Goal: Task Accomplishment & Management: Use online tool/utility

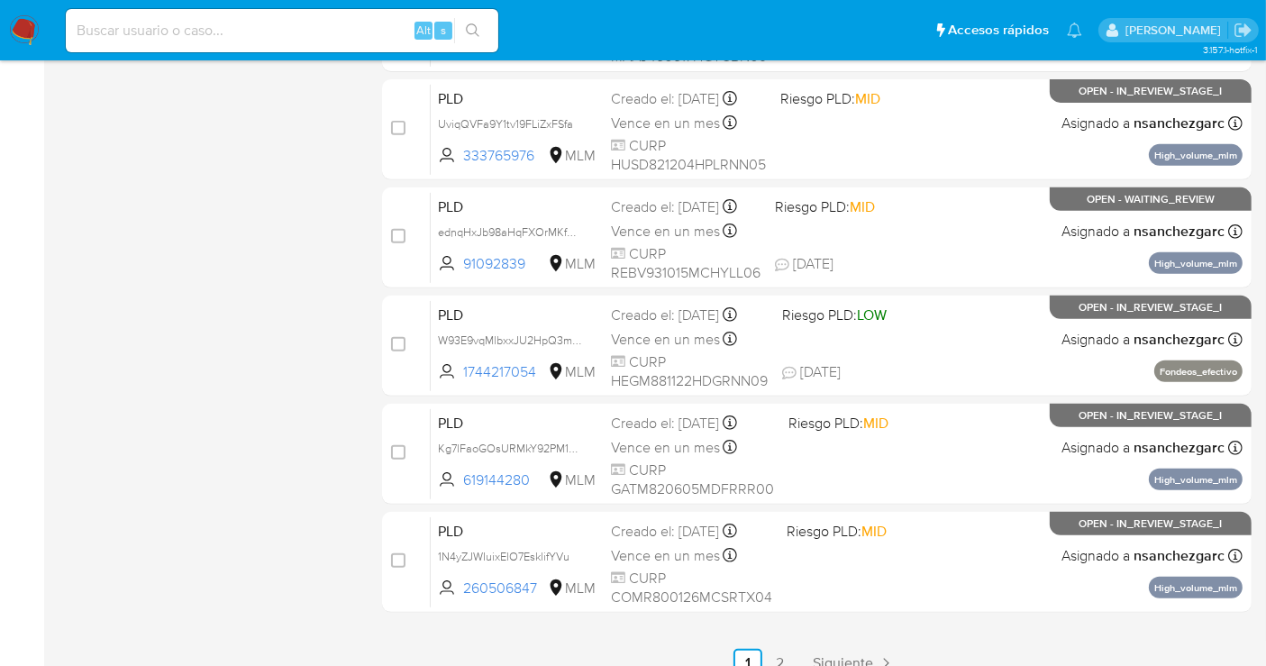
scroll to position [754, 0]
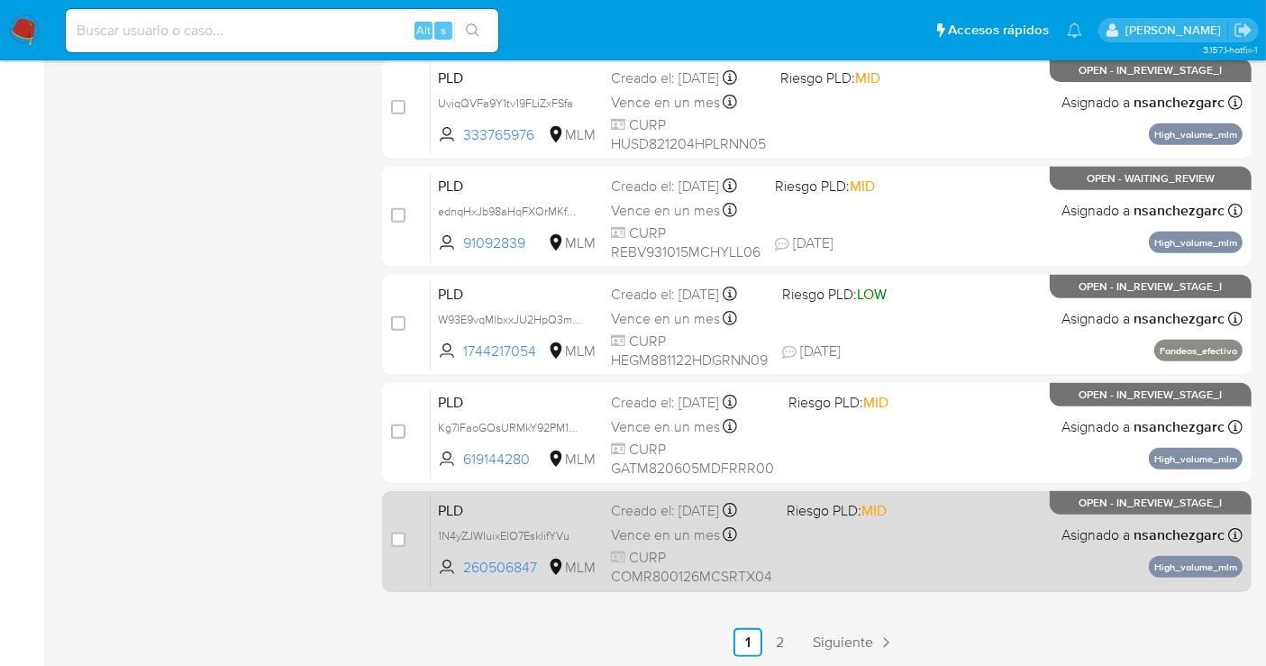
click at [659, 526] on span "Vence en un mes" at bounding box center [665, 535] width 109 height 20
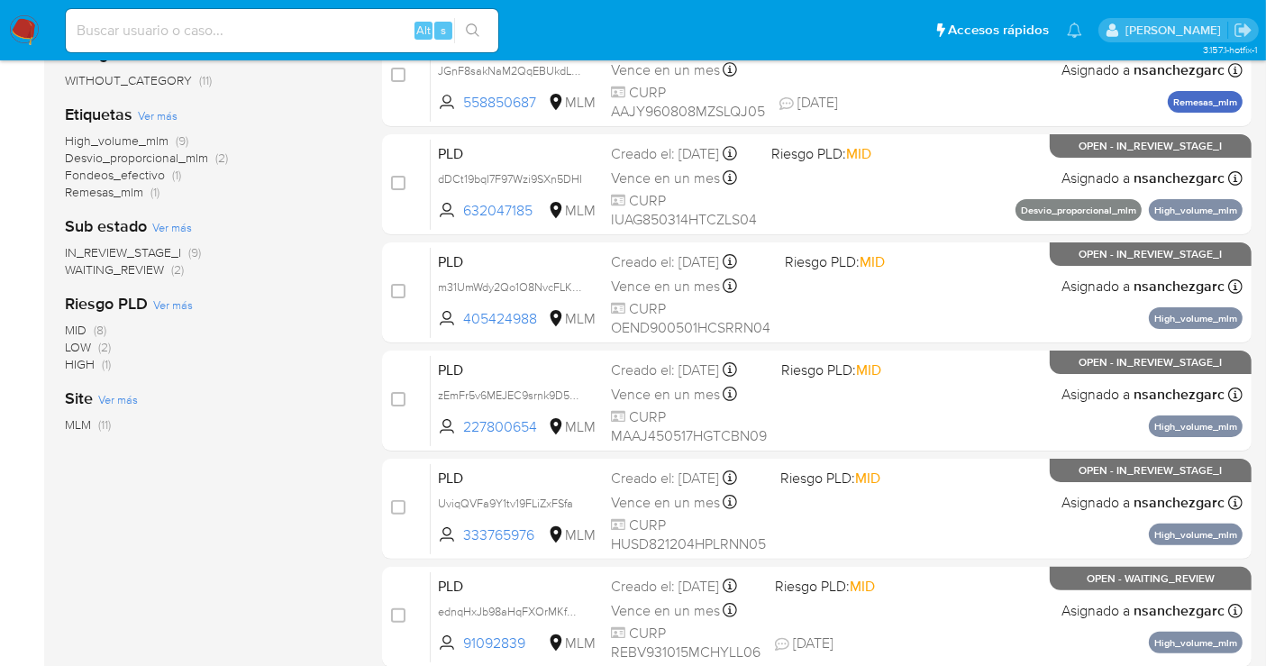
scroll to position [154, 0]
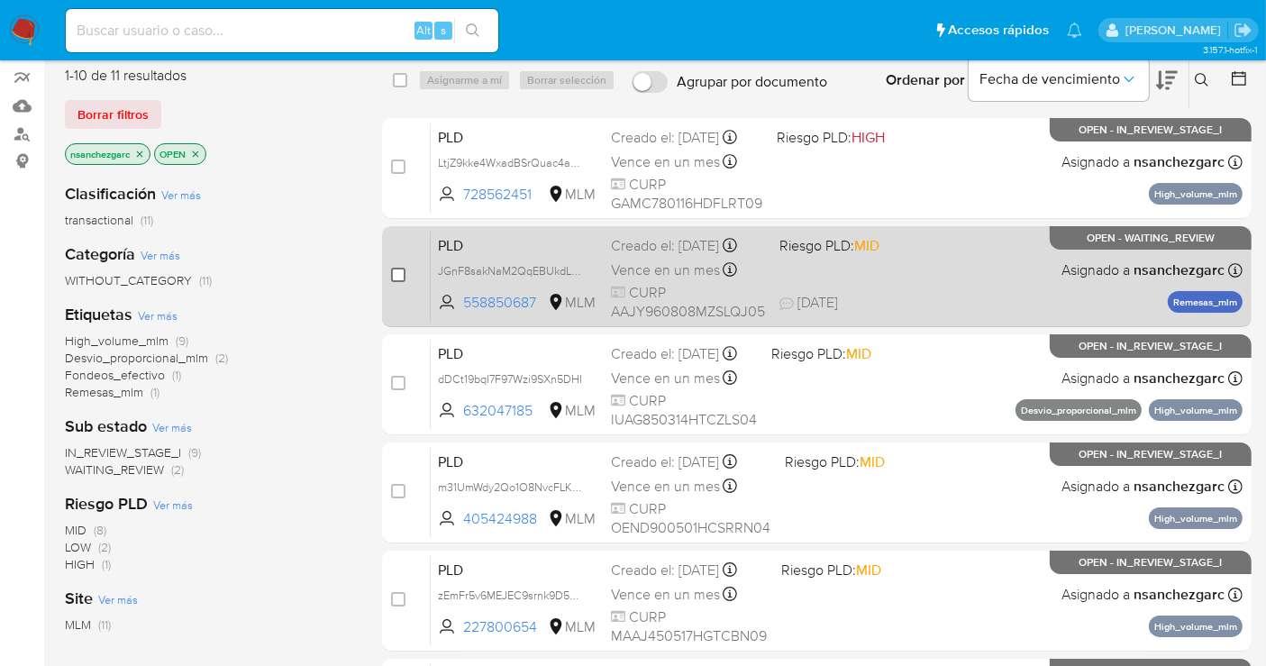
click at [397, 271] on input "checkbox" at bounding box center [398, 275] width 14 height 14
checkbox input "true"
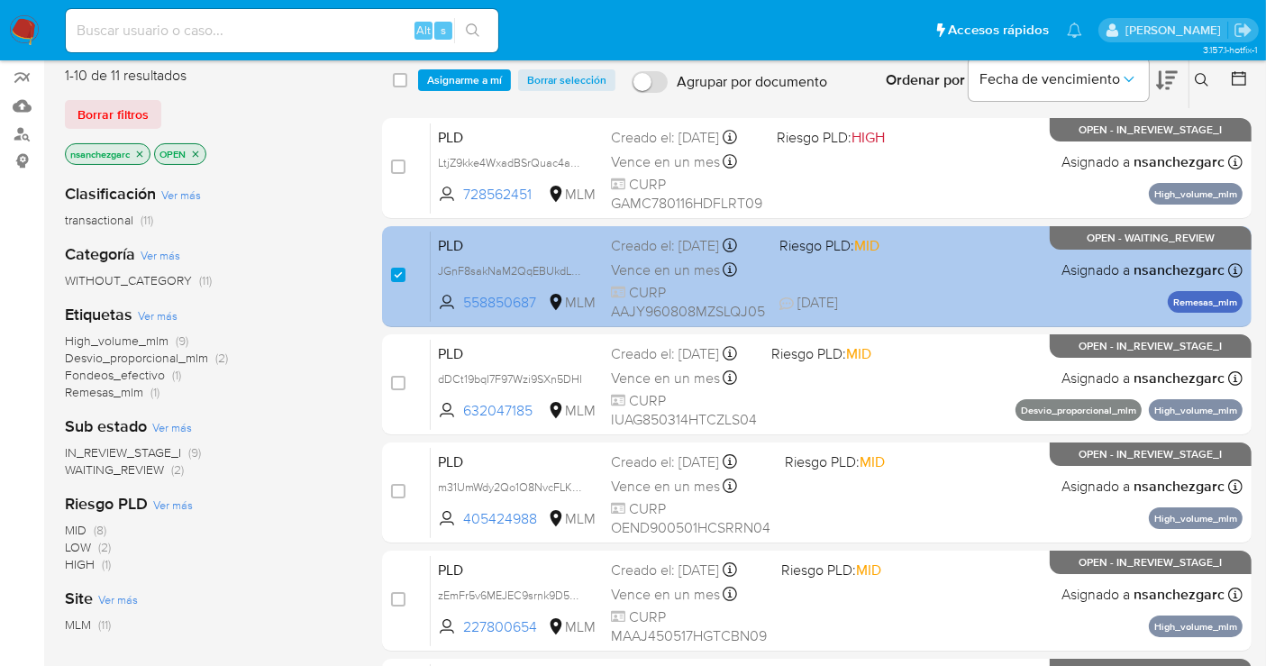
click at [676, 280] on span "Vence en un mes" at bounding box center [665, 270] width 109 height 20
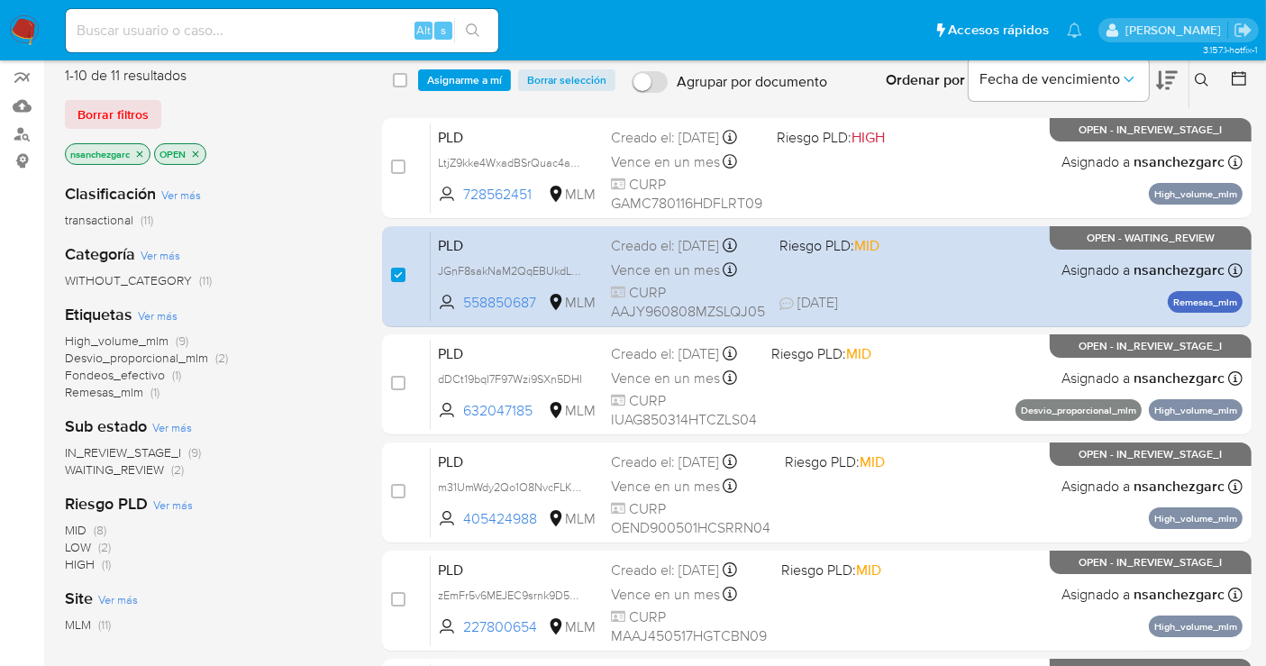
click at [474, 72] on span "Asignarme a mí" at bounding box center [464, 80] width 75 height 18
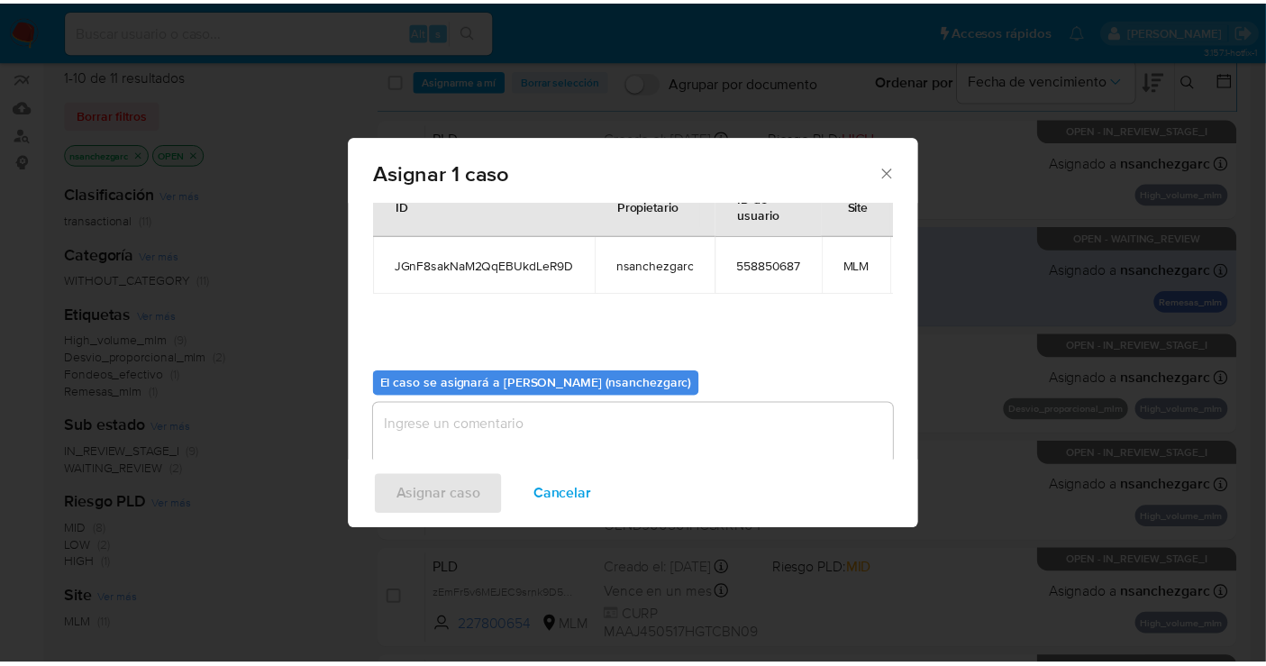
scroll to position [108, 0]
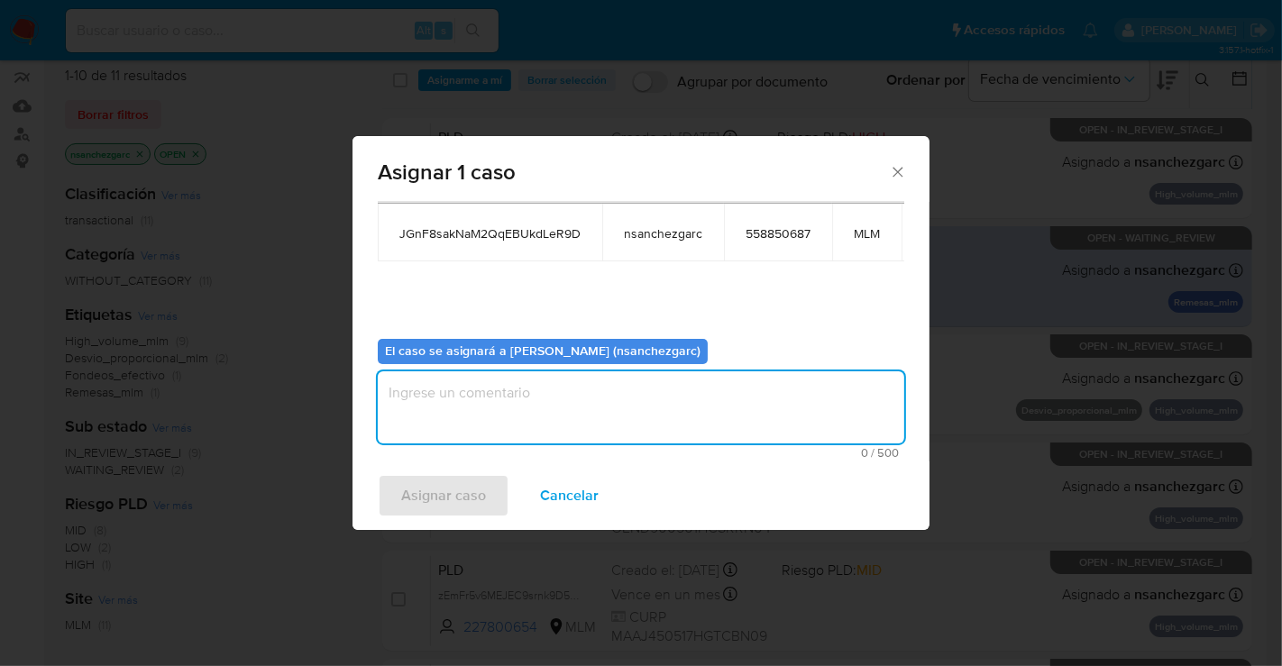
click at [506, 379] on textarea "assign-modal" at bounding box center [641, 407] width 526 height 72
type textarea "nesg"
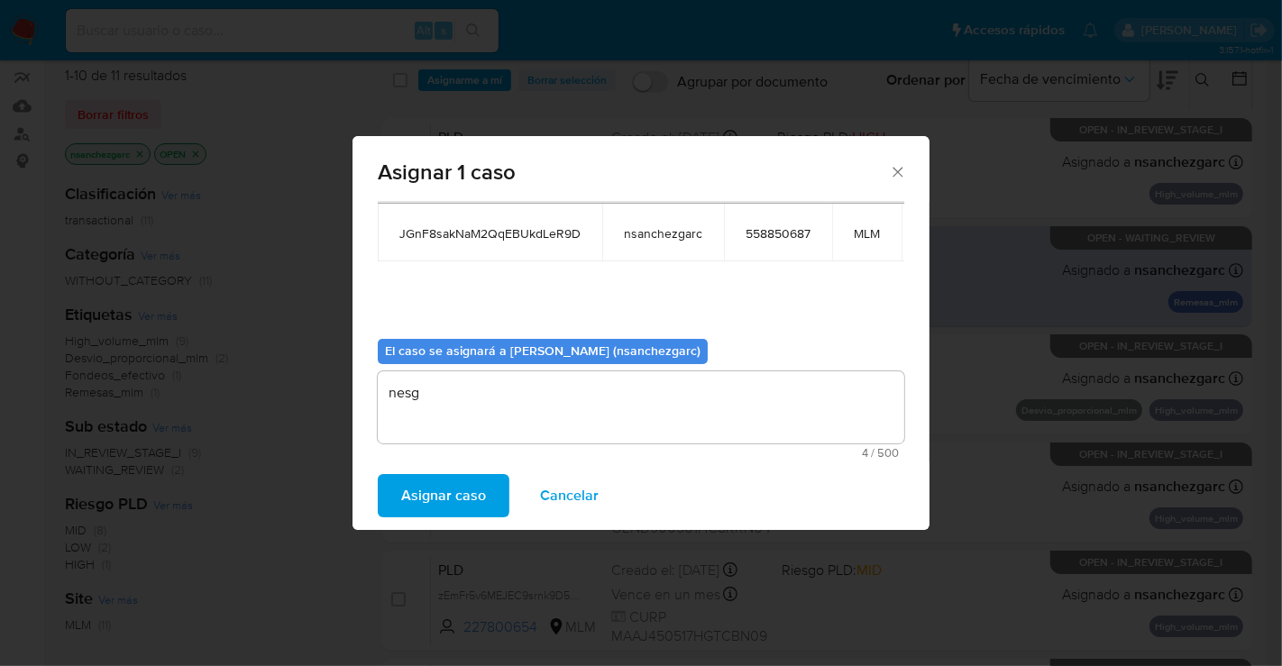
click at [461, 497] on span "Asignar caso" at bounding box center [443, 496] width 85 height 40
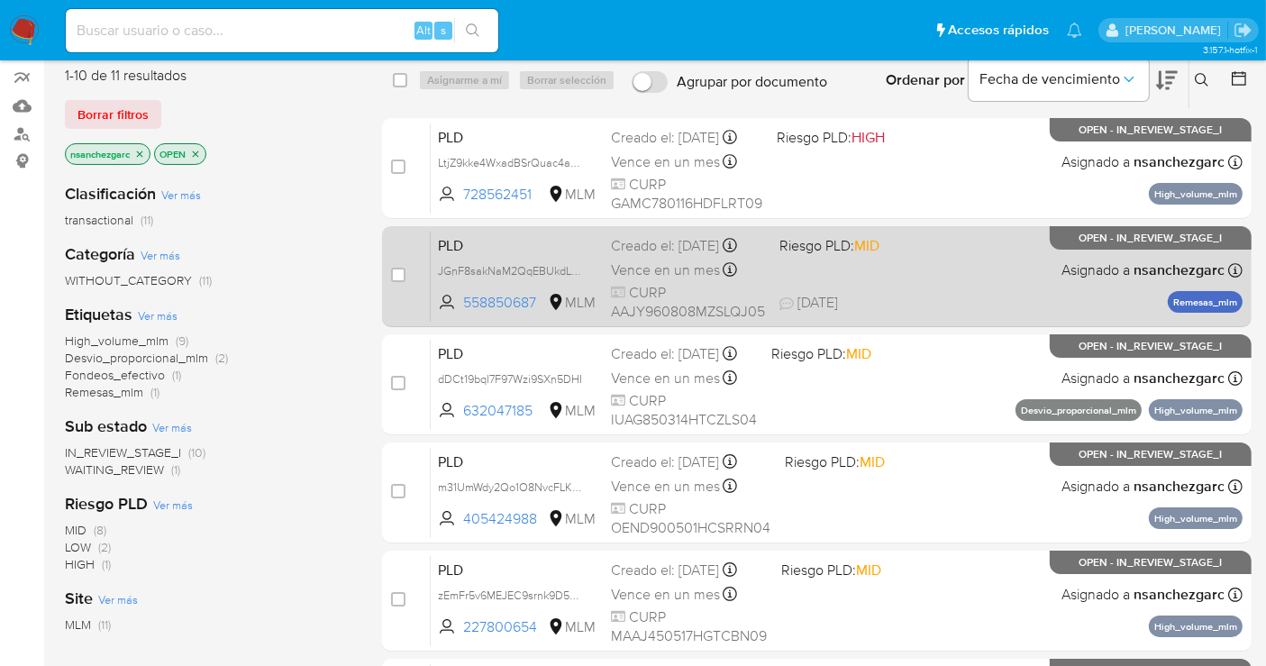
click at [656, 256] on div "Creado el: 12/08/2025 Creado el: 12/08/2025 02:12:26" at bounding box center [688, 246] width 154 height 20
click at [400, 278] on input "checkbox" at bounding box center [398, 275] width 14 height 14
checkbox input "true"
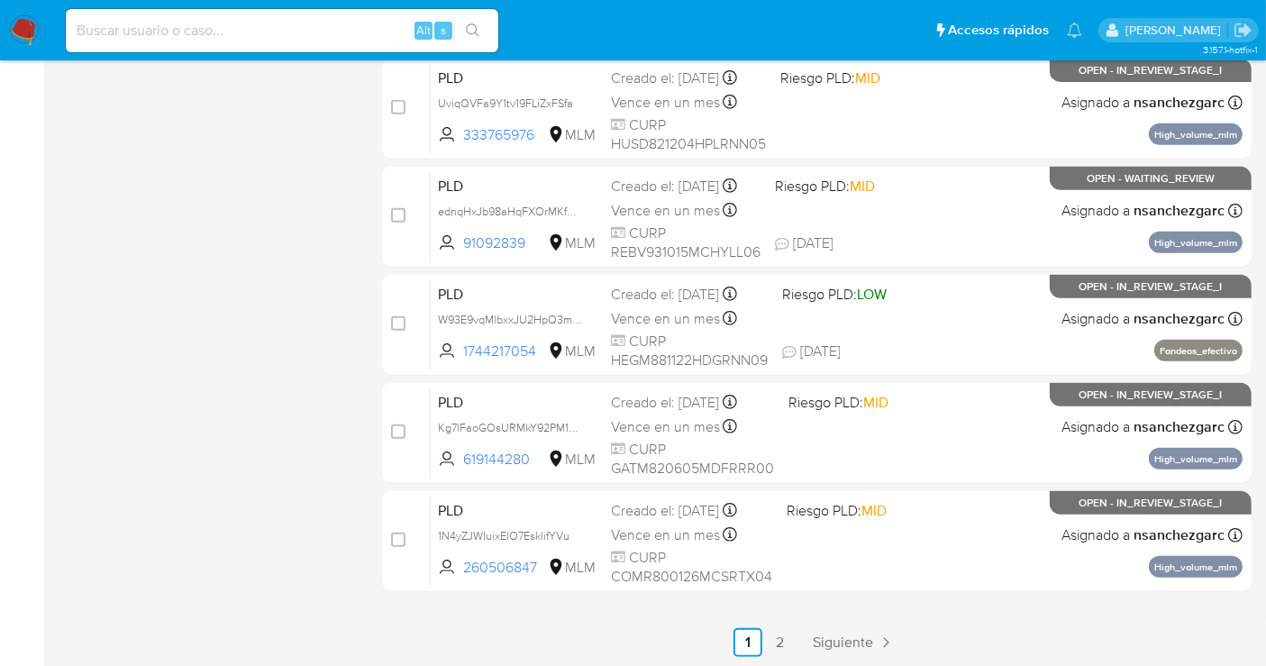
scroll to position [554, 0]
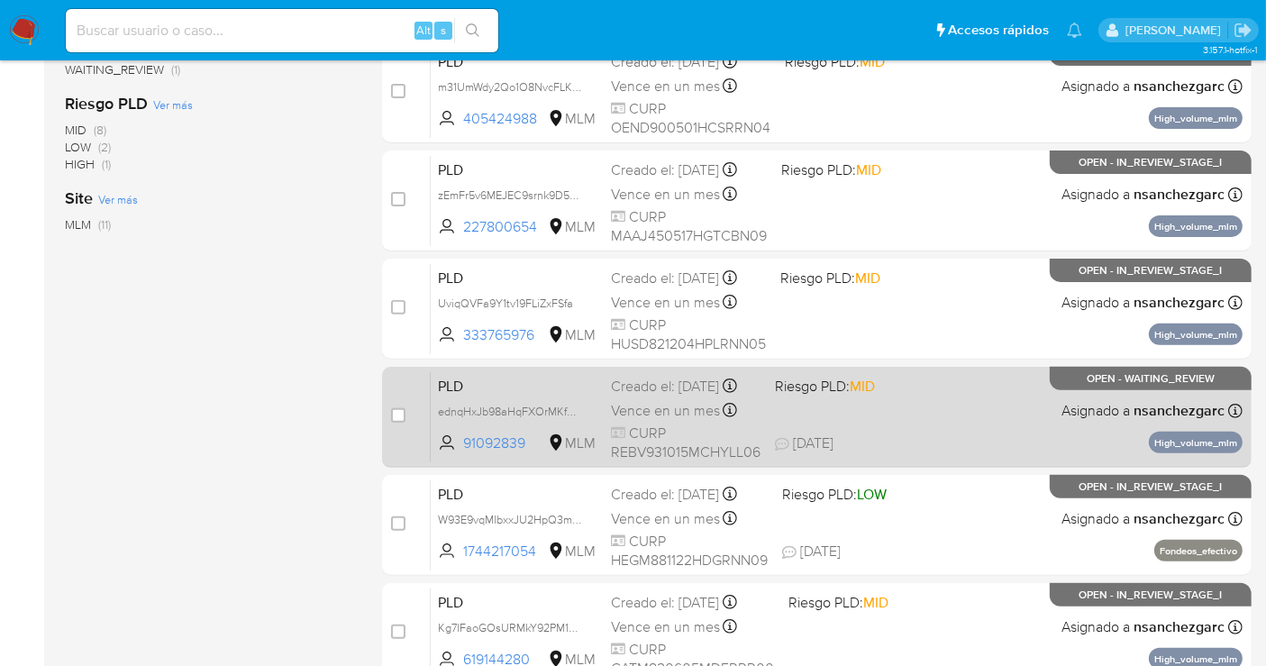
click at [401, 424] on div "case-item-checkbox" at bounding box center [398, 417] width 14 height 22
click at [398, 416] on input "checkbox" at bounding box center [398, 415] width 14 height 14
checkbox input "true"
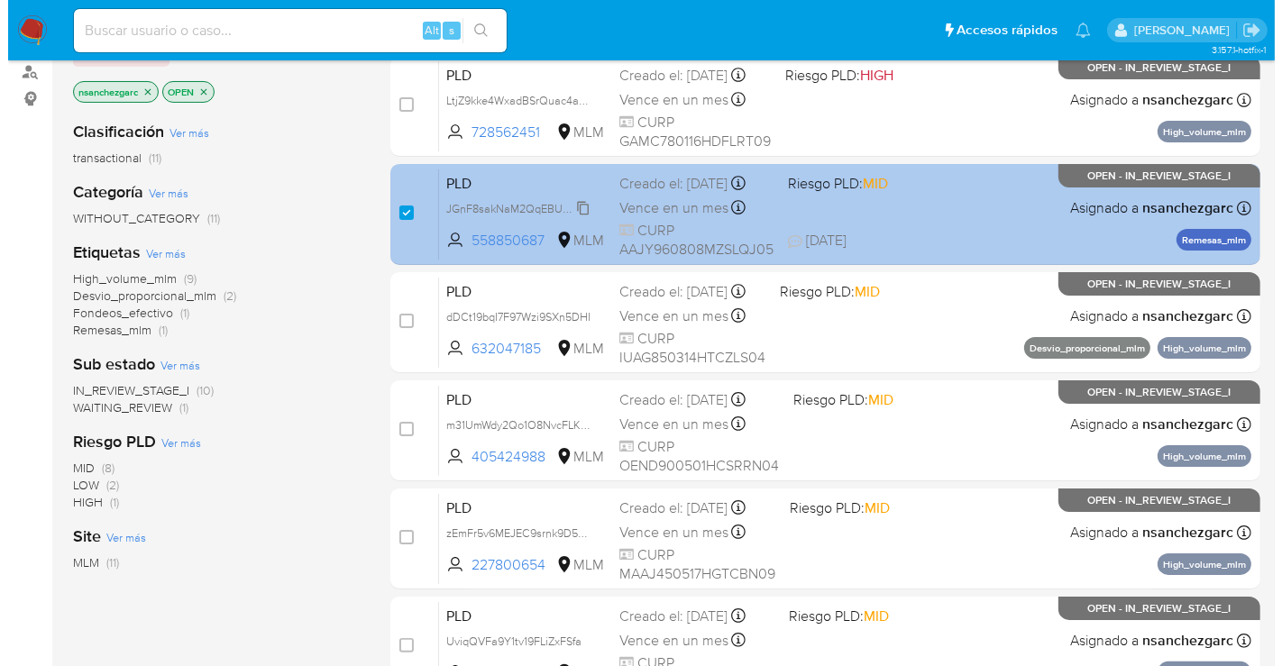
scroll to position [154, 0]
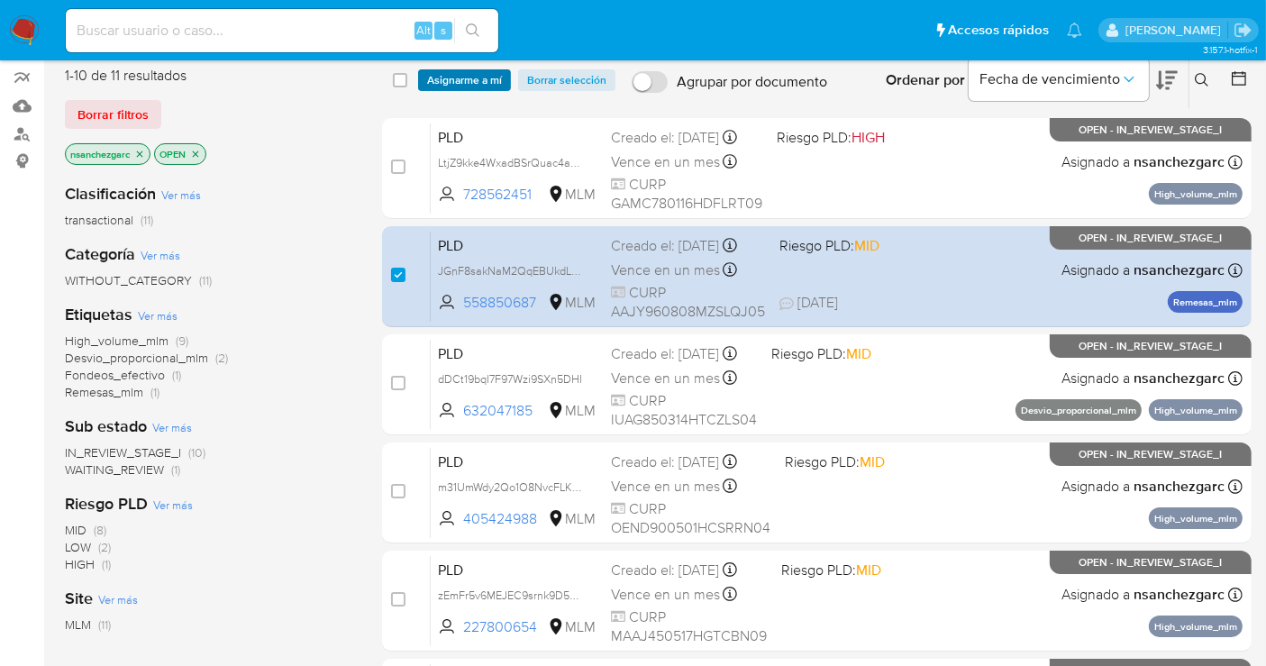
click at [461, 77] on span "Asignarme a mí" at bounding box center [464, 80] width 75 height 18
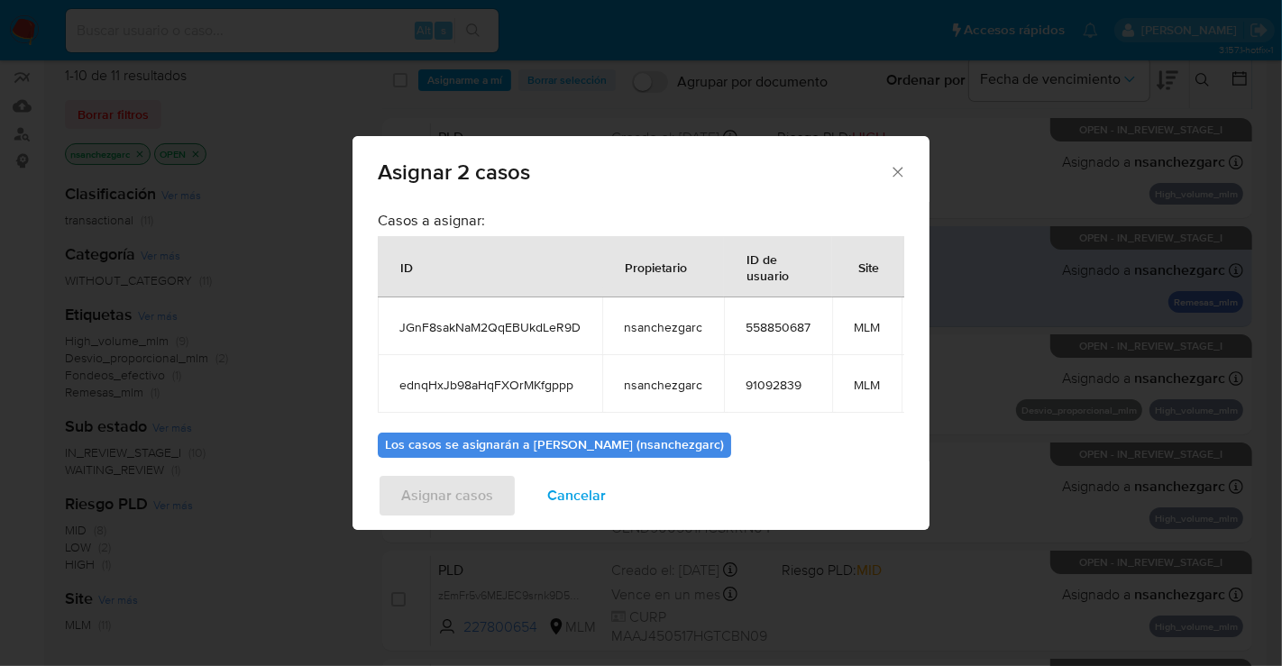
scroll to position [118, 0]
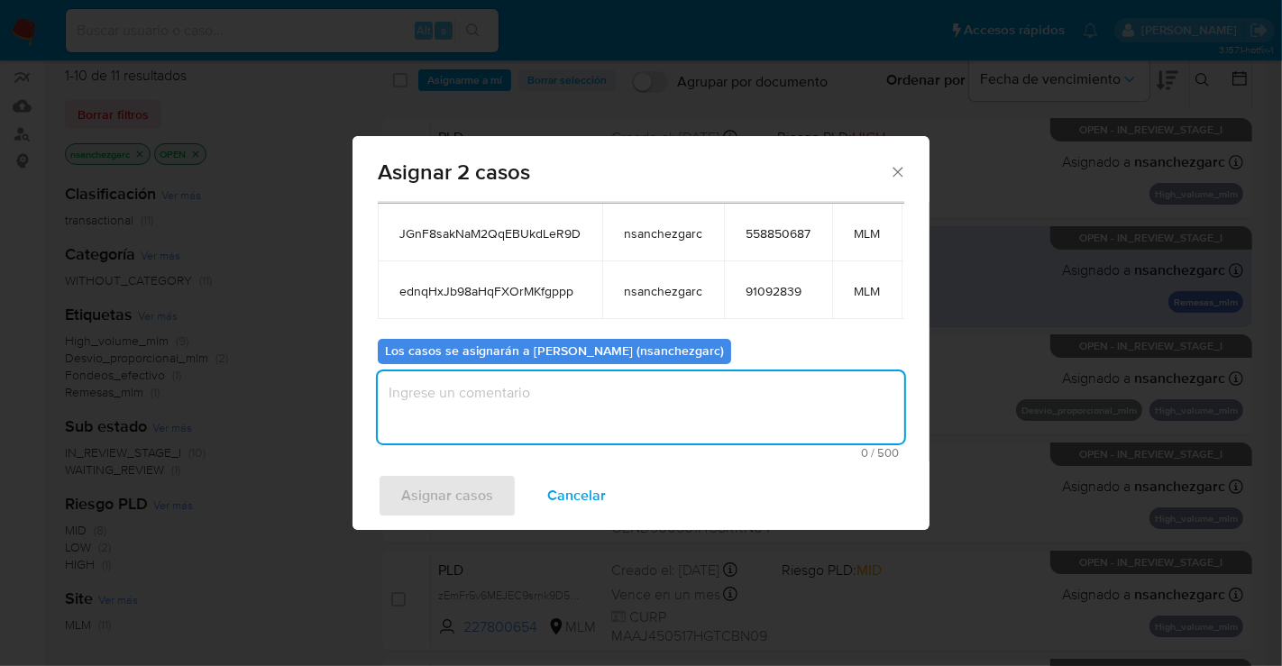
click at [438, 389] on textarea "assign-modal" at bounding box center [641, 407] width 526 height 72
type textarea "nesg"
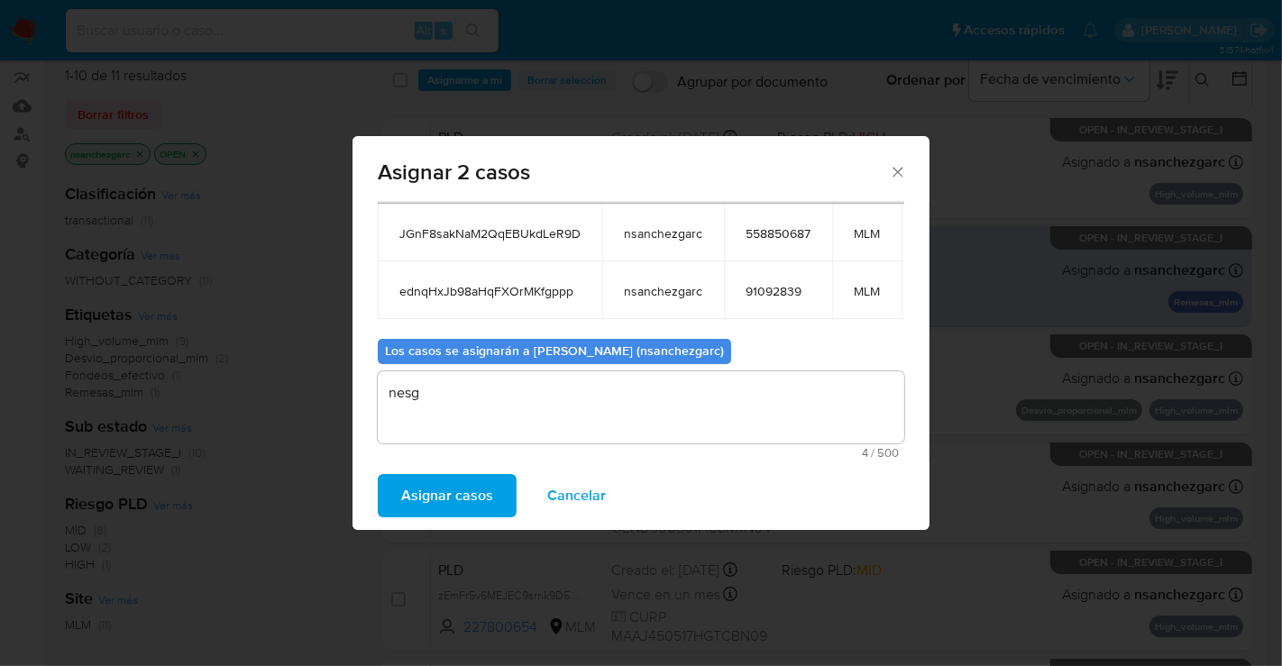
click at [445, 495] on span "Asignar casos" at bounding box center [447, 496] width 92 height 40
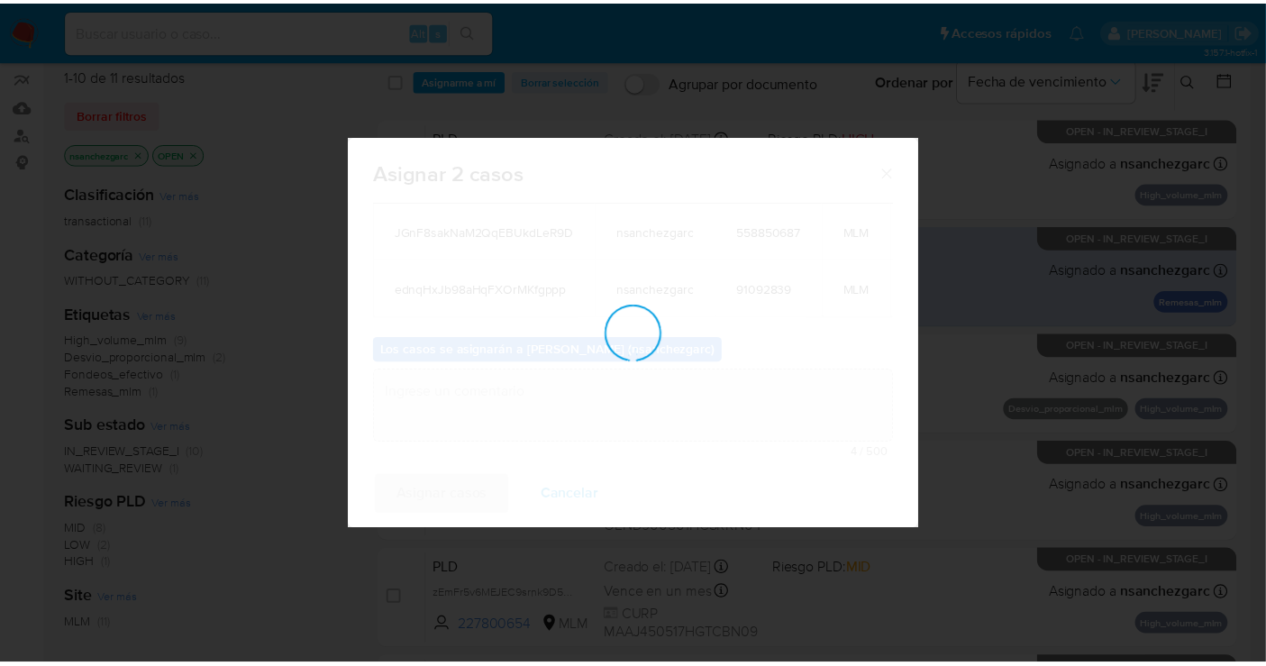
scroll to position [108, 0]
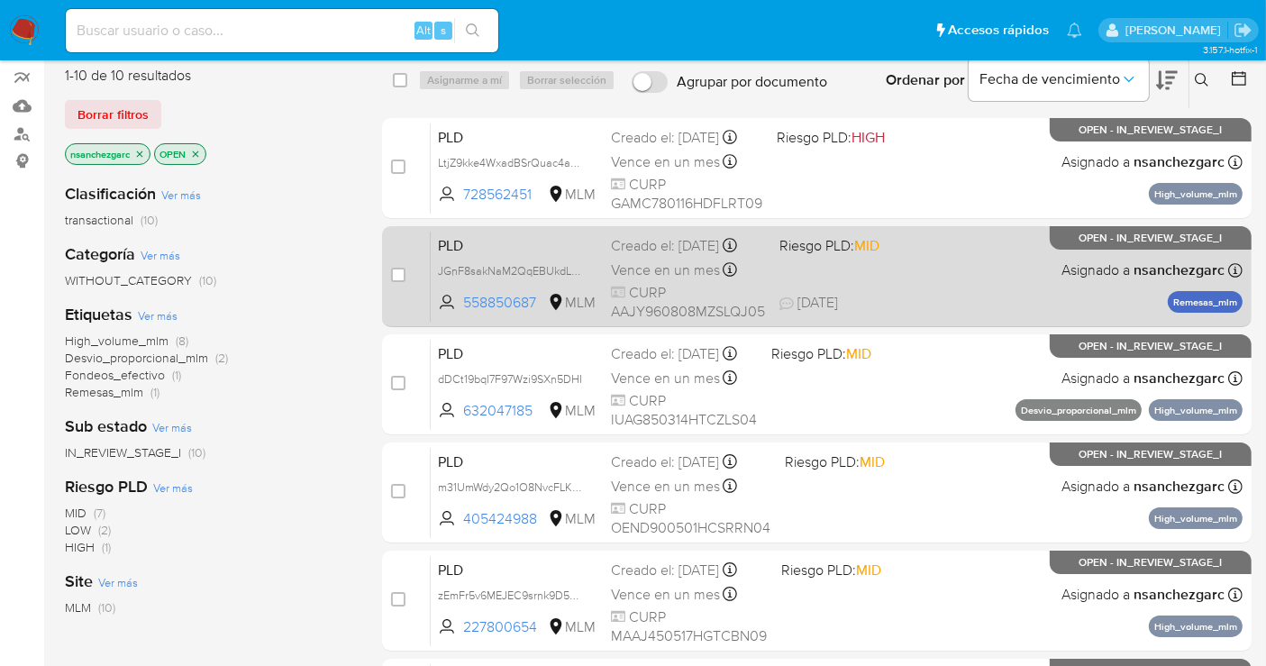
click at [653, 256] on div "Creado el: 12/08/2025 Creado el: 12/08/2025 02:12:26" at bounding box center [688, 246] width 154 height 20
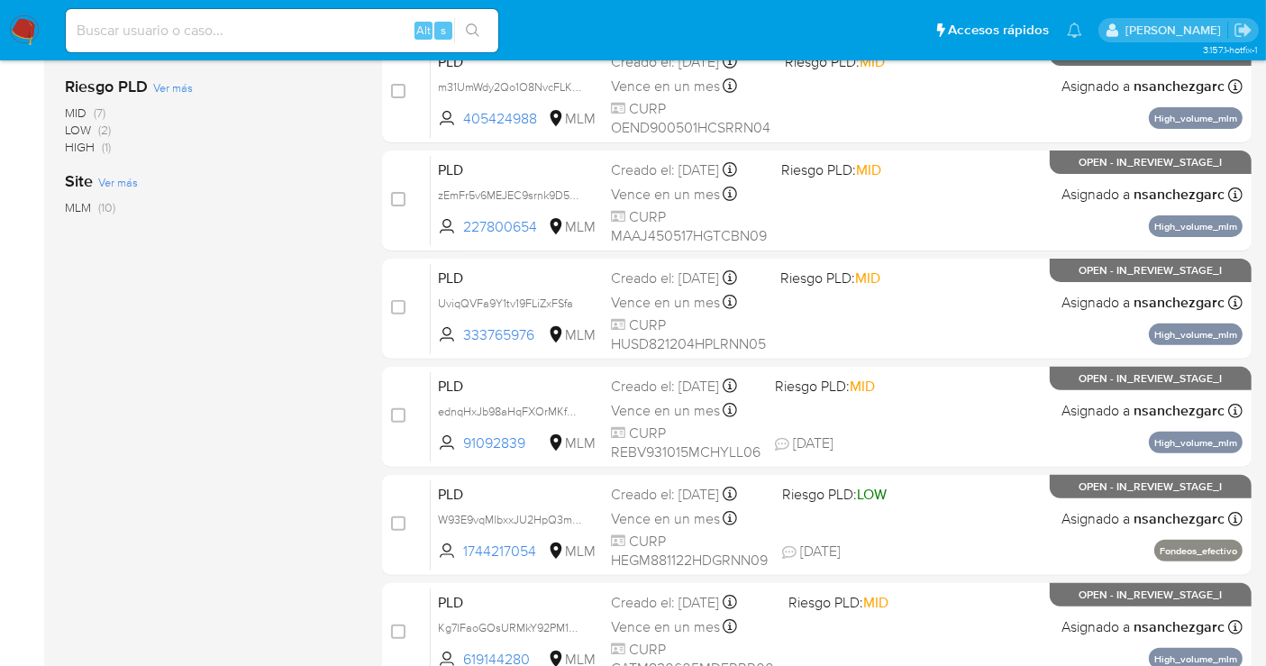
scroll to position [654, 0]
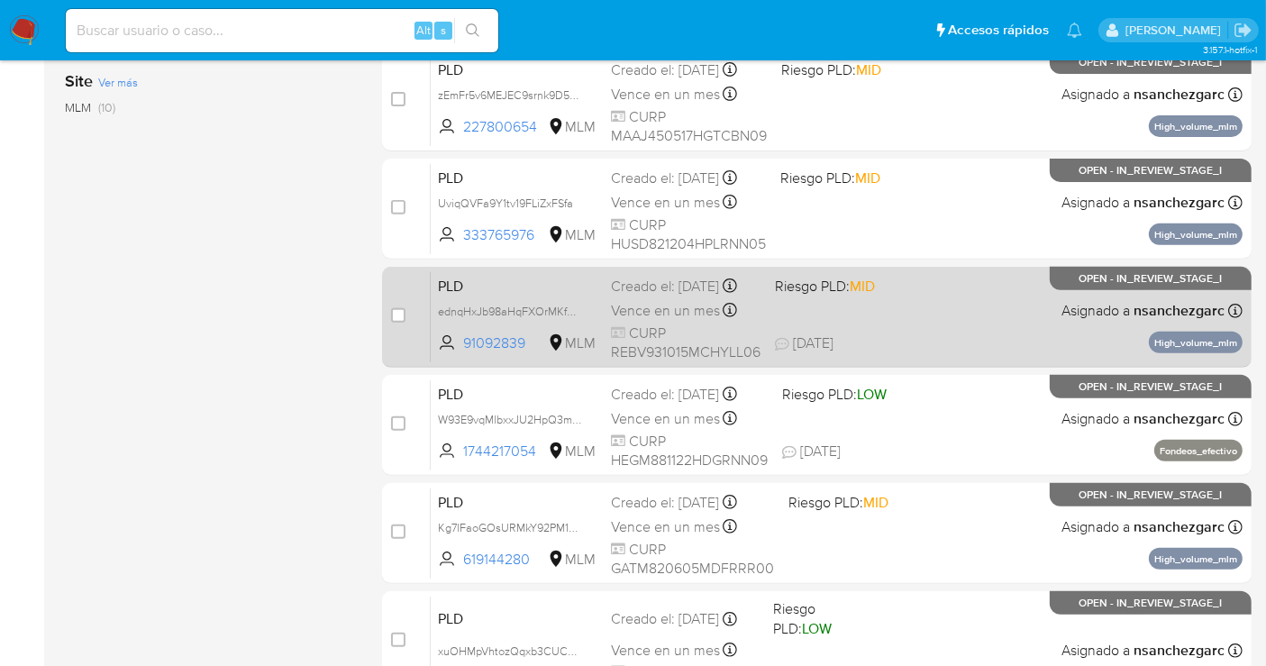
click at [668, 321] on span "Vence en un mes" at bounding box center [665, 311] width 109 height 20
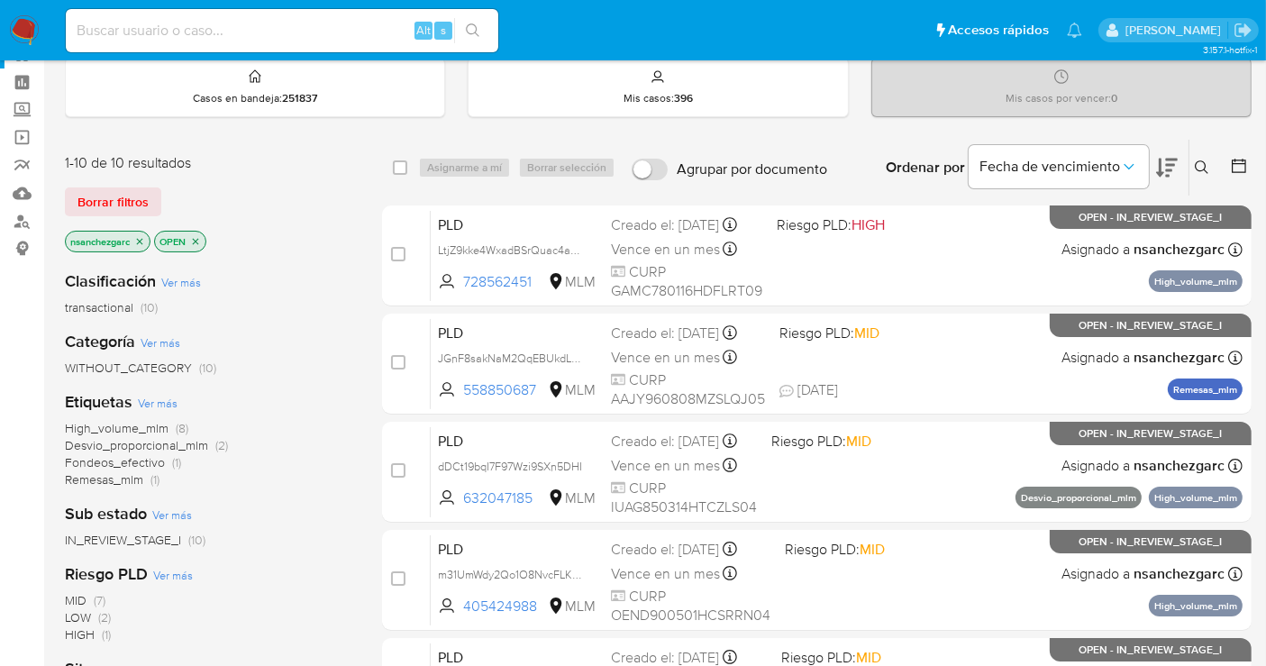
scroll to position [54, 0]
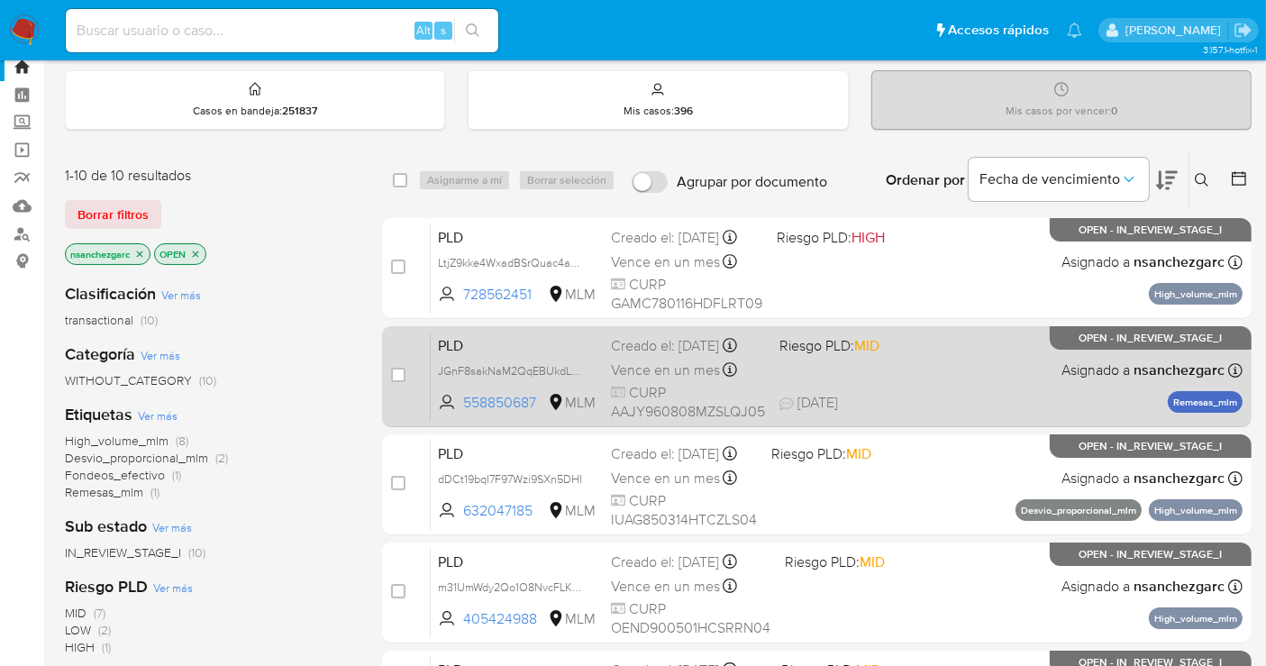
click at [639, 351] on div "Creado el: 12/08/2025 Creado el: 12/08/2025 02:12:26" at bounding box center [688, 346] width 154 height 20
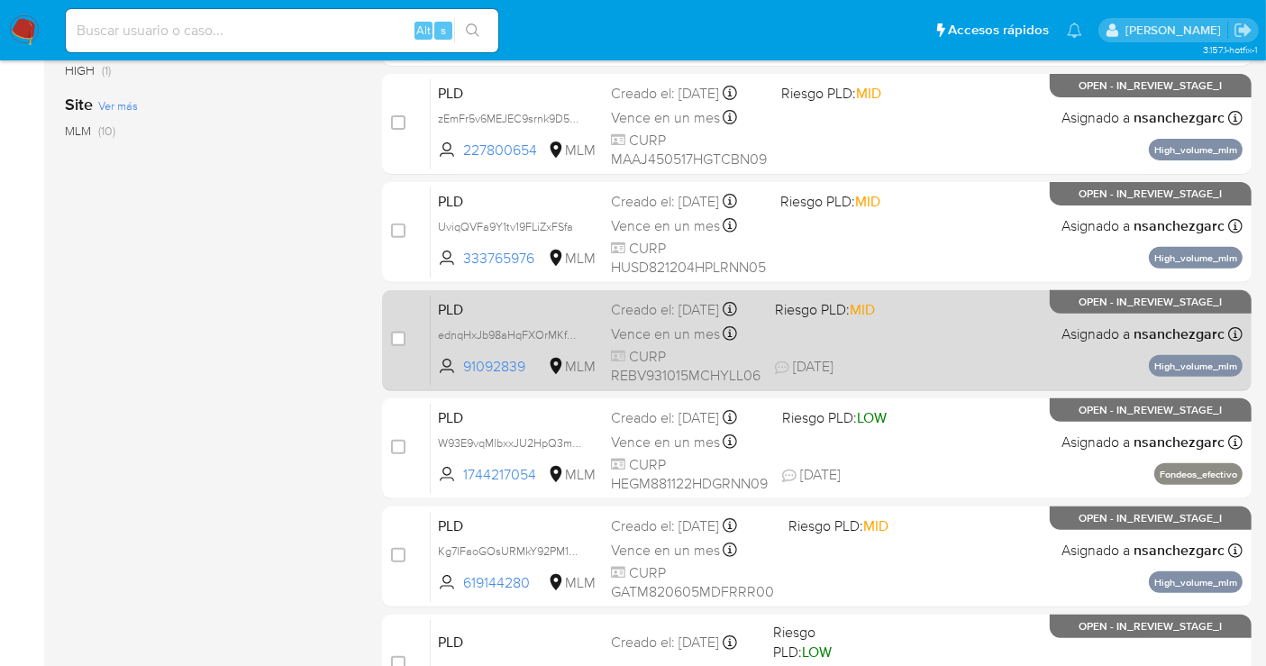
scroll to position [754, 0]
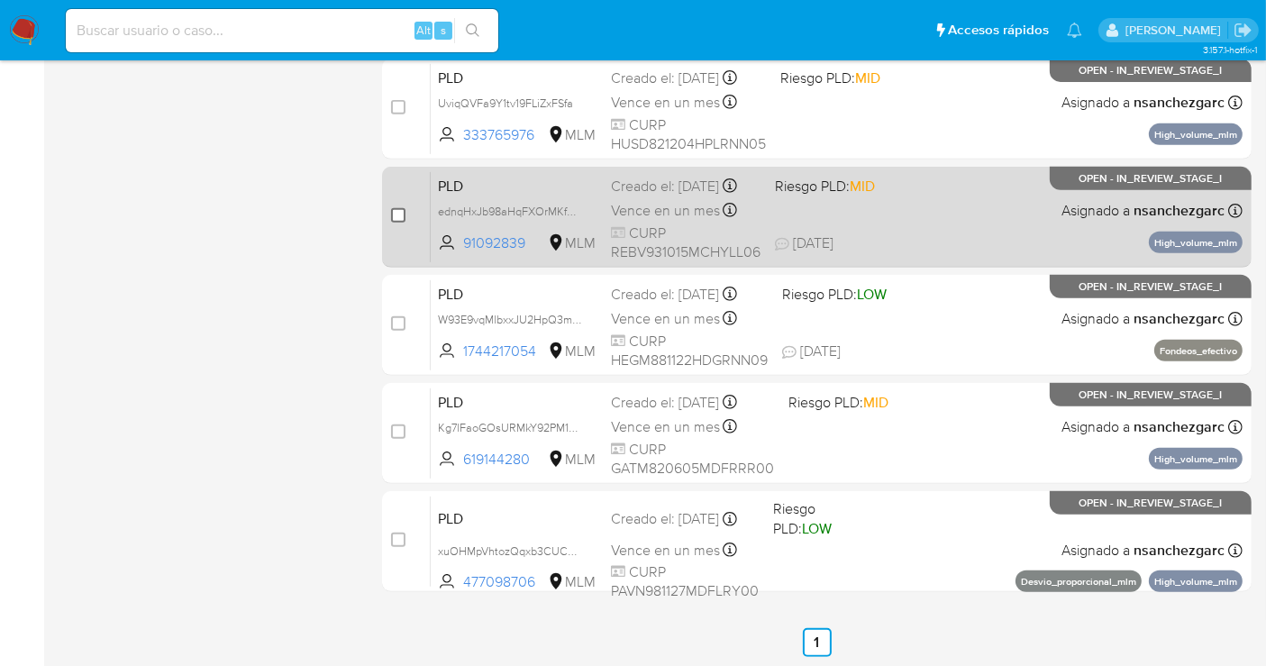
click at [391, 212] on input "checkbox" at bounding box center [398, 215] width 14 height 14
checkbox input "true"
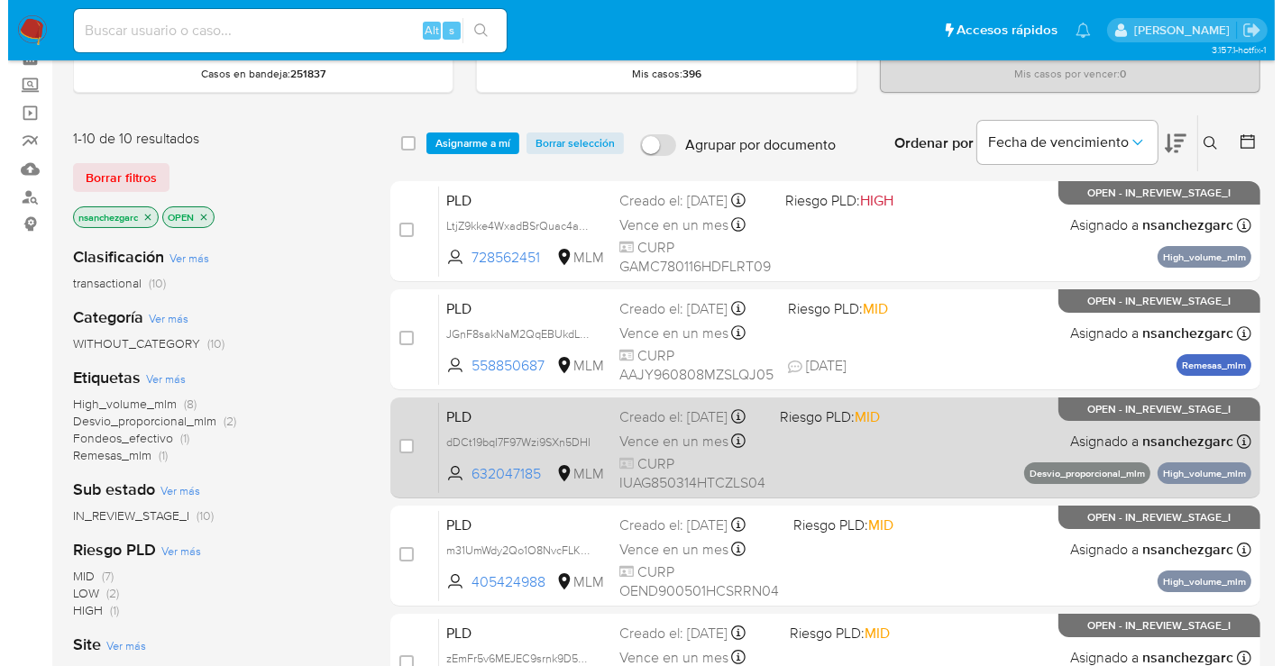
scroll to position [0, 0]
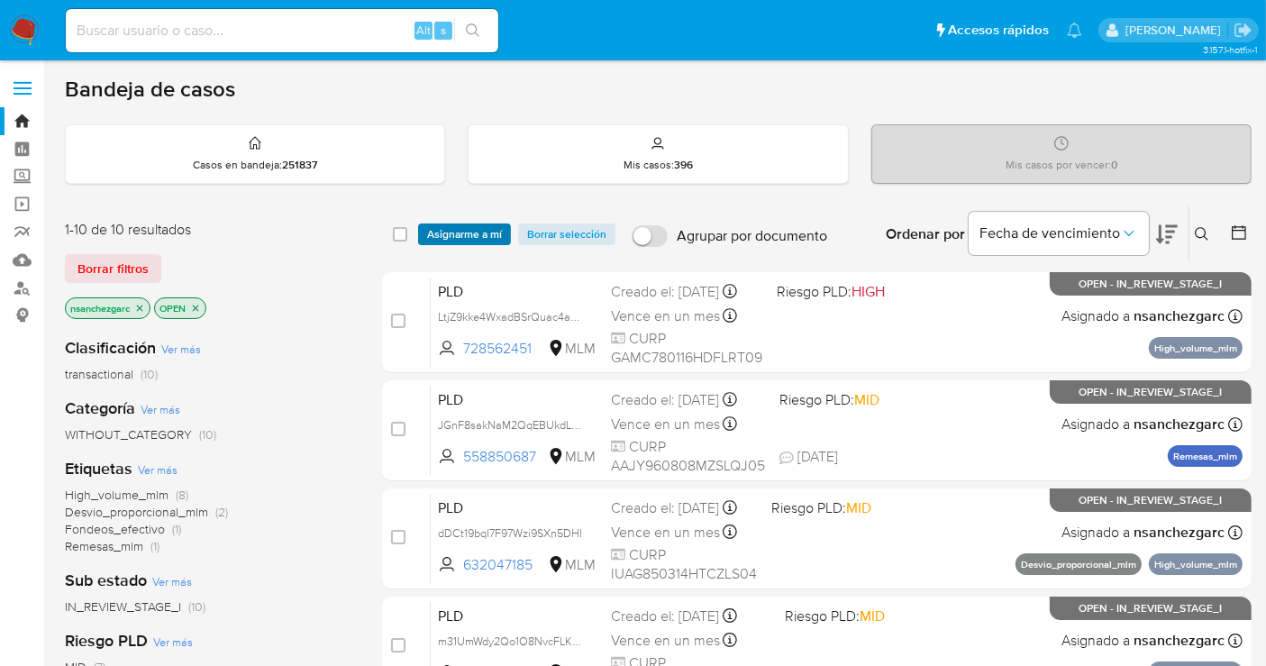
click at [470, 232] on span "Asignarme a mí" at bounding box center [464, 234] width 75 height 18
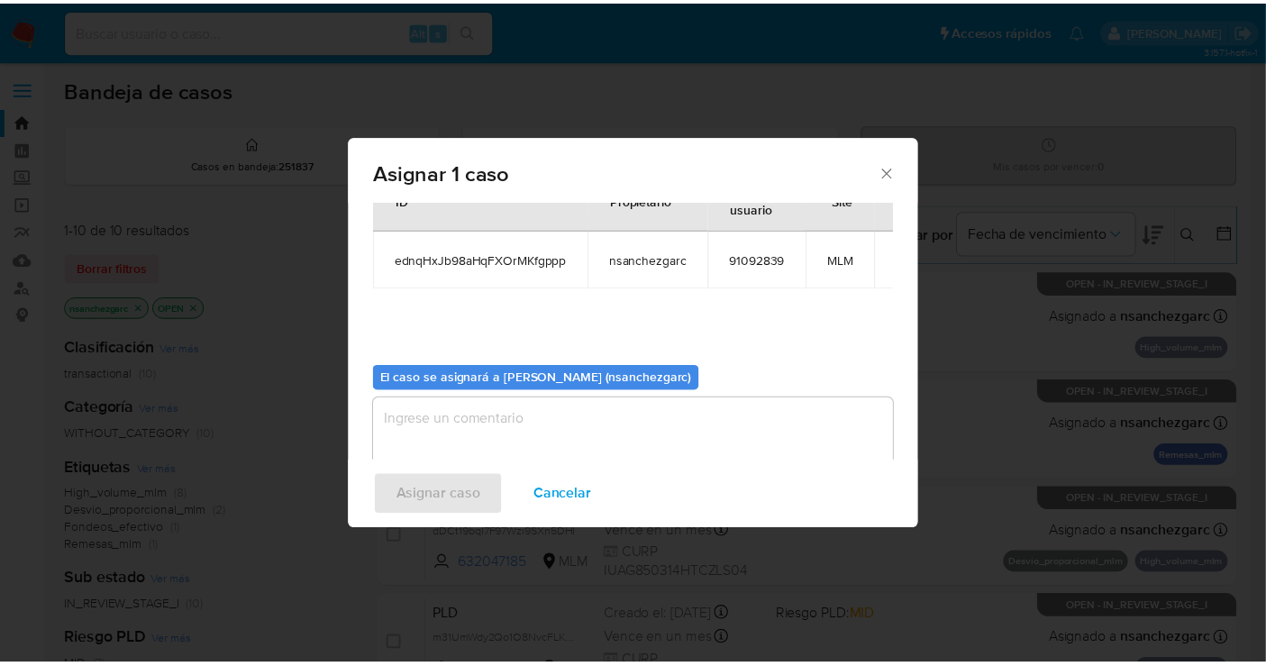
scroll to position [92, 0]
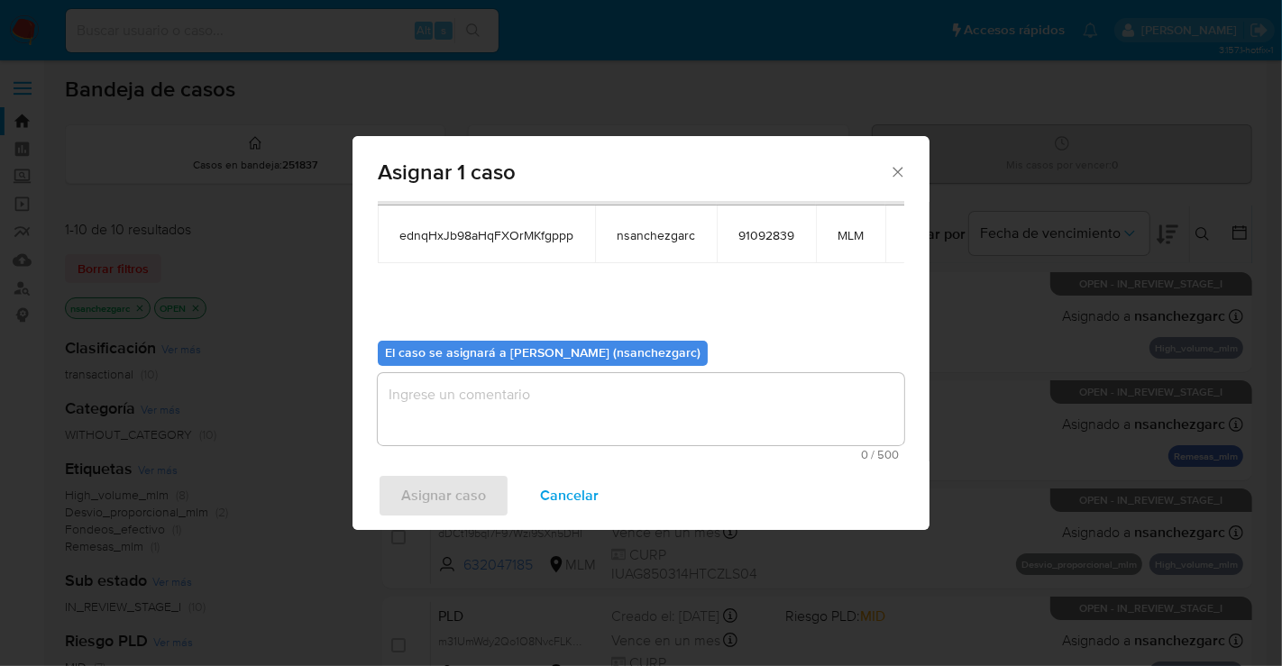
click at [449, 398] on textarea "assign-modal" at bounding box center [641, 409] width 526 height 72
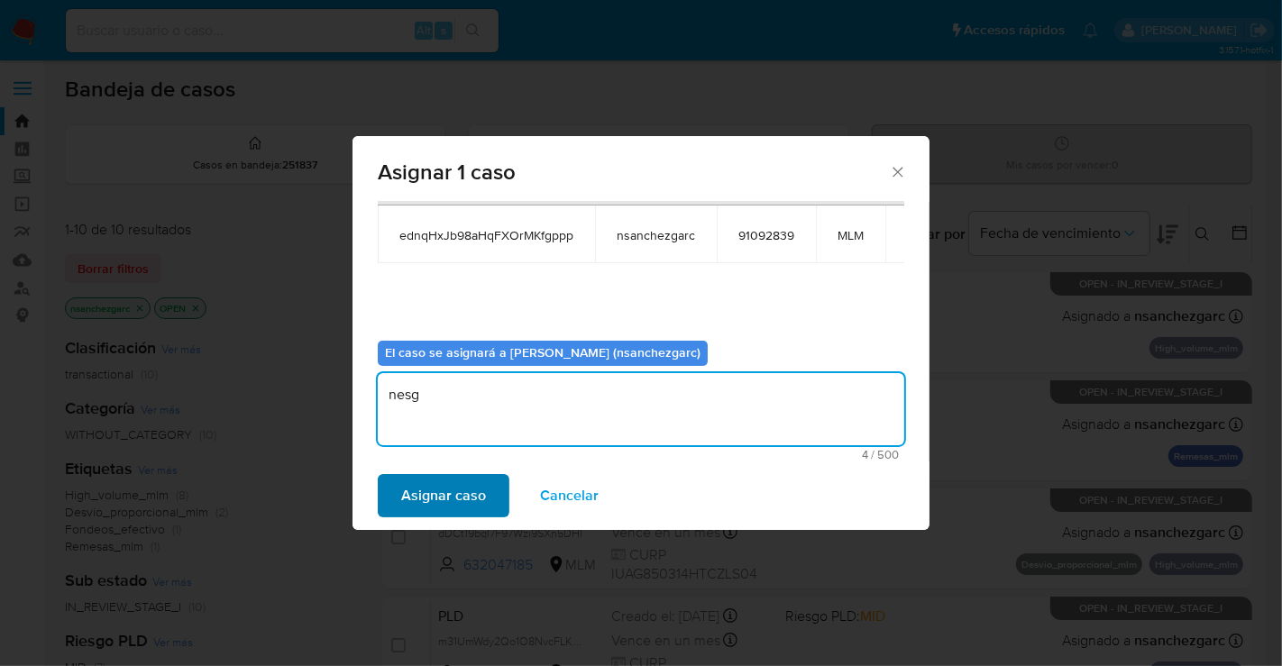
type textarea "nesg"
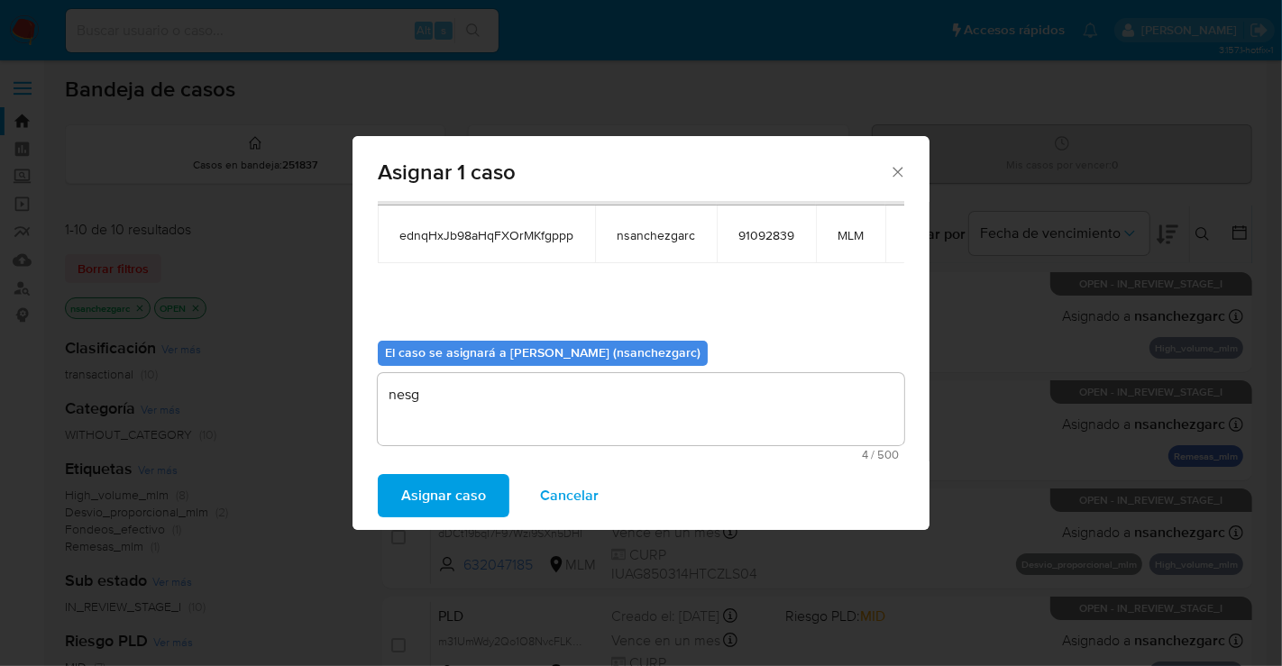
click at [451, 503] on span "Asignar caso" at bounding box center [443, 496] width 85 height 40
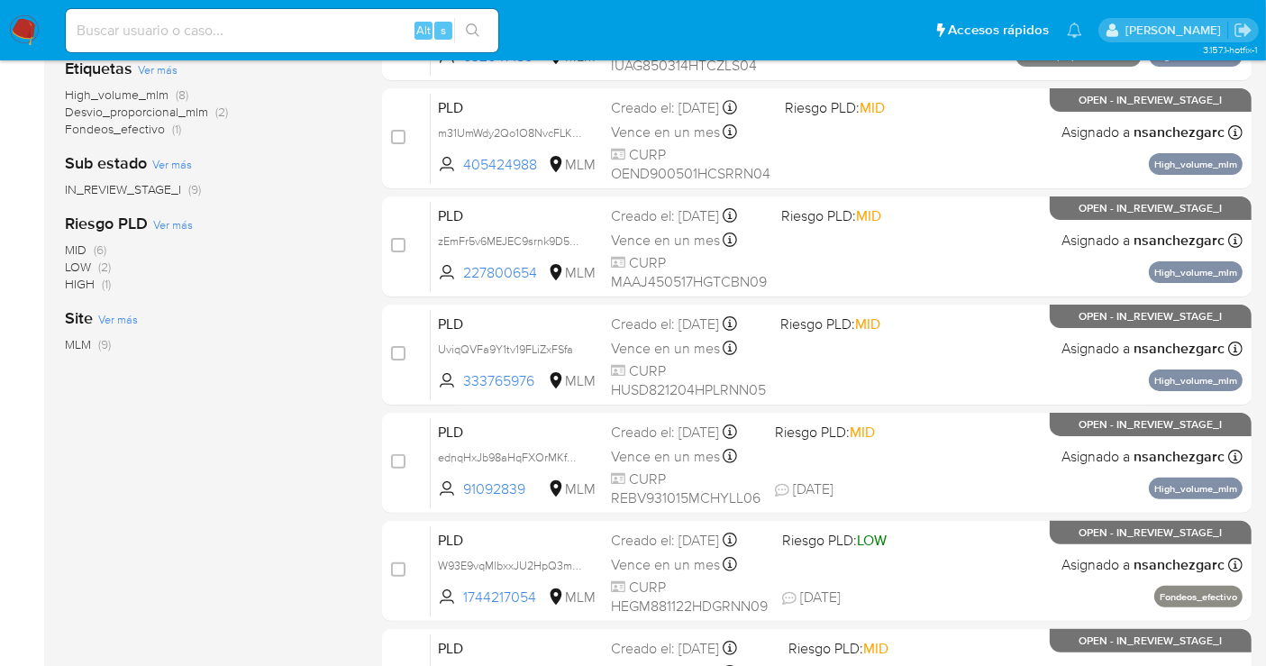
scroll to position [600, 0]
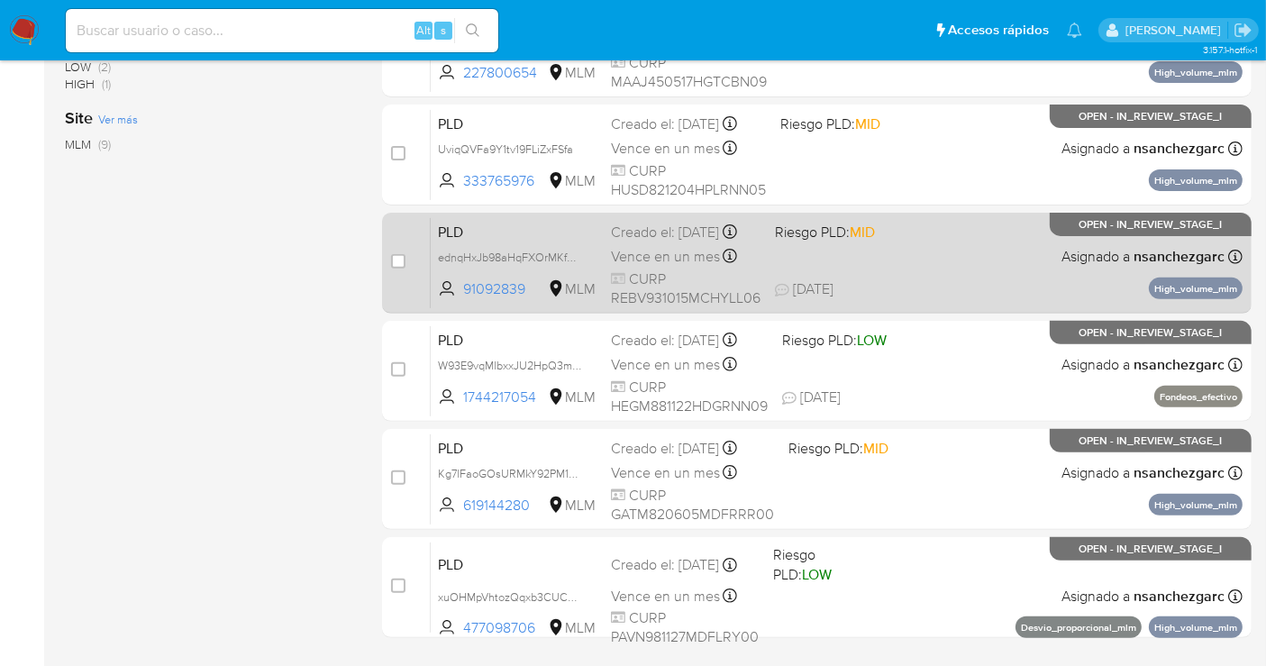
click at [641, 242] on div "Creado el: 12/08/2025 Creado el: 12/08/2025 02:06:17" at bounding box center [686, 233] width 150 height 20
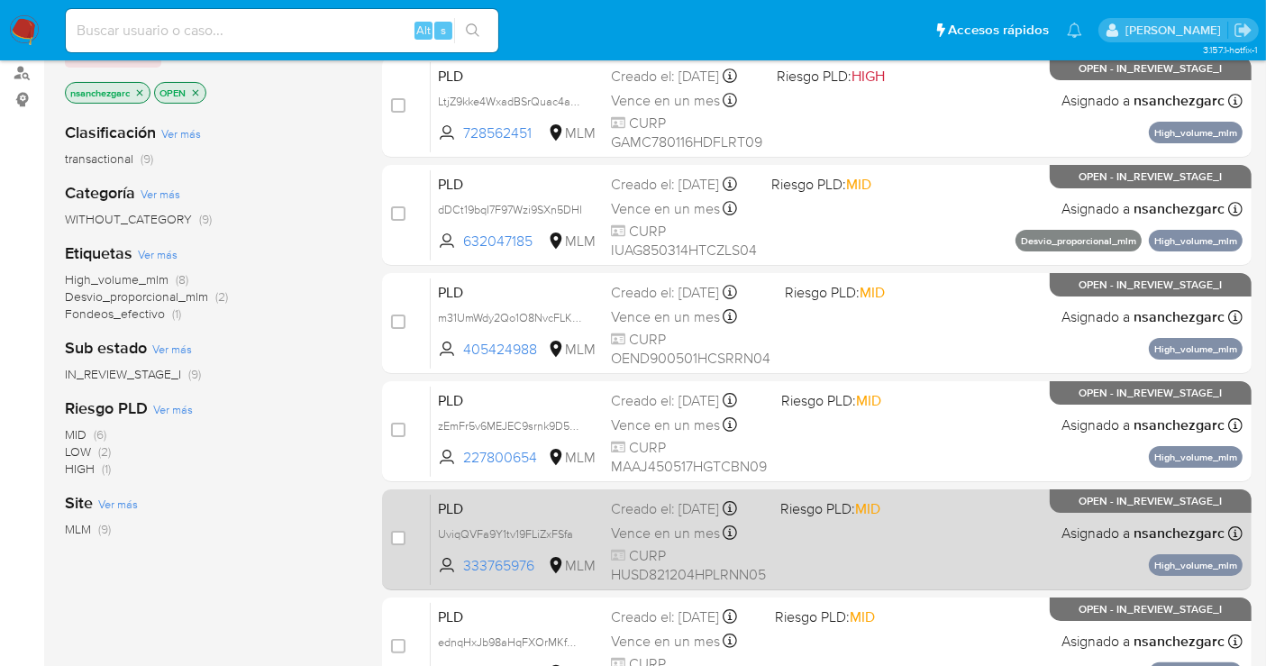
scroll to position [200, 0]
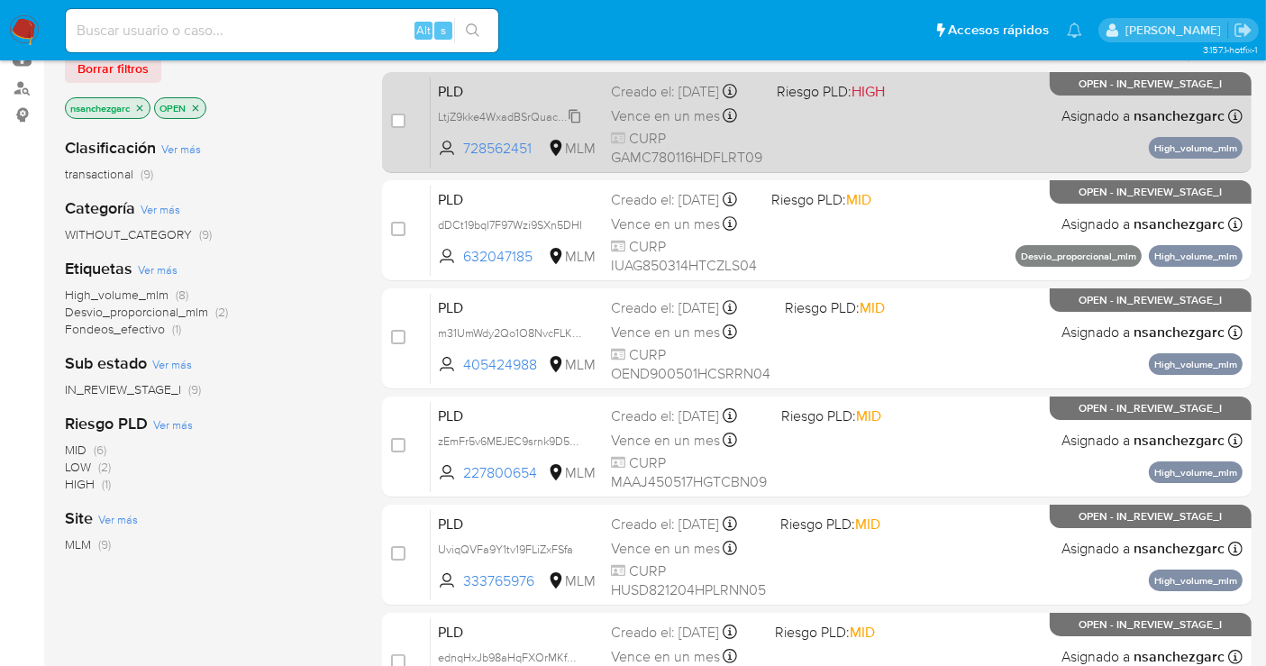
click at [579, 125] on span "LtjZ9kke4WxadBSrQuac4aBW" at bounding box center [513, 115] width 150 height 20
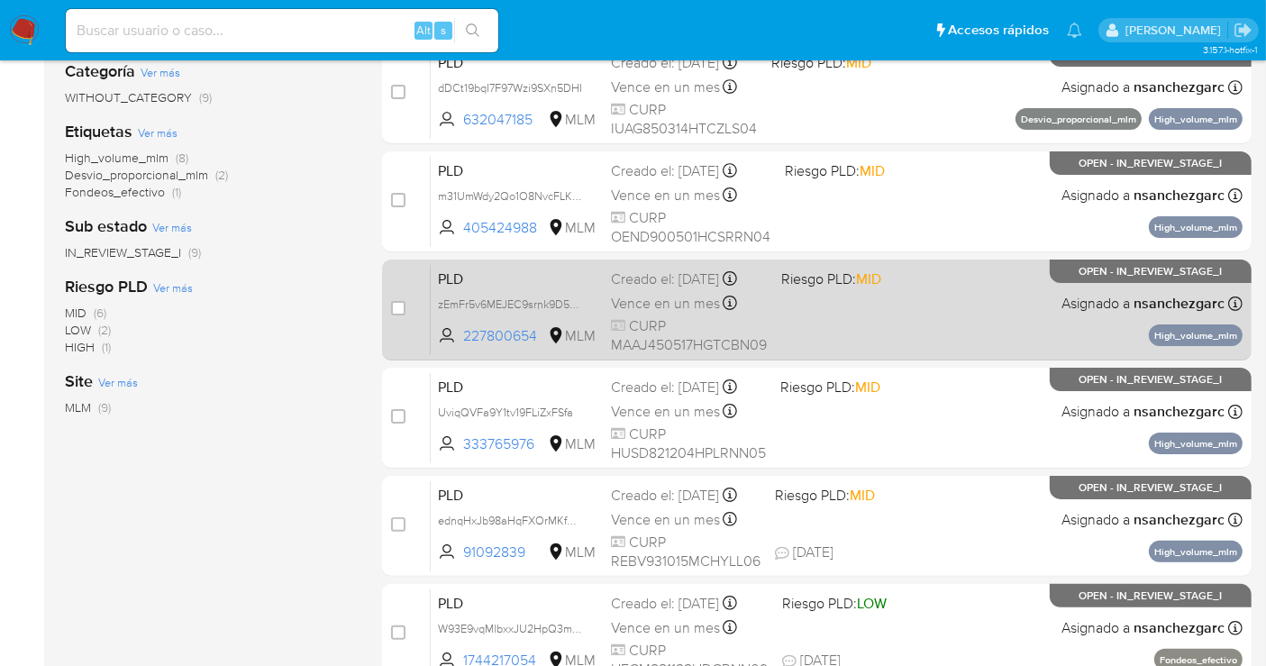
scroll to position [400, 0]
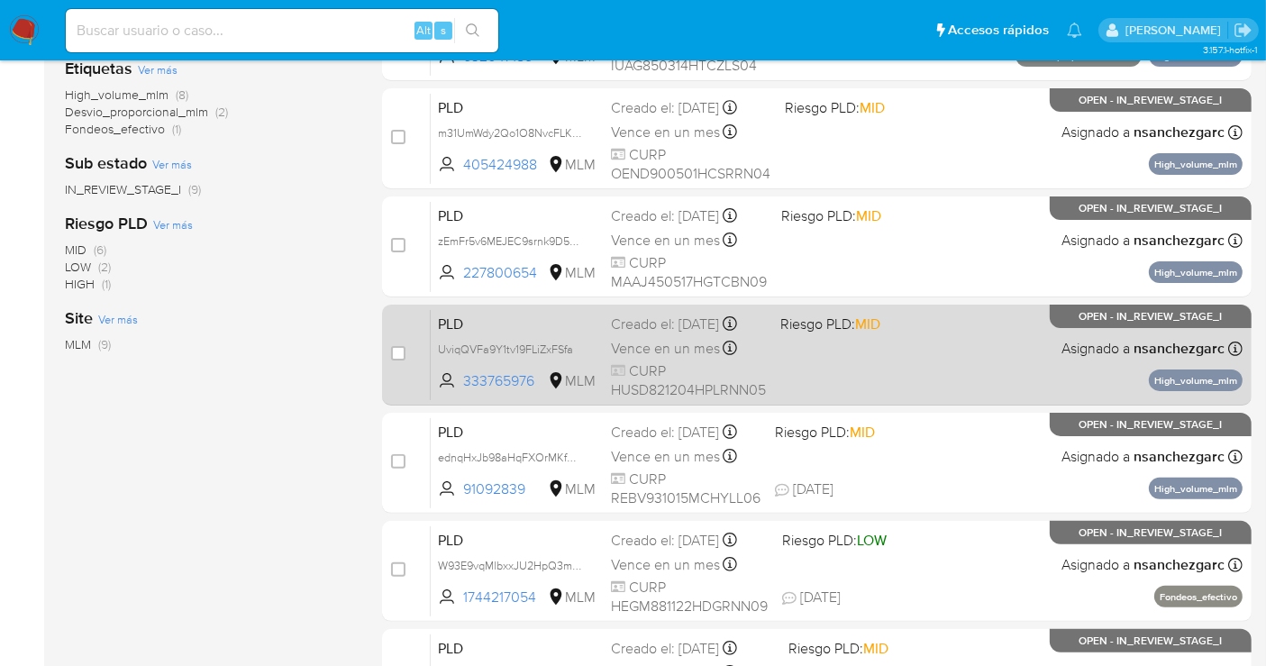
click at [634, 323] on div "Creado el: 12/08/2025 Creado el: 12/08/2025 02:06:23" at bounding box center [688, 325] width 155 height 20
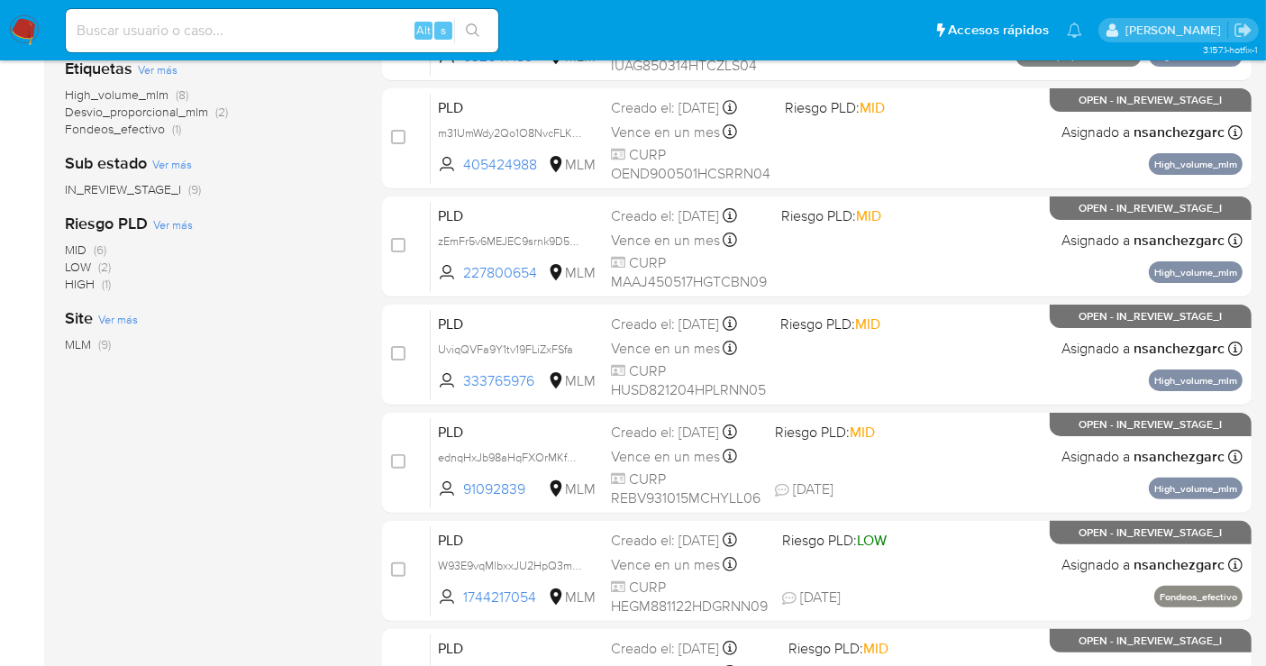
click at [25, 26] on img at bounding box center [24, 30] width 31 height 31
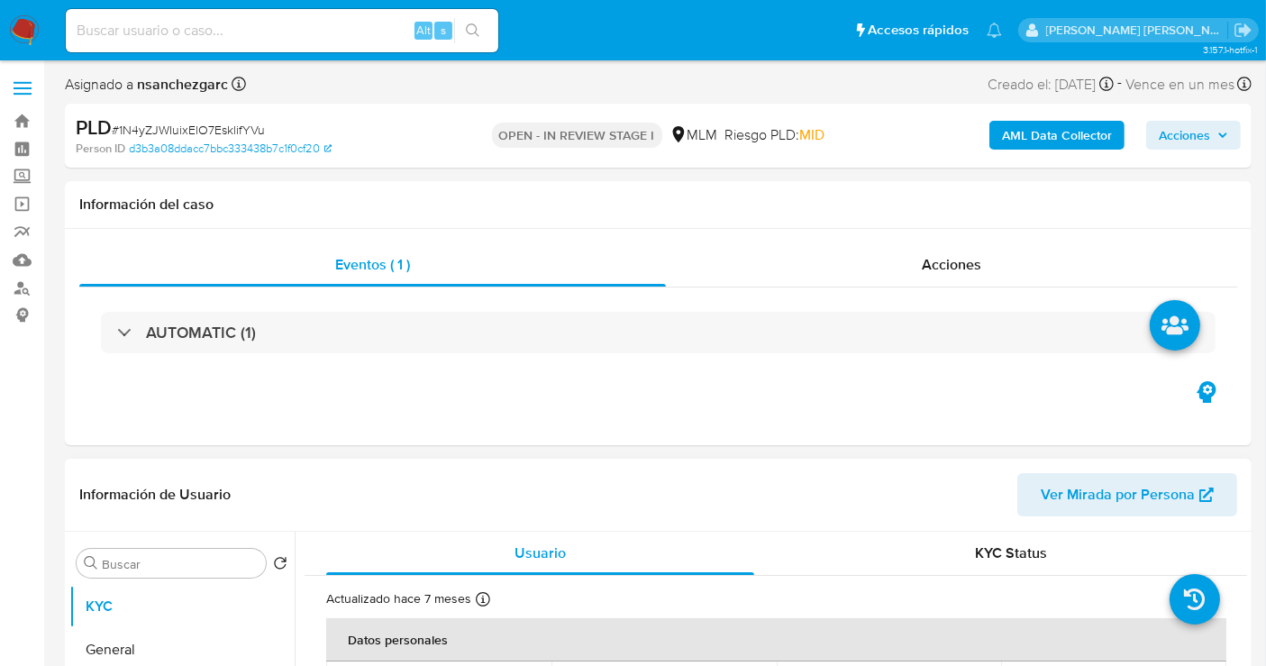
select select "10"
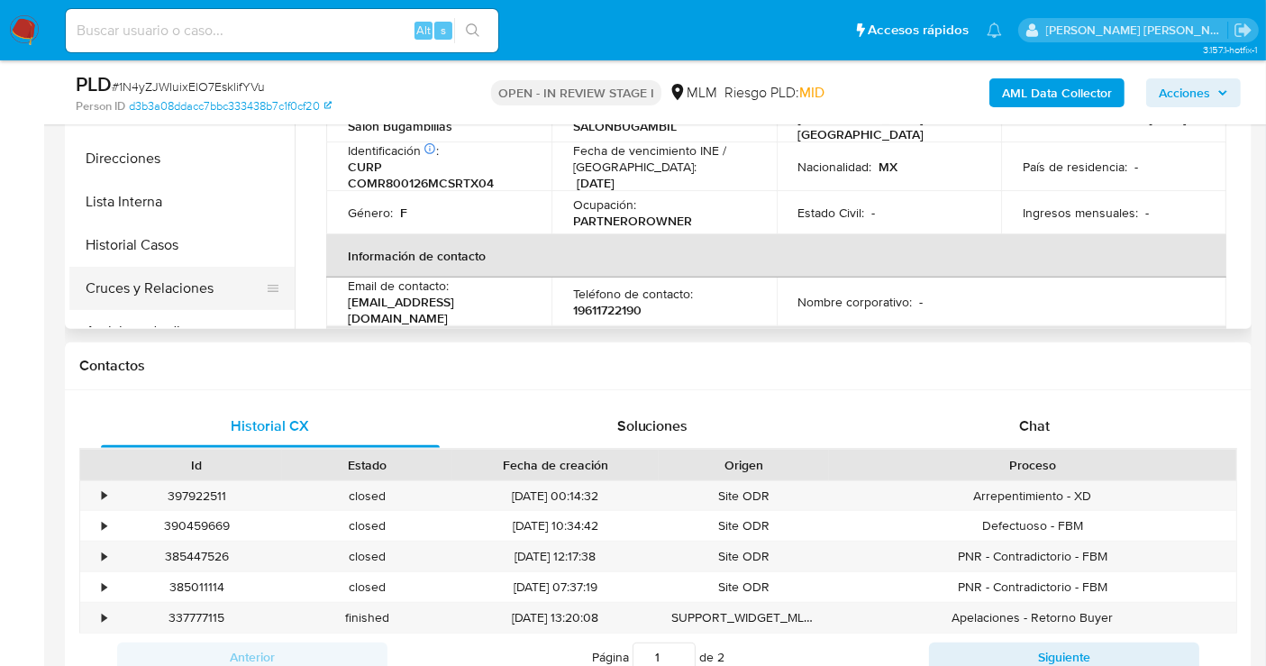
scroll to position [100, 0]
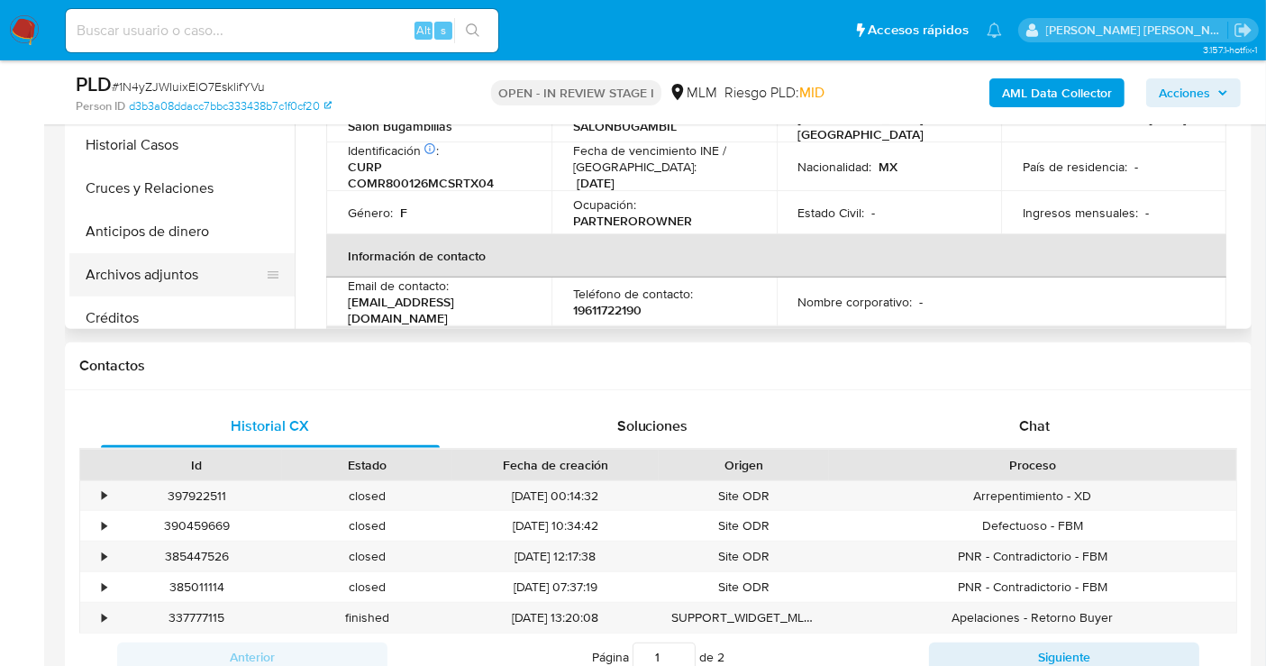
click at [141, 267] on button "Archivos adjuntos" at bounding box center [174, 274] width 211 height 43
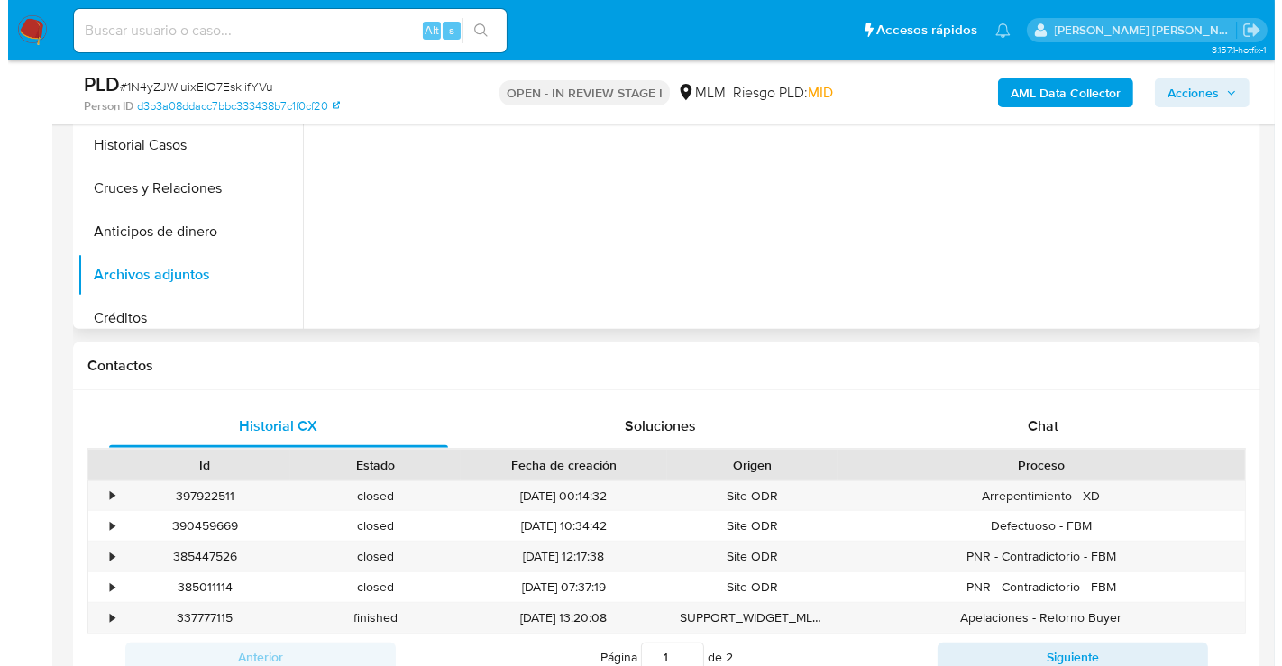
scroll to position [300, 0]
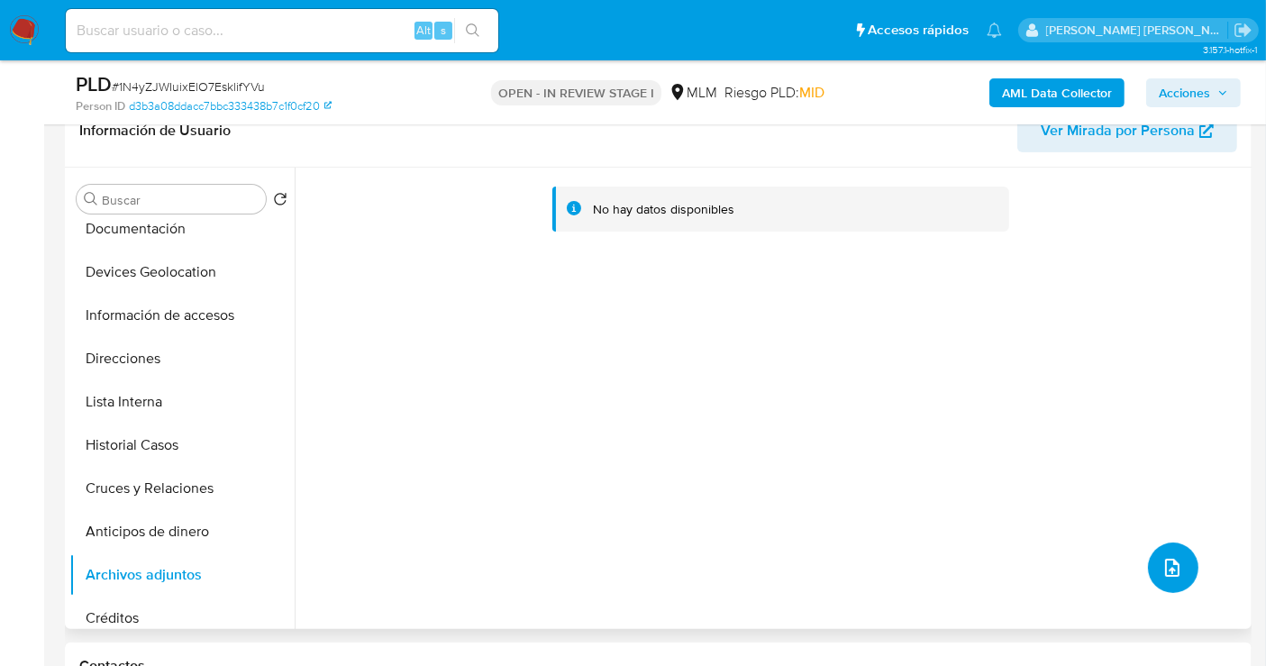
click at [1174, 560] on icon "upload-file" at bounding box center [1173, 568] width 22 height 22
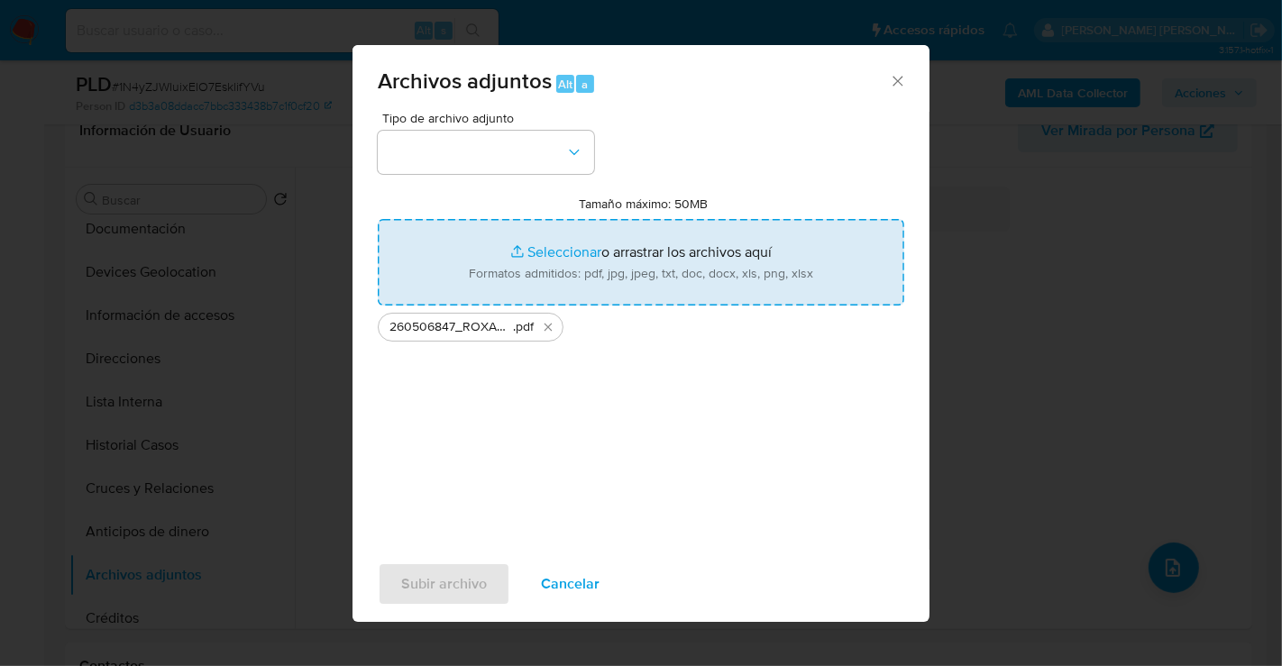
type input "C:\fakepath\260506847_ROXANA DEL ROSARIO CORZO MATAMBU_AGO25.xlsx"
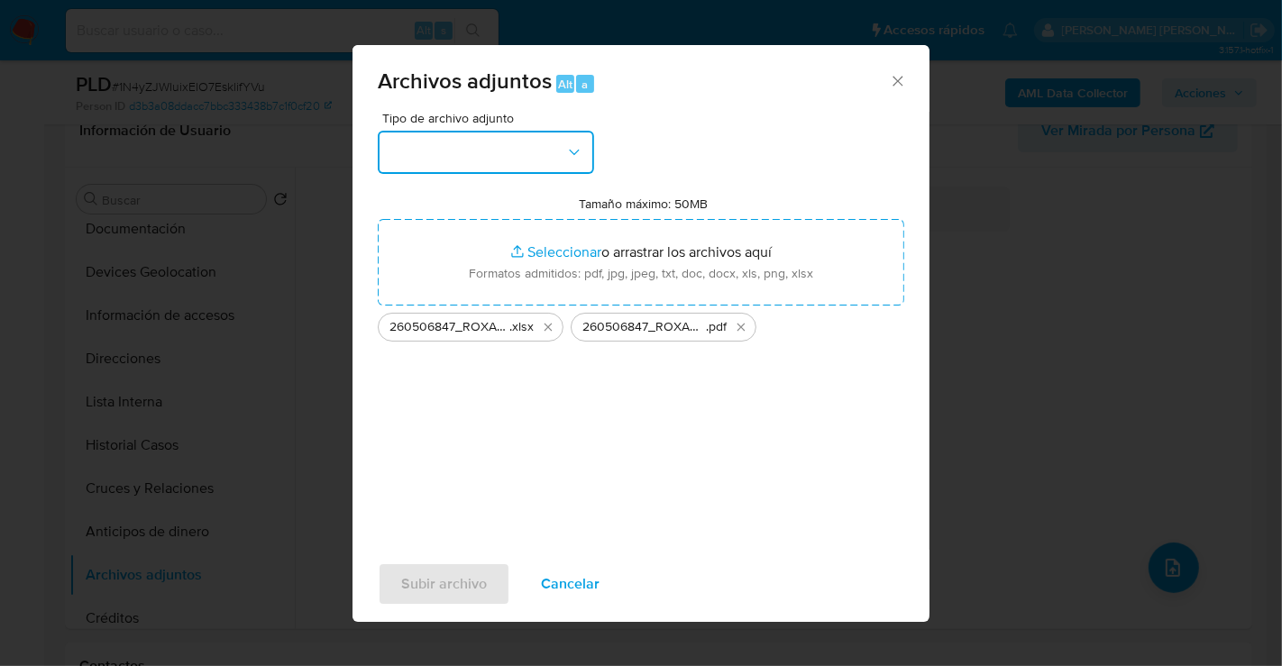
click at [533, 158] on button "button" at bounding box center [486, 152] width 216 height 43
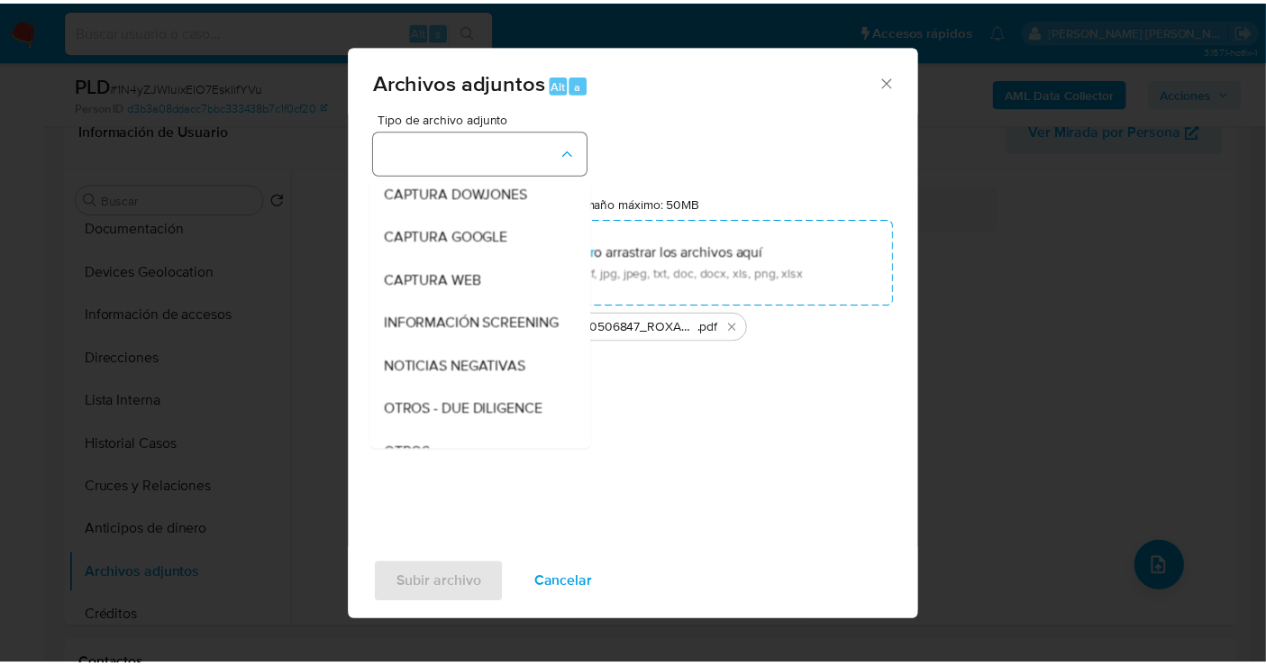
scroll to position [93, 0]
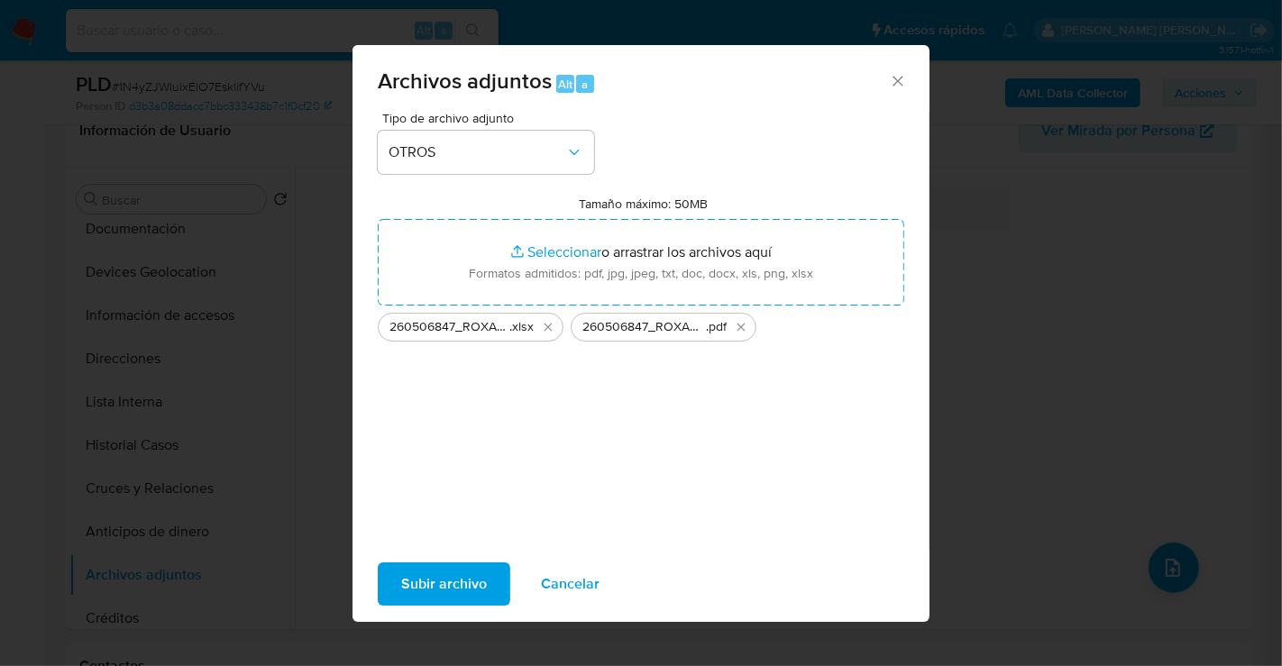
click at [458, 595] on span "Subir archivo" at bounding box center [444, 584] width 86 height 40
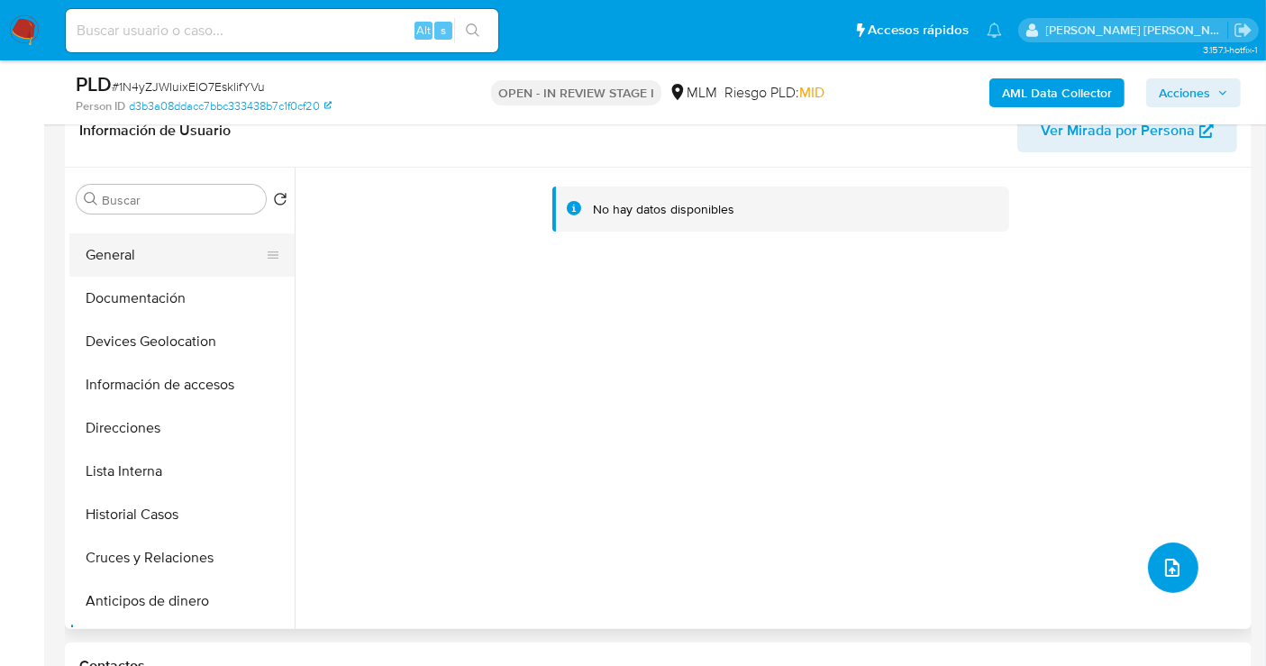
scroll to position [0, 0]
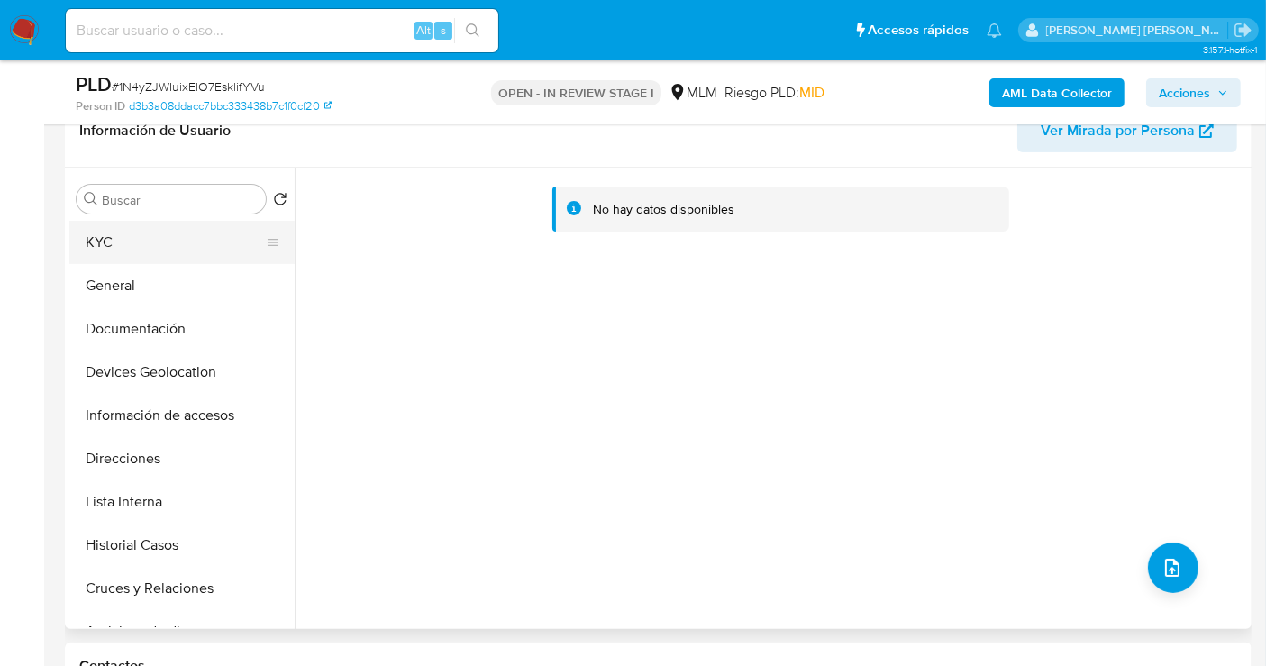
click at [115, 252] on button "KYC" at bounding box center [174, 242] width 211 height 43
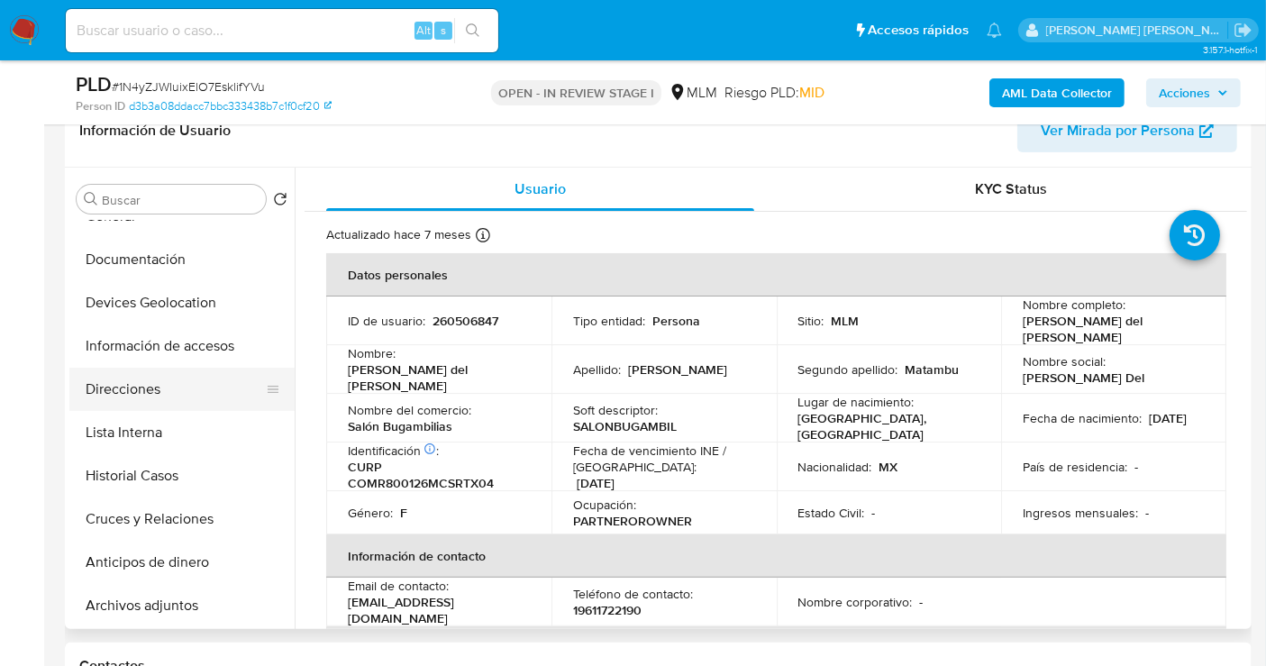
scroll to position [100, 0]
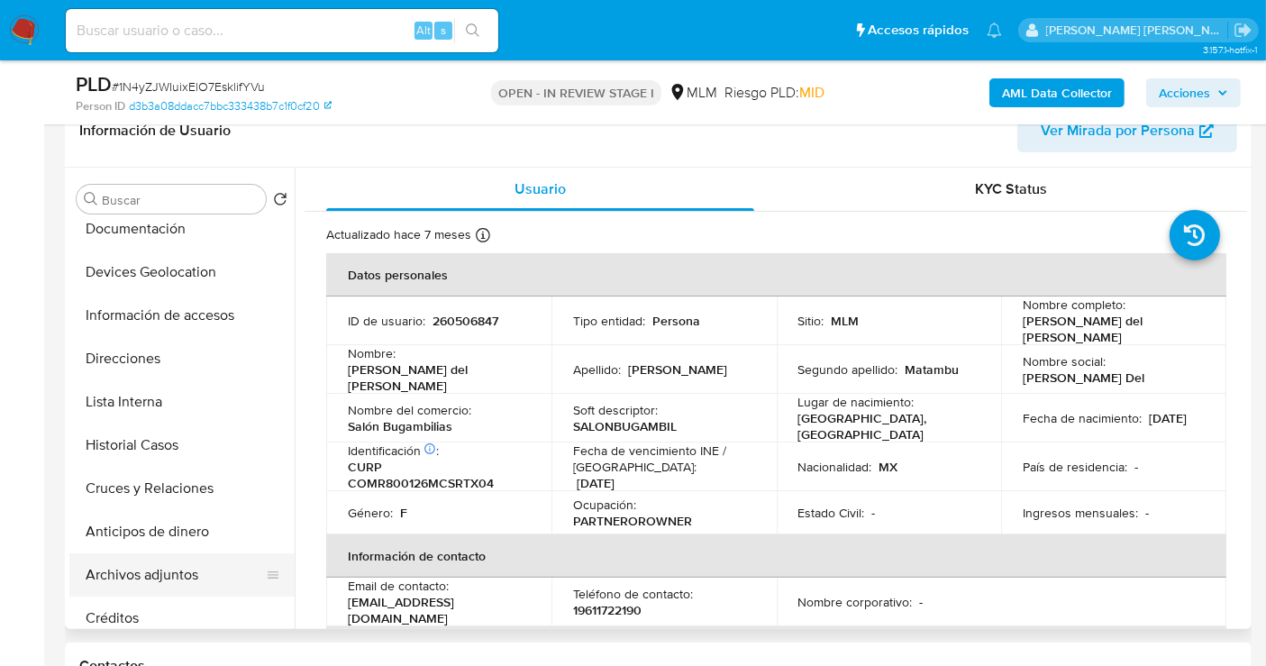
click at [139, 581] on button "Archivos adjuntos" at bounding box center [174, 574] width 211 height 43
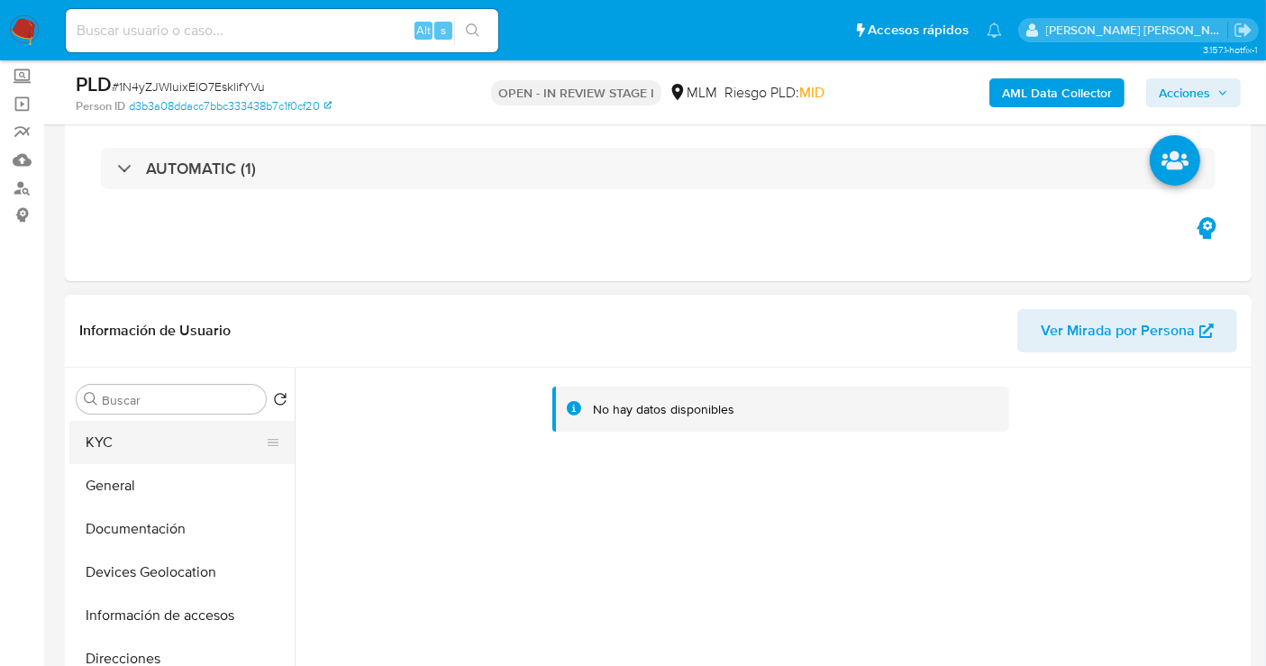
click at [114, 446] on button "KYC" at bounding box center [174, 442] width 211 height 43
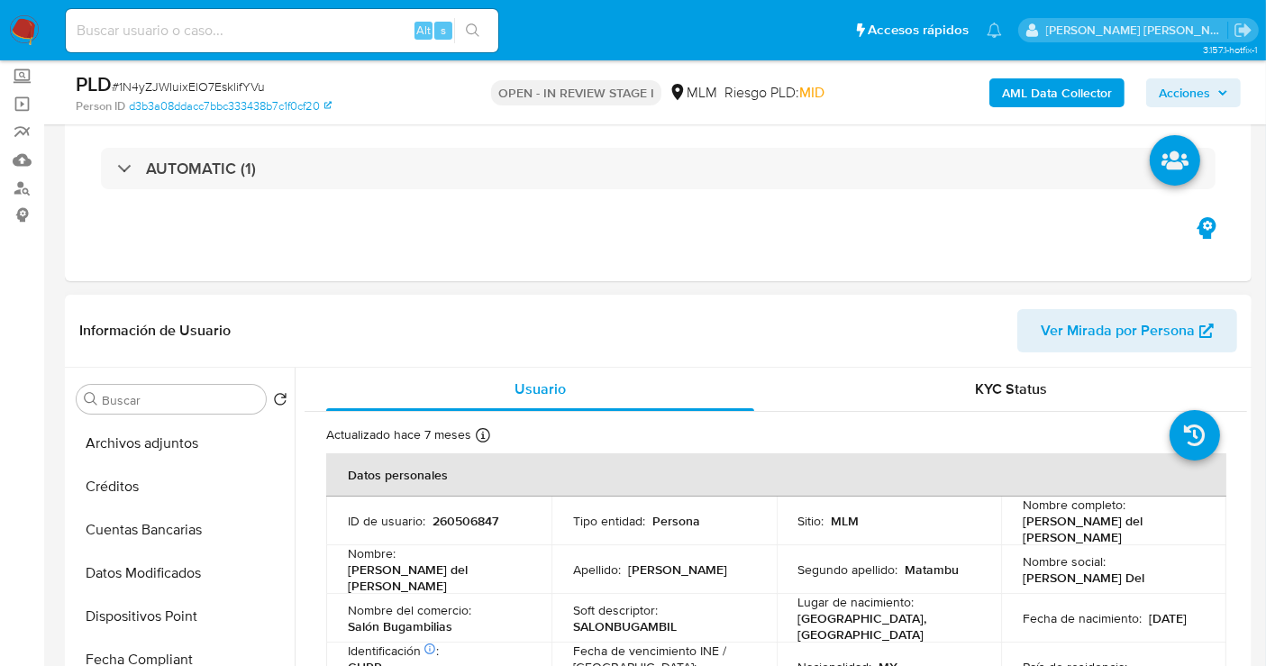
scroll to position [400, 0]
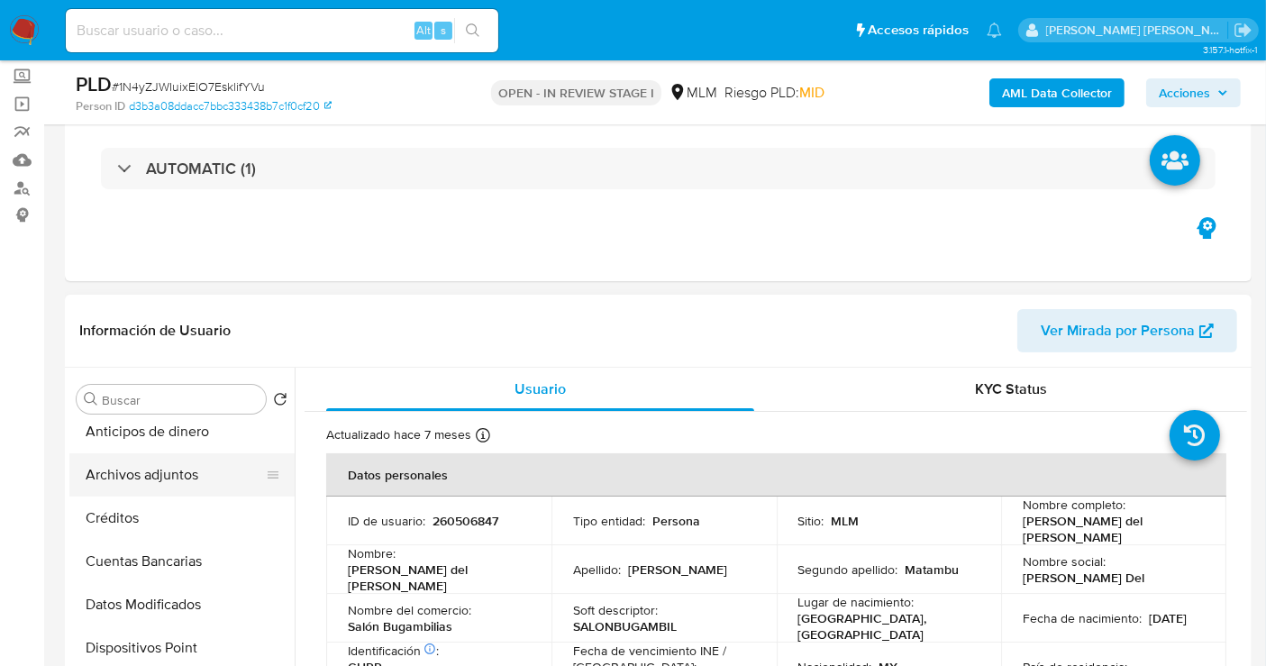
click at [136, 476] on button "Archivos adjuntos" at bounding box center [174, 474] width 211 height 43
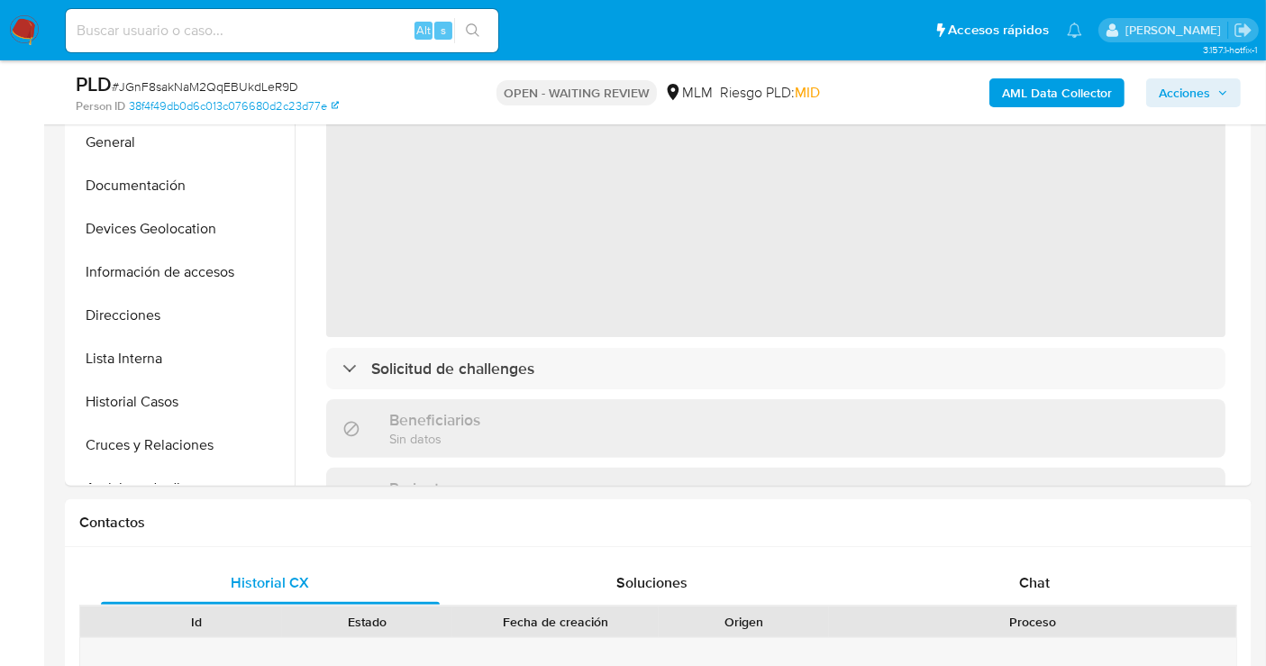
scroll to position [800, 0]
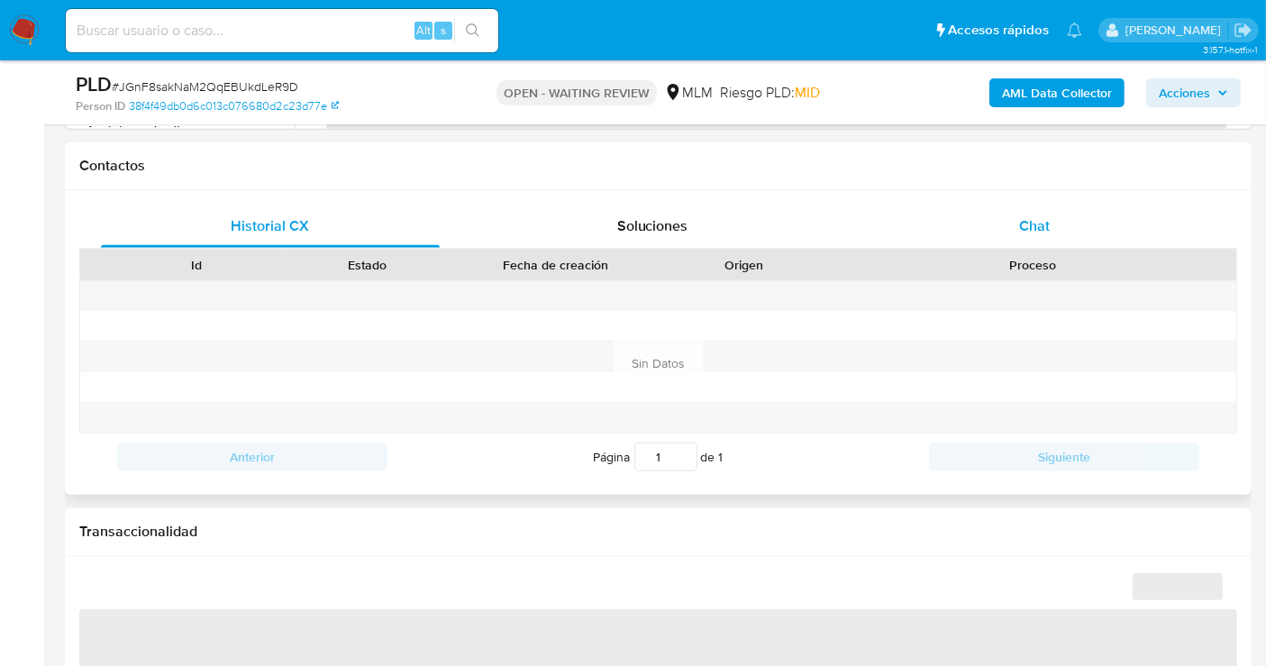
select select "10"
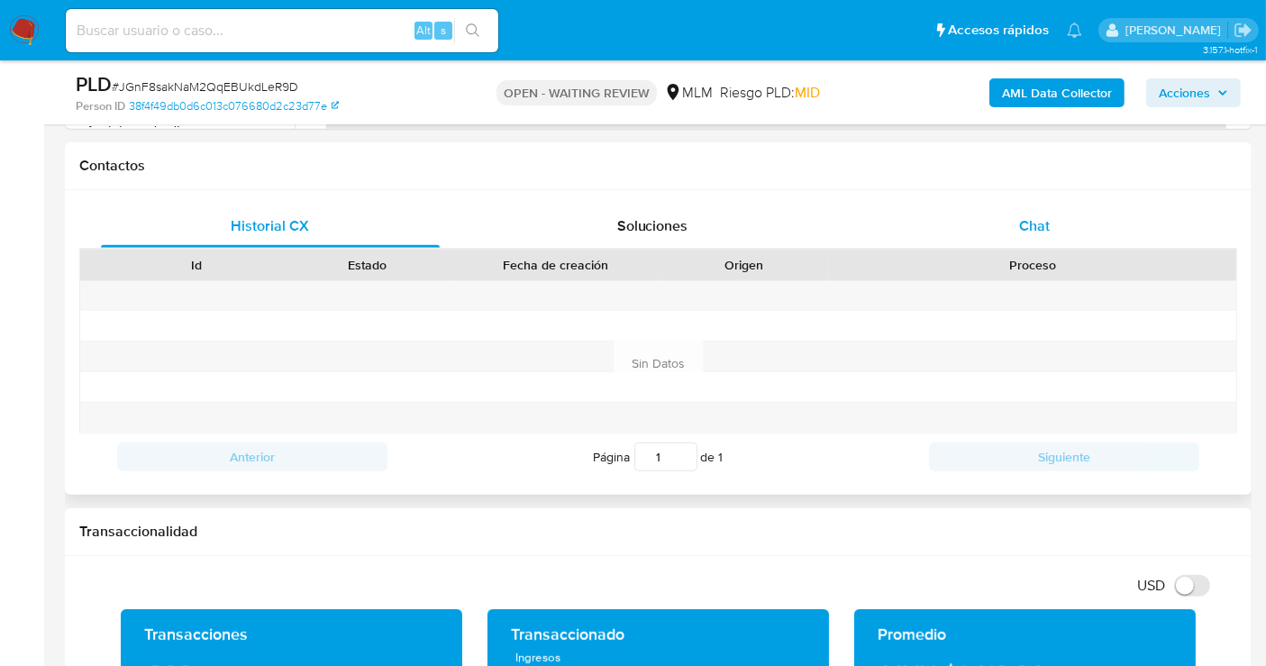
click at [1024, 231] on span "Chat" at bounding box center [1034, 225] width 31 height 21
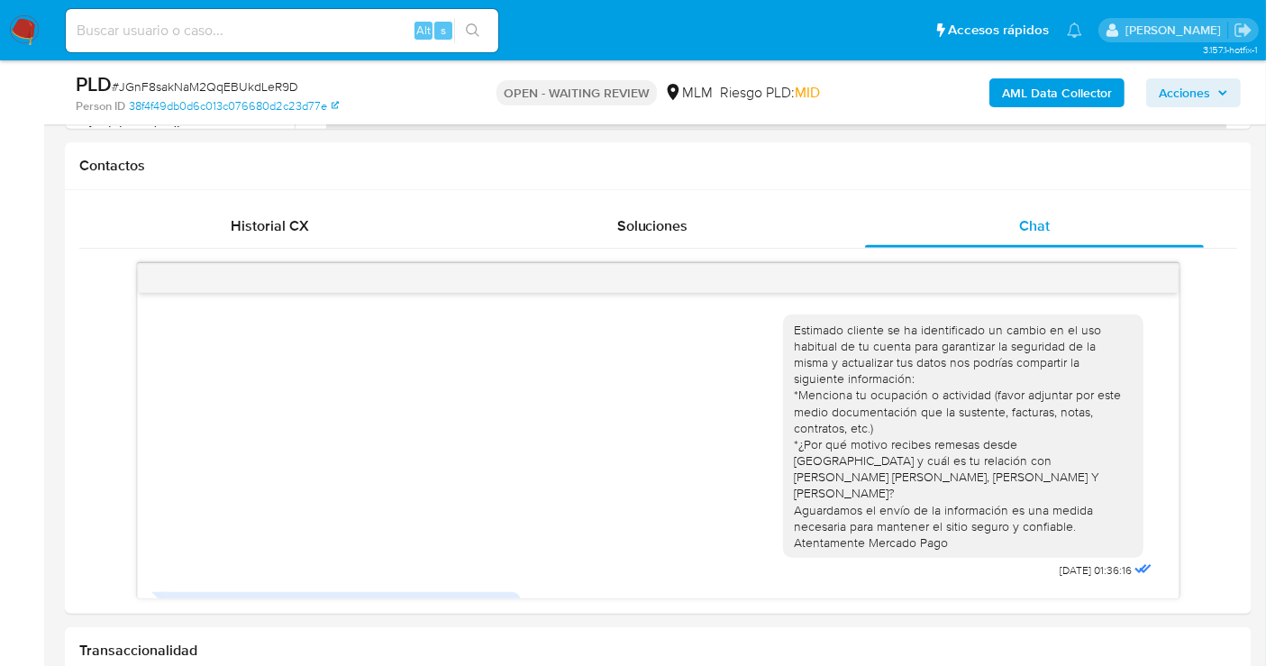
scroll to position [97, 0]
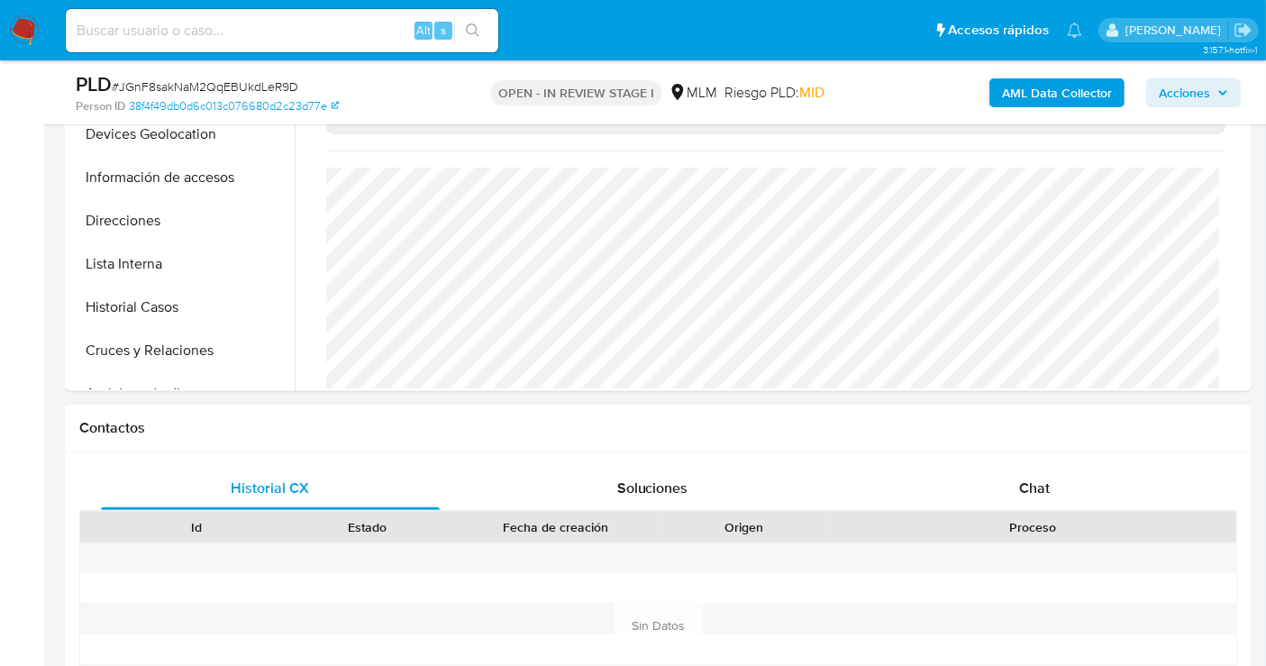
scroll to position [700, 0]
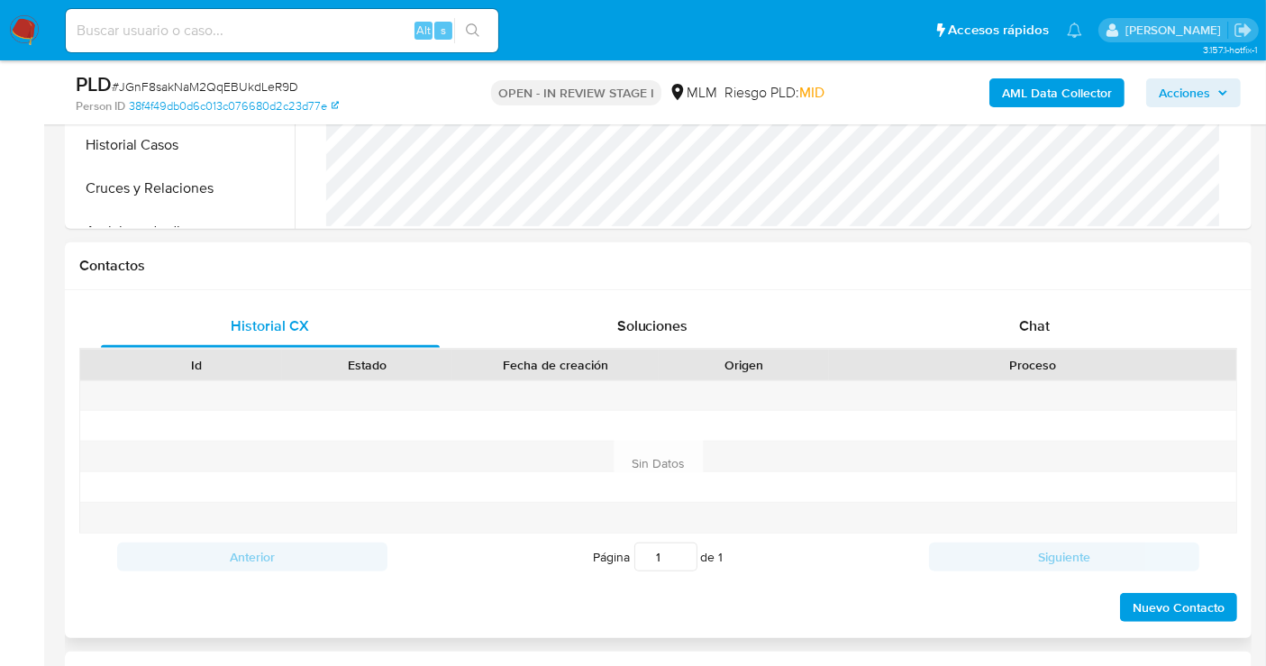
select select "10"
click at [1025, 317] on span "Chat" at bounding box center [1034, 325] width 31 height 21
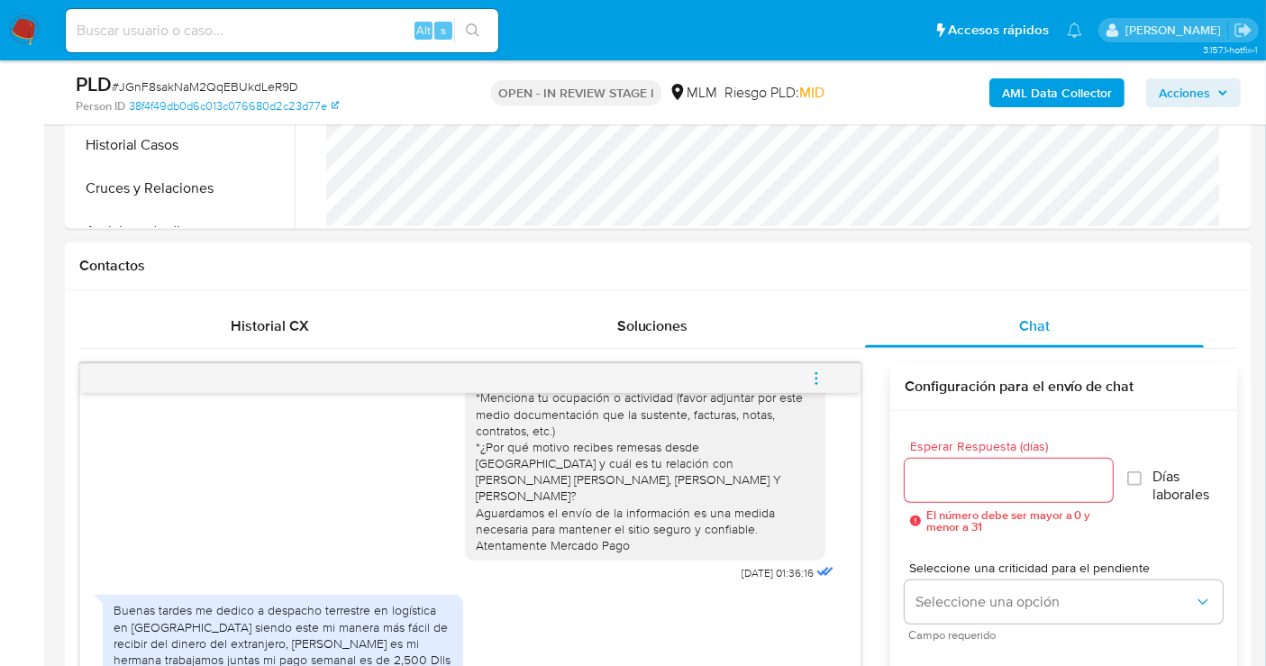
scroll to position [800, 0]
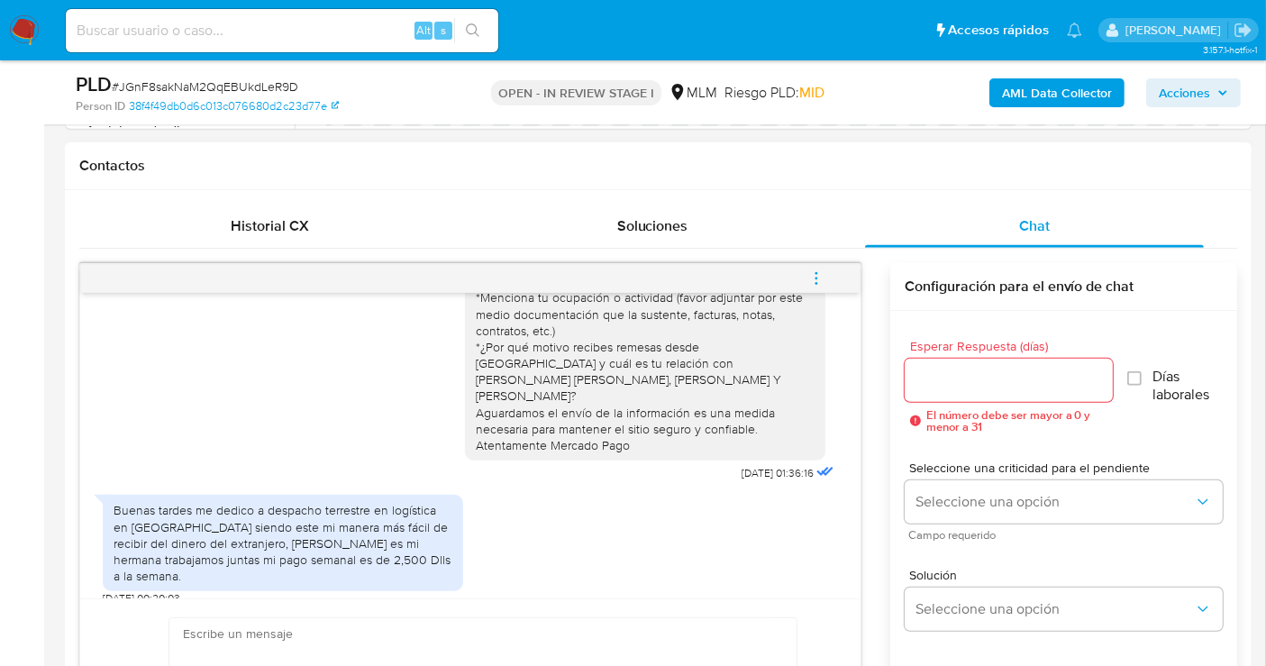
click at [814, 270] on icon "menu-action" at bounding box center [816, 278] width 16 height 16
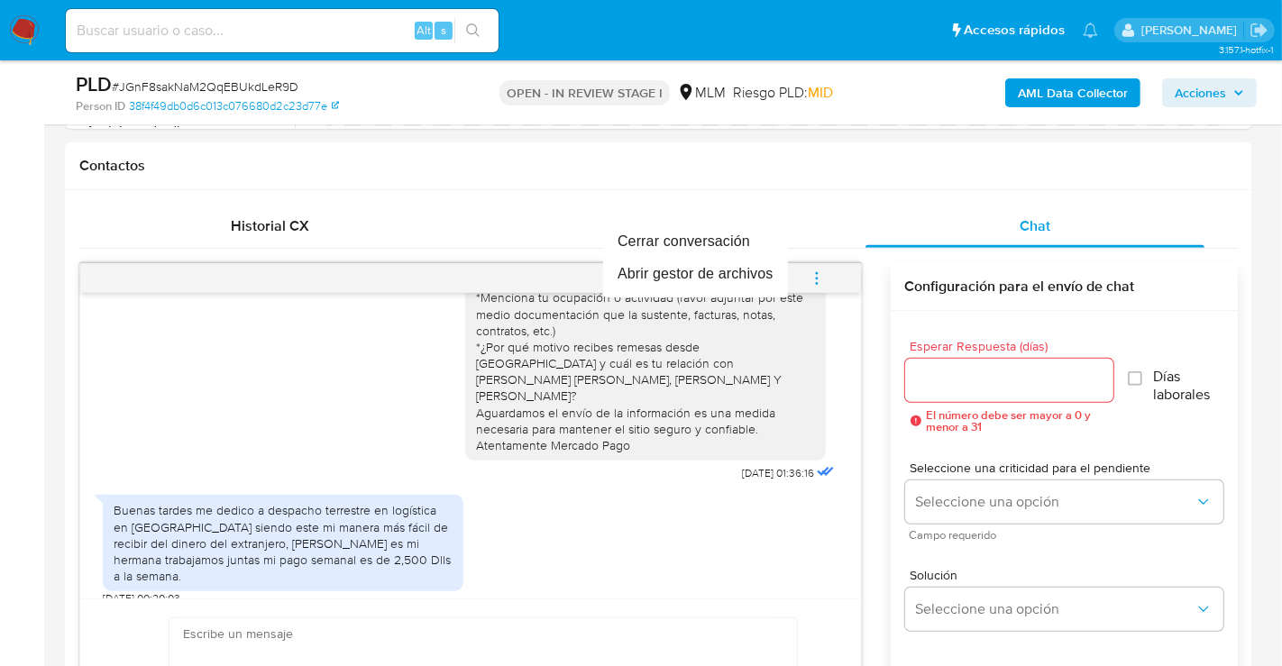
click at [659, 617] on div at bounding box center [641, 333] width 1282 height 666
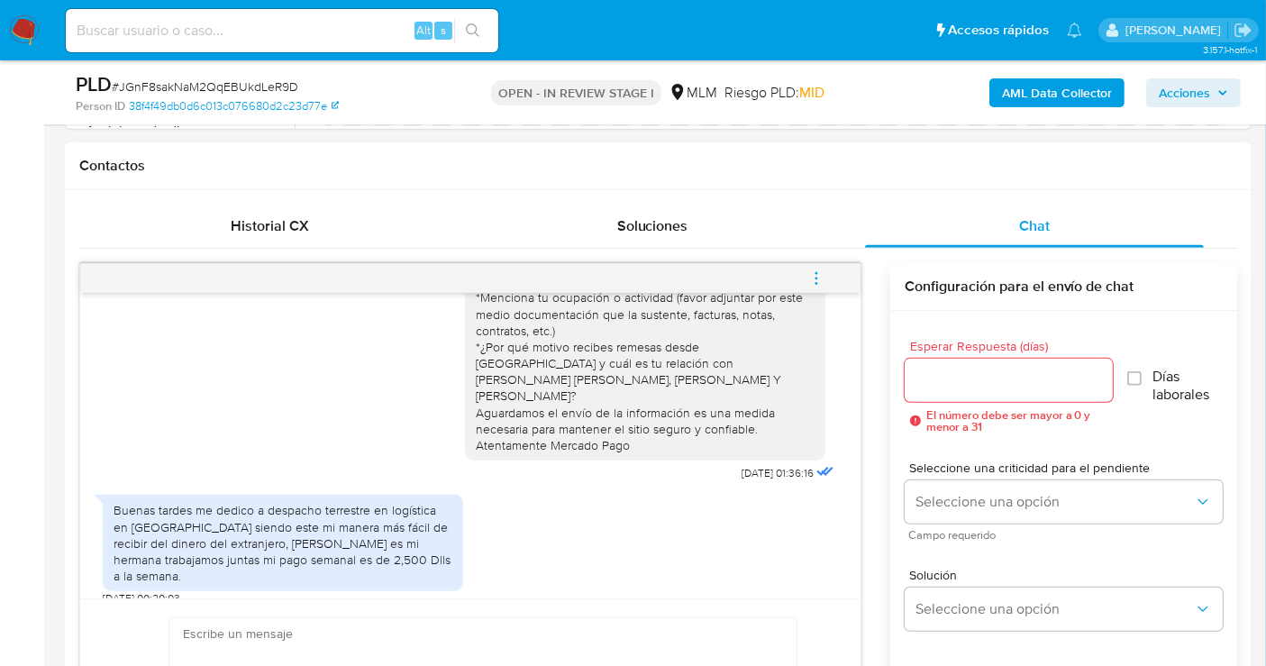
click at [982, 382] on input "Esperar Respuesta (días)" at bounding box center [1009, 380] width 208 height 23
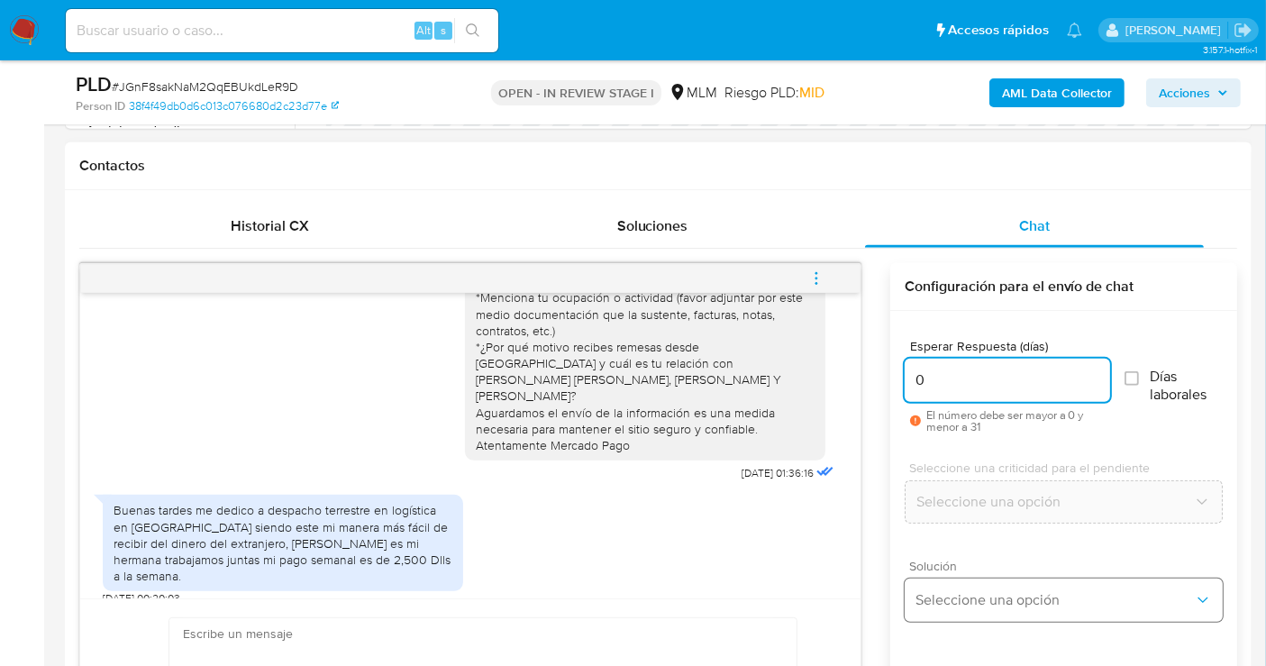
type input "0"
click at [959, 597] on span "Seleccione una opción" at bounding box center [1055, 600] width 278 height 18
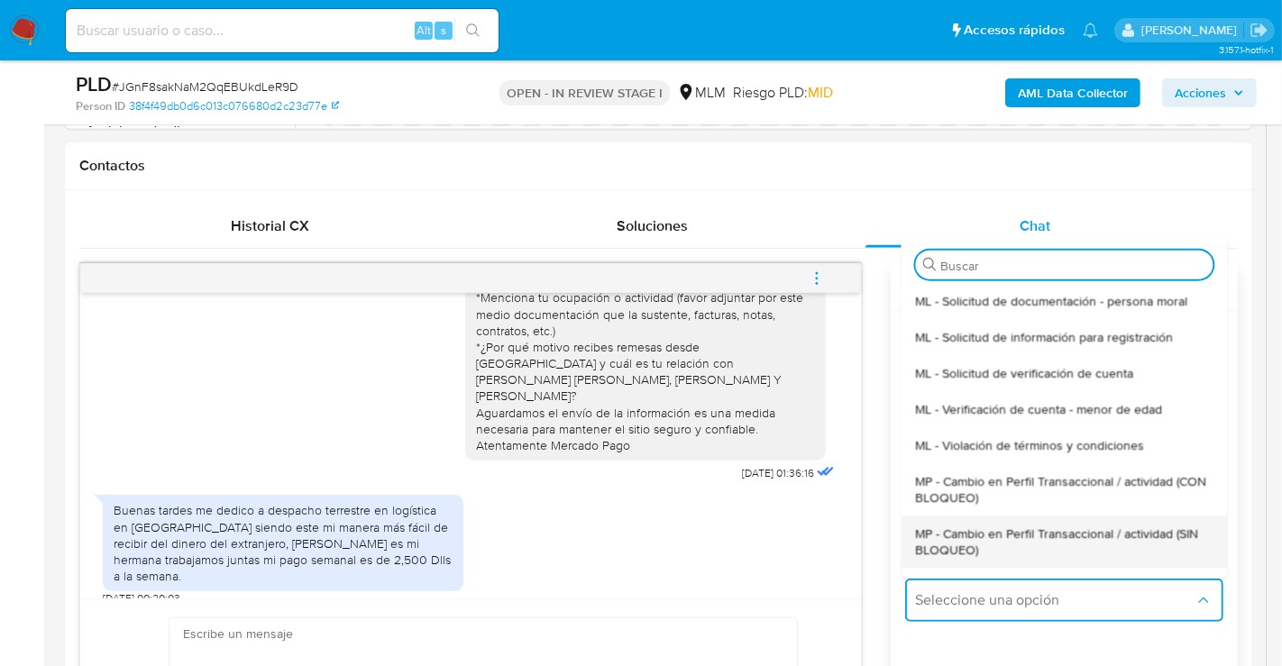
click at [981, 544] on span "MP - Cambio en Perfil Transaccional / actividad (SIN BLOQUEO)" at bounding box center [1063, 541] width 297 height 32
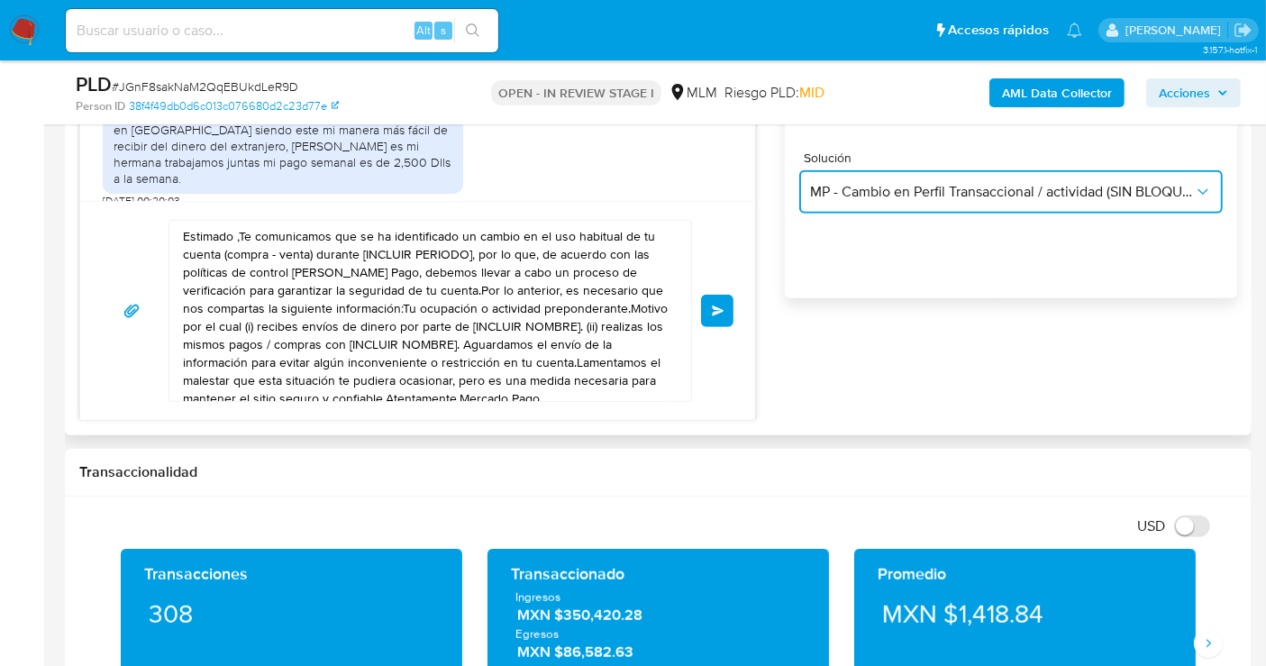
scroll to position [1201, 0]
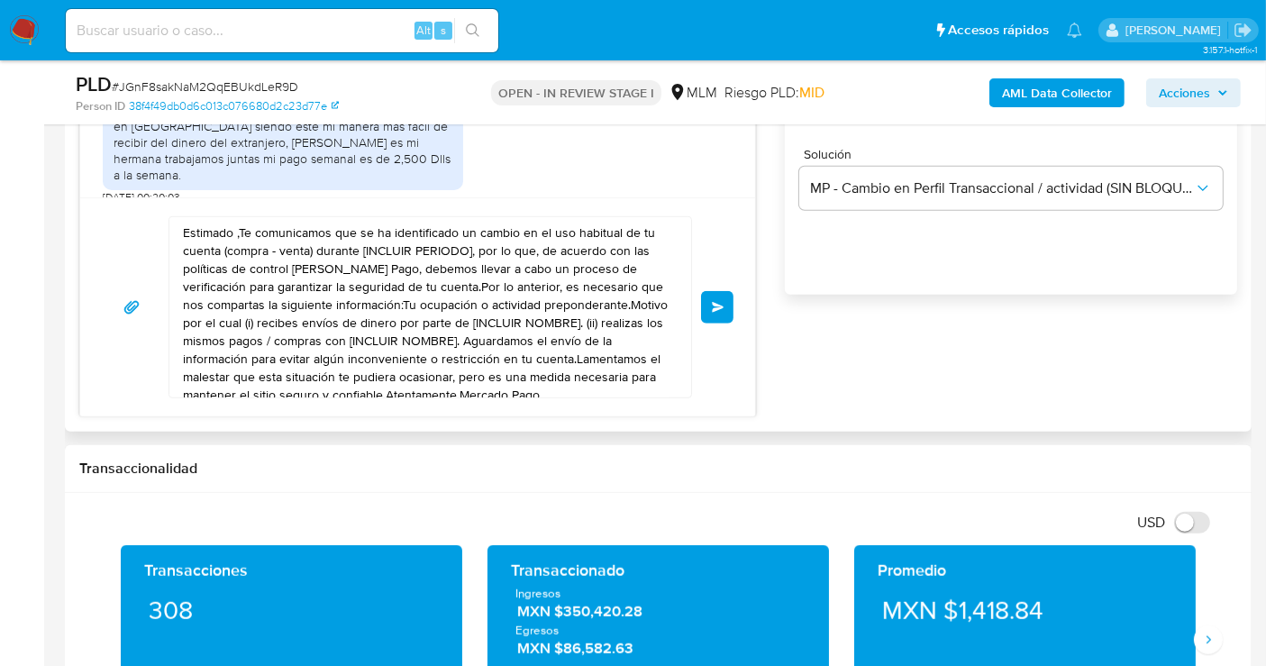
click at [482, 310] on textarea "Estimado ,Te comunicamos que se ha identificado un cambio en el uso habitual de…" at bounding box center [426, 307] width 486 height 180
paste textarea "Cliente, agradecemos tu pronta respuesta. Lamentamos cualquier malestar ocasion…"
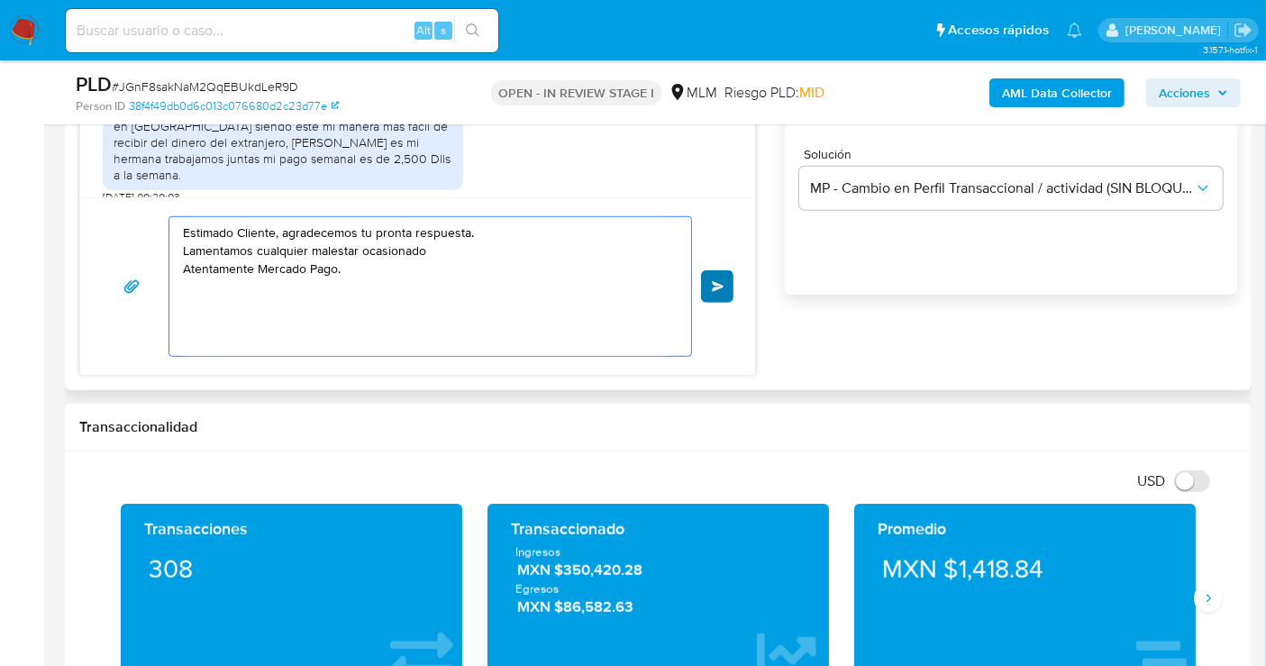
type textarea "Estimado Cliente, agradecemos tu pronta respuesta. Lamentamos cualquier malesta…"
click at [721, 285] on span "Enviar" at bounding box center [718, 286] width 13 height 11
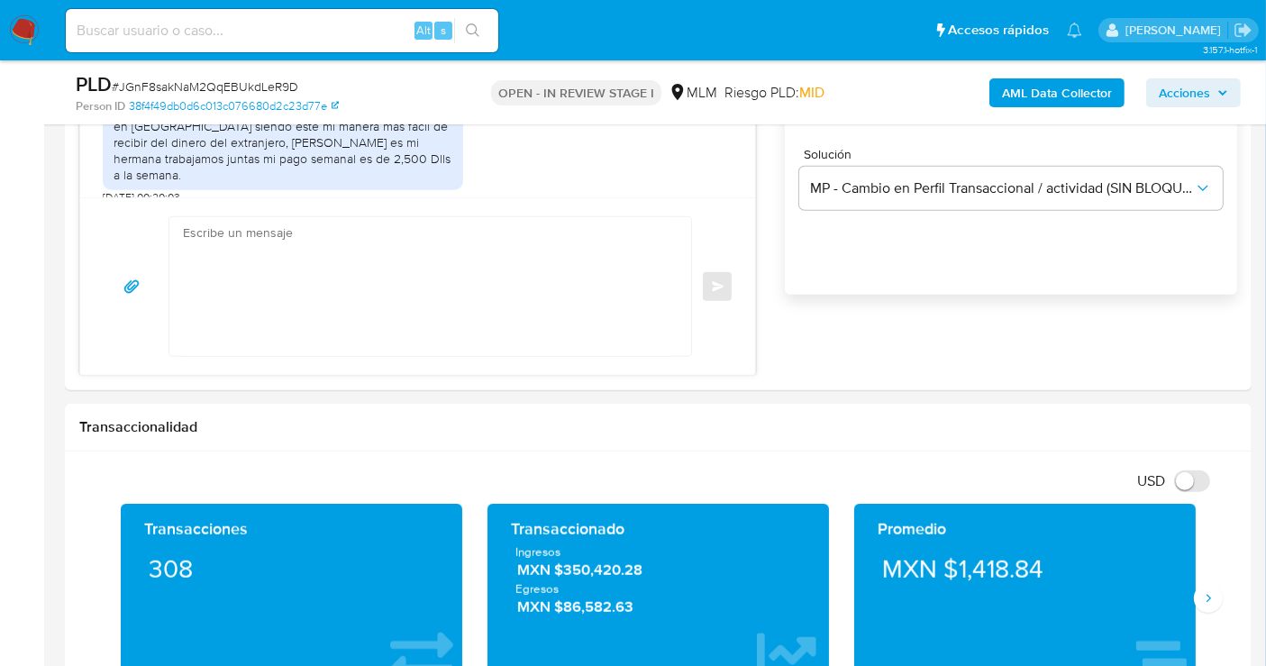
scroll to position [200, 0]
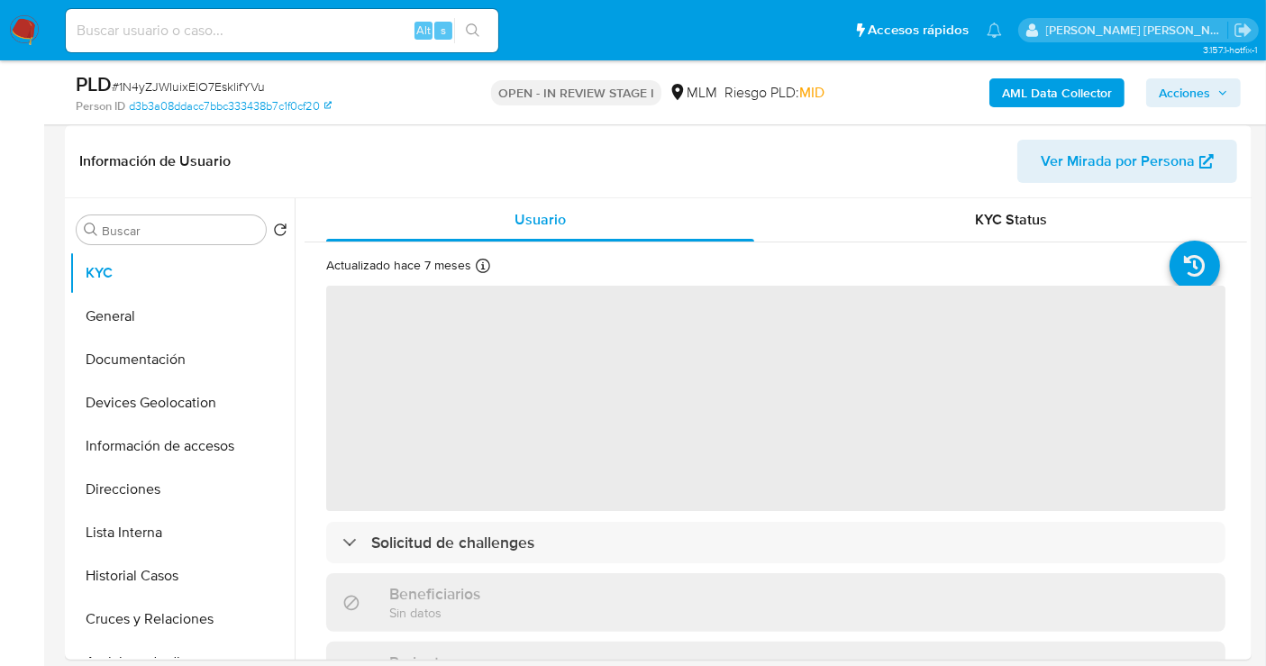
scroll to position [300, 0]
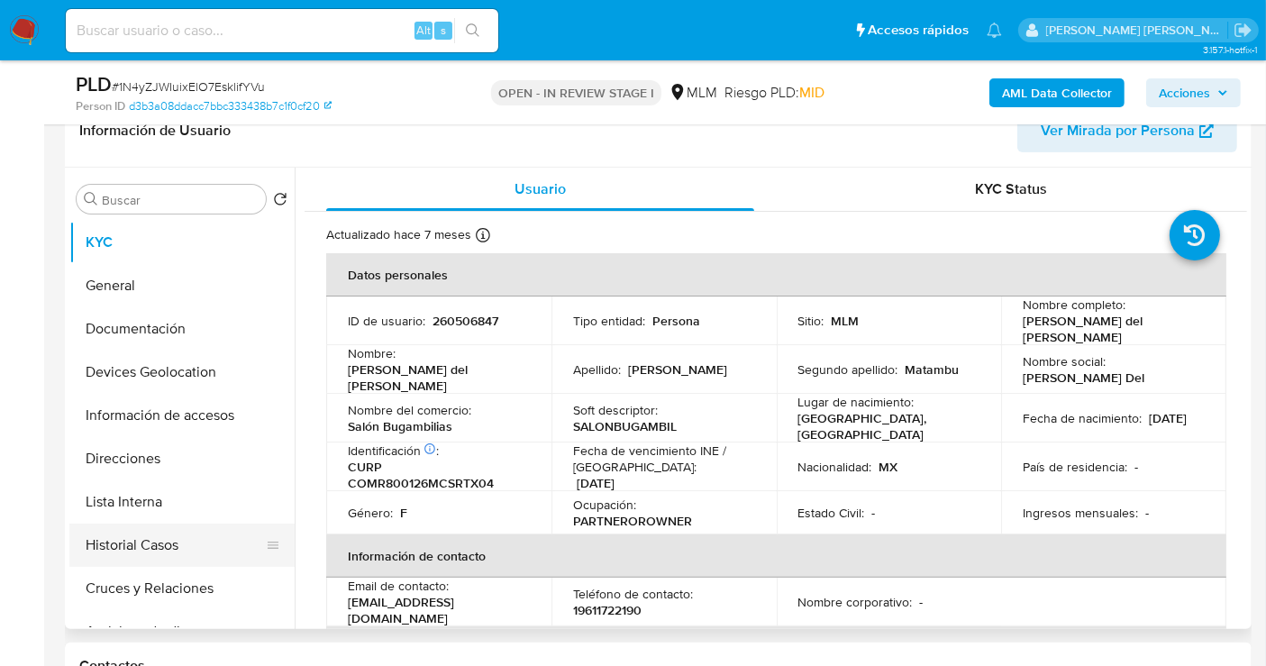
click at [144, 543] on button "Historial Casos" at bounding box center [174, 545] width 211 height 43
select select "10"
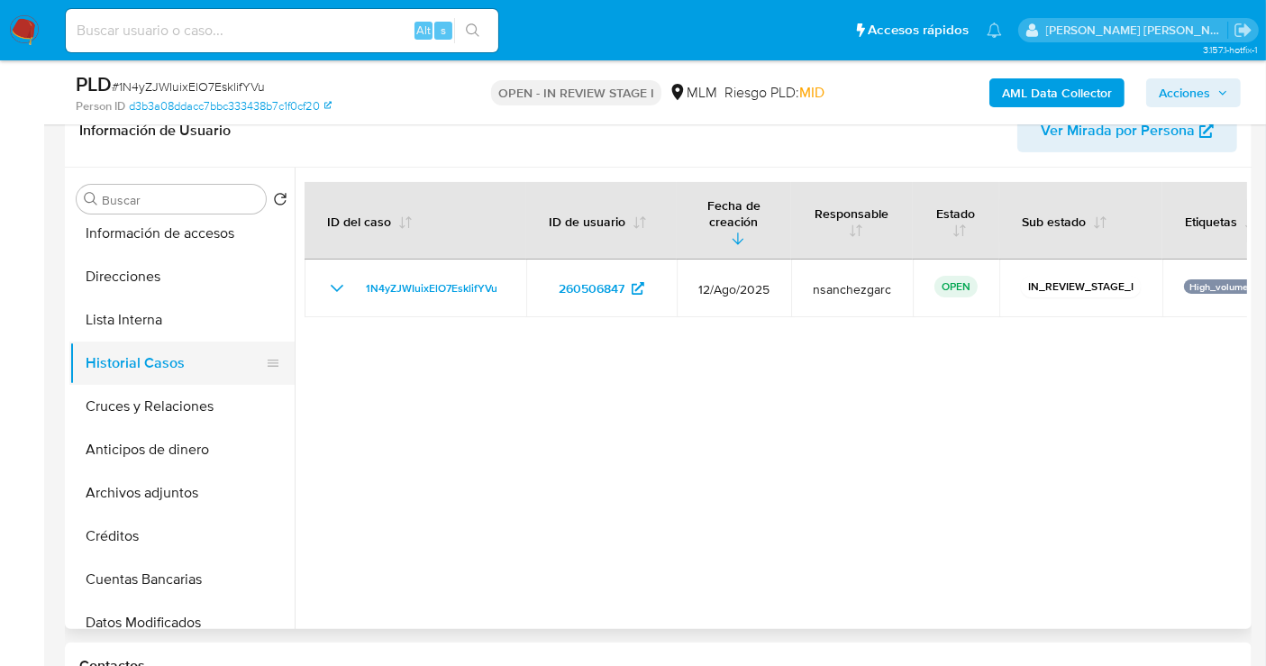
scroll to position [200, 0]
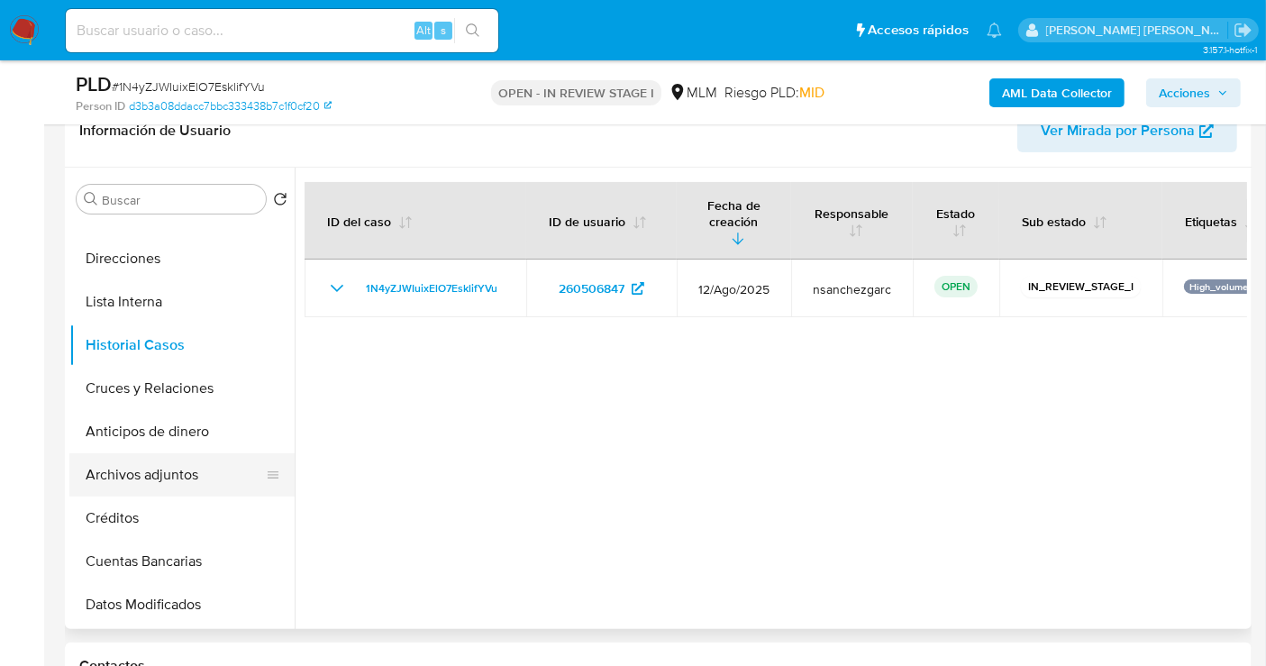
click at [146, 471] on button "Archivos adjuntos" at bounding box center [174, 474] width 211 height 43
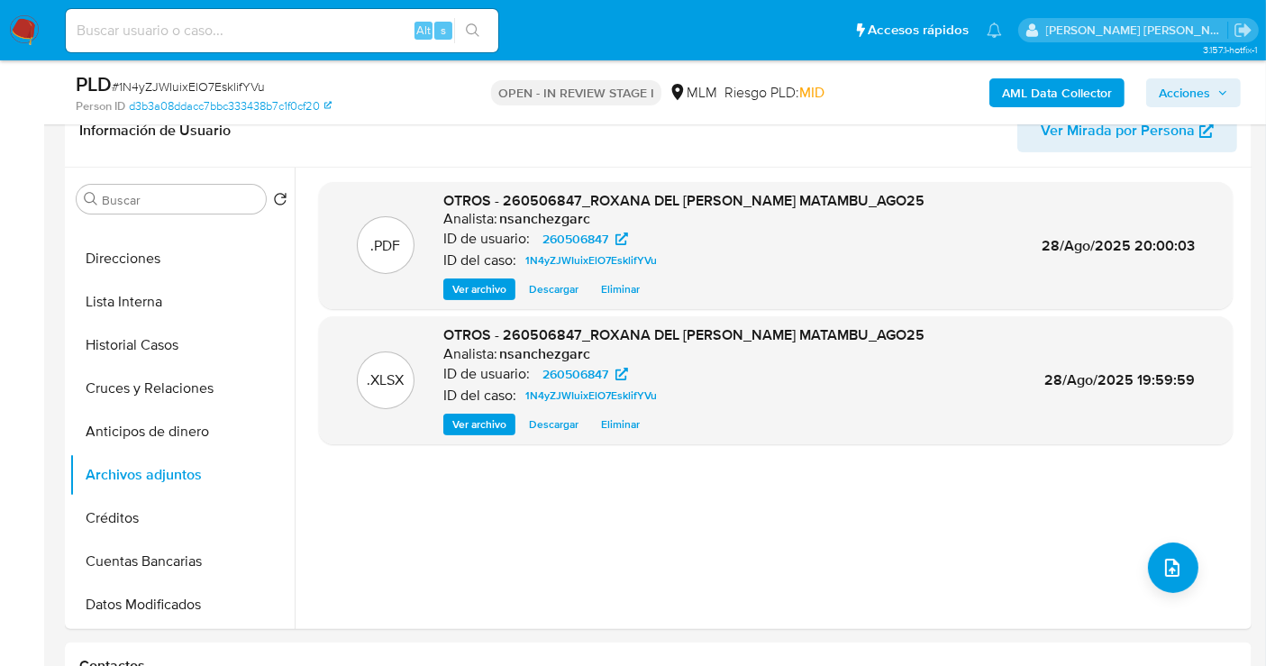
click at [1215, 90] on span "Acciones" at bounding box center [1193, 92] width 69 height 25
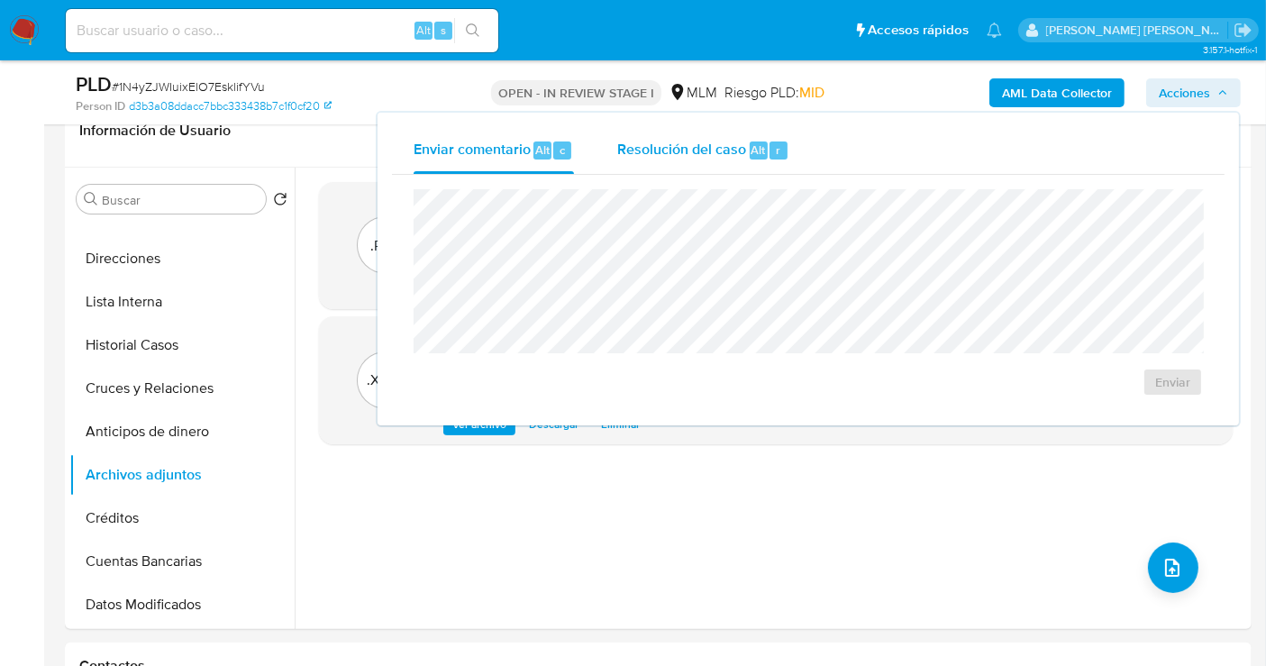
click at [700, 155] on span "Resolución del caso" at bounding box center [681, 149] width 129 height 21
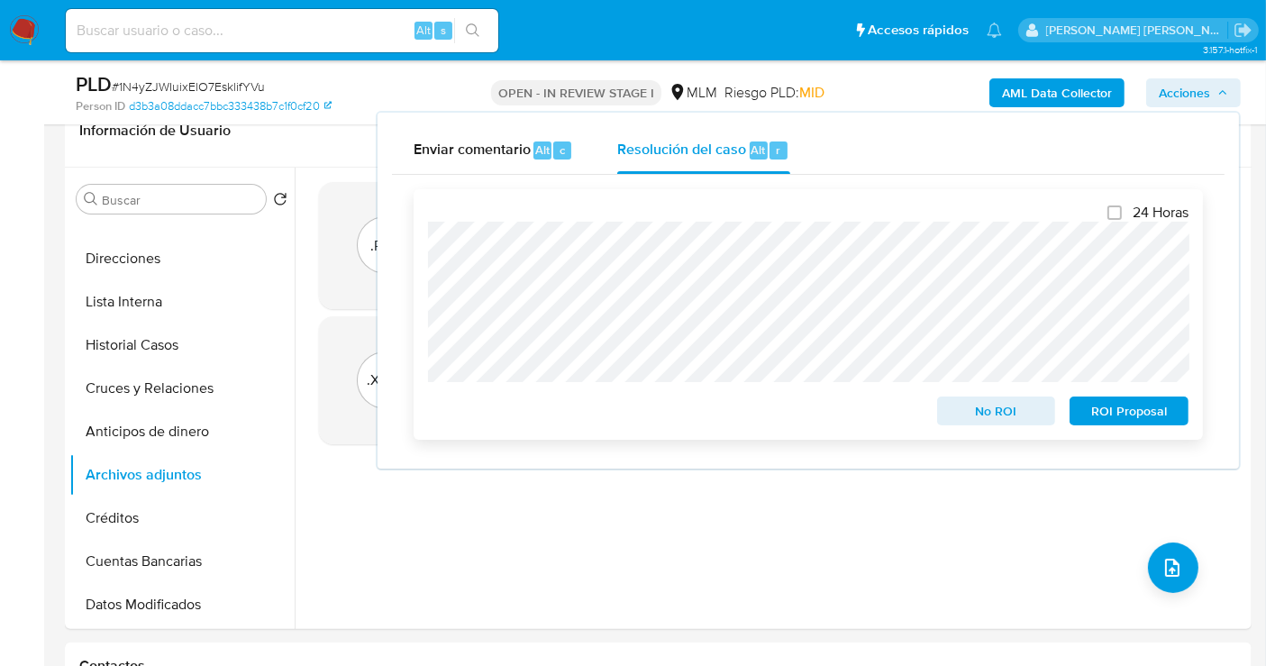
click at [1018, 418] on span "No ROI" at bounding box center [997, 410] width 94 height 25
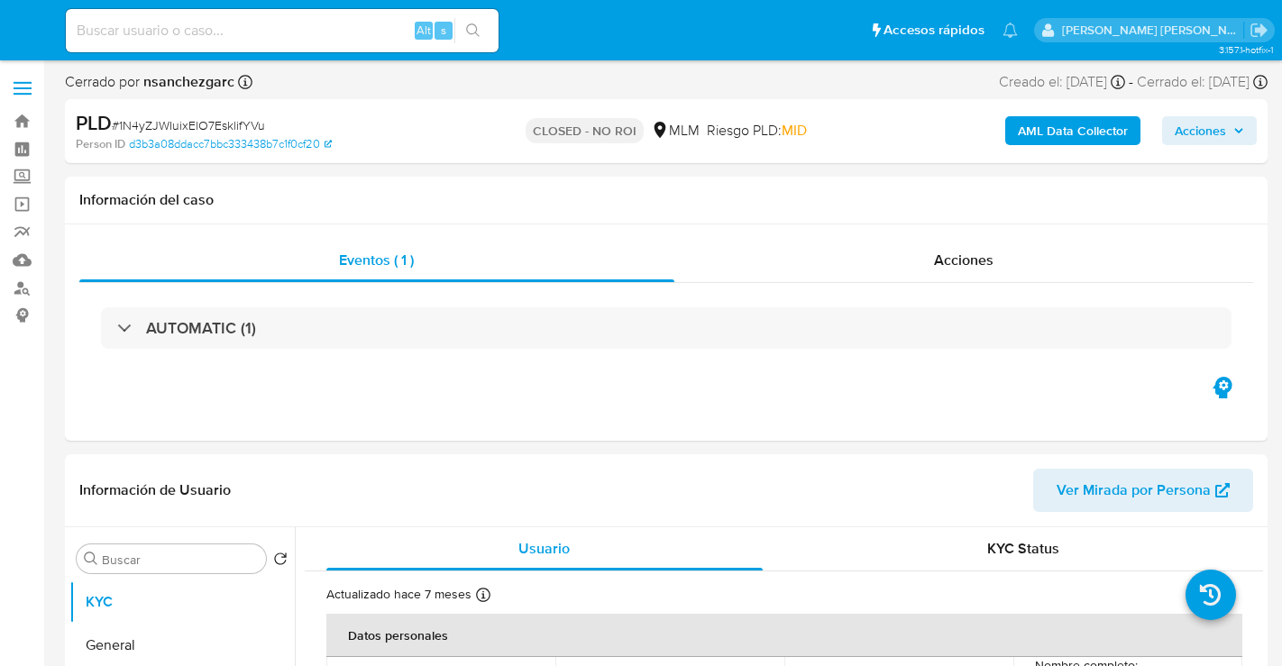
select select "10"
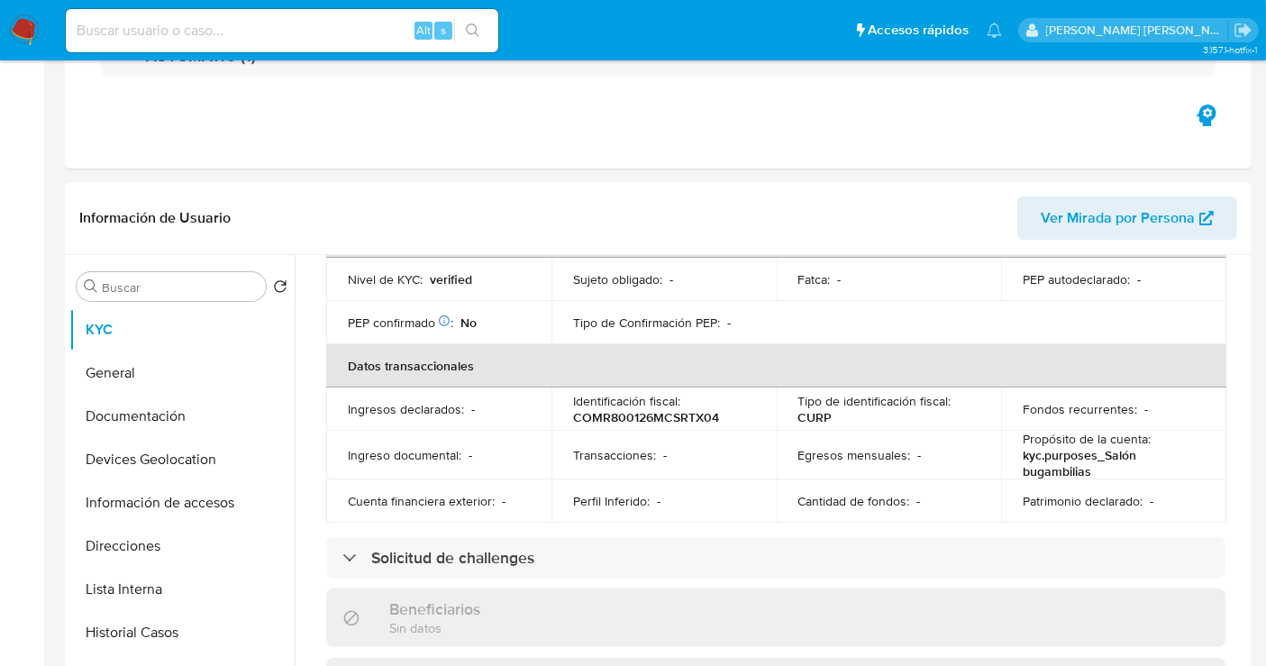
scroll to position [400, 0]
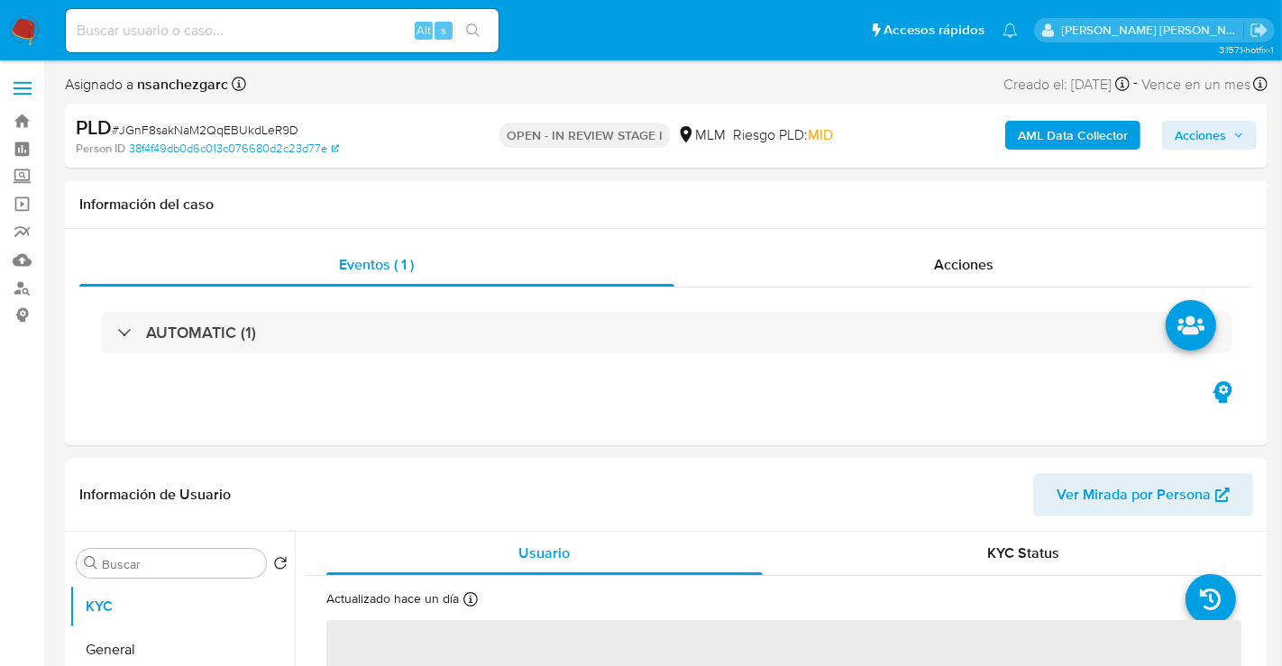
select select "10"
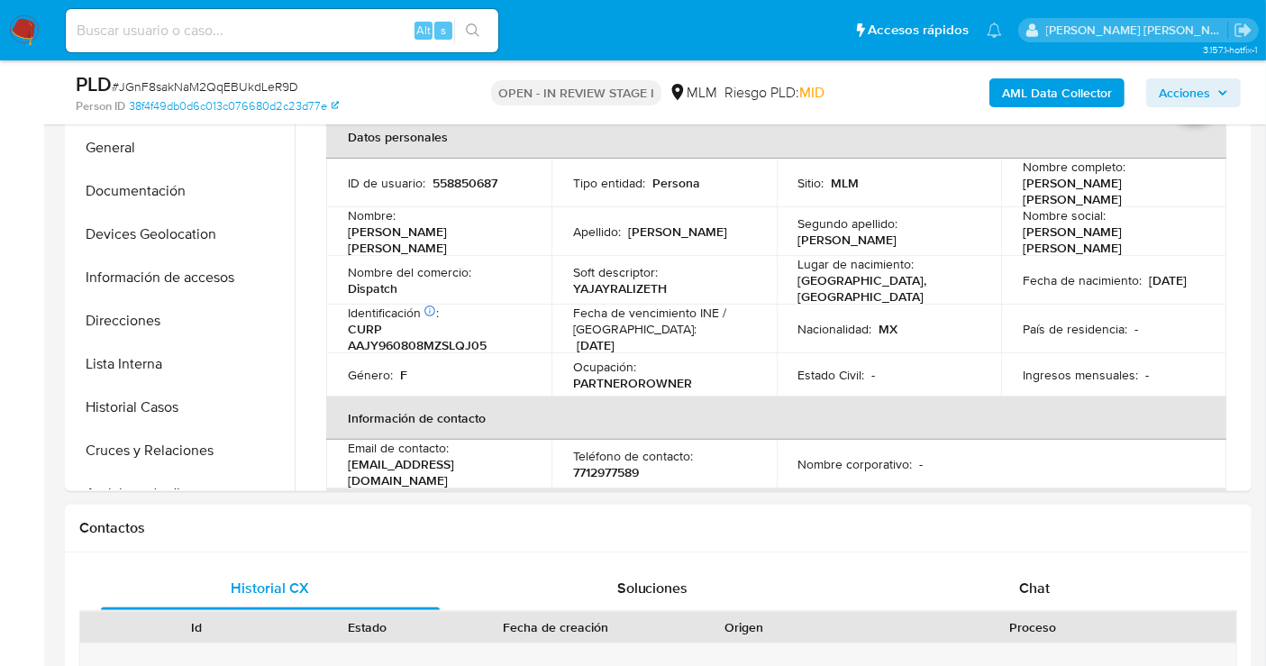
scroll to position [300, 0]
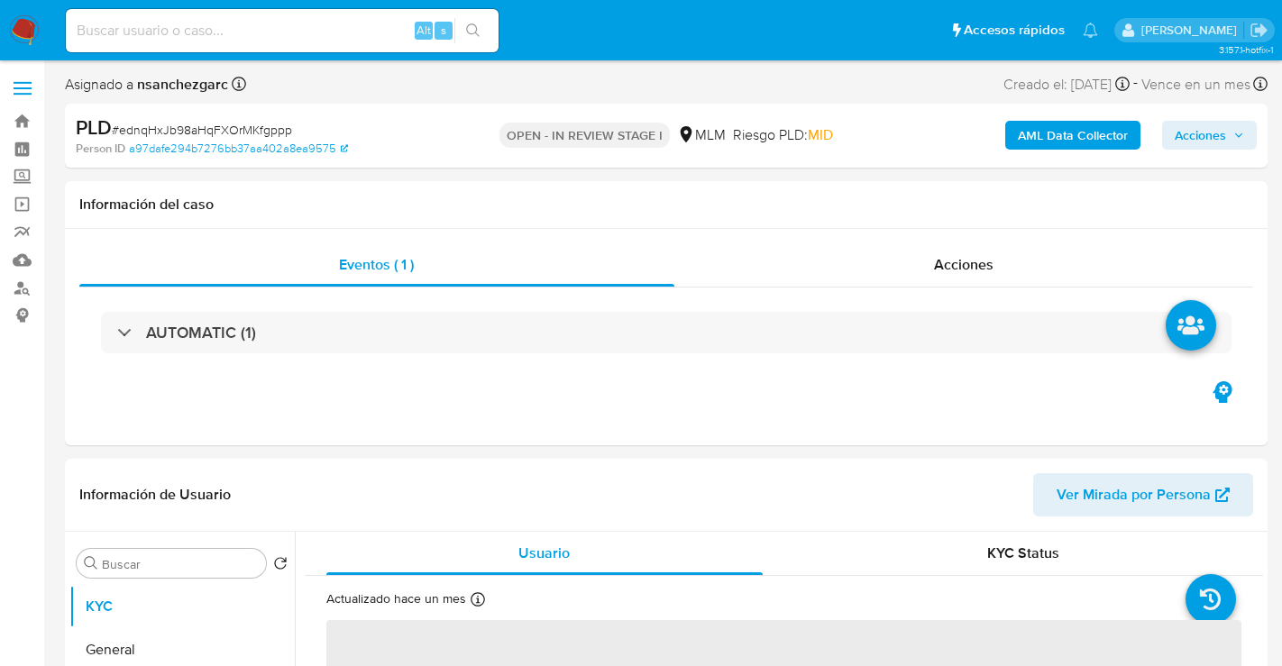
select select "10"
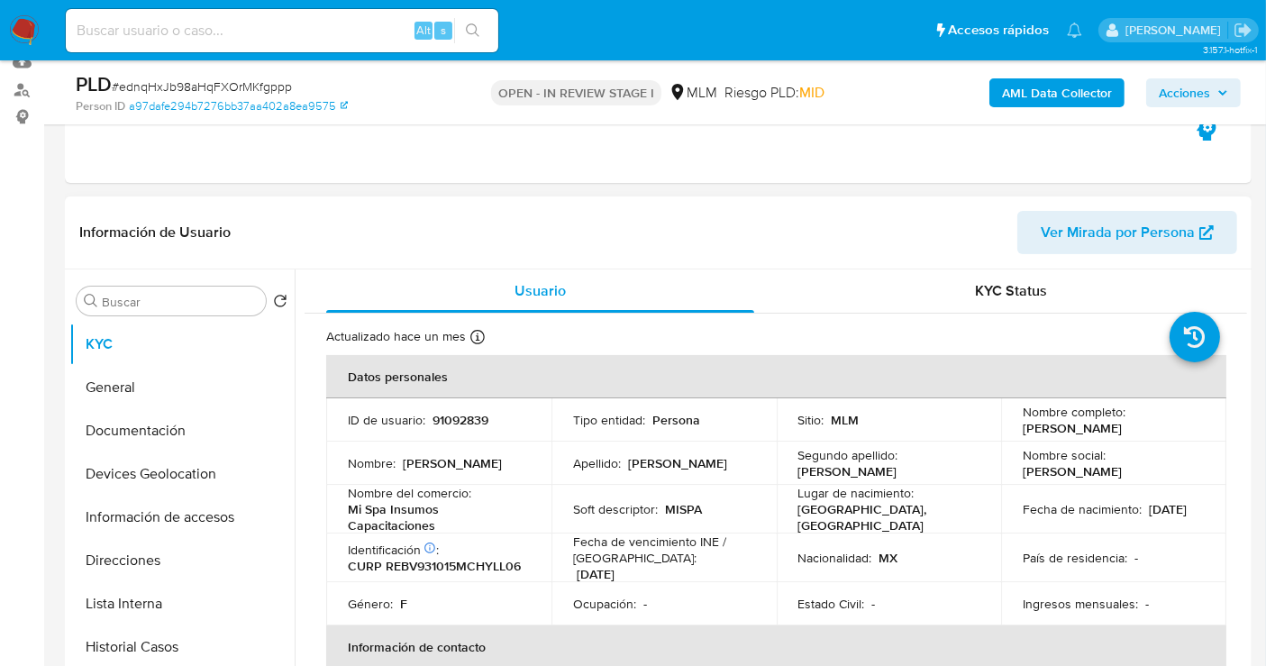
scroll to position [200, 0]
click at [1208, 462] on td "Nombre social : Evelyn Janette" at bounding box center [1113, 461] width 225 height 43
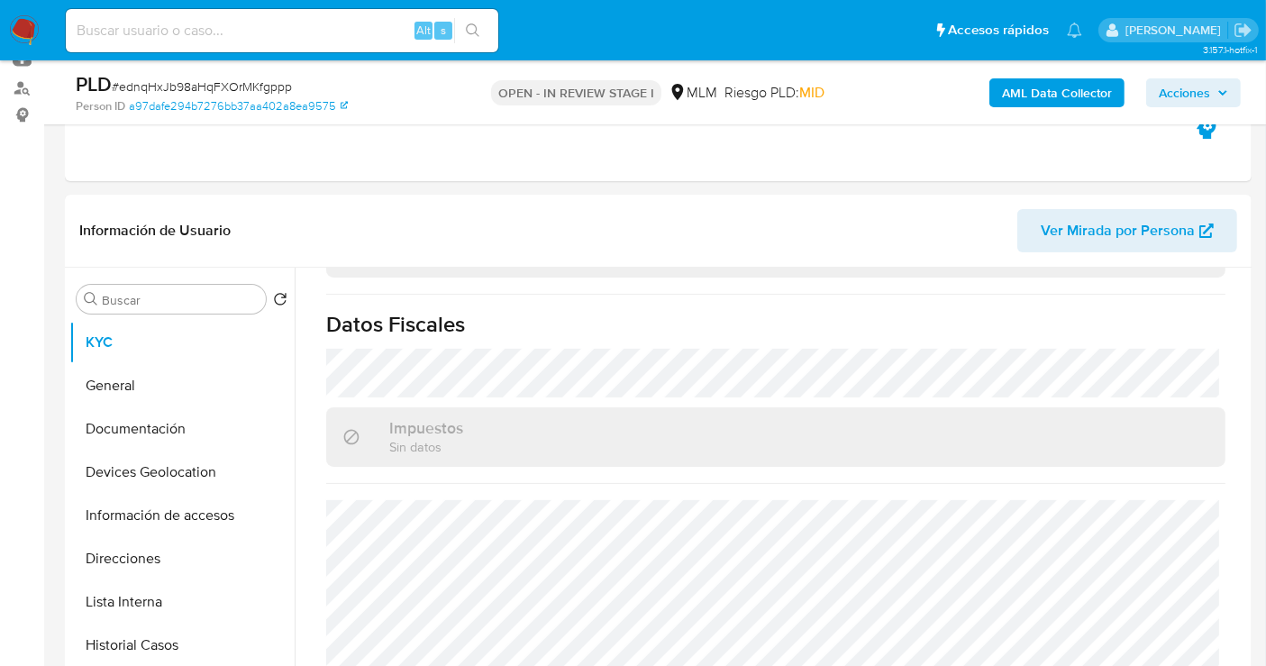
scroll to position [700, 0]
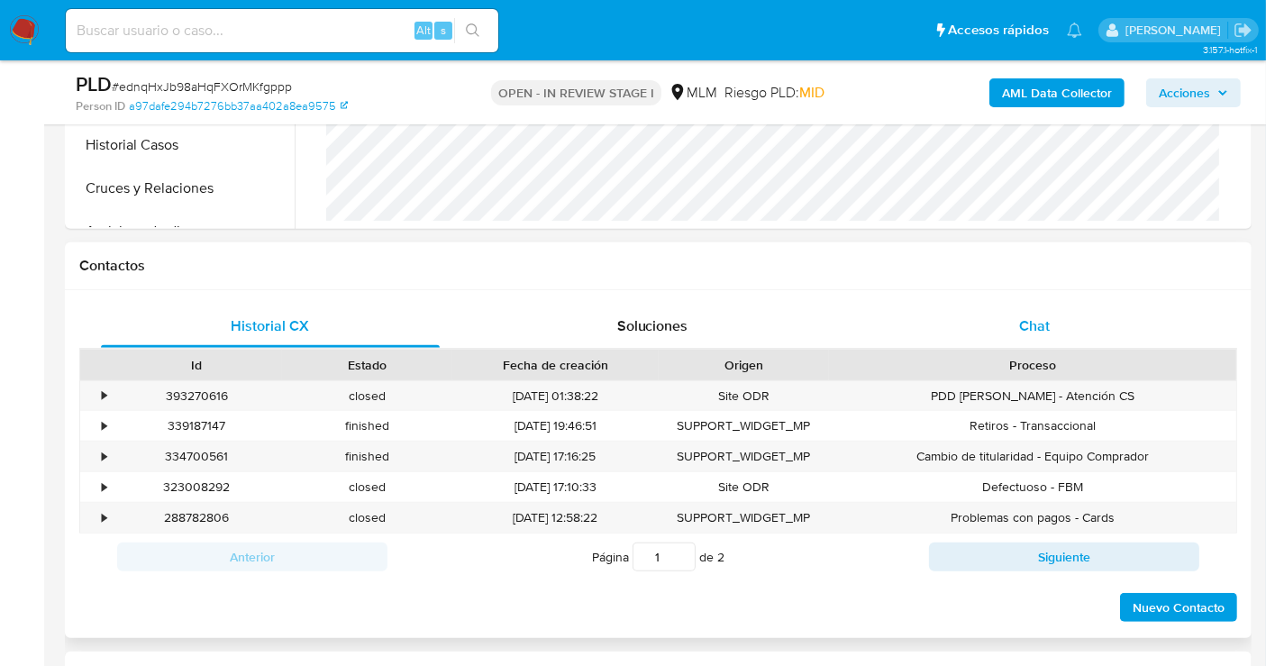
click at [1040, 324] on span "Chat" at bounding box center [1034, 325] width 31 height 21
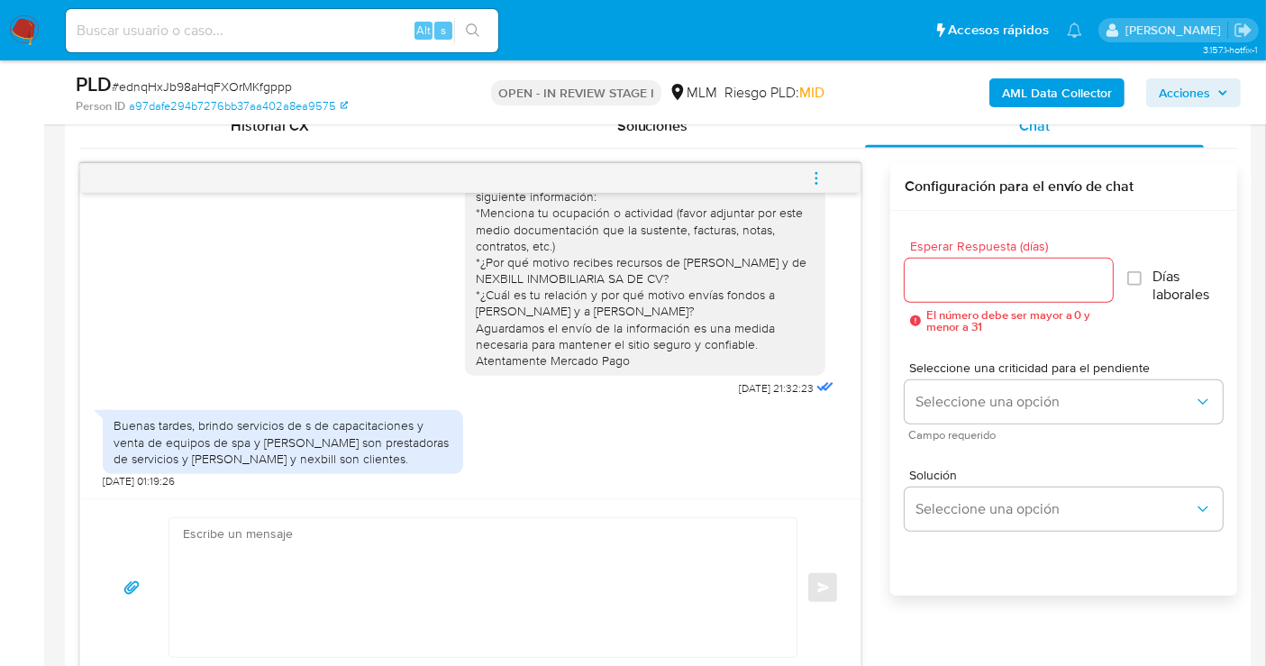
scroll to position [901, 0]
click at [960, 286] on input "Esperar Respuesta (días)" at bounding box center [1009, 279] width 208 height 23
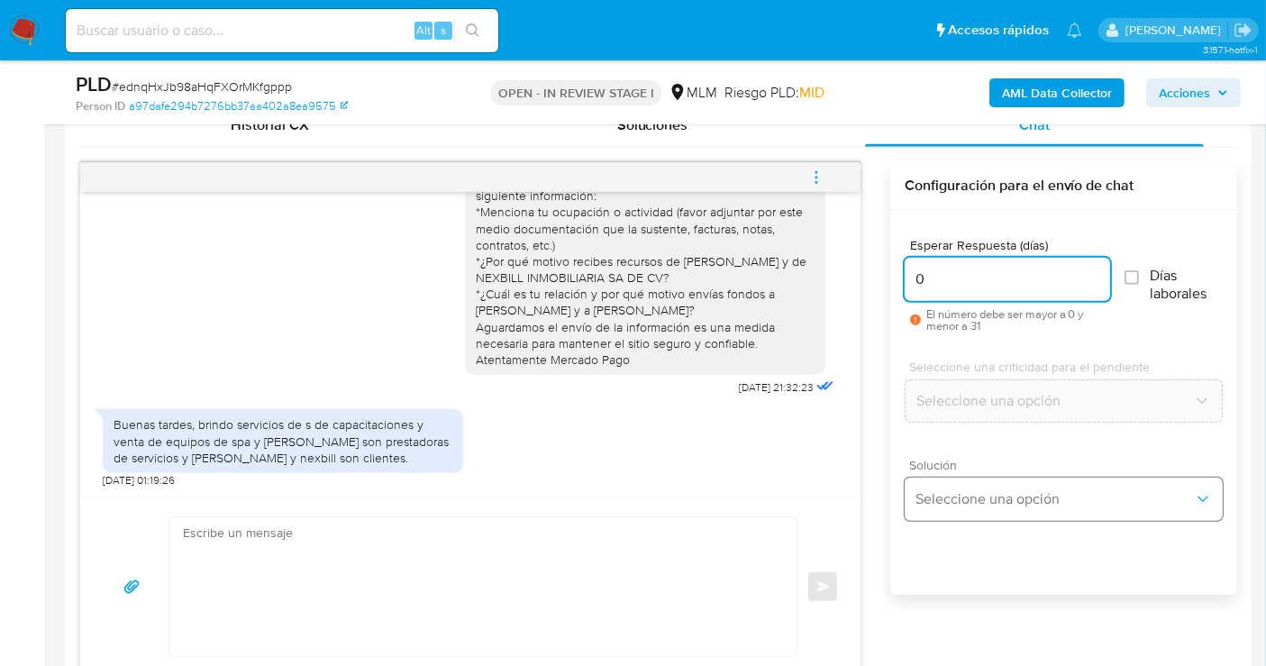
type input "0"
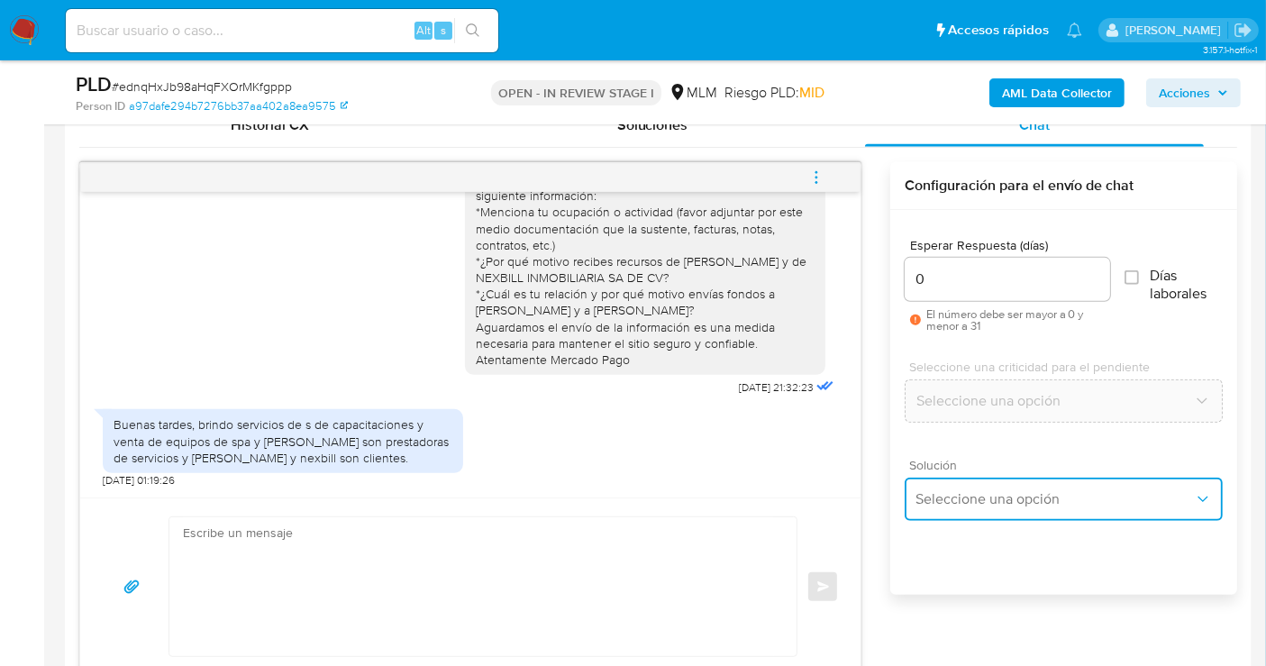
click at [965, 507] on button "Seleccione una opción" at bounding box center [1064, 499] width 318 height 43
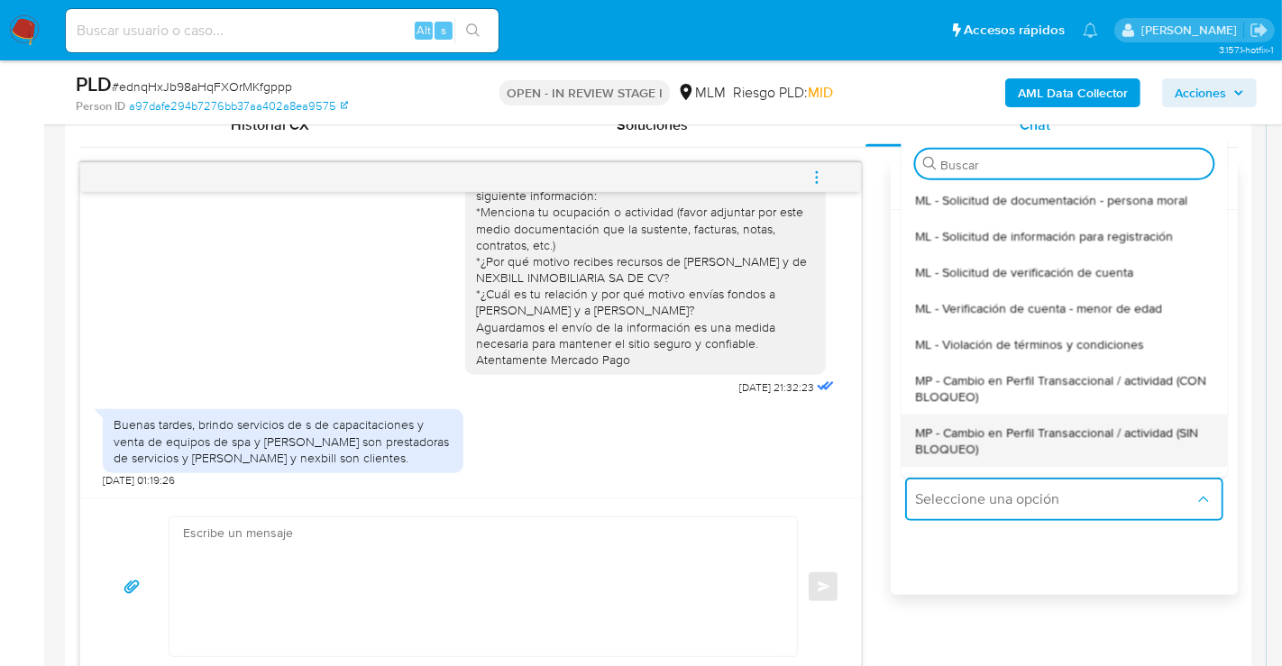
click at [947, 433] on span "MP - Cambio en Perfil Transaccional / actividad (SIN BLOQUEO)" at bounding box center [1063, 440] width 297 height 32
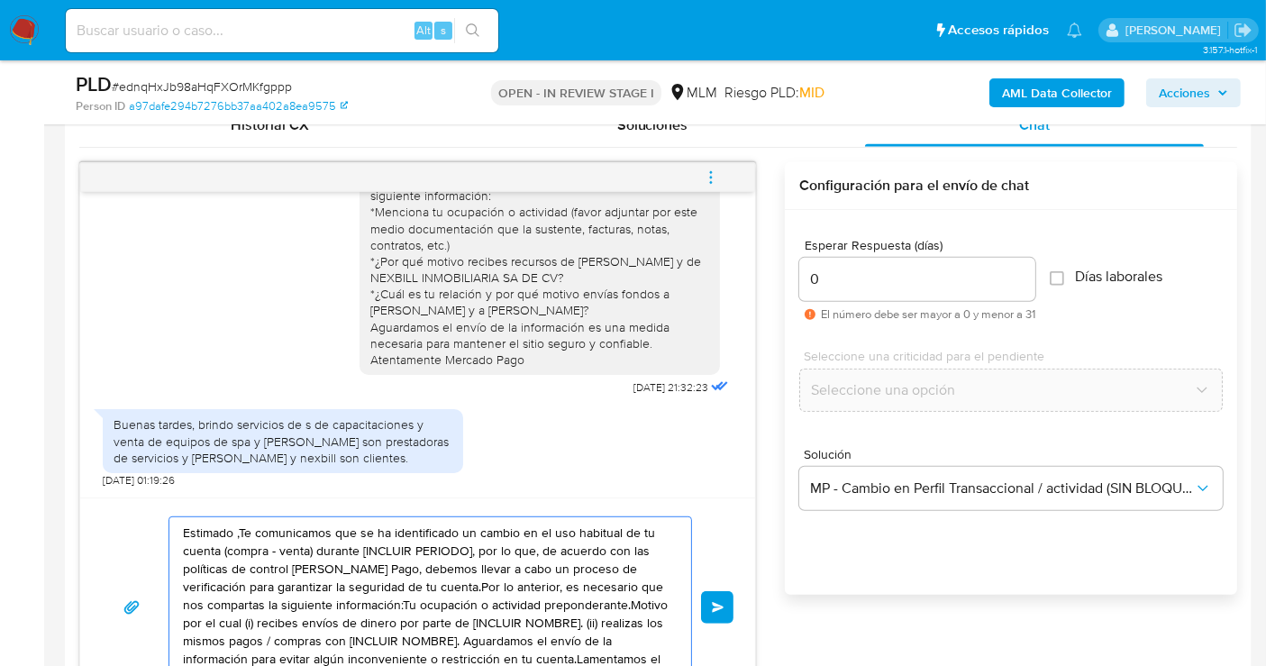
click at [368, 546] on textarea "Estimado ,Te comunicamos que se ha identificado un cambio en el uso habitual de…" at bounding box center [426, 607] width 486 height 180
paste textarea "Cliente, agradecemos tu pronta respuesta. Lamentamos cualquier malestar ocasion…"
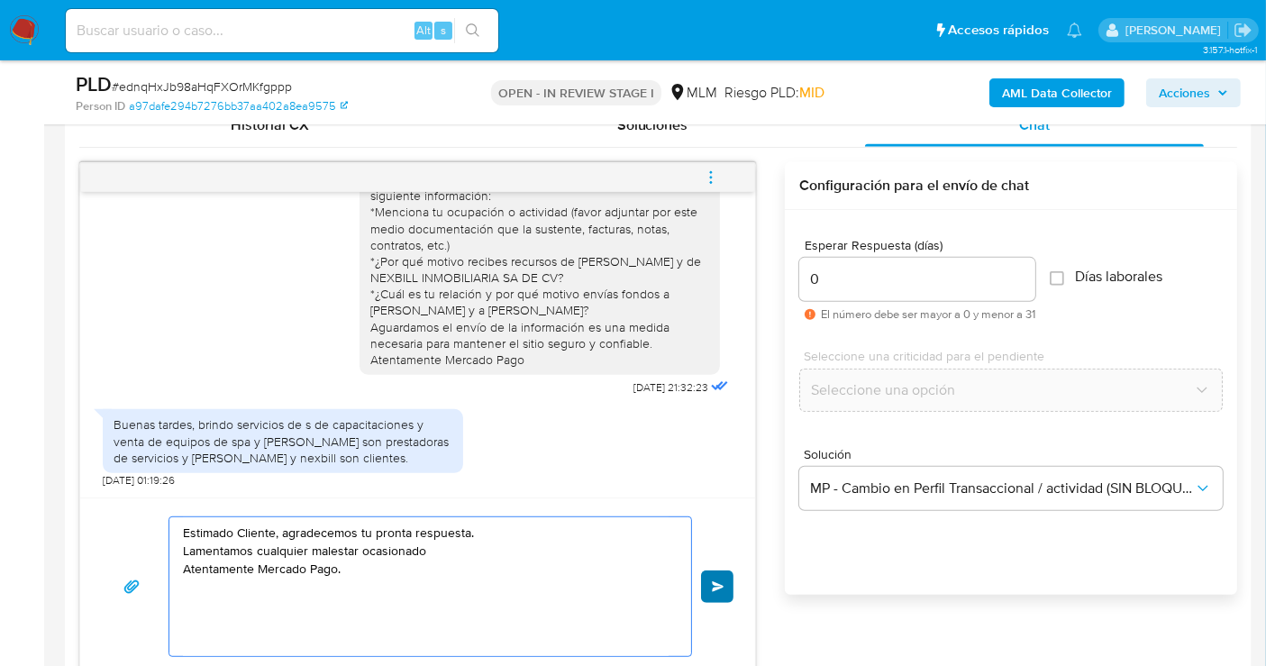
type textarea "Estimado Cliente, agradecemos tu pronta respuesta. Lamentamos cualquier malesta…"
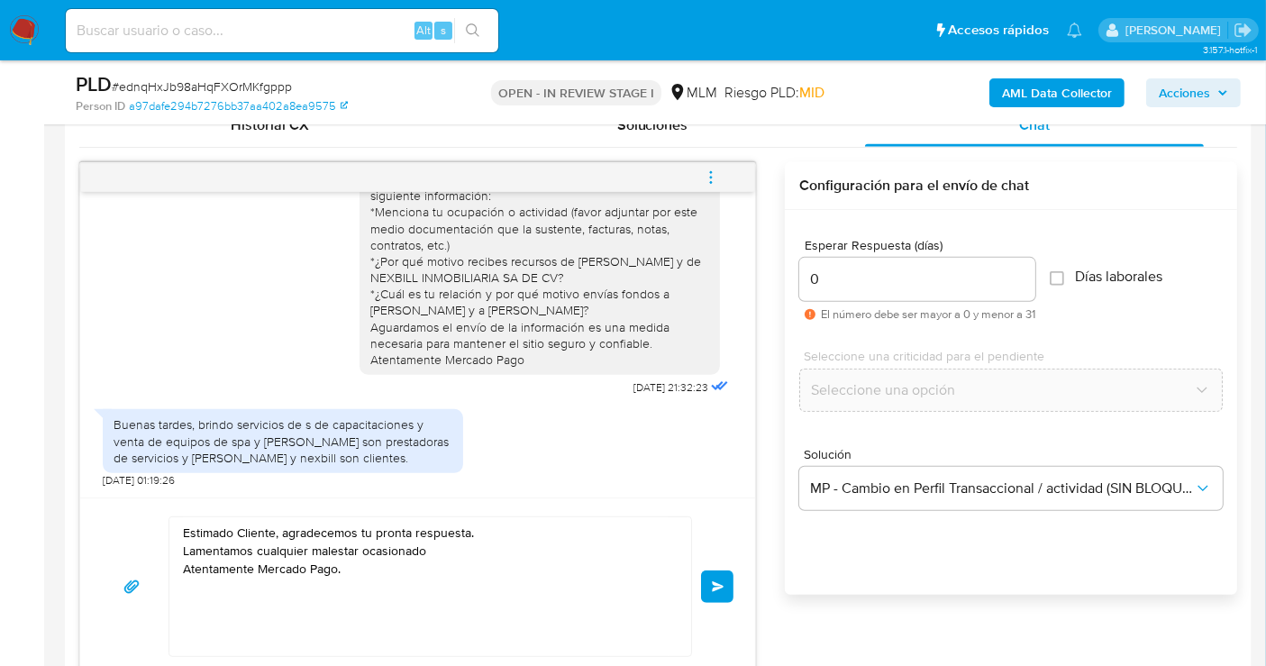
click at [712, 586] on span "Enviar" at bounding box center [718, 586] width 13 height 11
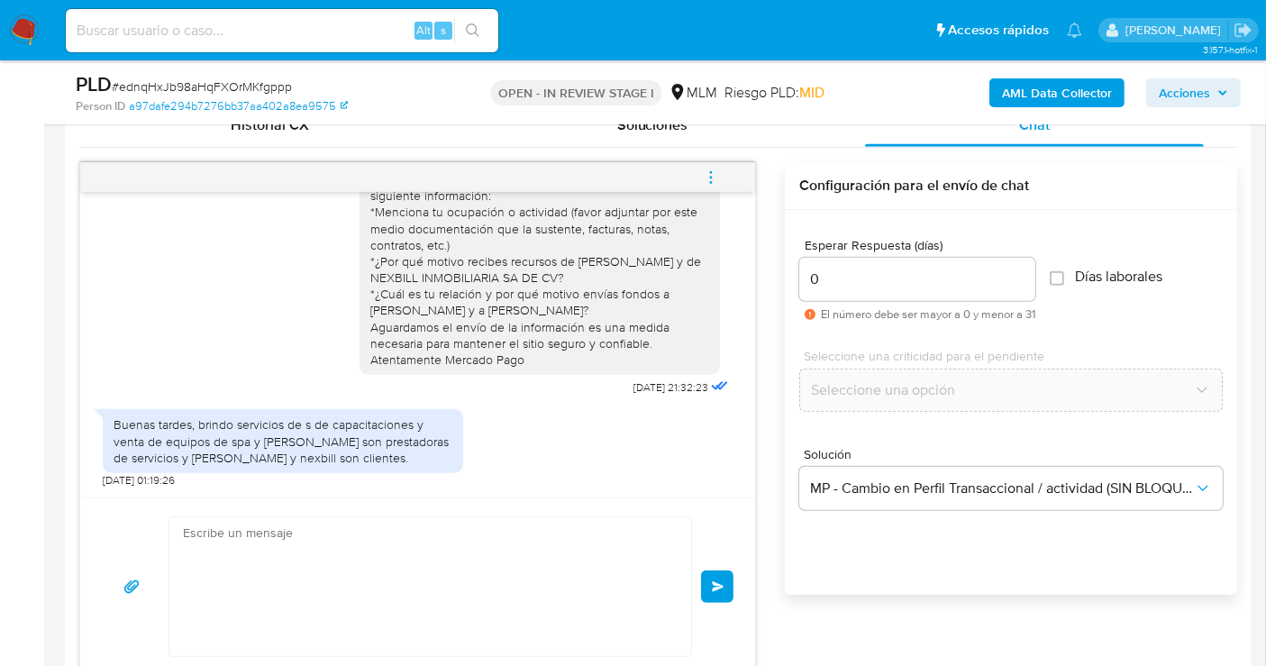
scroll to position [200, 0]
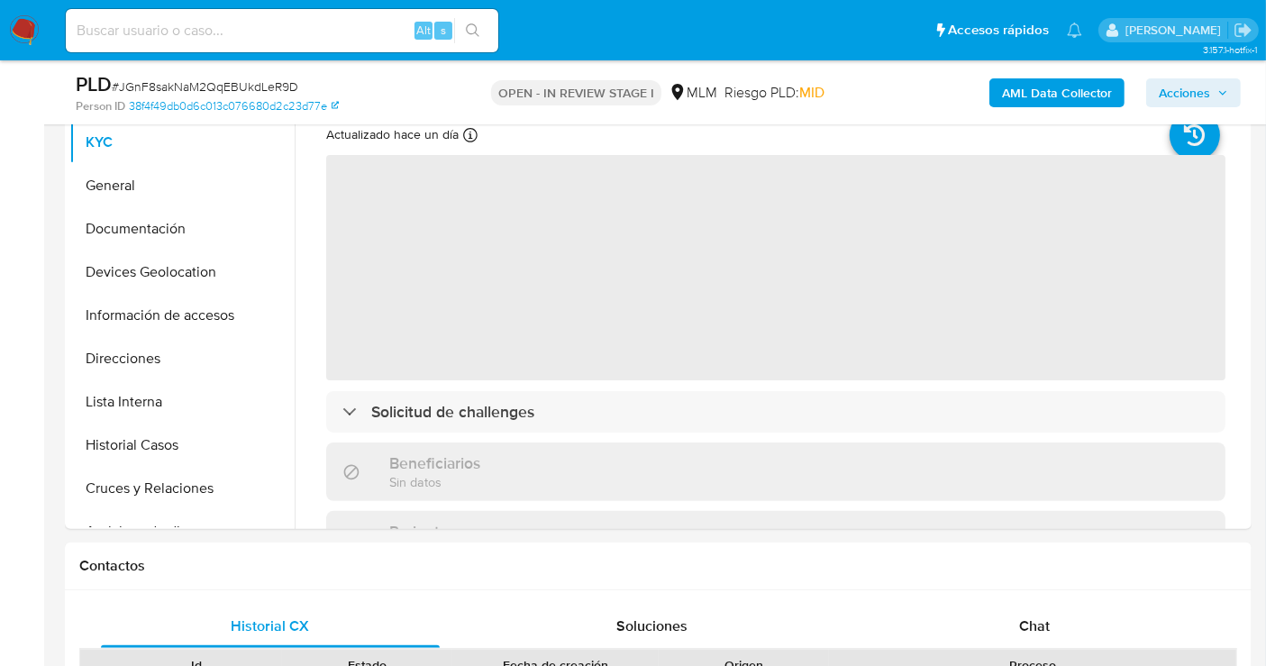
scroll to position [300, 0]
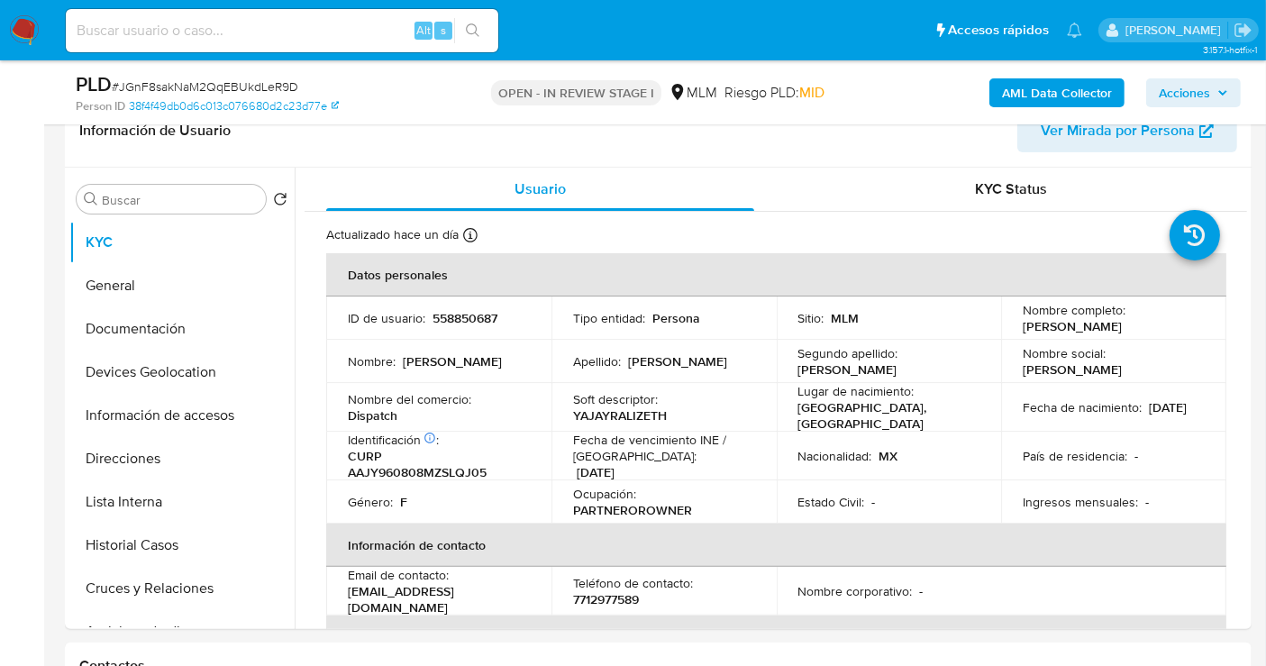
select select "10"
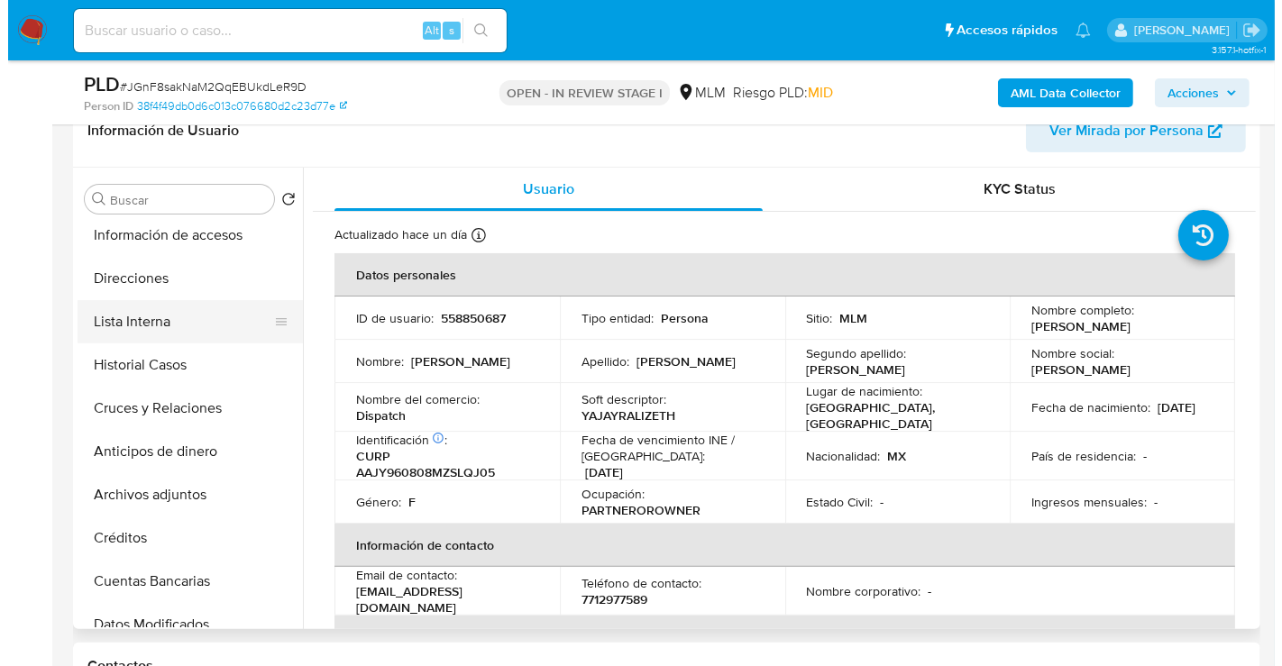
scroll to position [200, 0]
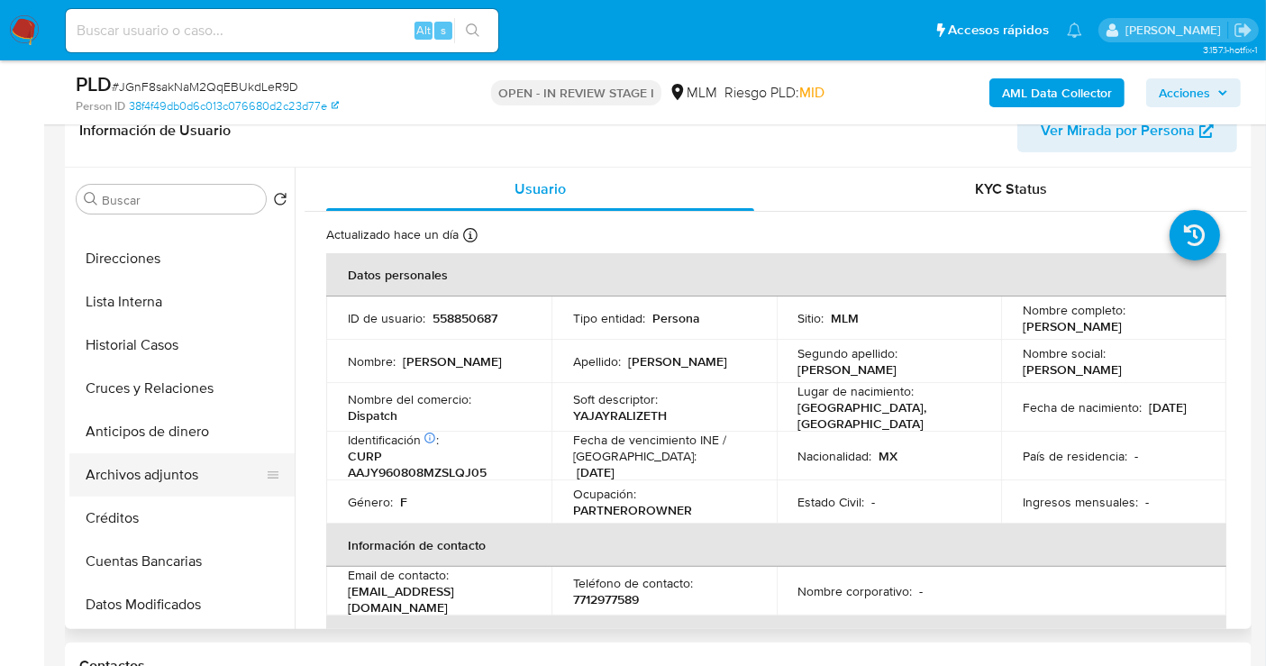
click at [176, 472] on button "Archivos adjuntos" at bounding box center [174, 474] width 211 height 43
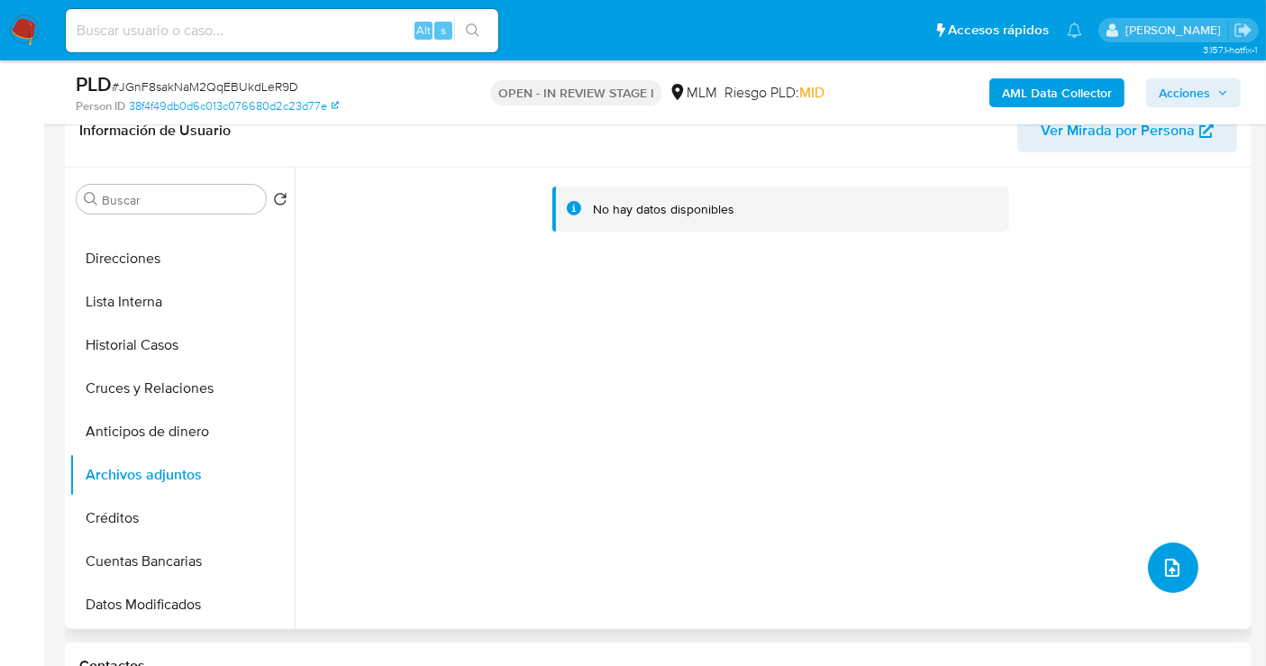
click at [1148, 561] on button "upload-file" at bounding box center [1173, 568] width 50 height 50
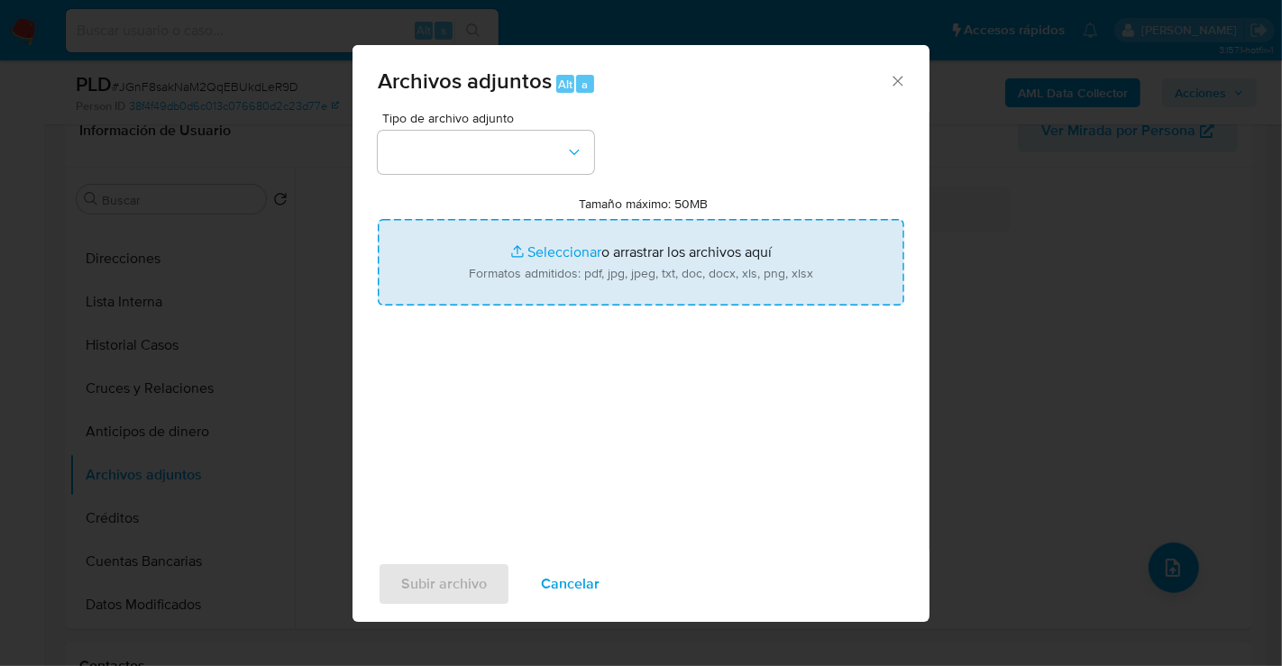
type input "C:\fakepath\558850687_YAJAYRA [PERSON_NAME] JAQUEZ_AGO25.pdf"
type input "C:\fakepath\558850687_YAJAYRA LIZETH ALVAREZ JAQUEZ_AGO25.xlsx"
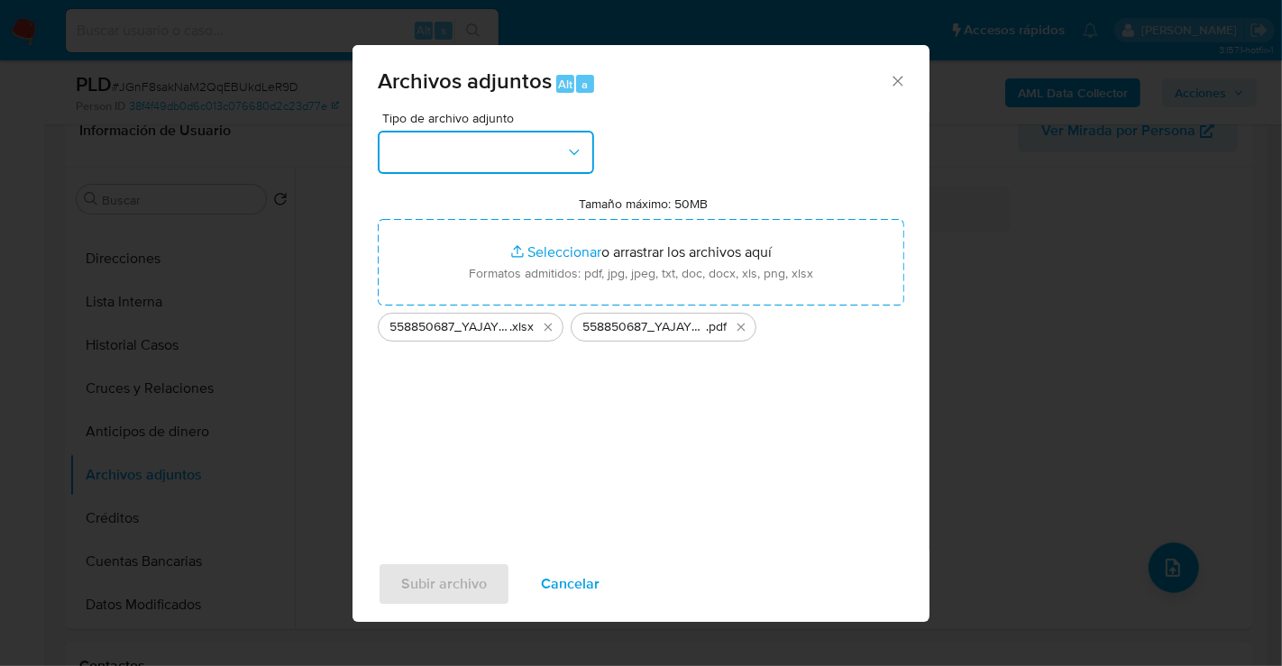
click at [502, 158] on button "button" at bounding box center [486, 152] width 216 height 43
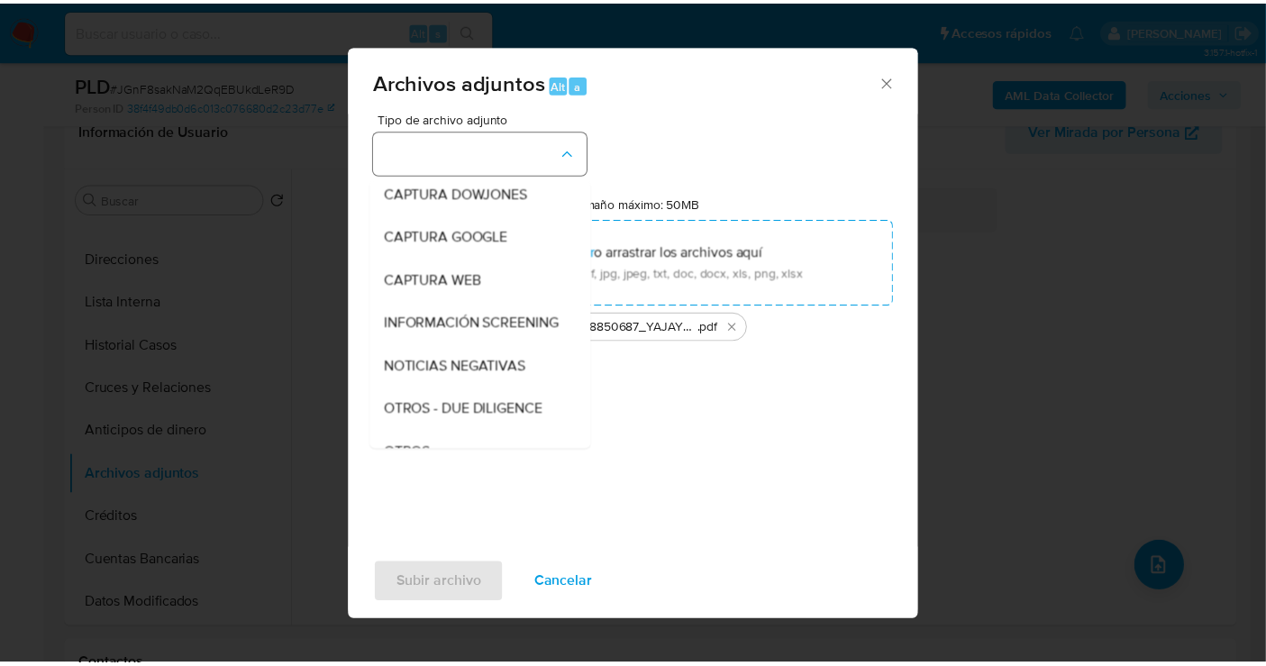
scroll to position [93, 0]
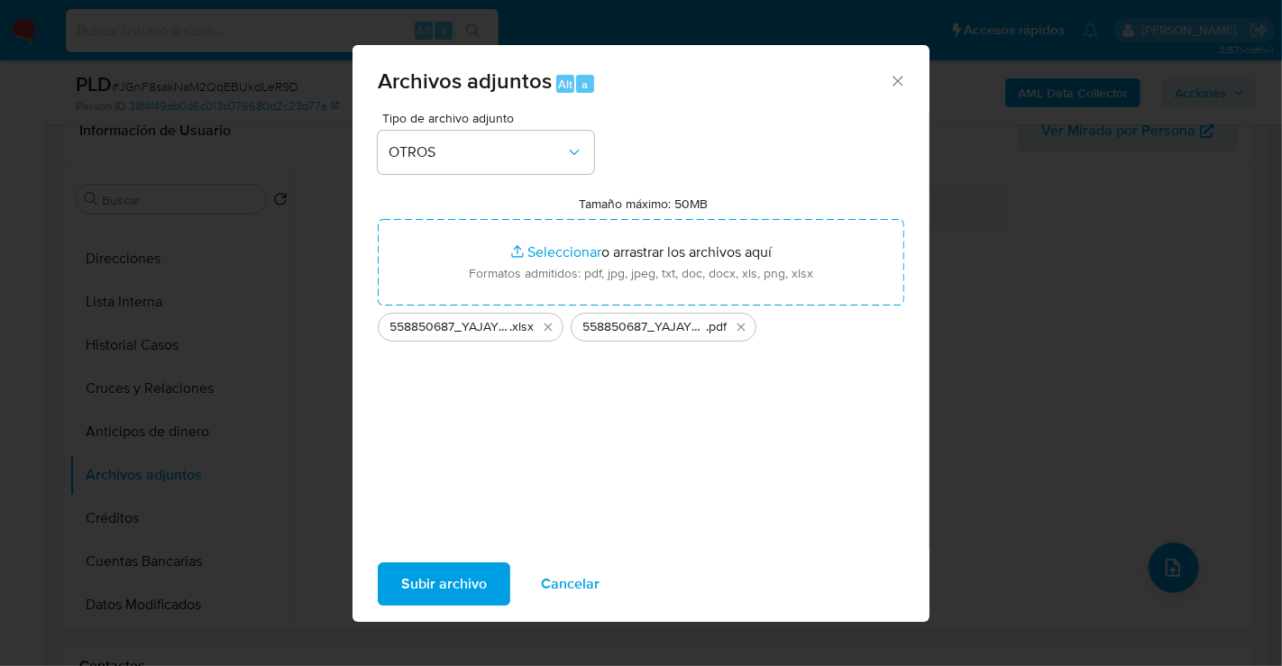
click at [463, 588] on span "Subir archivo" at bounding box center [444, 584] width 86 height 40
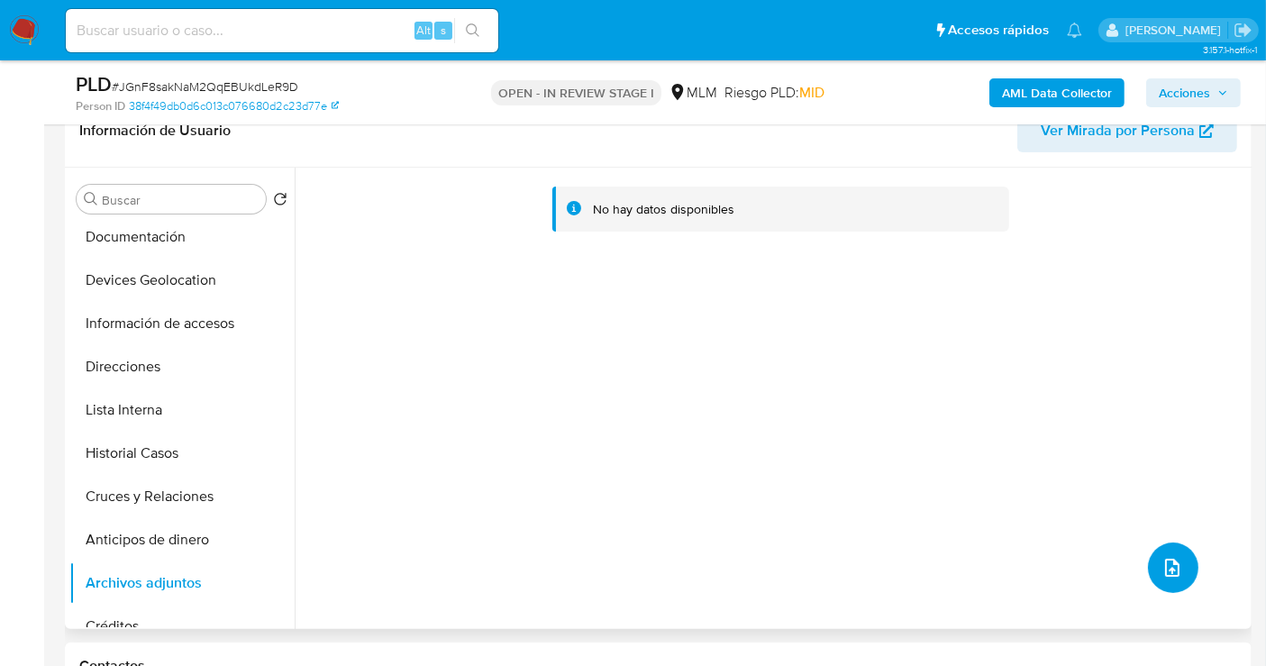
scroll to position [0, 0]
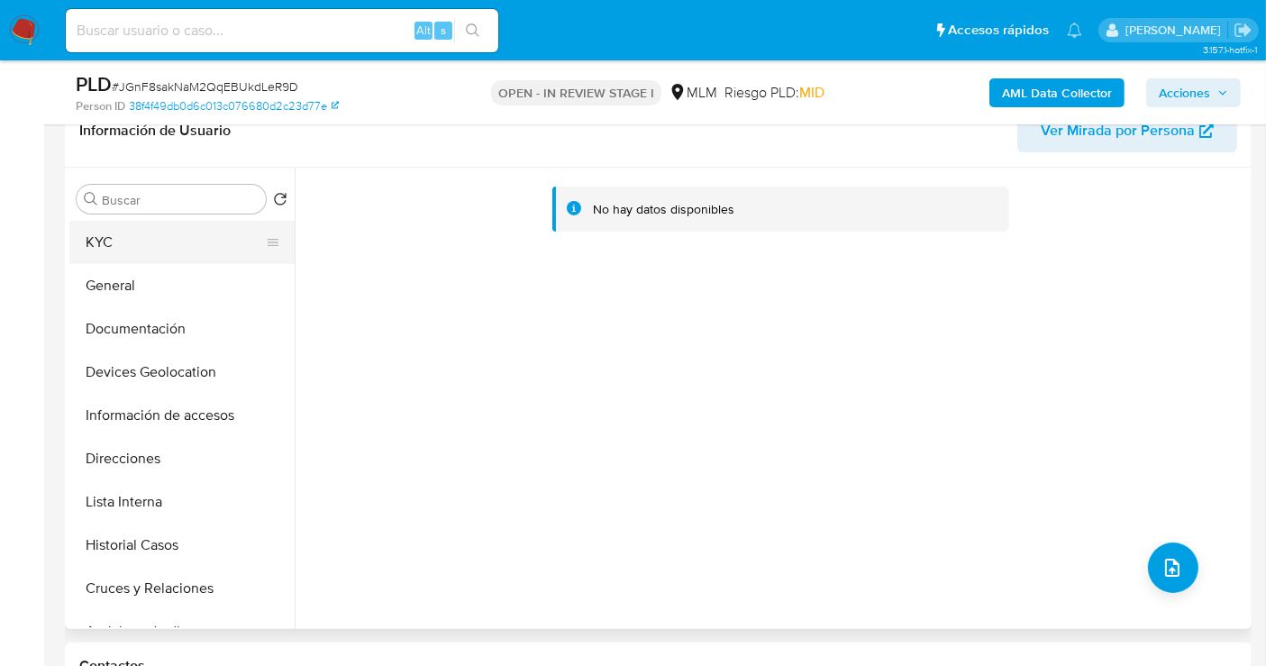
click at [108, 245] on button "KYC" at bounding box center [174, 242] width 211 height 43
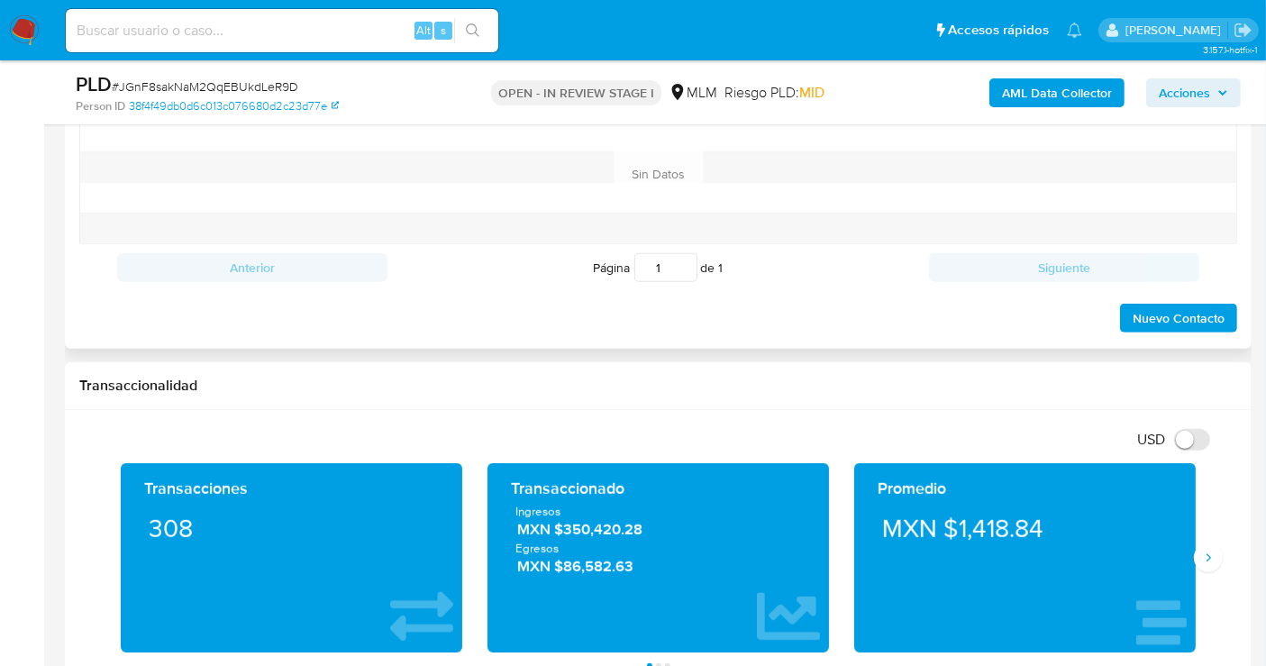
scroll to position [800, 0]
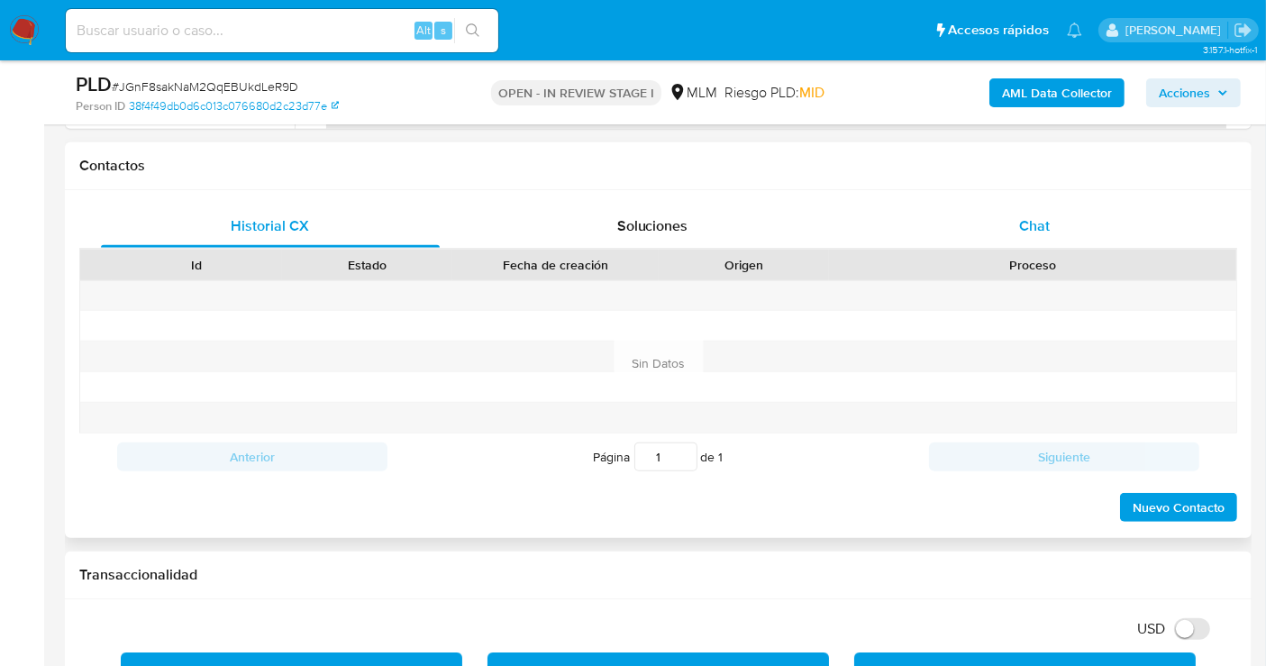
click at [1029, 222] on span "Chat" at bounding box center [1034, 225] width 31 height 21
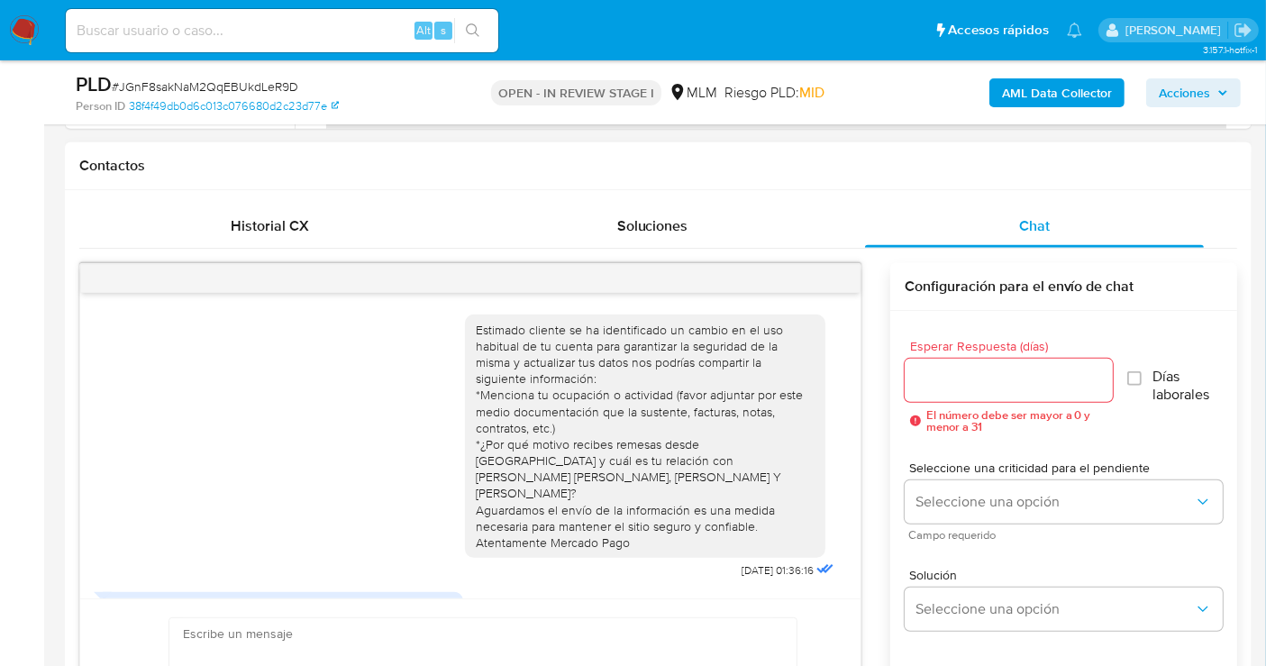
scroll to position [200, 0]
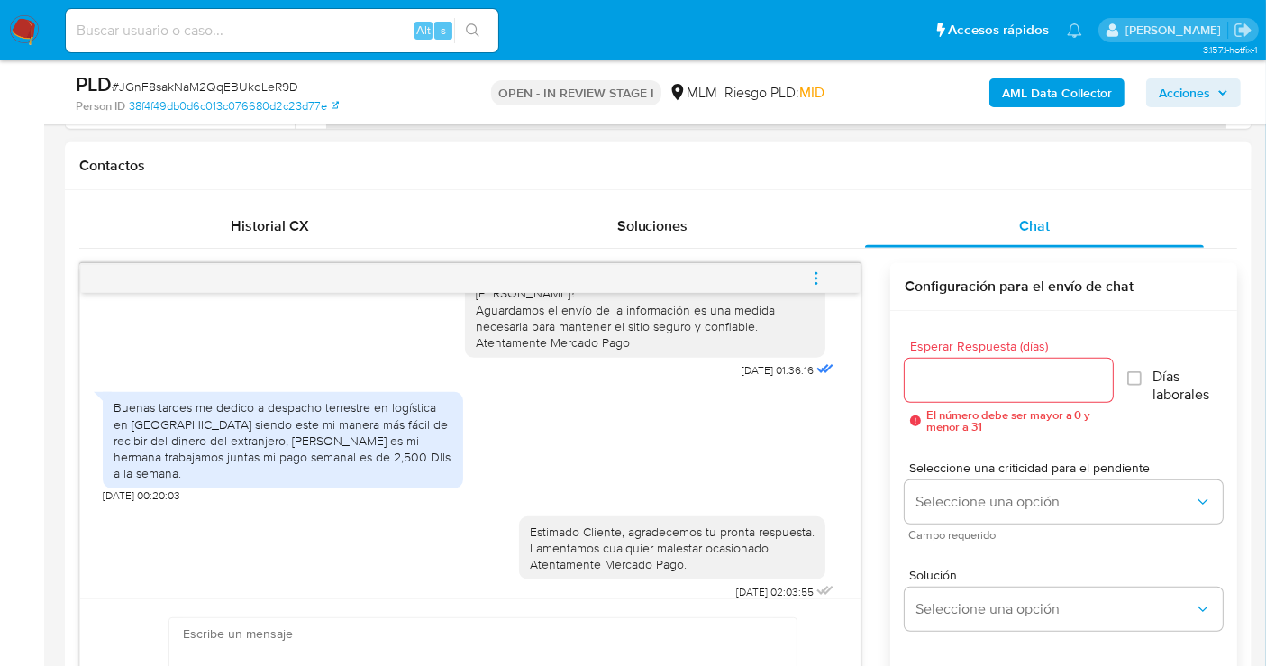
click at [814, 280] on icon "menu-action" at bounding box center [816, 278] width 16 height 16
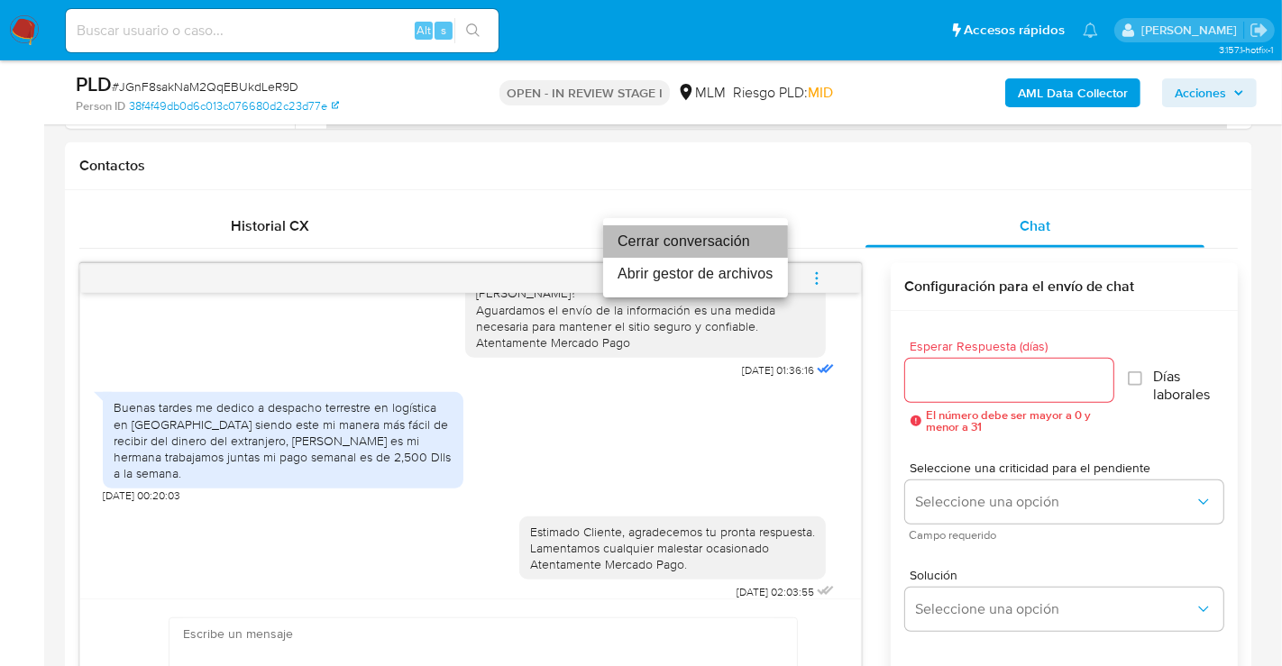
click at [685, 245] on li "Cerrar conversación" at bounding box center [695, 241] width 185 height 32
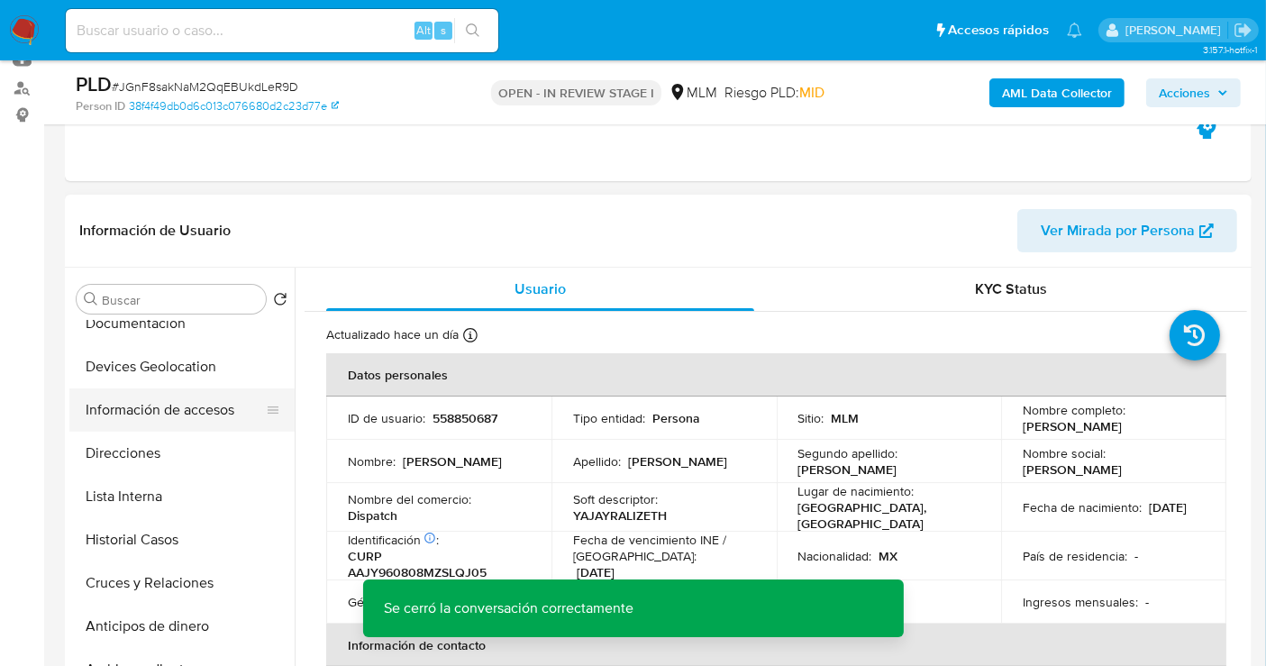
scroll to position [300, 0]
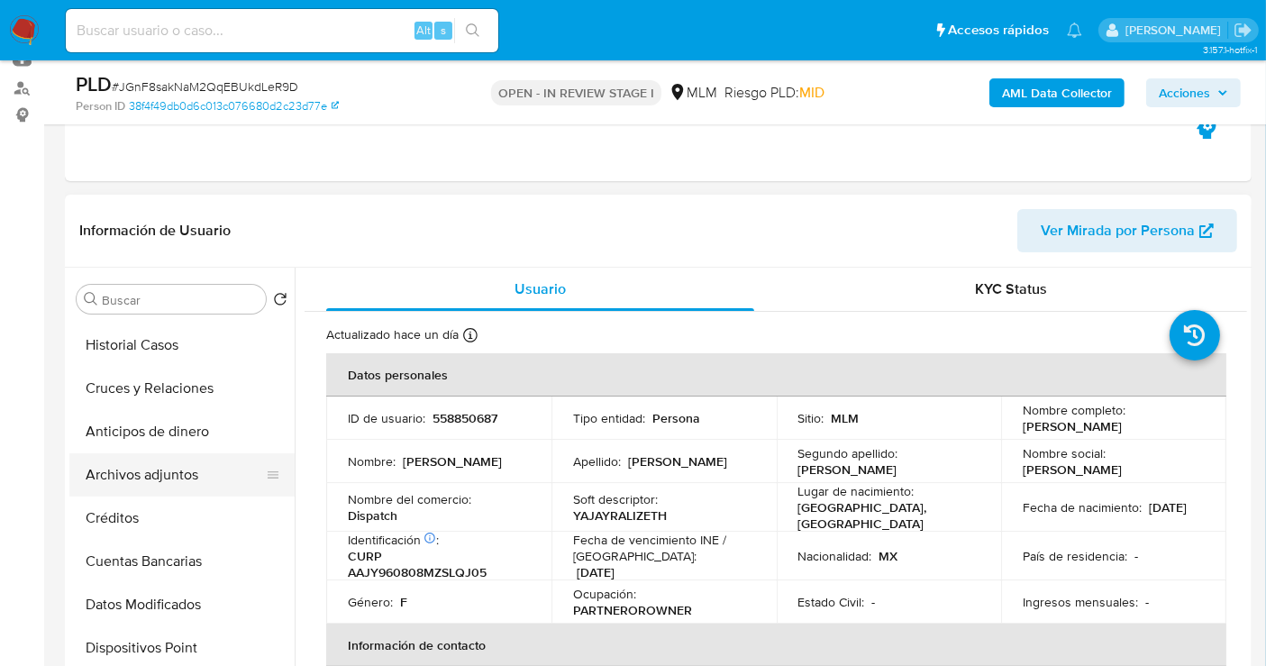
click at [143, 475] on button "Archivos adjuntos" at bounding box center [174, 474] width 211 height 43
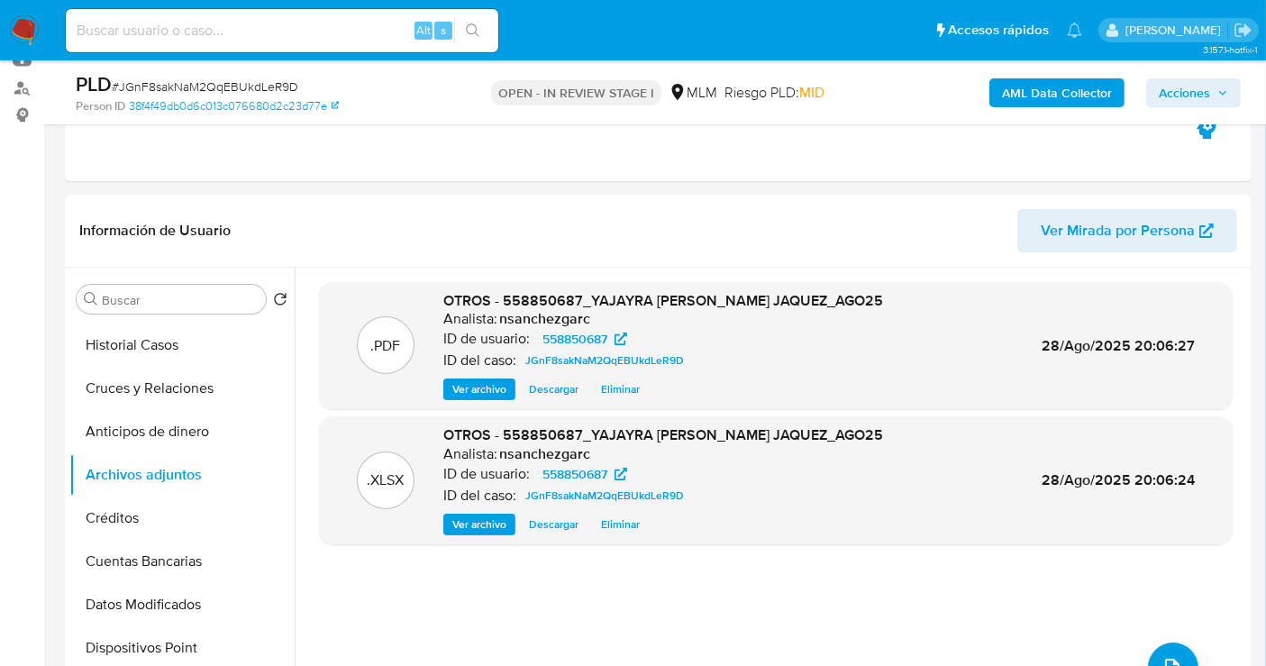
click at [1191, 87] on span "Acciones" at bounding box center [1184, 92] width 51 height 29
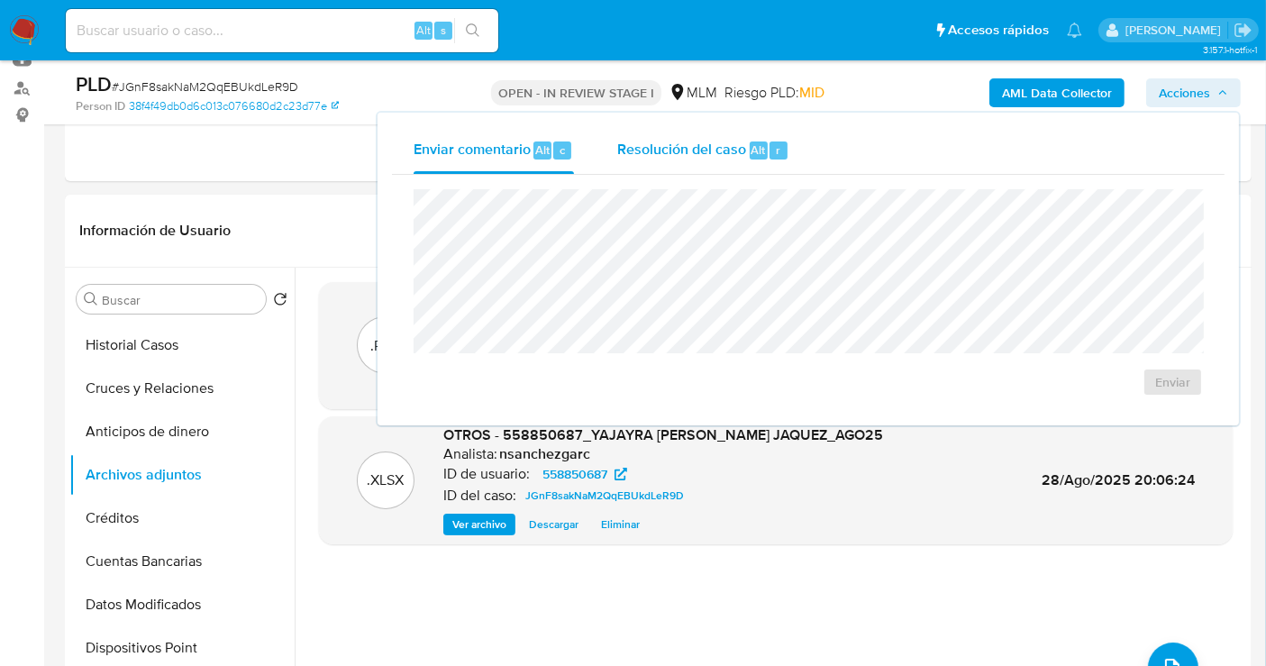
click at [718, 152] on span "Resolución del caso" at bounding box center [681, 149] width 129 height 21
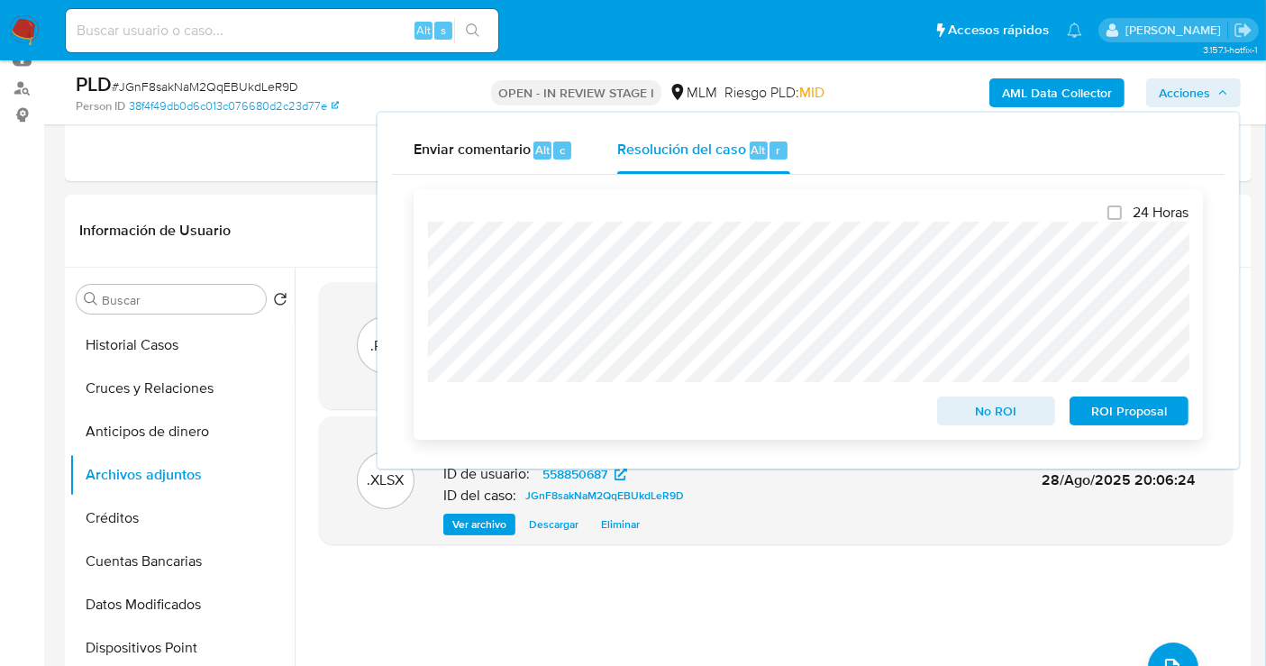
click at [975, 407] on span "No ROI" at bounding box center [997, 410] width 94 height 25
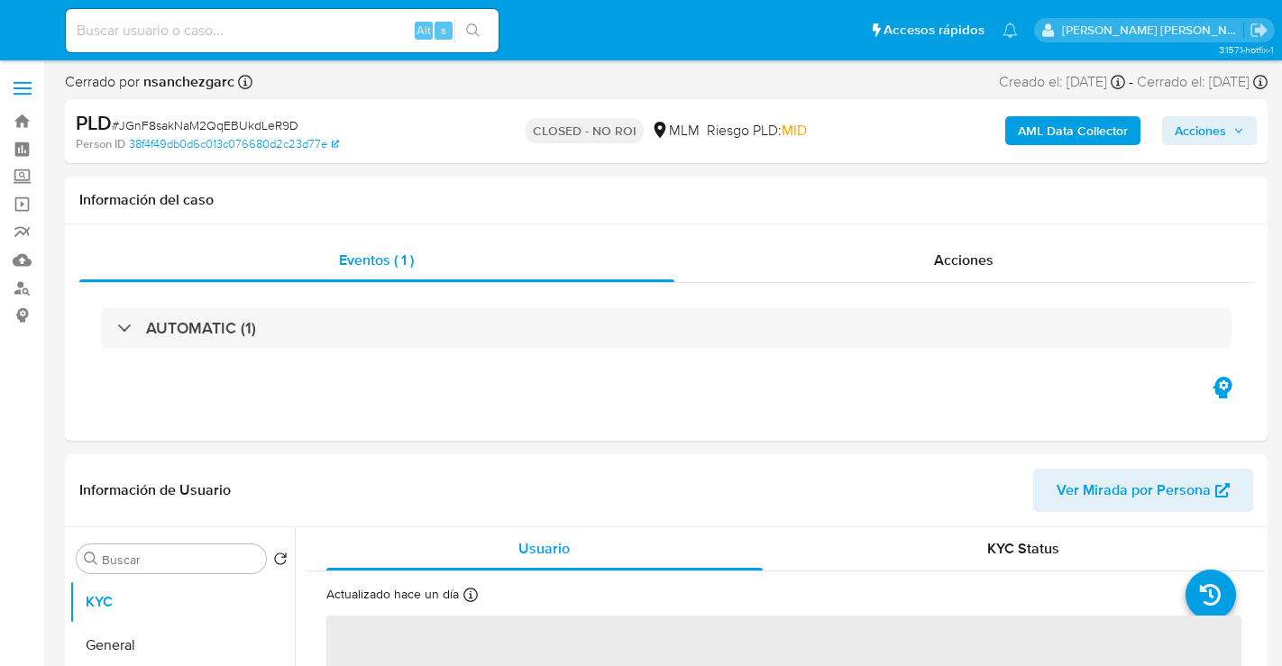
select select "10"
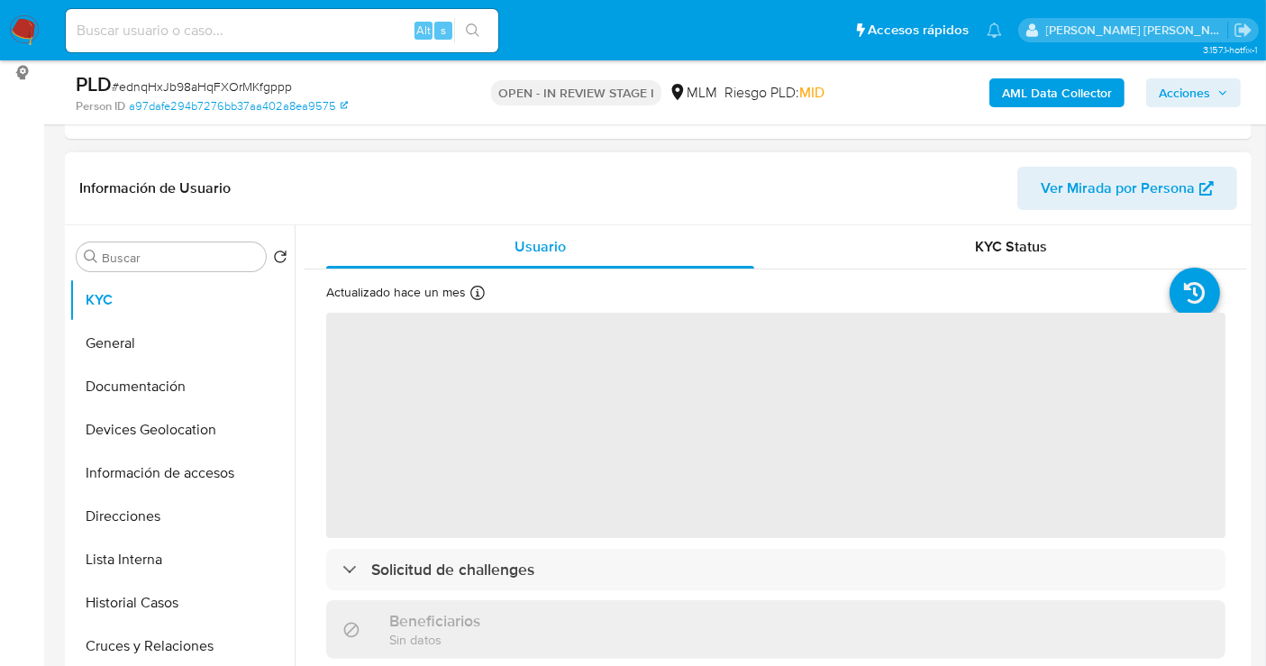
scroll to position [400, 0]
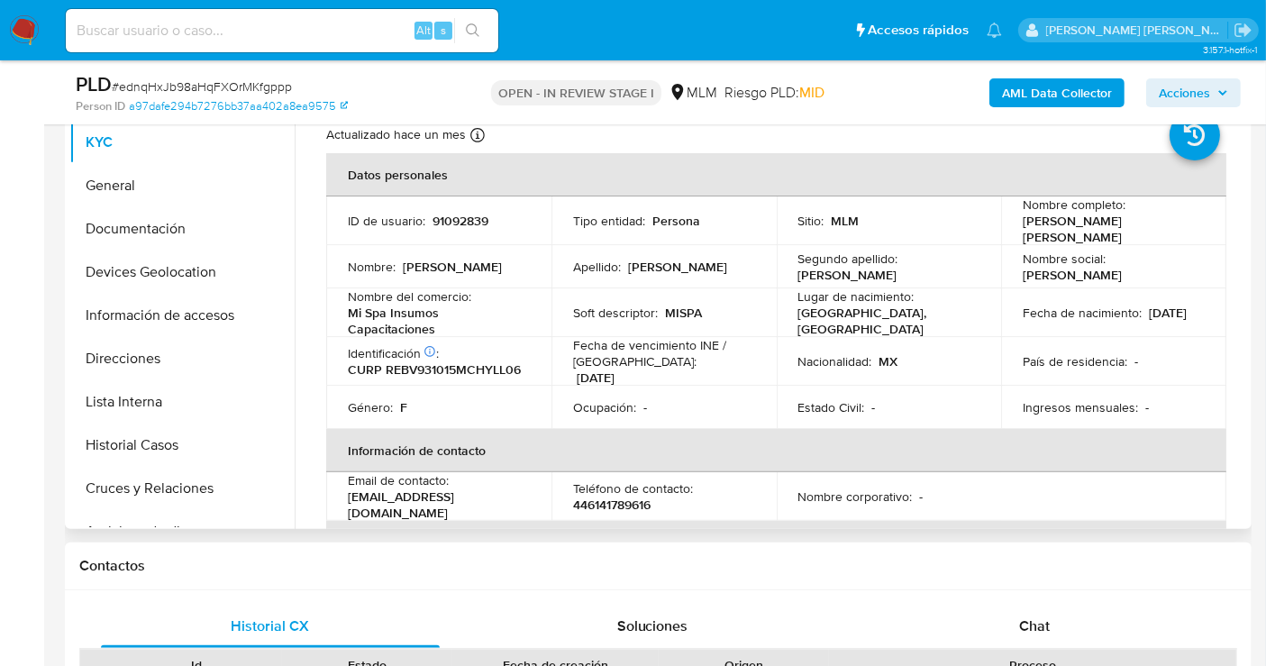
select select "10"
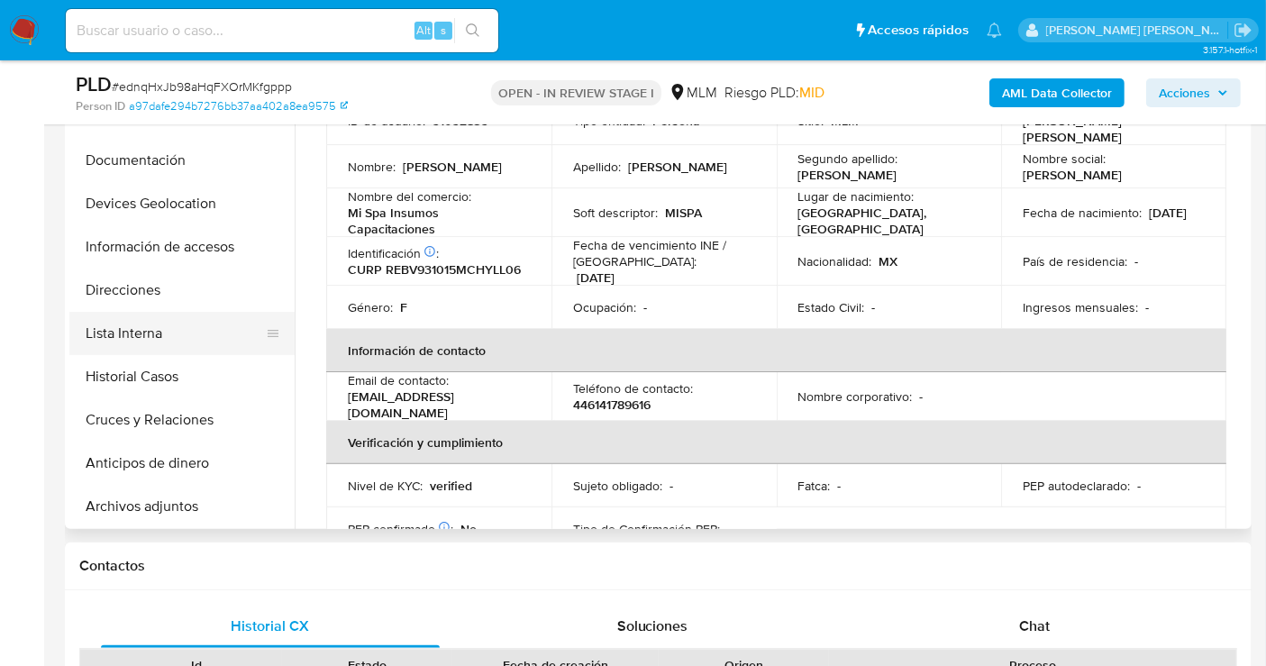
scroll to position [100, 0]
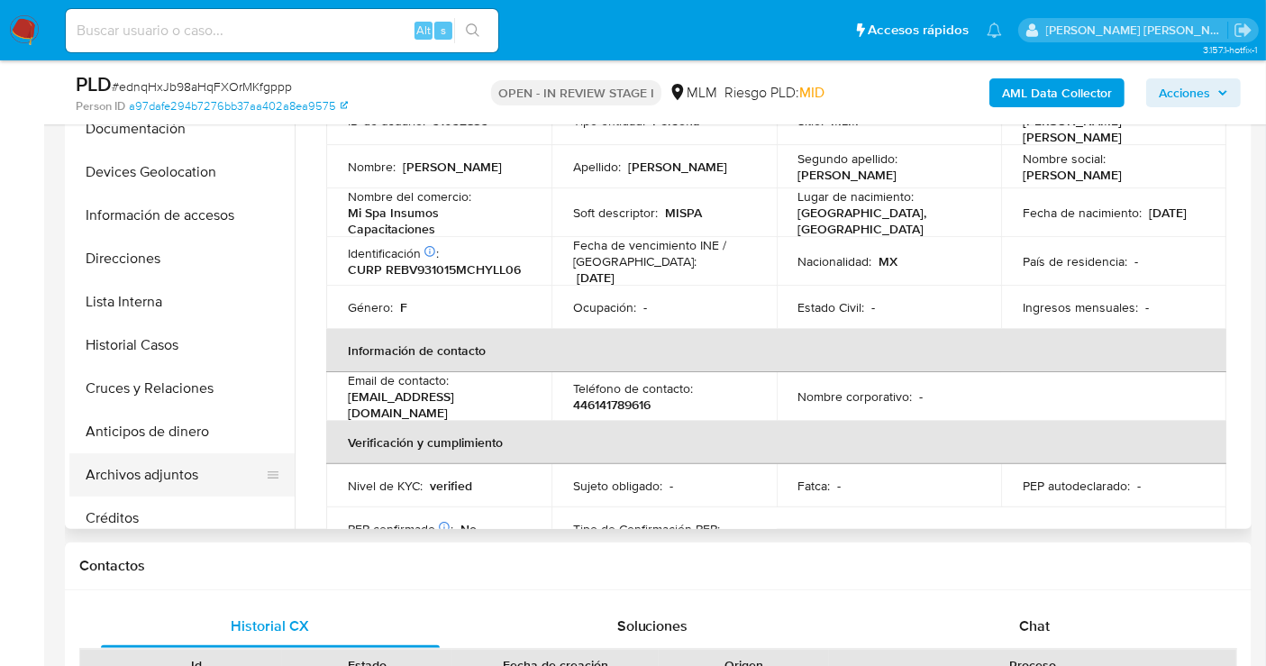
click at [160, 480] on button "Archivos adjuntos" at bounding box center [174, 474] width 211 height 43
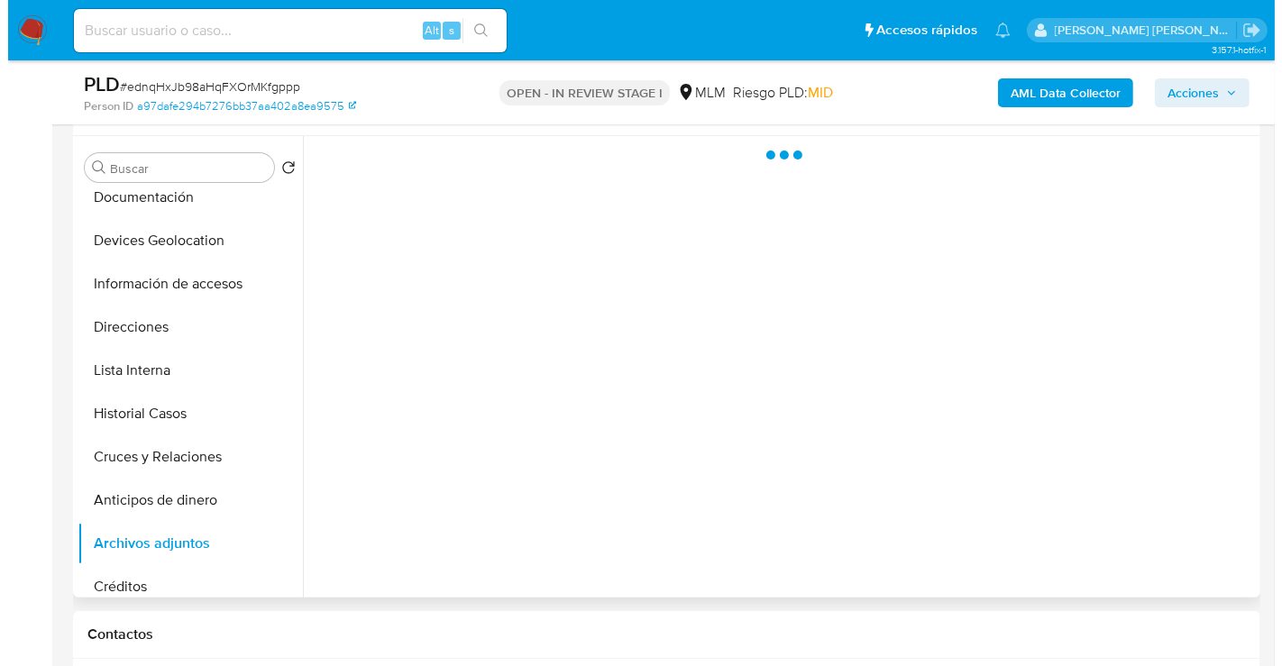
scroll to position [300, 0]
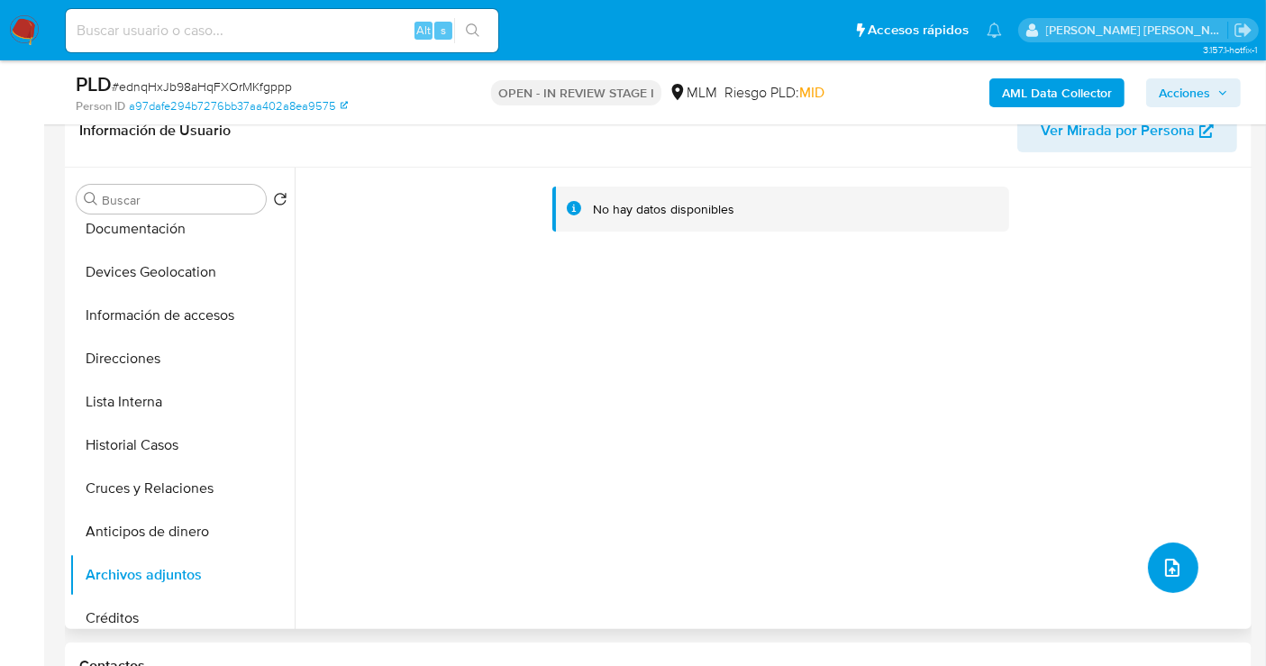
click at [1162, 567] on icon "upload-file" at bounding box center [1173, 568] width 22 height 22
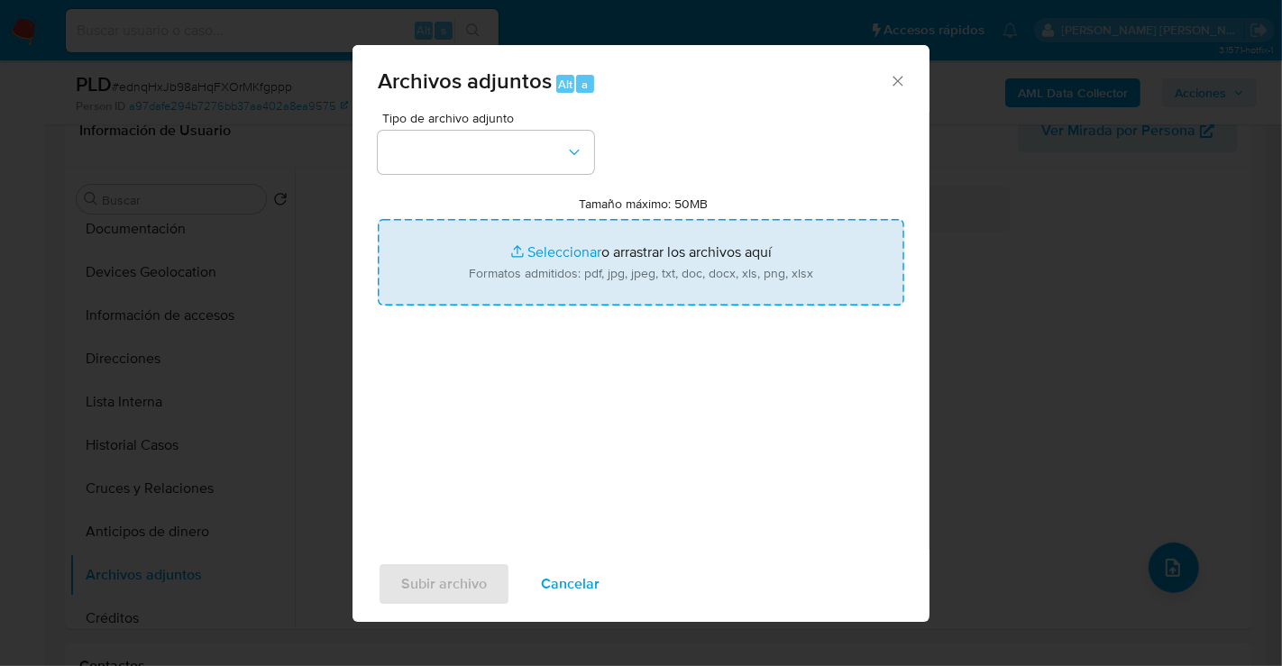
type input "C:\fakepath\91092839_VALERIA RUBI REYES BALBUENA_AGO25.pdf"
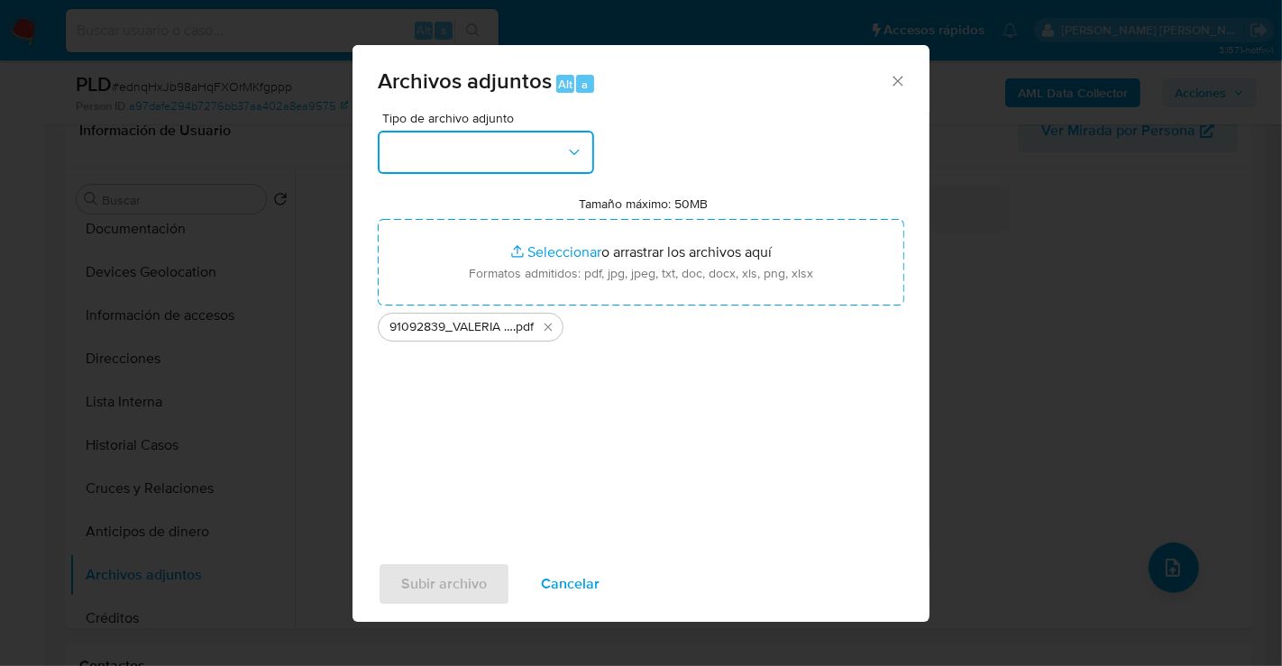
click at [495, 157] on button "button" at bounding box center [486, 152] width 216 height 43
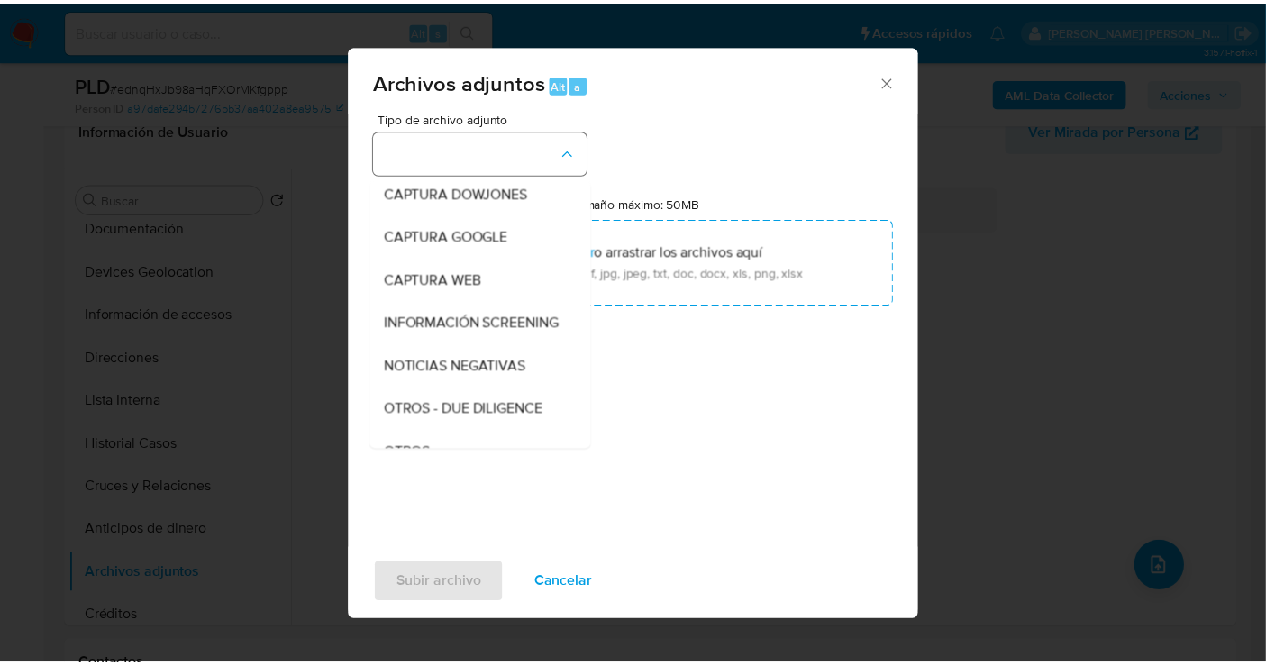
scroll to position [93, 0]
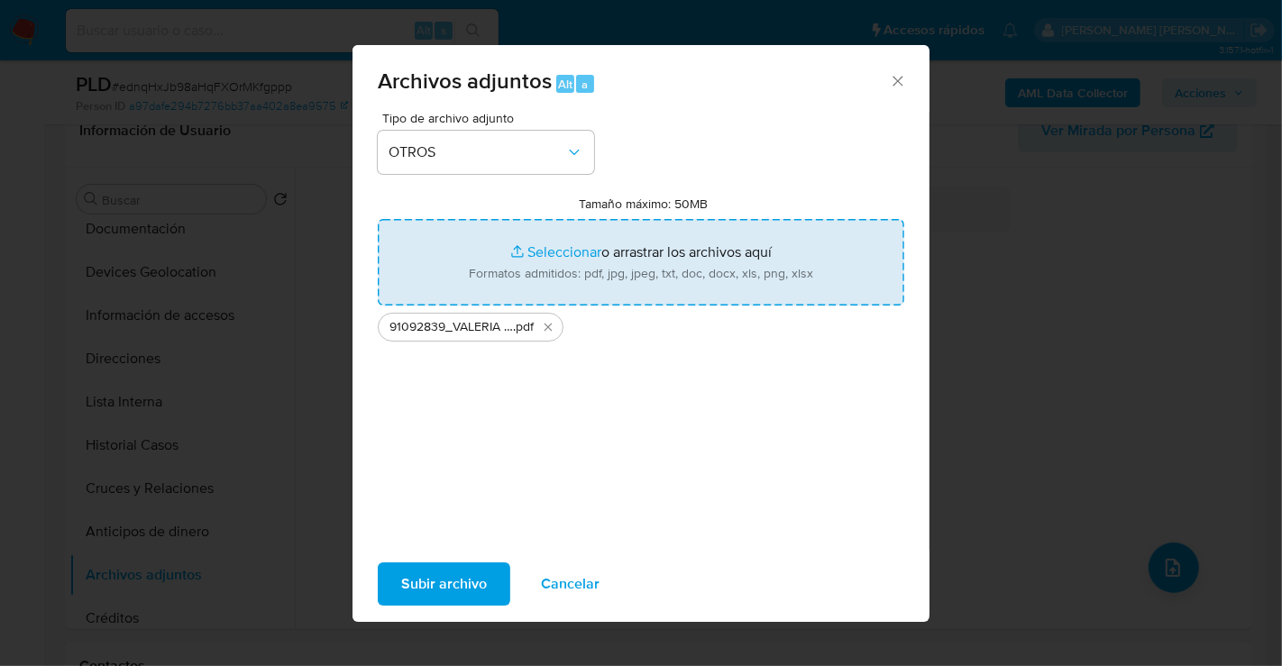
type input "C:\fakepath\91092839_VALERIA RUBI REYES BALBUENA_AGO25.xlsx"
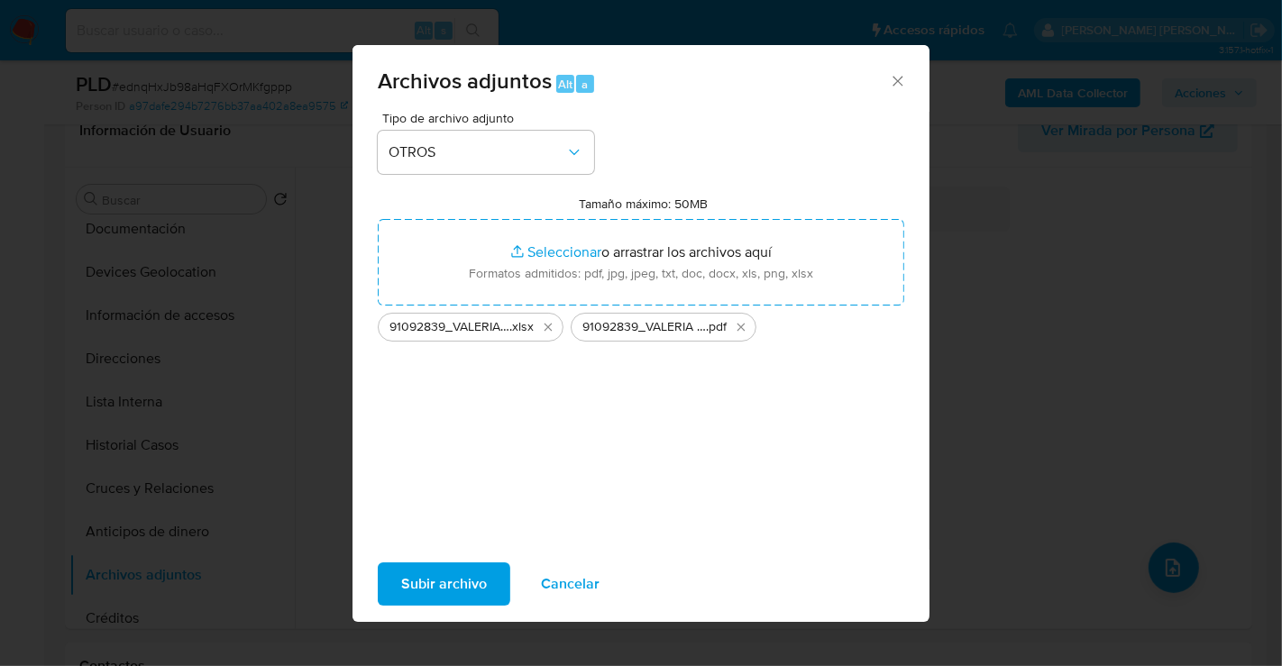
click at [440, 583] on span "Subir archivo" at bounding box center [444, 584] width 86 height 40
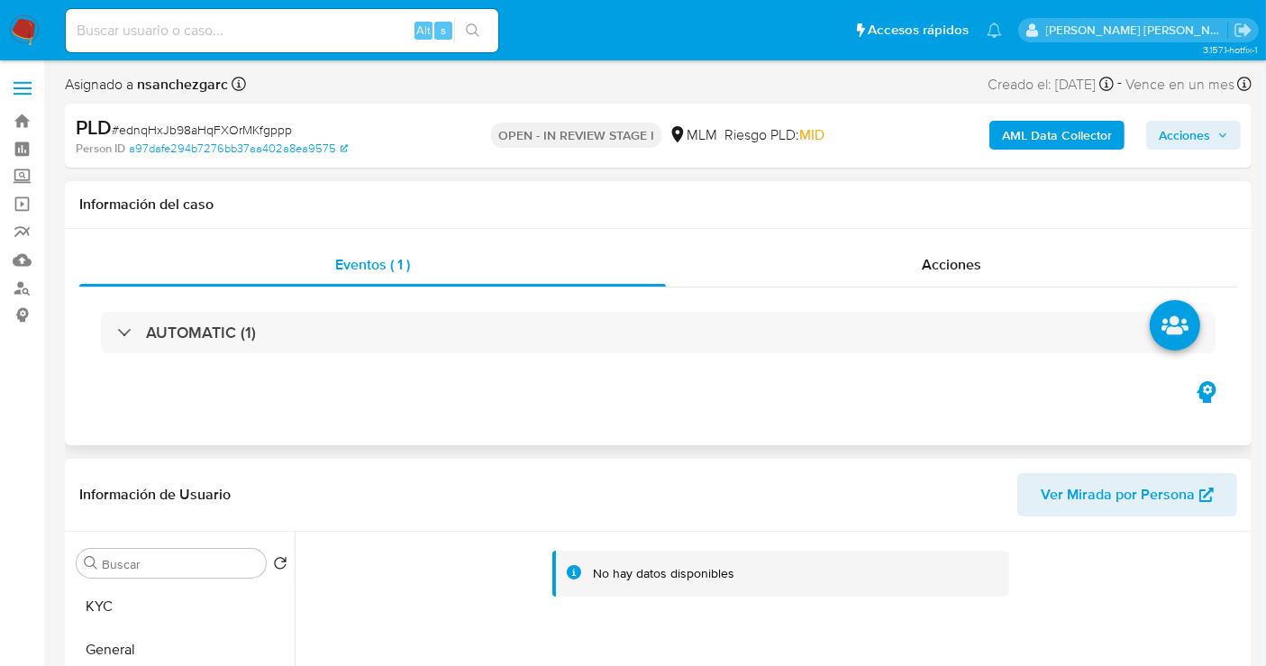
scroll to position [200, 0]
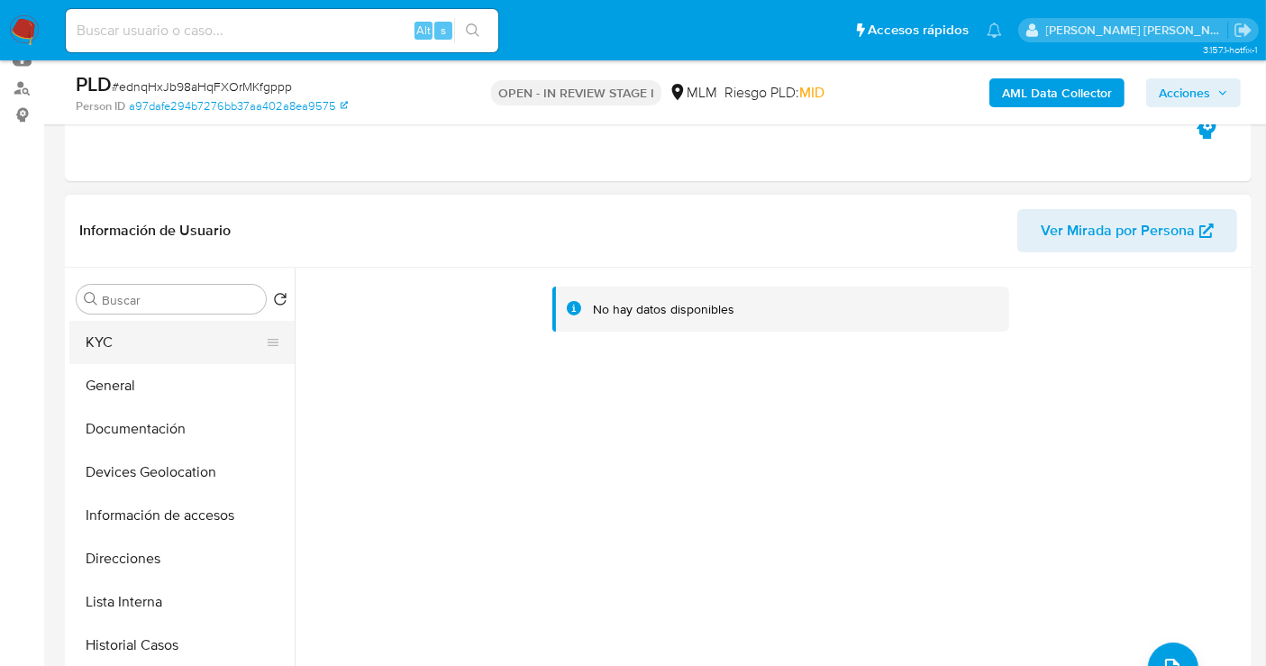
click at [103, 340] on button "KYC" at bounding box center [174, 342] width 211 height 43
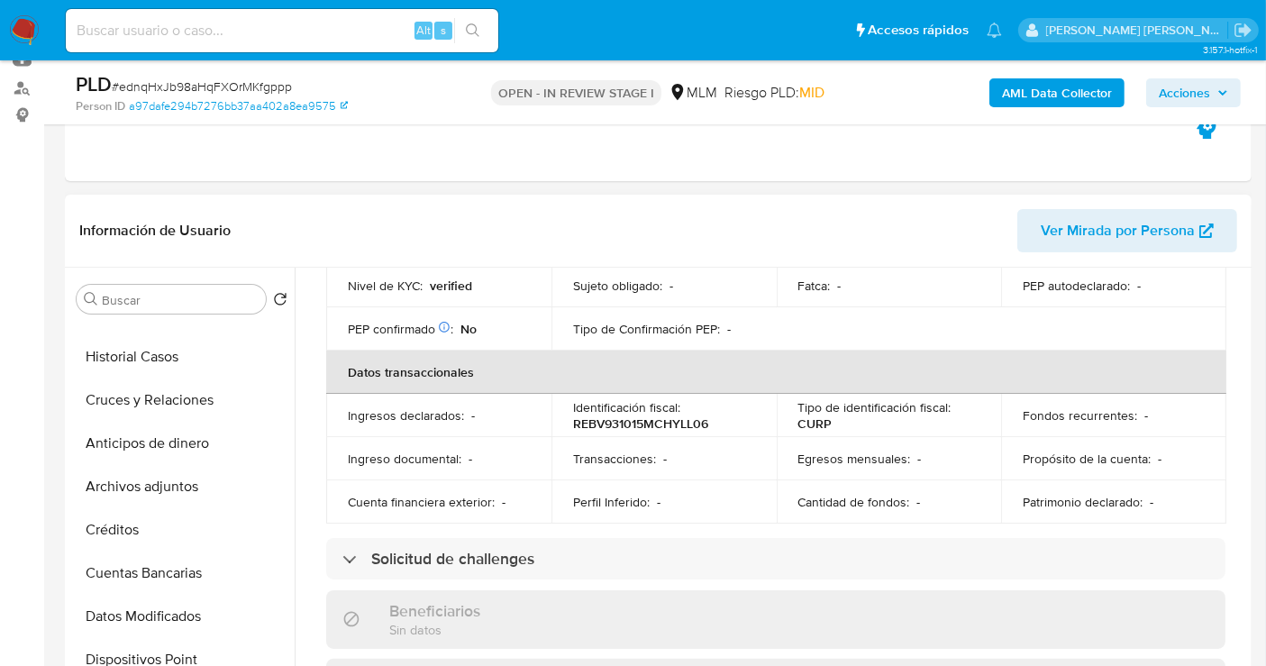
scroll to position [300, 0]
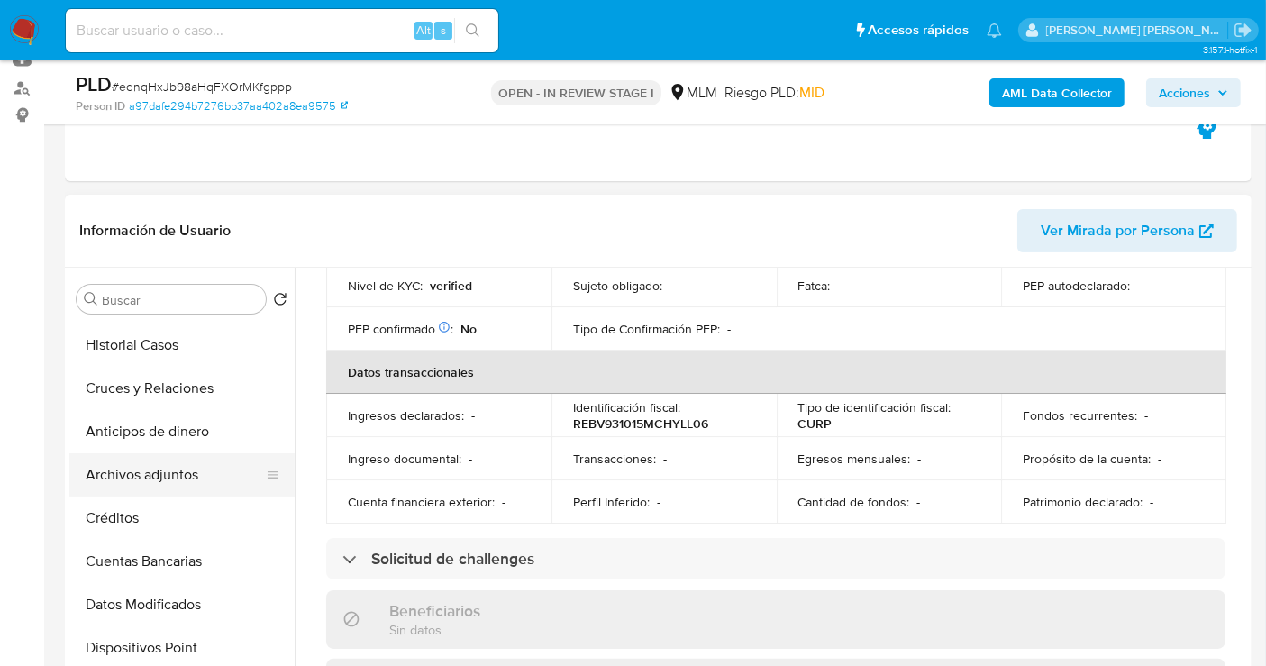
click at [133, 470] on button "Archivos adjuntos" at bounding box center [174, 474] width 211 height 43
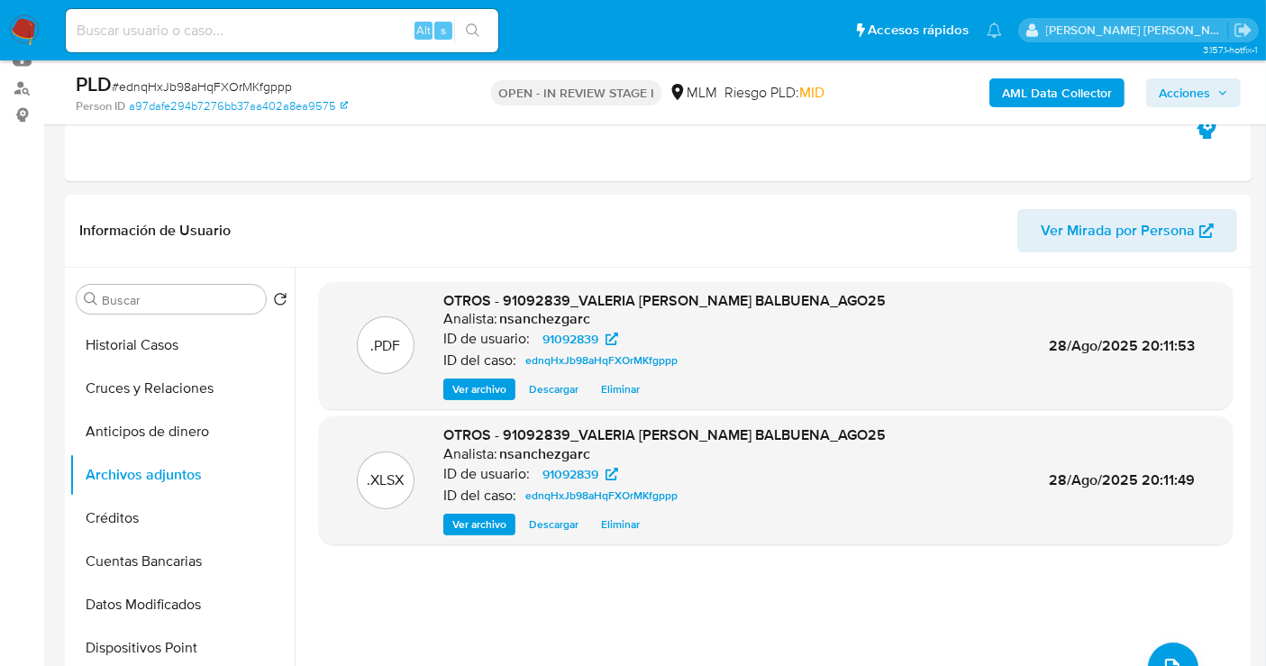
click at [1193, 99] on span "Acciones" at bounding box center [1184, 92] width 51 height 29
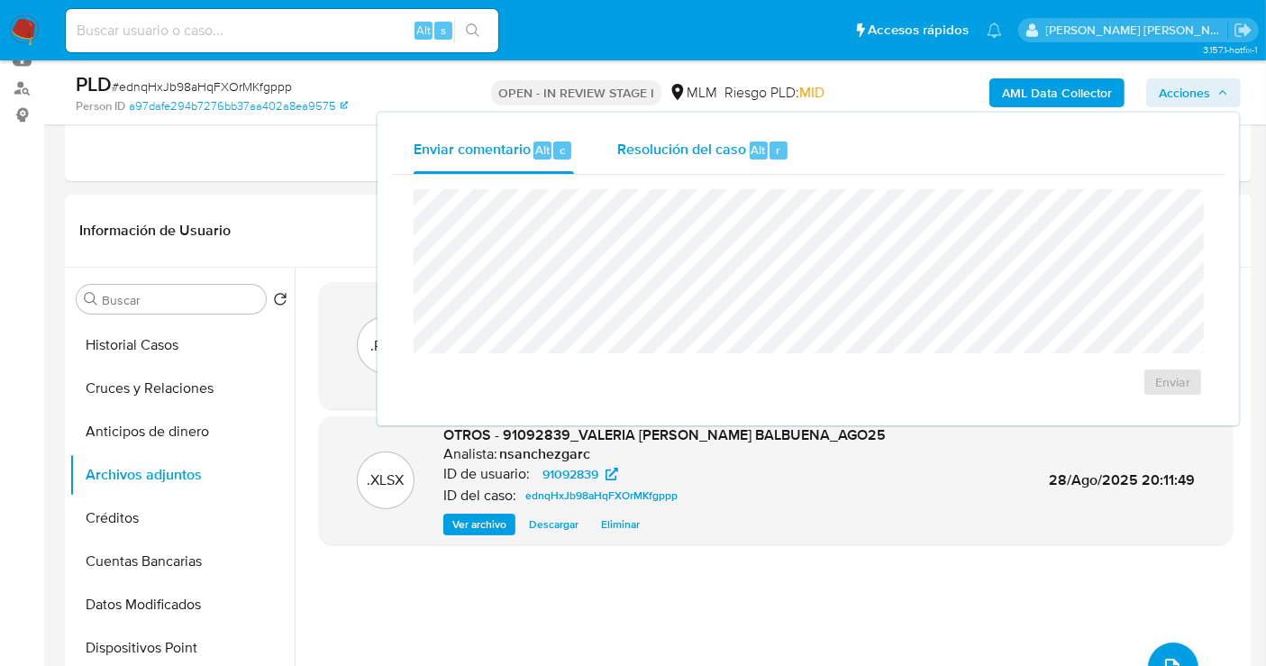
click at [690, 153] on span "Resolución del caso" at bounding box center [681, 149] width 129 height 21
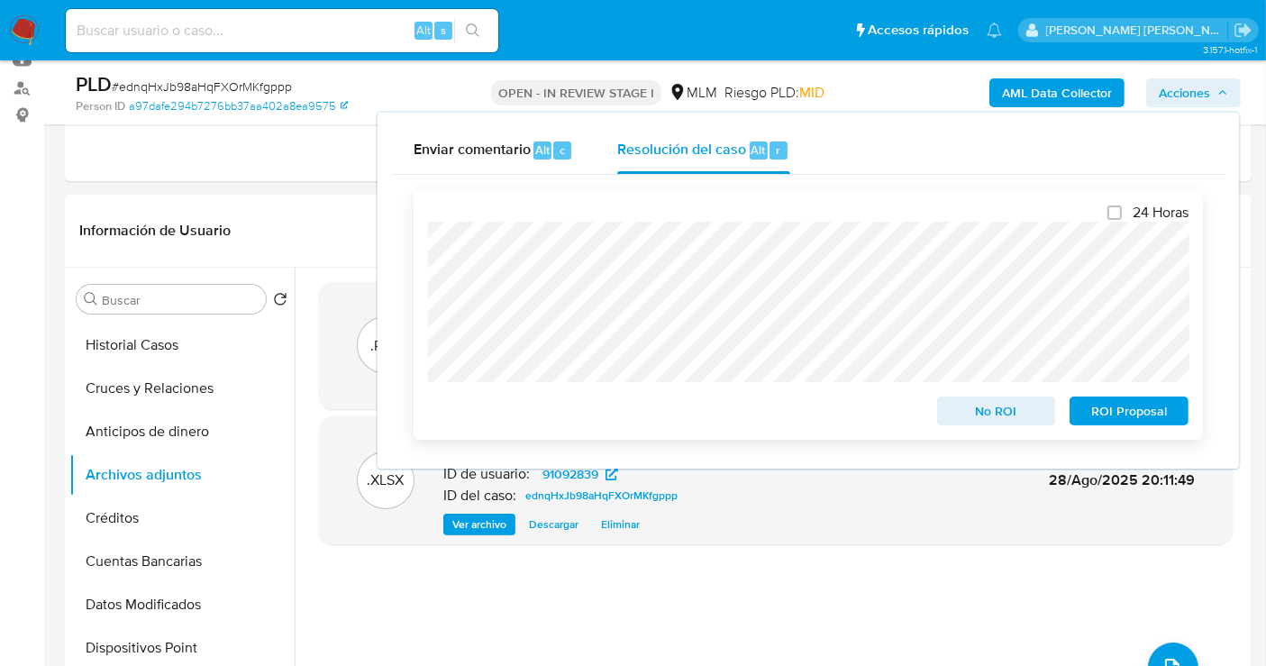
click at [995, 420] on span "No ROI" at bounding box center [997, 410] width 94 height 25
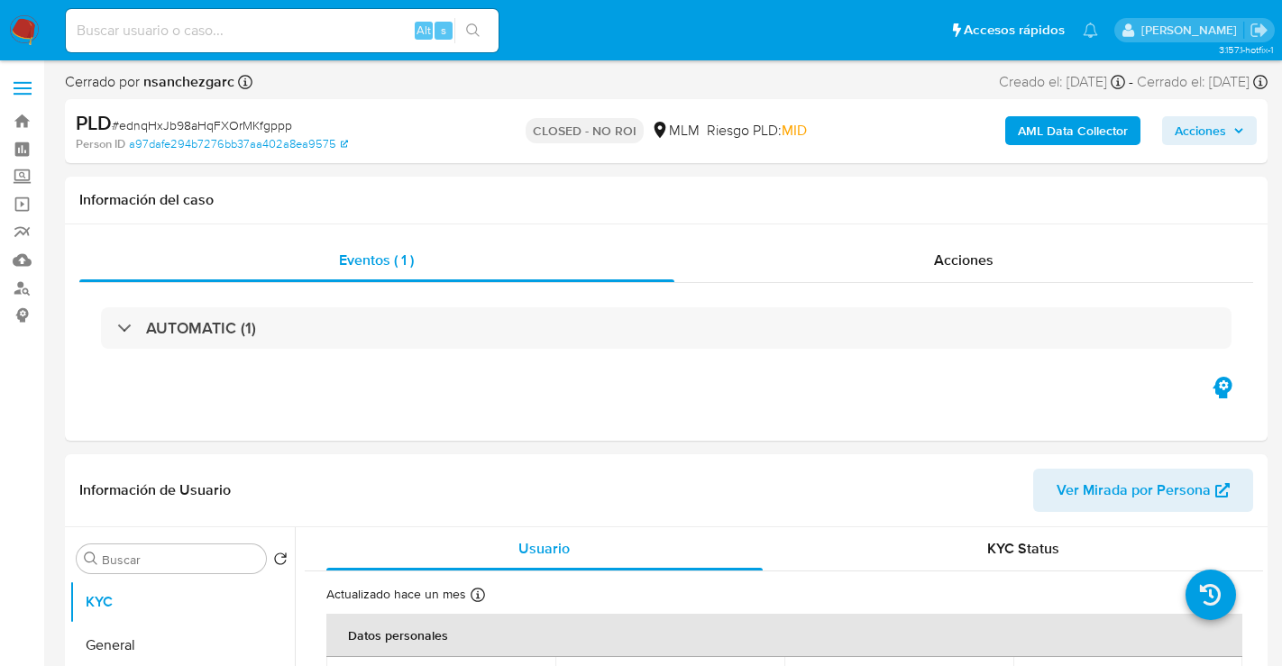
select select "10"
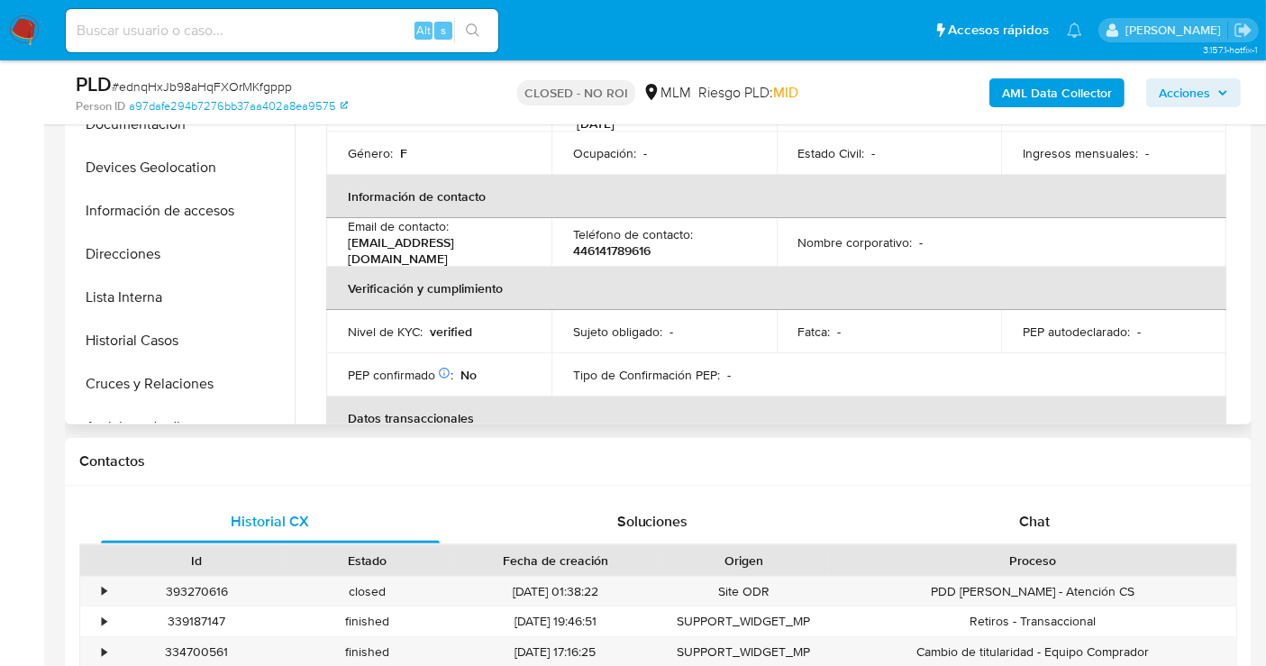
scroll to position [200, 0]
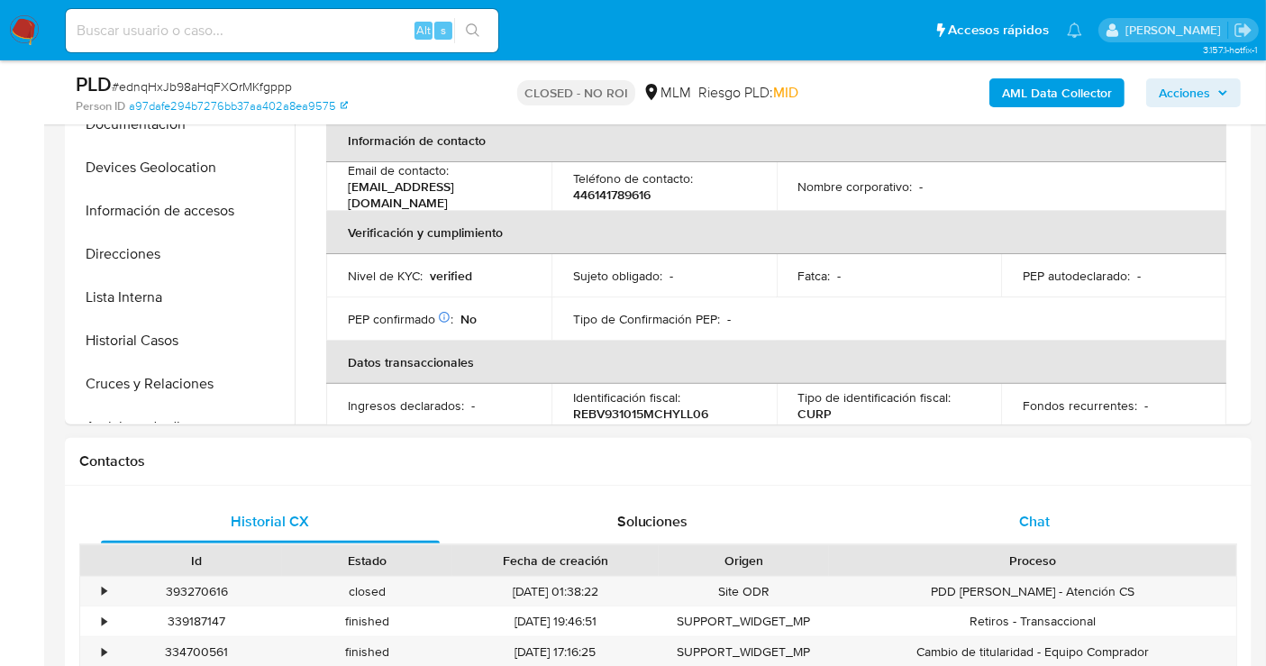
click at [1025, 526] on span "Chat" at bounding box center [1034, 521] width 31 height 21
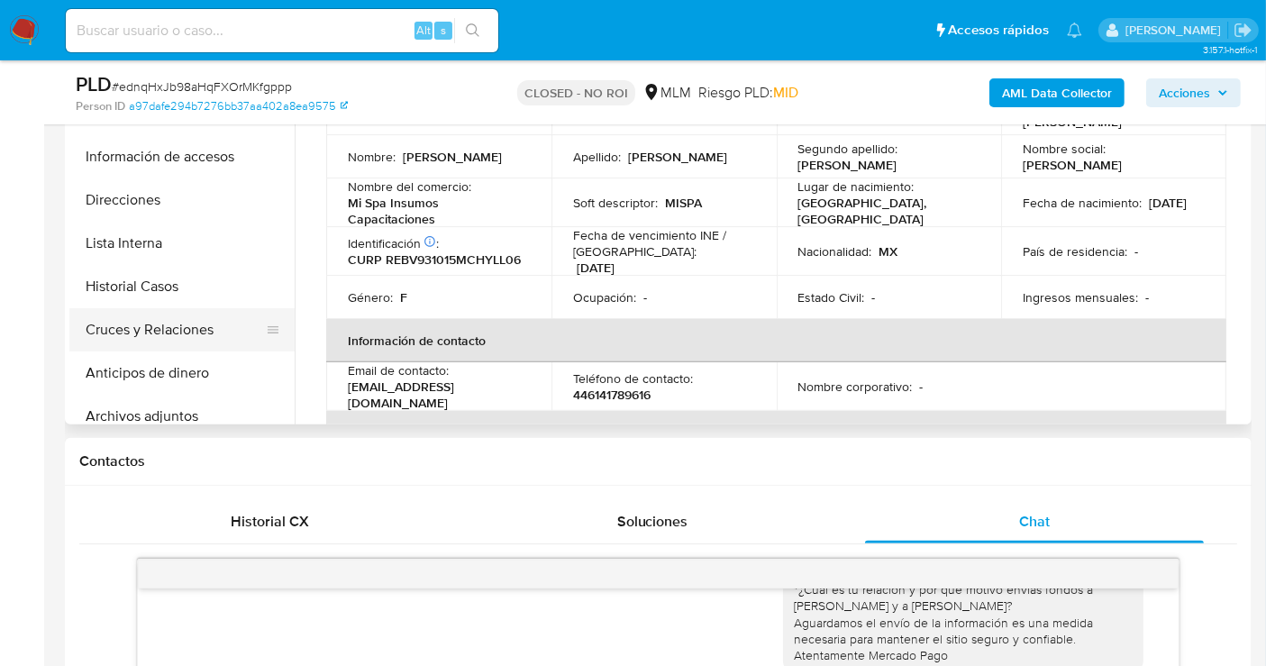
scroll to position [100, 0]
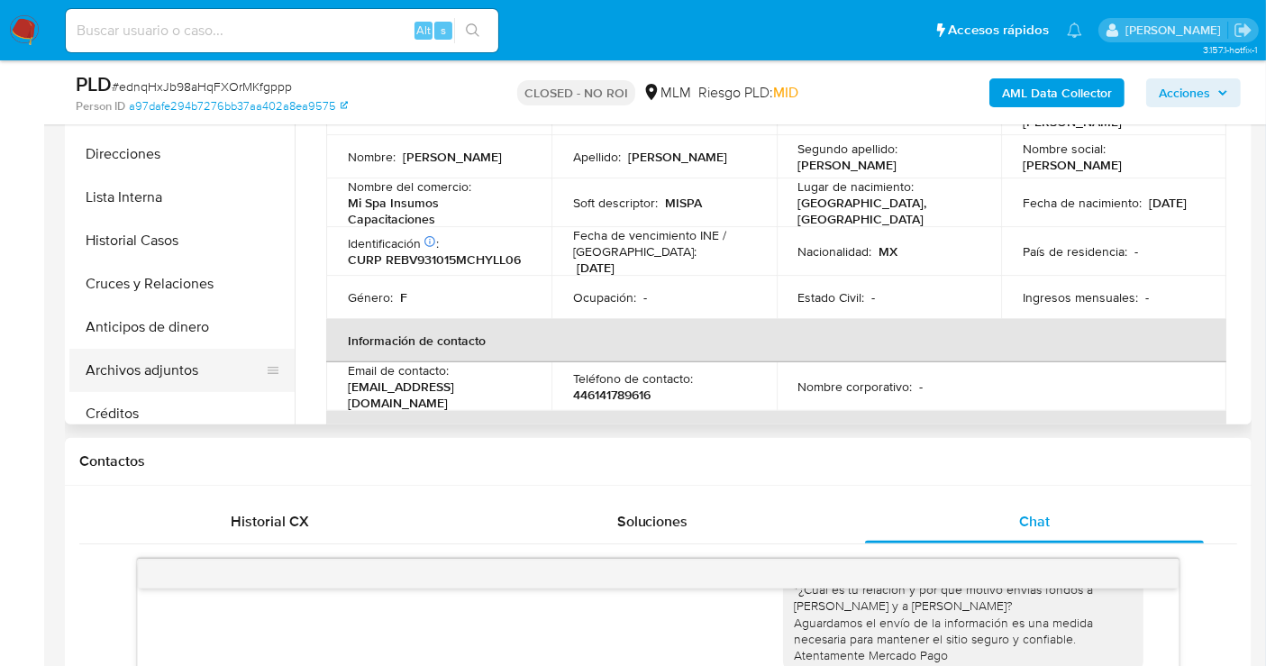
drag, startPoint x: 160, startPoint y: 336, endPoint x: 162, endPoint y: 372, distance: 36.2
click at [162, 372] on ul "KYC General Documentación Devices Geolocation Información de accesos Direccione…" at bounding box center [181, 219] width 225 height 406
click at [162, 372] on button "Archivos adjuntos" at bounding box center [174, 370] width 211 height 43
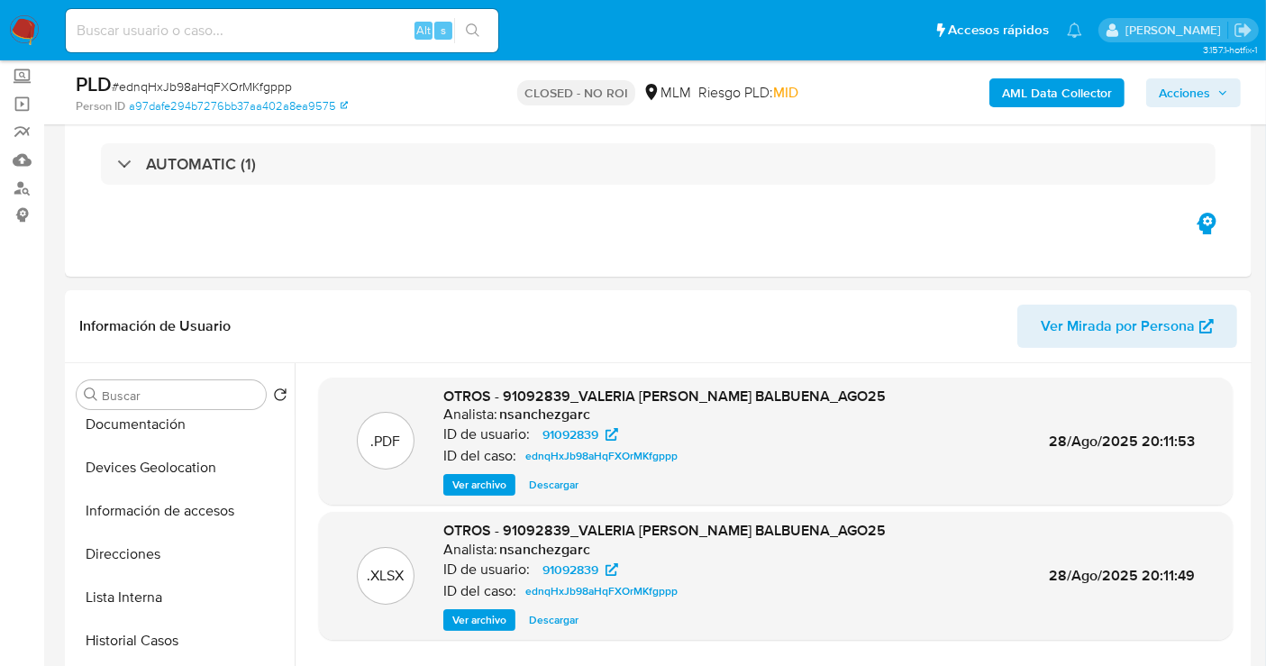
click at [1197, 104] on span "Acciones" at bounding box center [1184, 92] width 51 height 29
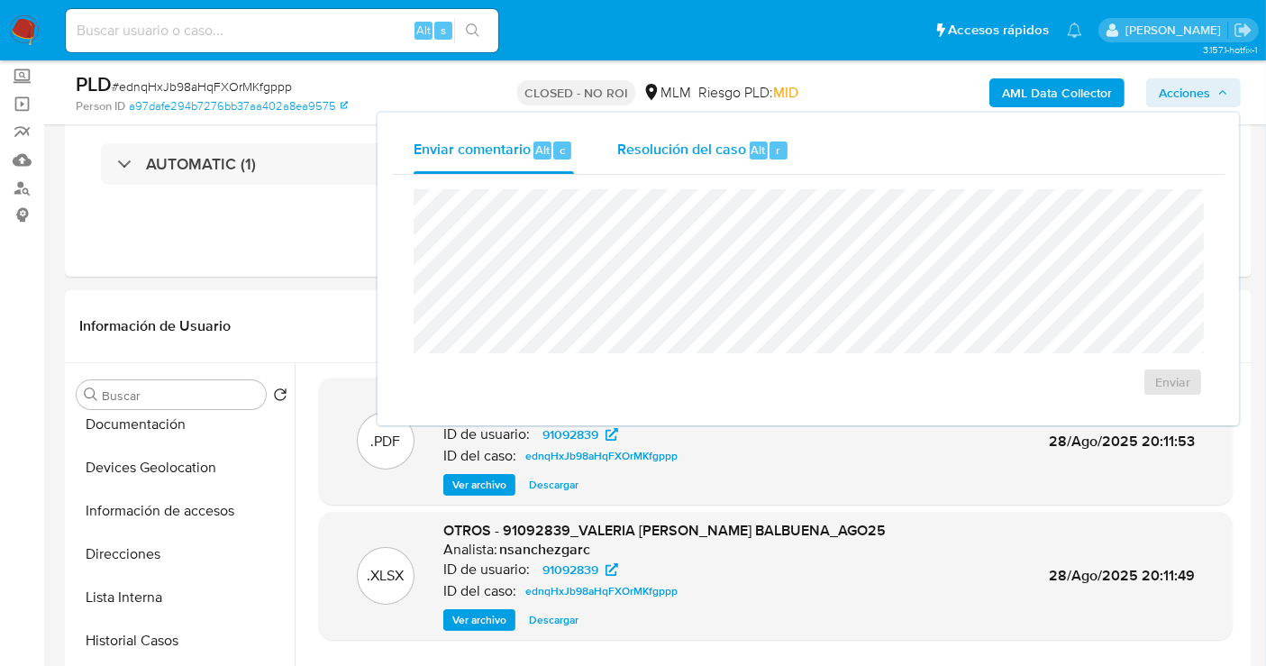
click at [715, 144] on span "Resolución del caso" at bounding box center [681, 149] width 129 height 21
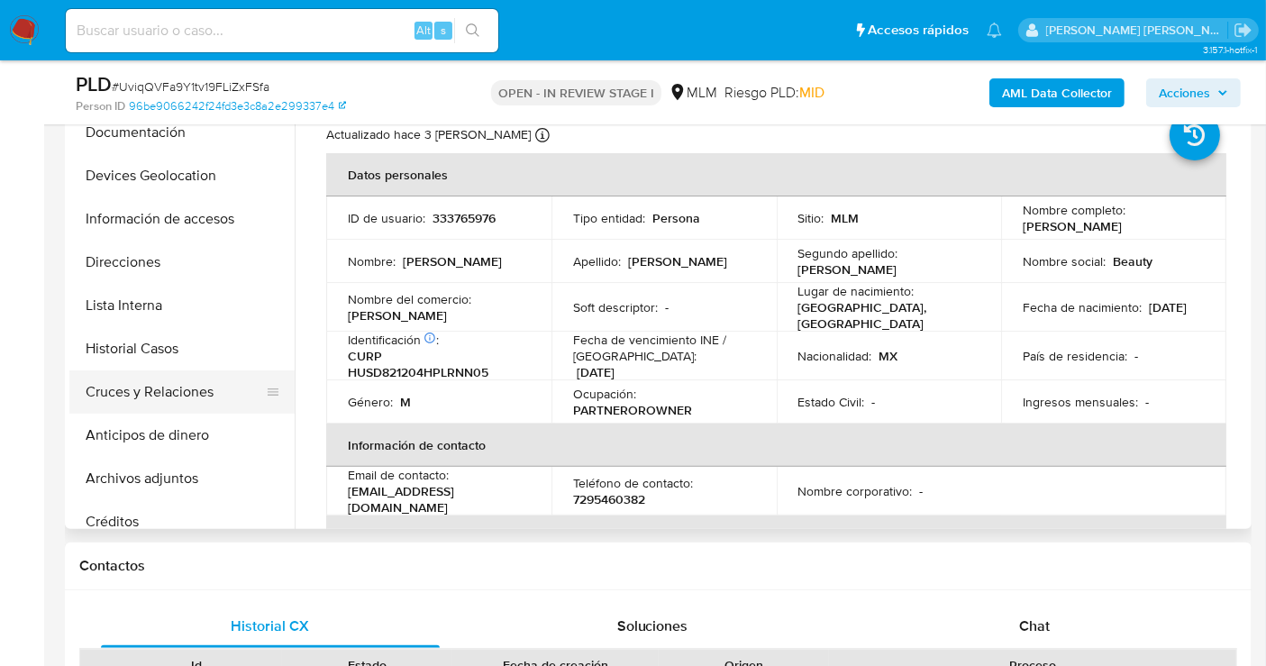
scroll to position [100, 0]
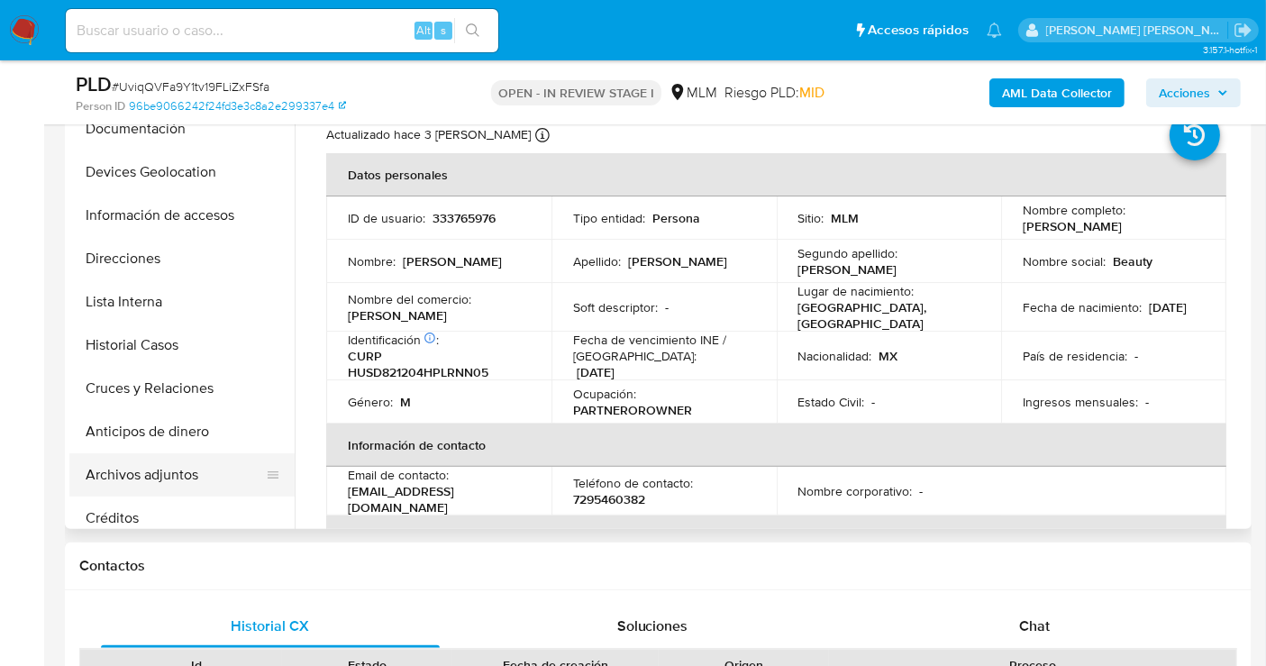
select select "10"
click at [146, 472] on button "Archivos adjuntos" at bounding box center [174, 474] width 211 height 43
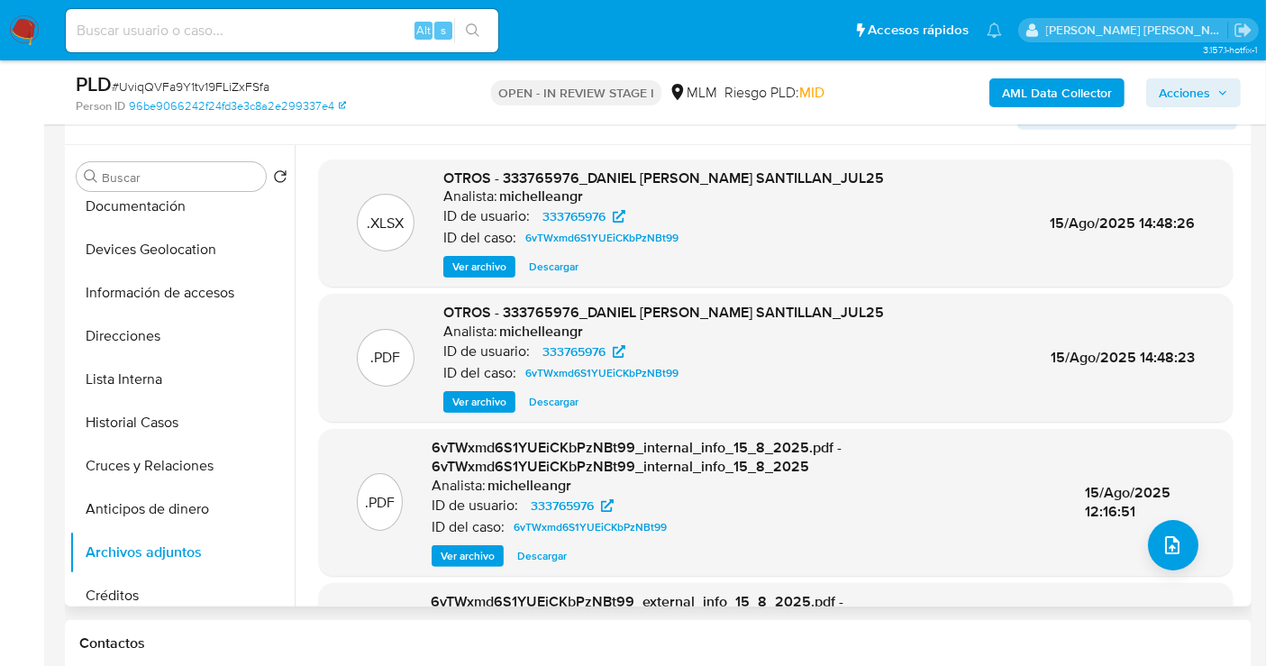
scroll to position [300, 0]
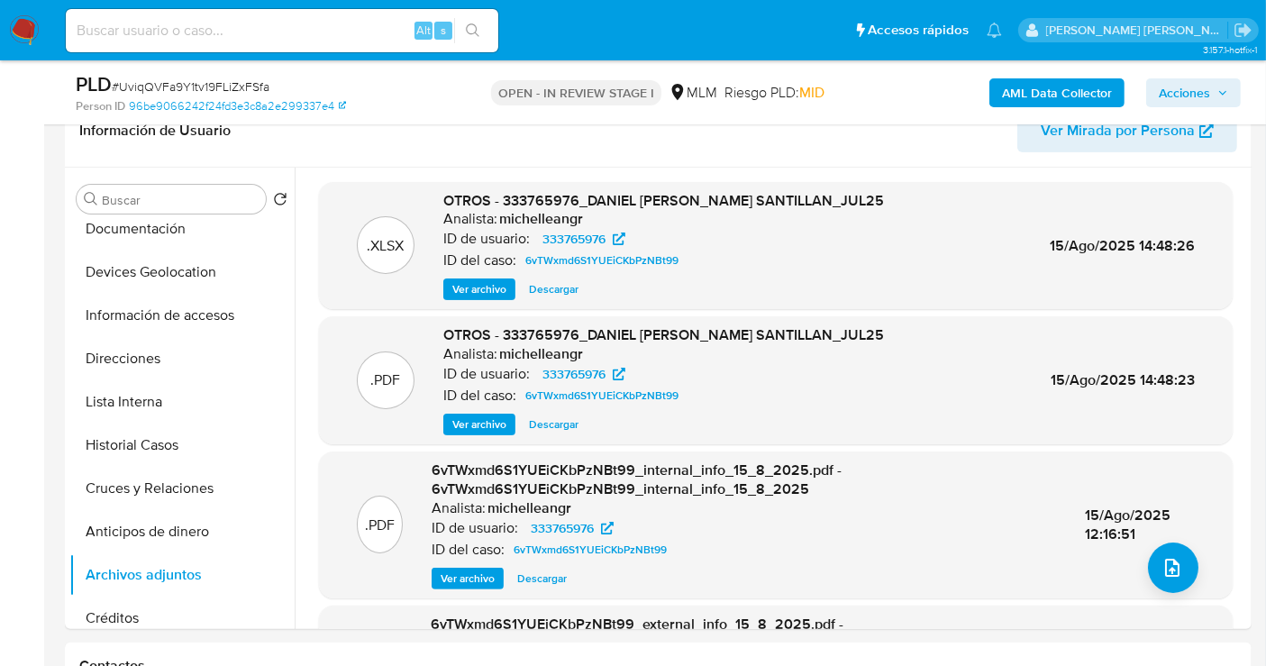
click at [1182, 92] on span "Acciones" at bounding box center [1184, 92] width 51 height 29
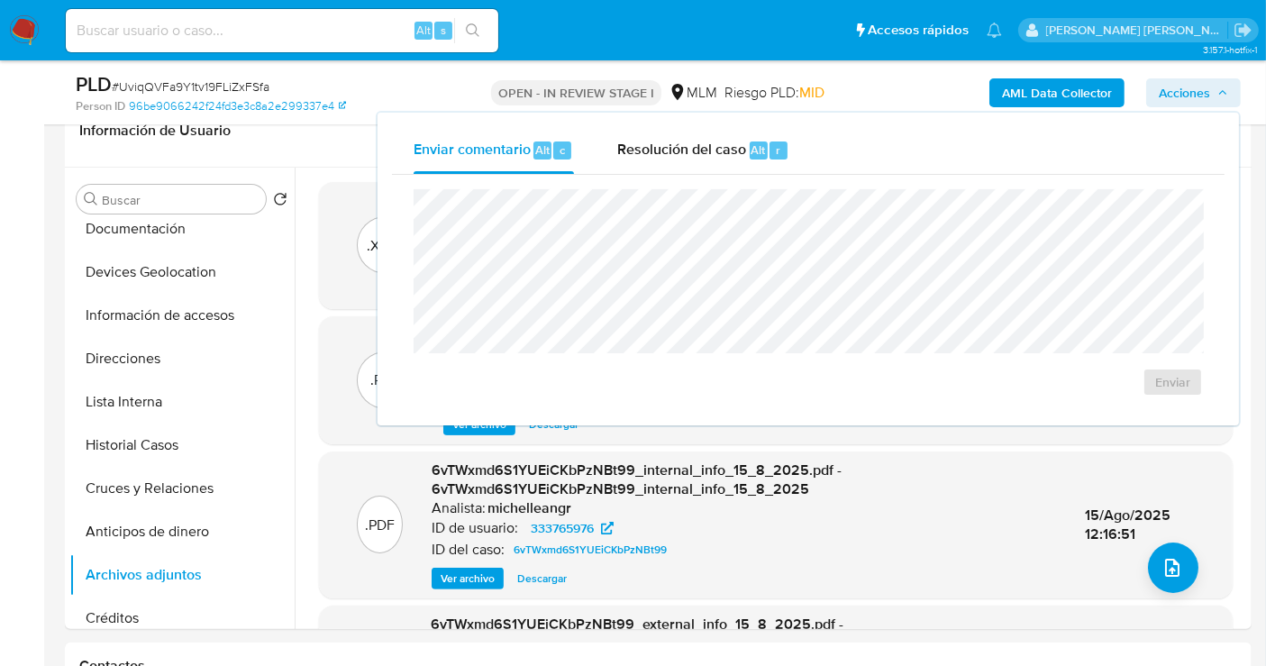
click at [1203, 86] on span "Acciones" at bounding box center [1184, 92] width 51 height 29
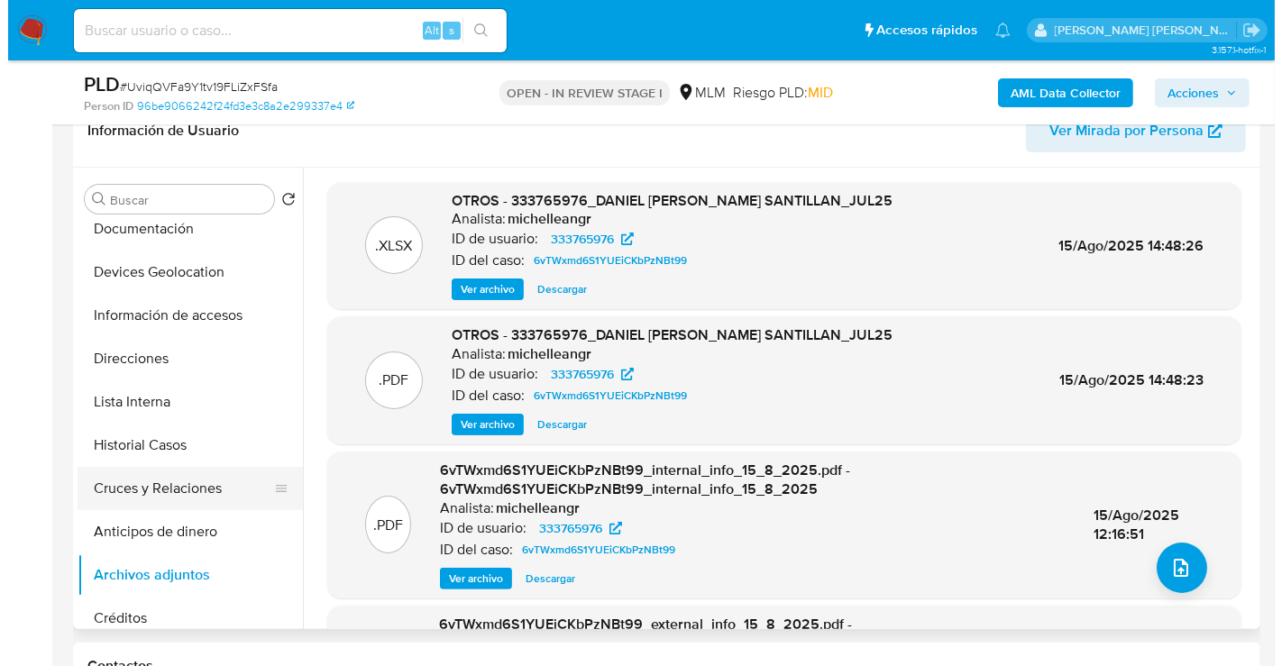
scroll to position [200, 0]
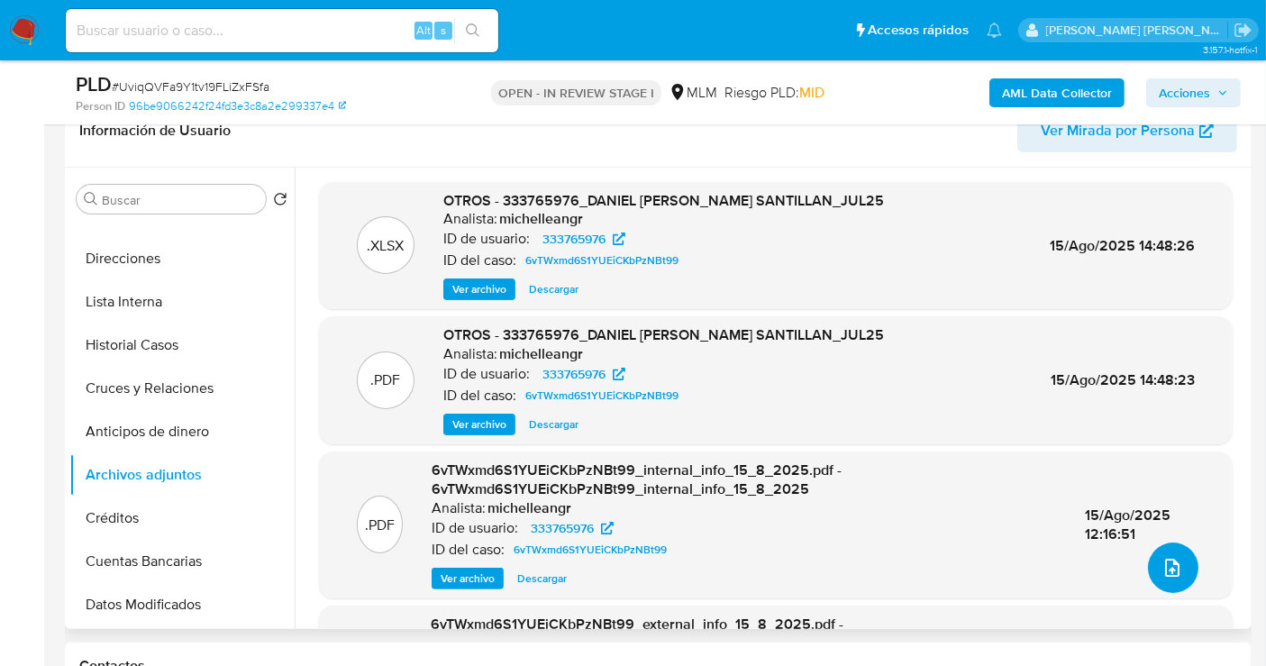
click at [1170, 577] on span "upload-file" at bounding box center [1173, 568] width 22 height 22
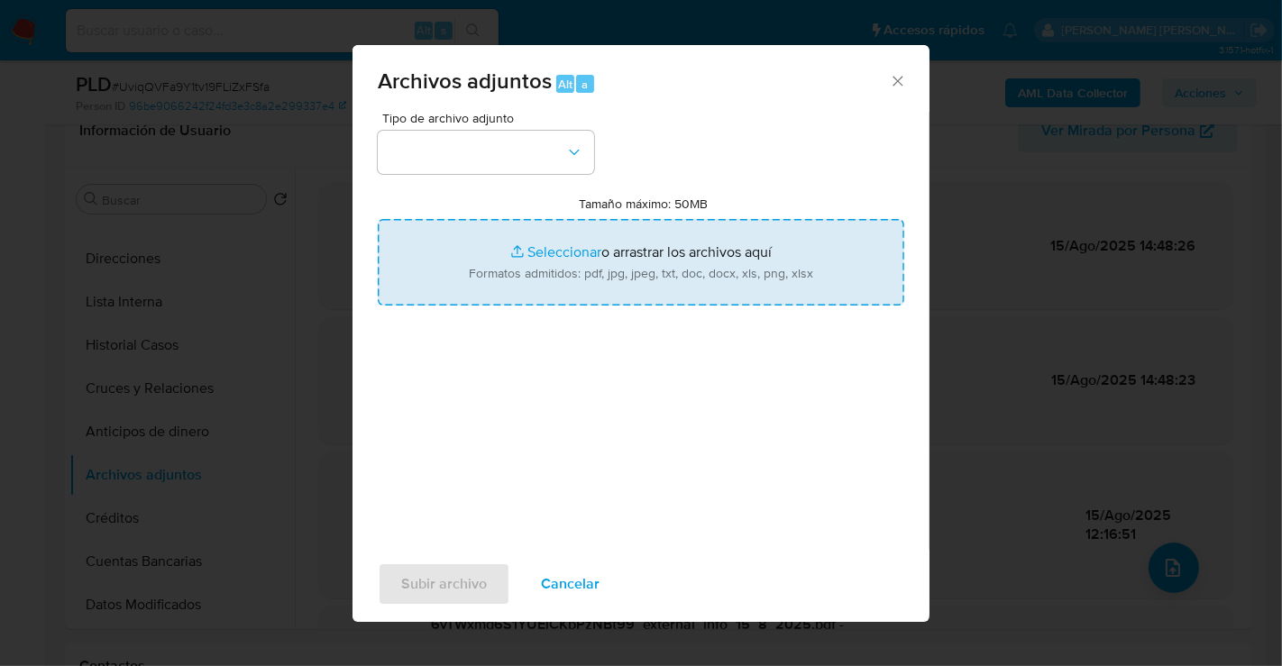
type input "C:\fakepath\333765976_DANIEL [PERSON_NAME] SANTILLAN_AGO25.pdf"
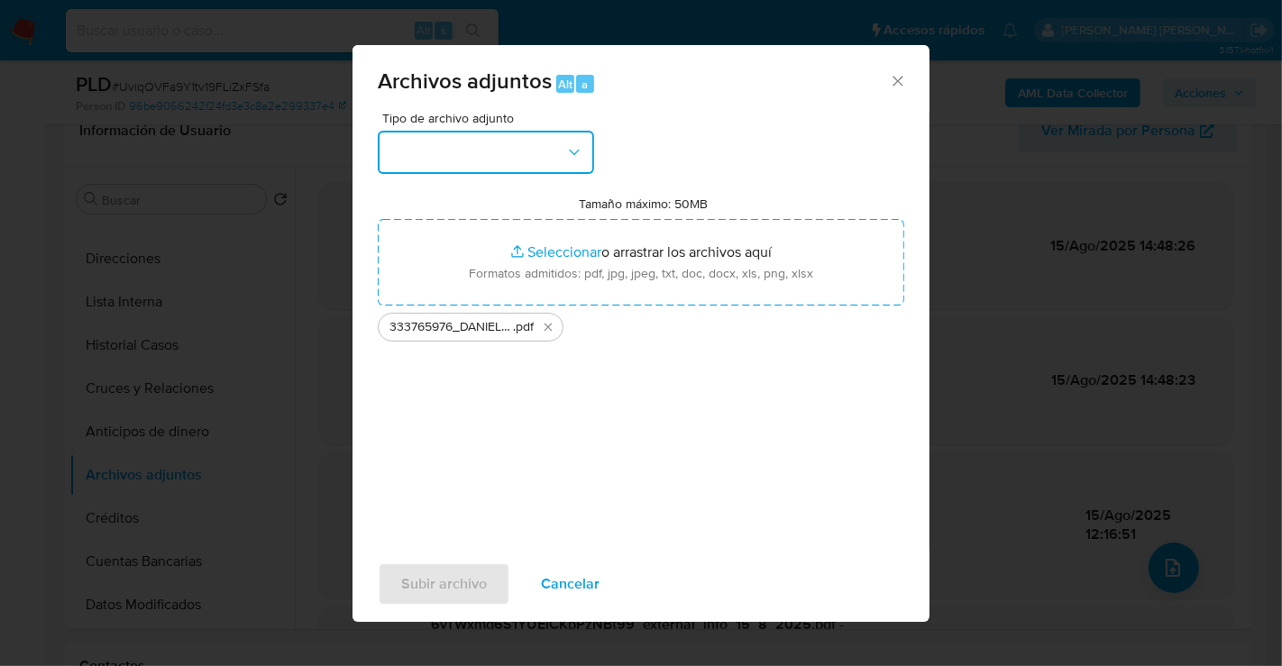
click at [479, 163] on button "button" at bounding box center [486, 152] width 216 height 43
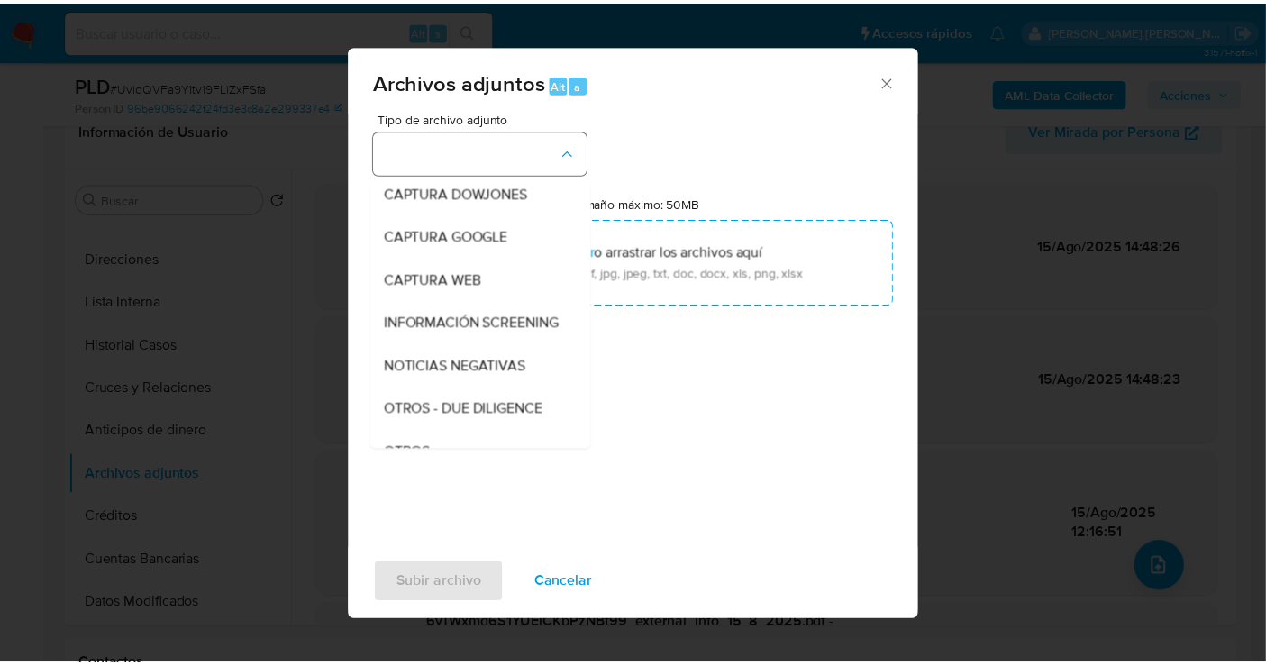
scroll to position [93, 0]
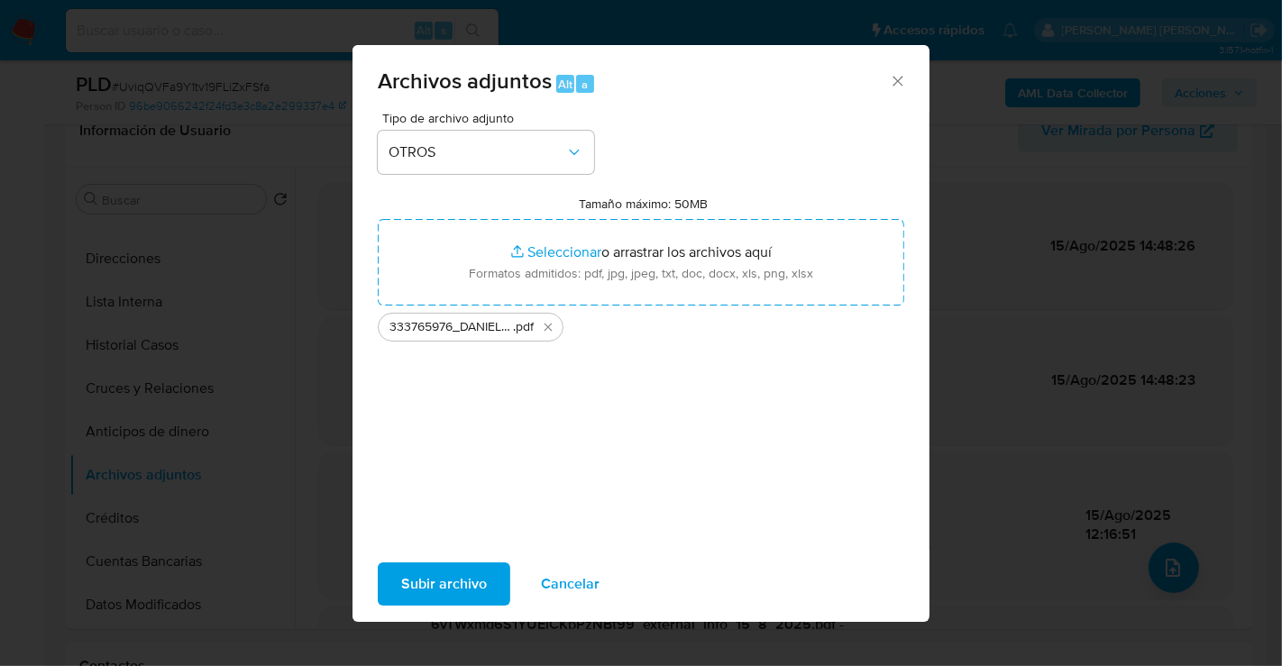
click at [461, 580] on span "Subir archivo" at bounding box center [444, 584] width 86 height 40
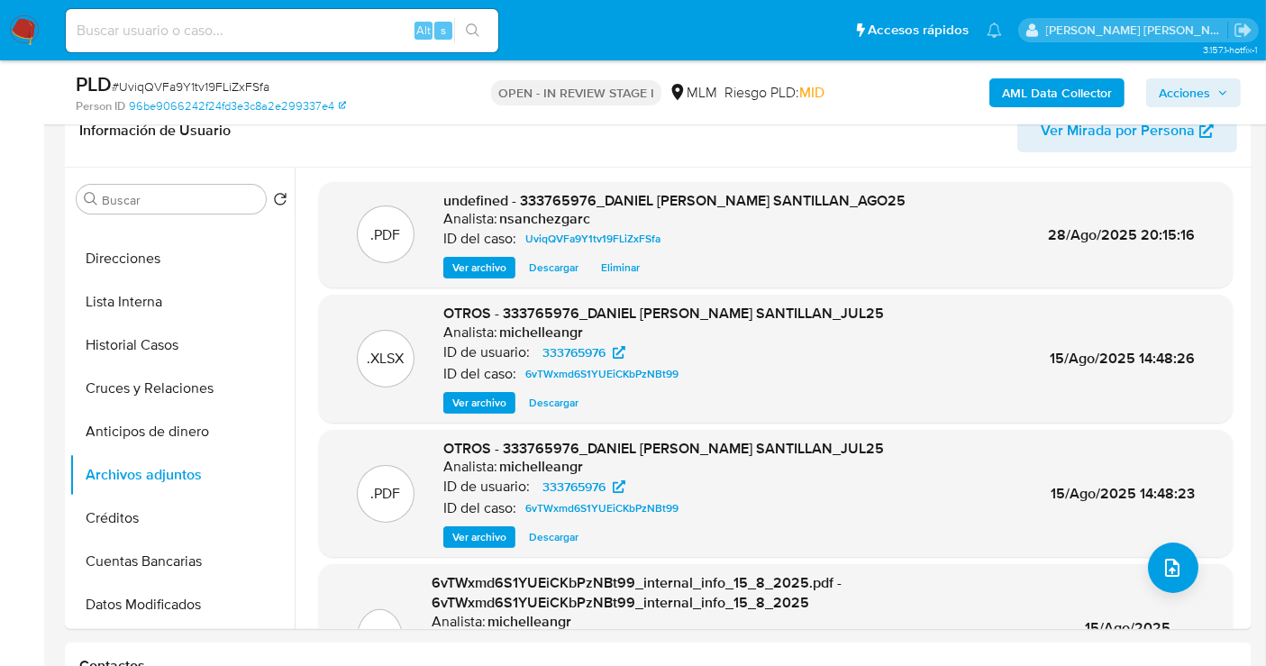
click at [1197, 97] on span "Acciones" at bounding box center [1184, 92] width 51 height 29
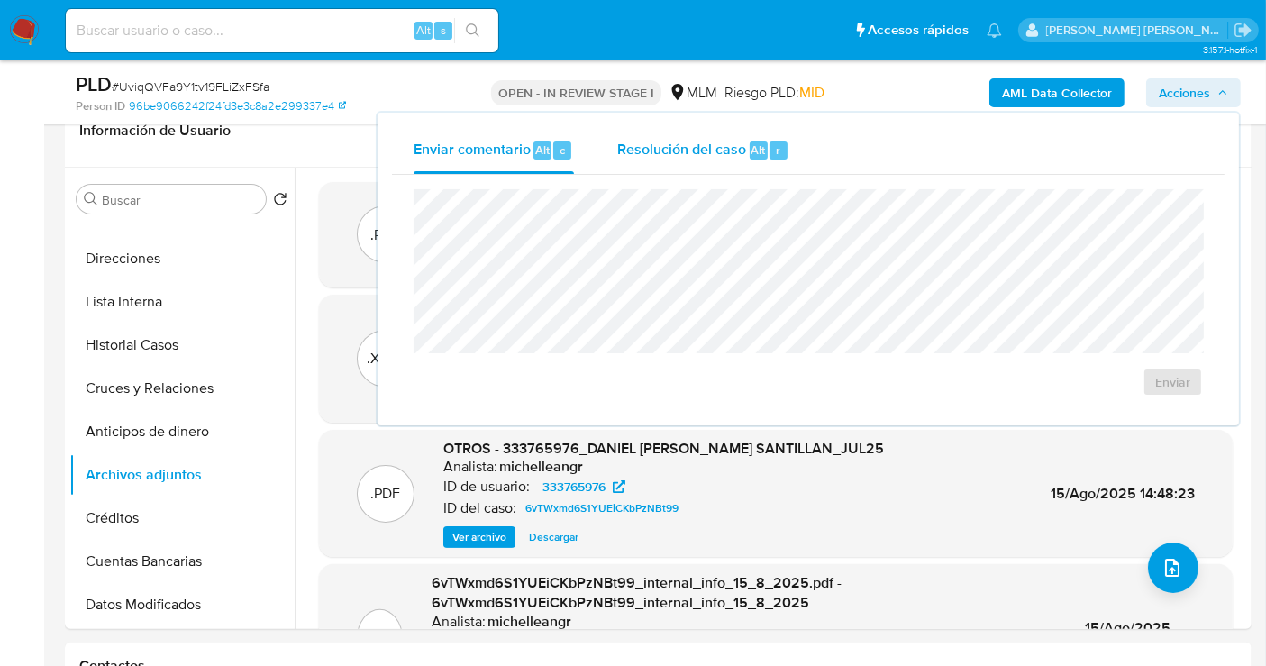
click at [695, 147] on span "Resolución del caso" at bounding box center [681, 149] width 129 height 21
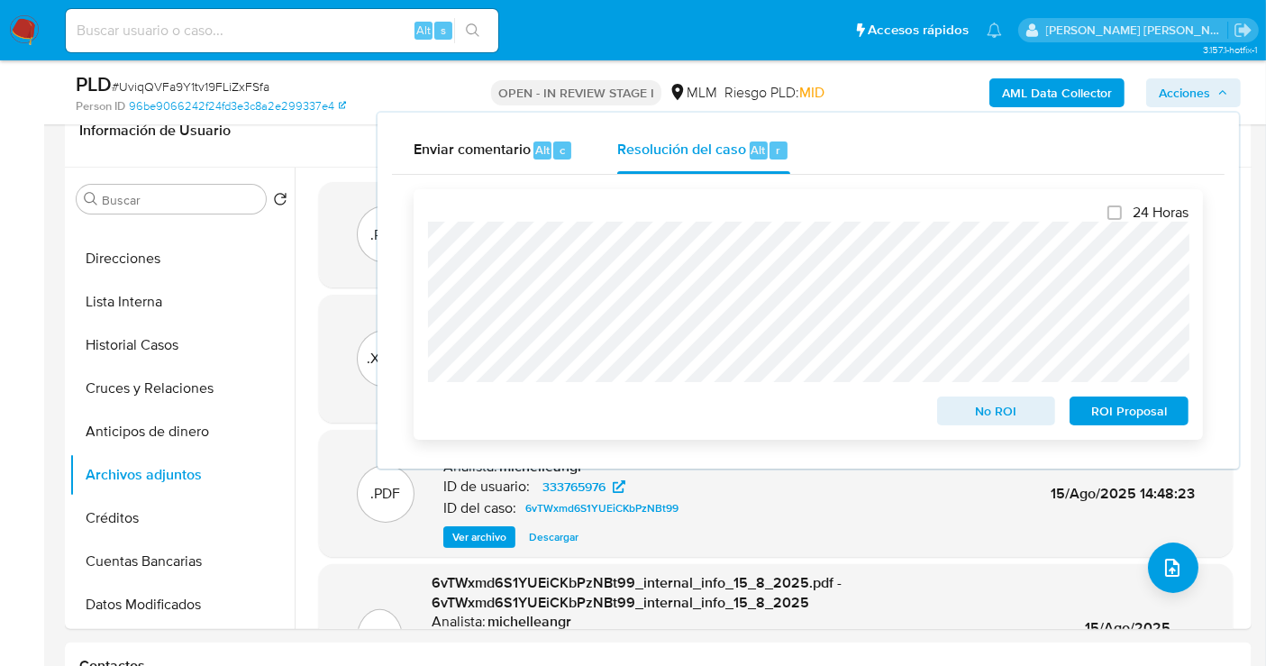
click at [994, 415] on span "No ROI" at bounding box center [997, 410] width 94 height 25
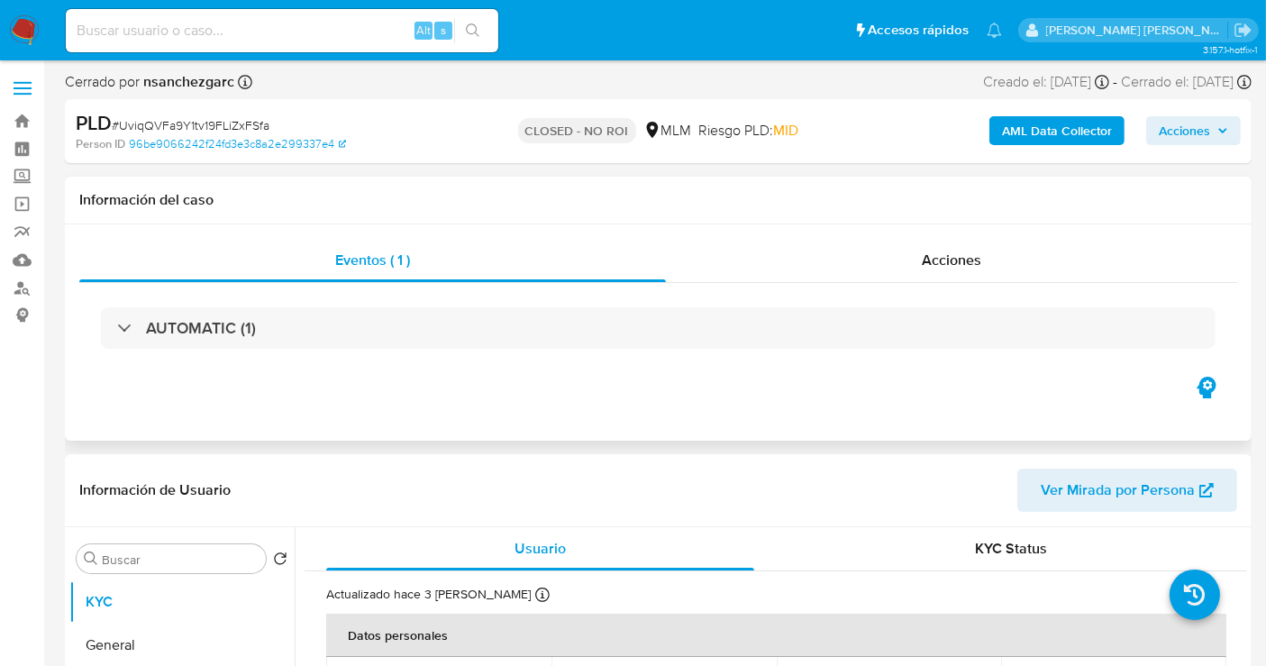
select select "10"
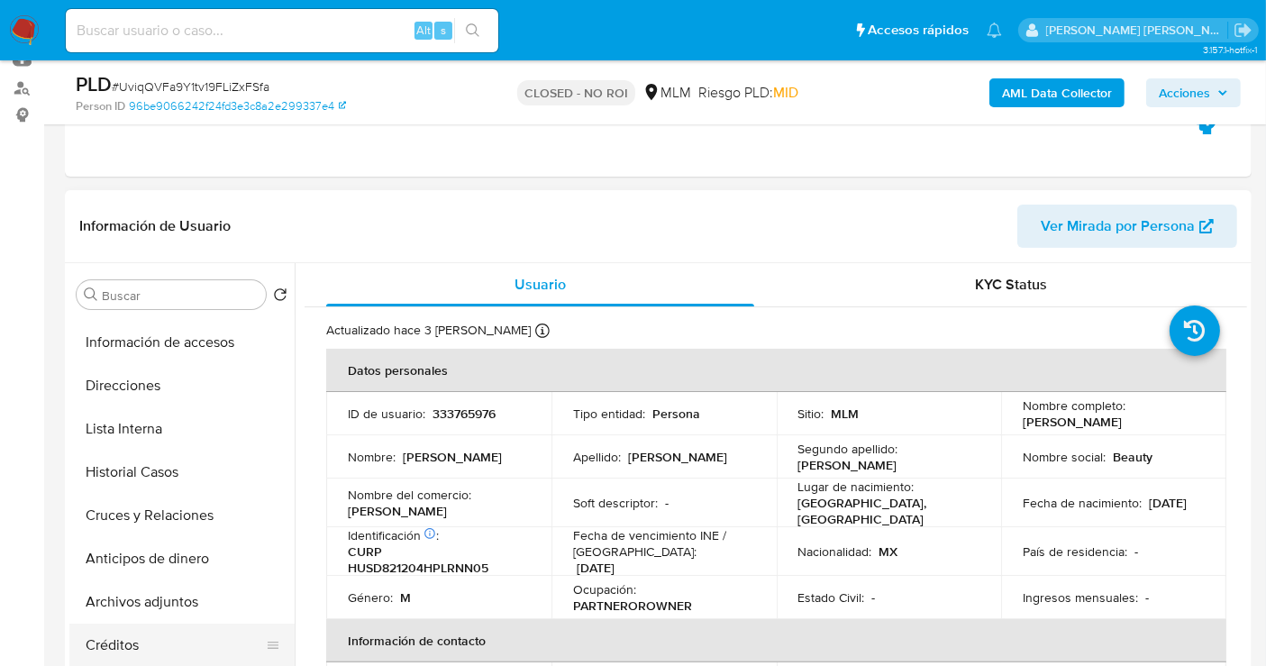
scroll to position [200, 0]
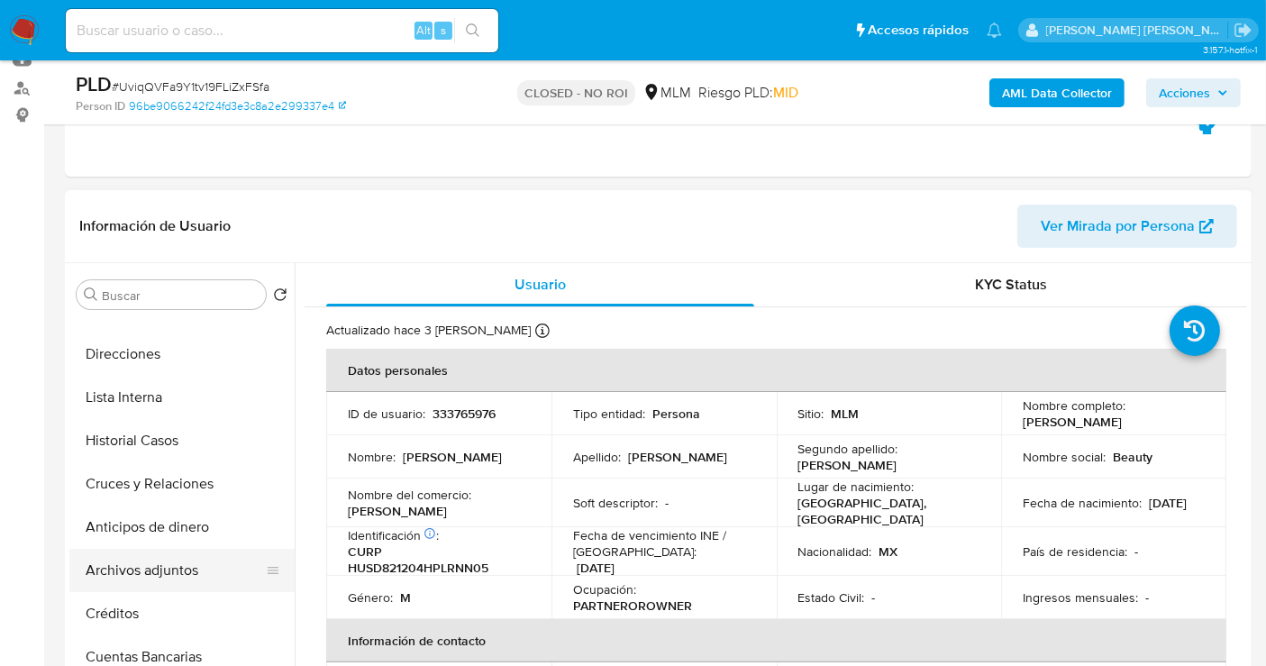
click at [151, 575] on button "Archivos adjuntos" at bounding box center [174, 570] width 211 height 43
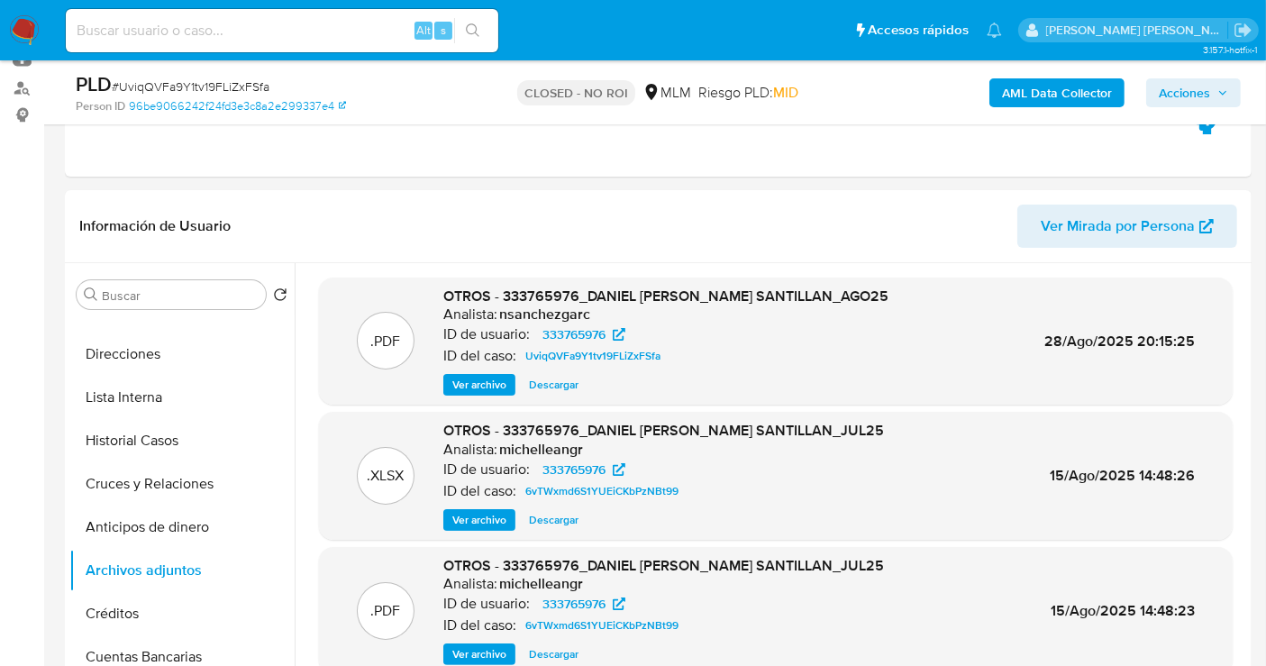
click at [1164, 89] on span "Acciones" at bounding box center [1184, 92] width 51 height 29
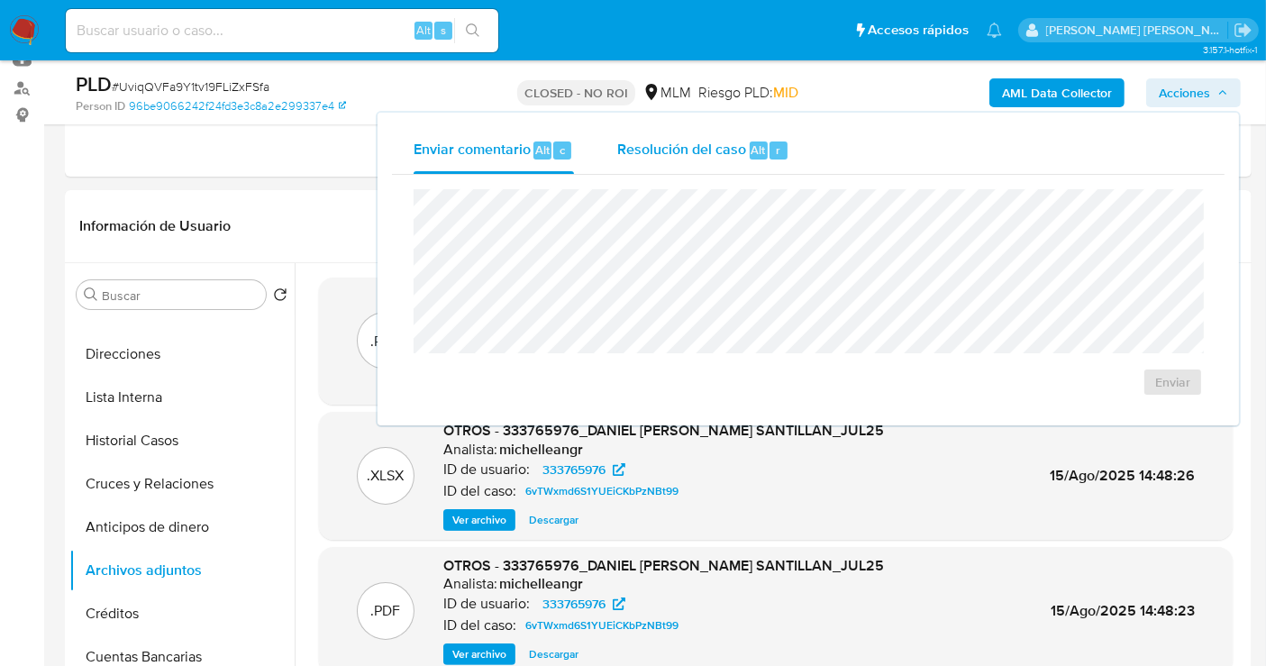
click at [685, 157] on span "Resolución del caso" at bounding box center [681, 149] width 129 height 21
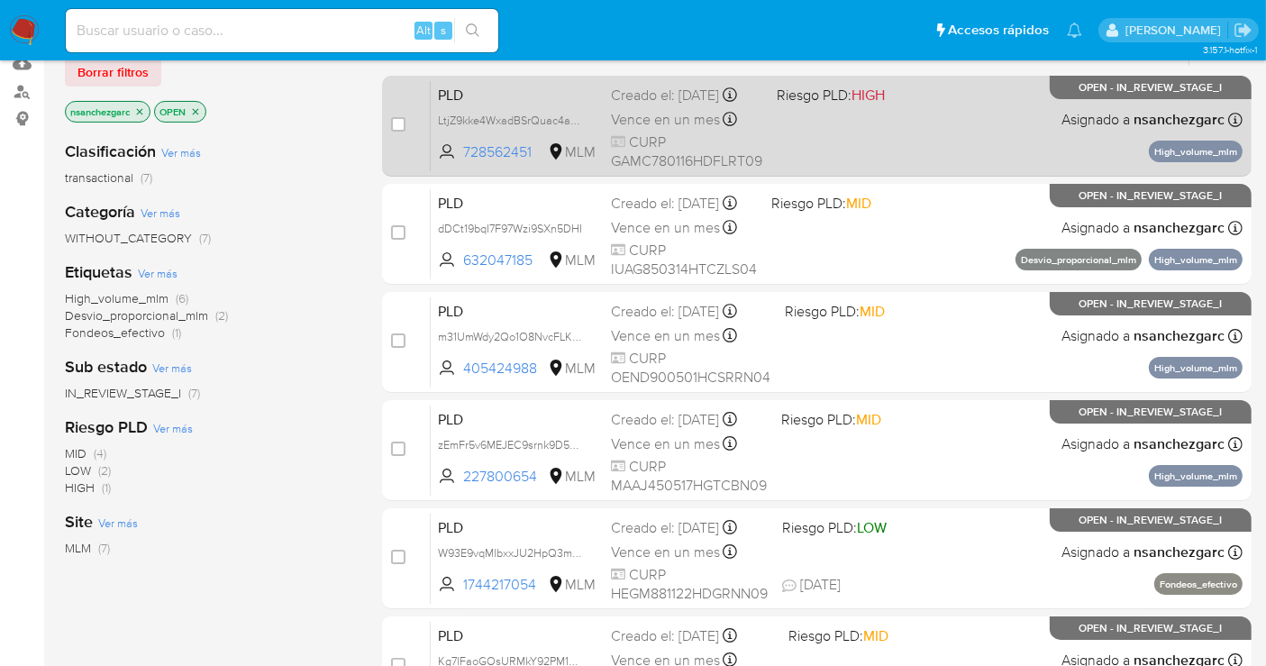
scroll to position [200, 0]
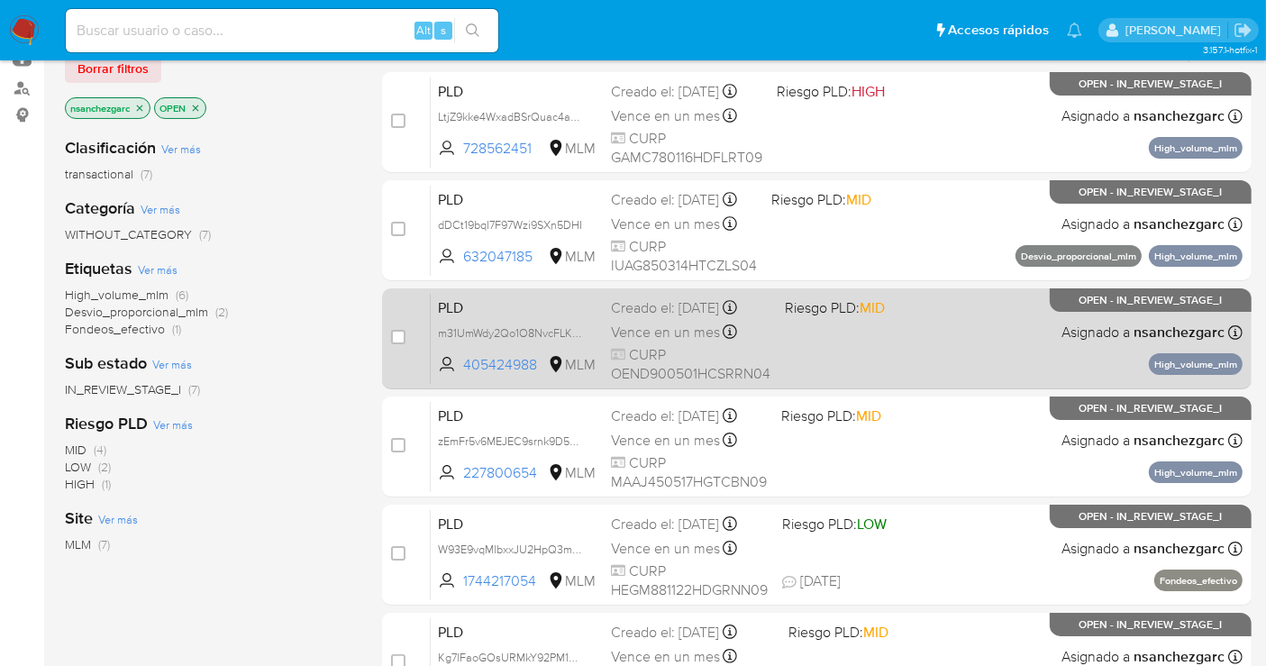
click at [665, 329] on span "Vence en un mes" at bounding box center [665, 333] width 109 height 20
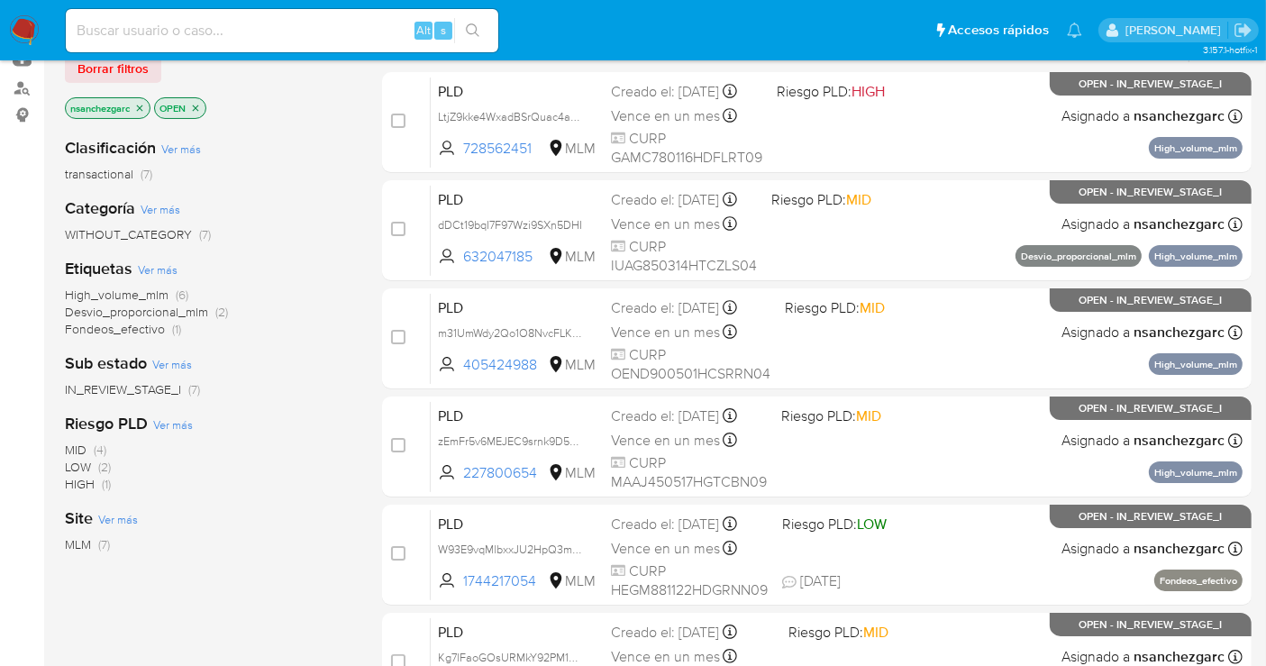
click at [228, 27] on input at bounding box center [282, 30] width 433 height 23
paste input "2504373154"
type input "2504373154"
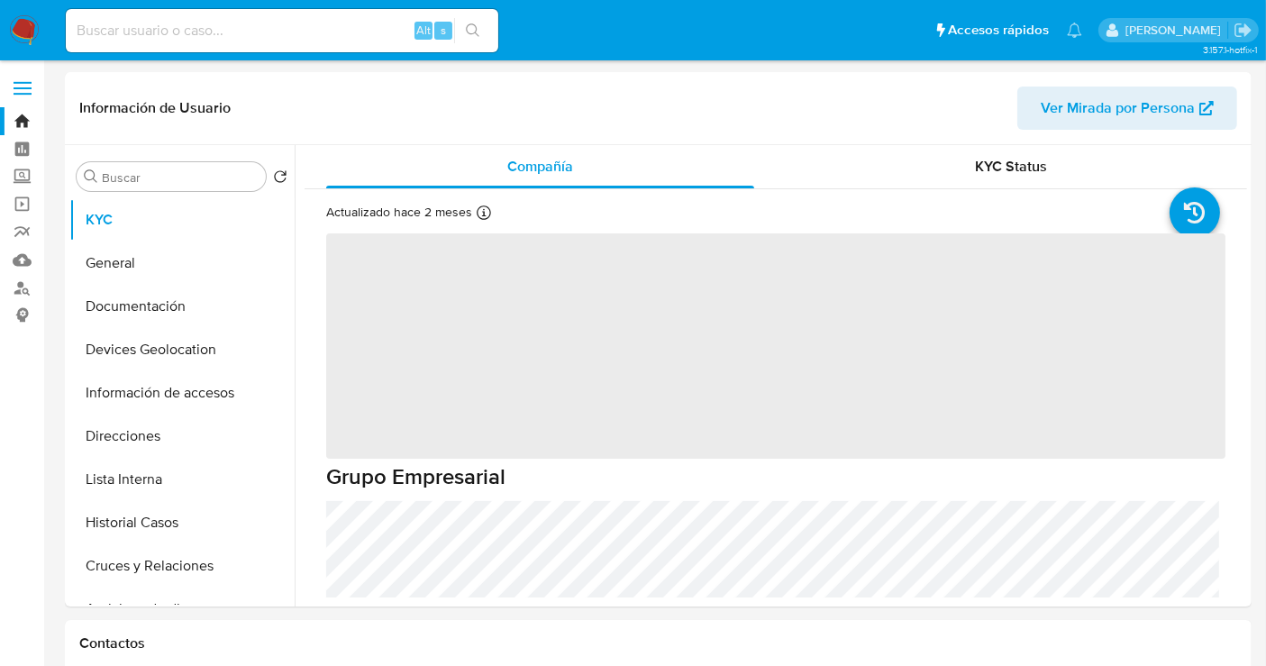
click at [18, 38] on img at bounding box center [24, 30] width 31 height 31
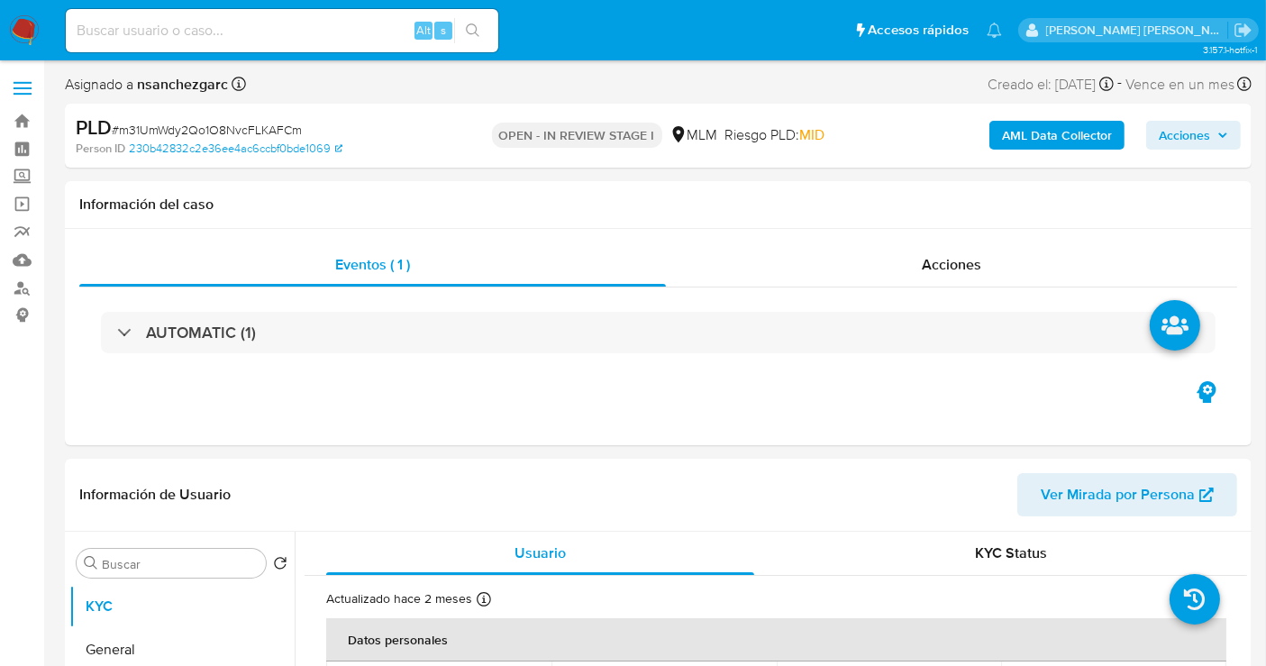
select select "10"
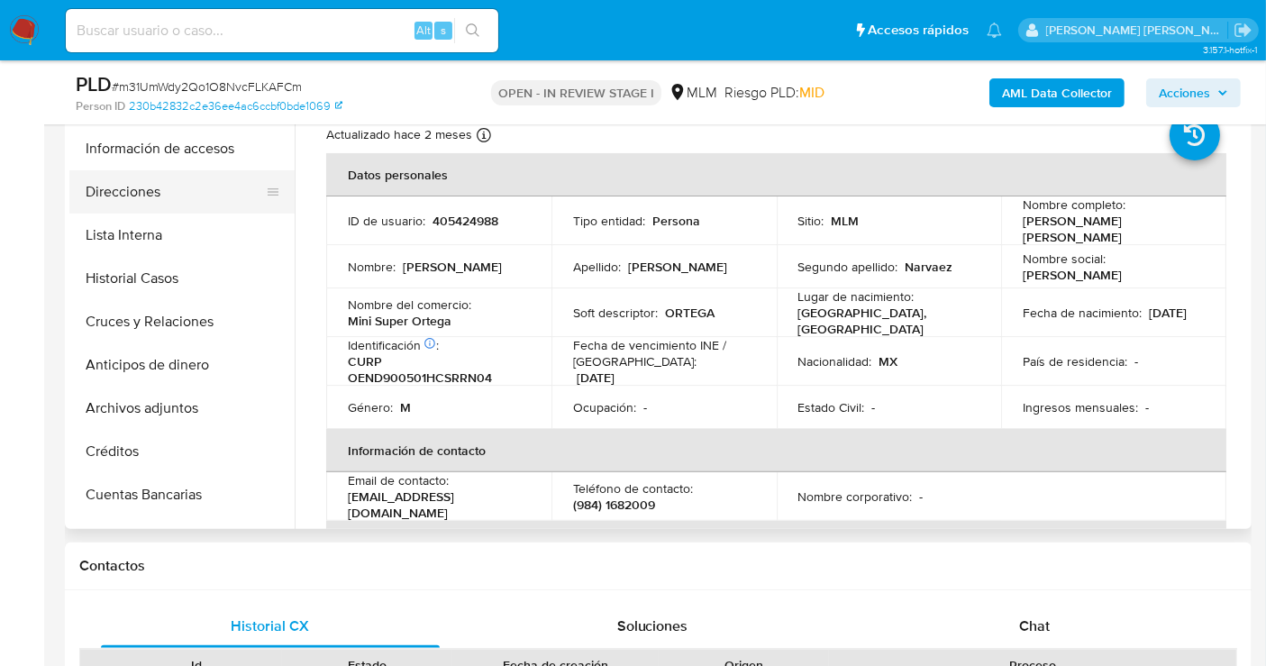
scroll to position [200, 0]
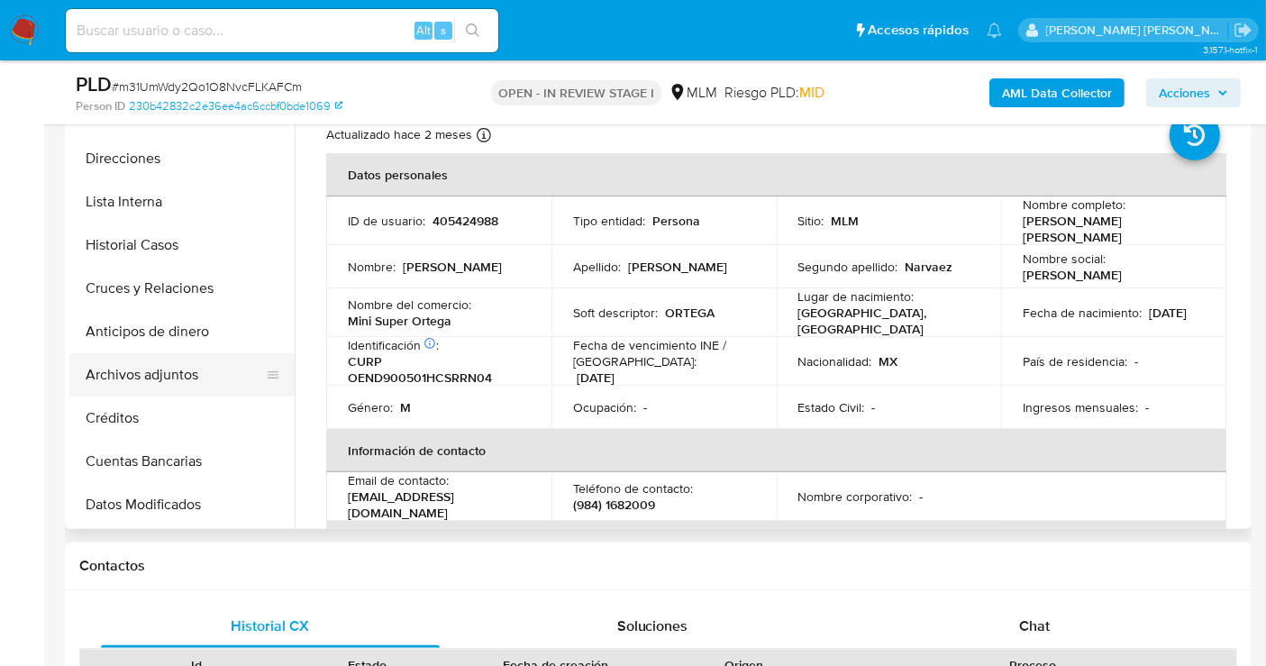
click at [171, 372] on button "Archivos adjuntos" at bounding box center [174, 374] width 211 height 43
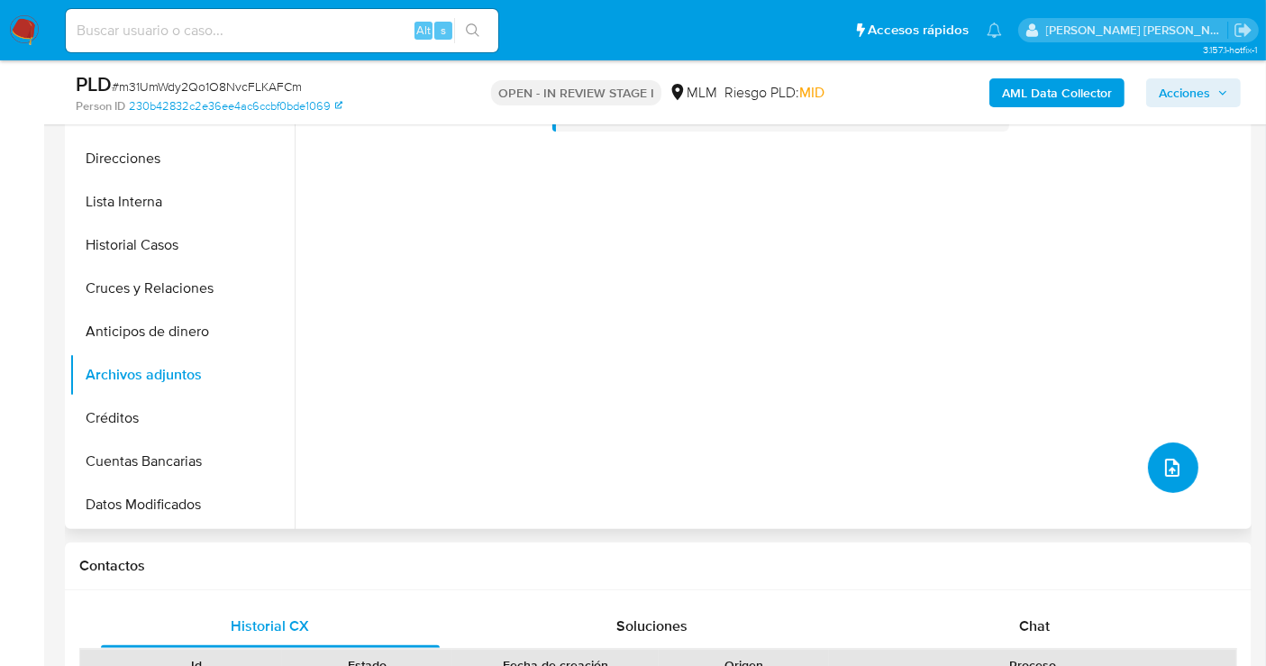
click at [1172, 458] on icon "upload-file" at bounding box center [1173, 468] width 22 height 22
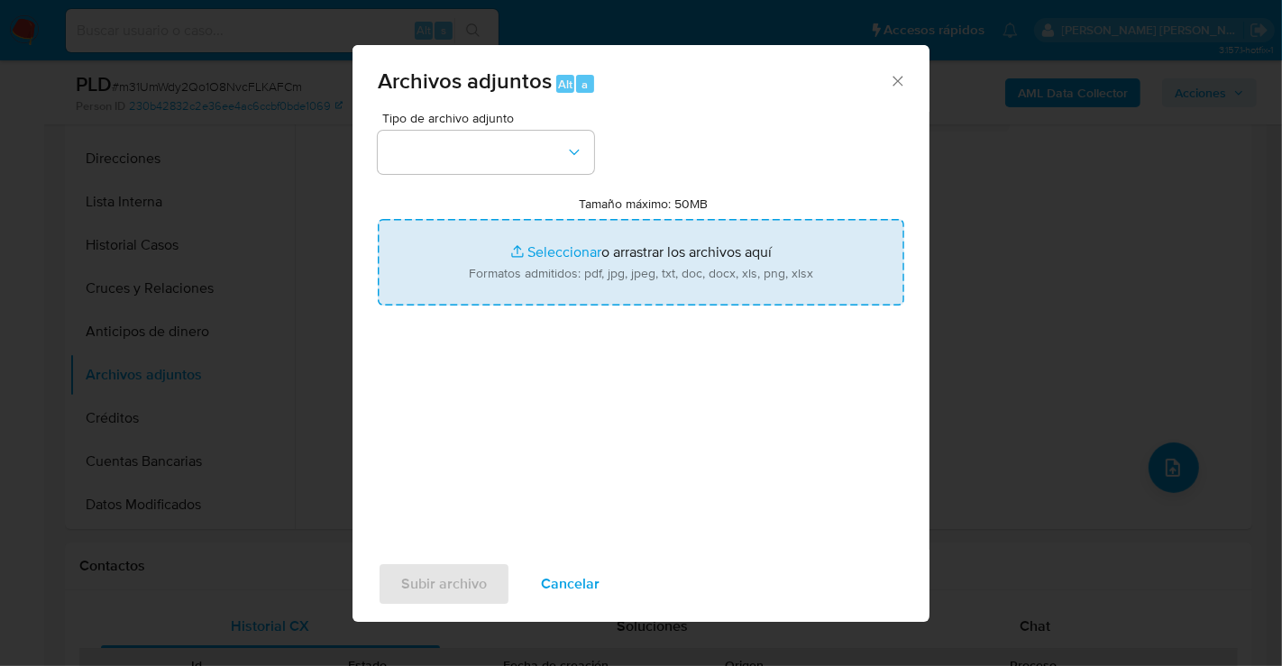
type input "C:\fakepath\405424988_DANIEL ORTEGA NARVAEZ_AGO25.pdf"
type input "C:\fakepath\405424988_DANIEL ORTEGA NARVAEZ_AGO25.xlsx"
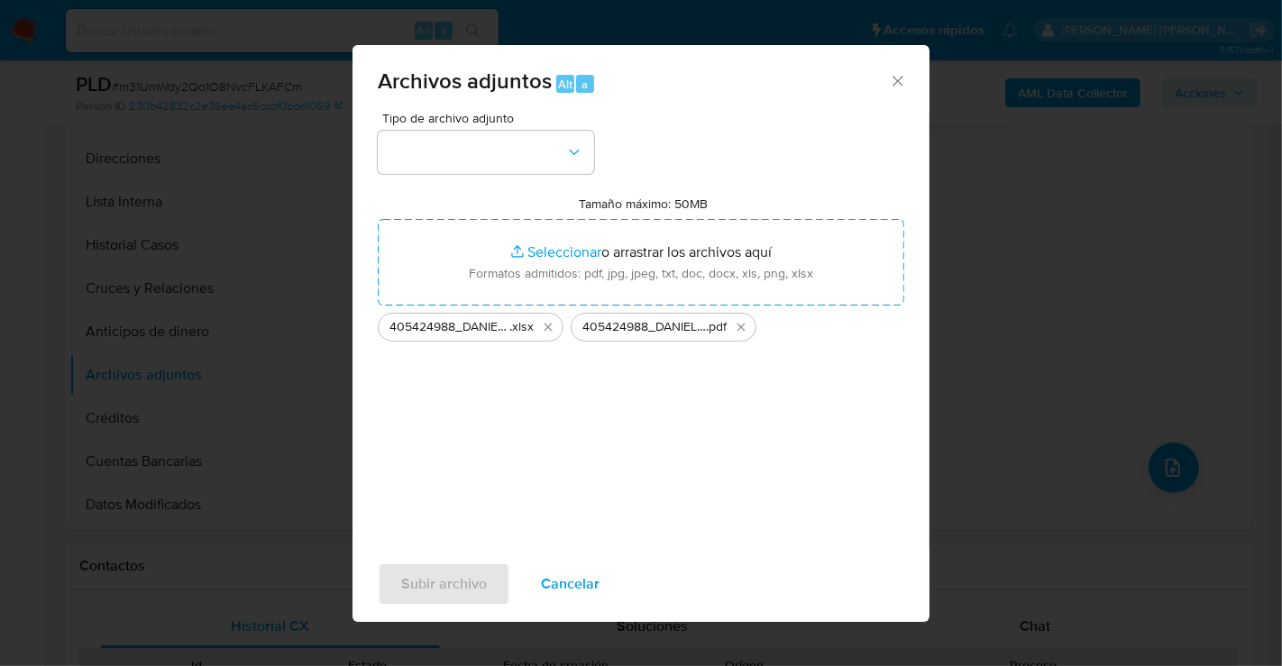
click at [574, 570] on span "Cancelar" at bounding box center [570, 584] width 59 height 40
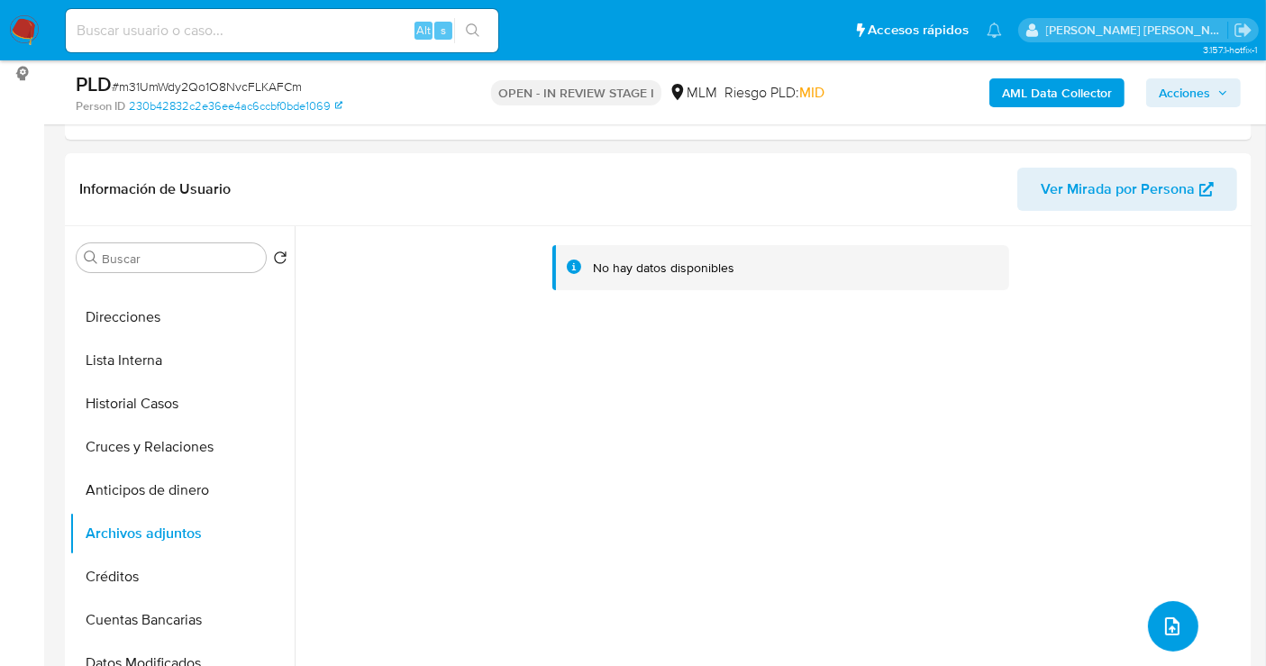
scroll to position [100, 0]
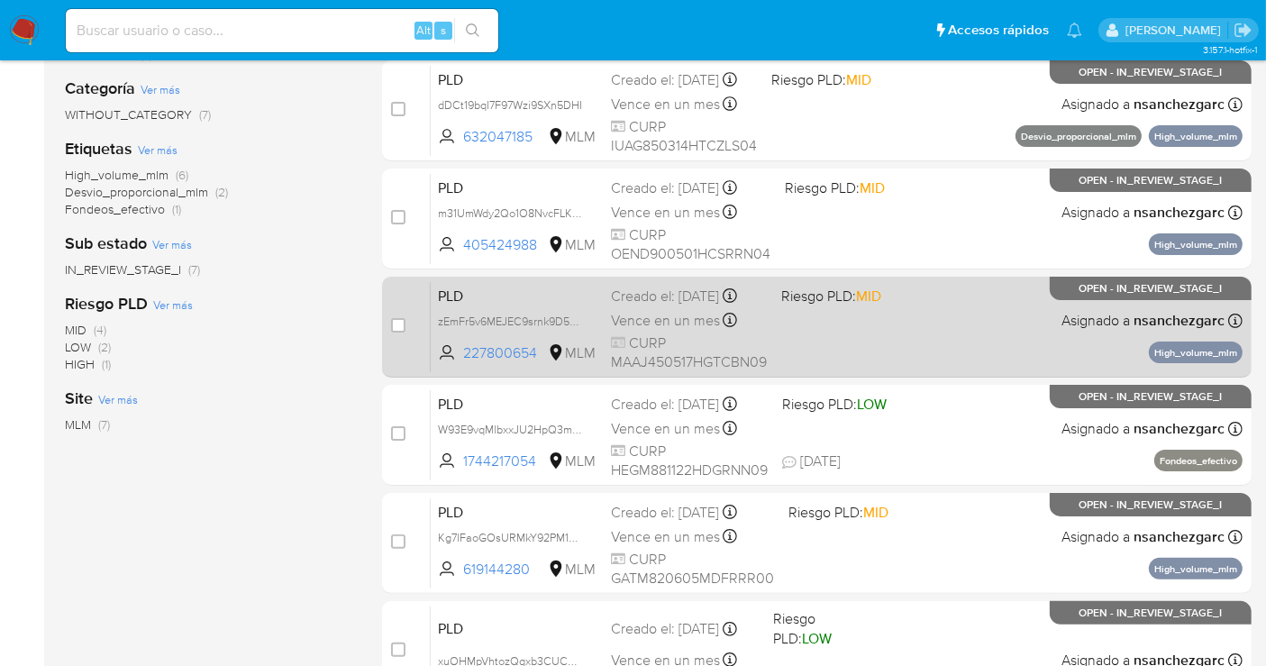
scroll to position [400, 0]
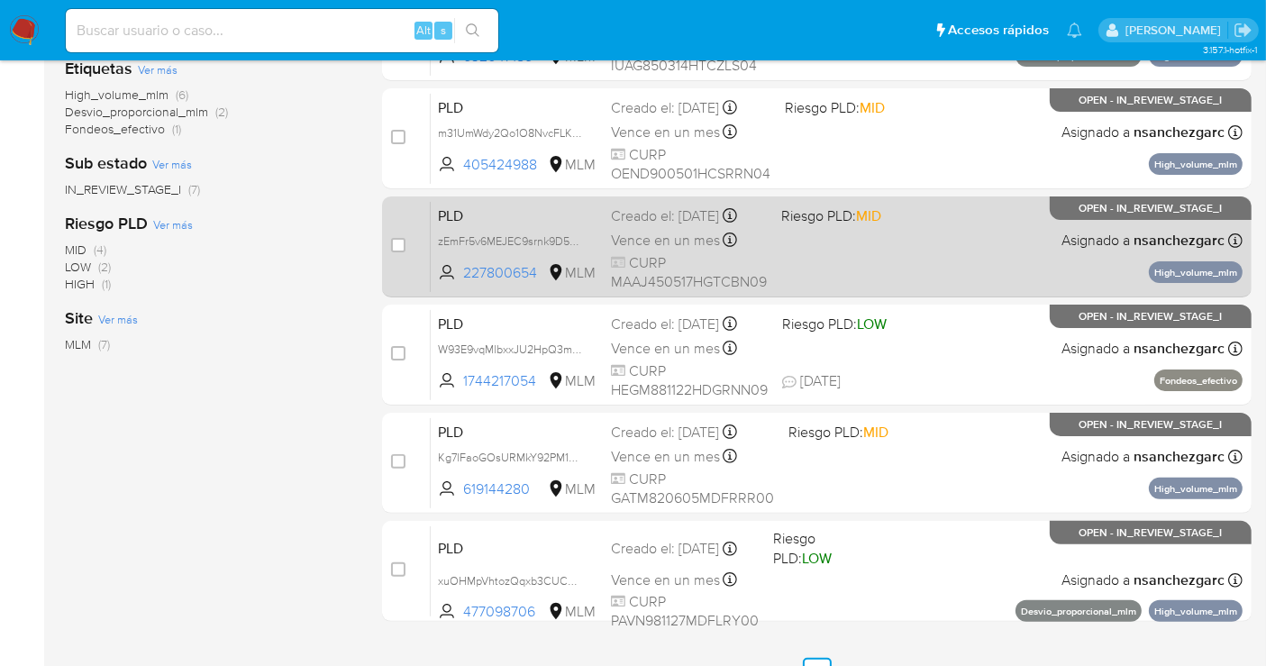
click at [673, 242] on div "Vence en un mes Vence el [DATE] 02:06:31" at bounding box center [689, 240] width 156 height 24
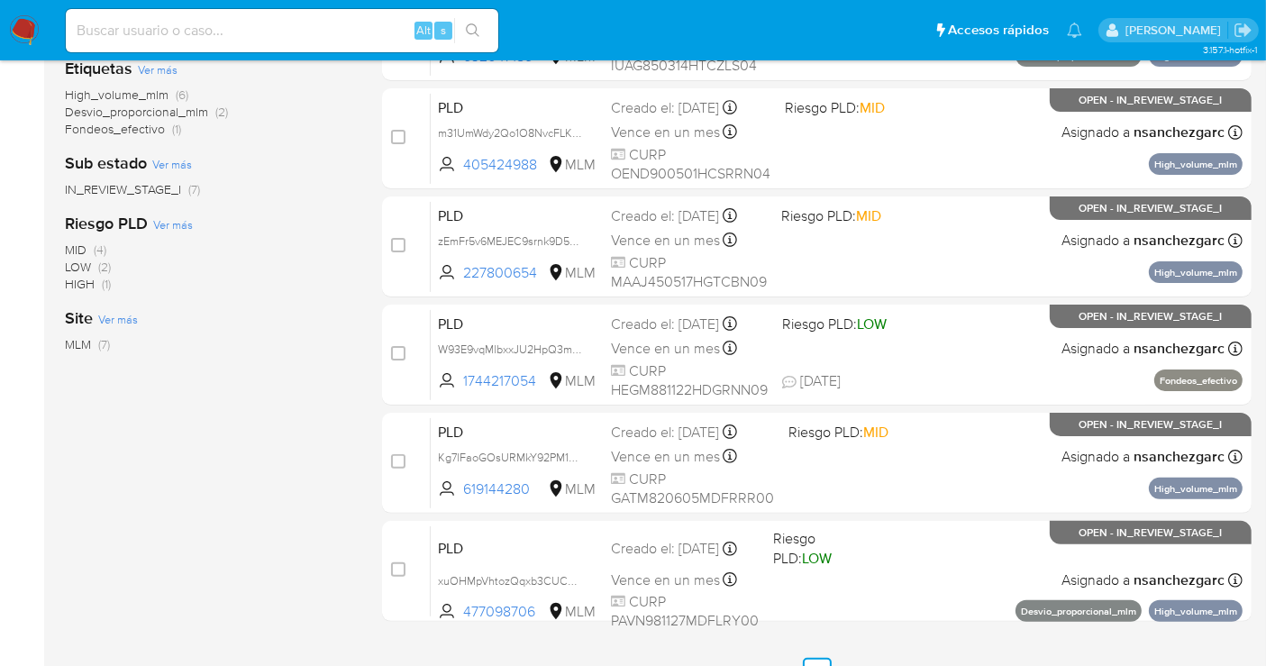
click at [19, 31] on img at bounding box center [24, 30] width 31 height 31
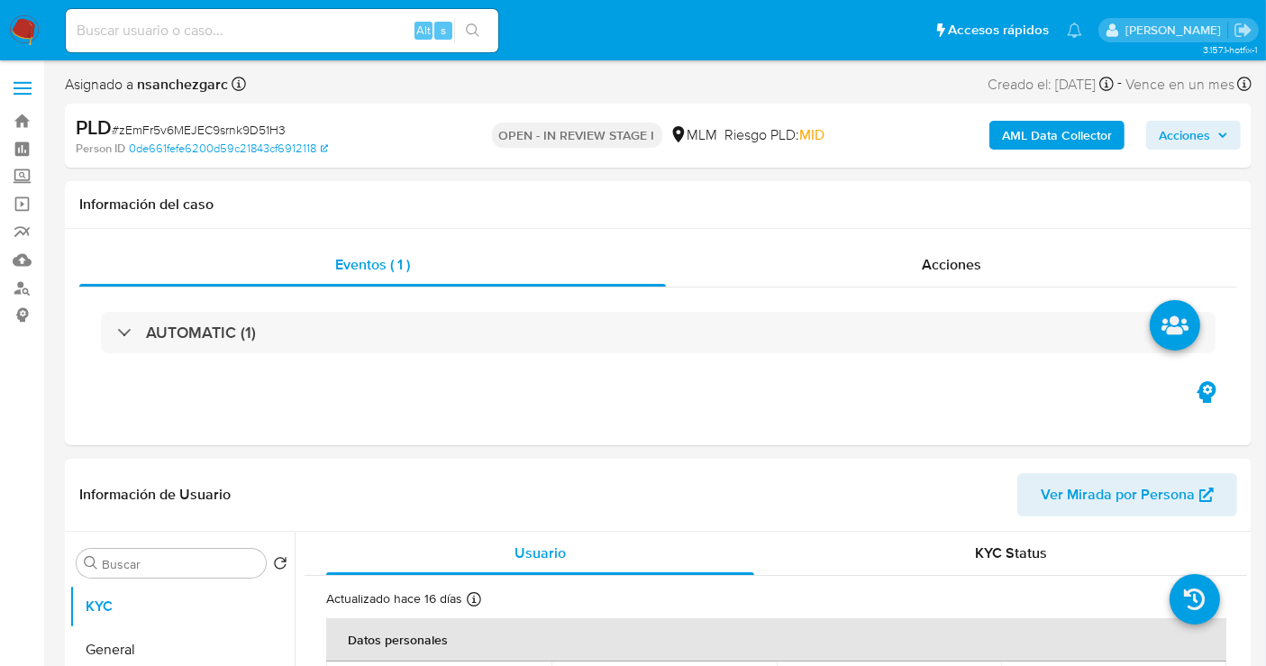
select select "10"
click at [1221, 141] on span "Acciones" at bounding box center [1193, 135] width 69 height 25
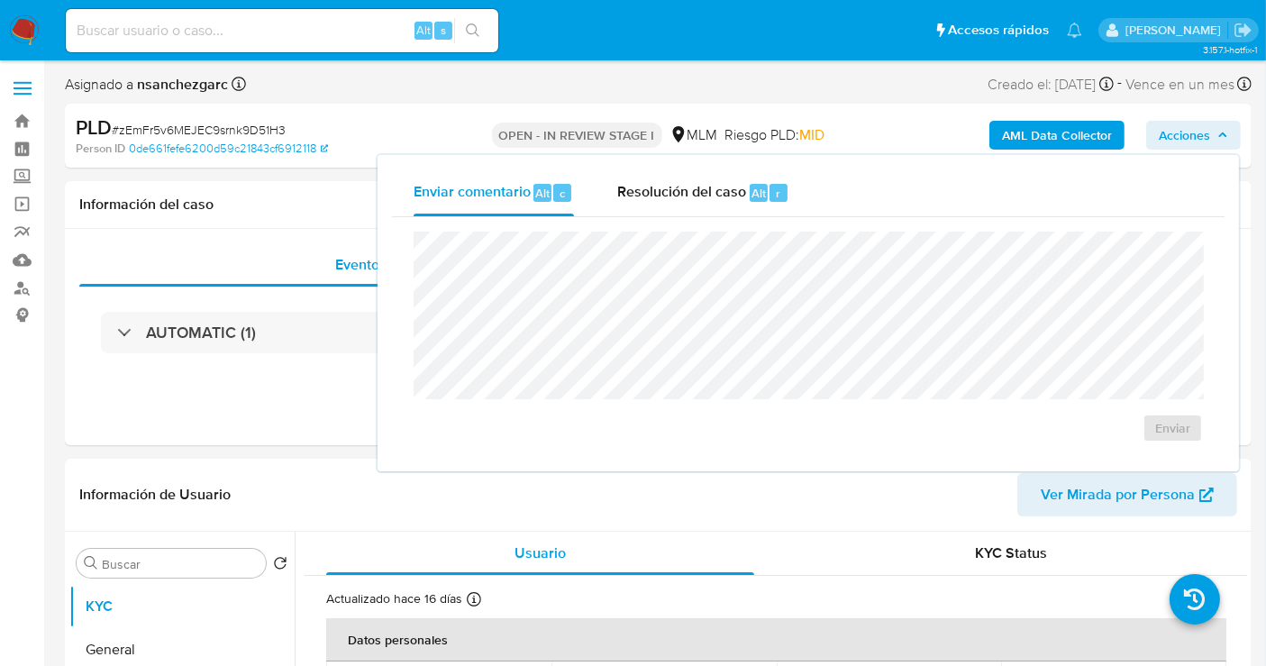
click at [1211, 148] on span "Acciones" at bounding box center [1193, 135] width 69 height 25
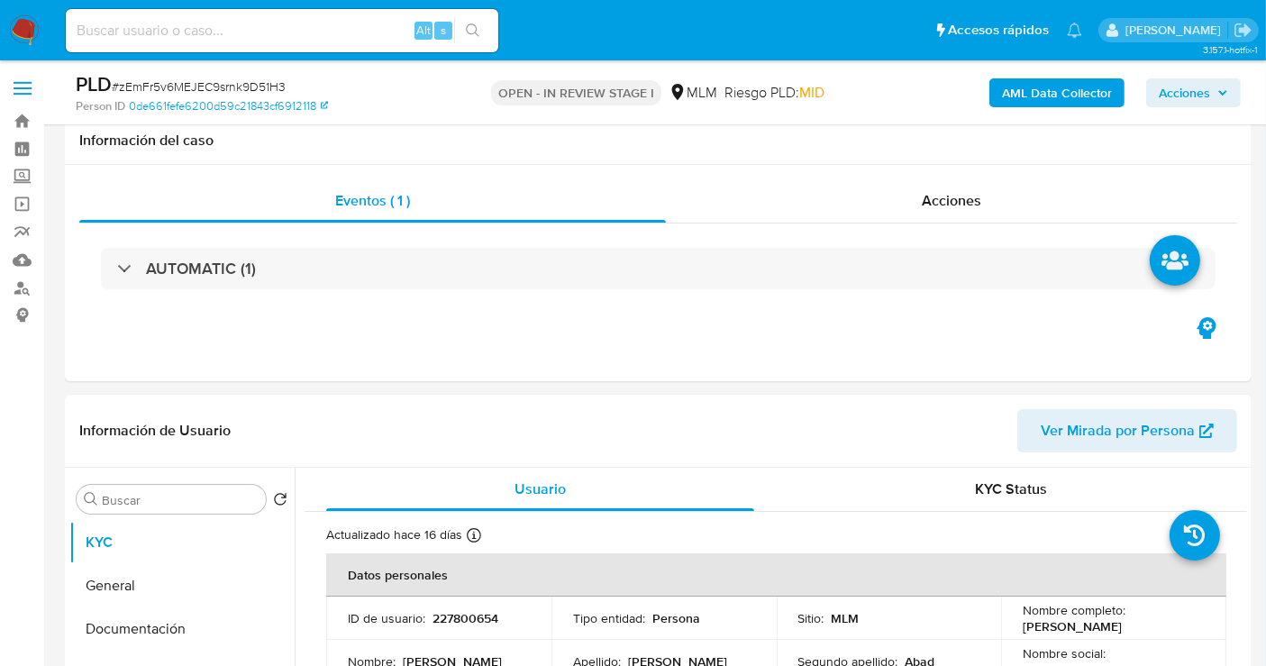
scroll to position [600, 0]
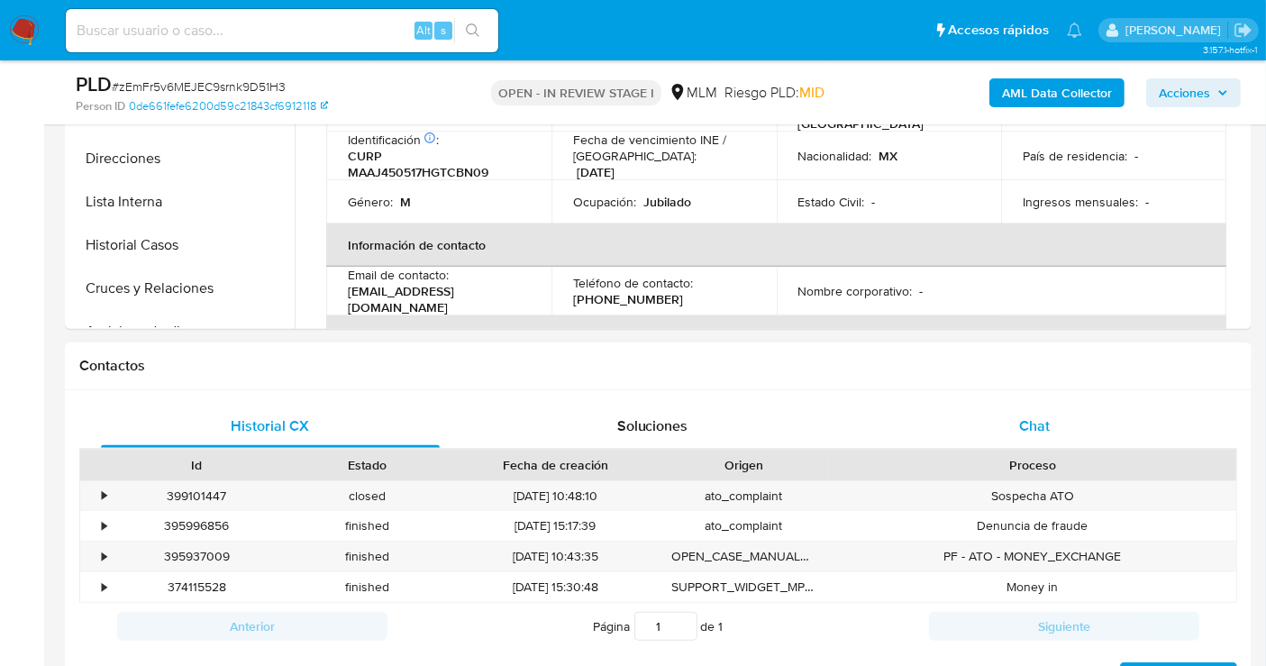
click at [1028, 433] on span "Chat" at bounding box center [1034, 425] width 31 height 21
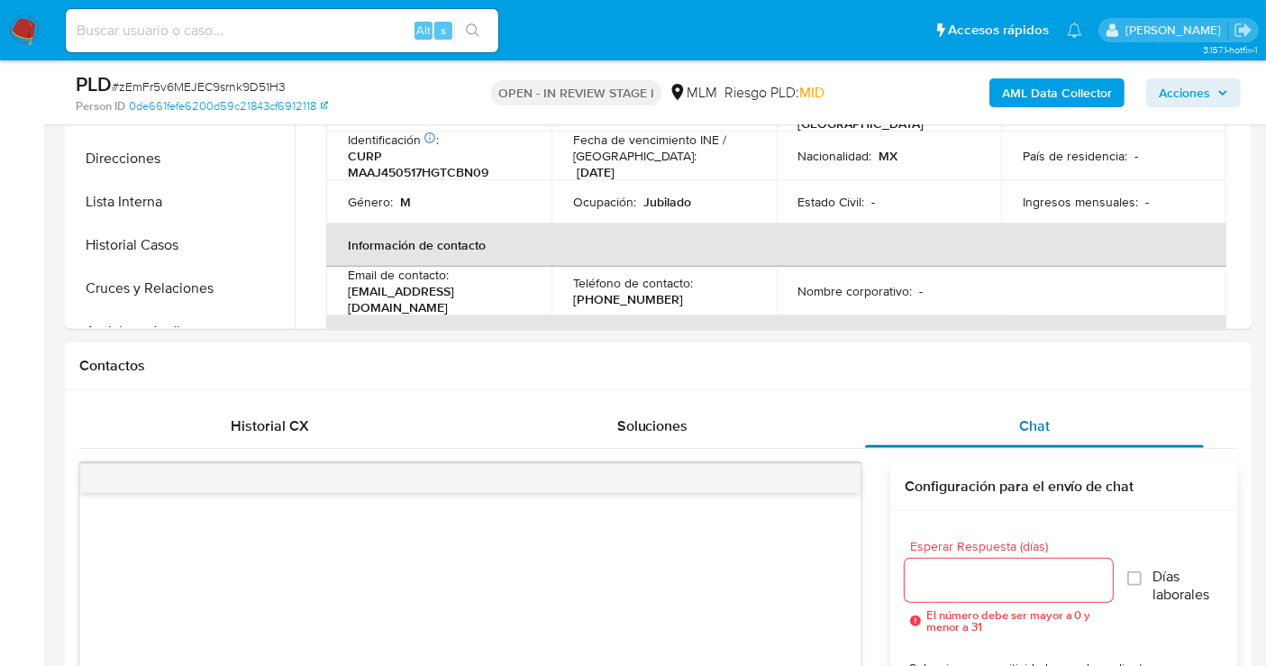
scroll to position [901, 0]
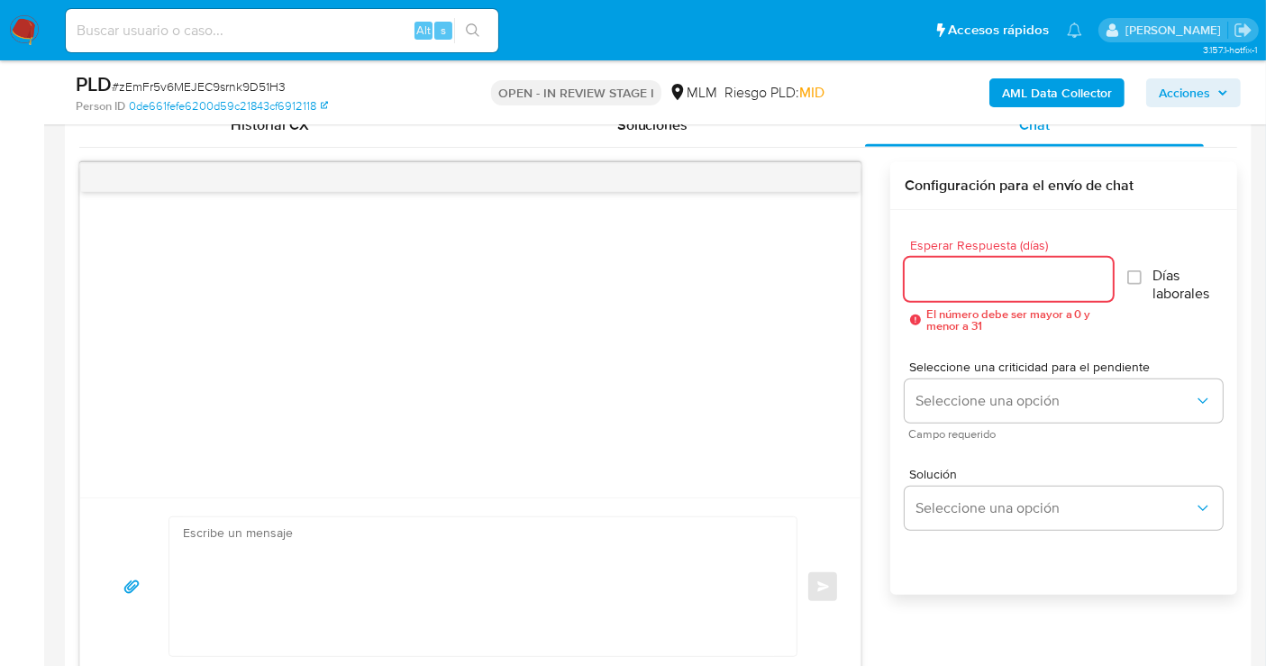
click at [984, 271] on input "Esperar Respuesta (días)" at bounding box center [1009, 279] width 208 height 23
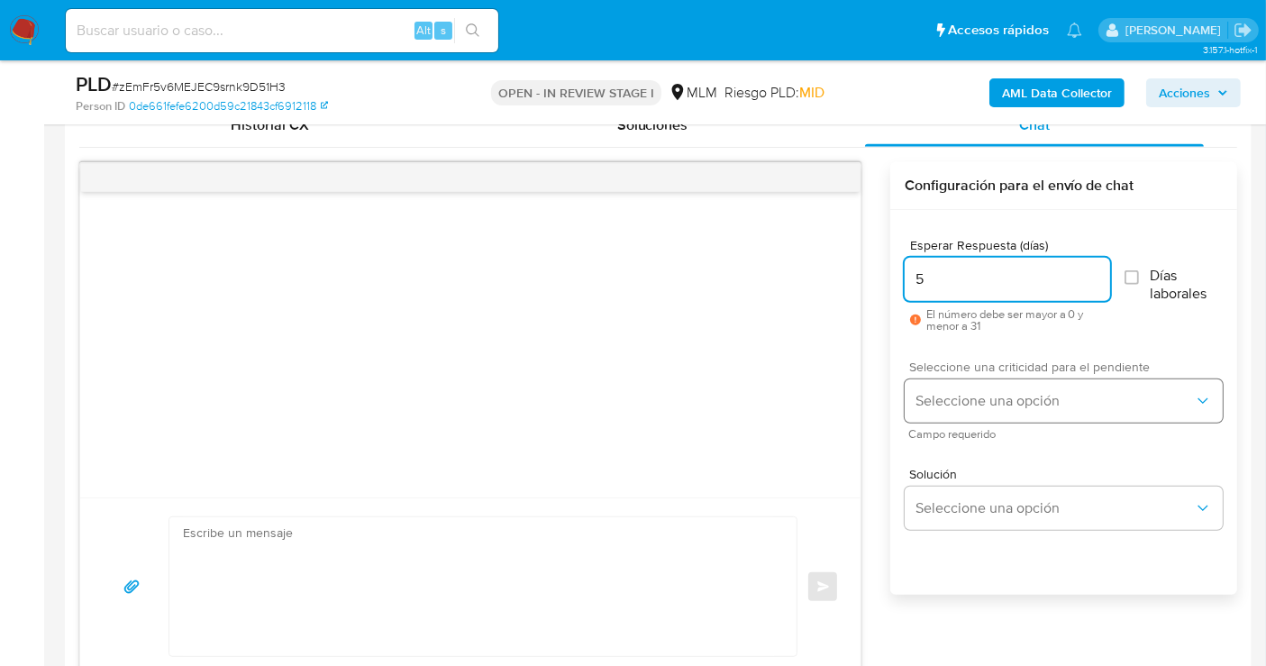
type input "5"
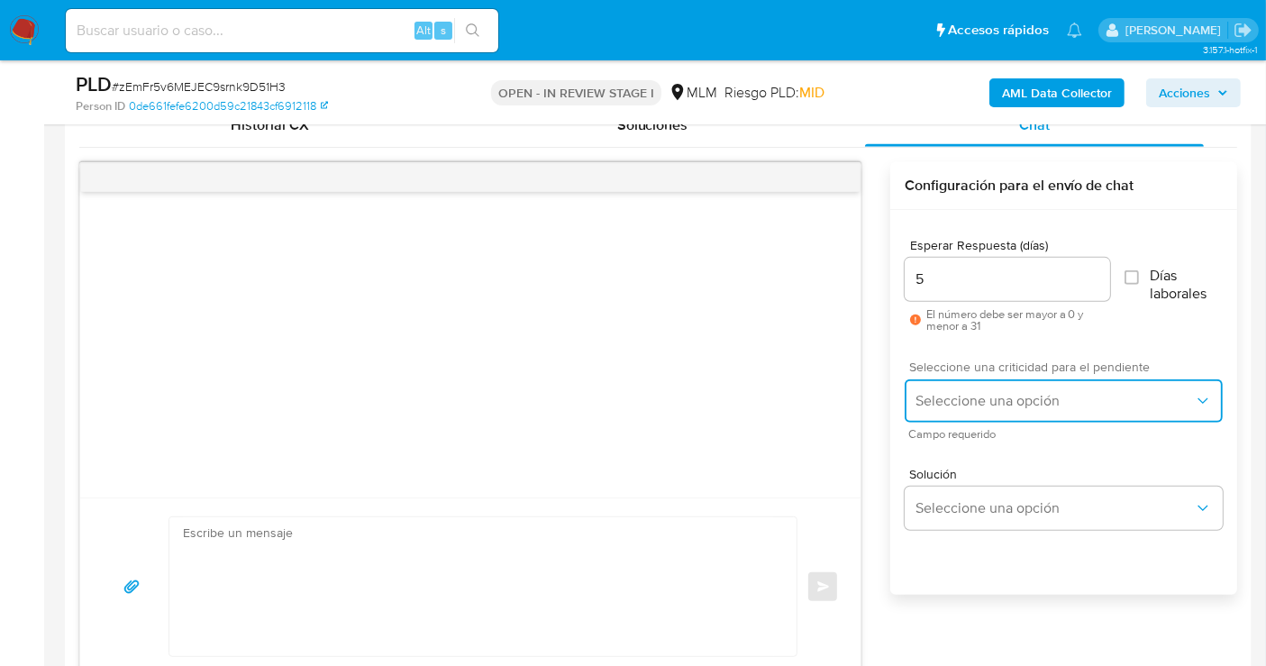
click at [963, 407] on span "Seleccione una opción" at bounding box center [1055, 401] width 278 height 18
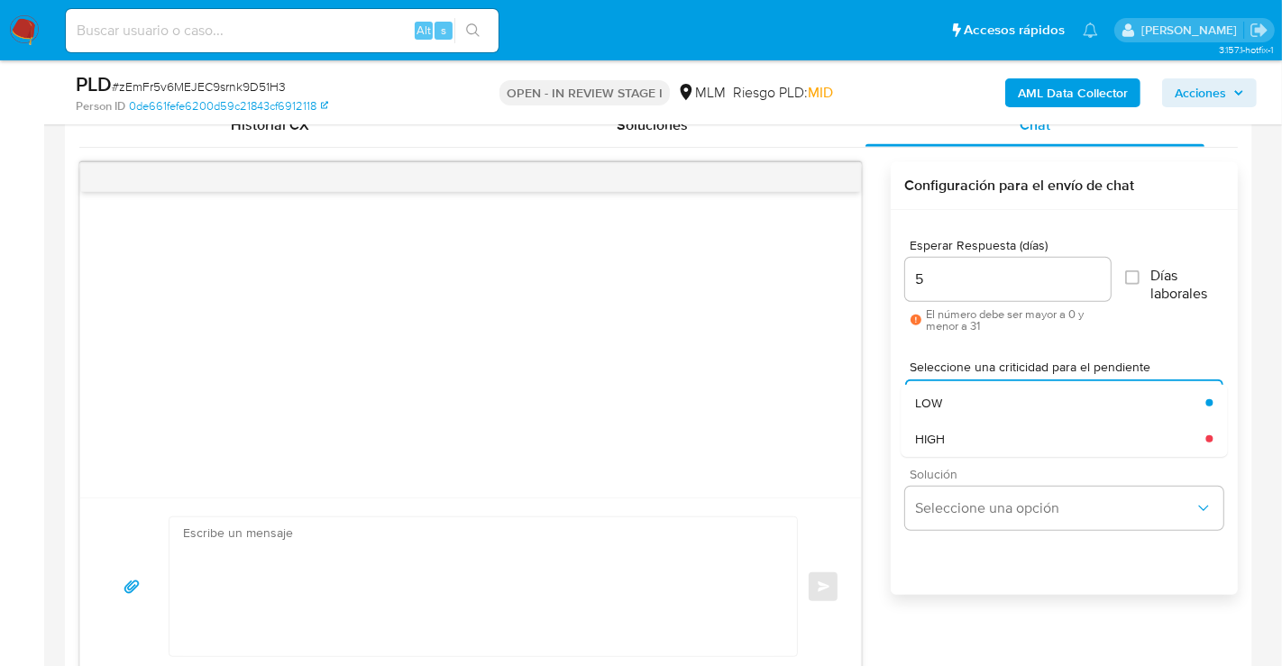
drag, startPoint x: 935, startPoint y: 436, endPoint x: 953, endPoint y: 482, distance: 49.4
click at [935, 439] on span "HIGH" at bounding box center [930, 439] width 30 height 16
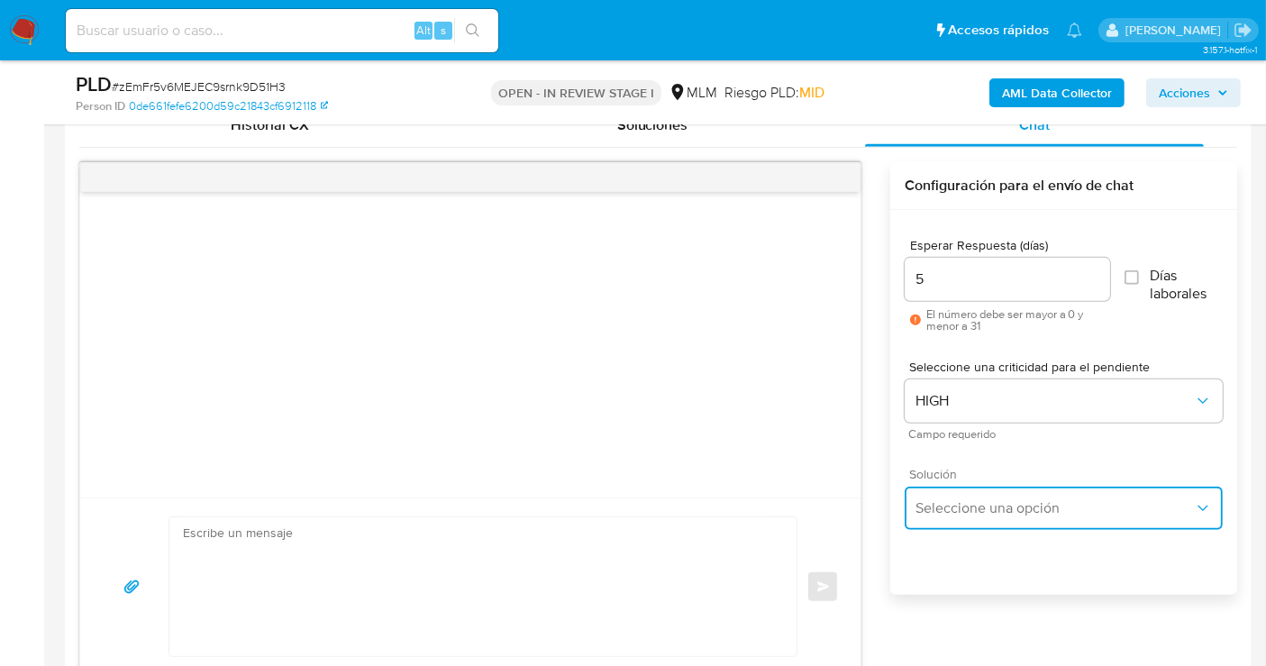
click at [957, 513] on span "Seleccione una opción" at bounding box center [1055, 508] width 278 height 18
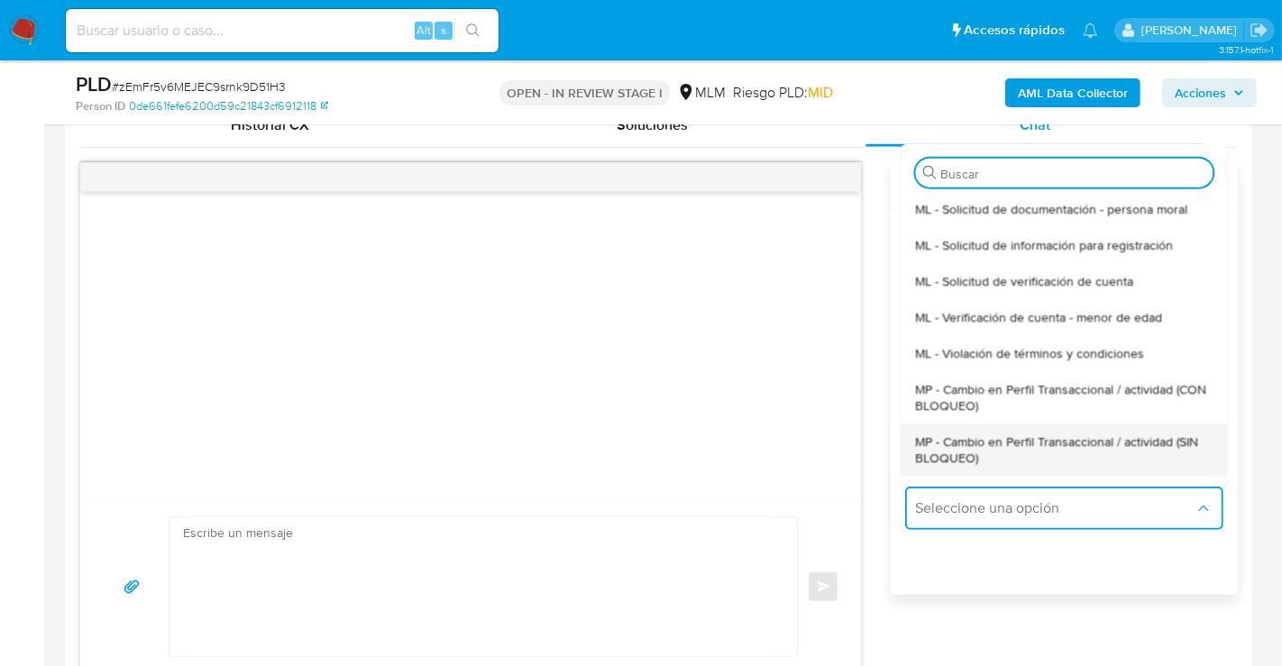
click at [947, 451] on span "MP - Cambio en Perfil Transaccional / actividad (SIN BLOQUEO)" at bounding box center [1063, 449] width 297 height 32
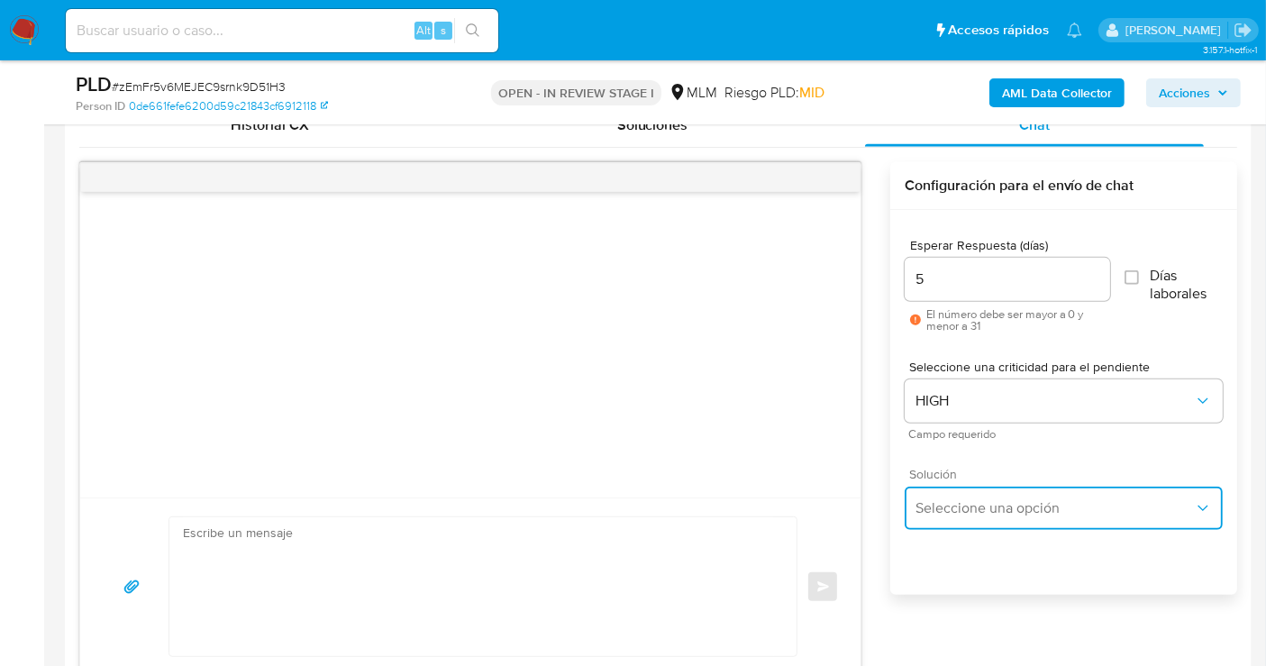
type textarea "Estimado ,Te comunicamos que se ha identificado un cambio en el uso habitual de…"
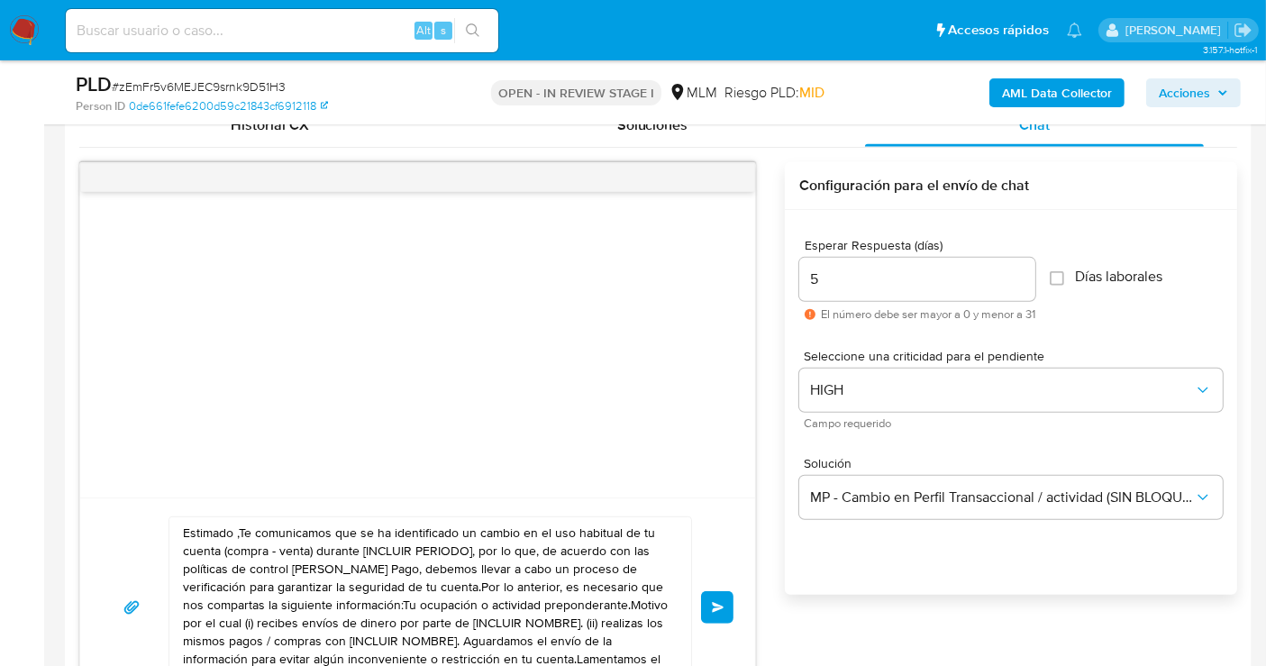
click at [365, 557] on textarea "Estimado ,Te comunicamos que se ha identificado un cambio en el uso habitual de…" at bounding box center [426, 607] width 486 height 180
paste textarea "cliente se ha identificado un cambio en el uso habitual de tu cuenta para garan…"
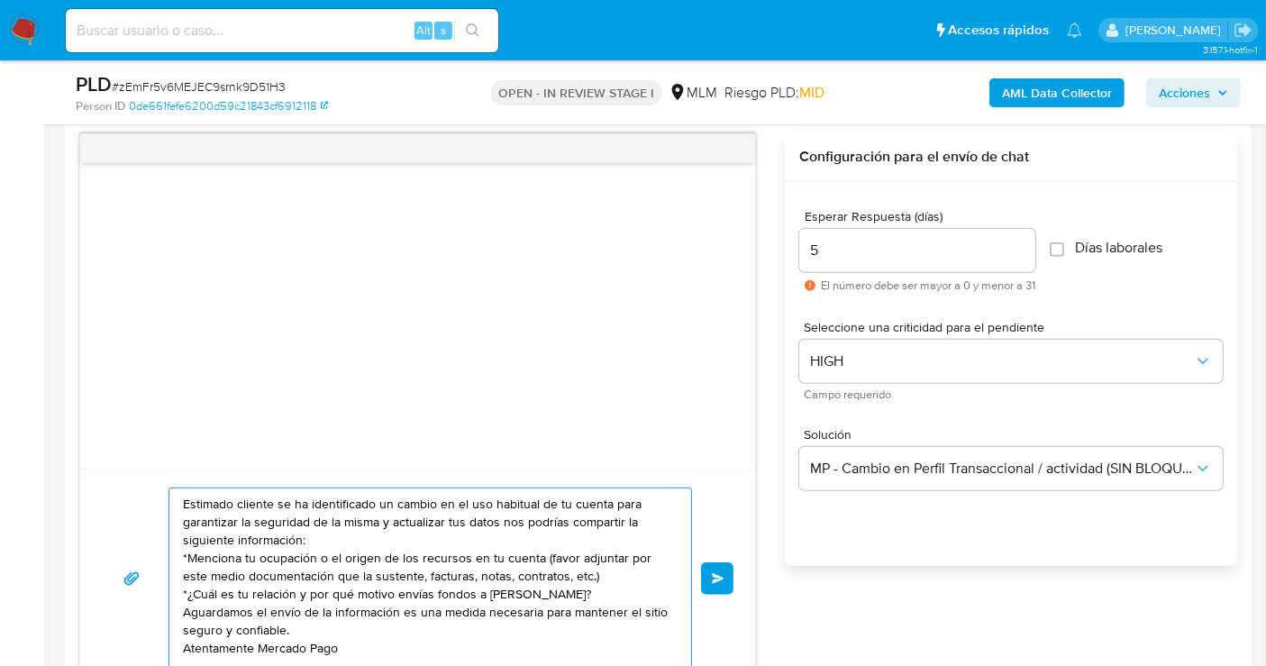
scroll to position [13, 0]
type textarea "Estimado cliente se ha identificado un cambio en el uso habitual de tu cuenta p…"
click at [720, 578] on span "Enviar" at bounding box center [718, 578] width 13 height 11
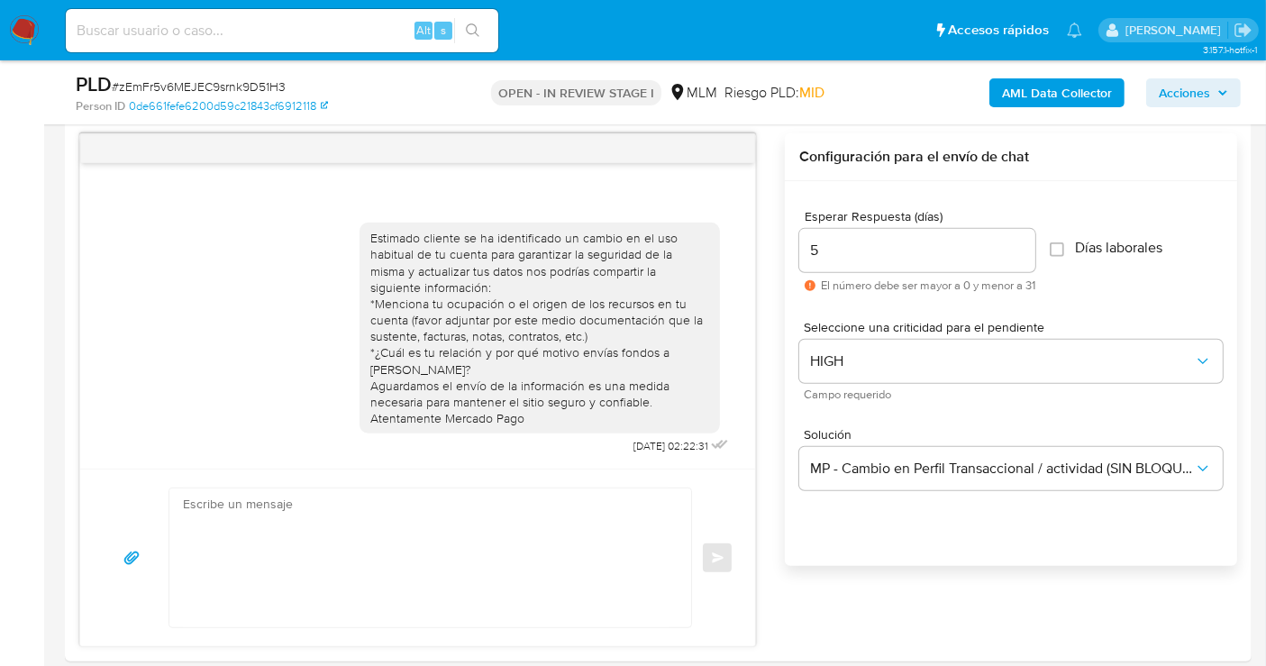
scroll to position [0, 0]
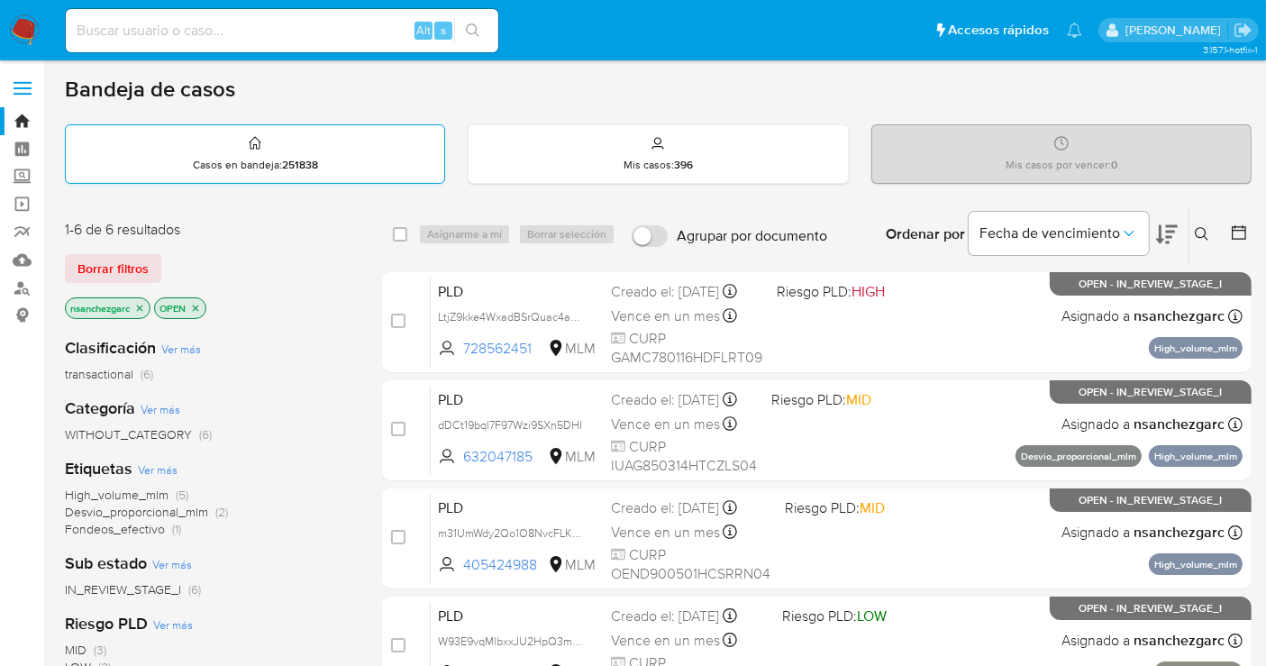
scroll to position [100, 0]
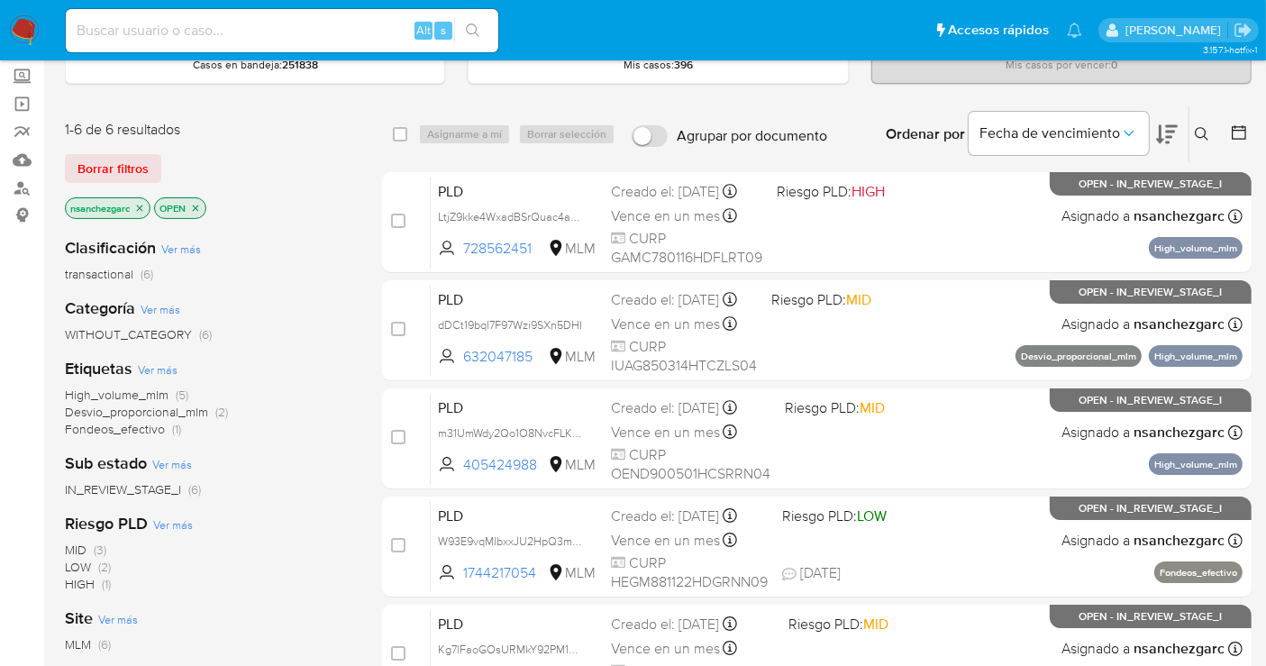
click at [149, 31] on input at bounding box center [282, 30] width 433 height 23
paste input "Estimado cliente se ha identificado un cambio en el uso habitual de tu cuenta p…"
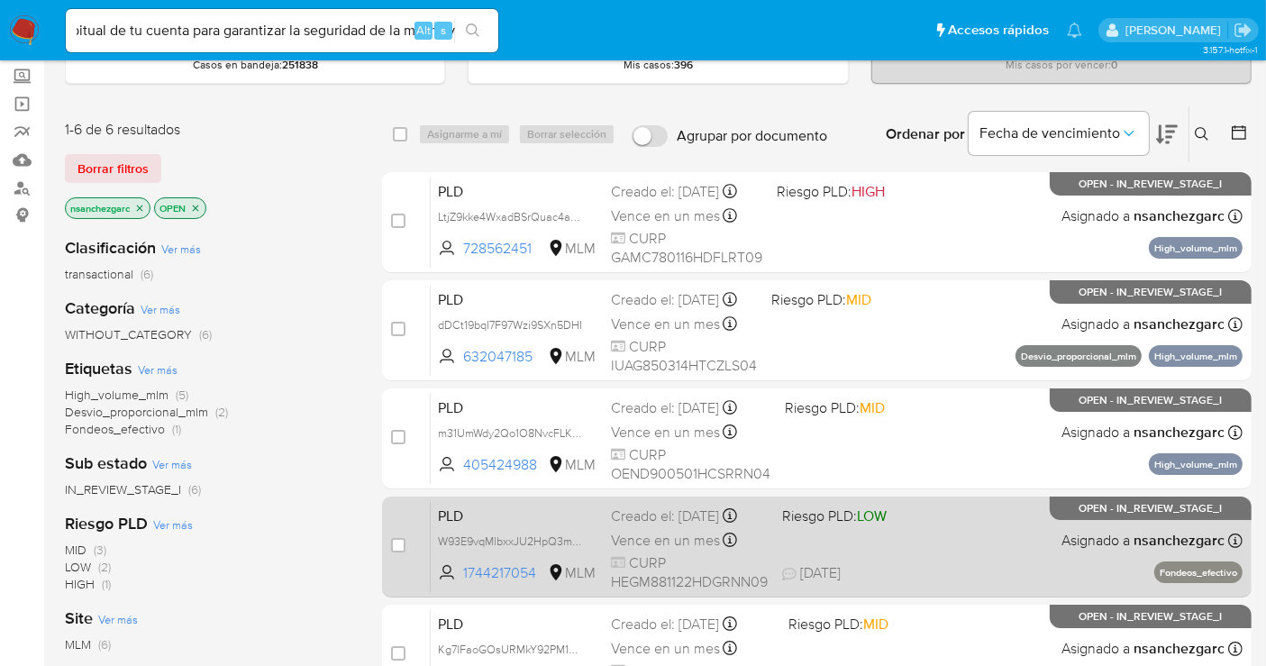
scroll to position [0, 0]
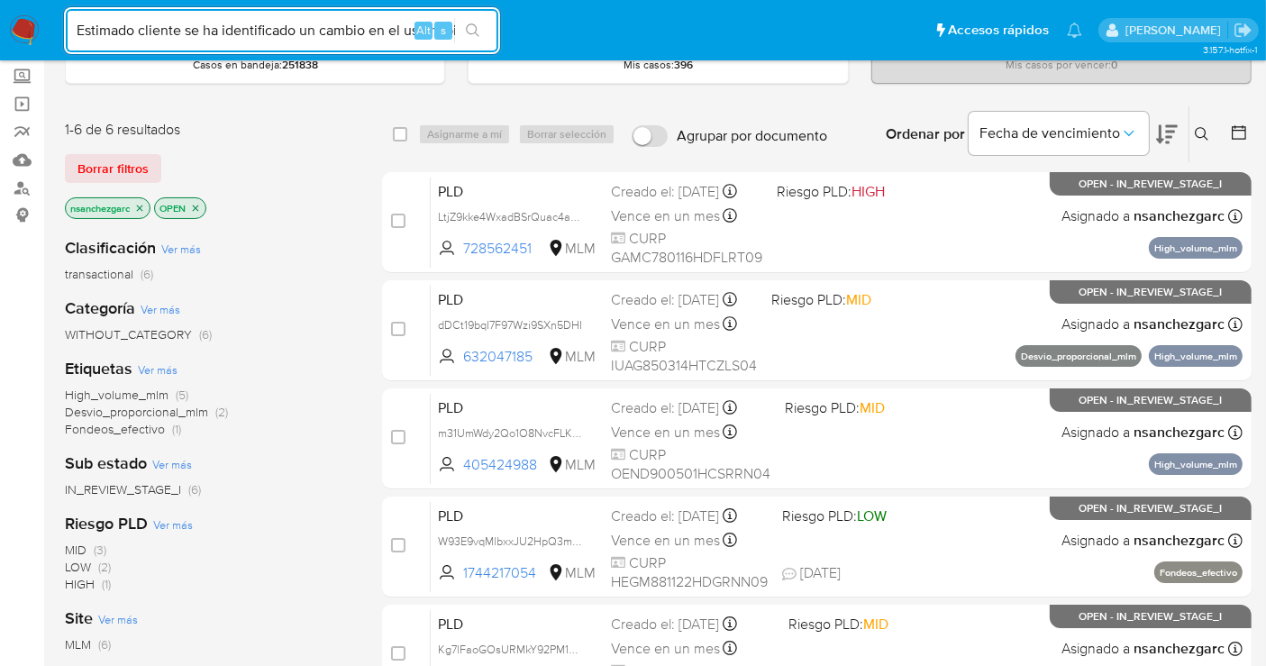
click at [132, 32] on input "Estimado cliente se ha identificado un cambio en el uso habitual de tu cuenta p…" at bounding box center [282, 30] width 433 height 23
paste input "2504373154"
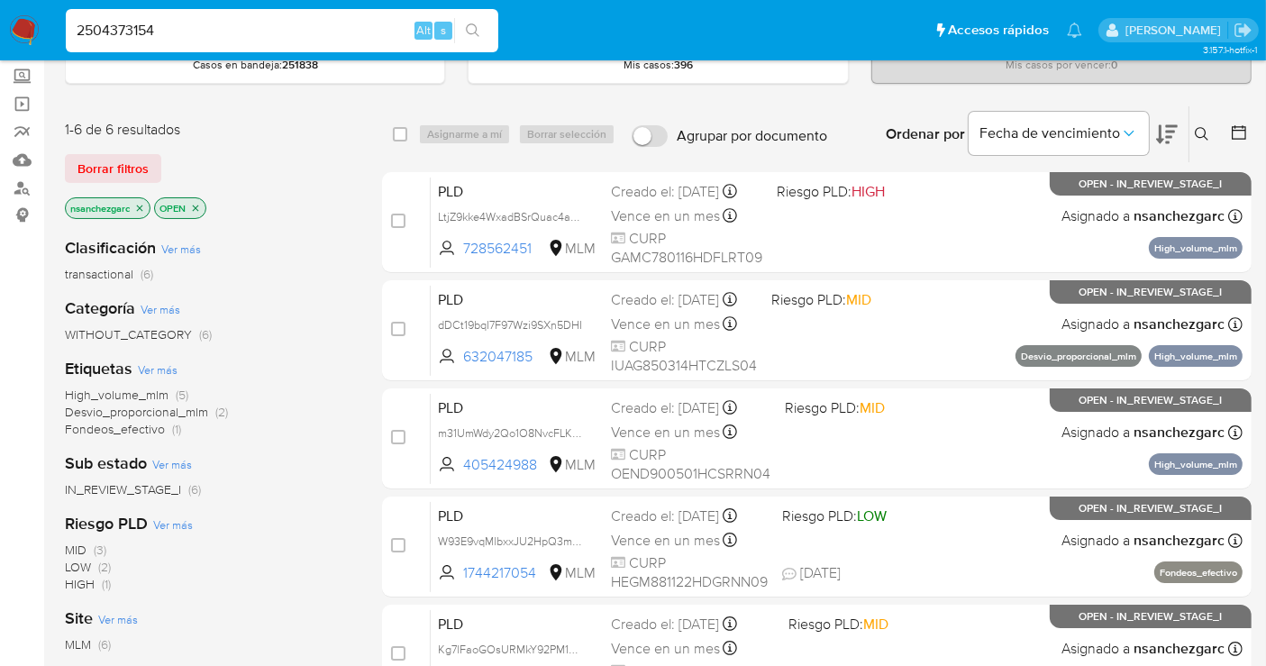
type input "2504373154"
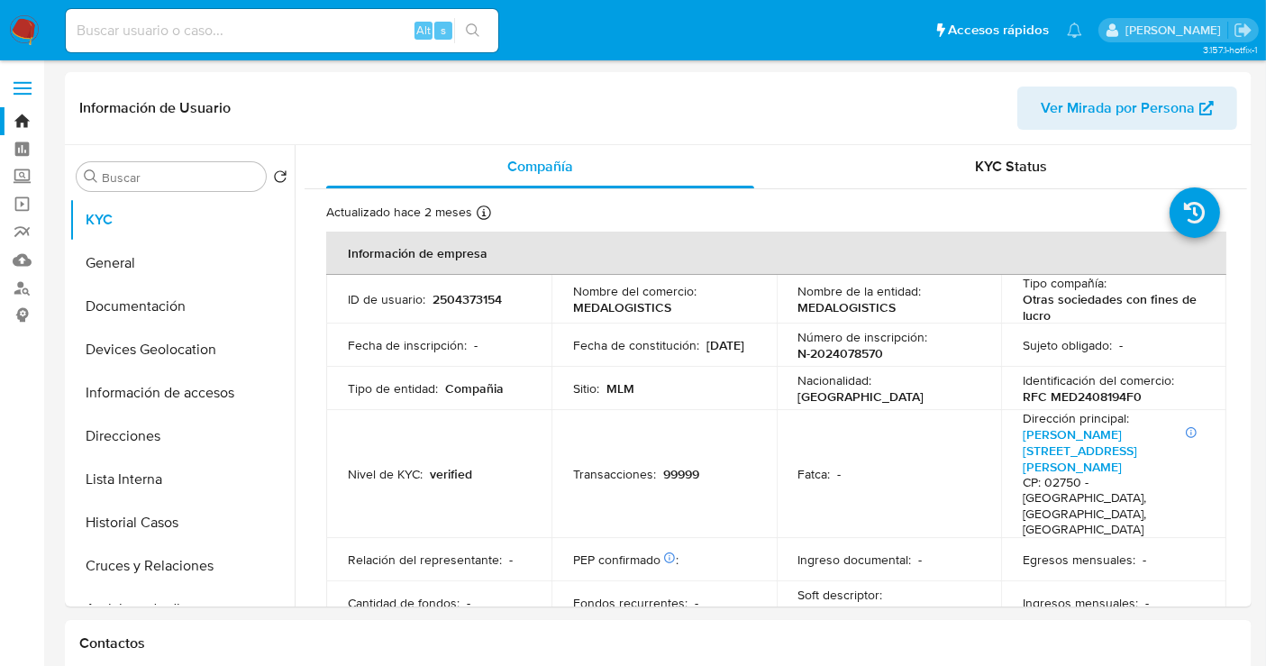
select select "10"
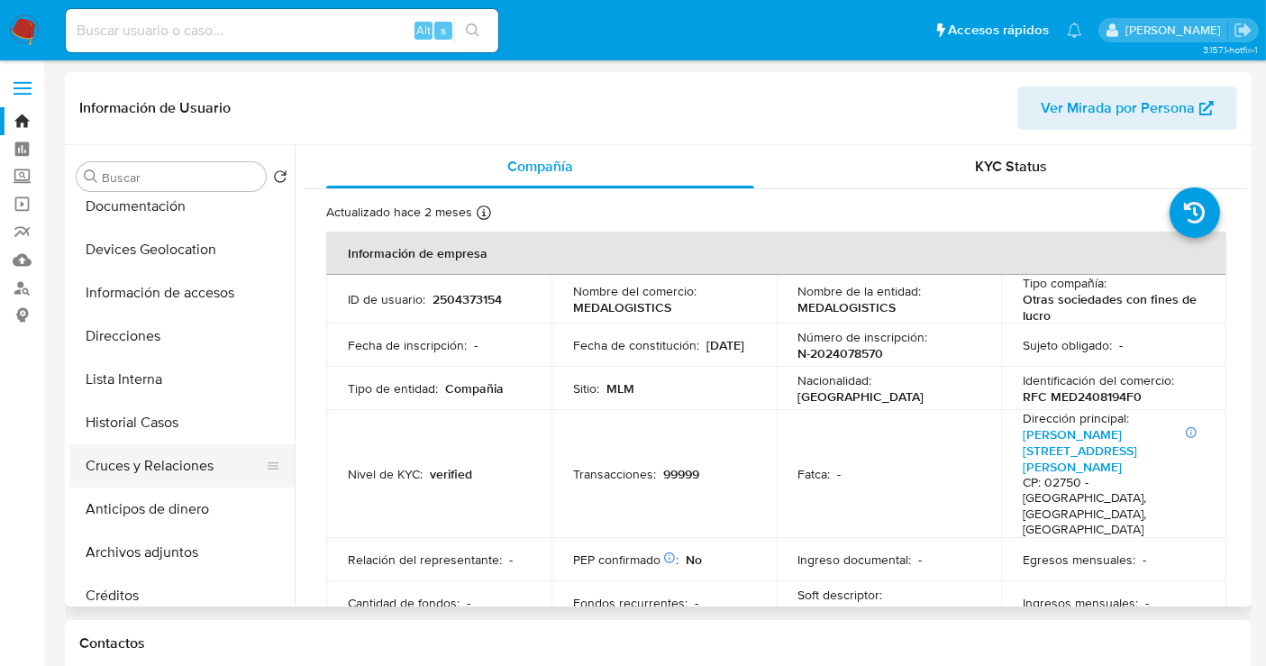
click at [151, 470] on button "Cruces y Relaciones" at bounding box center [174, 465] width 211 height 43
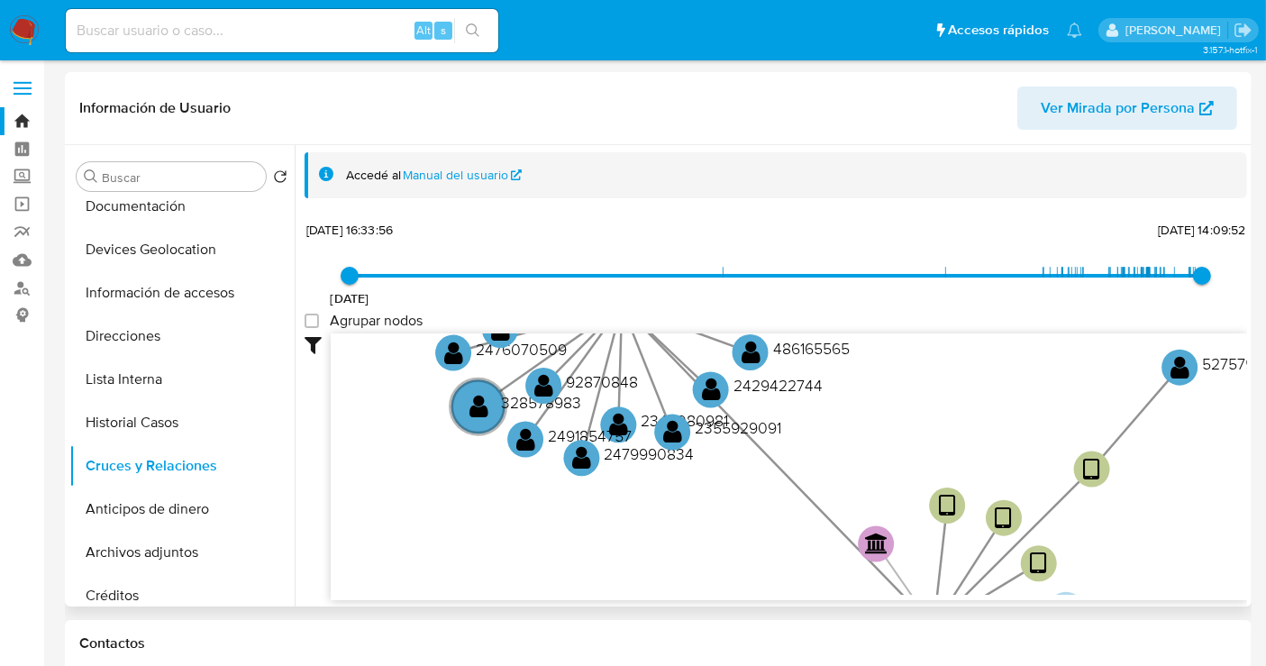
drag, startPoint x: 682, startPoint y: 427, endPoint x: 628, endPoint y: 554, distance: 138.1
click at [628, 554] on icon "device-68405c5c93ed22175be85434  device-67c5c7ffdabed0d9a68dc0bf  device-685c…" at bounding box center [789, 463] width 917 height 261
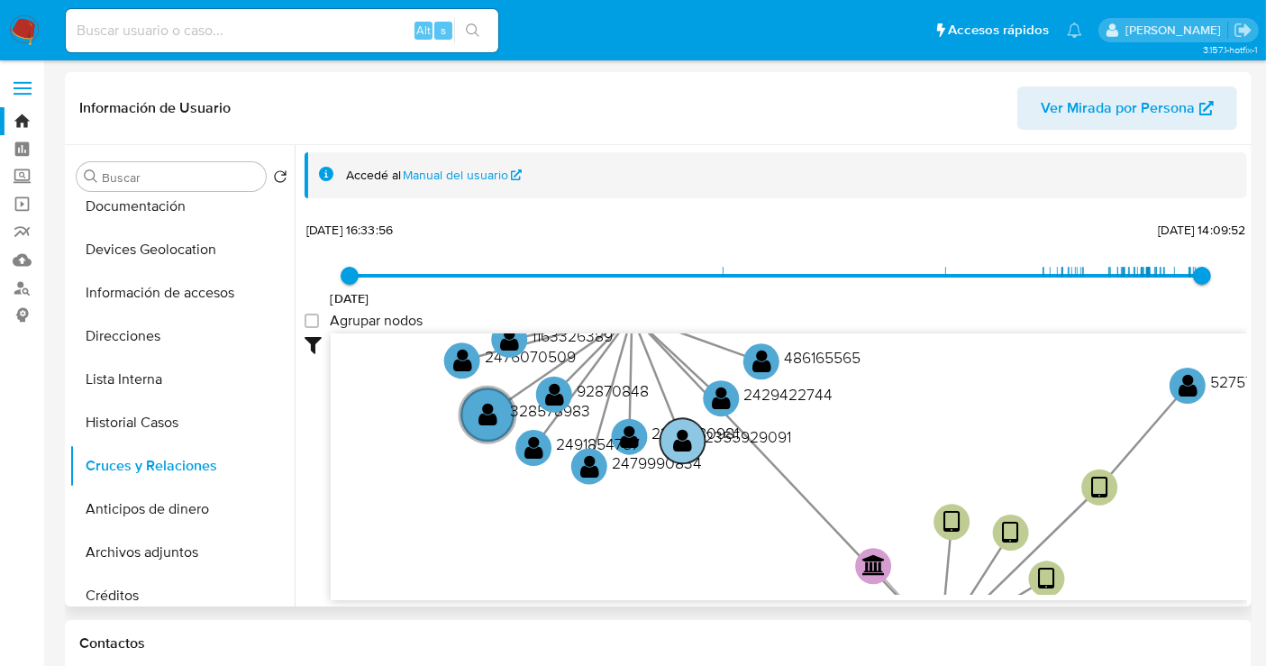
click at [719, 428] on text "2355929091" at bounding box center [749, 436] width 87 height 23
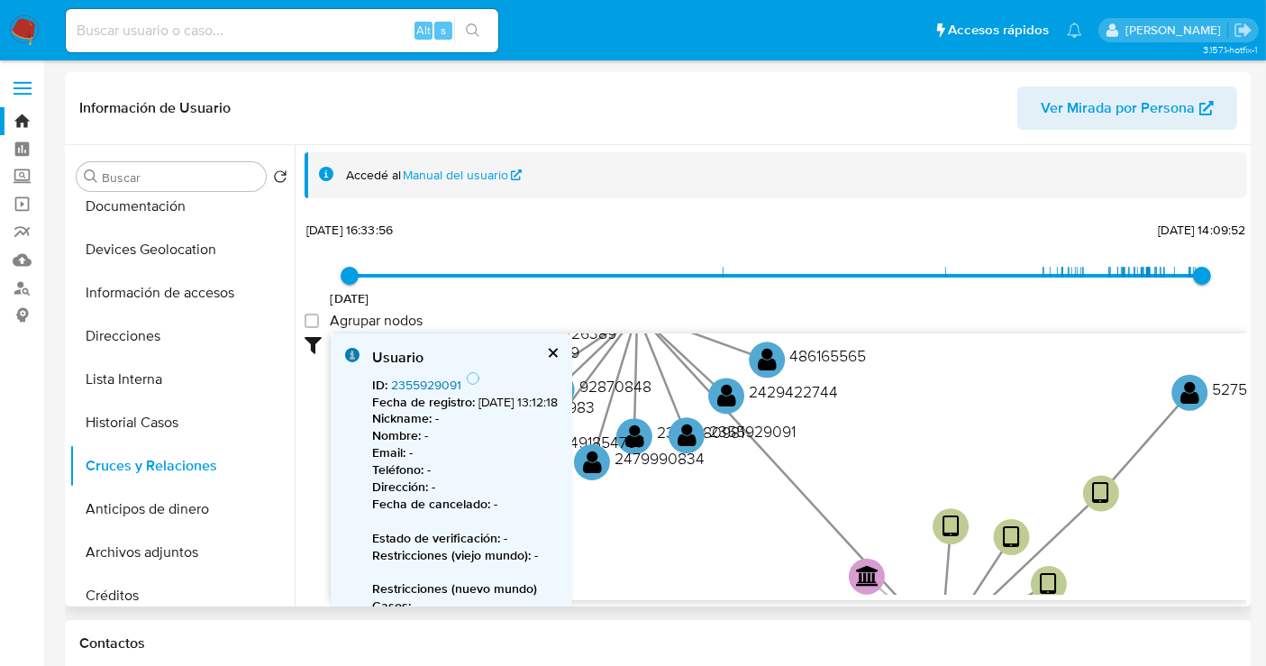
click at [425, 382] on link "2355929091" at bounding box center [426, 385] width 70 height 18
click at [717, 429] on text "2355929091" at bounding box center [752, 431] width 87 height 23
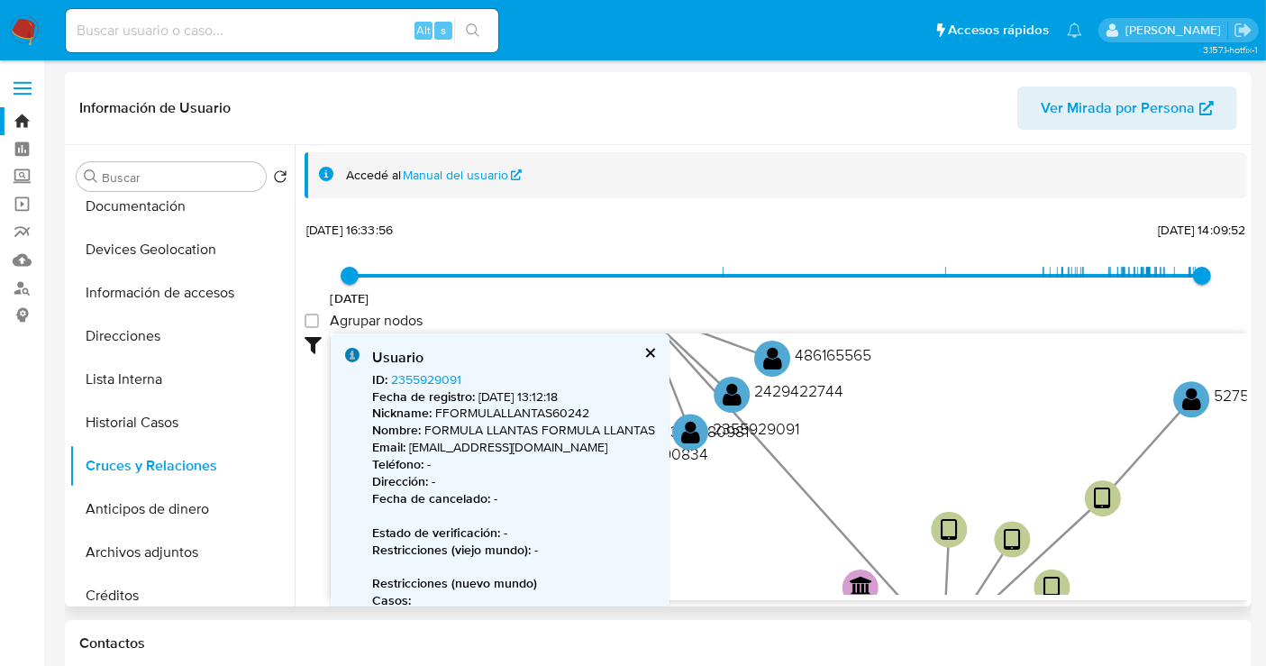
click at [649, 355] on button "cerrar" at bounding box center [649, 353] width 12 height 12
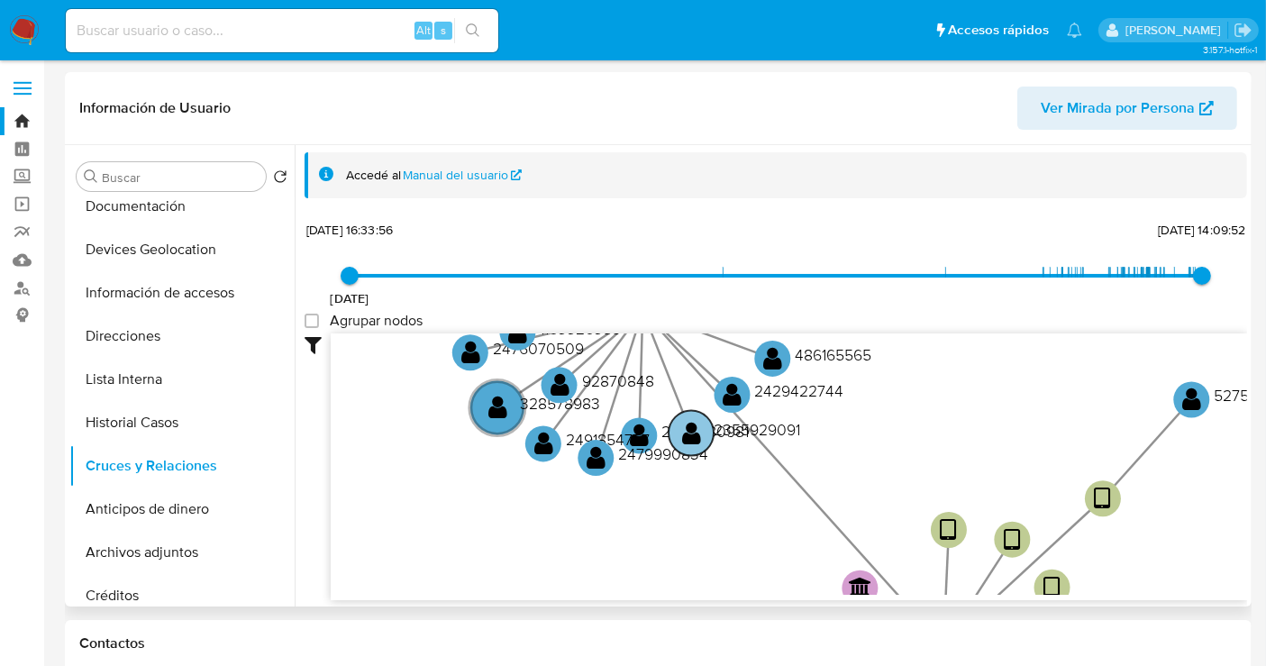
click at [762, 421] on text "2355929091" at bounding box center [757, 429] width 87 height 23
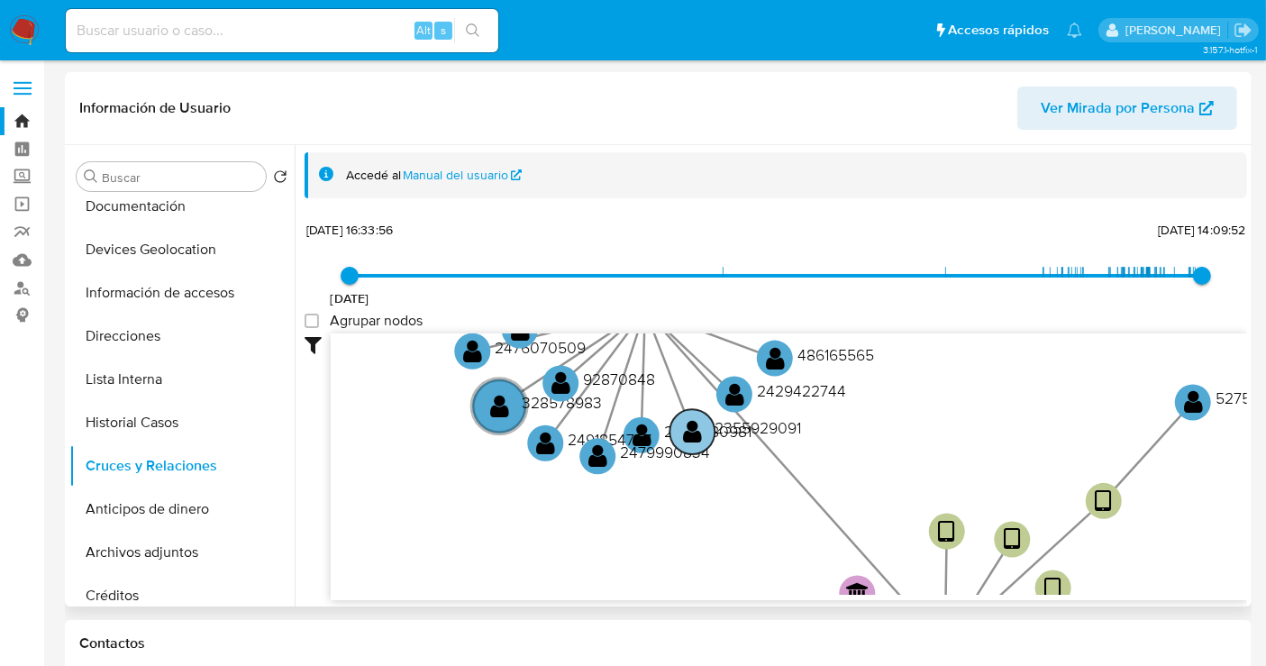
click at [762, 424] on text "2355929091" at bounding box center [758, 427] width 87 height 23
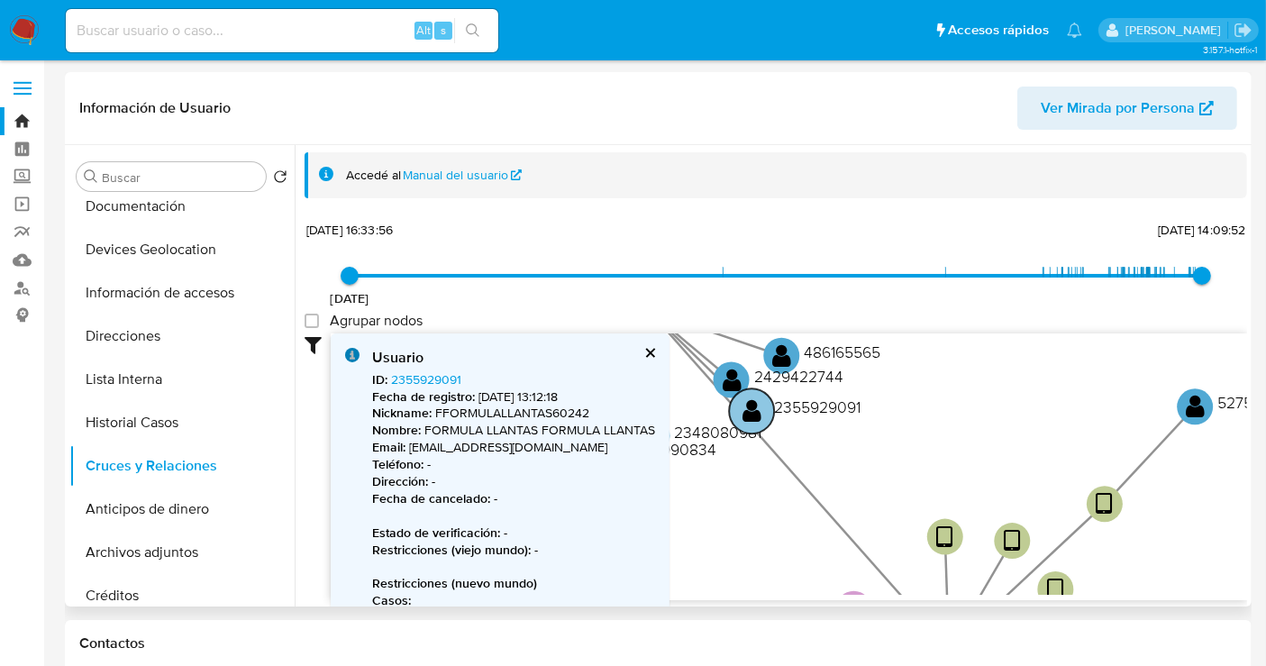
drag, startPoint x: 689, startPoint y: 436, endPoint x: 746, endPoint y: 413, distance: 61.4
click at [746, 413] on text "" at bounding box center [752, 410] width 19 height 26
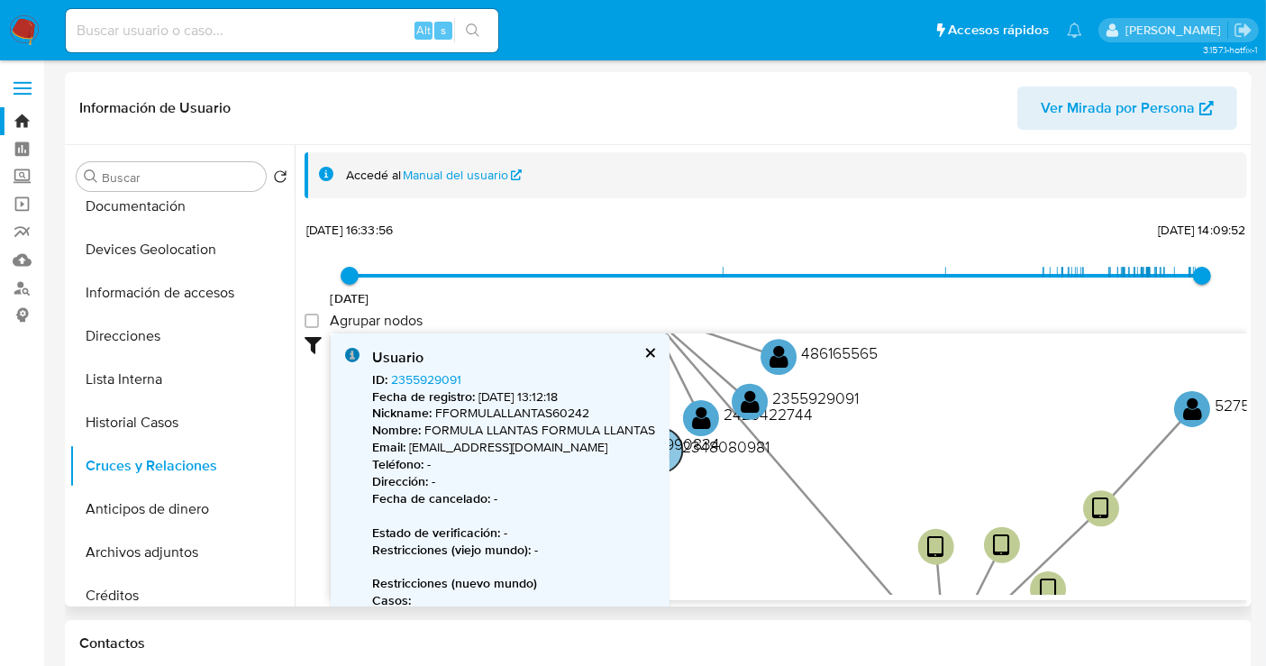
click at [725, 444] on text "2348080981" at bounding box center [725, 446] width 87 height 23
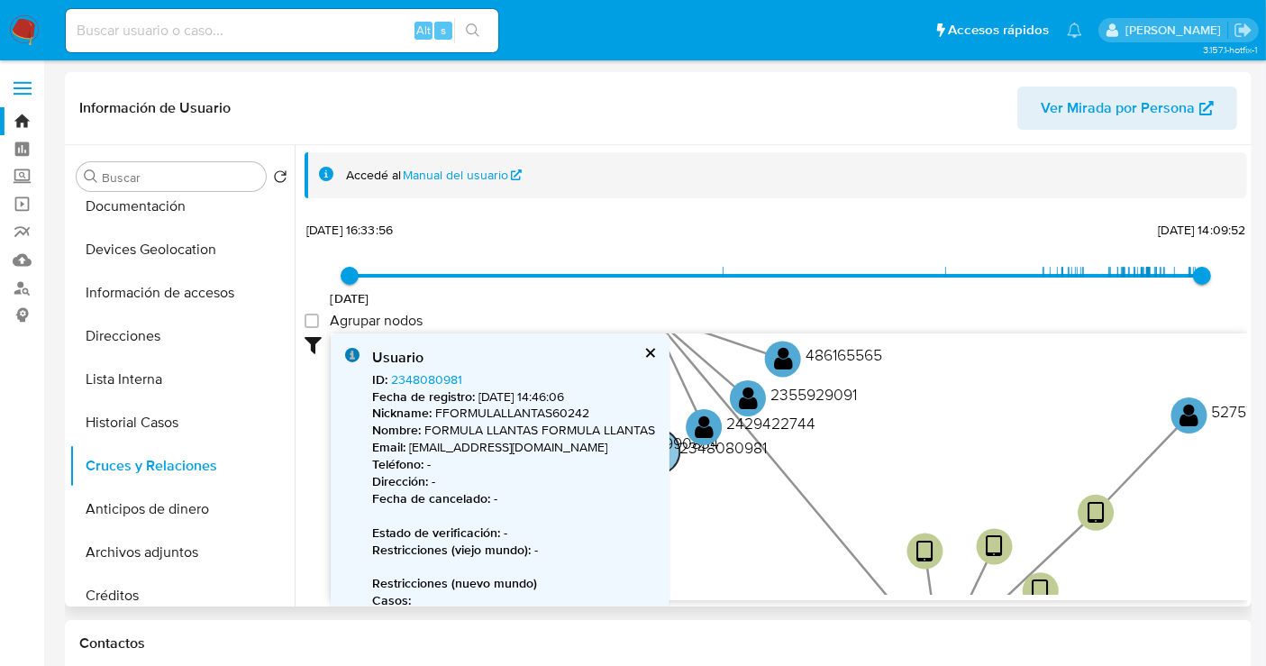
click at [736, 443] on text "2348080981" at bounding box center [723, 447] width 87 height 23
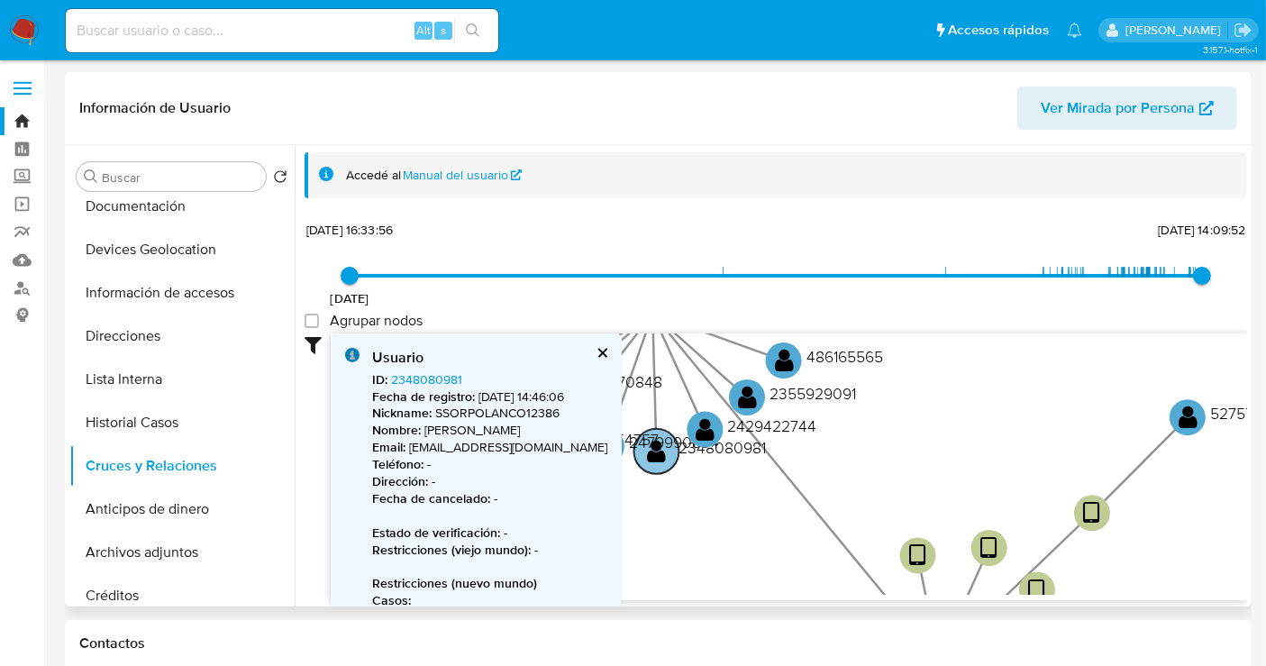
click at [737, 446] on text "2348080981" at bounding box center [723, 447] width 87 height 23
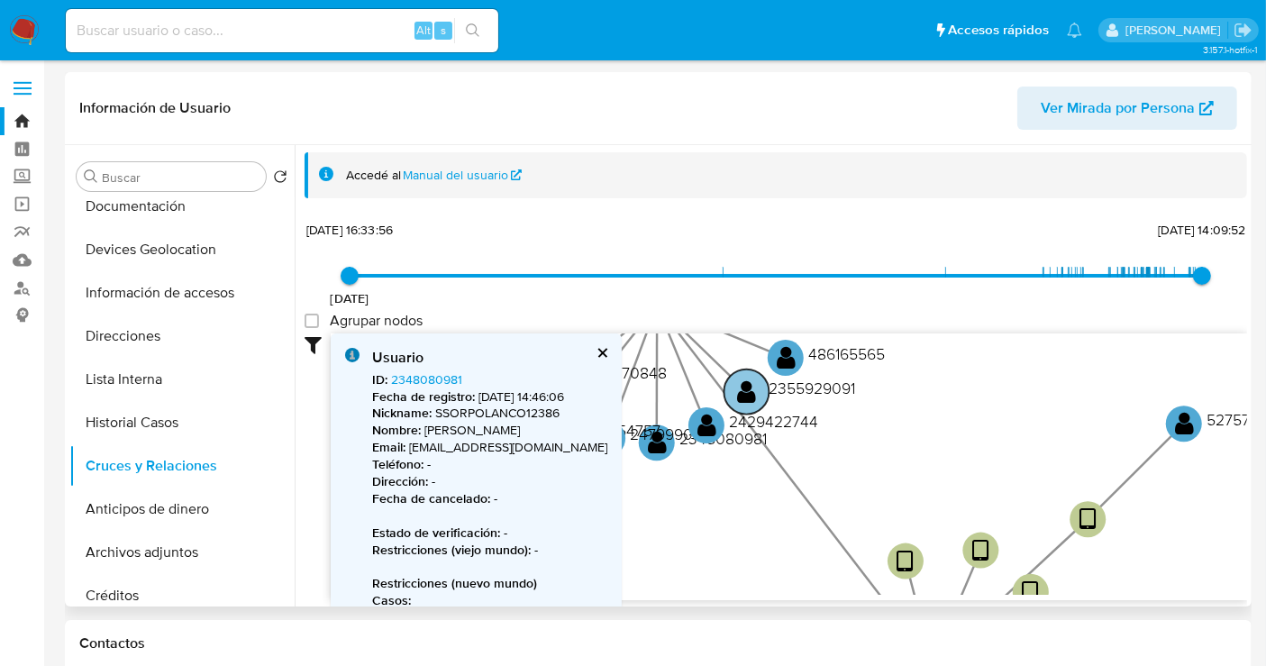
click at [791, 387] on text "2355929091" at bounding box center [813, 388] width 87 height 23
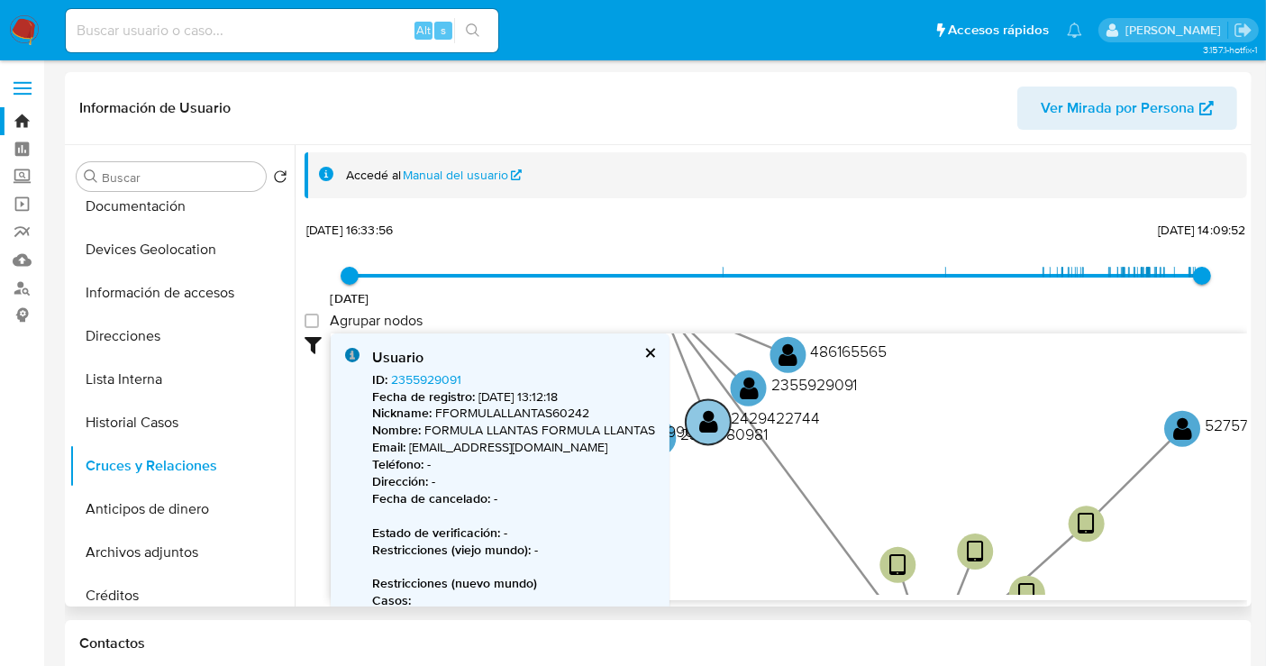
click at [765, 421] on text "2429422744" at bounding box center [775, 418] width 89 height 23
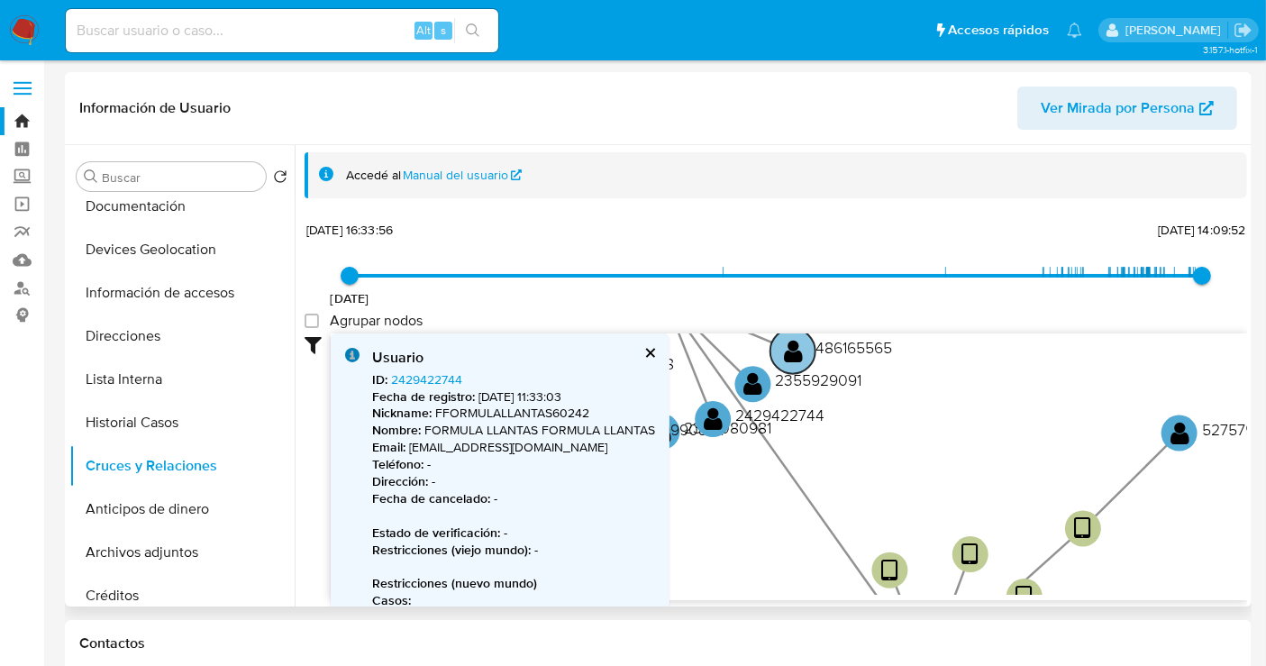
click at [827, 351] on text "486165565" at bounding box center [854, 347] width 77 height 23
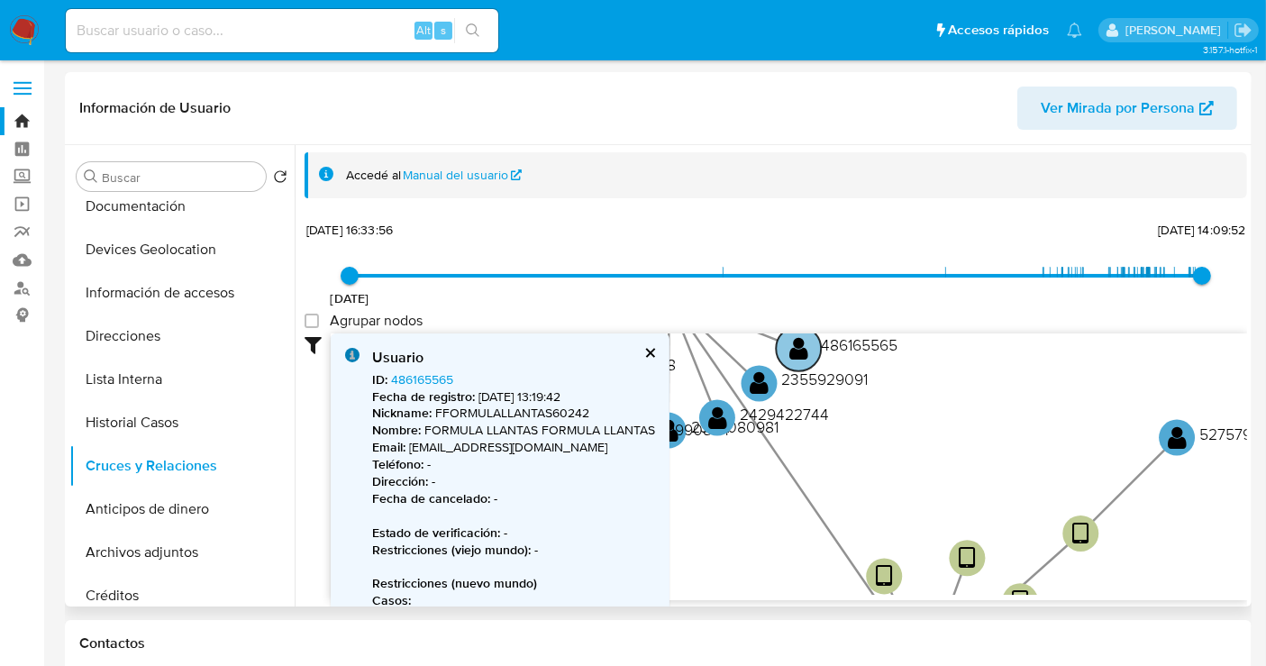
click at [827, 351] on text "486165565" at bounding box center [859, 344] width 77 height 23
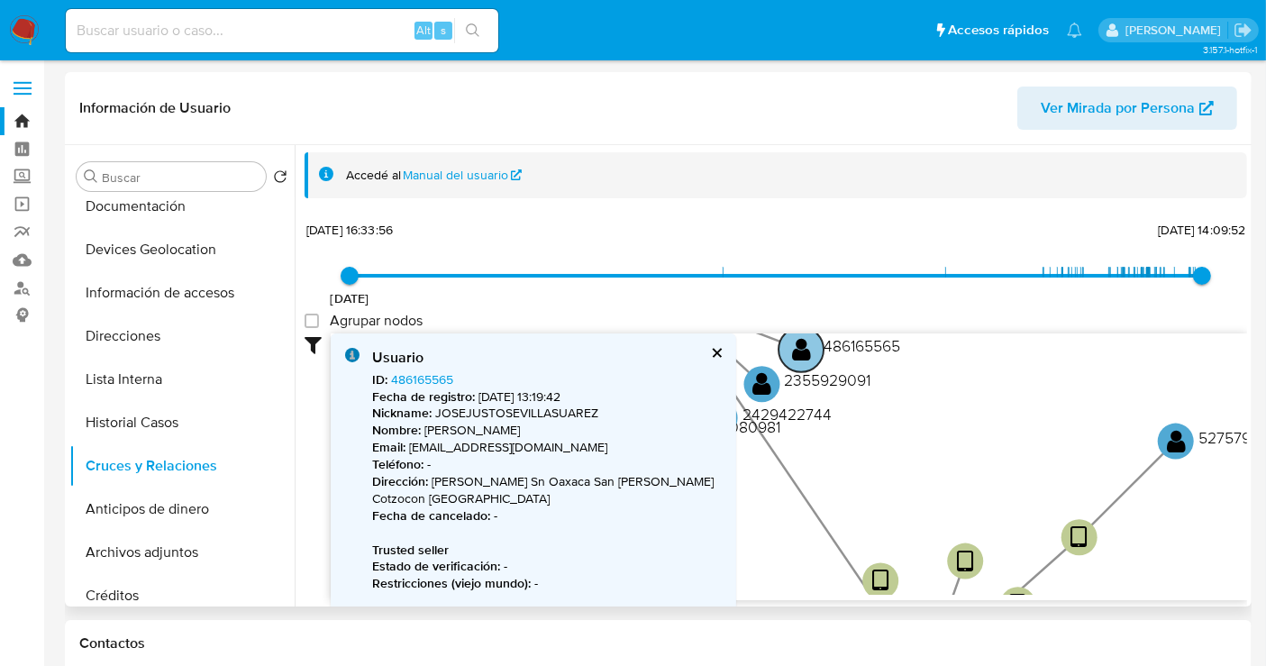
click at [827, 351] on text "486165565" at bounding box center [862, 345] width 77 height 23
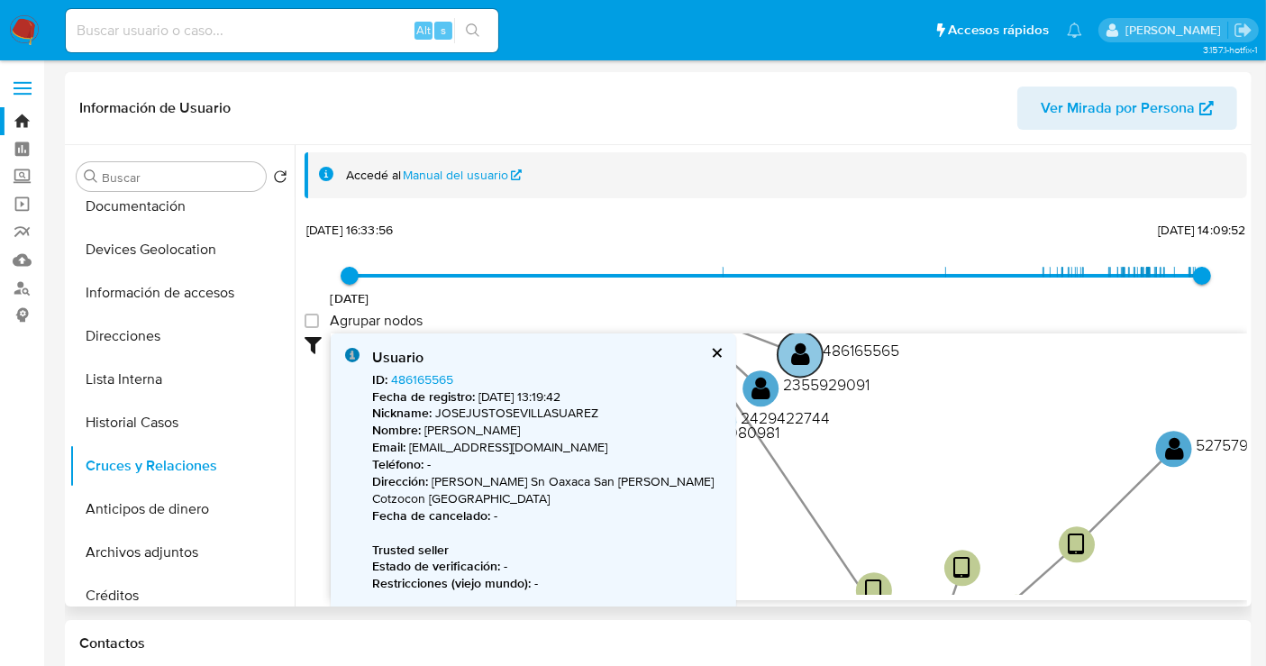
click at [836, 353] on text "486165565" at bounding box center [861, 351] width 77 height 23
click at [836, 353] on text "486165565" at bounding box center [860, 353] width 77 height 23
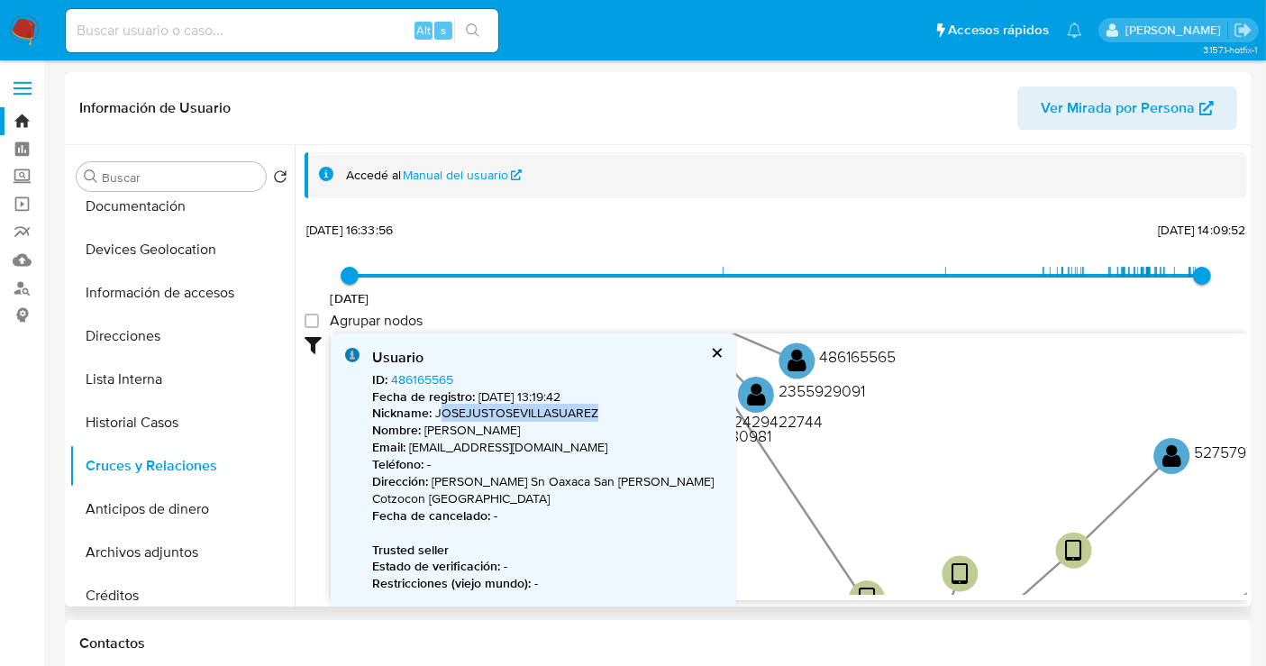
drag, startPoint x: 610, startPoint y: 415, endPoint x: 440, endPoint y: 416, distance: 170.3
click at [440, 416] on p "Nickname : JOSEJUSTOSEVILLASUAREZ" at bounding box center [547, 413] width 350 height 17
drag, startPoint x: 444, startPoint y: 417, endPoint x: 501, endPoint y: 413, distance: 57.0
click at [445, 417] on p "Nickname : JOSEJUSTOSEVILLASUAREZ" at bounding box center [547, 413] width 350 height 17
click at [415, 377] on link "486165565" at bounding box center [422, 379] width 62 height 18
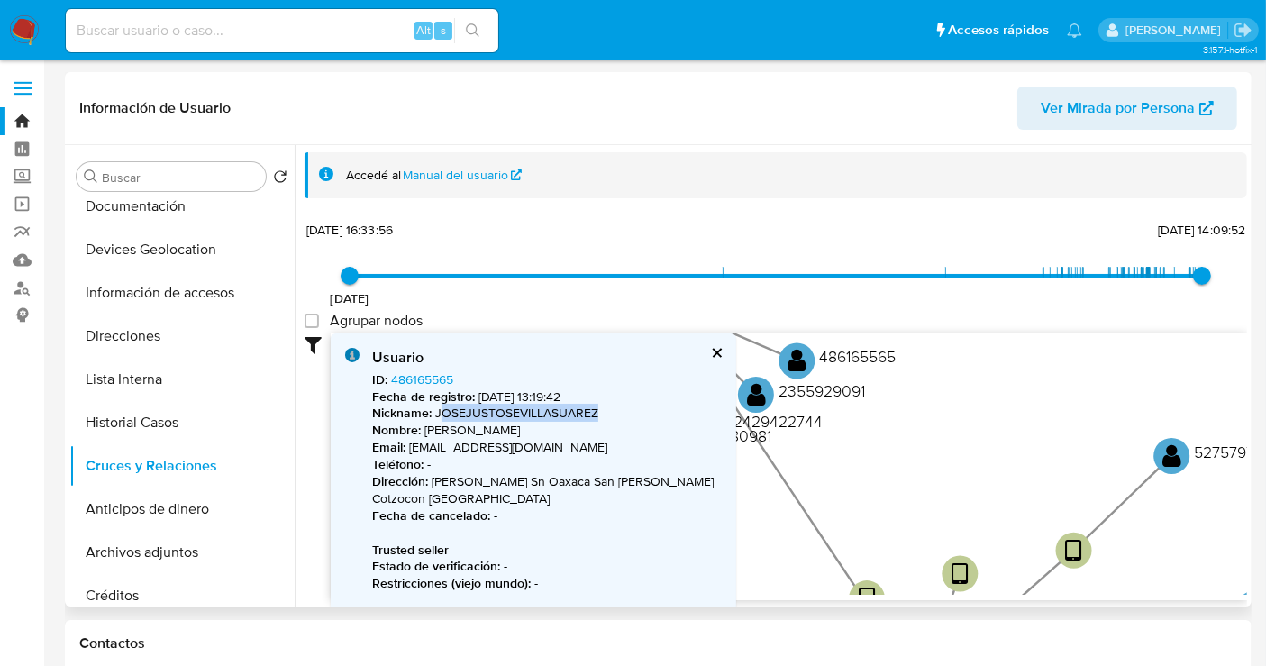
click at [712, 353] on button "cerrar" at bounding box center [716, 353] width 12 height 12
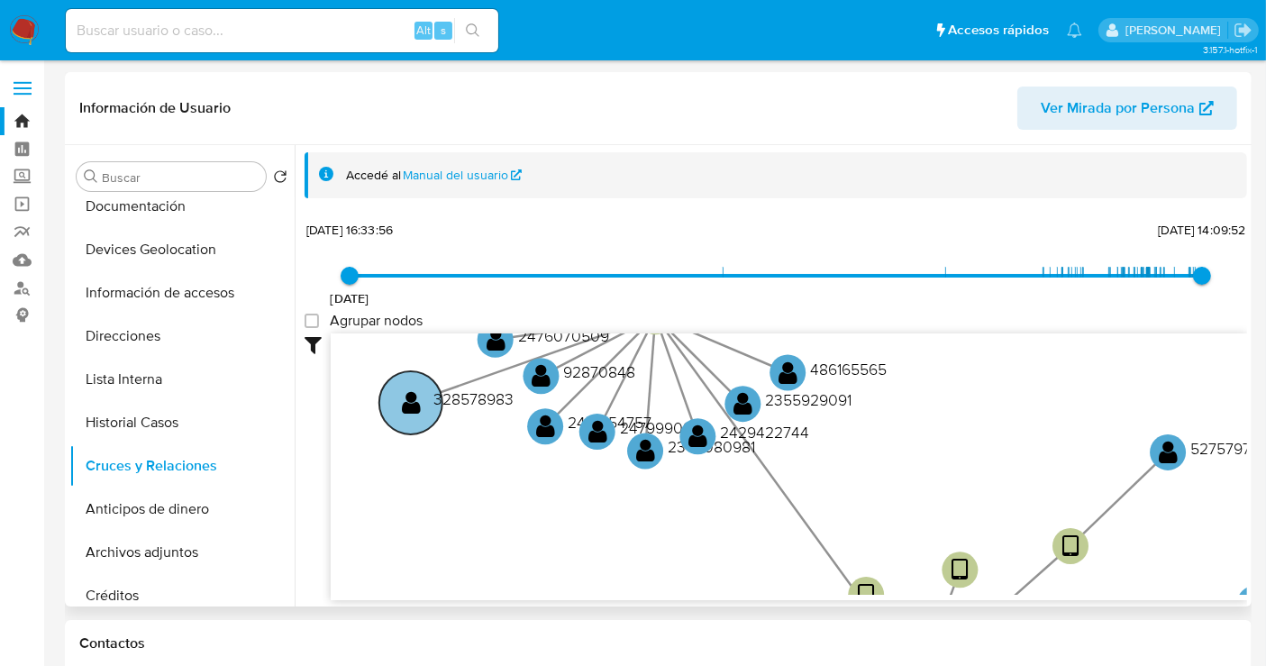
drag, startPoint x: 503, startPoint y: 377, endPoint x: 398, endPoint y: 403, distance: 107.8
click at [398, 403] on circle at bounding box center [410, 402] width 63 height 63
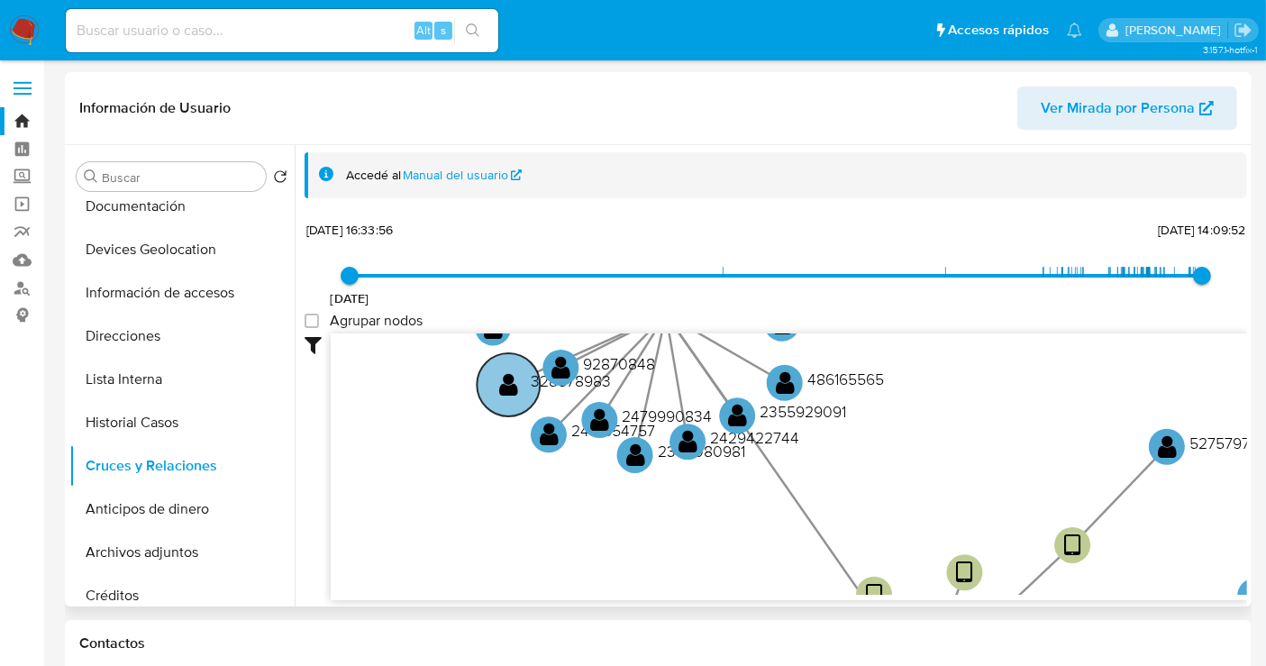
click at [535, 379] on text "328578983" at bounding box center [571, 381] width 80 height 23
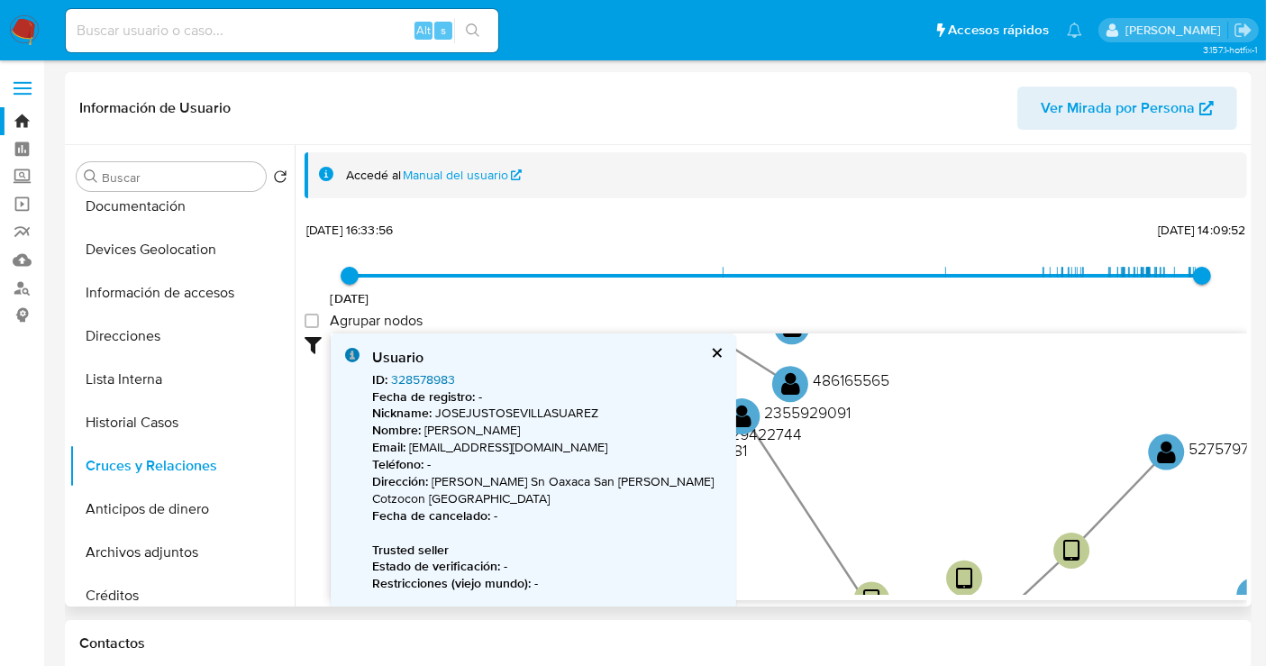
click at [440, 379] on link "328578983" at bounding box center [423, 379] width 64 height 18
click at [712, 353] on button "cerrar" at bounding box center [716, 353] width 12 height 12
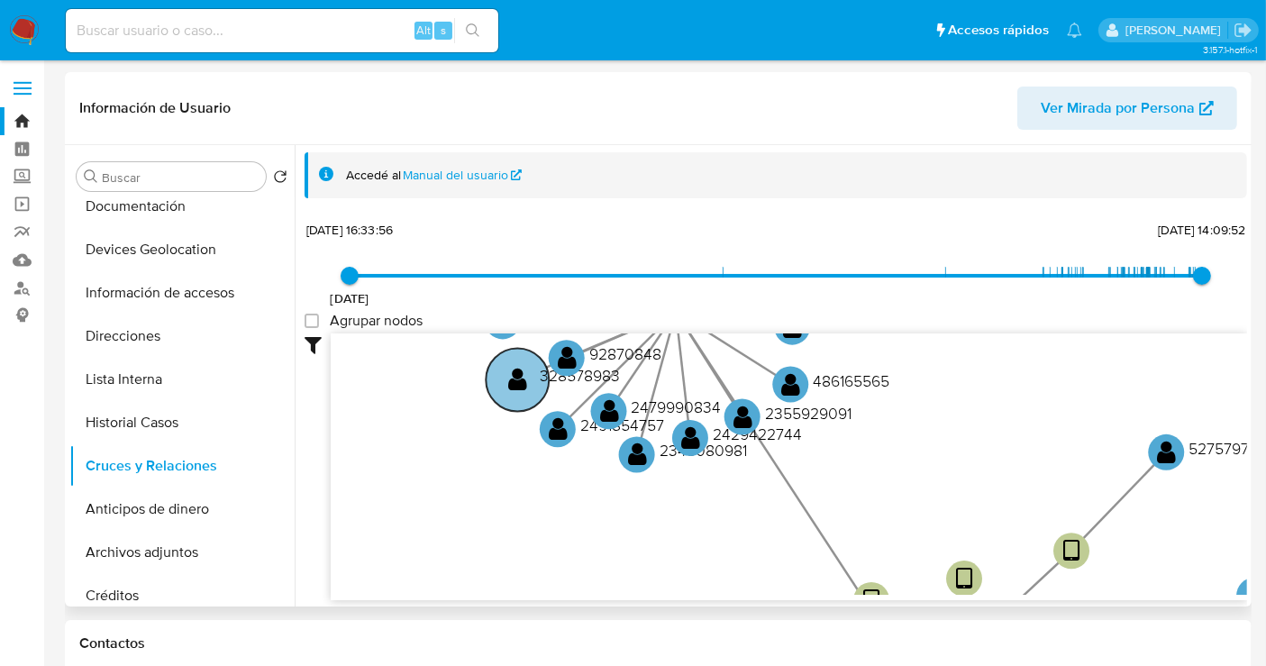
click at [569, 381] on text "328578983" at bounding box center [580, 376] width 80 height 23
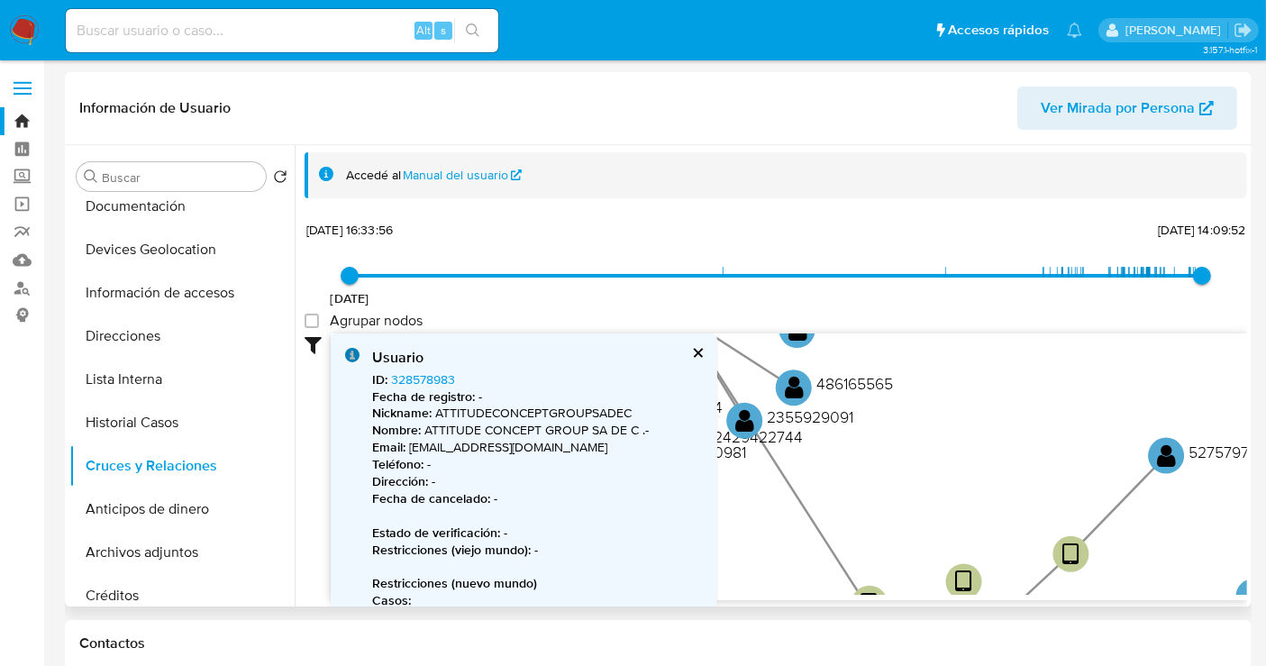
click at [696, 355] on button "cerrar" at bounding box center [697, 353] width 12 height 12
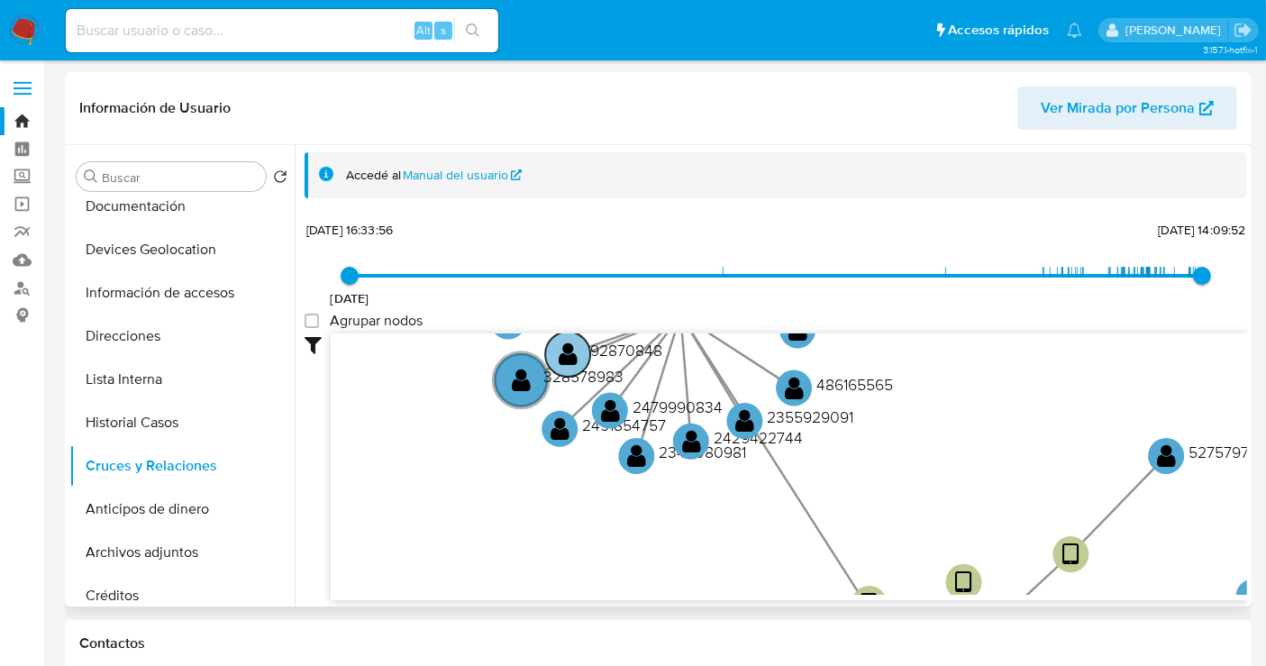
click at [615, 351] on text "92870848" at bounding box center [626, 350] width 72 height 23
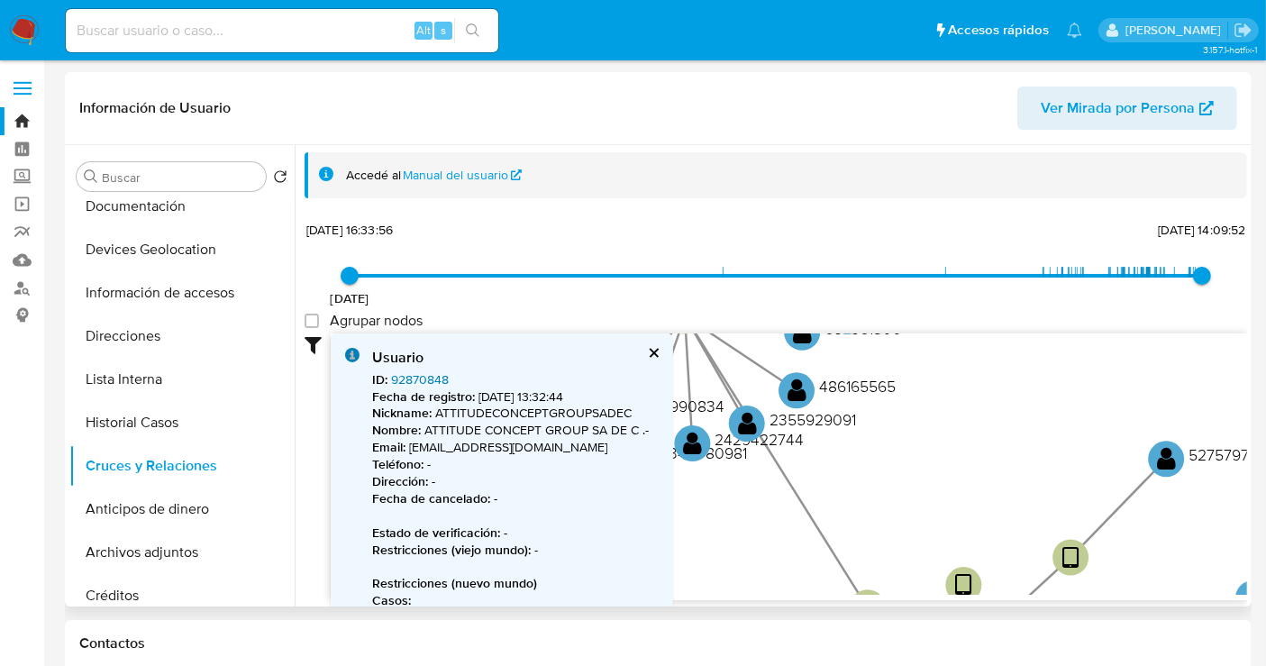
click at [417, 378] on link "92870848" at bounding box center [420, 379] width 58 height 18
click at [653, 357] on button "cerrar" at bounding box center [653, 353] width 12 height 12
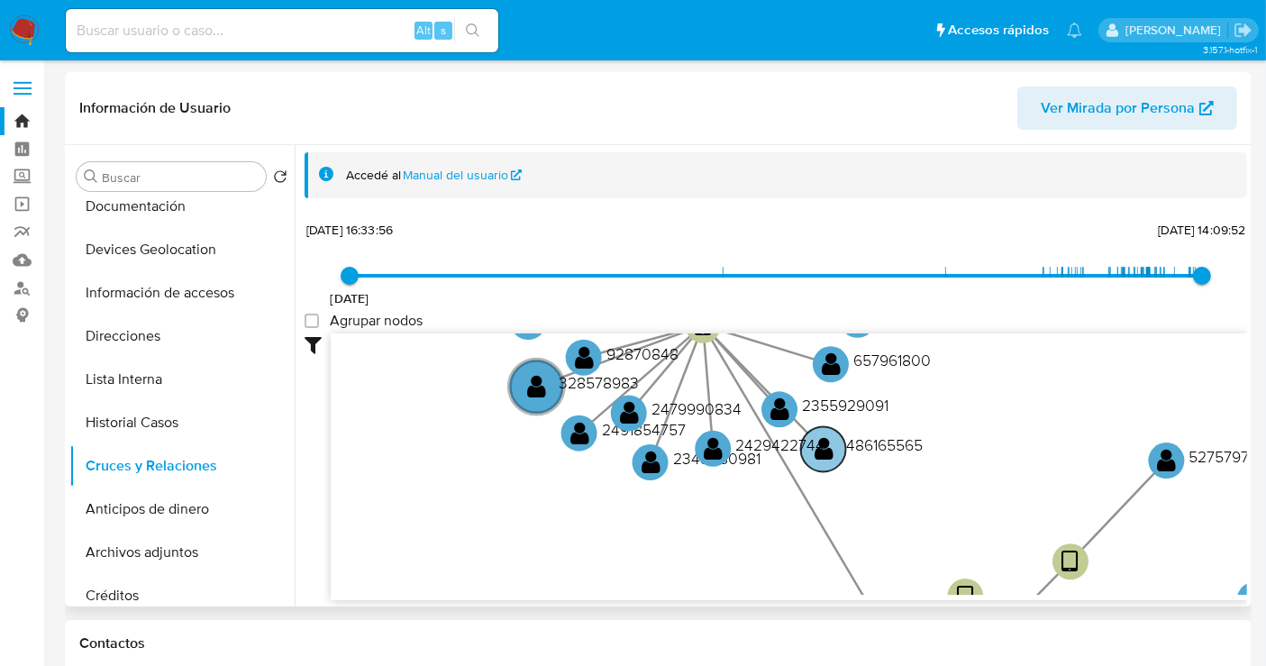
drag, startPoint x: 865, startPoint y: 412, endPoint x: 889, endPoint y: 434, distance: 31.9
click at [889, 434] on text "486165565" at bounding box center [884, 445] width 77 height 23
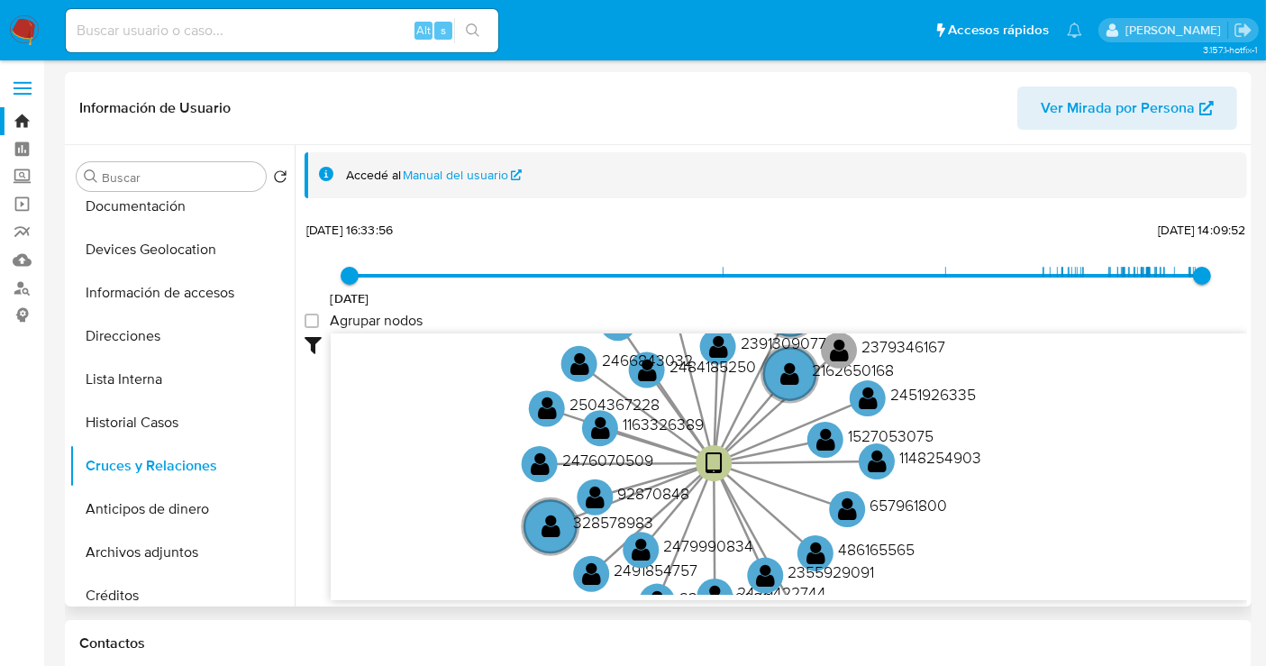
drag, startPoint x: 1034, startPoint y: 385, endPoint x: 952, endPoint y: 535, distance: 171.4
click at [1036, 544] on icon "device-68405c5c93ed22175be85434  device-67c5c7ffdabed0d9a68dc0bf  device-685c…" at bounding box center [789, 463] width 917 height 261
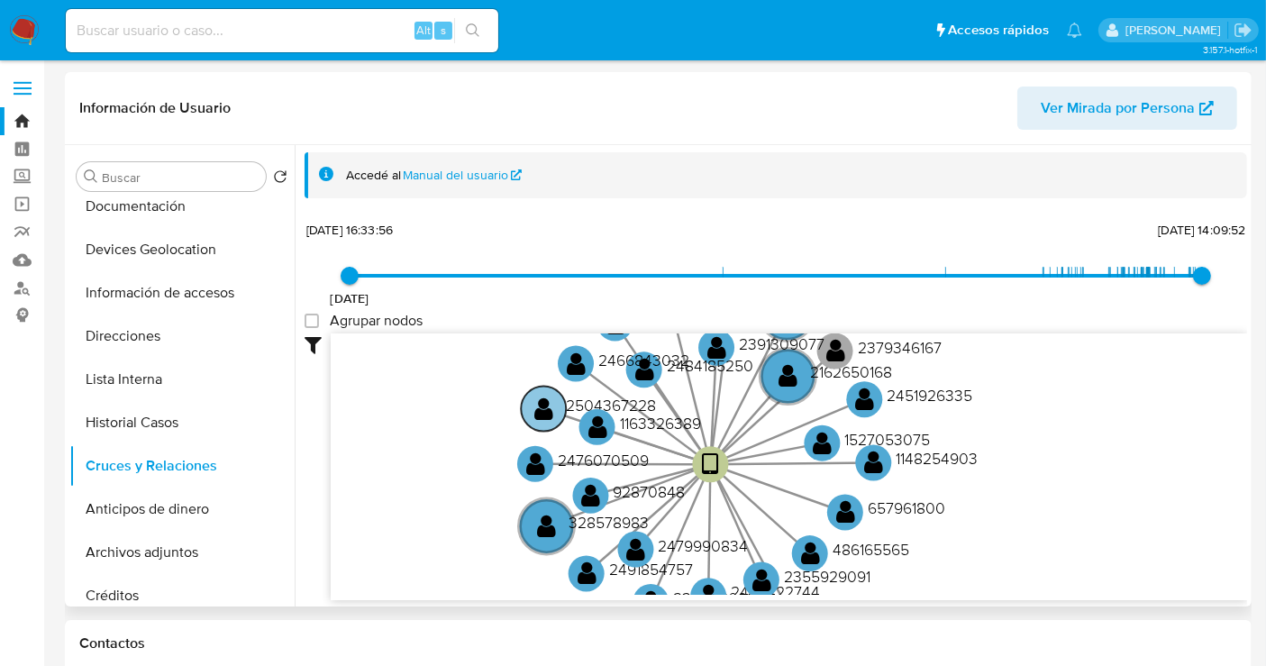
click at [608, 406] on text "2504367228" at bounding box center [611, 405] width 90 height 23
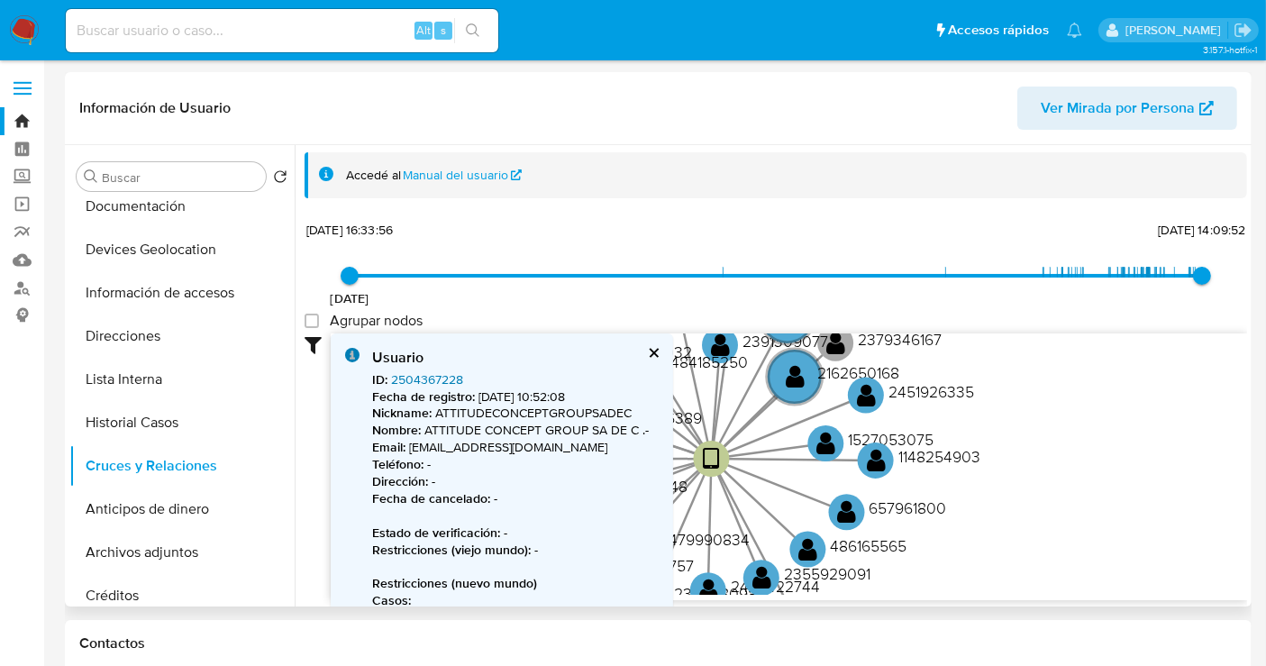
click at [424, 375] on link "2504367228" at bounding box center [427, 379] width 72 height 18
click at [647, 353] on button "cerrar" at bounding box center [653, 353] width 12 height 12
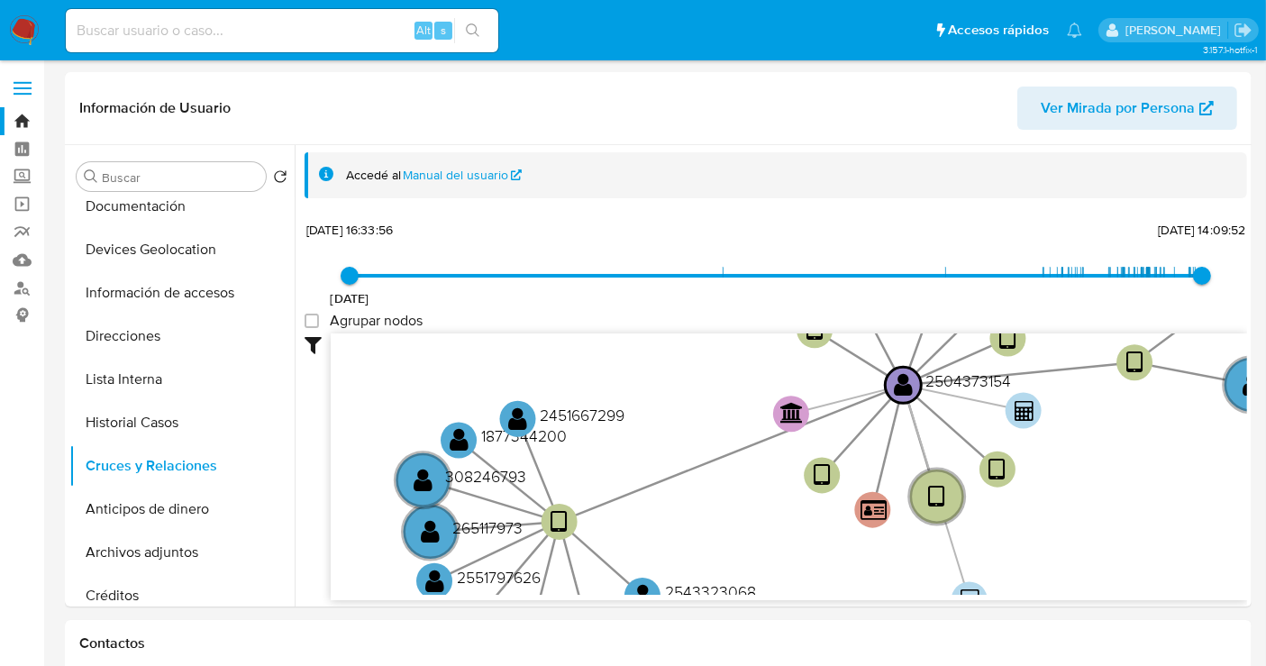
drag, startPoint x: 980, startPoint y: 388, endPoint x: 985, endPoint y: -87, distance: 475.9
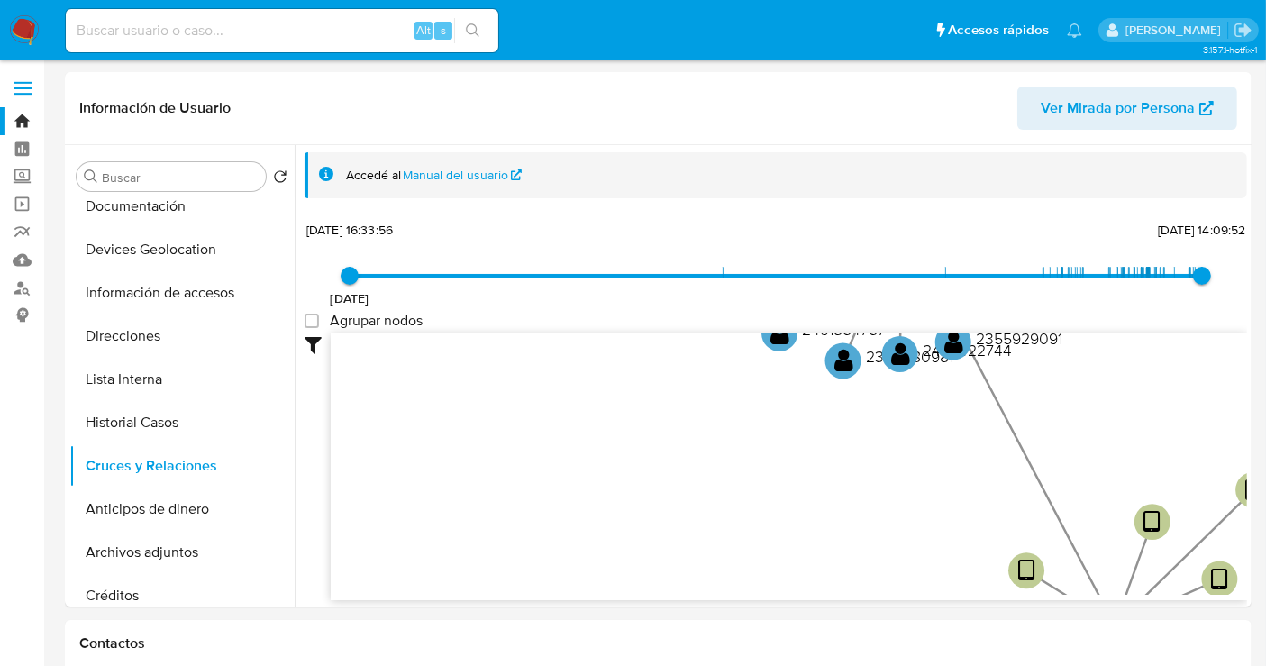
drag, startPoint x: 726, startPoint y: 454, endPoint x: 914, endPoint y: 707, distance: 315.6
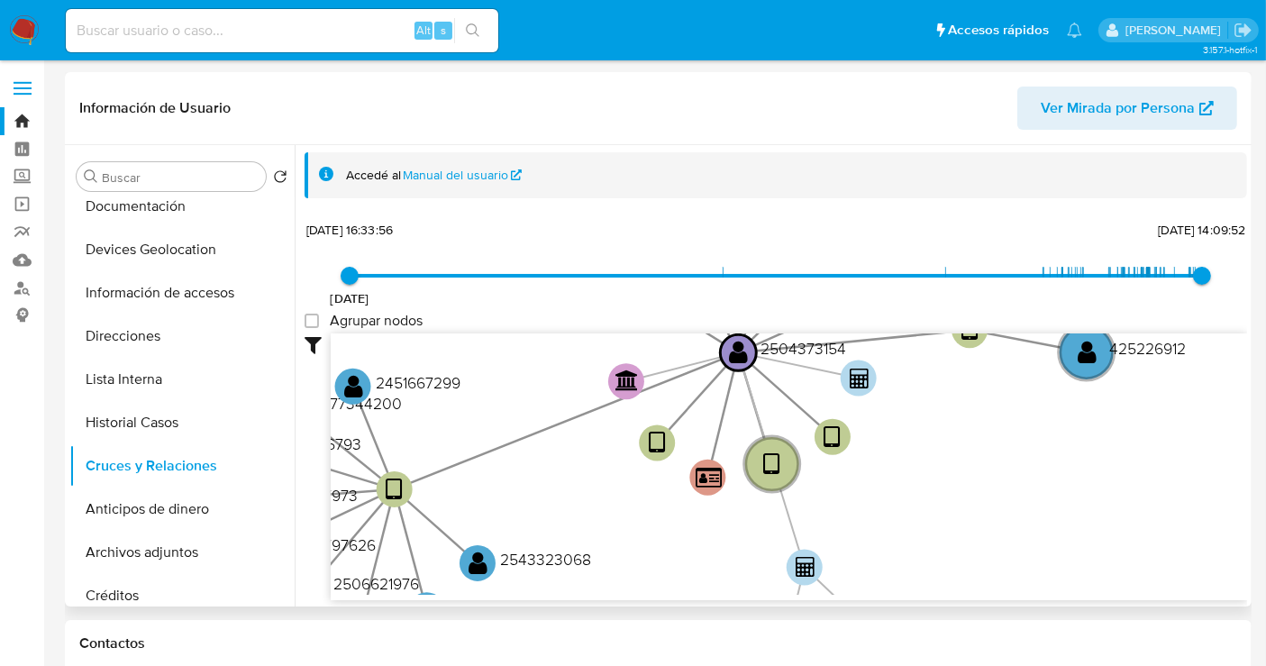
drag, startPoint x: 831, startPoint y: 508, endPoint x: 452, endPoint y: 229, distance: 471.2
click at [452, 229] on div "27/2/2023 27/2/2023, 16:33:56 20/8/2025, 14:09:52 Agrupar nodos Filtros Confian…" at bounding box center [776, 408] width 943 height 383
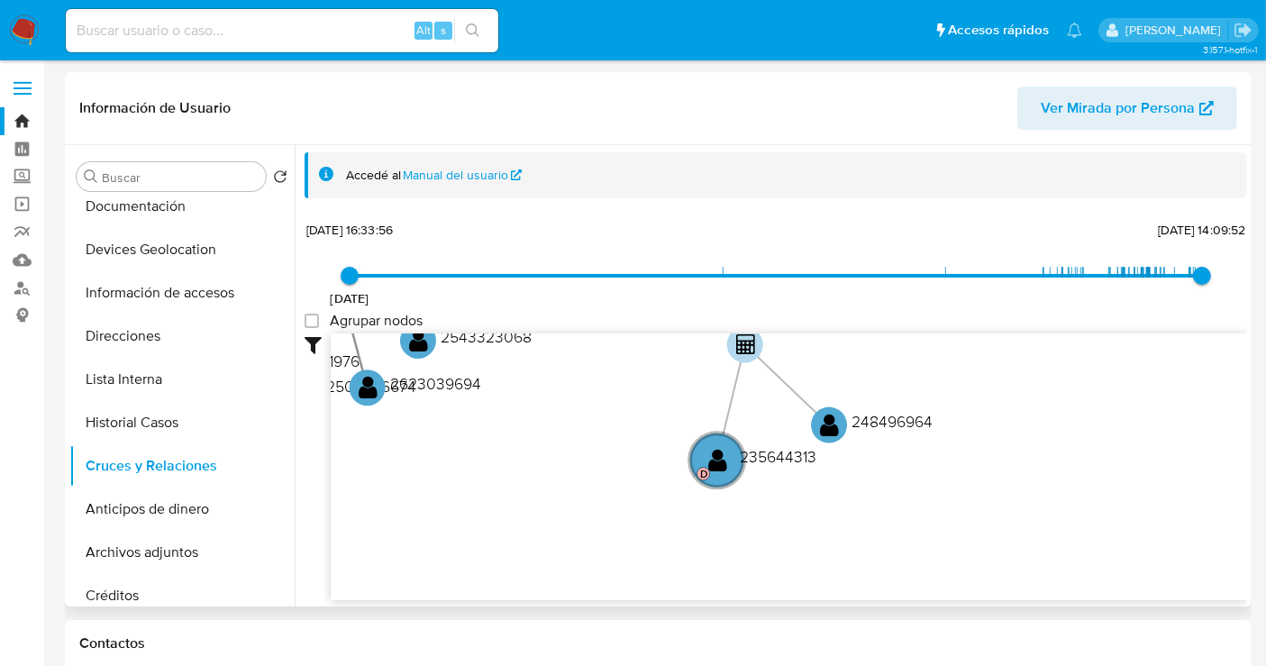
drag, startPoint x: 955, startPoint y: 571, endPoint x: 896, endPoint y: 349, distance: 230.4
click at [896, 349] on icon "device-68405c5c93ed22175be85434  device-67c5c7ffdabed0d9a68dc0bf  device-685c…" at bounding box center [789, 463] width 917 height 261
click at [770, 460] on text "235644313" at bounding box center [778, 456] width 77 height 23
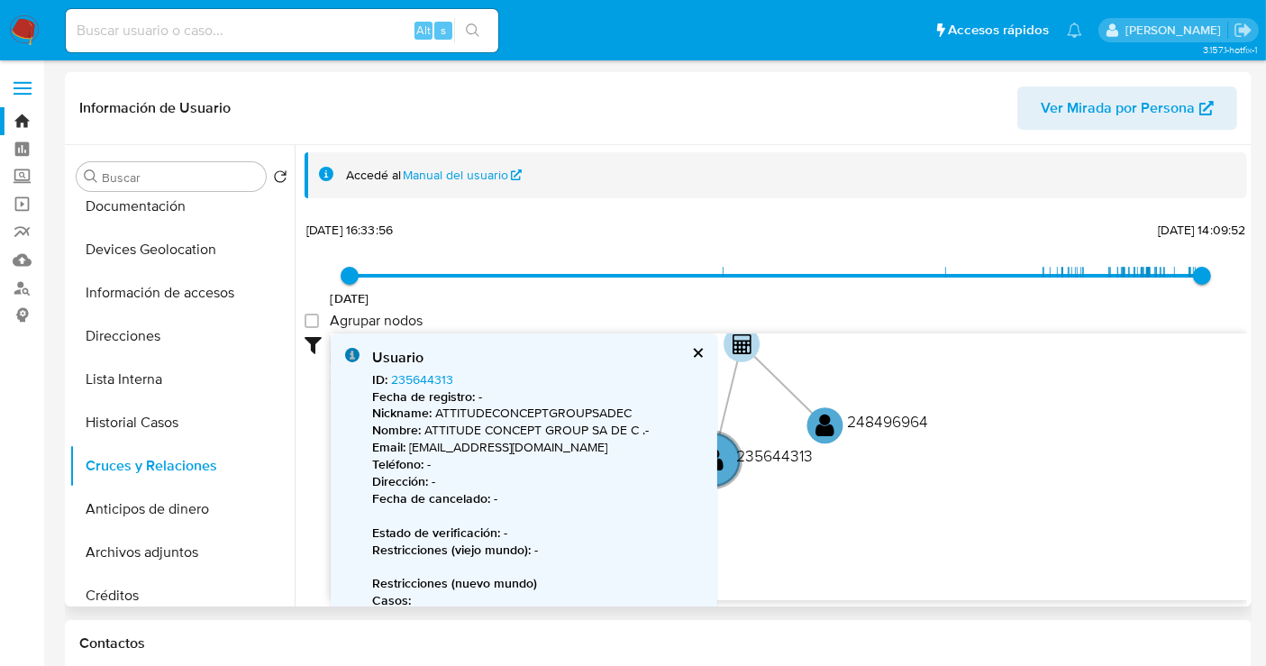
click at [419, 388] on b "Fecha de registro :" at bounding box center [423, 397] width 103 height 18
click at [420, 374] on link "235644313" at bounding box center [422, 379] width 62 height 18
drag, startPoint x: 693, startPoint y: 350, endPoint x: 707, endPoint y: 358, distance: 16.5
click at [693, 350] on button "cerrar" at bounding box center [697, 353] width 12 height 12
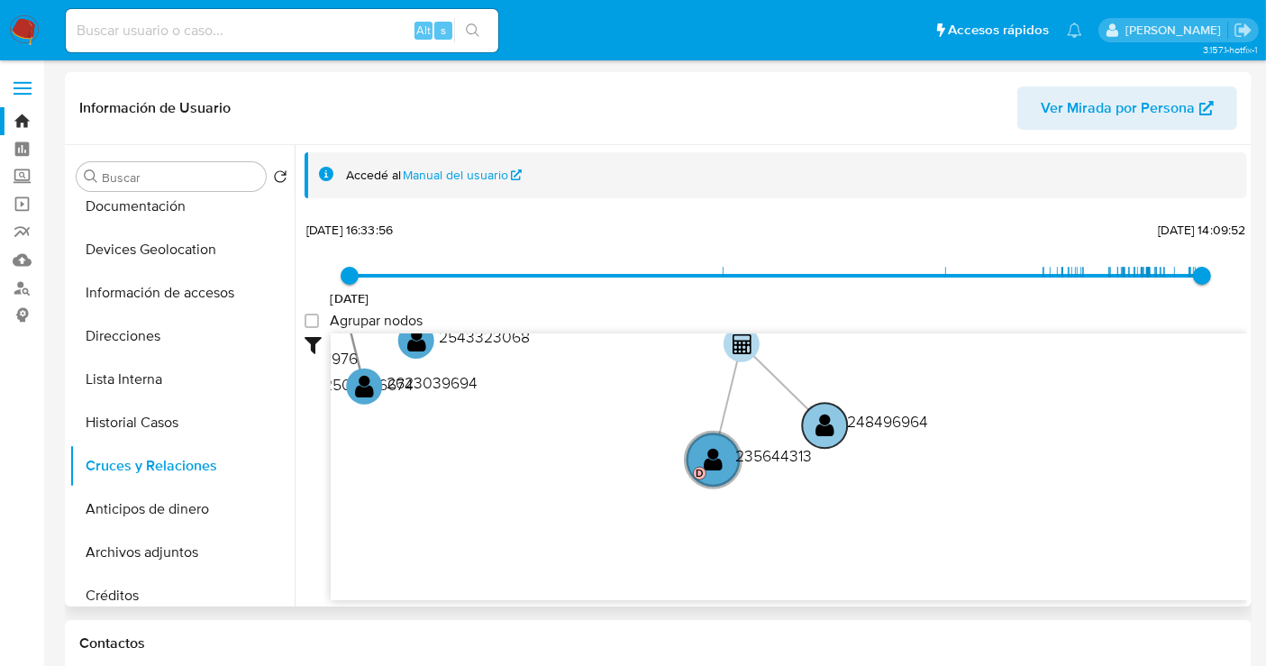
click at [872, 415] on text "248496964" at bounding box center [887, 421] width 81 height 23
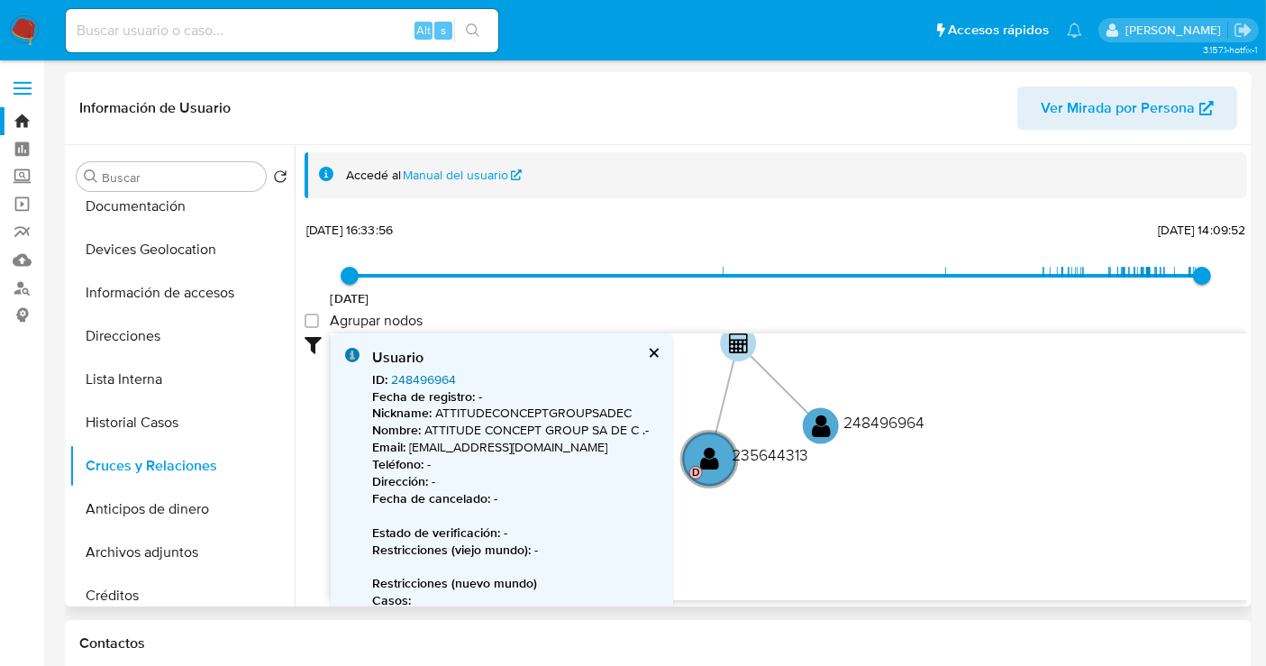
click at [423, 371] on link "248496964" at bounding box center [423, 379] width 65 height 18
click at [649, 356] on button "cerrar" at bounding box center [653, 353] width 12 height 12
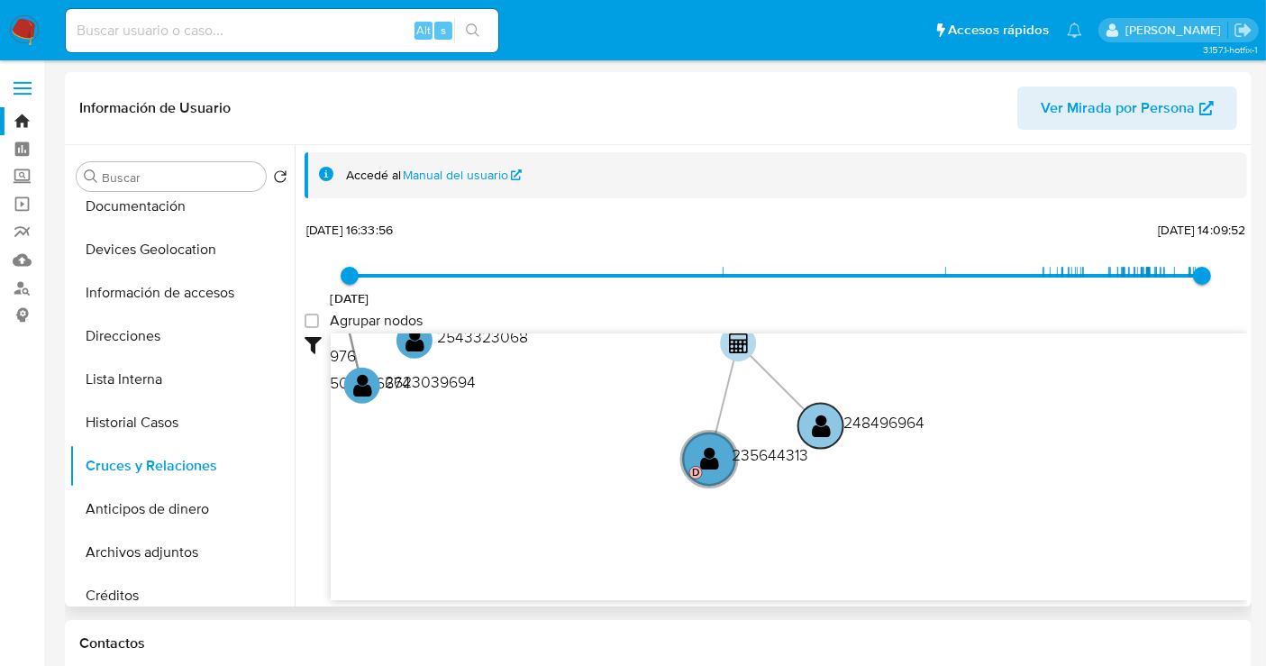
click at [865, 415] on text "248496964" at bounding box center [884, 422] width 81 height 23
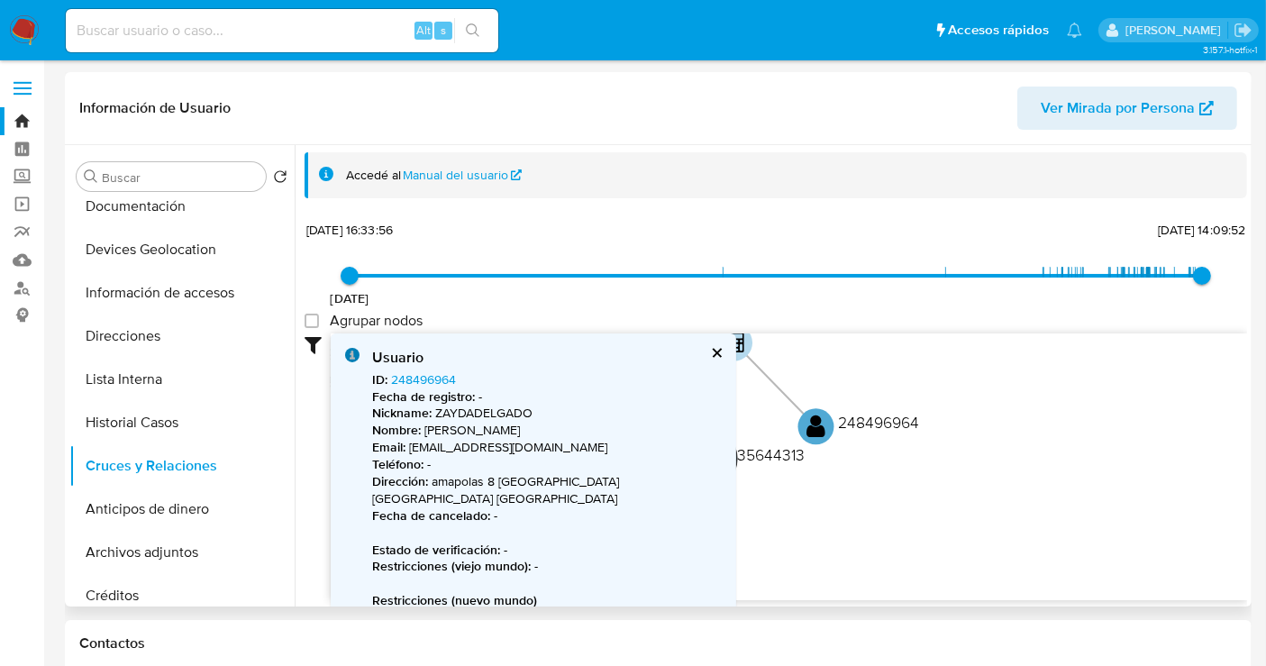
click at [773, 458] on text "235644313" at bounding box center [766, 454] width 77 height 23
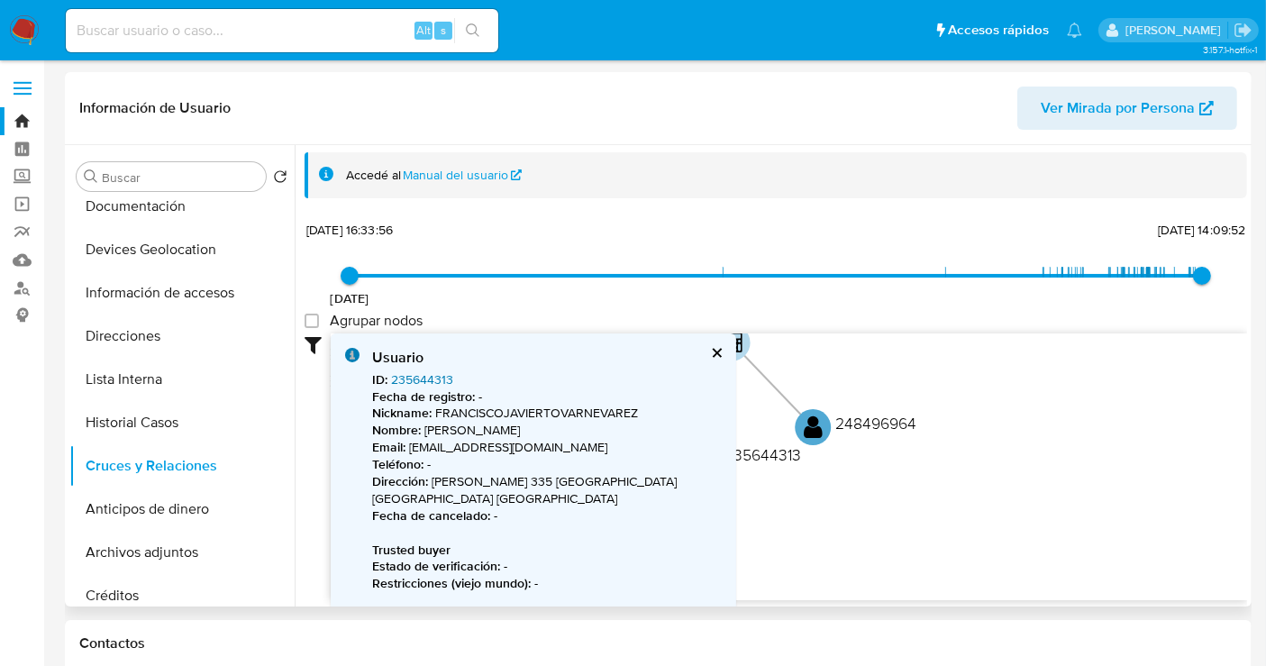
click at [428, 372] on link "235644313" at bounding box center [422, 379] width 62 height 18
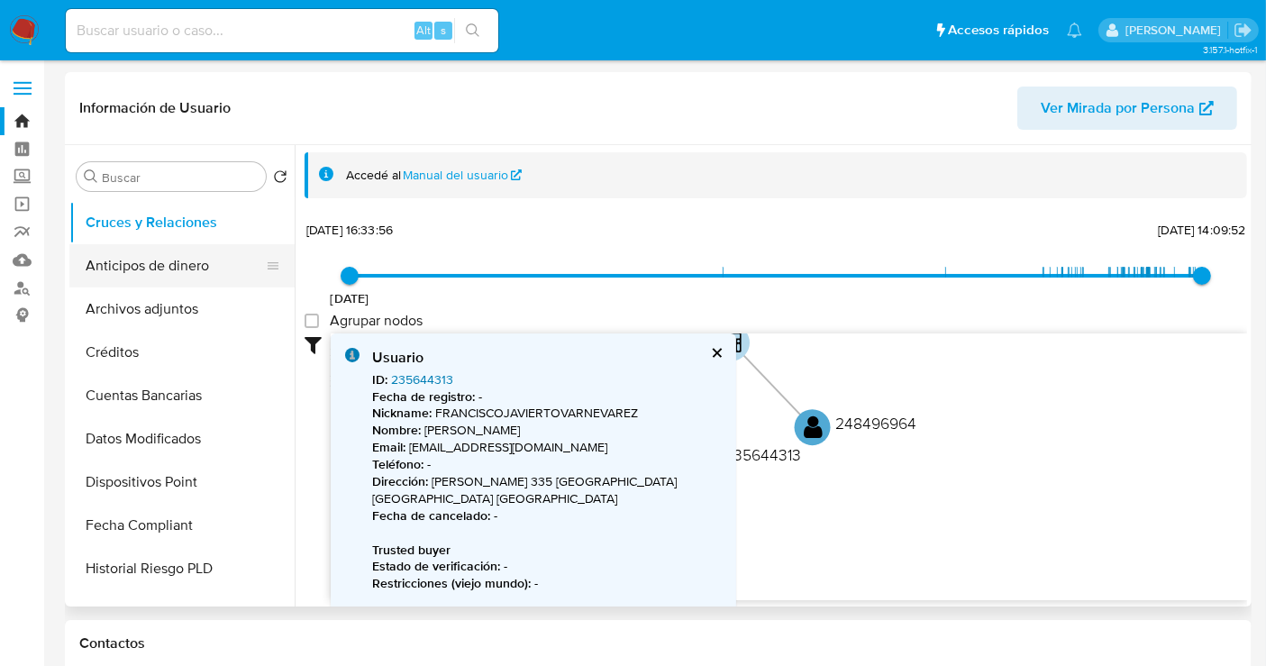
scroll to position [500, 0]
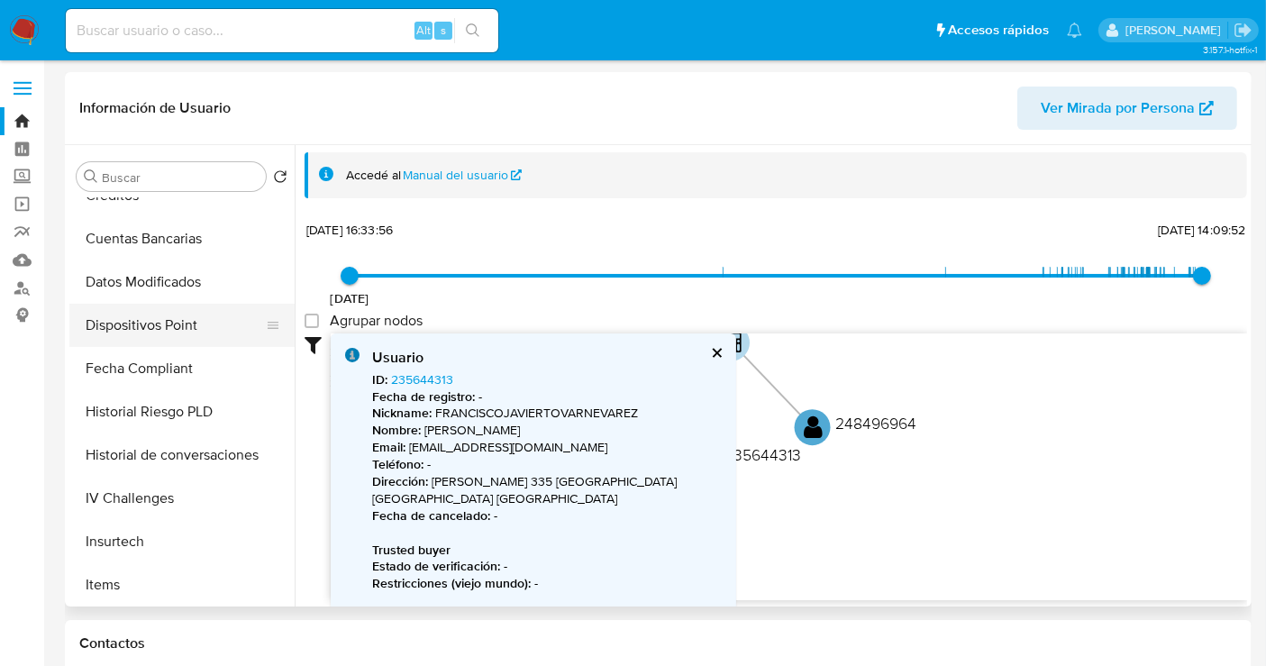
click at [172, 325] on button "Dispositivos Point" at bounding box center [174, 325] width 211 height 43
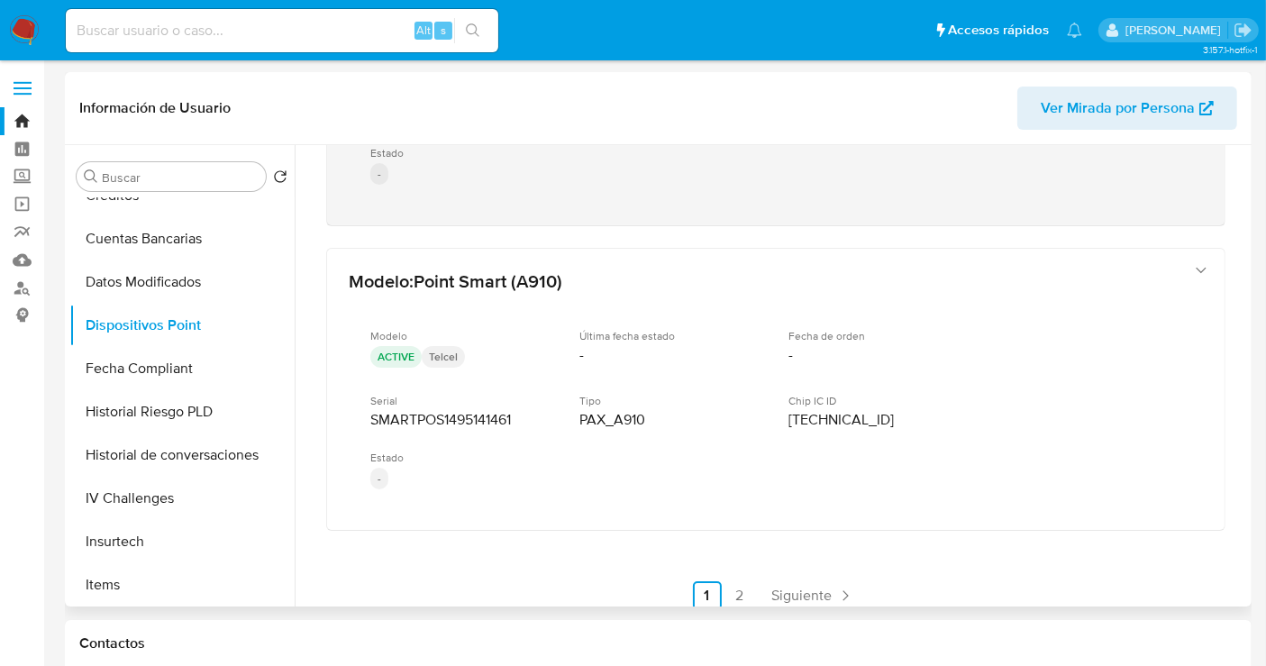
scroll to position [1190, 0]
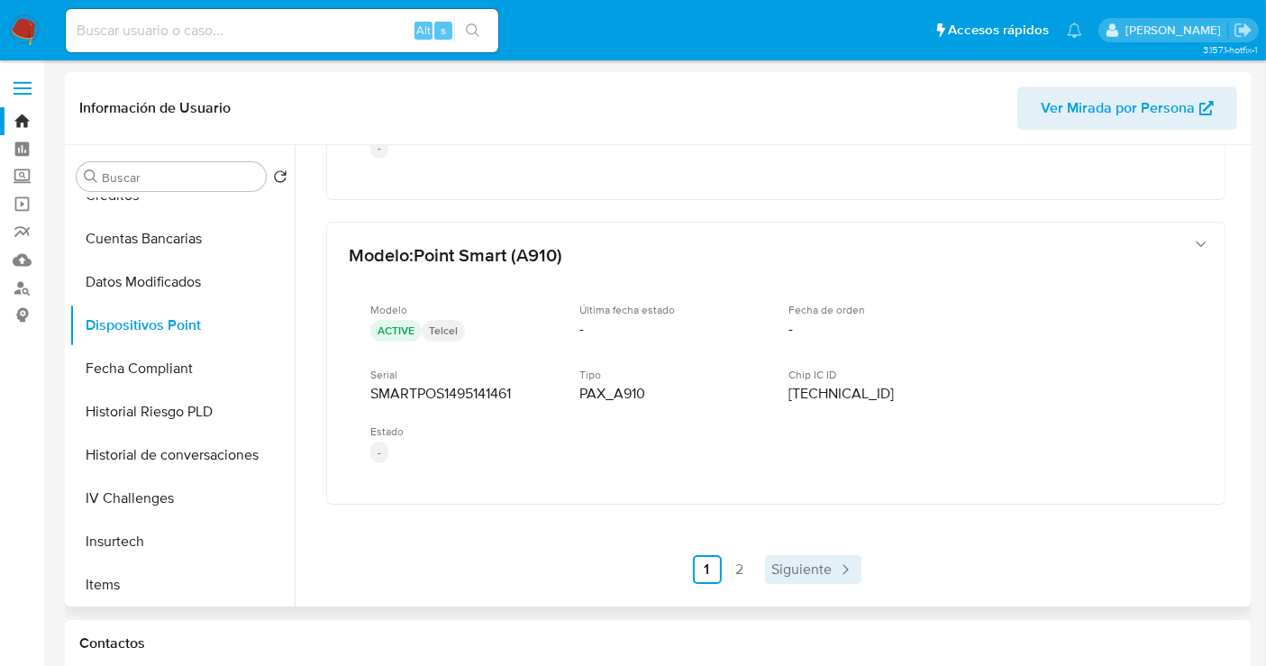
click at [778, 563] on span "Siguiente" at bounding box center [802, 569] width 60 height 14
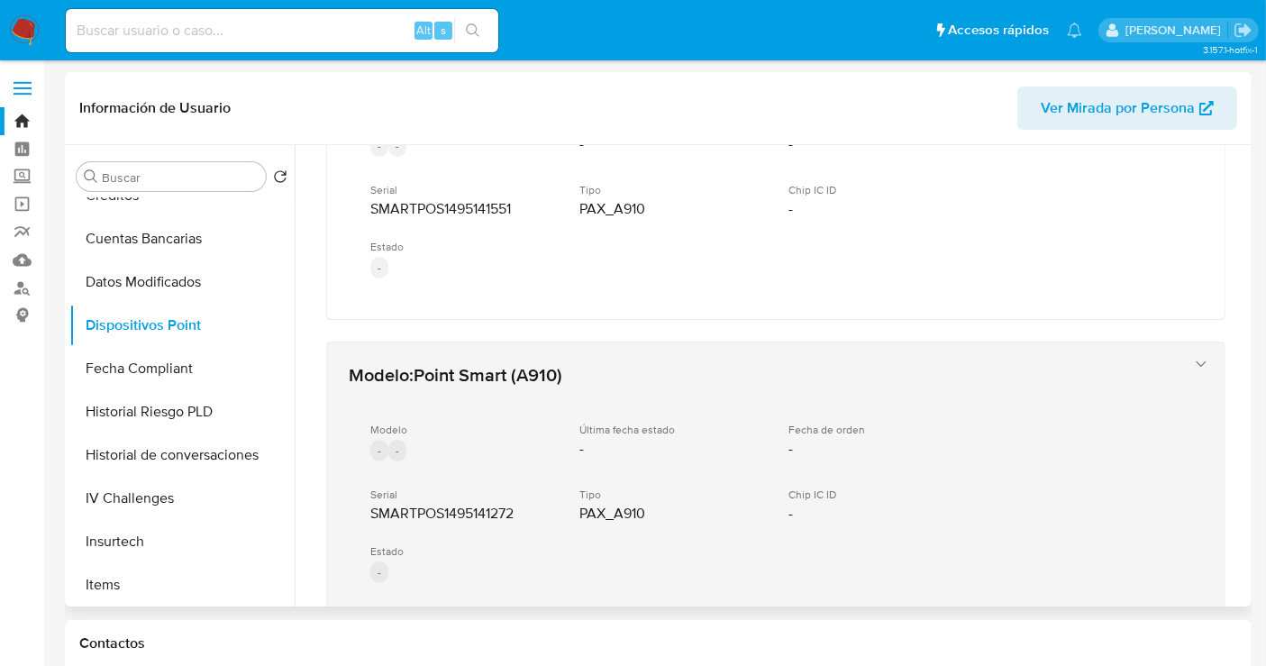
scroll to position [557, 0]
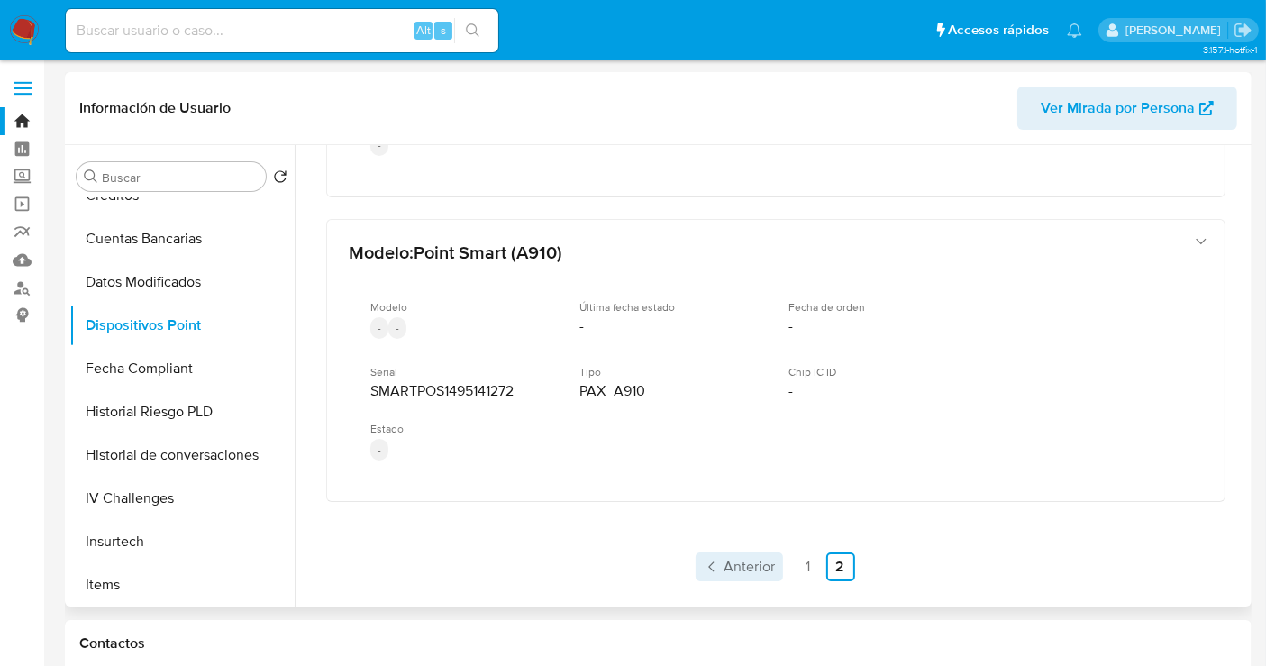
click at [752, 560] on span "Anterior" at bounding box center [750, 567] width 51 height 14
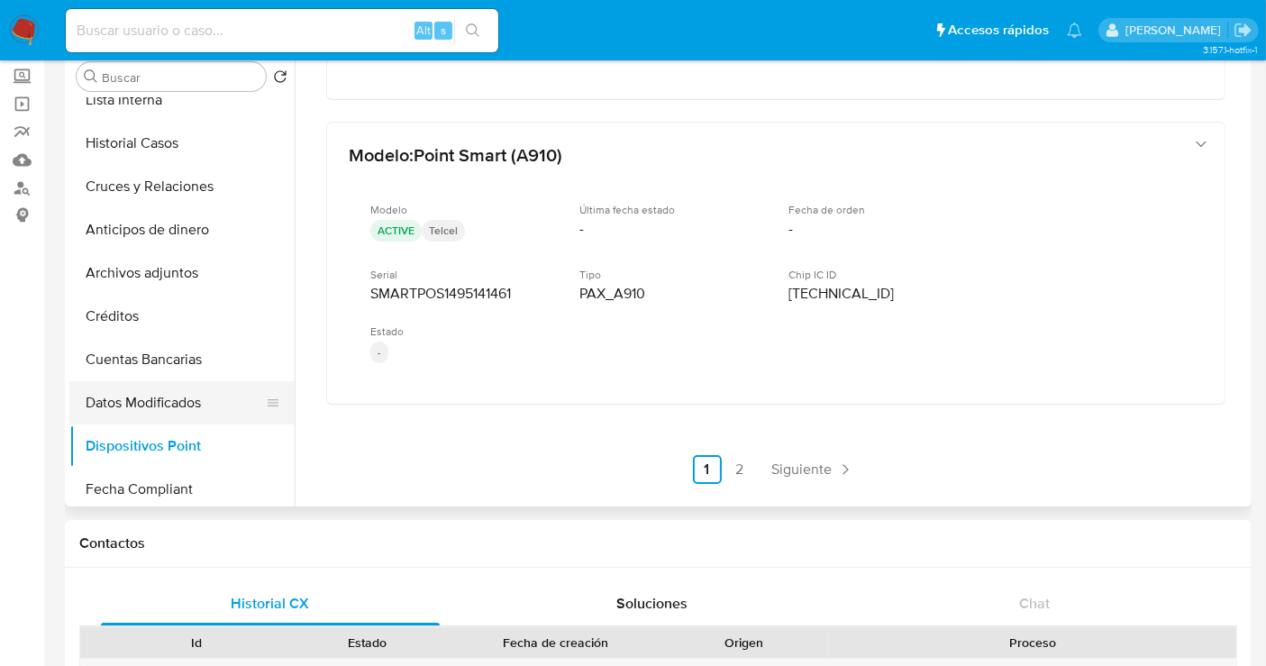
scroll to position [260, 0]
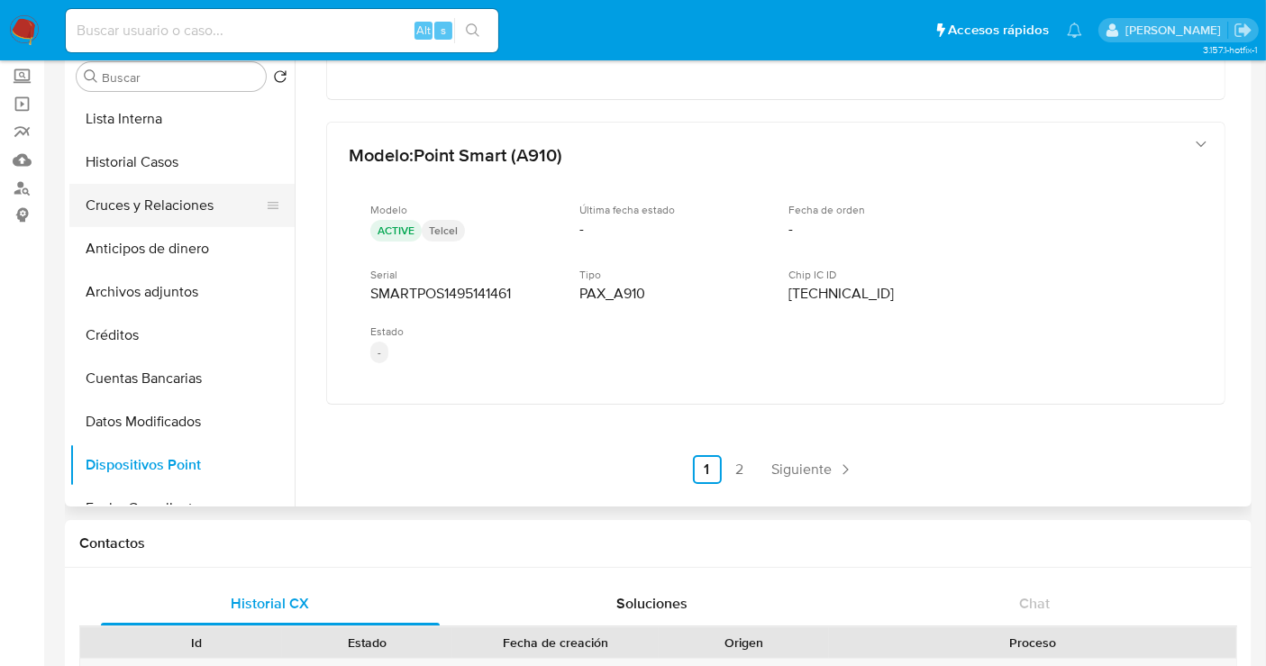
click at [136, 203] on button "Cruces y Relaciones" at bounding box center [174, 205] width 211 height 43
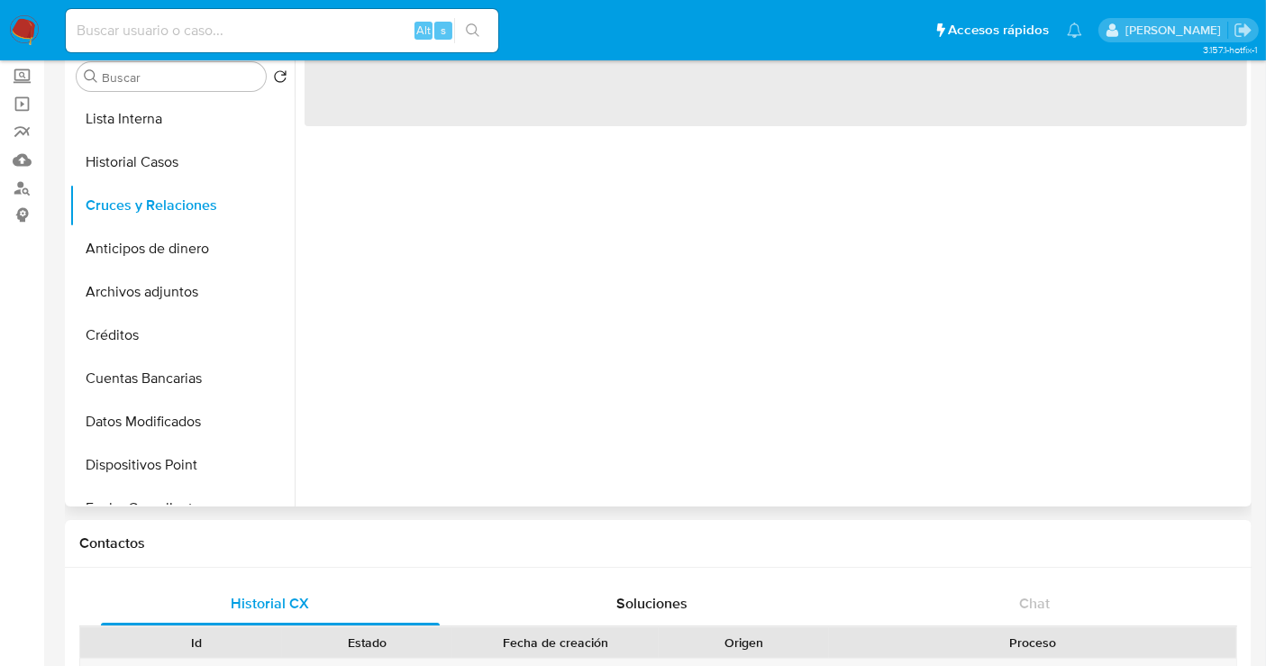
scroll to position [0, 0]
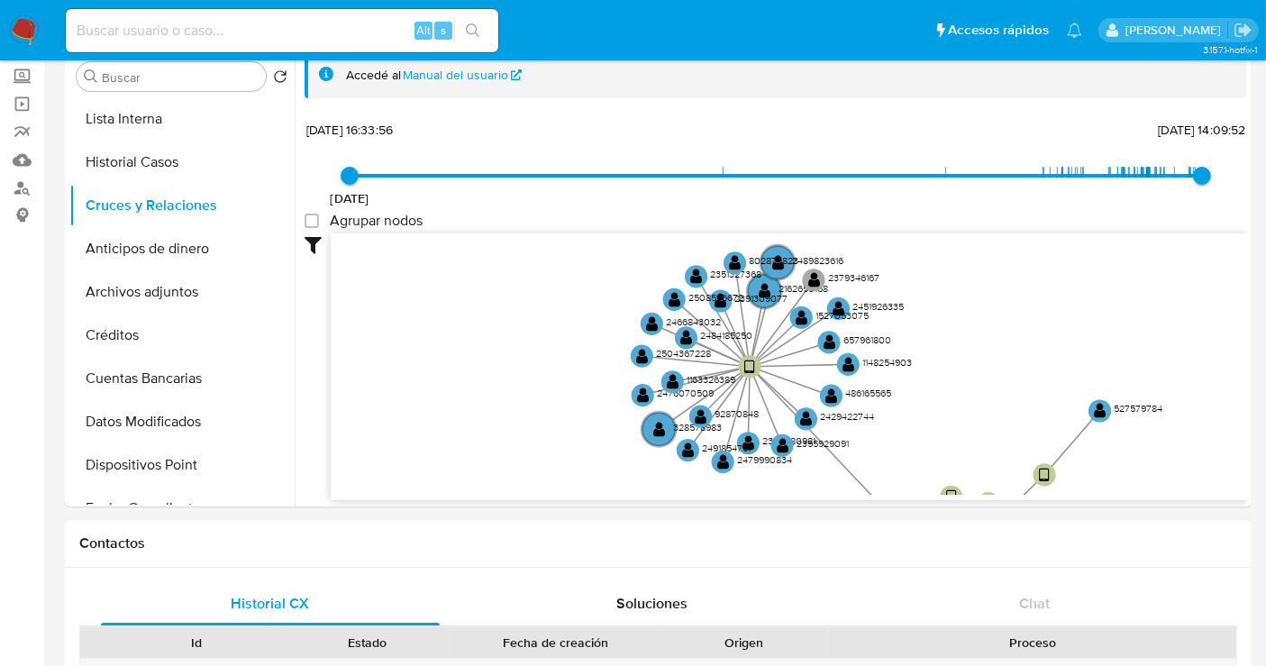
drag, startPoint x: 1091, startPoint y: 378, endPoint x: 1094, endPoint y: 539, distance: 161.3
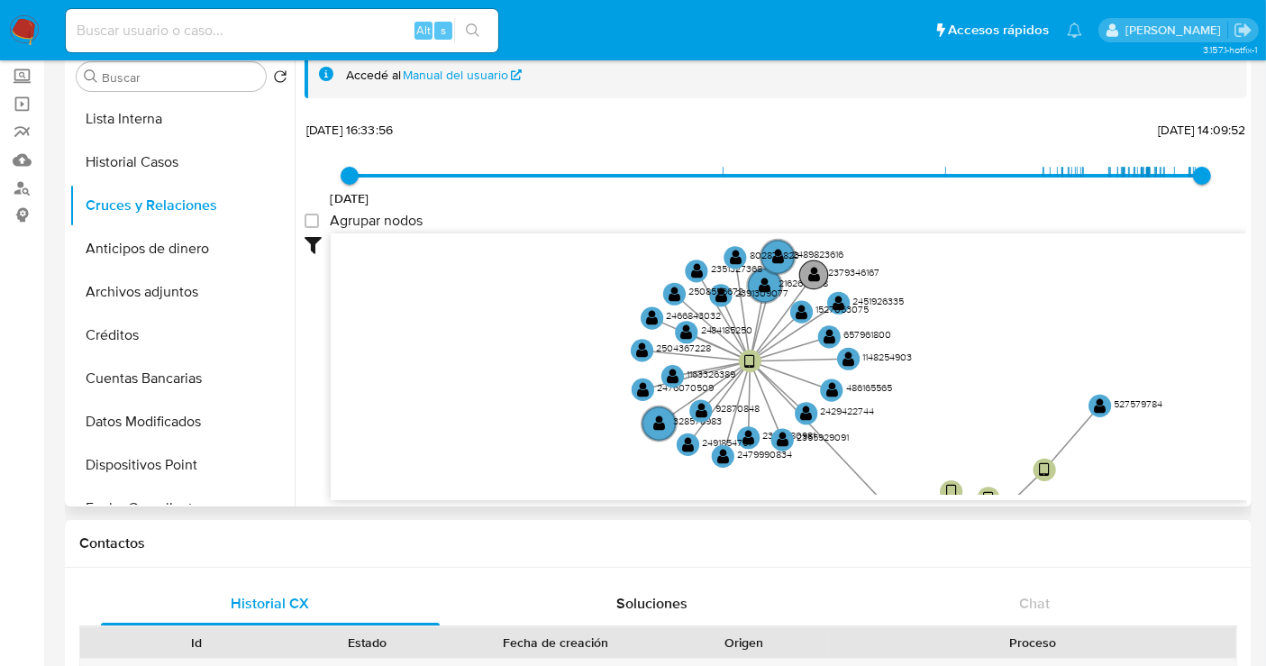
click at [851, 271] on text "2379346167" at bounding box center [853, 272] width 51 height 14
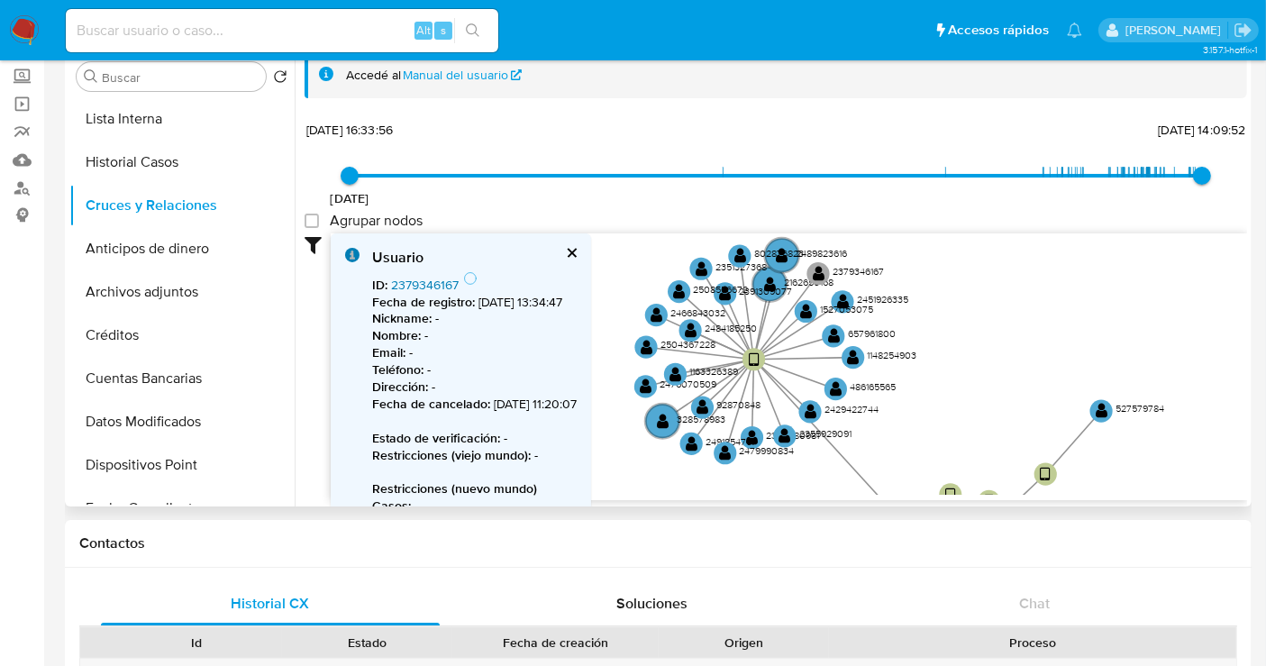
click at [419, 279] on link "2379346167" at bounding box center [425, 285] width 68 height 18
click at [582, 245] on div "Usuario ID : 2379346167 Fecha de registro : 9/4/2025, 13:34:47 Nickname : - Nom…" at bounding box center [461, 440] width 260 height 415
click at [577, 251] on button "cerrar" at bounding box center [571, 253] width 12 height 12
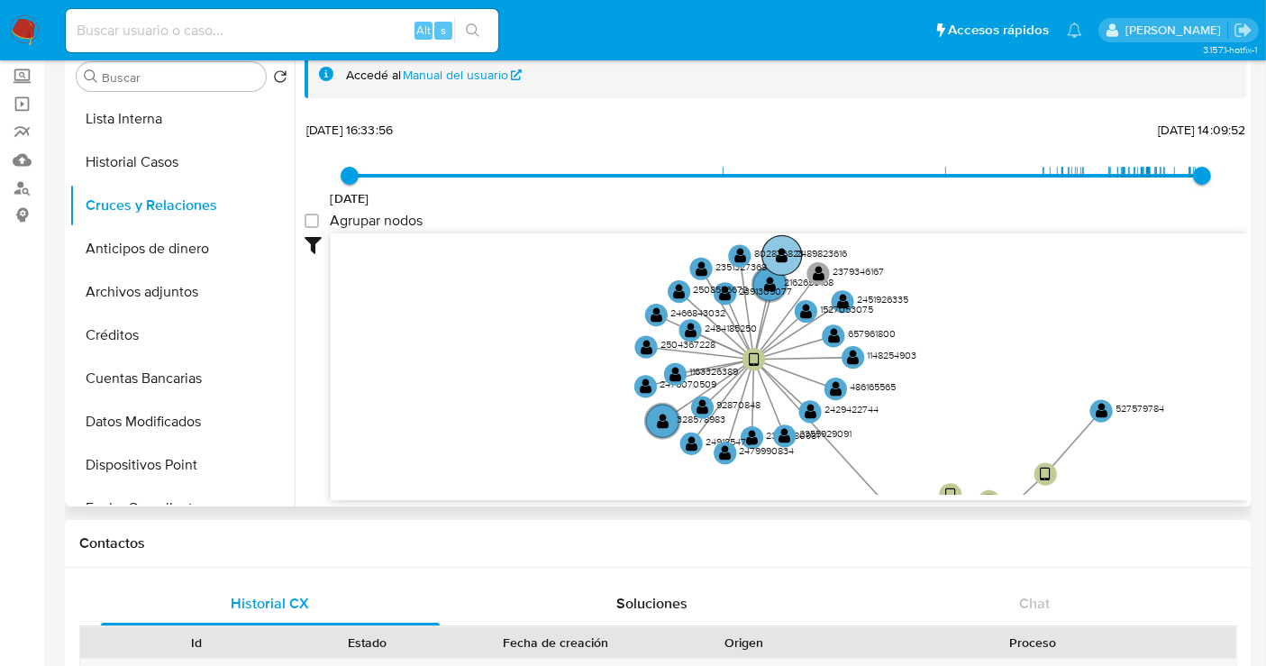
click at [821, 253] on text "2489823616" at bounding box center [822, 253] width 51 height 14
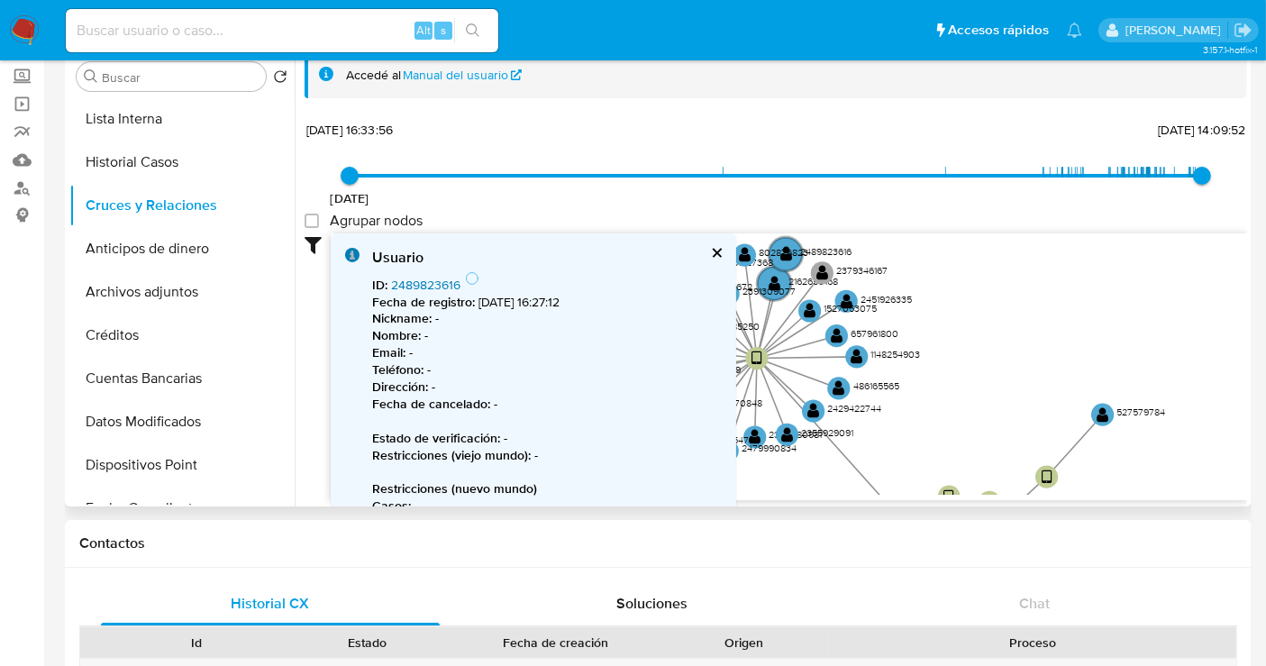
click at [409, 287] on link "2489823616" at bounding box center [425, 285] width 69 height 18
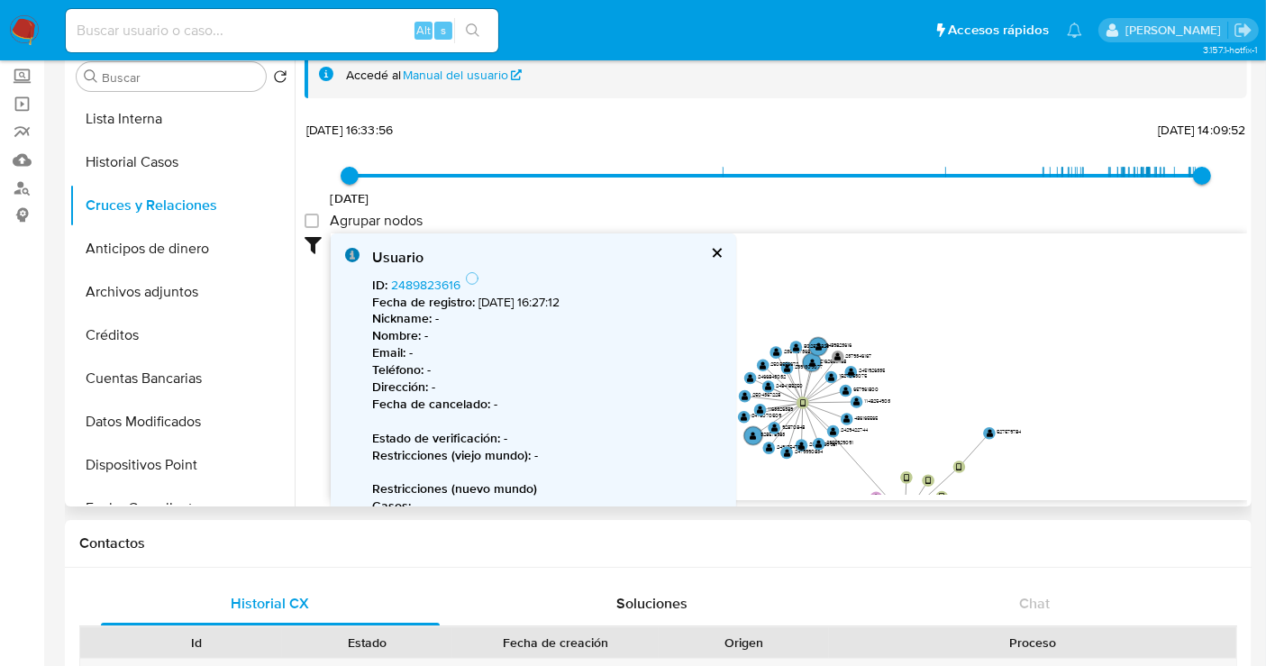
click at [715, 245] on div "Usuario ID : 2489823616 Fecha de registro : 9/6/2025, 16:27:12 Nickname : - Nom…" at bounding box center [534, 457] width 406 height 449
click at [715, 251] on button "cerrar" at bounding box center [716, 253] width 12 height 12
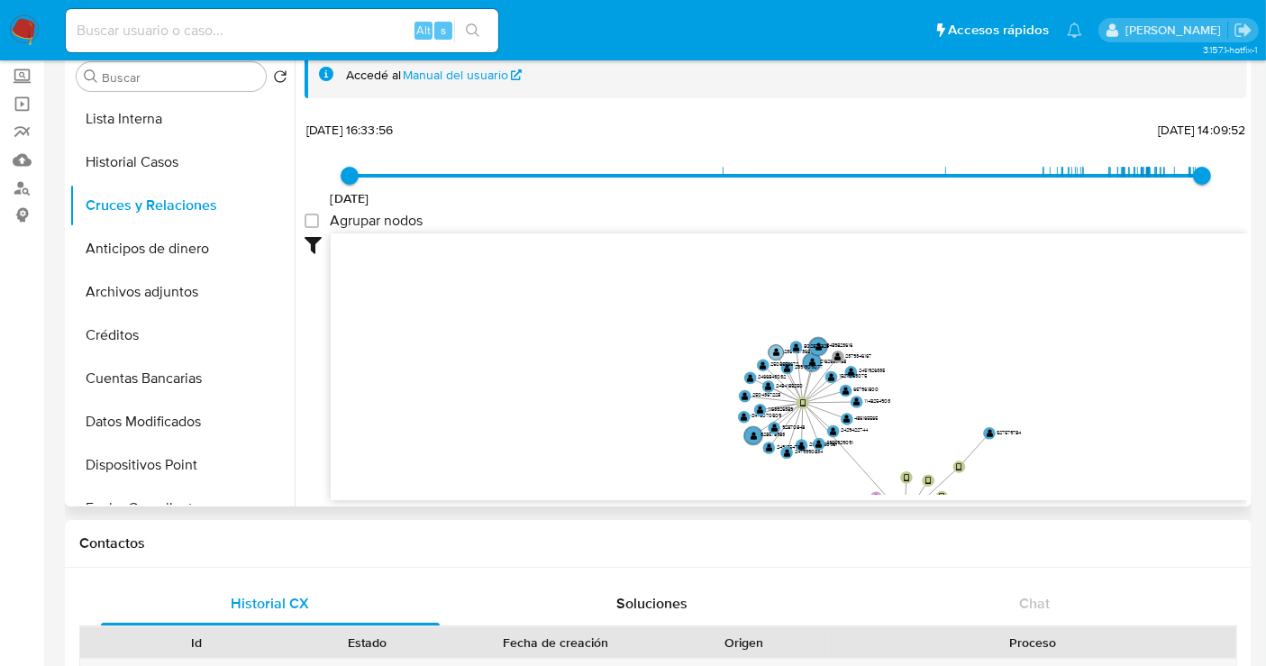
click at [784, 349] on text "2351327368" at bounding box center [797, 351] width 27 height 7
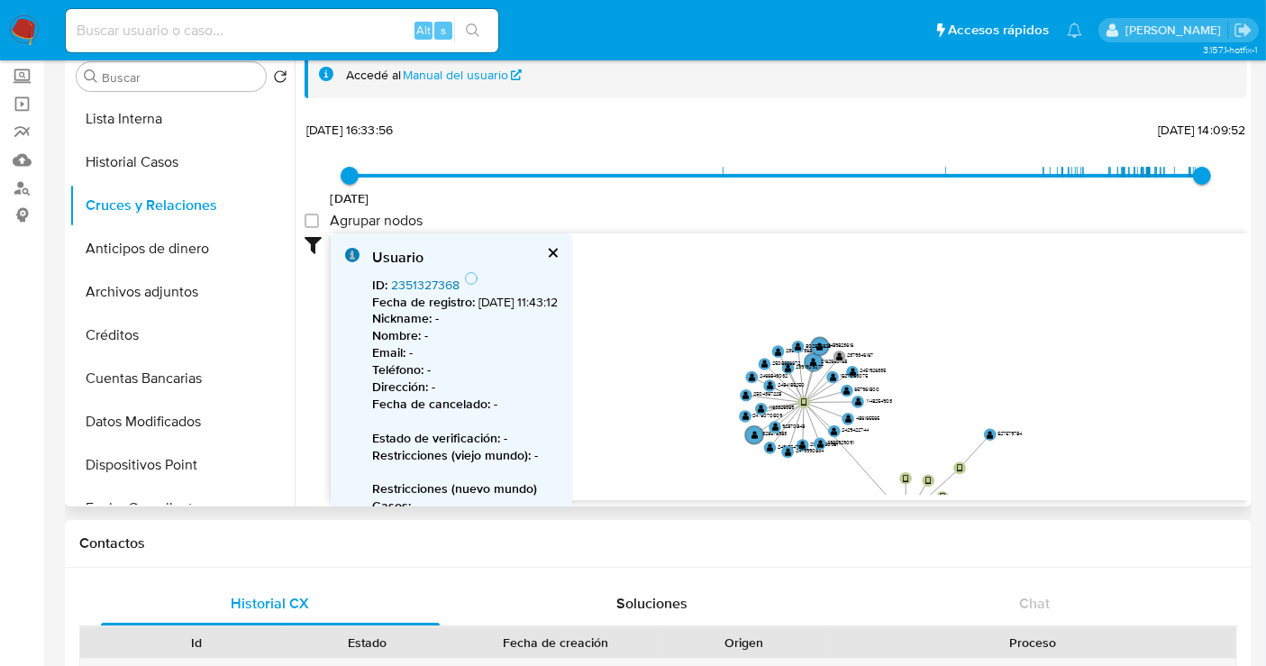
click at [427, 280] on link "2351327368" at bounding box center [425, 285] width 68 height 18
click at [572, 254] on div "Usuario ID : 2351327368 Fecha de registro : 24/3/2025, 11:43:12 Nickname : - No…" at bounding box center [452, 440] width 242 height 415
click at [558, 251] on button "cerrar" at bounding box center [552, 253] width 12 height 12
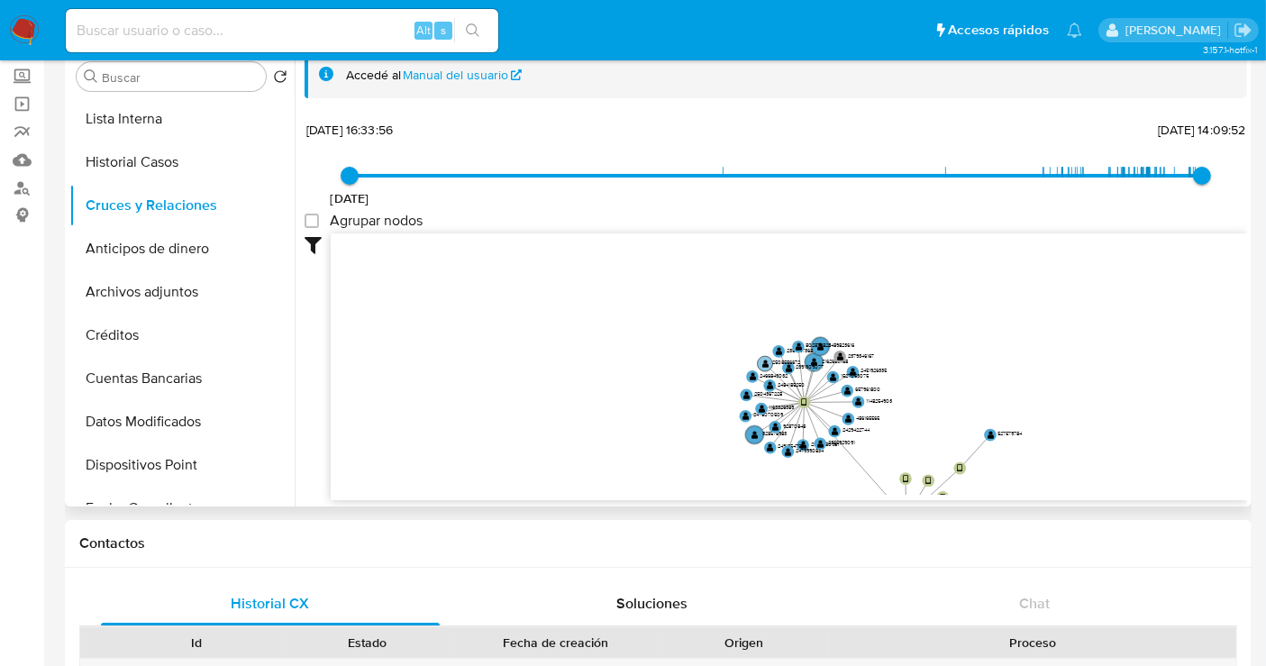
click at [775, 359] on text "2508556672" at bounding box center [787, 362] width 28 height 7
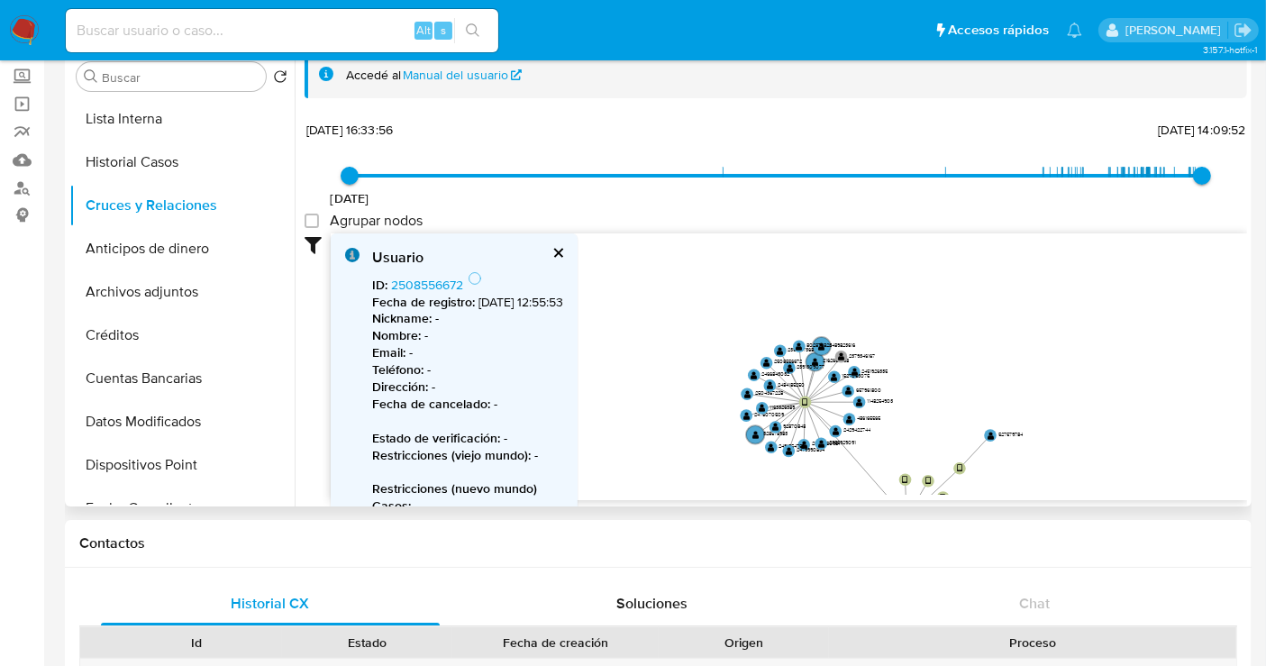
click at [434, 293] on b "Fecha de registro :" at bounding box center [423, 302] width 103 height 18
click at [420, 283] on link "2508556672" at bounding box center [427, 285] width 72 height 18
click at [578, 240] on div "Usuario ID : 2508556672 Fecha de registro : 19/6/2025, 12:55:53 Nickname : - No…" at bounding box center [454, 440] width 247 height 415
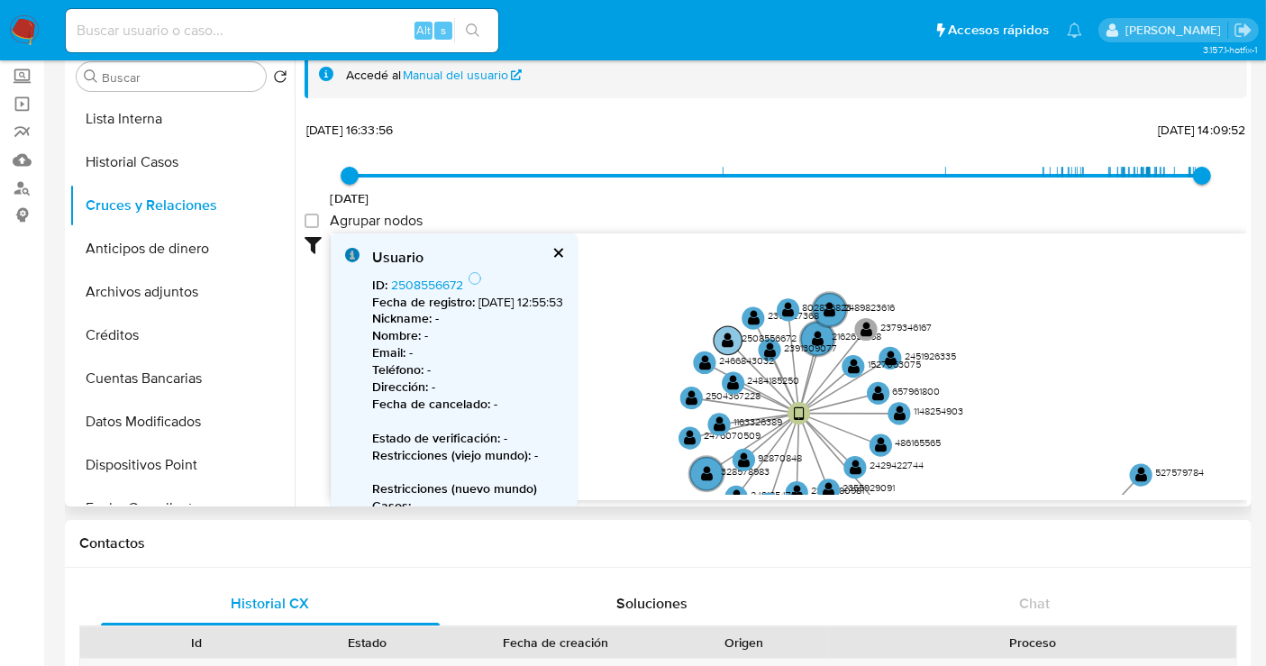
click at [785, 343] on text "2508556672" at bounding box center [770, 338] width 55 height 14
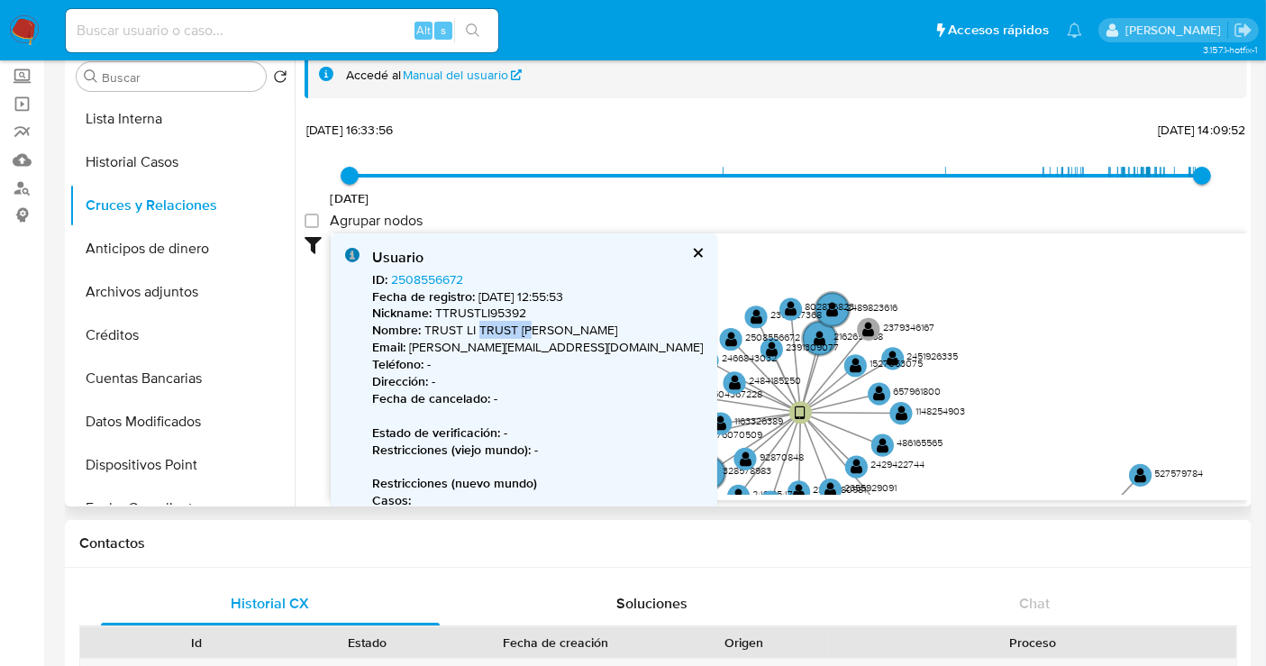
drag, startPoint x: 542, startPoint y: 326, endPoint x: 477, endPoint y: 333, distance: 65.3
click at [477, 333] on p "Nombre : TRUST LI TRUST LI" at bounding box center [537, 330] width 331 height 17
copy p "TRUST LI"
click at [794, 345] on text "2391309077" at bounding box center [812, 347] width 53 height 14
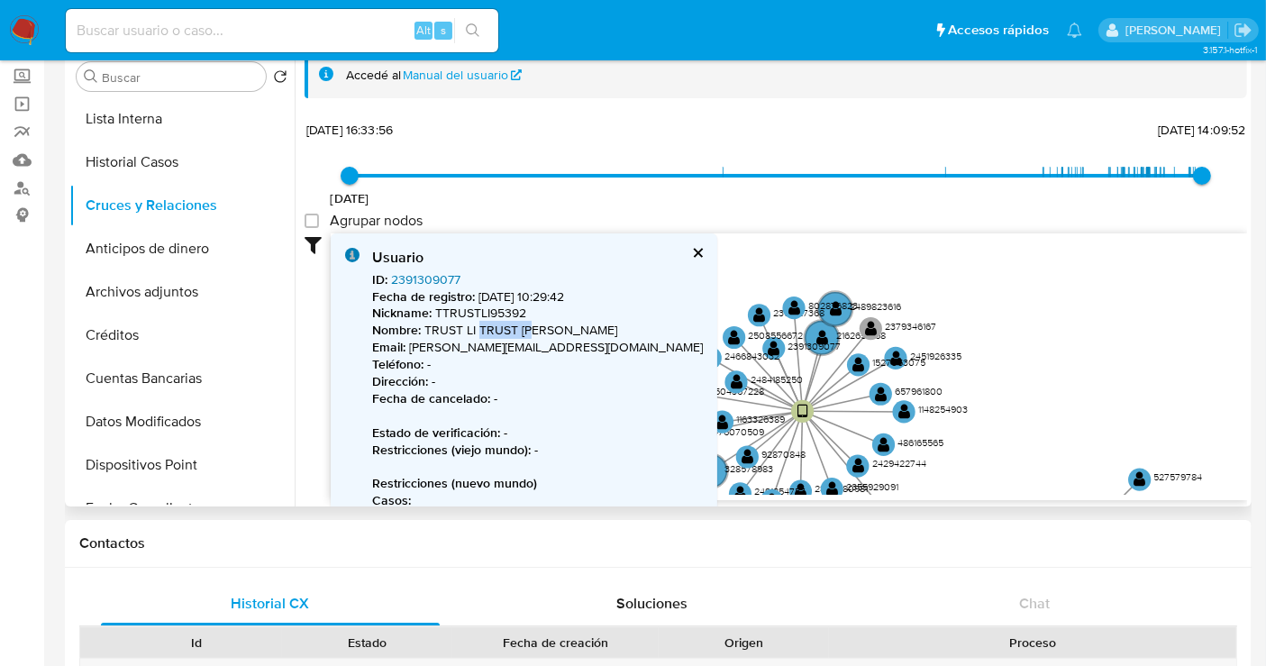
click at [430, 274] on link "2391309077" at bounding box center [425, 279] width 69 height 18
click at [592, 254] on div "Usuario ID : 2391309077 Fecha de registro : 16/4/2025, 10:29:42 Nickname : TTRU…" at bounding box center [524, 437] width 387 height 409
click at [691, 251] on button "cerrar" at bounding box center [697, 253] width 12 height 12
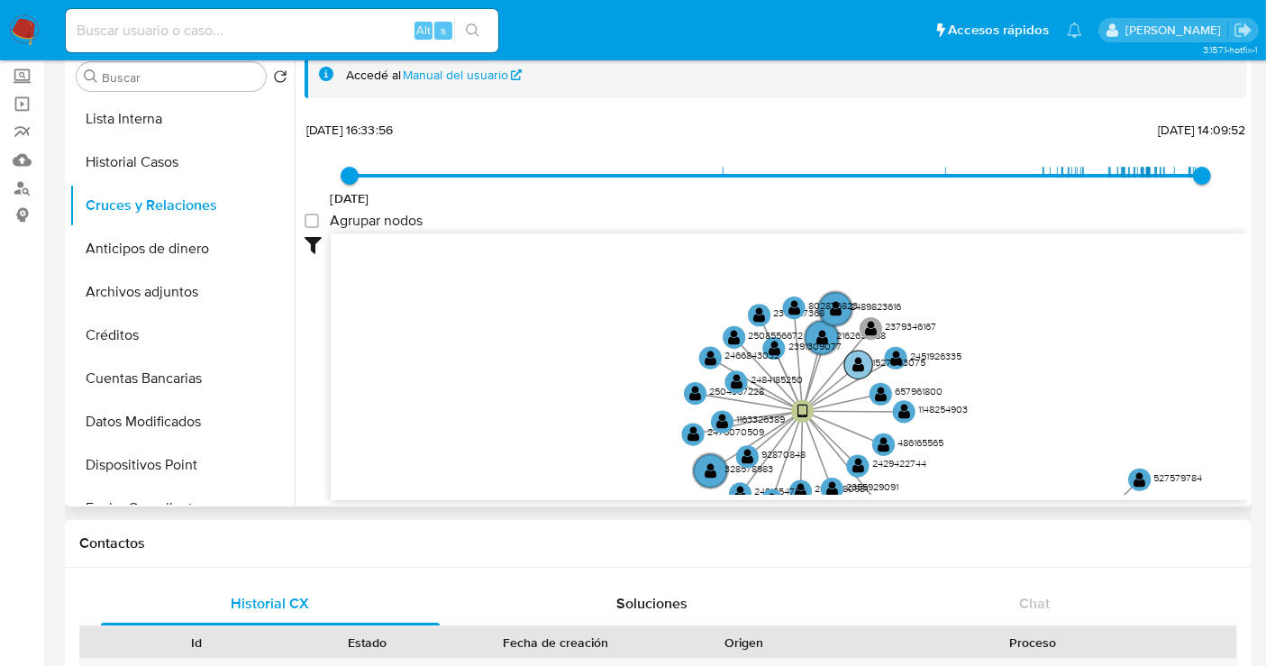
click at [875, 364] on text "1527053075" at bounding box center [898, 362] width 53 height 14
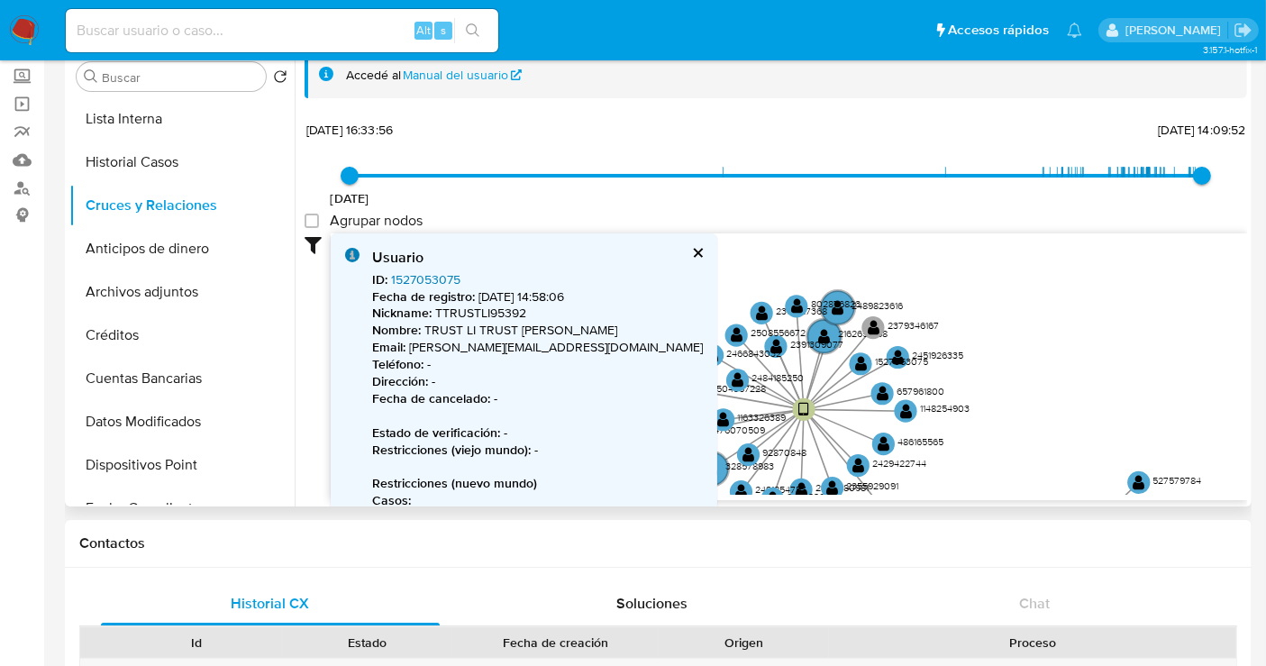
click at [443, 278] on link "1527053075" at bounding box center [425, 279] width 69 height 18
click at [861, 305] on text "802876823" at bounding box center [836, 304] width 50 height 14
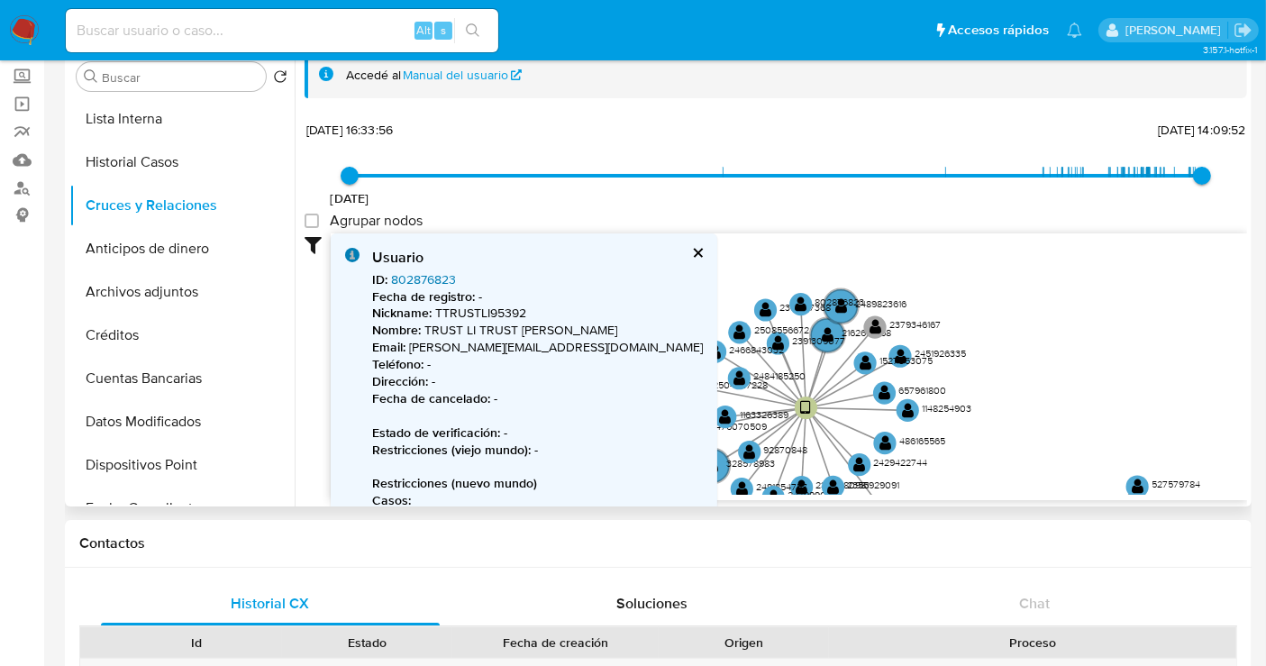
click at [436, 276] on link "802876823" at bounding box center [423, 279] width 65 height 18
click at [806, 343] on text "2391309077" at bounding box center [818, 340] width 53 height 14
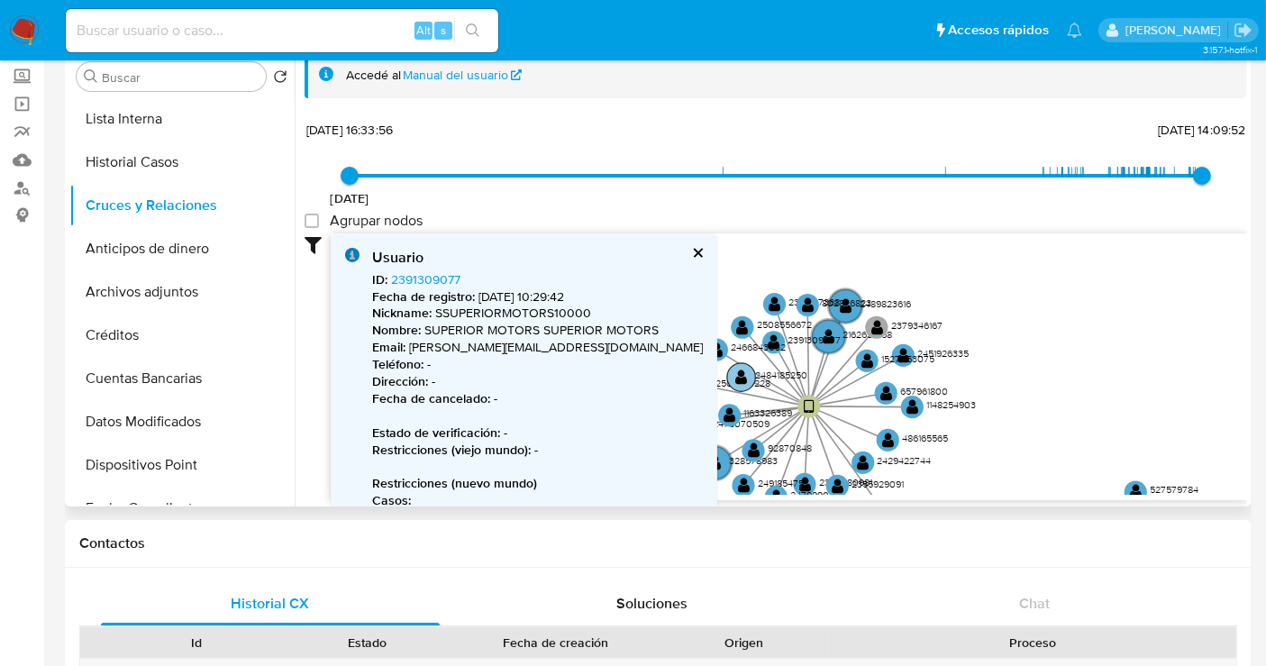
click at [769, 371] on text "2484185250" at bounding box center [781, 375] width 52 height 14
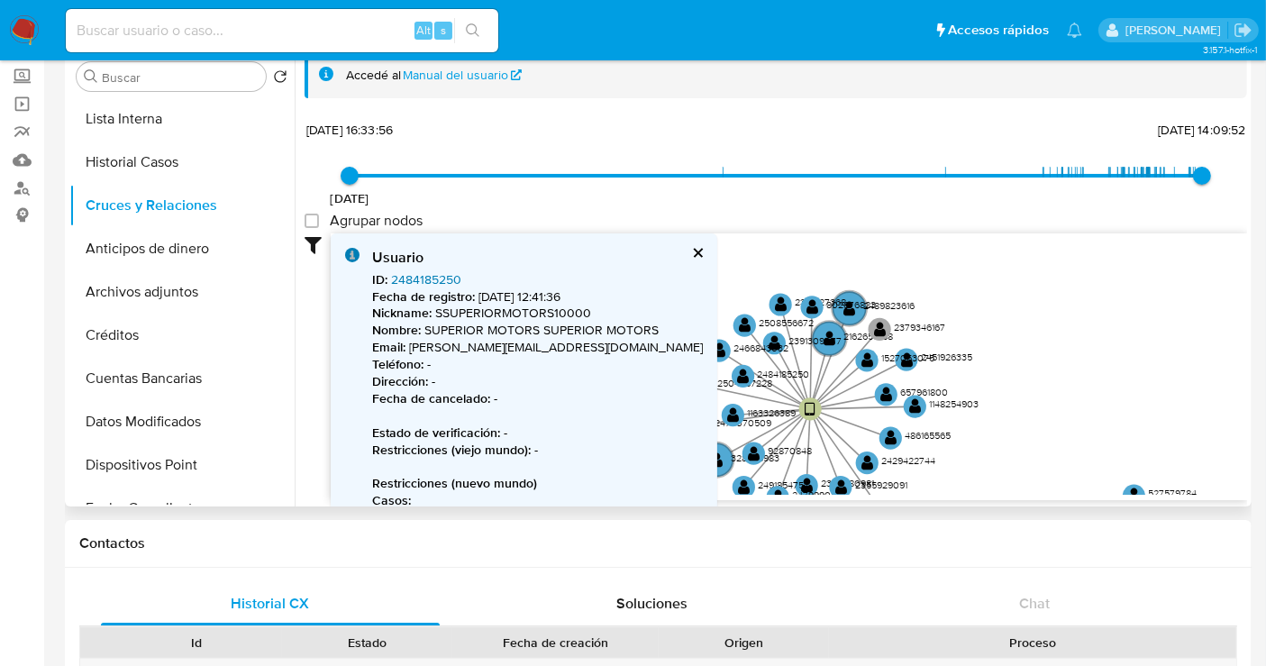
click at [414, 270] on link "2484185250" at bounding box center [426, 279] width 70 height 18
click at [757, 407] on text "1163326389" at bounding box center [771, 413] width 49 height 14
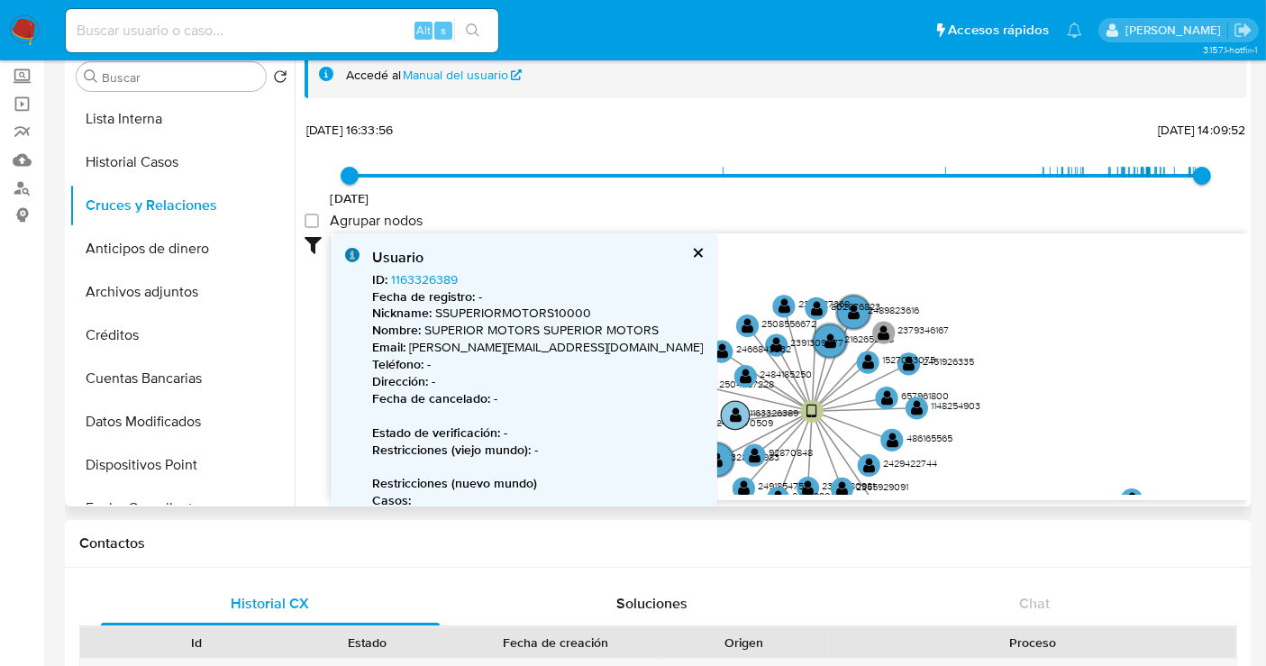
click at [762, 413] on text "1163326389" at bounding box center [774, 413] width 49 height 14
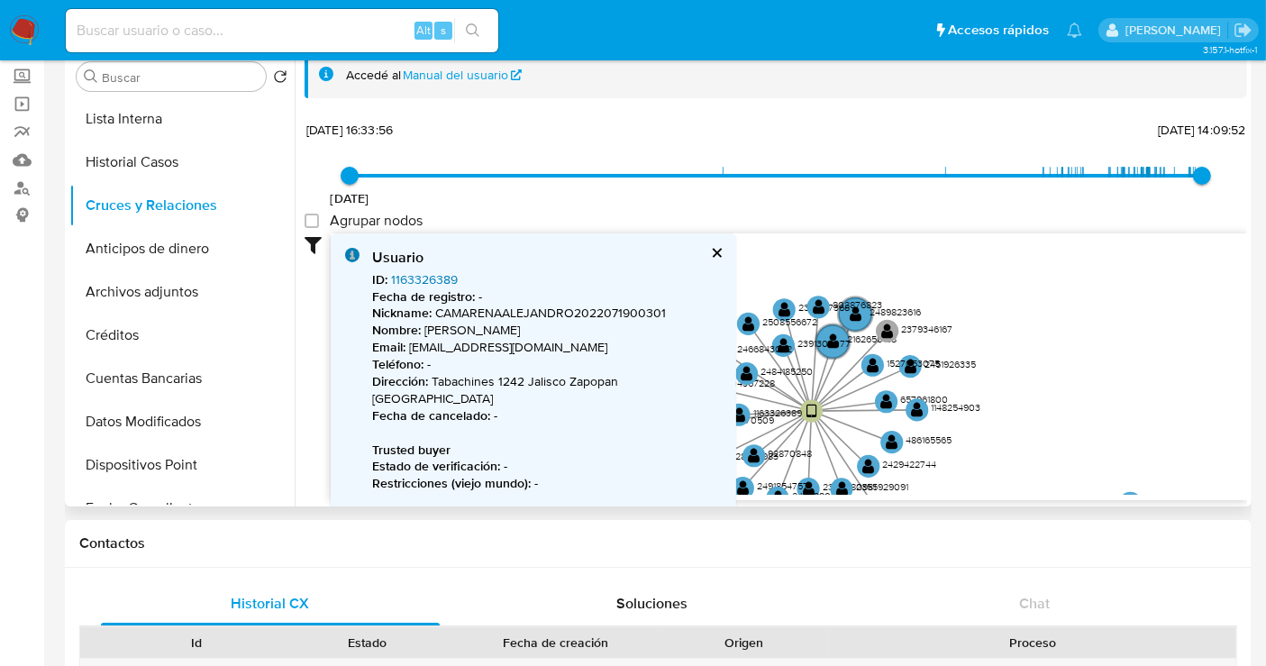
click at [412, 282] on link "1163326389" at bounding box center [424, 279] width 67 height 18
click at [710, 253] on button "cerrar" at bounding box center [716, 253] width 12 height 12
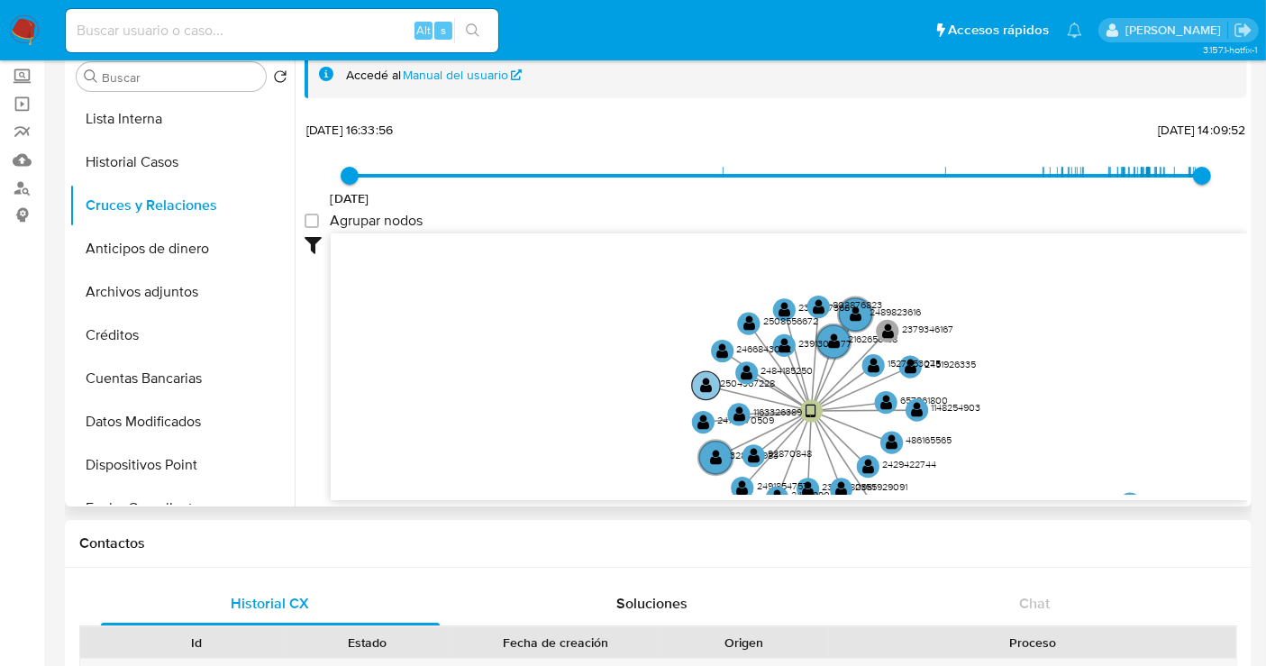
click at [724, 379] on text "2504367228" at bounding box center [747, 383] width 55 height 14
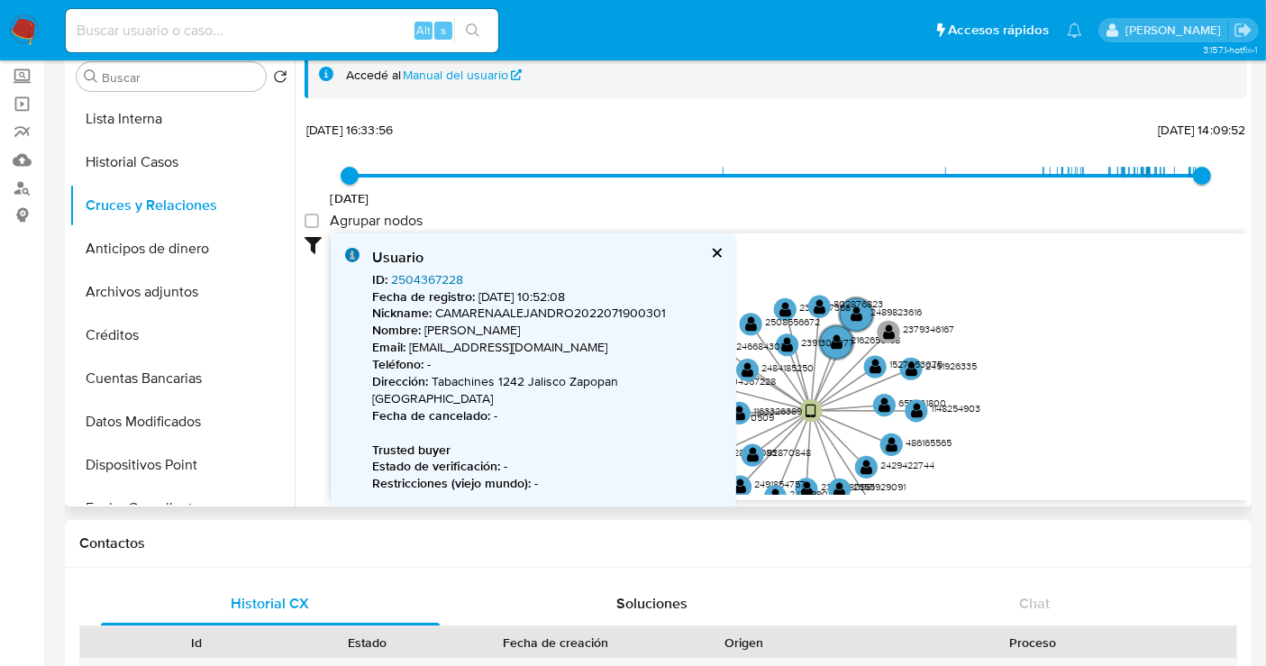
click at [419, 282] on link "2504367228" at bounding box center [427, 279] width 72 height 18
click at [903, 466] on text "2429422744" at bounding box center [908, 465] width 54 height 14
click at [445, 274] on link "2429422744" at bounding box center [426, 279] width 71 height 18
click at [919, 440] on text "486165565" at bounding box center [929, 444] width 46 height 14
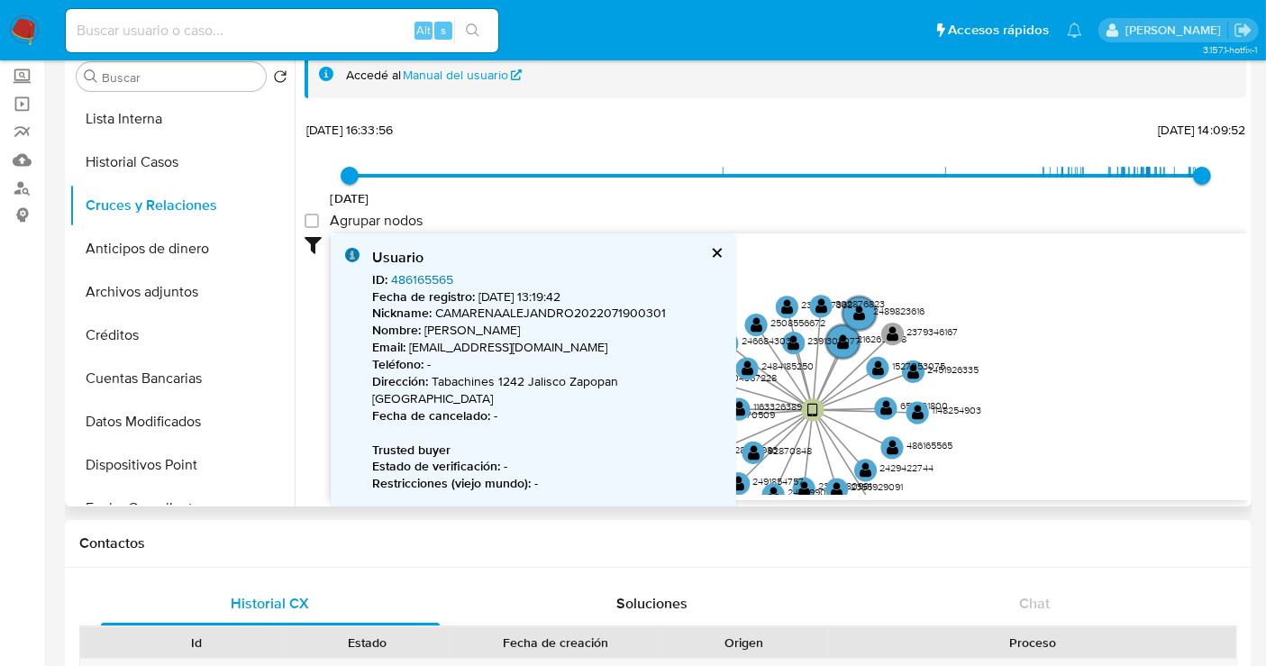
click at [421, 274] on link "486165565" at bounding box center [422, 279] width 62 height 18
click at [896, 367] on text "1527053075" at bounding box center [918, 366] width 53 height 14
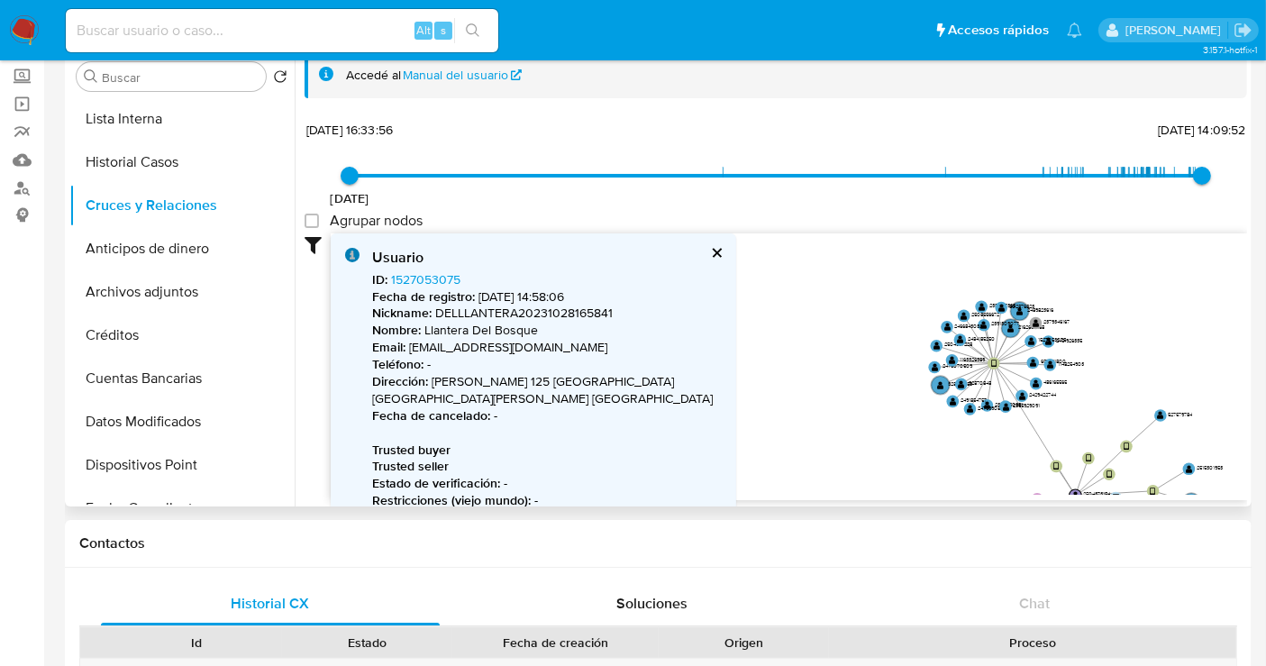
click at [717, 252] on button "cerrar" at bounding box center [716, 253] width 12 height 12
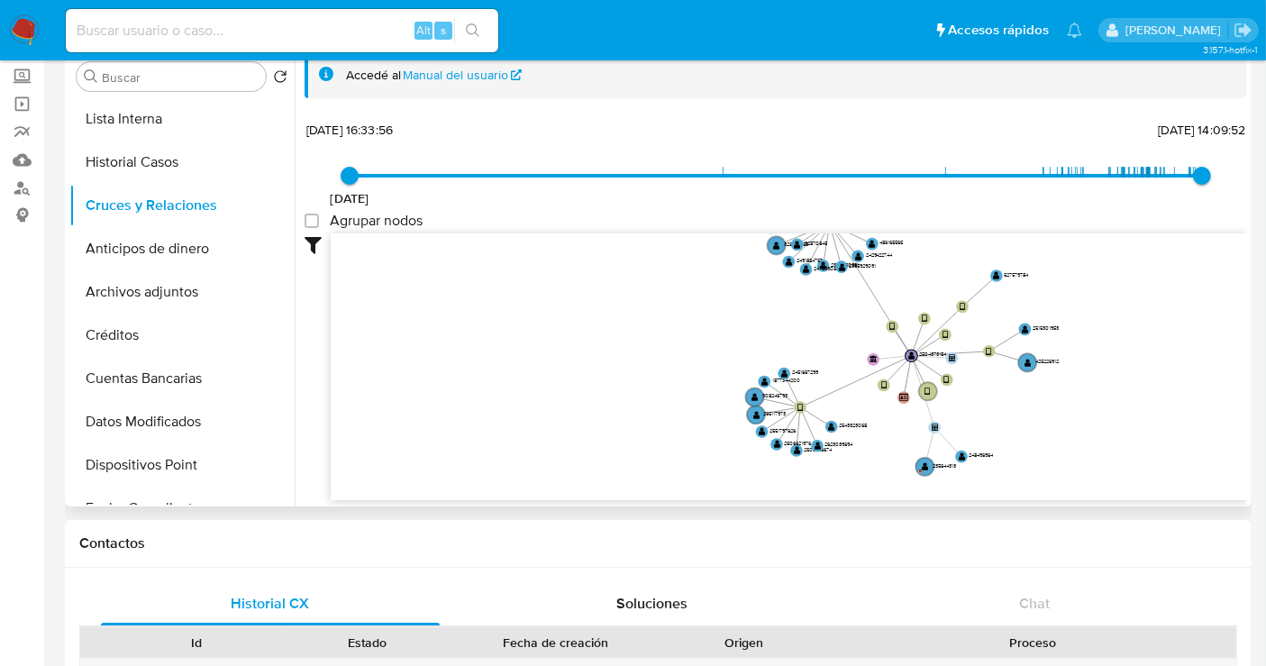
drag, startPoint x: 858, startPoint y: 390, endPoint x: 681, endPoint y: 235, distance: 235.0
click at [682, 235] on icon "device-68405c5c93ed22175be85434  device-67c5c7ffdabed0d9a68dc0bf  device-685c…" at bounding box center [789, 363] width 917 height 261
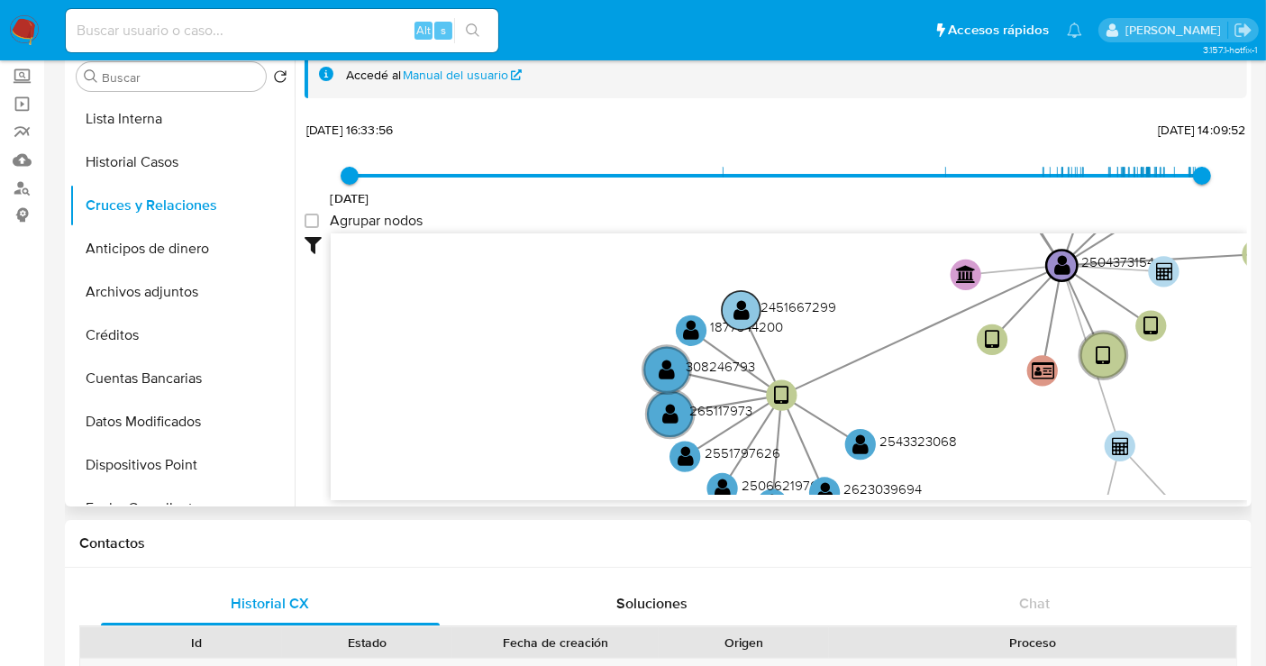
click at [786, 306] on text "2451667299" at bounding box center [799, 306] width 76 height 19
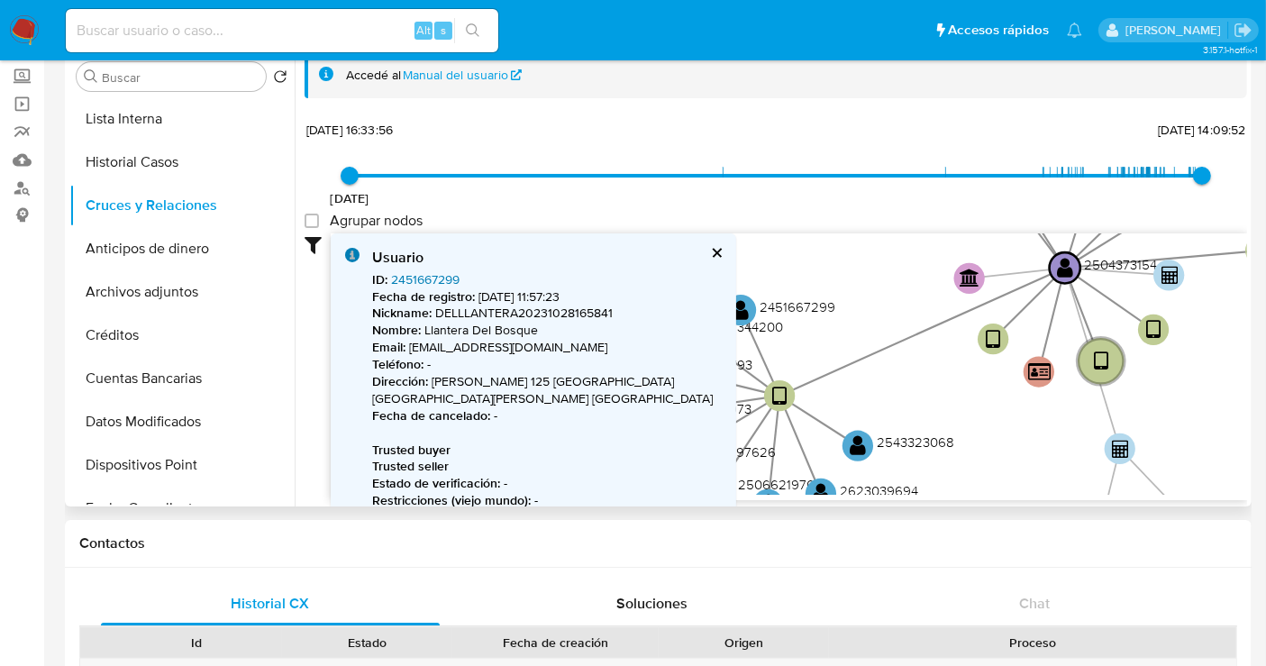
click at [448, 277] on link "2451667299" at bounding box center [425, 279] width 68 height 18
click at [710, 248] on button "cerrar" at bounding box center [716, 253] width 12 height 12
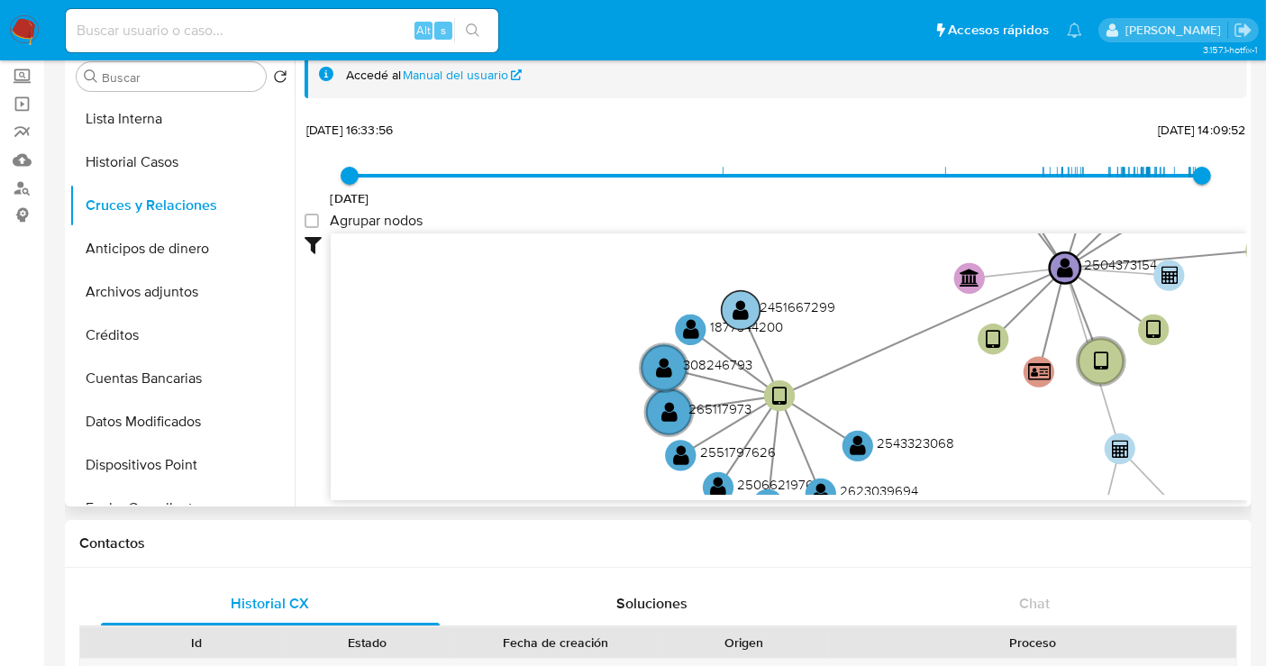
click at [783, 306] on text "2451667299" at bounding box center [799, 306] width 76 height 19
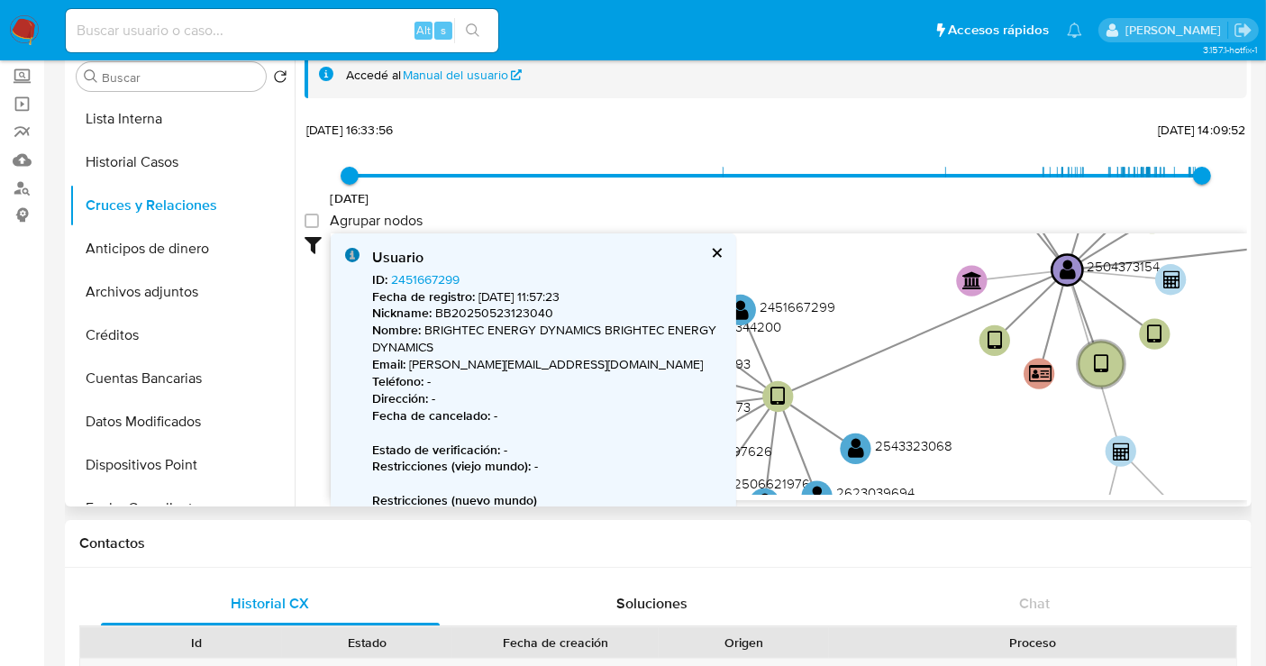
click at [707, 259] on div "Usuario" at bounding box center [547, 258] width 350 height 20
click at [710, 254] on button "cerrar" at bounding box center [716, 253] width 12 height 12
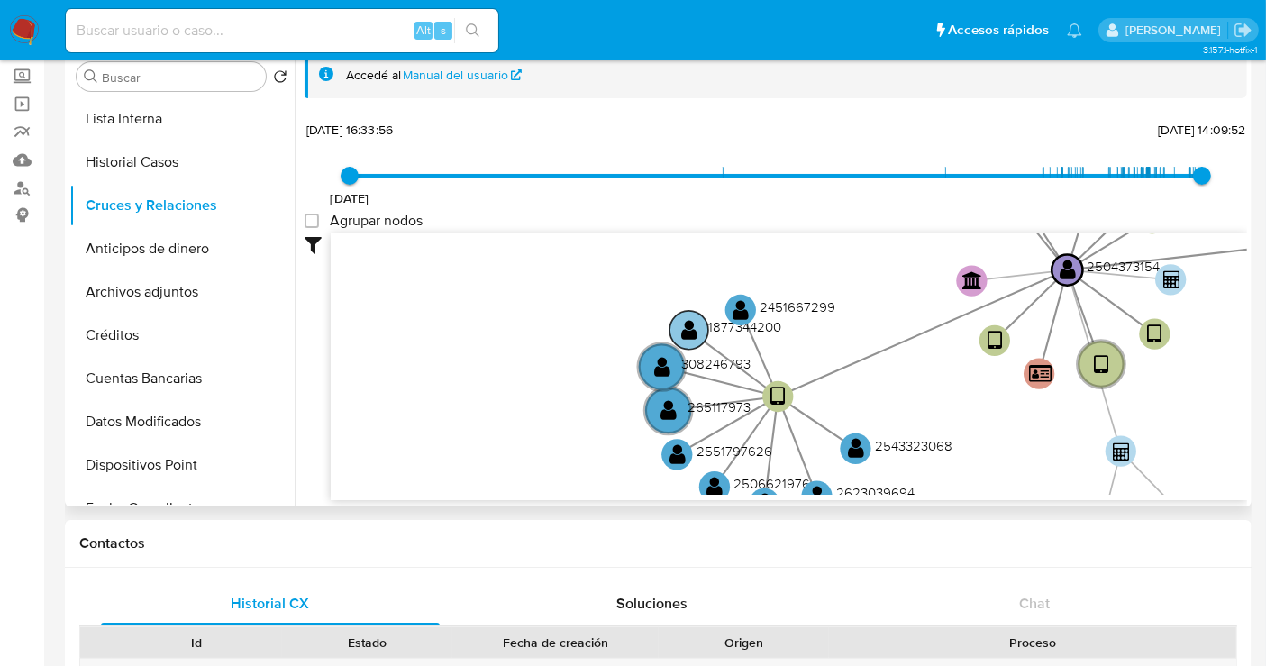
click at [758, 324] on text "1877344200" at bounding box center [744, 326] width 73 height 19
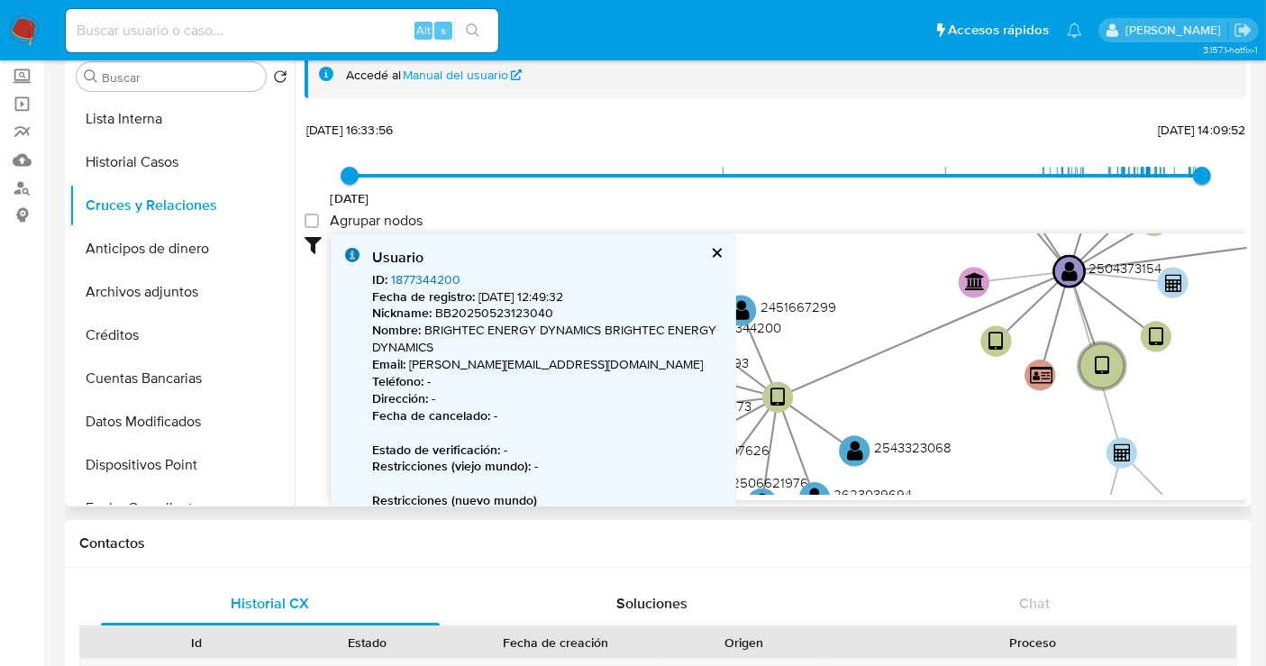
click at [424, 278] on link "1877344200" at bounding box center [425, 279] width 69 height 18
click at [716, 251] on button "cerrar" at bounding box center [716, 253] width 12 height 12
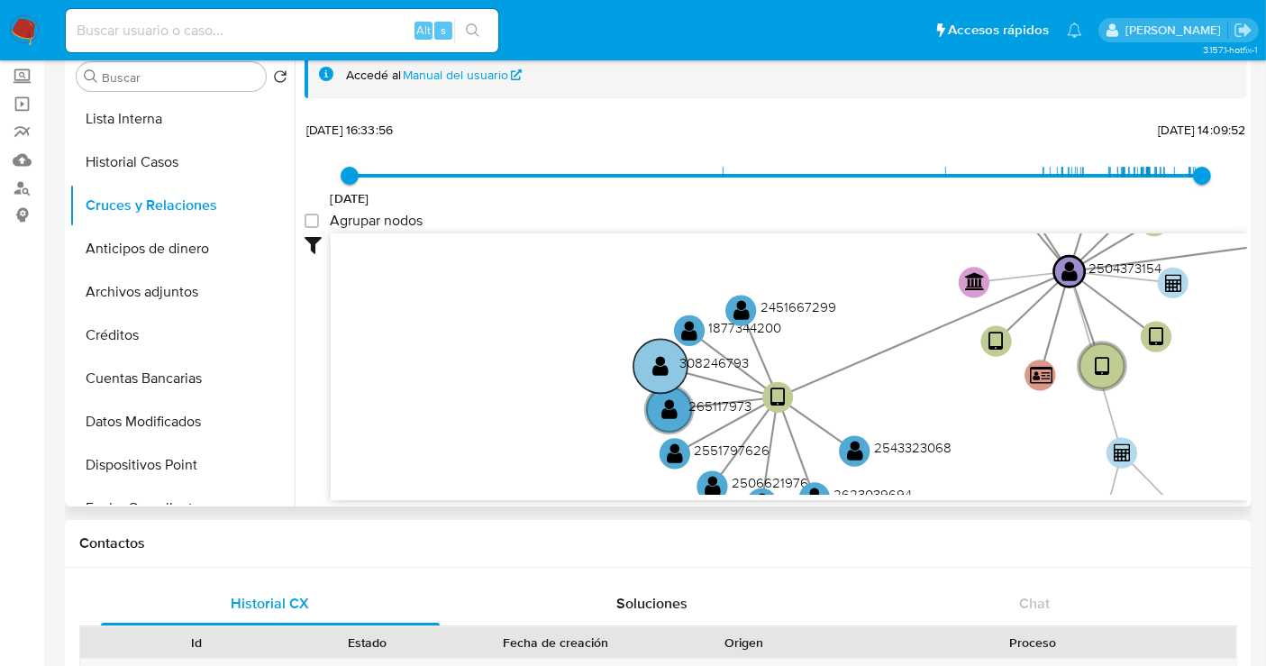
click at [700, 353] on text "308246793" at bounding box center [714, 362] width 69 height 19
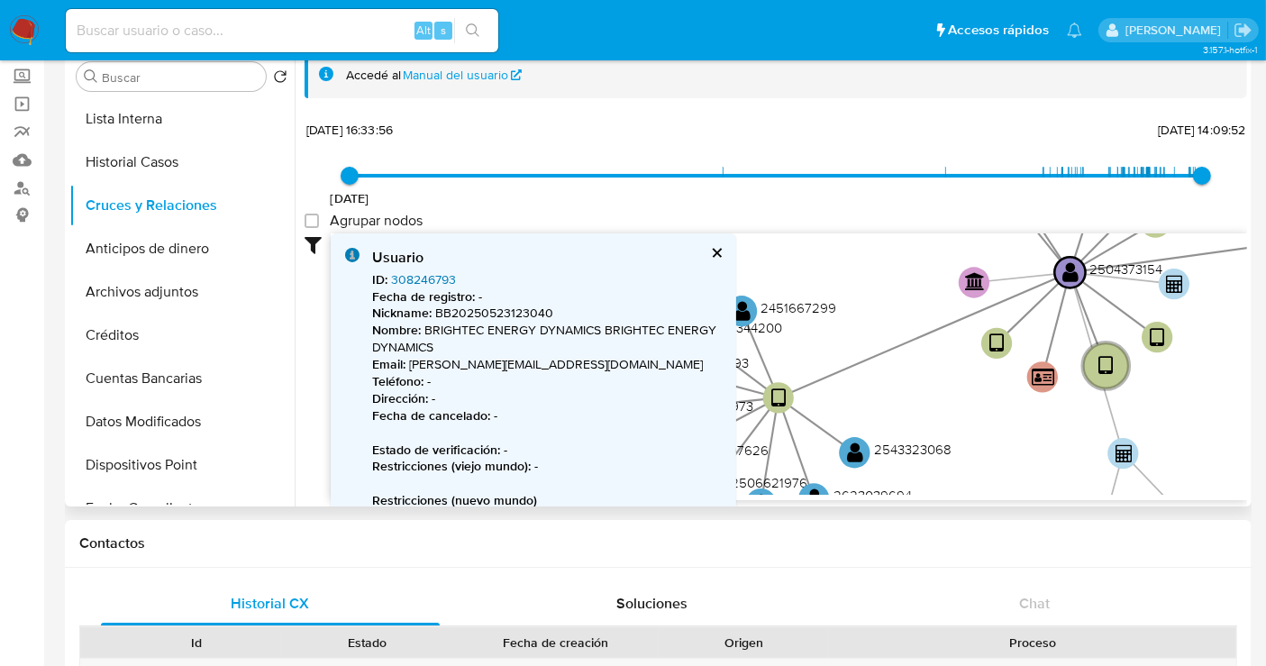
click at [408, 270] on link "308246793" at bounding box center [423, 279] width 65 height 18
click at [710, 252] on button "cerrar" at bounding box center [716, 253] width 12 height 12
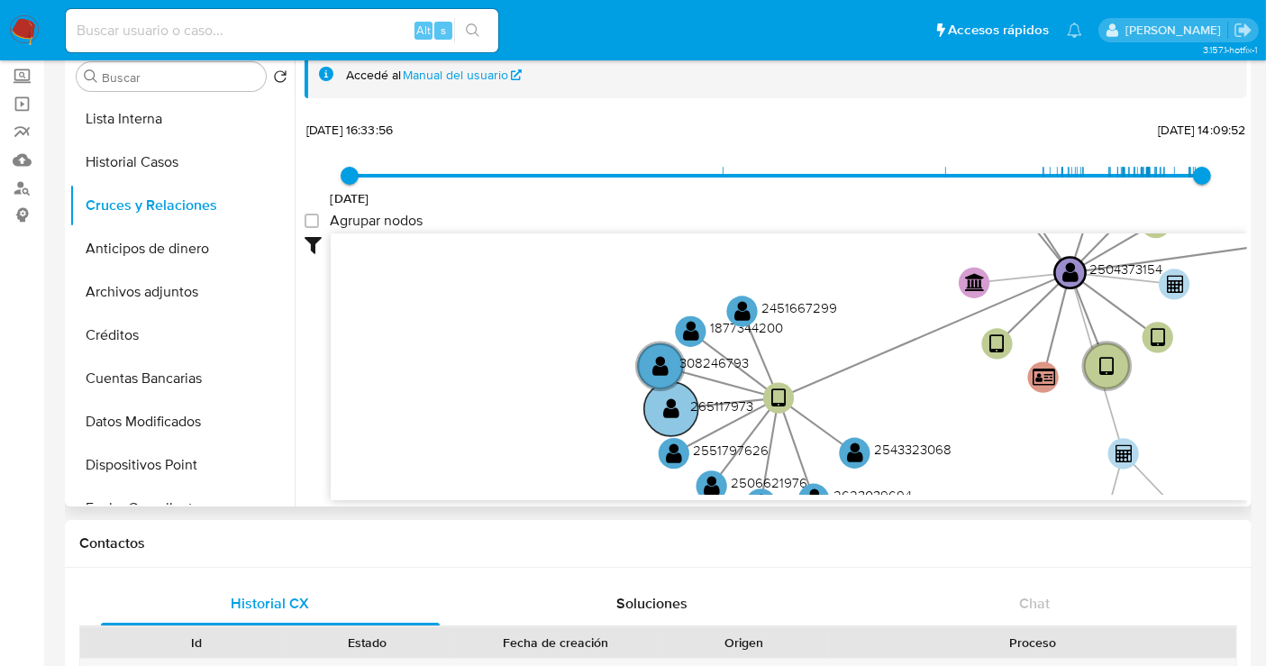
click at [702, 407] on text "265117973" at bounding box center [721, 406] width 63 height 19
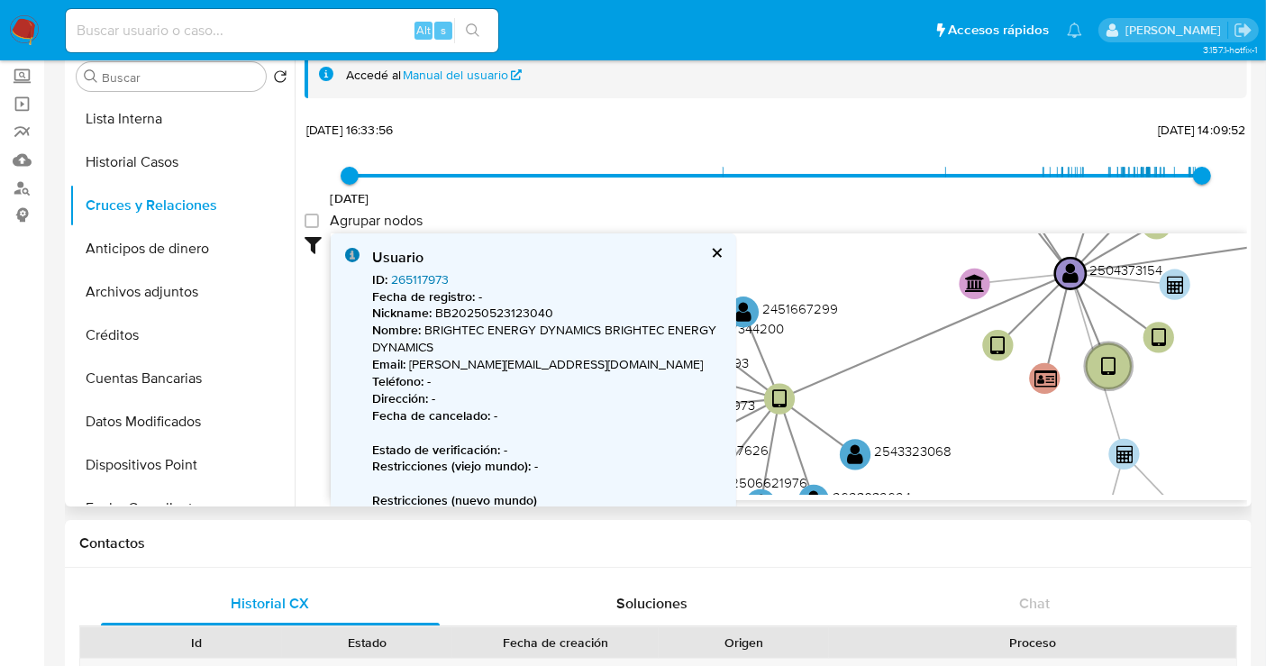
click at [431, 281] on link "265117973" at bounding box center [420, 279] width 58 height 18
click at [422, 279] on link "265117973" at bounding box center [420, 279] width 58 height 18
click at [717, 251] on button "cerrar" at bounding box center [716, 253] width 12 height 12
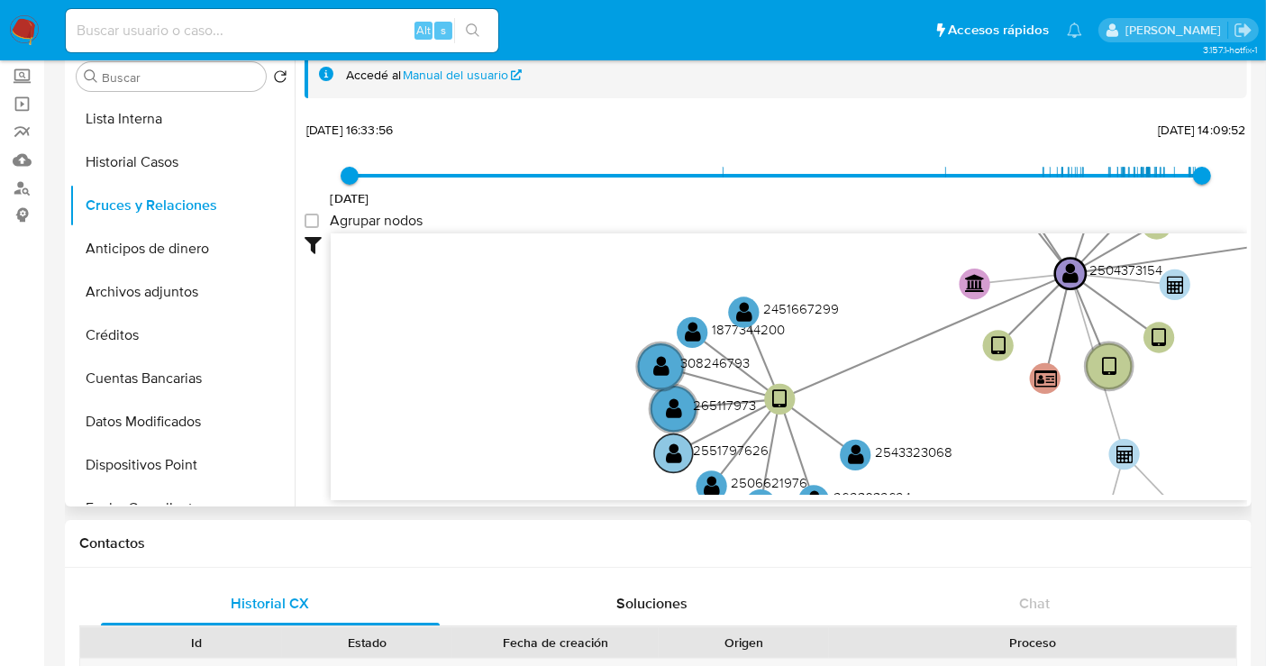
click at [733, 449] on text "2551797626" at bounding box center [731, 450] width 76 height 19
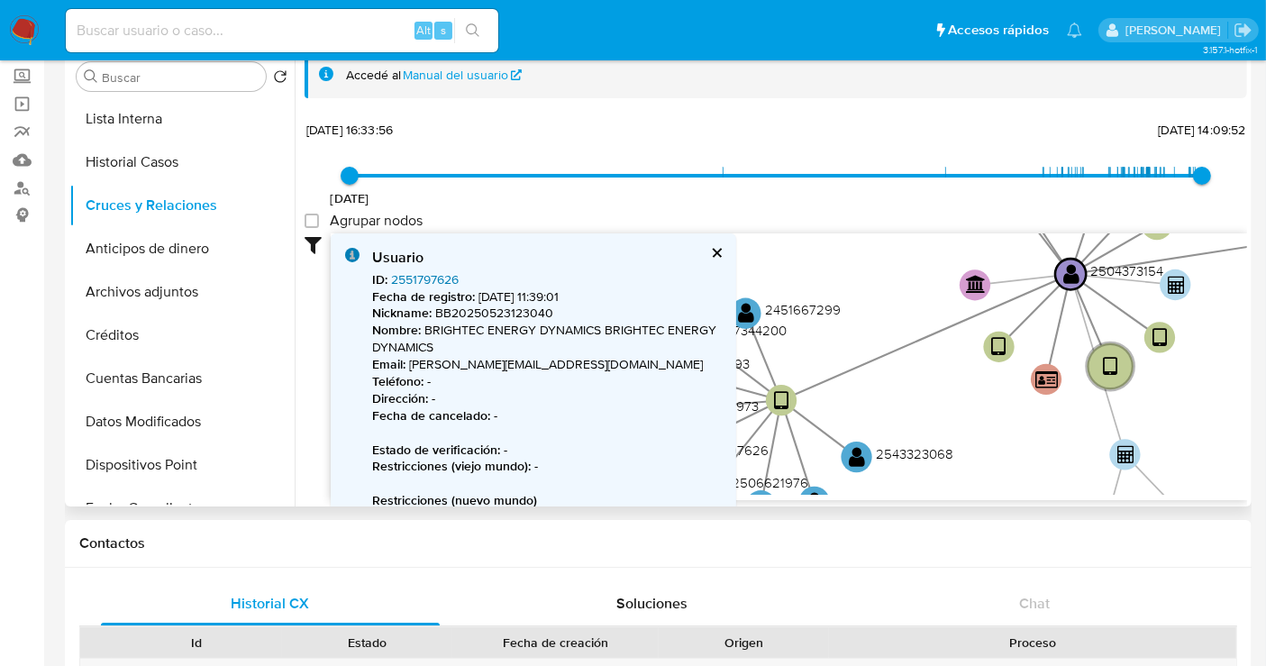
click at [434, 275] on link "2551797626" at bounding box center [425, 279] width 68 height 18
click at [708, 254] on div "Usuario" at bounding box center [547, 258] width 350 height 20
click at [714, 247] on button "cerrar" at bounding box center [716, 253] width 12 height 12
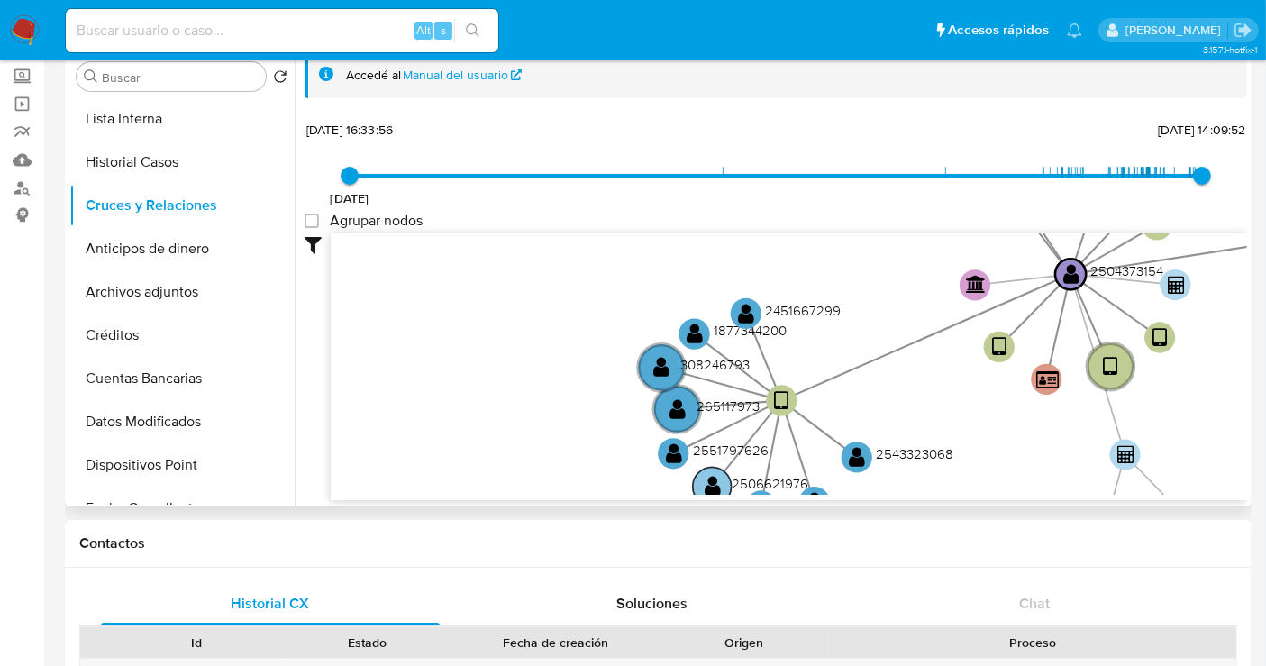
click at [771, 480] on text "2506621976" at bounding box center [770, 483] width 77 height 19
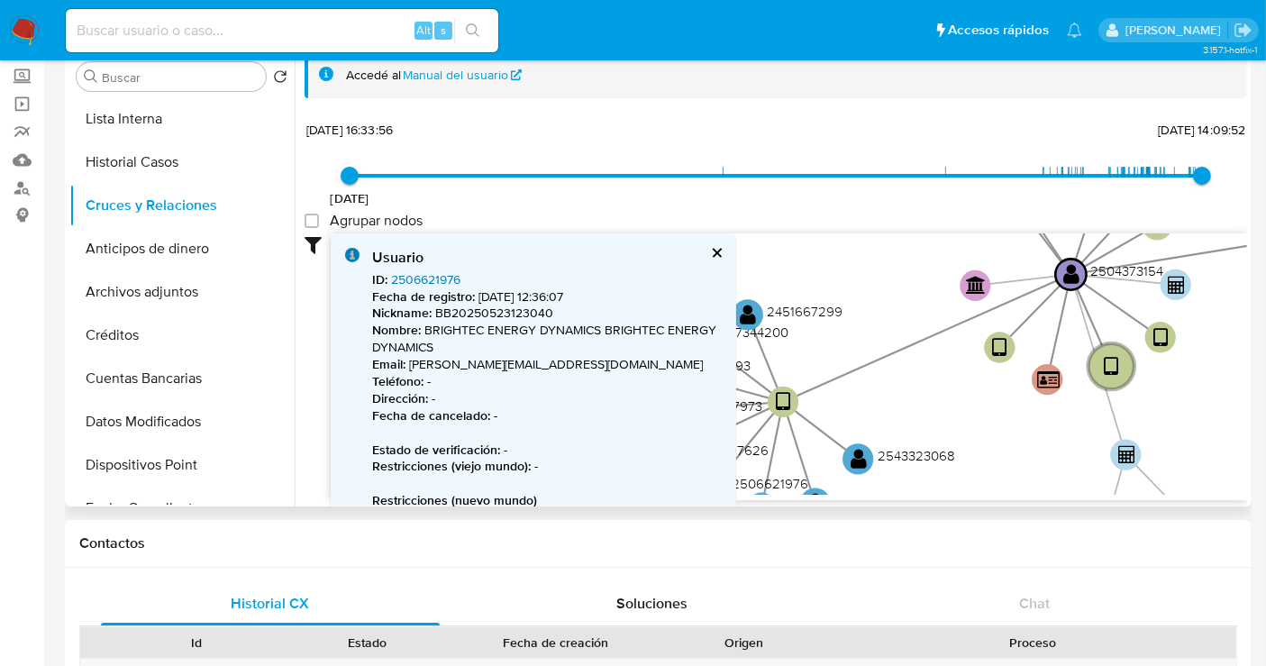
click at [423, 274] on link "2506621976" at bounding box center [425, 279] width 69 height 18
click at [717, 256] on button "cerrar" at bounding box center [716, 253] width 12 height 12
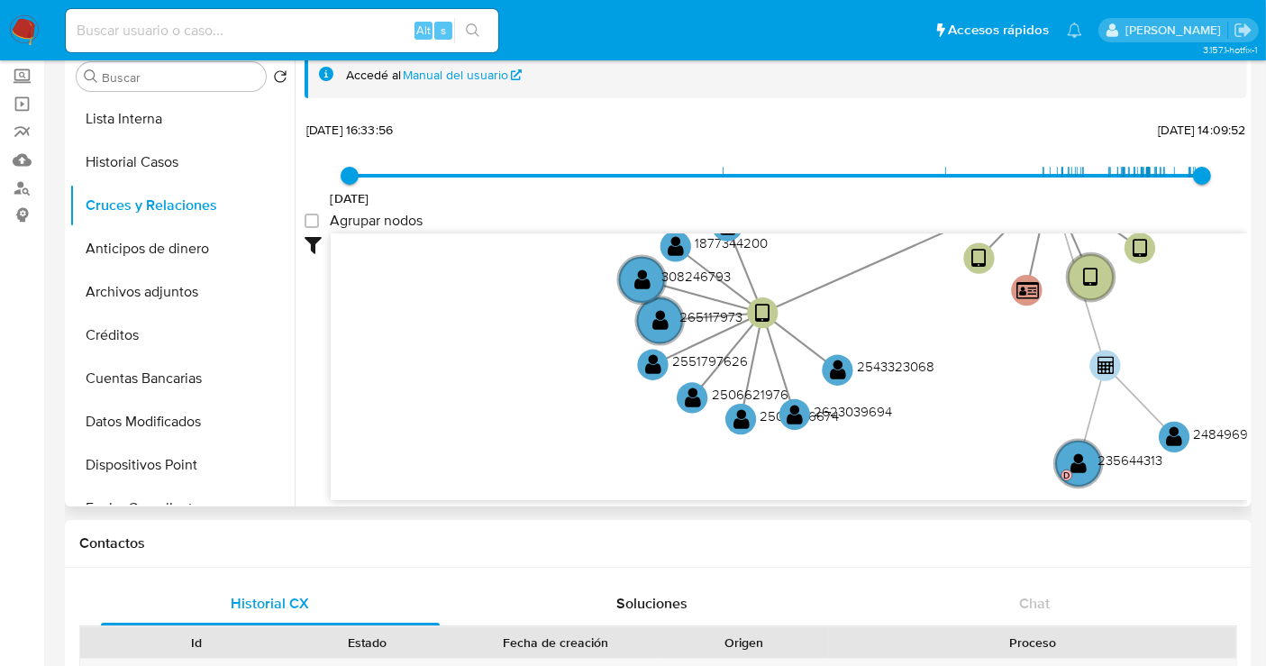
drag, startPoint x: 915, startPoint y: 389, endPoint x: 893, endPoint y: 297, distance: 94.4
click at [893, 297] on icon "device-68405c5c93ed22175be85434  device-67c5c7ffdabed0d9a68dc0bf  device-685c…" at bounding box center [789, 363] width 917 height 261
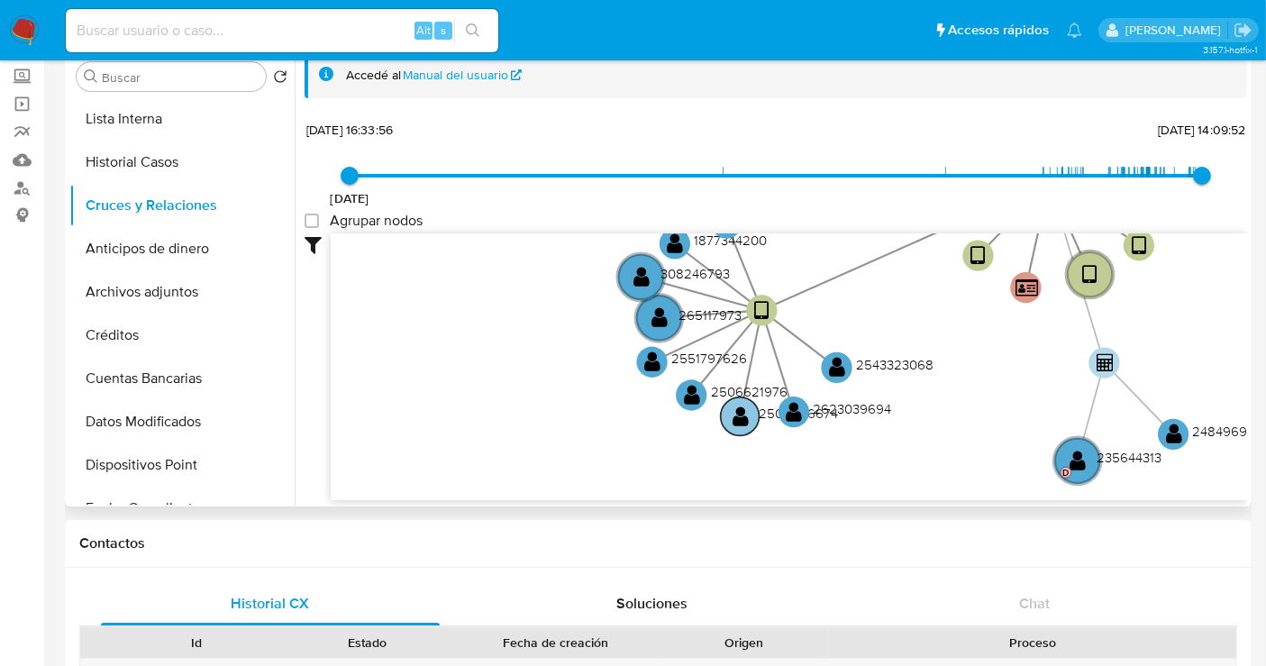
click at [766, 409] on text "2508556674" at bounding box center [799, 413] width 79 height 19
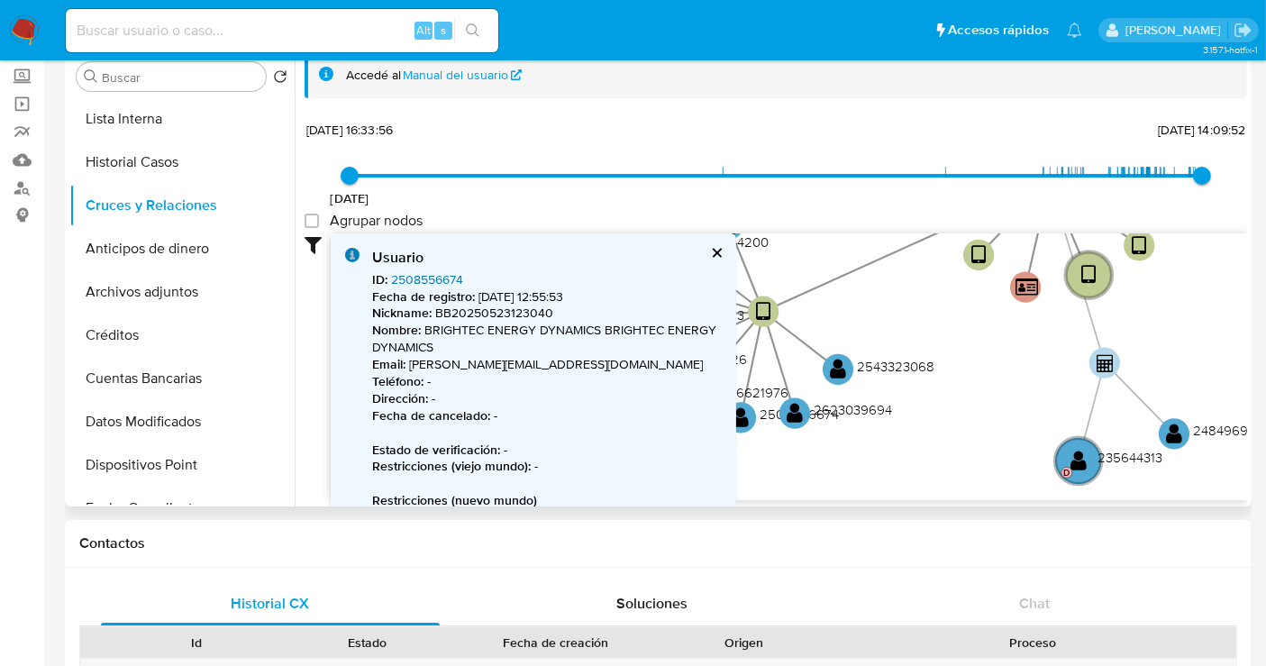
click at [437, 276] on link "2508556674" at bounding box center [427, 279] width 72 height 18
click at [708, 254] on div "Usuario" at bounding box center [547, 258] width 350 height 20
click at [716, 251] on button "cerrar" at bounding box center [716, 253] width 12 height 12
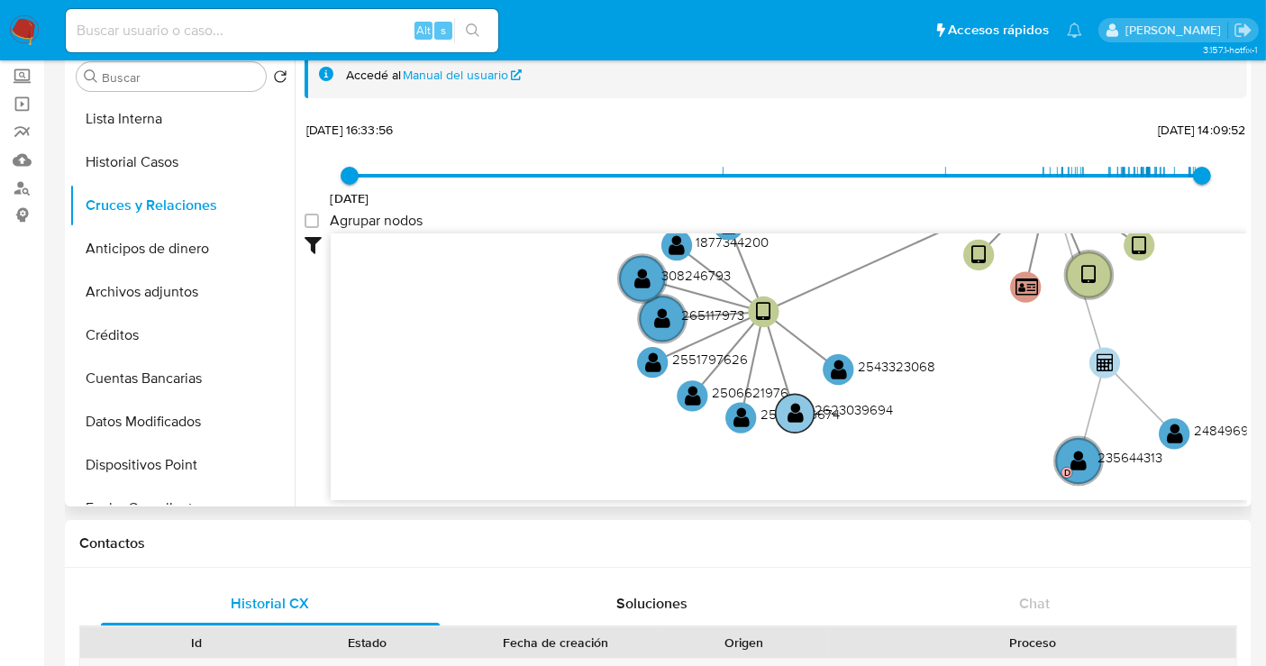
click at [872, 411] on text "2623039694" at bounding box center [854, 410] width 78 height 19
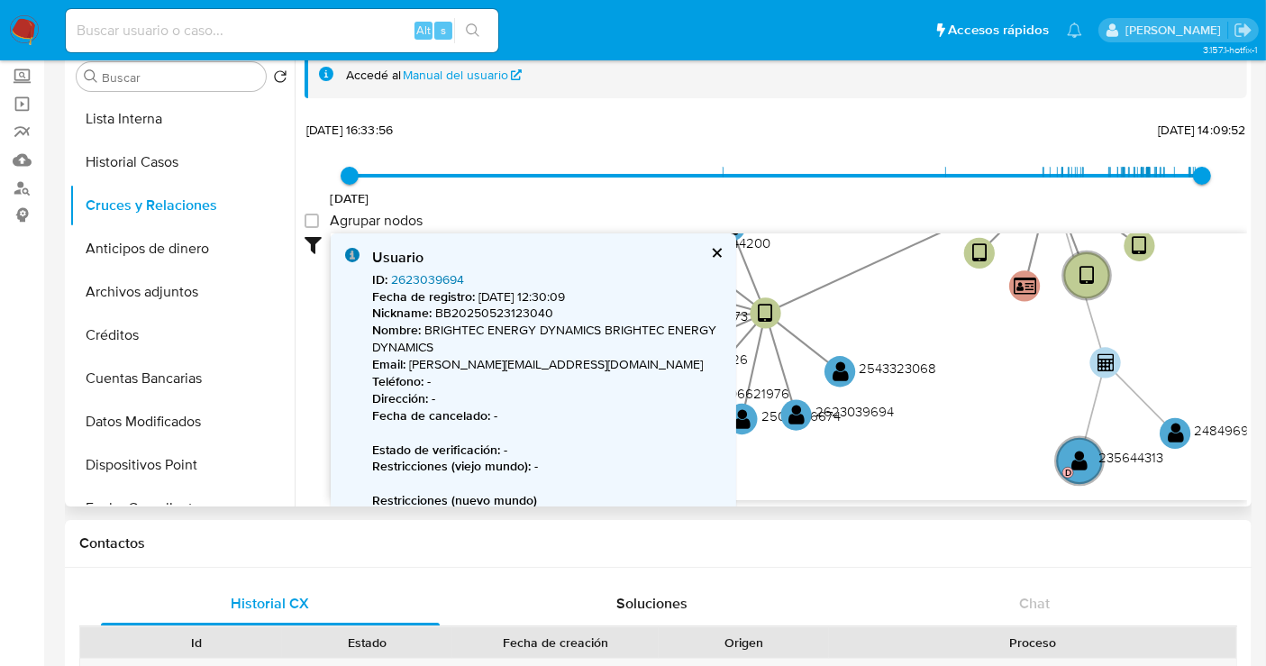
click at [424, 270] on link "2623039694" at bounding box center [427, 279] width 73 height 18
click at [899, 375] on text "2543323068" at bounding box center [899, 368] width 78 height 19
click at [455, 281] on link "2543323068" at bounding box center [427, 279] width 73 height 18
click at [710, 248] on button "cerrar" at bounding box center [716, 253] width 12 height 12
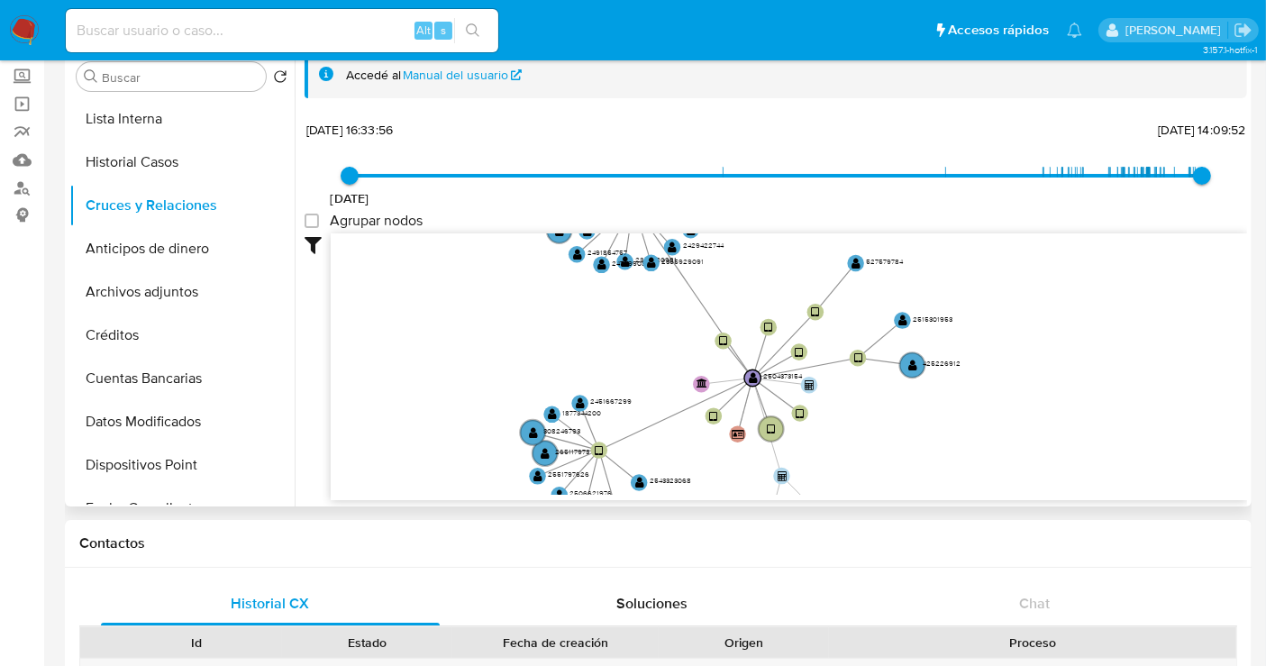
drag, startPoint x: 1210, startPoint y: 382, endPoint x: 926, endPoint y: 482, distance: 301.9
click at [926, 482] on icon "device-68405c5c93ed22175be85434  device-67c5c7ffdabed0d9a68dc0bf  device-685c…" at bounding box center [789, 363] width 917 height 261
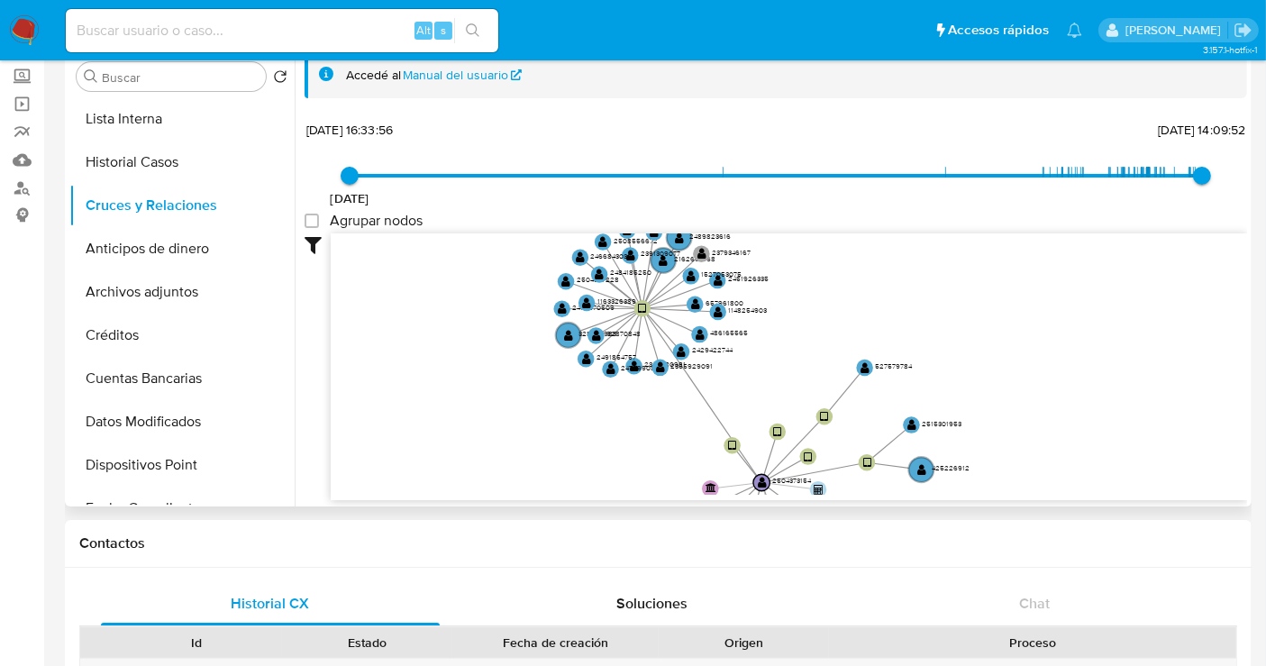
drag, startPoint x: 817, startPoint y: 269, endPoint x: 826, endPoint y: 373, distance: 104.9
click at [826, 373] on icon "device-68405c5c93ed22175be85434  device-67c5c7ffdabed0d9a68dc0bf  device-685c…" at bounding box center [789, 363] width 917 height 261
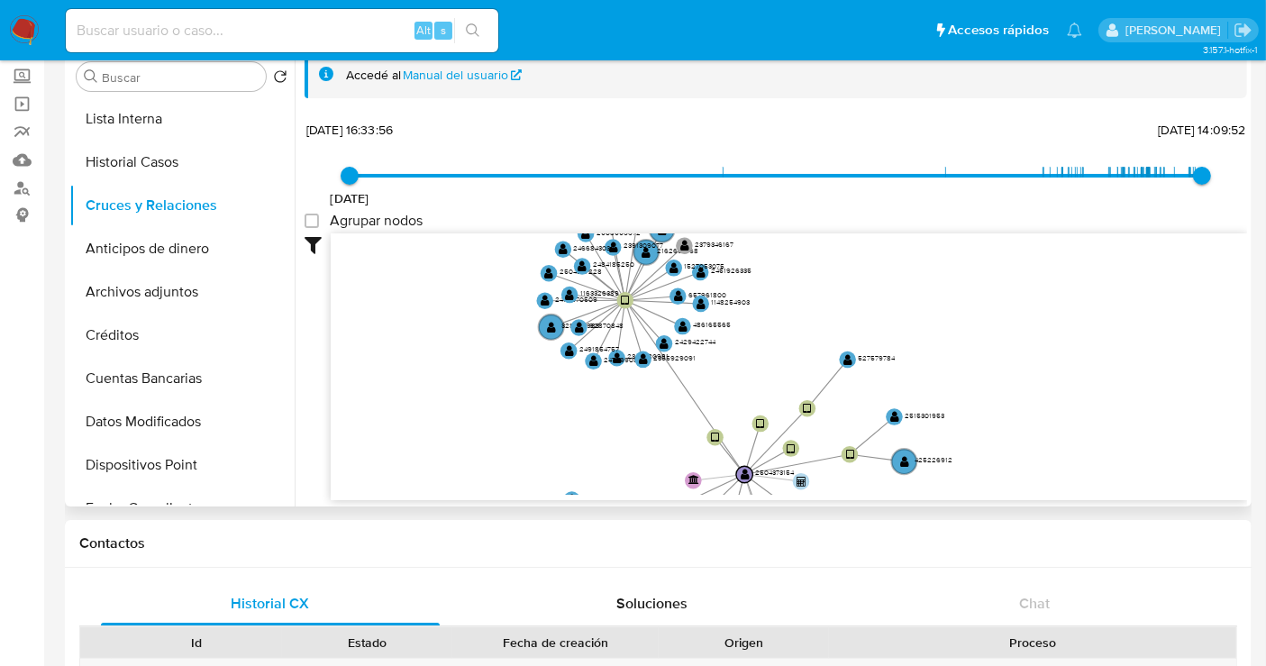
drag, startPoint x: 836, startPoint y: 328, endPoint x: 814, endPoint y: 328, distance: 22.5
click at [814, 328] on icon "device-68405c5c93ed22175be85434  device-67c5c7ffdabed0d9a68dc0bf  device-685c…" at bounding box center [789, 363] width 917 height 261
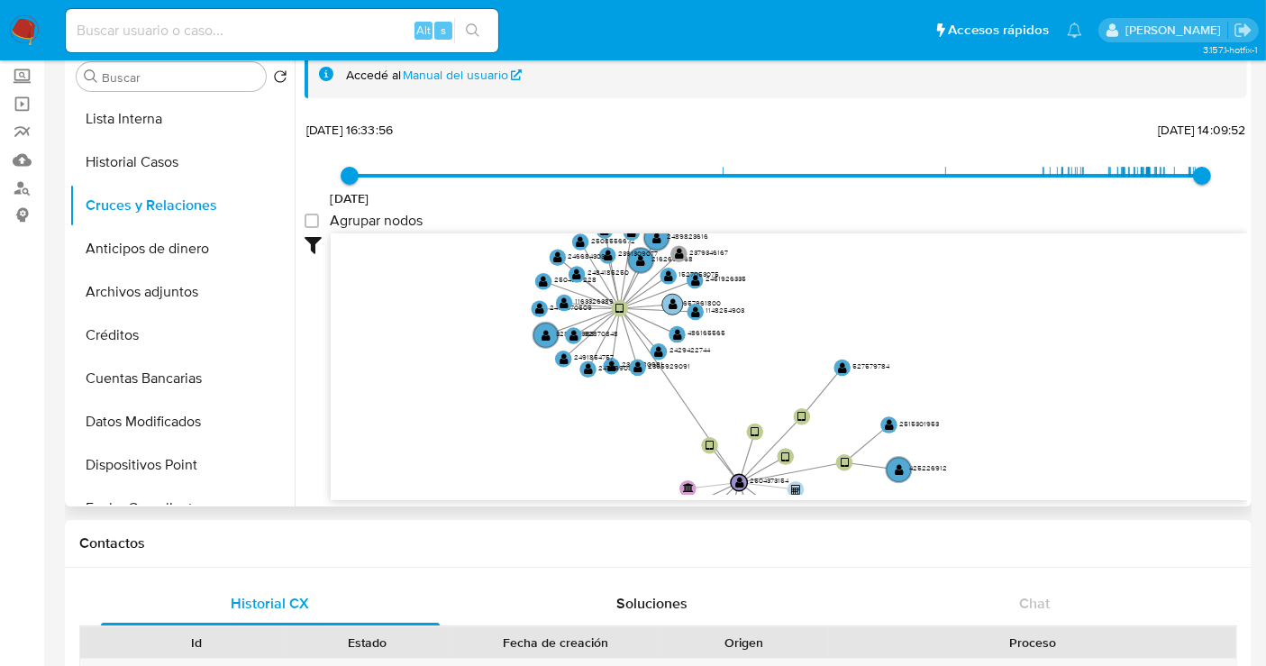
click at [685, 303] on text "657961800" at bounding box center [702, 302] width 38 height 11
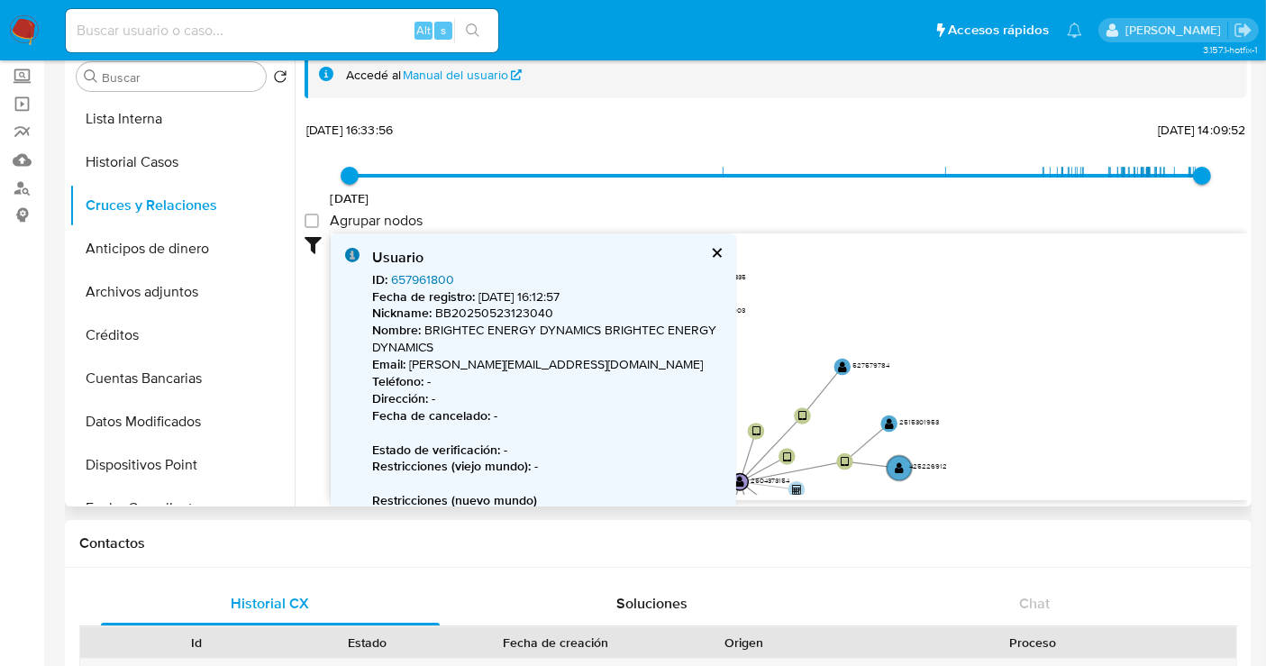
click at [421, 281] on link "657961800" at bounding box center [422, 279] width 63 height 18
click at [718, 247] on button "cerrar" at bounding box center [716, 253] width 12 height 12
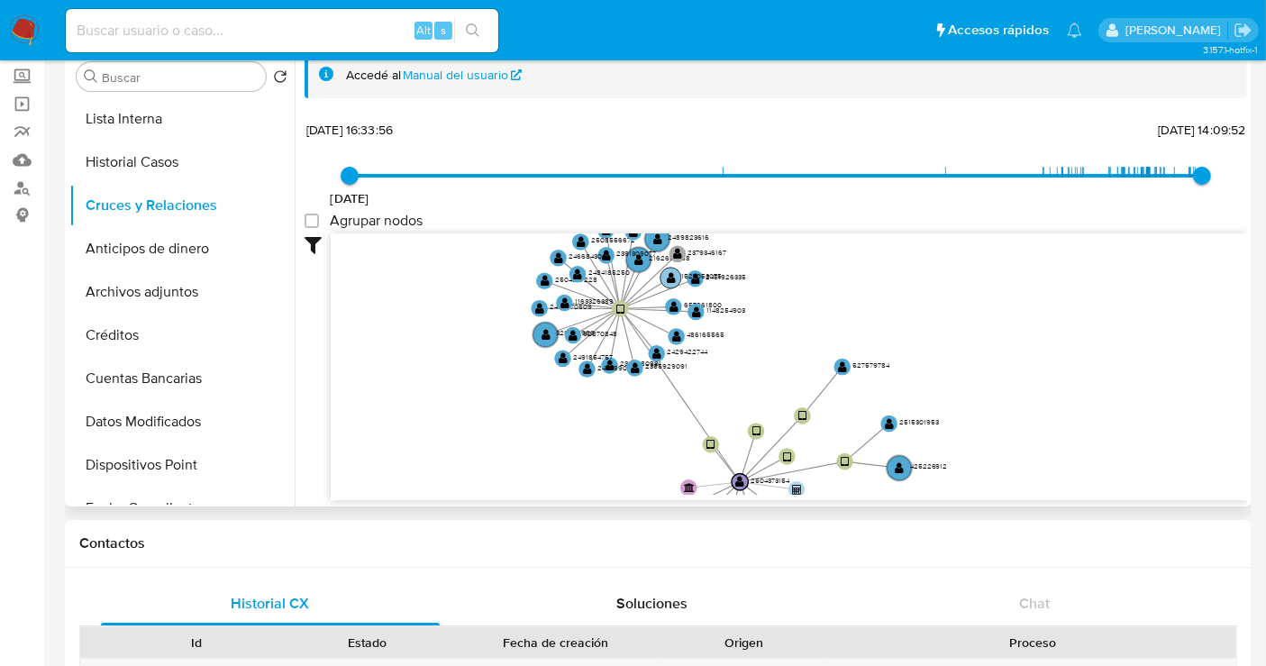
click at [685, 277] on text "1527053075" at bounding box center [701, 275] width 41 height 11
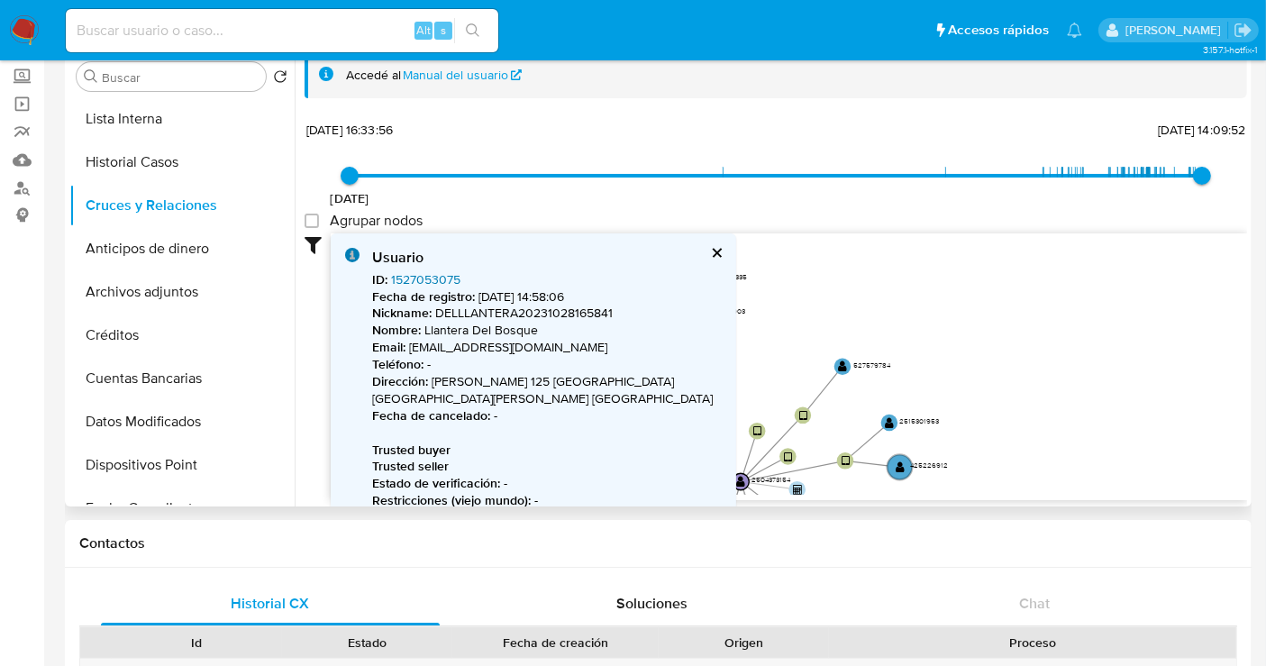
click at [445, 278] on link "1527053075" at bounding box center [425, 279] width 69 height 18
click at [718, 251] on button "cerrar" at bounding box center [716, 253] width 12 height 12
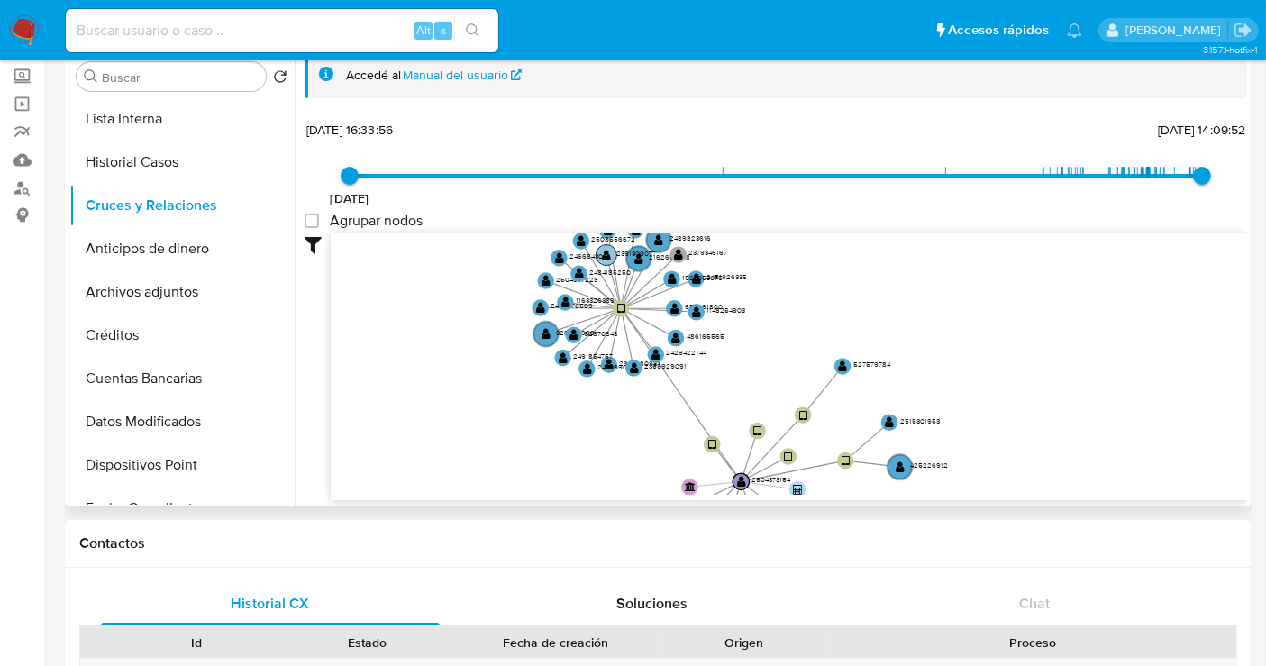
click at [620, 253] on text "2391309077" at bounding box center [637, 253] width 40 height 11
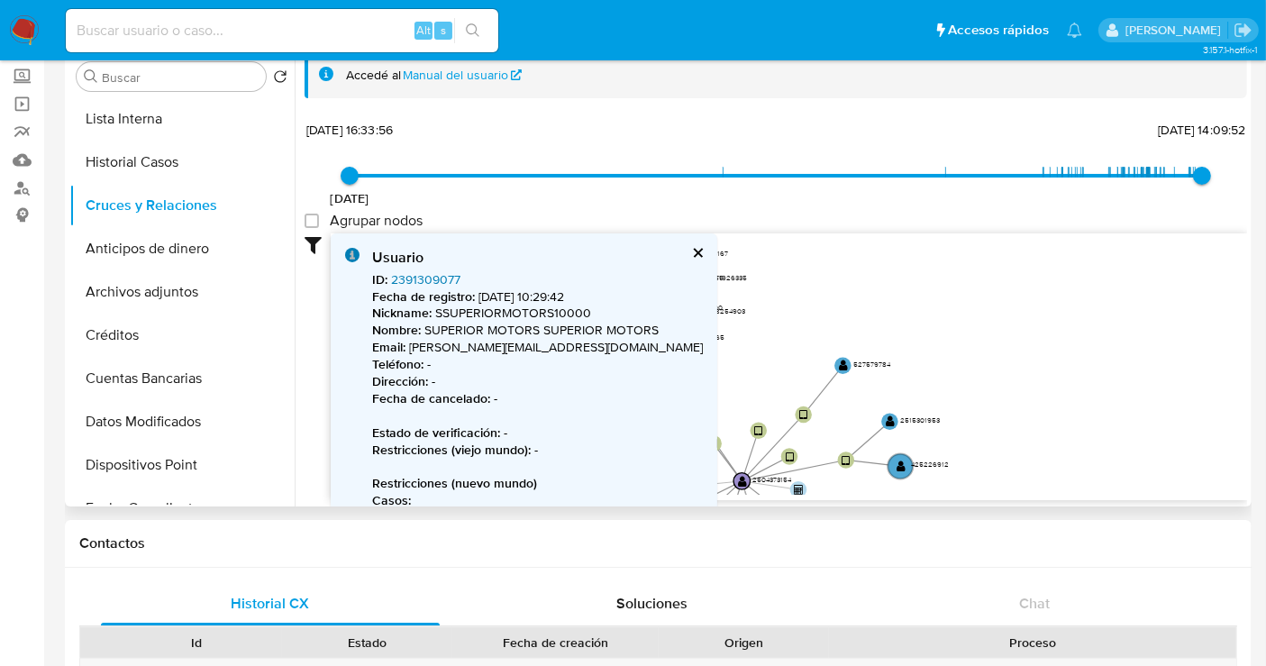
click at [397, 274] on link "2391309077" at bounding box center [425, 279] width 69 height 18
click at [685, 239] on text "2489823616" at bounding box center [691, 238] width 41 height 11
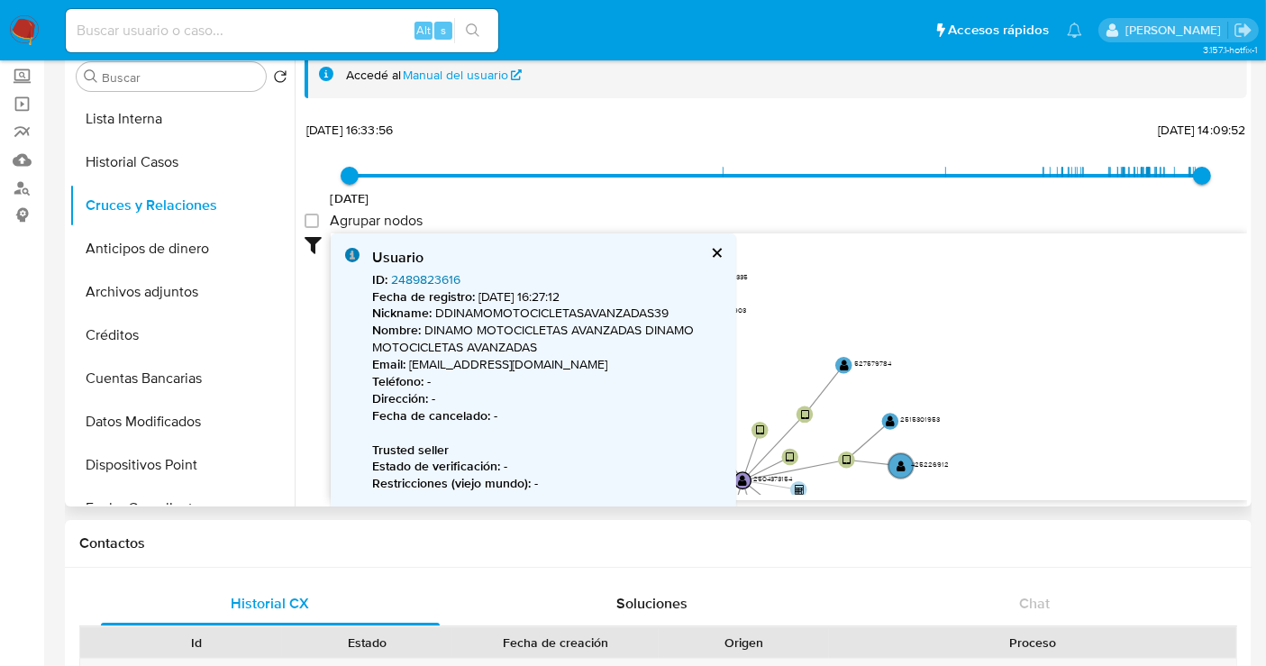
click at [424, 279] on link "2489823616" at bounding box center [425, 279] width 69 height 18
click at [721, 250] on button "cerrar" at bounding box center [716, 253] width 12 height 12
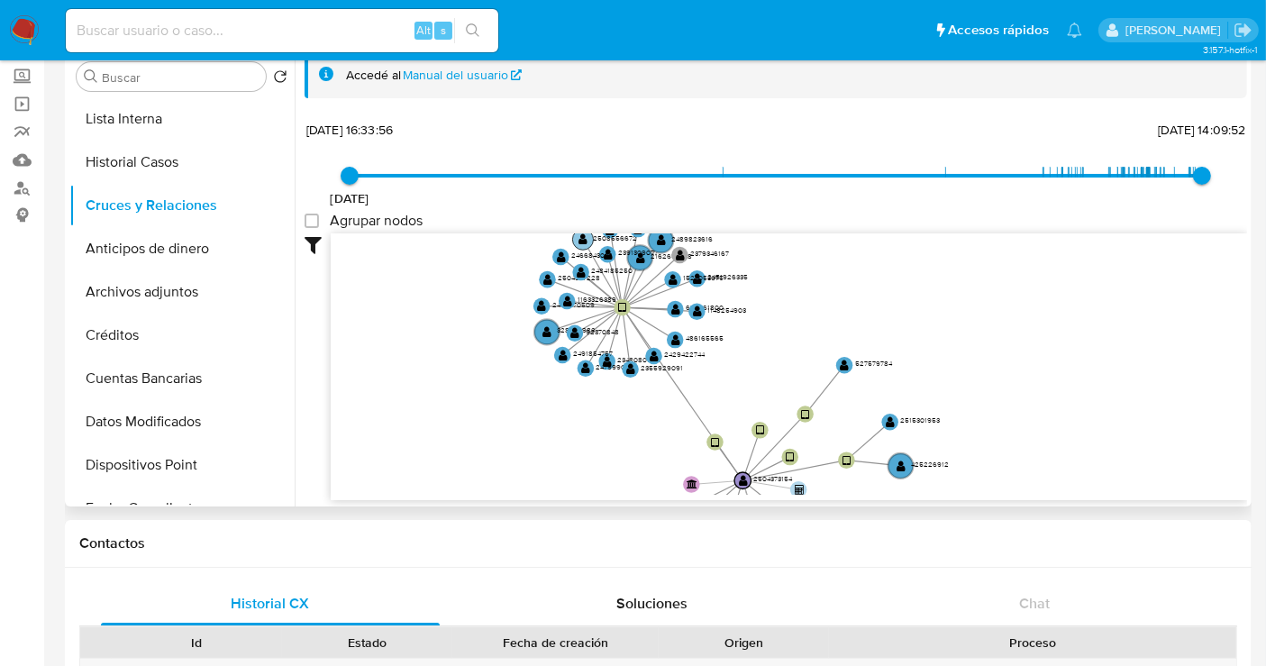
click at [598, 234] on text "2508556672" at bounding box center [616, 238] width 44 height 11
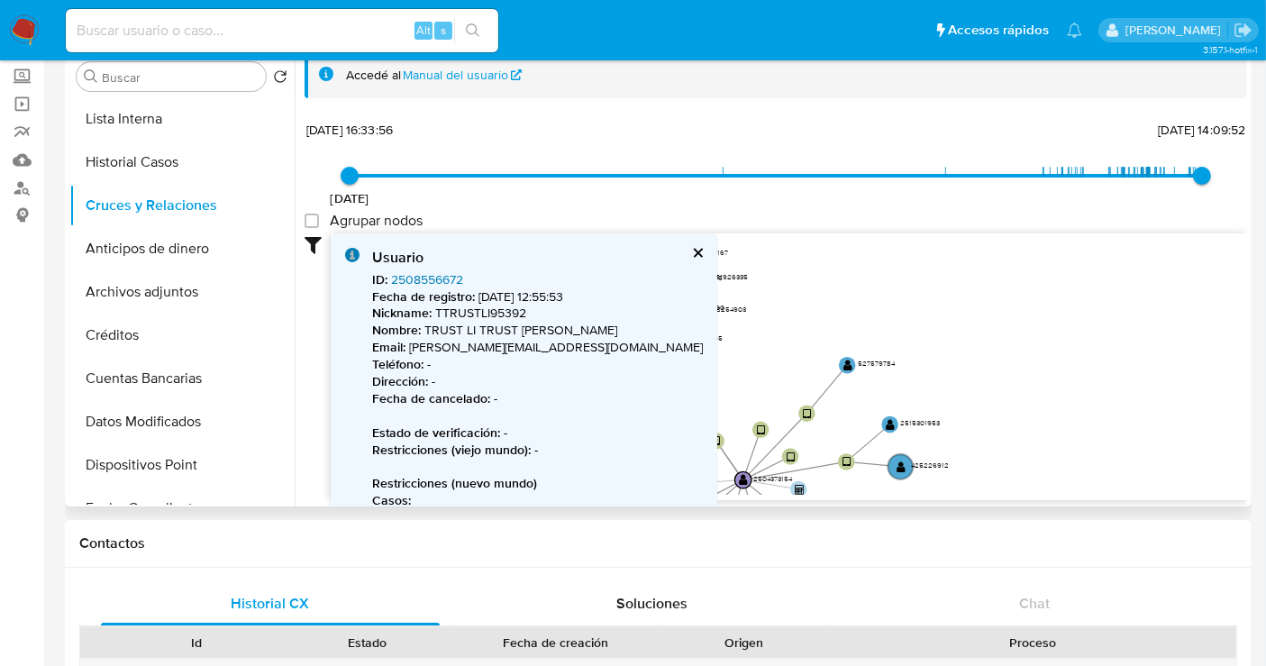
click at [435, 278] on link "2508556672" at bounding box center [427, 279] width 72 height 18
click at [691, 256] on button "cerrar" at bounding box center [697, 253] width 12 height 12
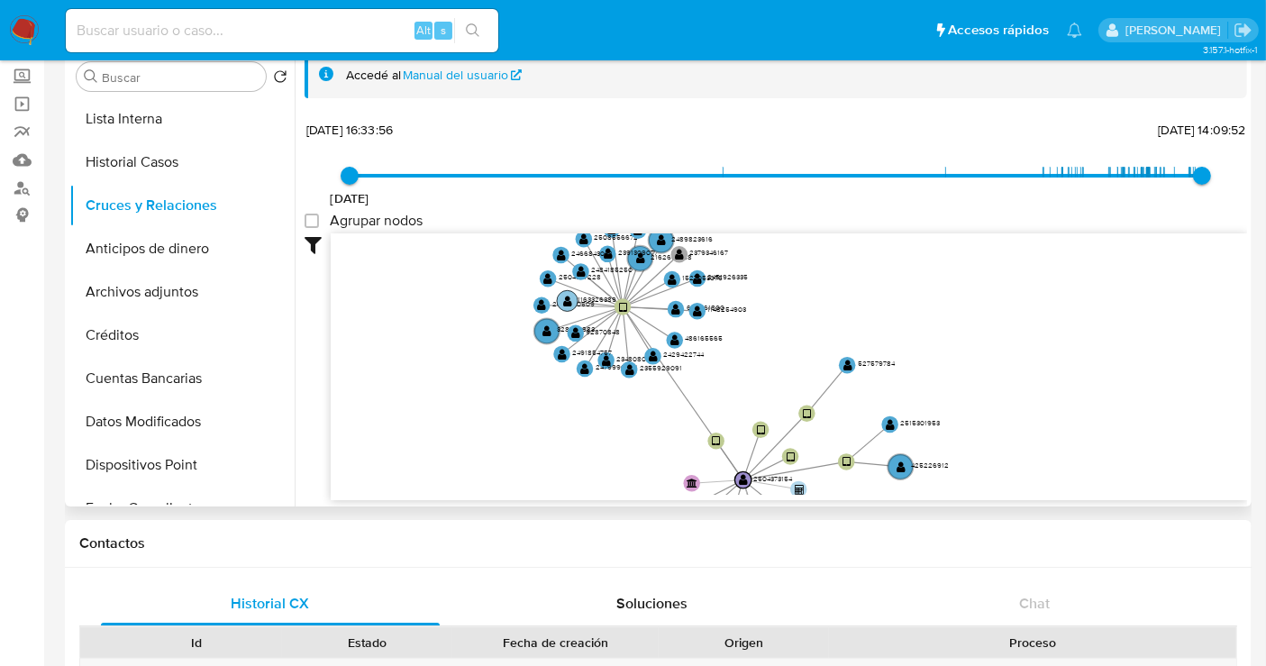
click at [586, 300] on text "1163326389" at bounding box center [597, 299] width 39 height 11
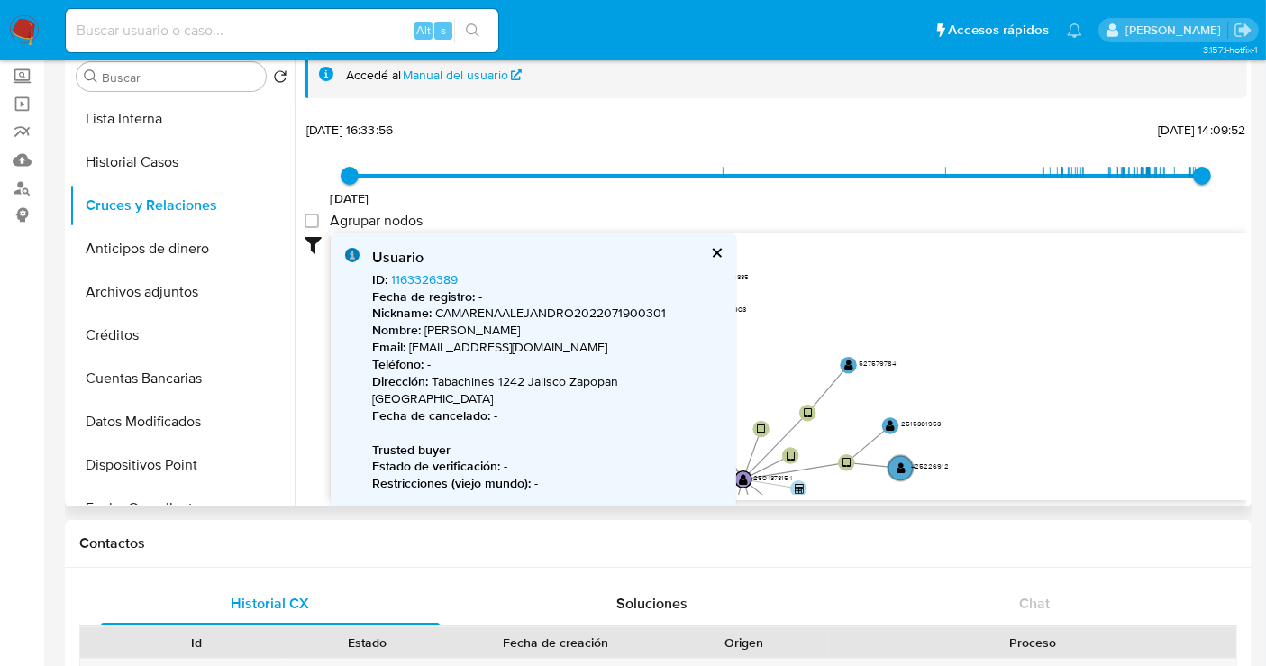
click at [710, 253] on button "cerrar" at bounding box center [716, 253] width 12 height 12
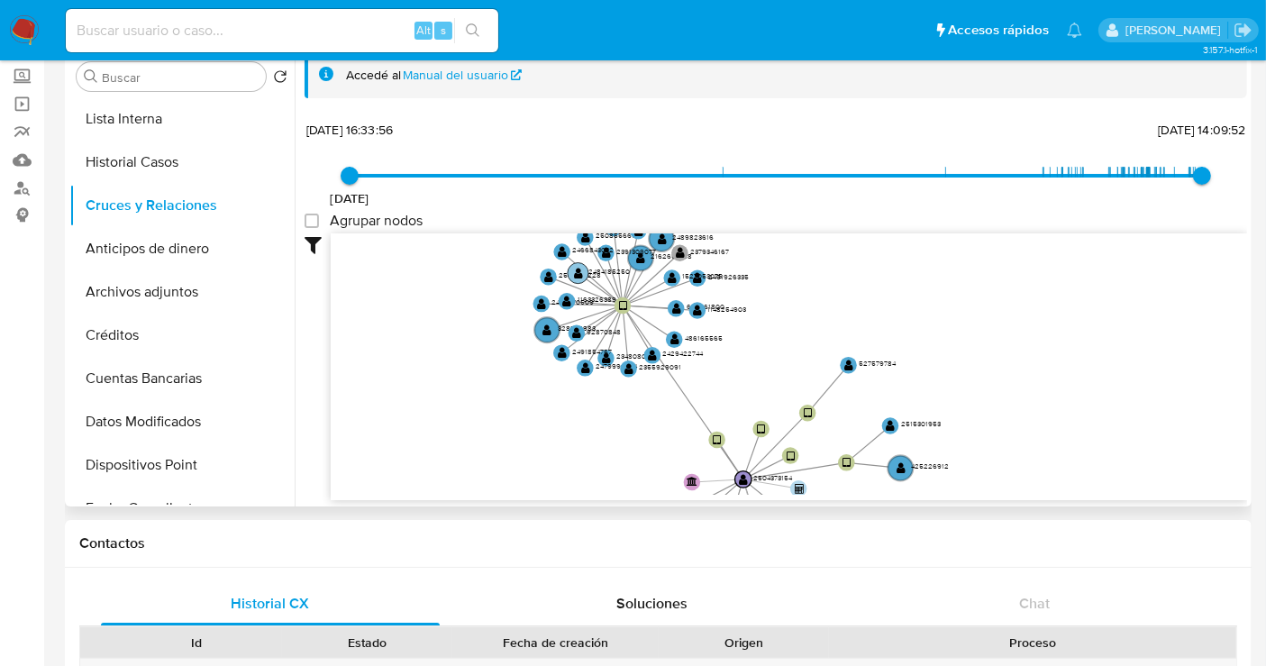
click at [605, 266] on text "2484185250" at bounding box center [609, 271] width 41 height 11
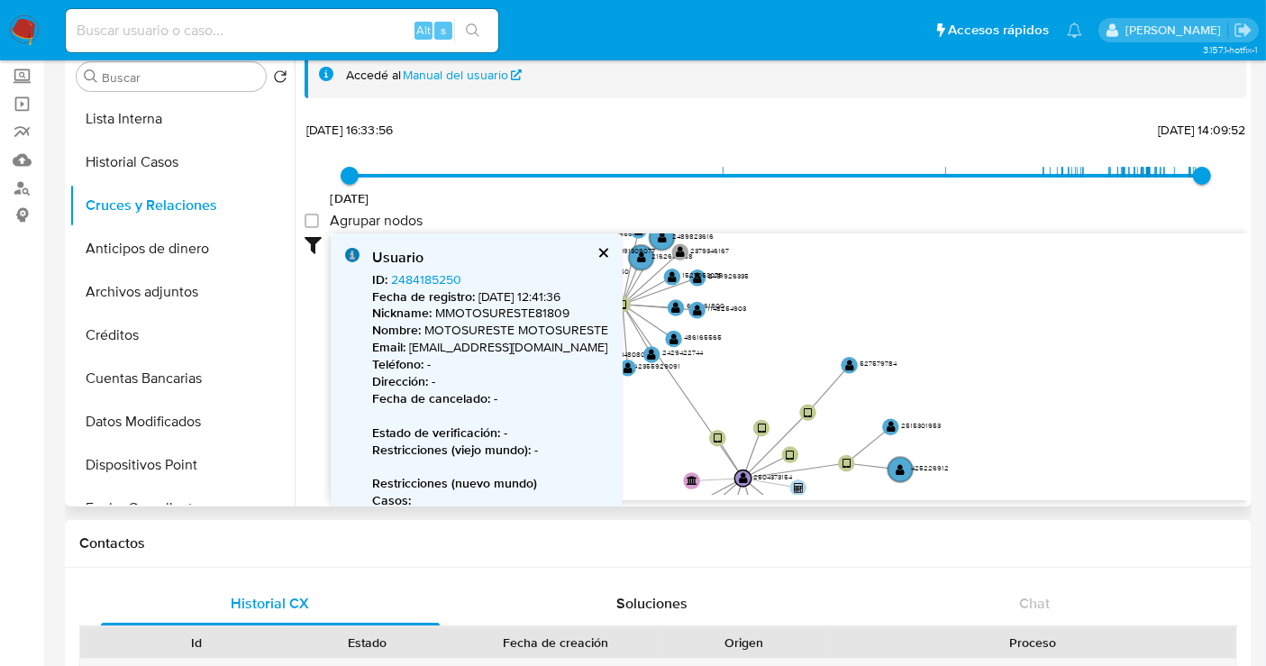
click at [687, 357] on text "2429422744" at bounding box center [682, 353] width 41 height 11
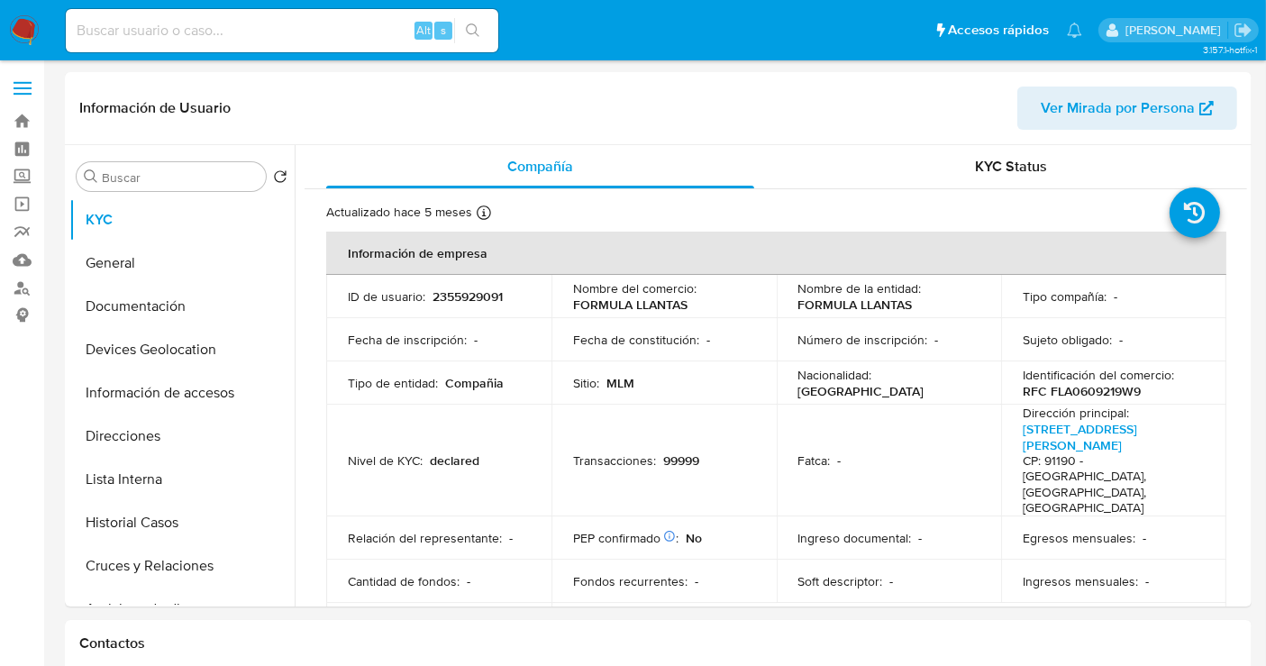
select select "10"
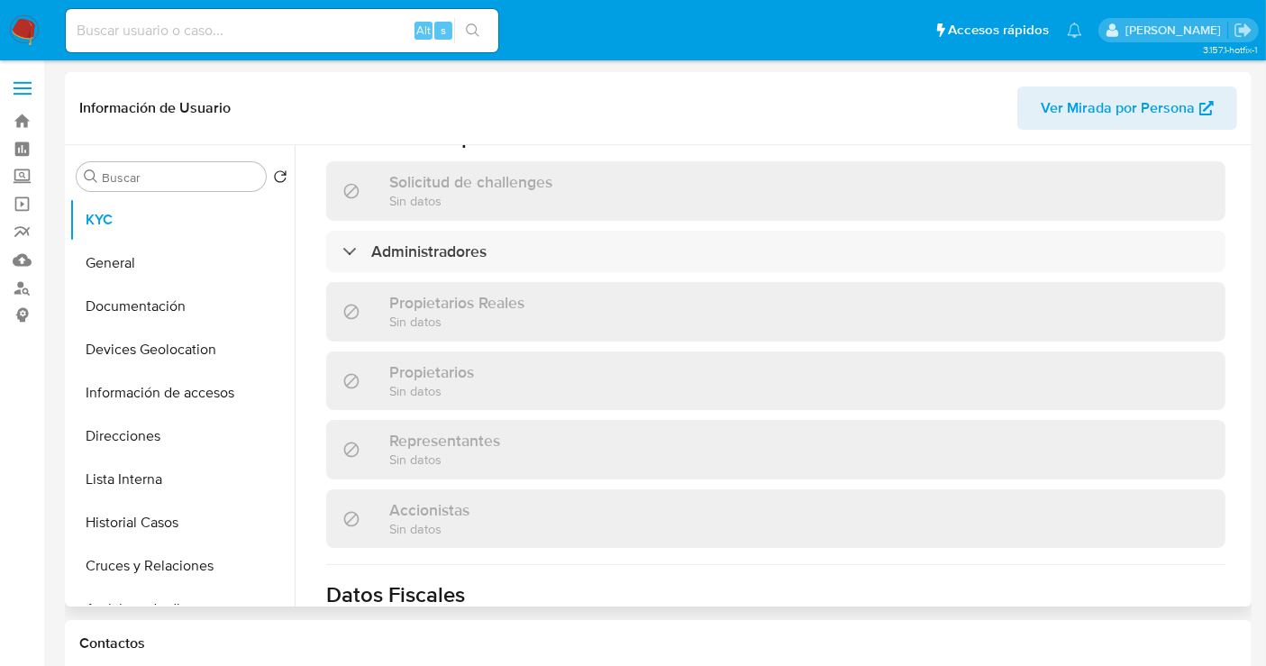
scroll to position [894, 0]
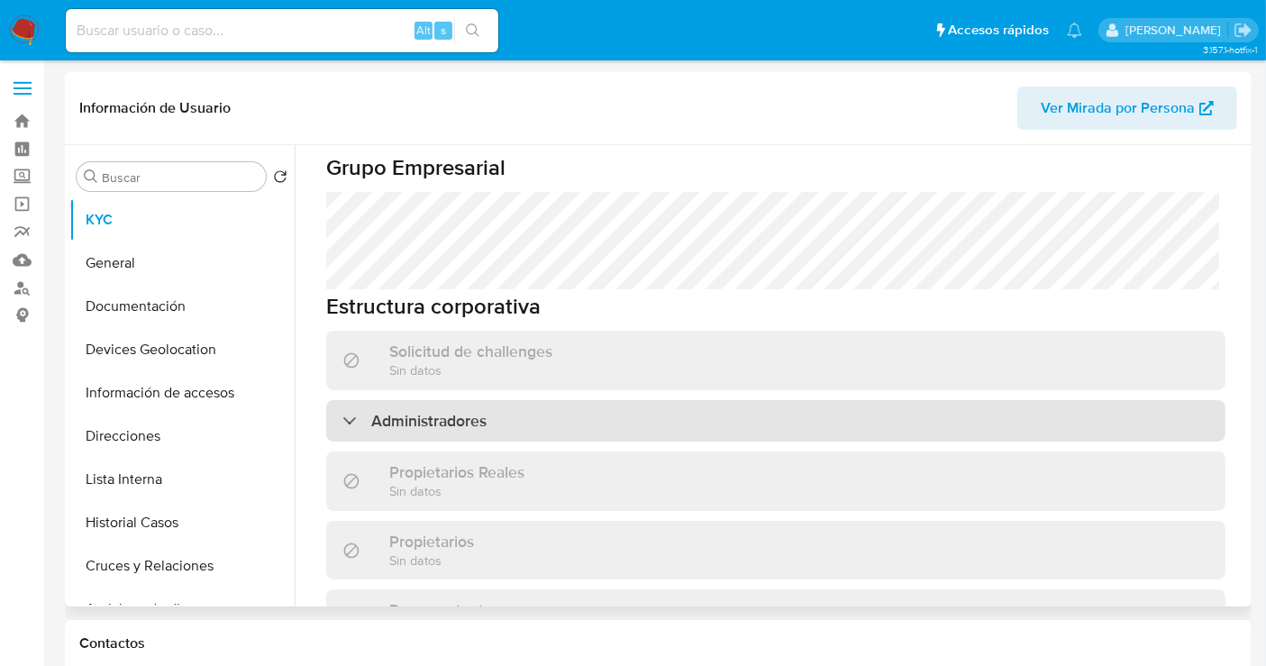
click at [463, 411] on h3 "Administradores" at bounding box center [428, 421] width 115 height 20
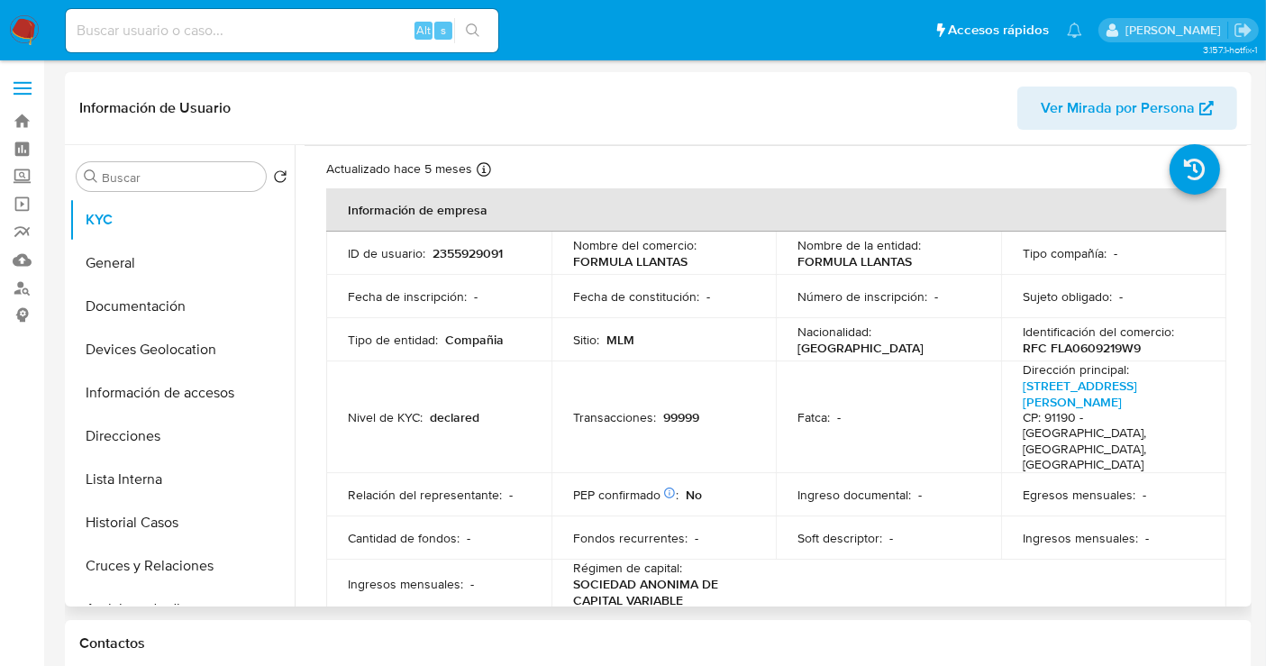
scroll to position [0, 0]
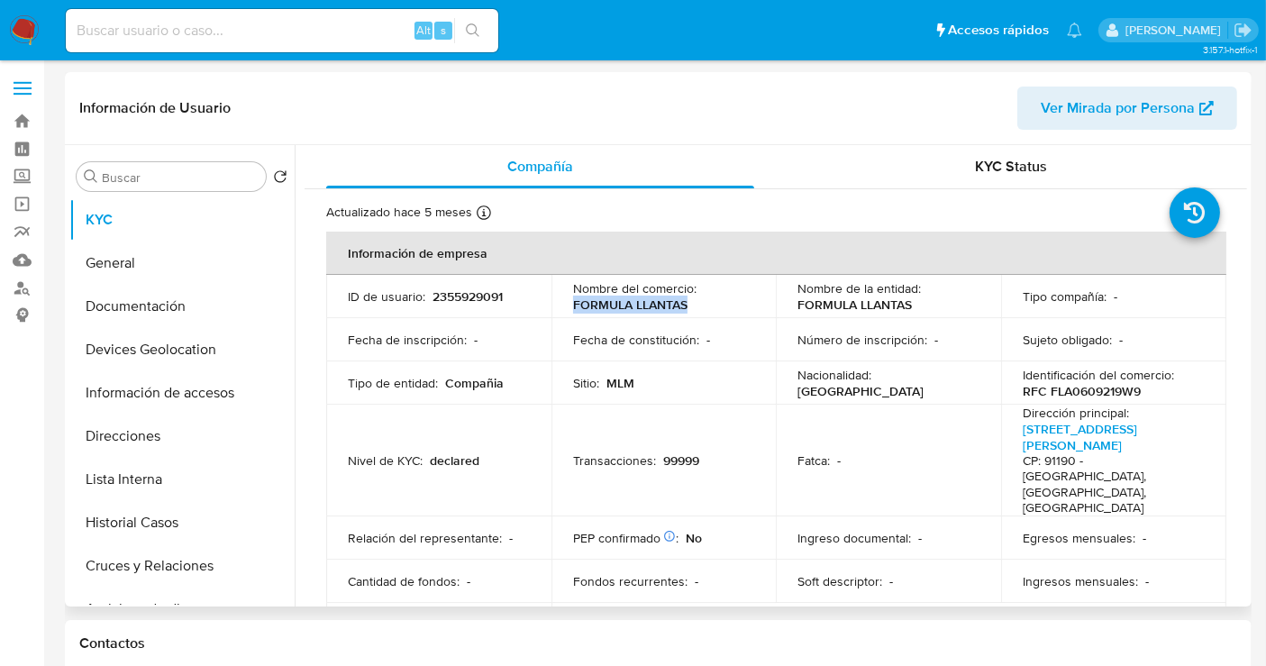
drag, startPoint x: 683, startPoint y: 305, endPoint x: 566, endPoint y: 305, distance: 117.2
click at [566, 305] on td "Nombre del comercio : FORMULA LLANTAS" at bounding box center [664, 296] width 225 height 43
copy p "FORMULA LLANTAS"
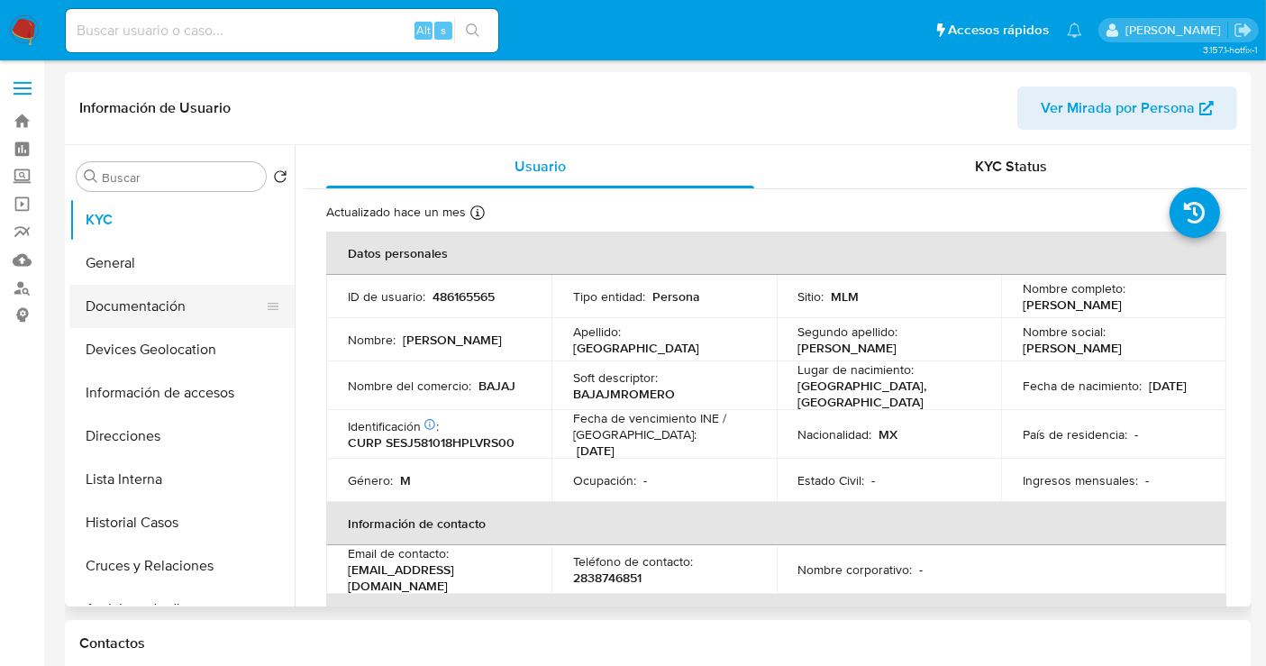
select select "10"
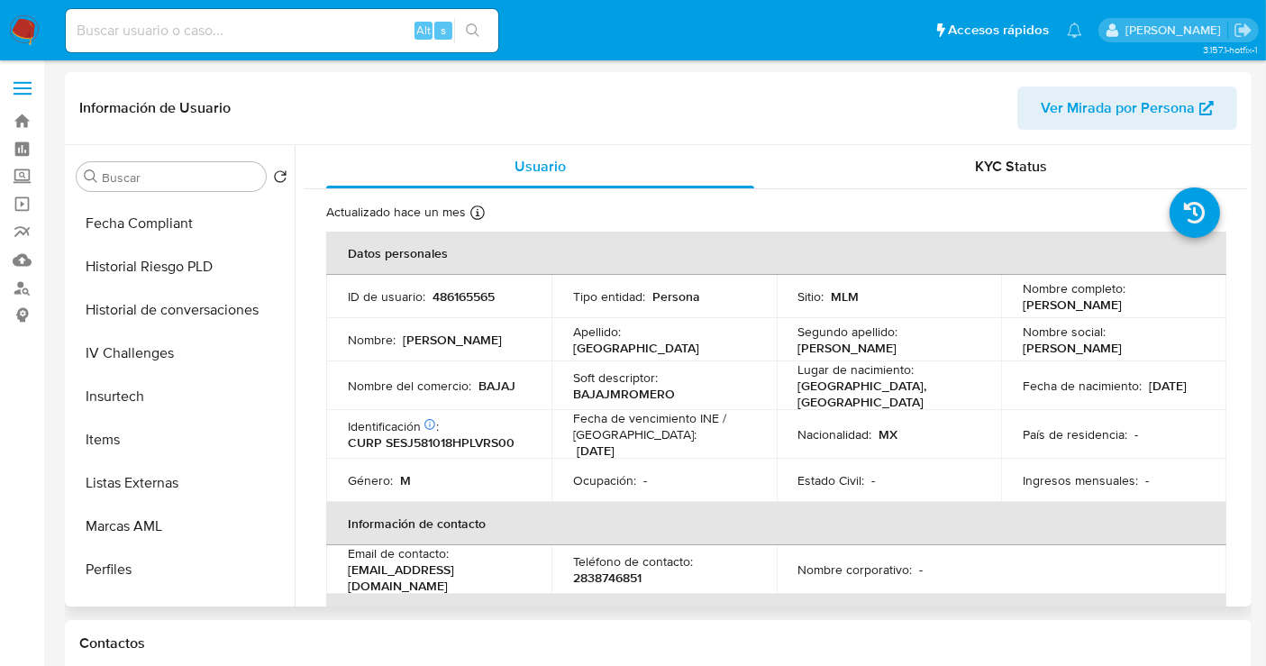
scroll to position [761, 0]
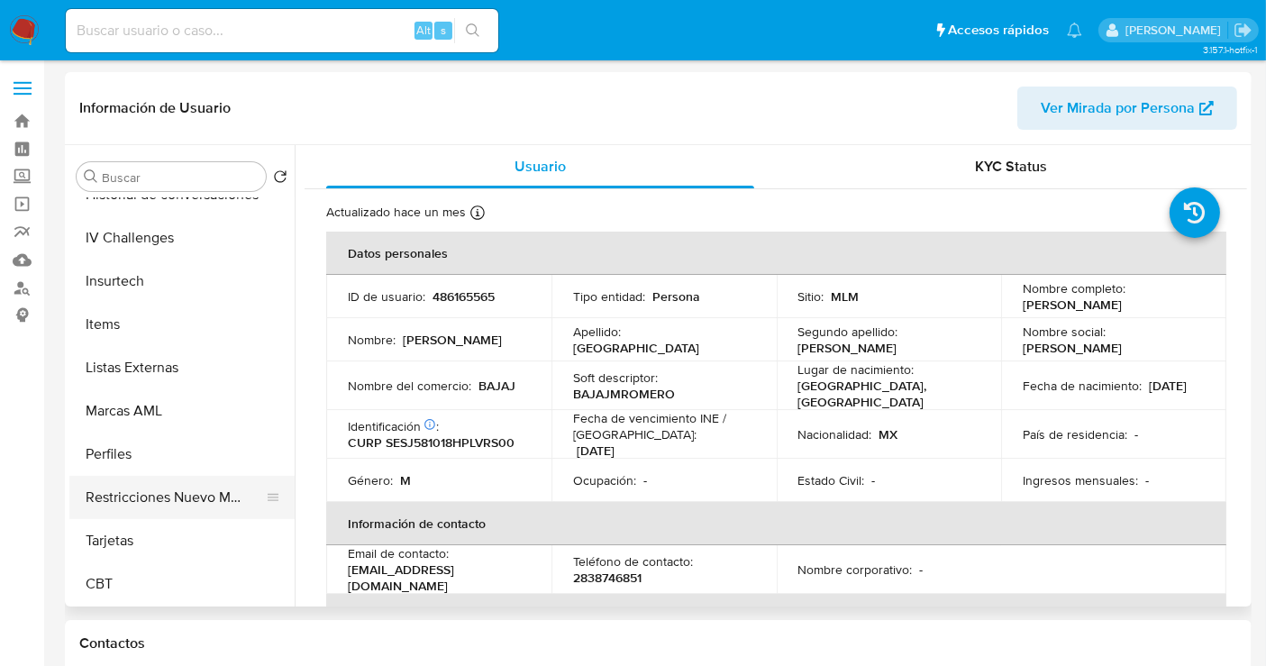
click at [216, 493] on button "Restricciones Nuevo Mundo" at bounding box center [174, 497] width 211 height 43
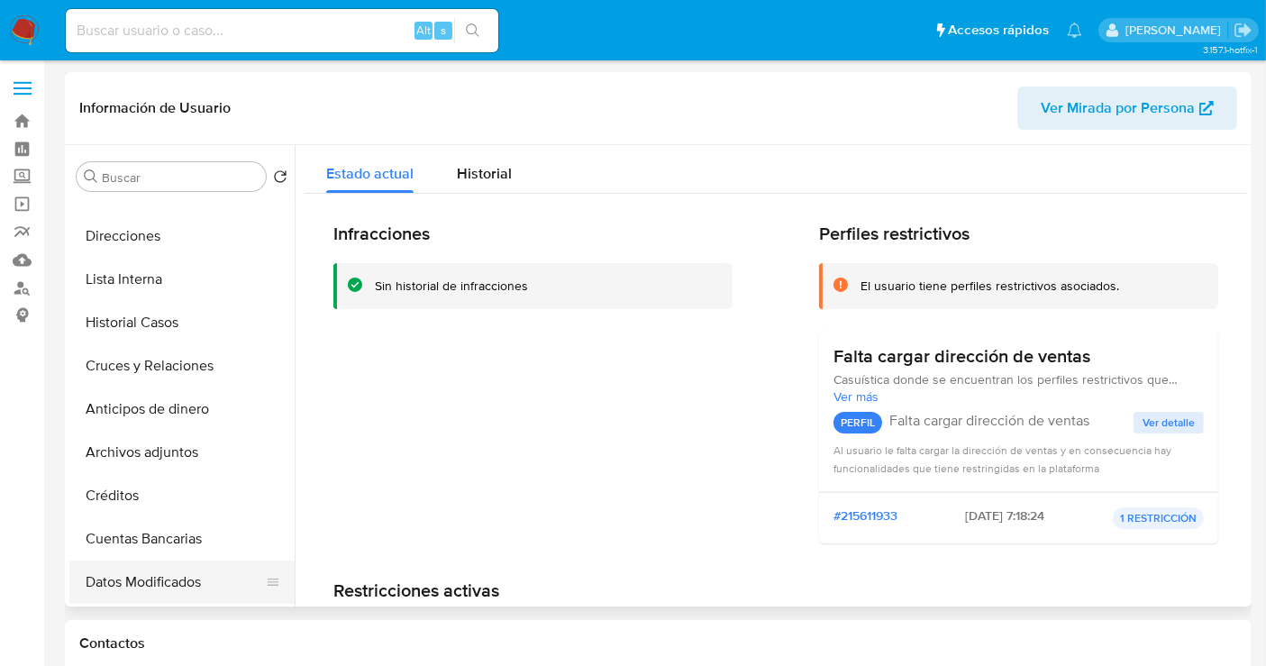
scroll to position [160, 0]
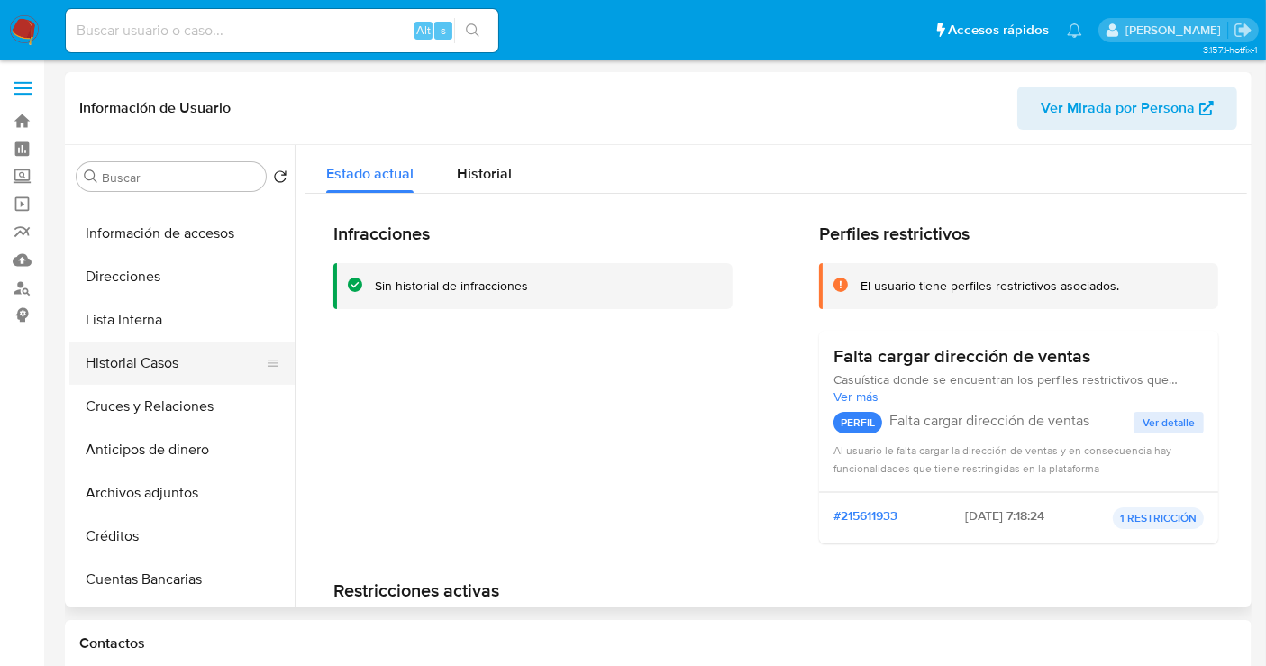
click at [136, 367] on button "Historial Casos" at bounding box center [174, 363] width 211 height 43
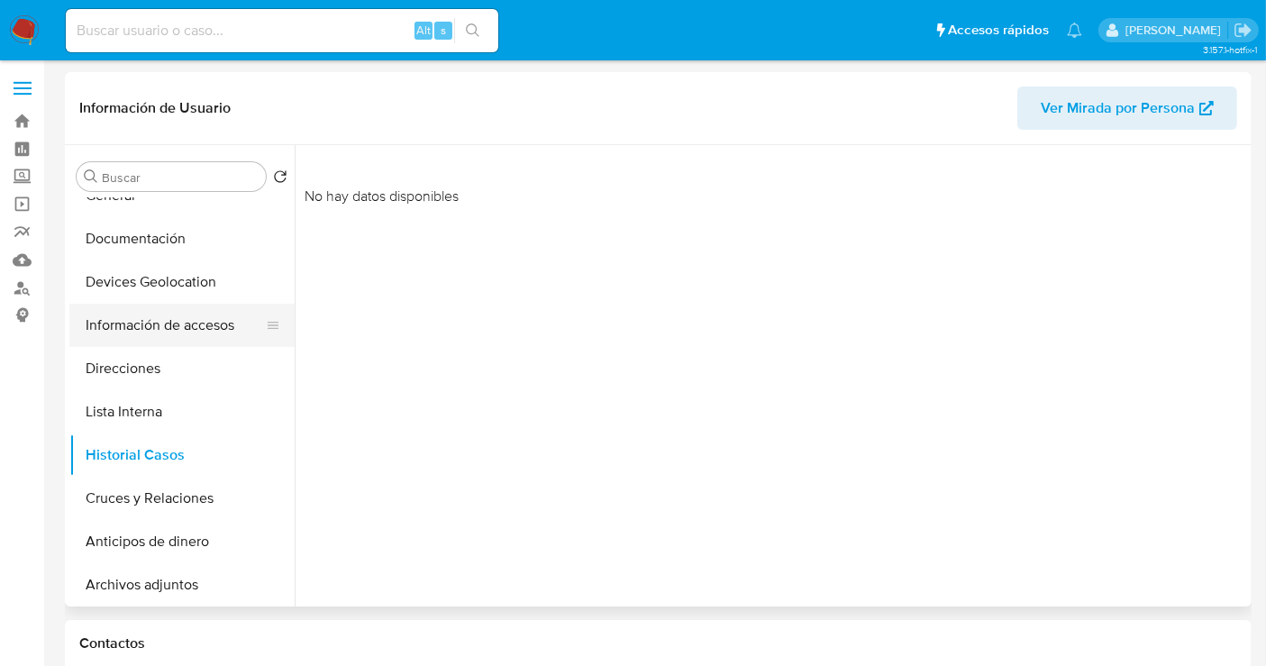
scroll to position [0, 0]
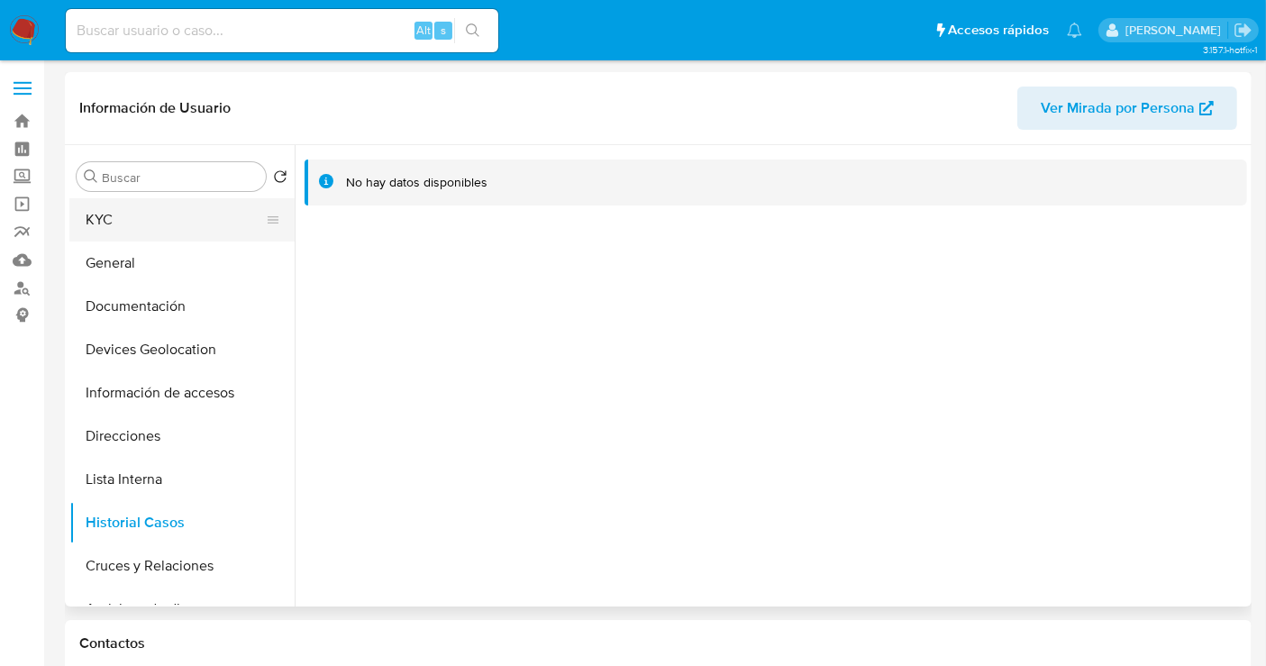
click at [108, 227] on button "KYC" at bounding box center [174, 219] width 211 height 43
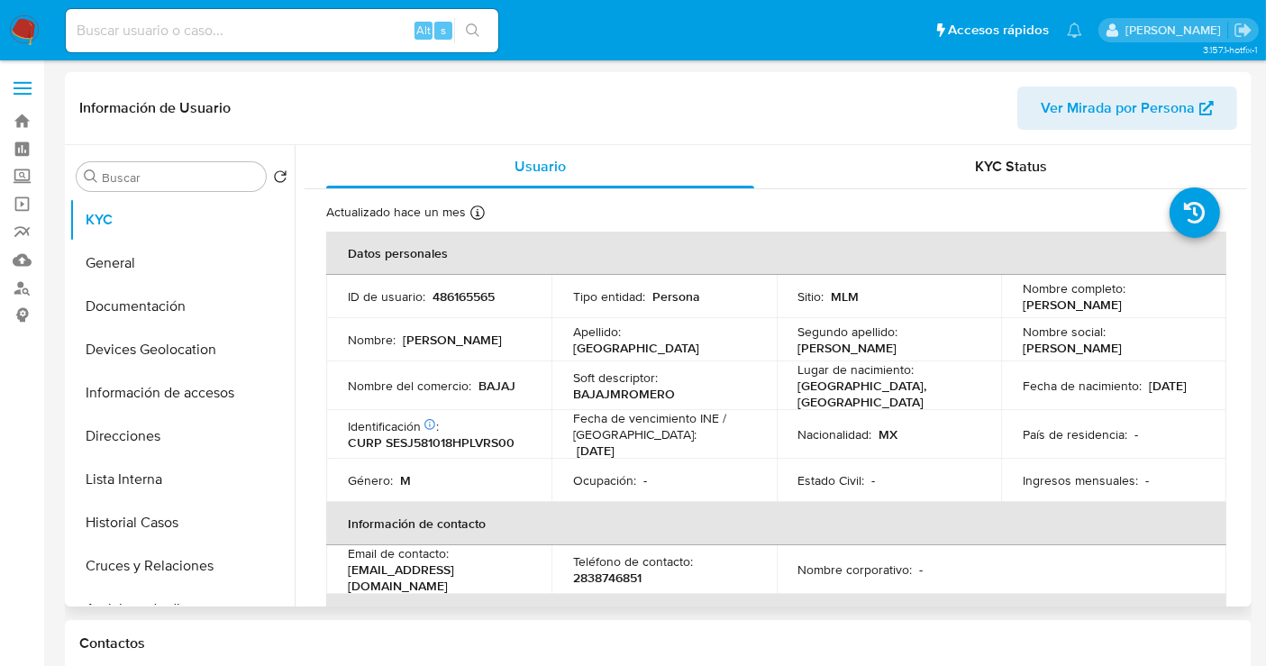
drag, startPoint x: 1167, startPoint y: 310, endPoint x: 1015, endPoint y: 312, distance: 152.3
click at [1015, 312] on td "Nombre completo : Jose Justo Sevilla Suarez" at bounding box center [1113, 296] width 225 height 43
copy p "Jose Justo Sevilla Suarez"
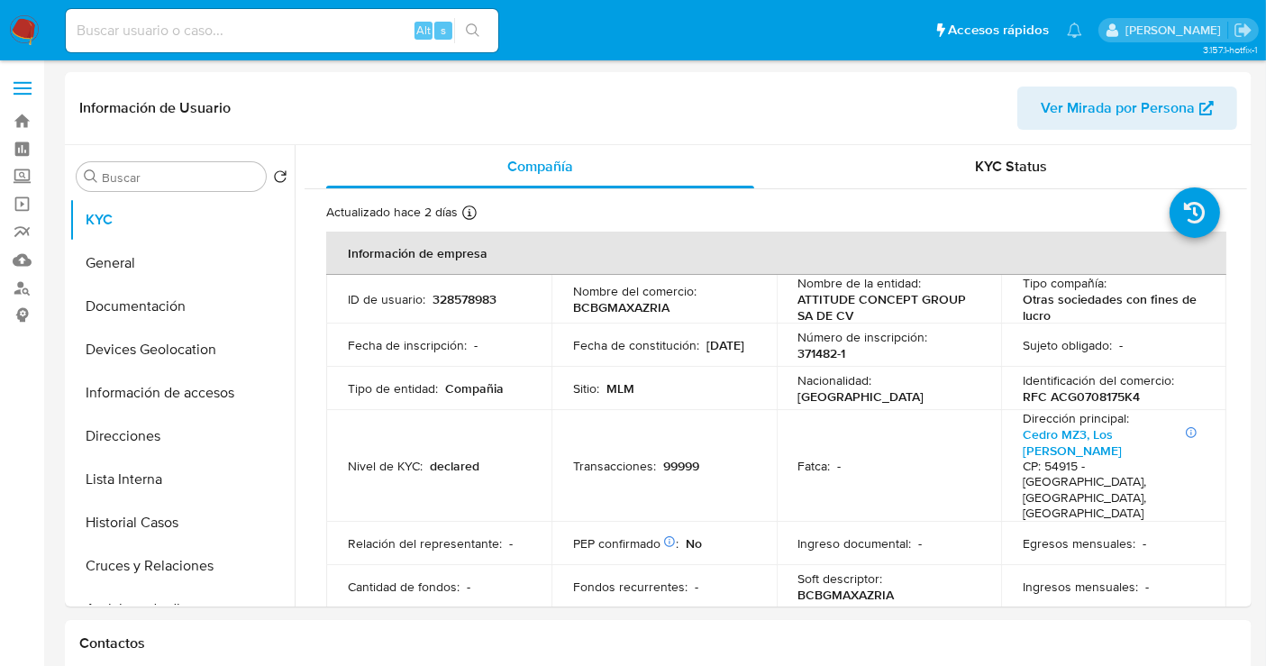
select select "10"
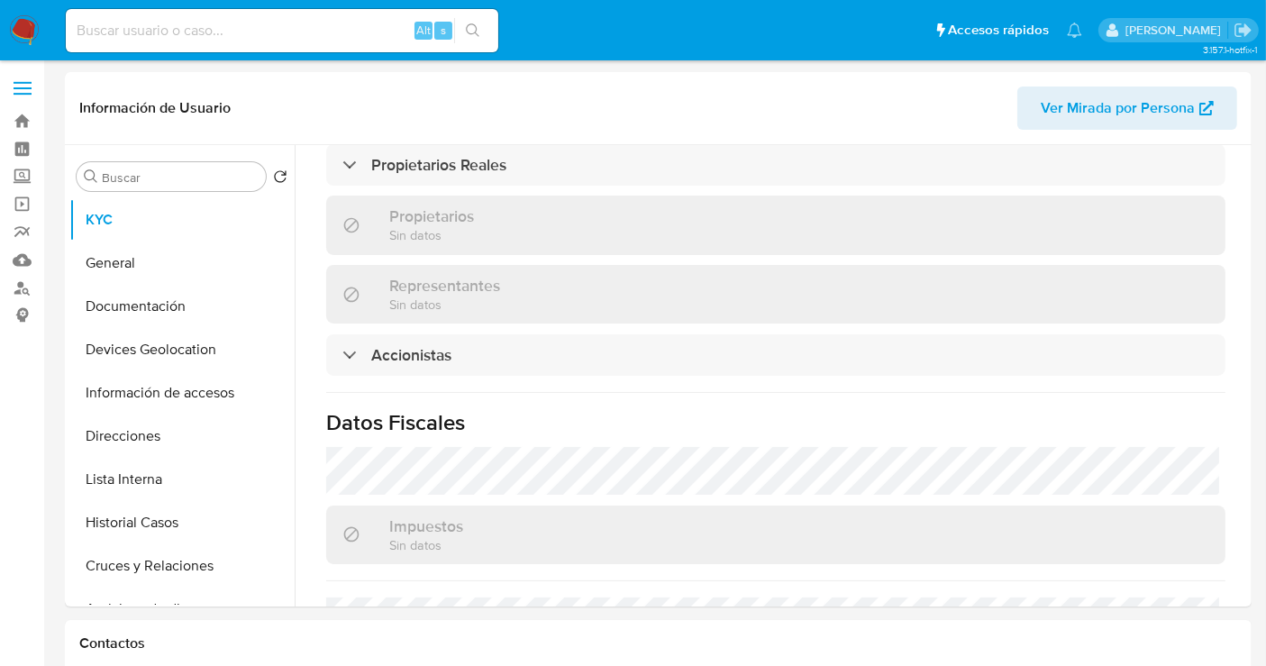
scroll to position [1001, 0]
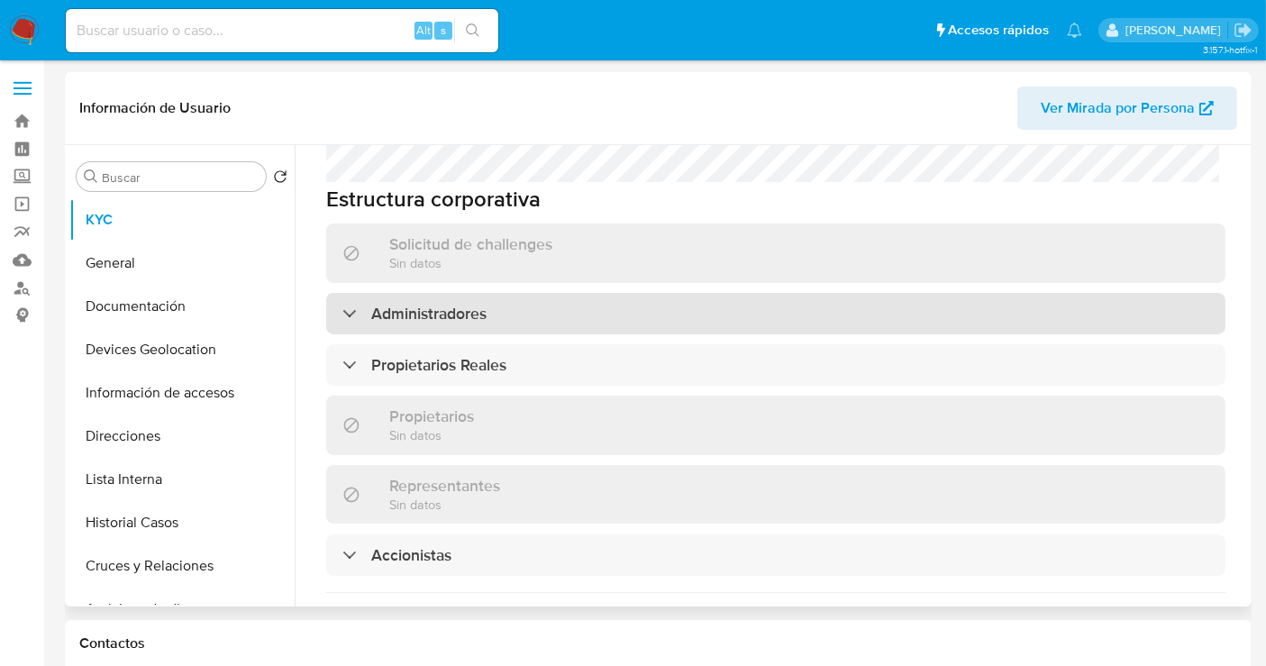
click at [421, 304] on h3 "Administradores" at bounding box center [428, 314] width 115 height 20
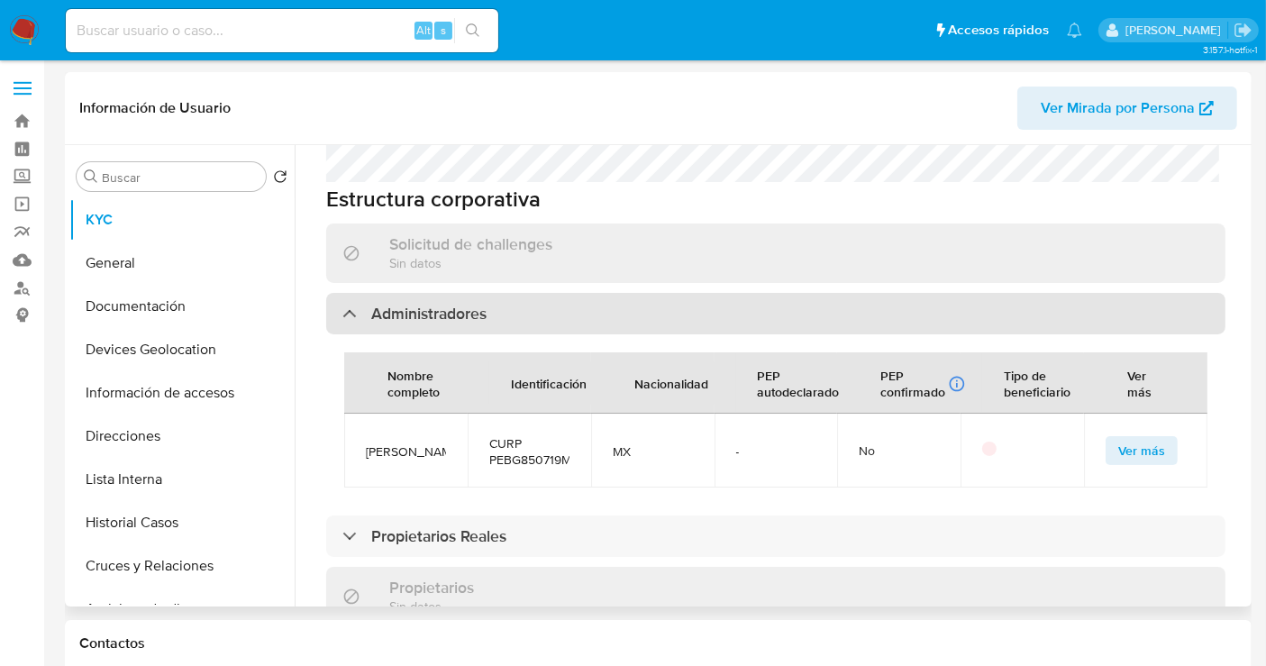
click at [419, 304] on h3 "Administradores" at bounding box center [428, 314] width 115 height 20
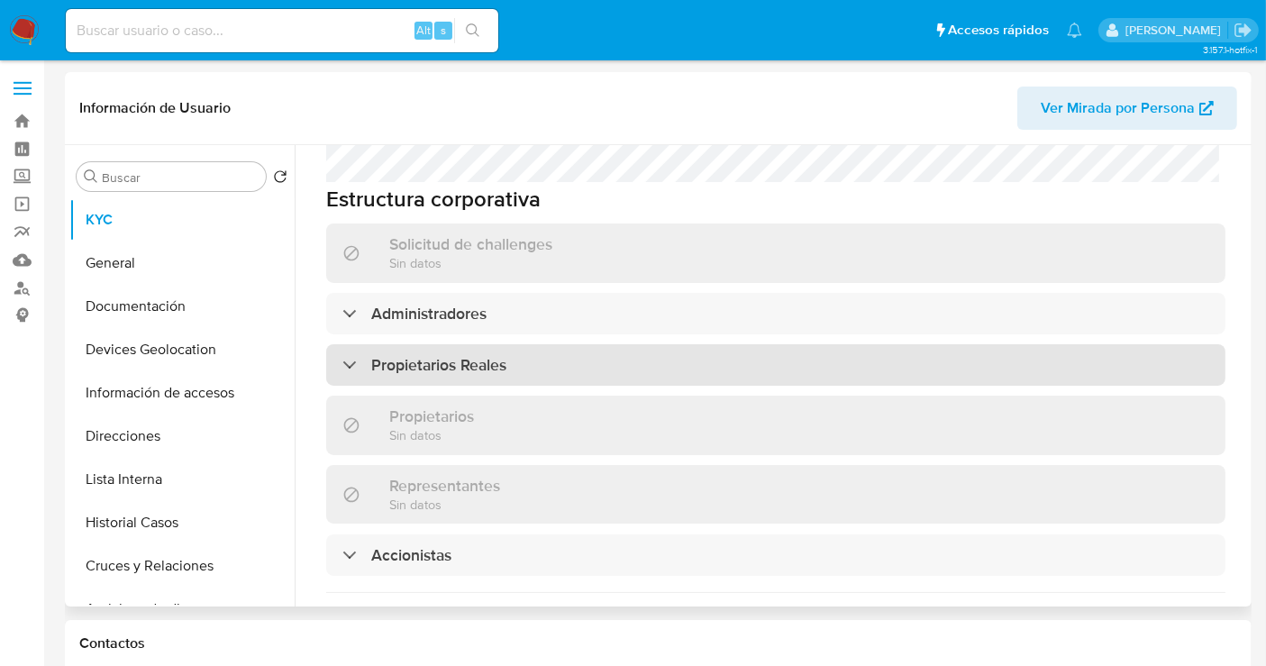
click at [388, 355] on h3 "Propietarios Reales" at bounding box center [438, 365] width 135 height 20
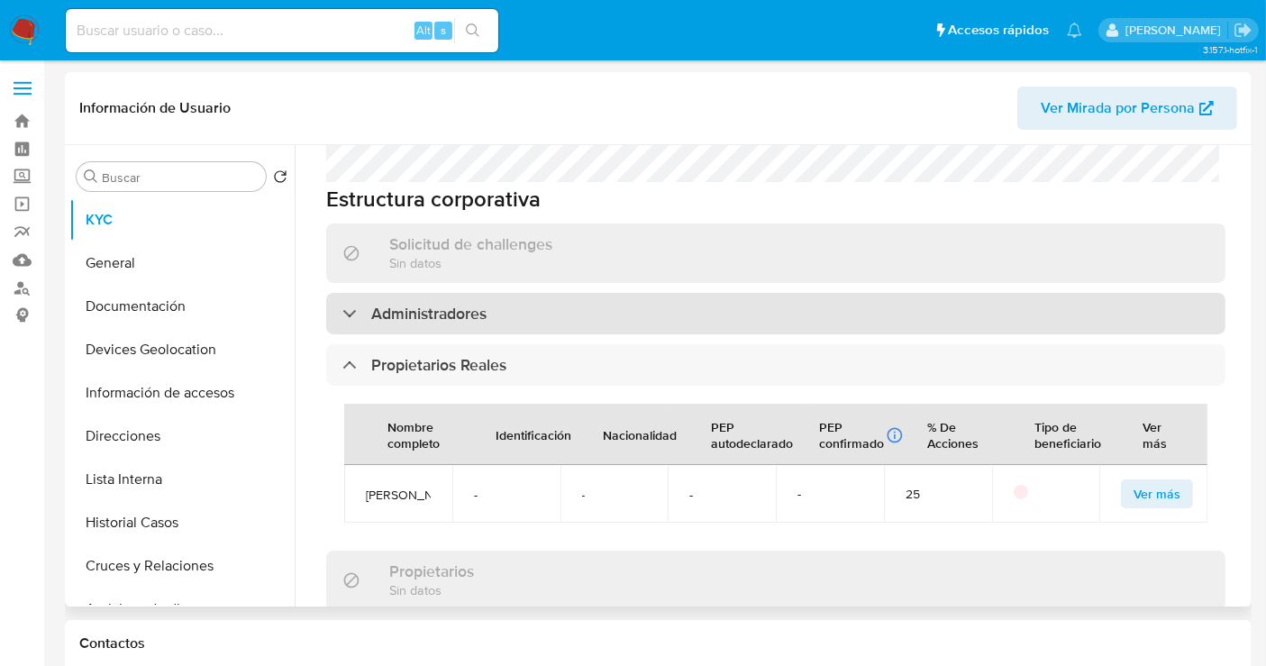
drag, startPoint x: 415, startPoint y: 421, endPoint x: 508, endPoint y: 218, distance: 223.4
click at [366, 487] on span "[PERSON_NAME]" at bounding box center [398, 495] width 65 height 16
copy span "[PERSON_NAME]"
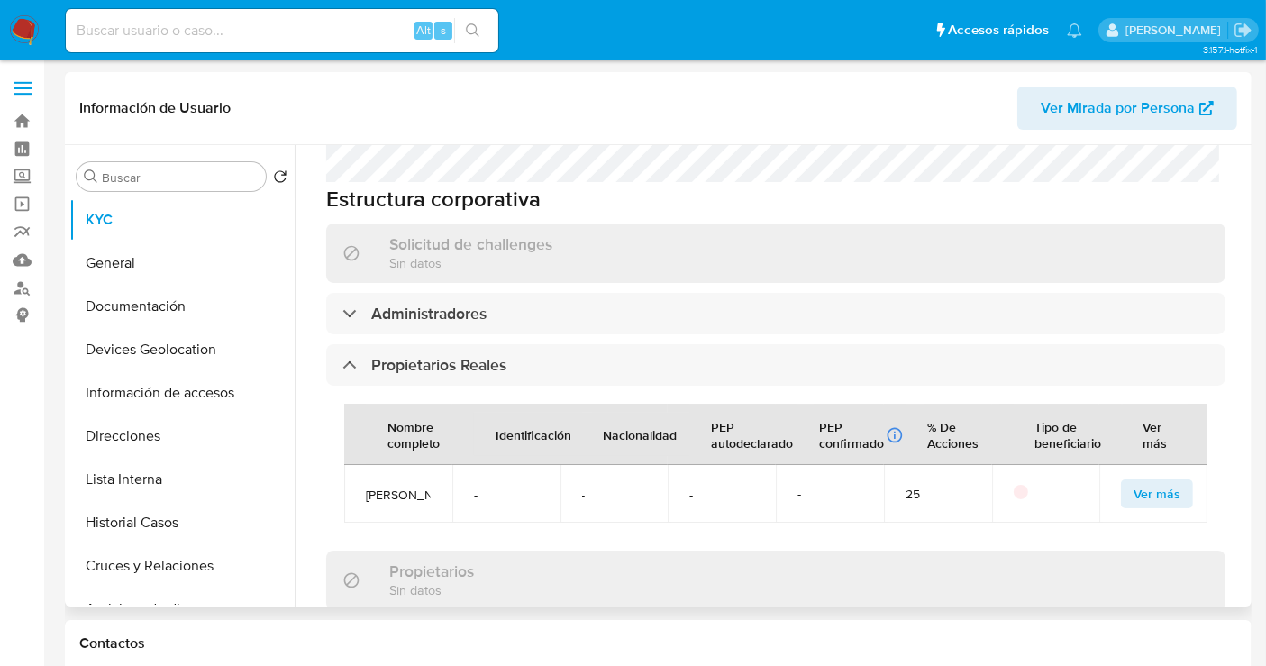
scroll to position [800, 0]
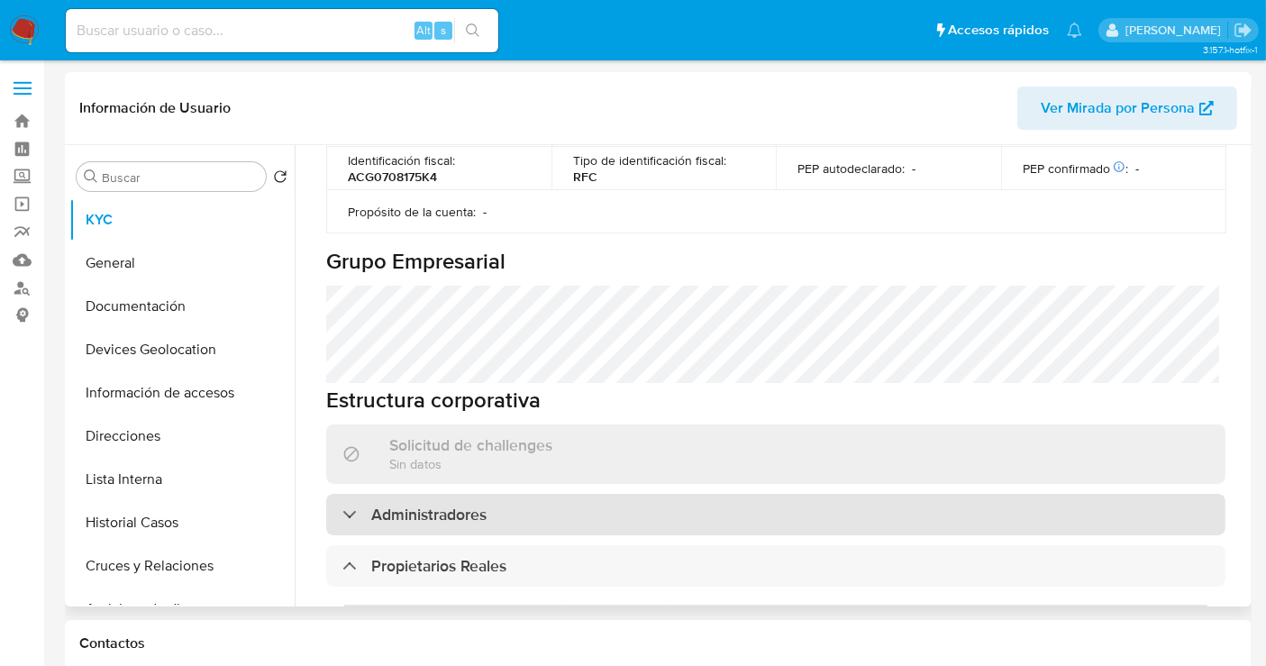
click at [440, 505] on h3 "Administradores" at bounding box center [428, 515] width 115 height 20
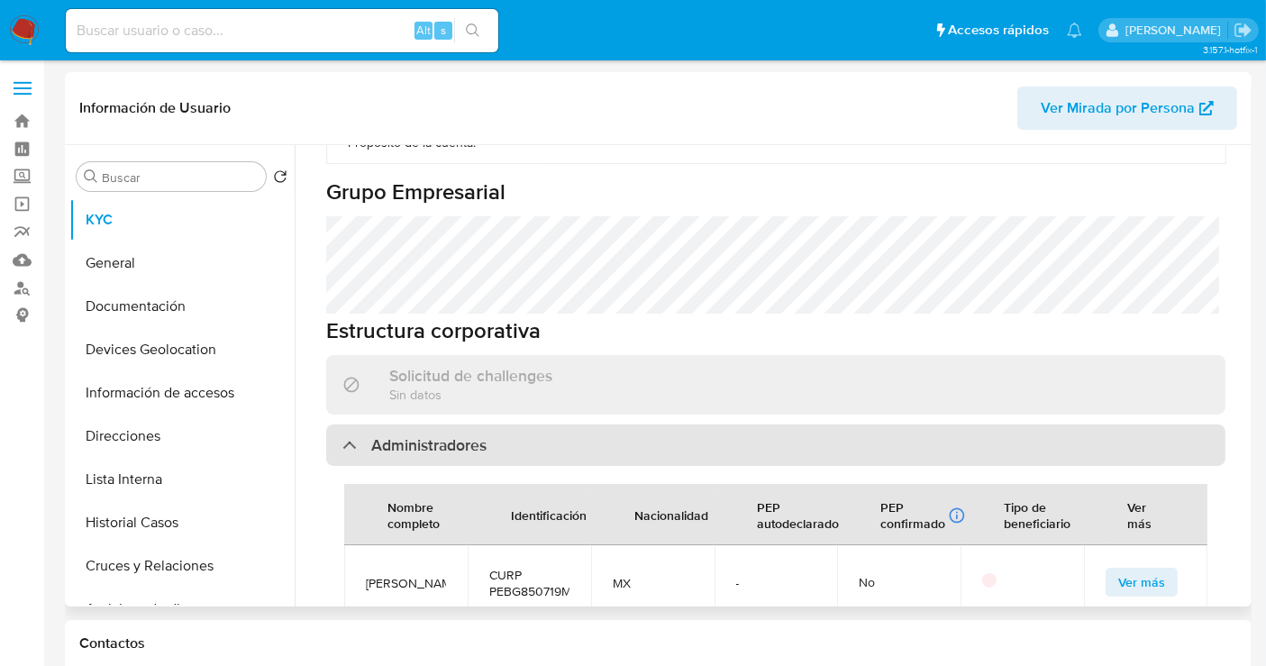
scroll to position [901, 0]
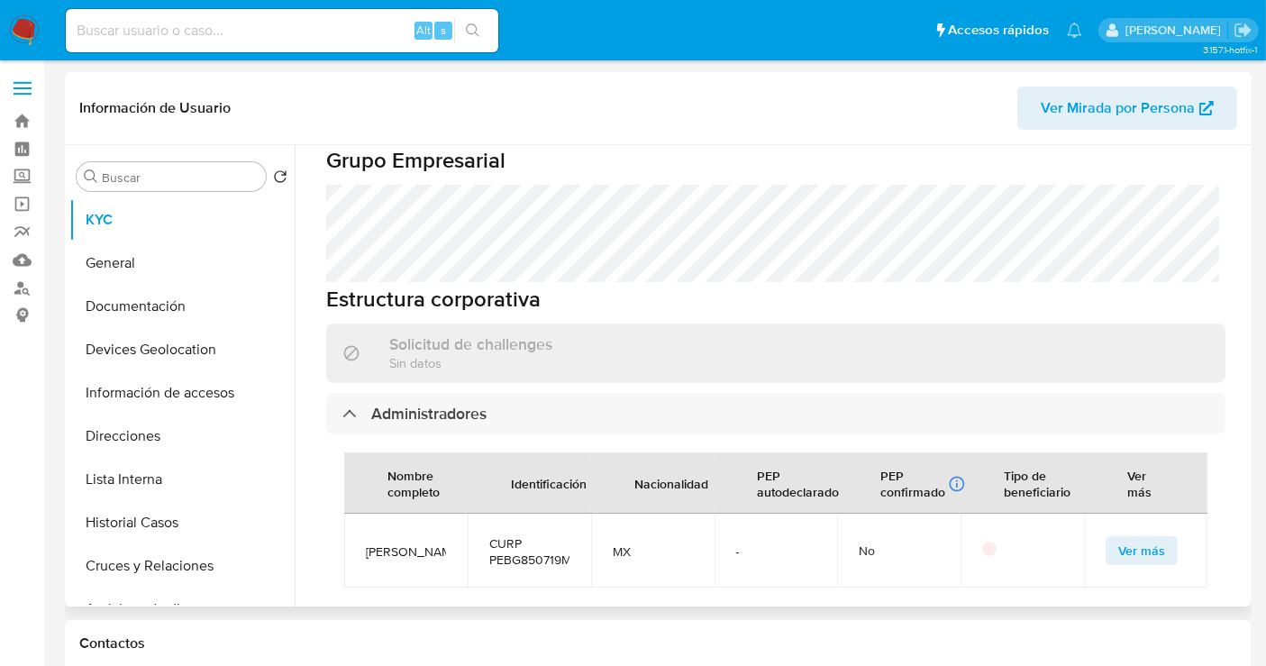
drag, startPoint x: 415, startPoint y: 492, endPoint x: 359, endPoint y: 440, distance: 76.5
click at [359, 514] on td "MARIA GUADALUPE PEREZ BANDA" at bounding box center [405, 551] width 123 height 74
copy span "MARIA GUADALUPE PEREZ BANDA"
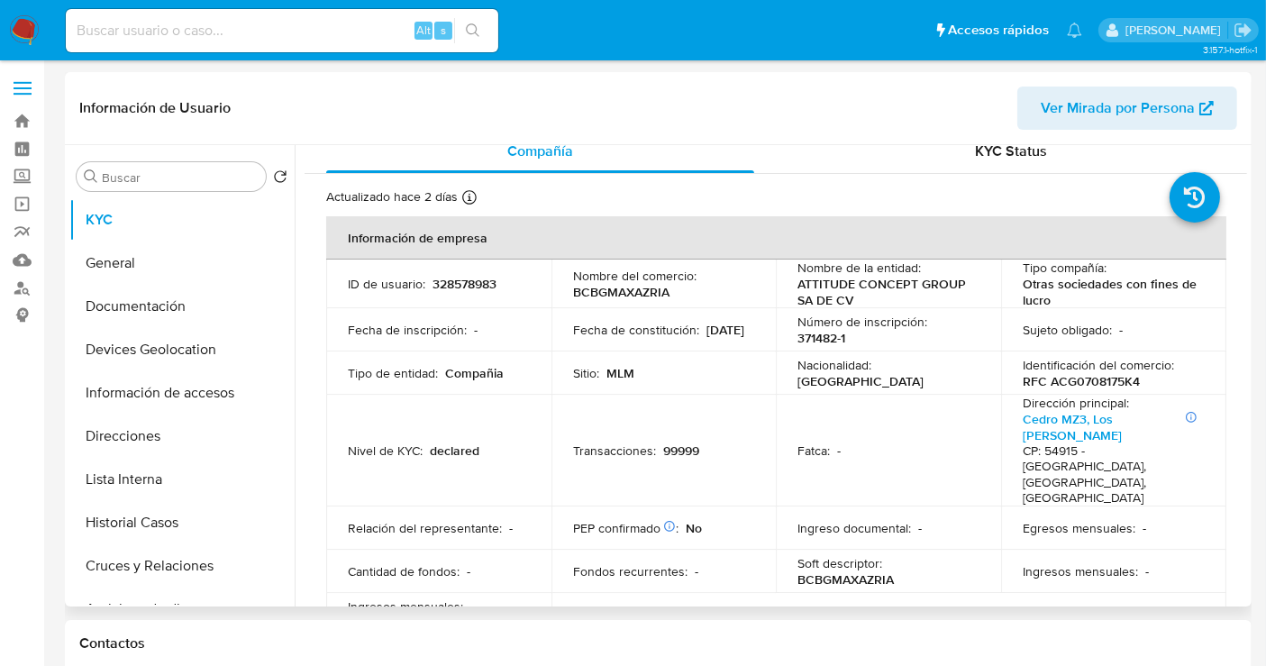
scroll to position [0, 0]
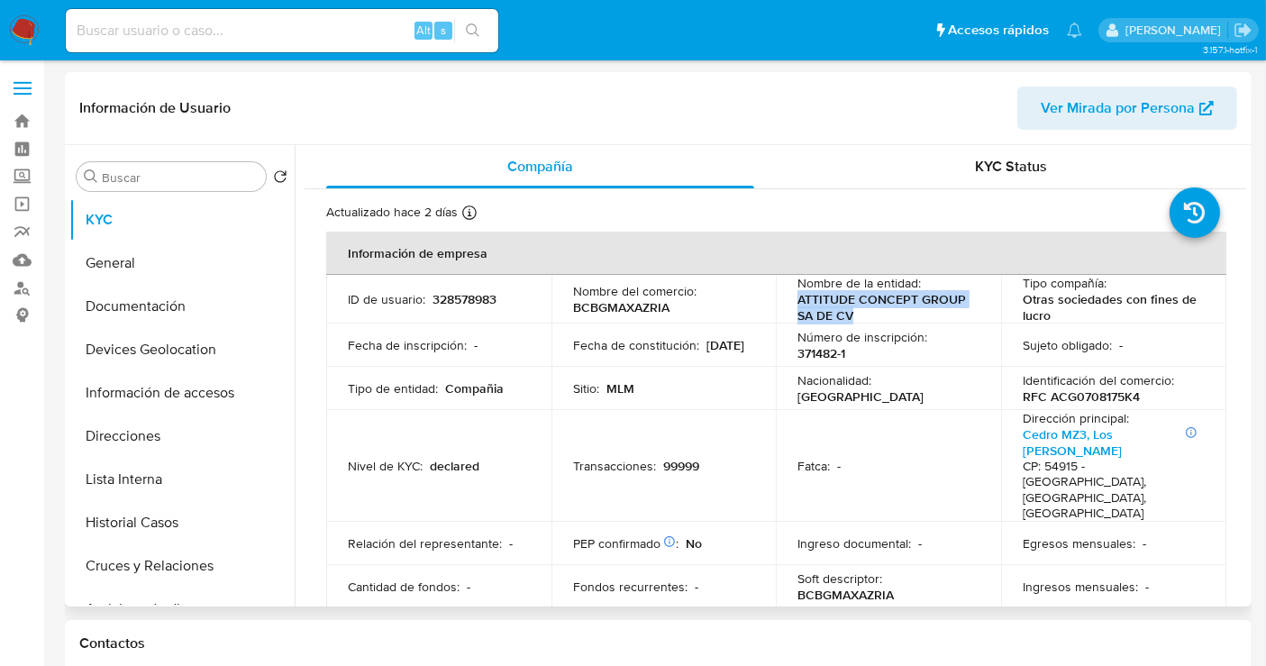
drag, startPoint x: 864, startPoint y: 317, endPoint x: 788, endPoint y: 293, distance: 80.4
click at [788, 293] on td "Nombre de la entidad : ATTITUDE CONCEPT GROUP SA DE CV" at bounding box center [888, 299] width 225 height 49
copy p "ATTITUDE CONCEPT GROUP SA DE CV"
click at [134, 315] on button "Documentación" at bounding box center [174, 306] width 211 height 43
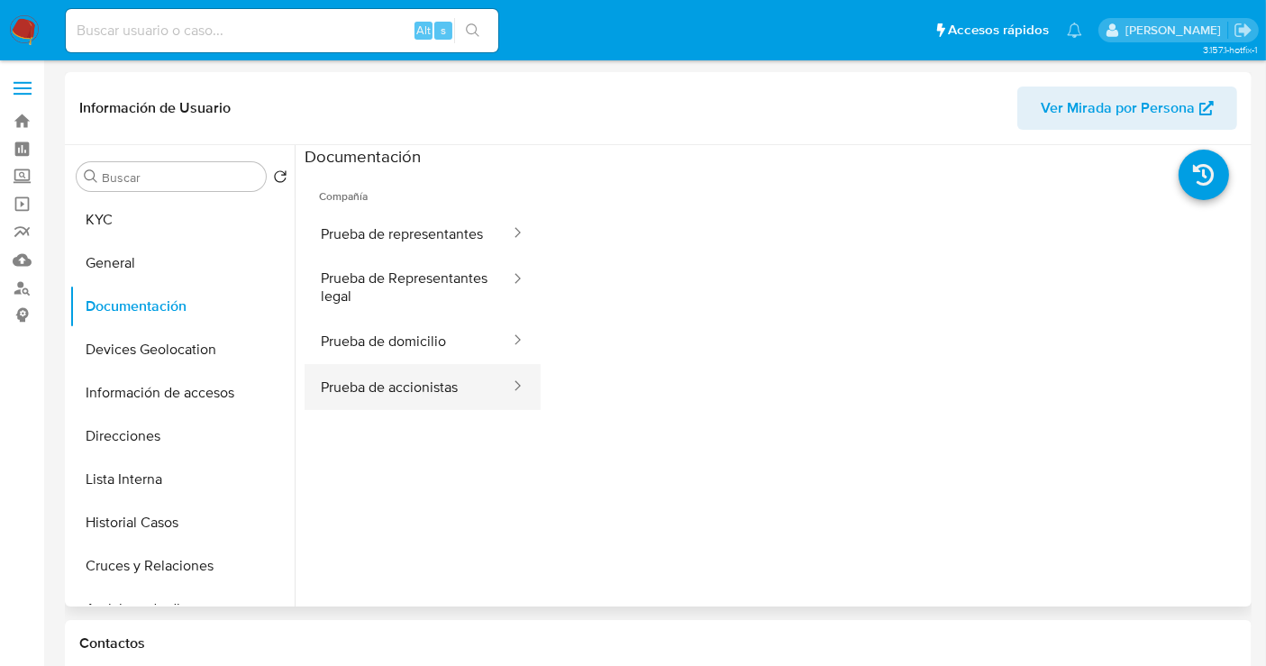
click at [408, 389] on button "Prueba de accionistas" at bounding box center [408, 387] width 207 height 46
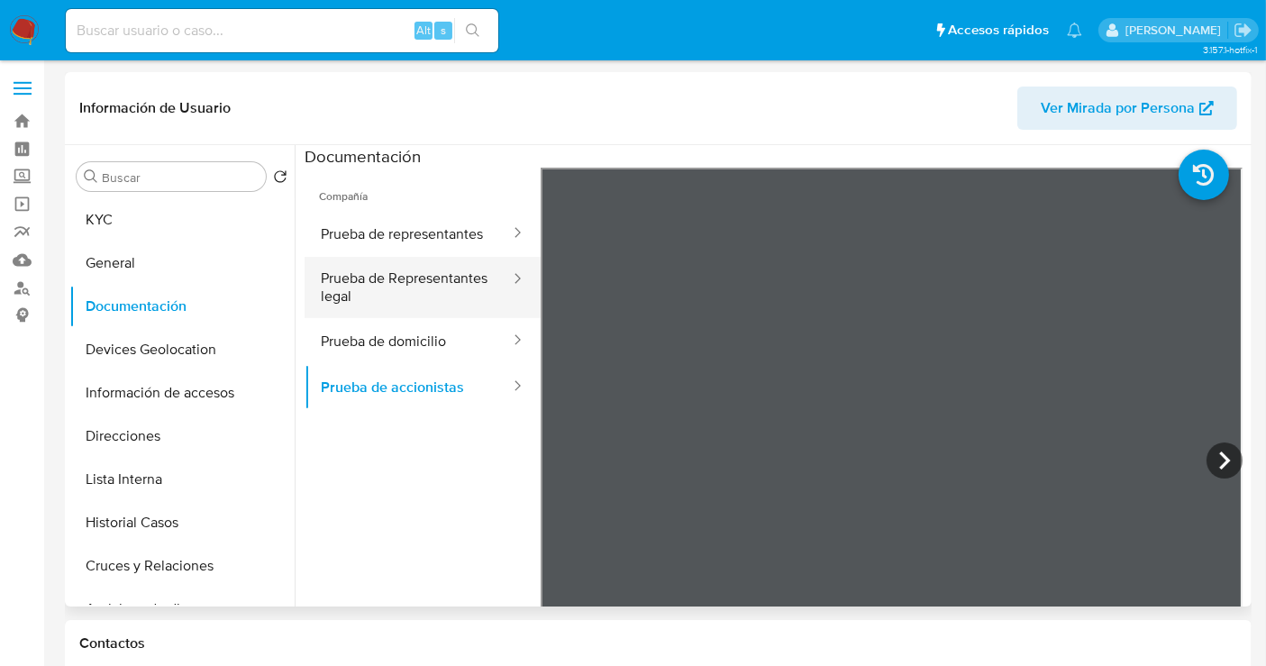
click at [395, 306] on button "Prueba de Representantes legal" at bounding box center [408, 287] width 207 height 61
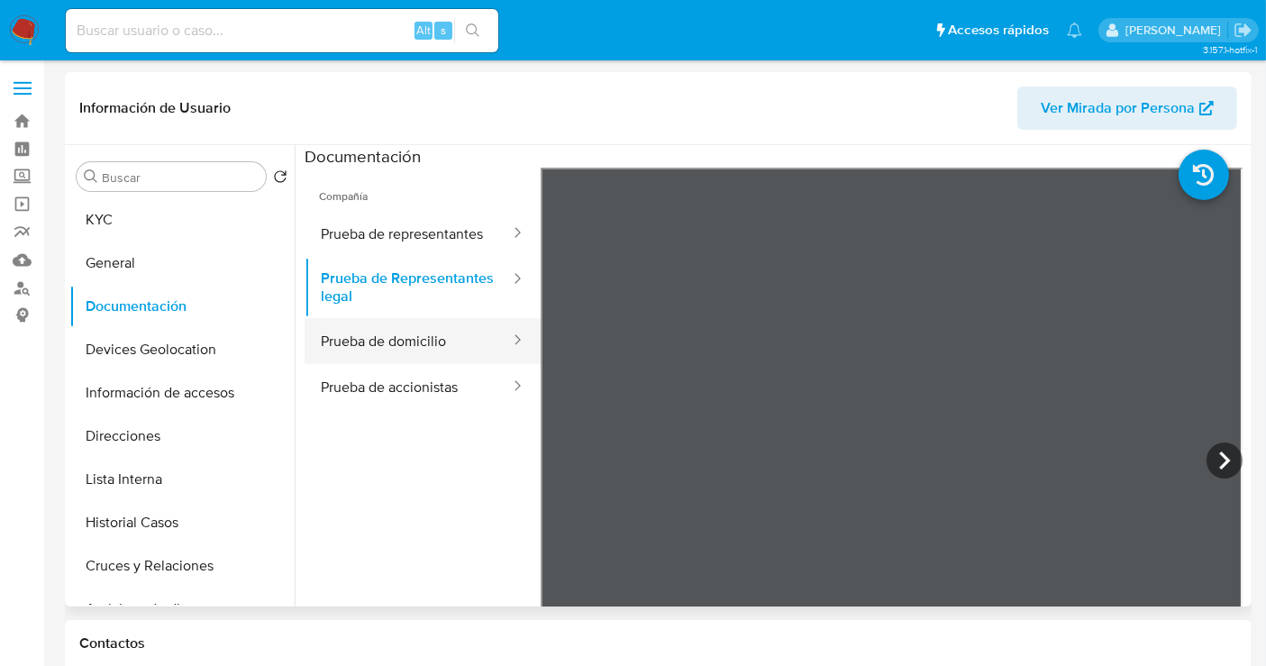
click at [404, 361] on button "Prueba de domicilio" at bounding box center [408, 341] width 207 height 46
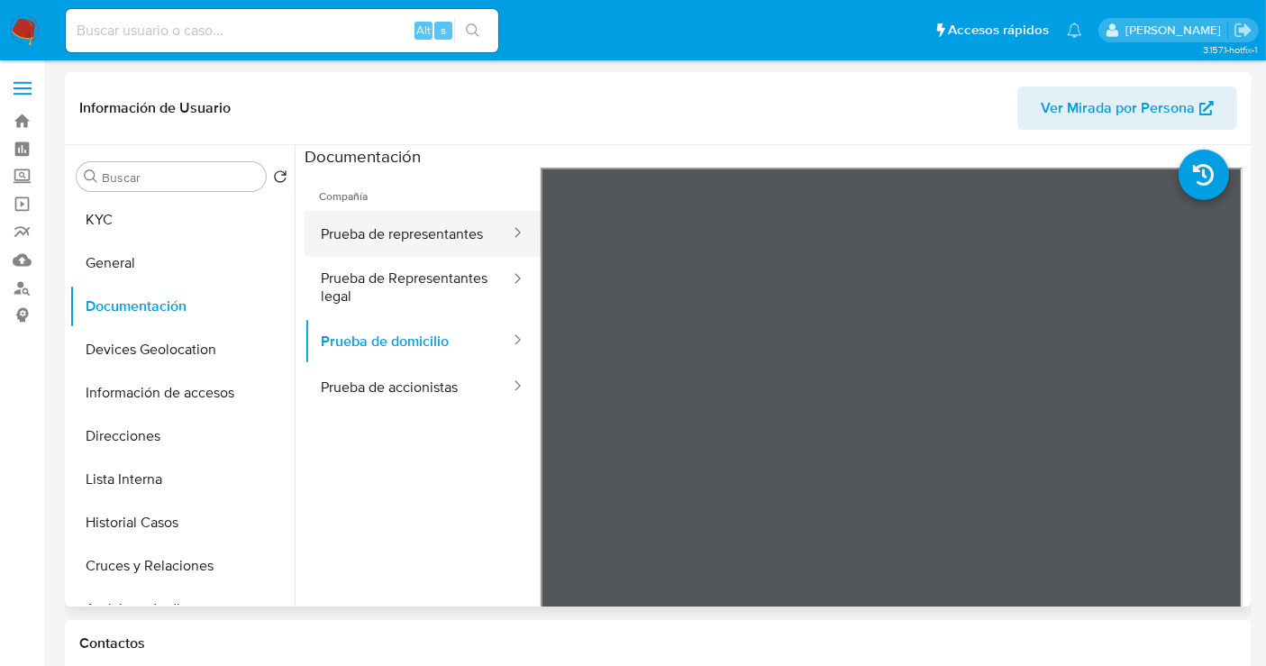
click at [347, 233] on button "Prueba de representantes" at bounding box center [408, 234] width 207 height 46
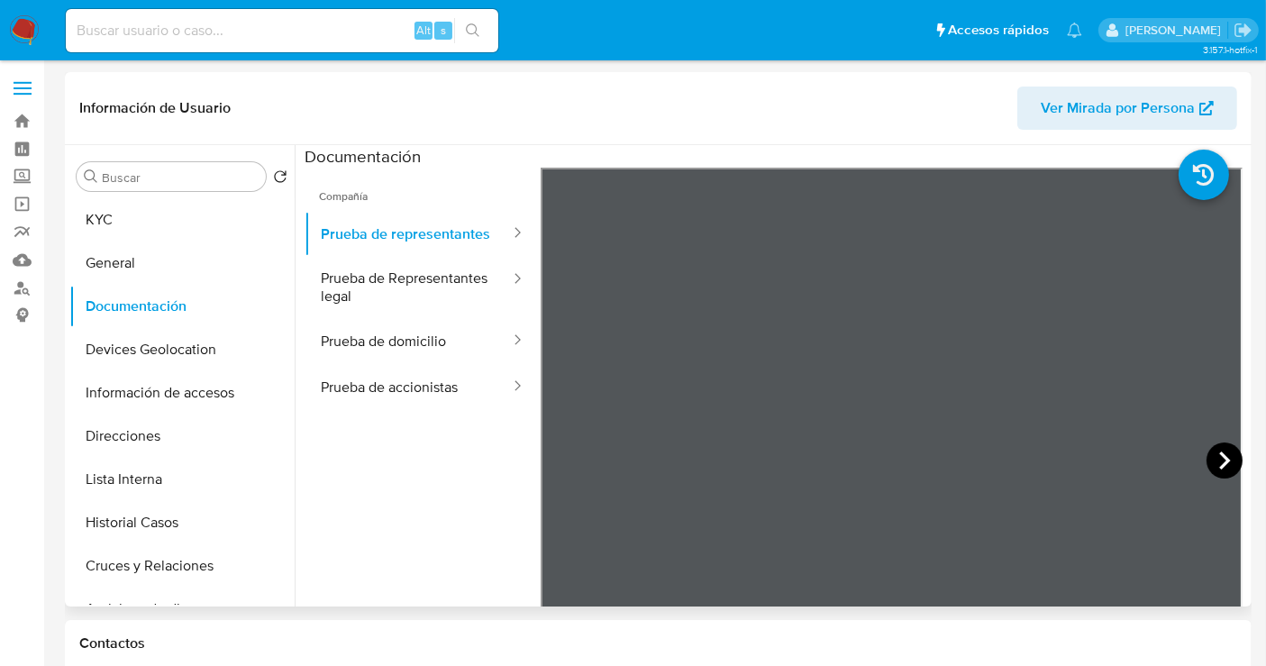
click at [1219, 453] on icon at bounding box center [1224, 461] width 11 height 18
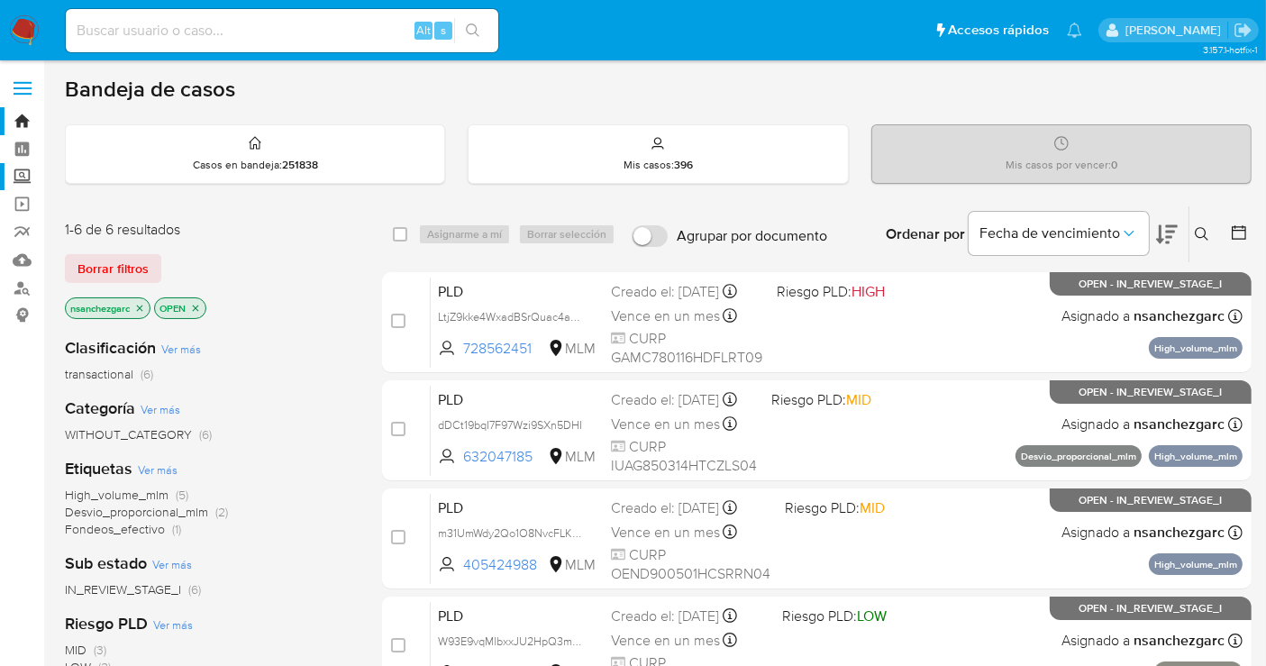
click at [14, 174] on label "Screening" at bounding box center [107, 177] width 214 height 28
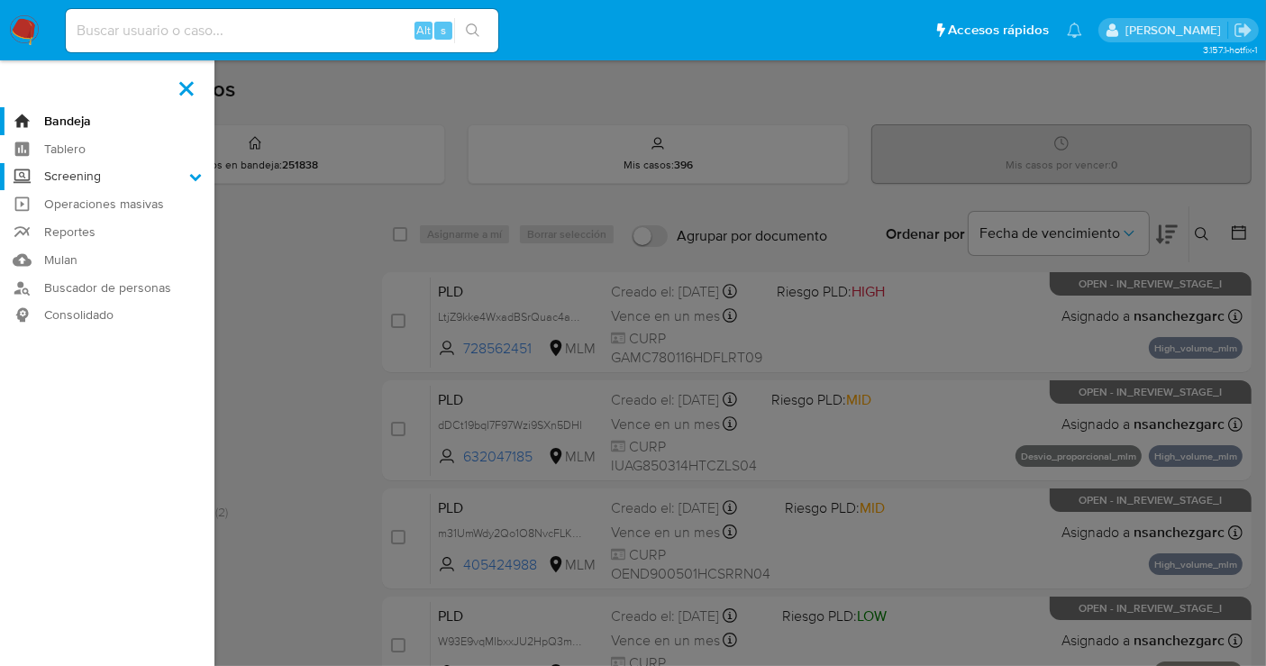
click at [0, 0] on input "Screening" at bounding box center [0, 0] width 0 height 0
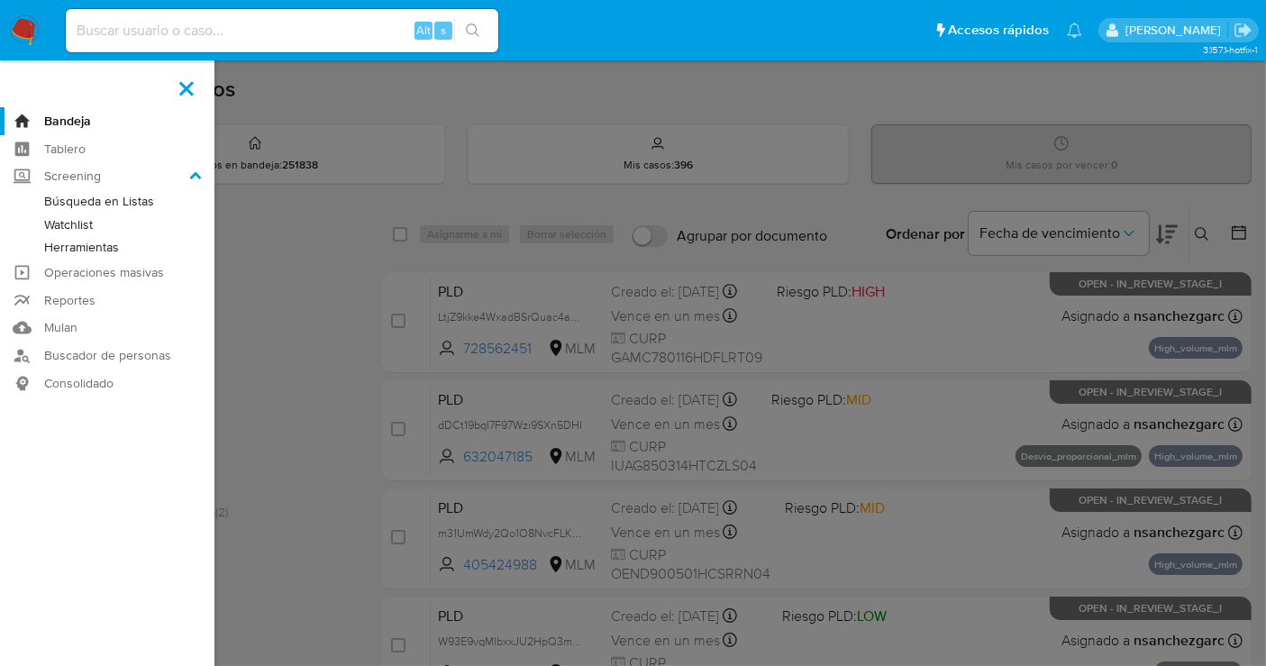
click at [93, 245] on link "Herramientas" at bounding box center [107, 247] width 214 height 23
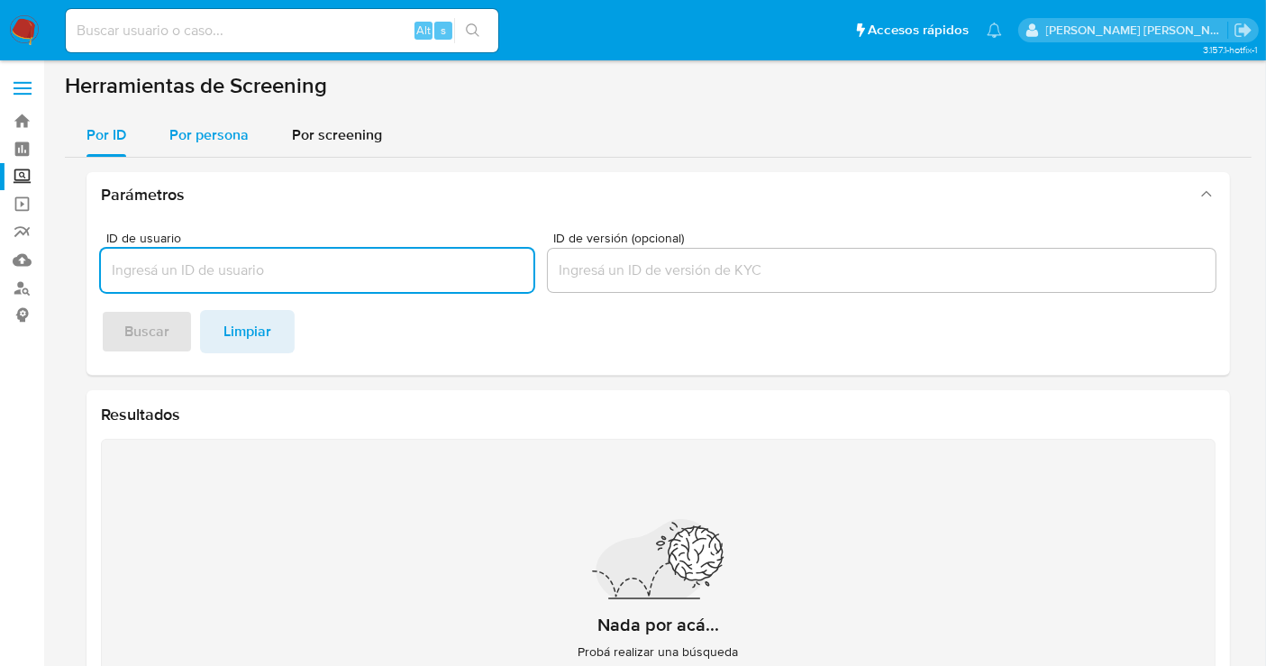
click at [208, 138] on span "Por persona" at bounding box center [208, 134] width 79 height 21
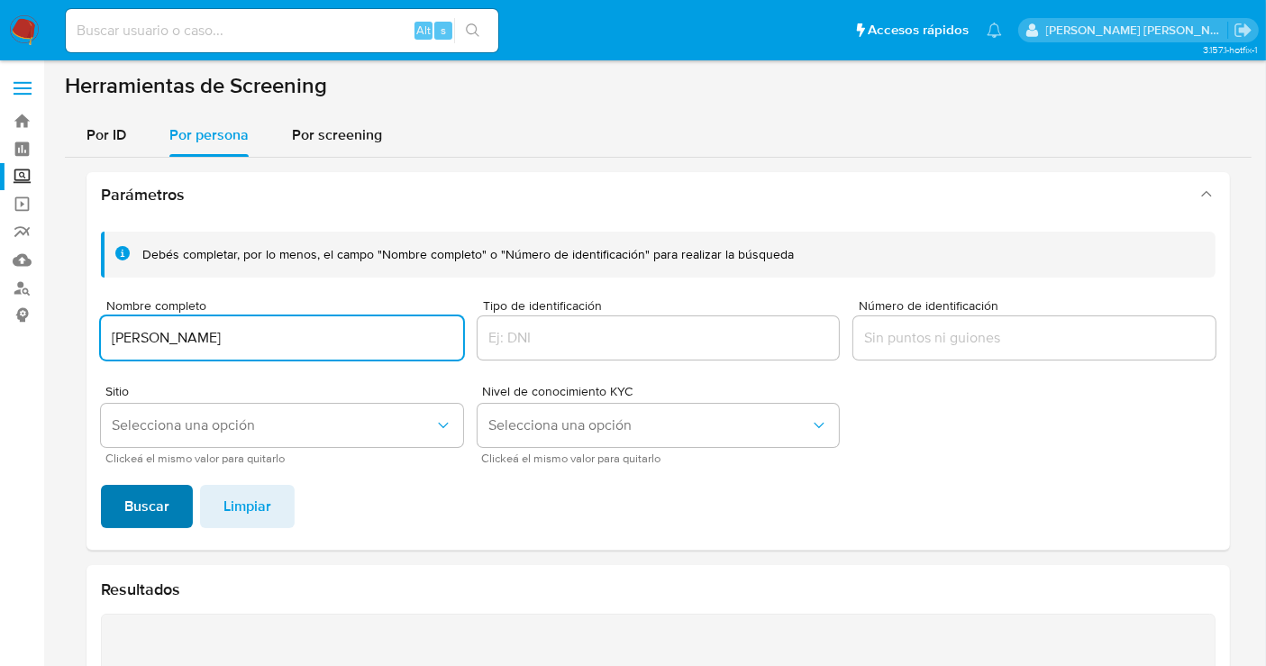
type input "[PERSON_NAME]"
click at [146, 496] on span "Buscar" at bounding box center [146, 507] width 45 height 40
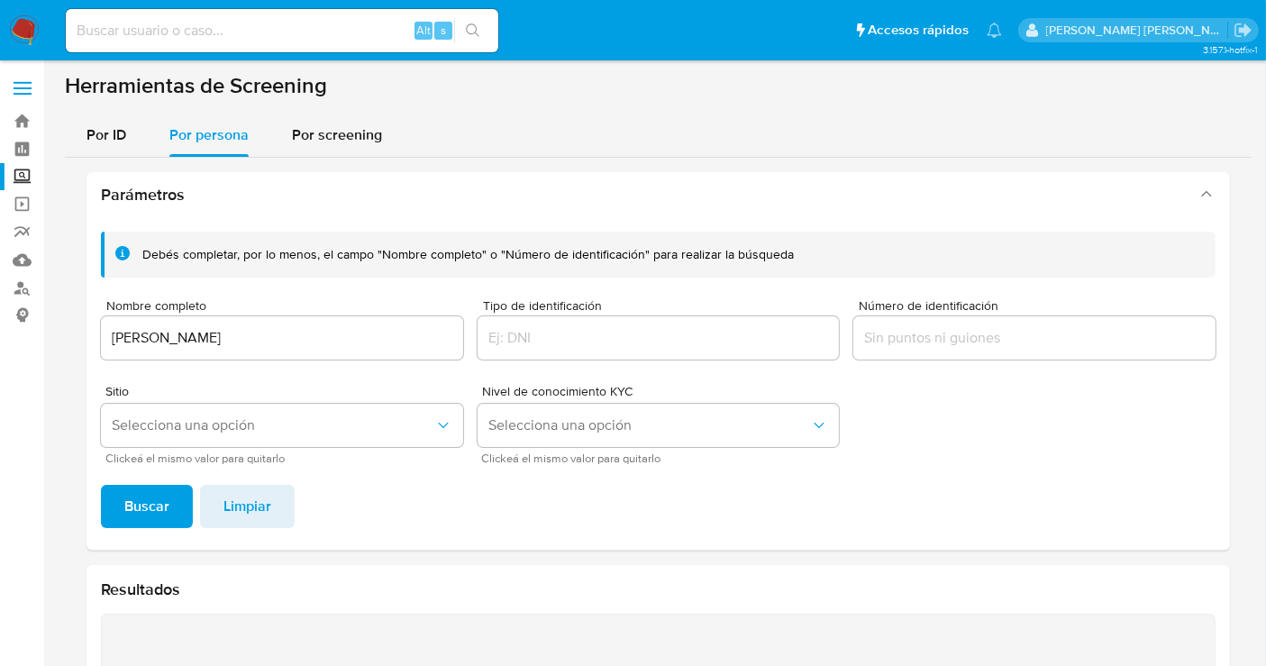
click at [186, 353] on div "[PERSON_NAME]" at bounding box center [282, 337] width 362 height 43
click at [178, 349] on input "ZELMA LEVY COHEN" at bounding box center [282, 337] width 362 height 23
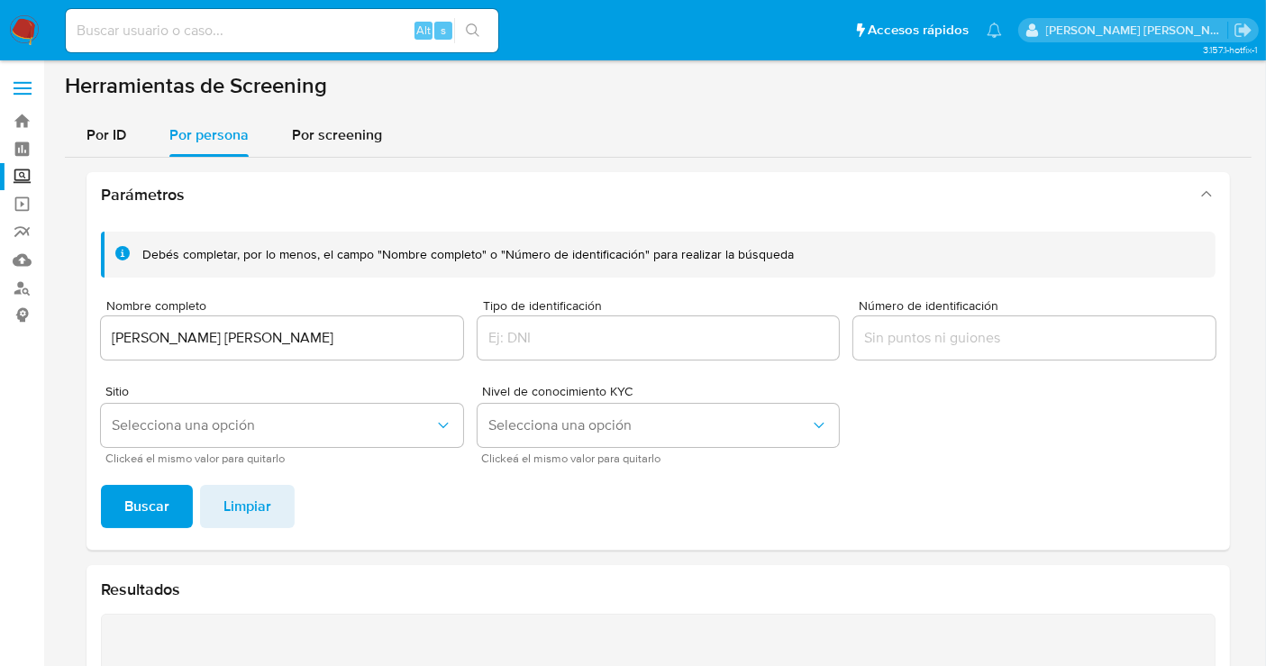
click at [157, 509] on span "Buscar" at bounding box center [146, 507] width 45 height 40
drag, startPoint x: 290, startPoint y: 342, endPoint x: 105, endPoint y: 341, distance: 184.8
click at [105, 341] on input "Monica Ines Casillas Araño" at bounding box center [282, 337] width 362 height 23
click at [132, 504] on span "Buscar" at bounding box center [146, 507] width 45 height 40
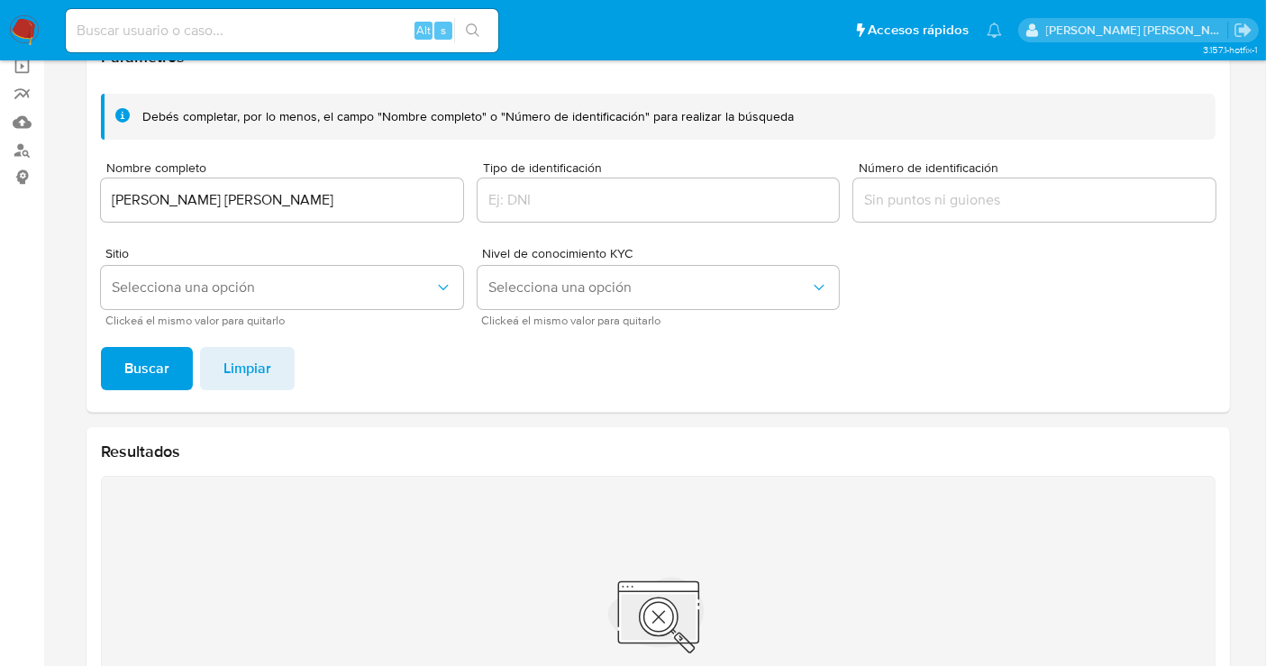
scroll to position [2, 0]
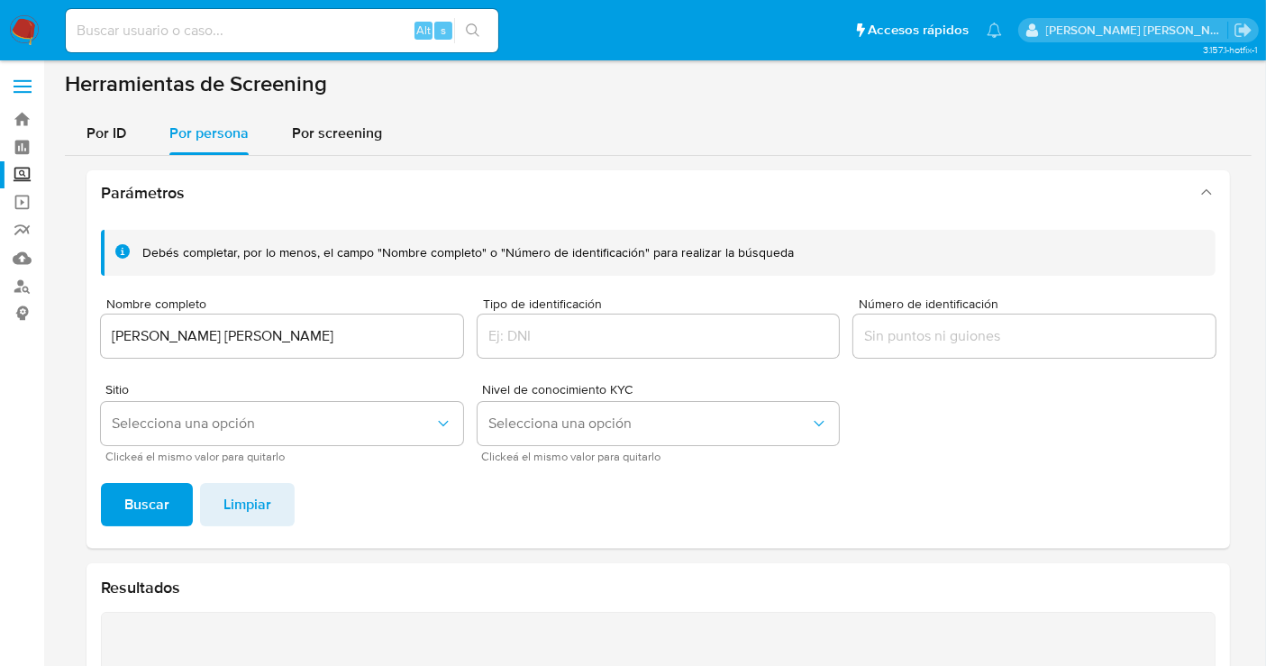
click at [148, 339] on input "gonzalo suarez perez" at bounding box center [282, 335] width 362 height 23
click at [170, 508] on button "Buscar" at bounding box center [147, 504] width 92 height 43
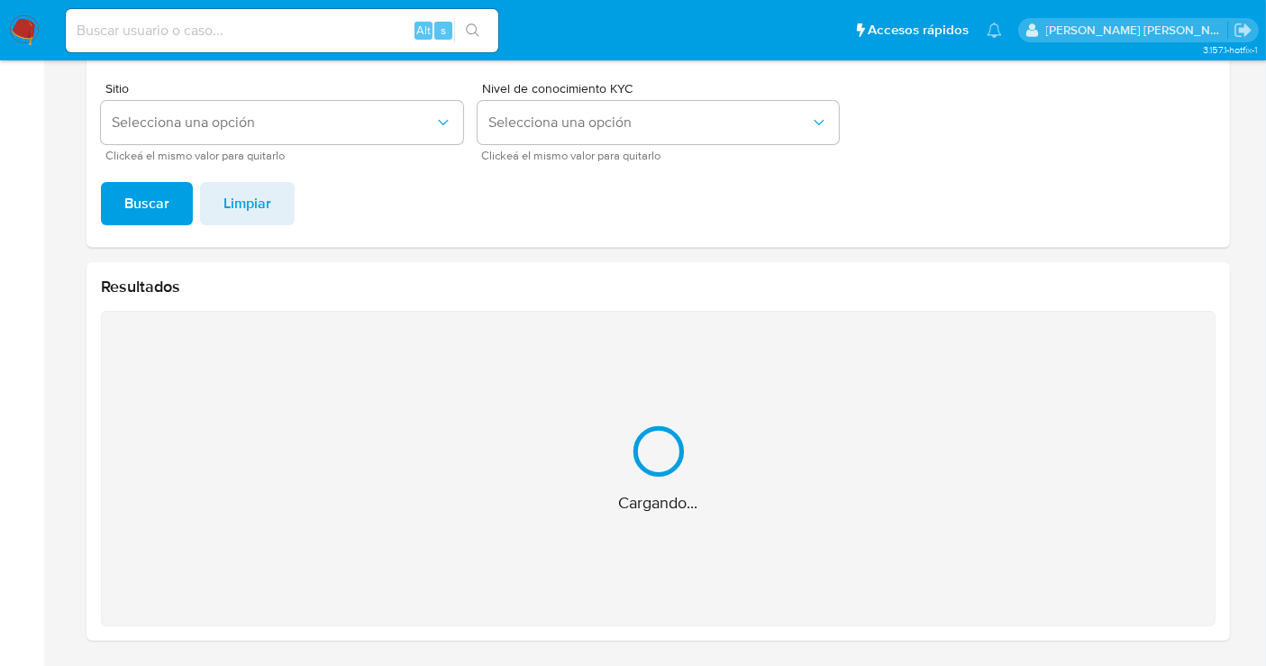
scroll to position [15, 0]
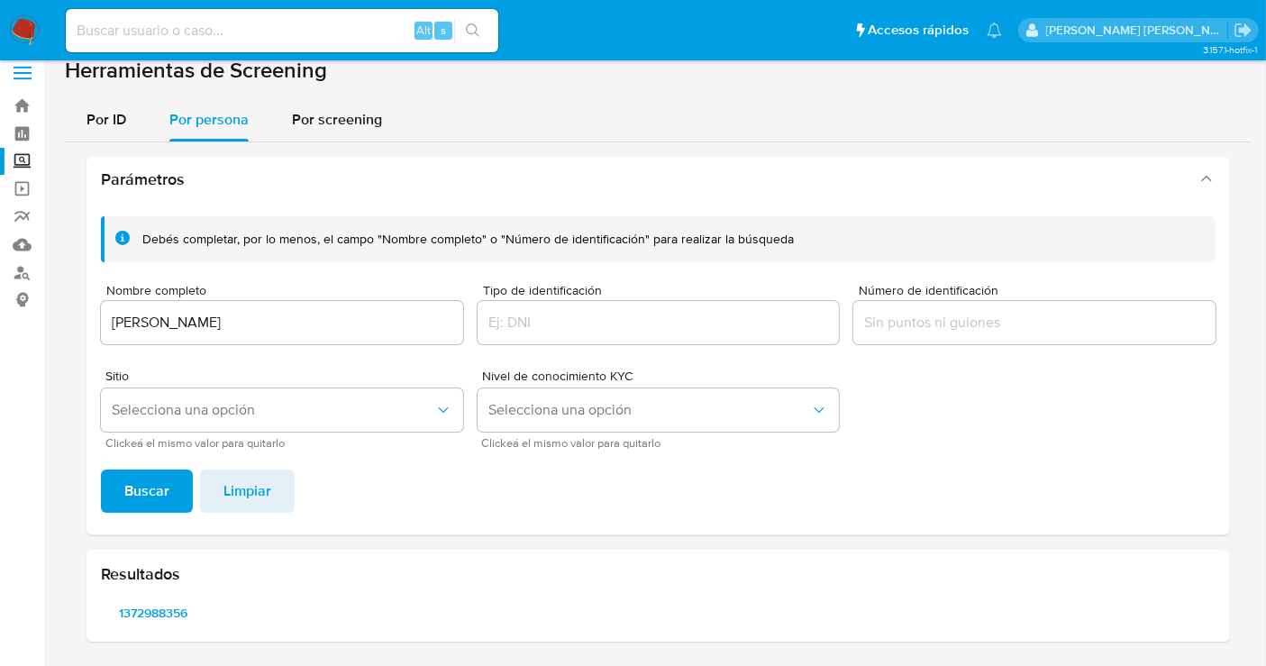
click at [175, 320] on input "juan suarez perez" at bounding box center [282, 322] width 362 height 23
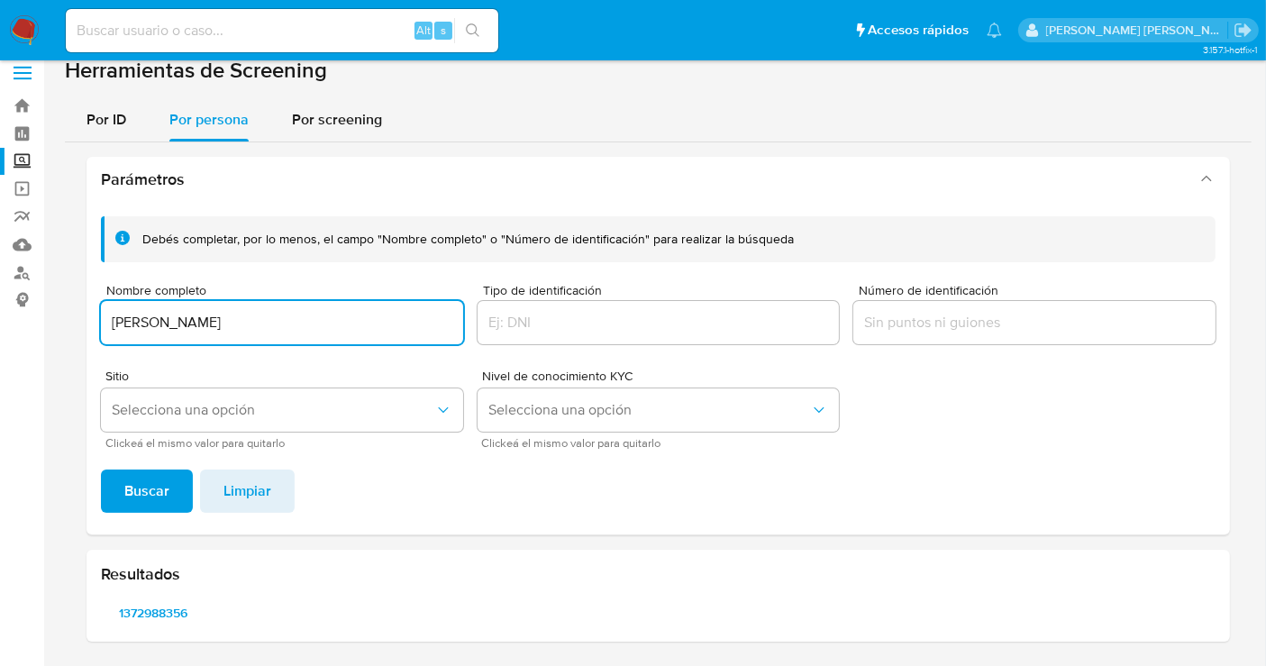
click at [175, 320] on input "juan suarez perez" at bounding box center [282, 322] width 362 height 23
click at [162, 488] on span "Buscar" at bounding box center [146, 491] width 45 height 40
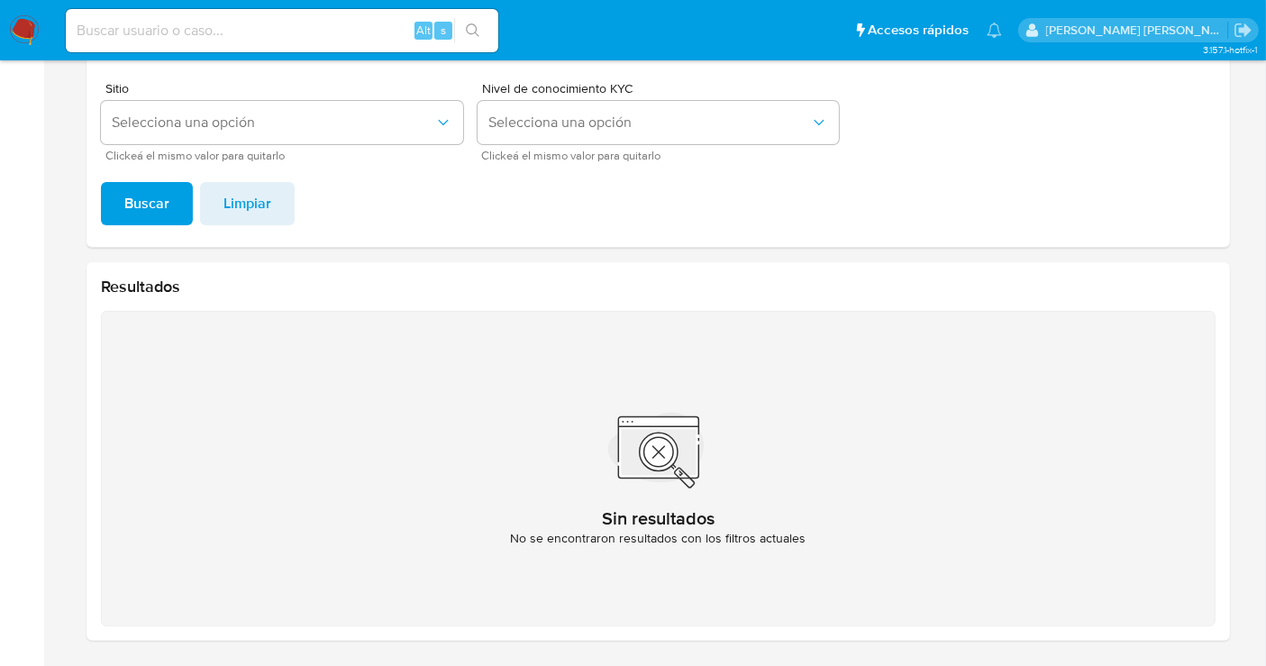
scroll to position [0, 0]
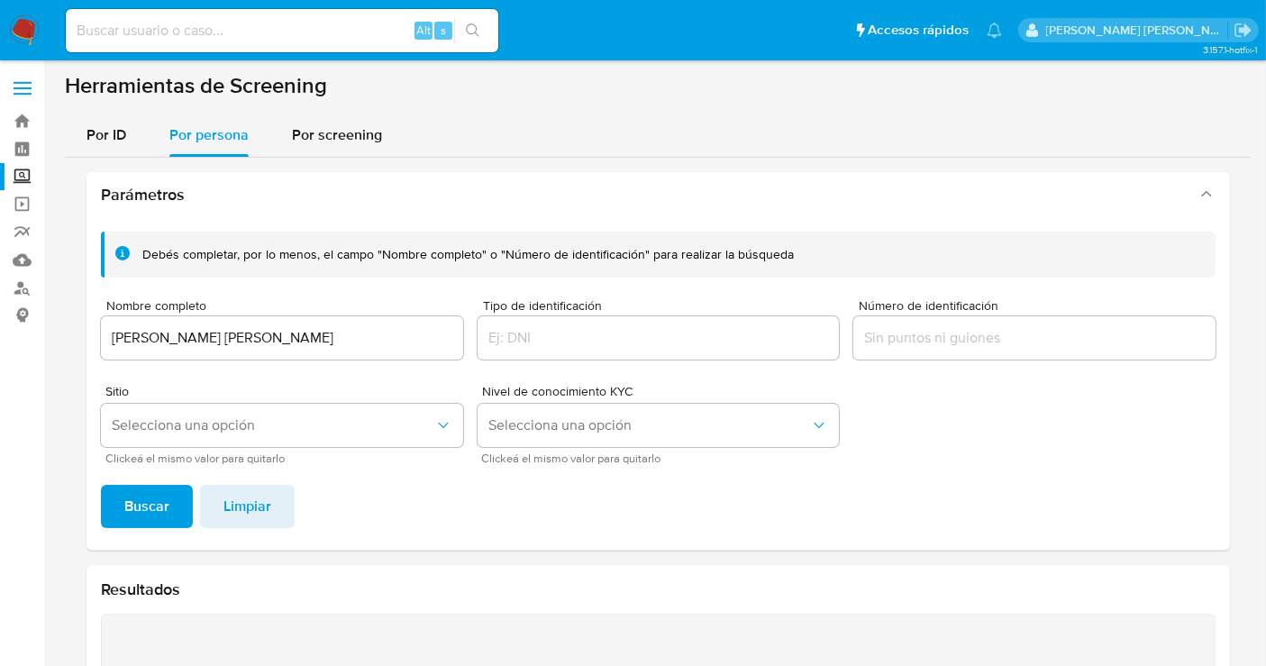
click at [211, 336] on input "sofia Hernández Marte R Gomez" at bounding box center [282, 337] width 362 height 23
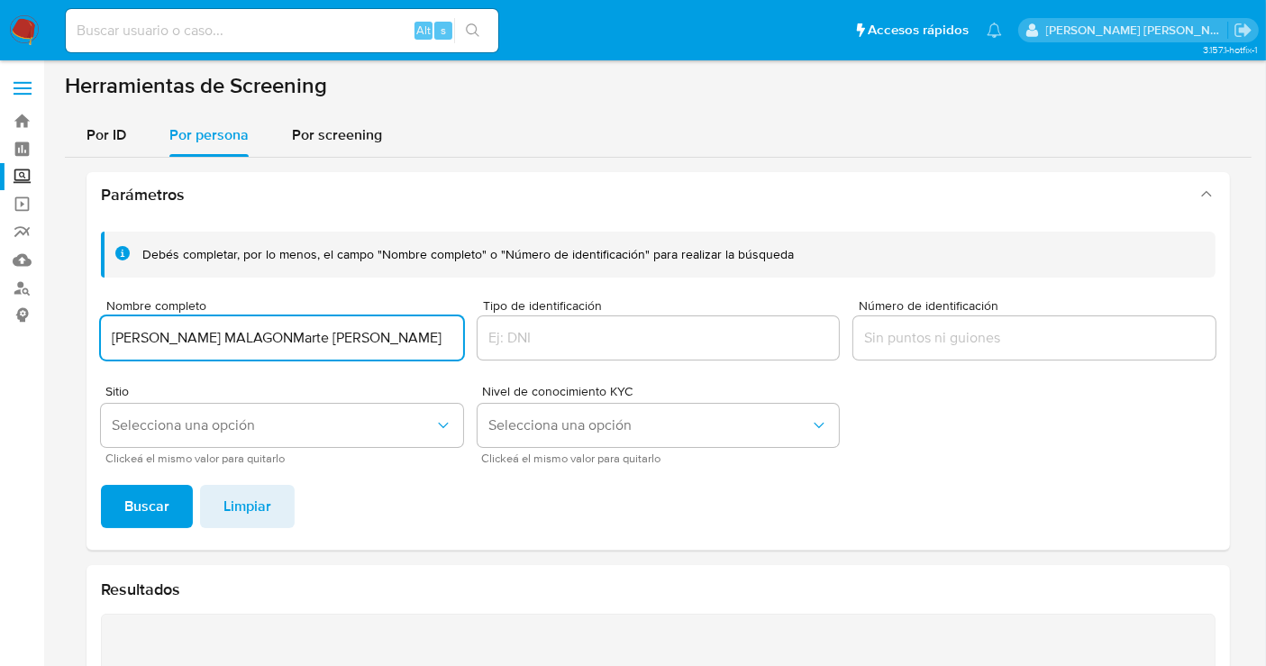
click at [211, 338] on input "sofia CESAR AZUARA MALAGONMarte R Gomez" at bounding box center [282, 337] width 362 height 23
click at [187, 501] on button "Buscar" at bounding box center [147, 506] width 92 height 43
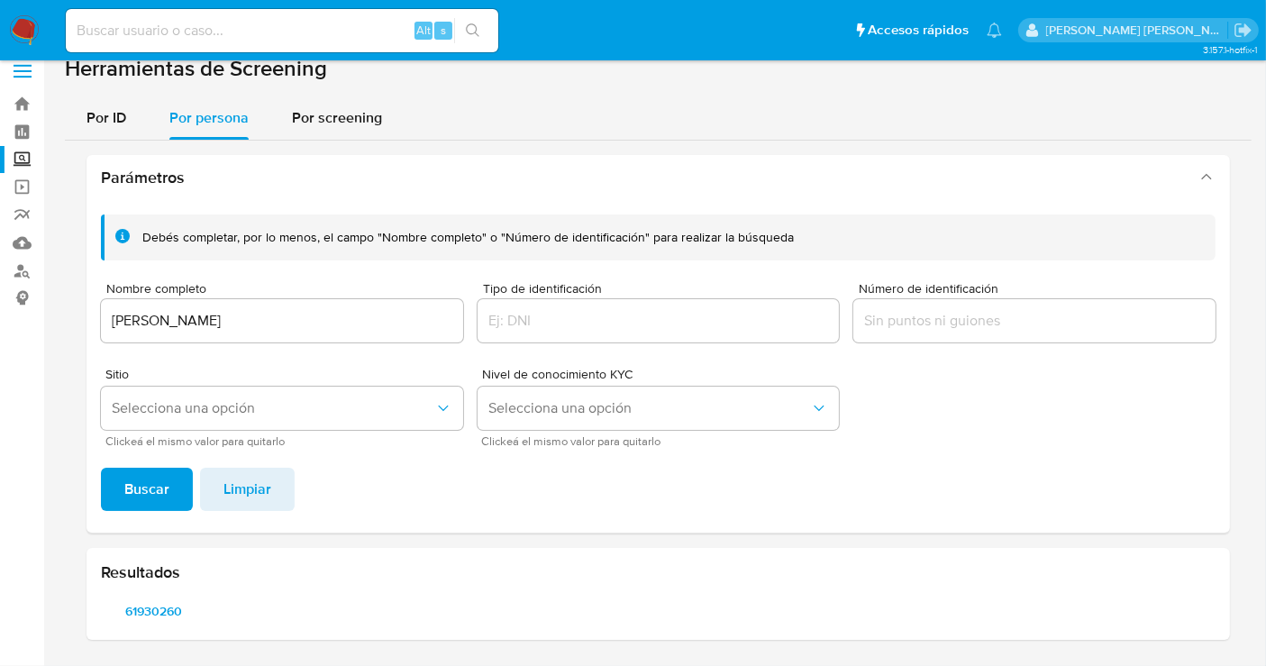
scroll to position [15, 0]
click at [160, 611] on span "61930260" at bounding box center [154, 612] width 80 height 25
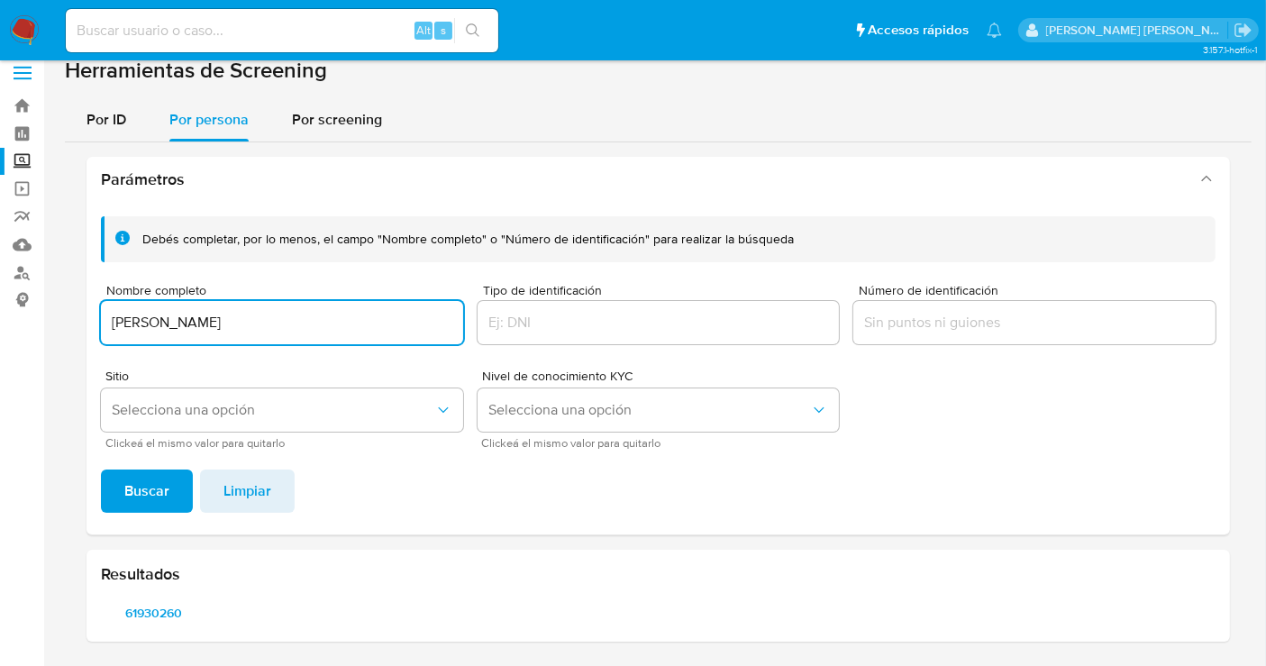
click at [221, 333] on input "CESAR AZUARA MALAGON" at bounding box center [282, 322] width 362 height 23
click at [167, 482] on span "Buscar" at bounding box center [146, 491] width 45 height 40
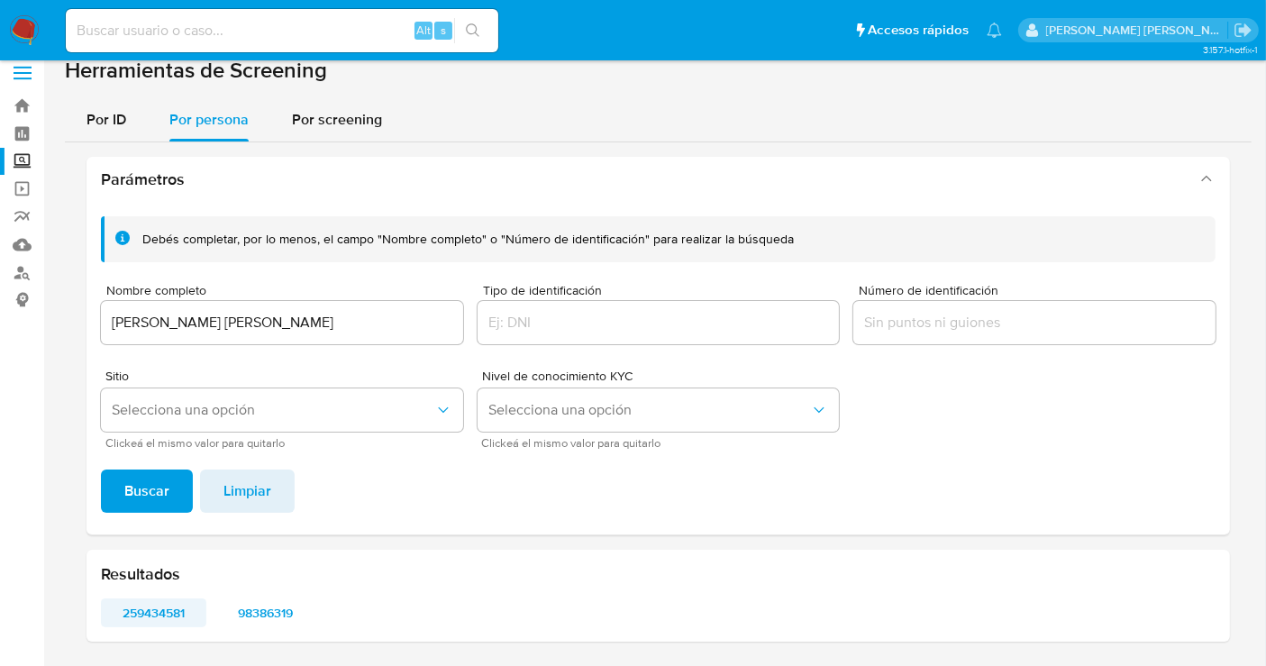
click at [157, 600] on span "259434581" at bounding box center [154, 612] width 80 height 25
click at [290, 610] on span "98386319" at bounding box center [266, 612] width 80 height 25
click at [225, 330] on input "ISAAC SEVILLA SERUR" at bounding box center [282, 322] width 362 height 23
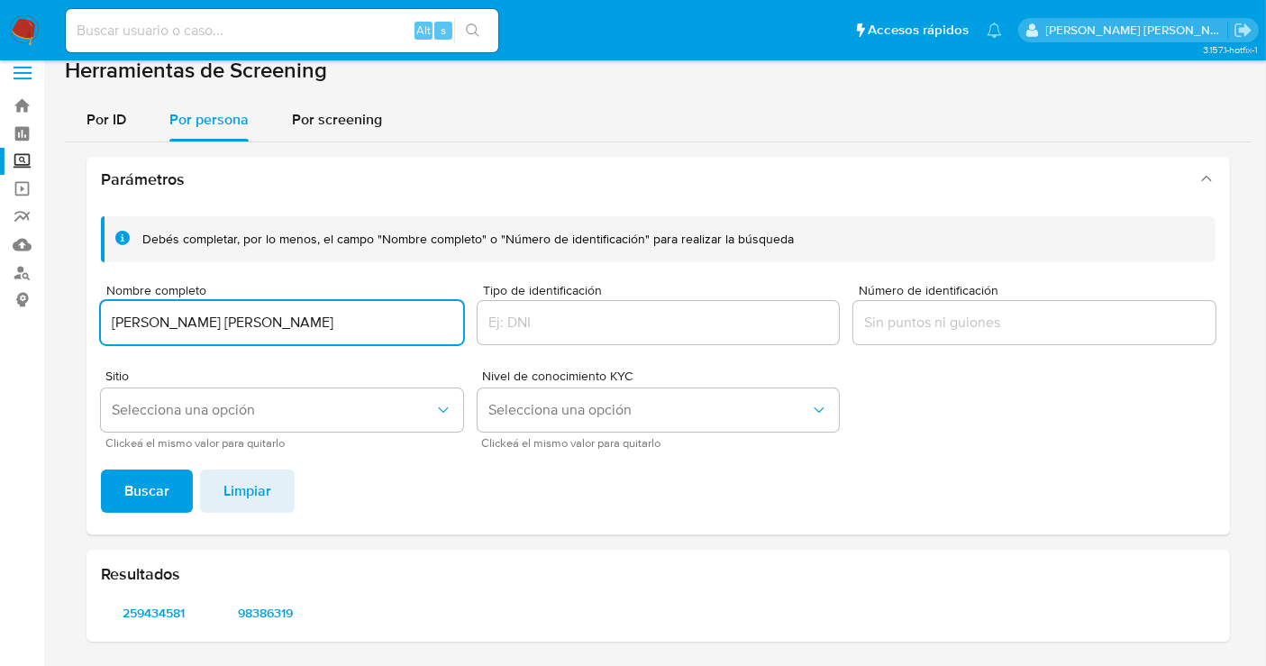
click at [225, 330] on input "ISAAC SEVILLA SERUR" at bounding box center [282, 322] width 362 height 23
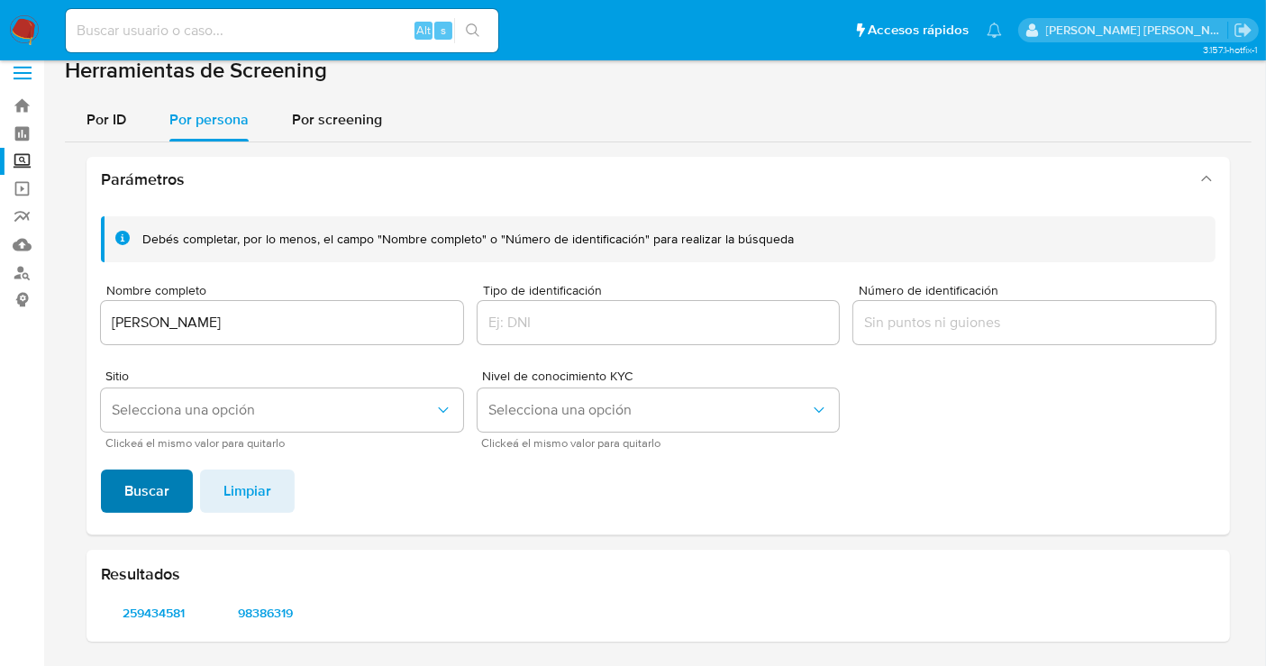
click at [167, 500] on span "Buscar" at bounding box center [146, 491] width 45 height 40
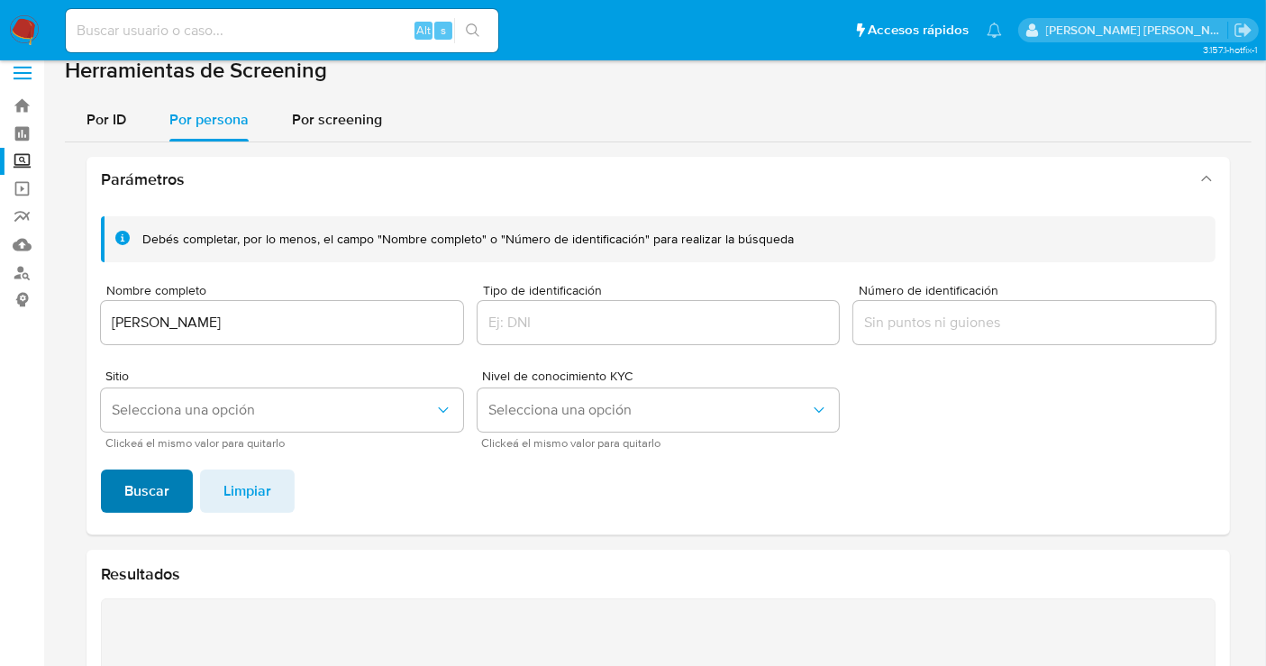
click at [167, 500] on span "Buscar" at bounding box center [146, 491] width 45 height 40
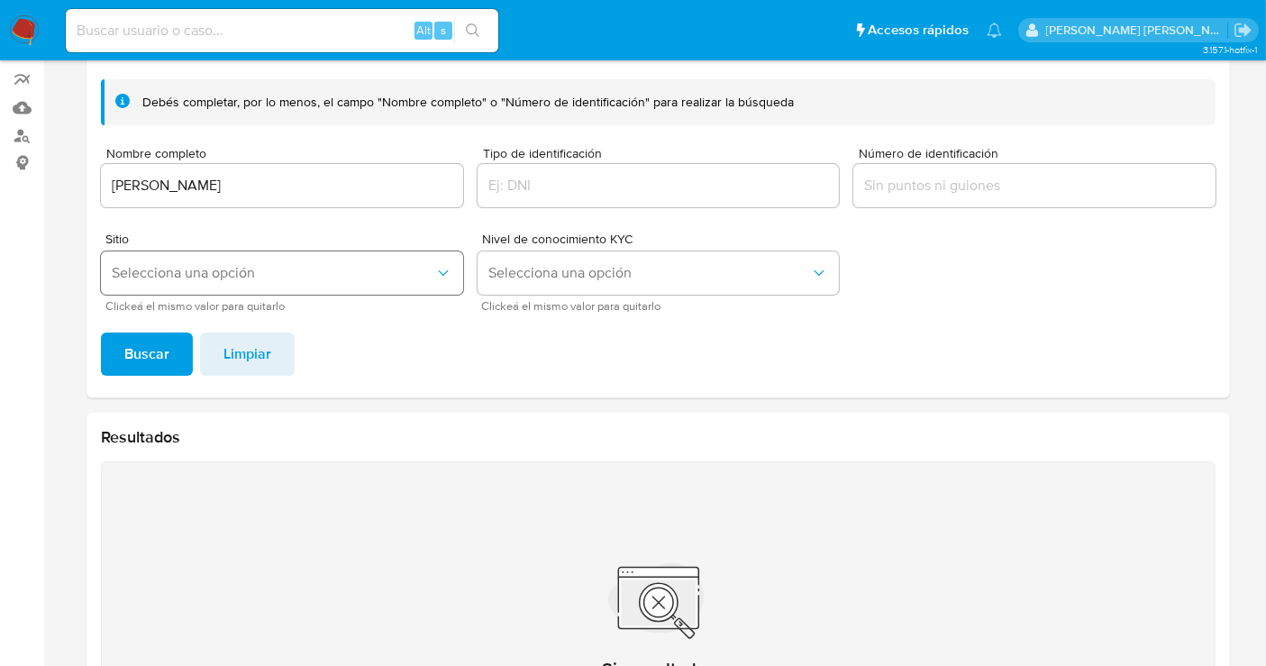
scroll to position [103, 0]
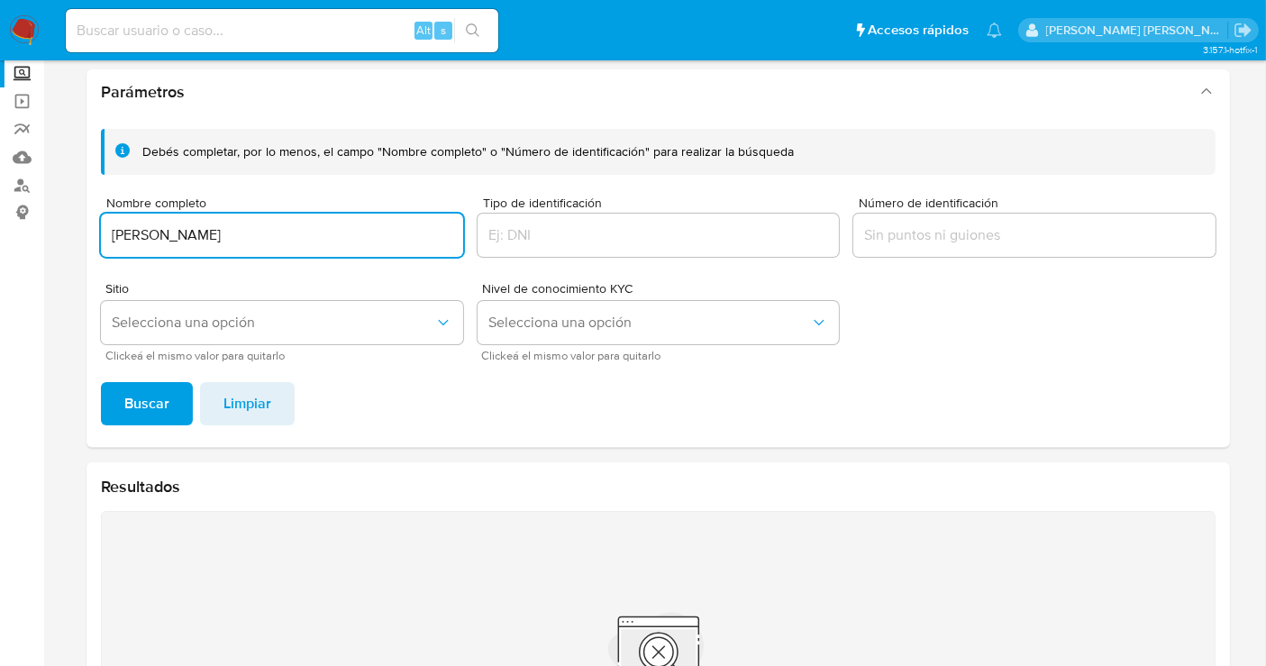
click at [184, 238] on input "MARTIN JOSEPHI PACHECO" at bounding box center [282, 235] width 362 height 23
type input "JOSE MAURICIO RANGEL ALVAREZ"
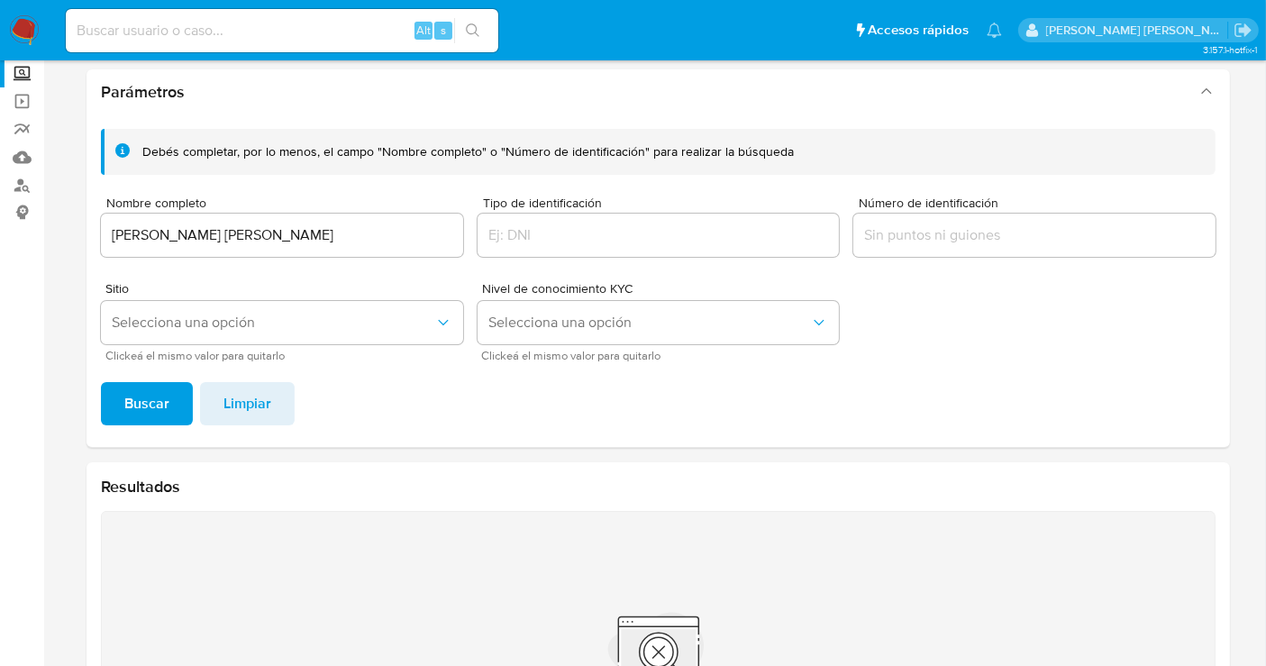
click at [169, 400] on button "Buscar" at bounding box center [147, 403] width 92 height 43
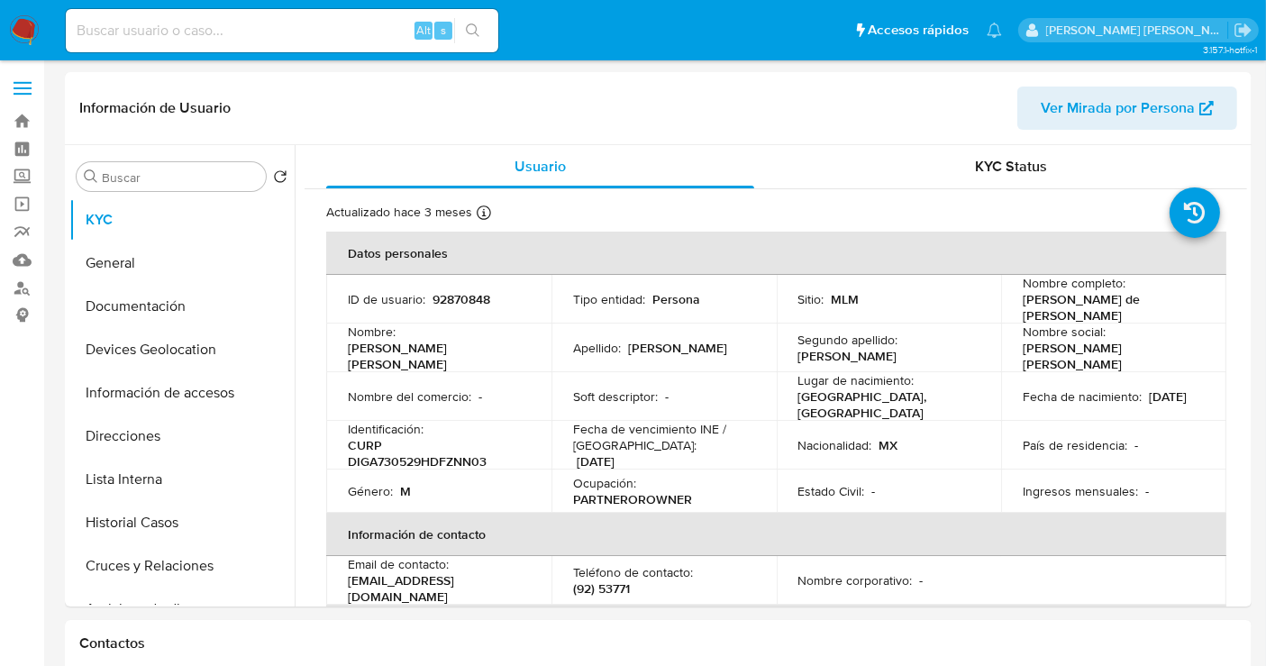
select select "10"
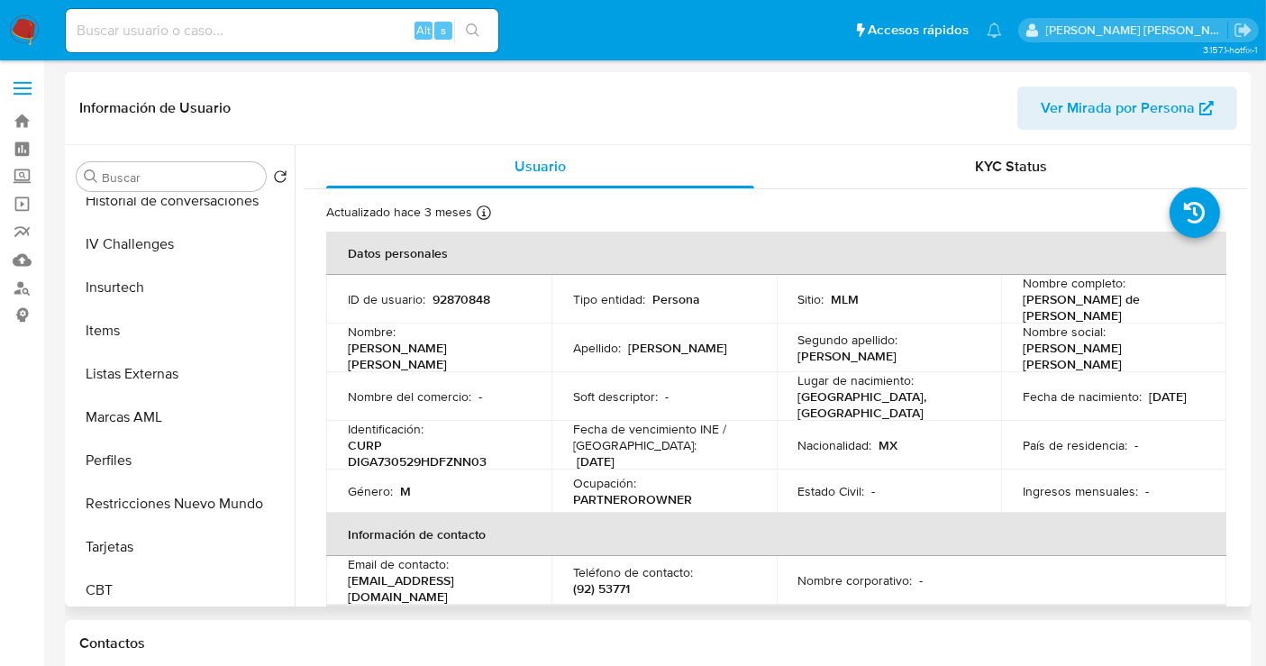
scroll to position [761, 0]
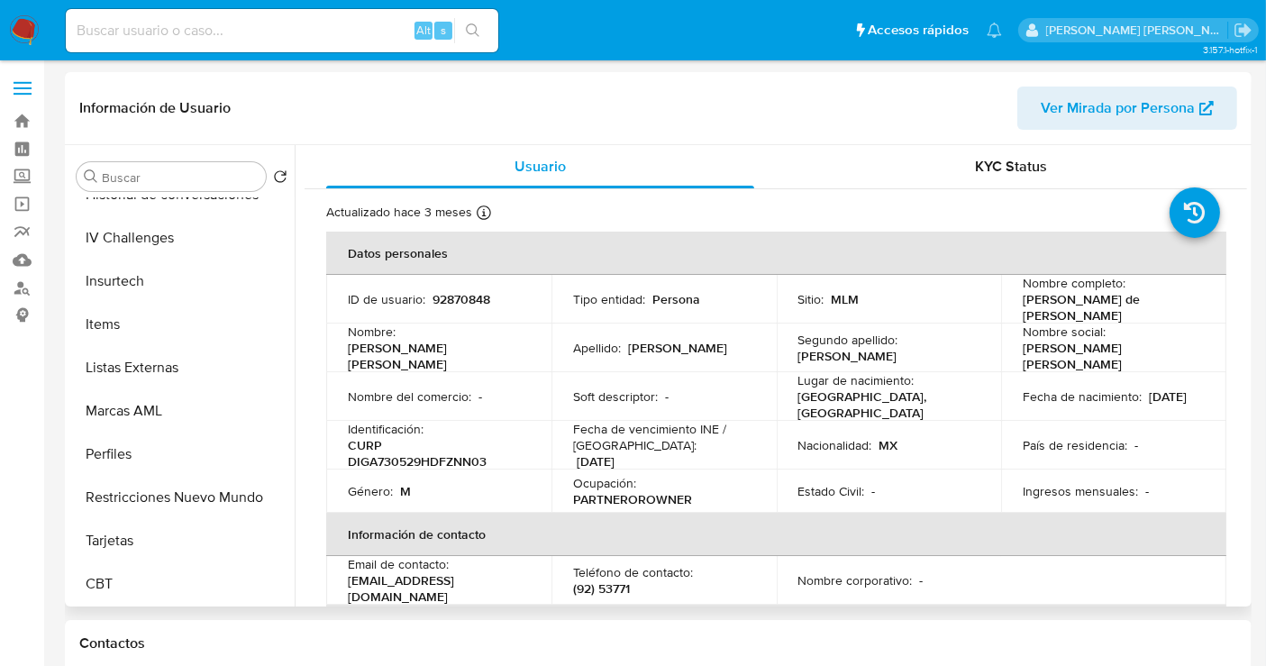
click at [180, 488] on button "Restricciones Nuevo Mundo" at bounding box center [181, 497] width 225 height 43
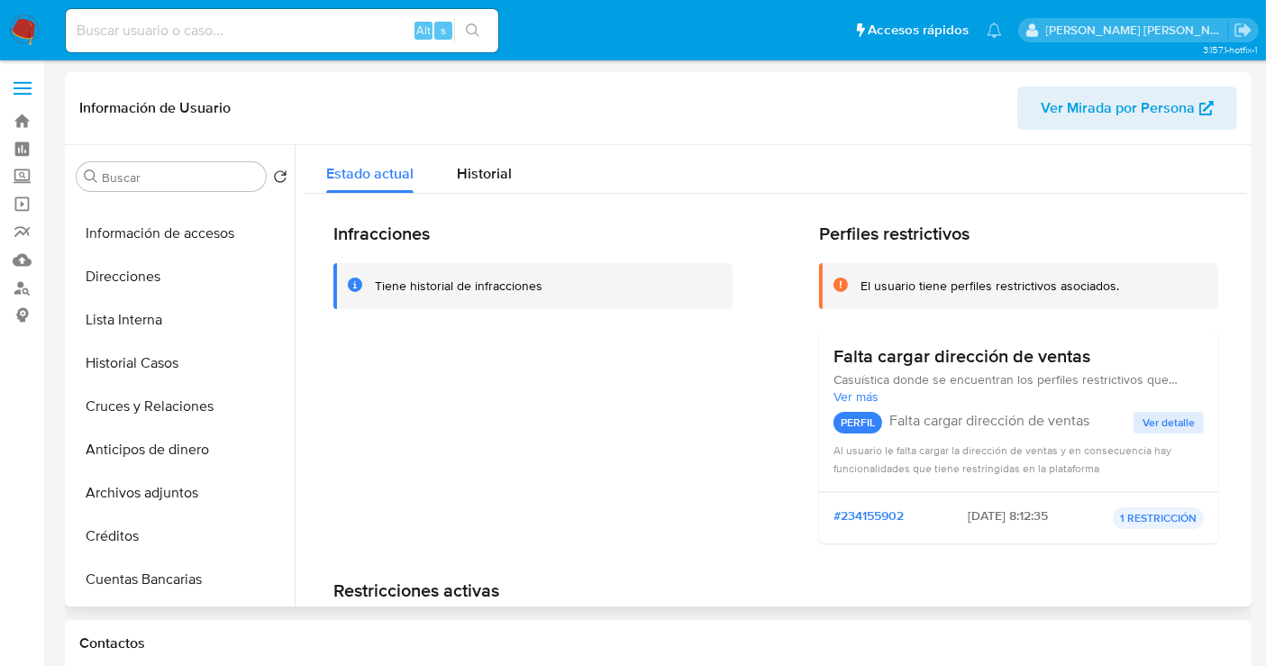
scroll to position [59, 0]
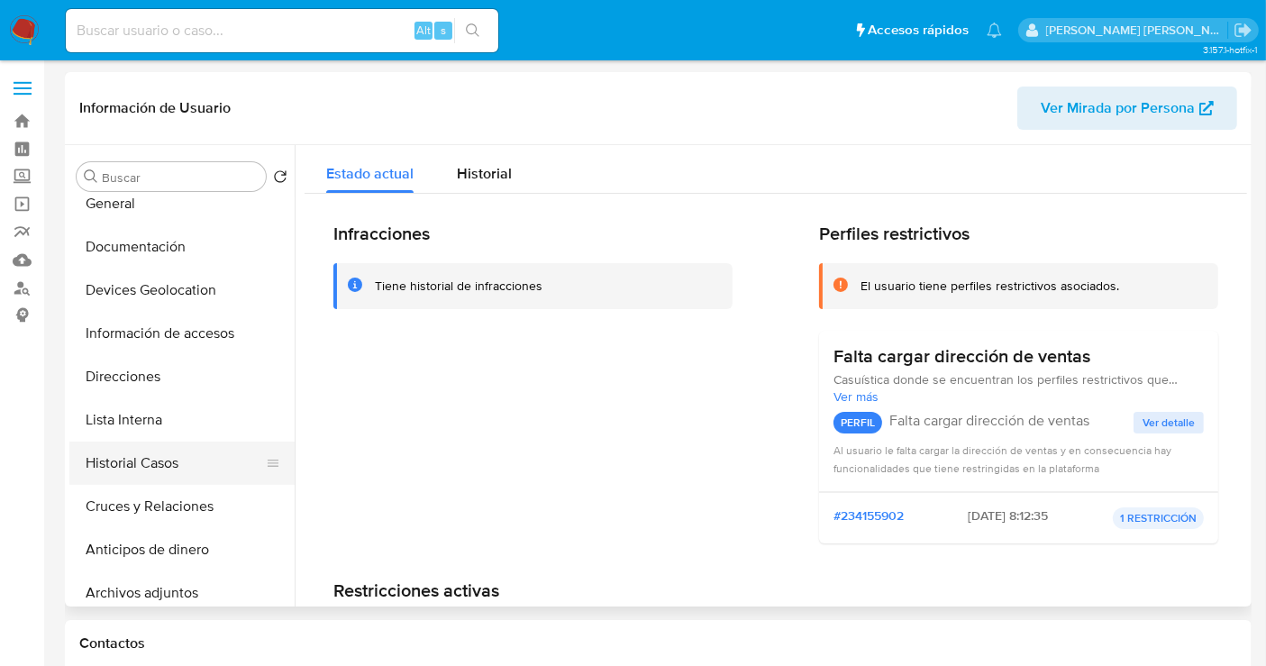
click at [148, 445] on button "Historial Casos" at bounding box center [174, 463] width 211 height 43
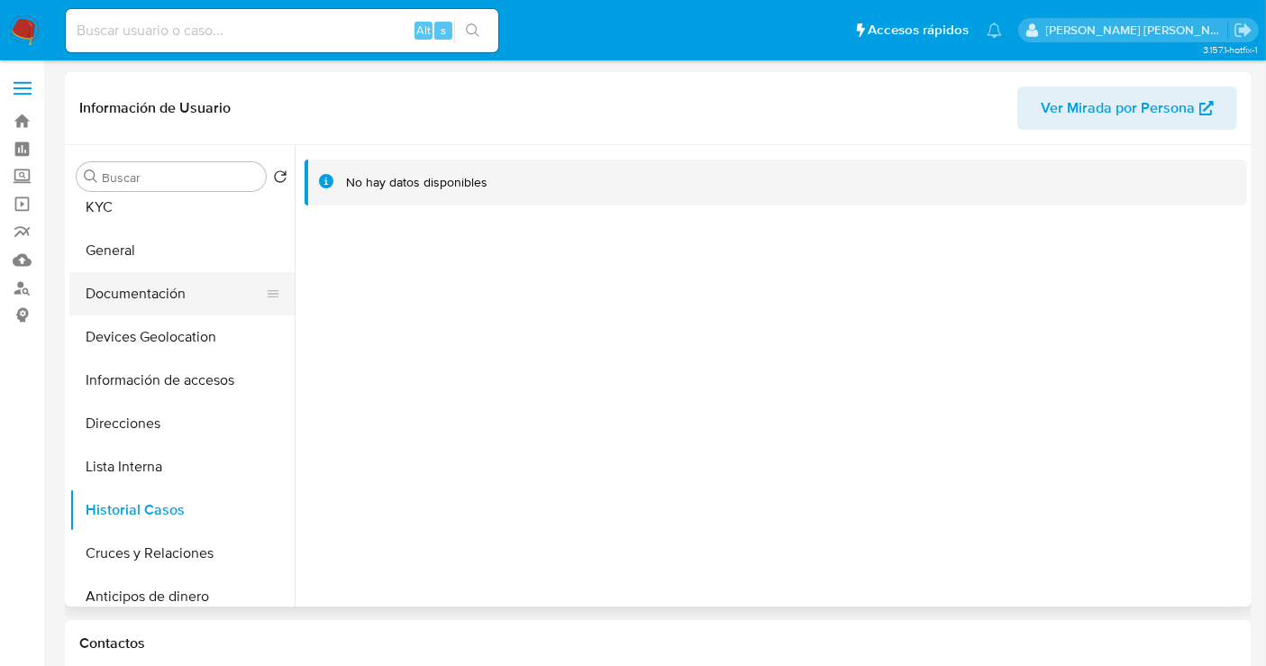
scroll to position [0, 0]
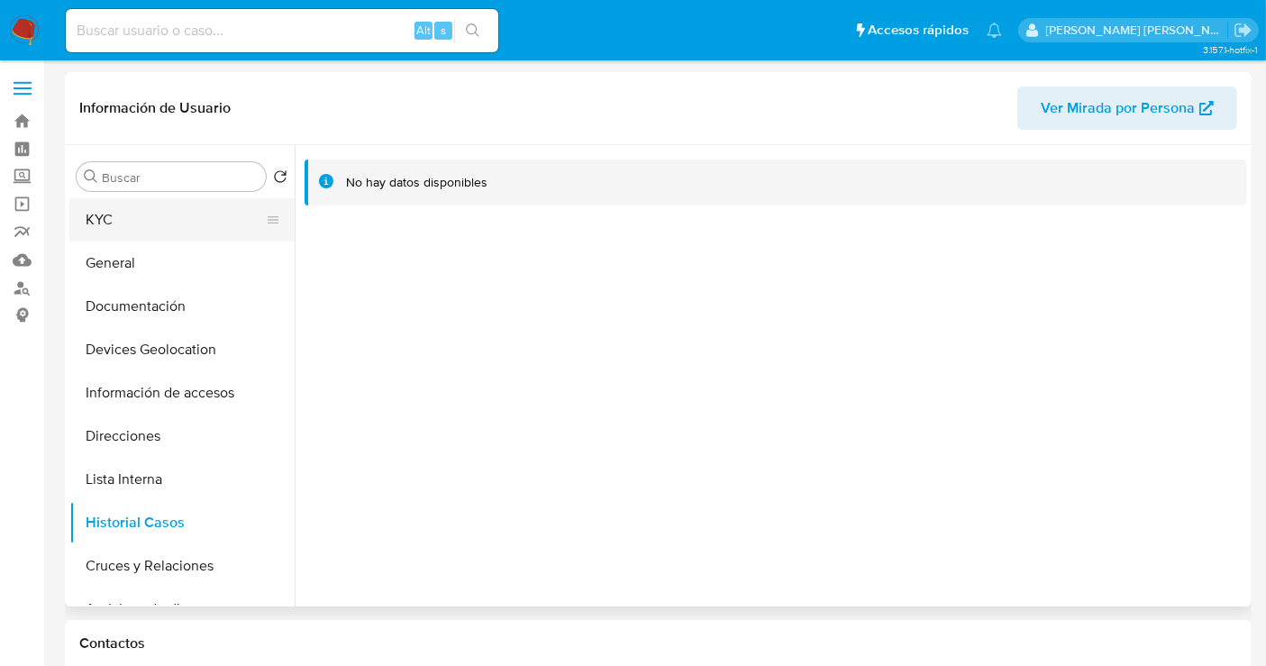
click at [144, 233] on button "KYC" at bounding box center [174, 219] width 211 height 43
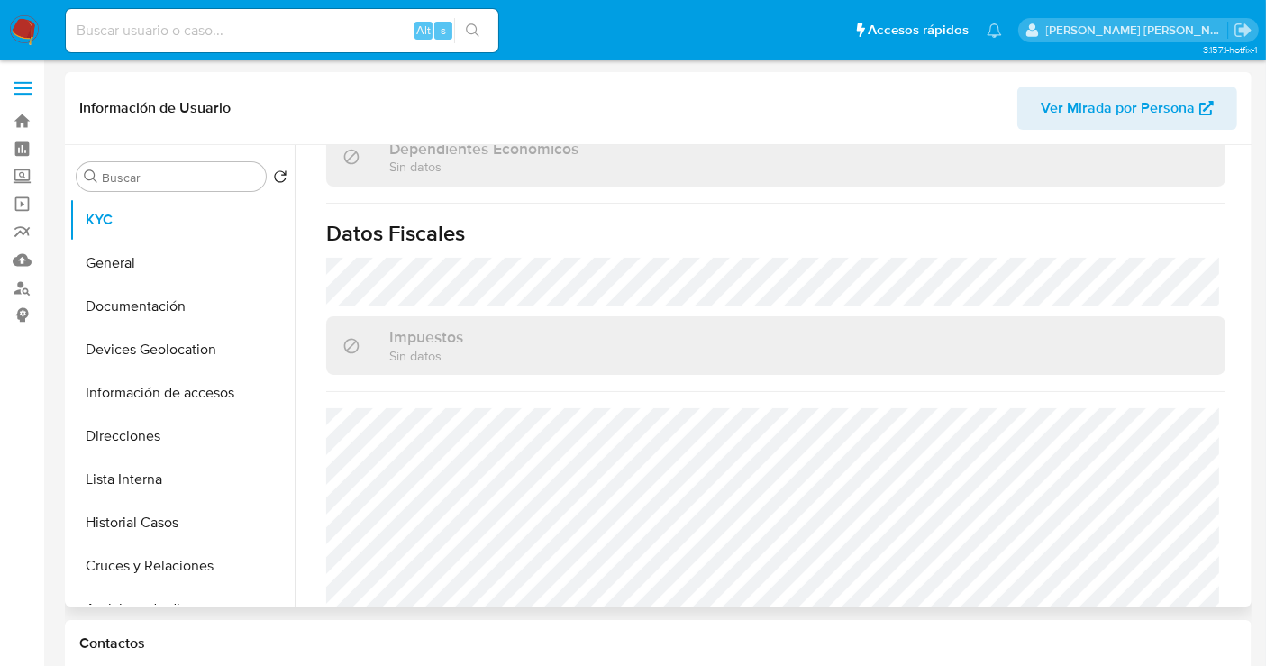
scroll to position [1143, 0]
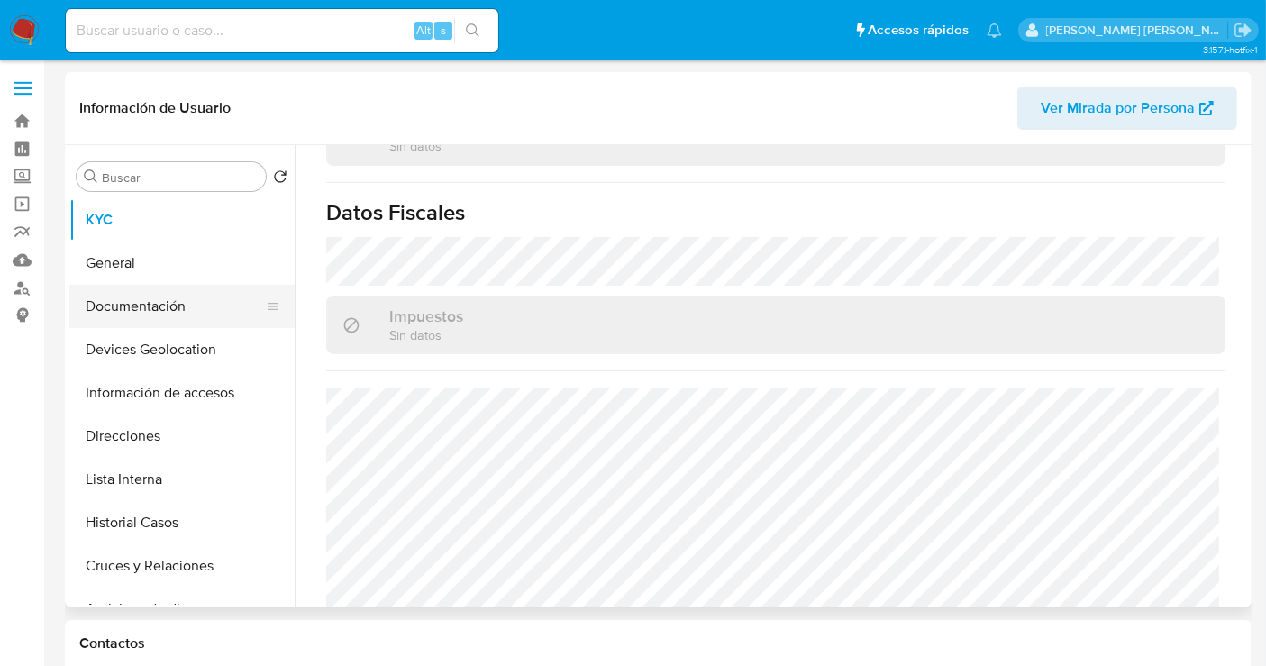
click at [144, 310] on button "Documentación" at bounding box center [174, 306] width 211 height 43
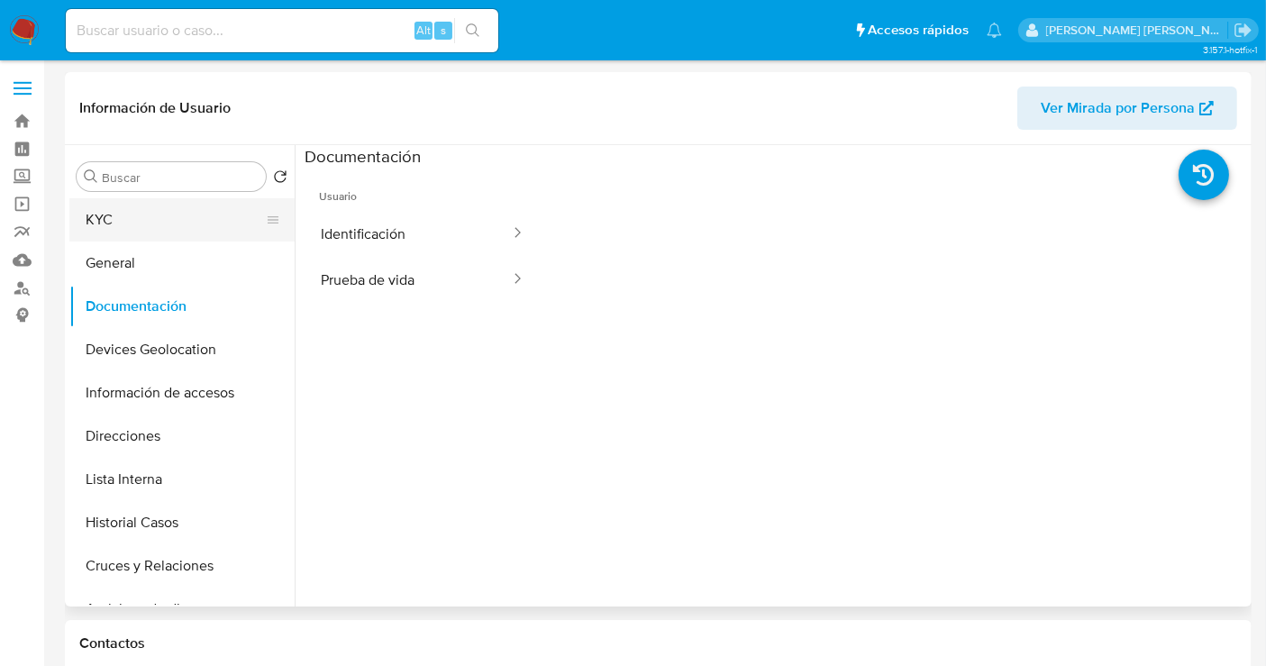
click at [108, 213] on button "KYC" at bounding box center [174, 219] width 211 height 43
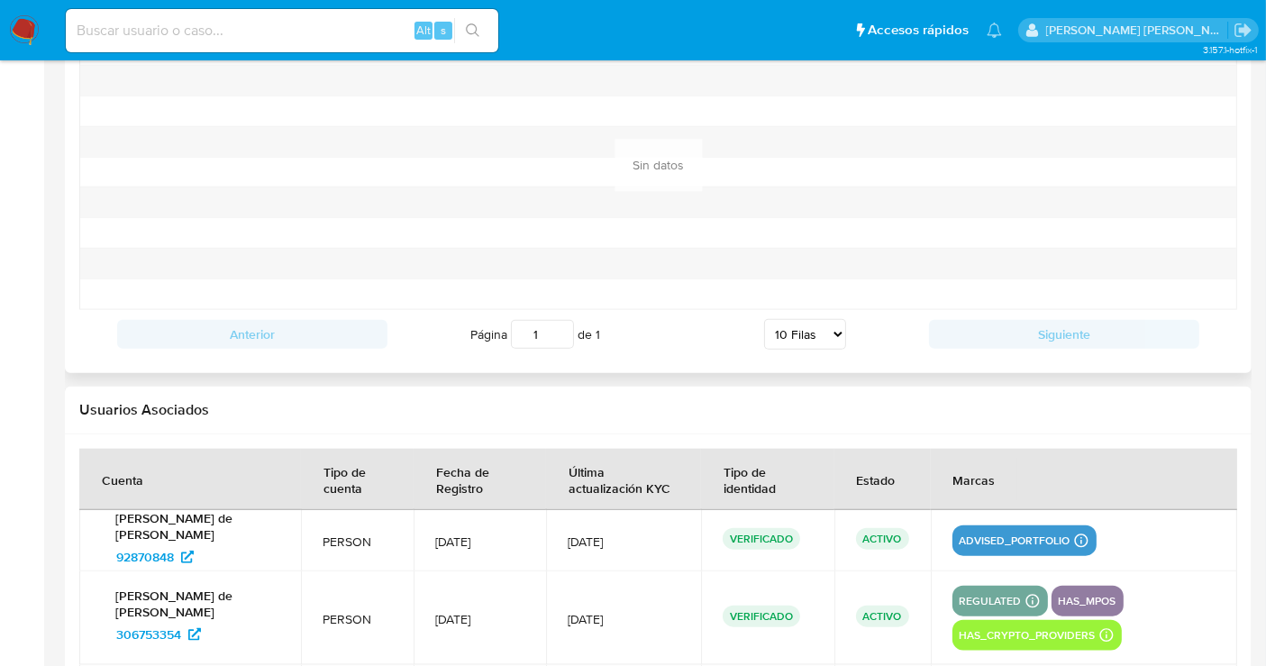
scroll to position [1587, 0]
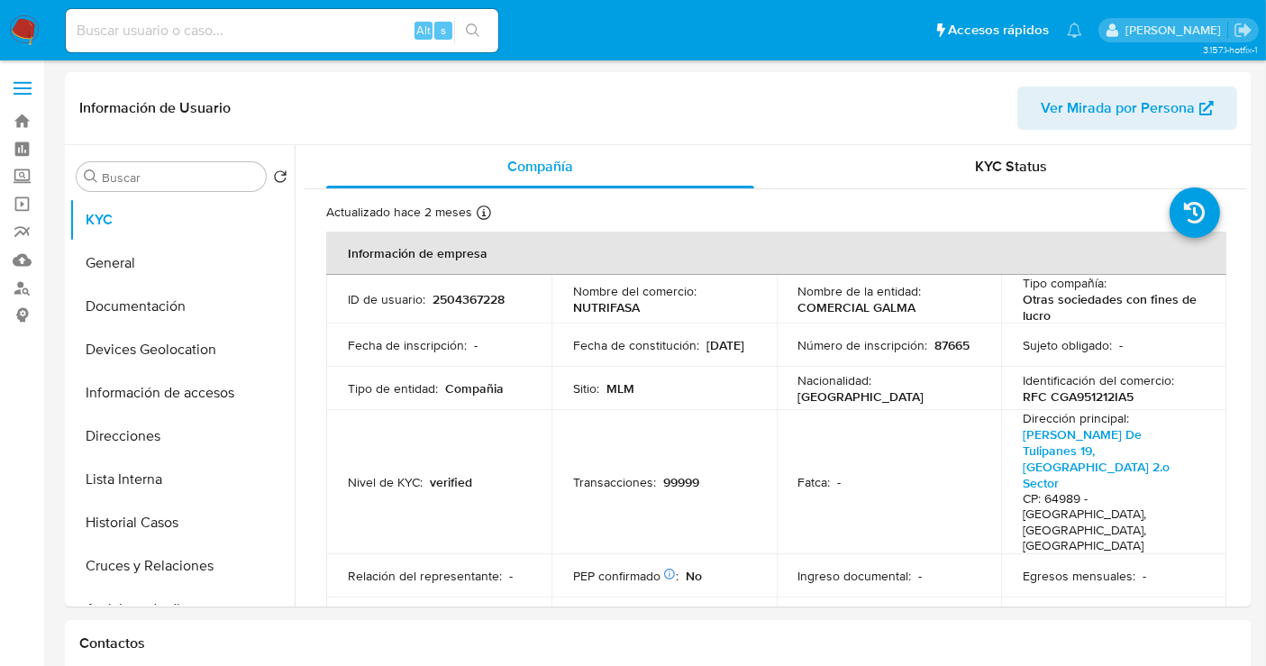
select select "10"
click at [606, 310] on p "NUTRIFASA" at bounding box center [606, 307] width 67 height 16
copy p "NUTRIFASA"
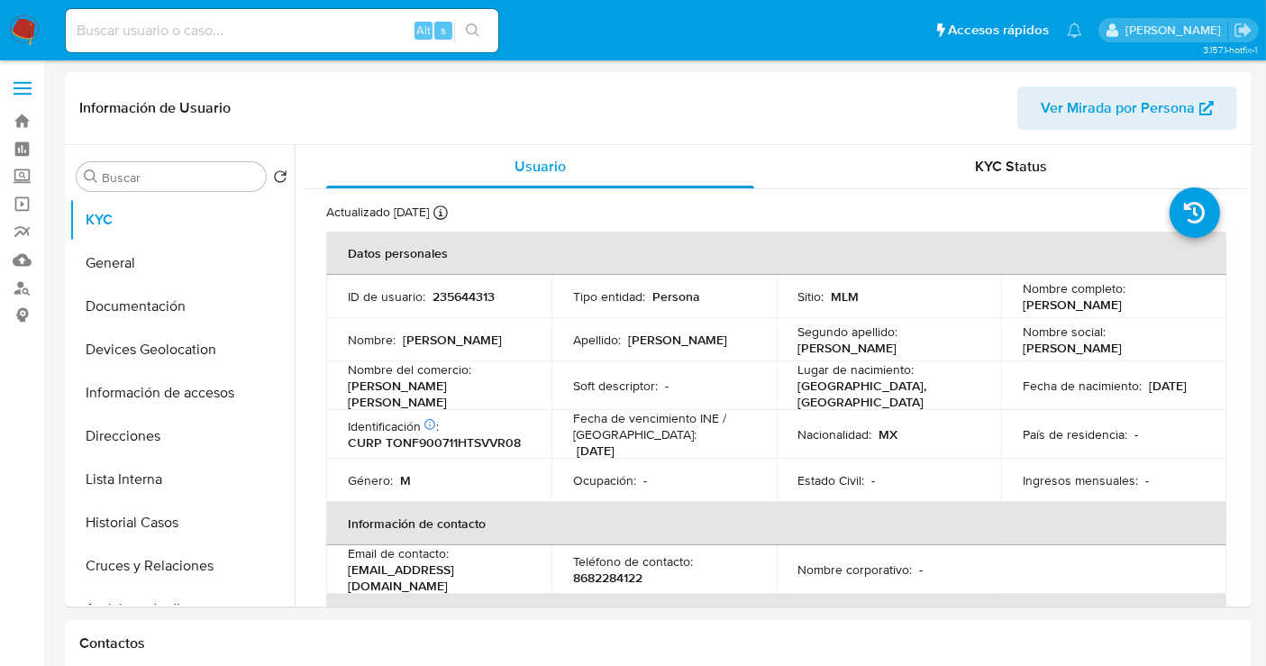
select select "10"
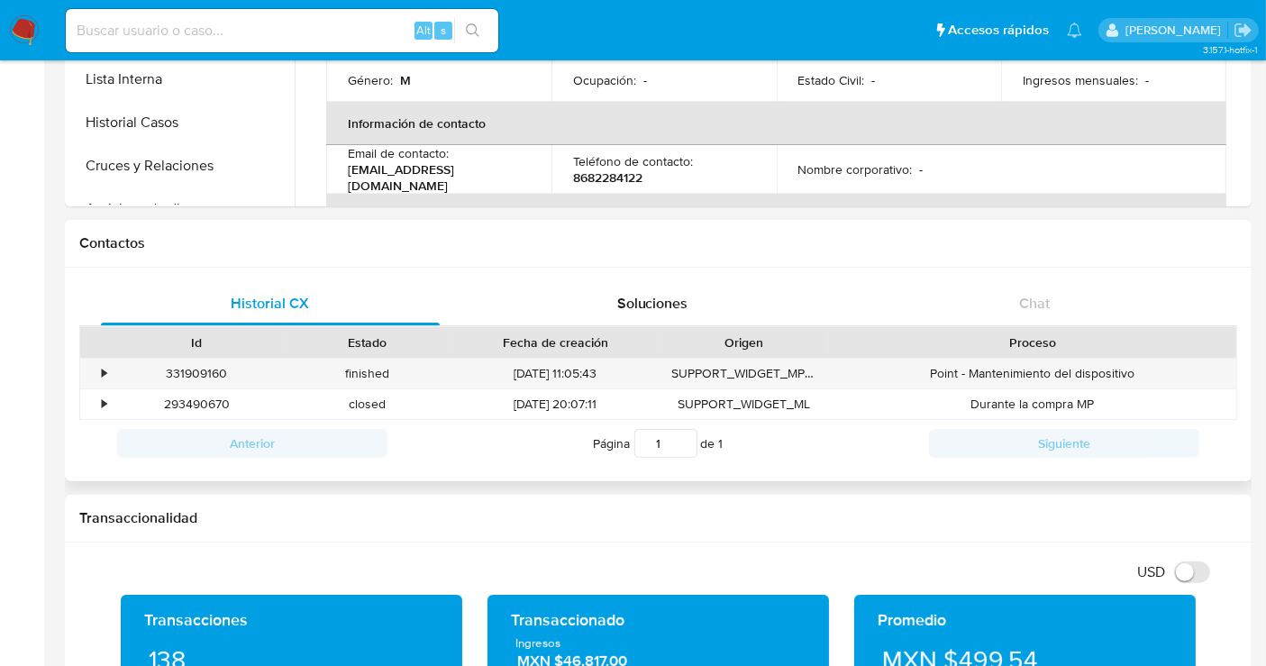
scroll to position [100, 0]
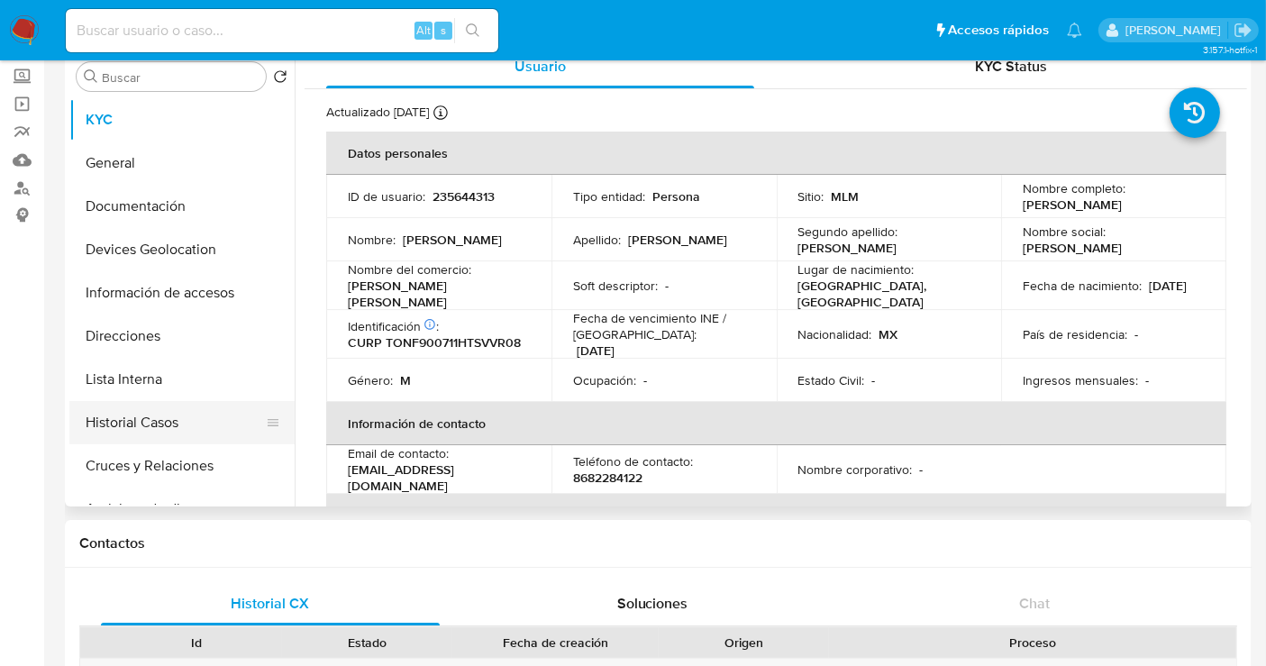
click at [143, 434] on button "Historial Casos" at bounding box center [174, 422] width 211 height 43
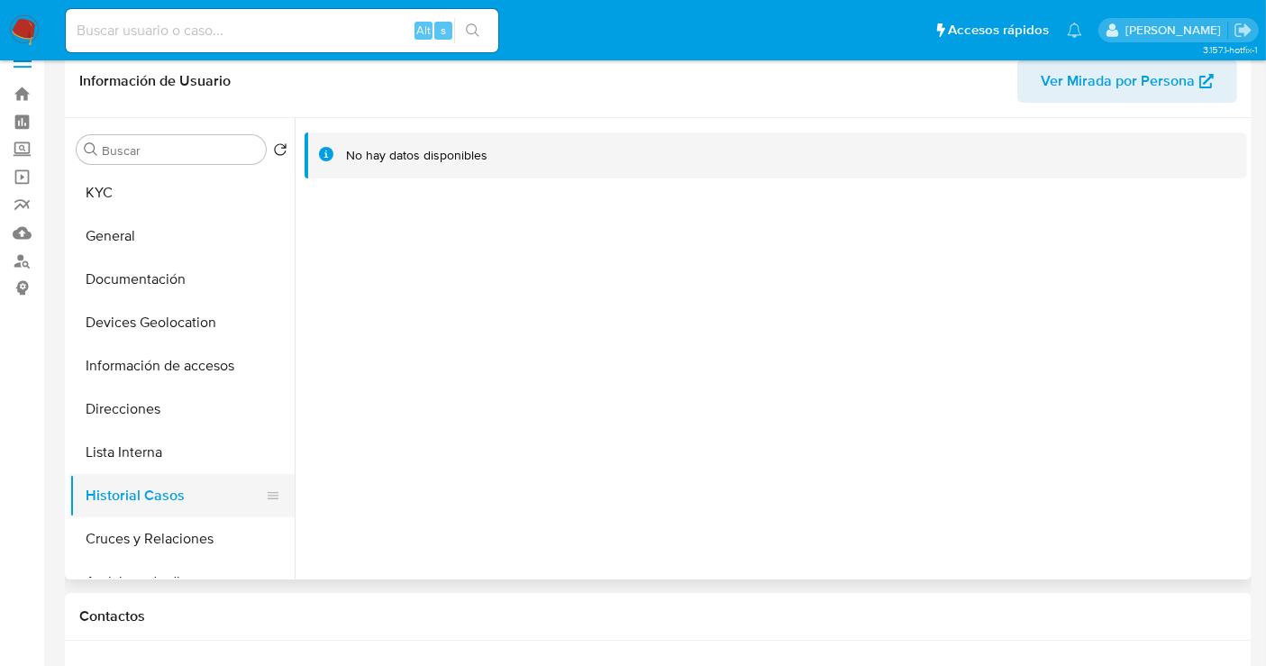
scroll to position [0, 0]
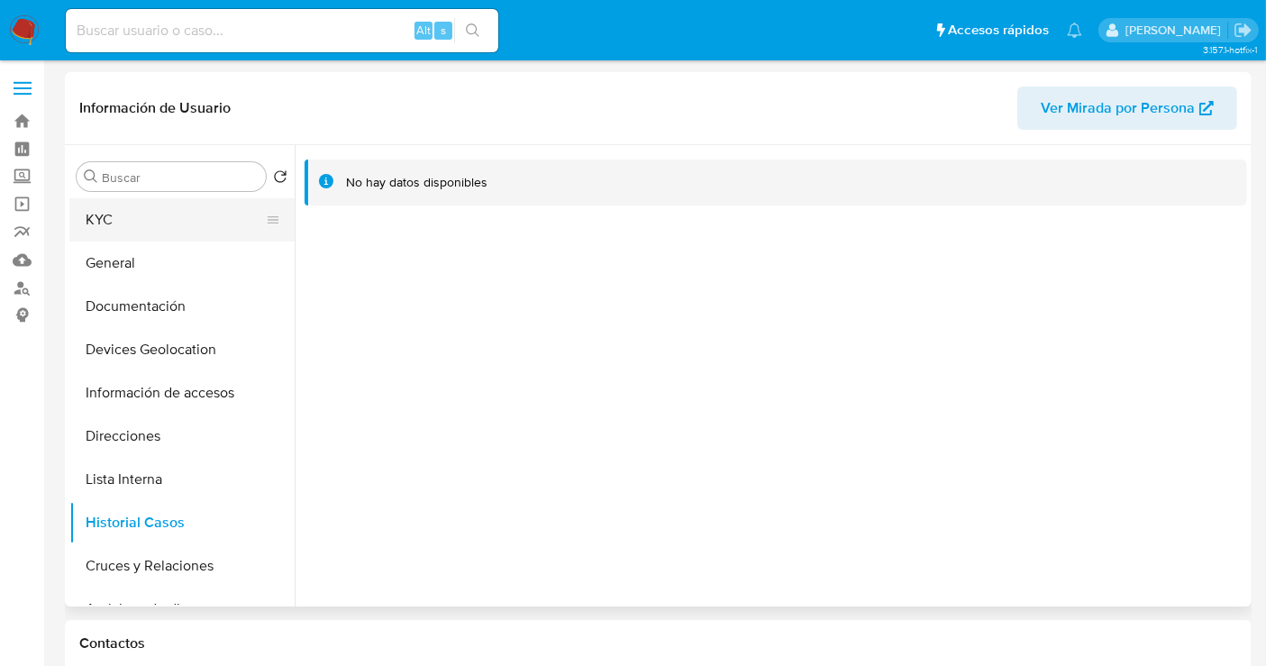
click at [121, 233] on button "KYC" at bounding box center [174, 219] width 211 height 43
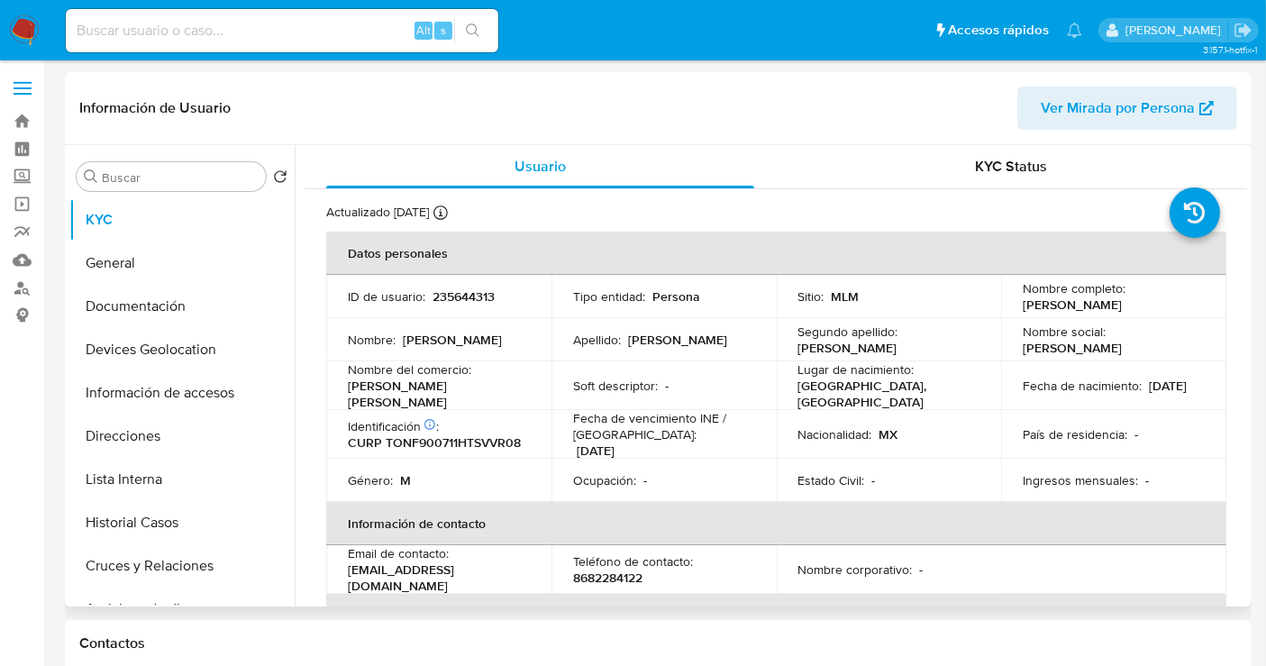
drag, startPoint x: 1054, startPoint y: 316, endPoint x: 999, endPoint y: 307, distance: 56.6
click at [1001, 307] on td "Nombre completo : [PERSON_NAME]" at bounding box center [1113, 296] width 225 height 43
copy p "Francisco Javier Tovar Nevarez"
drag, startPoint x: 388, startPoint y: 407, endPoint x: 324, endPoint y: 393, distance: 65.6
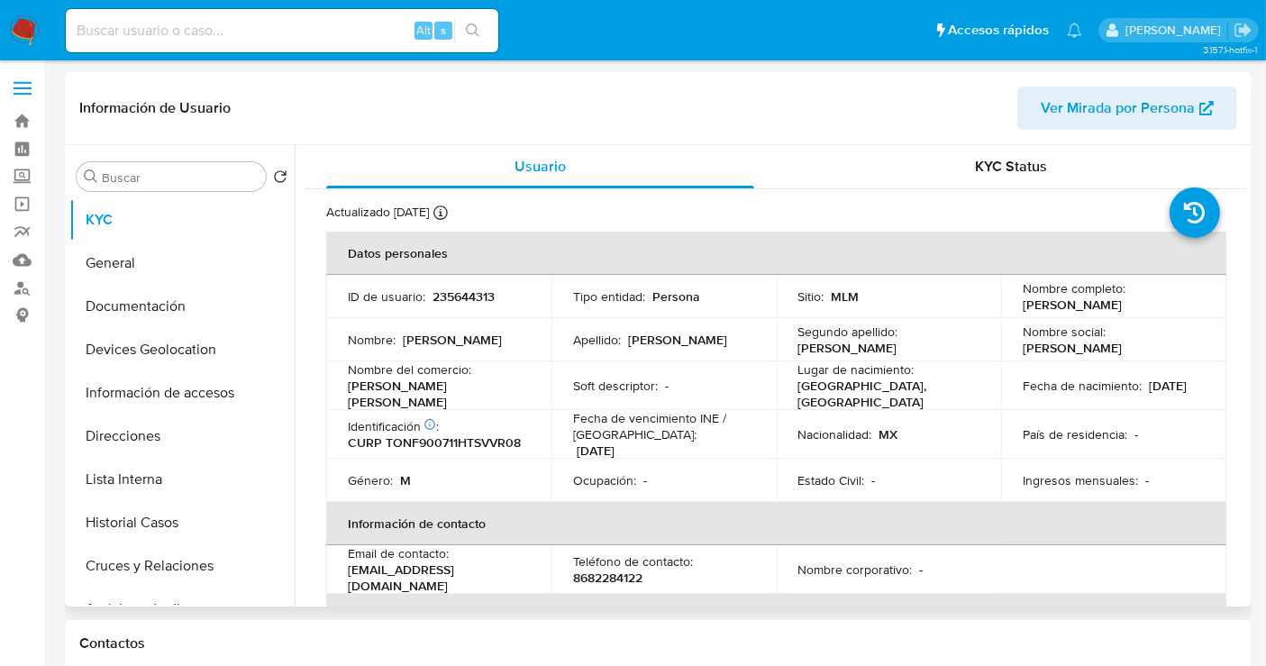
click at [385, 399] on p "[PERSON_NAME] [PERSON_NAME]" at bounding box center [435, 394] width 175 height 32
drag, startPoint x: 387, startPoint y: 403, endPoint x: 351, endPoint y: 388, distance: 39.2
click at [351, 388] on p "[PERSON_NAME] [PERSON_NAME]" at bounding box center [435, 394] width 175 height 32
copy p "[PERSON_NAME] [PERSON_NAME]"
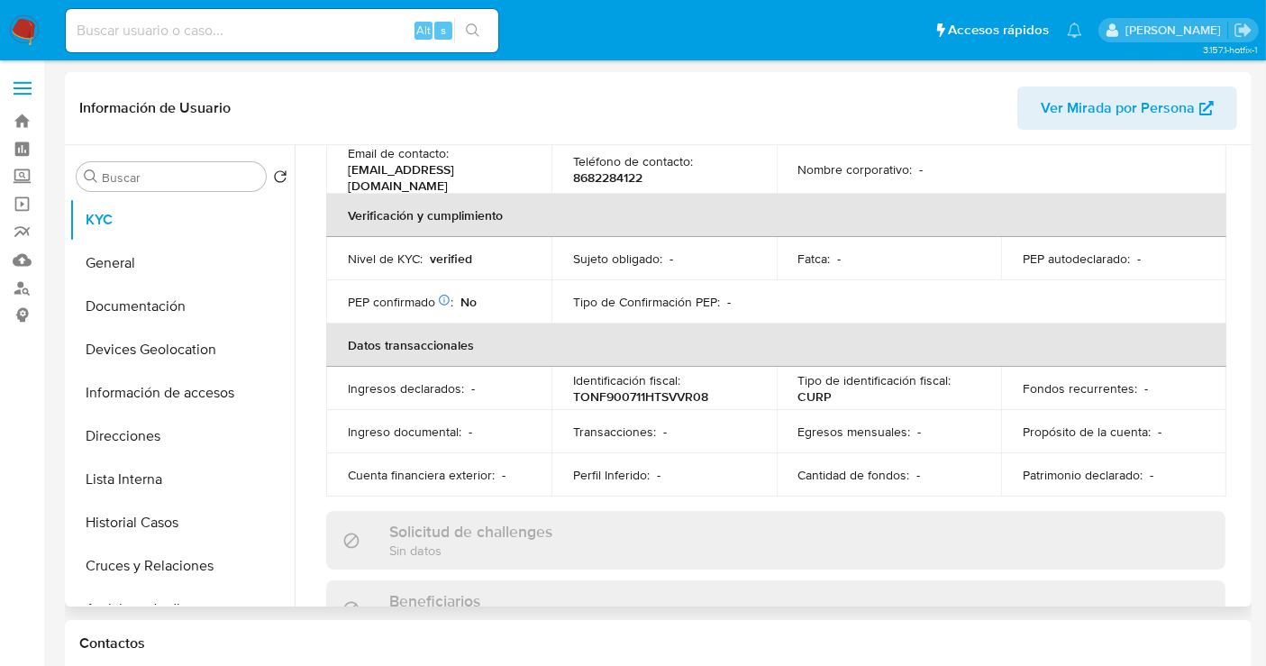
scroll to position [600, 0]
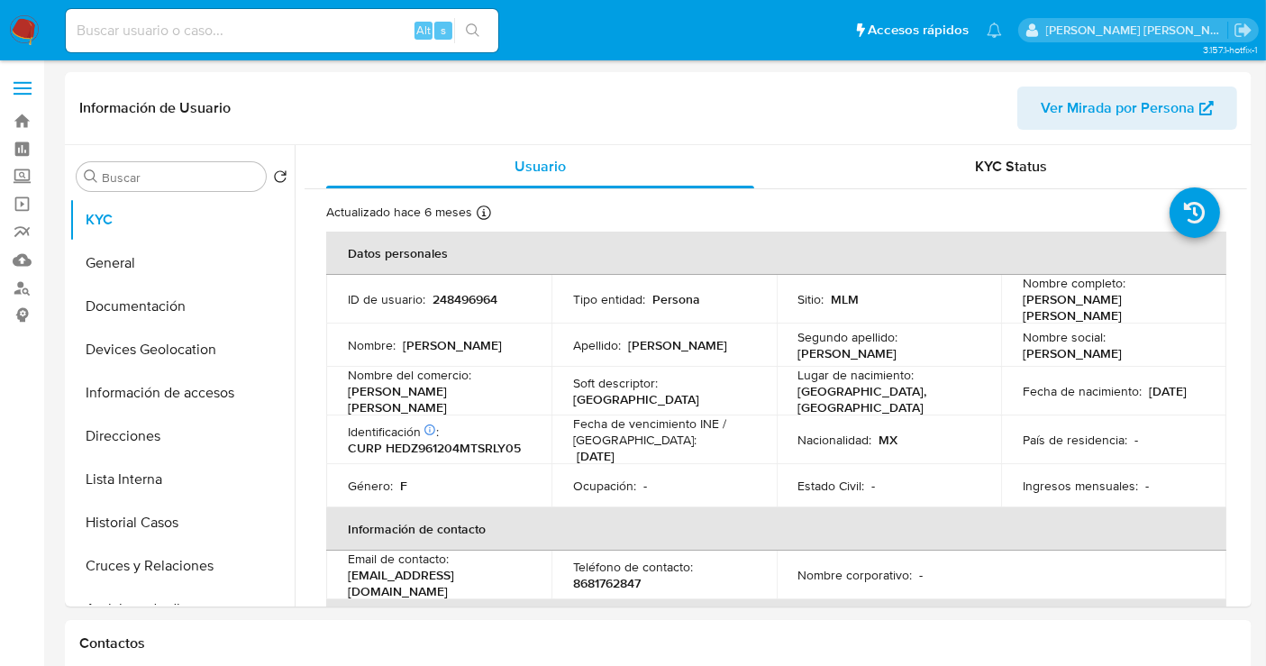
select select "10"
drag, startPoint x: 400, startPoint y: 406, endPoint x: 341, endPoint y: 394, distance: 60.6
click at [341, 394] on td "Nombre del comercio : Sofía Hernández Marte r Gómez" at bounding box center [438, 391] width 225 height 49
copy p "Sofía Hernández Marte r Gómez"
click at [1094, 117] on span "Ver Mirada por Persona" at bounding box center [1118, 108] width 154 height 43
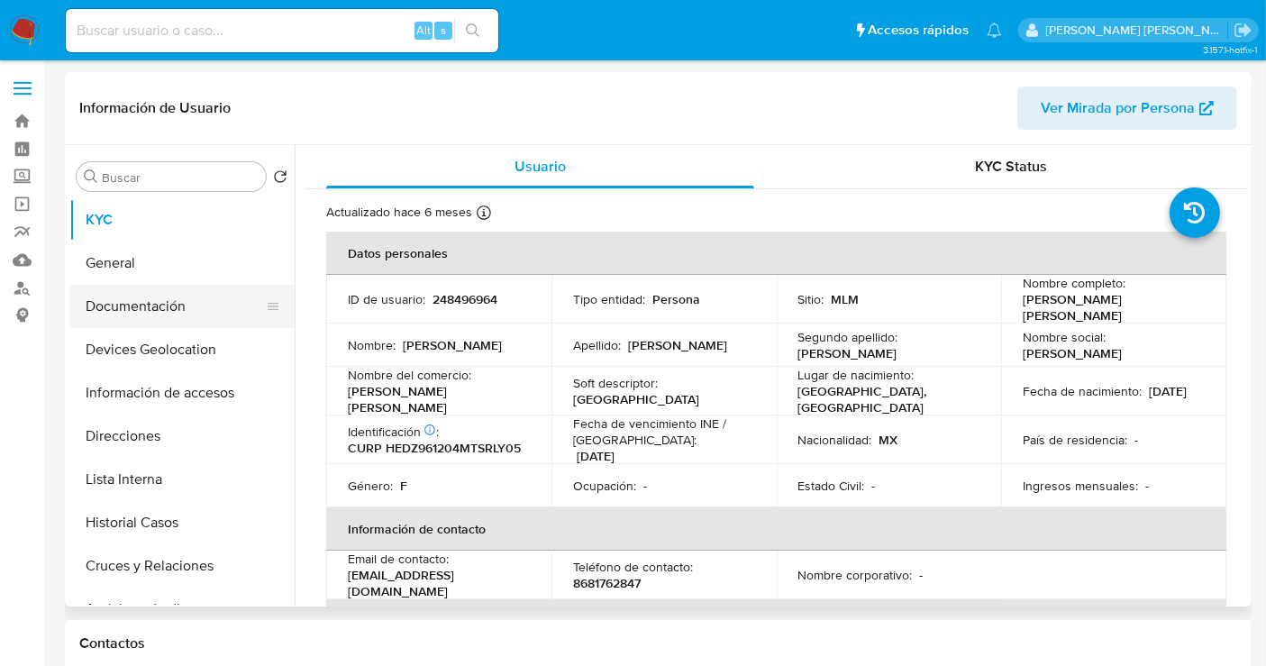
click at [115, 309] on button "Documentación" at bounding box center [174, 306] width 211 height 43
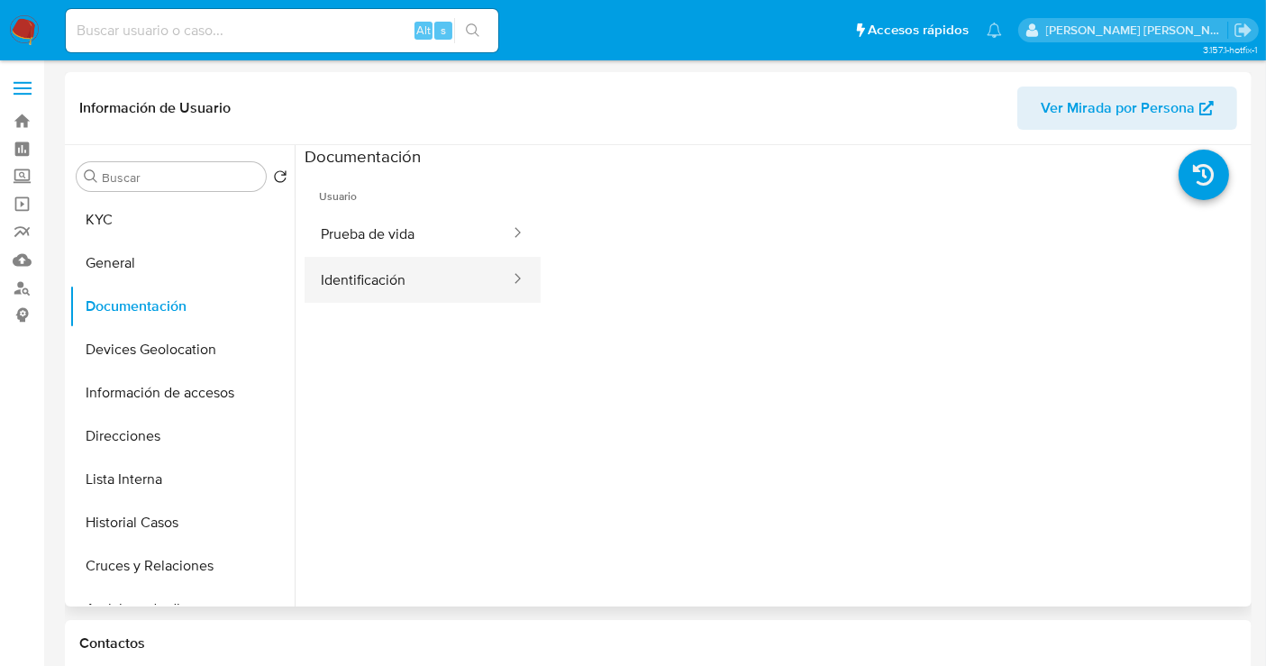
click at [372, 274] on button "Identificación" at bounding box center [408, 280] width 207 height 46
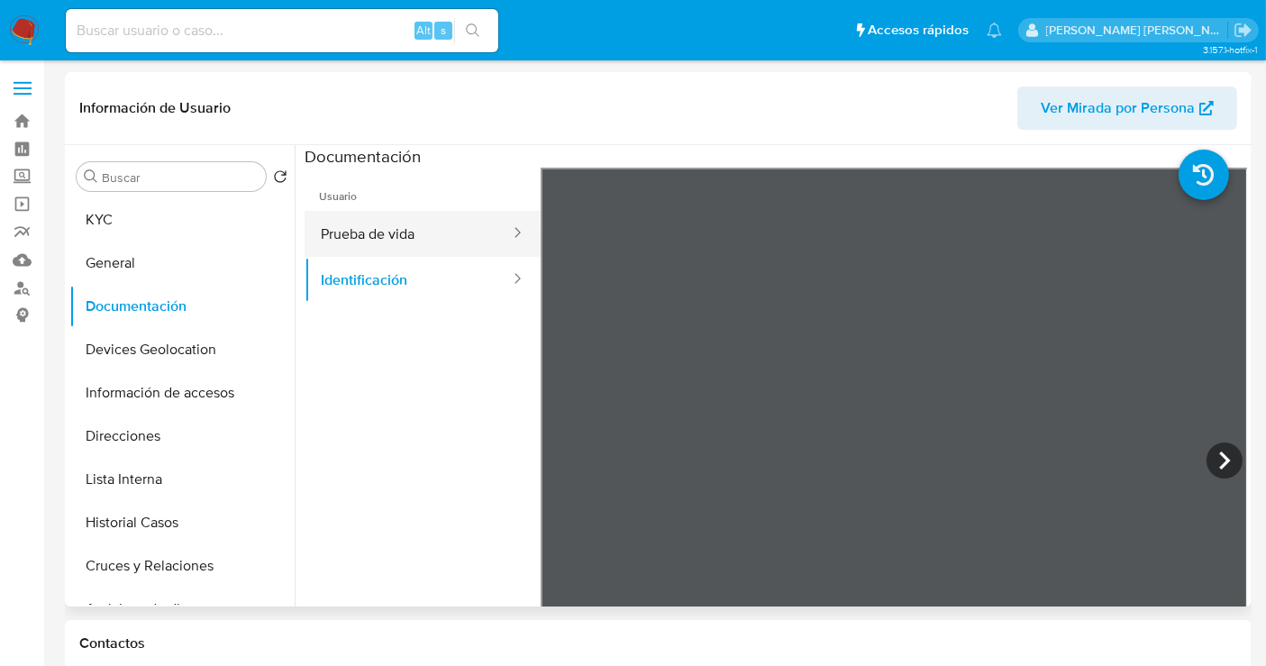
click at [363, 220] on button "Prueba de vida" at bounding box center [408, 234] width 207 height 46
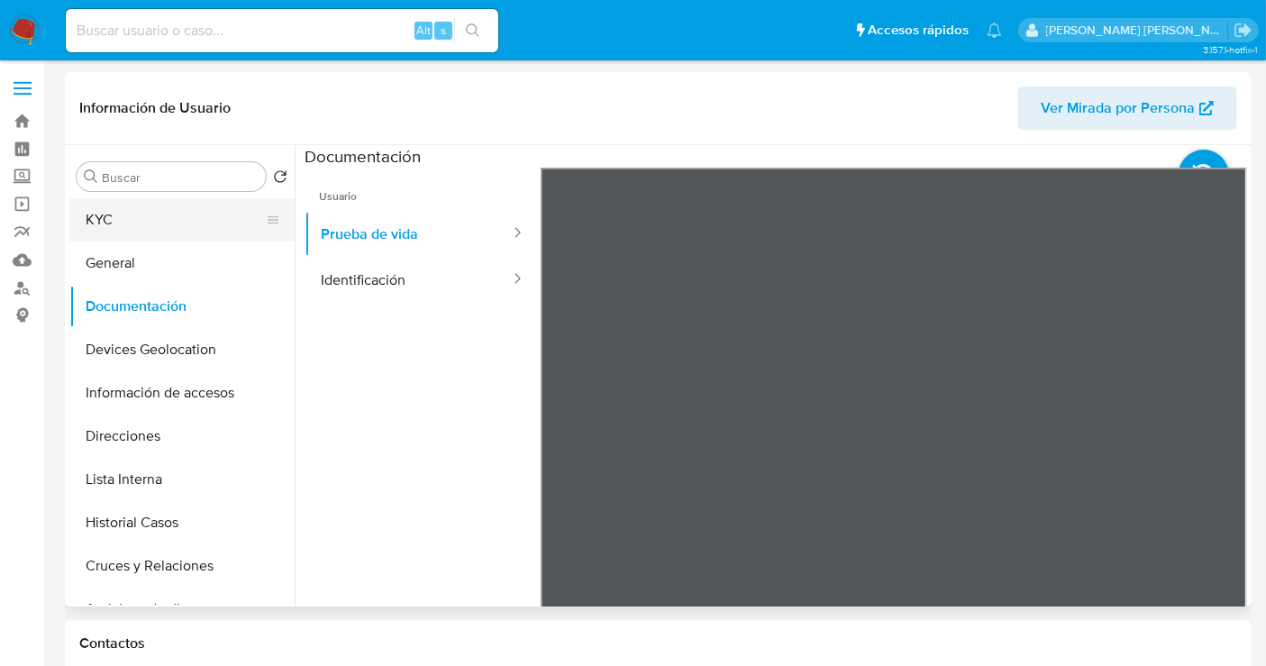
click at [128, 220] on button "KYC" at bounding box center [174, 219] width 211 height 43
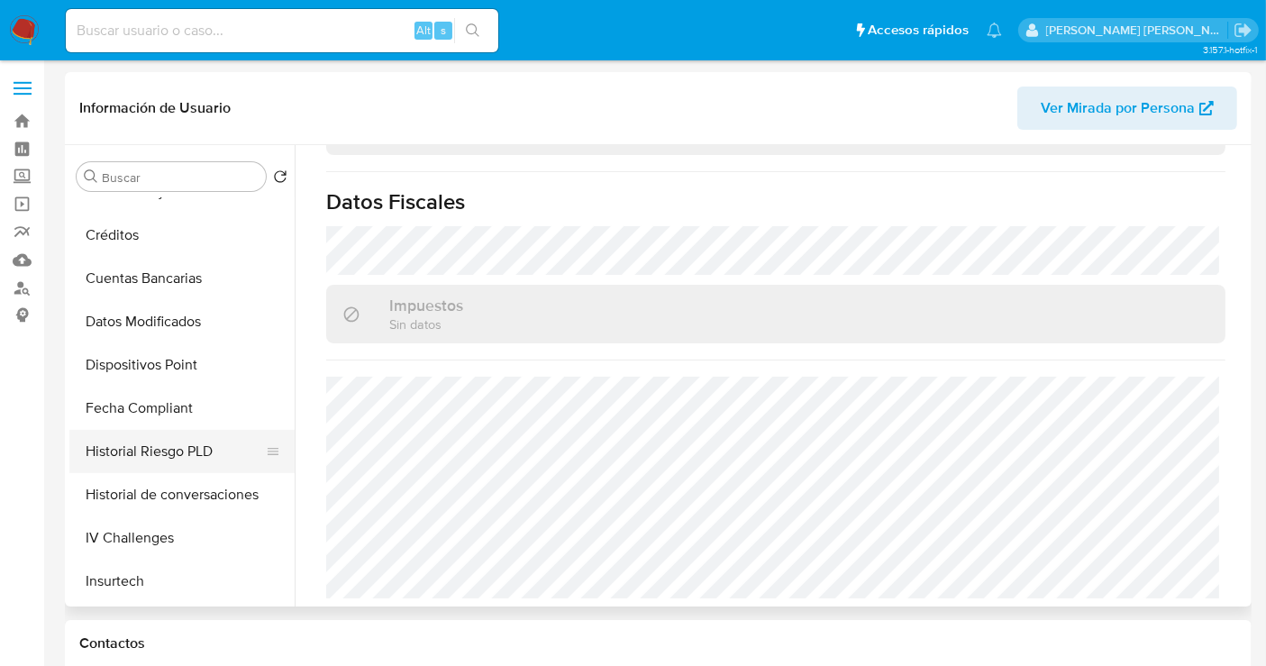
scroll to position [761, 0]
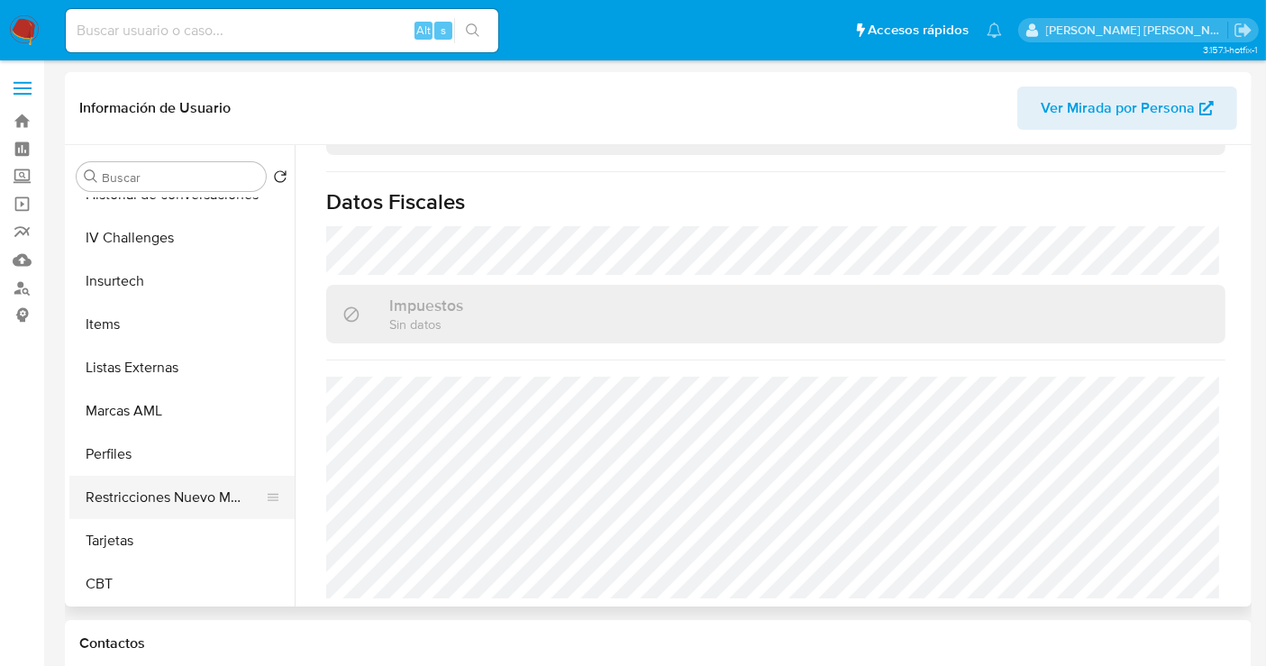
click at [187, 500] on button "Restricciones Nuevo Mundo" at bounding box center [174, 497] width 211 height 43
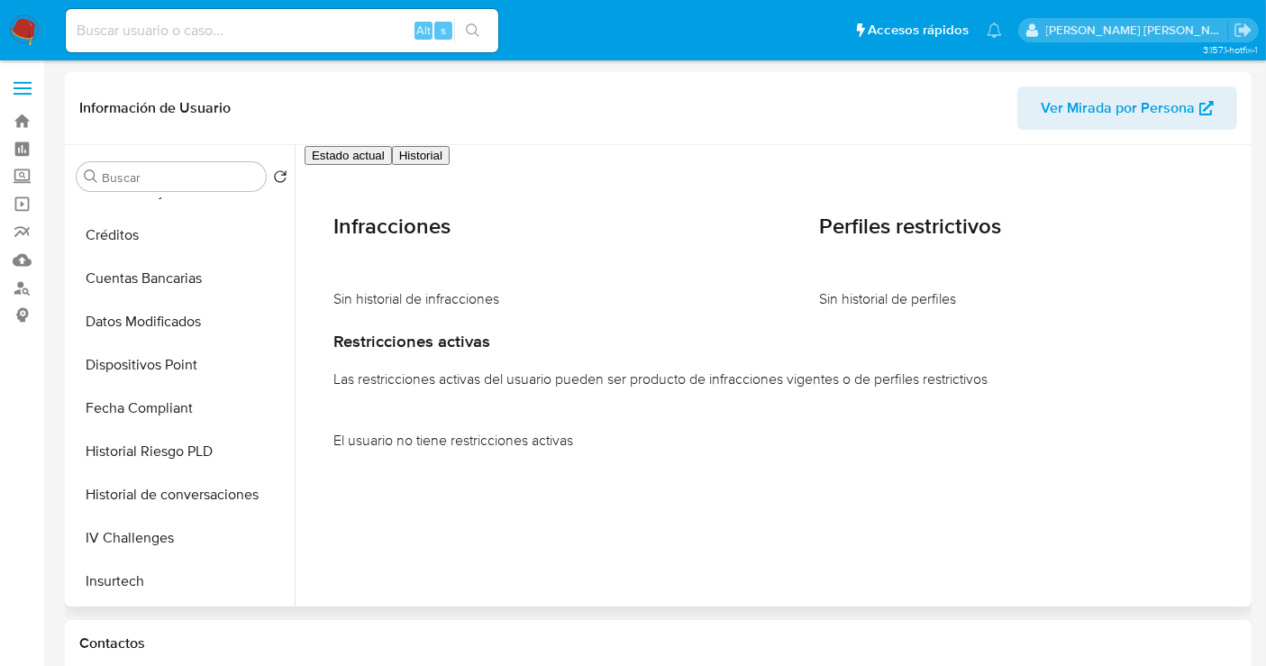
scroll to position [260, 0]
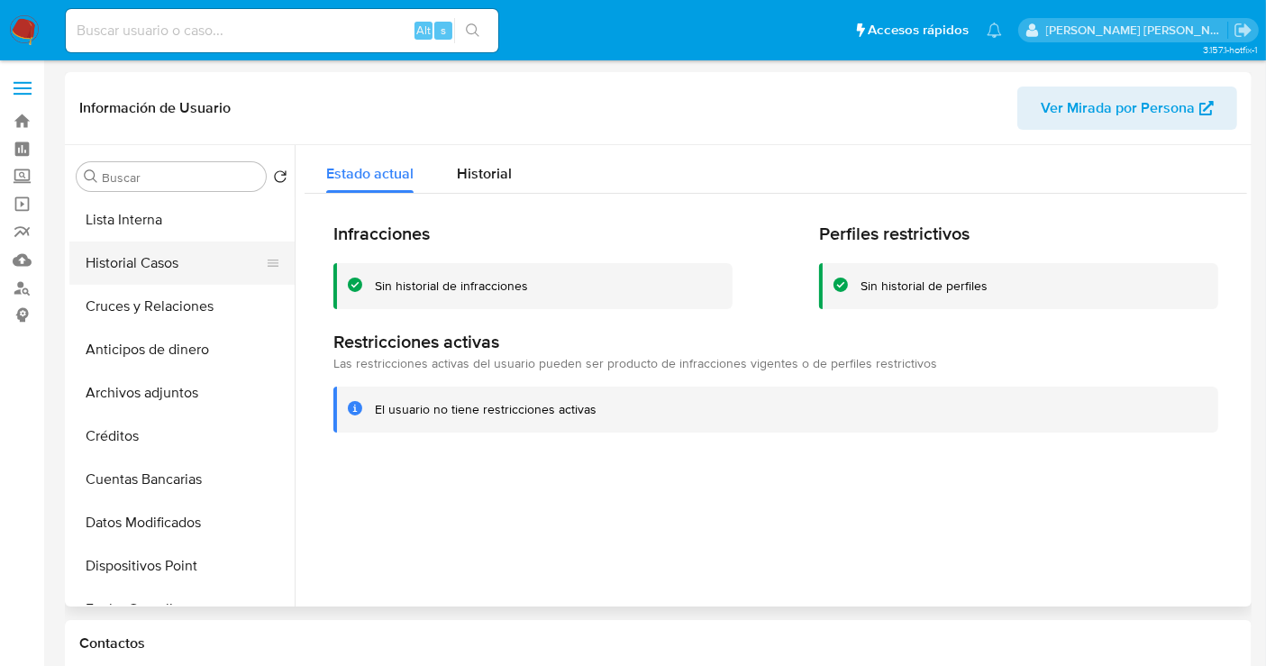
click at [105, 259] on button "Historial Casos" at bounding box center [174, 263] width 211 height 43
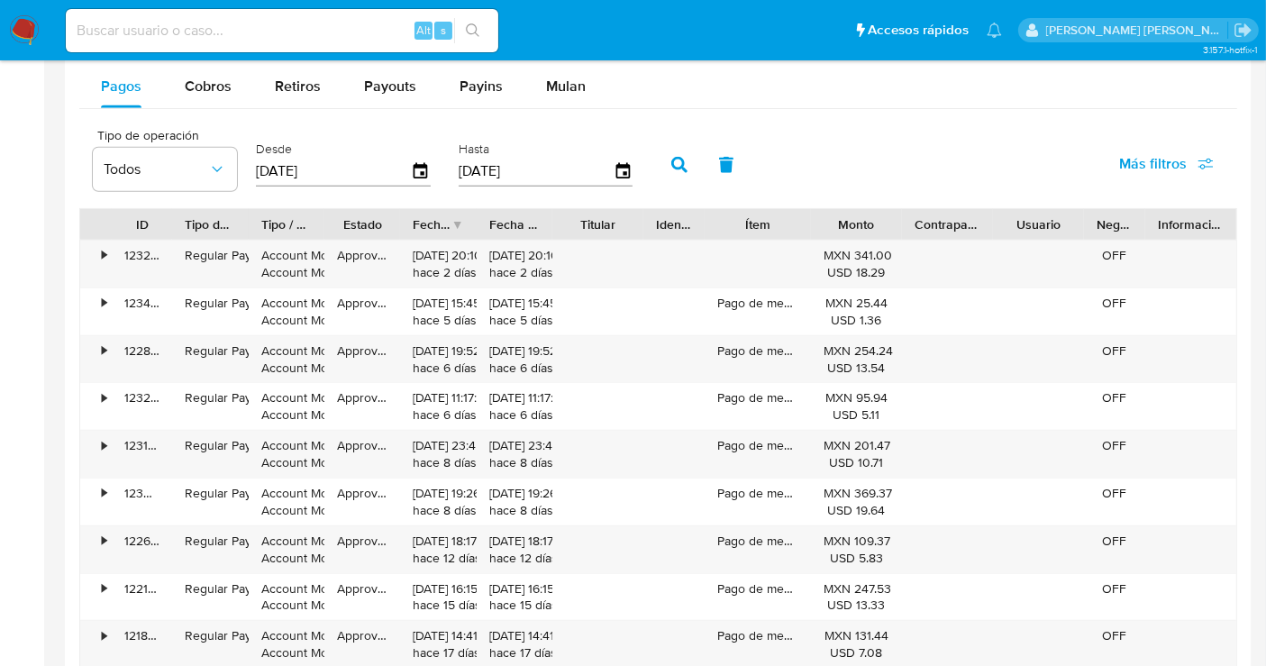
scroll to position [1803, 0]
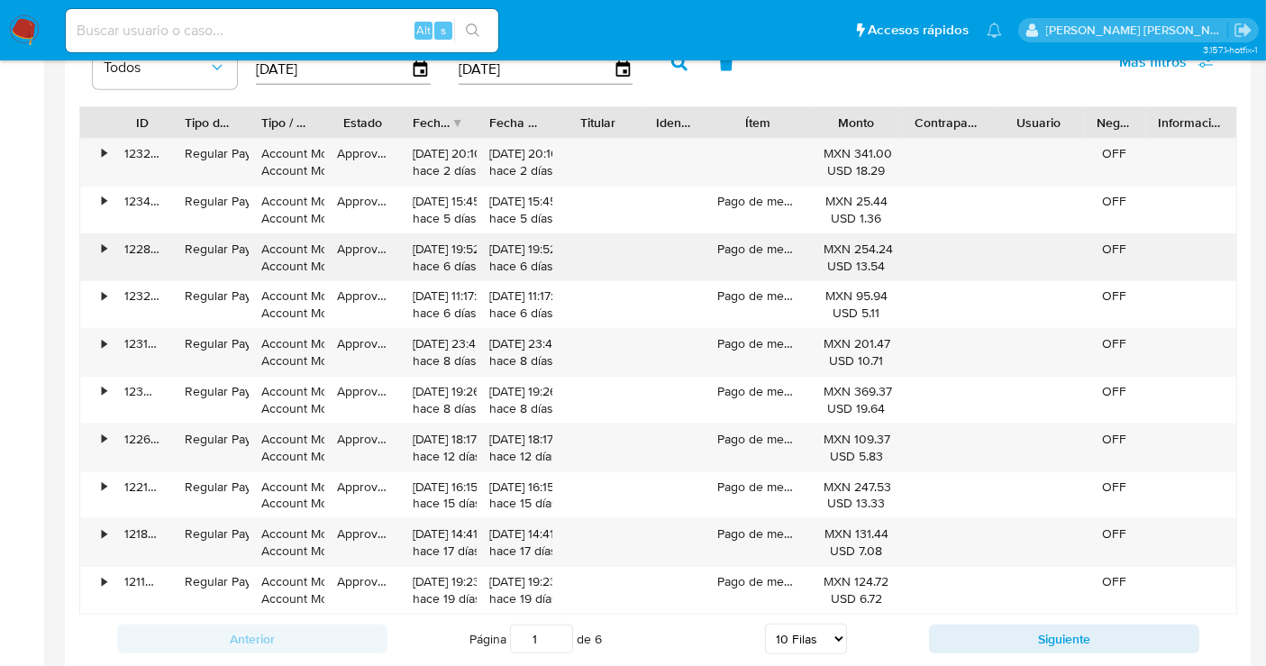
click at [105, 248] on div "•" at bounding box center [104, 249] width 5 height 17
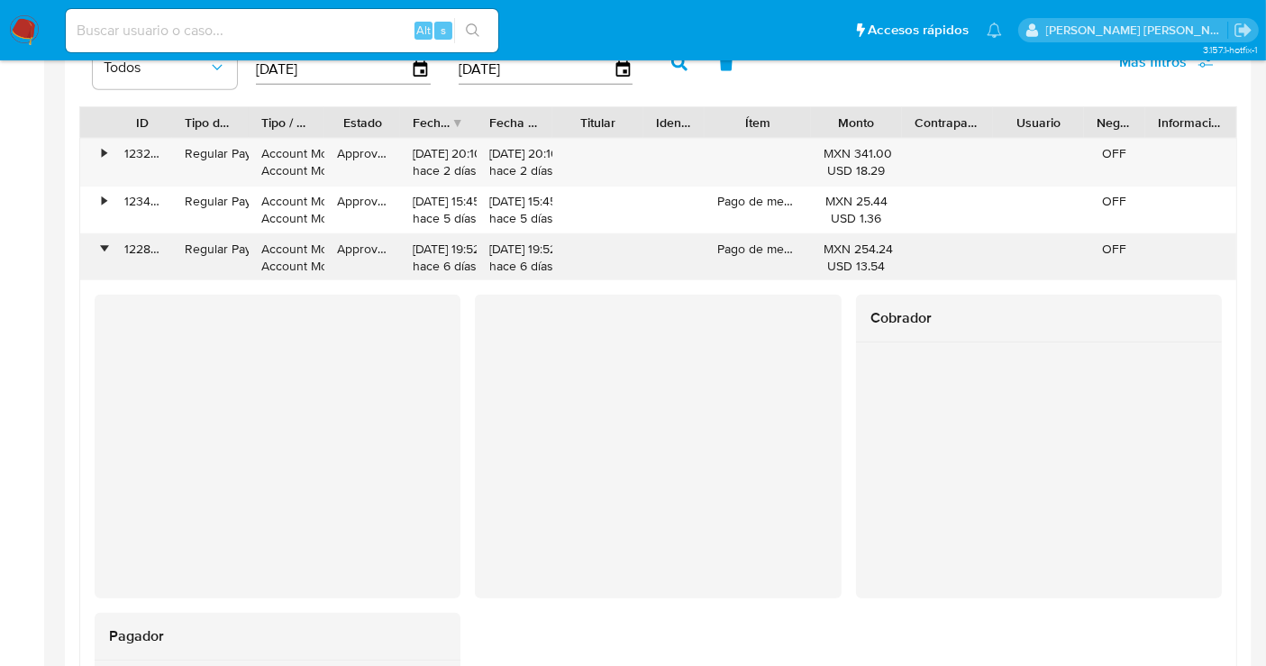
click at [105, 248] on div "•" at bounding box center [104, 249] width 5 height 17
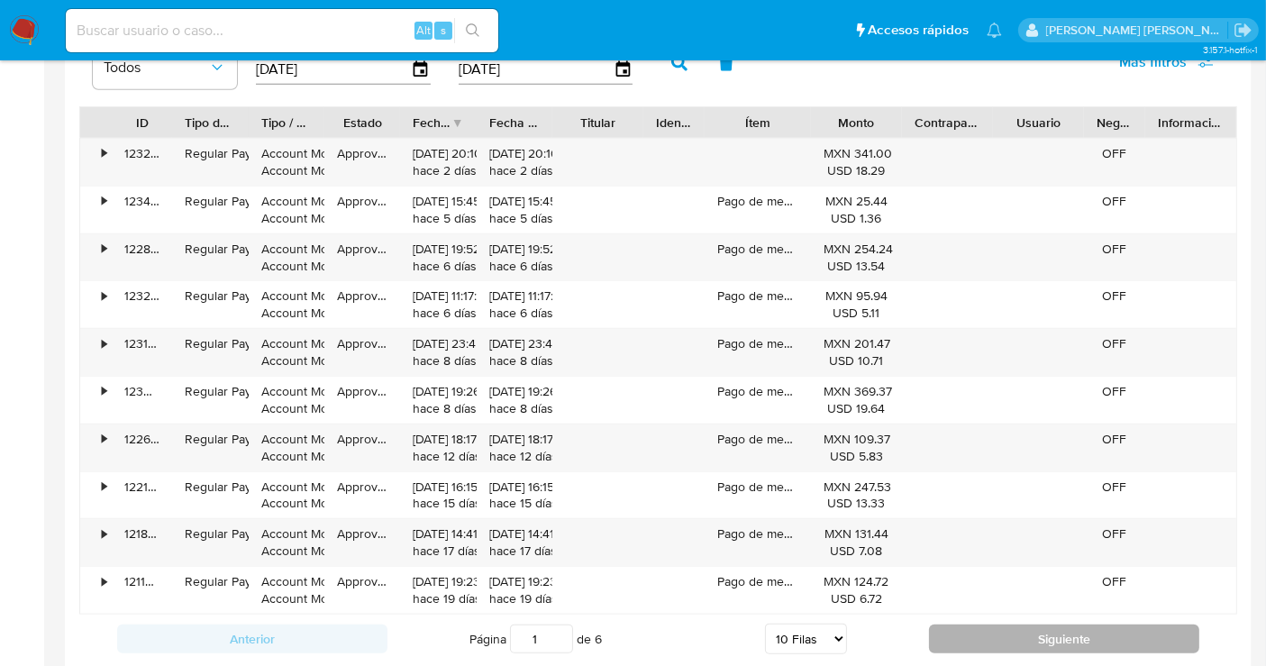
click at [1010, 639] on button "Siguiente" at bounding box center [1064, 639] width 270 height 29
click at [1065, 629] on button "Siguiente" at bounding box center [1064, 639] width 270 height 29
type input "5"
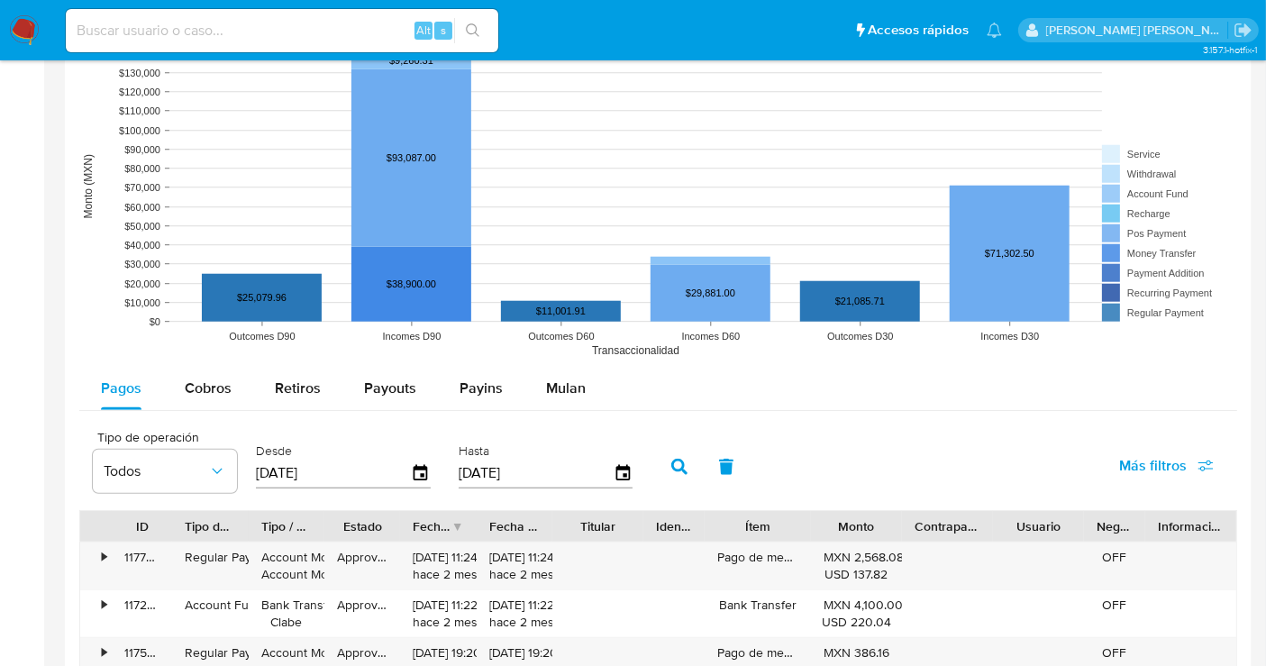
scroll to position [1301, 0]
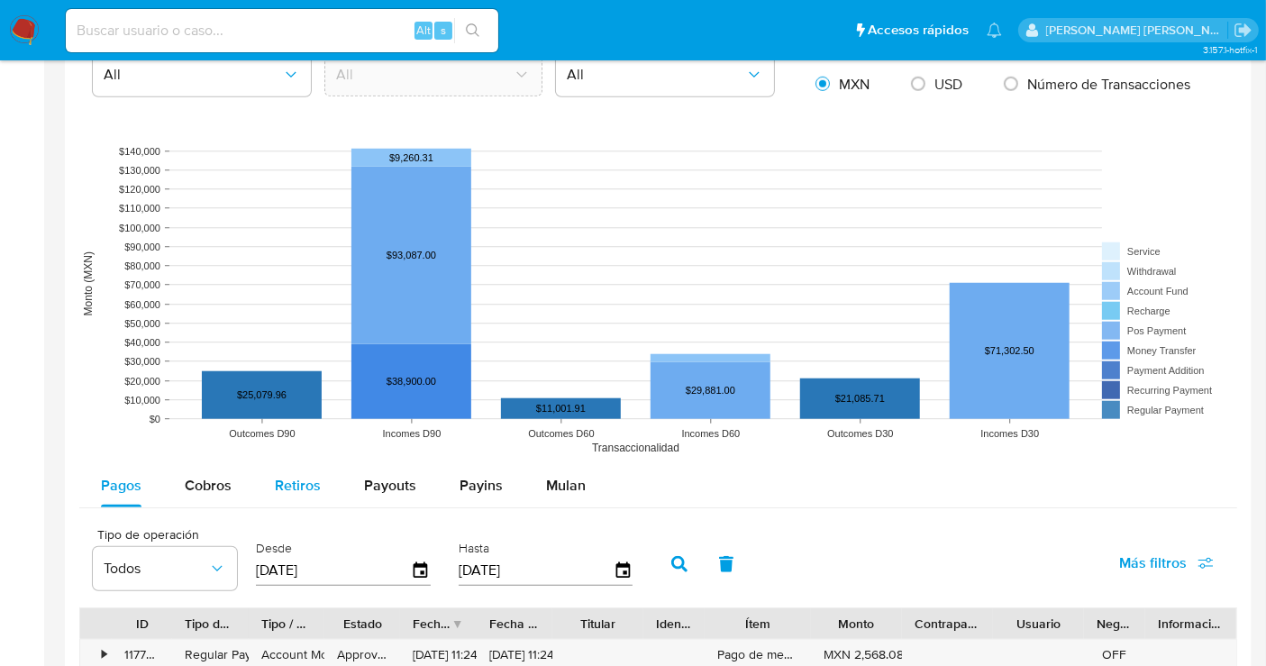
click at [306, 475] on span "Retiros" at bounding box center [298, 485] width 46 height 21
select select "10"
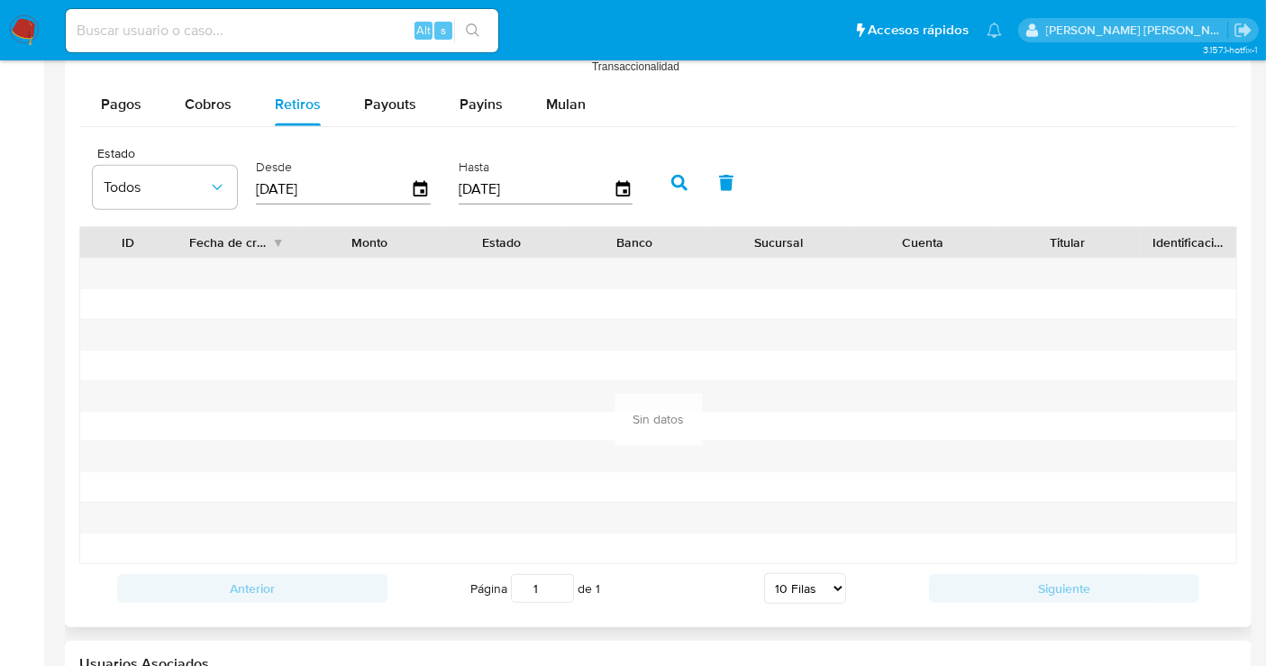
scroll to position [1602, 0]
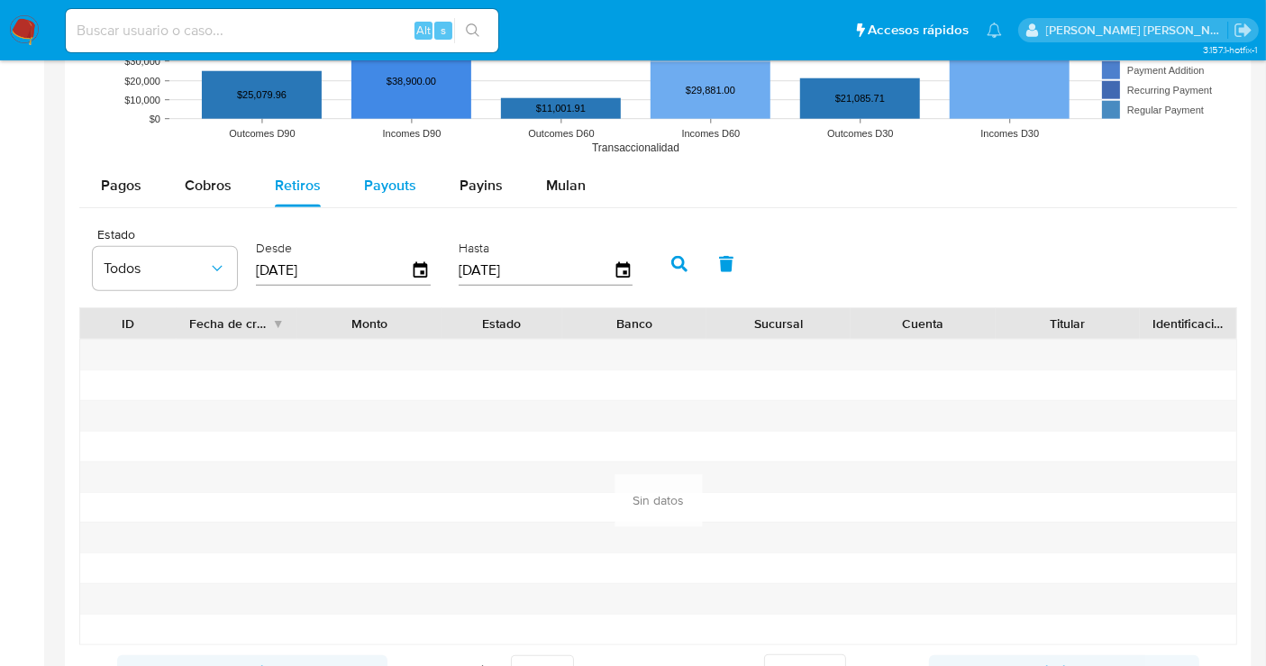
click at [390, 182] on span "Payouts" at bounding box center [390, 185] width 52 height 21
select select "10"
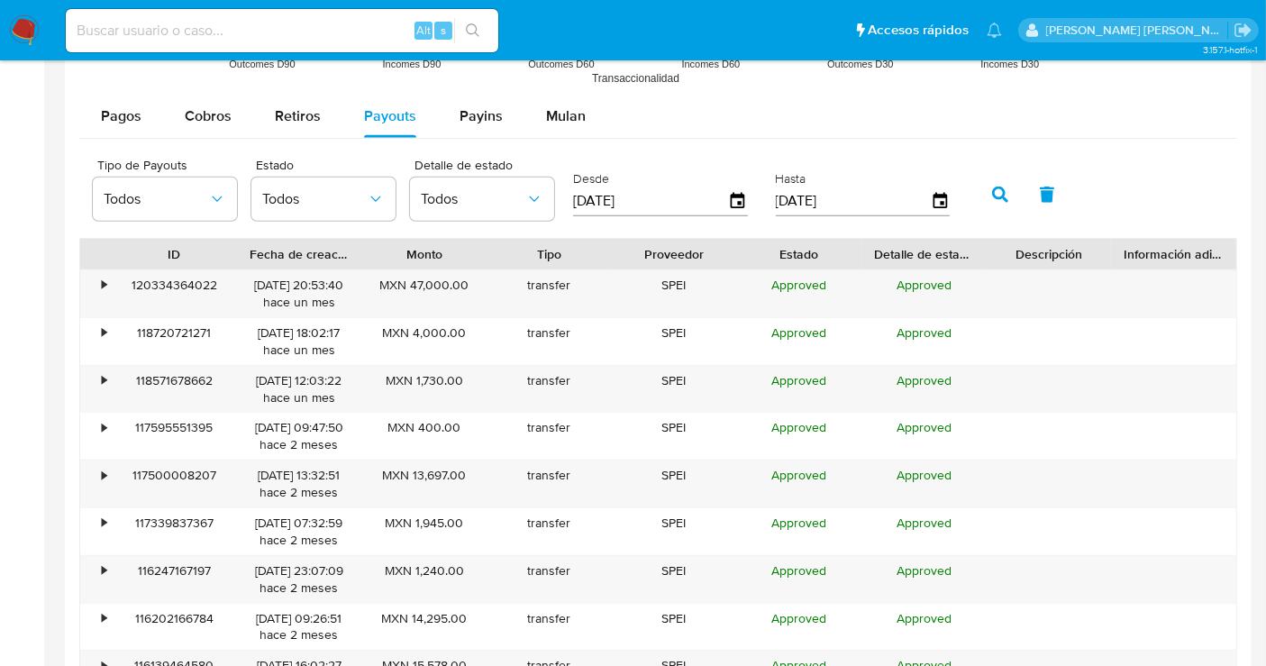
scroll to position [1702, 0]
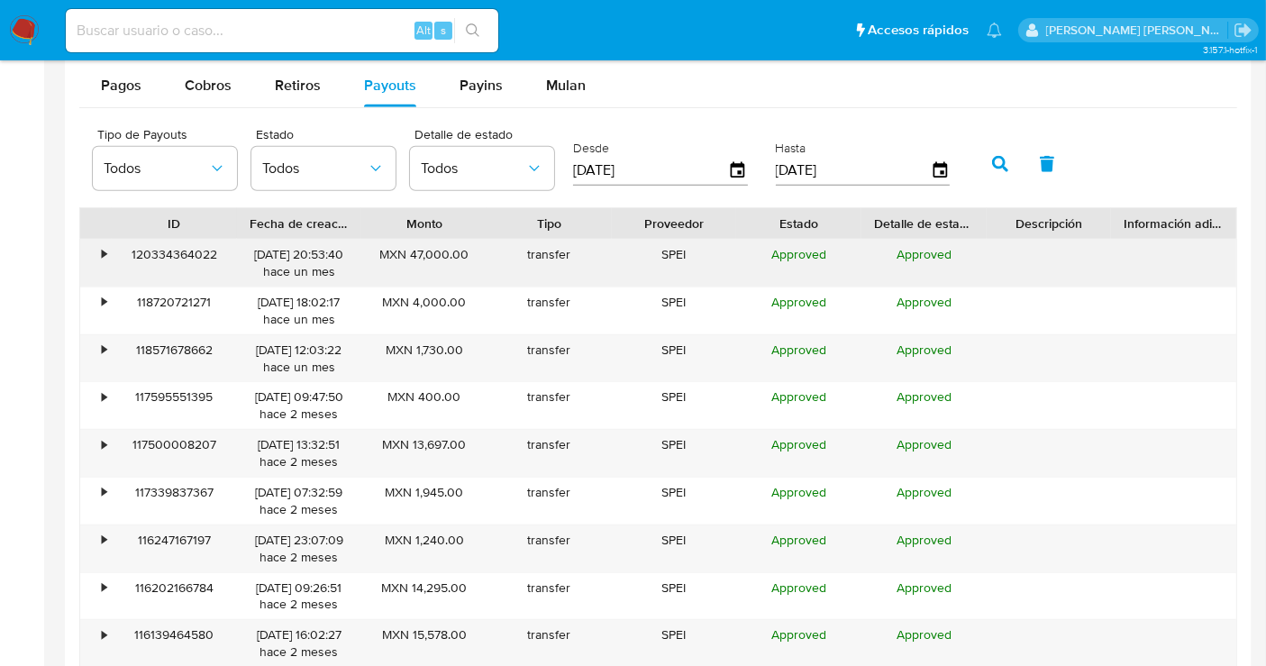
click at [97, 250] on div "•" at bounding box center [96, 263] width 32 height 47
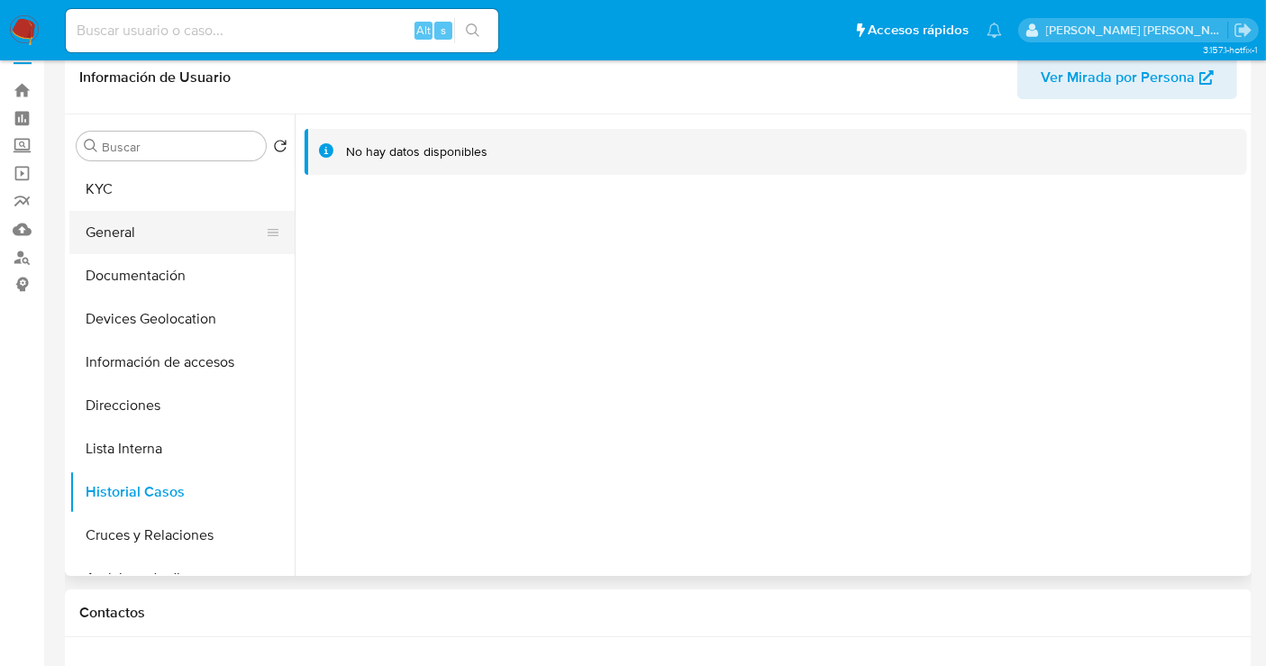
scroll to position [0, 0]
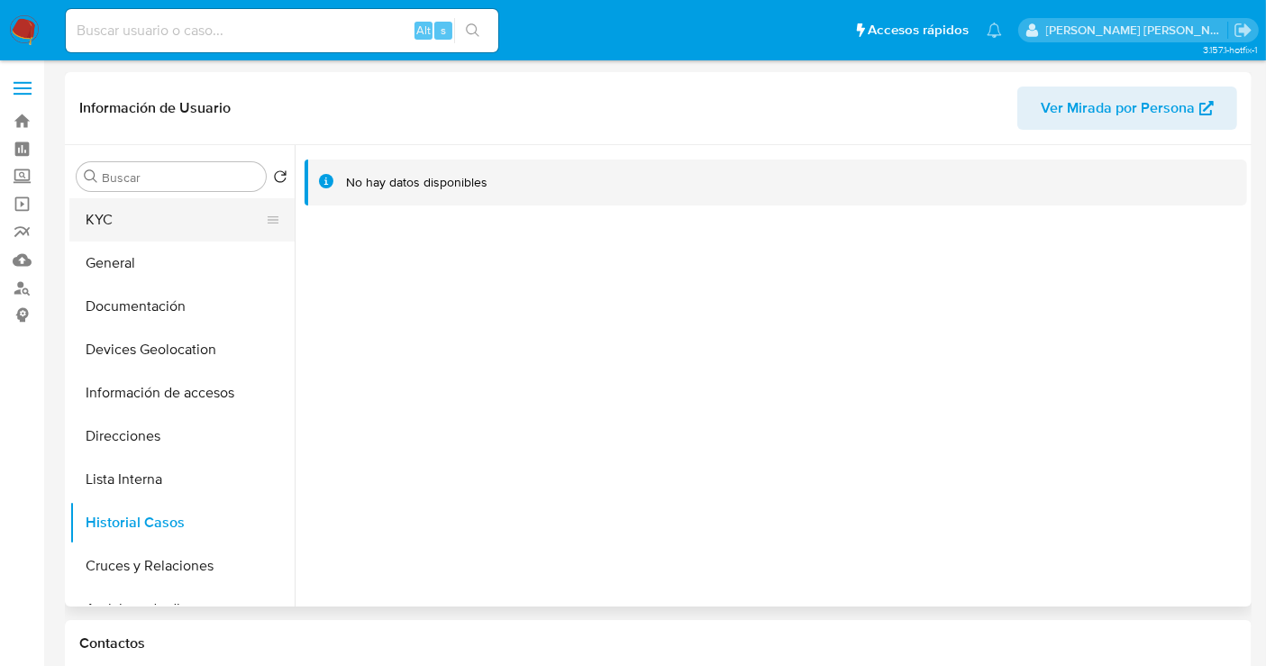
click at [95, 224] on button "KYC" at bounding box center [174, 219] width 211 height 43
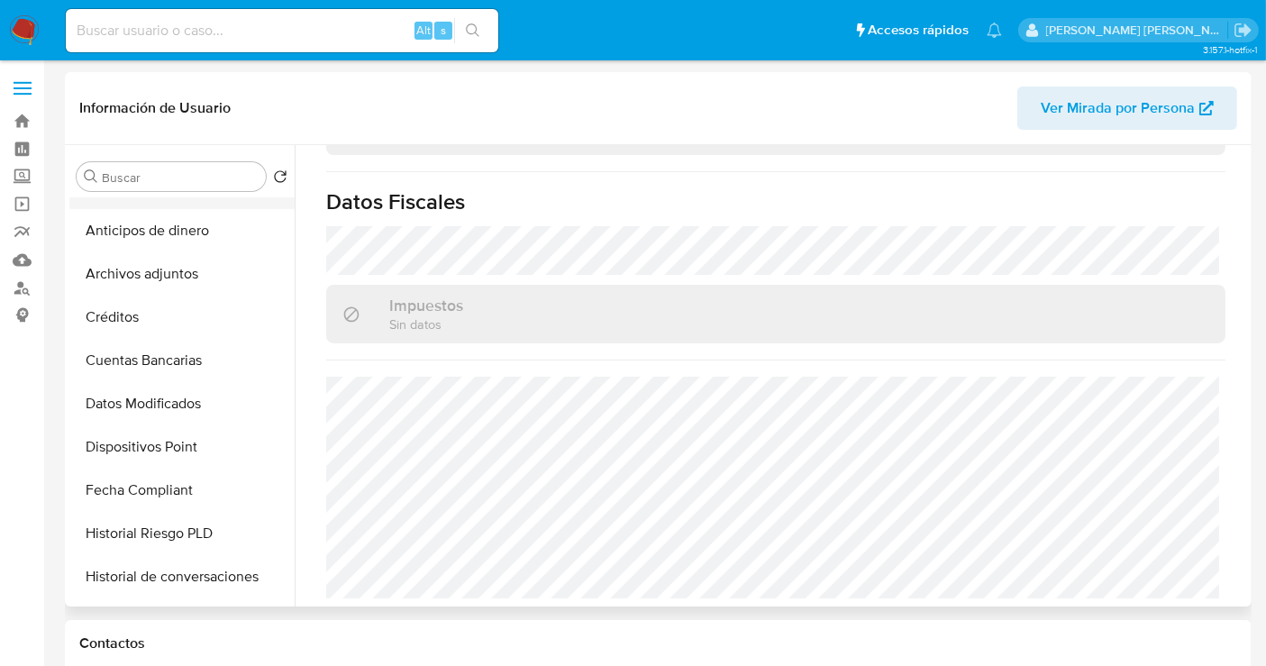
scroll to position [500, 0]
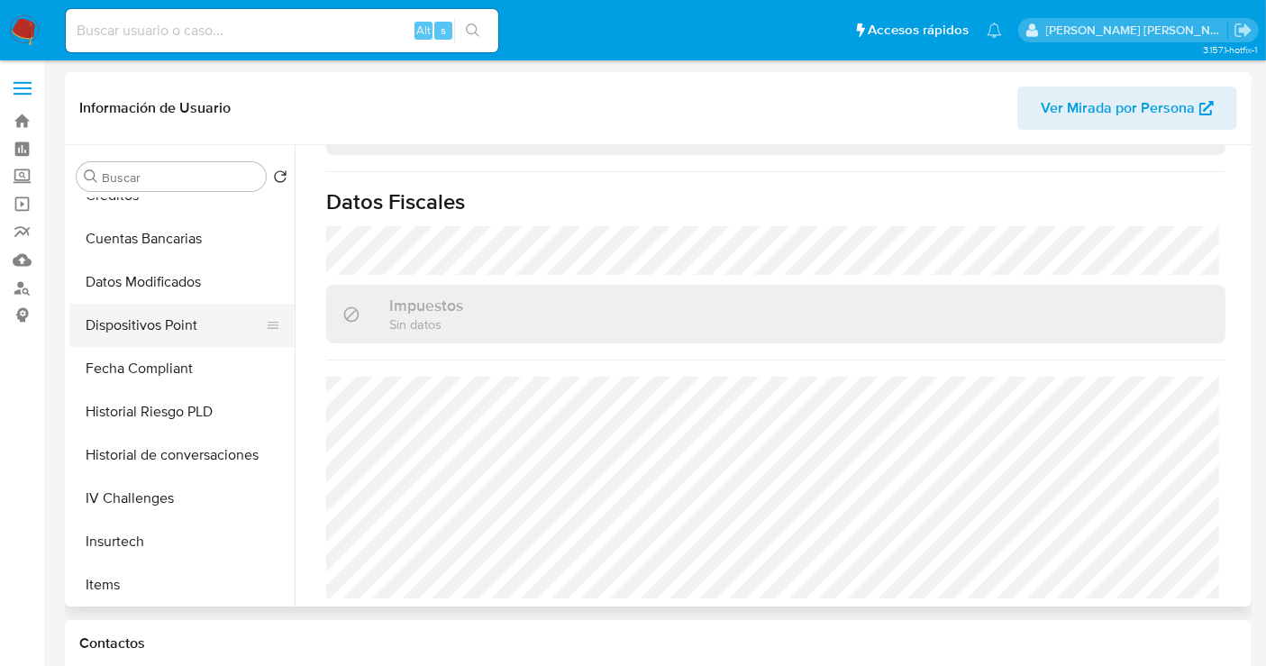
click at [135, 325] on button "Dispositivos Point" at bounding box center [174, 325] width 211 height 43
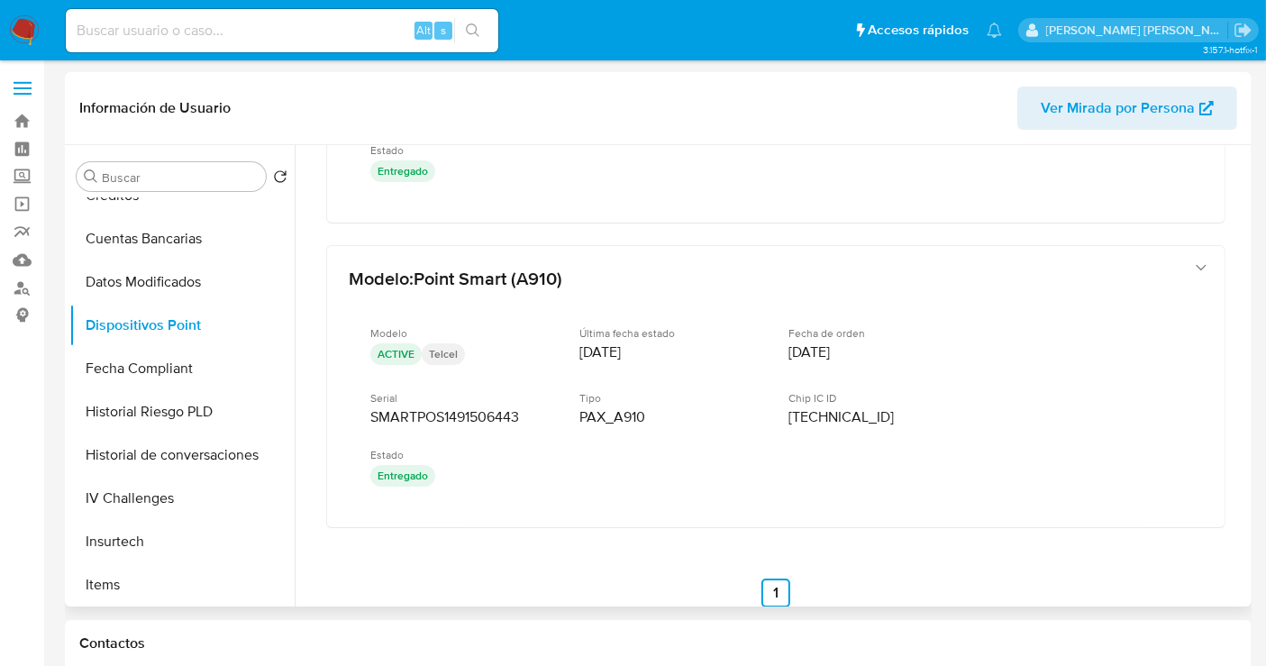
scroll to position [557, 0]
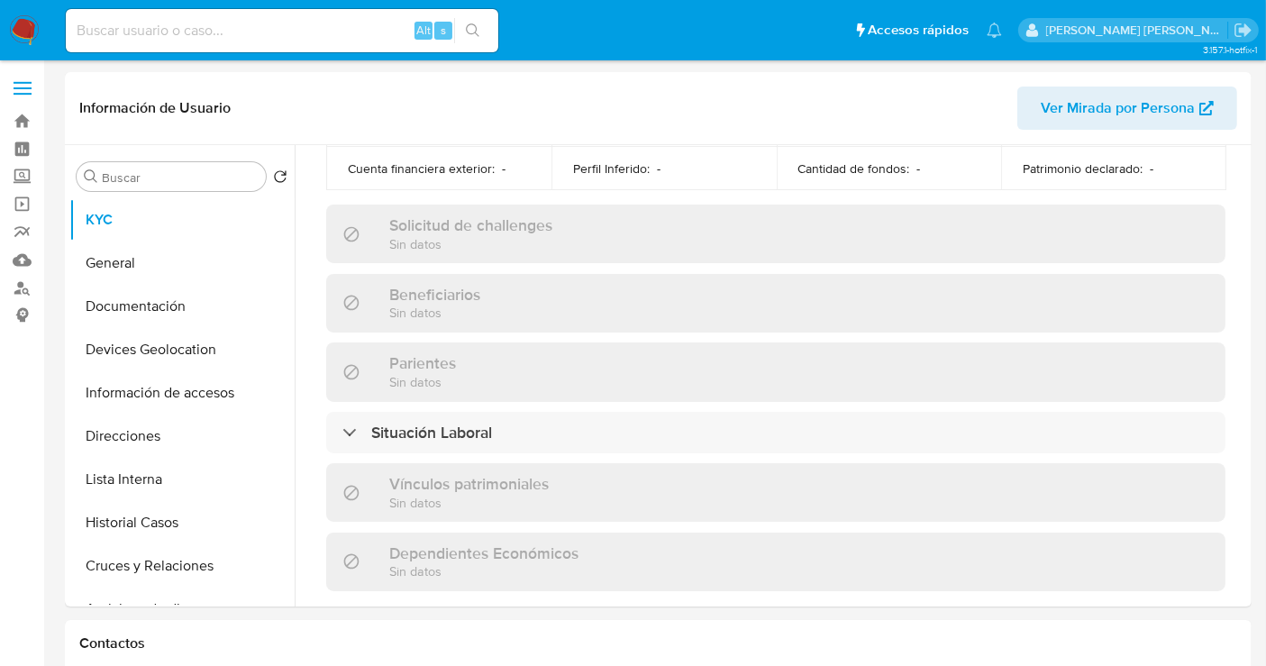
scroll to position [1148, 0]
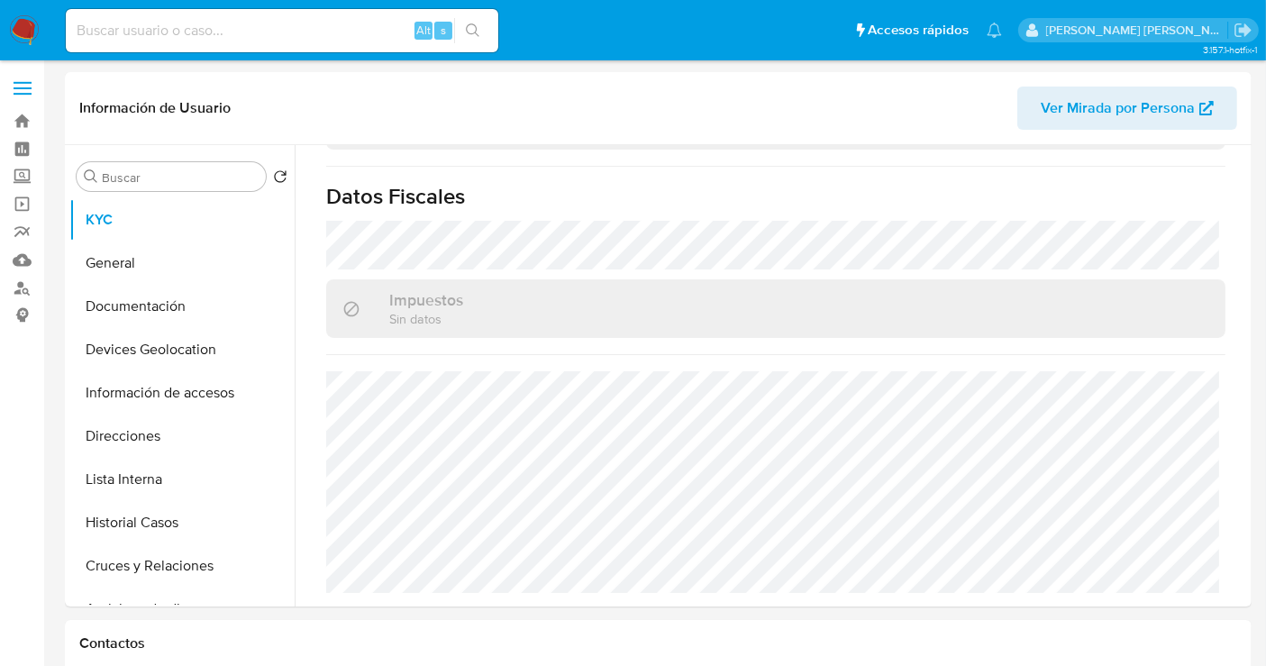
select select "10"
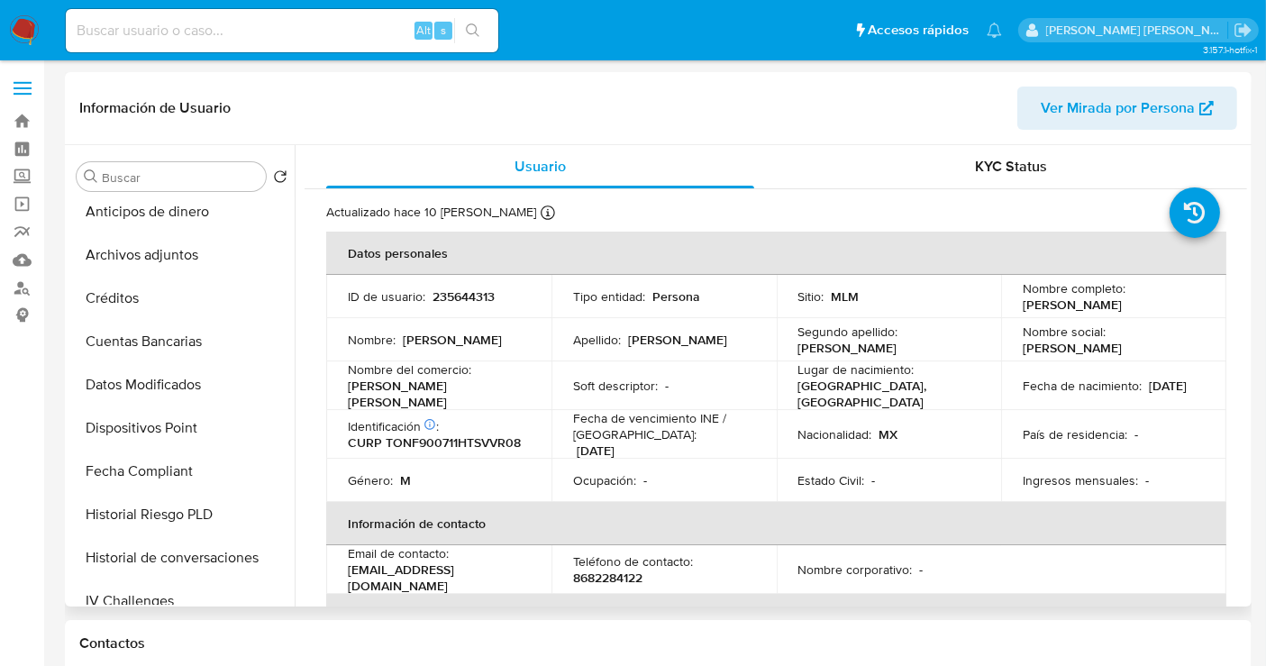
scroll to position [400, 0]
click at [148, 425] on button "Dispositivos Point" at bounding box center [174, 425] width 211 height 43
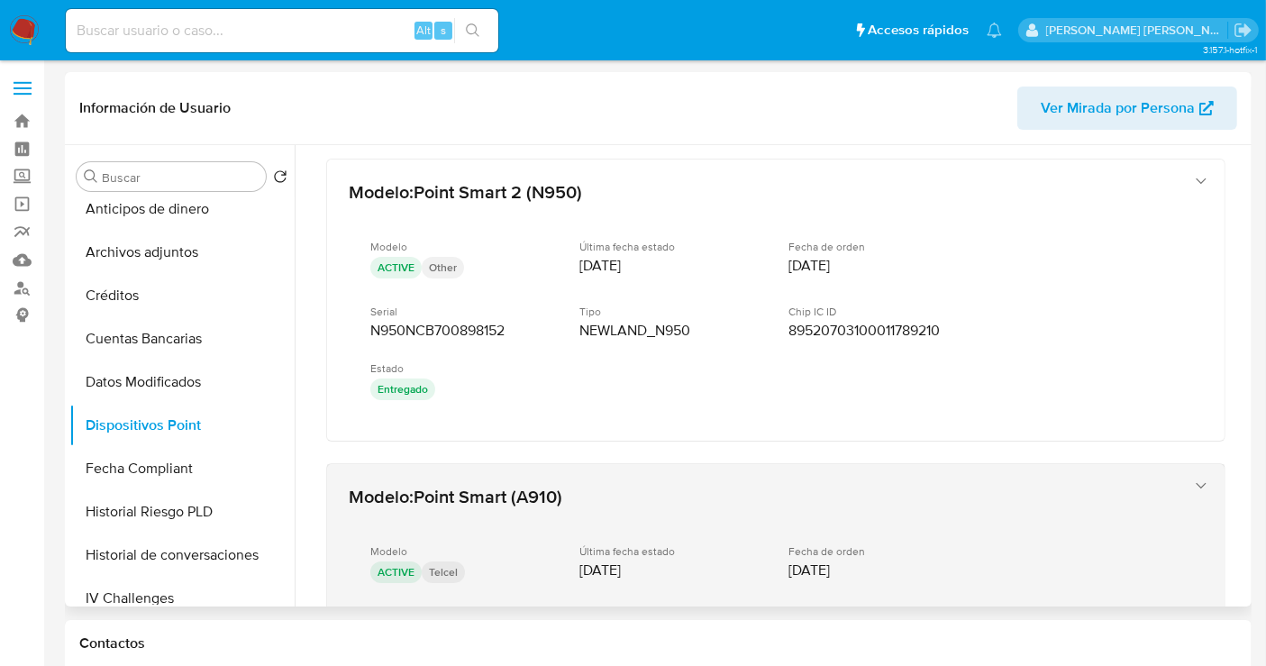
scroll to position [0, 0]
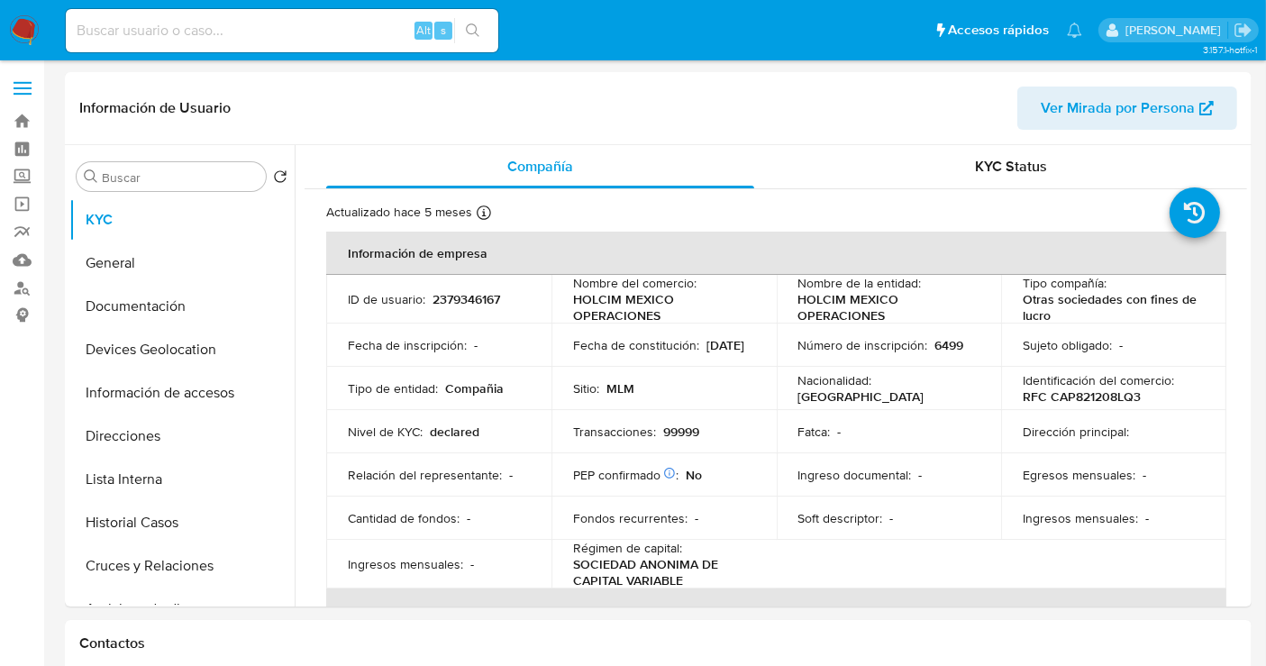
select select "10"
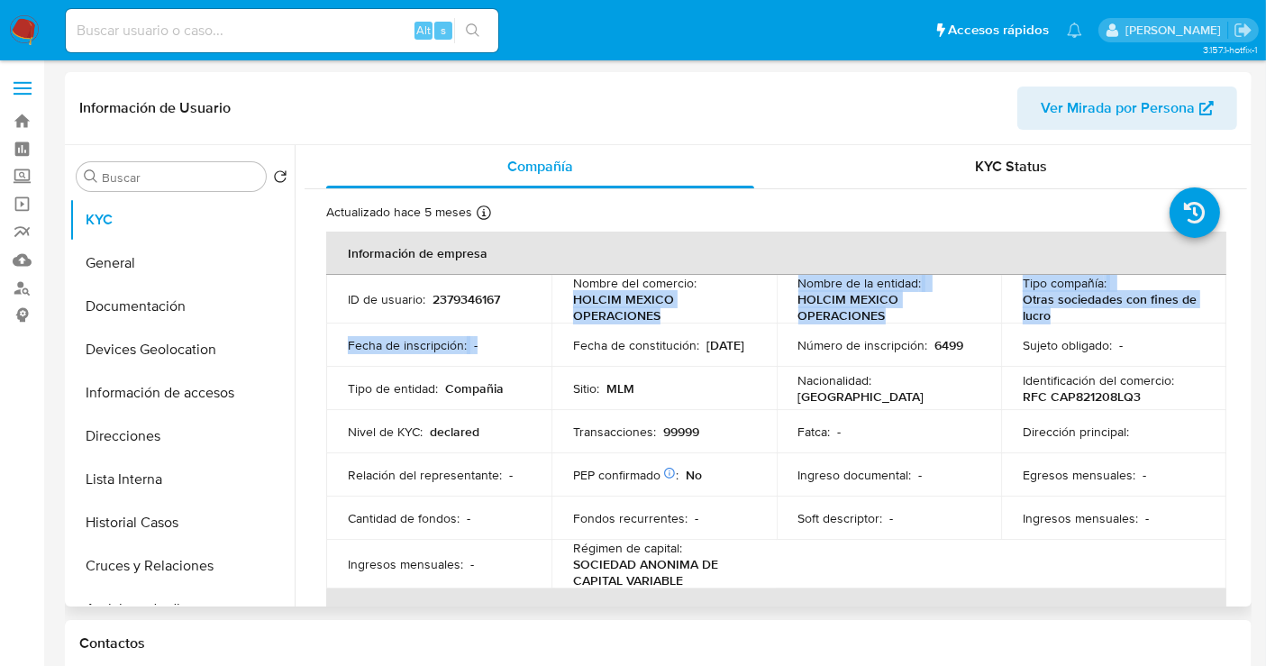
drag, startPoint x: 671, startPoint y: 326, endPoint x: 566, endPoint y: 301, distance: 107.5
click at [566, 301] on tbody "ID de usuario : 2379346167 Nombre del comercio : HOLCIM MEXICO OPERACIONES Nomb…" at bounding box center [776, 432] width 900 height 314
drag, startPoint x: 643, startPoint y: 299, endPoint x: 677, endPoint y: 312, distance: 36.5
click at [643, 299] on p "HOLCIM MEXICO OPERACIONES" at bounding box center [660, 307] width 175 height 32
click at [659, 316] on p "HOLCIM MEXICO OPERACIONES" at bounding box center [660, 307] width 175 height 32
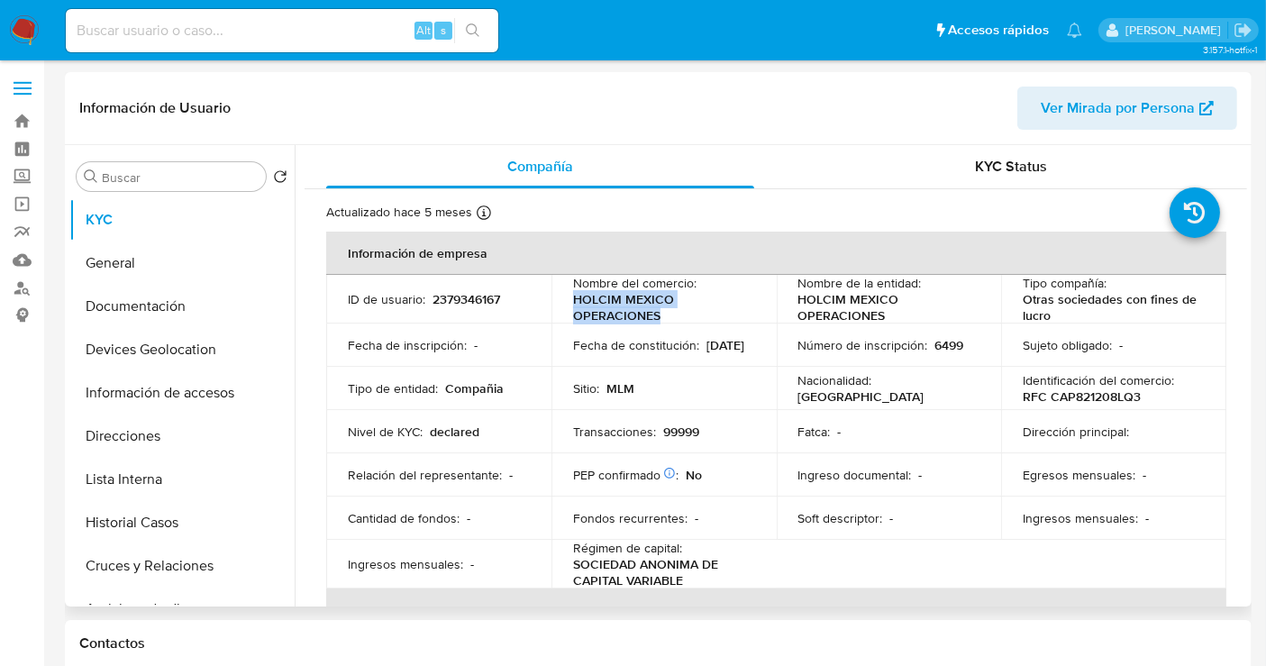
drag, startPoint x: 657, startPoint y: 316, endPoint x: 563, endPoint y: 306, distance: 94.3
click at [563, 306] on td "Nombre del comercio : HOLCIM MEXICO OPERACIONES" at bounding box center [664, 299] width 225 height 49
copy p "HOLCIM MEXICO OPERACIONES"
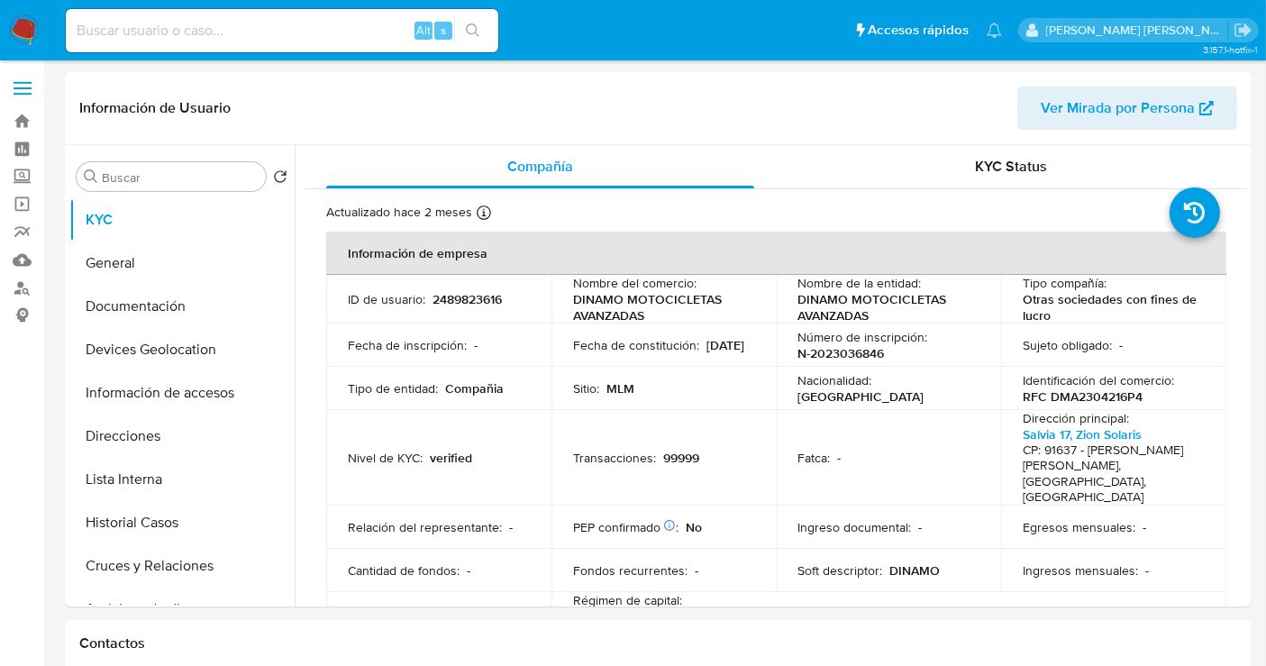
select select "10"
drag, startPoint x: 667, startPoint y: 319, endPoint x: 569, endPoint y: 304, distance: 99.4
click at [569, 304] on td "Nombre del comercio : DINAMO MOTOCICLETAS AVANZADAS" at bounding box center [664, 299] width 225 height 49
copy p "DINAMO MOTOCICLETAS AVANZADAS"
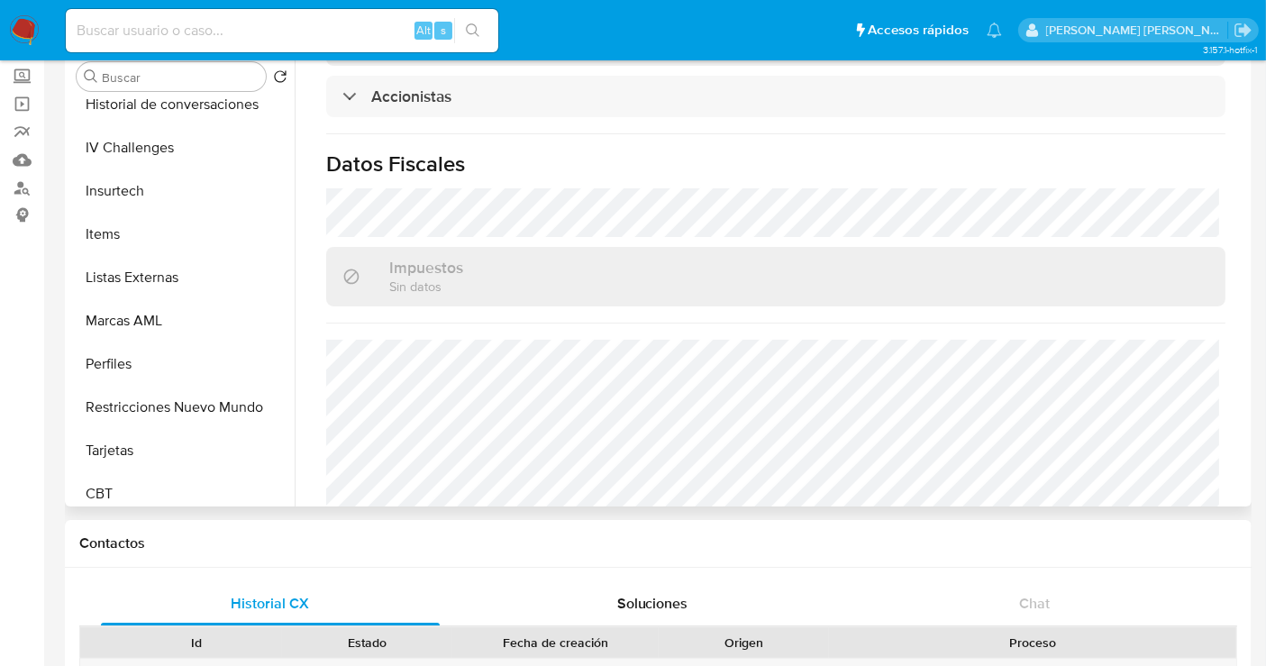
scroll to position [761, 0]
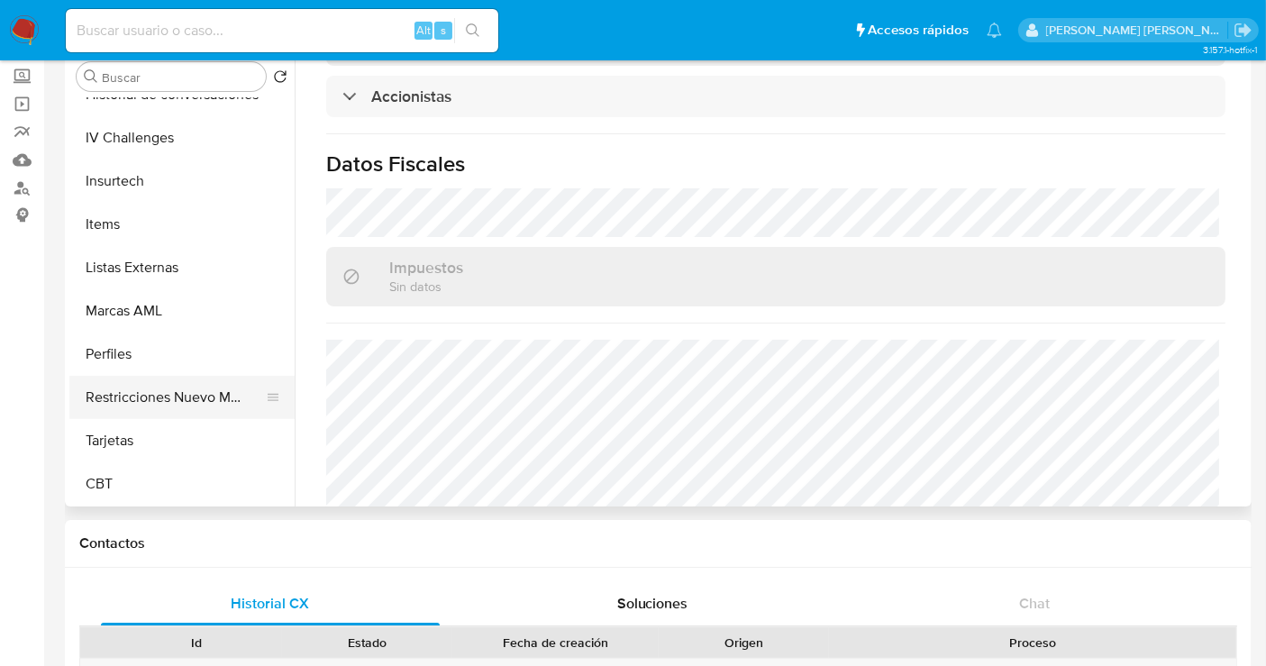
click at [147, 406] on button "Restricciones Nuevo Mundo" at bounding box center [174, 397] width 211 height 43
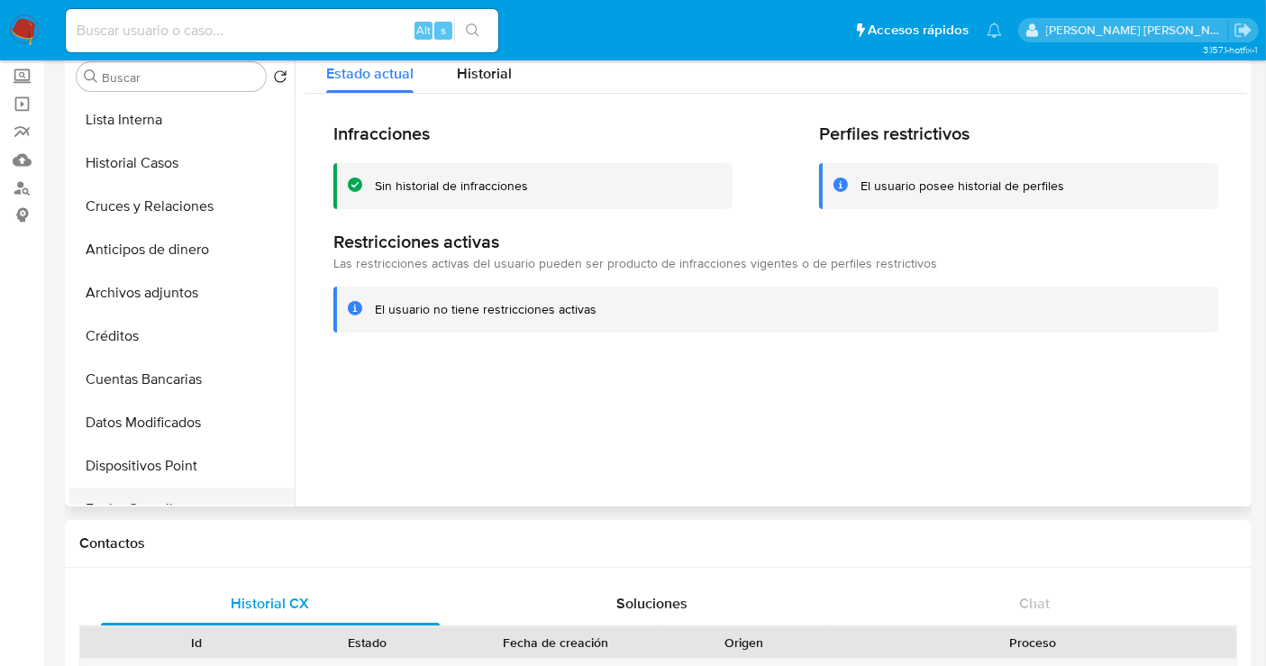
scroll to position [160, 0]
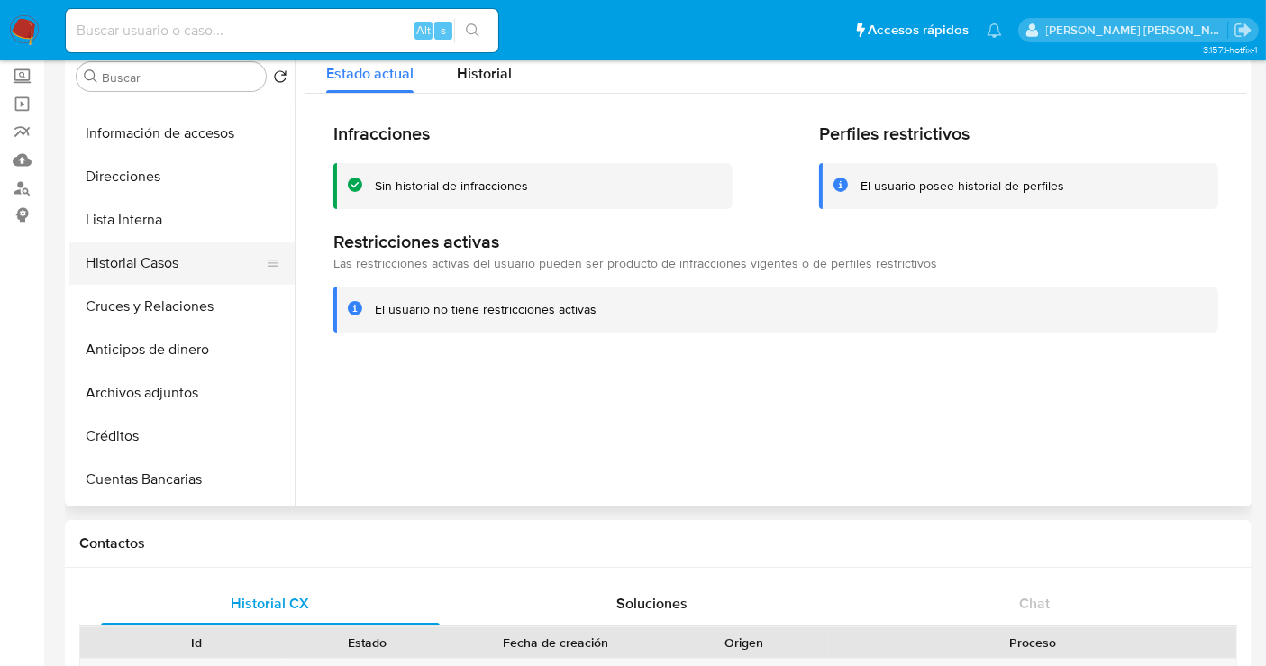
click at [143, 259] on button "Historial Casos" at bounding box center [174, 263] width 211 height 43
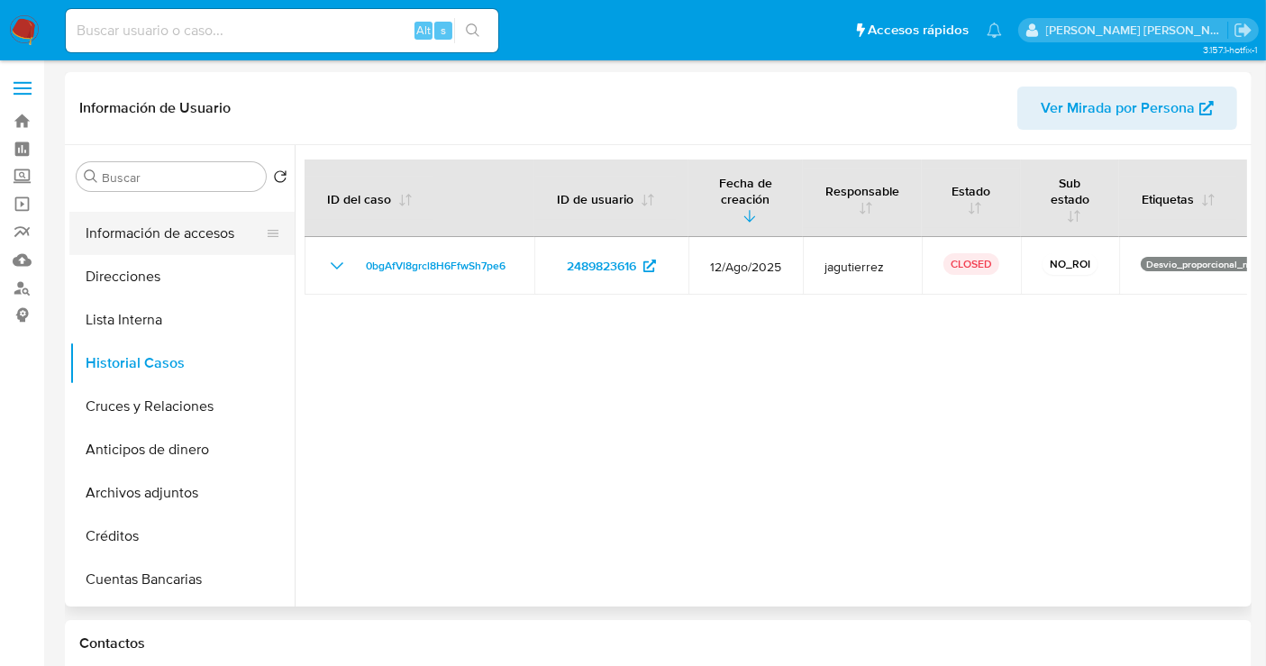
scroll to position [0, 0]
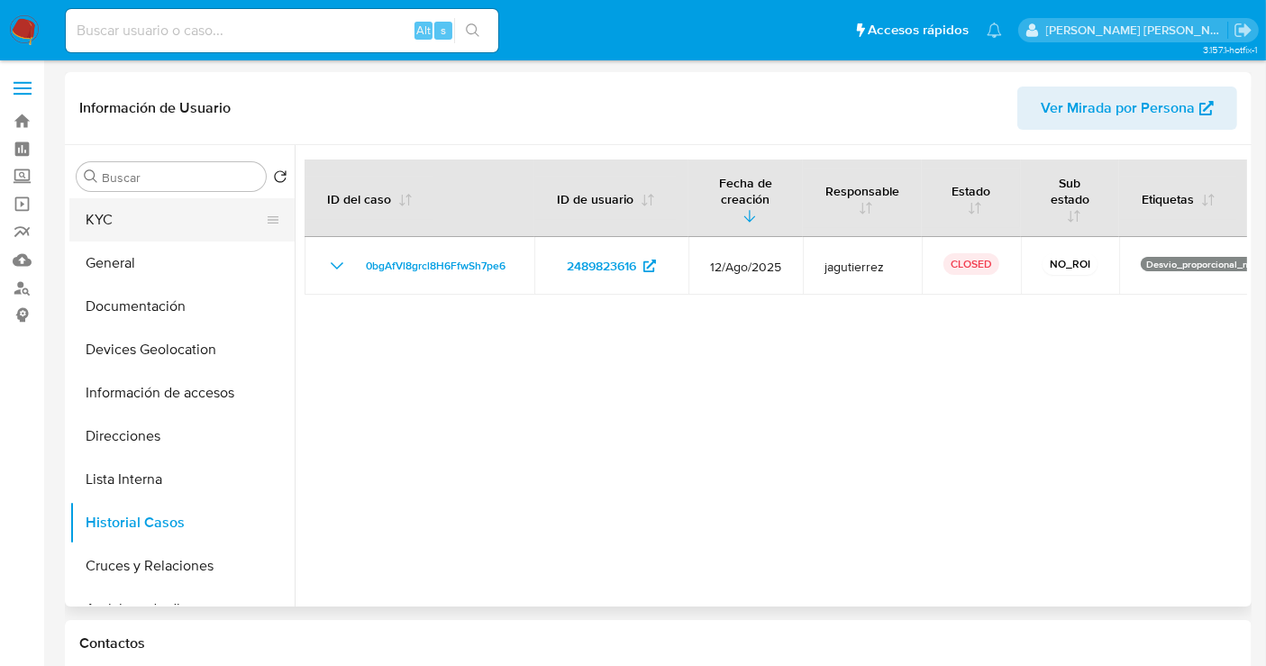
click at [113, 210] on button "KYC" at bounding box center [174, 219] width 211 height 43
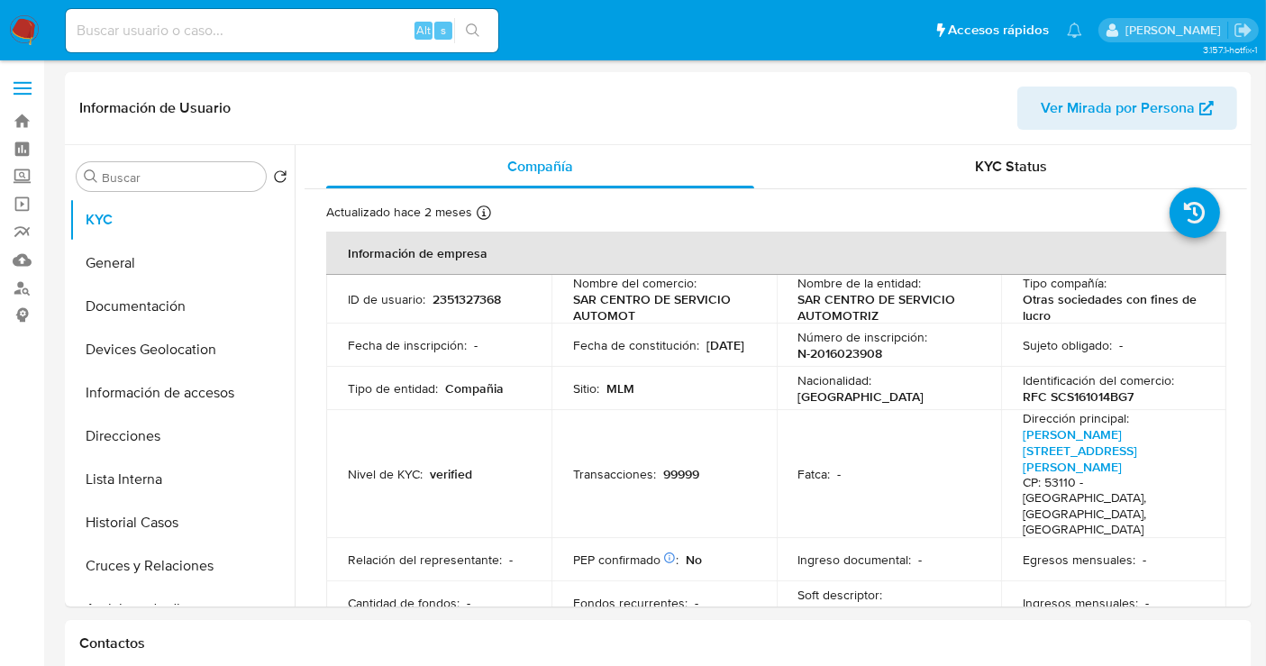
select select "10"
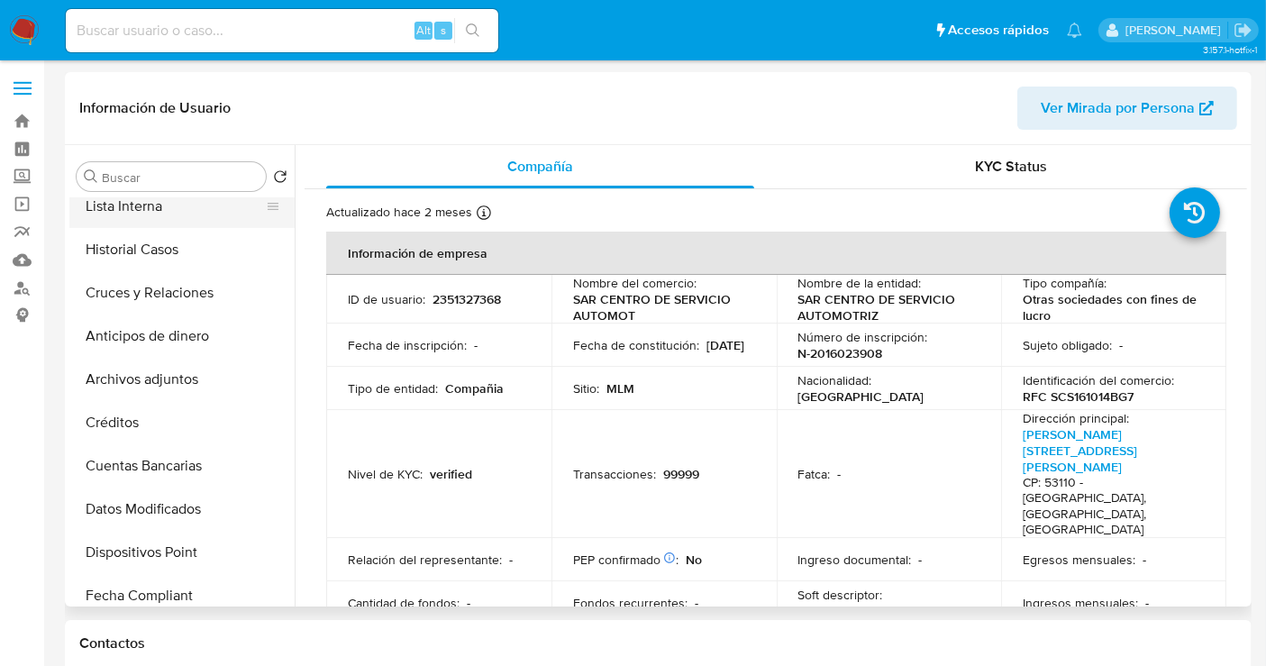
scroll to position [300, 0]
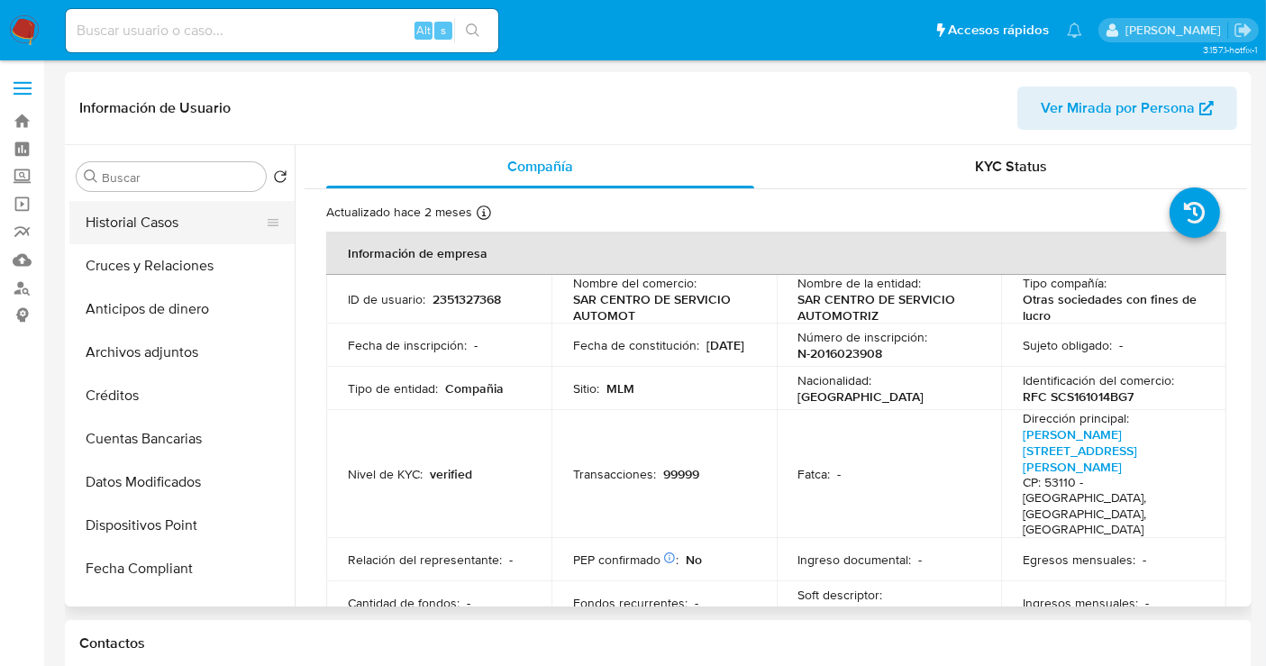
click at [151, 230] on button "Historial Casos" at bounding box center [174, 222] width 211 height 43
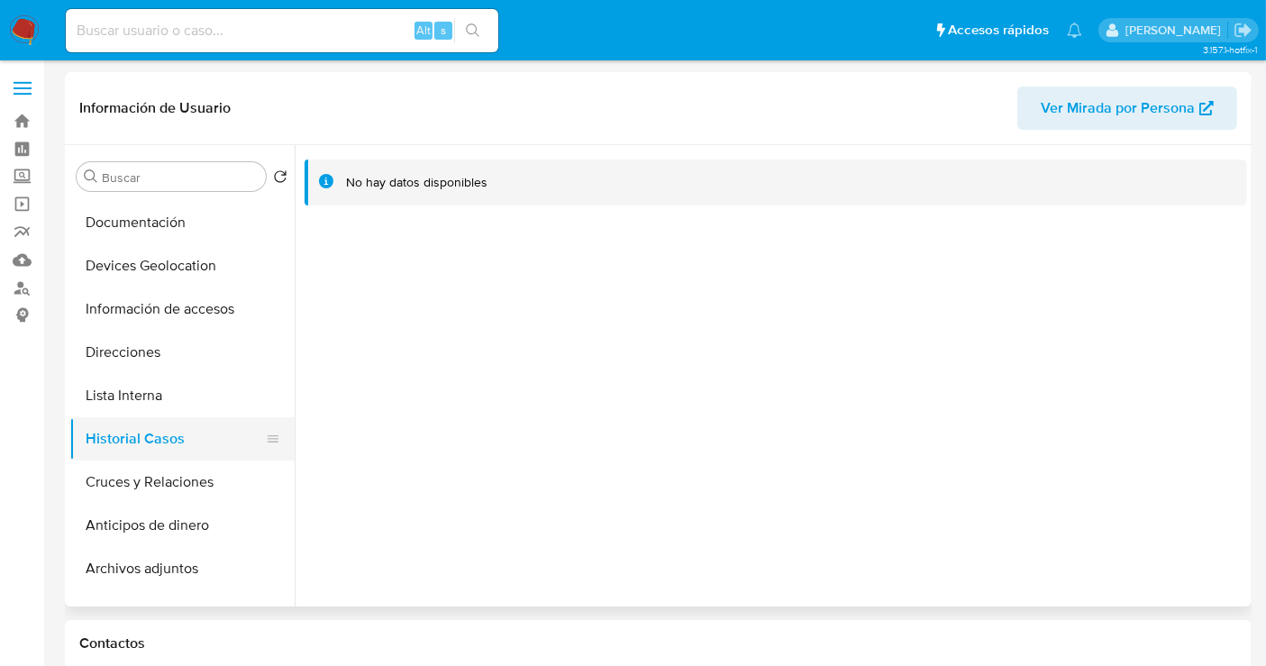
scroll to position [0, 0]
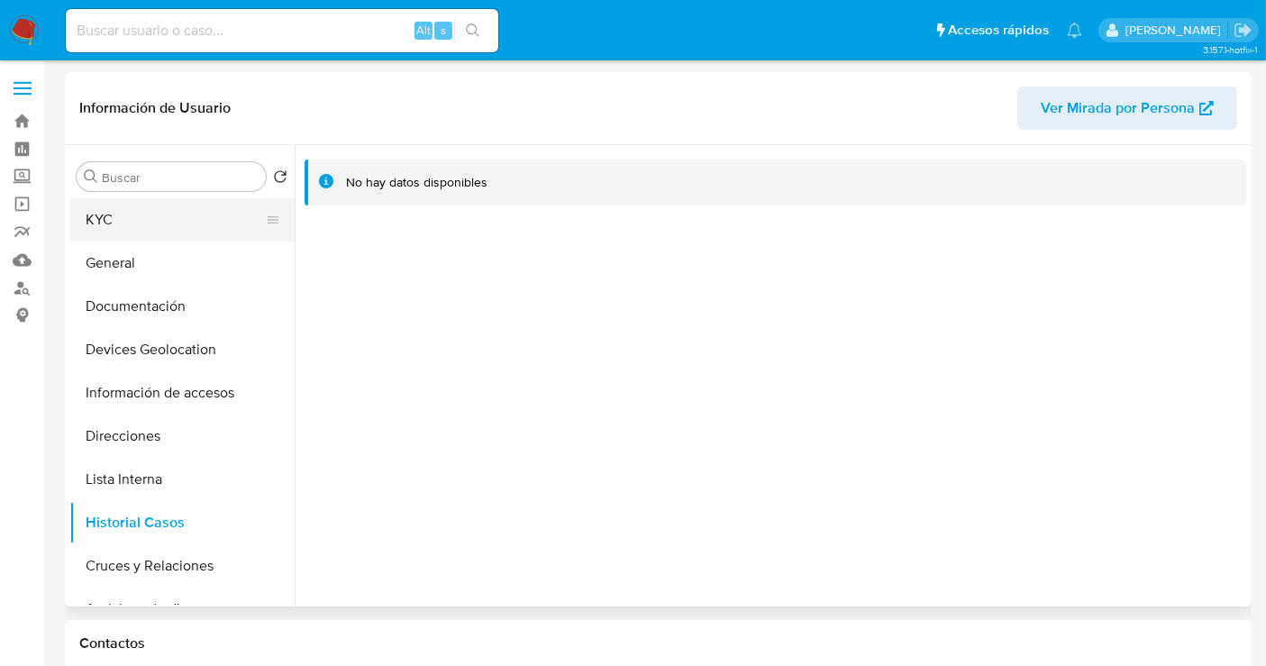
click at [113, 221] on button "KYC" at bounding box center [174, 219] width 211 height 43
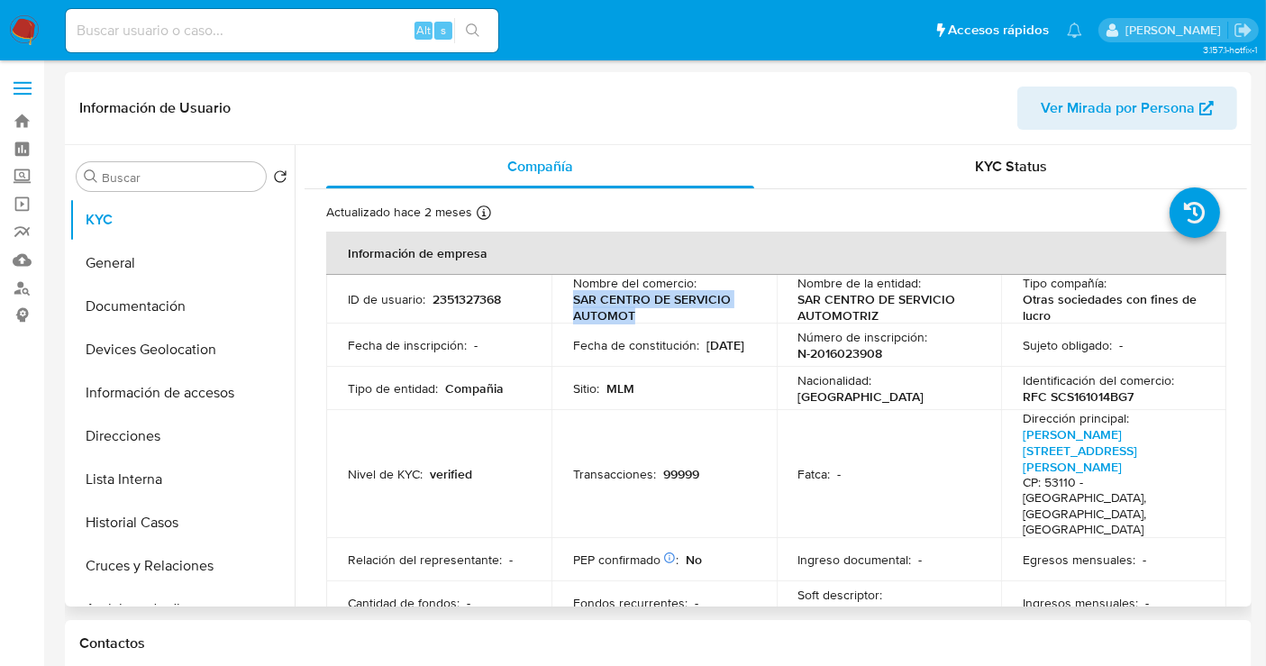
drag, startPoint x: 640, startPoint y: 324, endPoint x: 556, endPoint y: 303, distance: 86.3
click at [556, 303] on tbody "ID de usuario : 2351327368 Nombre del comercio : SAR CENTRO DE SERVICIO AUTOMOT…" at bounding box center [776, 474] width 900 height 398
copy p "SAR CENTRO DE SERVICIO AUTOMOT"
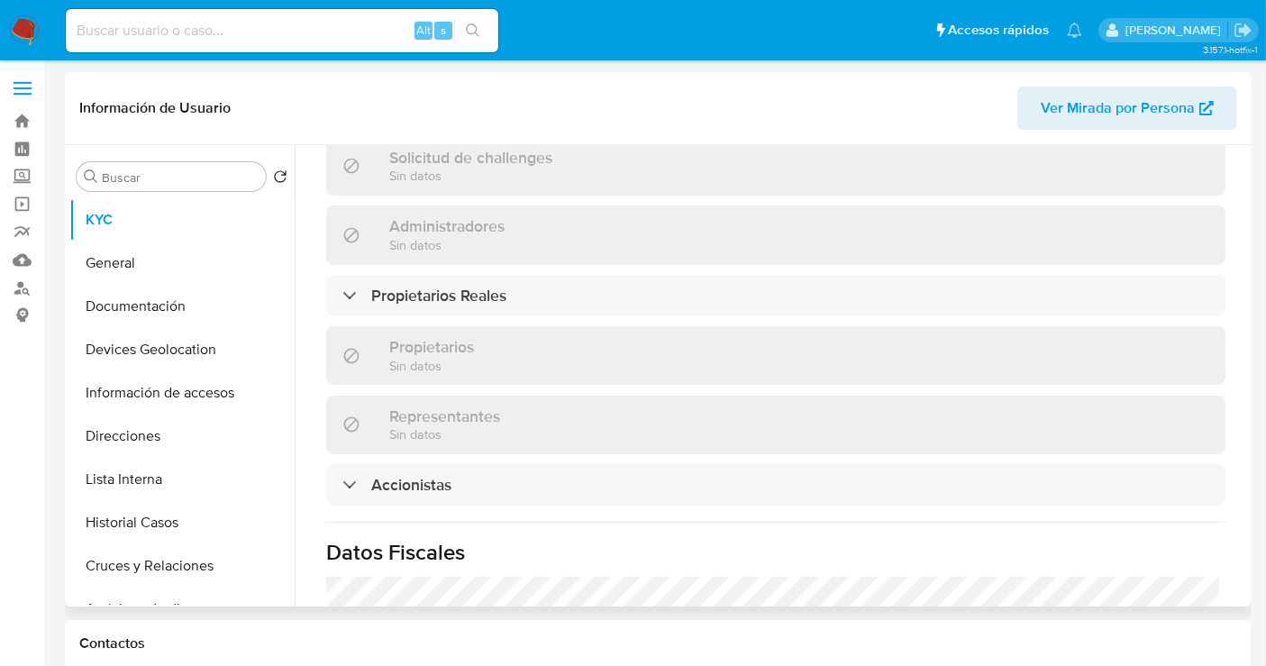
scroll to position [1457, 0]
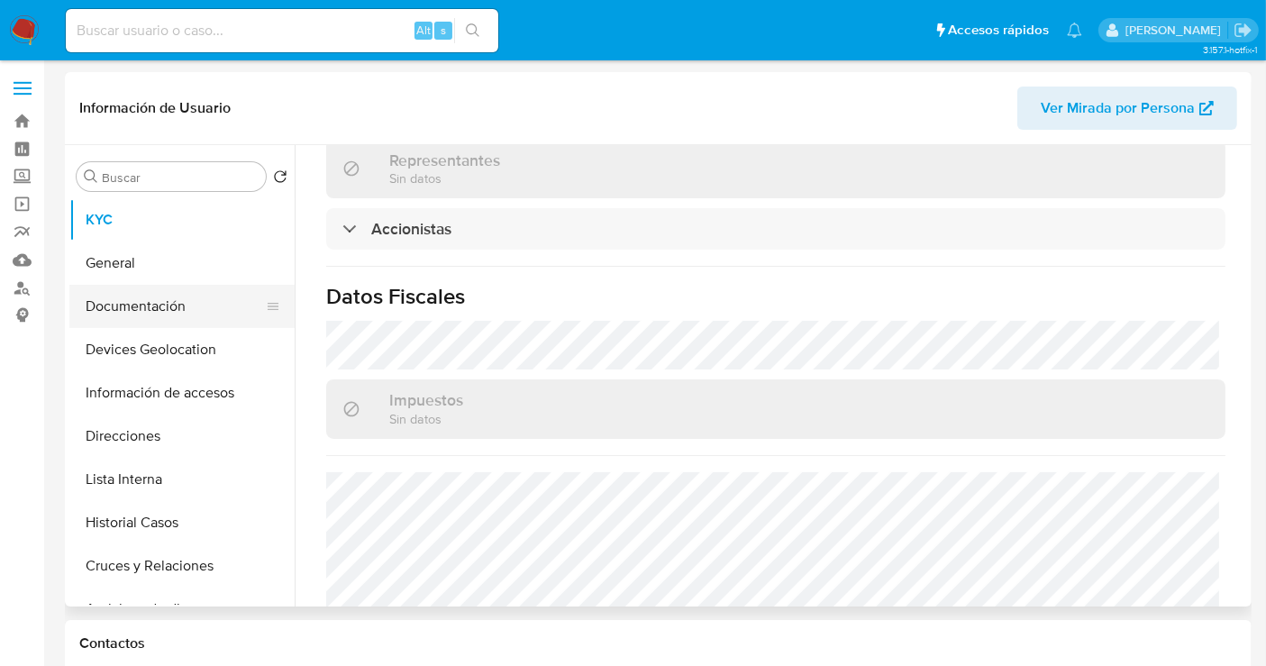
click at [146, 312] on button "Documentación" at bounding box center [174, 306] width 211 height 43
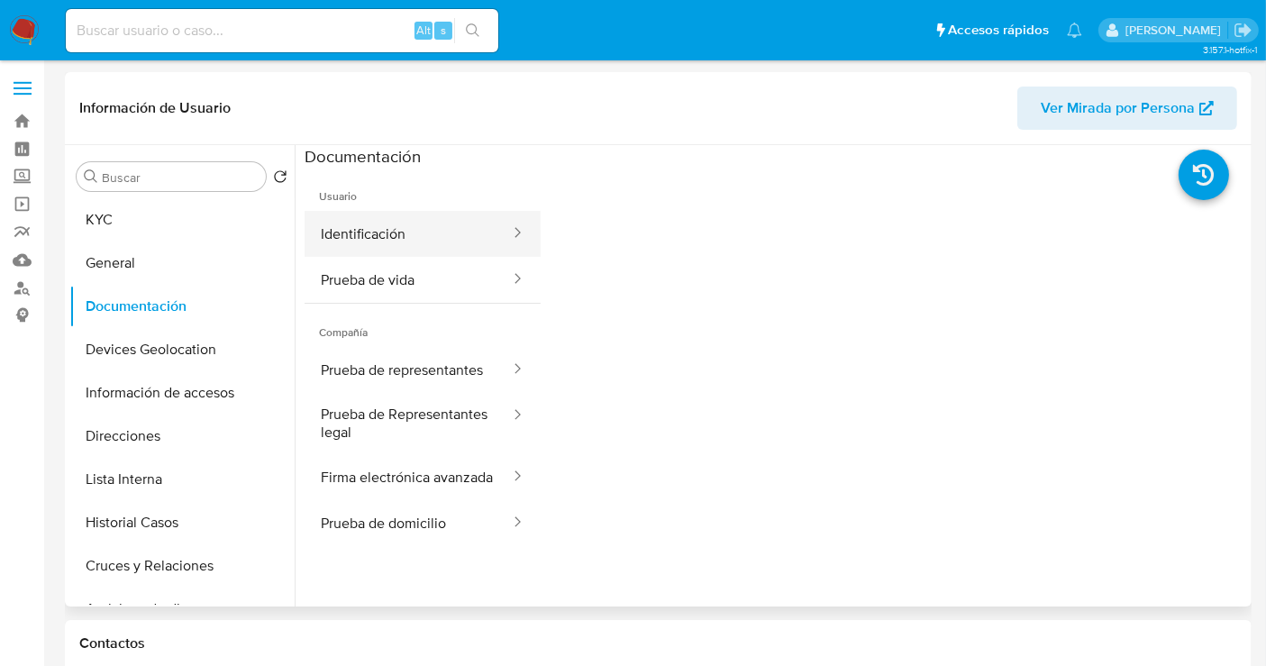
click at [373, 238] on button "Identificación" at bounding box center [408, 234] width 207 height 46
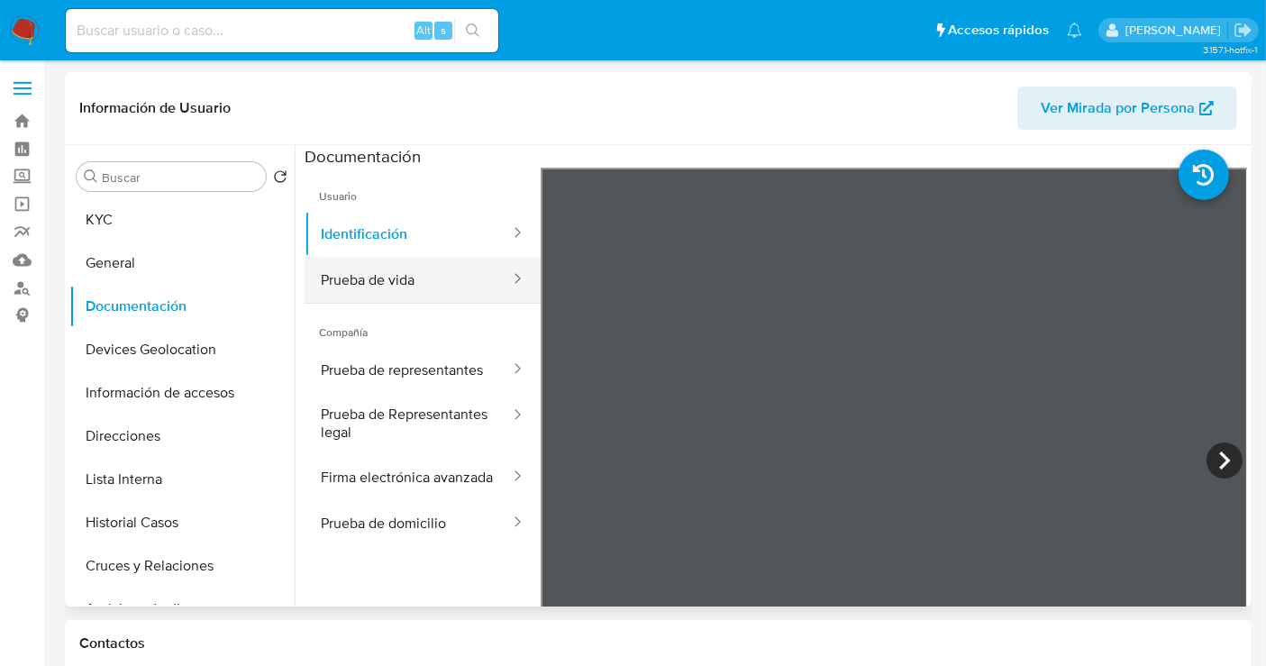
click at [406, 282] on button "Prueba de vida" at bounding box center [408, 280] width 207 height 46
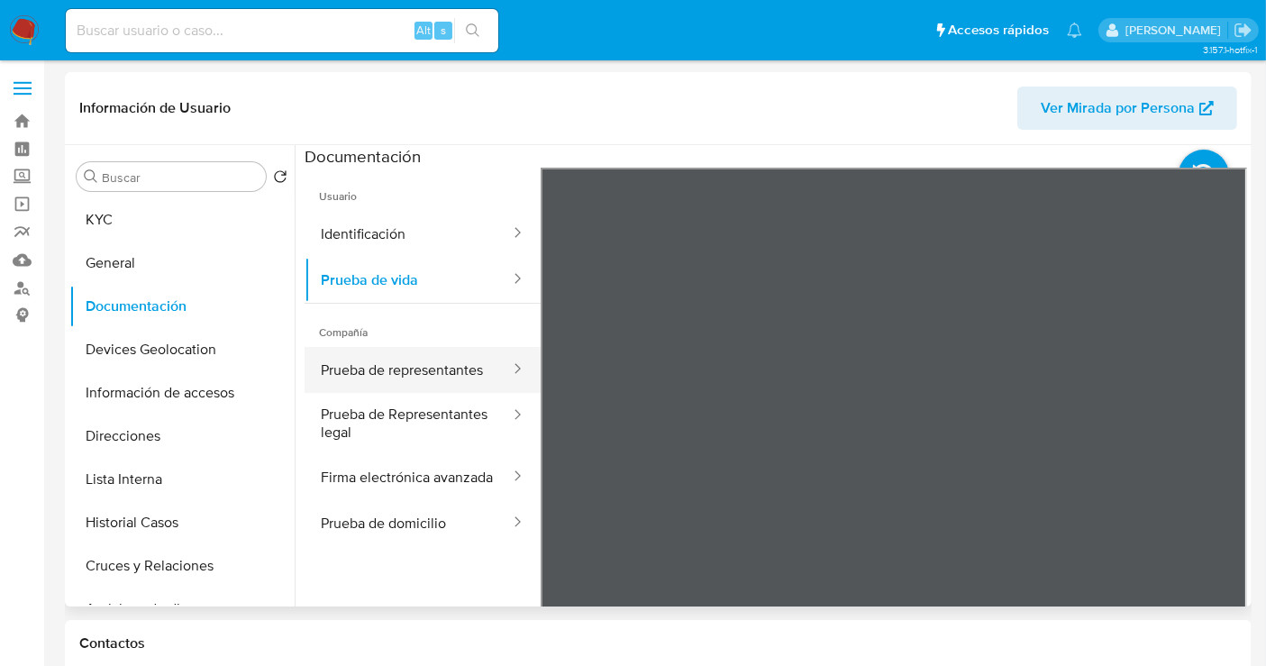
click at [370, 371] on button "Prueba de representantes" at bounding box center [408, 370] width 207 height 46
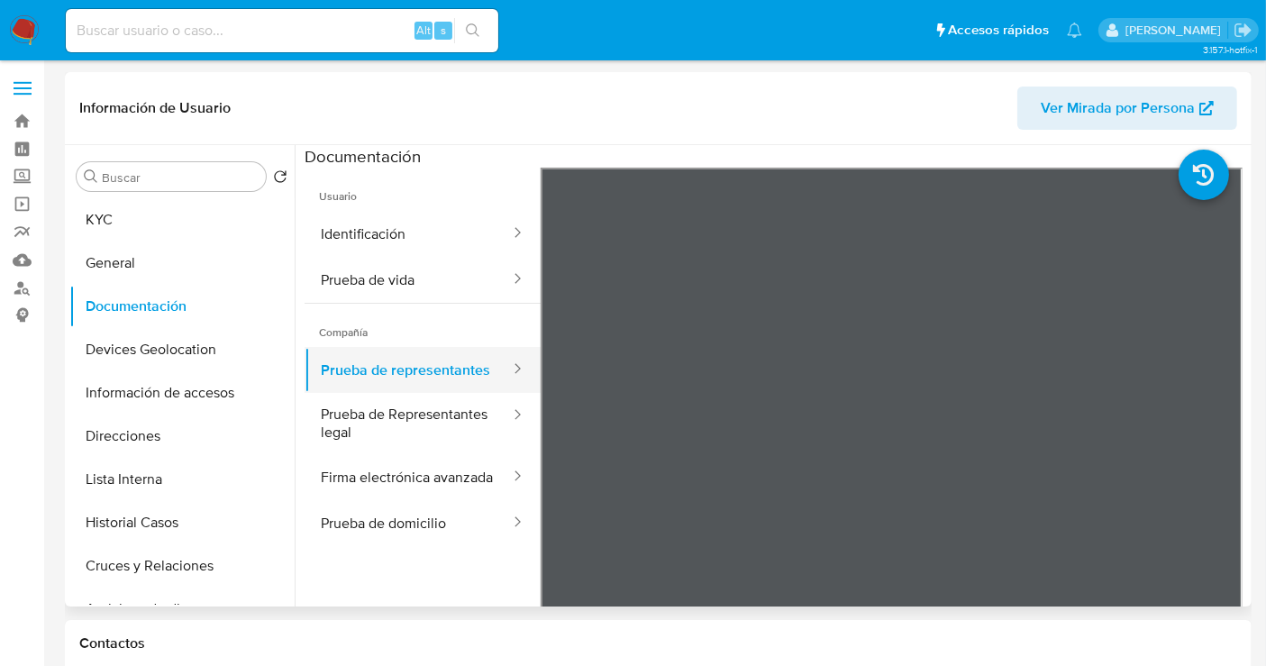
click at [508, 366] on icon at bounding box center [517, 369] width 18 height 18
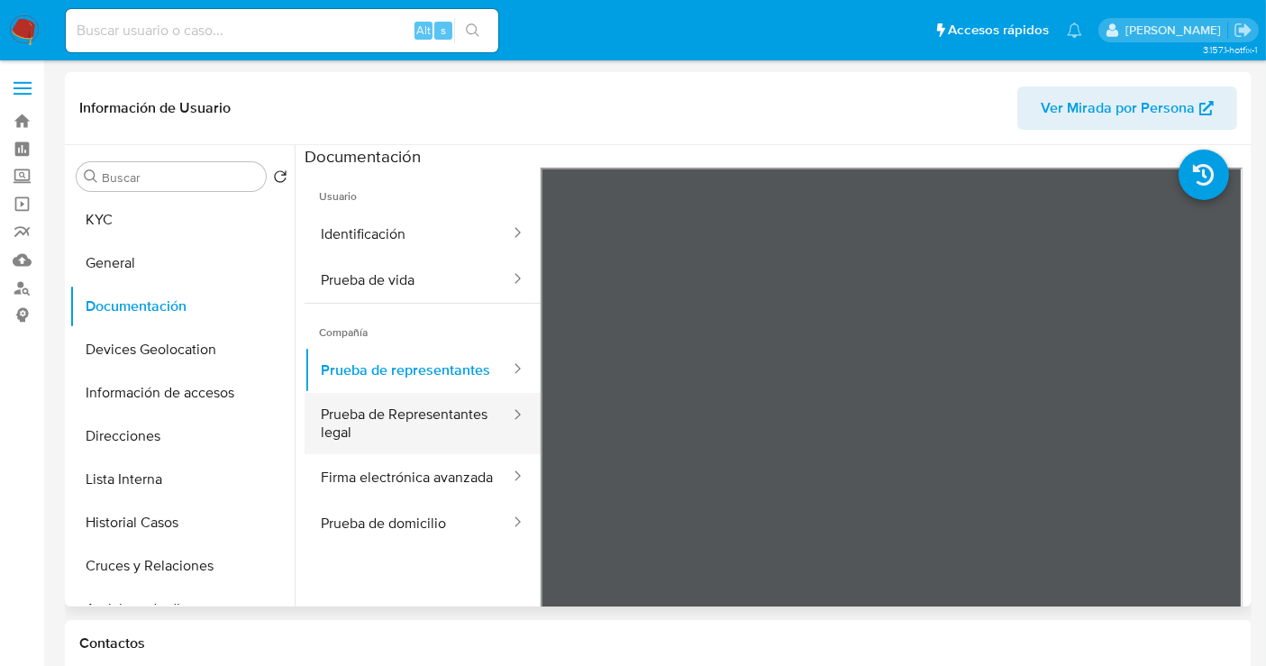
click at [404, 449] on button "Prueba de Representantes legal" at bounding box center [408, 423] width 207 height 61
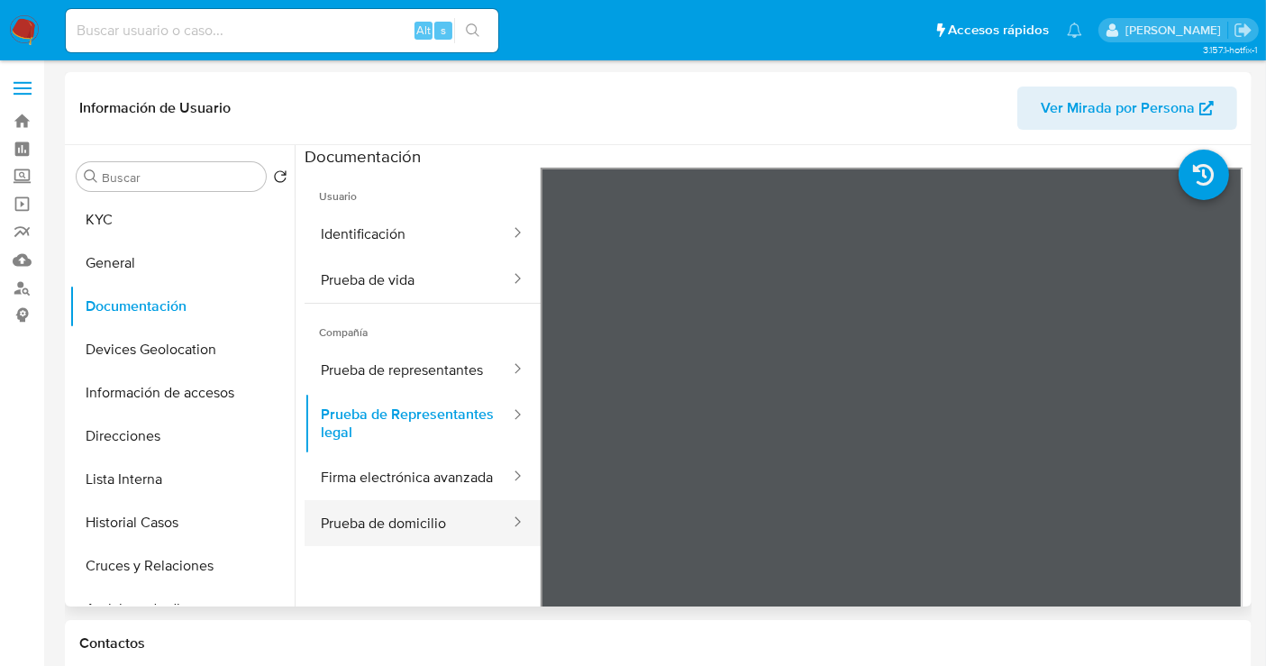
click at [379, 546] on button "Prueba de domicilio" at bounding box center [408, 523] width 207 height 46
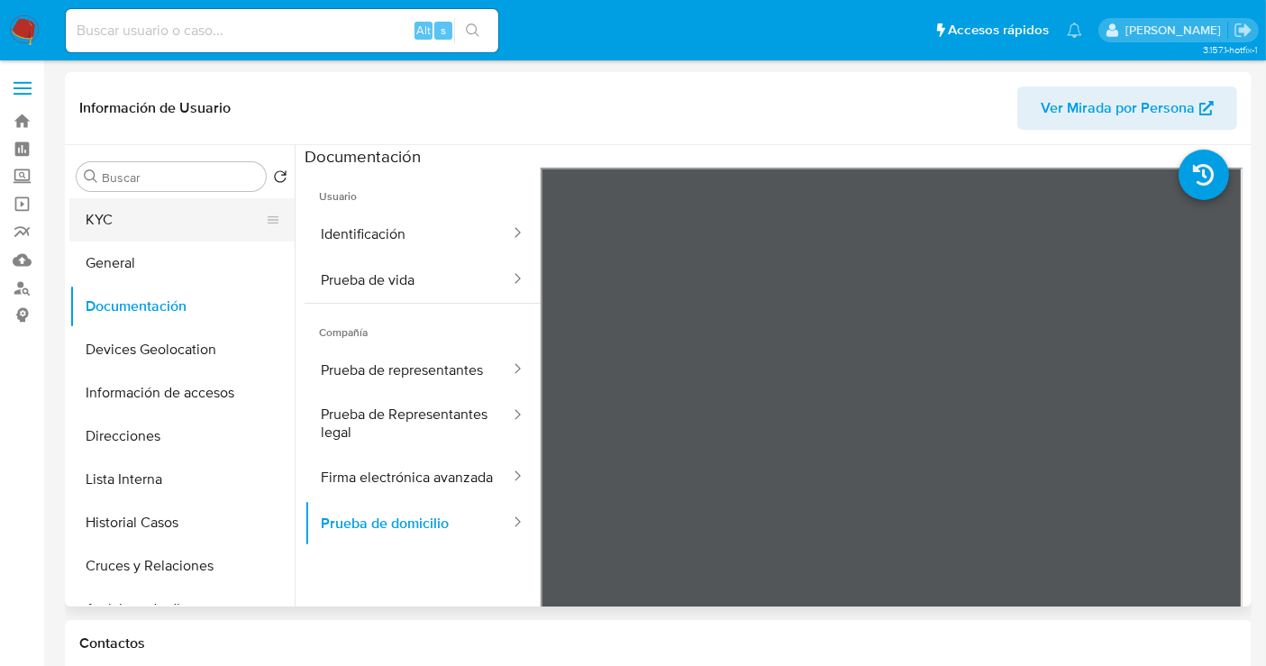
click at [142, 232] on button "KYC" at bounding box center [174, 219] width 211 height 43
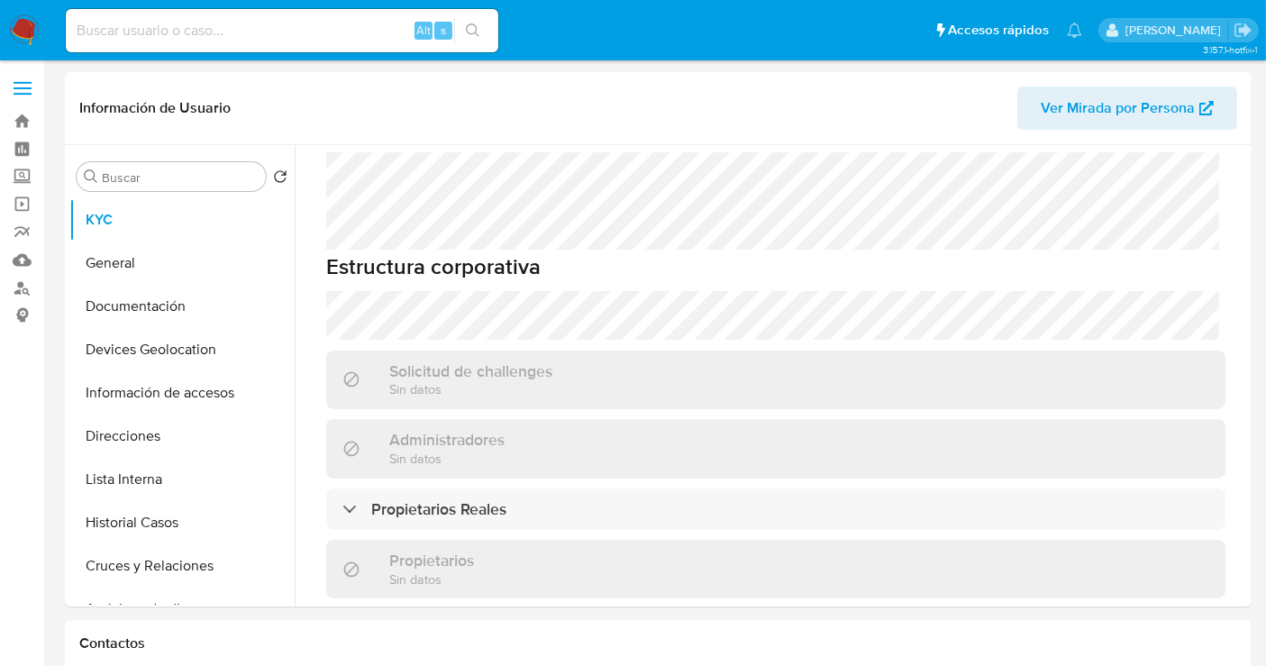
scroll to position [1001, 0]
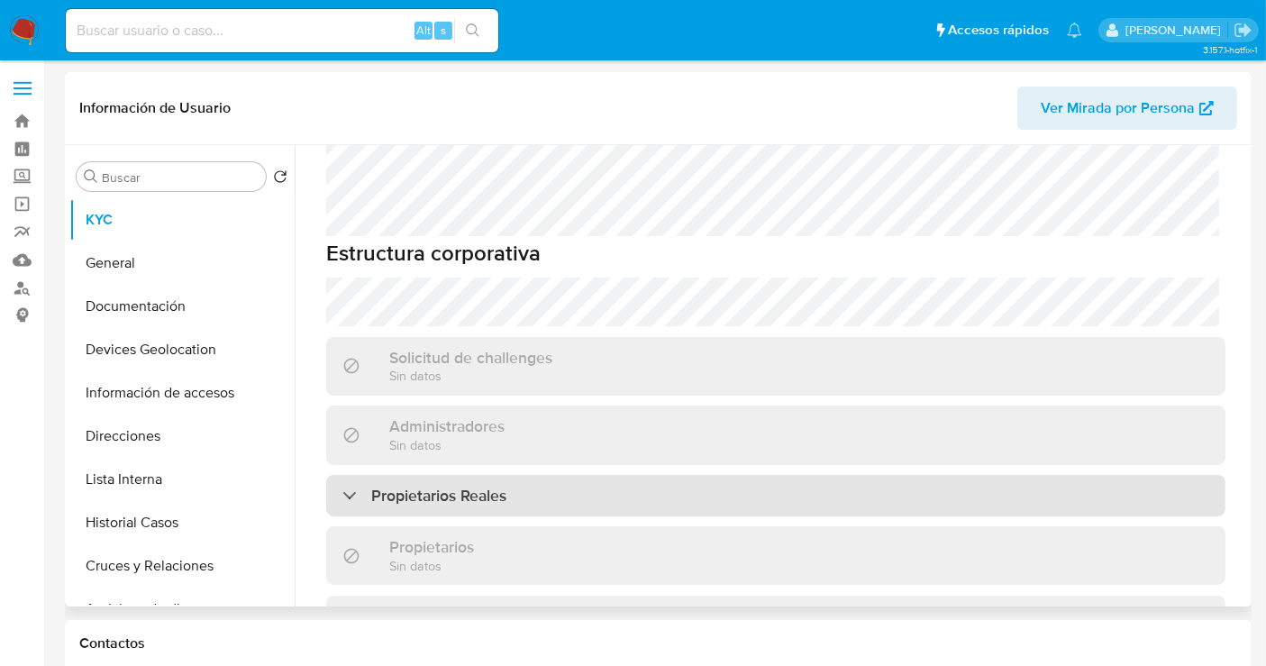
click at [514, 475] on div "Propietarios Reales" at bounding box center [775, 495] width 899 height 41
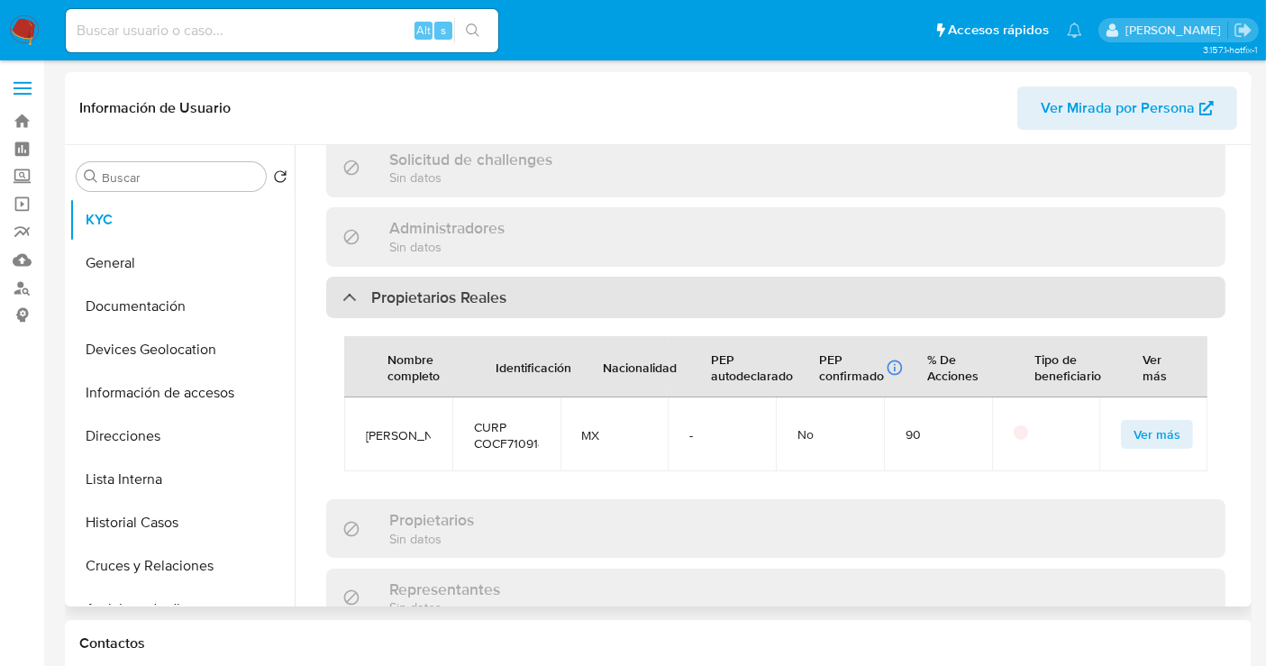
scroll to position [1201, 0]
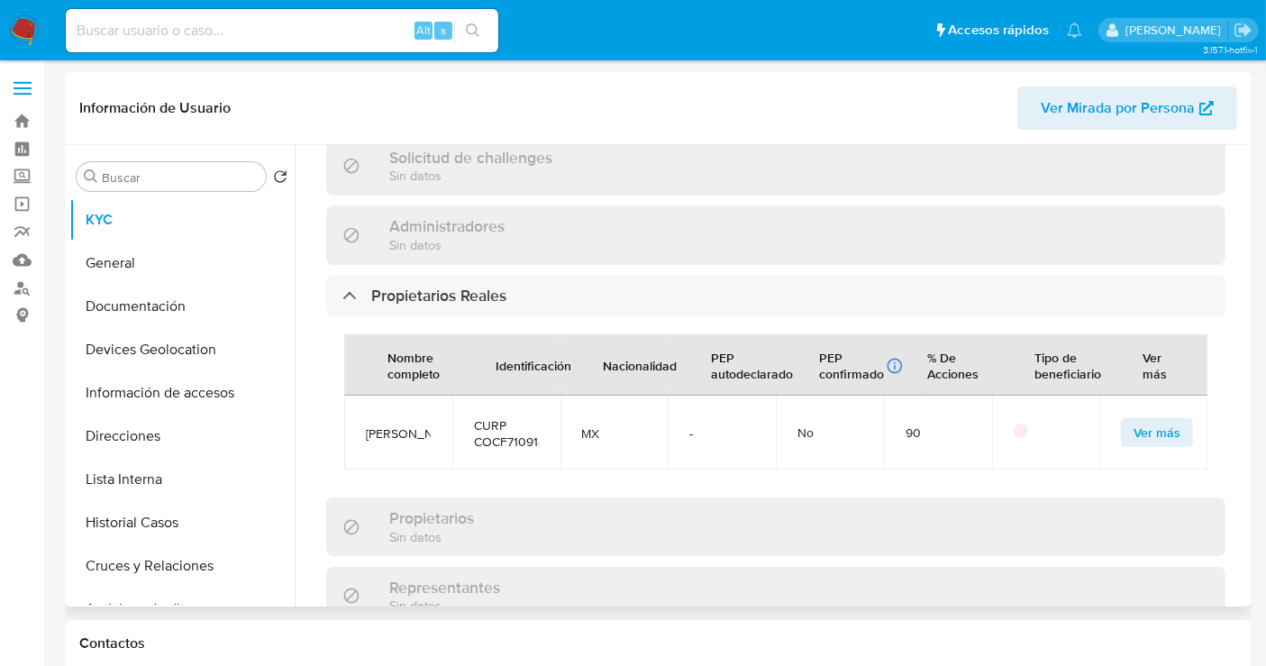
drag, startPoint x: 422, startPoint y: 355, endPoint x: 365, endPoint y: 322, distance: 65.8
click at [366, 425] on span "FERNANDO CORTES CHAPULA" at bounding box center [398, 433] width 65 height 16
copy span "FERNANDO CORTES CHAPULA"
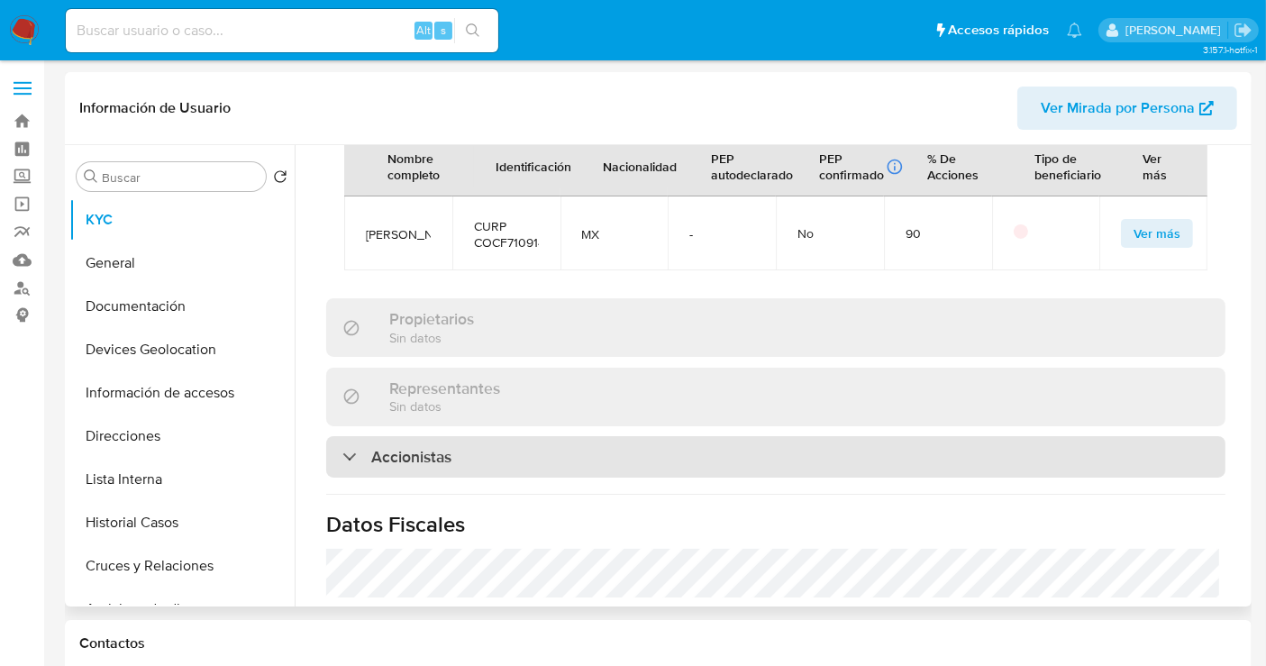
scroll to position [1401, 0]
click at [443, 446] on h3 "Accionistas" at bounding box center [411, 456] width 80 height 20
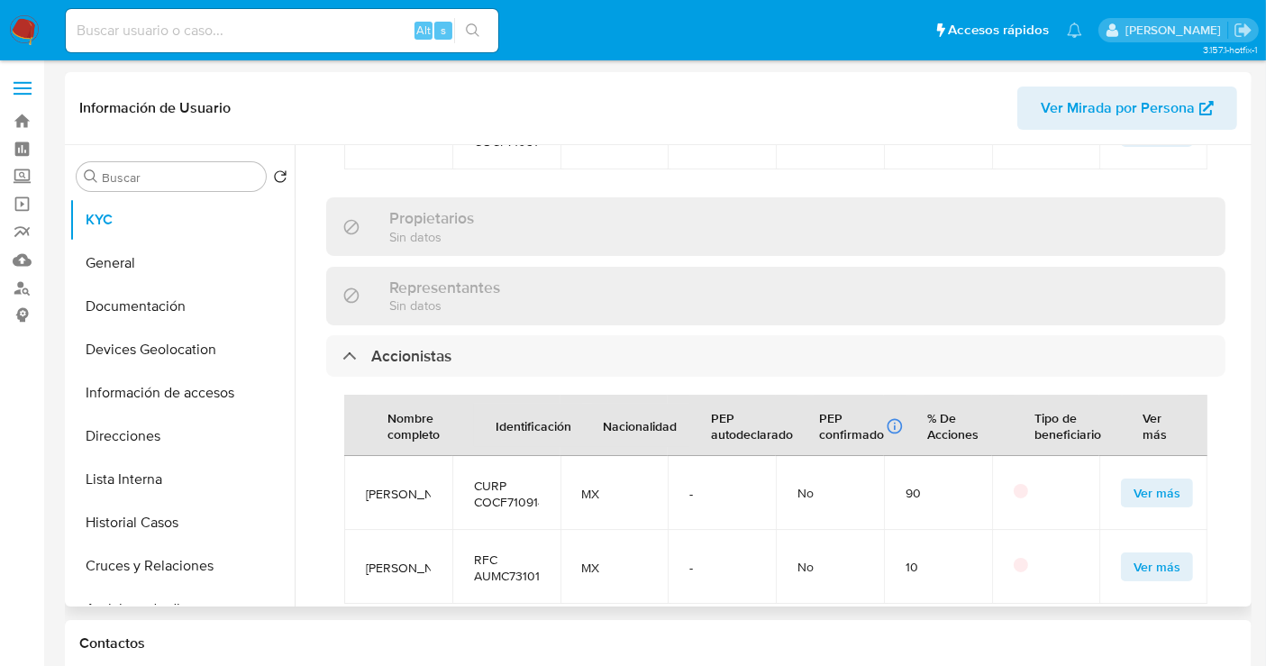
scroll to position [8, 0]
drag, startPoint x: 426, startPoint y: 526, endPoint x: 357, endPoint y: 475, distance: 86.3
click at [357, 530] on td "CESAR AZUARA MALAGON" at bounding box center [398, 567] width 108 height 74
copy span "CESAR AZUARA MALAGON"
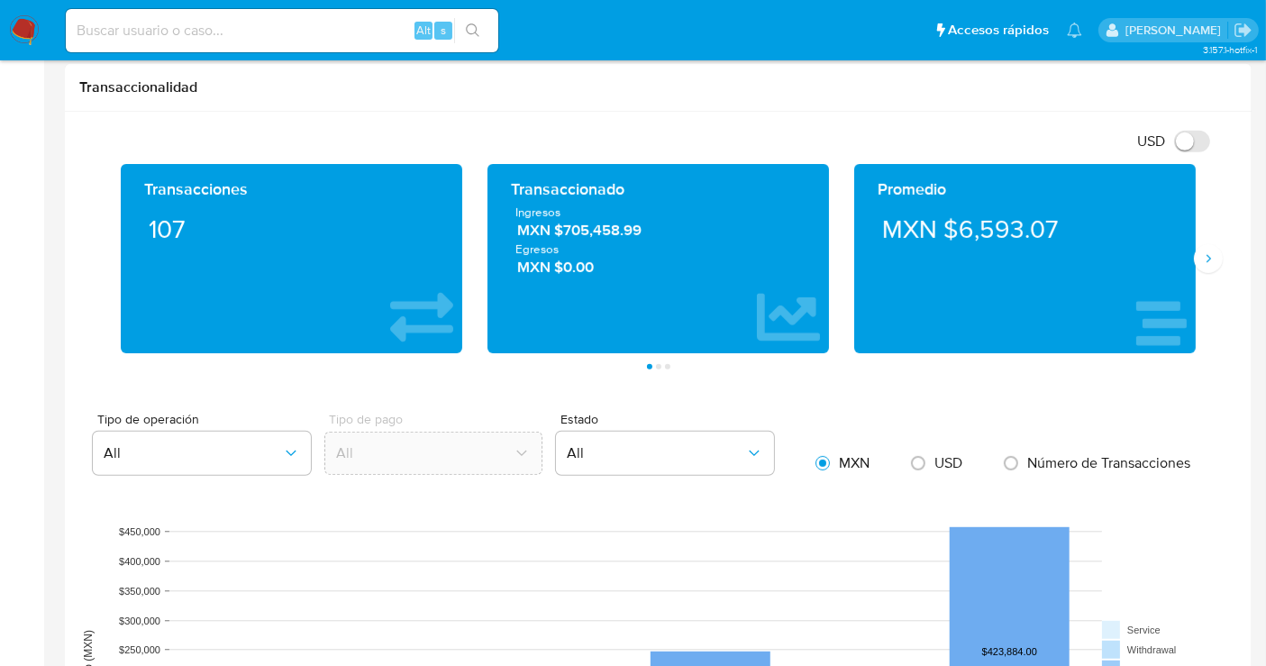
scroll to position [400, 0]
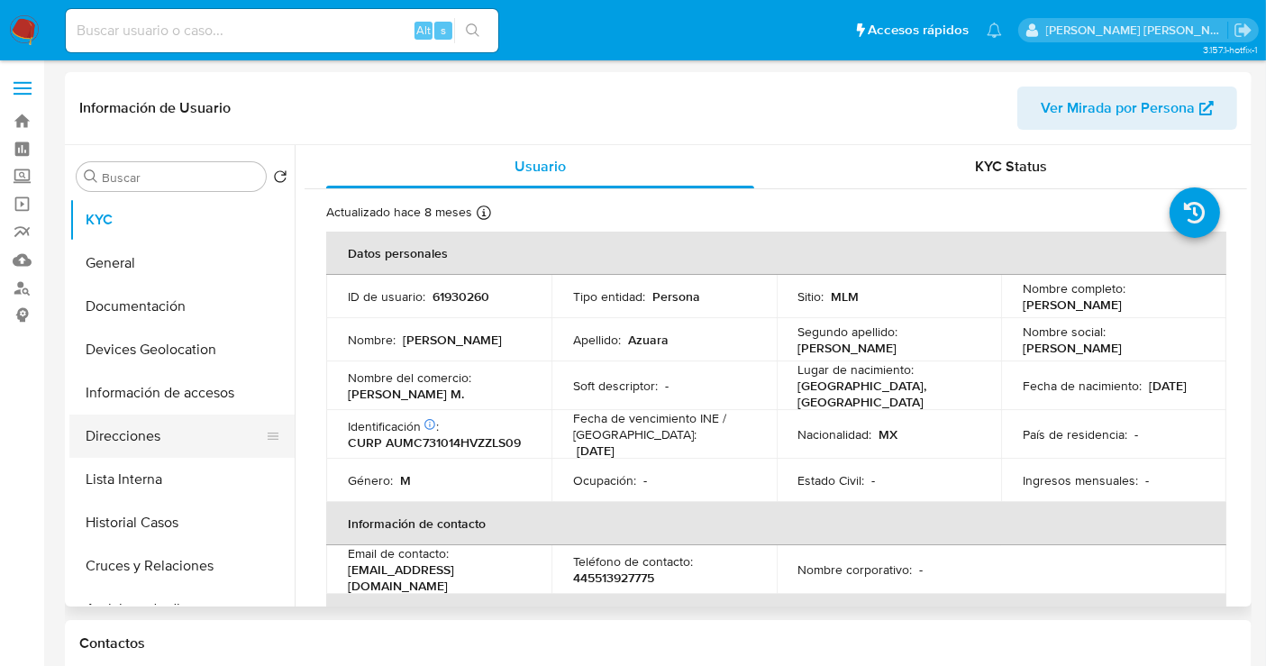
select select "10"
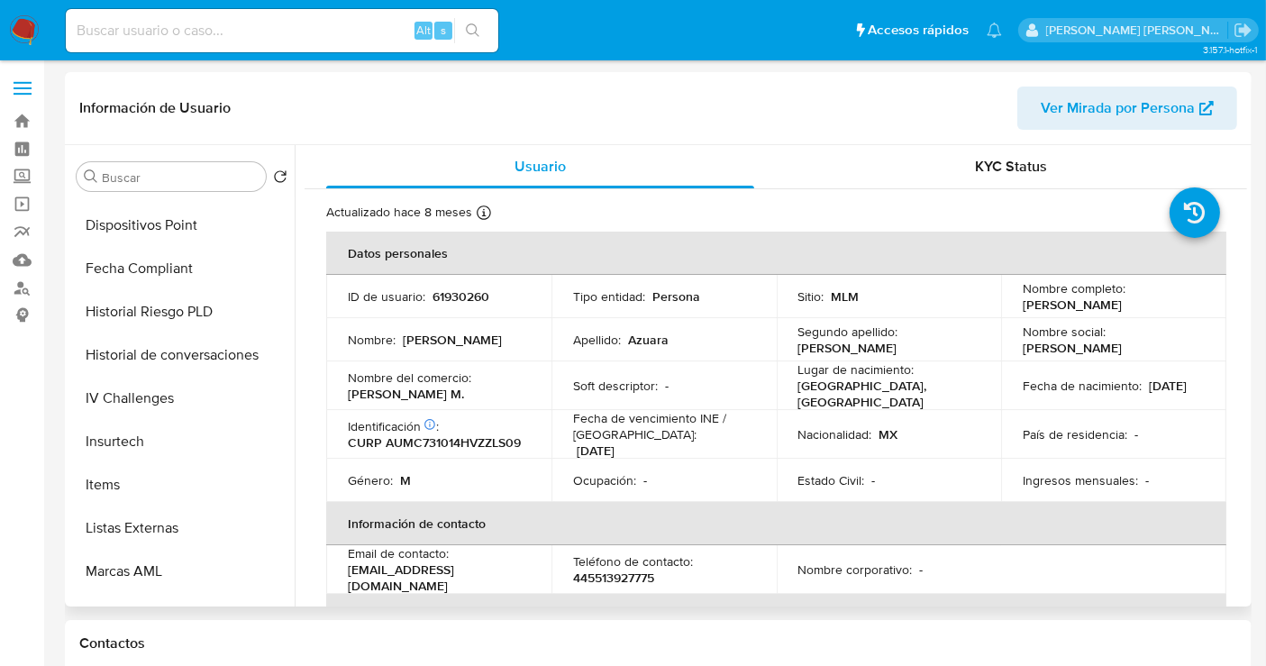
scroll to position [761, 0]
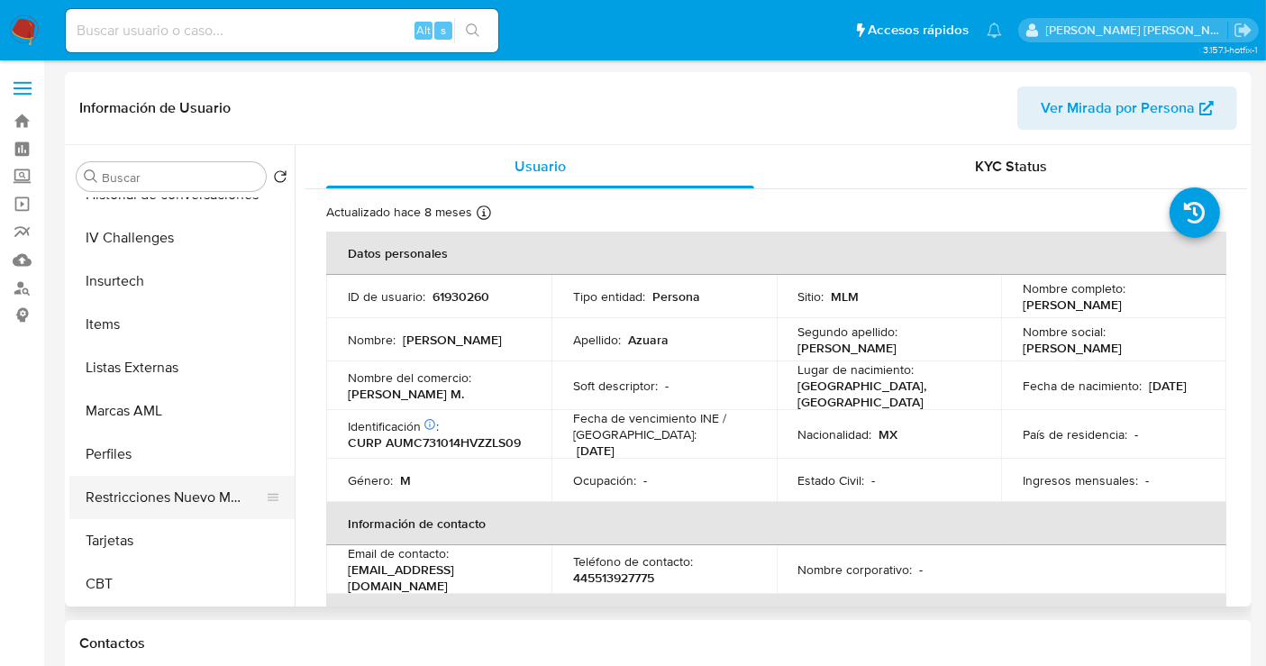
click at [157, 499] on button "Restricciones Nuevo Mundo" at bounding box center [174, 497] width 211 height 43
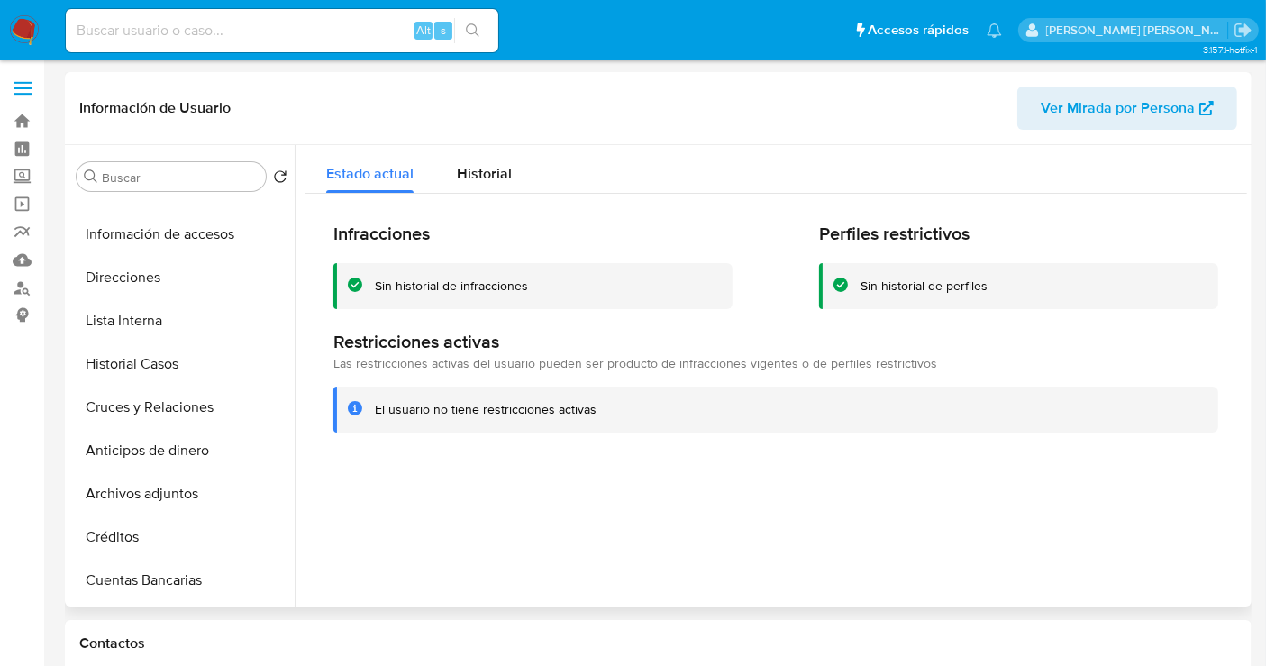
scroll to position [59, 0]
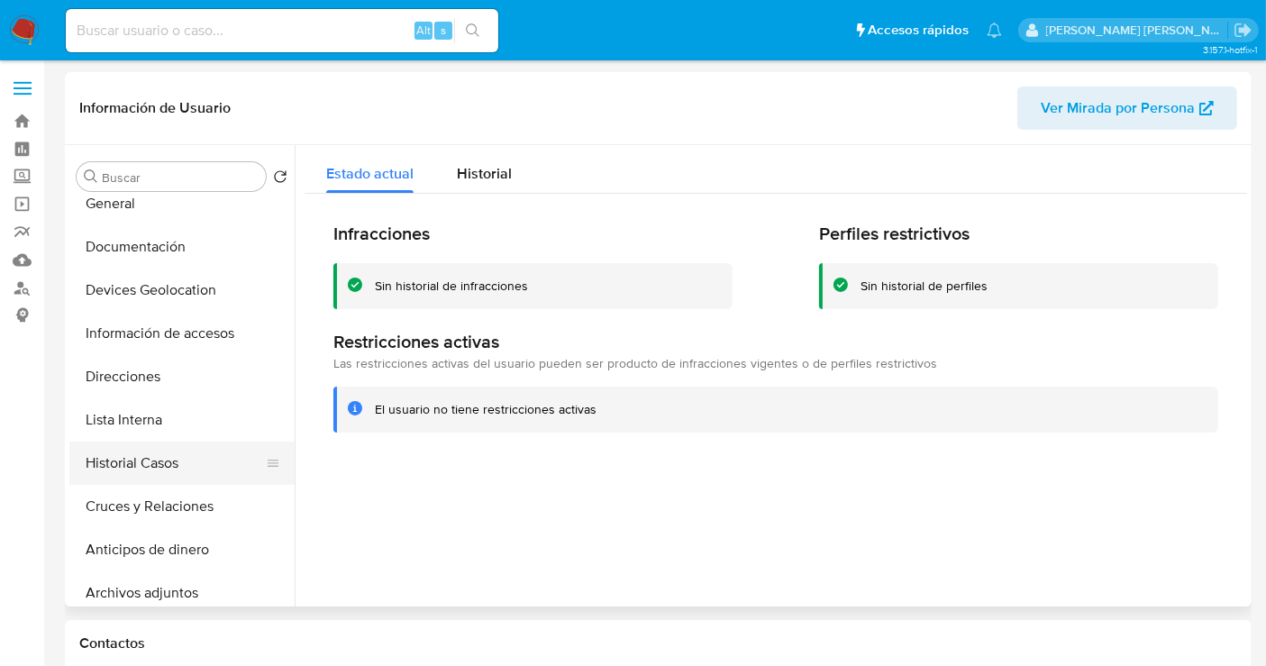
click at [150, 463] on button "Historial Casos" at bounding box center [174, 463] width 211 height 43
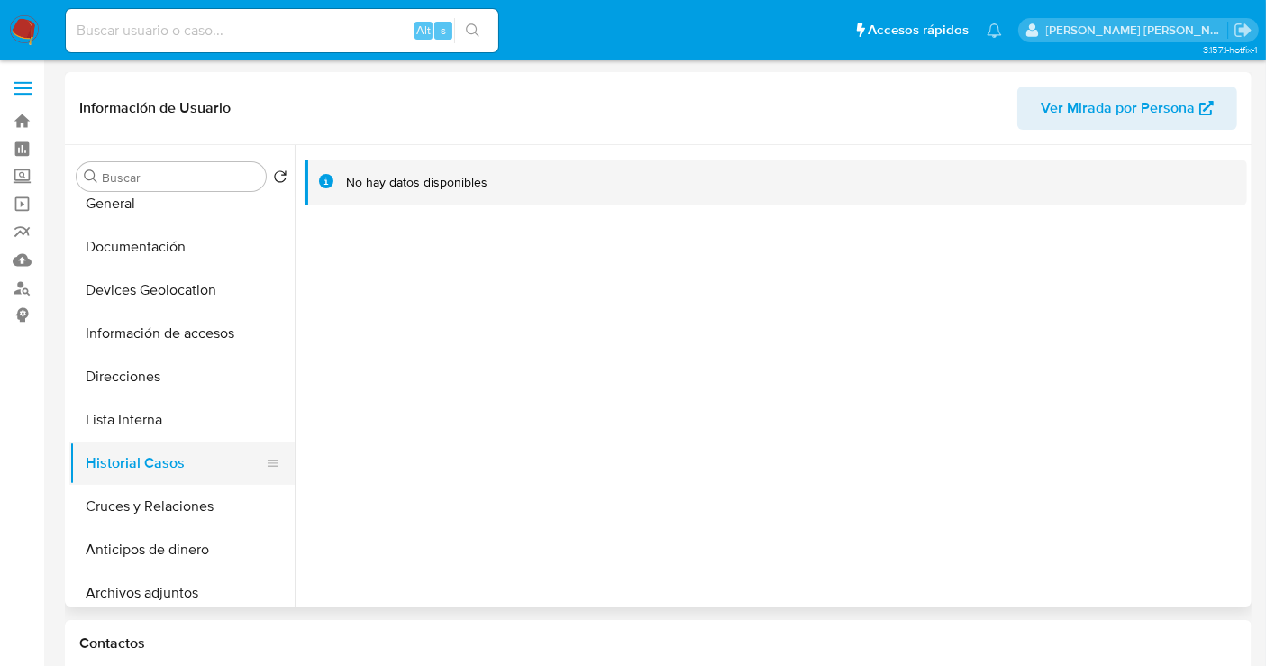
scroll to position [0, 0]
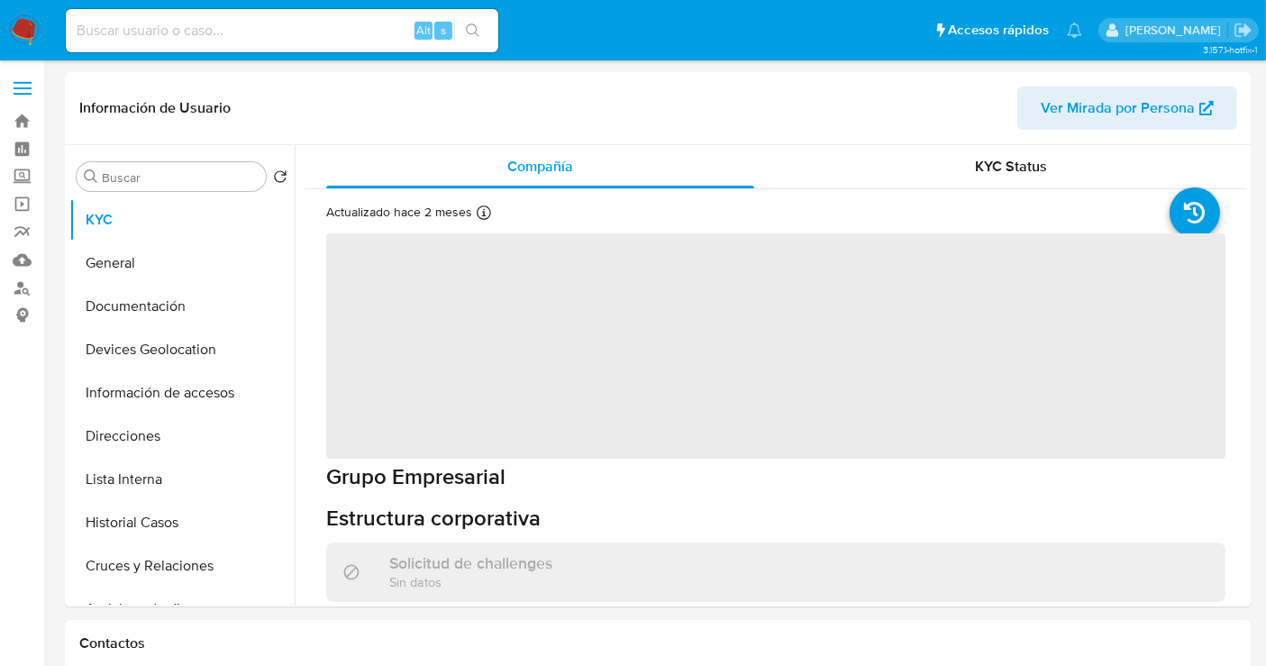
select select "10"
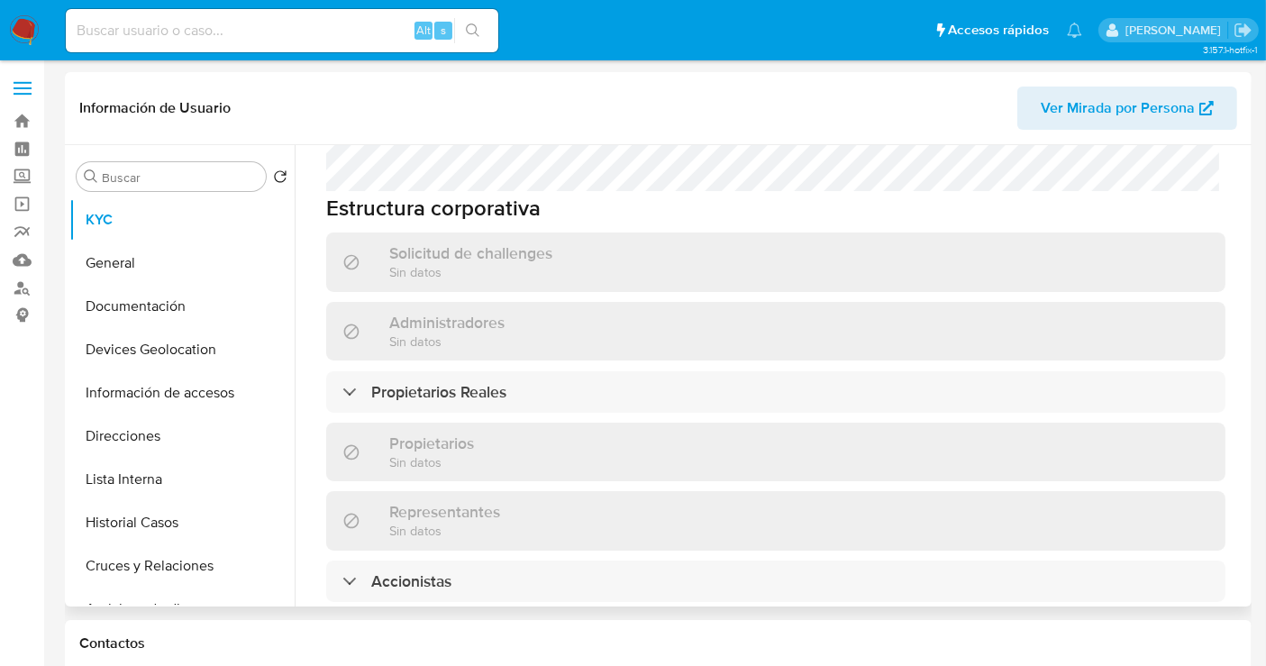
scroll to position [1001, 0]
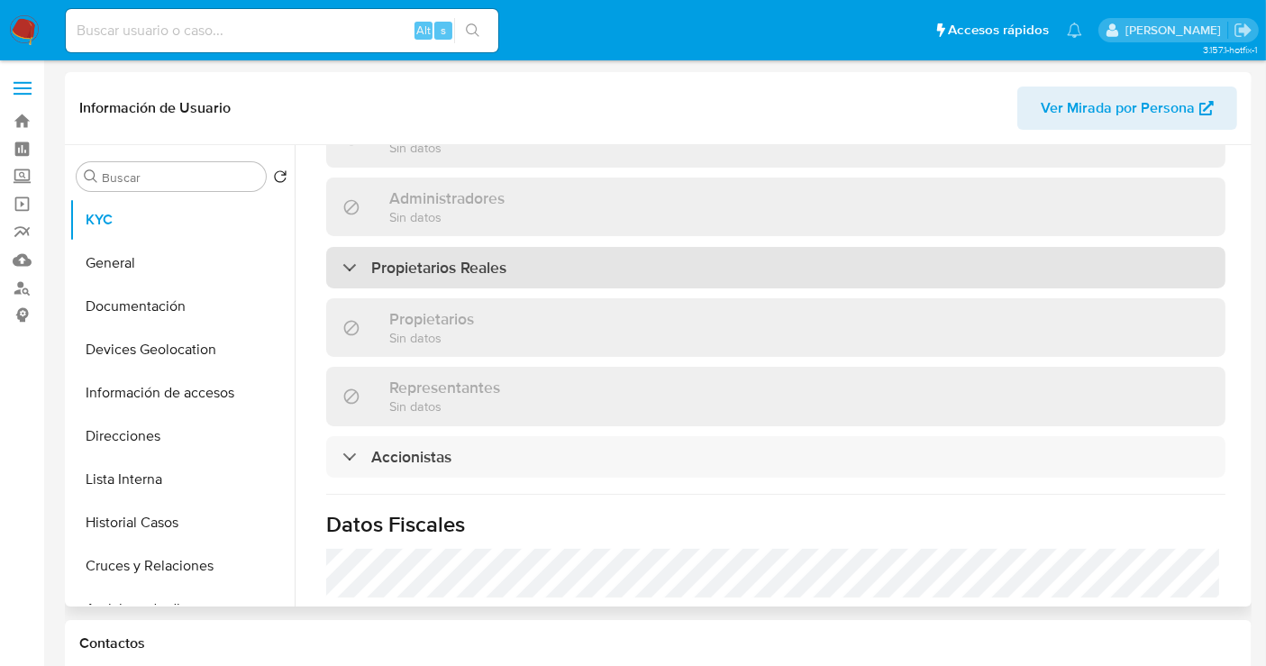
click at [459, 258] on h3 "Propietarios Reales" at bounding box center [438, 268] width 135 height 20
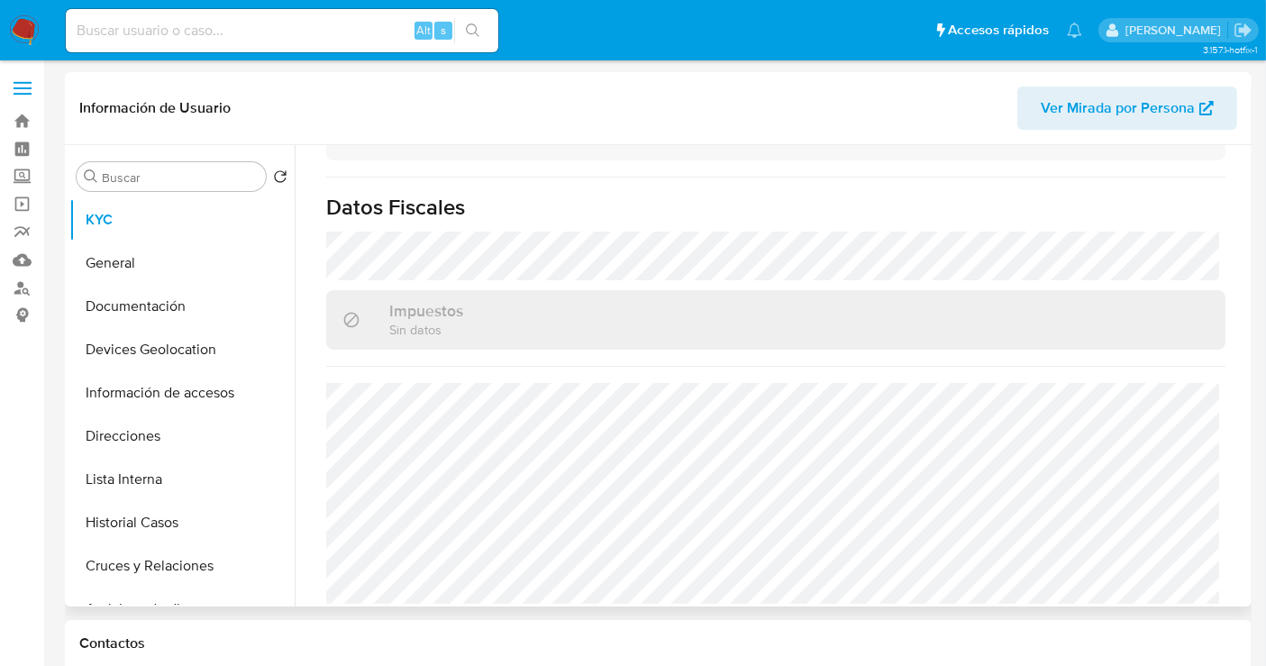
scroll to position [1290, 0]
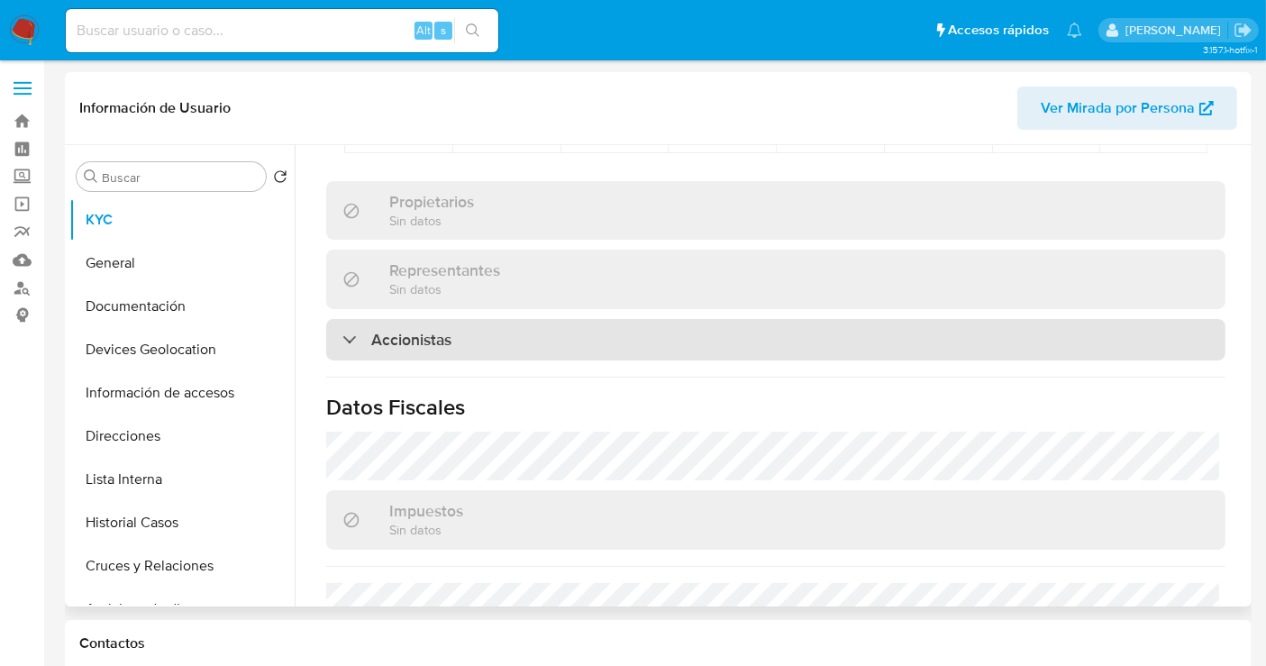
click at [405, 333] on h3 "Accionistas" at bounding box center [411, 340] width 80 height 20
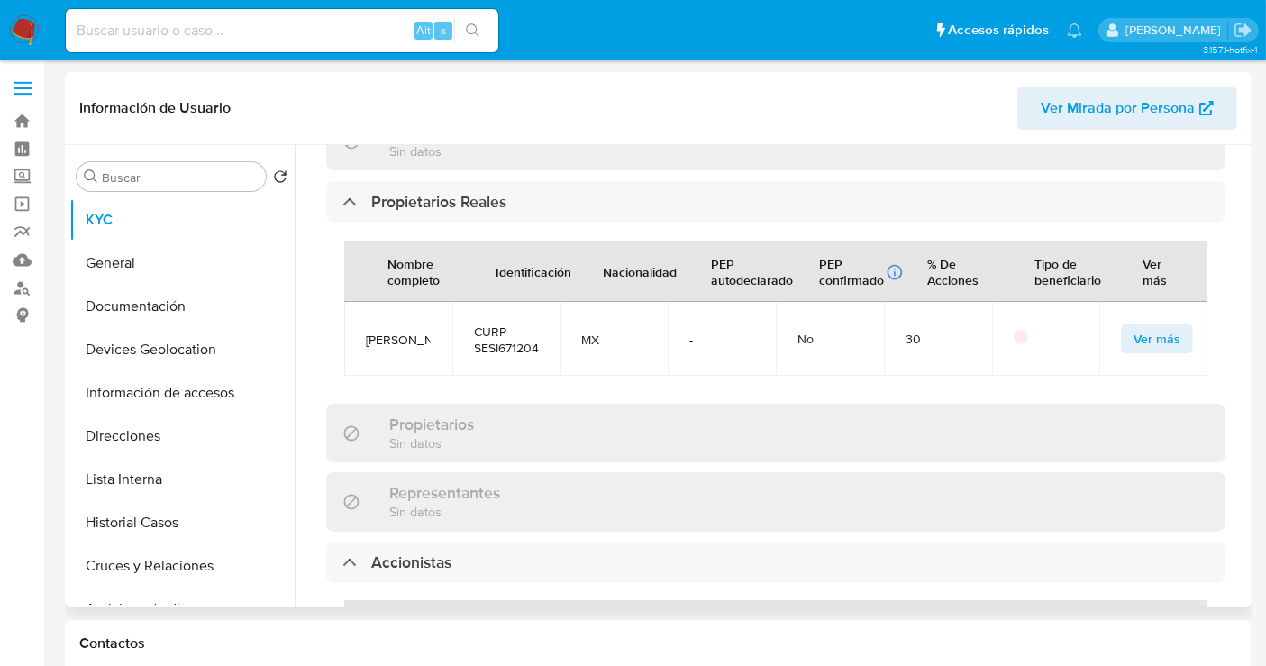
scroll to position [950, 0]
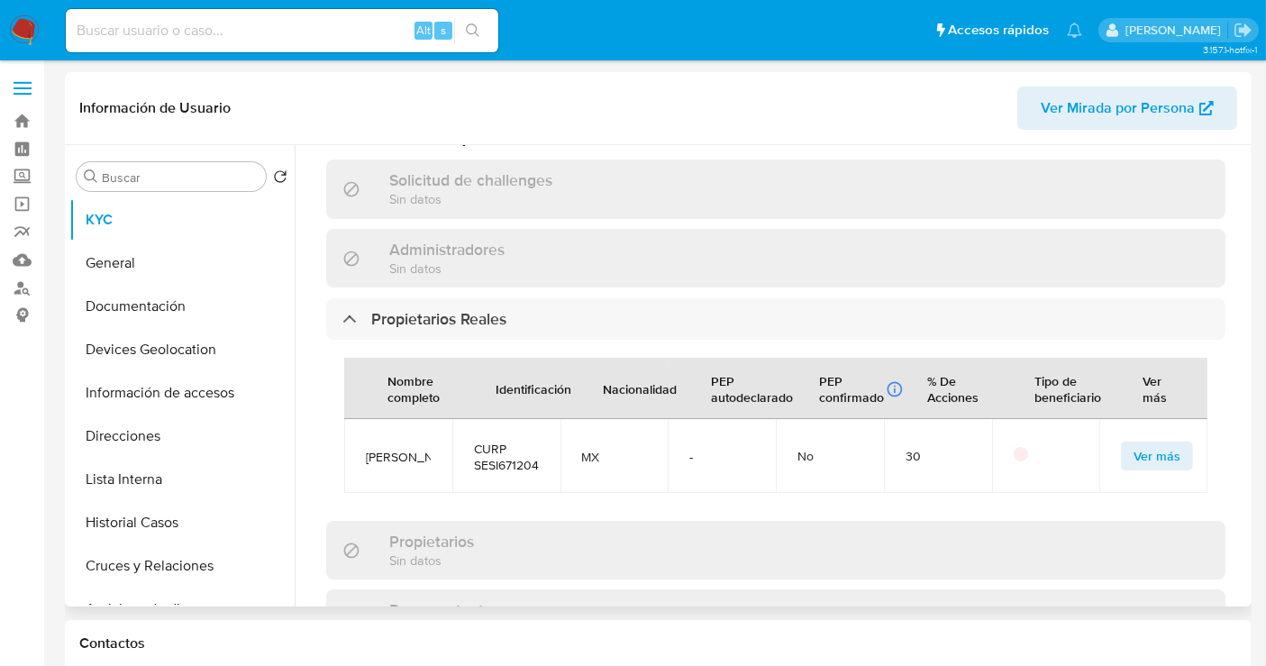
drag, startPoint x: 392, startPoint y: 447, endPoint x: 363, endPoint y: 421, distance: 38.9
click at [363, 421] on td "[PERSON_NAME]" at bounding box center [398, 456] width 108 height 74
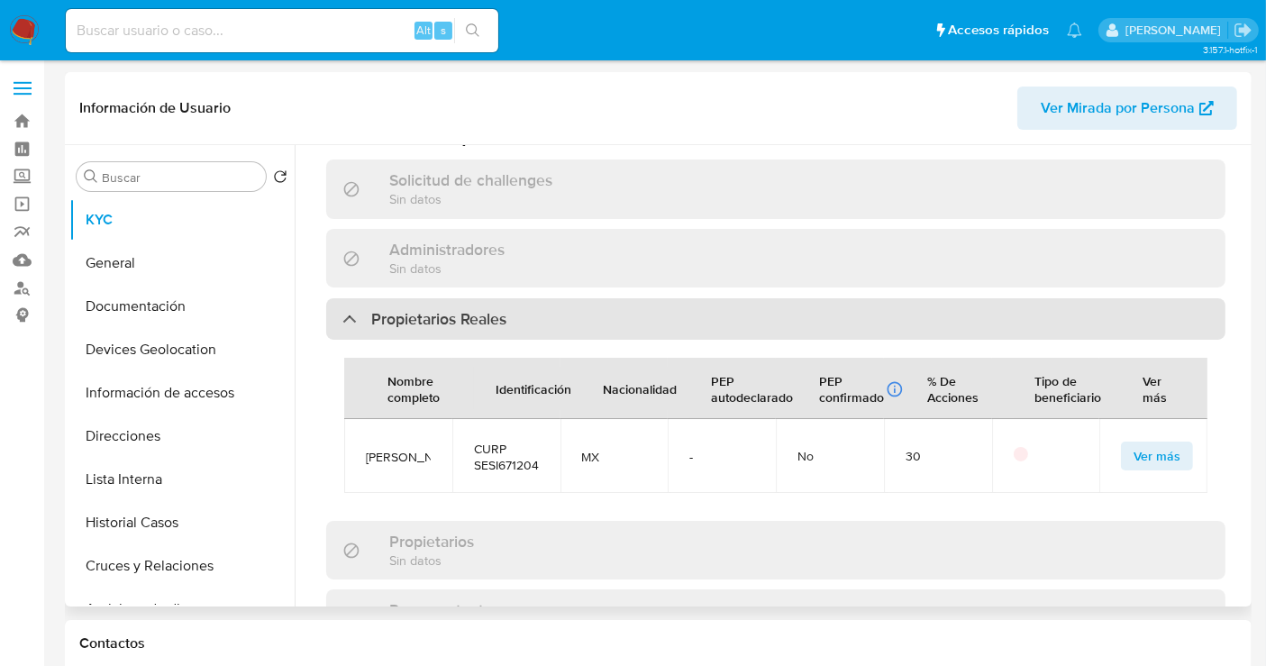
copy span "[PERSON_NAME]"
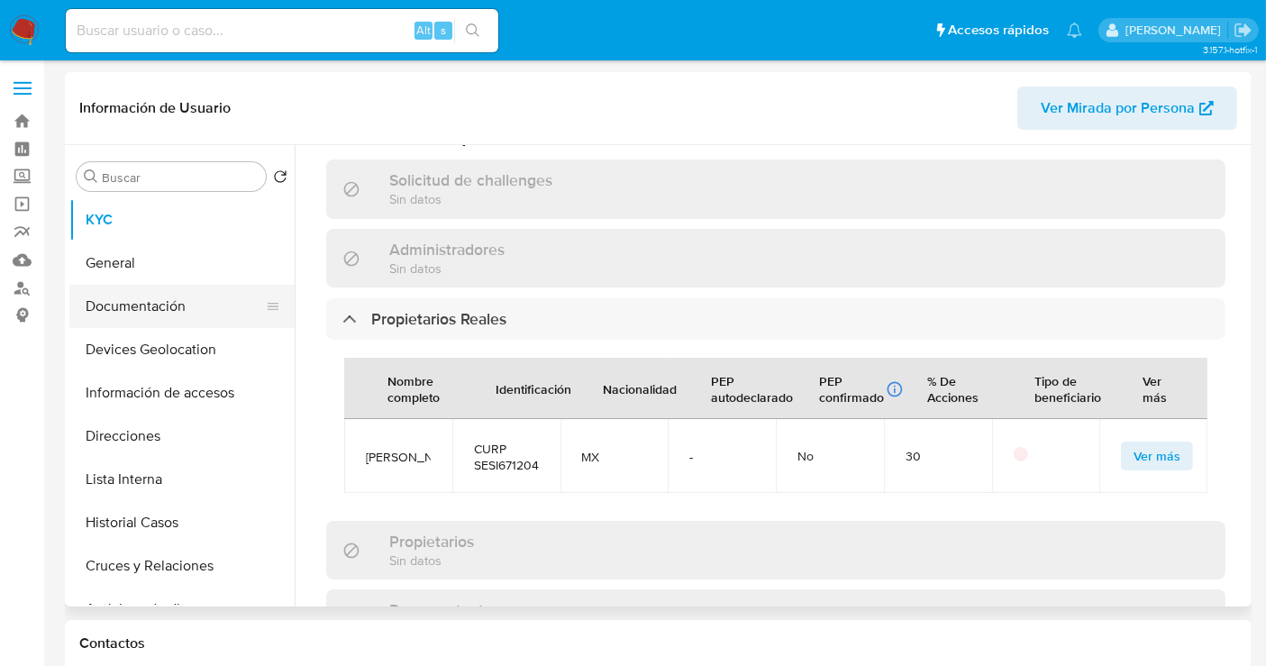
click at [107, 303] on button "Documentación" at bounding box center [174, 306] width 211 height 43
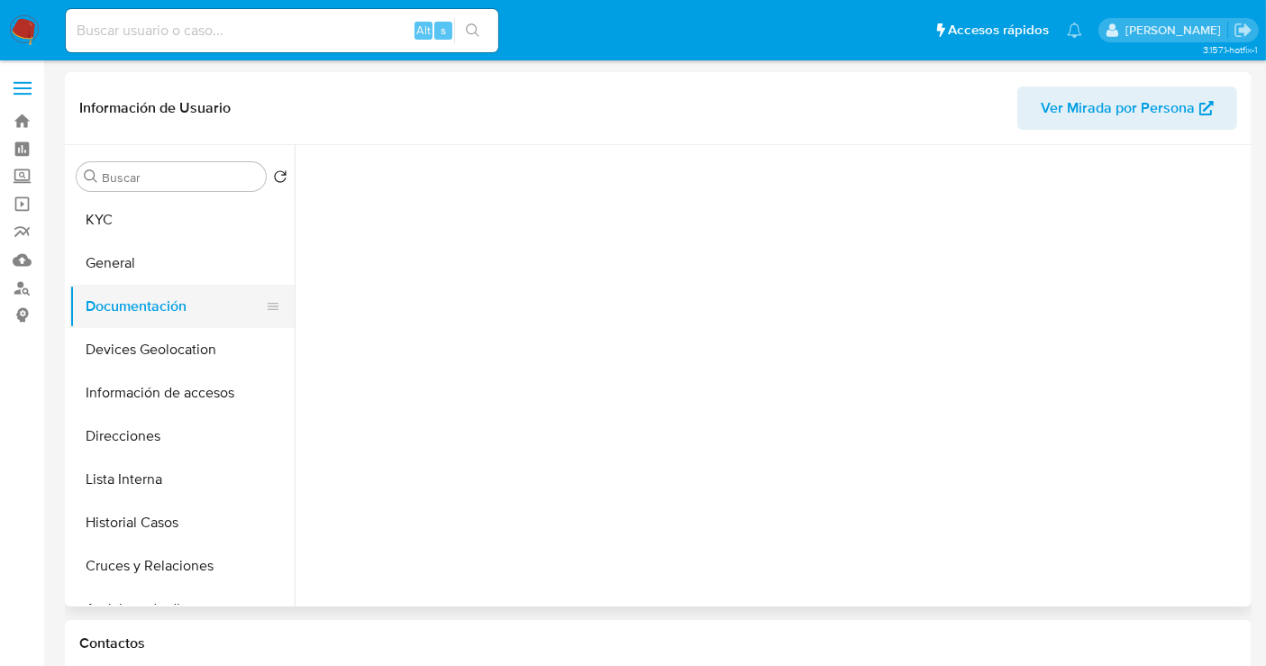
scroll to position [0, 0]
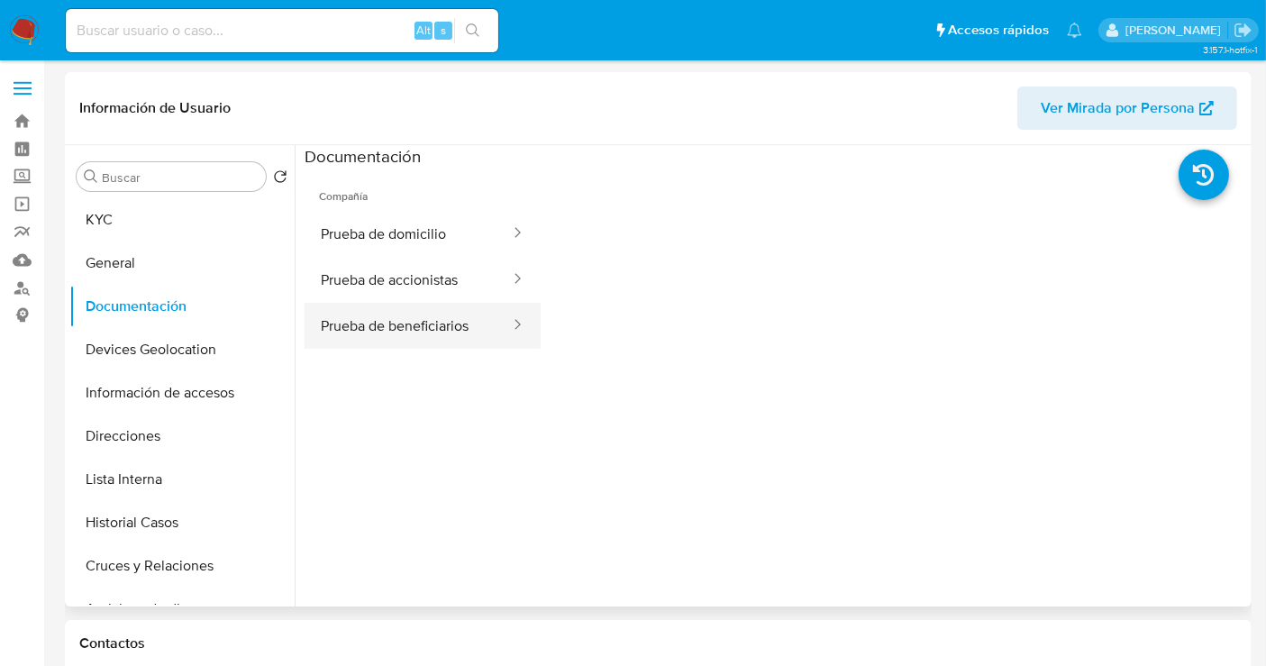
click at [434, 331] on button "Prueba de beneficiarios" at bounding box center [408, 326] width 207 height 46
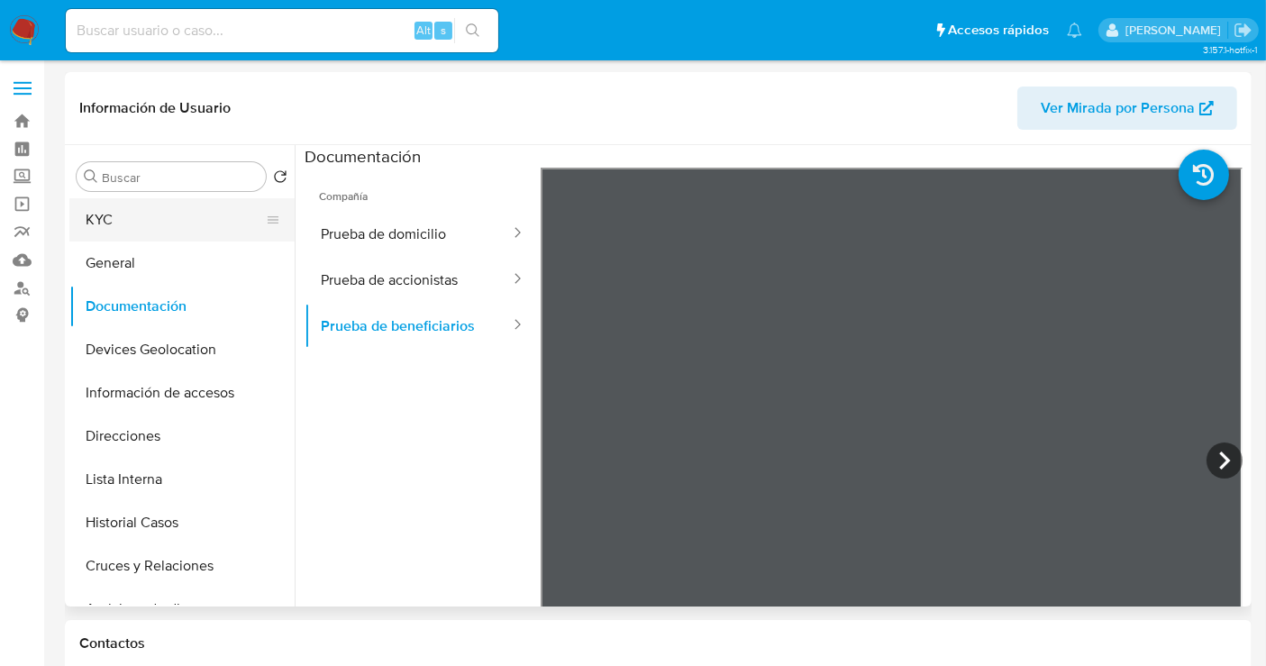
click at [116, 225] on button "KYC" at bounding box center [174, 219] width 211 height 43
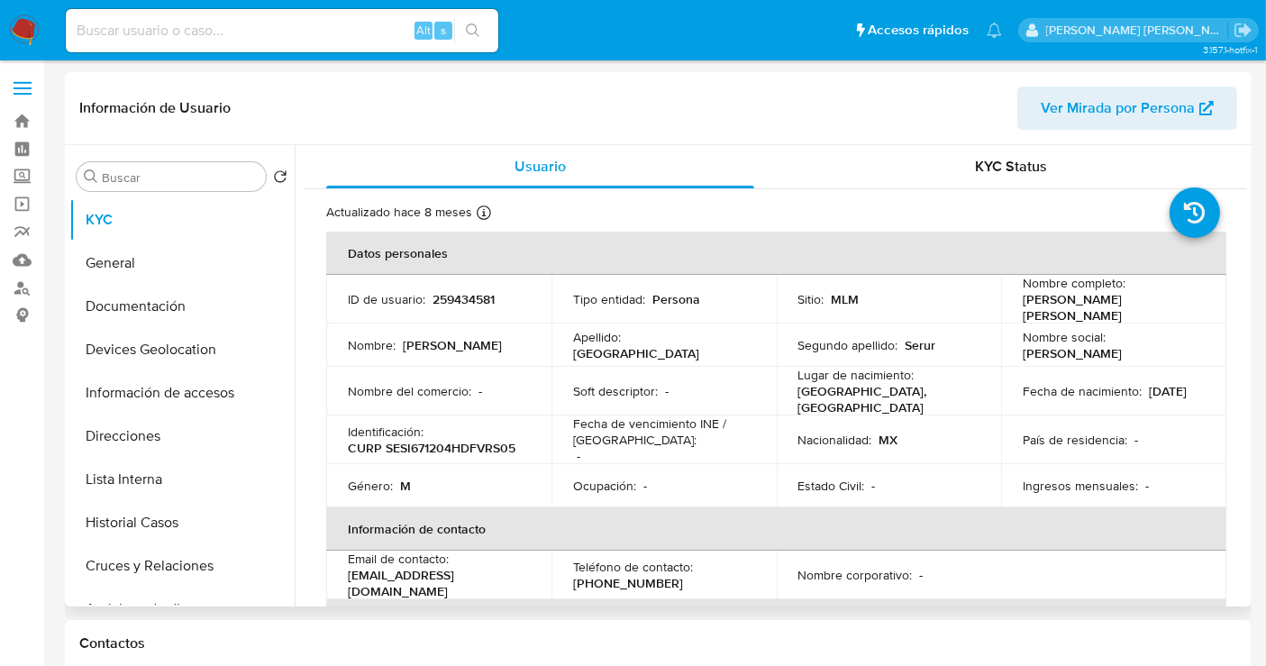
select select "10"
click at [139, 523] on button "Historial Casos" at bounding box center [174, 522] width 211 height 43
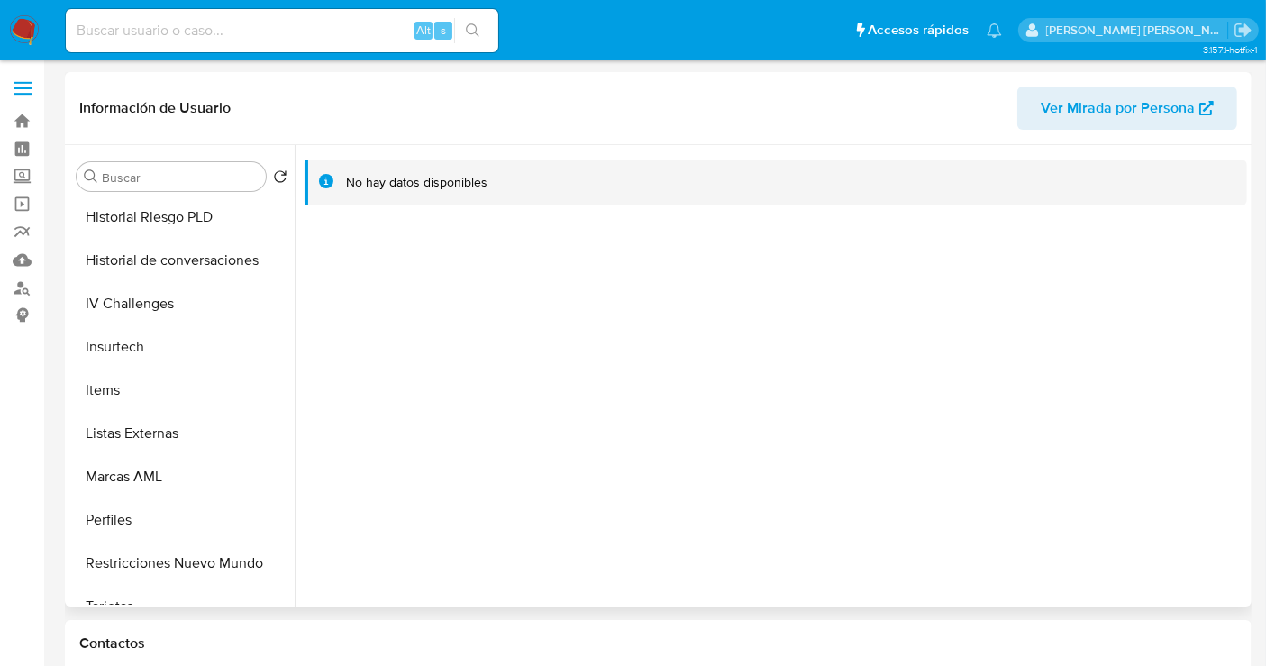
scroll to position [761, 0]
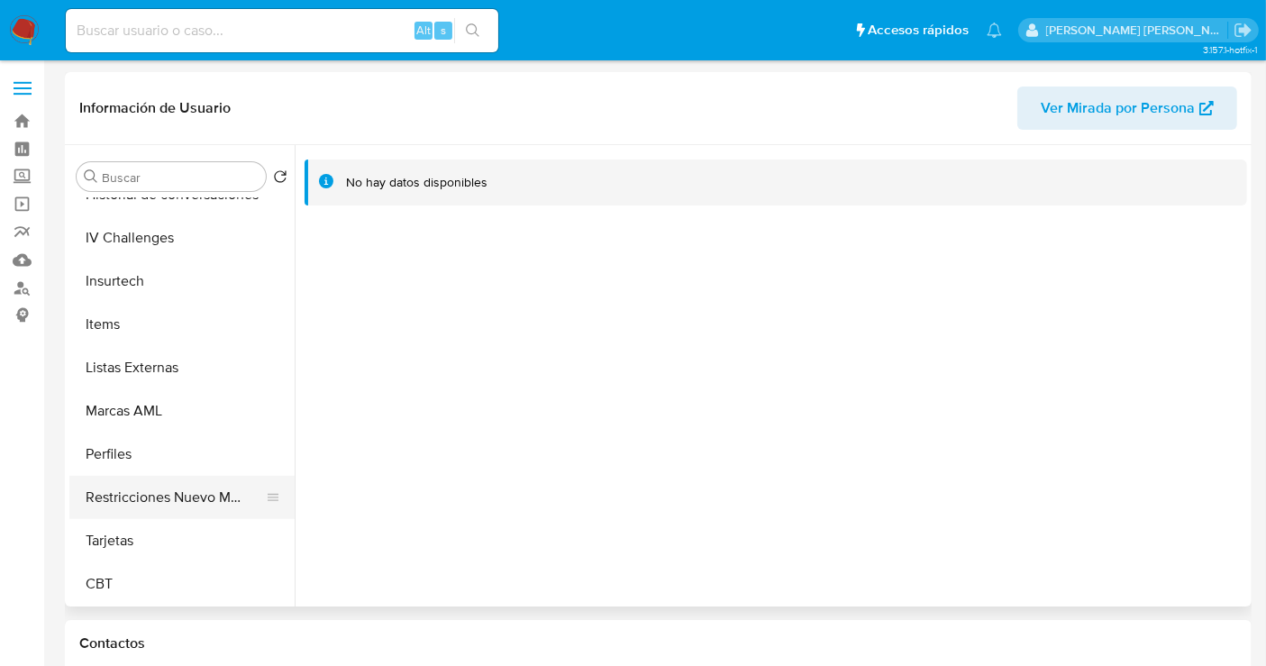
click at [146, 496] on button "Restricciones Nuevo Mundo" at bounding box center [174, 497] width 211 height 43
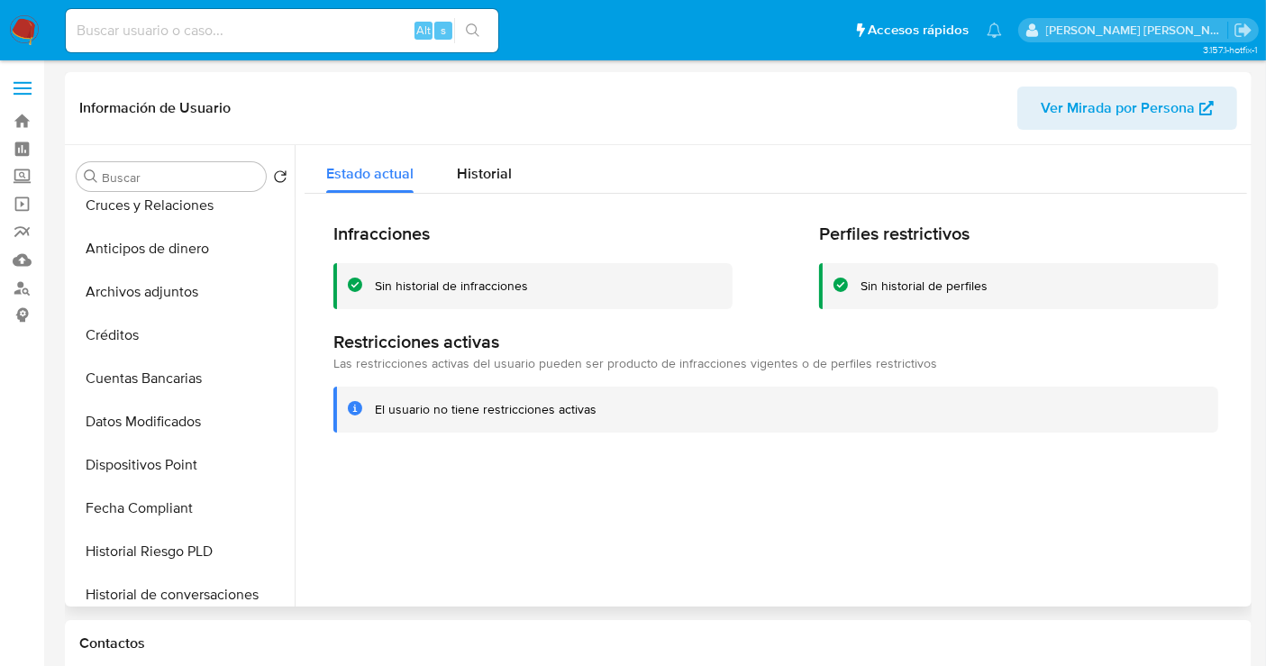
scroll to position [0, 0]
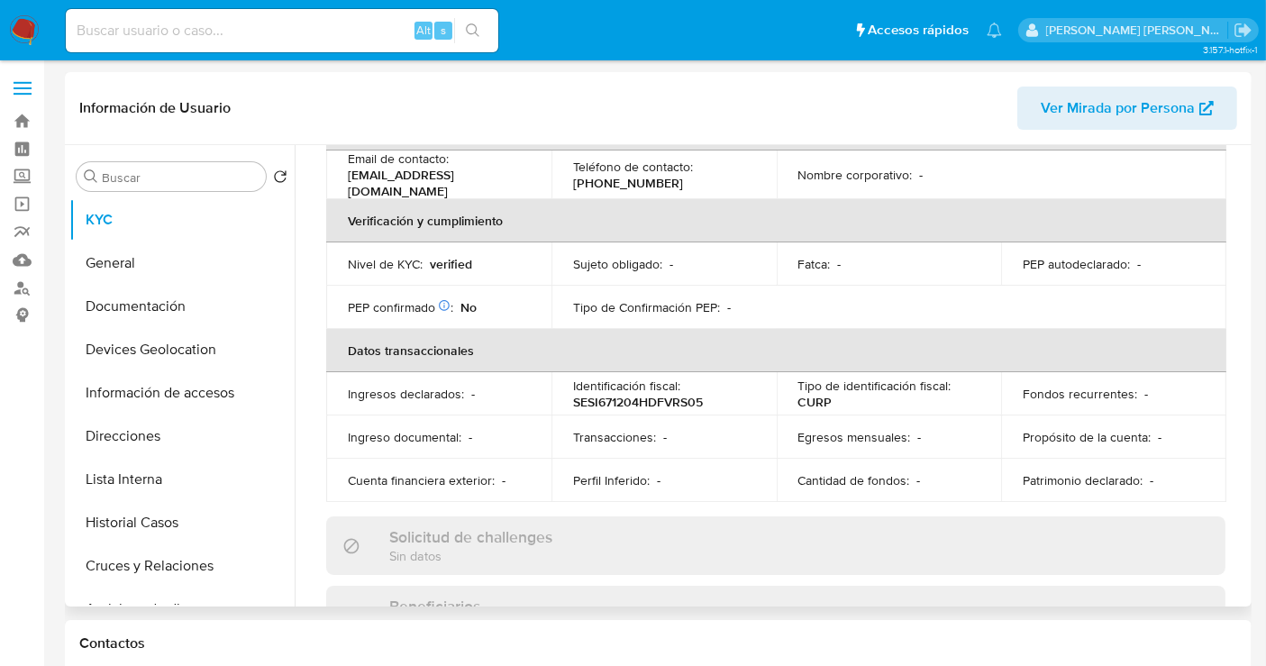
select select "10"
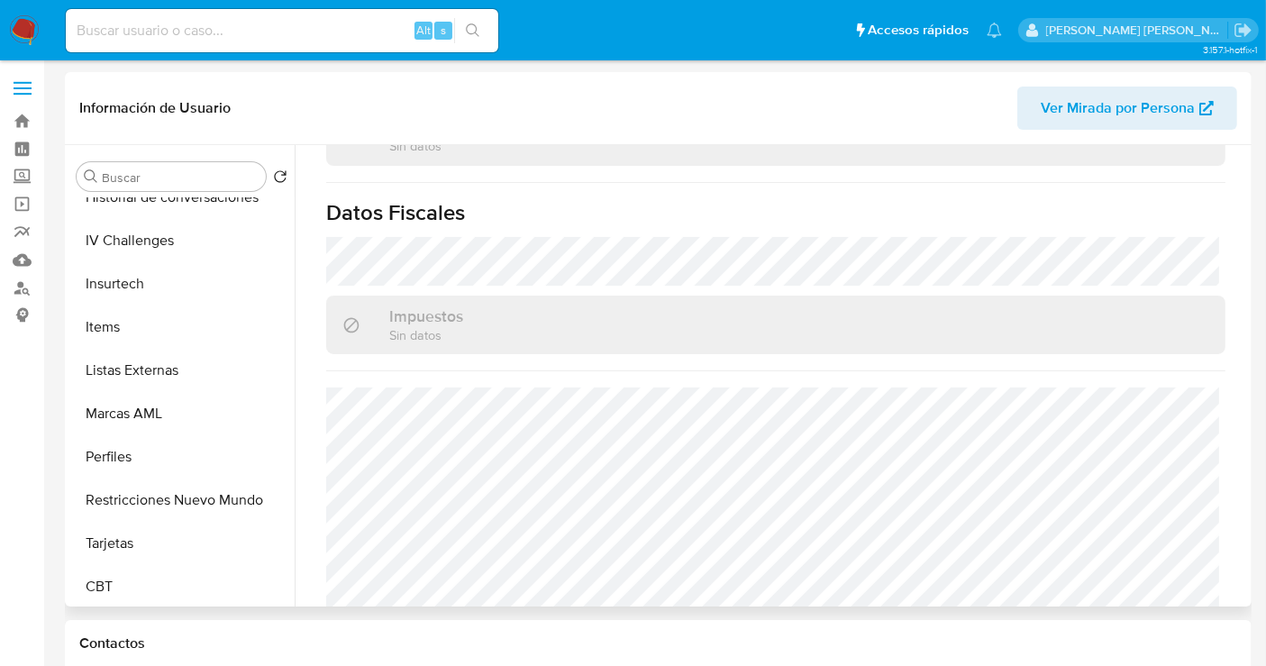
scroll to position [761, 0]
click at [128, 493] on button "Restricciones Nuevo Mundo" at bounding box center [174, 497] width 211 height 43
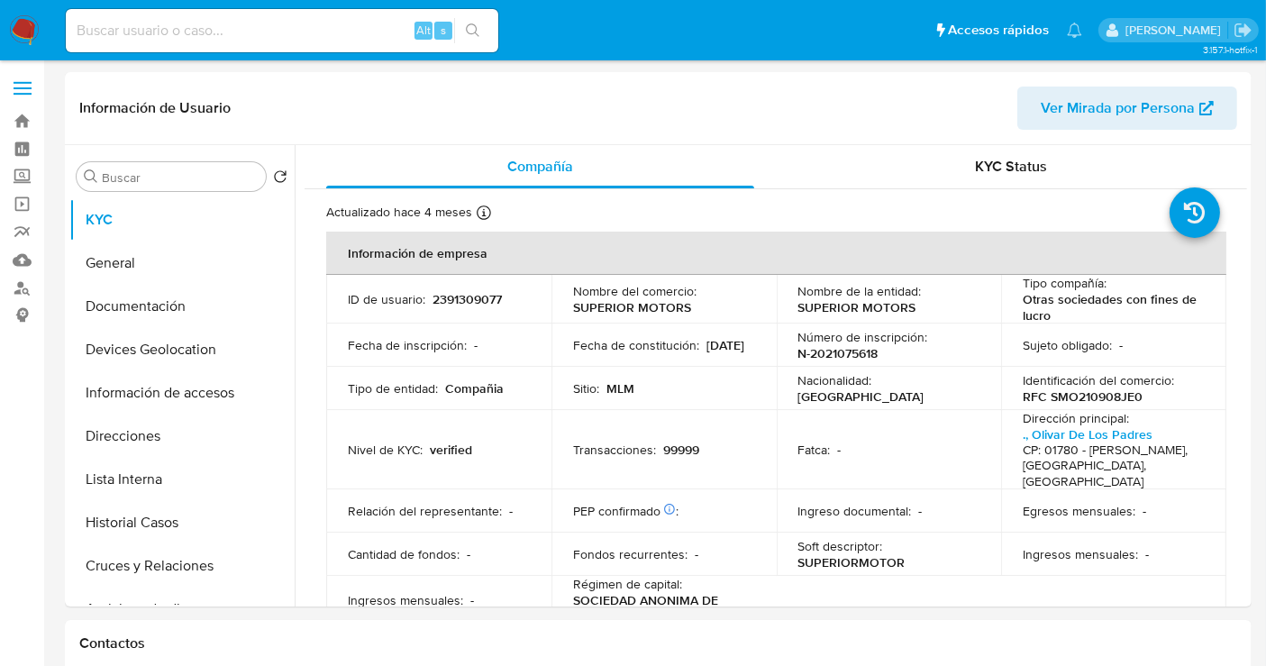
select select "10"
drag, startPoint x: 695, startPoint y: 306, endPoint x: 570, endPoint y: 310, distance: 124.5
click at [573, 310] on div "Nombre del comercio : SUPERIOR MOTORS" at bounding box center [664, 299] width 182 height 32
copy p "SUPERIOR MOTORS"
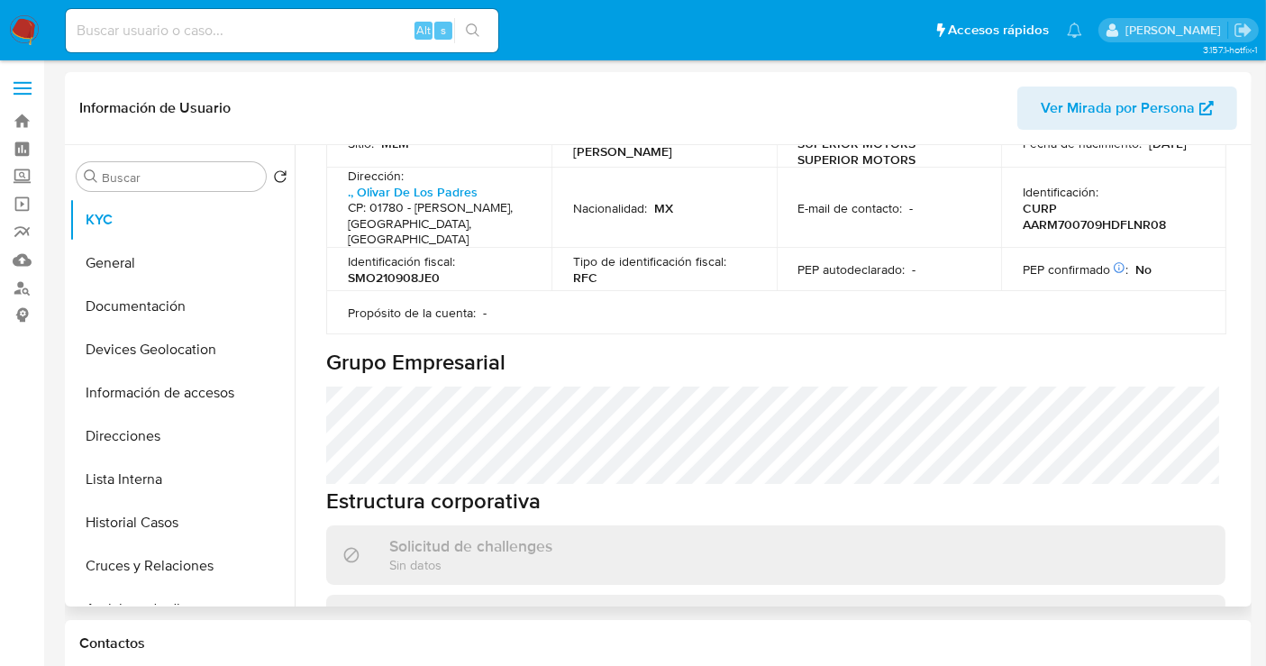
scroll to position [1001, 0]
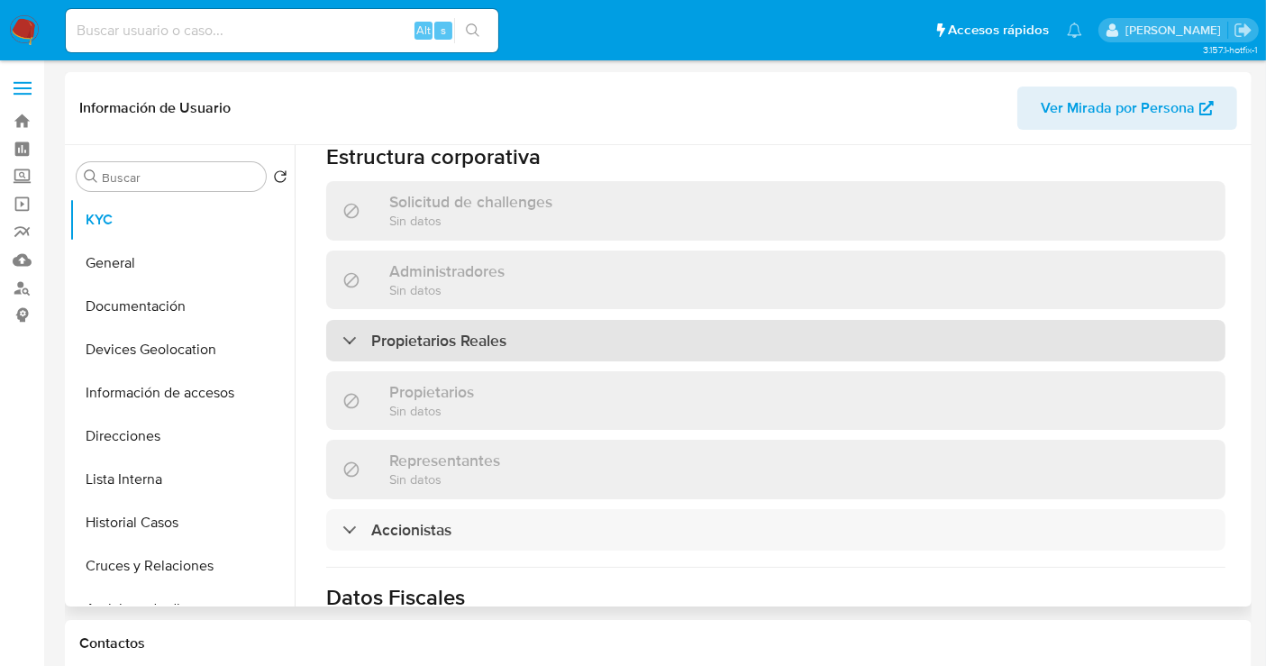
click at [440, 320] on div "Propietarios Reales" at bounding box center [775, 340] width 899 height 41
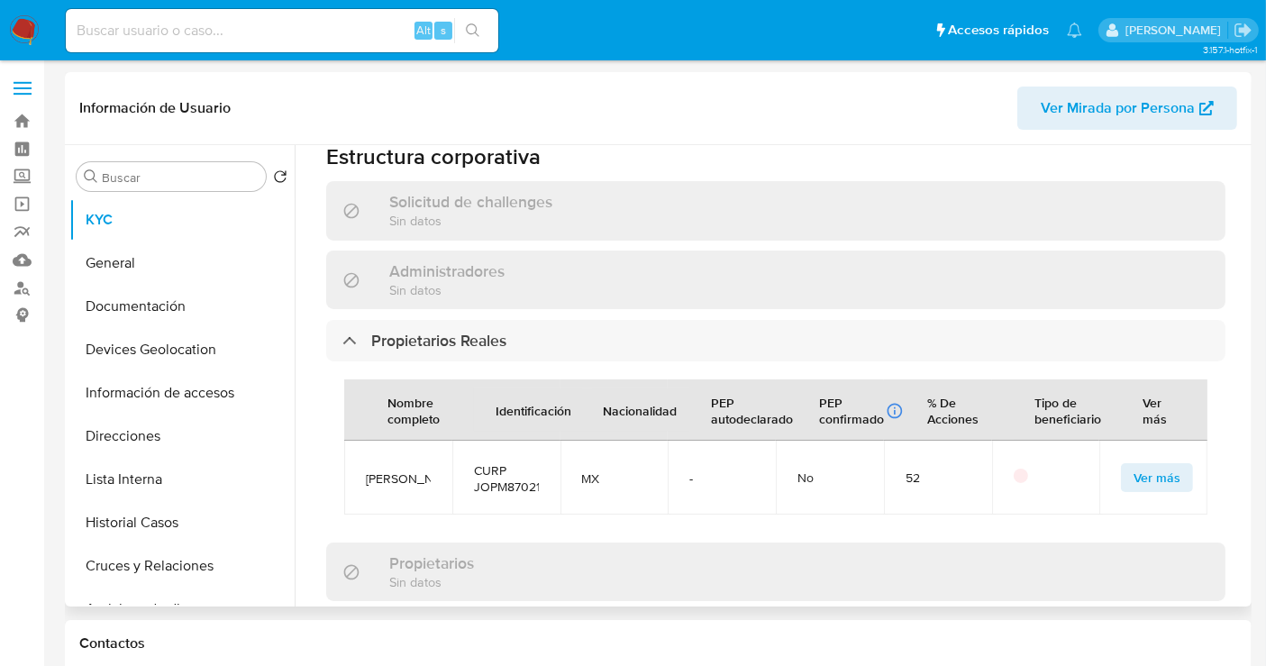
drag, startPoint x: 430, startPoint y: 454, endPoint x: 361, endPoint y: 423, distance: 75.4
click at [361, 441] on td "MARTIN JOSEPHI PACHECO" at bounding box center [398, 478] width 108 height 74
copy span "MARTIN JOSEPHI PACHECO"
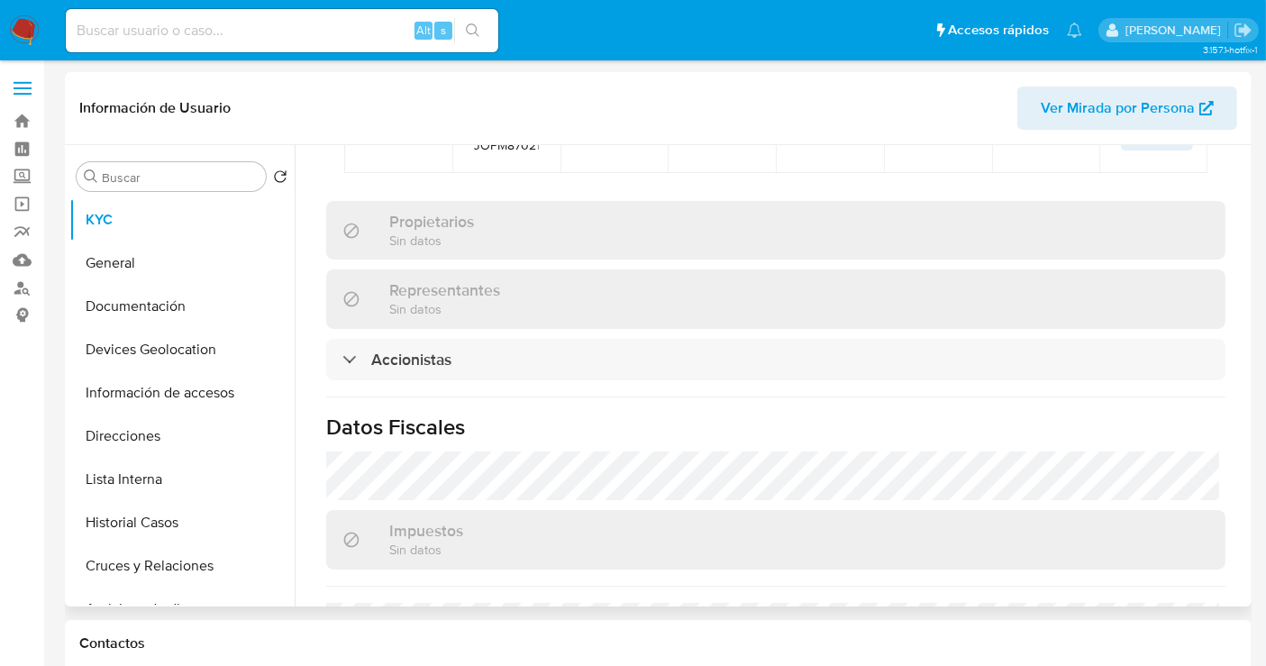
scroll to position [1301, 0]
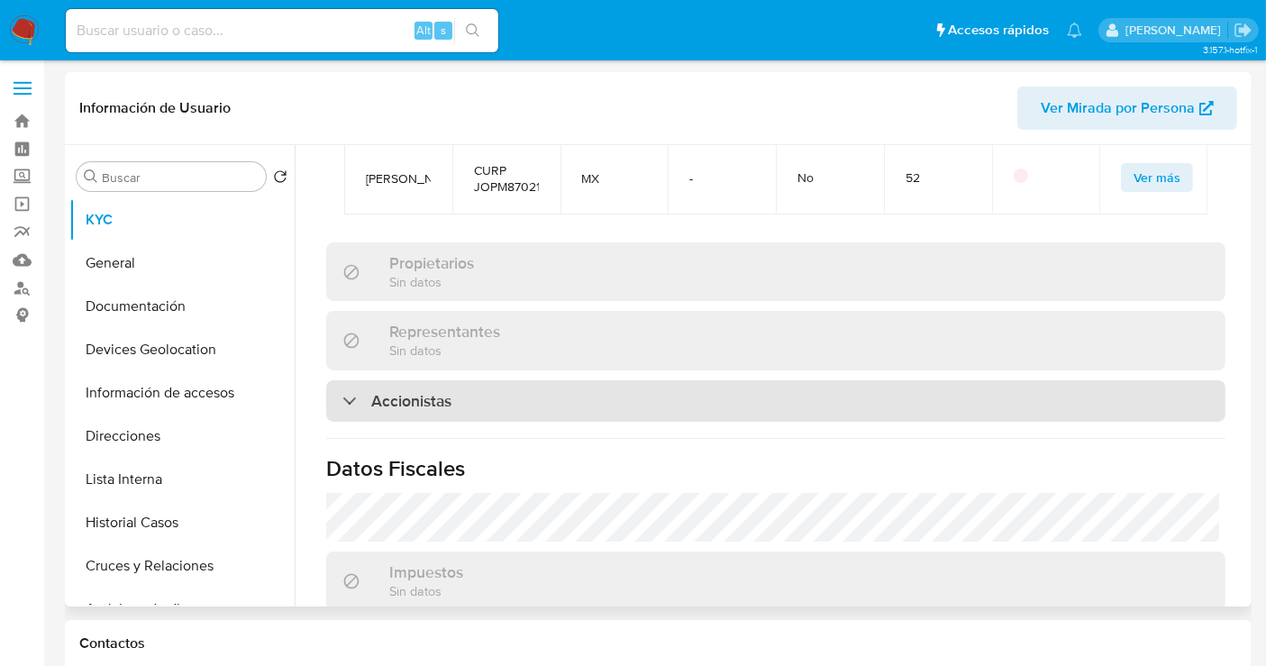
click at [473, 380] on div "Accionistas" at bounding box center [775, 400] width 899 height 41
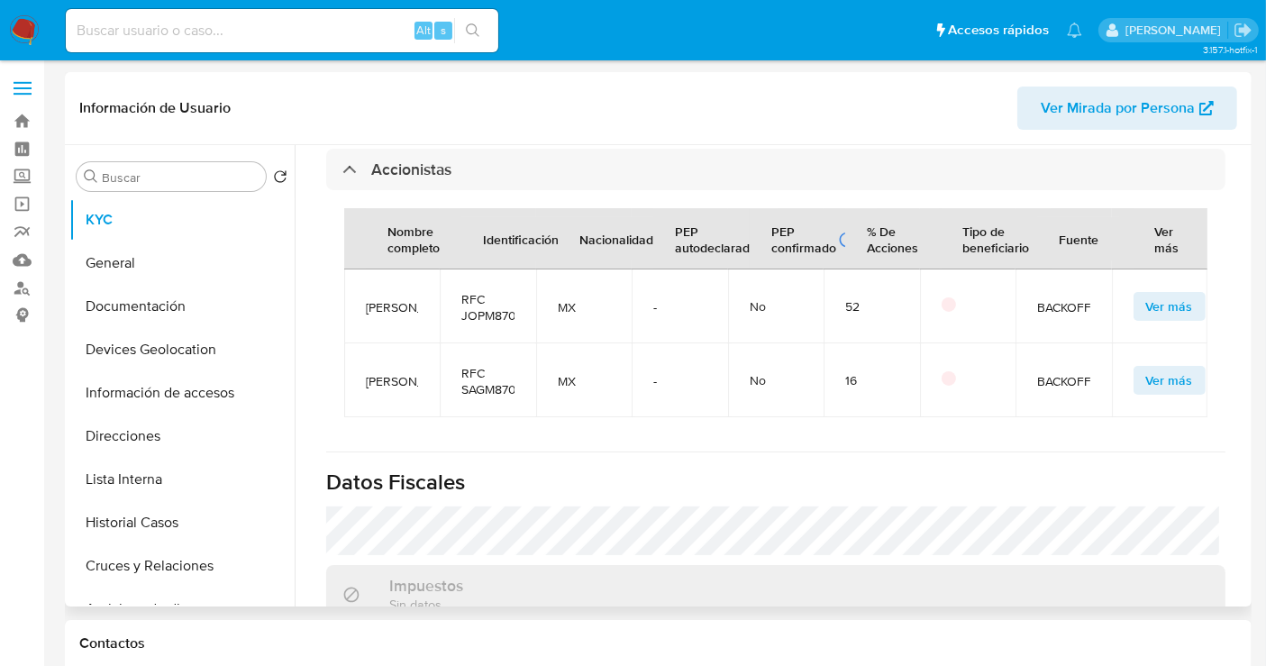
scroll to position [1501, 0]
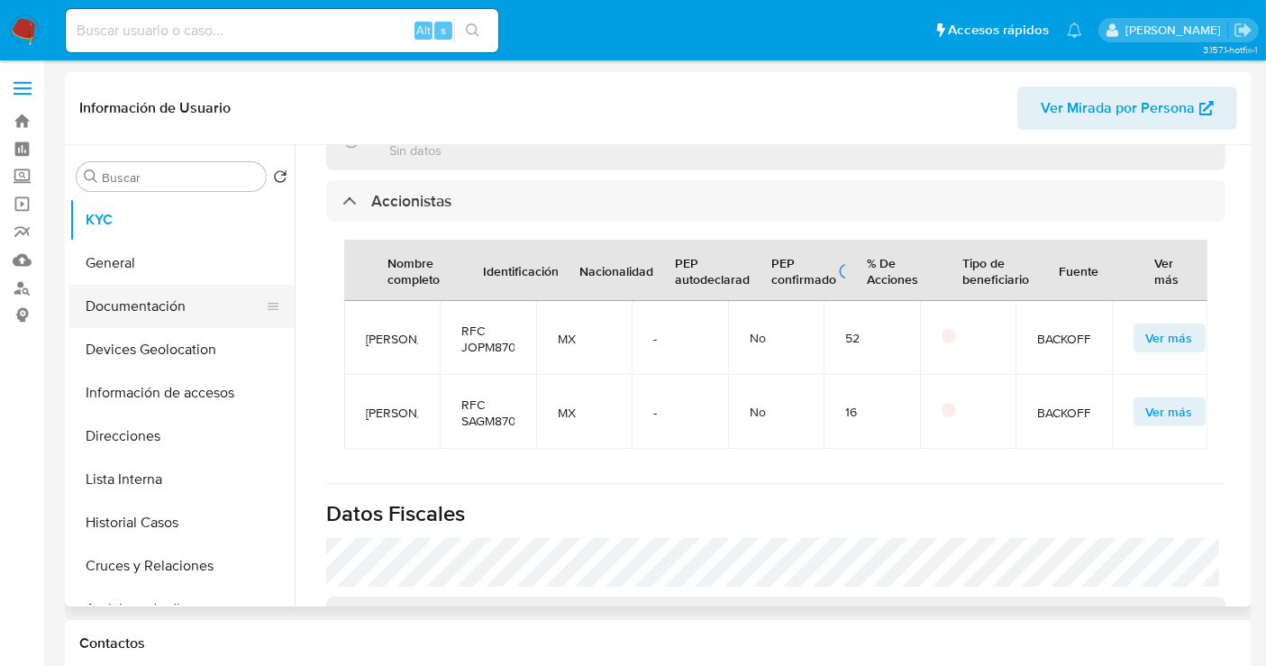
click at [162, 311] on button "Documentación" at bounding box center [174, 306] width 211 height 43
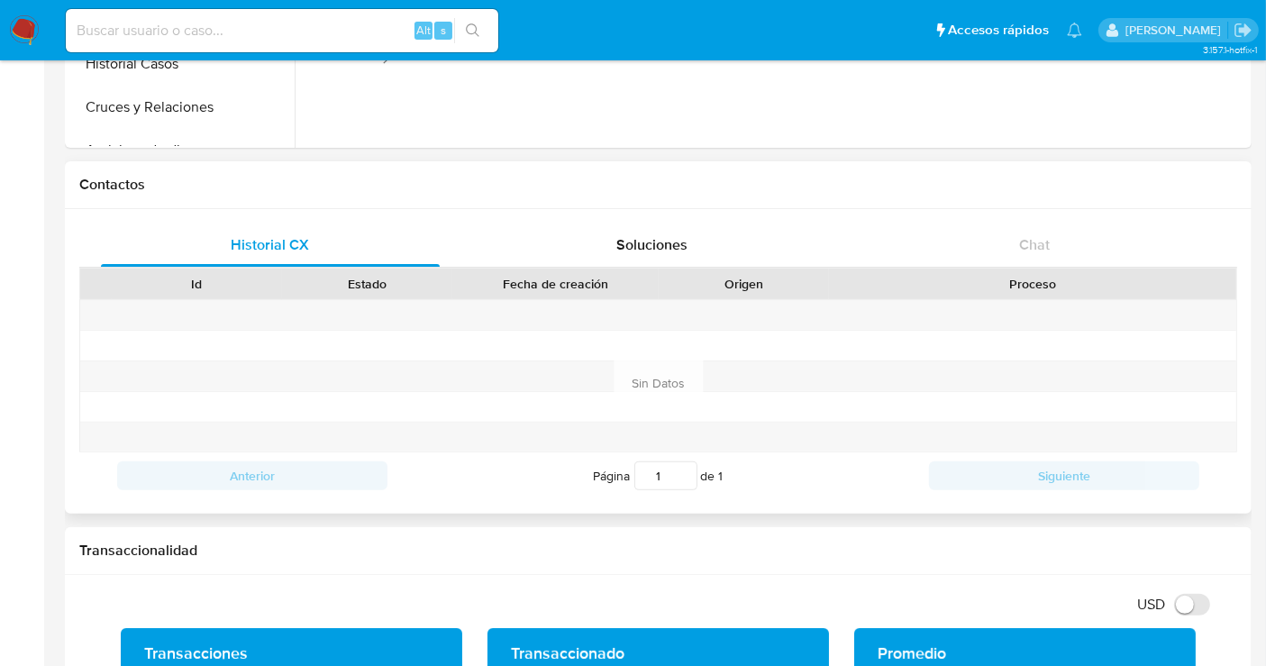
scroll to position [300, 0]
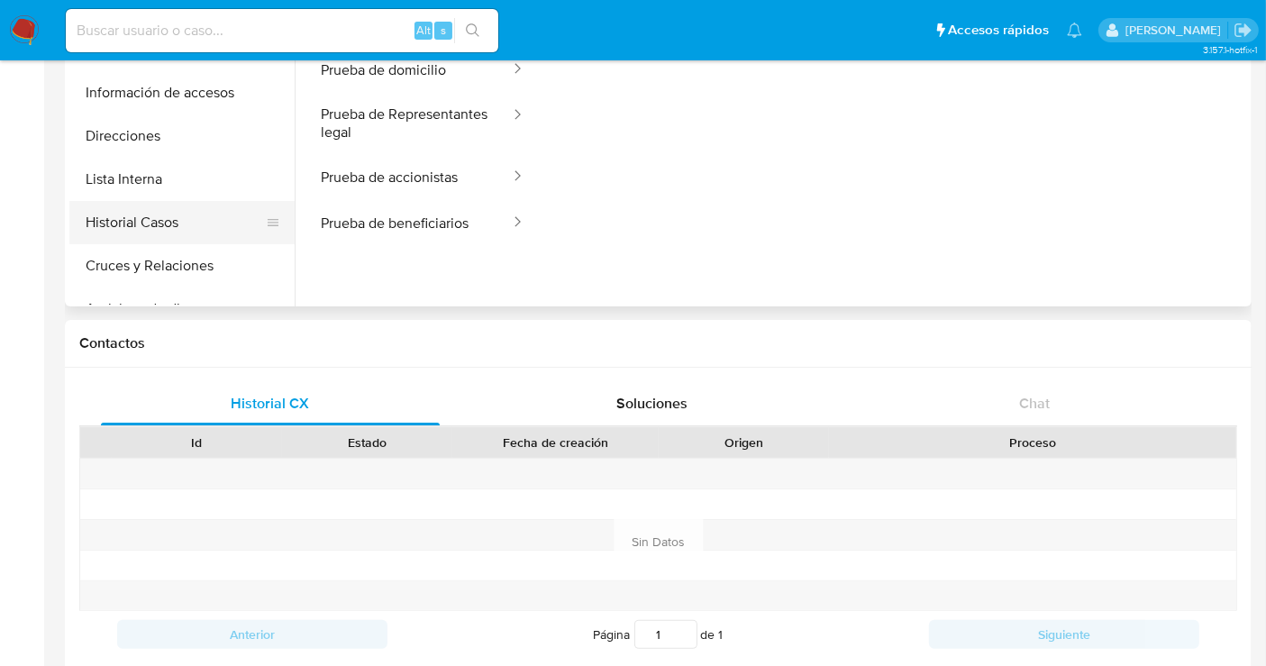
click at [139, 227] on button "Historial Casos" at bounding box center [174, 222] width 211 height 43
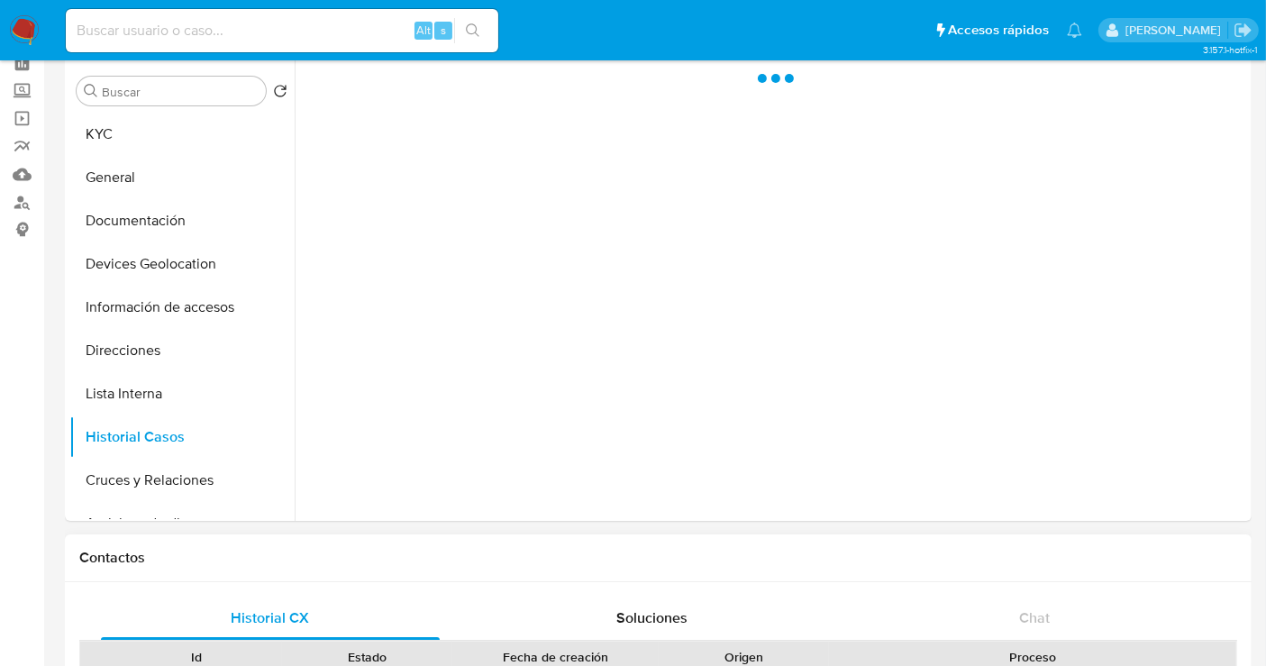
scroll to position [0, 0]
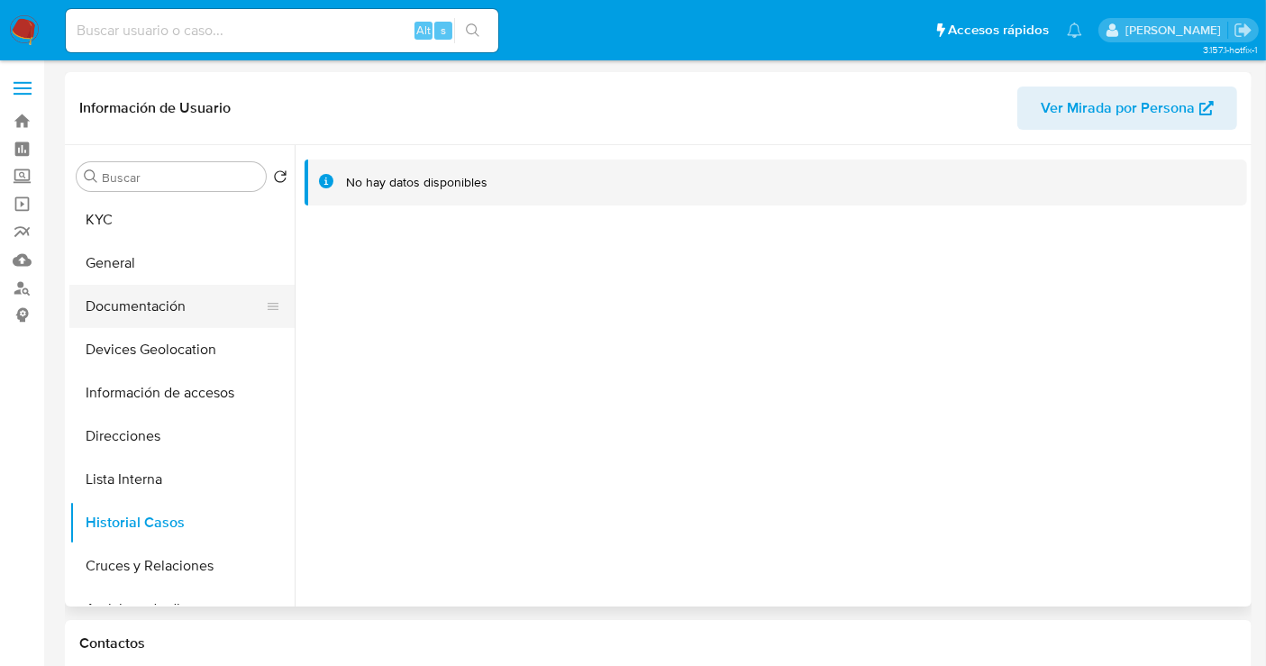
click at [154, 311] on button "Documentación" at bounding box center [174, 306] width 211 height 43
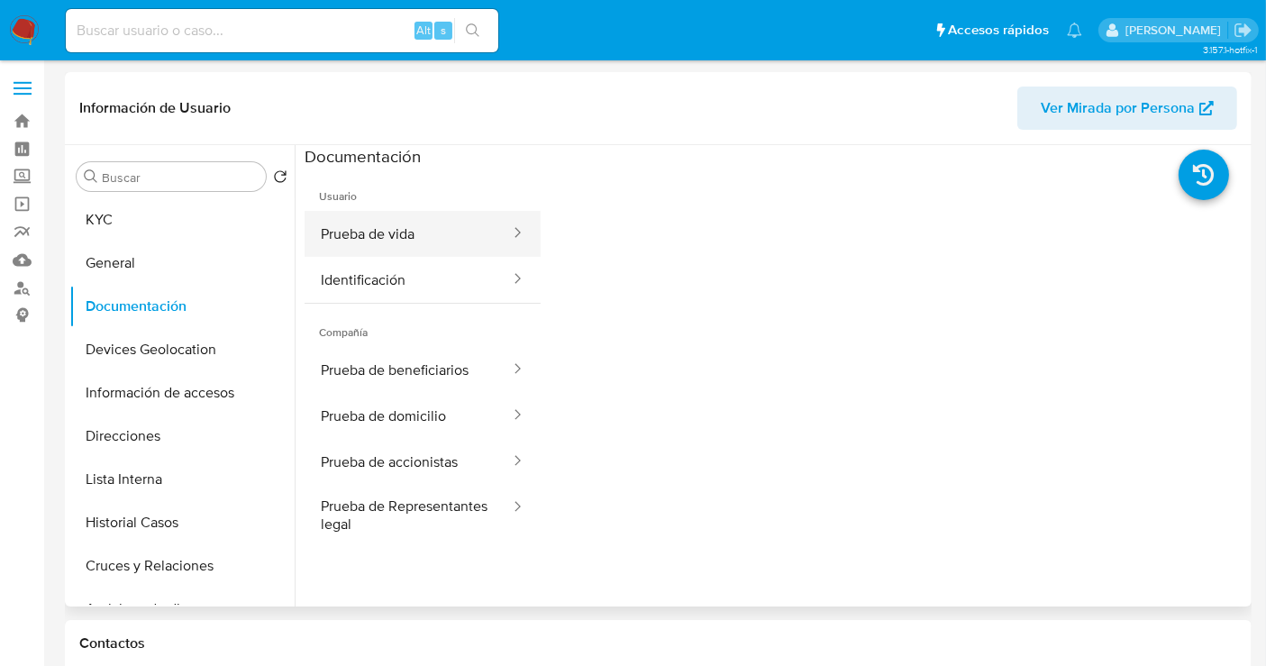
click at [380, 245] on button "Prueba de vida" at bounding box center [408, 234] width 207 height 46
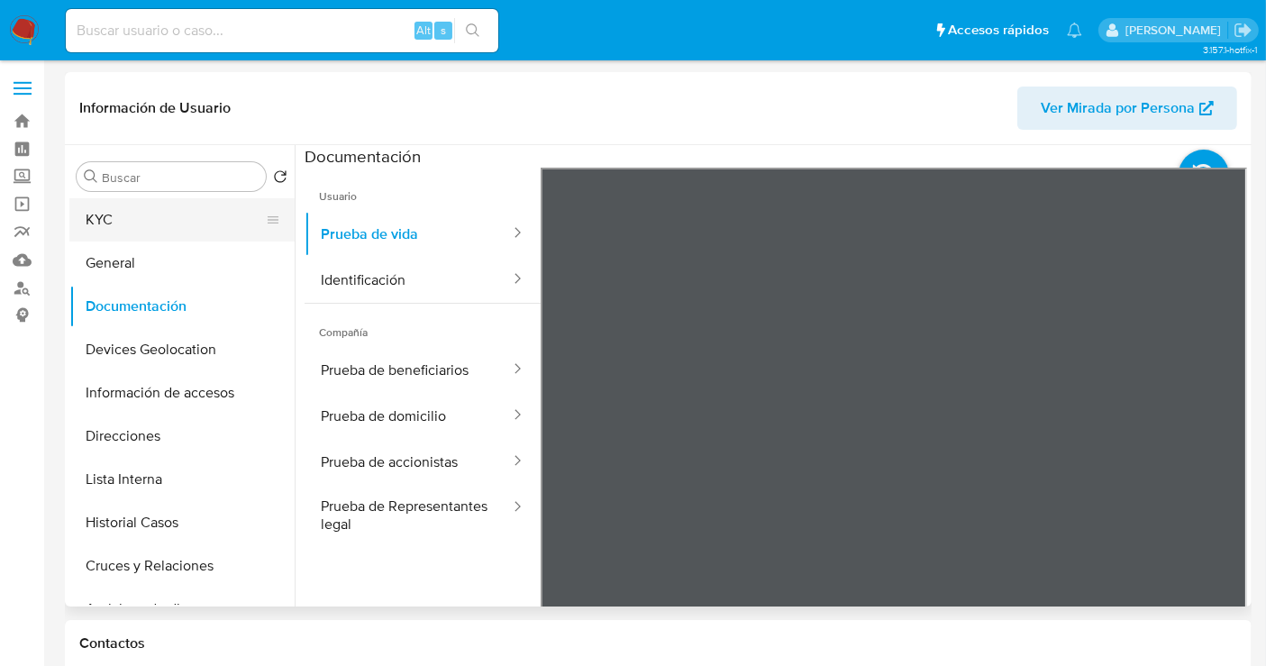
click at [104, 213] on button "KYC" at bounding box center [174, 219] width 211 height 43
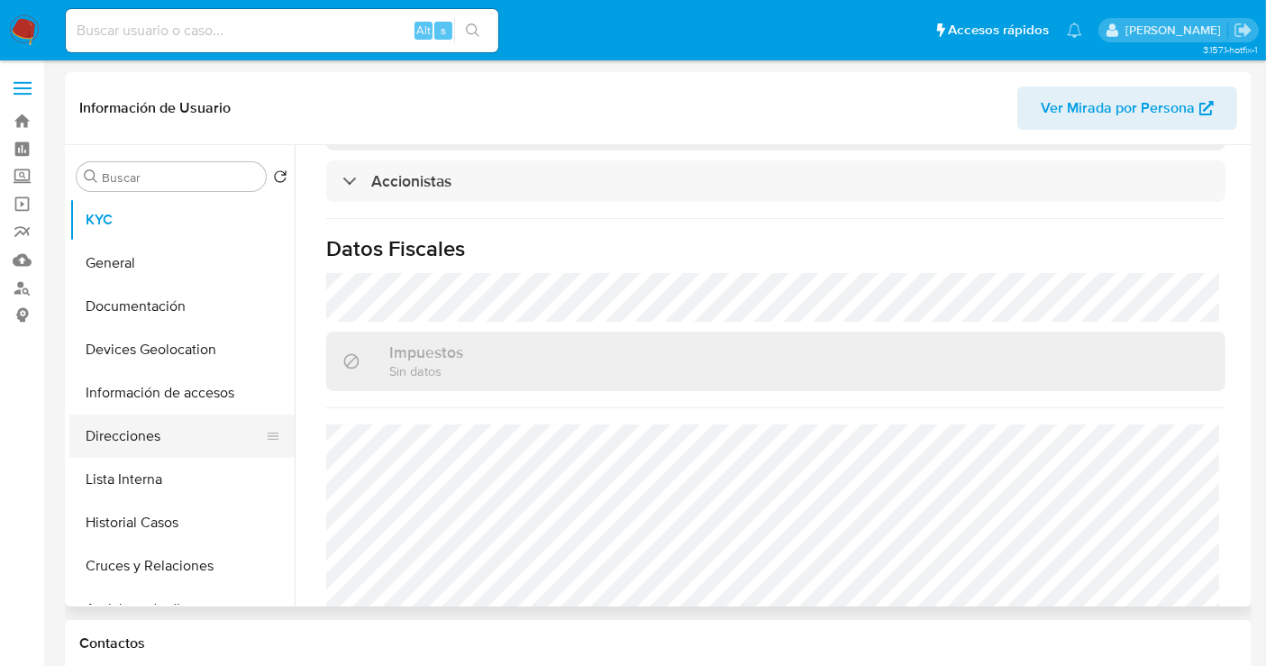
click at [143, 434] on button "Direcciones" at bounding box center [174, 436] width 211 height 43
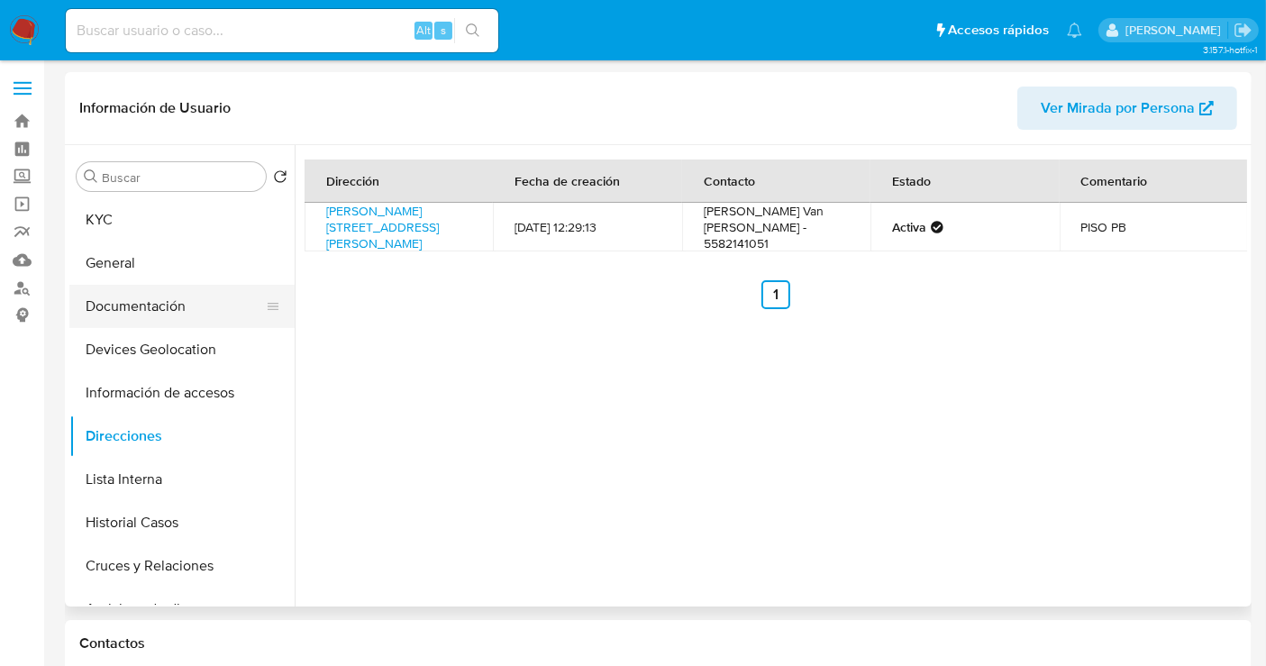
click at [114, 317] on button "Documentación" at bounding box center [174, 306] width 211 height 43
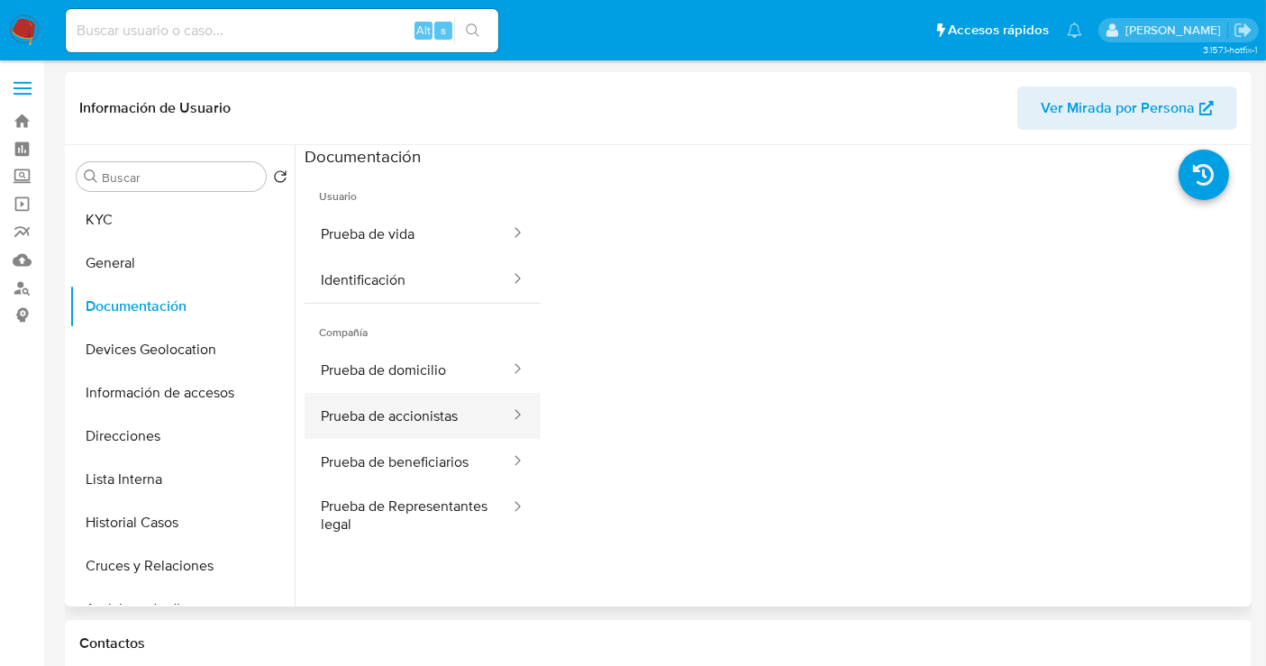
click at [412, 420] on button "Prueba de accionistas" at bounding box center [408, 416] width 207 height 46
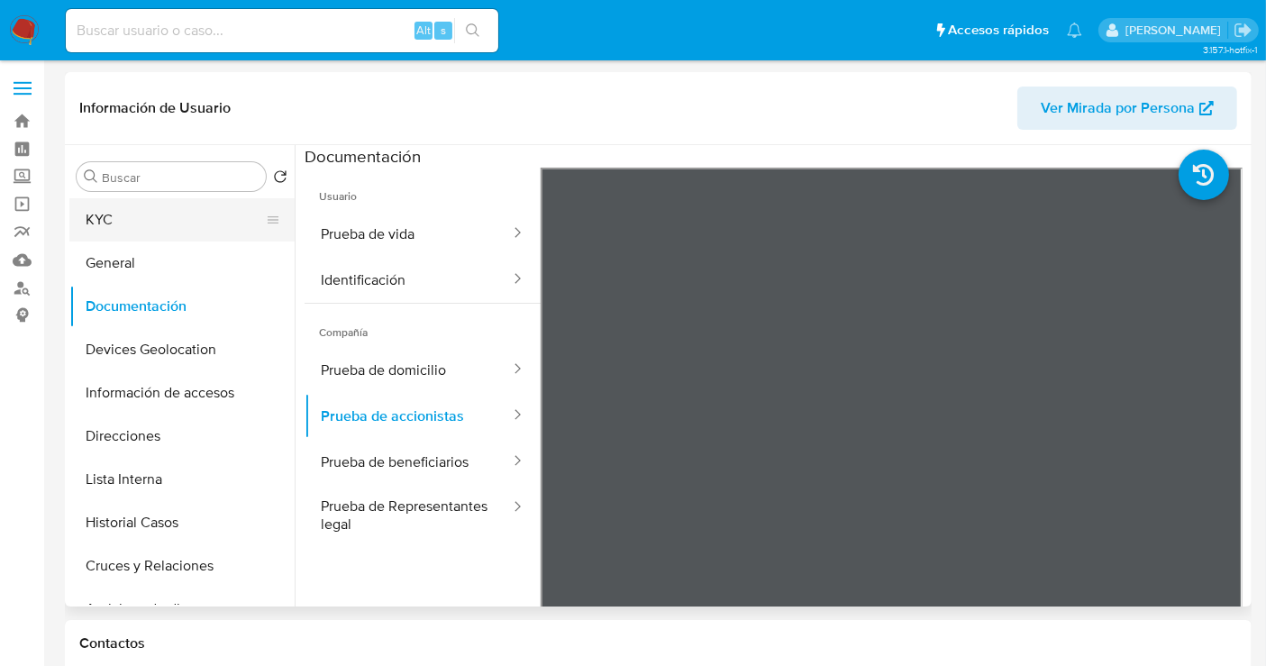
click at [142, 212] on button "KYC" at bounding box center [174, 219] width 211 height 43
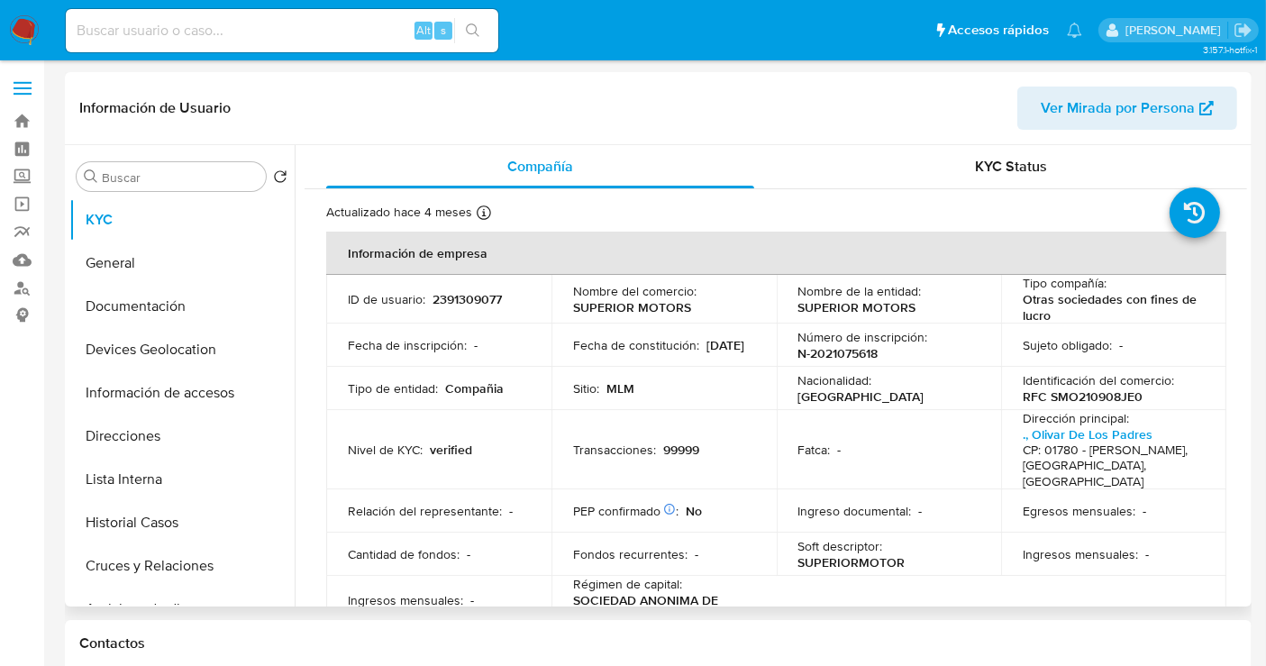
click at [487, 295] on p "2391309077" at bounding box center [467, 299] width 69 height 16
copy p "2391309077"
drag, startPoint x: 715, startPoint y: 313, endPoint x: 571, endPoint y: 311, distance: 143.3
click at [573, 311] on div "Nombre del comercio : SUPERIOR MOTORS" at bounding box center [664, 299] width 182 height 32
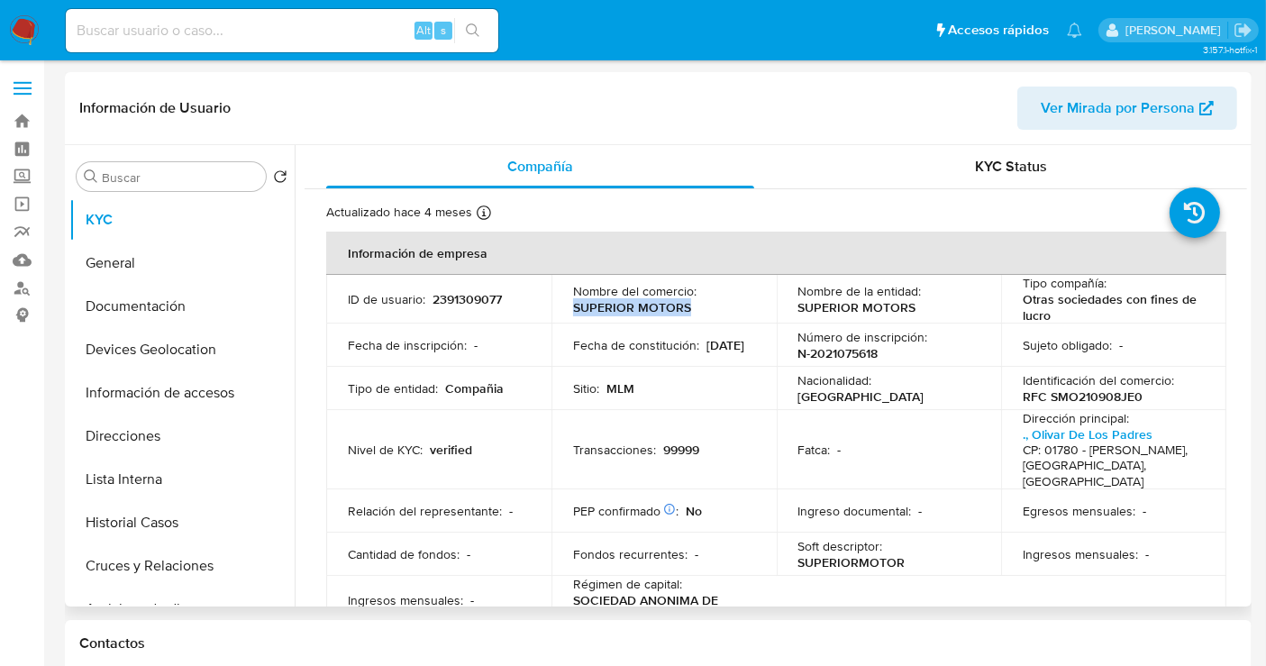
copy p "SUPERIOR MOTORS"
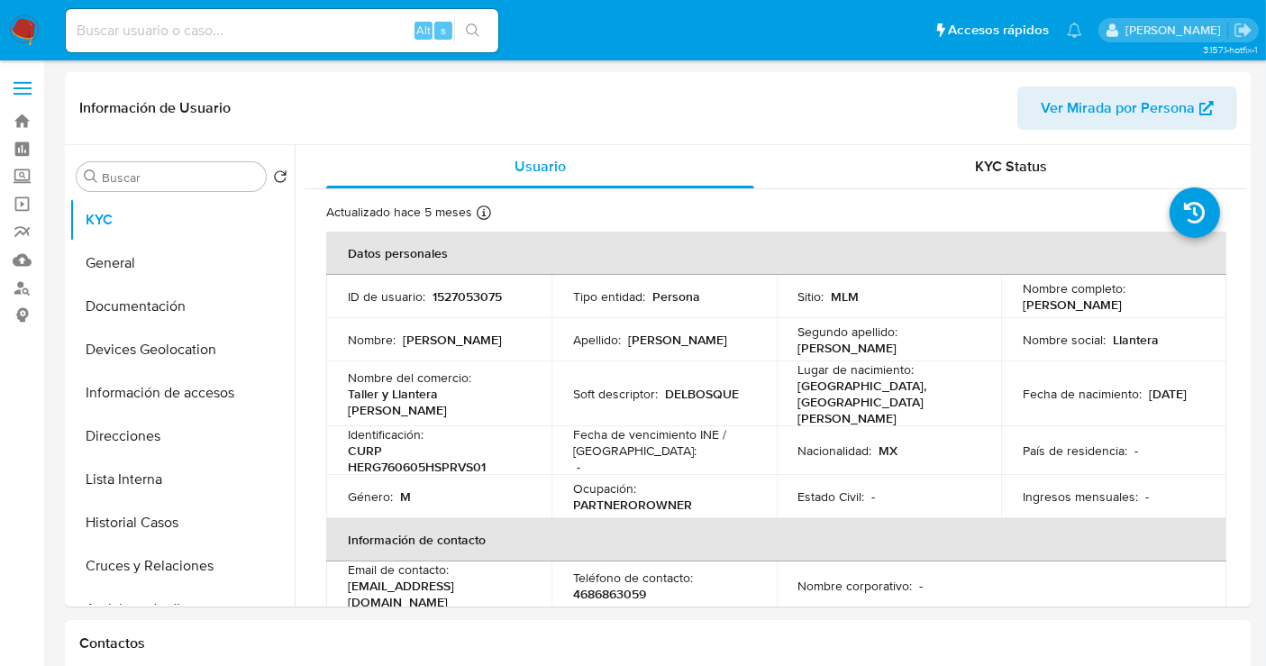
select select "10"
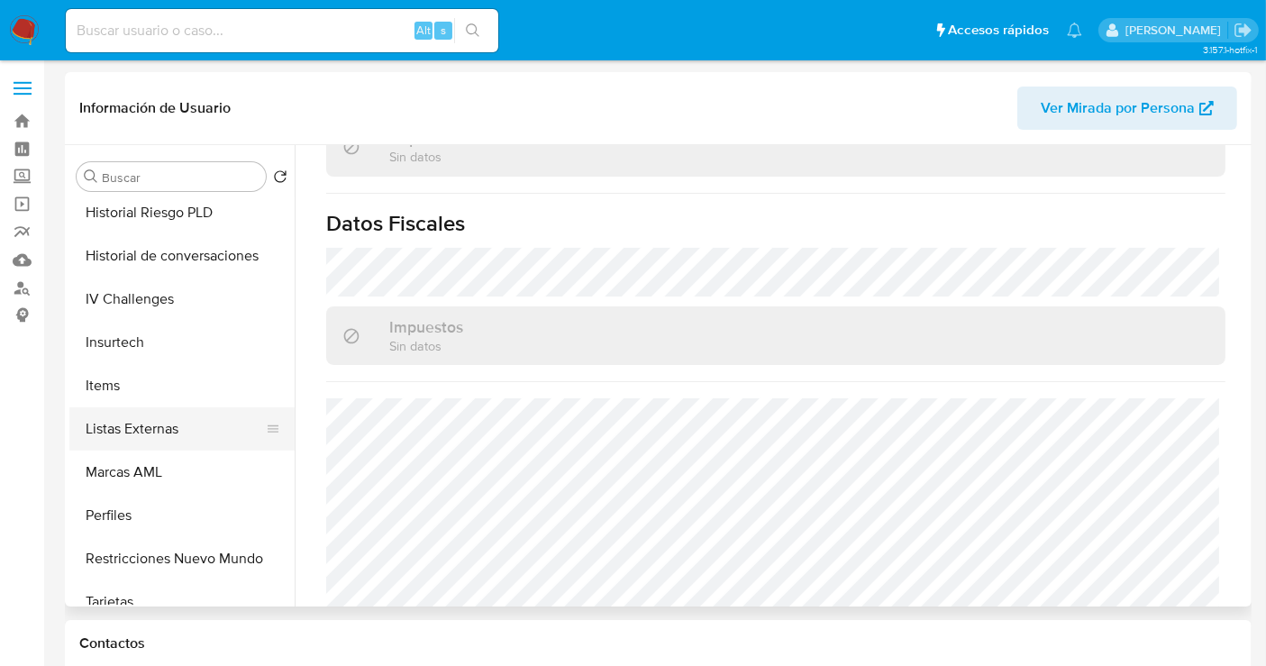
scroll to position [761, 0]
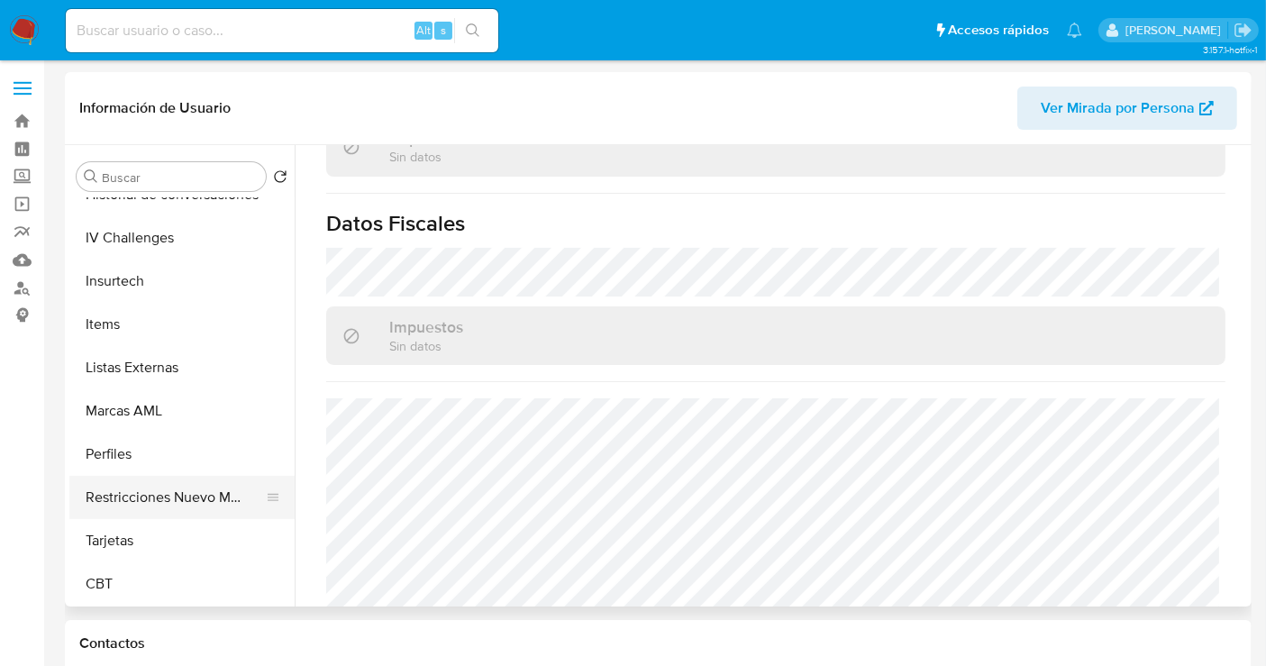
click at [194, 497] on button "Restricciones Nuevo Mundo" at bounding box center [174, 497] width 211 height 43
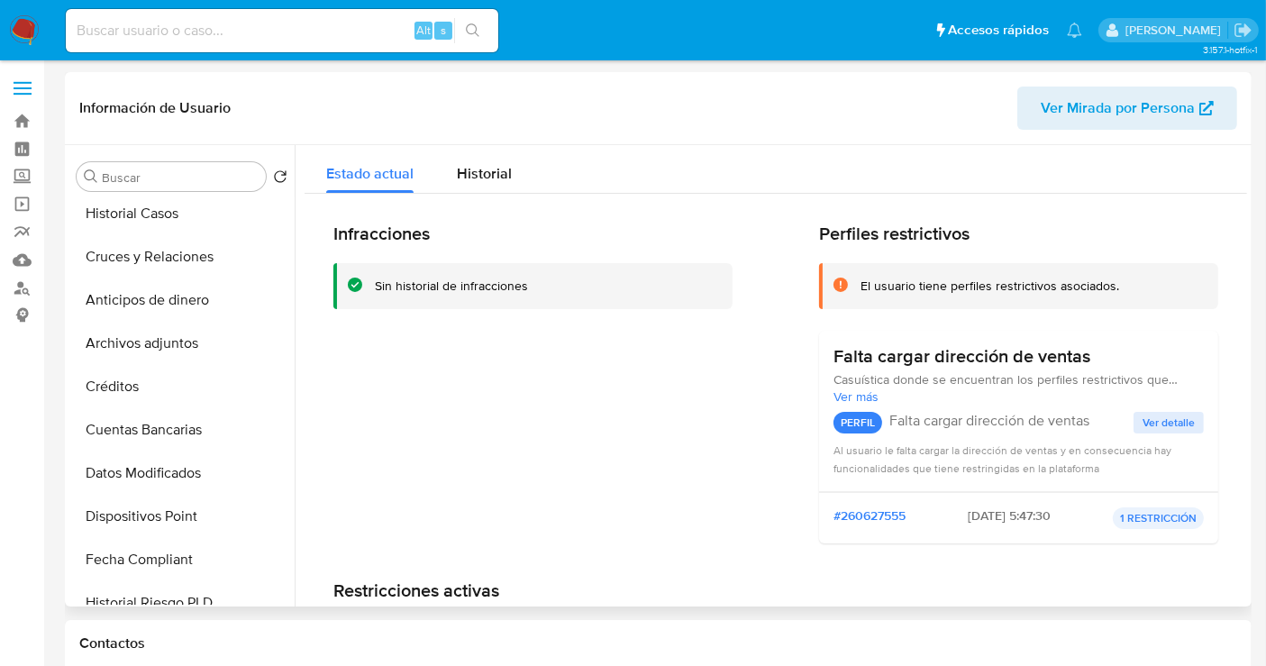
scroll to position [260, 0]
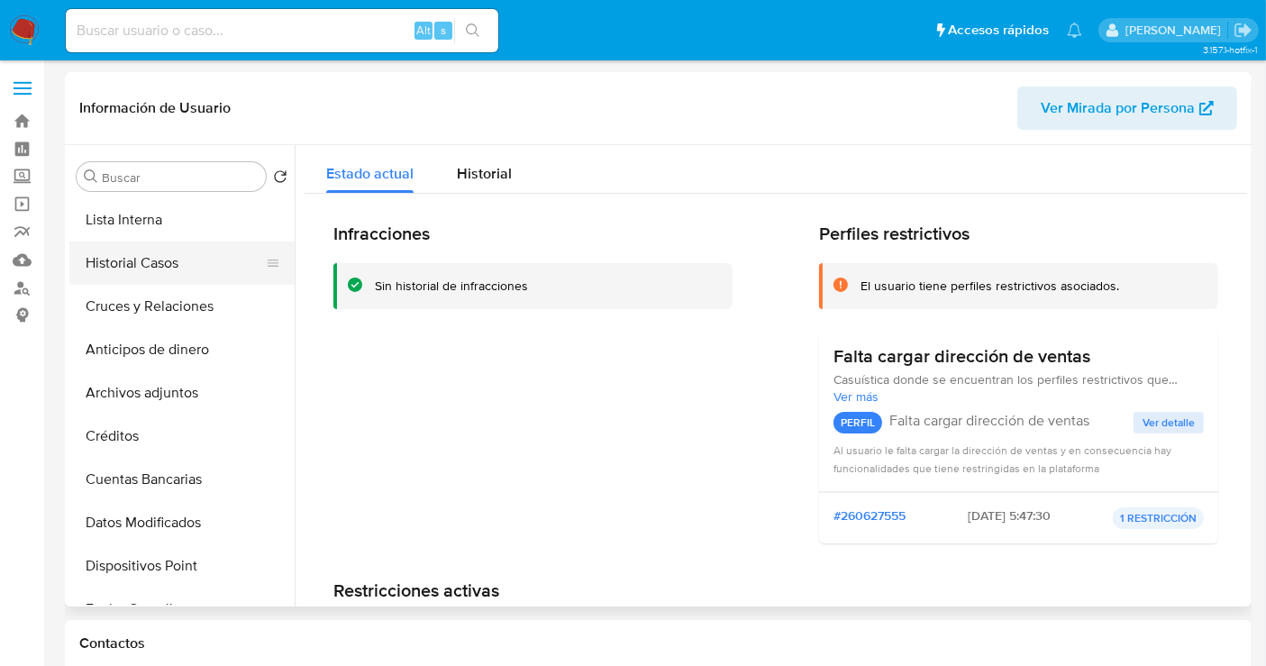
click at [149, 262] on button "Historial Casos" at bounding box center [174, 263] width 211 height 43
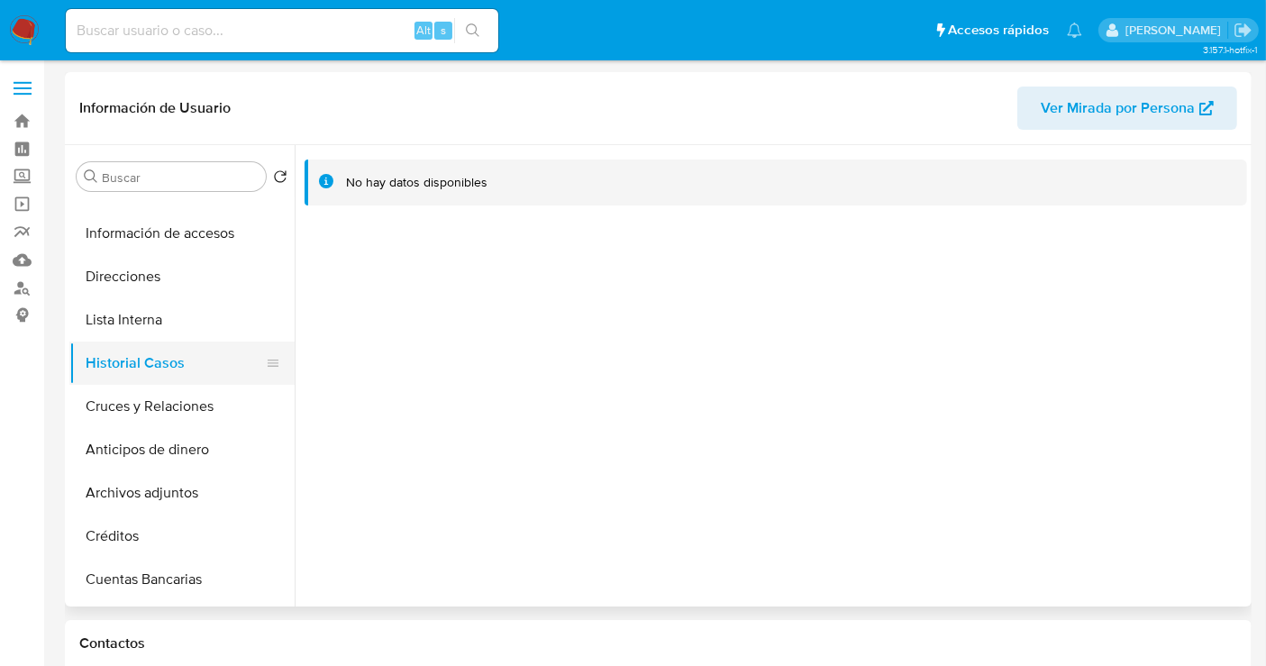
scroll to position [0, 0]
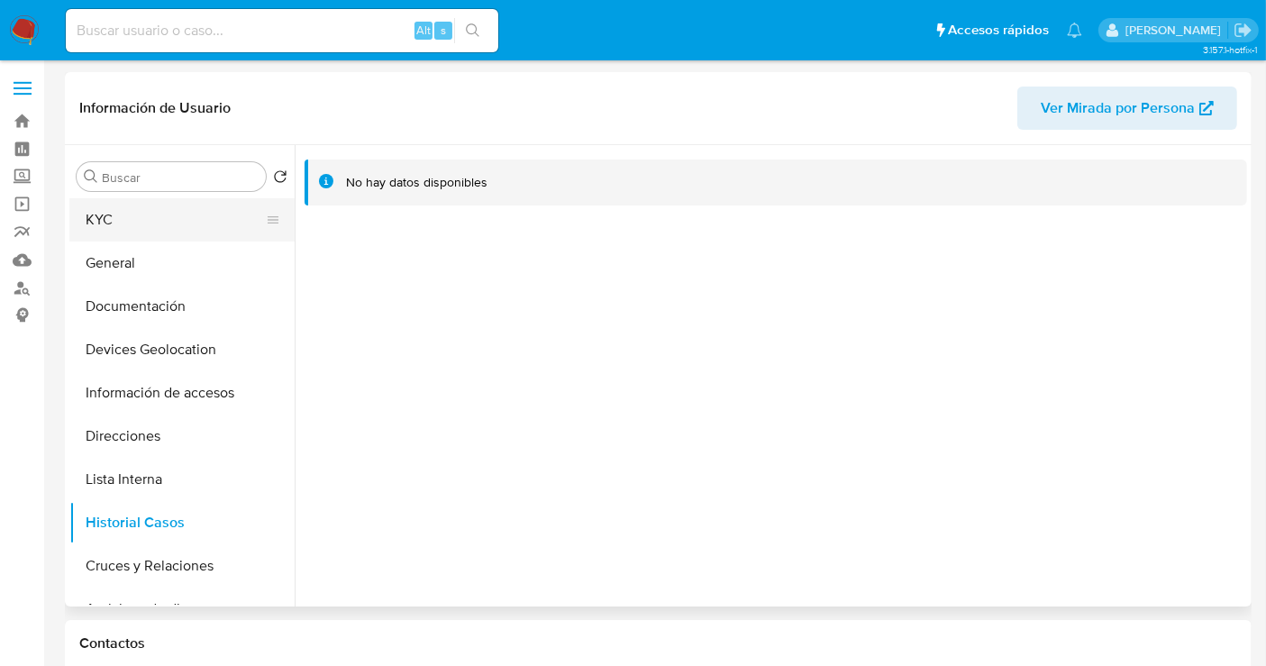
click at [139, 236] on button "KYC" at bounding box center [174, 219] width 211 height 43
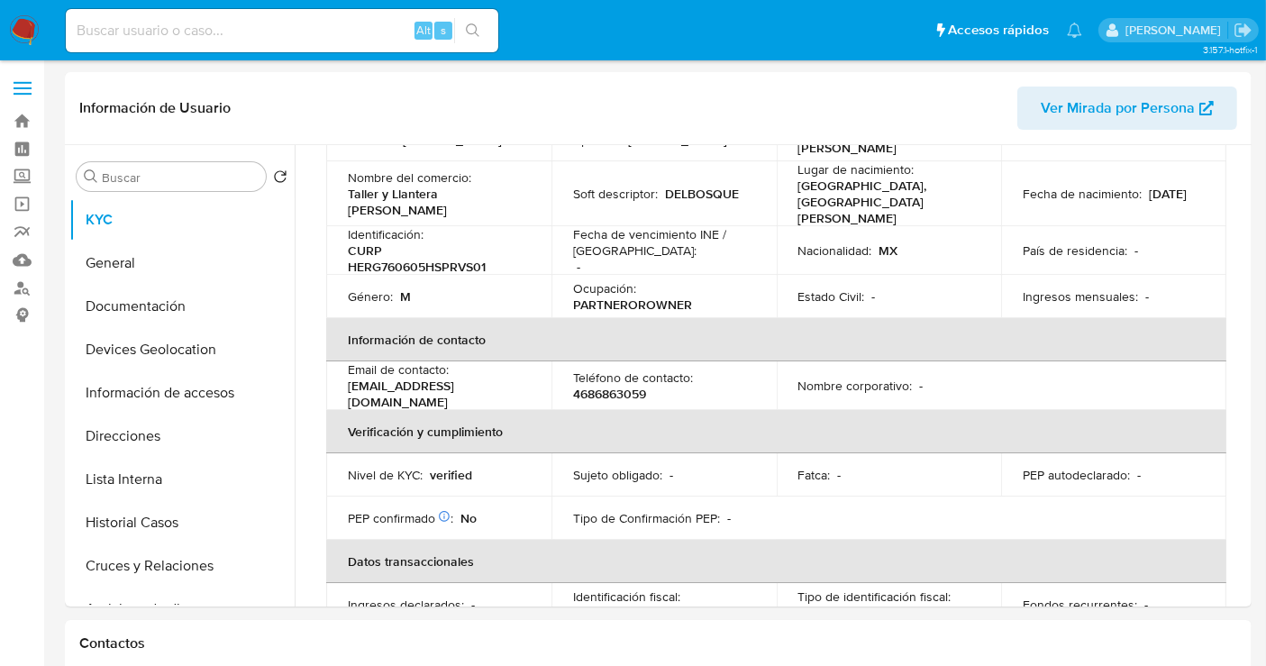
scroll to position [100, 0]
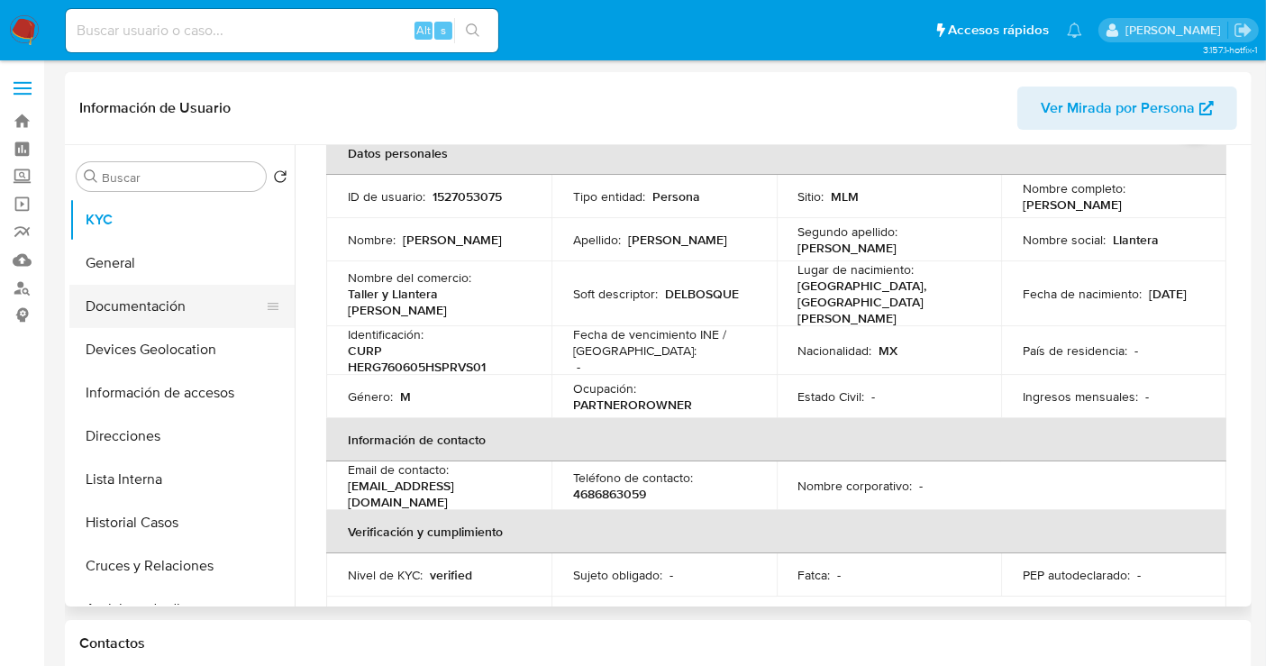
click at [144, 307] on button "Documentación" at bounding box center [174, 306] width 211 height 43
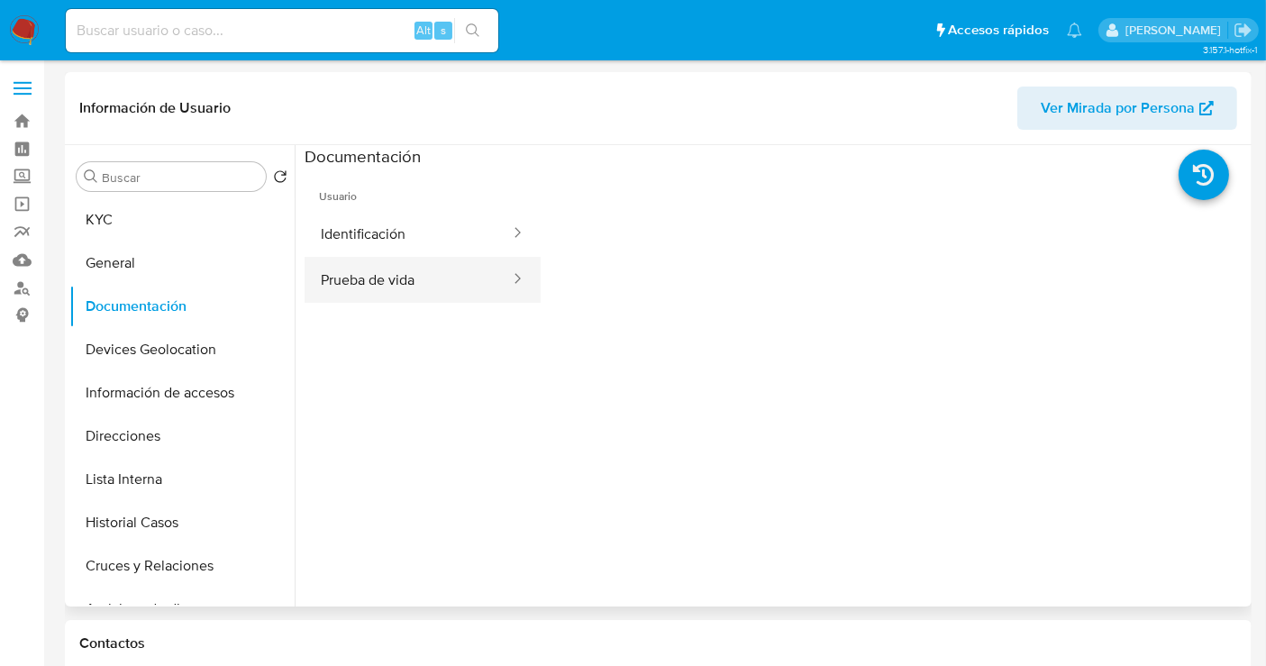
click at [366, 283] on button "Prueba de vida" at bounding box center [408, 280] width 207 height 46
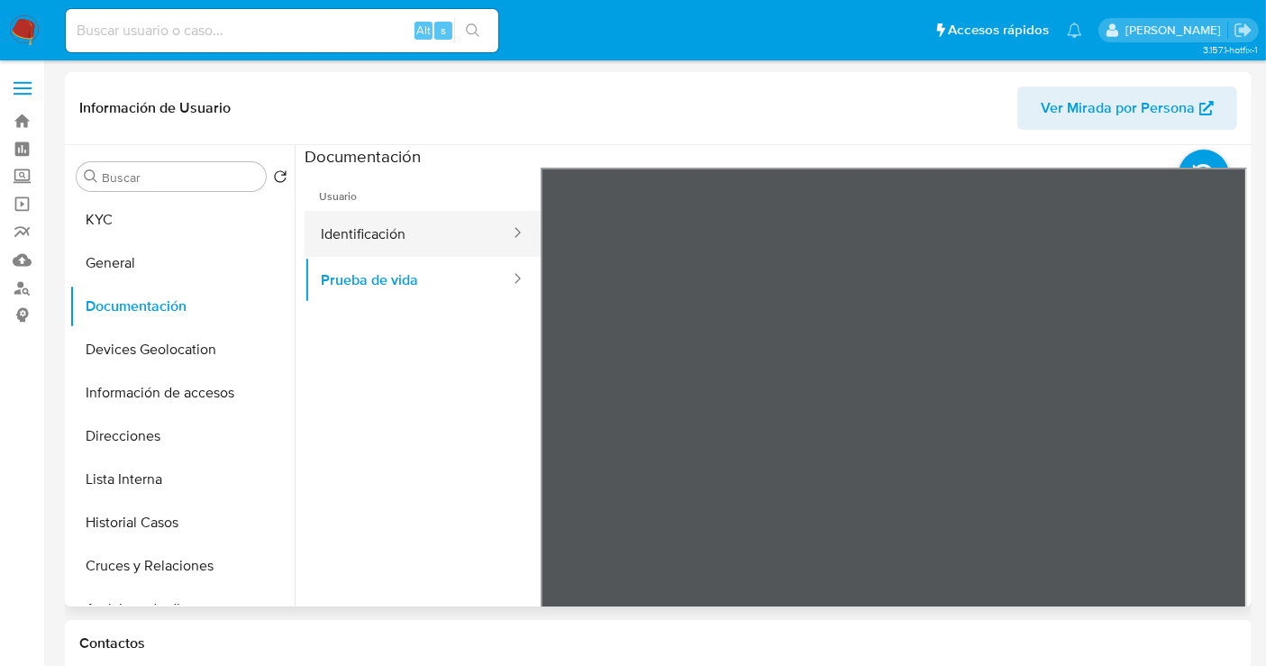
click at [388, 248] on button "Identificación" at bounding box center [408, 234] width 207 height 46
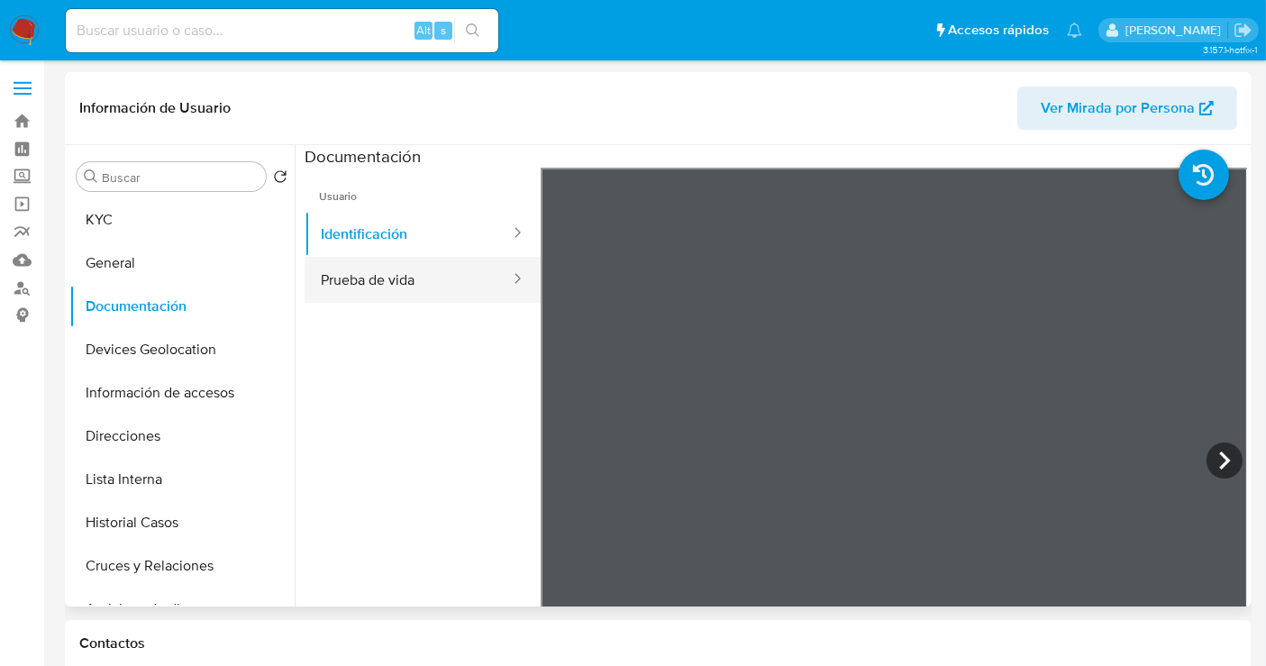
click at [392, 271] on button "Prueba de vida" at bounding box center [408, 280] width 207 height 46
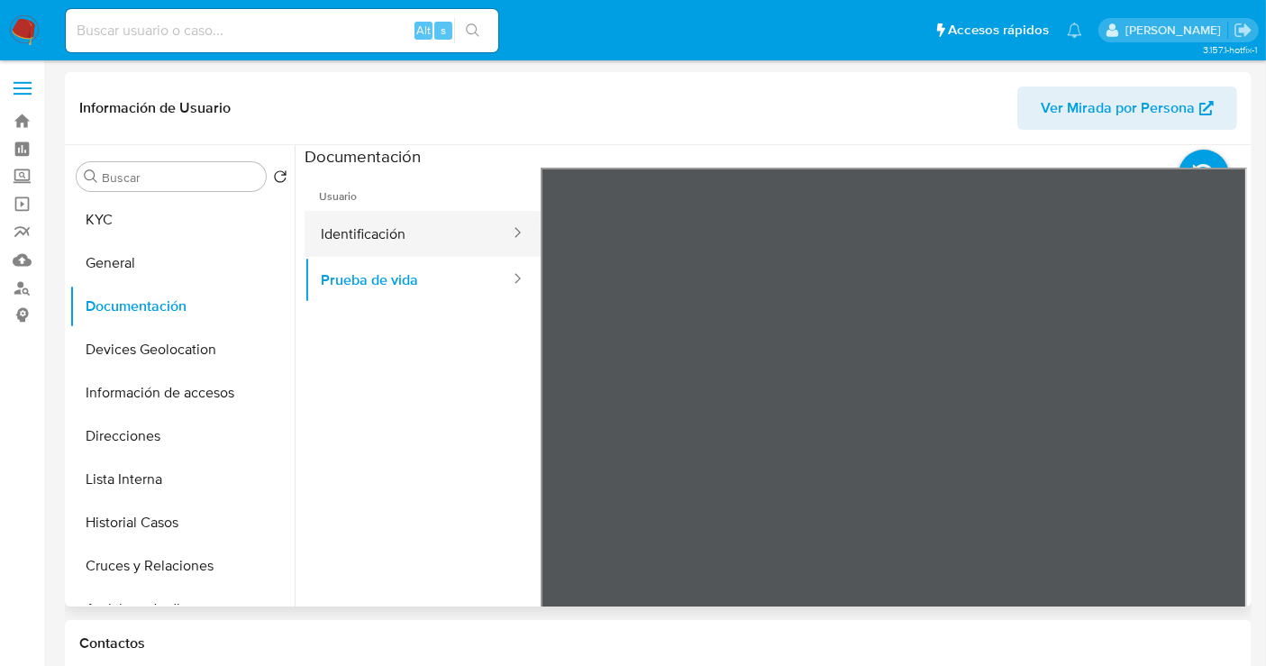
click at [380, 237] on button "Identificación" at bounding box center [408, 234] width 207 height 46
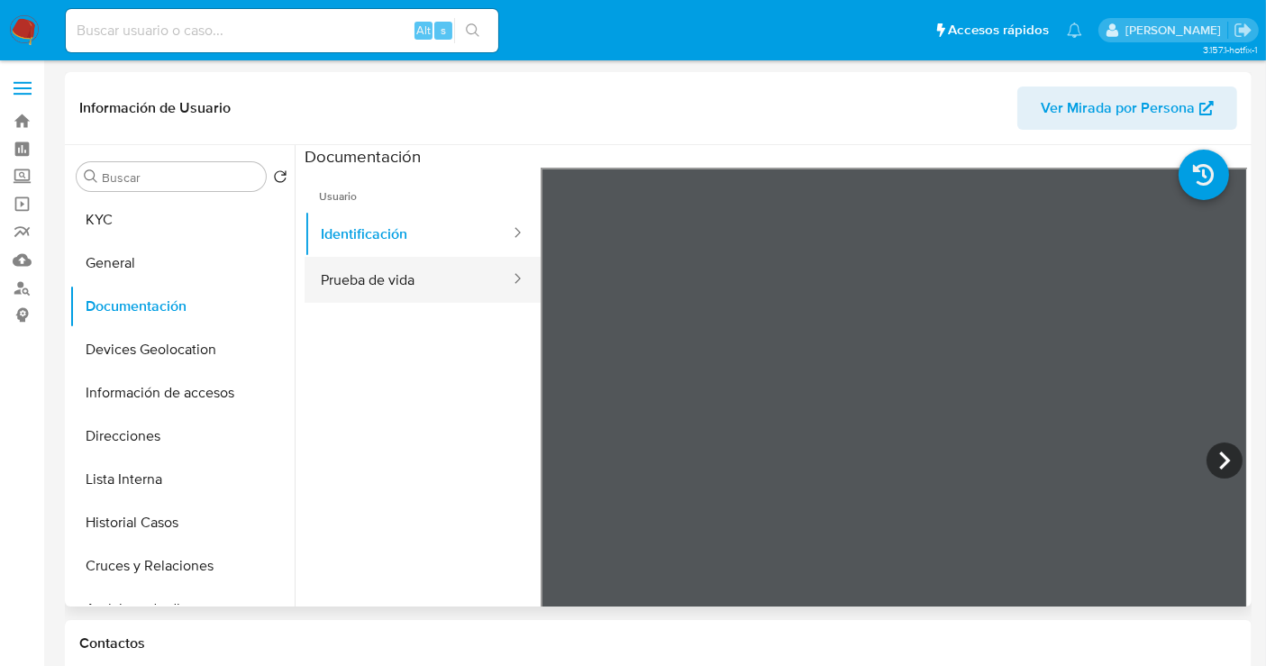
click at [382, 287] on button "Prueba de vida" at bounding box center [408, 280] width 207 height 46
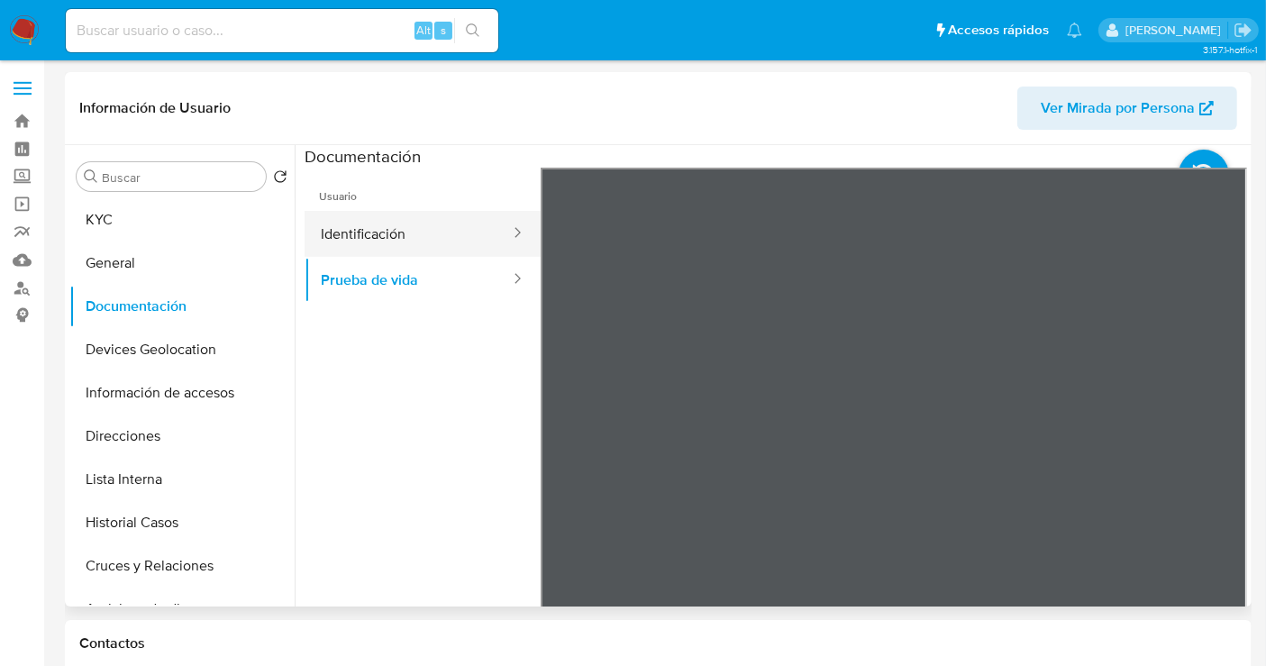
click at [319, 241] on button "Identificación" at bounding box center [408, 234] width 207 height 46
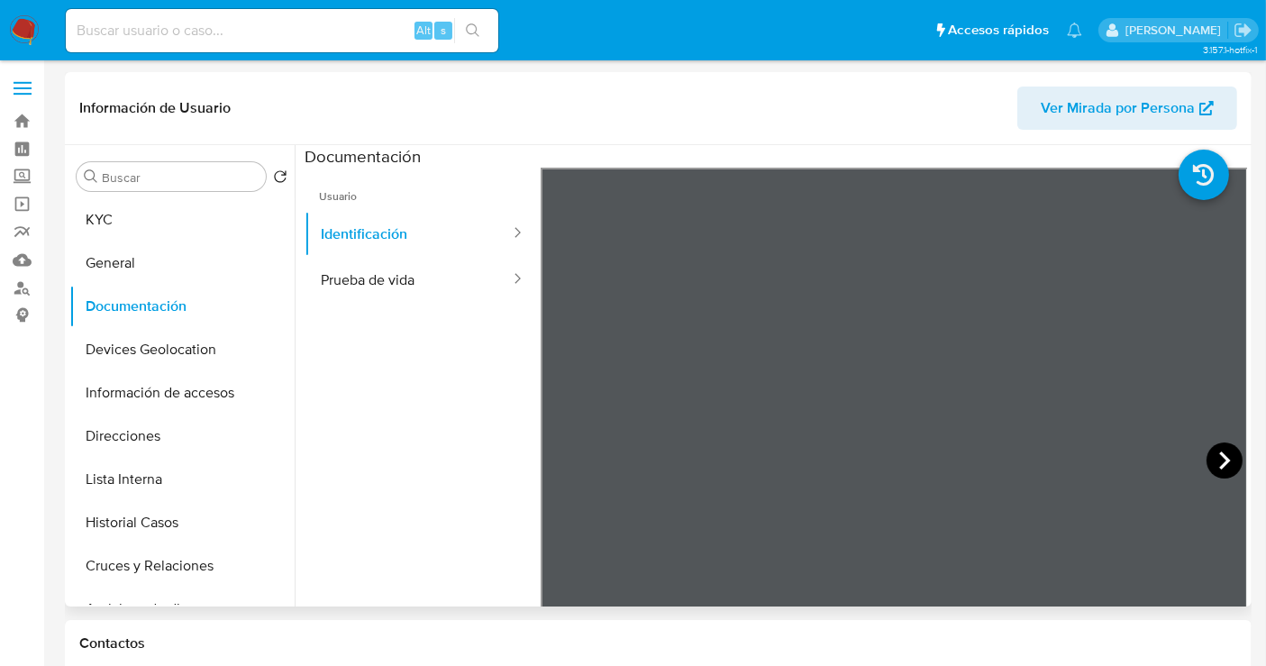
click at [1219, 459] on icon at bounding box center [1224, 461] width 11 height 18
click at [133, 215] on button "KYC" at bounding box center [174, 219] width 211 height 43
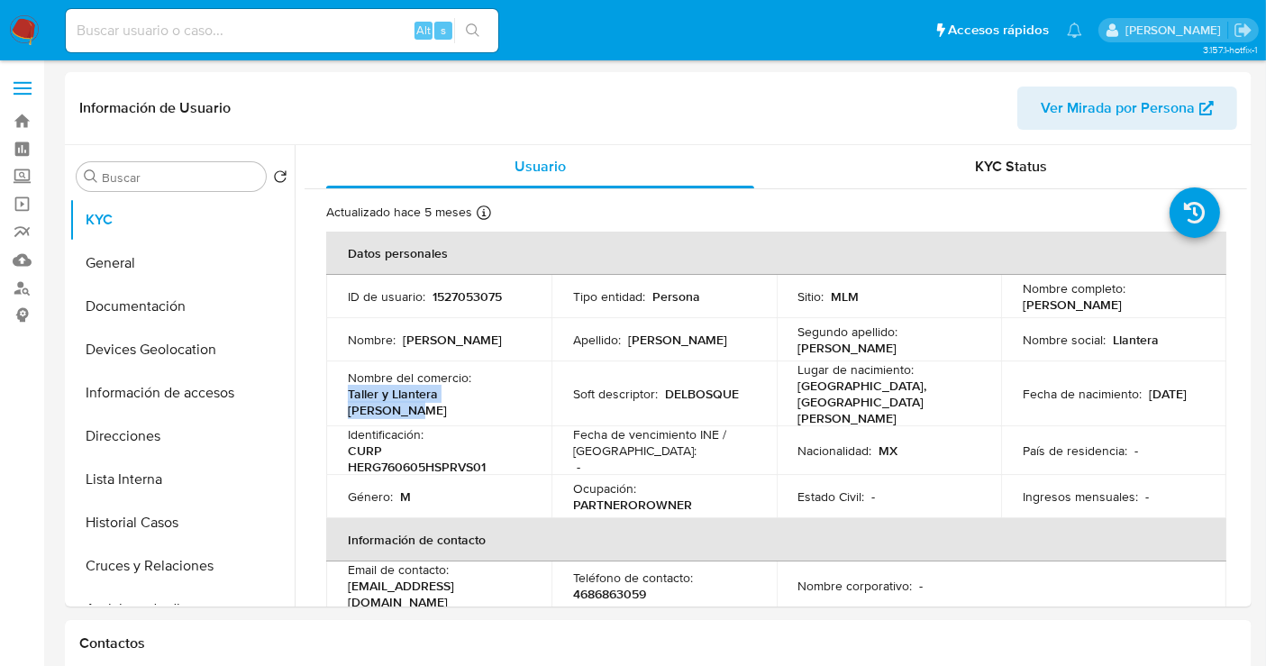
drag, startPoint x: 508, startPoint y: 391, endPoint x: 527, endPoint y: 333, distance: 61.6
click at [354, 391] on div "Nombre del comercio : Taller y Llantera del Bosque" at bounding box center [439, 394] width 182 height 49
copy p "aller y Llantera del Bosque"
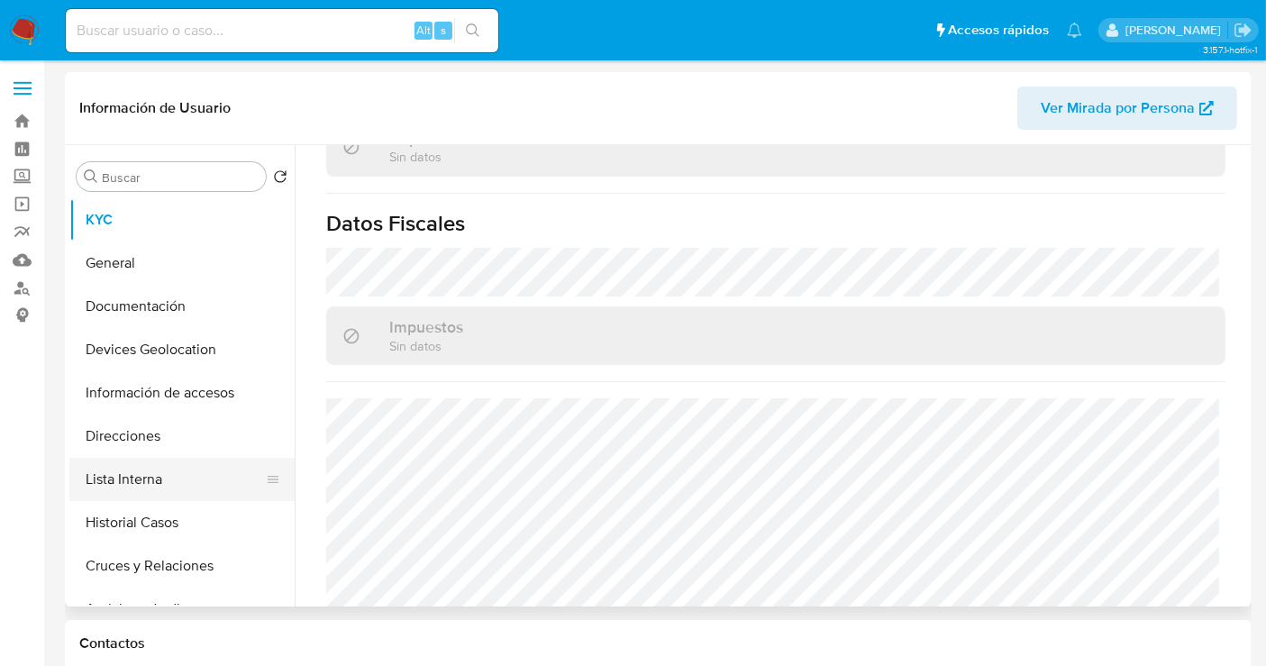
scroll to position [200, 0]
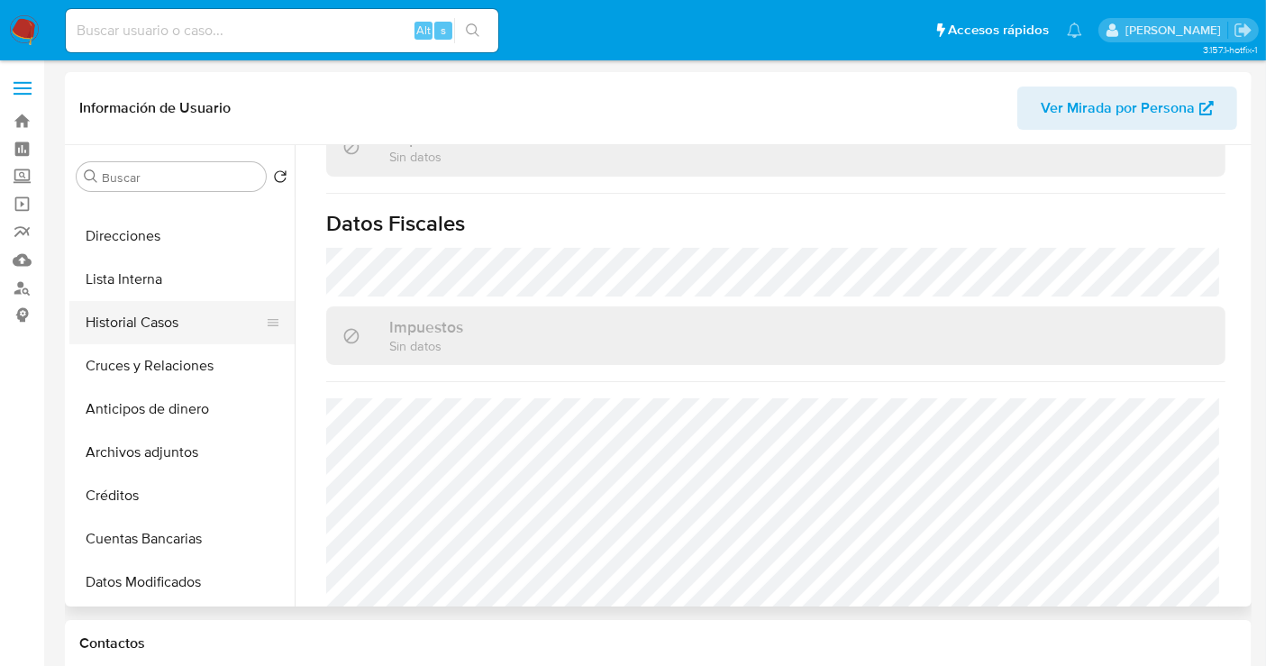
click at [123, 325] on button "Historial Casos" at bounding box center [174, 322] width 211 height 43
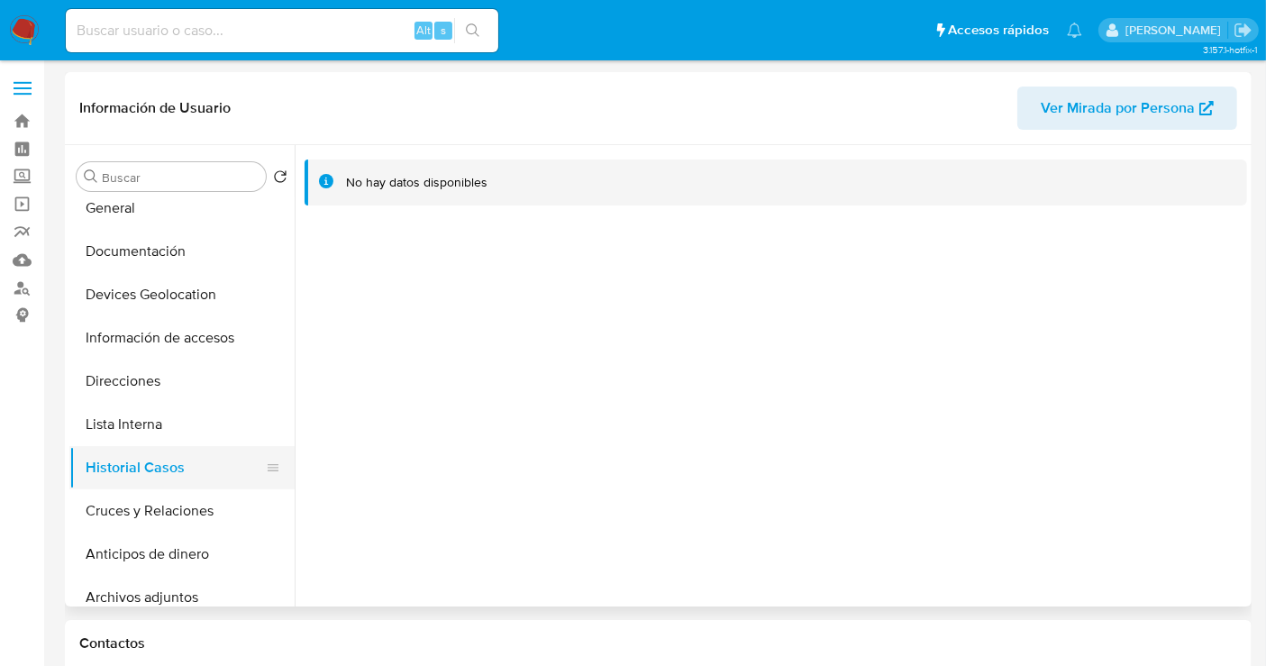
scroll to position [0, 0]
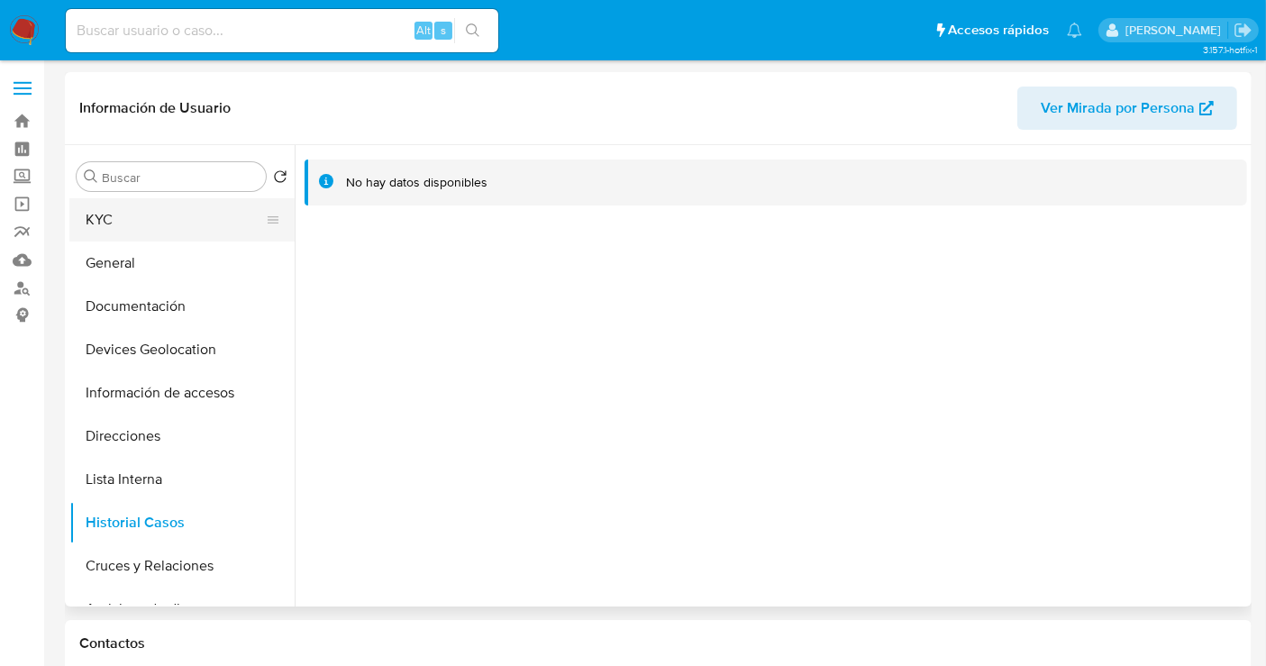
click at [131, 226] on button "KYC" at bounding box center [174, 219] width 211 height 43
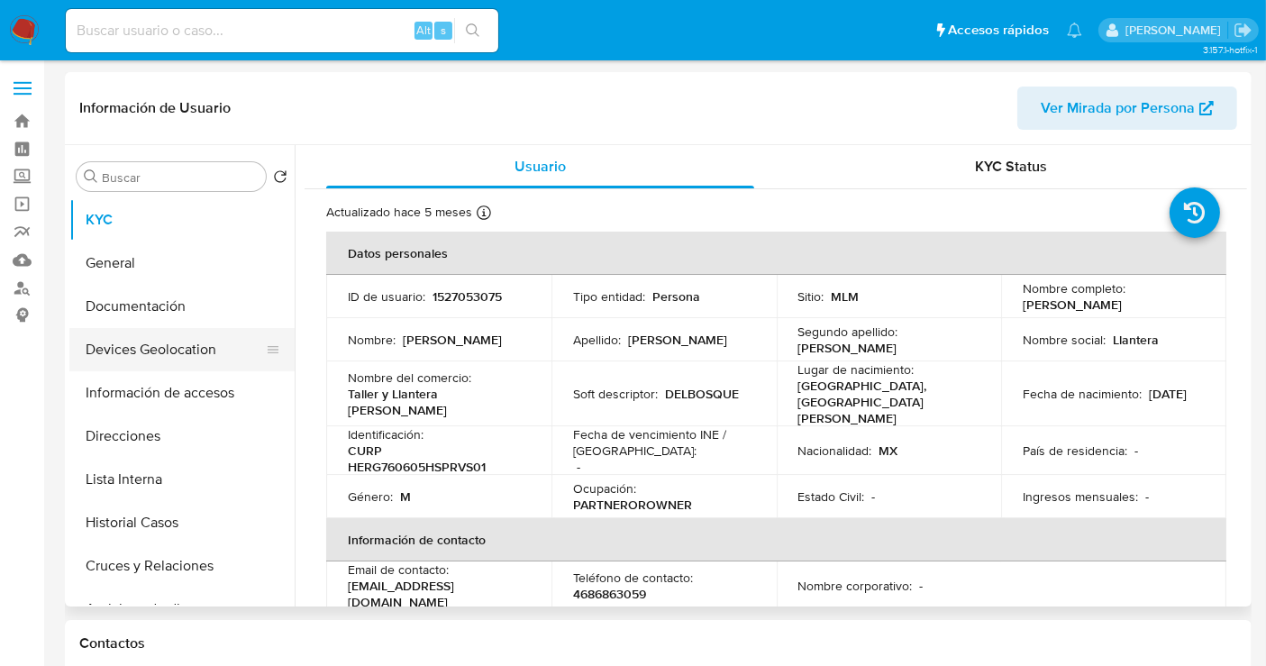
drag, startPoint x: 146, startPoint y: 307, endPoint x: 272, endPoint y: 342, distance: 131.0
click at [146, 307] on button "Documentación" at bounding box center [181, 306] width 225 height 43
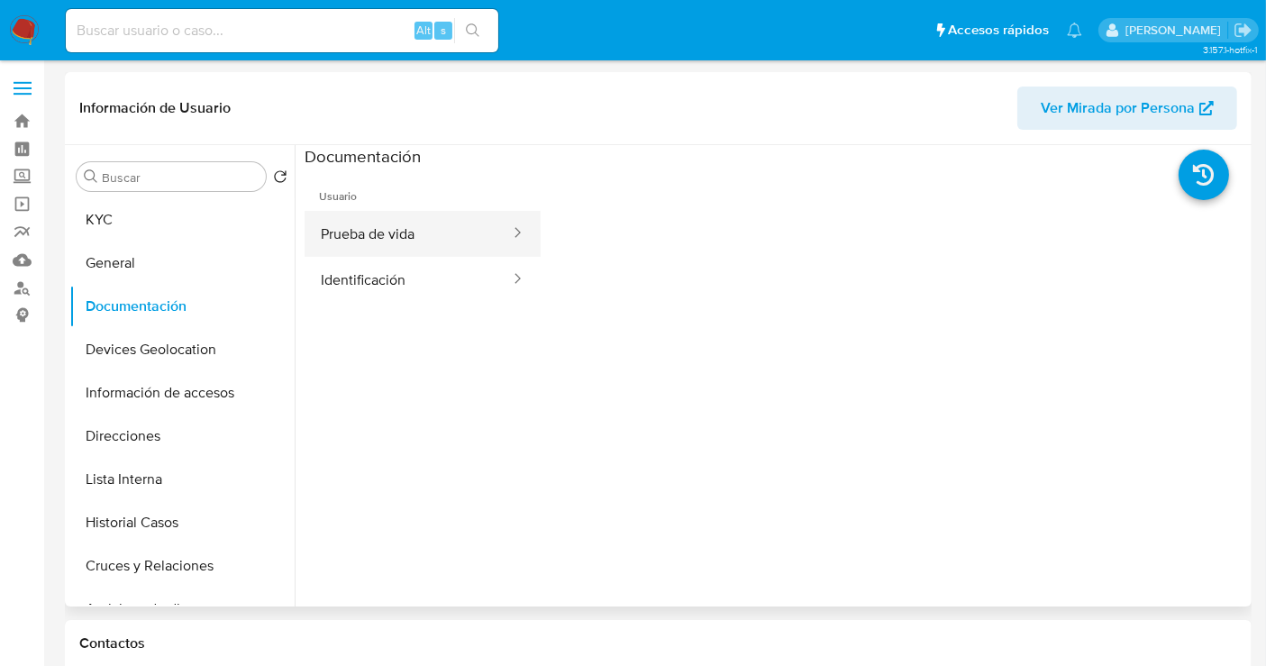
click at [402, 230] on button "Prueba de vida" at bounding box center [408, 234] width 207 height 46
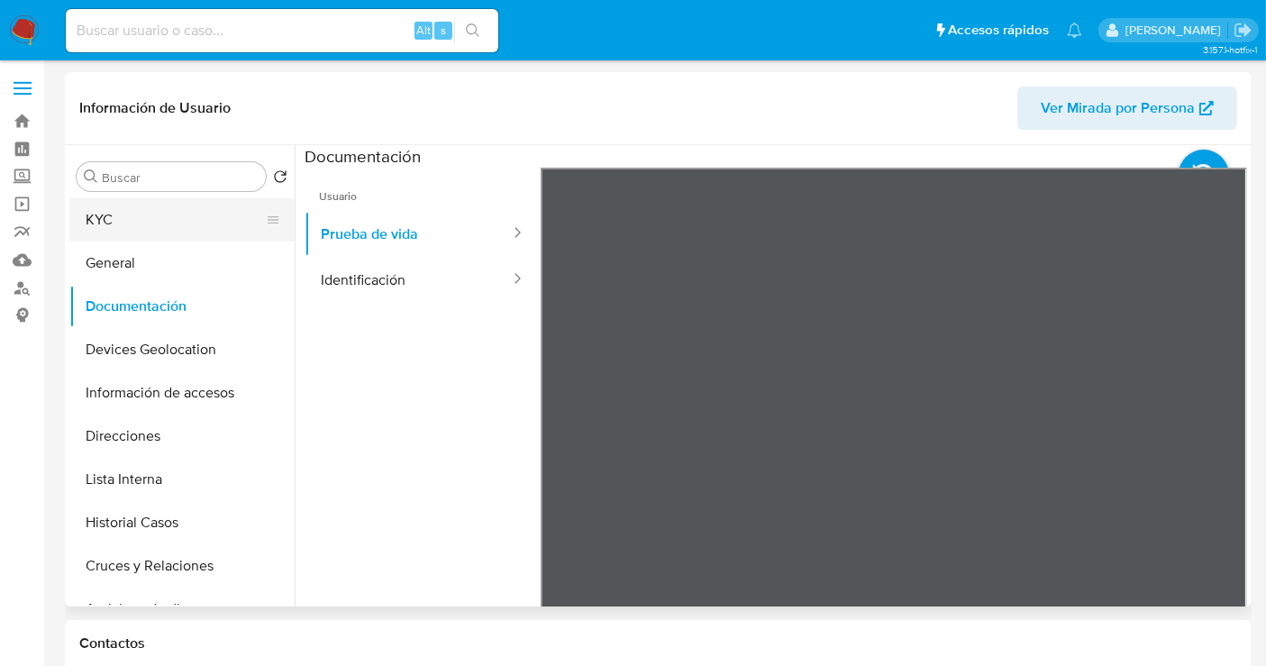
click at [178, 225] on button "KYC" at bounding box center [174, 219] width 211 height 43
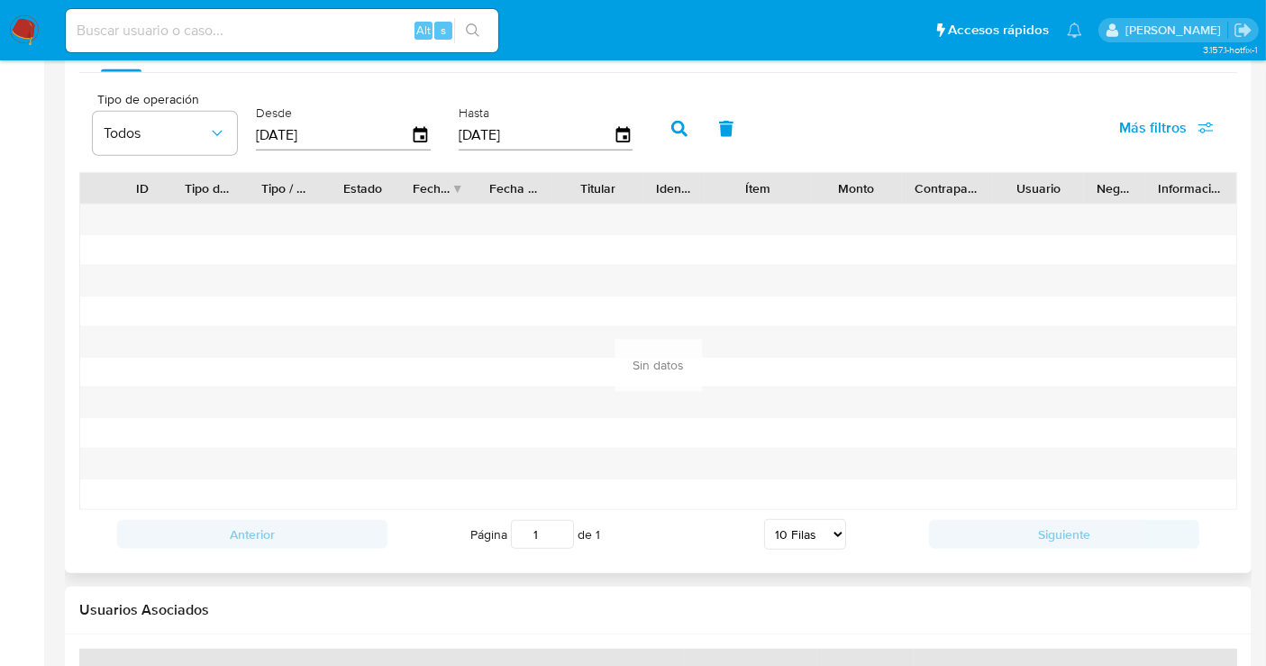
scroll to position [1665, 0]
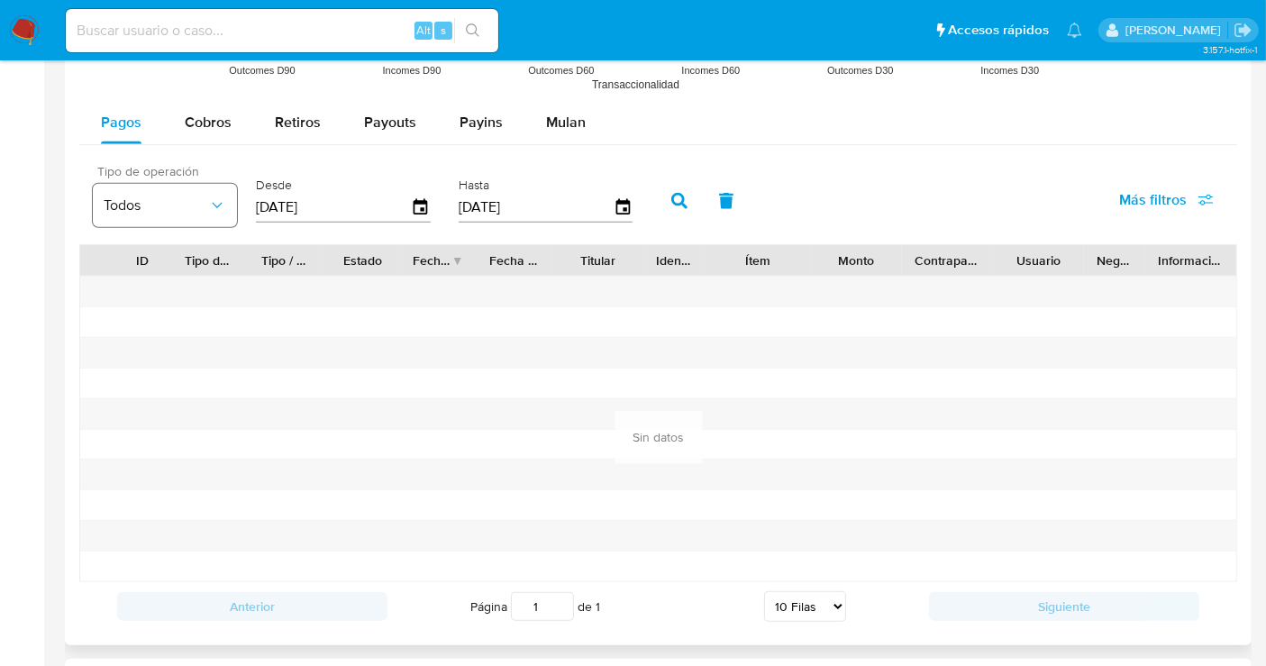
drag, startPoint x: 358, startPoint y: 199, endPoint x: 208, endPoint y: 203, distance: 149.7
click at [208, 203] on div "Tipo de operación Todos Desde 31/05/2025 Hasta 28/08/2025" at bounding box center [367, 199] width 567 height 72
type input "0_/__/____"
type input "01/01/2025"
click at [680, 195] on button "button" at bounding box center [679, 200] width 47 height 43
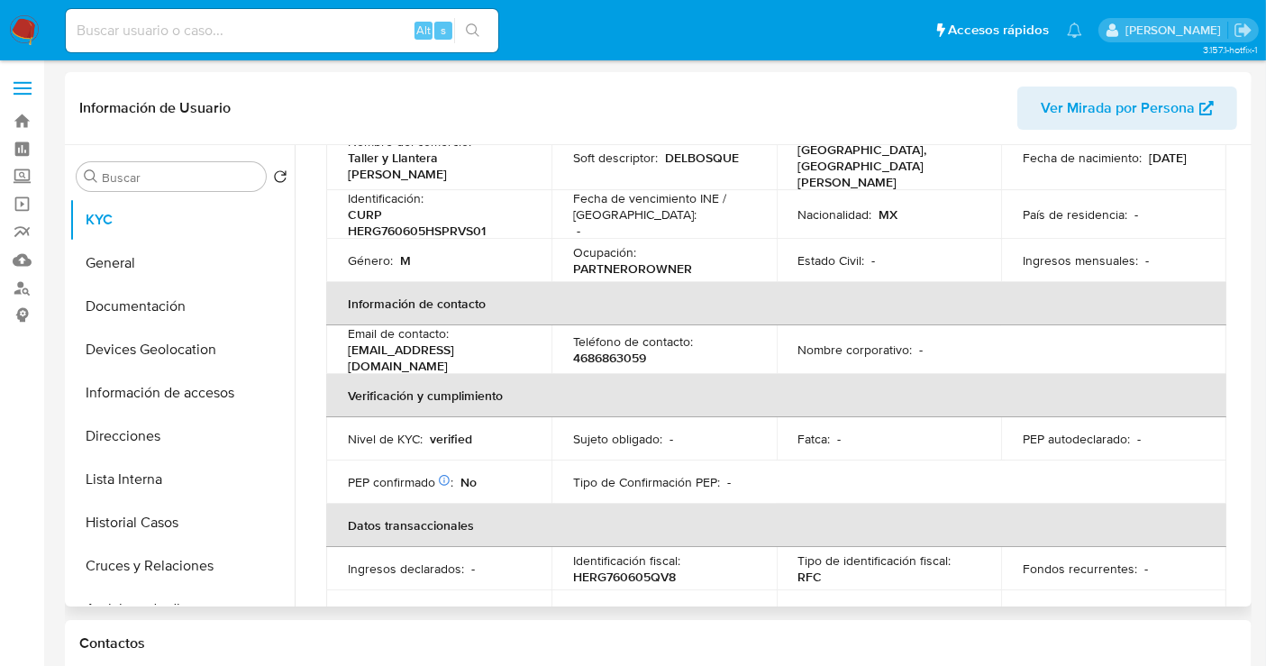
scroll to position [0, 0]
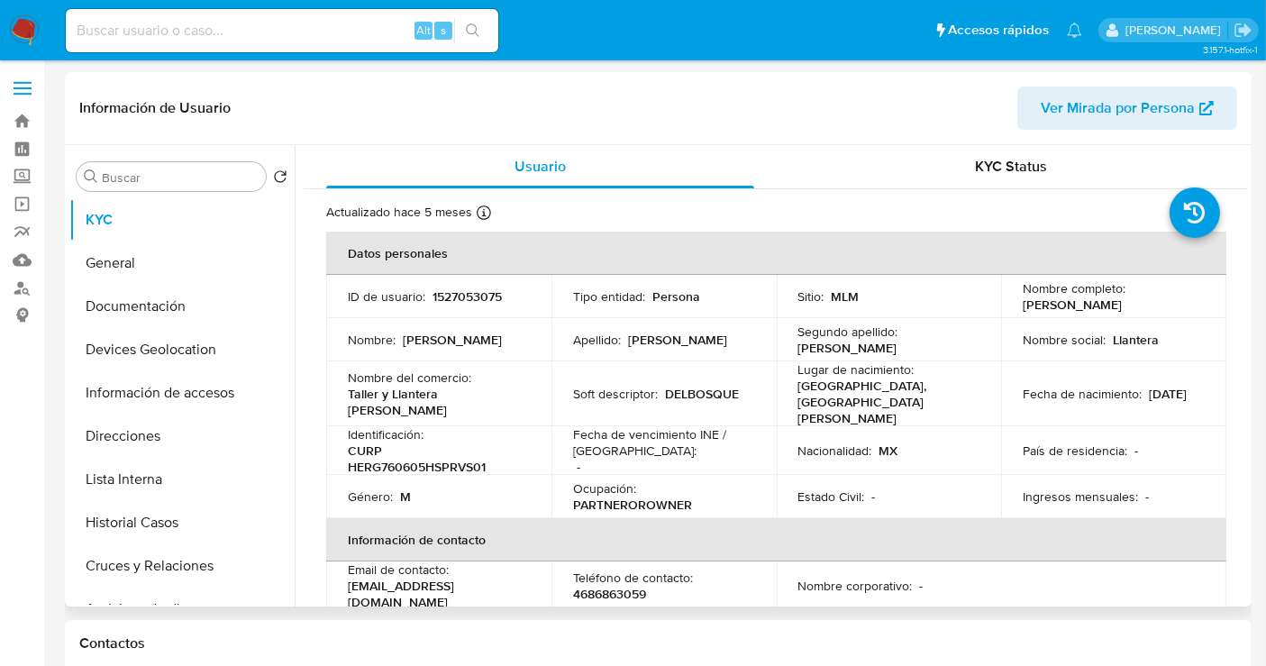
click at [617, 586] on p "4686863059" at bounding box center [609, 594] width 73 height 16
copy p "4686863059"
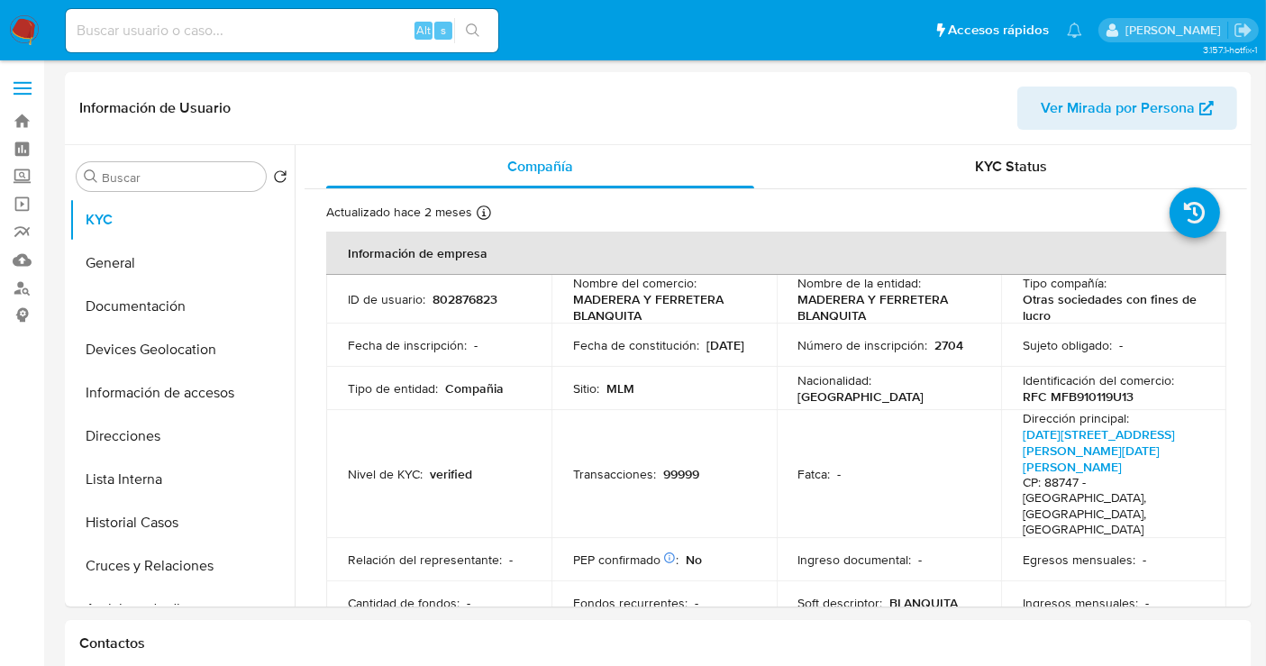
select select "10"
drag, startPoint x: 644, startPoint y: 313, endPoint x: 569, endPoint y: 303, distance: 76.4
click at [569, 303] on td "Nombre del comercio : MADERERA Y FERRETERA BLANQUITA" at bounding box center [664, 299] width 225 height 49
copy p "MADERERA Y FERRETERA BLANQUITA"
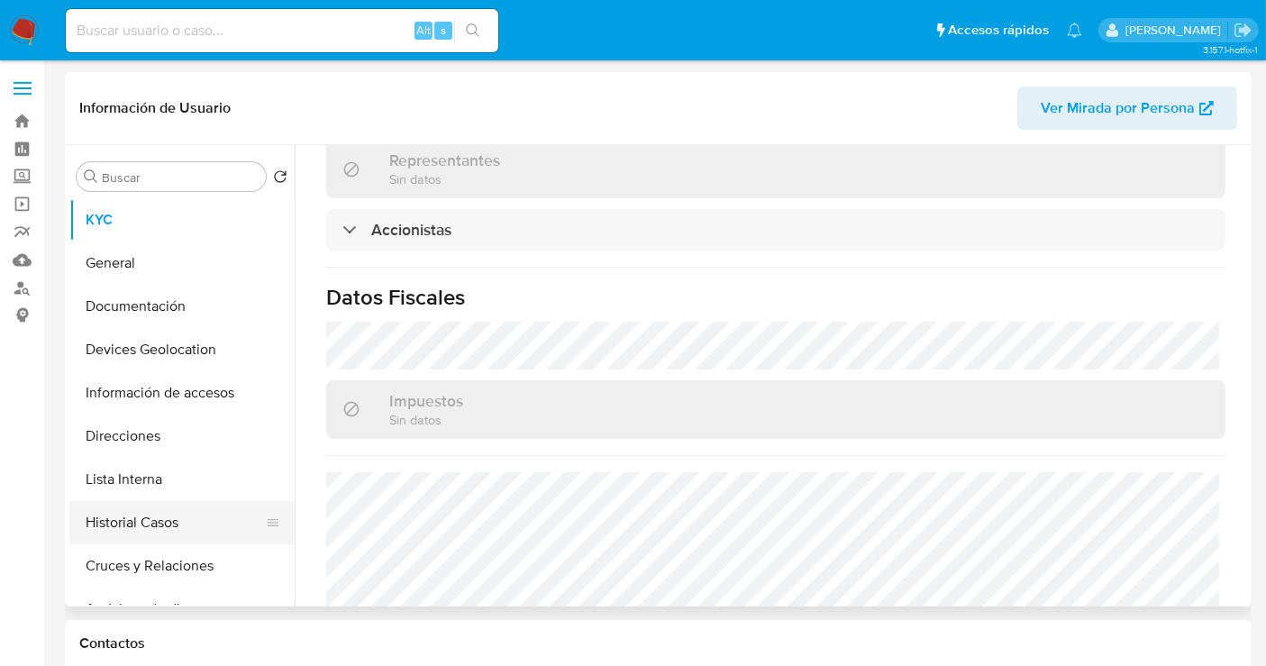
click at [141, 516] on button "Historial Casos" at bounding box center [174, 522] width 211 height 43
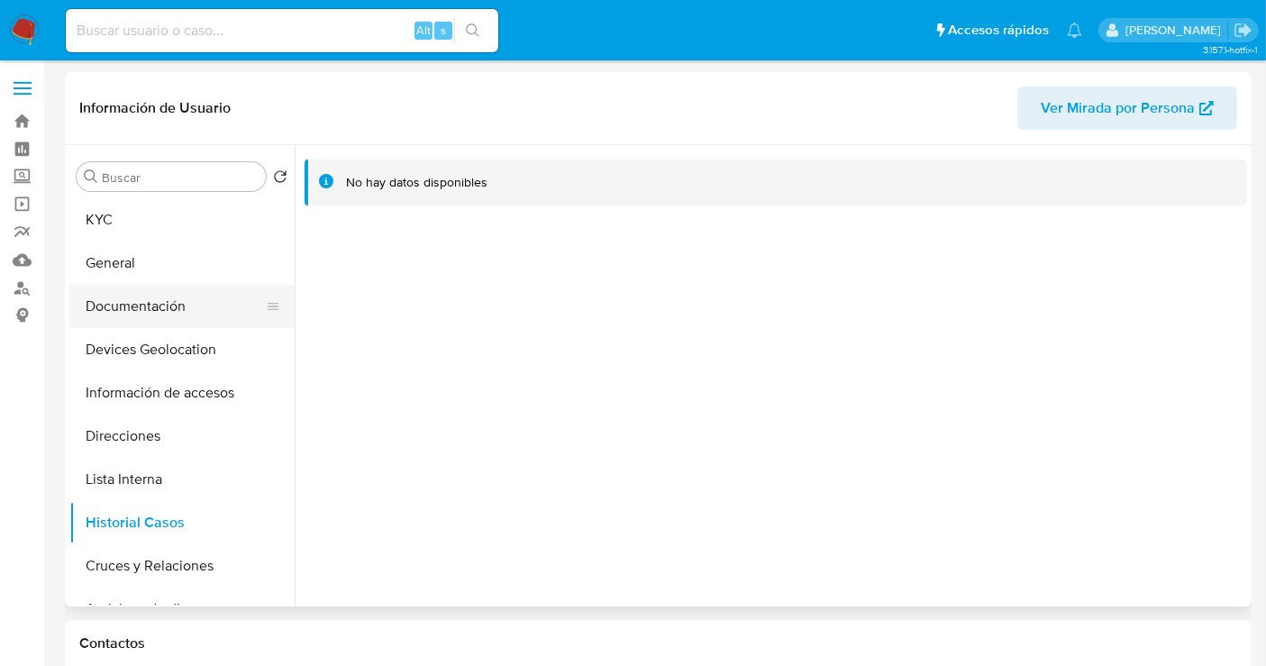
click at [146, 306] on button "Documentación" at bounding box center [174, 306] width 211 height 43
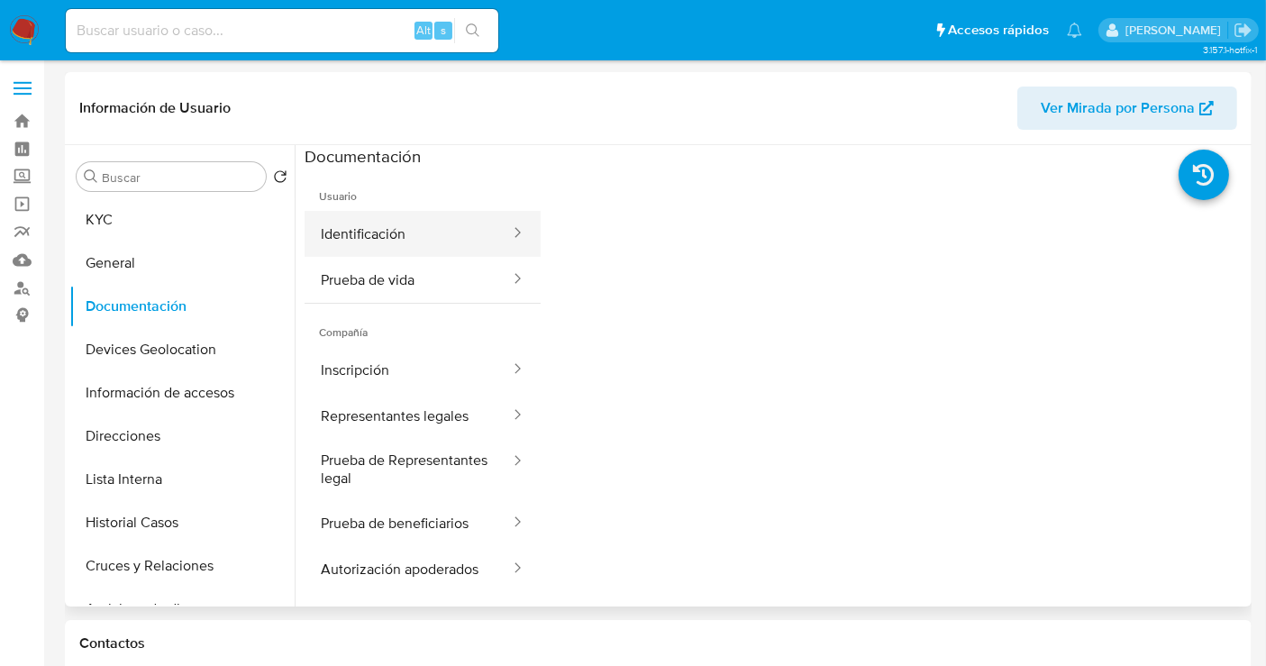
click at [375, 235] on button "Identificación" at bounding box center [408, 234] width 207 height 46
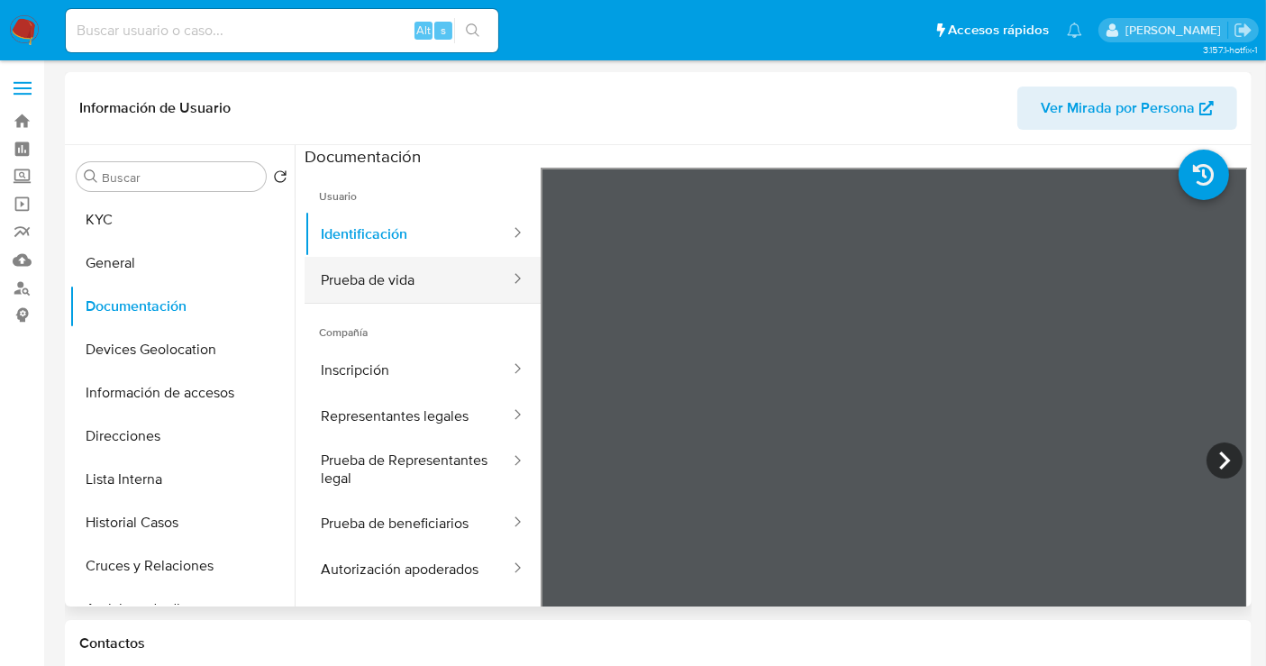
click at [397, 269] on button "Prueba de vida" at bounding box center [408, 280] width 207 height 46
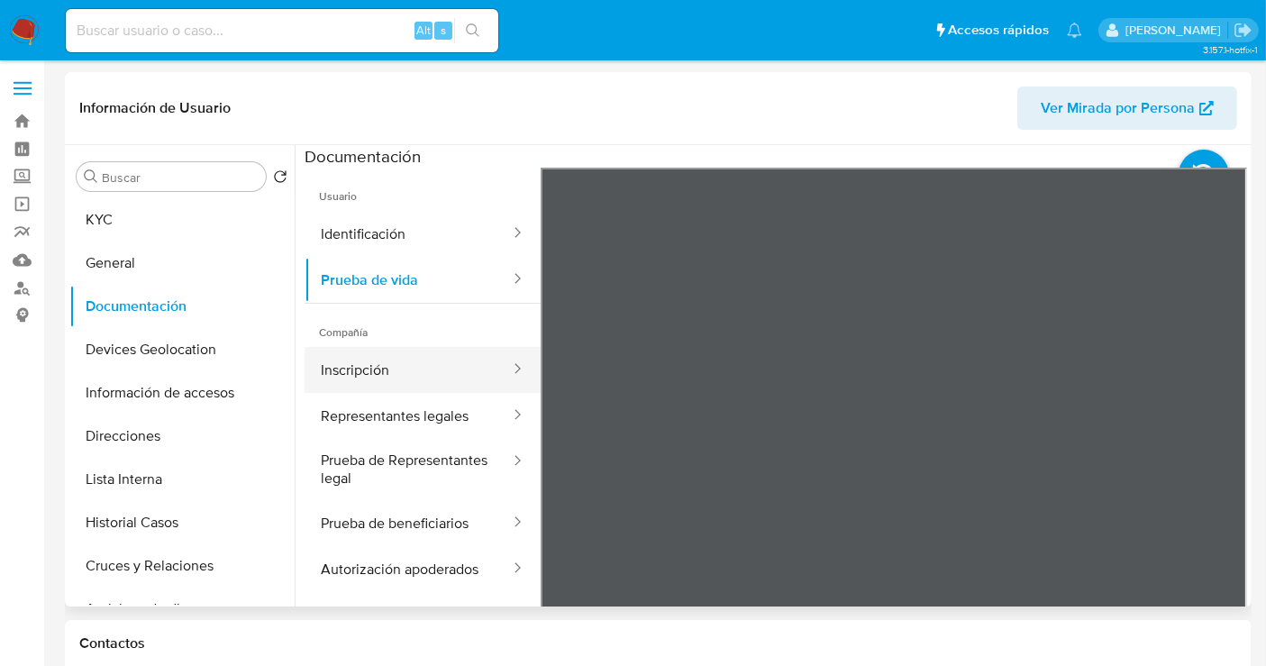
click at [330, 385] on button "Inscripción" at bounding box center [408, 370] width 207 height 46
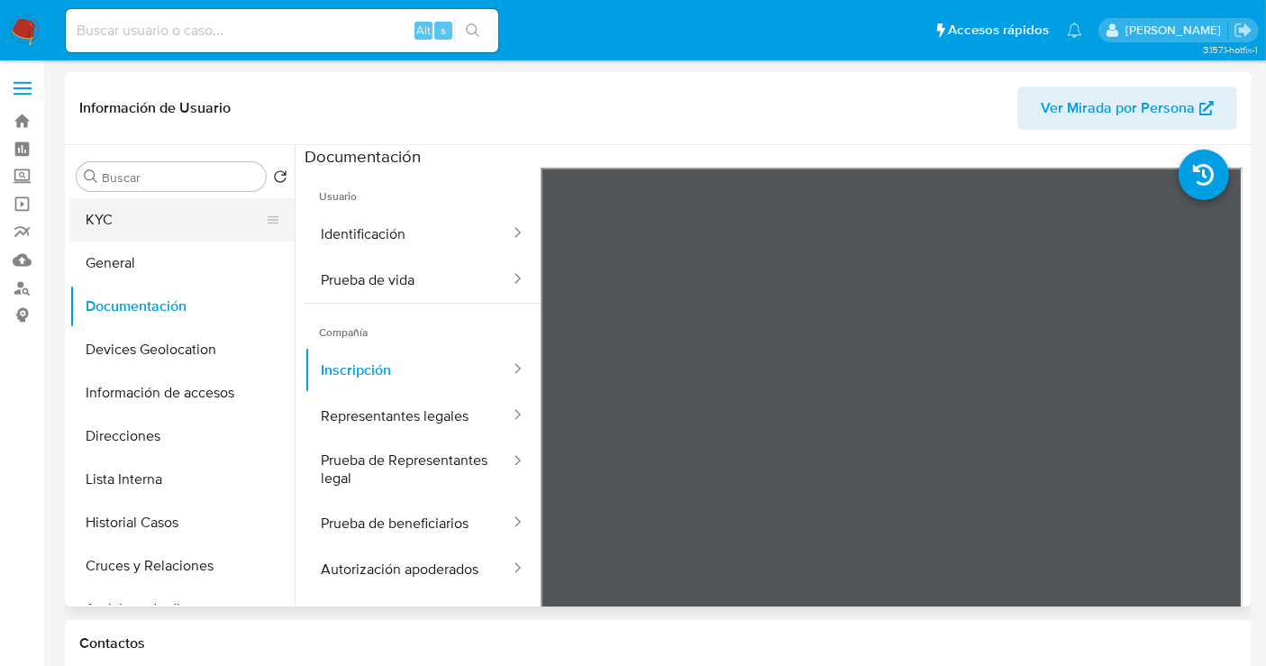
click at [120, 222] on button "KYC" at bounding box center [174, 219] width 211 height 43
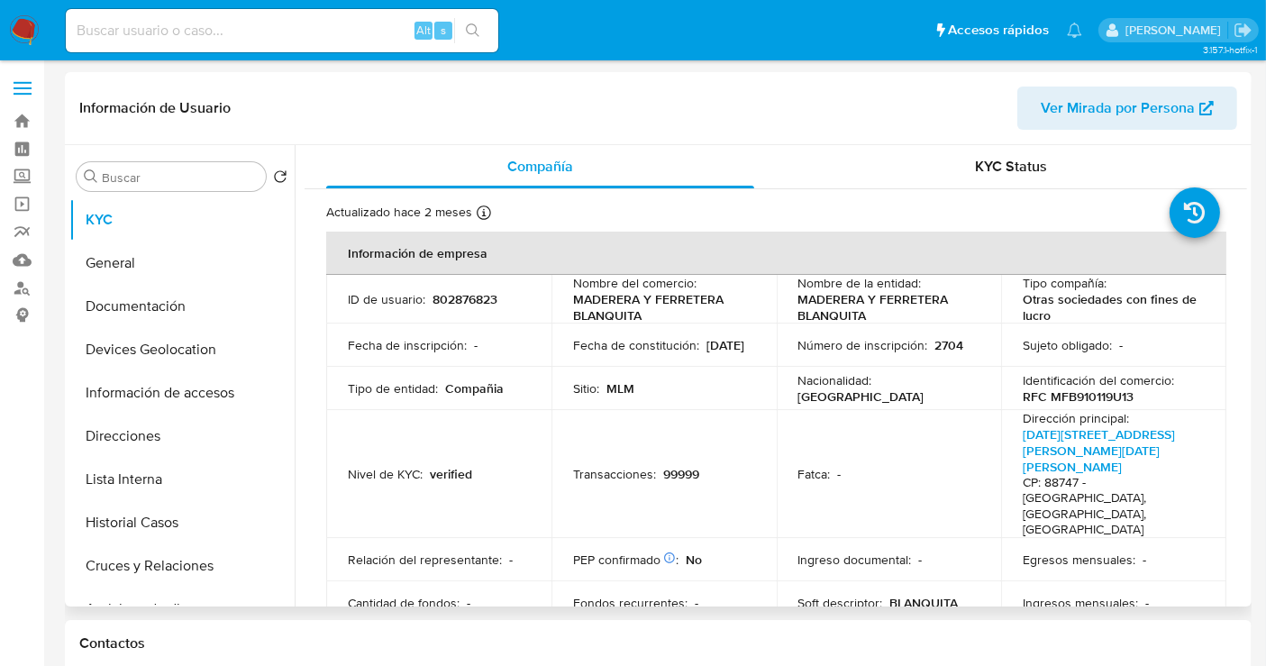
click at [461, 293] on p "802876823" at bounding box center [465, 299] width 65 height 16
copy p "802876823"
drag, startPoint x: 646, startPoint y: 320, endPoint x: 561, endPoint y: 297, distance: 88.5
click at [561, 297] on td "Nombre del comercio : MADERERA Y FERRETERA BLANQUITA" at bounding box center [664, 299] width 225 height 49
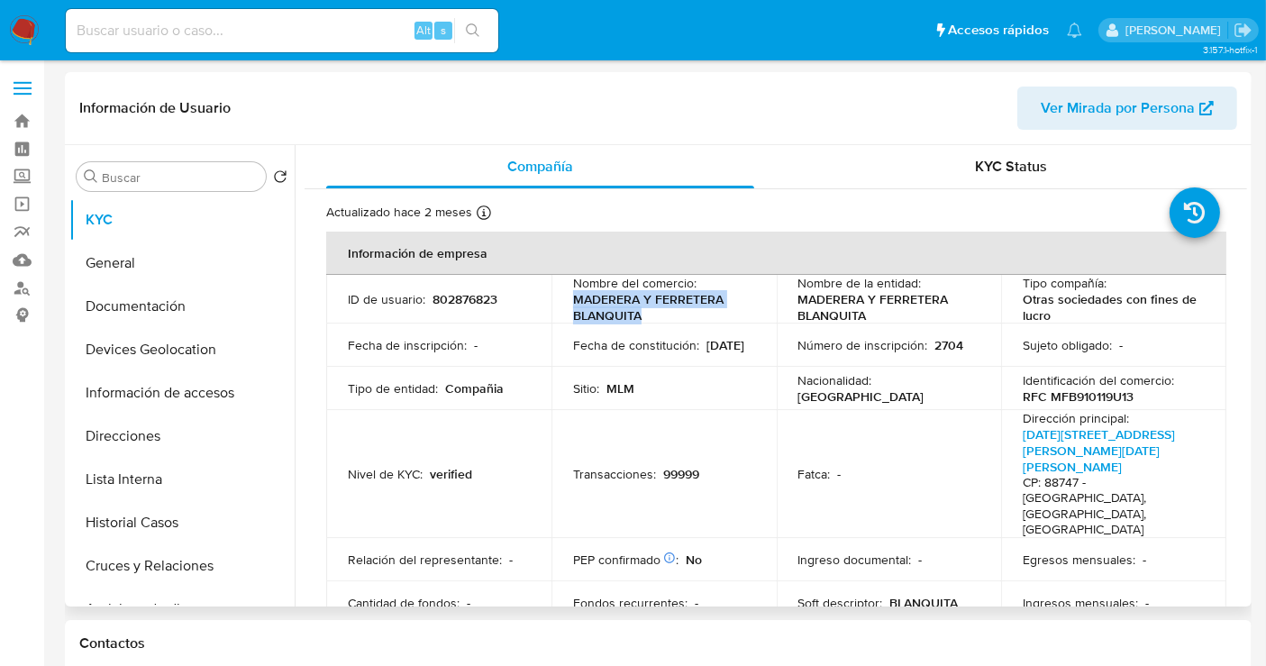
copy p "MADERERA Y FERRETERA BLANQUITA"
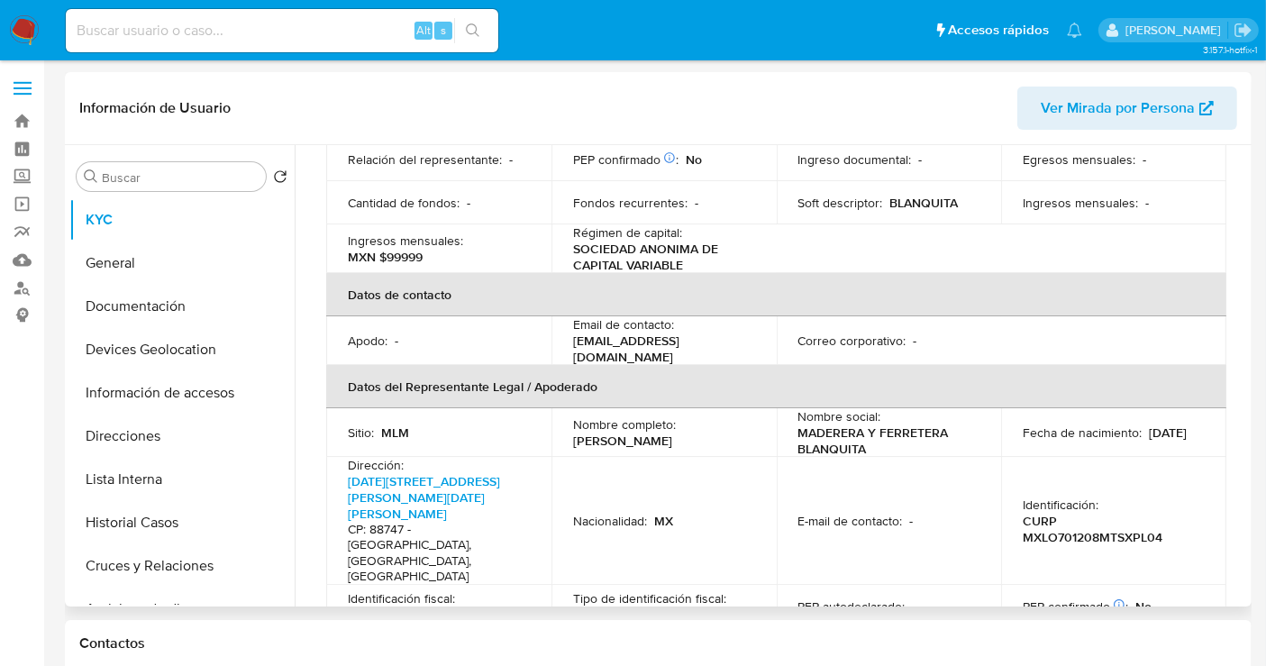
scroll to position [800, 0]
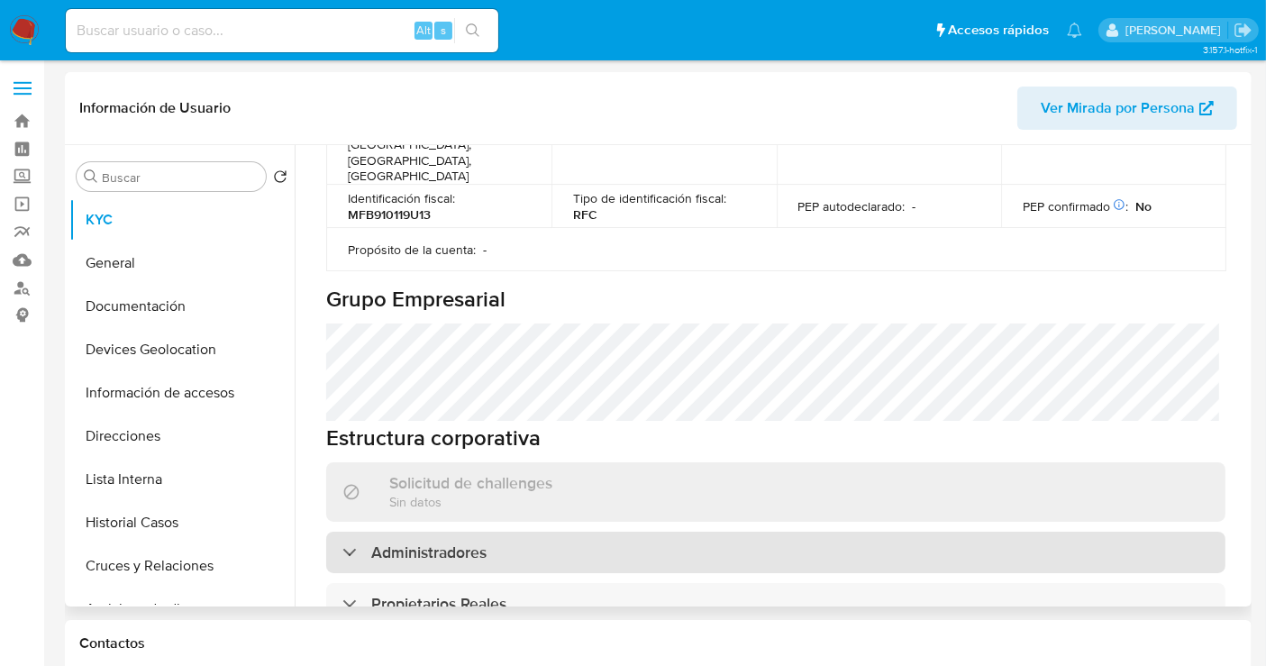
click at [443, 543] on h3 "Administradores" at bounding box center [428, 553] width 115 height 20
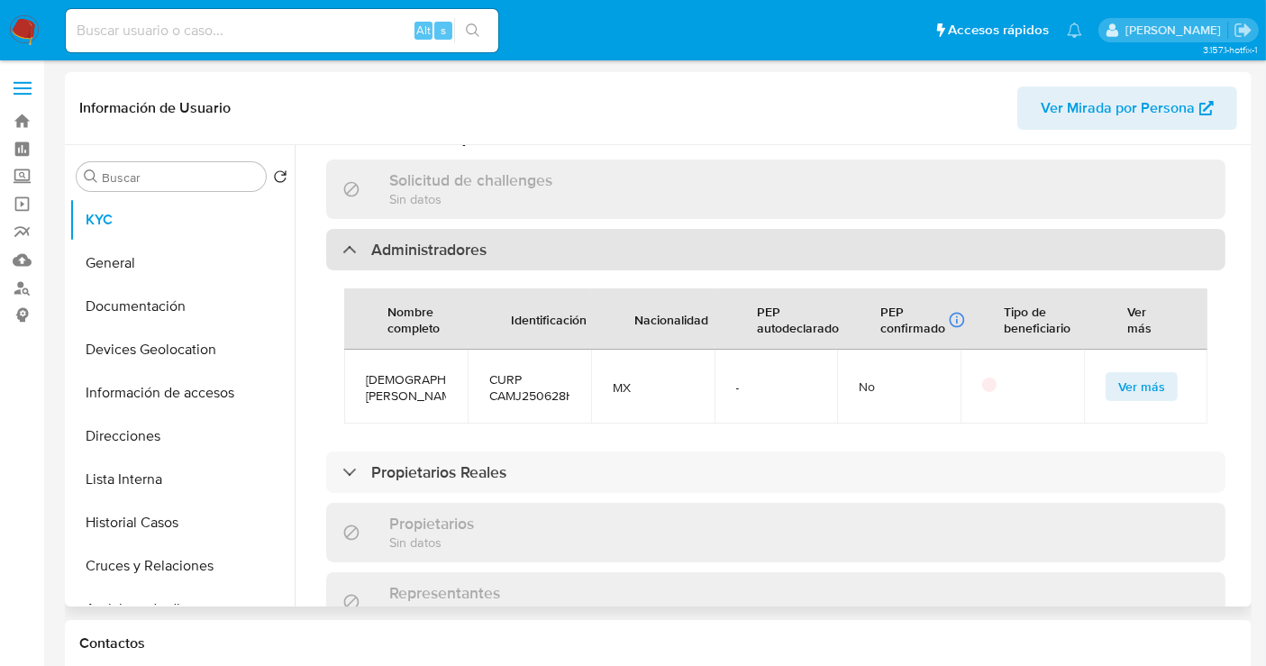
scroll to position [1101, 0]
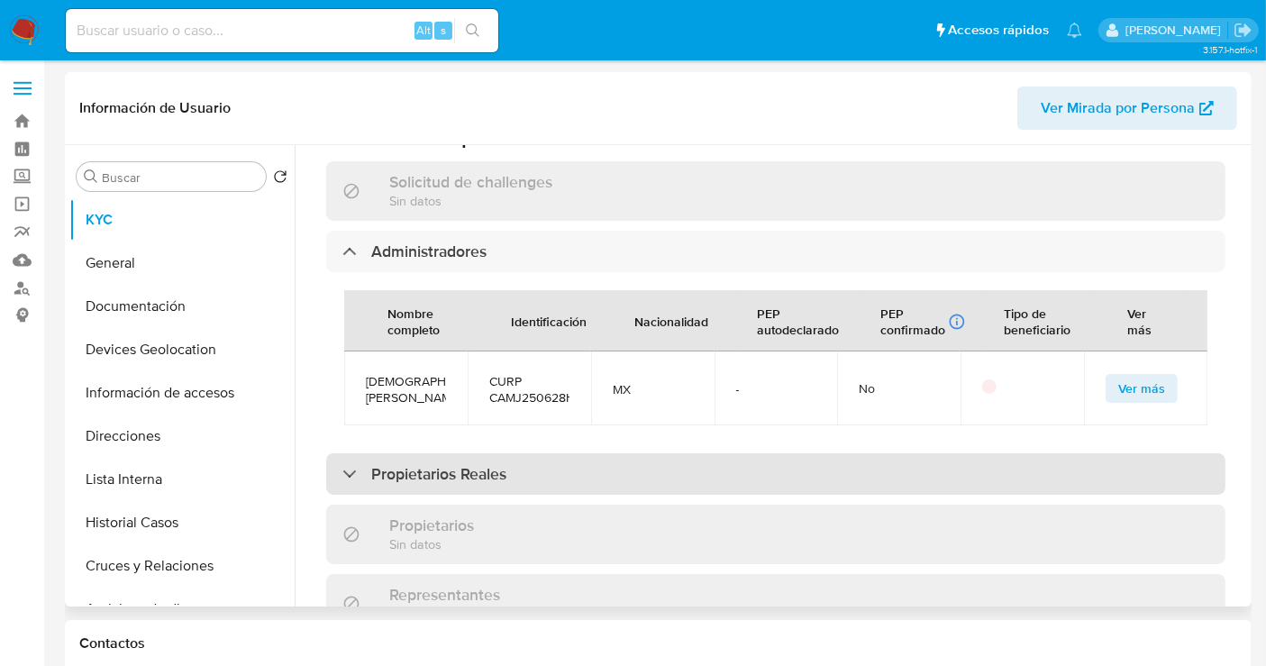
click at [445, 464] on h3 "Propietarios Reales" at bounding box center [438, 474] width 135 height 20
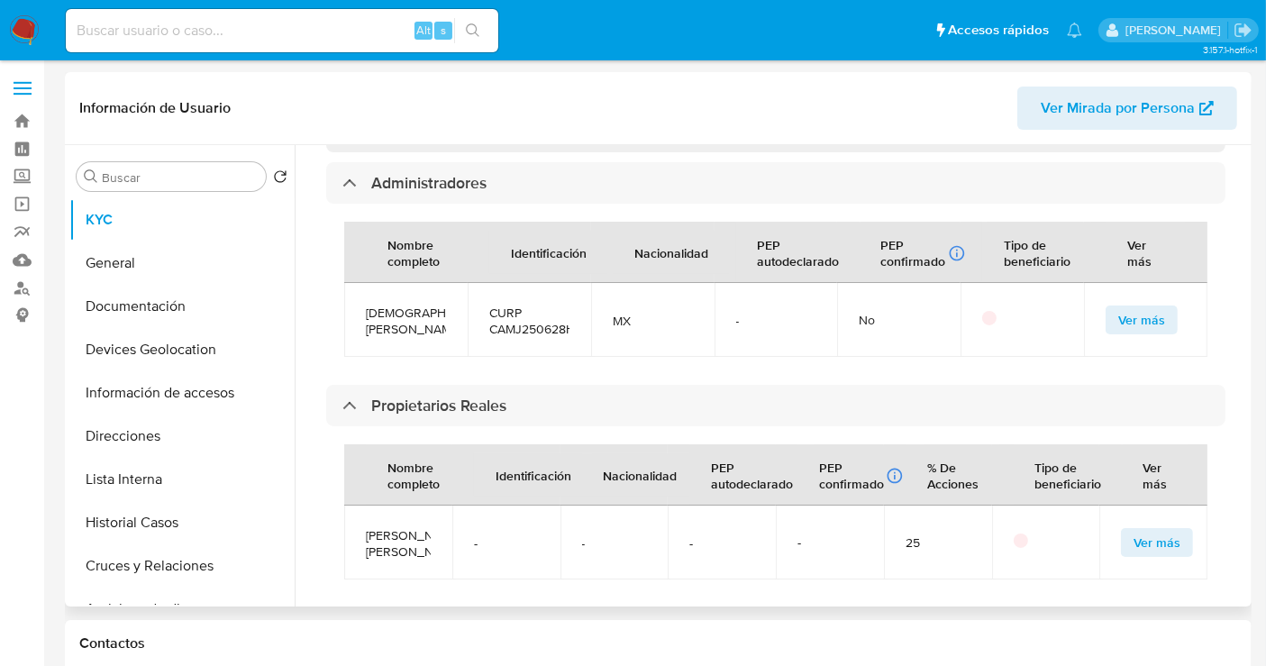
scroll to position [1201, 0]
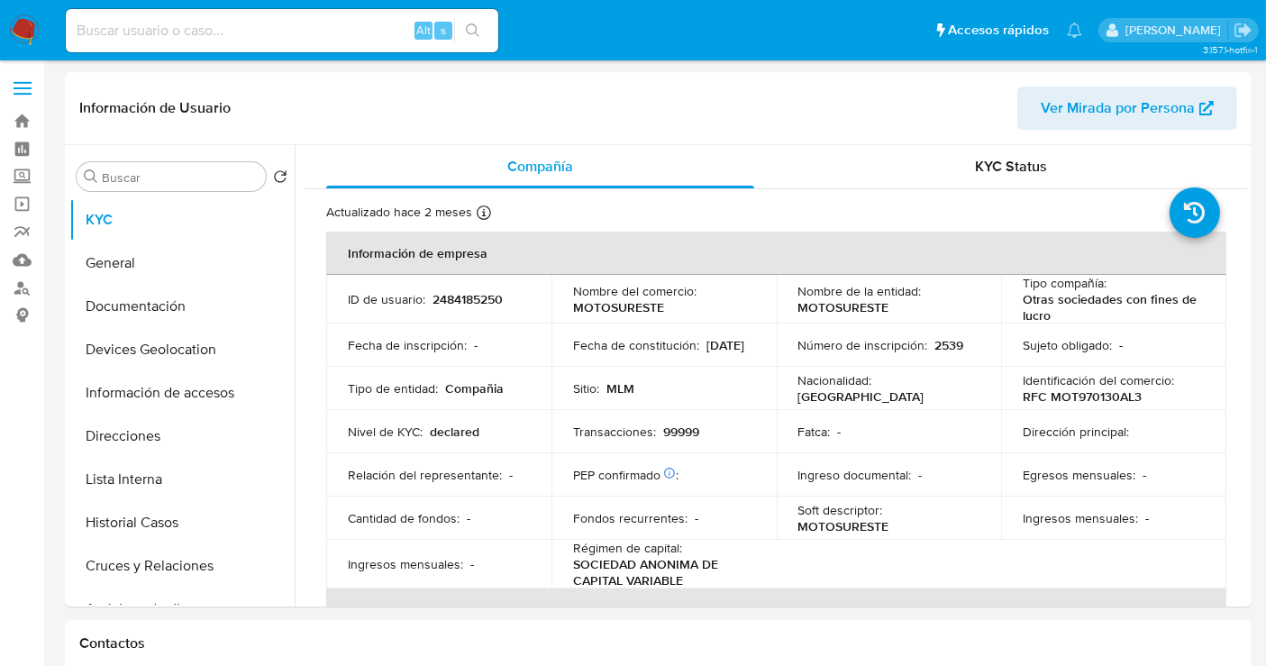
select select "10"
click at [473, 299] on p "2484185250" at bounding box center [468, 299] width 70 height 16
copy p "2484185250"
click at [606, 307] on p "MOTOSURESTE" at bounding box center [618, 307] width 91 height 16
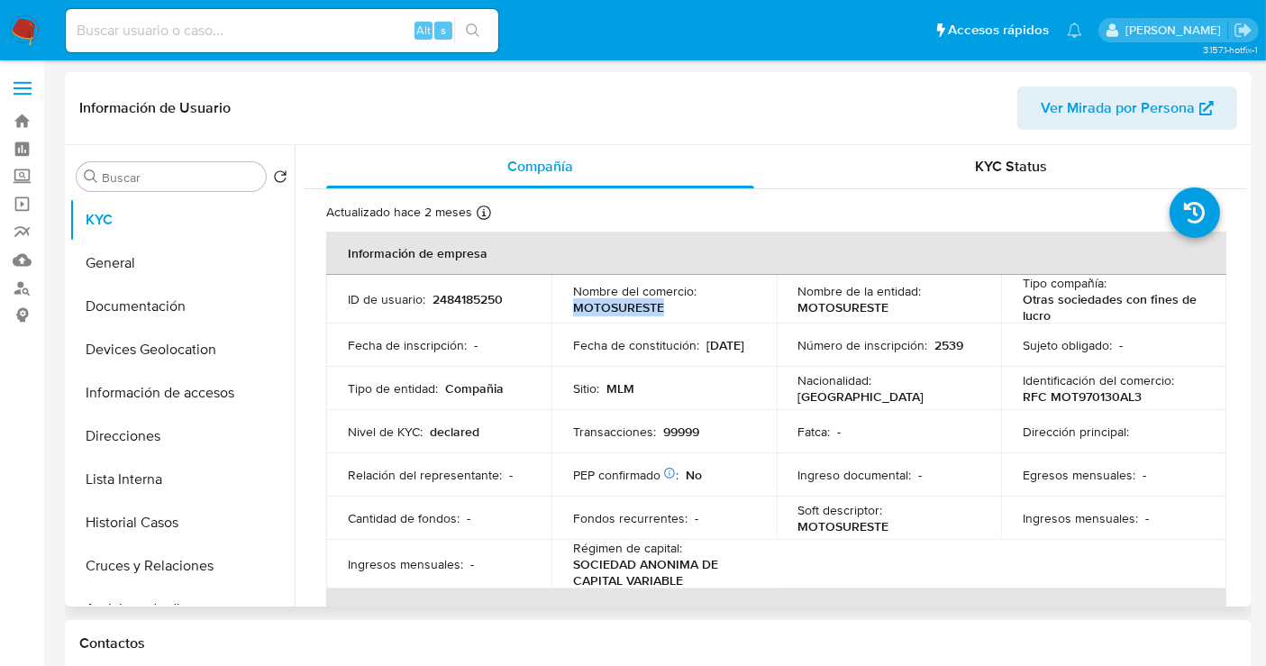
click at [606, 307] on p "MOTOSURESTE" at bounding box center [618, 307] width 91 height 16
copy p "MOTOSURESTE"
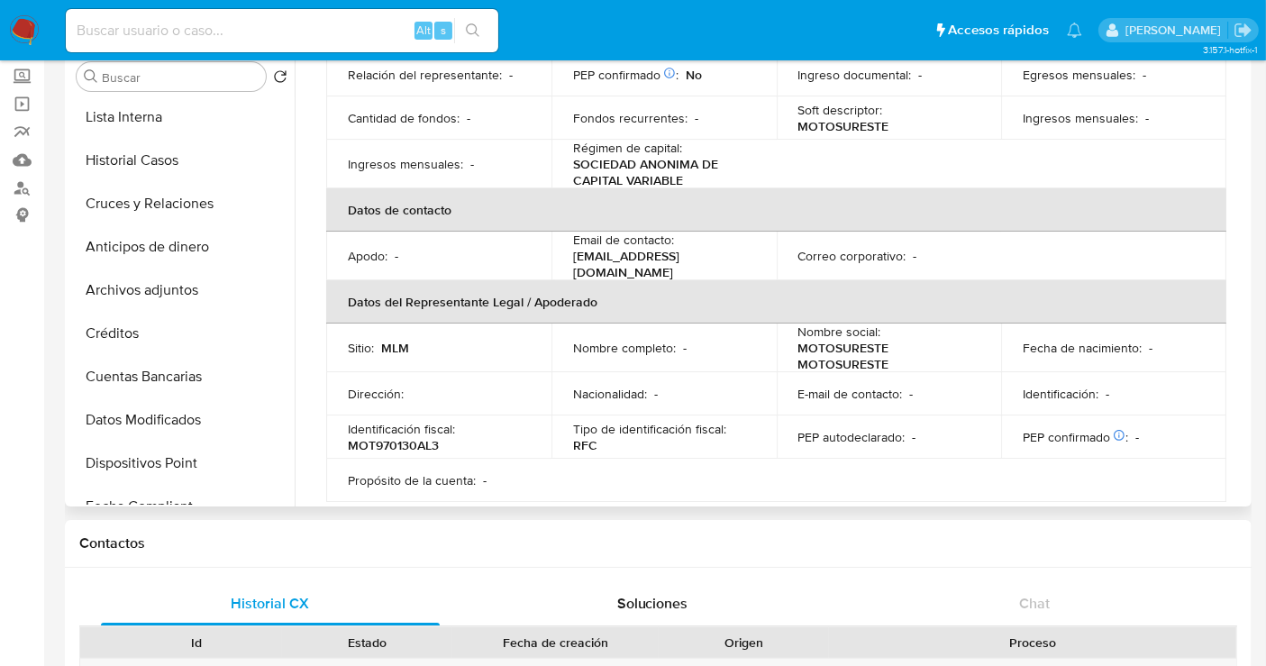
scroll to position [260, 0]
click at [131, 158] on button "Historial Casos" at bounding box center [174, 162] width 211 height 43
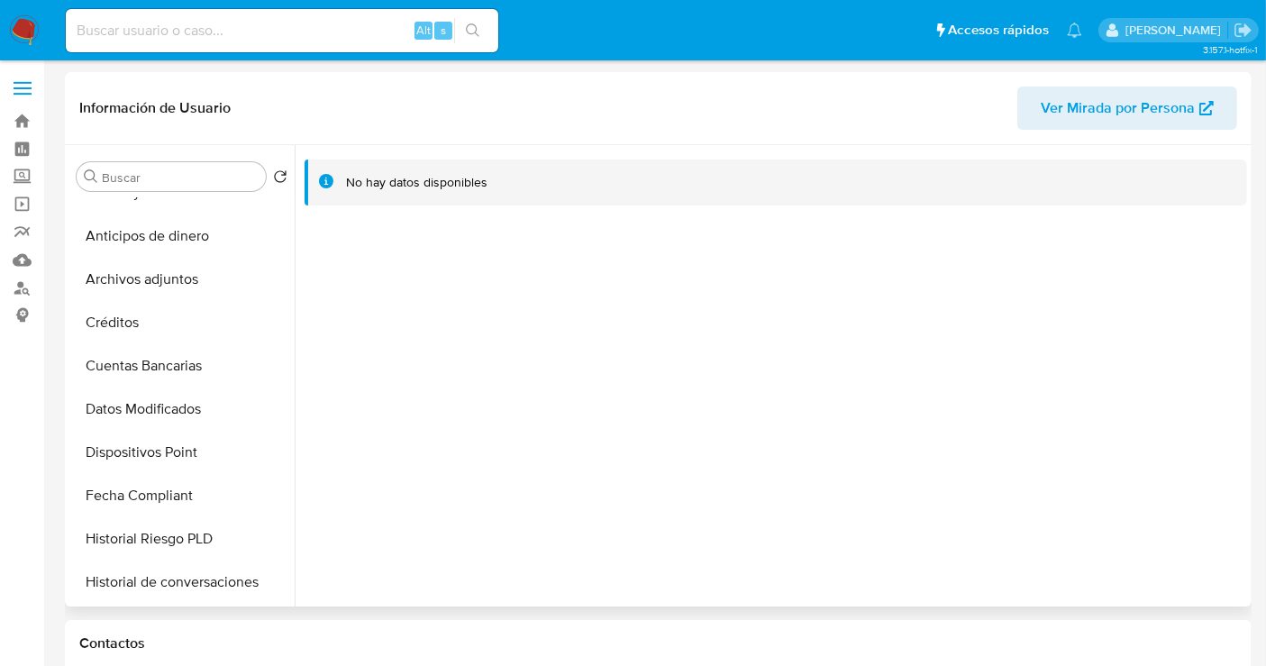
scroll to position [400, 0]
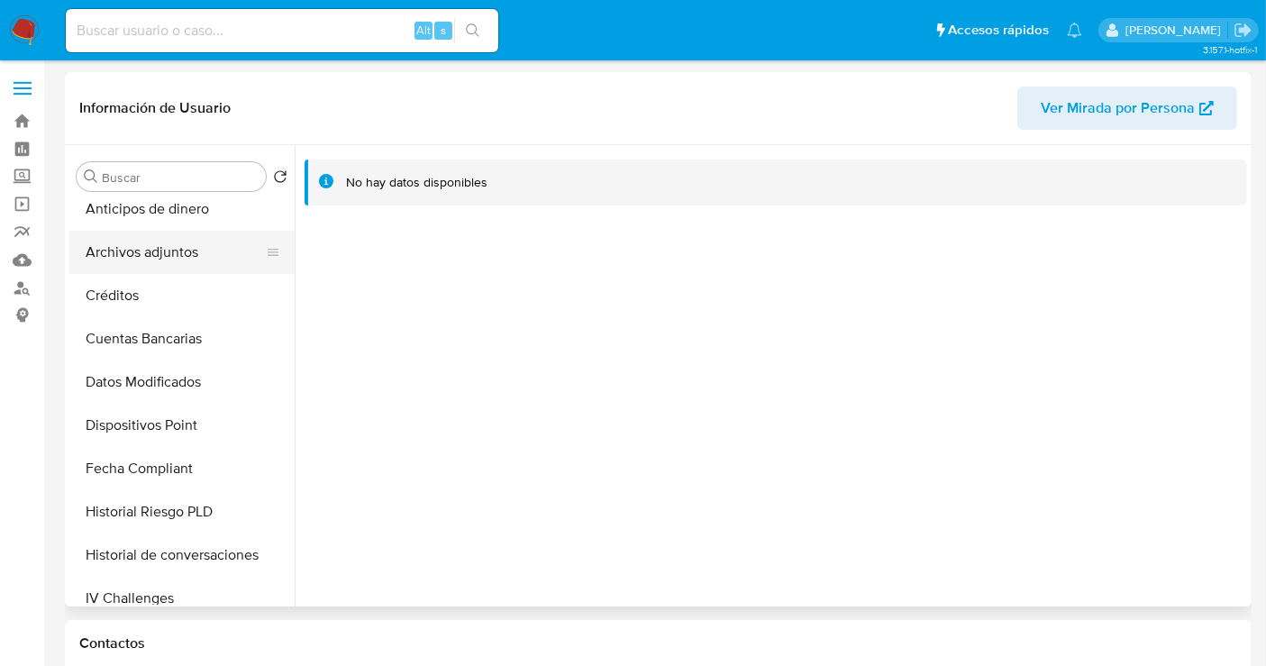
click at [166, 253] on button "Archivos adjuntos" at bounding box center [174, 252] width 211 height 43
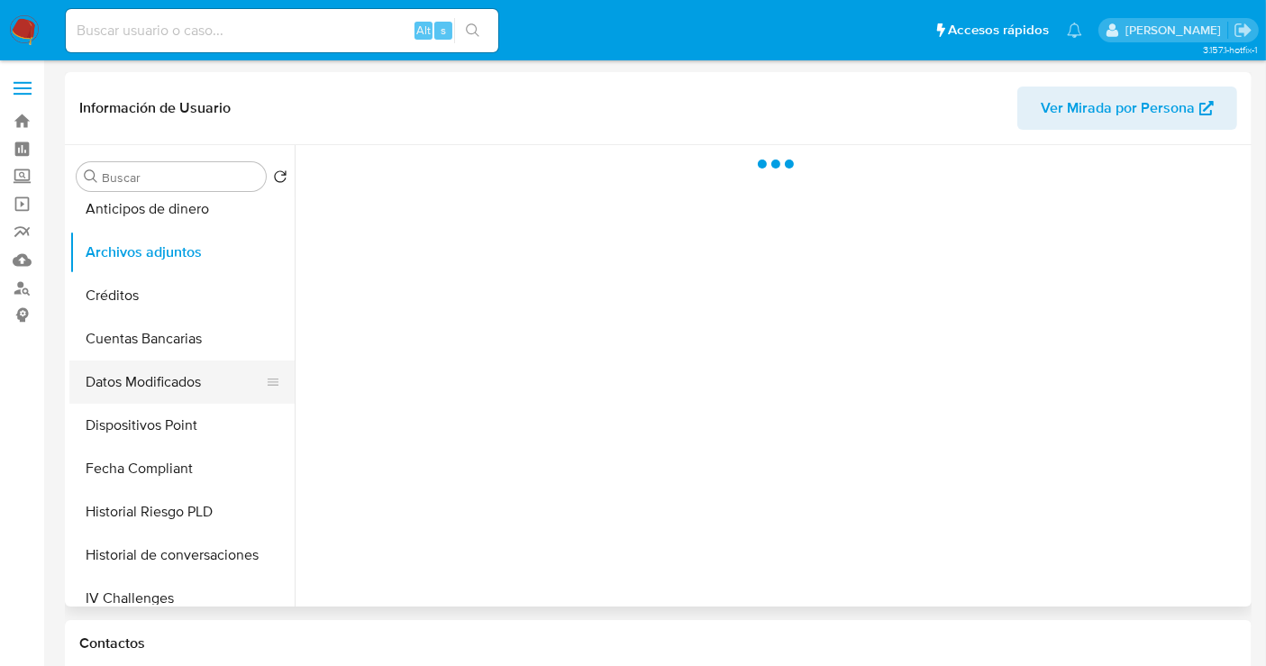
scroll to position [100, 0]
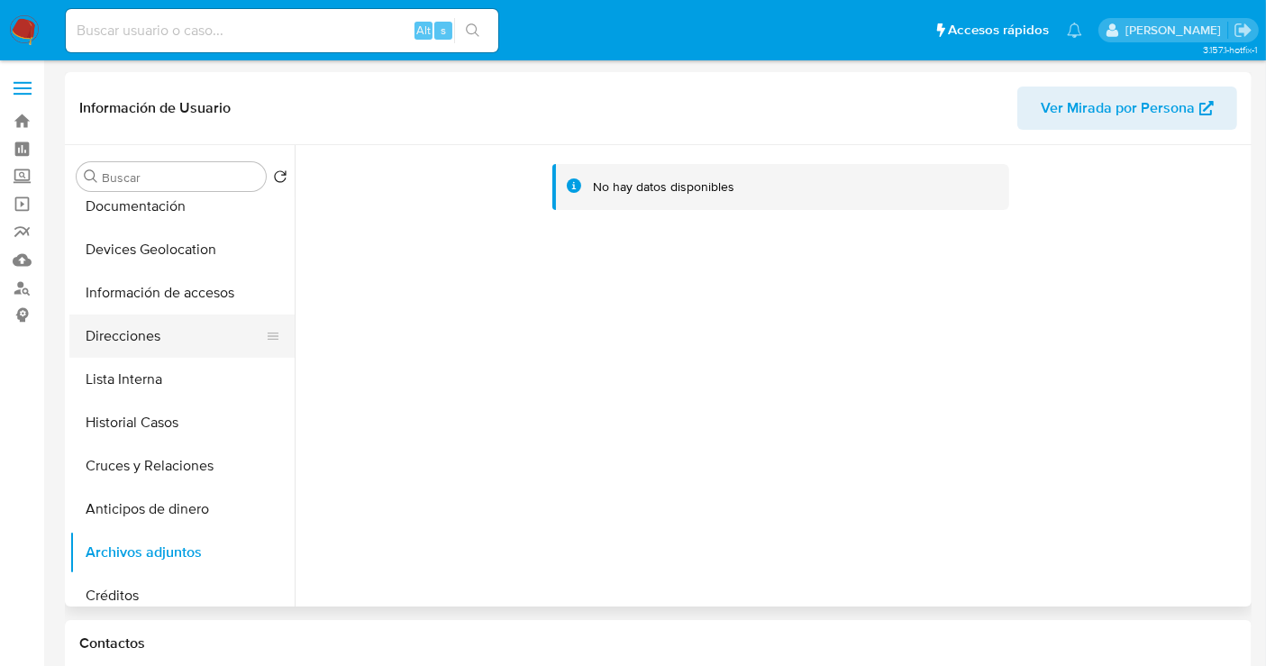
click at [128, 349] on button "Direcciones" at bounding box center [174, 336] width 211 height 43
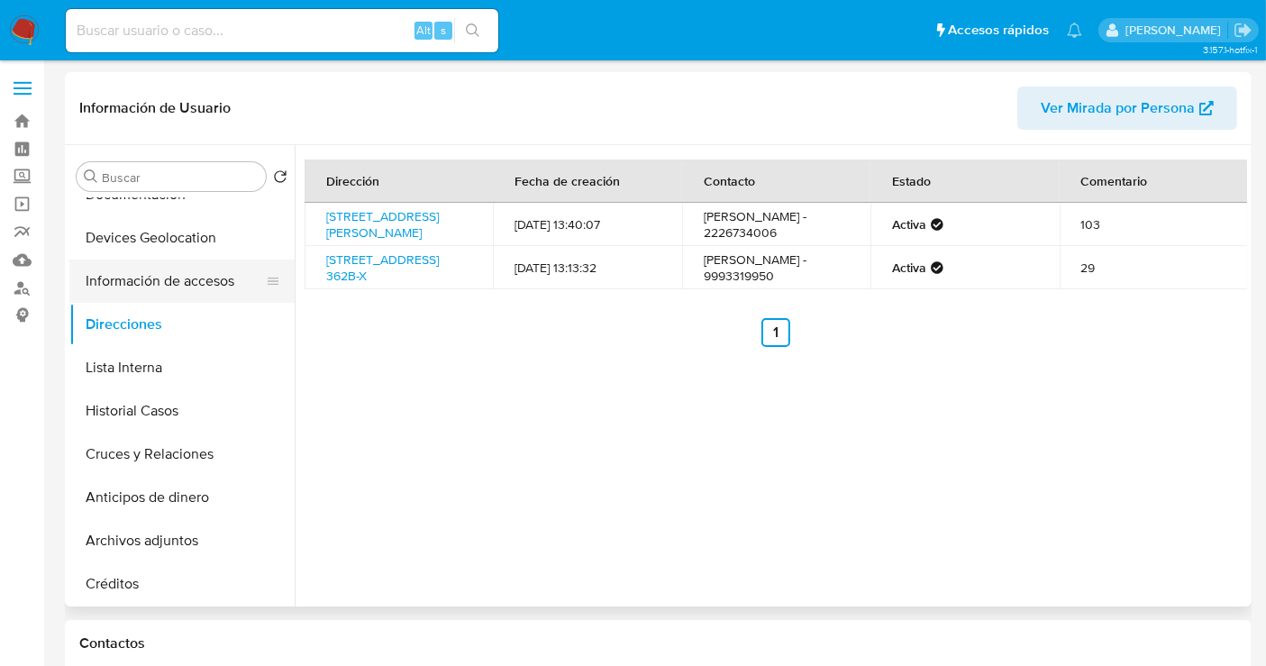
scroll to position [200, 0]
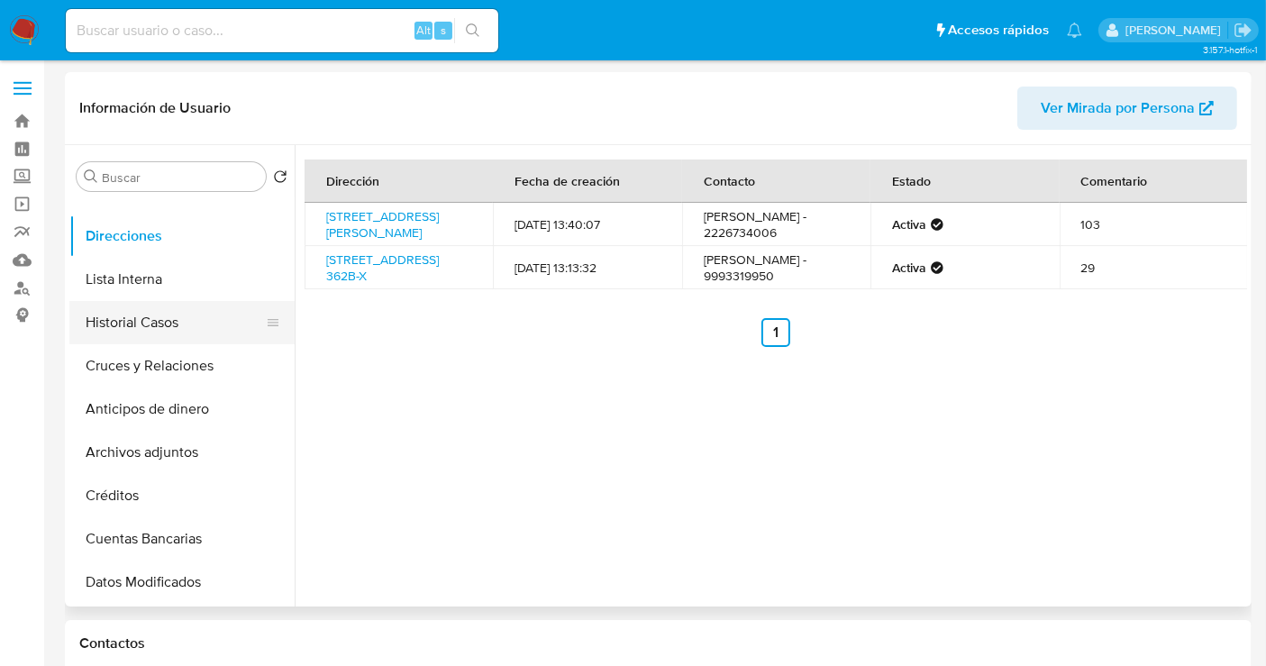
click at [159, 330] on button "Historial Casos" at bounding box center [174, 322] width 211 height 43
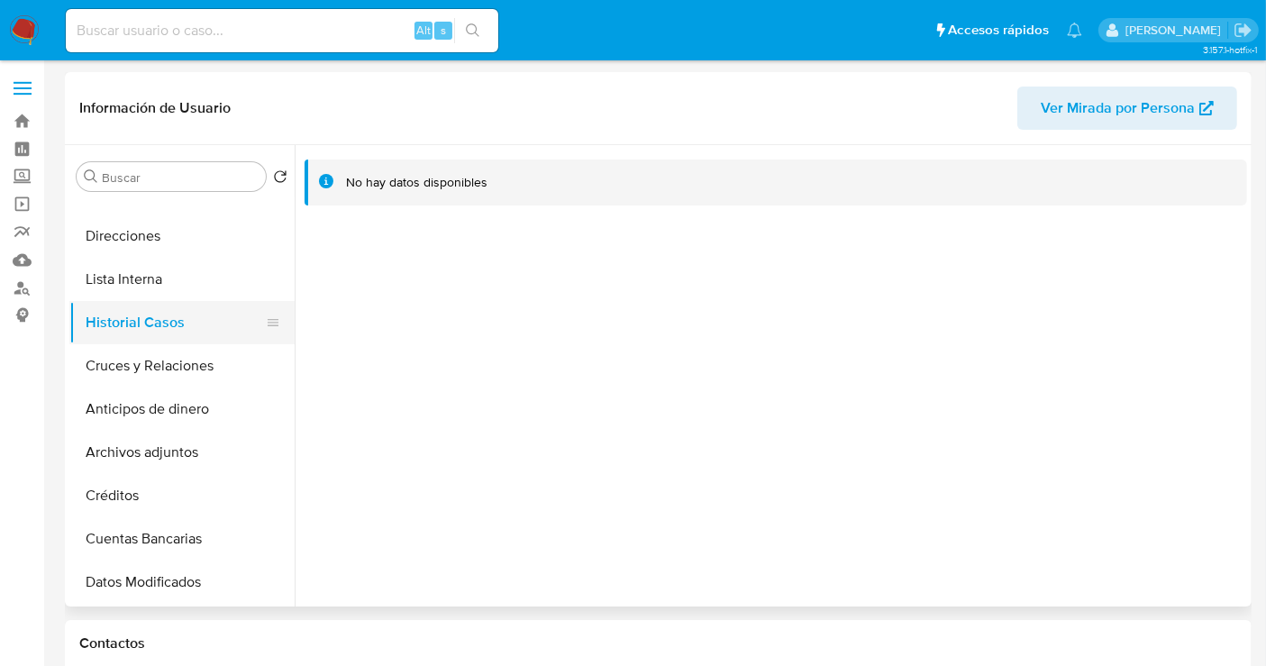
scroll to position [0, 0]
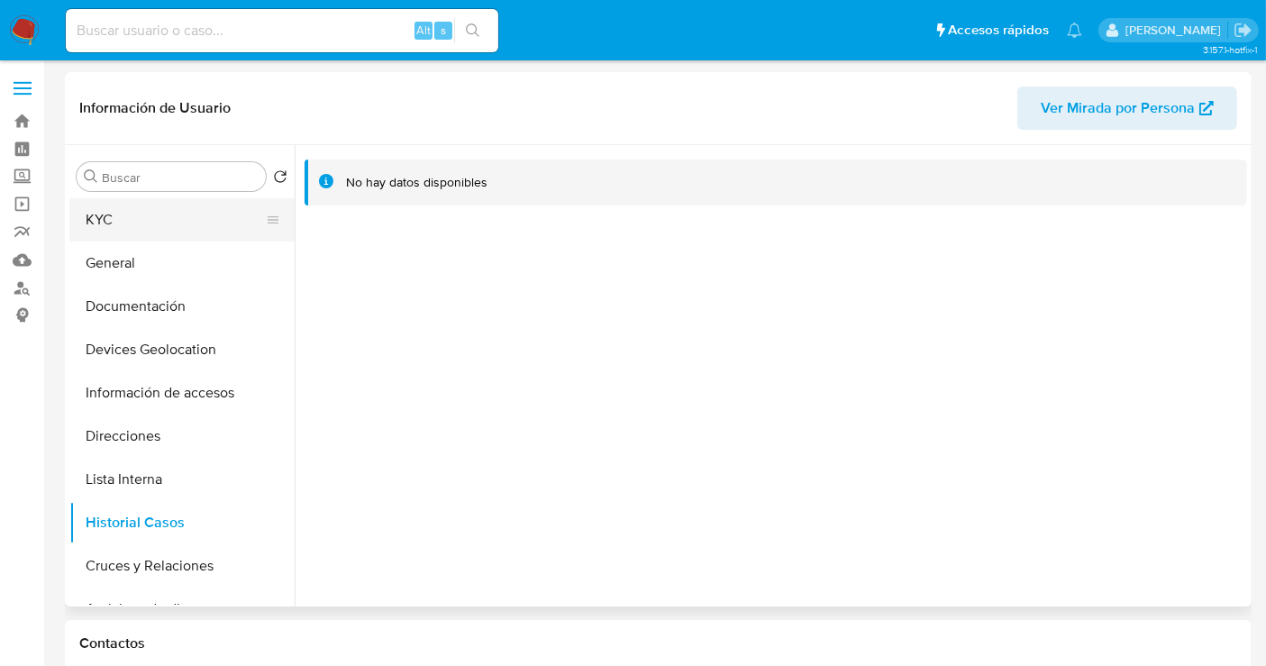
click at [111, 226] on button "KYC" at bounding box center [174, 219] width 211 height 43
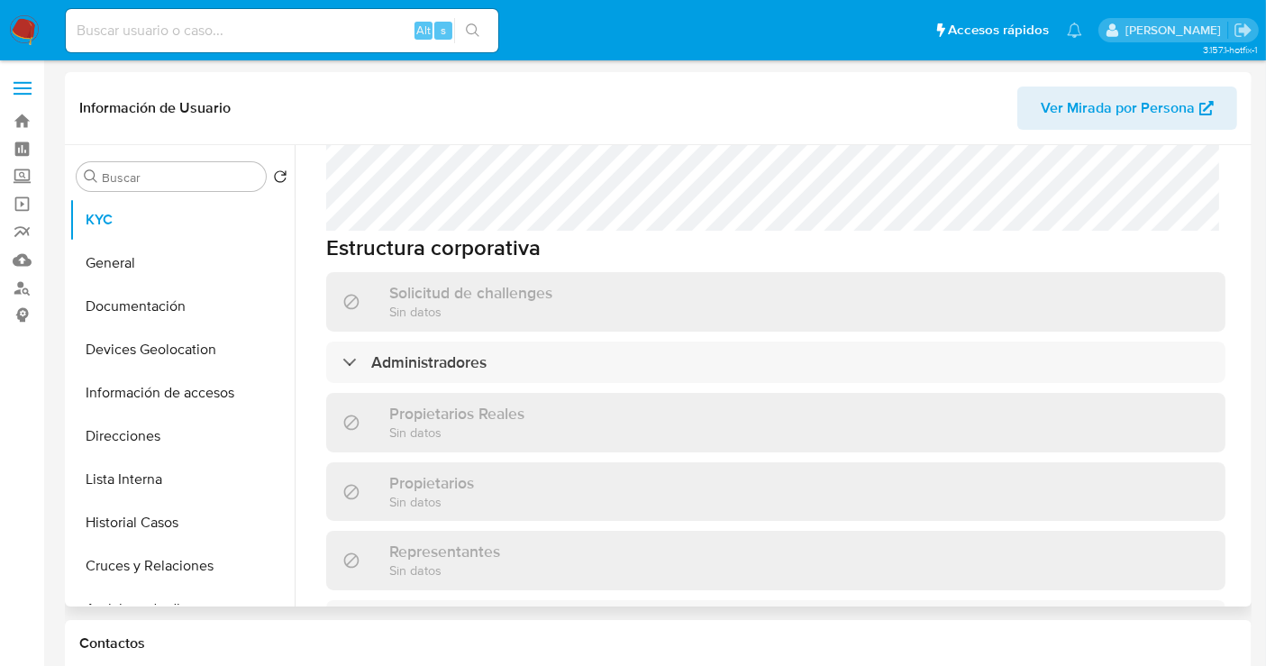
scroll to position [901, 0]
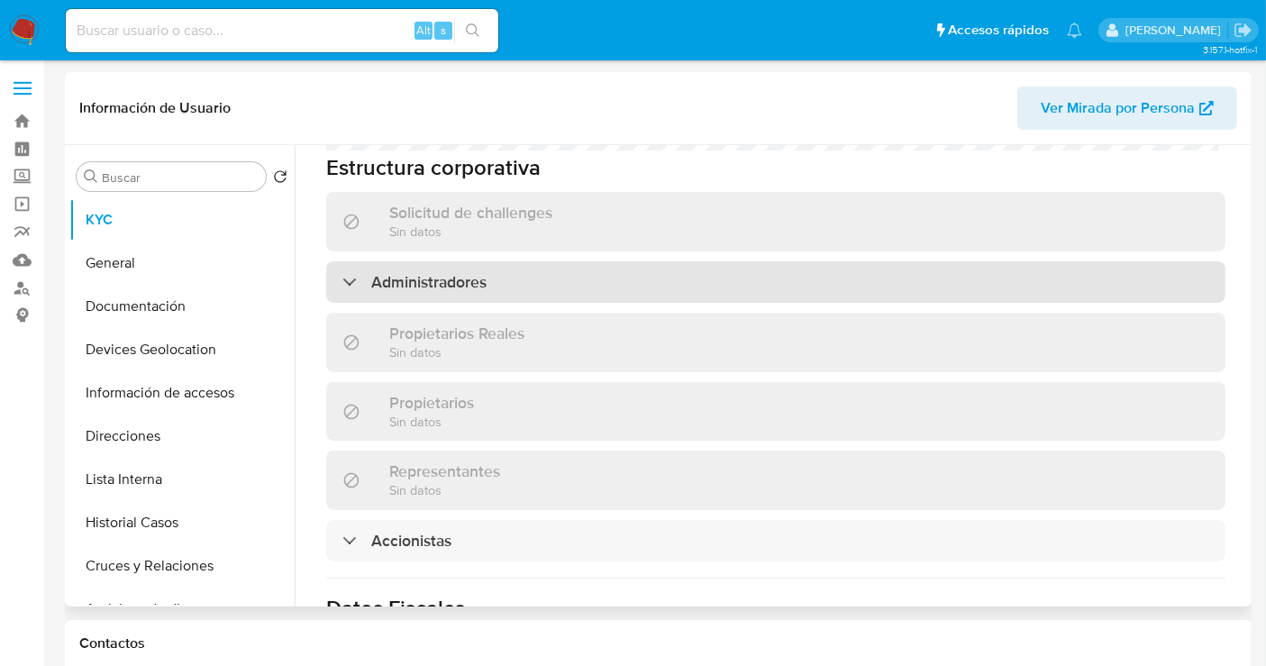
click at [463, 272] on h3 "Administradores" at bounding box center [428, 282] width 115 height 20
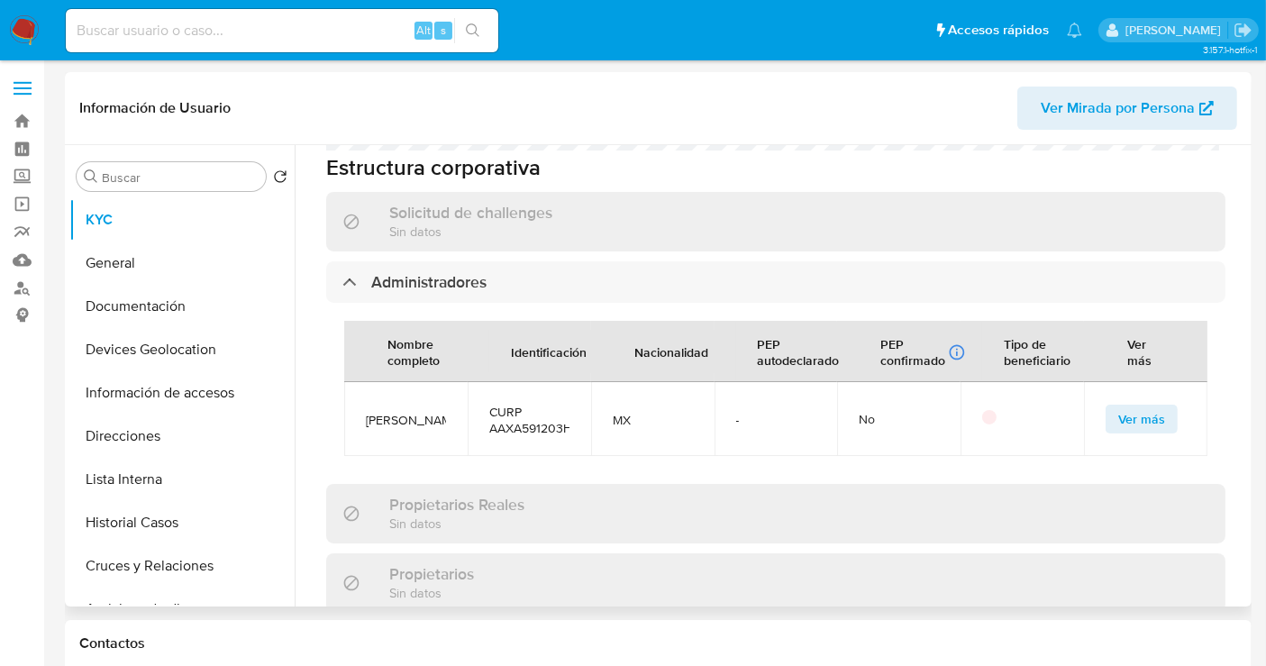
drag, startPoint x: 415, startPoint y: 454, endPoint x: 361, endPoint y: 410, distance: 69.8
click at [361, 410] on td "JOSE ANTONIO ABRAHAM XACUR" at bounding box center [405, 419] width 123 height 74
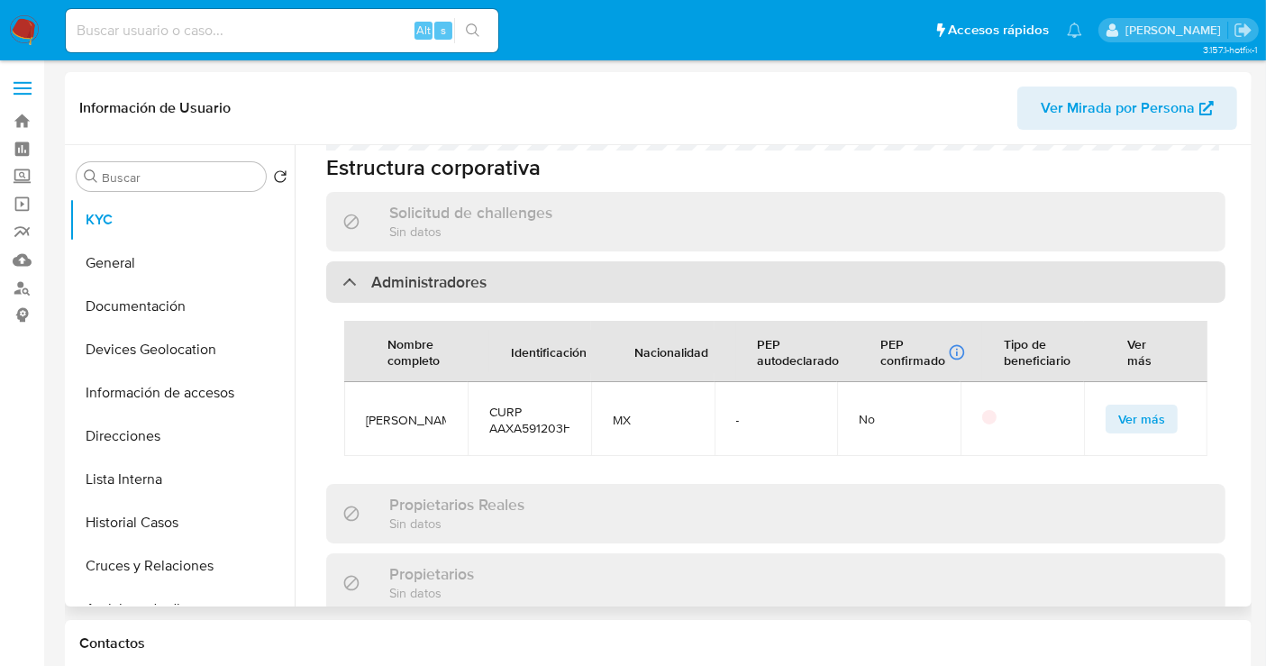
copy span "JOSE ANTONIO ABRAHAM XACUR"
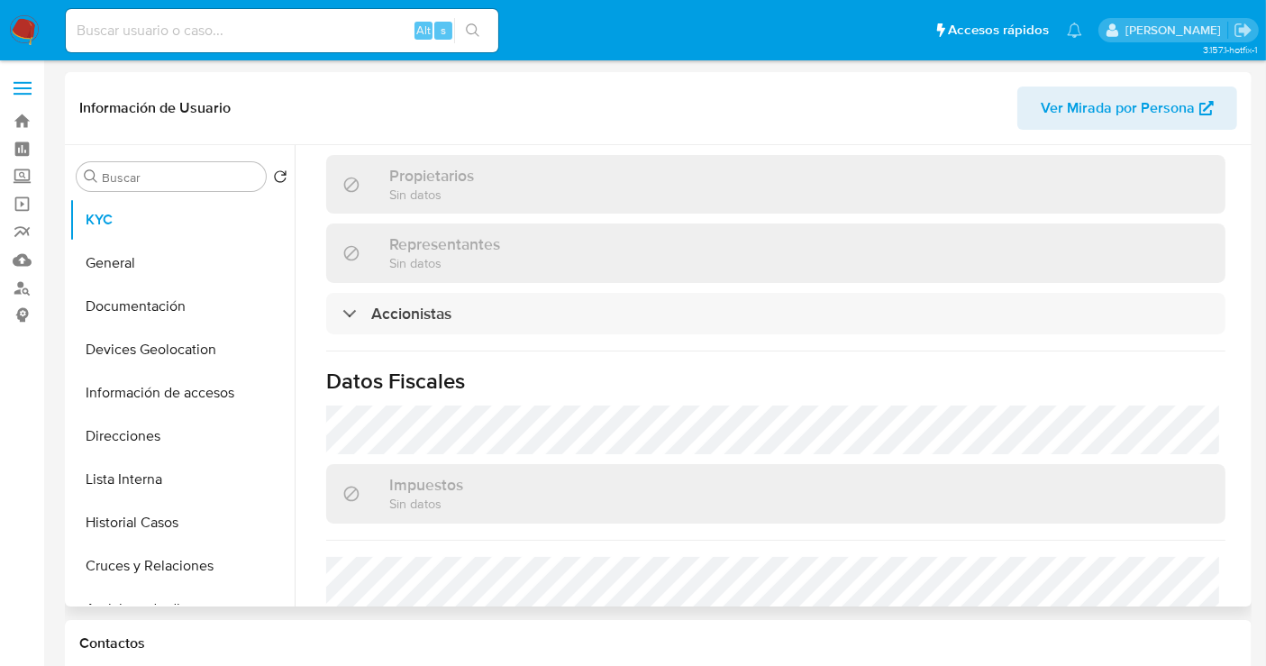
scroll to position [1301, 0]
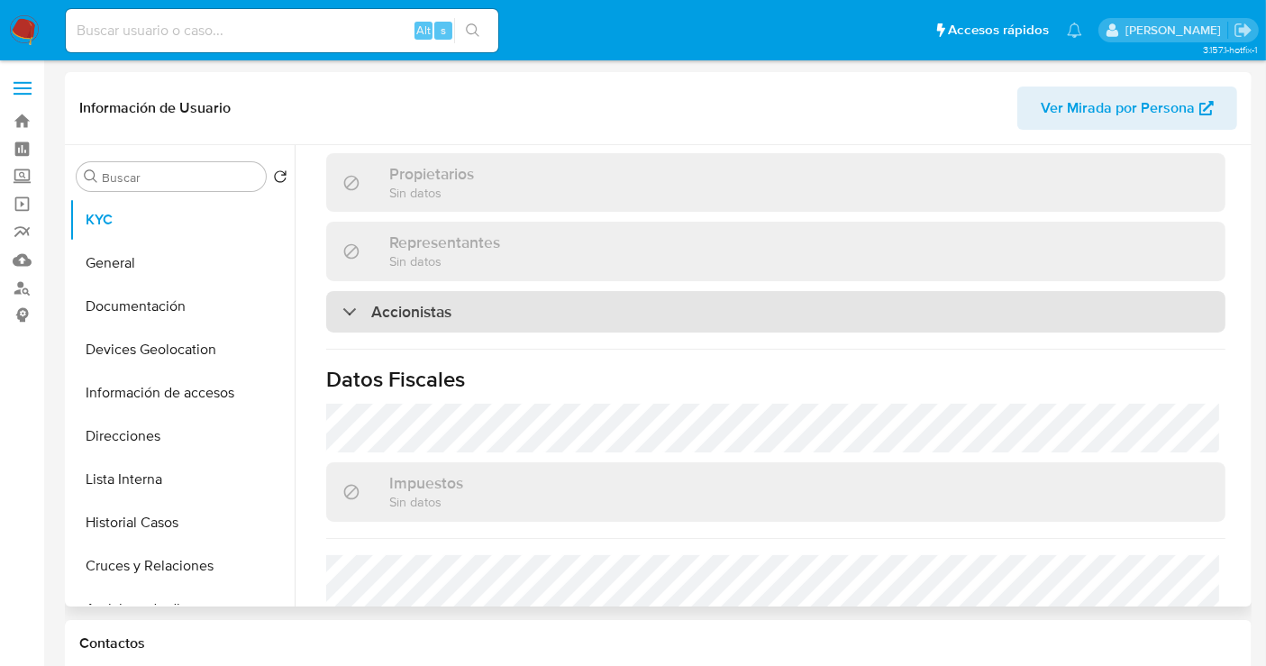
click at [405, 322] on h3 "Accionistas" at bounding box center [411, 312] width 80 height 20
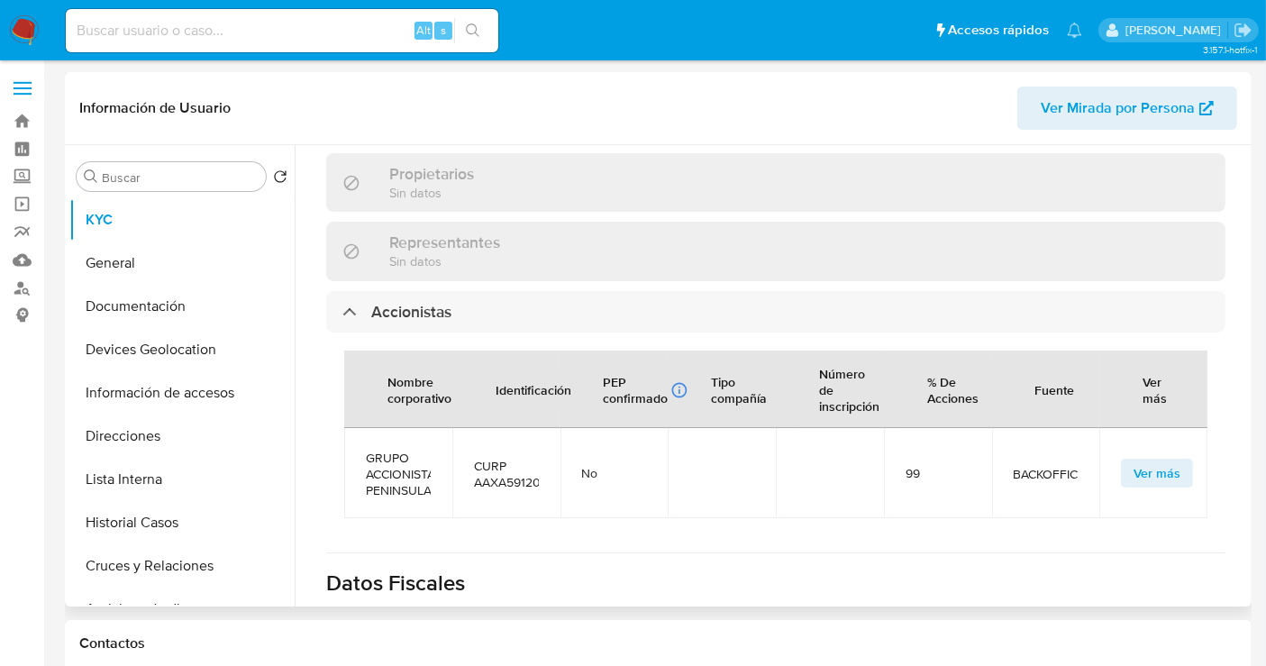
click at [392, 498] on span "GRUPO ACCIONISTA PENINSULAR" at bounding box center [398, 474] width 65 height 49
copy span "GRUPO ACCIONISTA PENINSULAR"
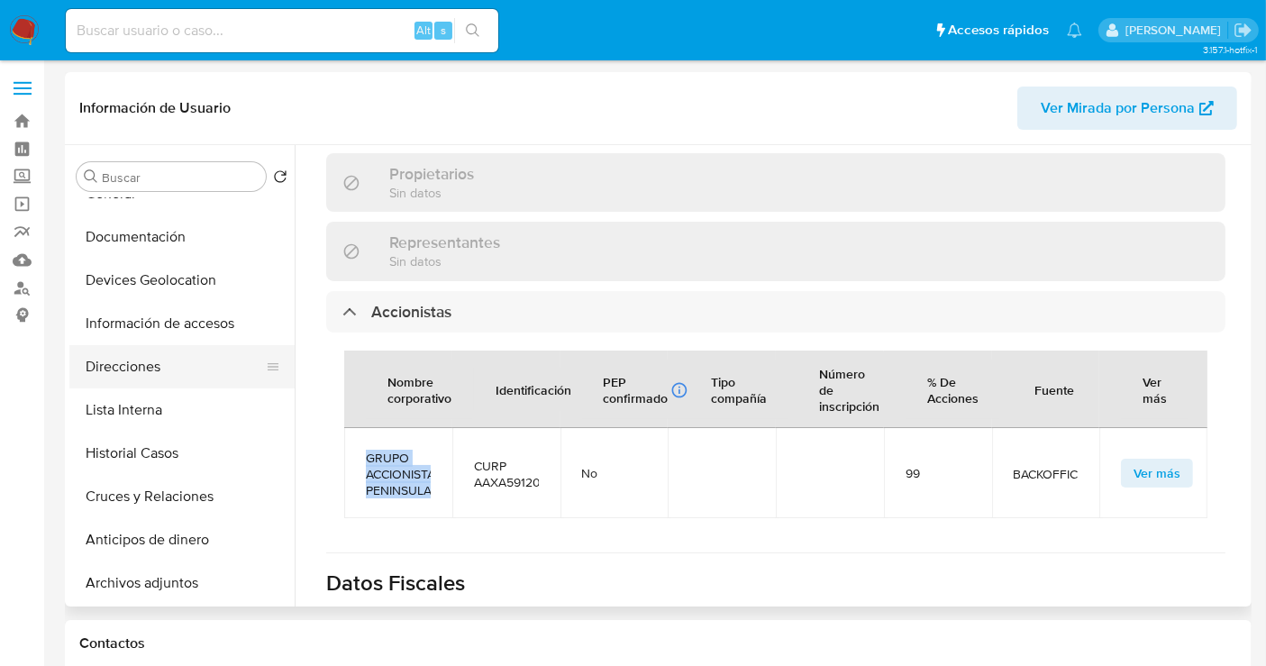
scroll to position [100, 0]
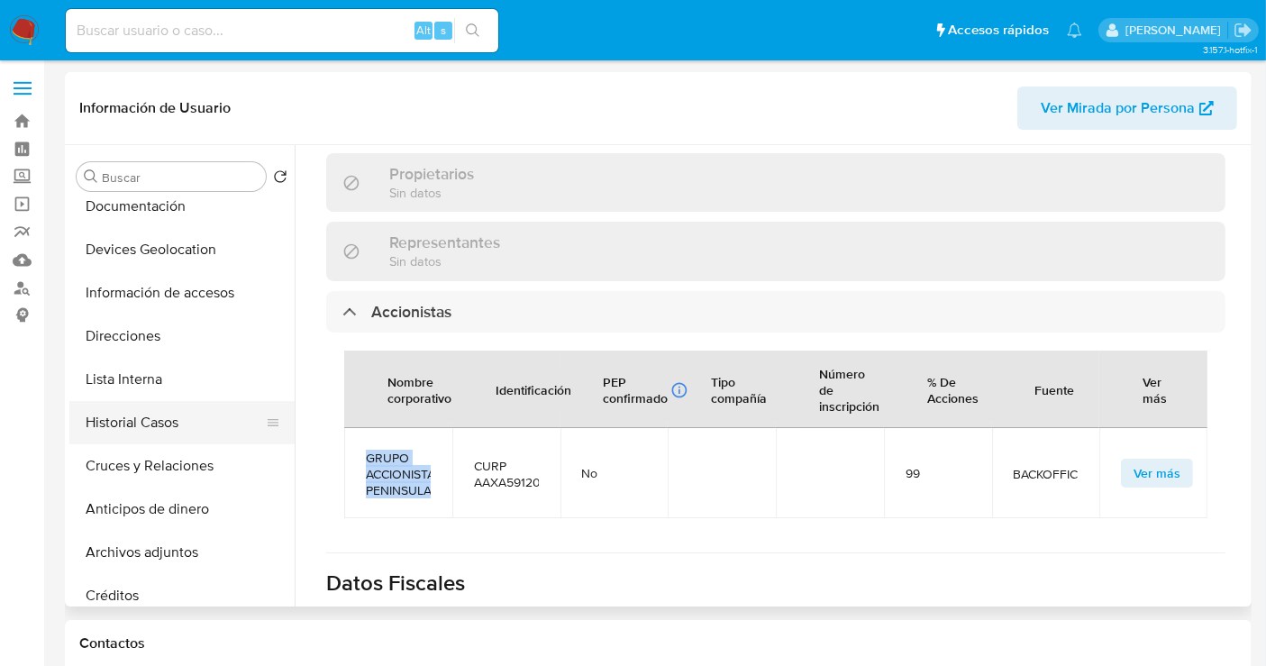
click at [150, 427] on button "Historial Casos" at bounding box center [174, 422] width 211 height 43
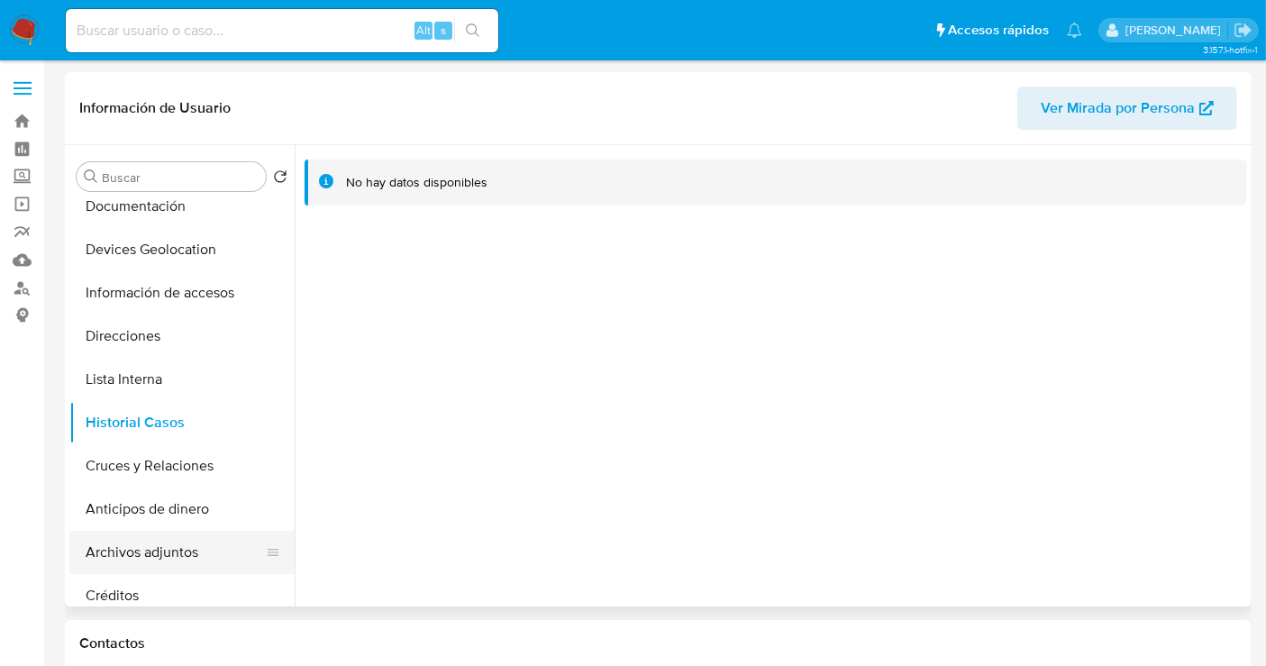
click at [139, 547] on button "Archivos adjuntos" at bounding box center [174, 552] width 211 height 43
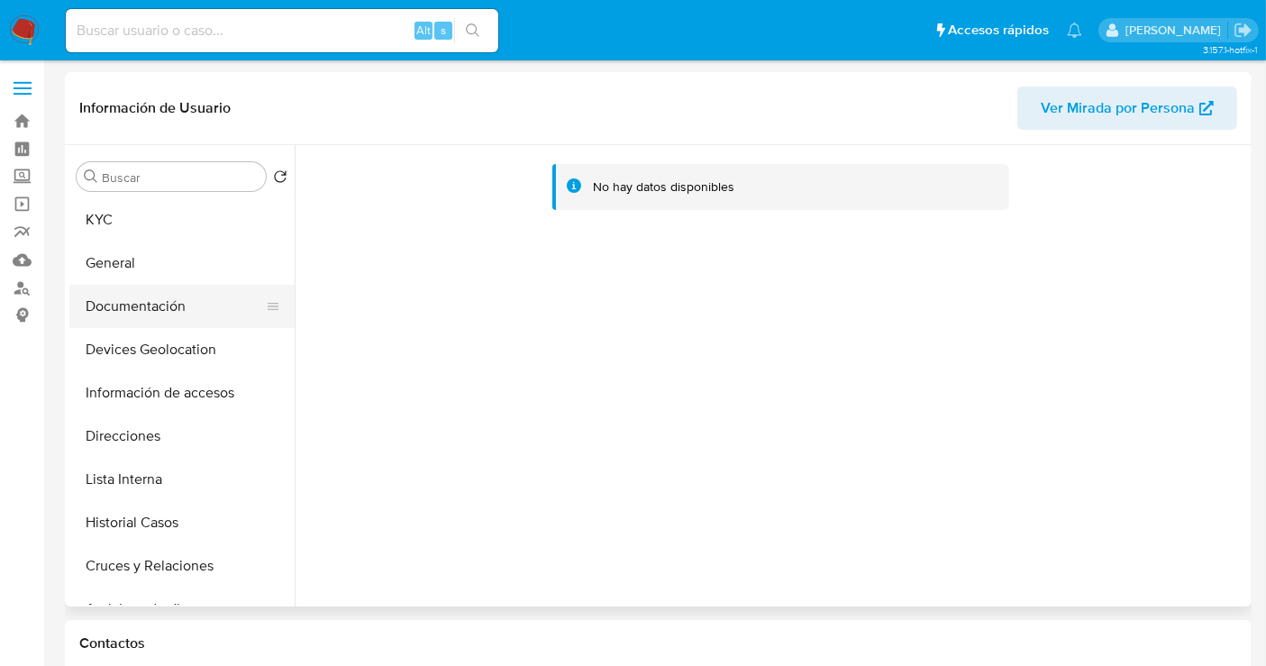
click at [138, 306] on button "Documentación" at bounding box center [174, 306] width 211 height 43
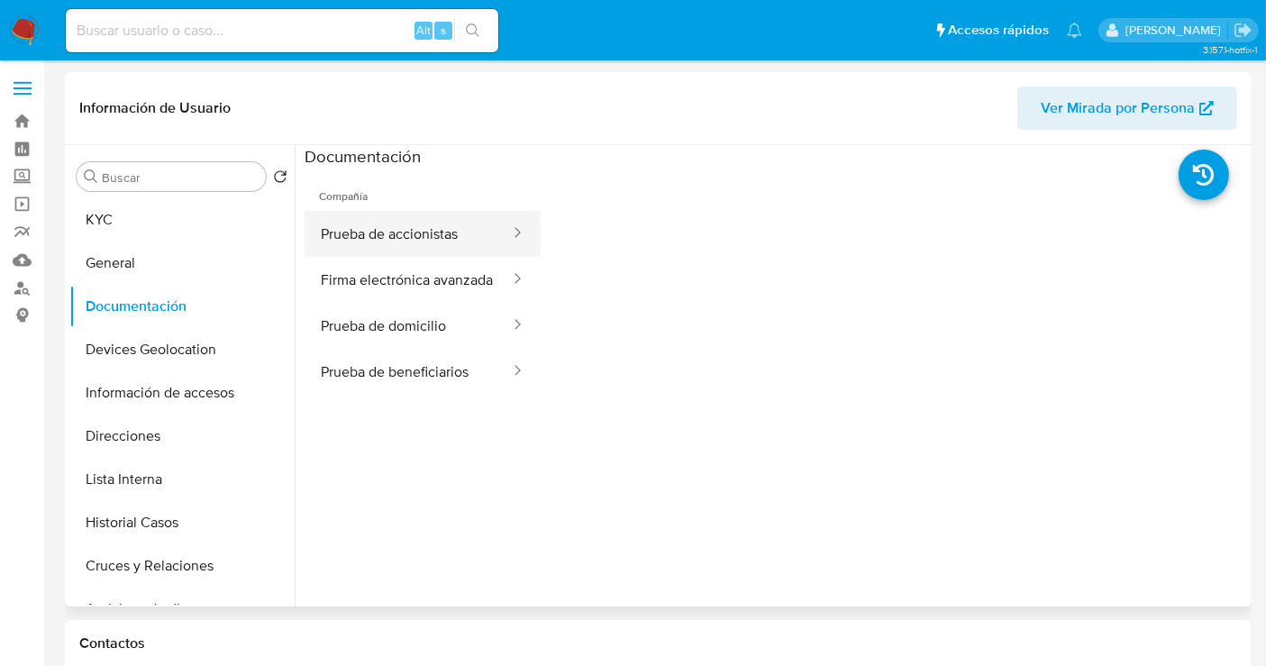
click at [378, 234] on button "Prueba de accionistas" at bounding box center [408, 234] width 207 height 46
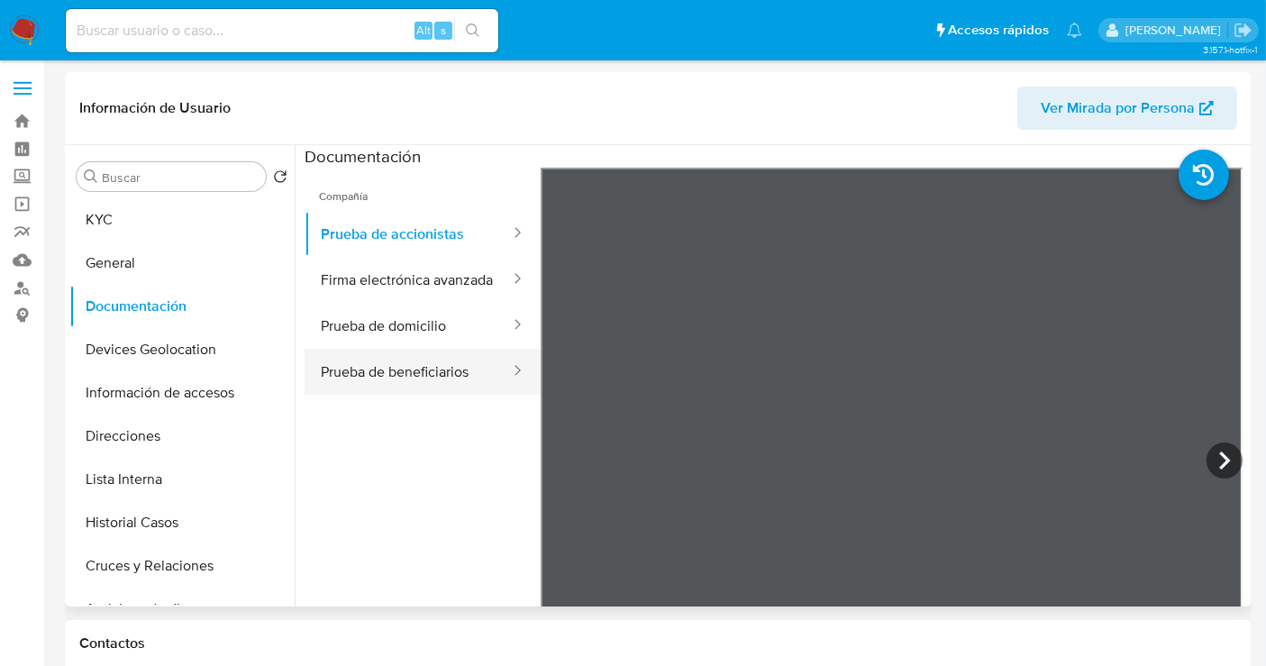
click at [393, 388] on button "Prueba de beneficiarios" at bounding box center [408, 372] width 207 height 46
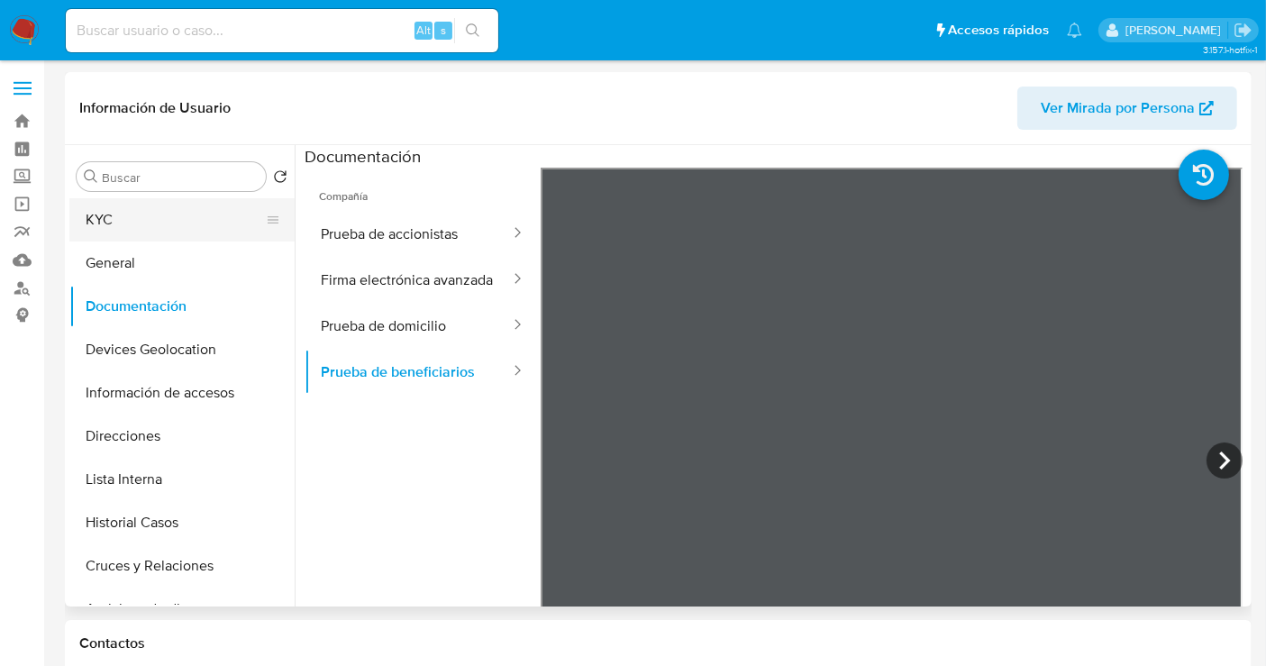
click at [104, 216] on button "KYC" at bounding box center [174, 219] width 211 height 43
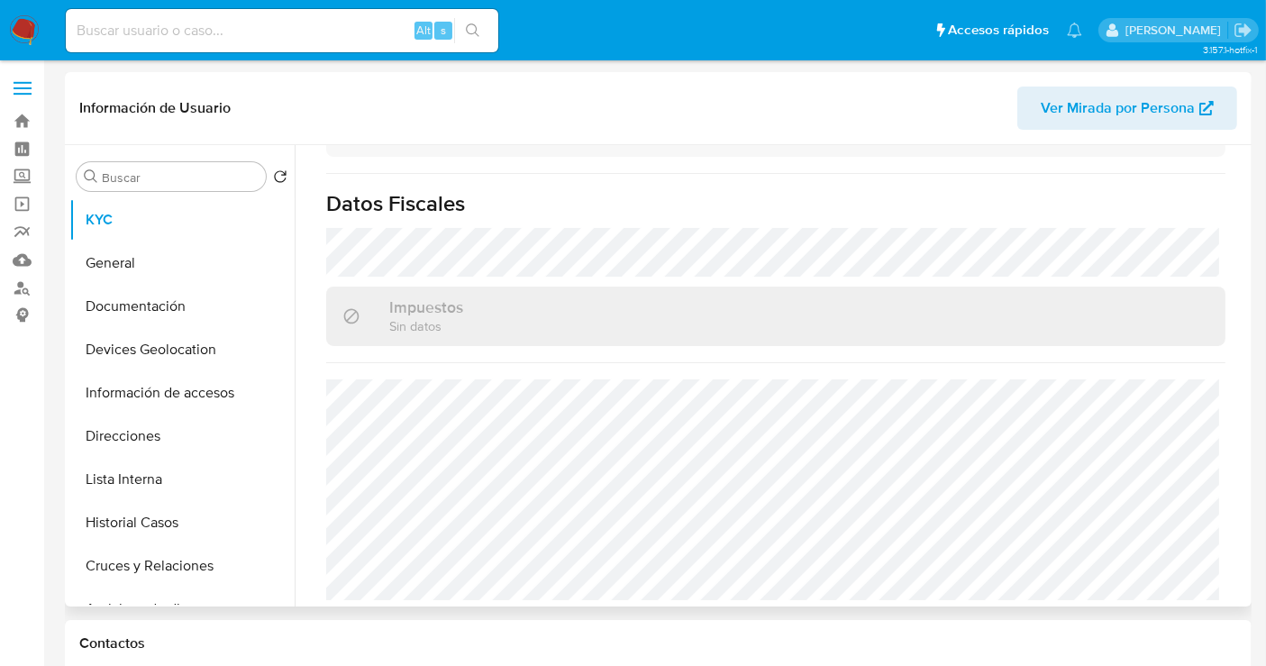
scroll to position [1308, 0]
click at [119, 220] on button "KYC" at bounding box center [174, 219] width 211 height 43
click at [130, 263] on button "General" at bounding box center [174, 263] width 211 height 43
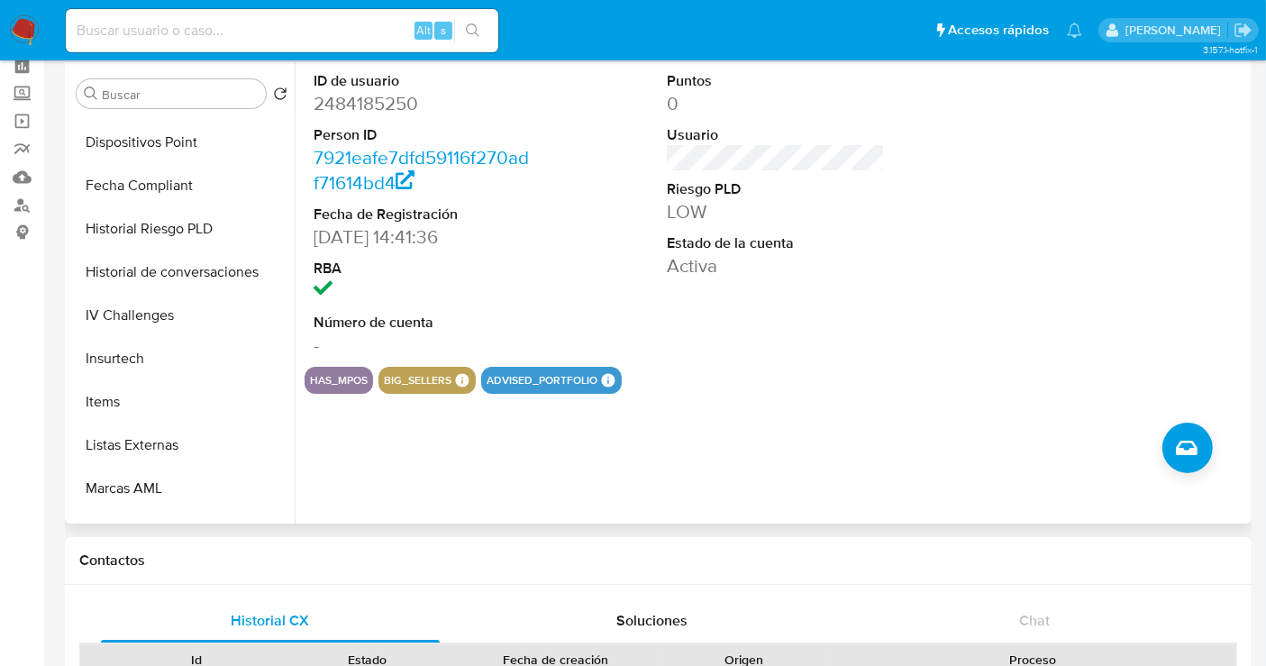
scroll to position [0, 0]
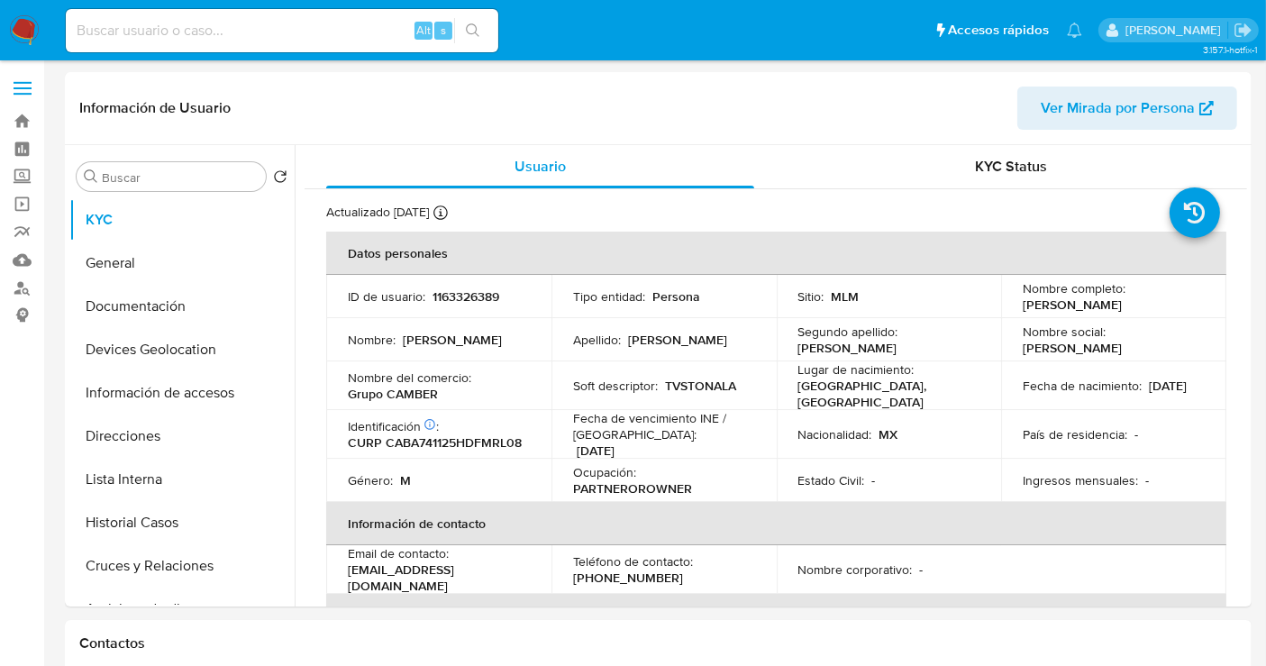
select select "10"
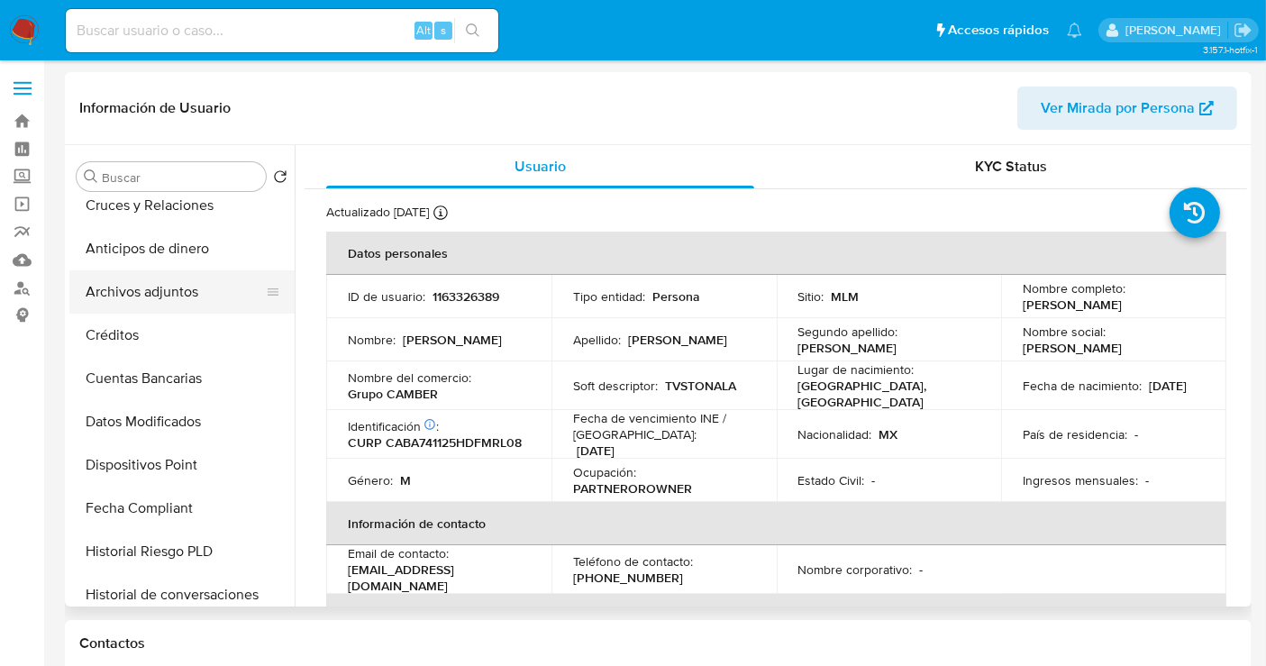
scroll to position [260, 0]
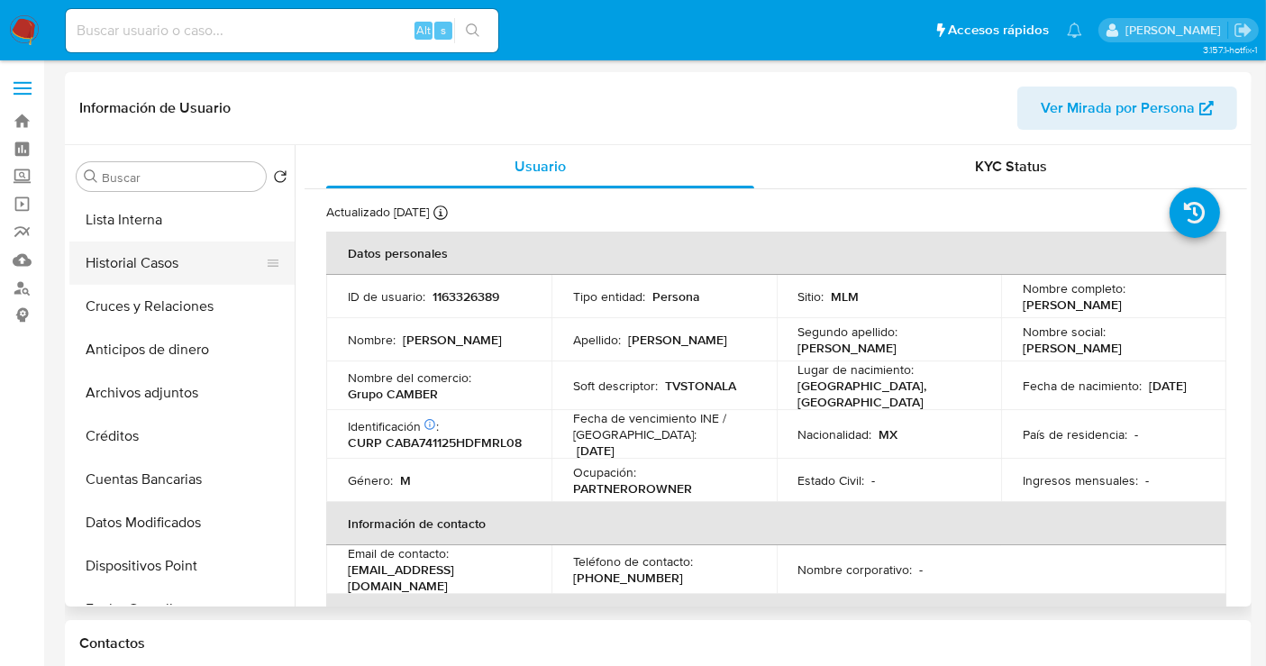
click at [167, 254] on button "Historial Casos" at bounding box center [174, 263] width 211 height 43
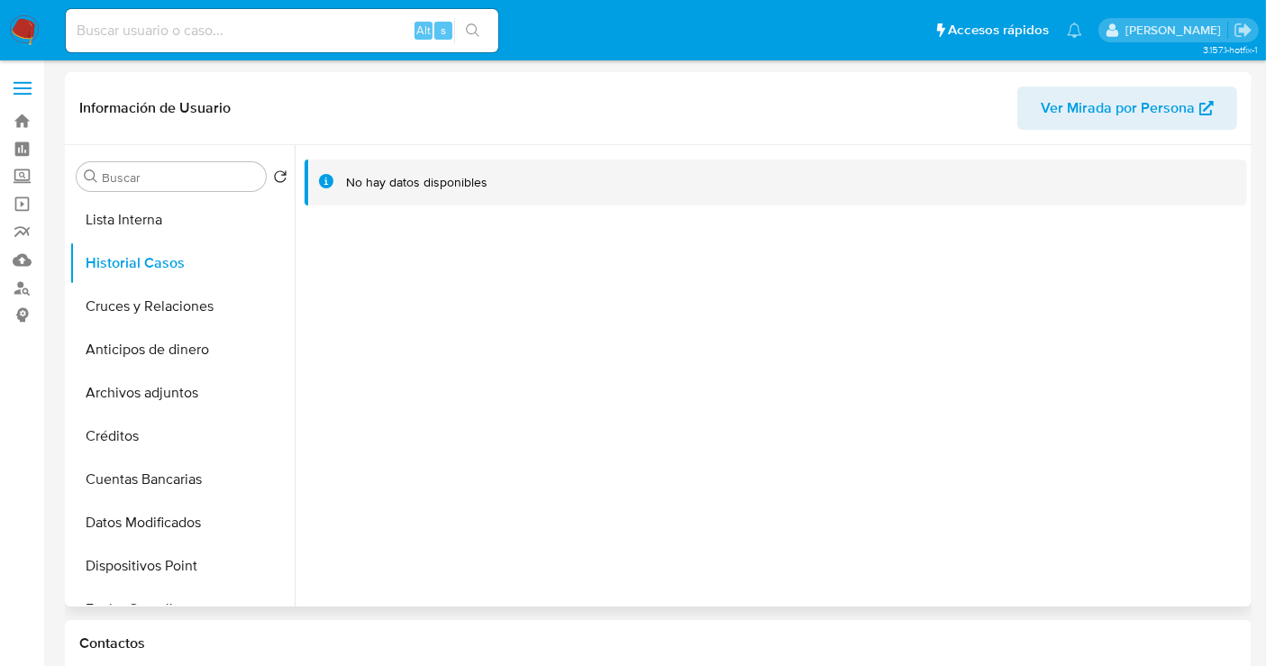
scroll to position [0, 0]
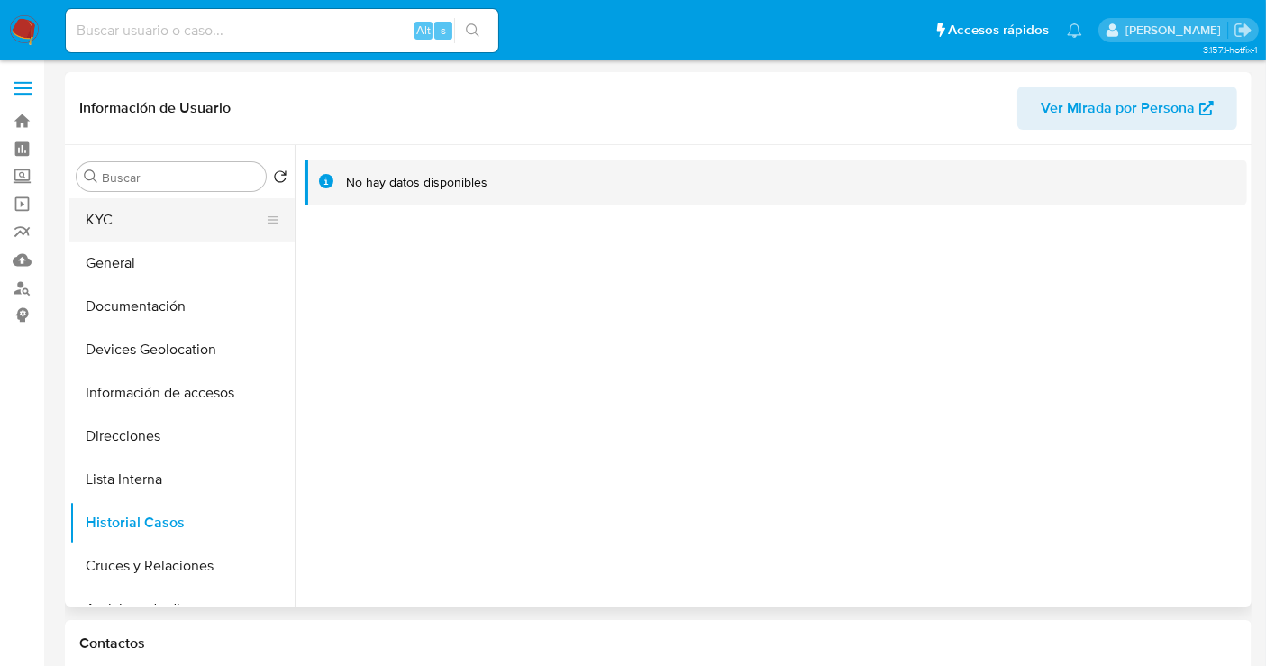
click at [123, 218] on button "KYC" at bounding box center [174, 219] width 211 height 43
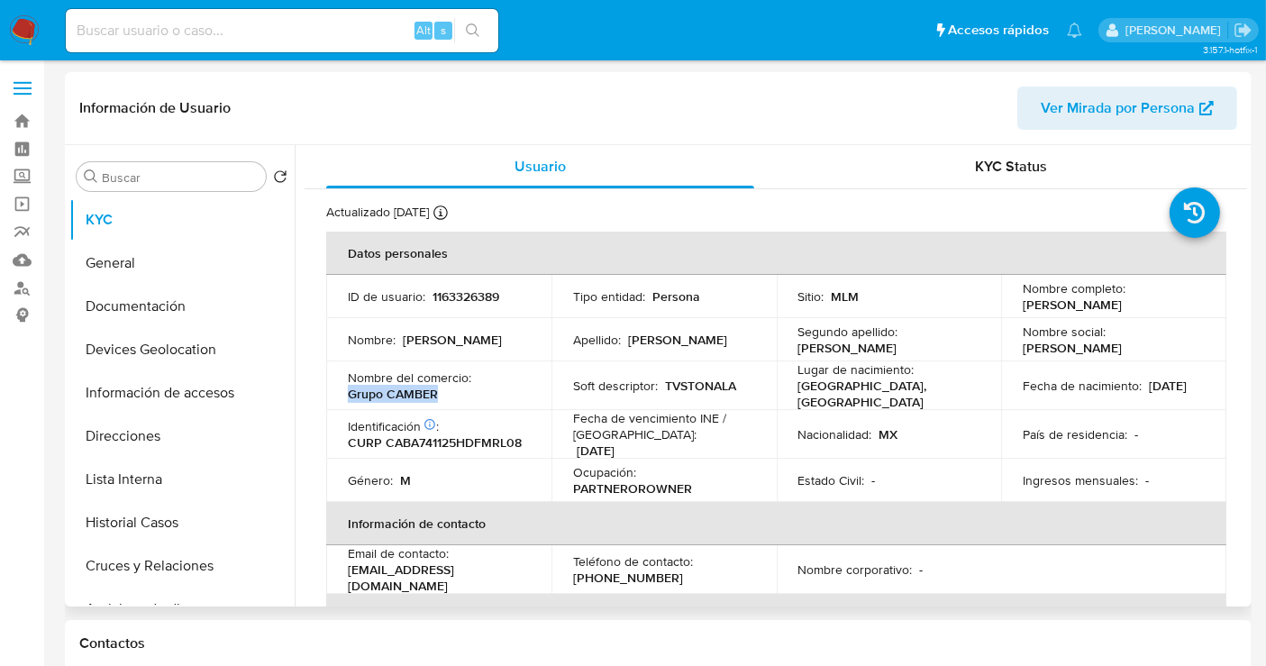
drag, startPoint x: 437, startPoint y: 394, endPoint x: 337, endPoint y: 390, distance: 100.1
click at [337, 390] on td "Nombre del comercio : Grupo CAMBER" at bounding box center [438, 385] width 225 height 49
copy p "Grupo CAMBER"
click at [1105, 99] on span "Ver Mirada por Persona" at bounding box center [1118, 108] width 154 height 43
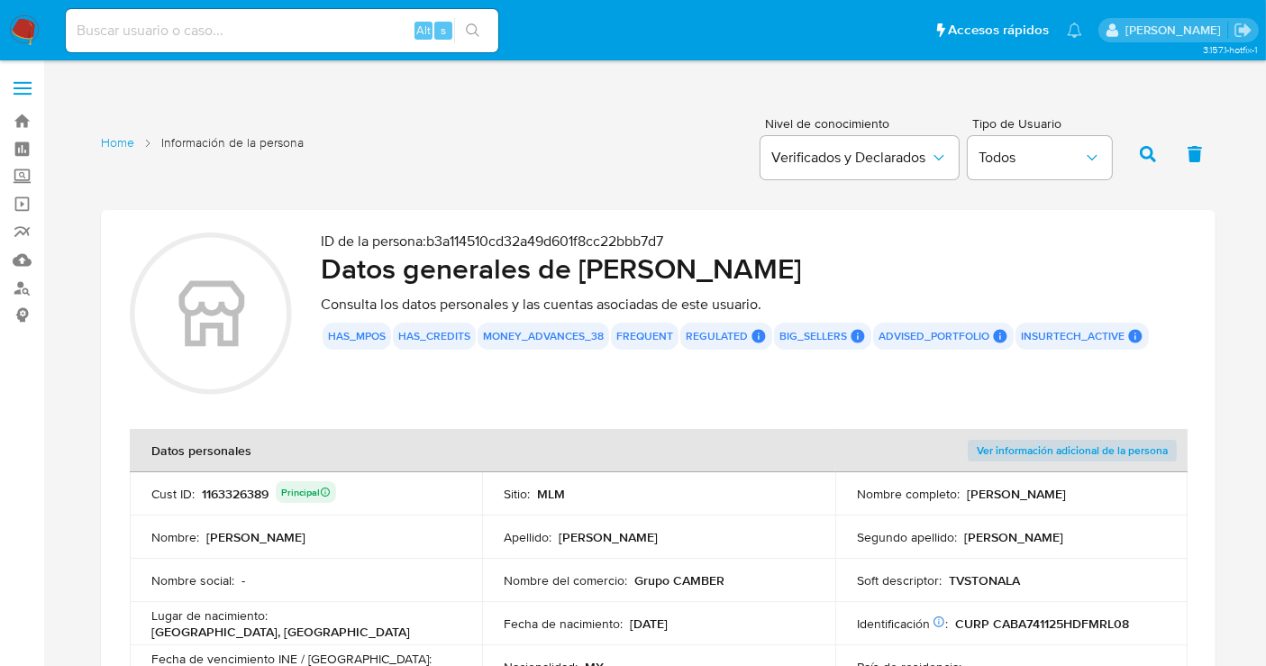
click at [972, 575] on p "TVSTONALA" at bounding box center [984, 580] width 71 height 16
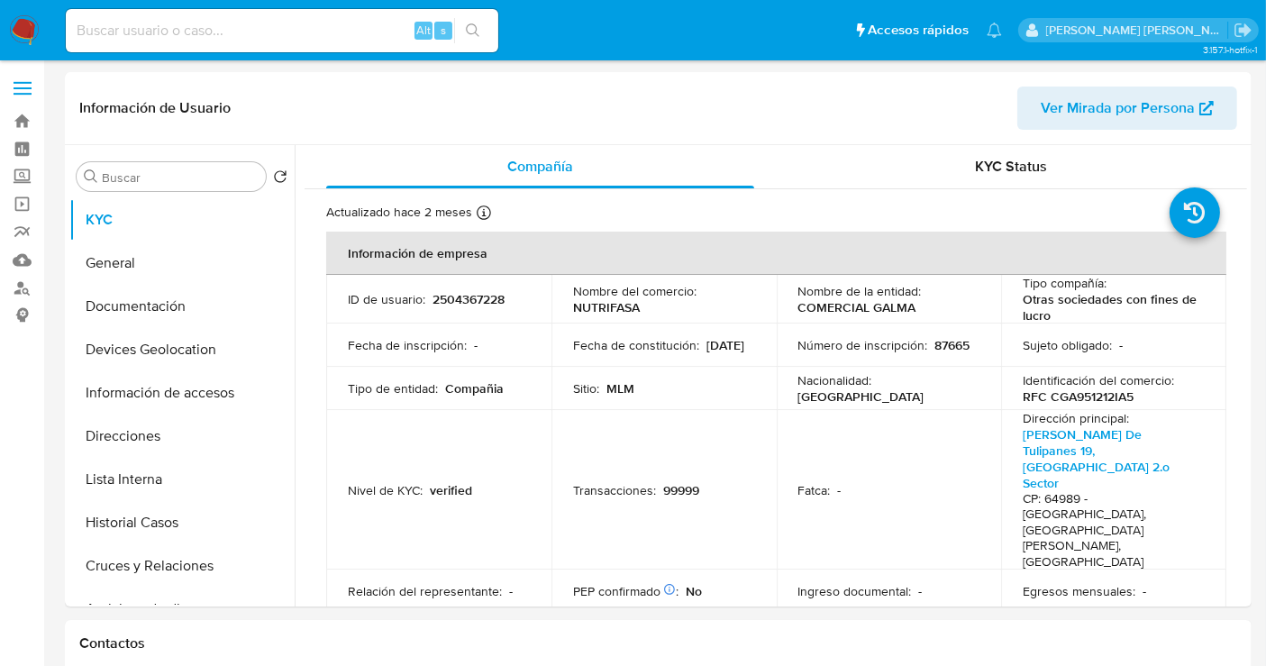
select select "10"
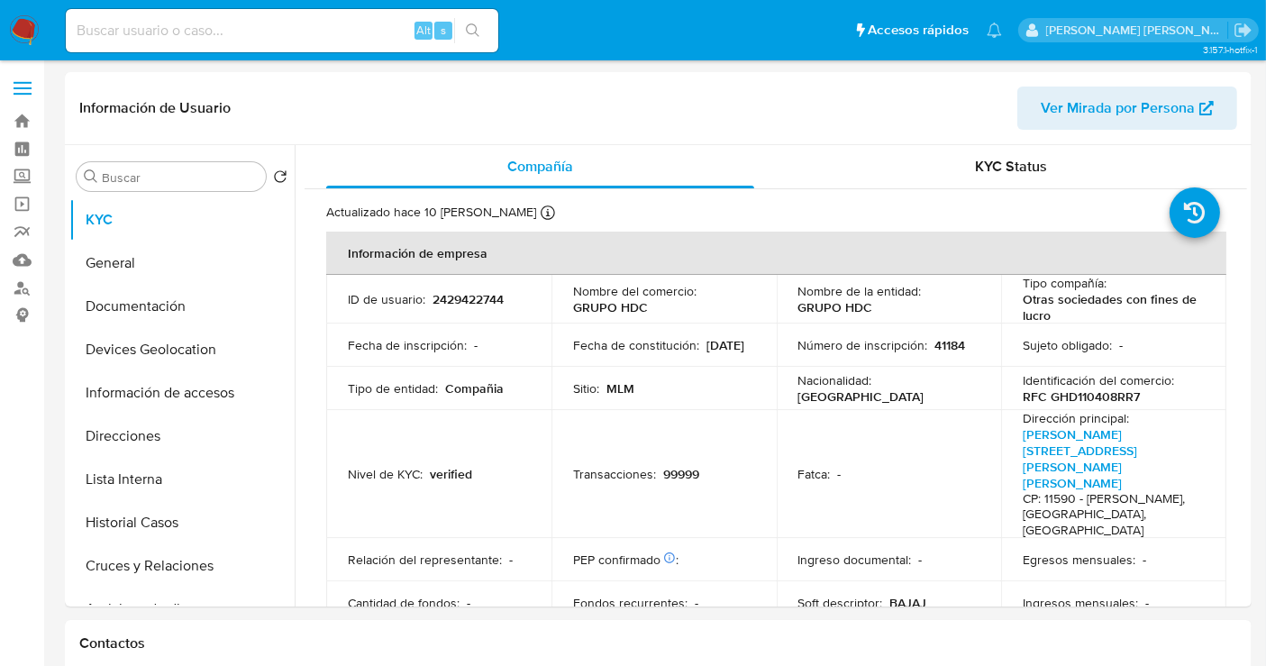
select select "10"
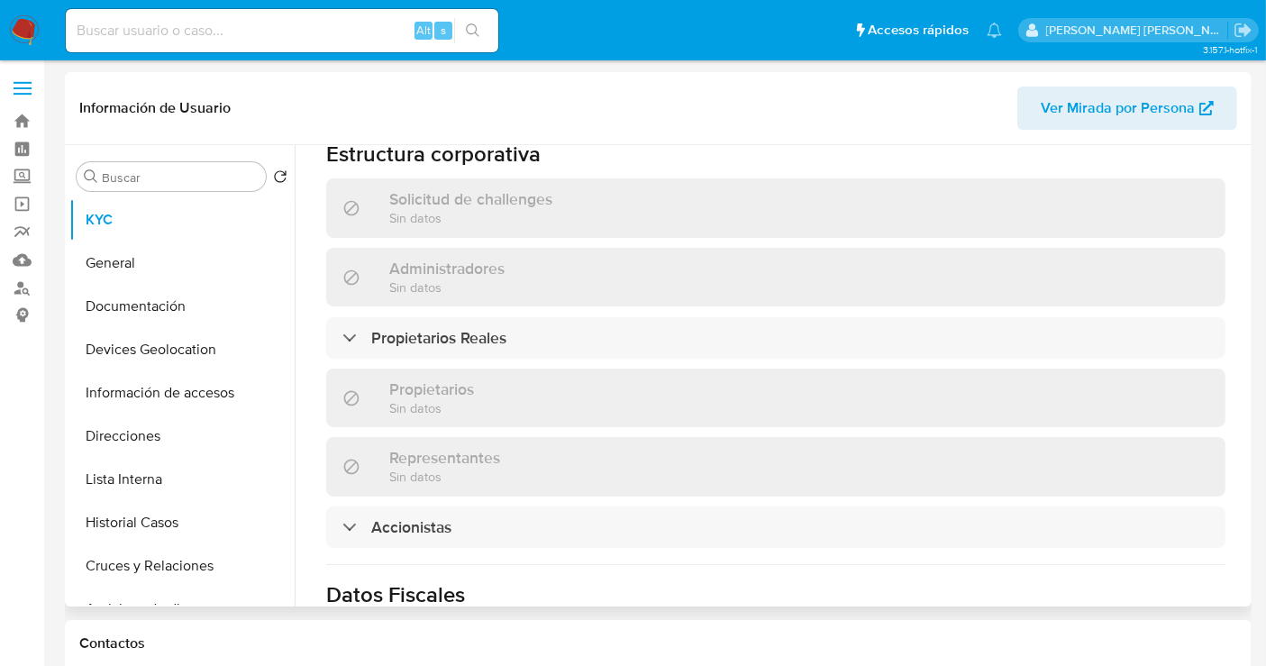
scroll to position [901, 0]
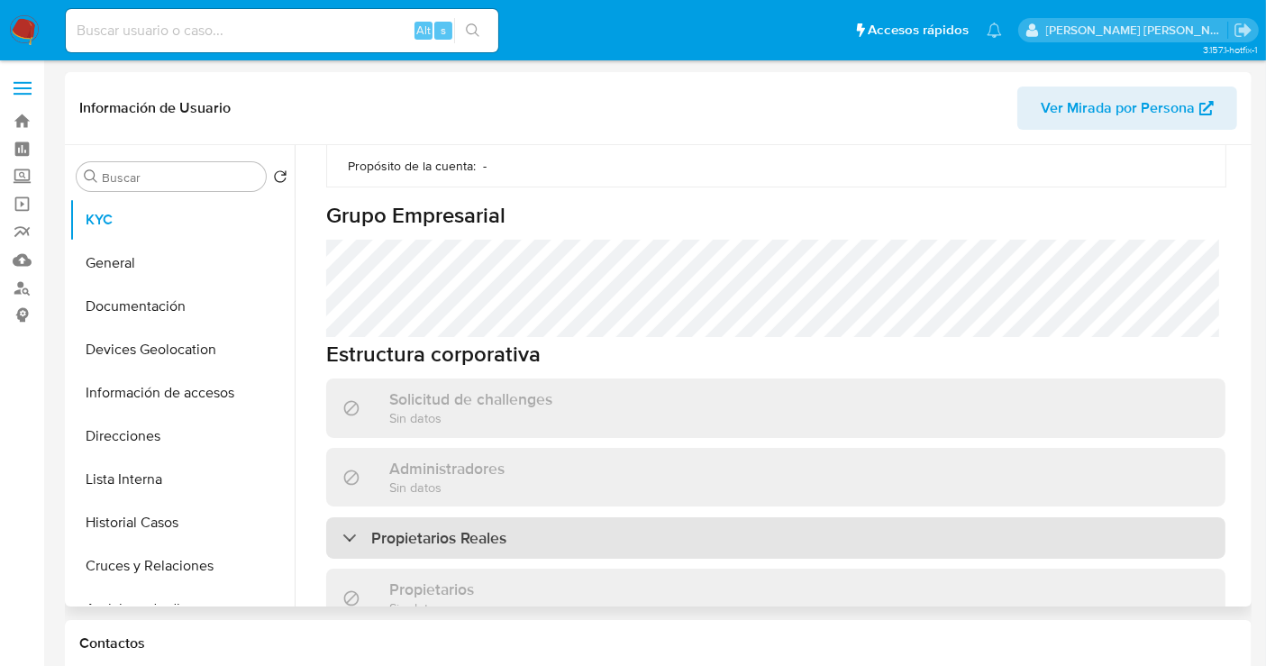
click at [441, 528] on h3 "Propietarios Reales" at bounding box center [438, 538] width 135 height 20
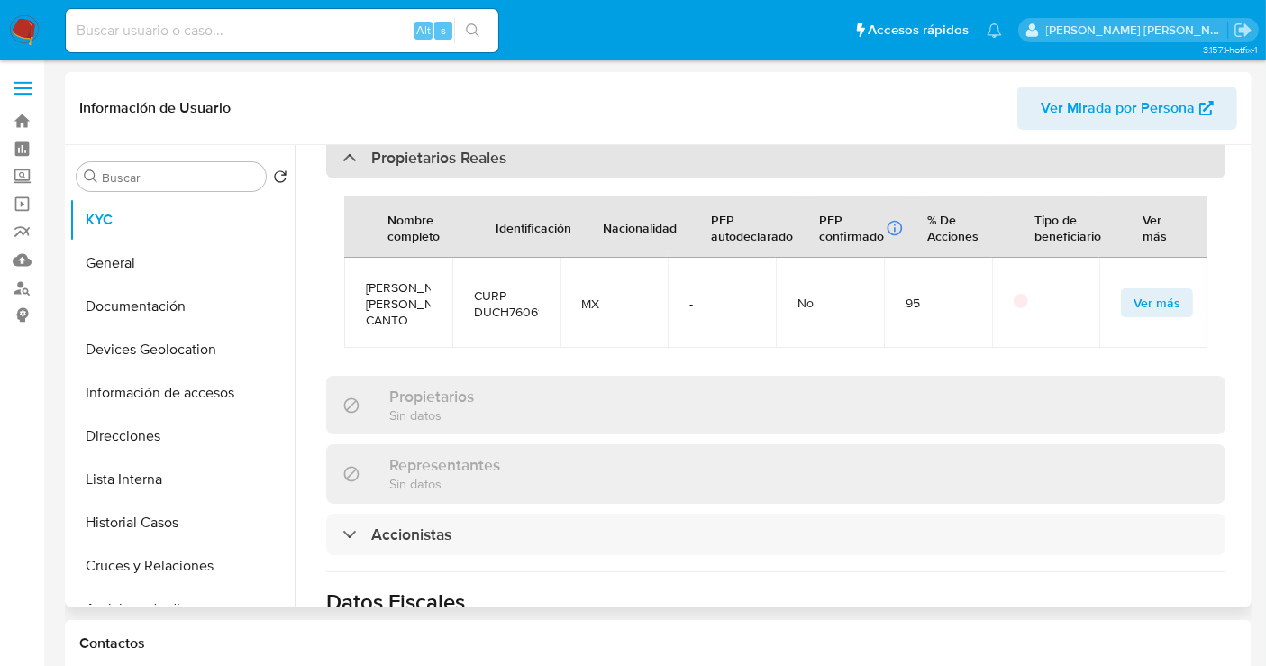
scroll to position [1401, 0]
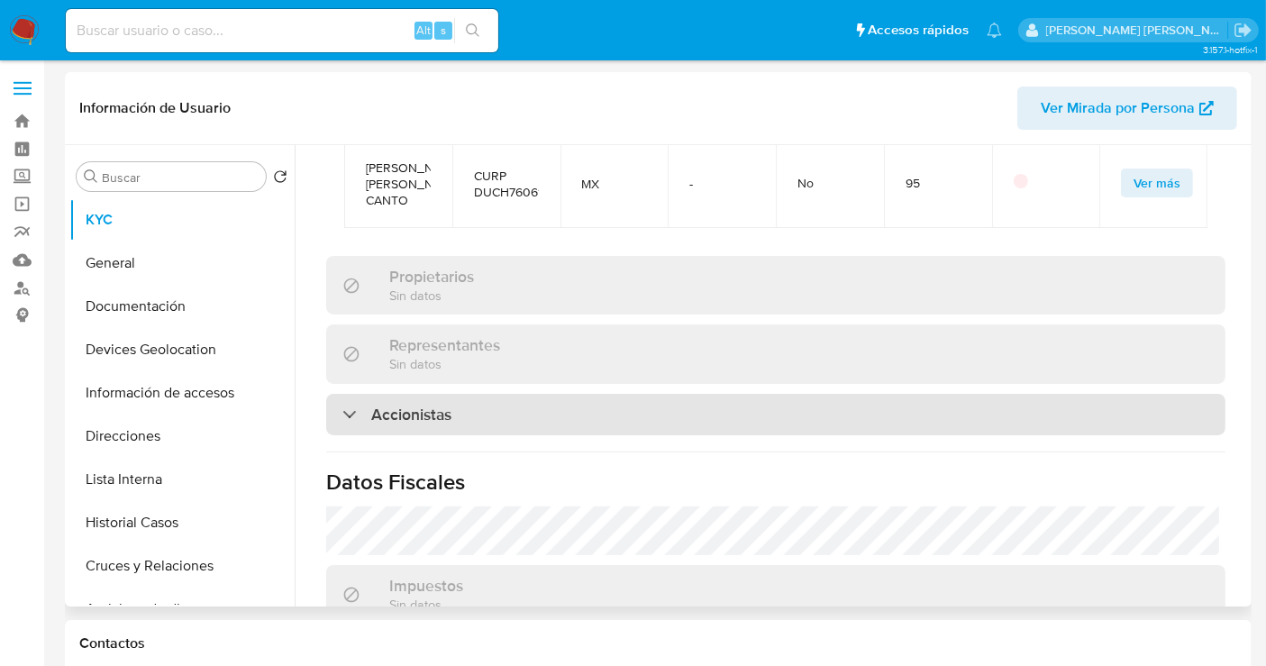
click at [417, 405] on h3 "Accionistas" at bounding box center [411, 415] width 80 height 20
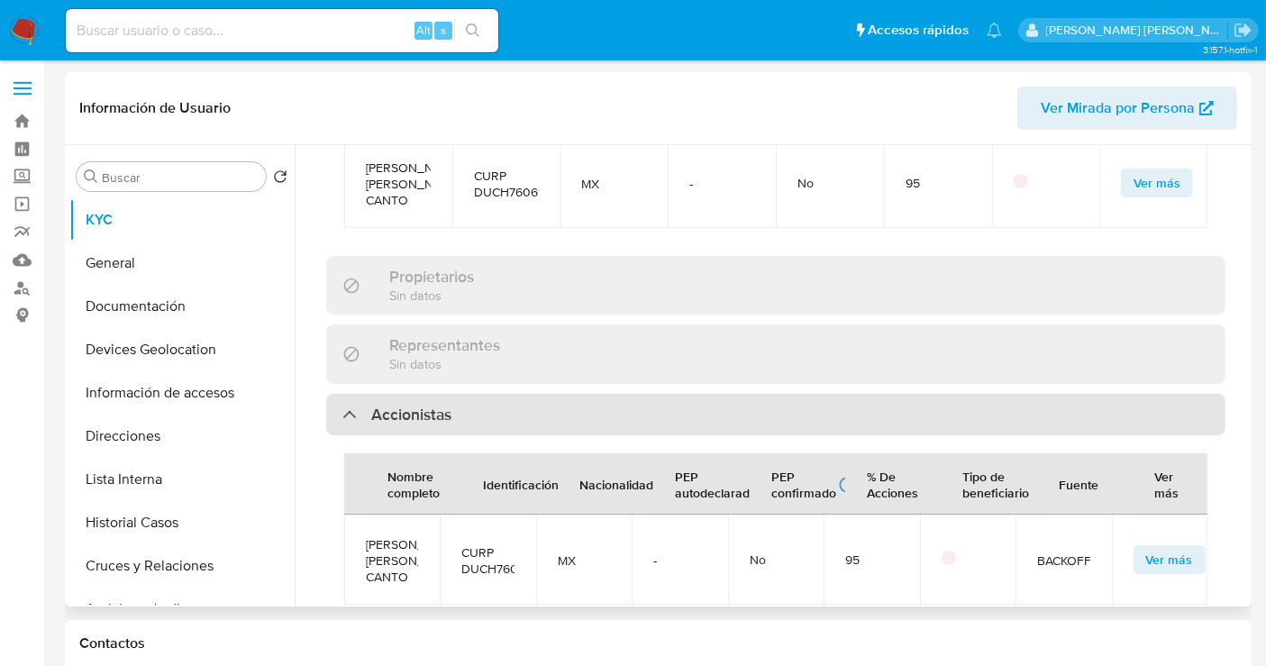
scroll to position [1501, 0]
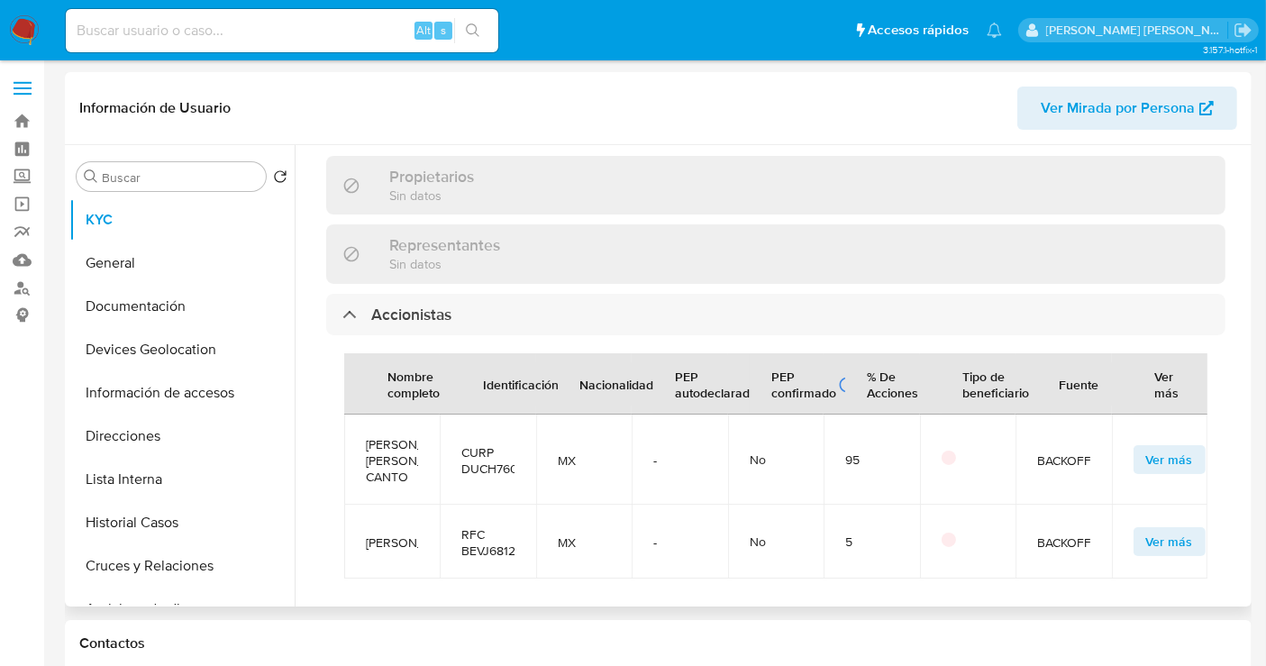
click at [386, 436] on span "HUGO ALBERTO DURAN CANTO" at bounding box center [392, 460] width 52 height 49
copy span "HUGO ALBERTO DURAN CANTO"
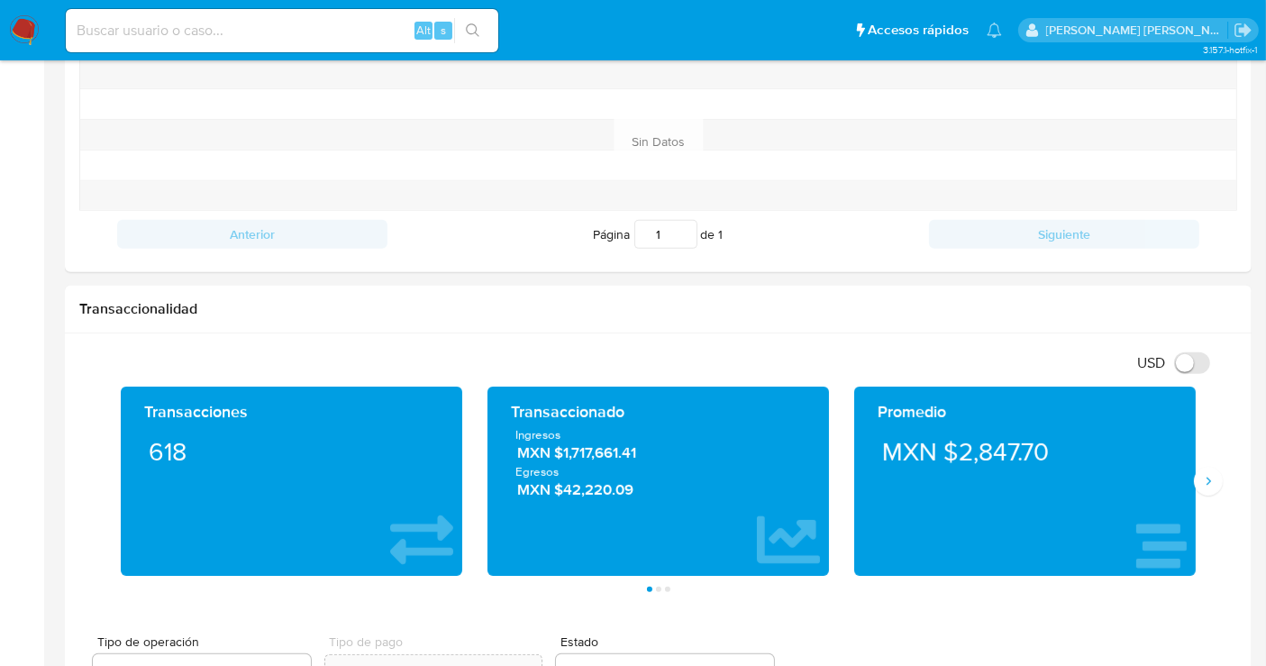
scroll to position [200, 0]
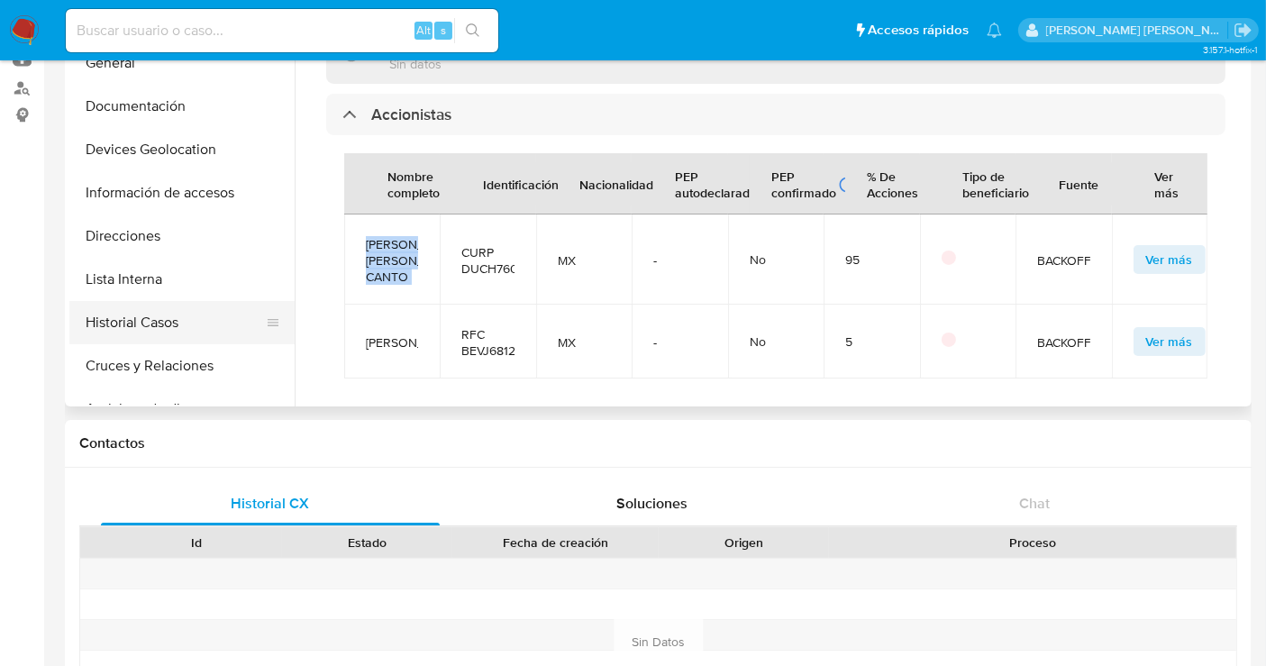
click at [104, 323] on button "Historial Casos" at bounding box center [174, 322] width 211 height 43
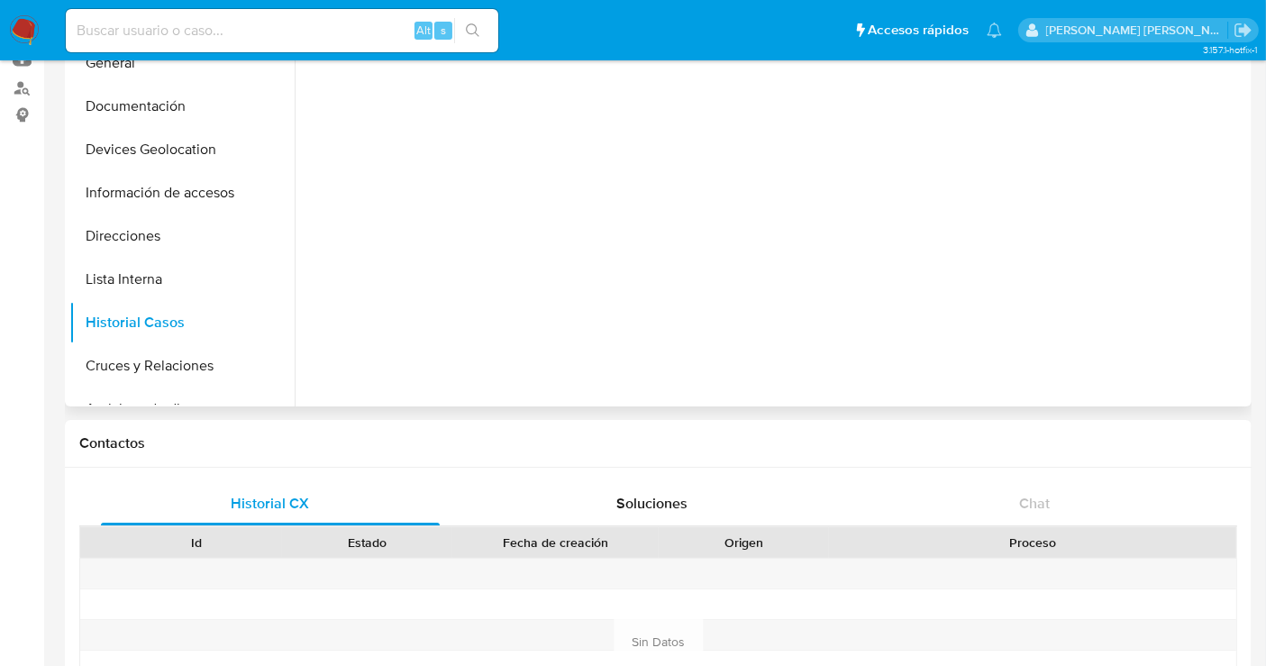
scroll to position [0, 0]
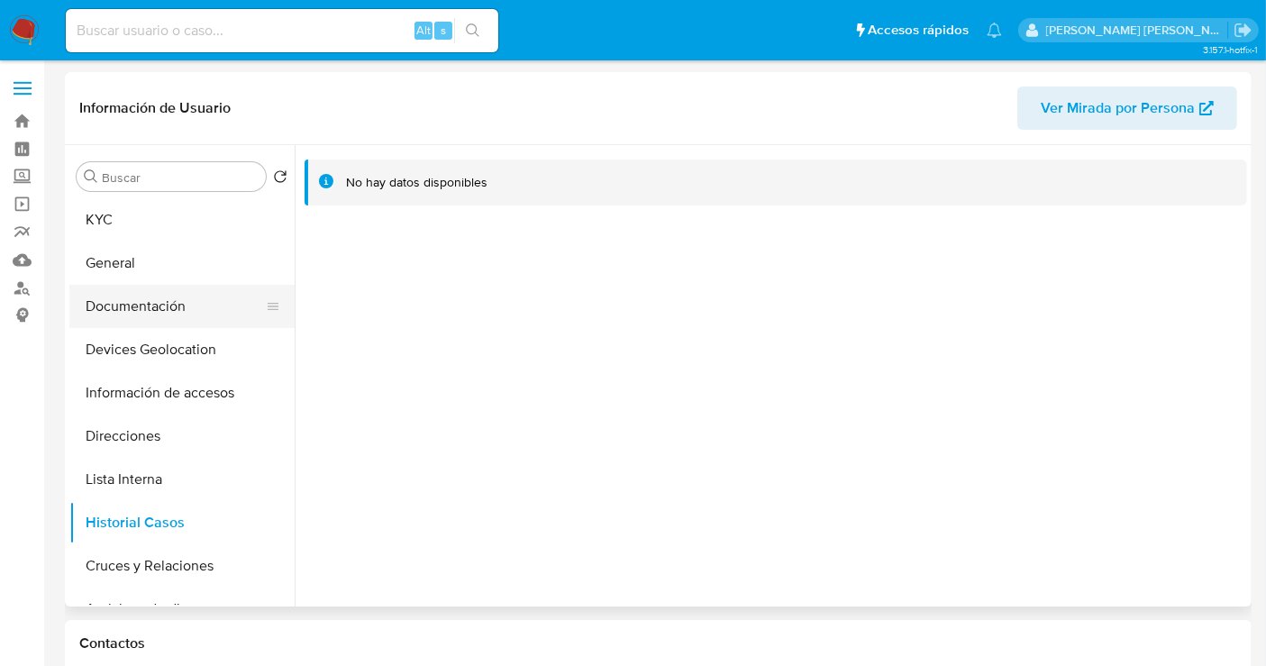
click at [142, 316] on button "Documentación" at bounding box center [174, 306] width 211 height 43
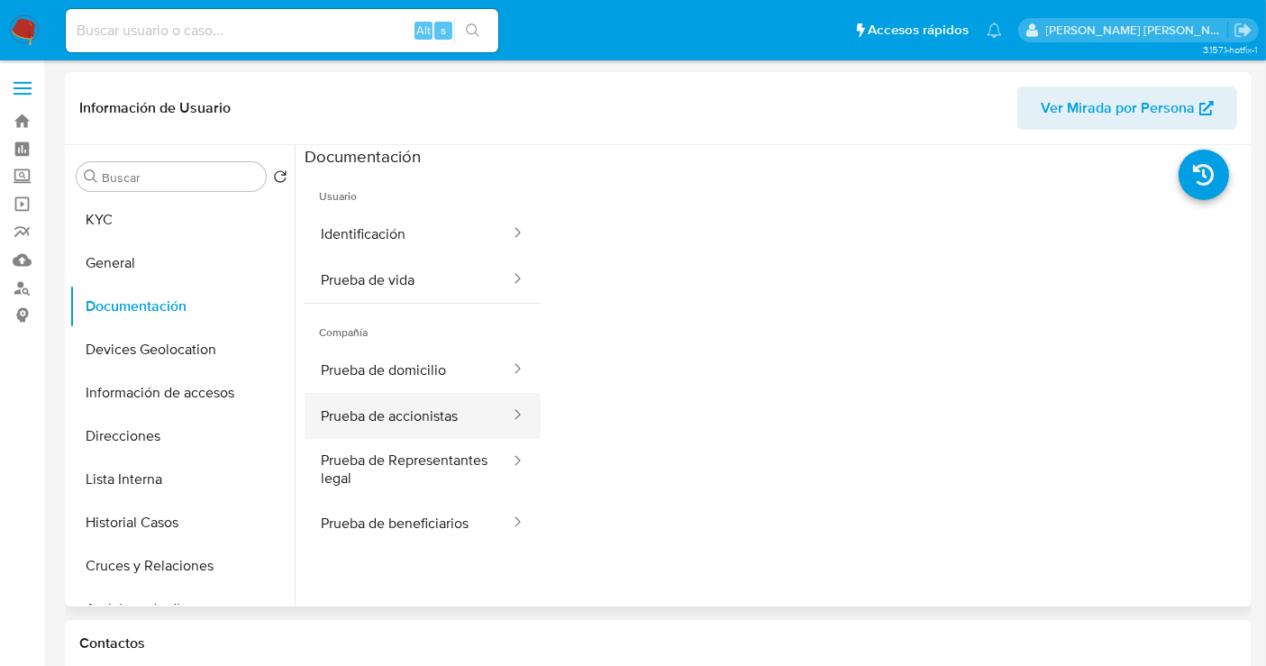
click at [416, 425] on button "Prueba de accionistas" at bounding box center [408, 416] width 207 height 46
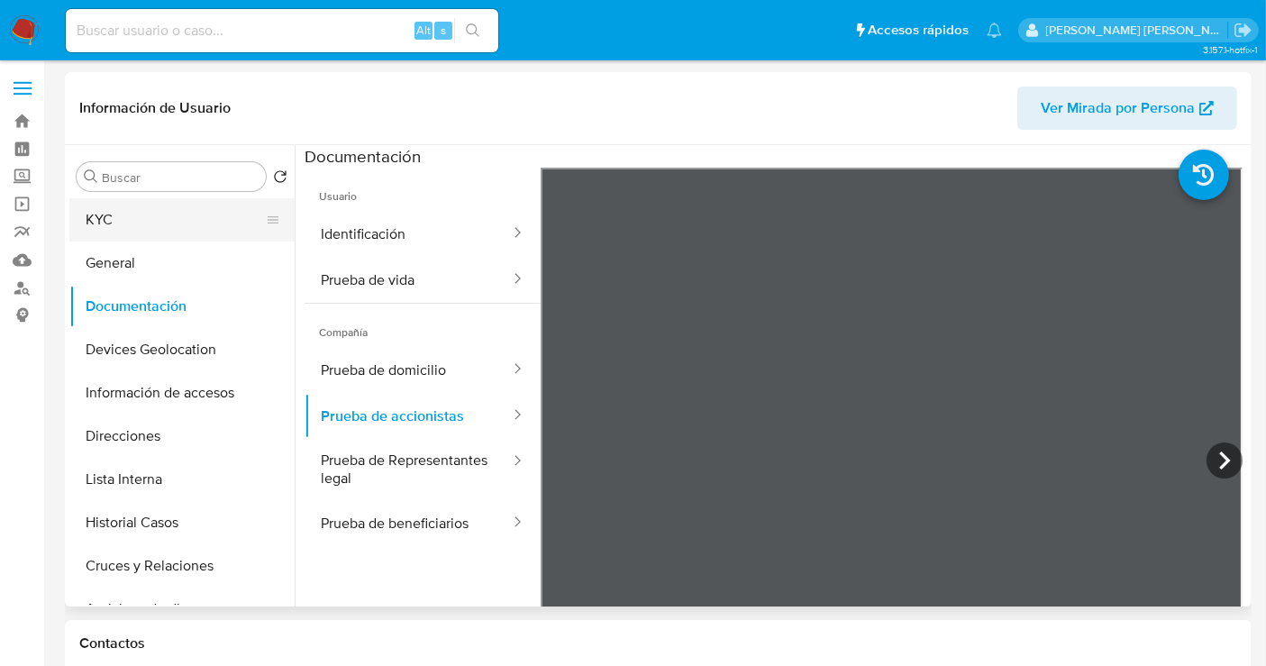
click at [132, 220] on button "KYC" at bounding box center [174, 219] width 211 height 43
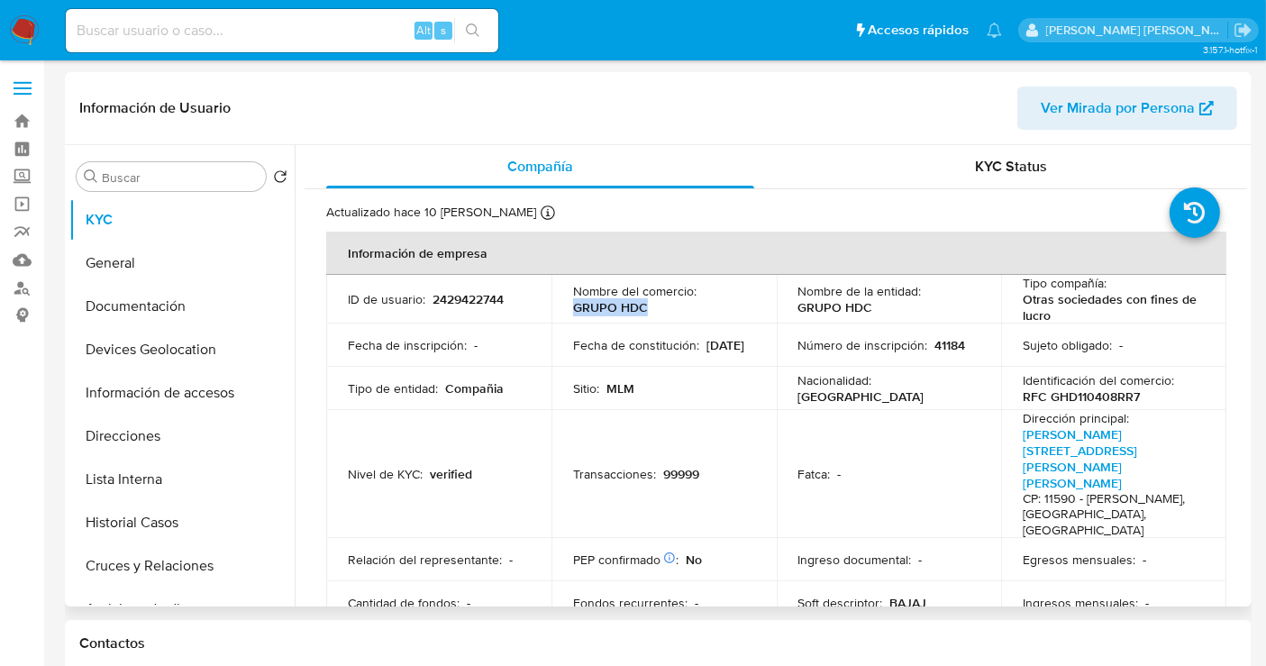
drag, startPoint x: 607, startPoint y: 306, endPoint x: 563, endPoint y: 307, distance: 44.2
click at [563, 307] on td "Nombre del comercio : GRUPO HDC" at bounding box center [664, 299] width 225 height 49
copy p "GRUPO HDC"
click at [461, 303] on p "2429422744" at bounding box center [468, 299] width 71 height 16
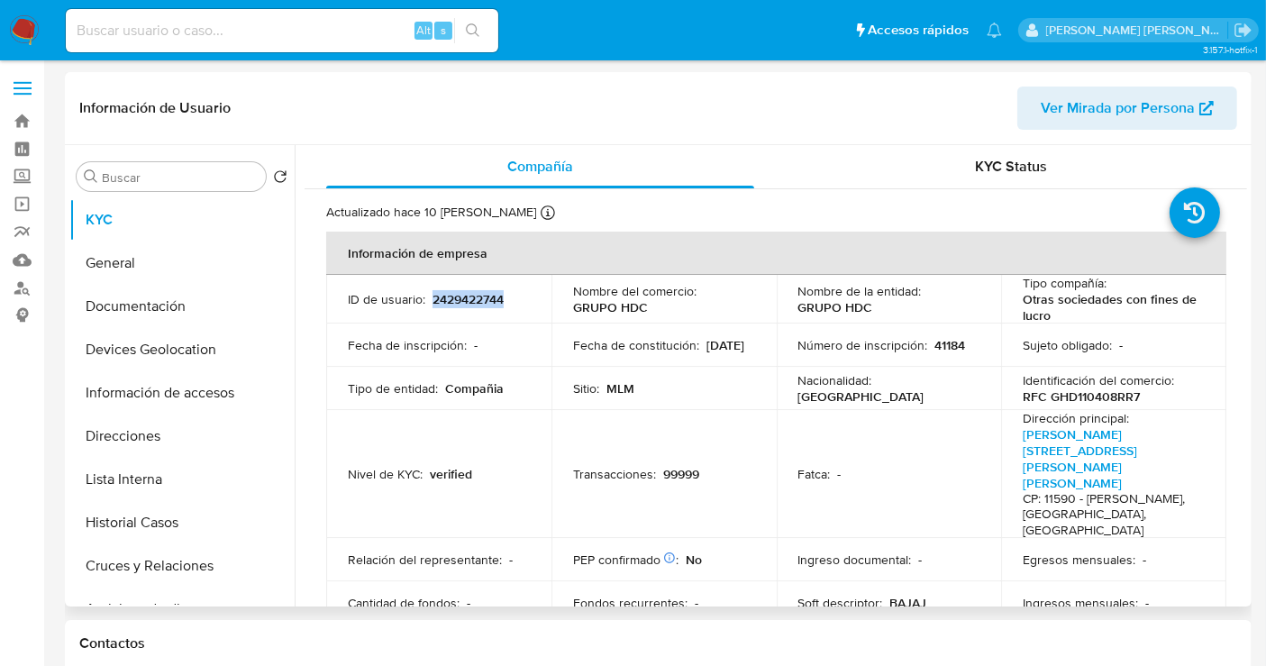
copy p "2429422744"
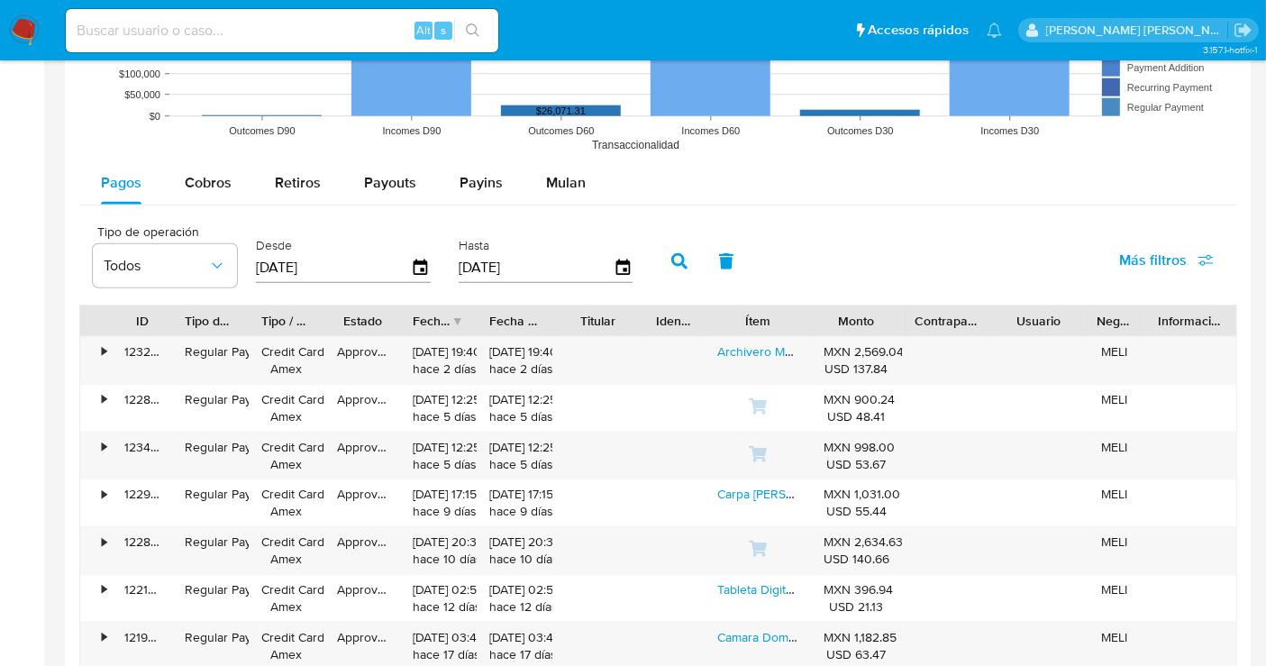
scroll to position [1803, 0]
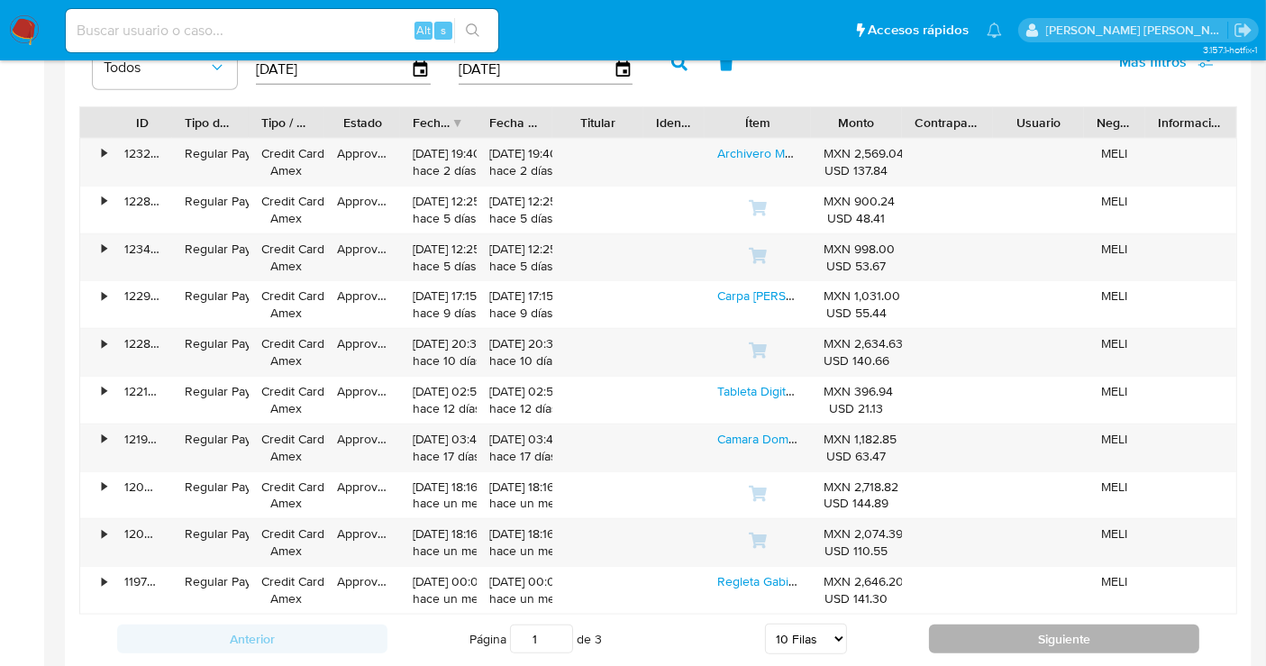
click at [1015, 636] on button "Siguiente" at bounding box center [1064, 639] width 270 height 29
type input "2"
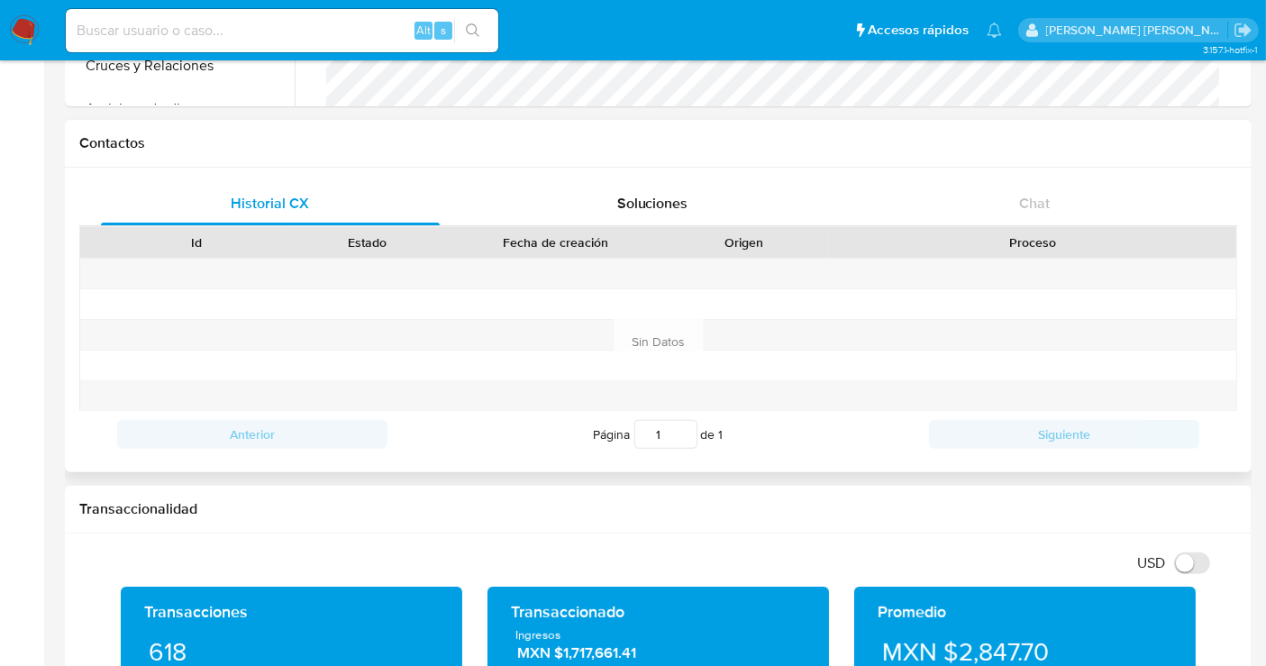
scroll to position [0, 0]
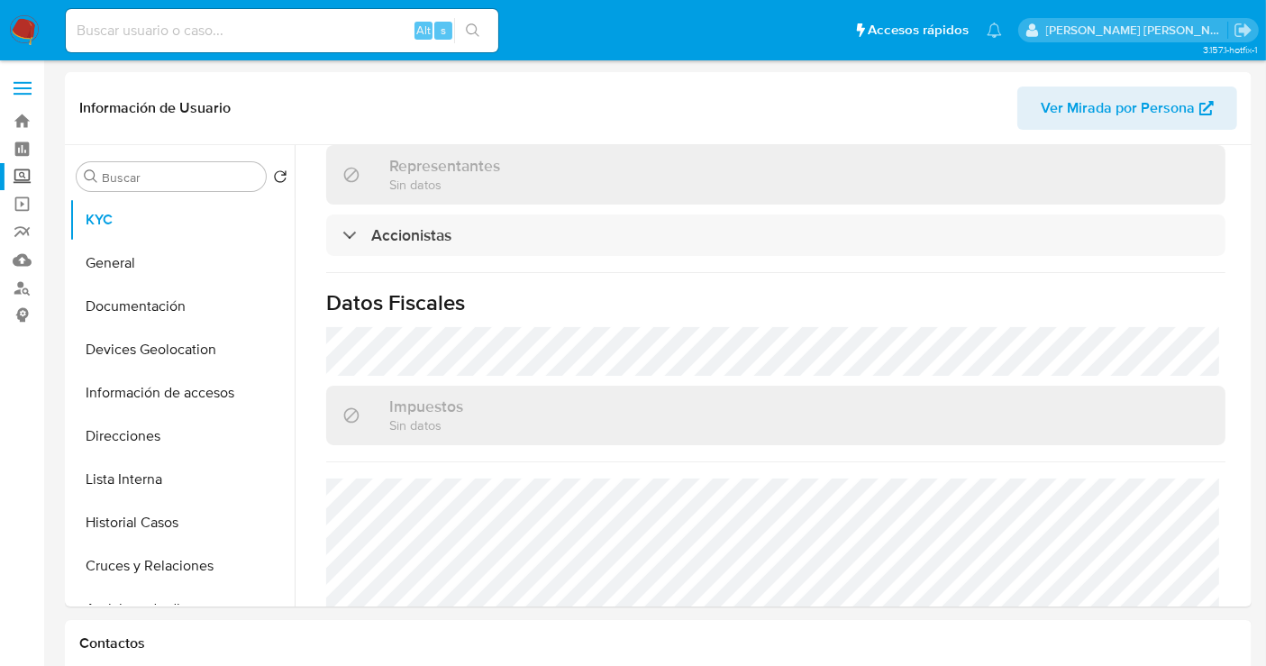
click at [20, 180] on label "Screening" at bounding box center [107, 177] width 214 height 28
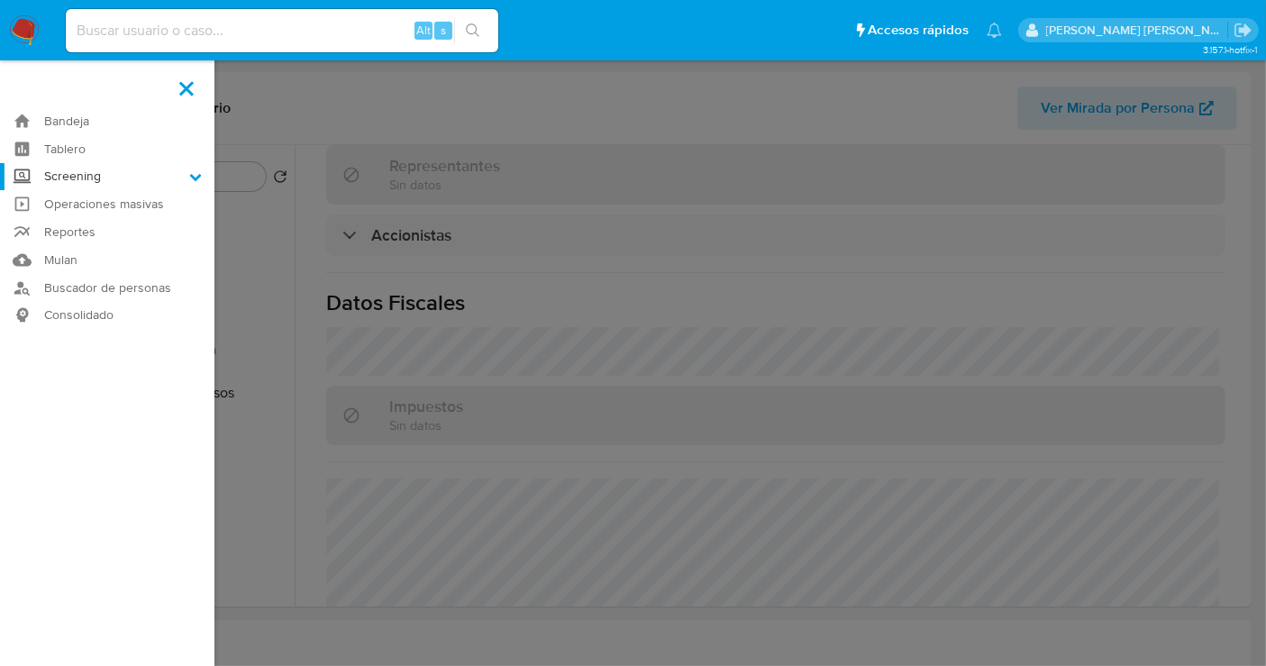
click at [0, 0] on input "Screening" at bounding box center [0, 0] width 0 height 0
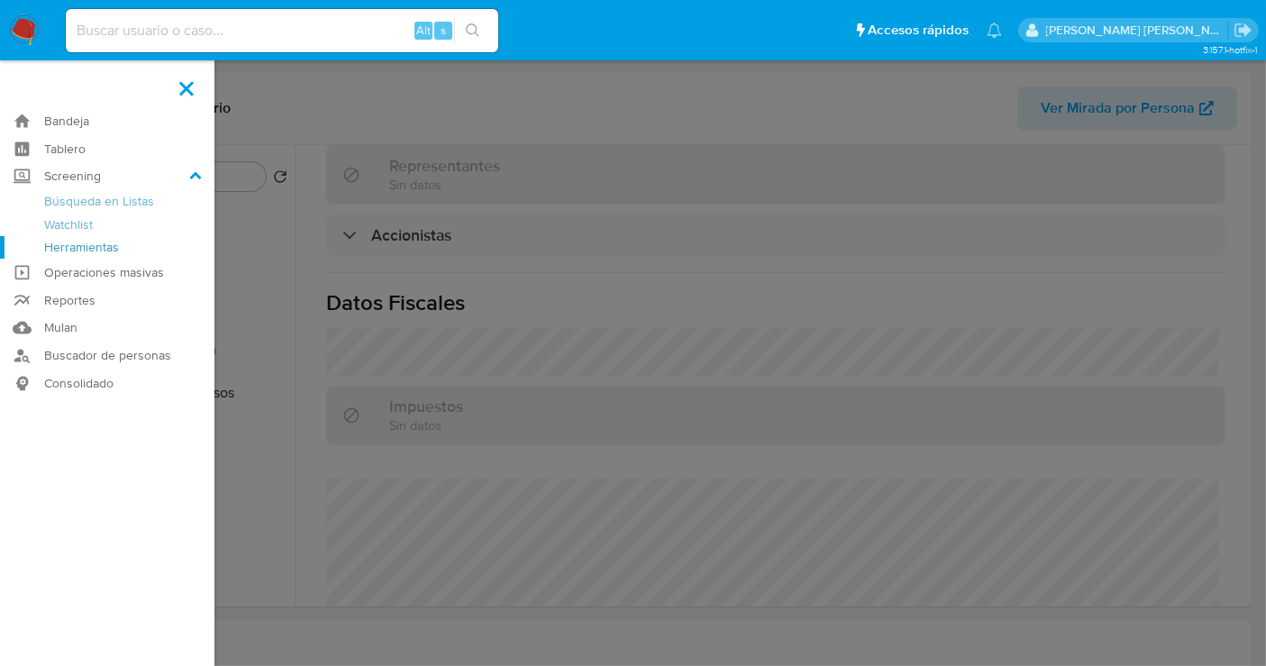
click at [73, 253] on link "Herramientas" at bounding box center [107, 247] width 214 height 23
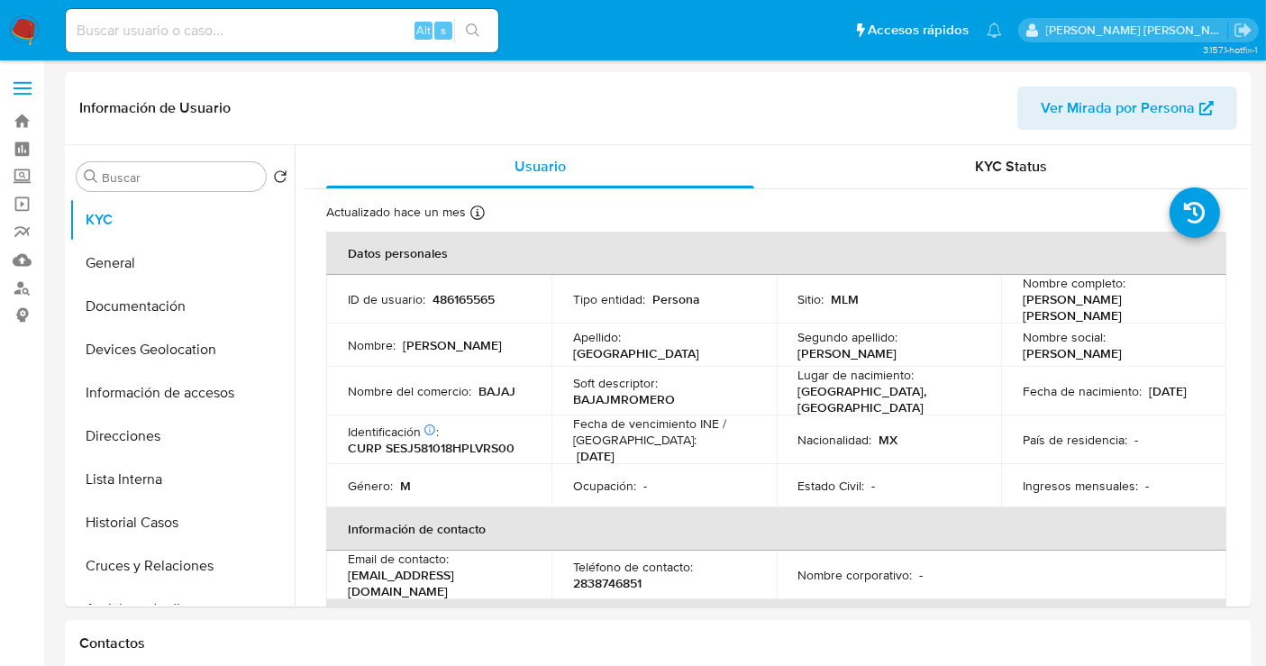
select select "10"
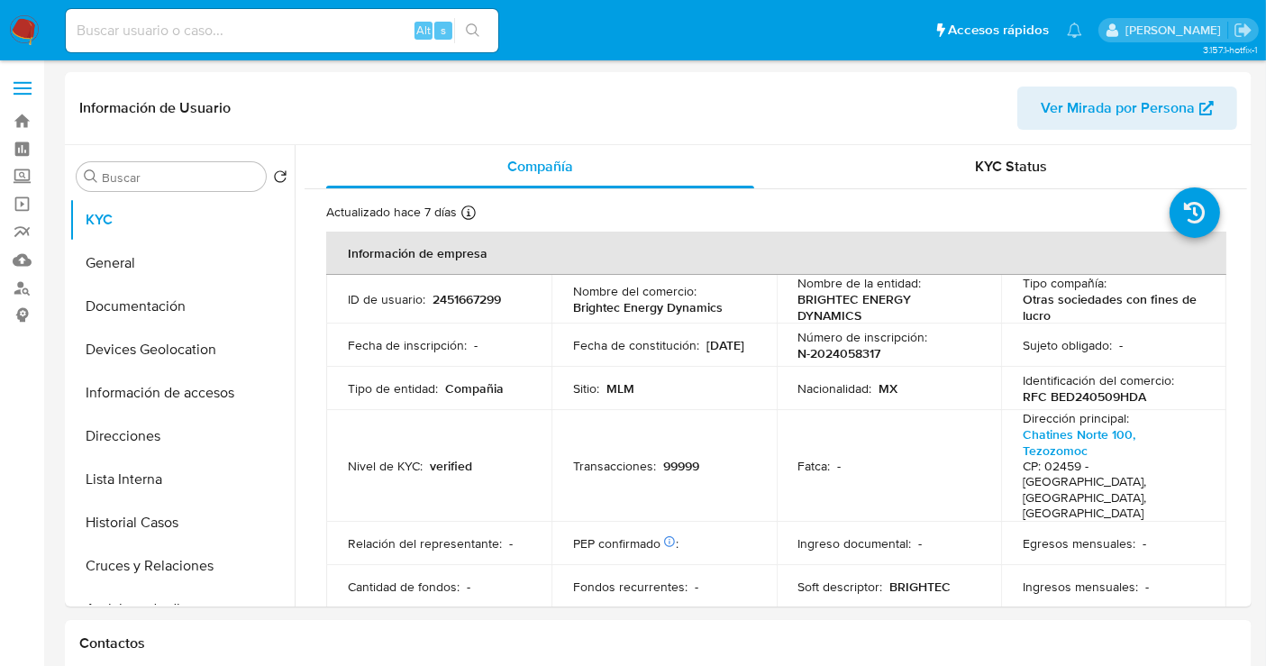
select select "10"
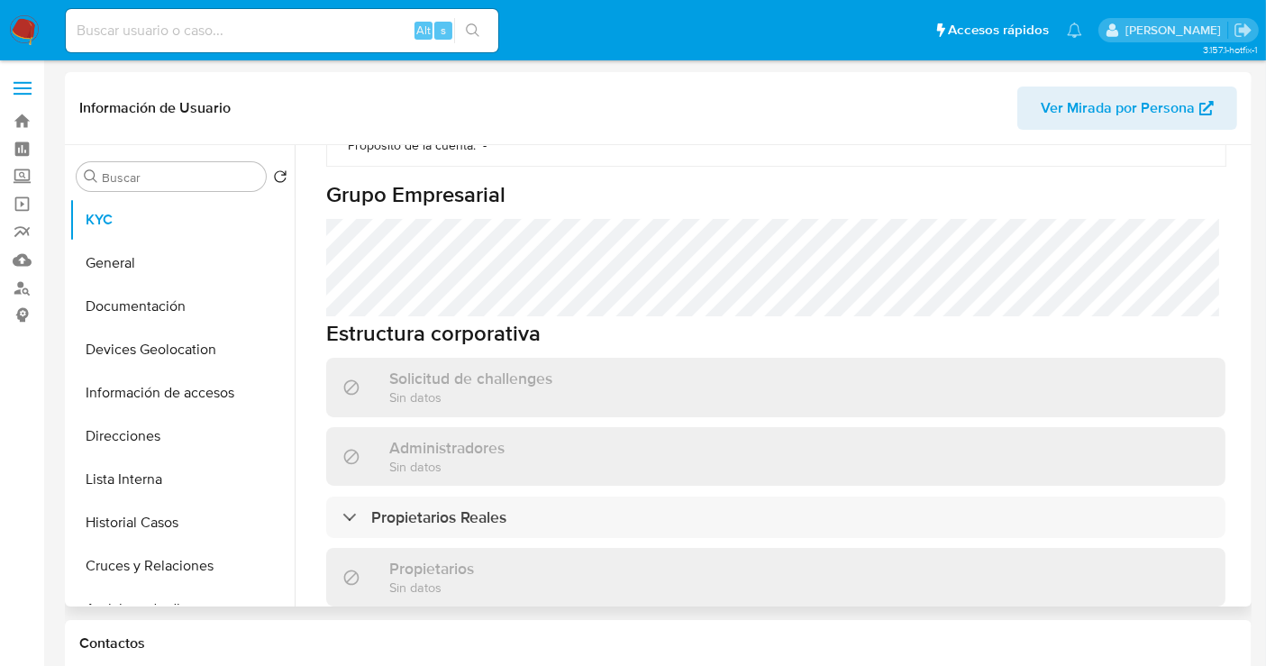
scroll to position [1001, 0]
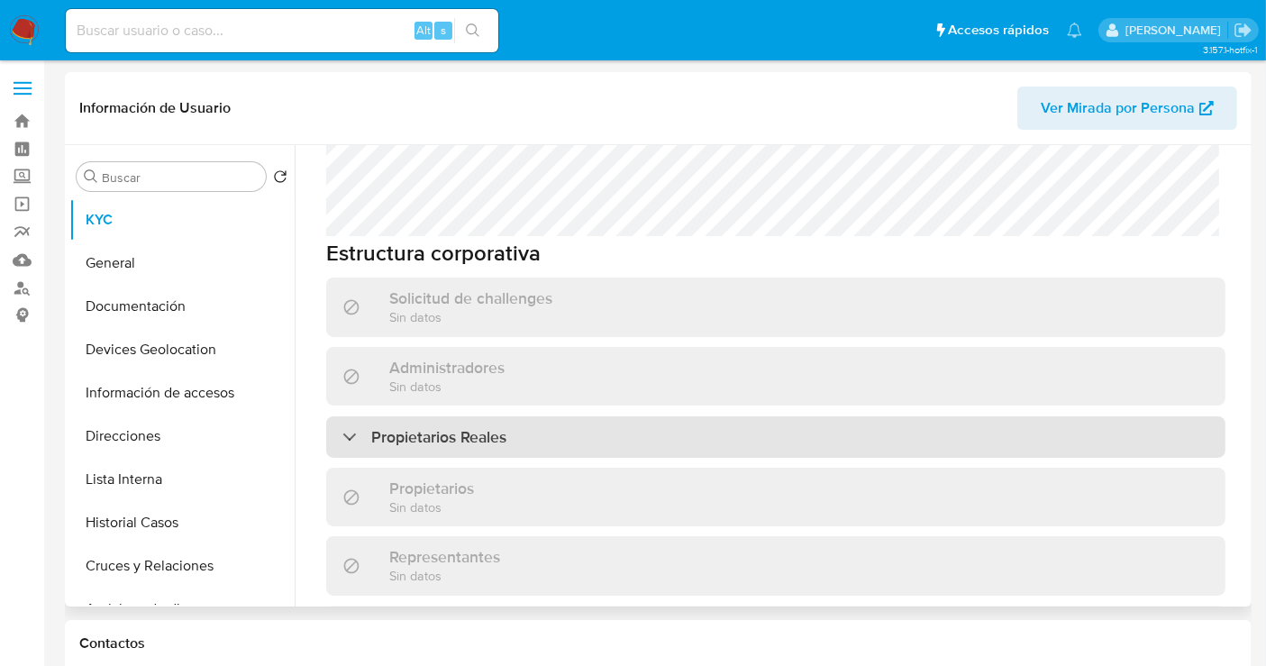
click at [432, 427] on h3 "Propietarios Reales" at bounding box center [438, 437] width 135 height 20
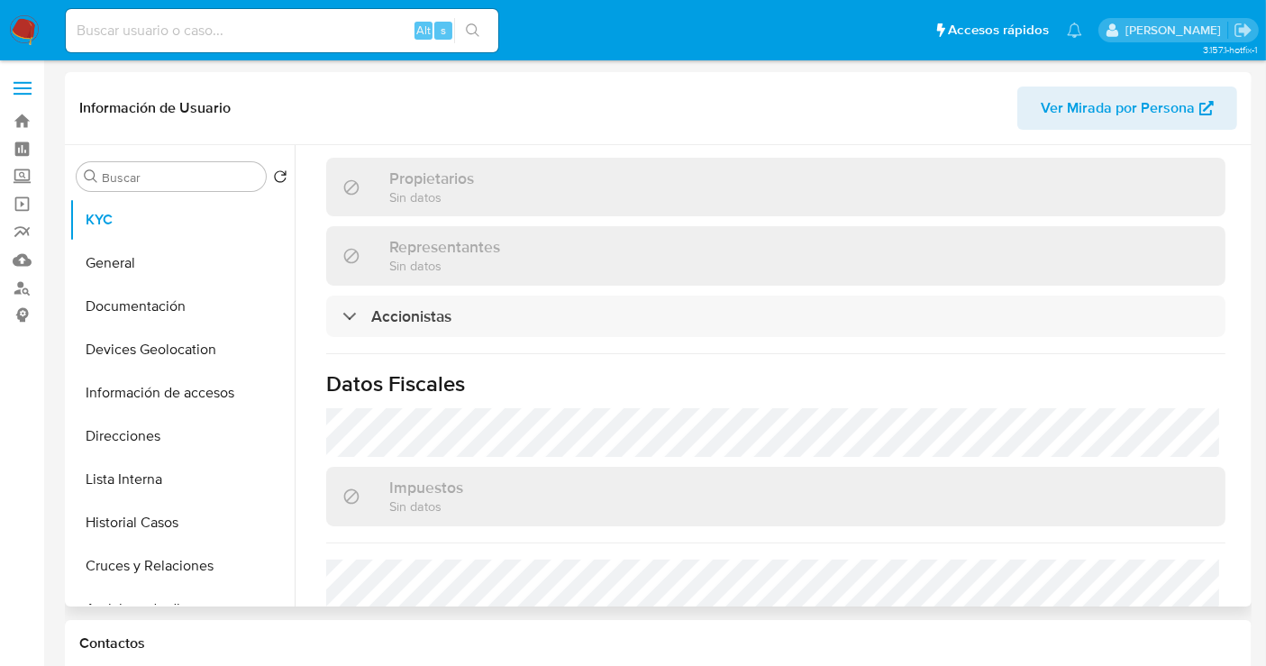
scroll to position [1501, 0]
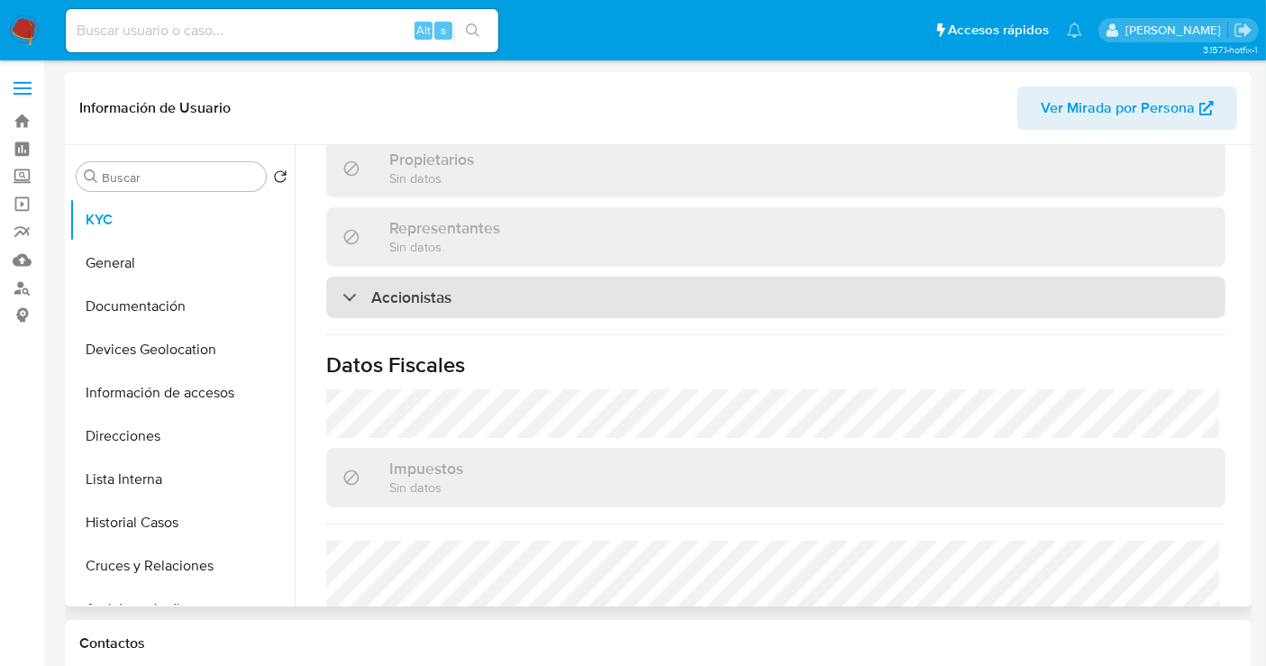
click at [392, 287] on h3 "Accionistas" at bounding box center [411, 297] width 80 height 20
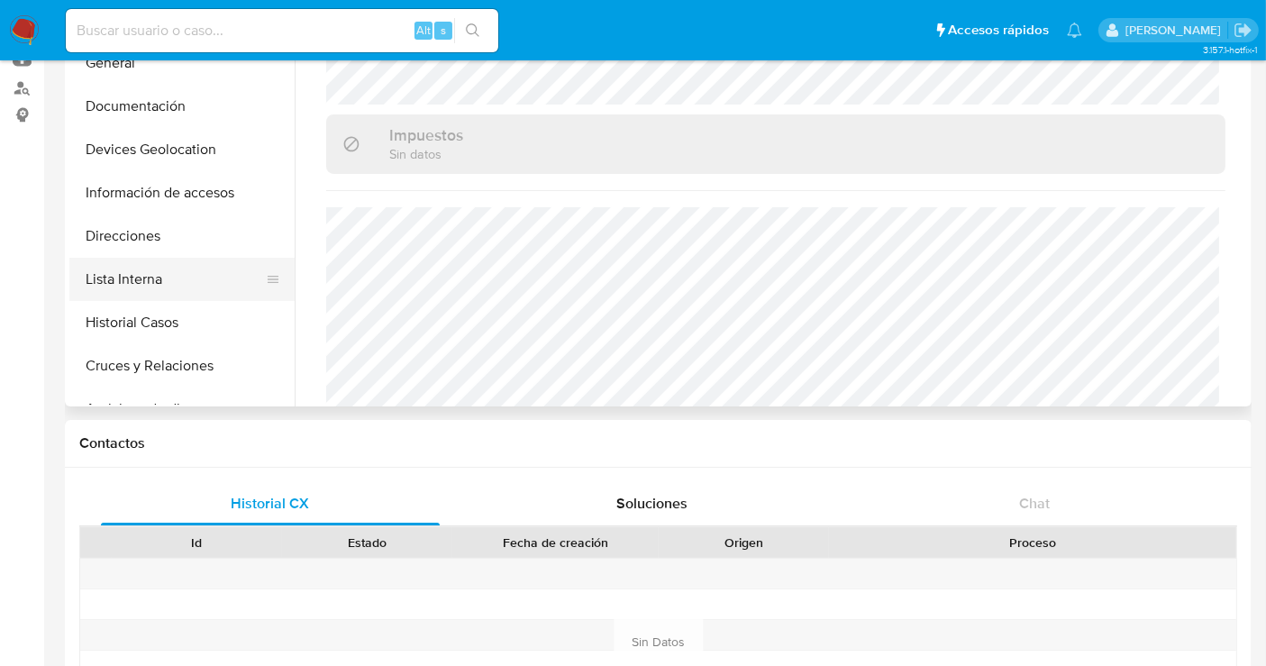
scroll to position [0, 0]
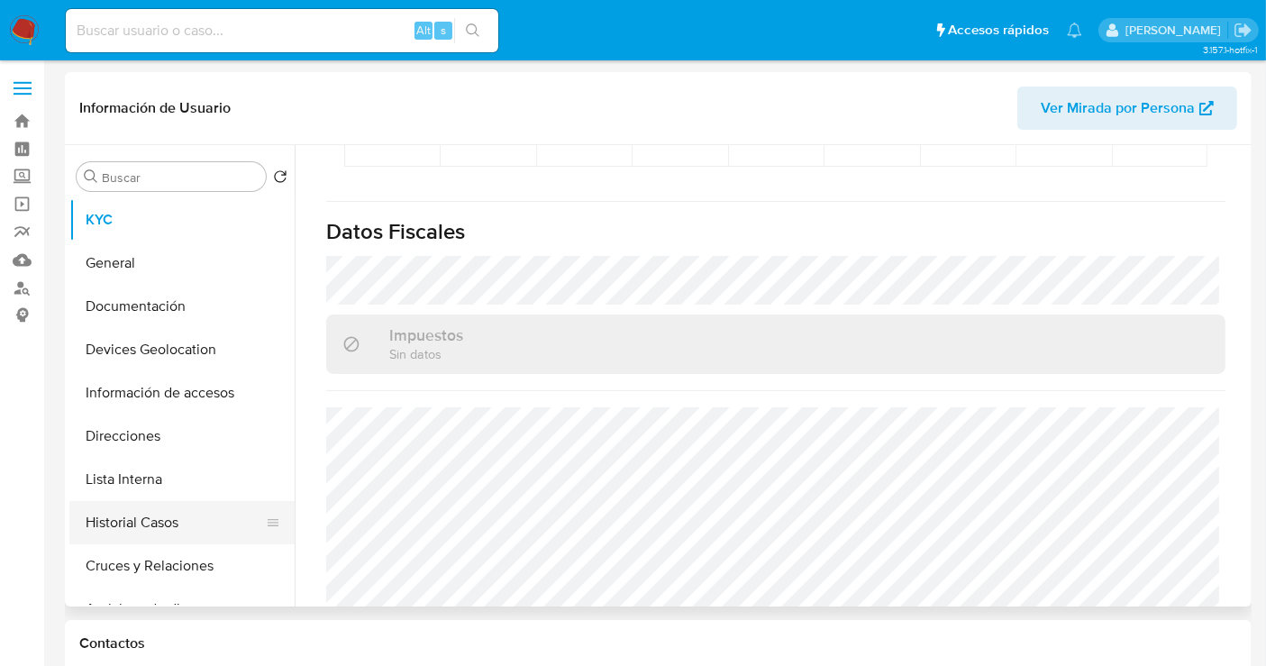
click at [146, 516] on button "Historial Casos" at bounding box center [174, 522] width 211 height 43
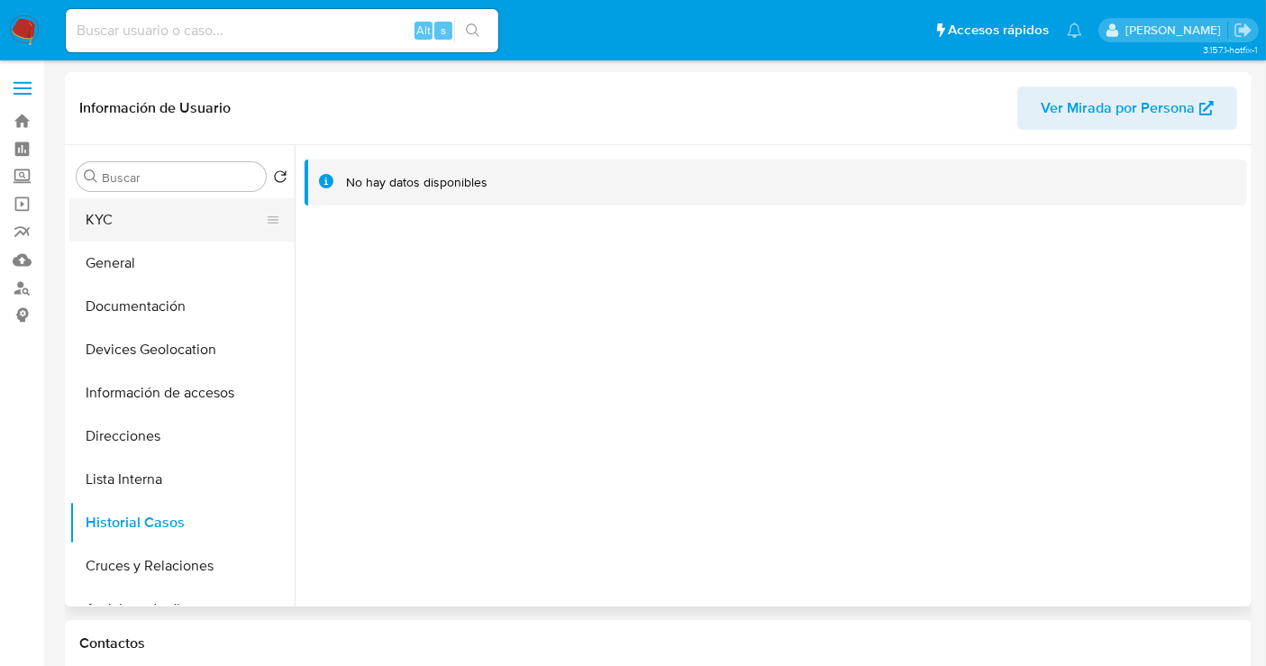
click at [119, 210] on button "KYC" at bounding box center [174, 219] width 211 height 43
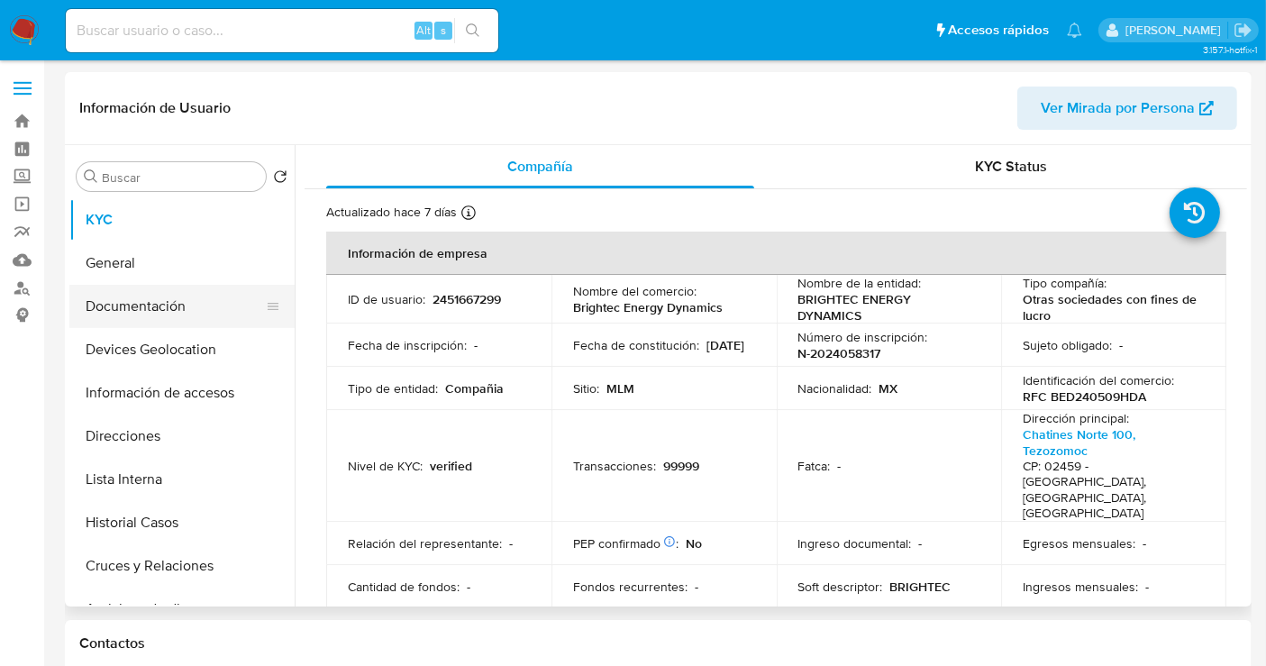
click at [136, 301] on button "Documentación" at bounding box center [174, 306] width 211 height 43
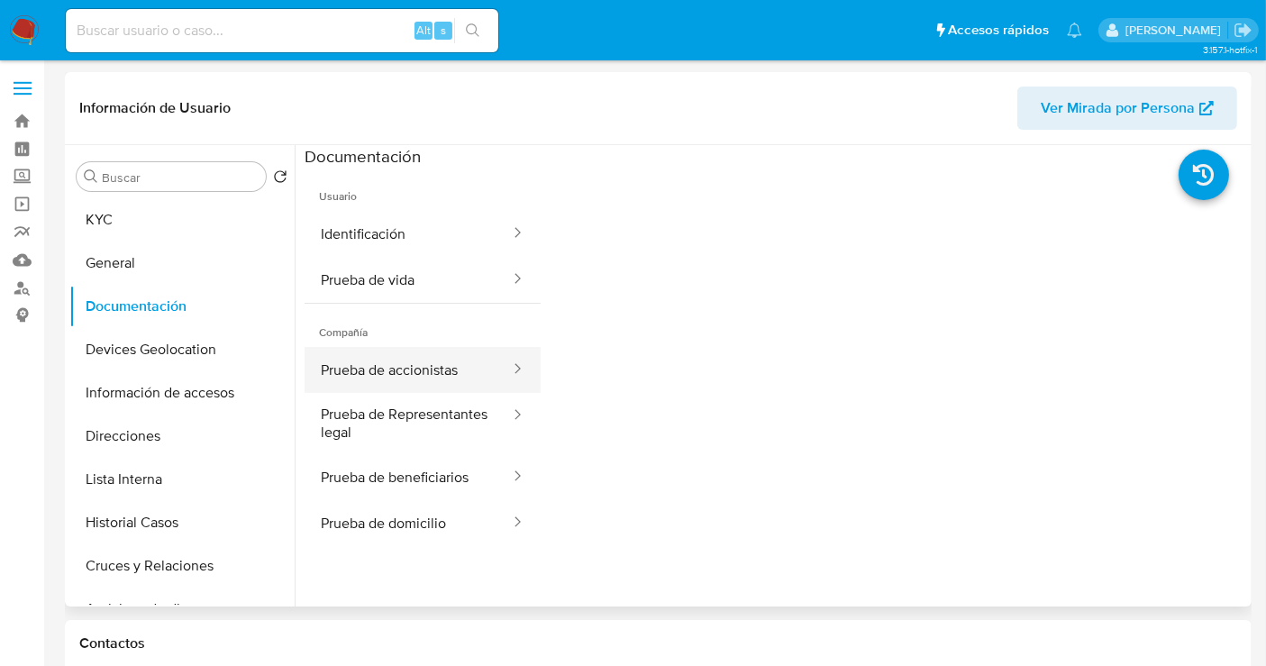
click at [397, 361] on button "Prueba de accionistas" at bounding box center [408, 370] width 207 height 46
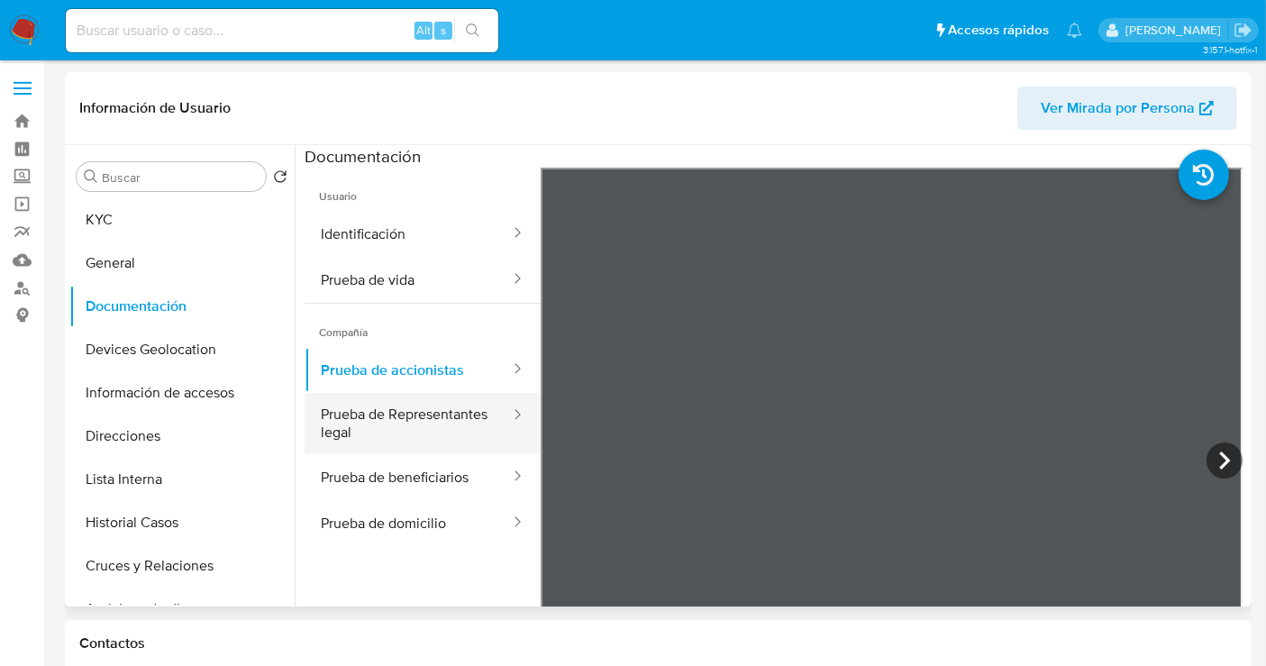
click at [405, 430] on button "Prueba de Representantes legal" at bounding box center [408, 423] width 207 height 61
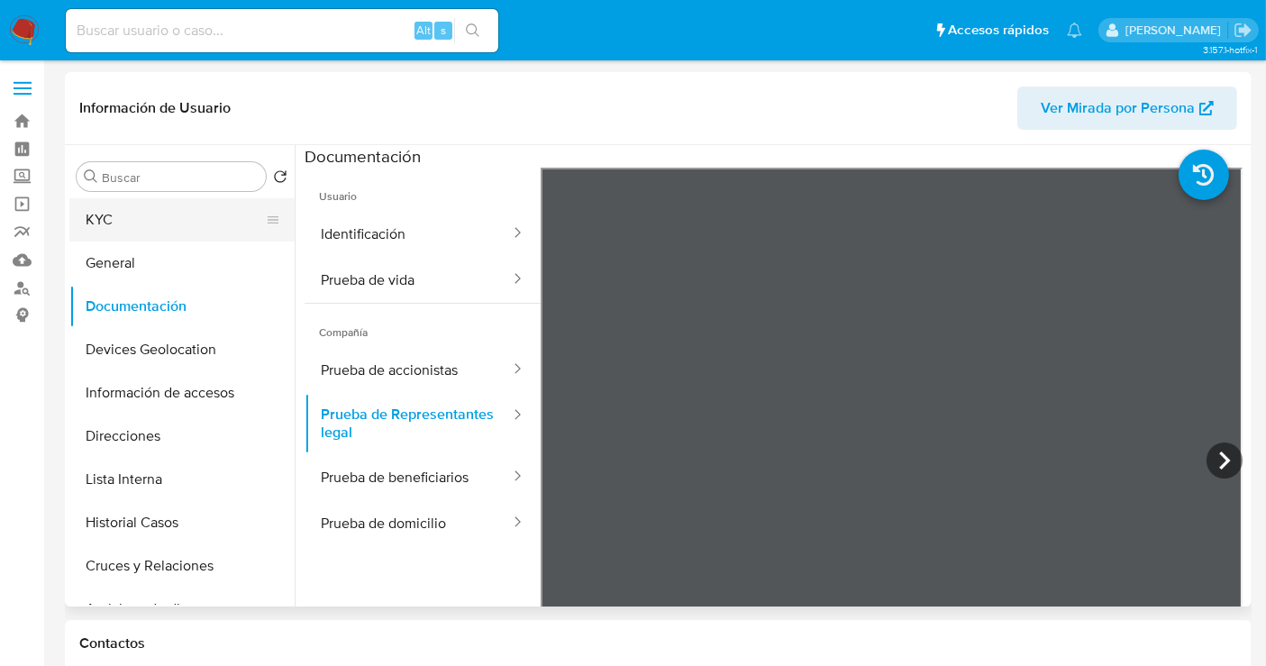
click at [95, 217] on button "KYC" at bounding box center [174, 219] width 211 height 43
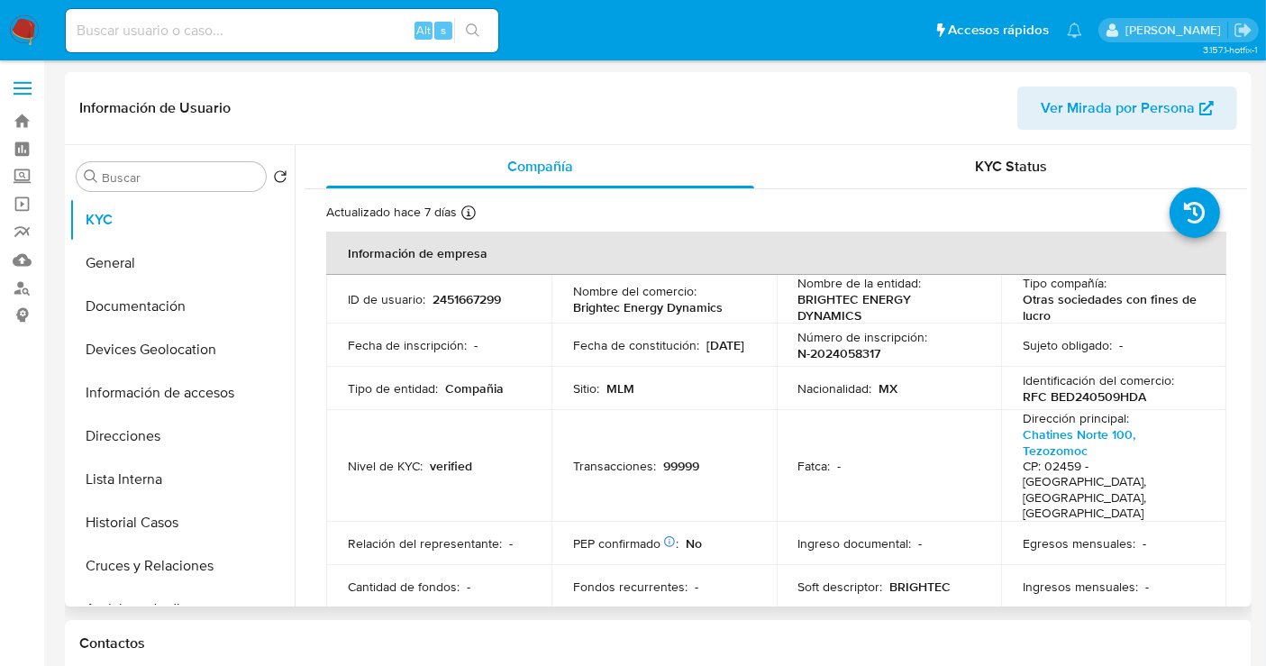
click at [455, 295] on p "2451667299" at bounding box center [467, 299] width 68 height 16
copy p "2451667299"
drag, startPoint x: 732, startPoint y: 305, endPoint x: 566, endPoint y: 305, distance: 165.8
click at [566, 305] on td "Nombre del comercio : Brightec Energy Dynamics" at bounding box center [664, 299] width 225 height 49
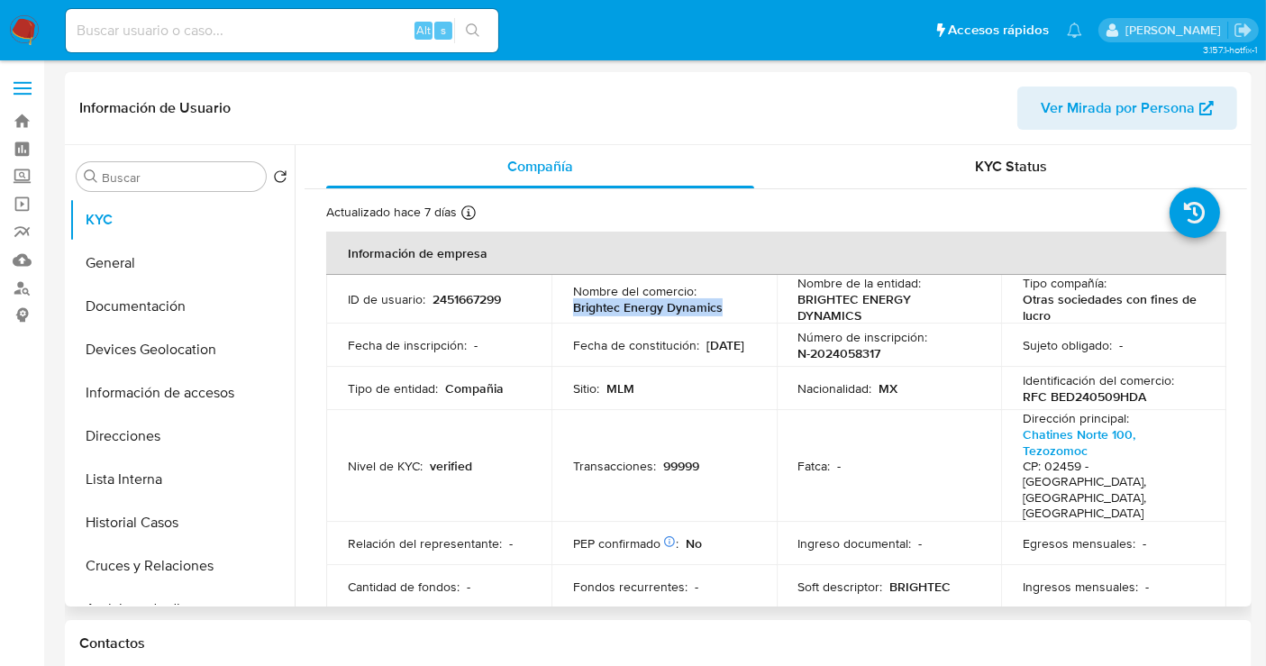
copy p "Brightec Energy Dynamics"
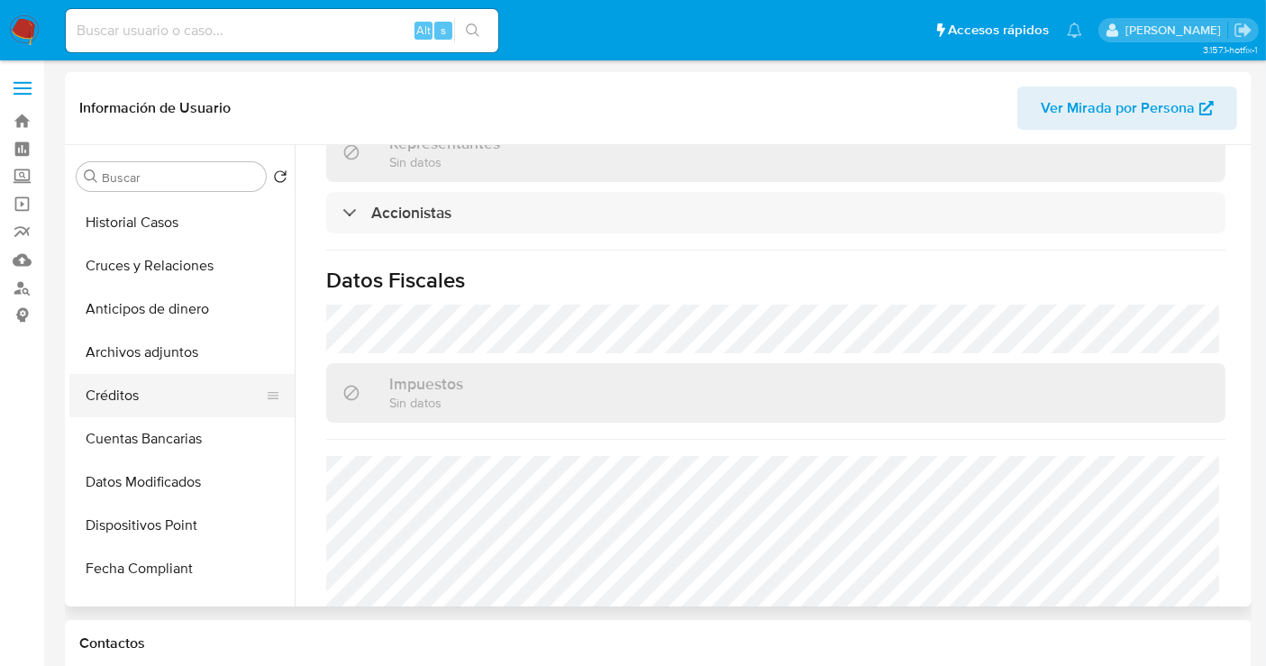
scroll to position [100, 0]
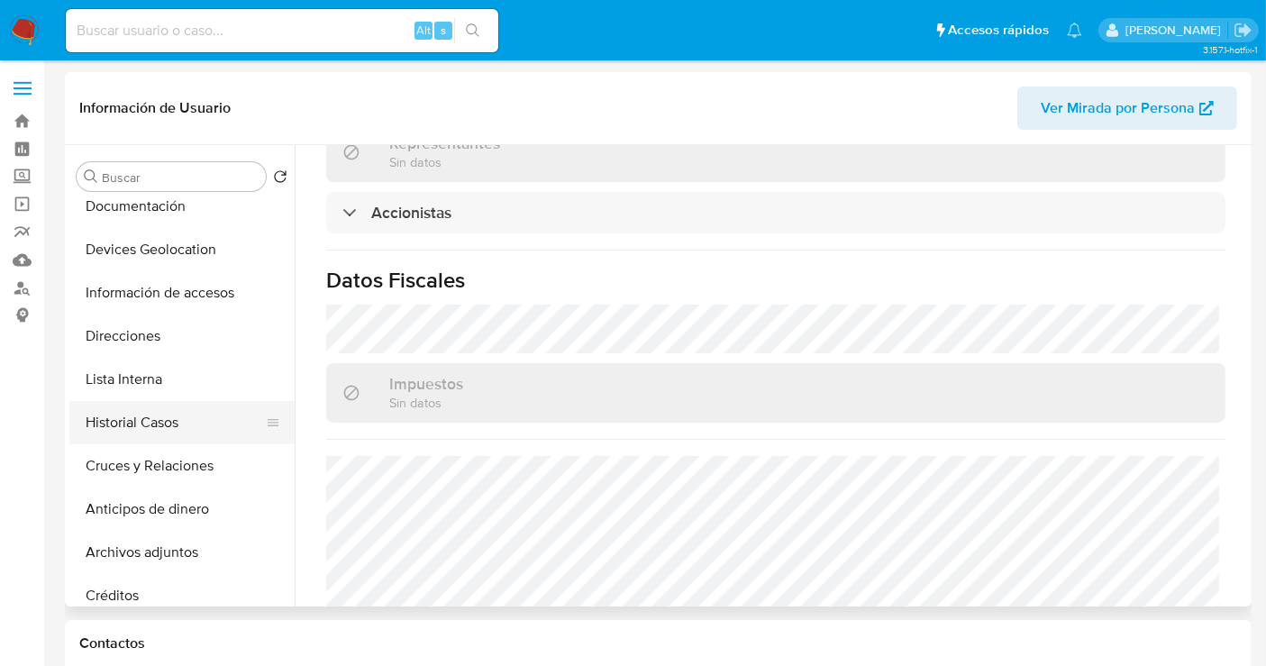
click at [148, 431] on button "Historial Casos" at bounding box center [174, 422] width 211 height 43
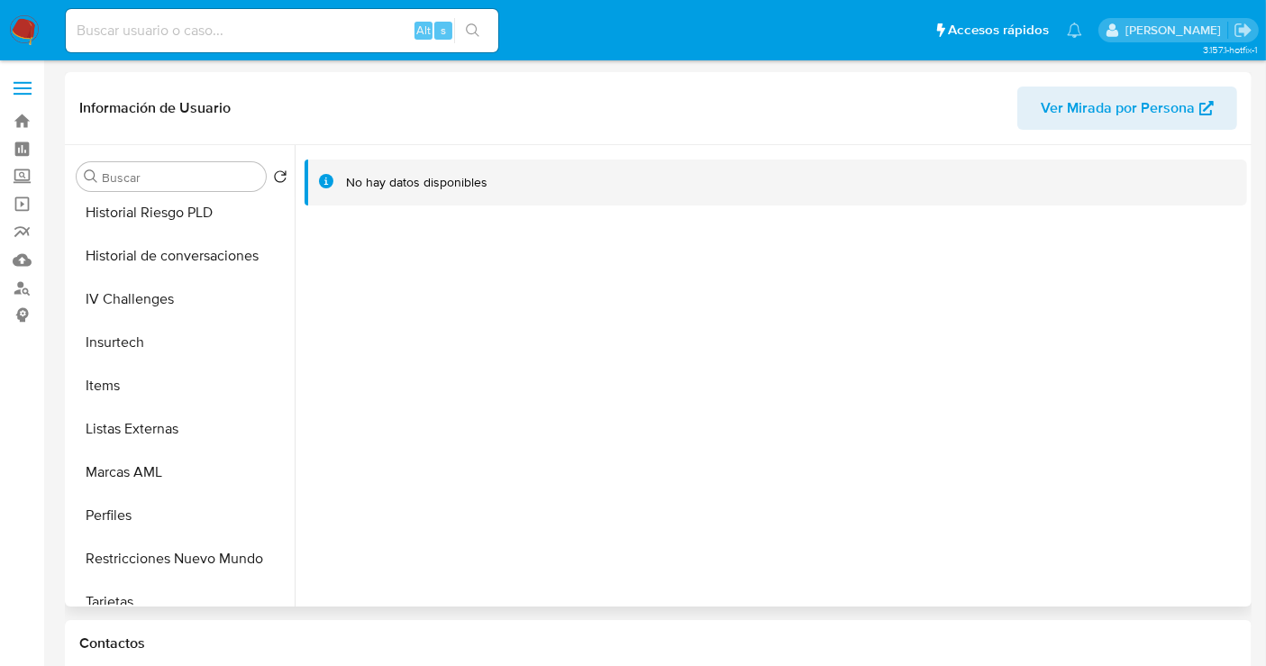
scroll to position [700, 0]
click at [172, 561] on button "Restricciones Nuevo Mundo" at bounding box center [174, 557] width 211 height 43
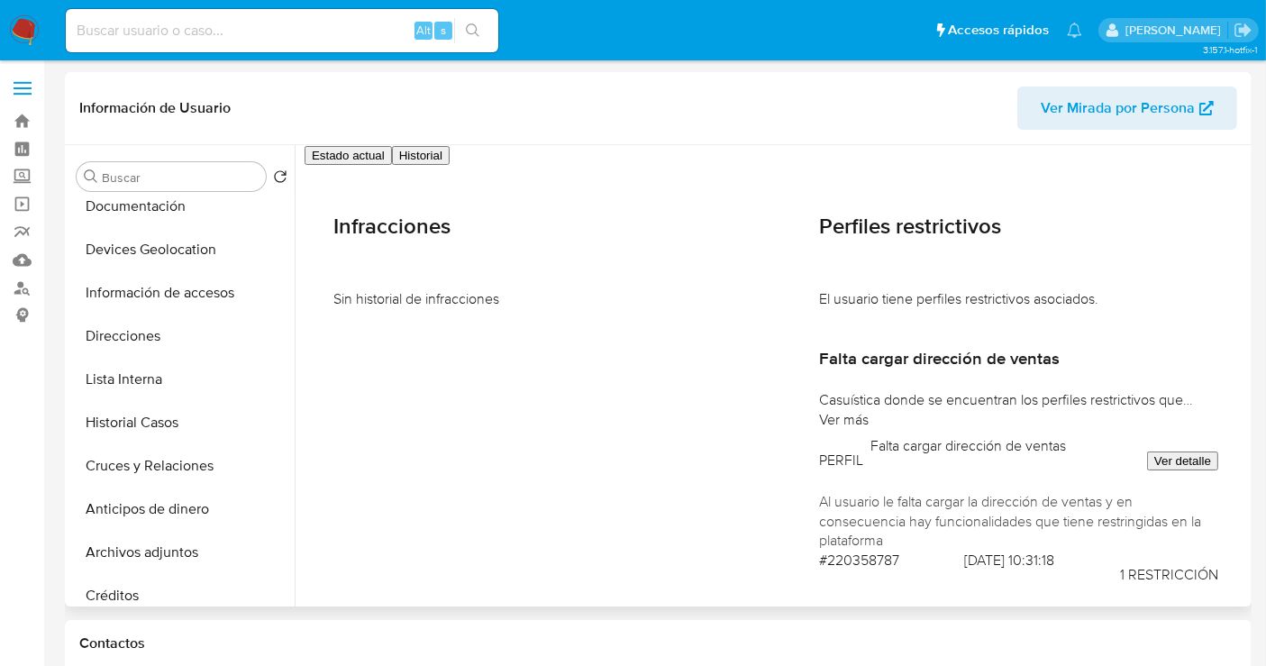
scroll to position [100, 0]
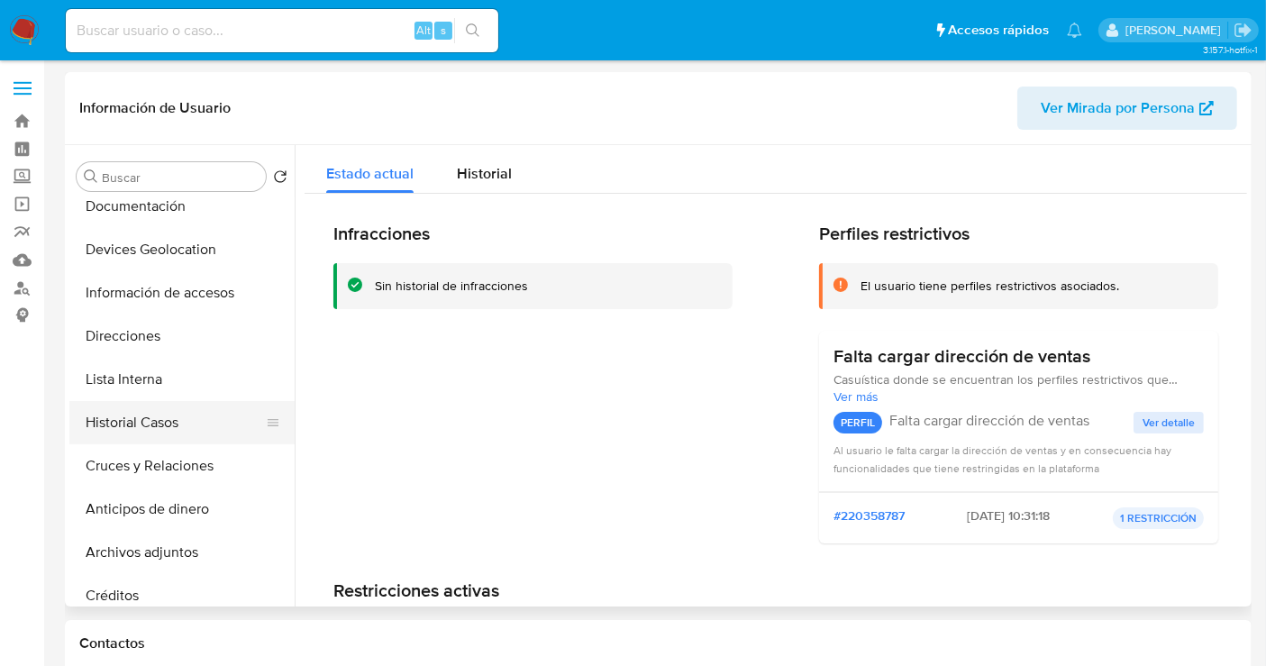
click at [139, 421] on button "Historial Casos" at bounding box center [174, 422] width 211 height 43
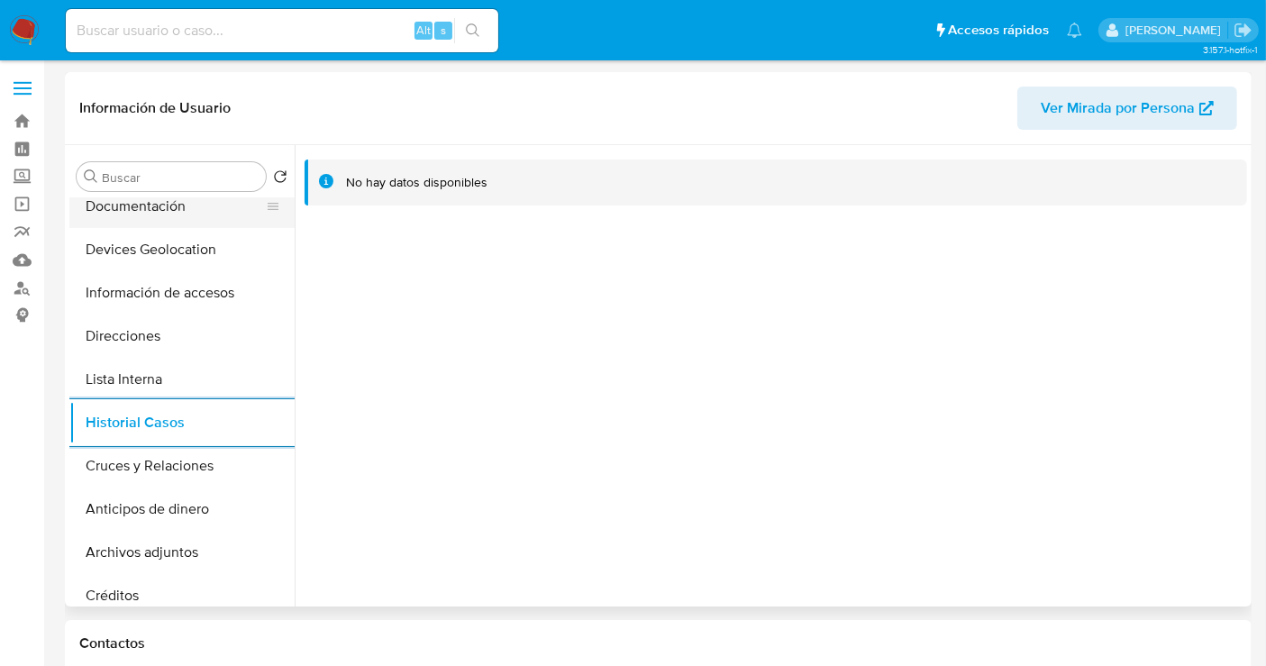
scroll to position [0, 0]
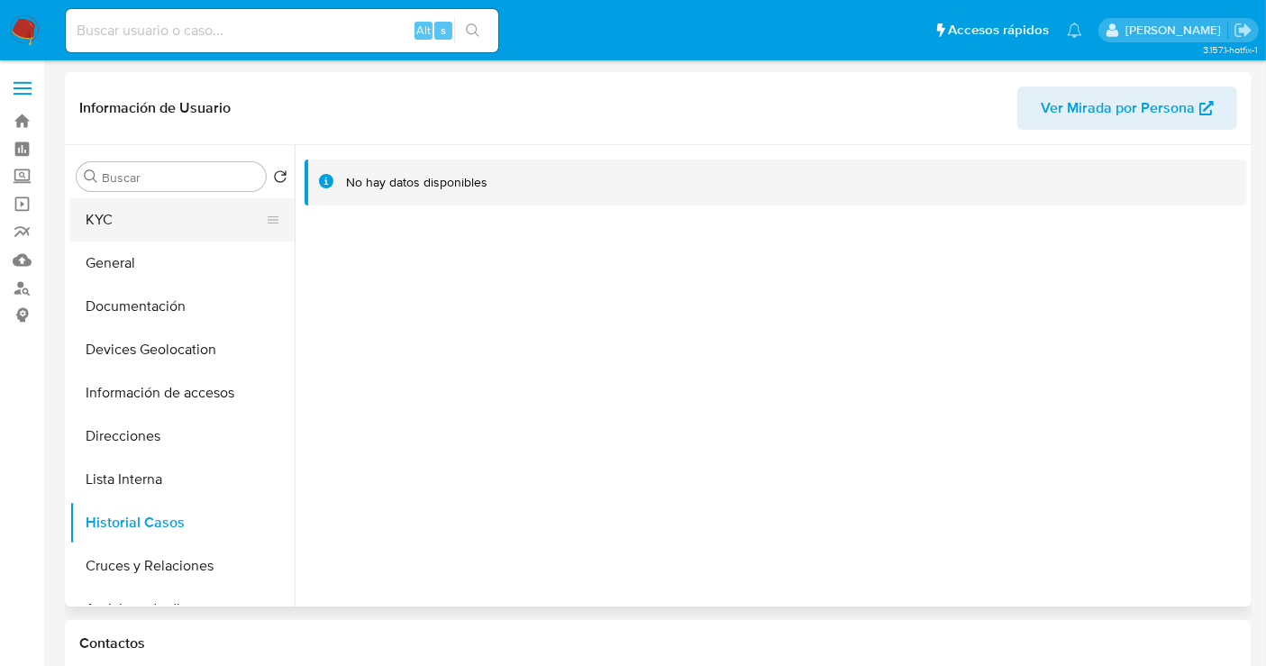
click at [118, 226] on button "KYC" at bounding box center [174, 219] width 211 height 43
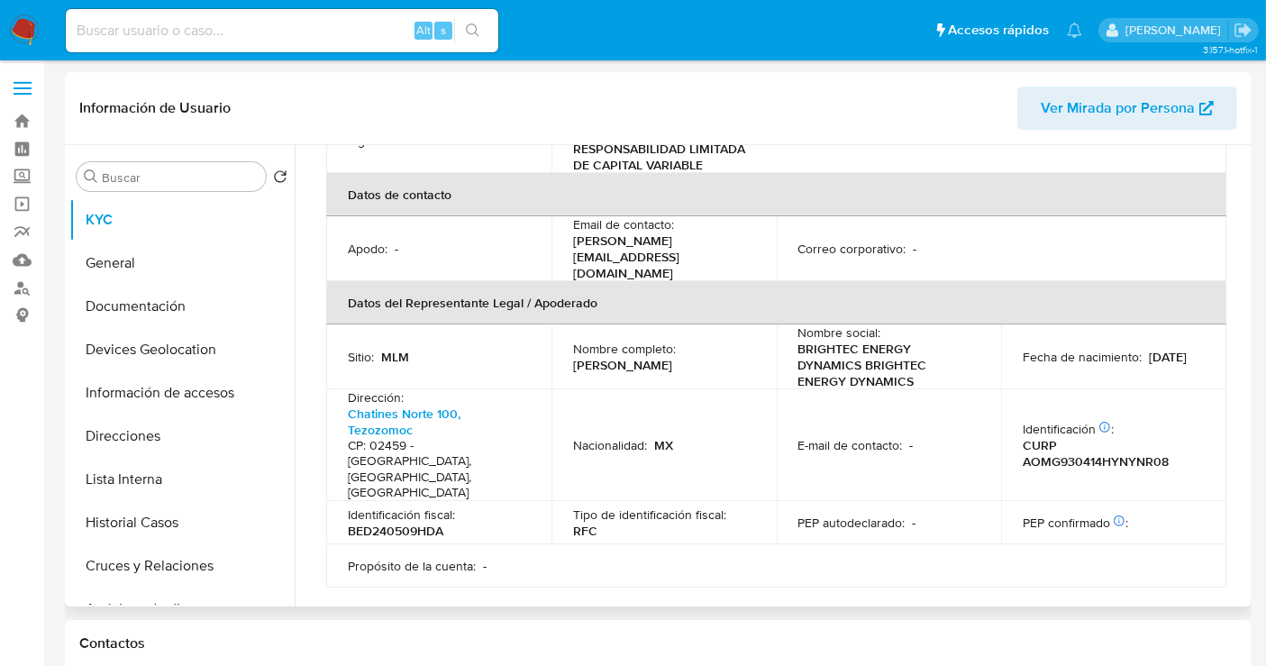
scroll to position [1055, 0]
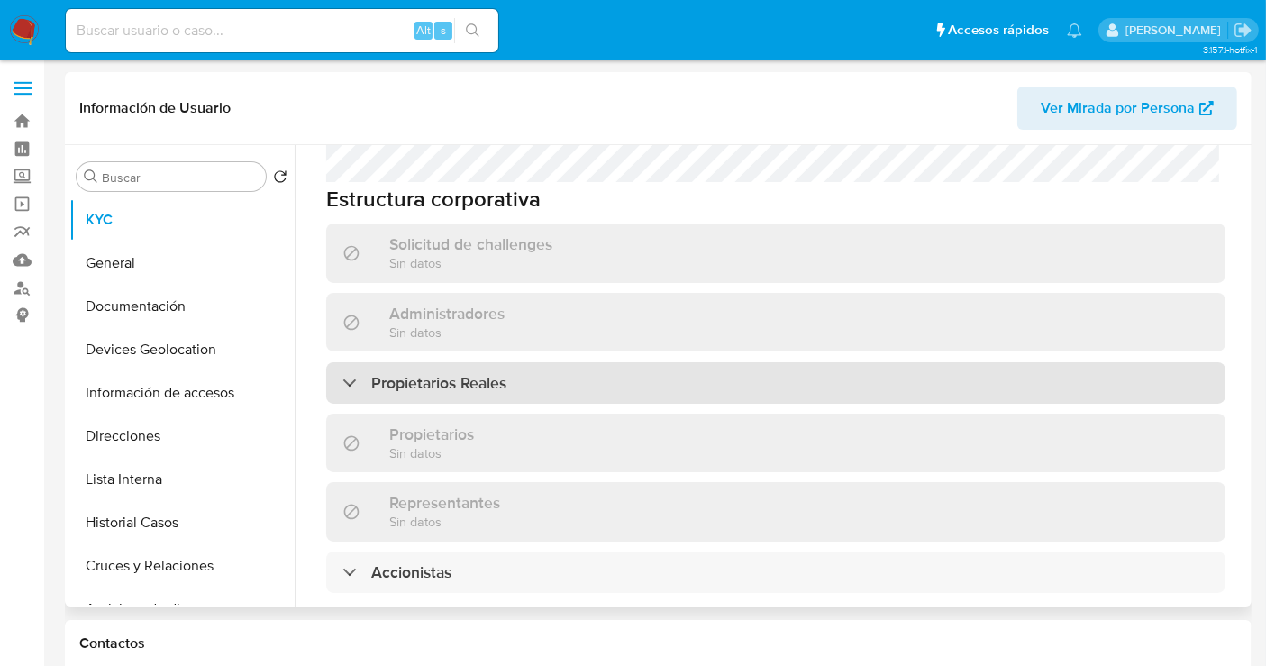
click at [416, 373] on h3 "Propietarios Reales" at bounding box center [438, 383] width 135 height 20
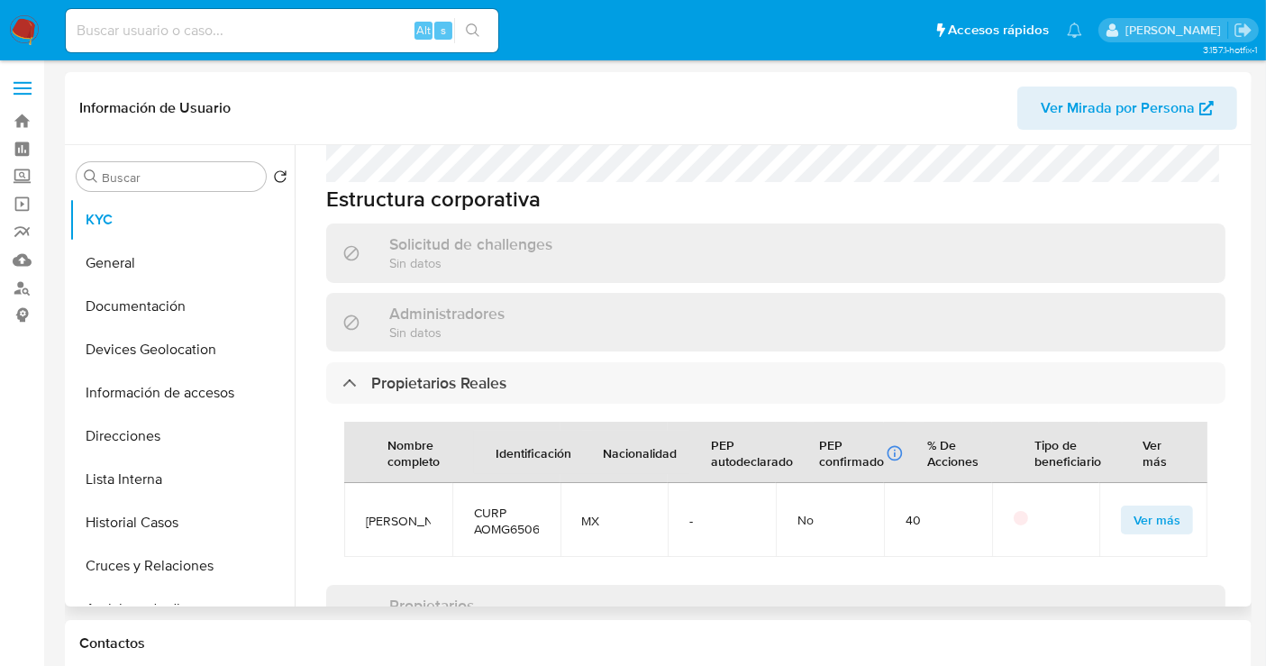
scroll to position [1255, 0]
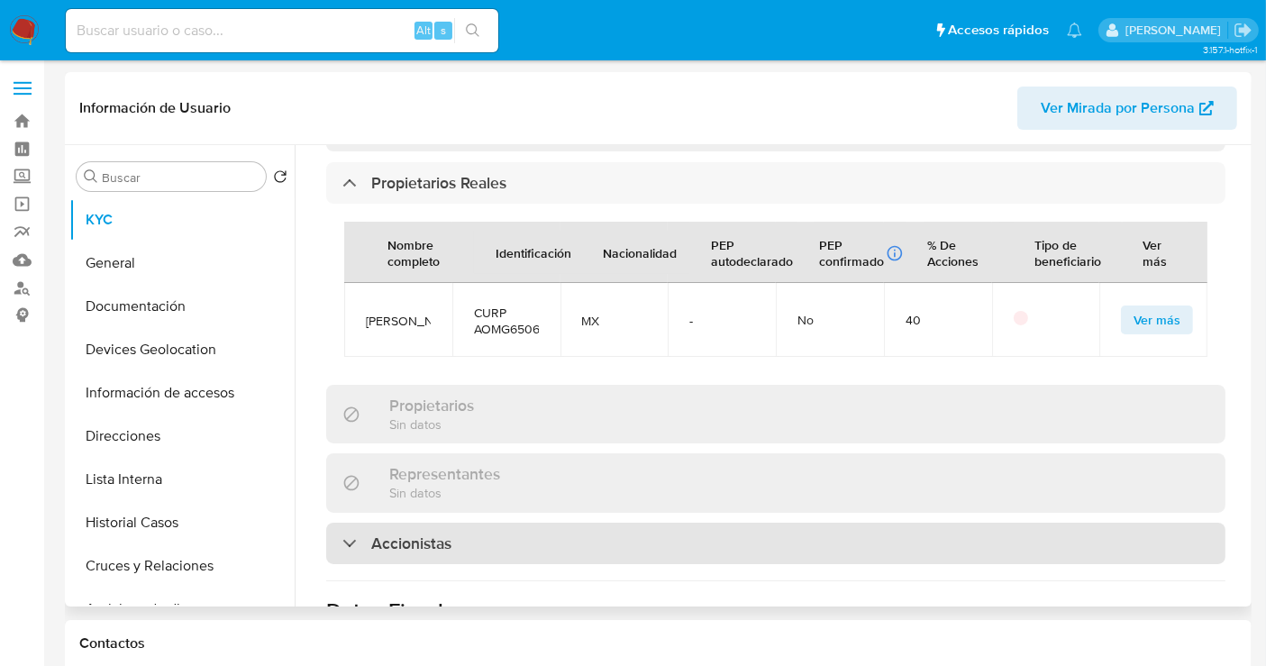
click at [397, 534] on h3 "Accionistas" at bounding box center [411, 544] width 80 height 20
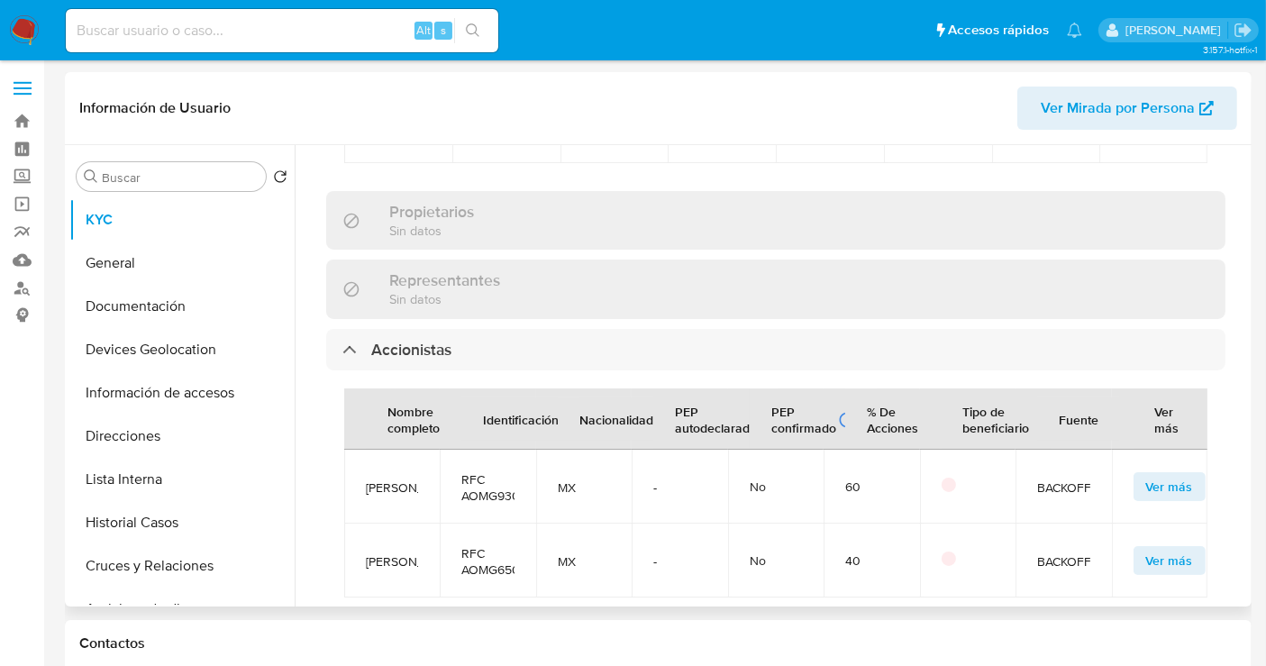
scroll to position [1556, 0]
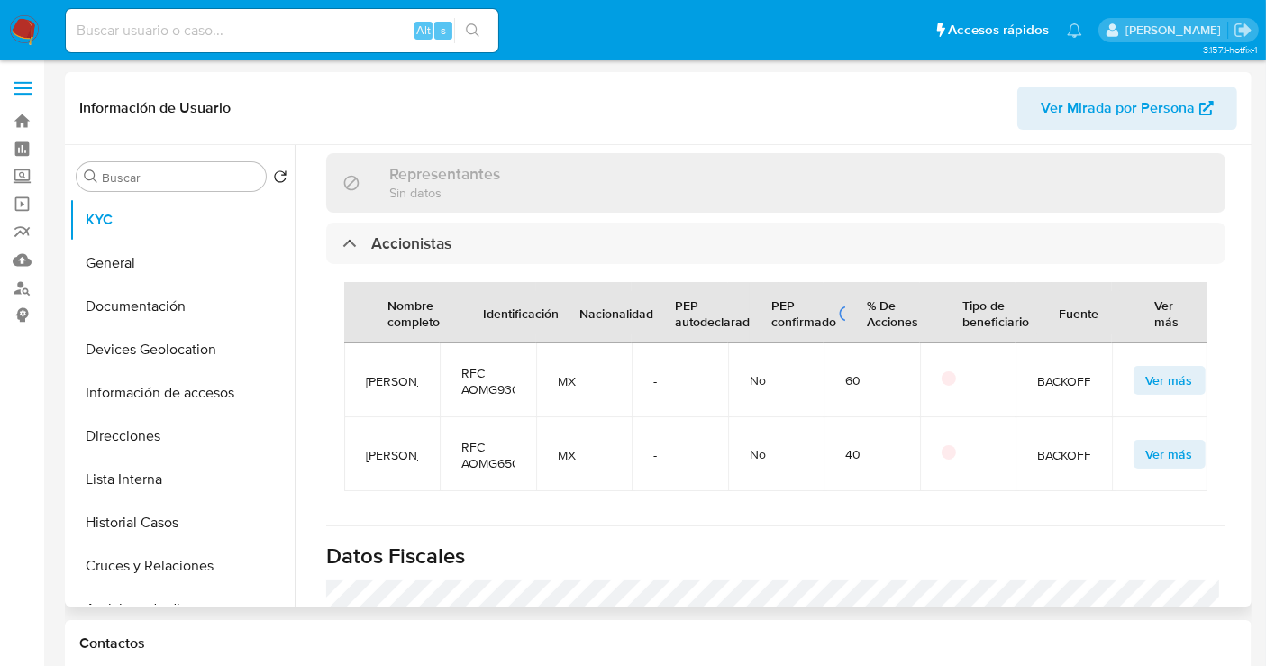
click at [395, 373] on span "[PERSON_NAME]" at bounding box center [392, 381] width 52 height 16
copy span "[PERSON_NAME]"
click at [390, 447] on span "Gabriel Antonio Ayora Monroy" at bounding box center [392, 455] width 52 height 16
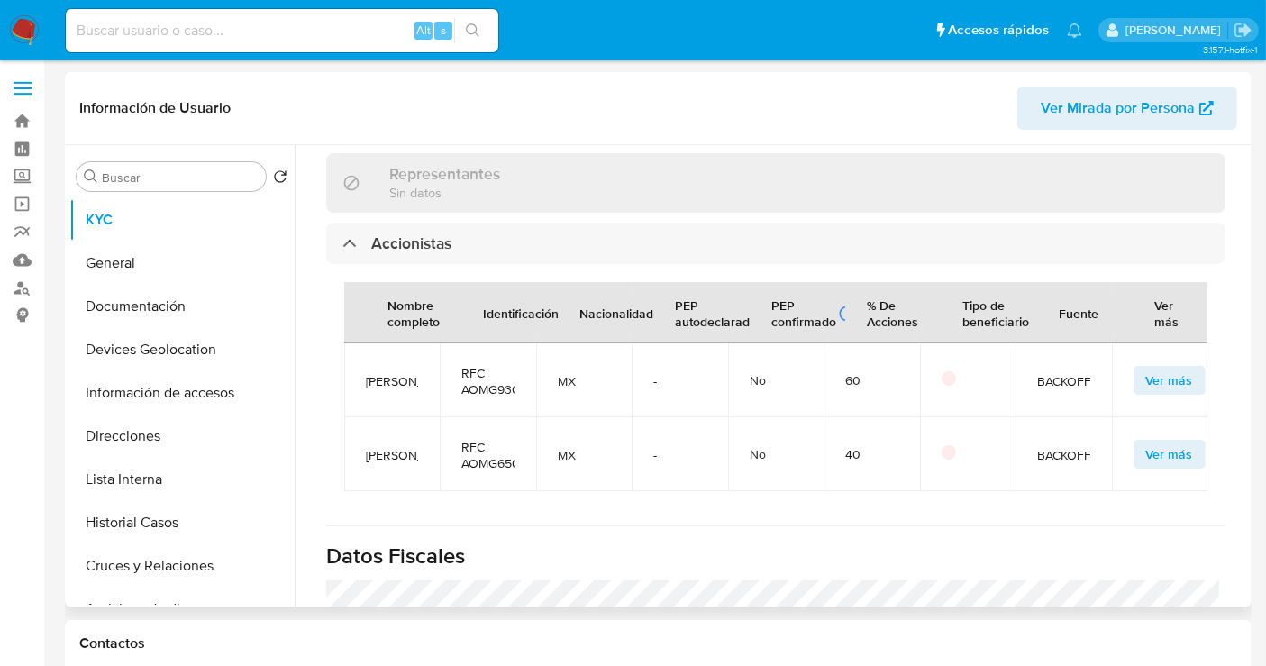
click at [390, 447] on span "Gabriel Antonio Ayora Monroy" at bounding box center [392, 455] width 52 height 16
copy span "Gabriel Antonio Ayora Monroy"
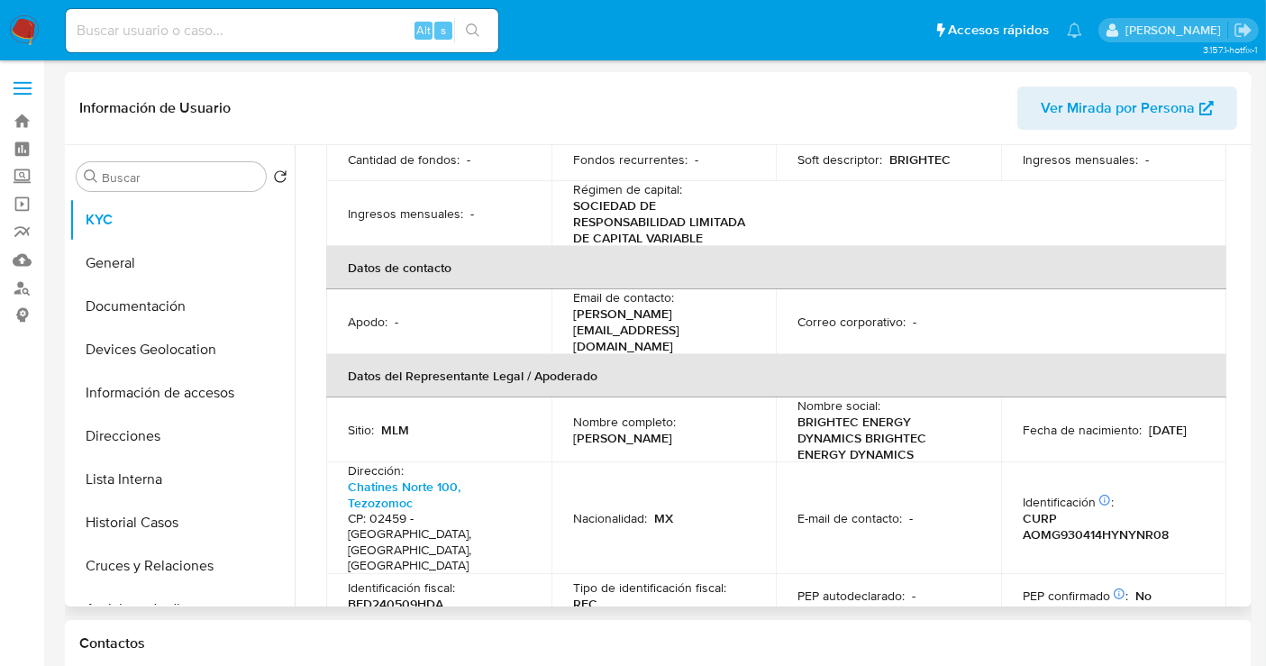
scroll to position [500, 0]
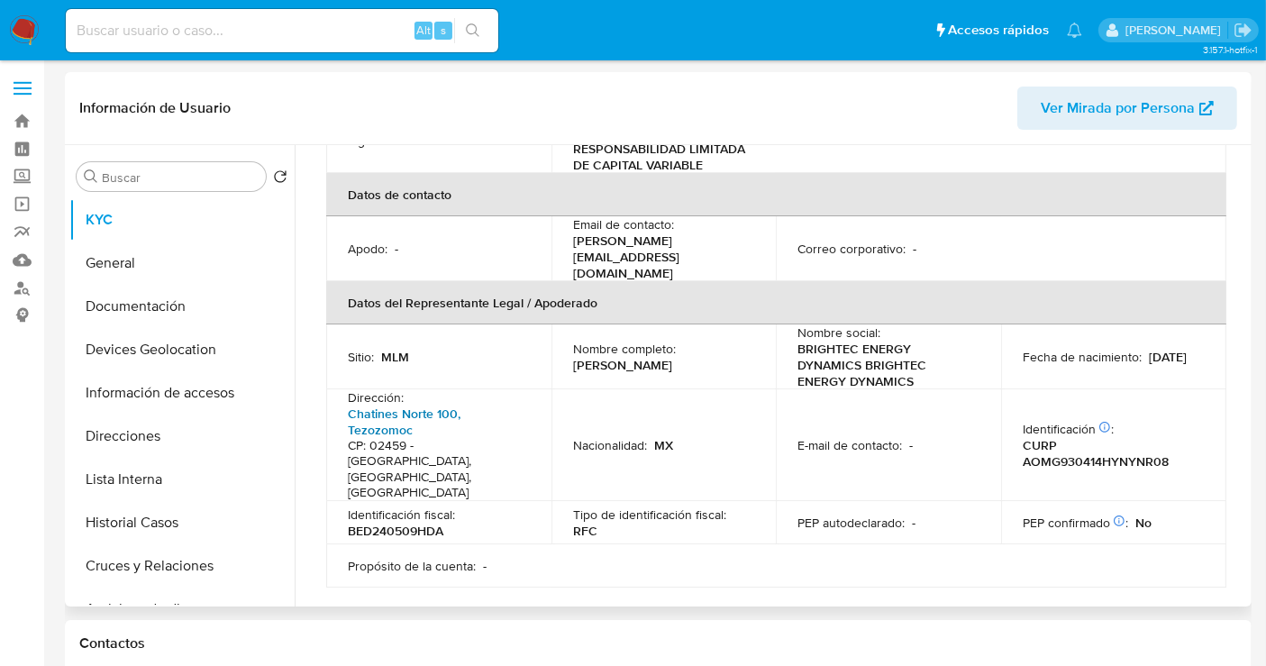
click at [365, 405] on link "Chatines Norte 100, Tezozomoc" at bounding box center [404, 422] width 113 height 34
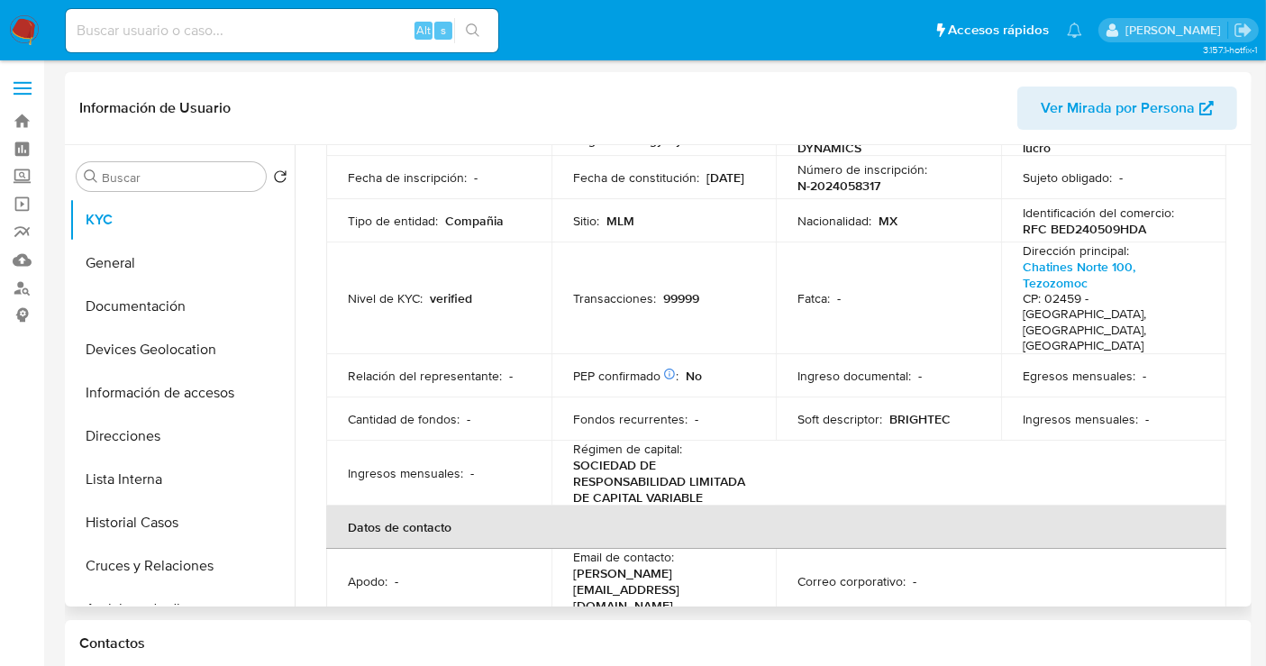
scroll to position [78, 0]
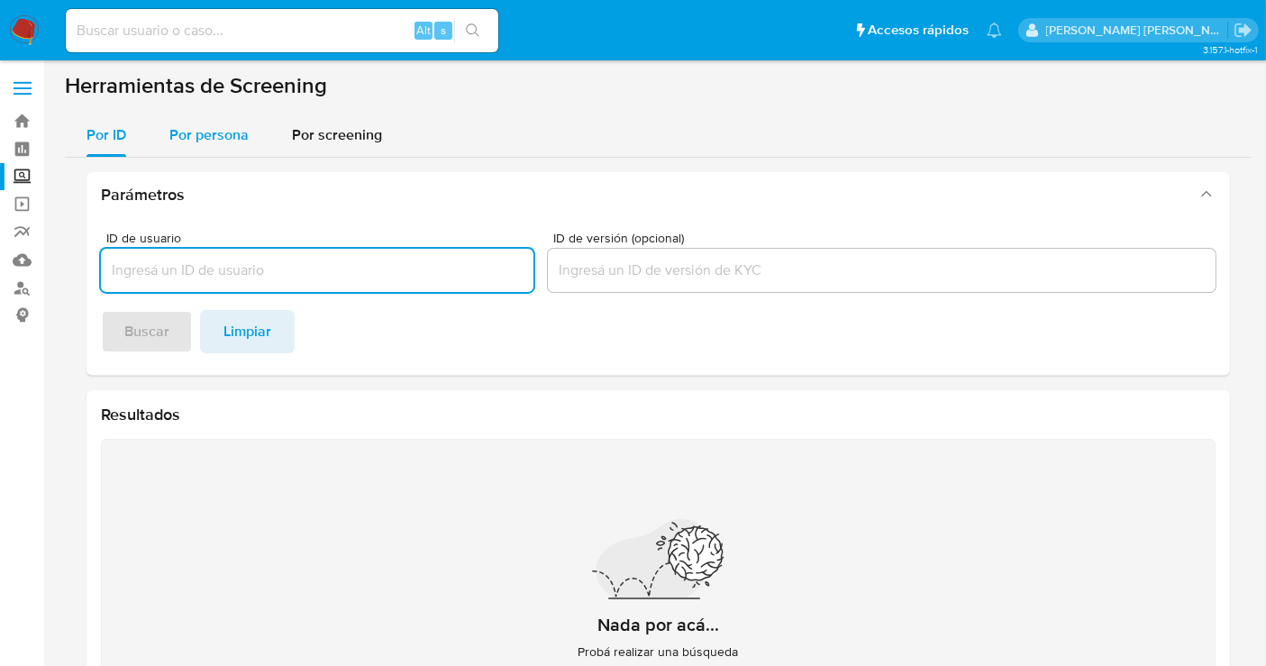
click at [218, 149] on div "Por persona" at bounding box center [208, 135] width 79 height 43
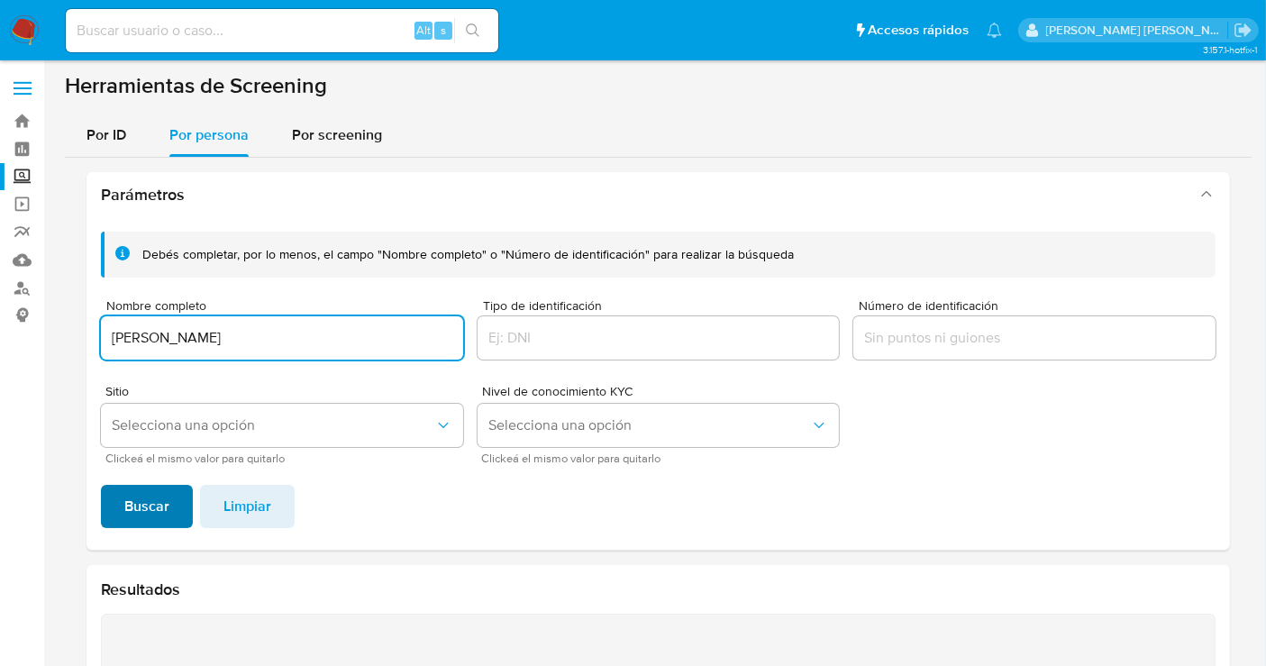
click at [131, 525] on span "Buscar" at bounding box center [146, 507] width 45 height 40
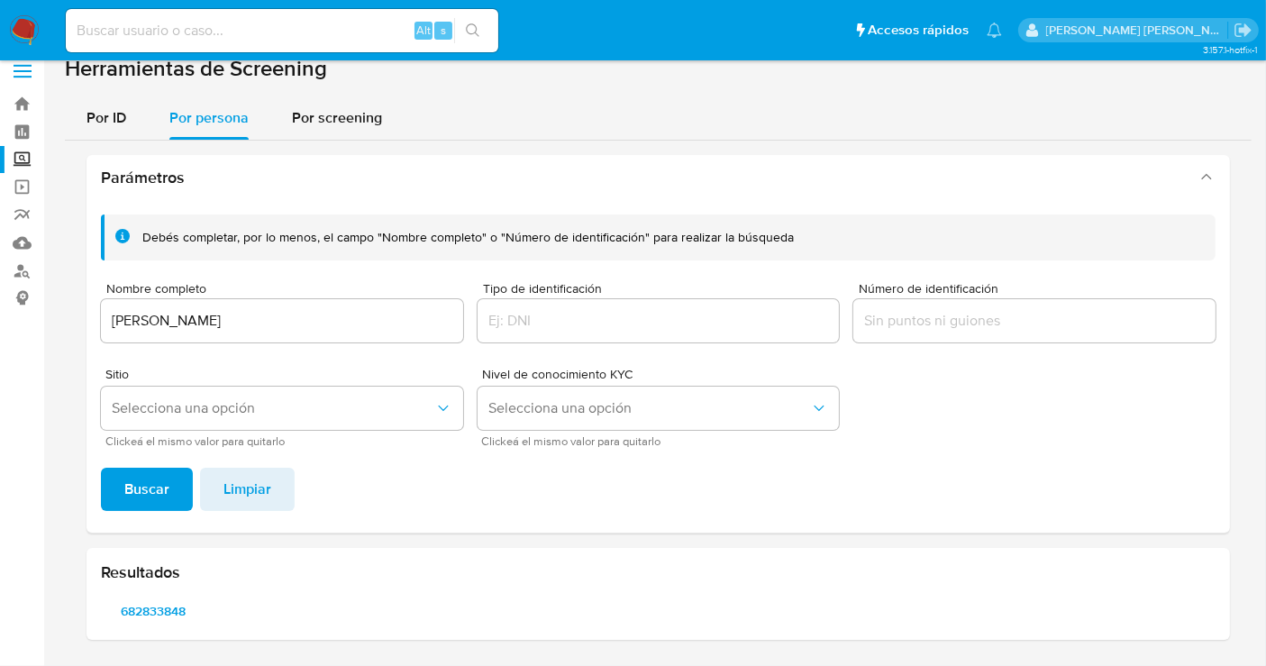
scroll to position [15, 0]
click at [139, 611] on span "682833848" at bounding box center [154, 612] width 80 height 25
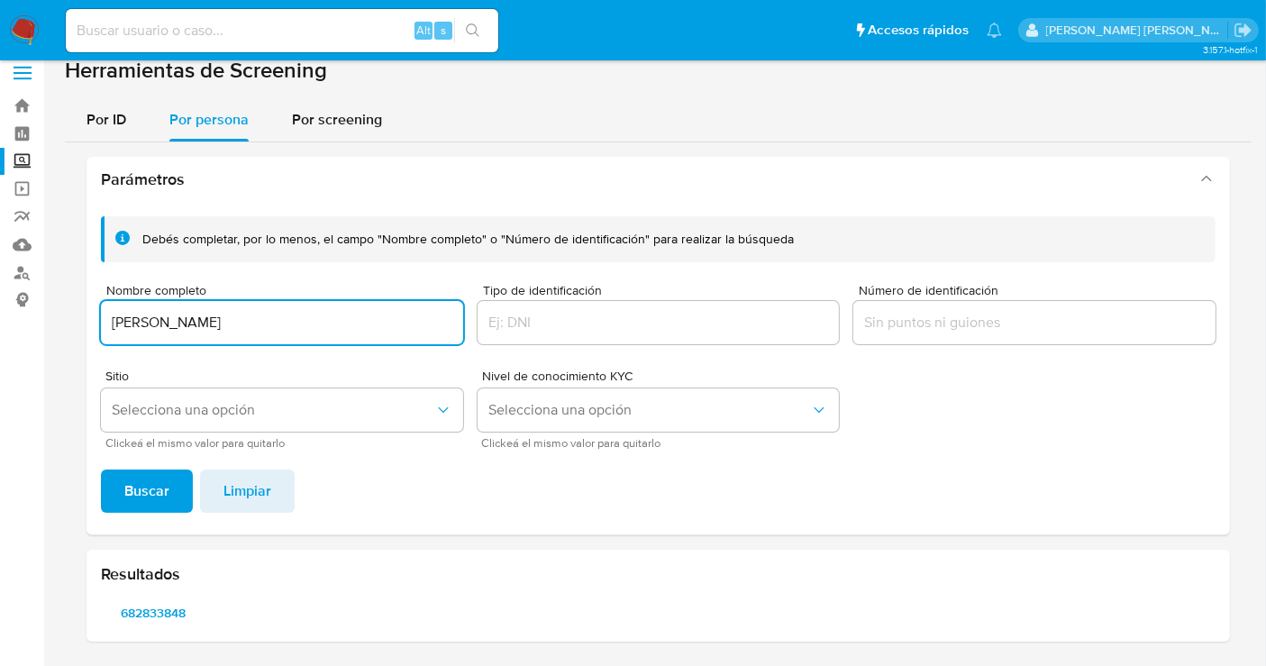
click at [239, 313] on input "[PERSON_NAME]" at bounding box center [282, 322] width 362 height 23
type input "JAMES RICHARD CASTRO BANALES"
click at [170, 497] on button "Buscar" at bounding box center [147, 491] width 92 height 43
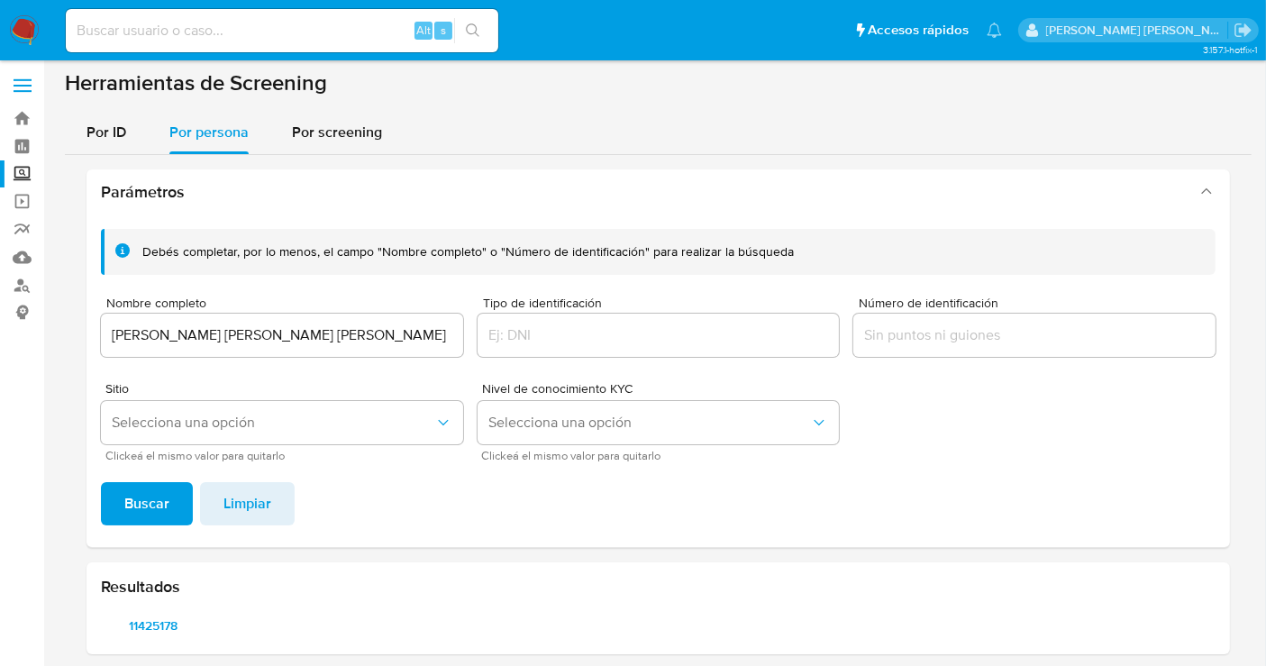
scroll to position [0, 0]
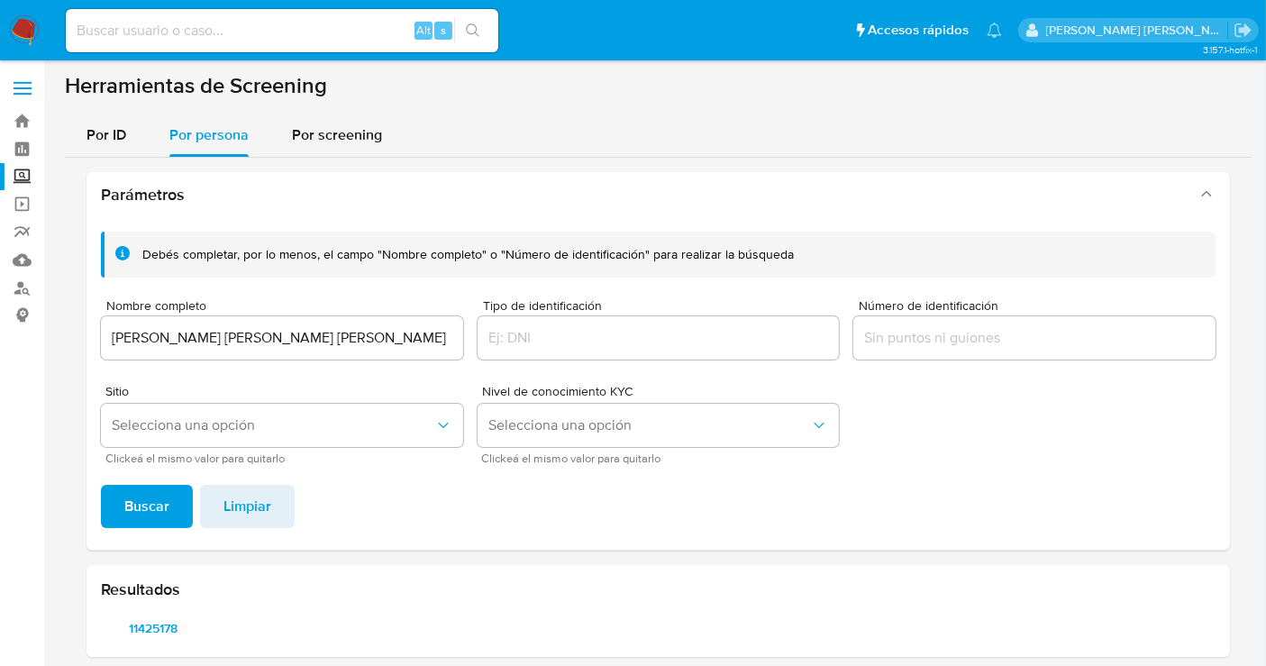
click at [20, 20] on img at bounding box center [24, 30] width 31 height 31
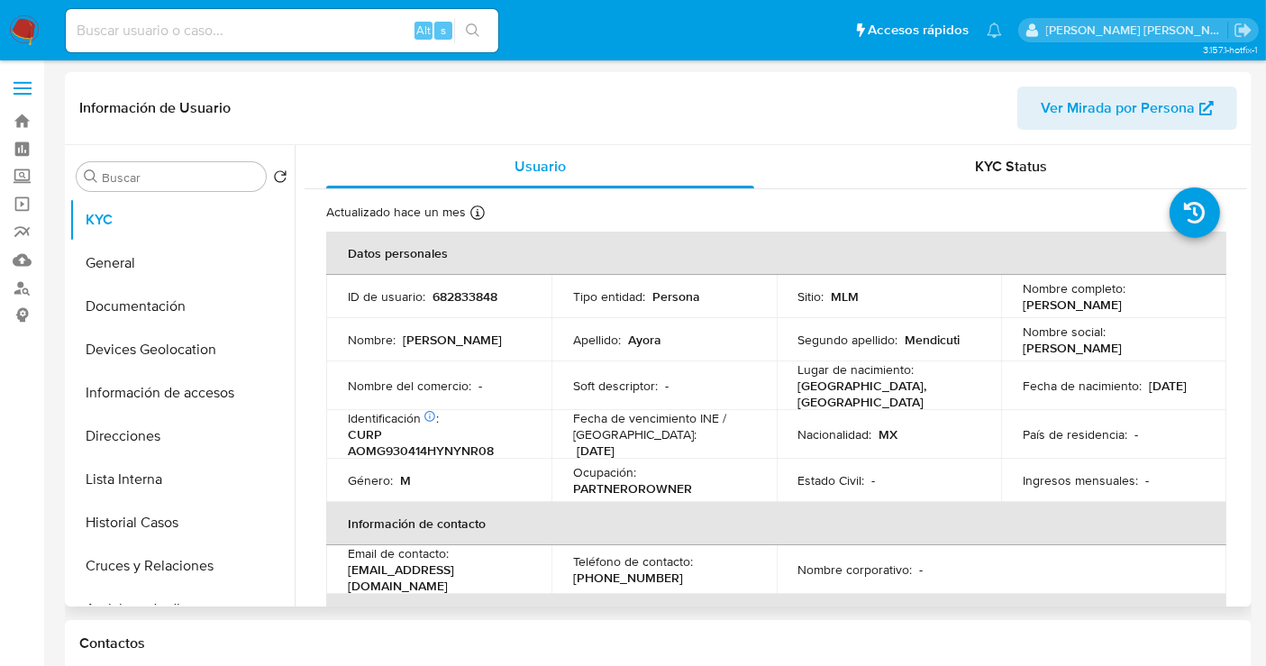
select select "10"
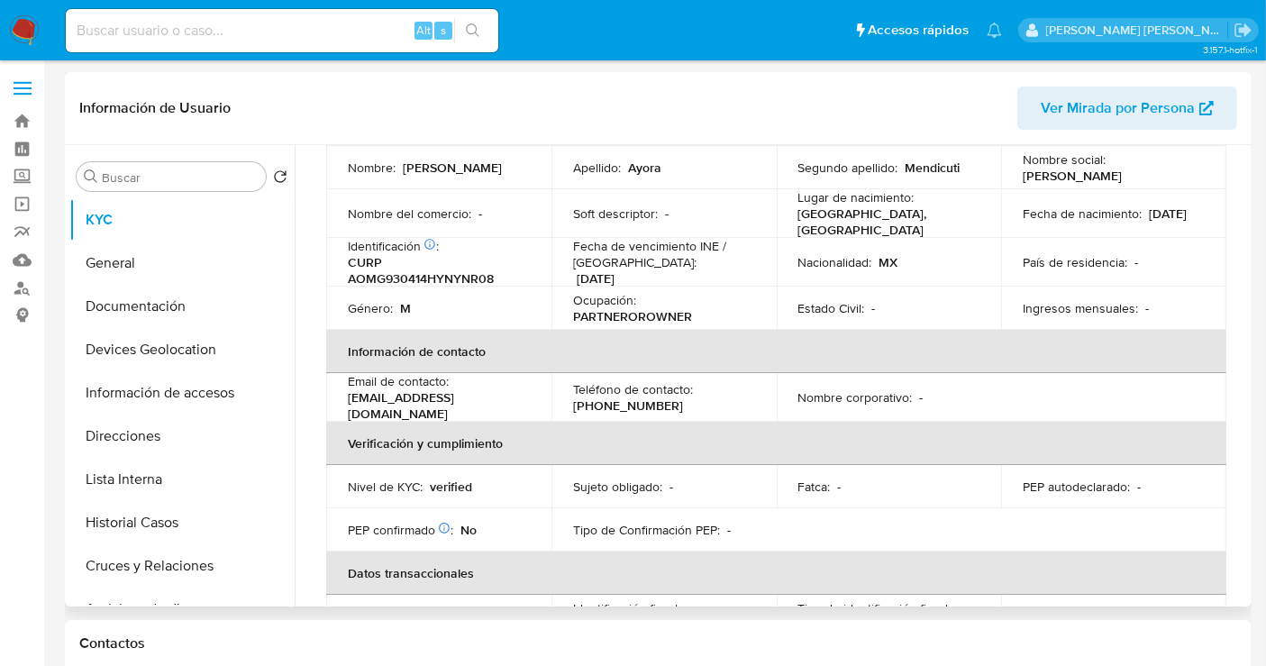
scroll to position [141, 0]
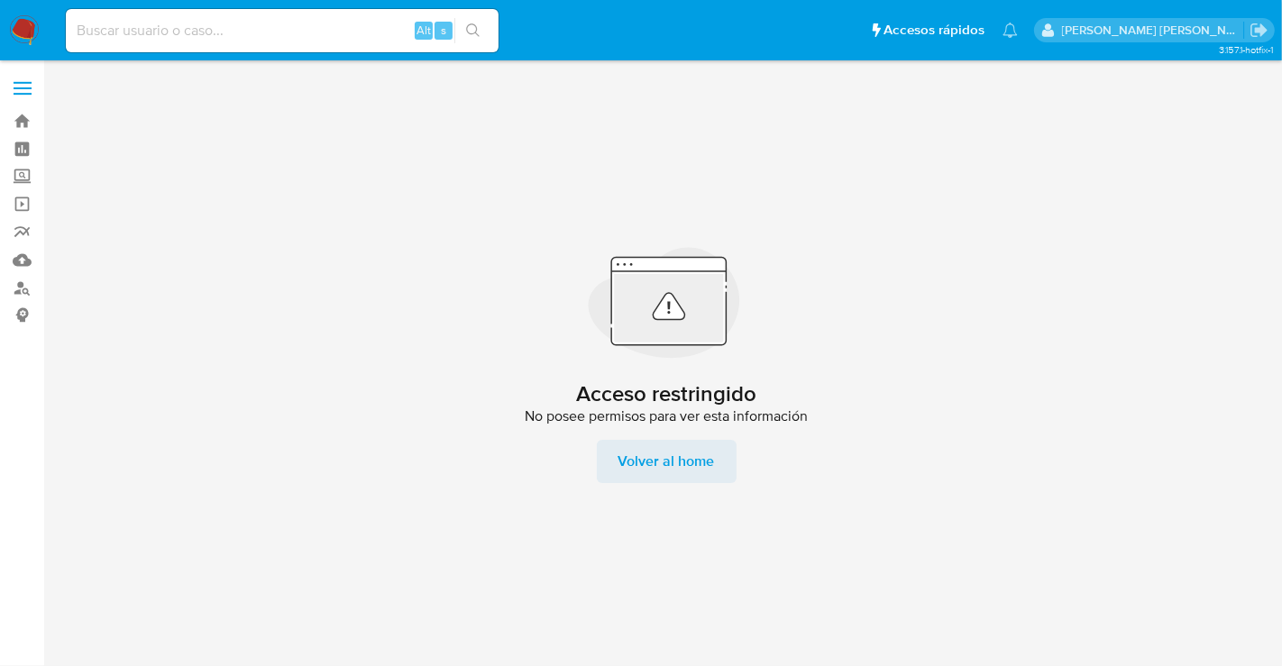
click at [662, 459] on span "Volver al home" at bounding box center [666, 461] width 96 height 43
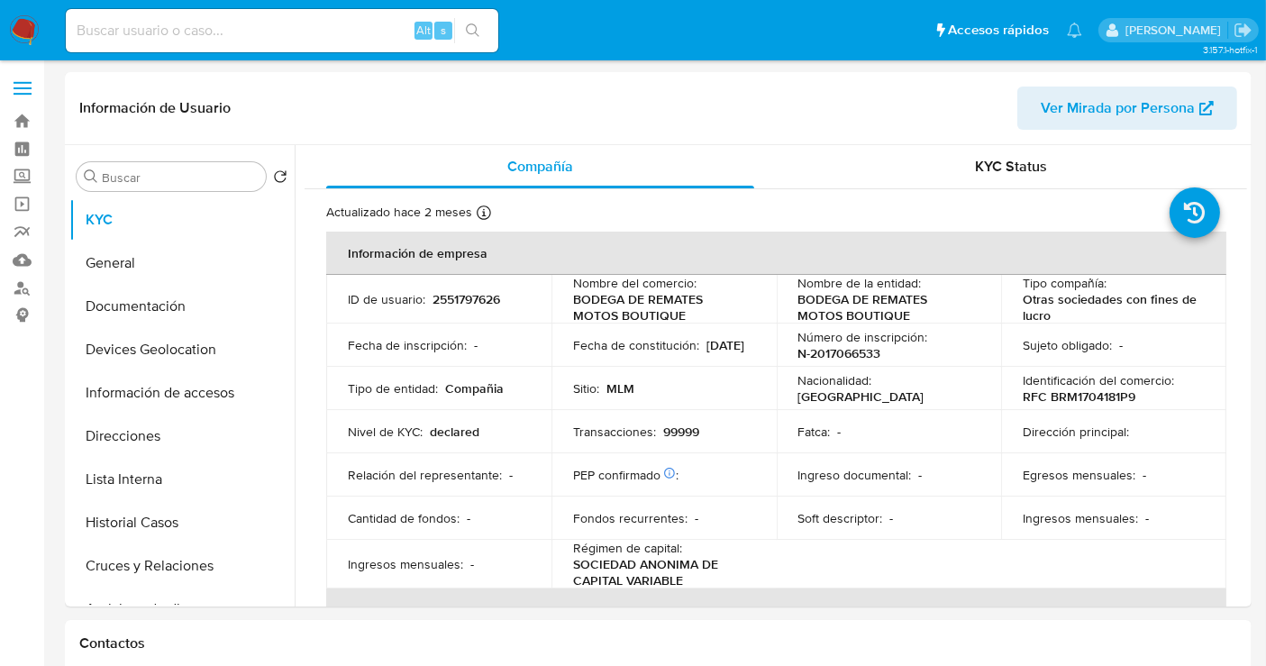
select select "10"
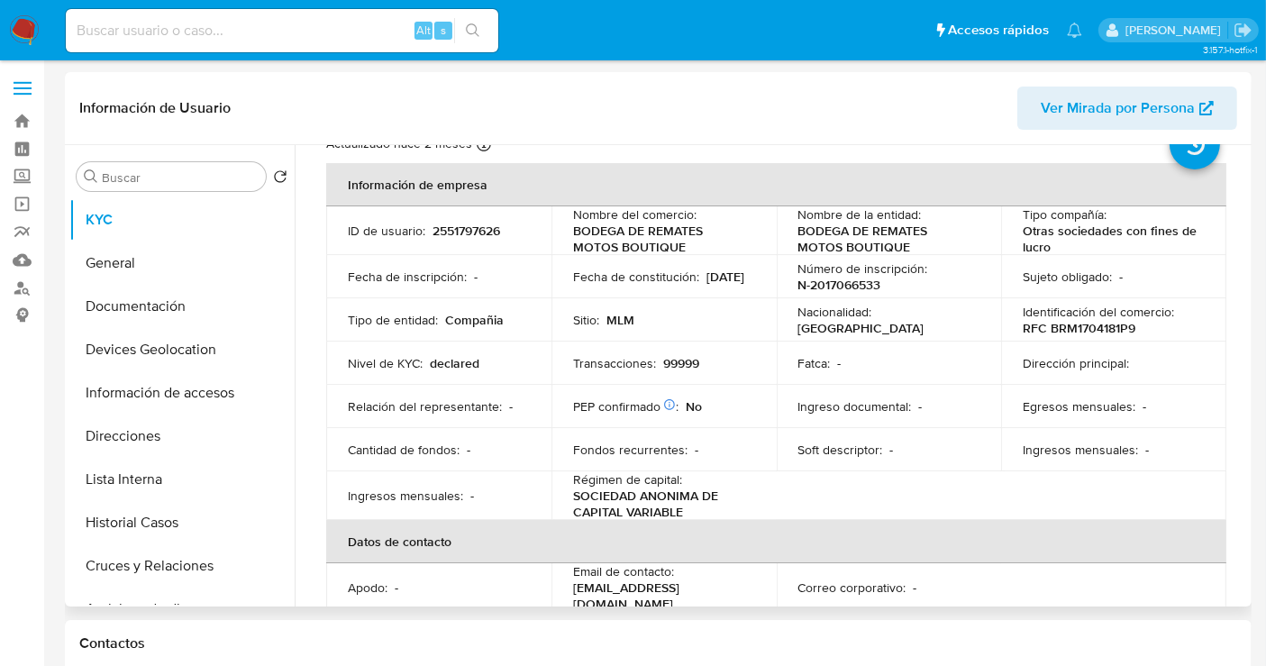
scroll to position [100, 0]
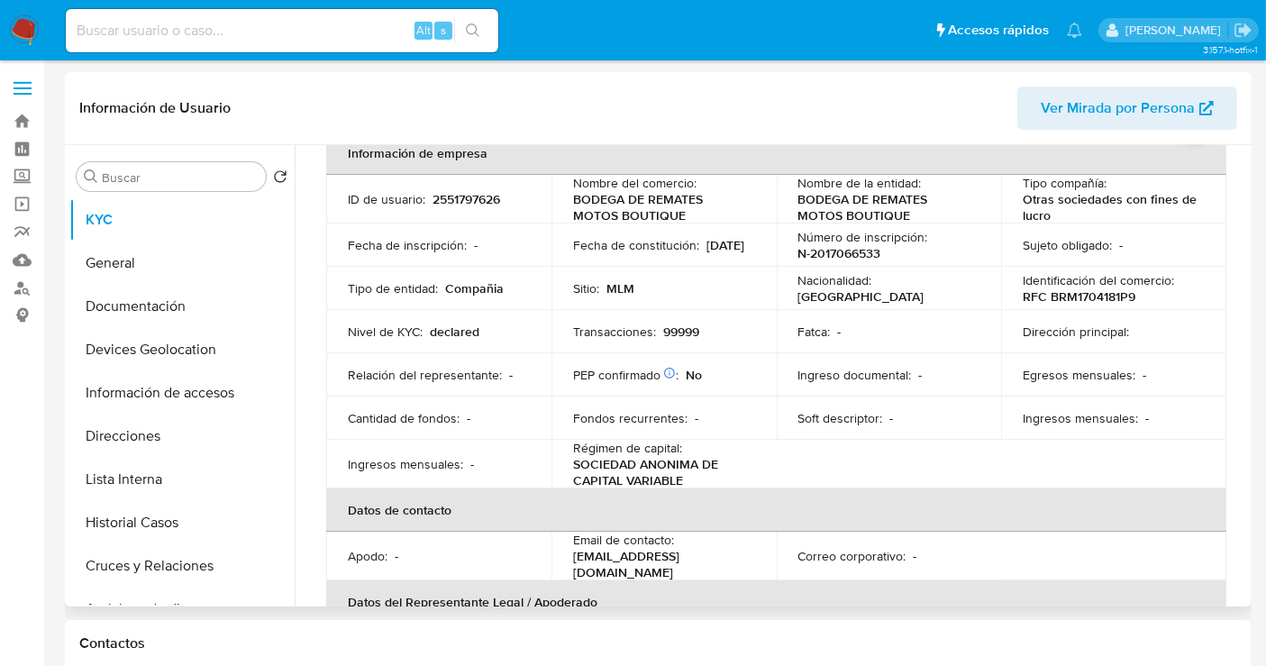
click at [484, 198] on p "2551797626" at bounding box center [467, 199] width 68 height 16
copy p "2551797626"
drag, startPoint x: 691, startPoint y: 216, endPoint x: 569, endPoint y: 206, distance: 123.0
click at [569, 206] on td "Nombre del comercio : BODEGA DE REMATES MOTOS BOUTIQUE" at bounding box center [664, 199] width 225 height 49
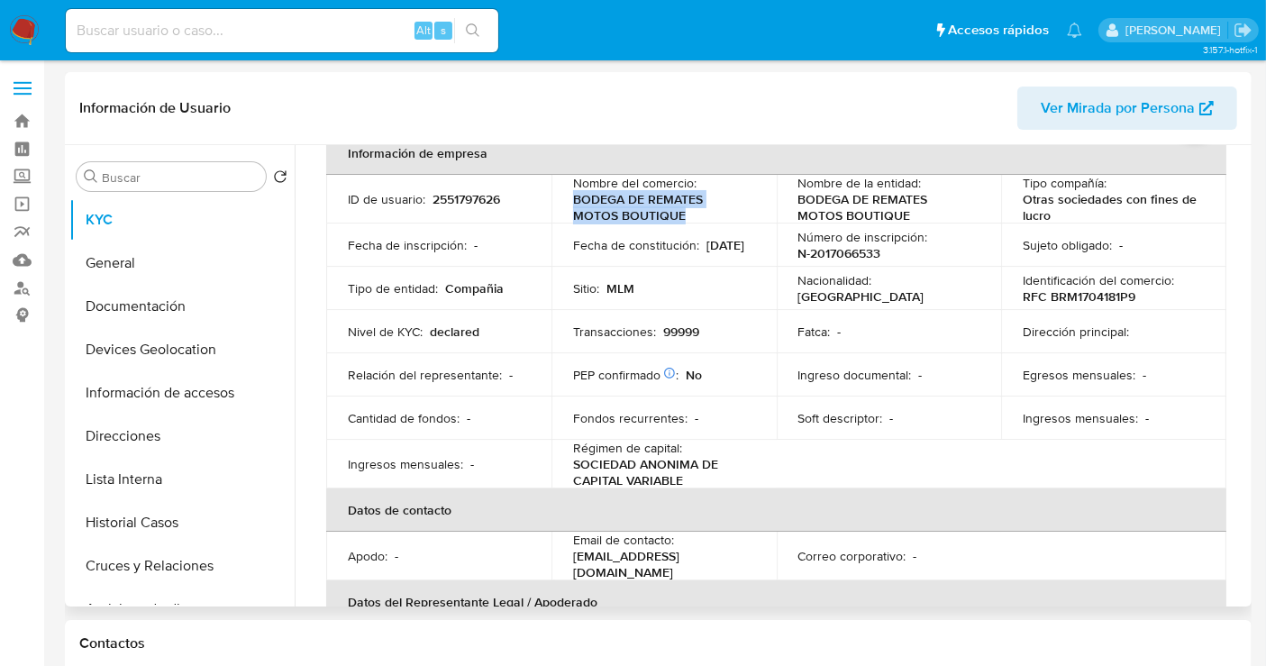
copy p "BODEGA DE REMATES MOTOS BOUTIQUE"
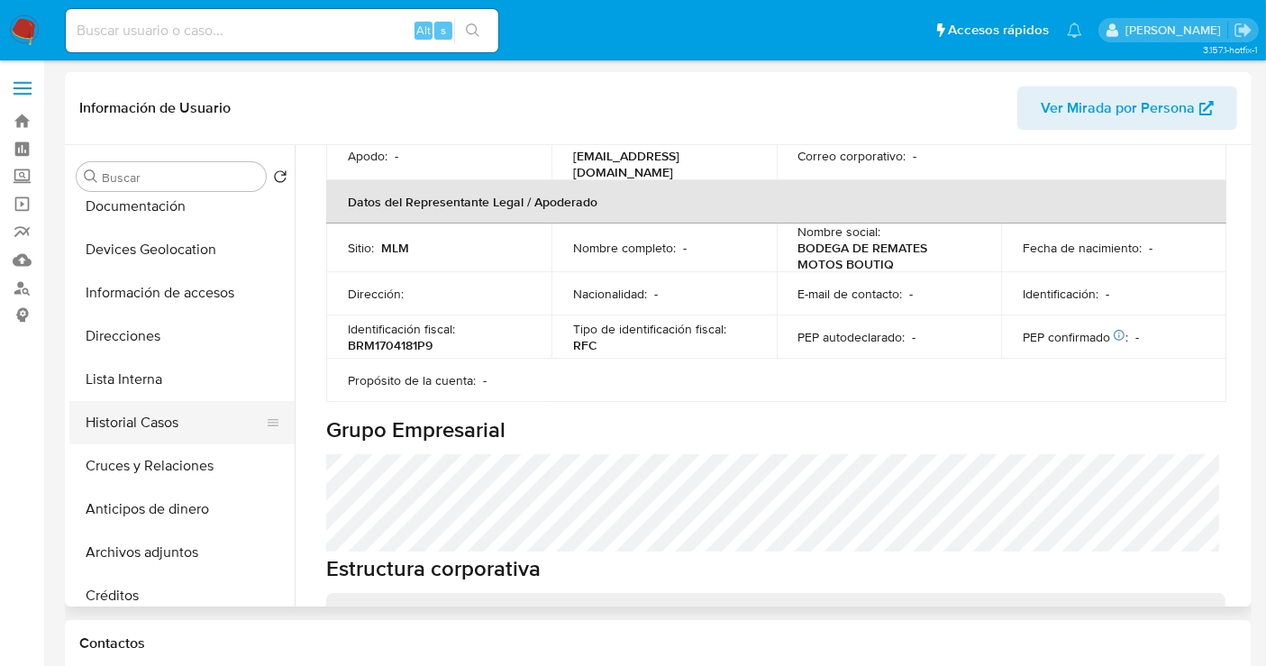
click at [130, 433] on button "Historial Casos" at bounding box center [174, 422] width 211 height 43
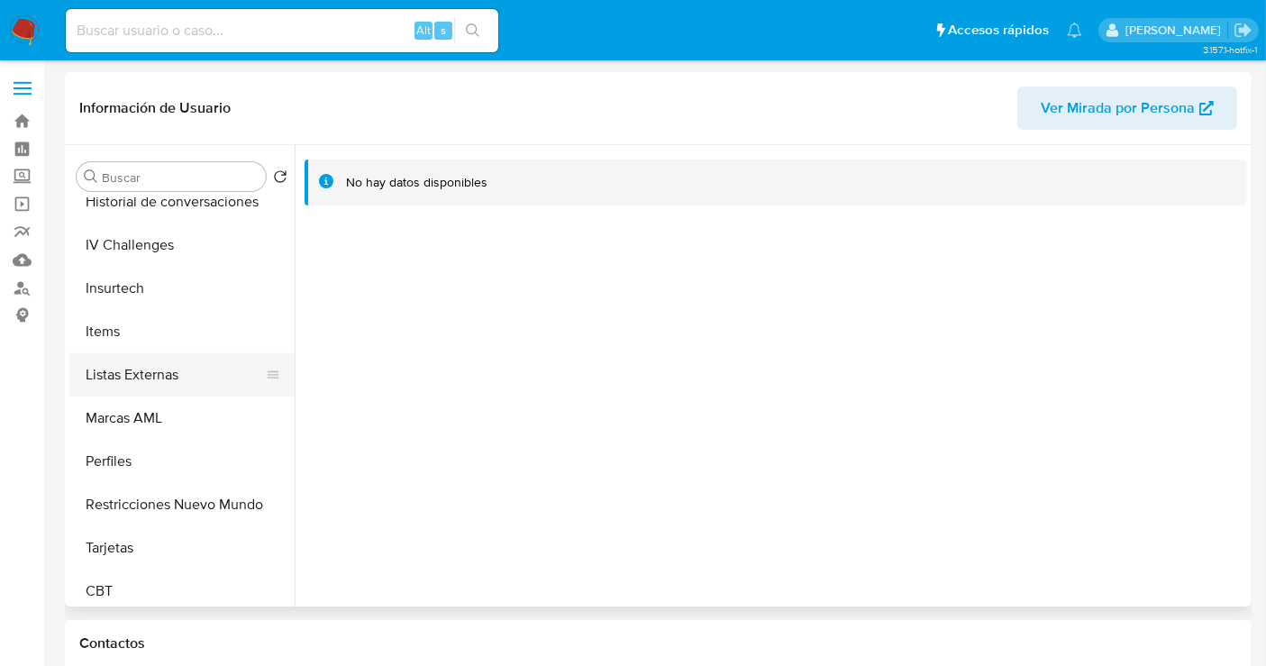
scroll to position [761, 0]
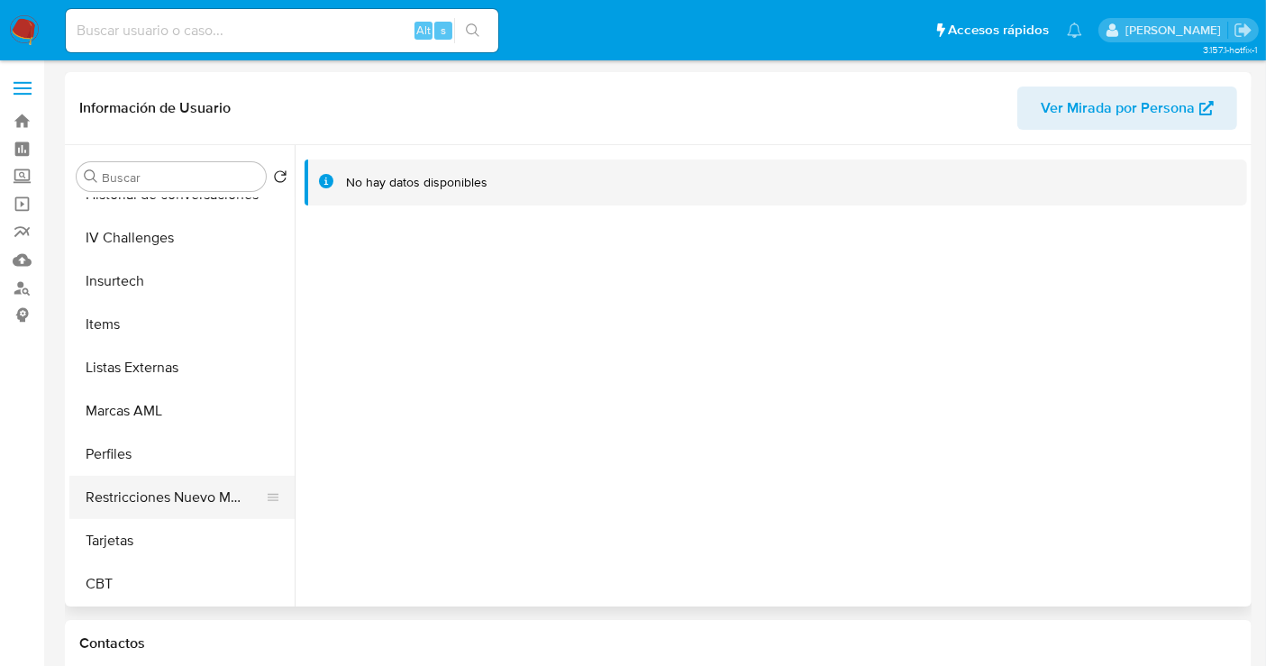
click at [151, 484] on button "Restricciones Nuevo Mundo" at bounding box center [174, 497] width 211 height 43
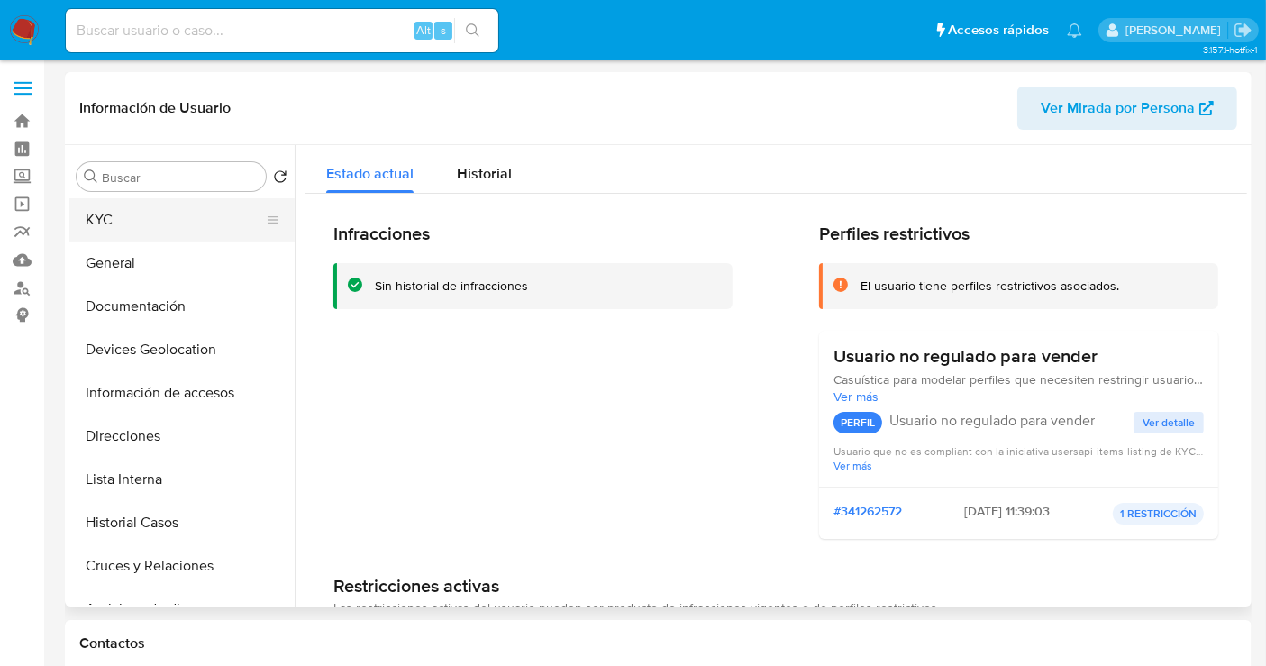
scroll to position [0, 0]
click at [121, 210] on button "KYC" at bounding box center [174, 219] width 211 height 43
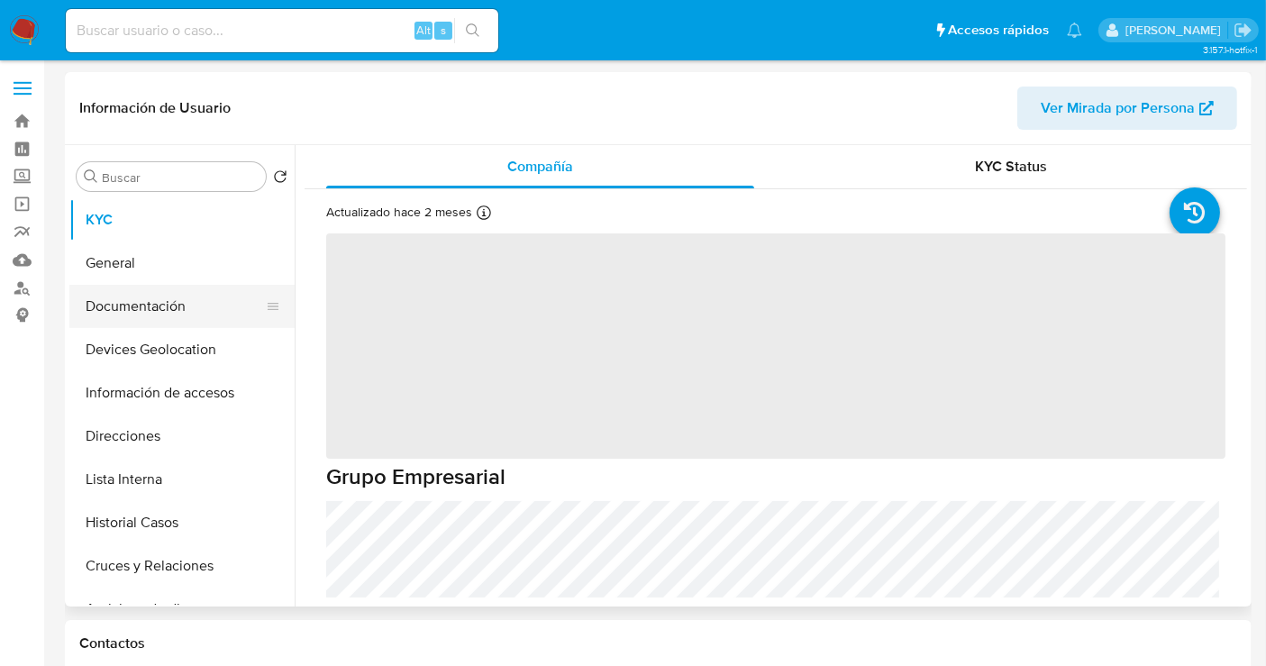
click at [132, 307] on button "Documentación" at bounding box center [174, 306] width 211 height 43
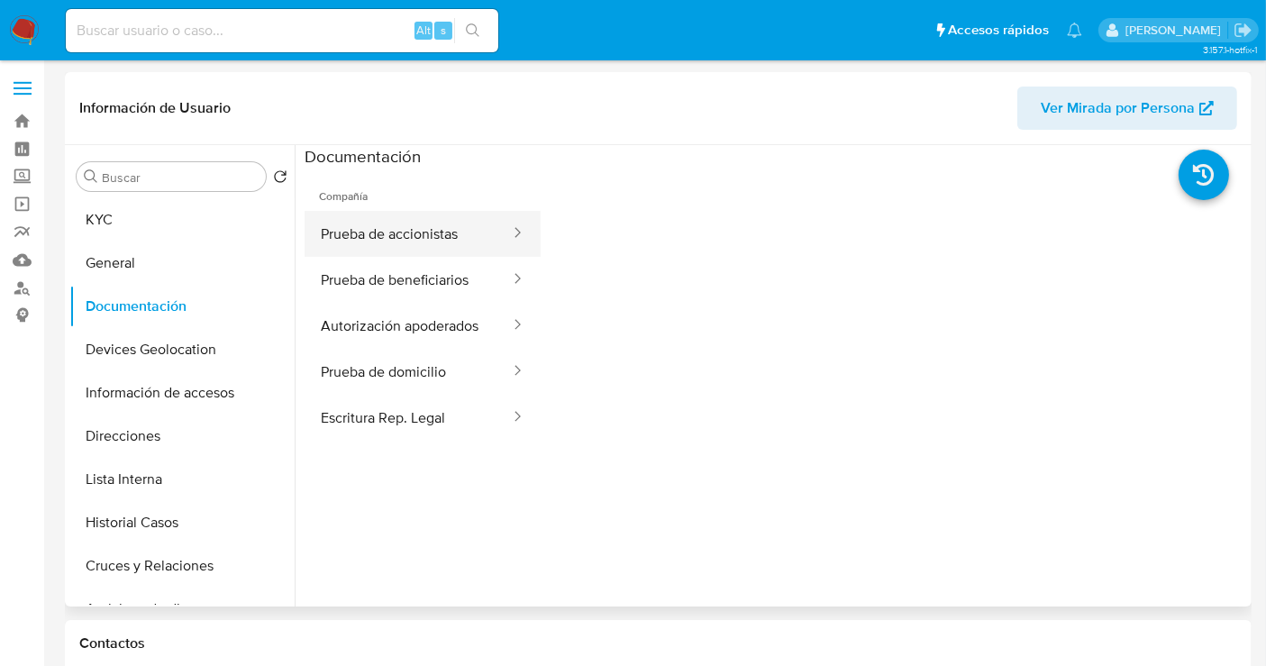
click at [384, 243] on button "Prueba de accionistas" at bounding box center [408, 234] width 207 height 46
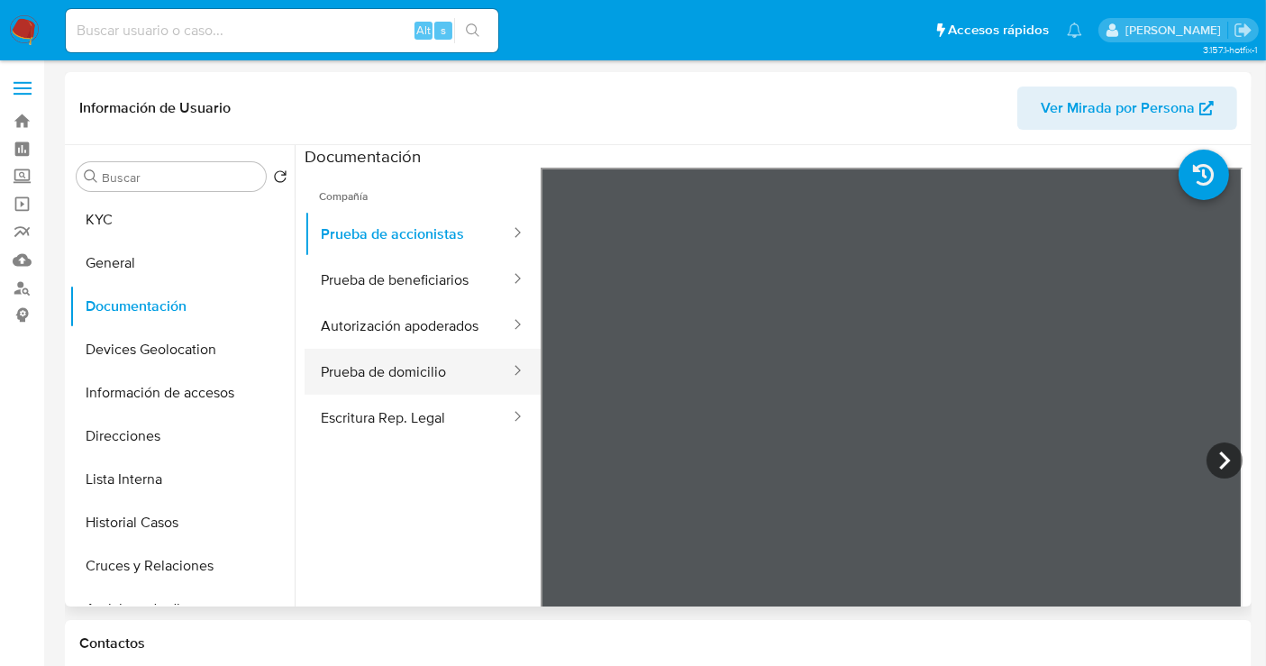
click at [383, 379] on button "Prueba de domicilio" at bounding box center [408, 372] width 207 height 46
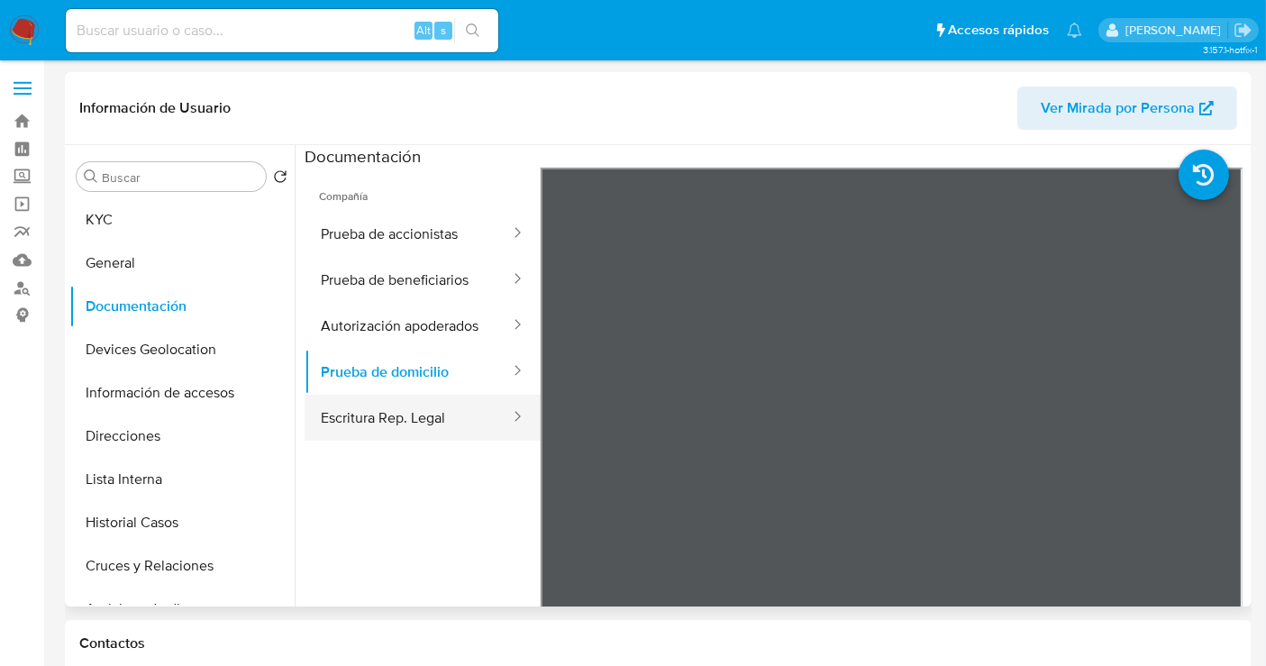
click at [397, 439] on button "Escritura Rep. Legal" at bounding box center [408, 418] width 207 height 46
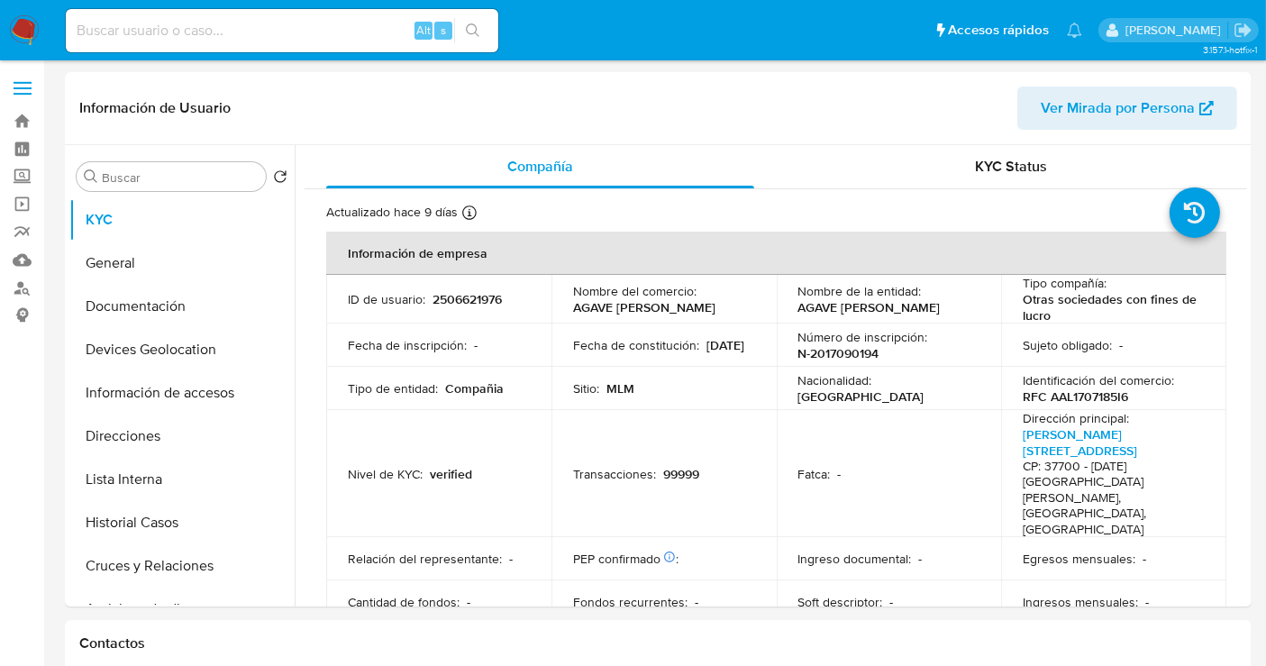
select select "10"
click at [458, 299] on p "2506621976" at bounding box center [467, 299] width 69 height 16
copy p "2506621976"
drag, startPoint x: 692, startPoint y: 315, endPoint x: 563, endPoint y: 310, distance: 129.0
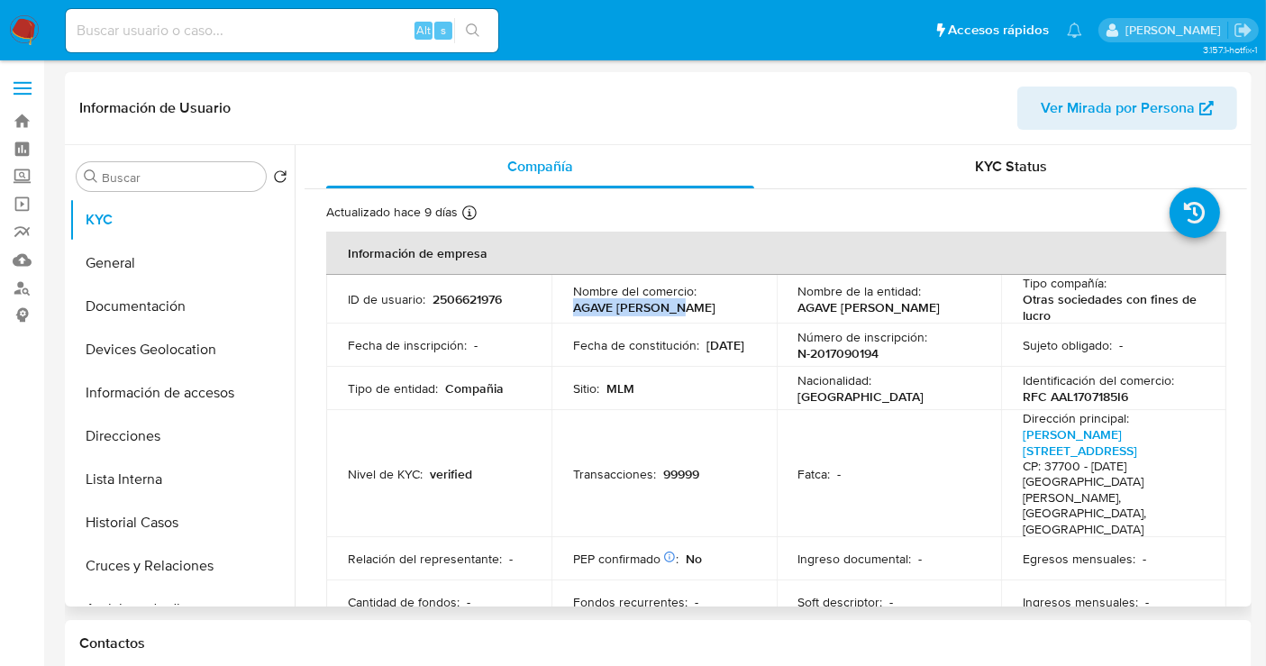
click at [563, 310] on td "Nombre del comercio : AGAVE DE ALDAMA" at bounding box center [664, 299] width 225 height 49
copy p "AGAVE DE ALDAMA"
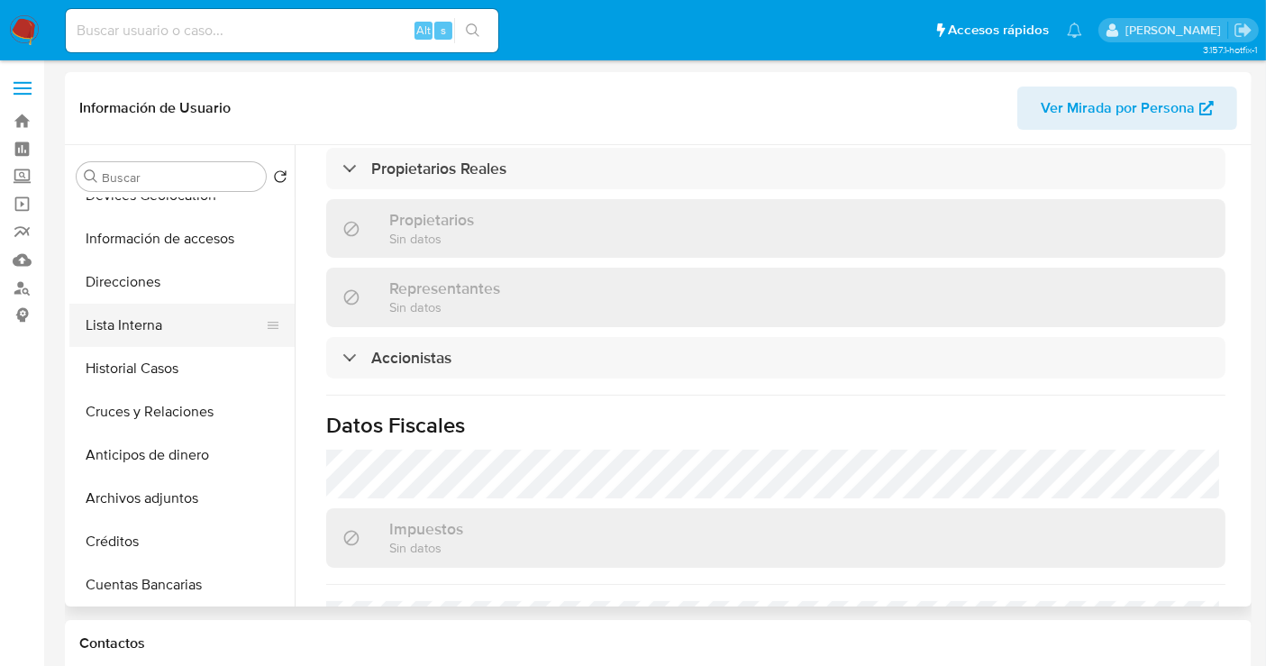
scroll to position [200, 0]
click at [160, 315] on button "Historial Casos" at bounding box center [174, 322] width 211 height 43
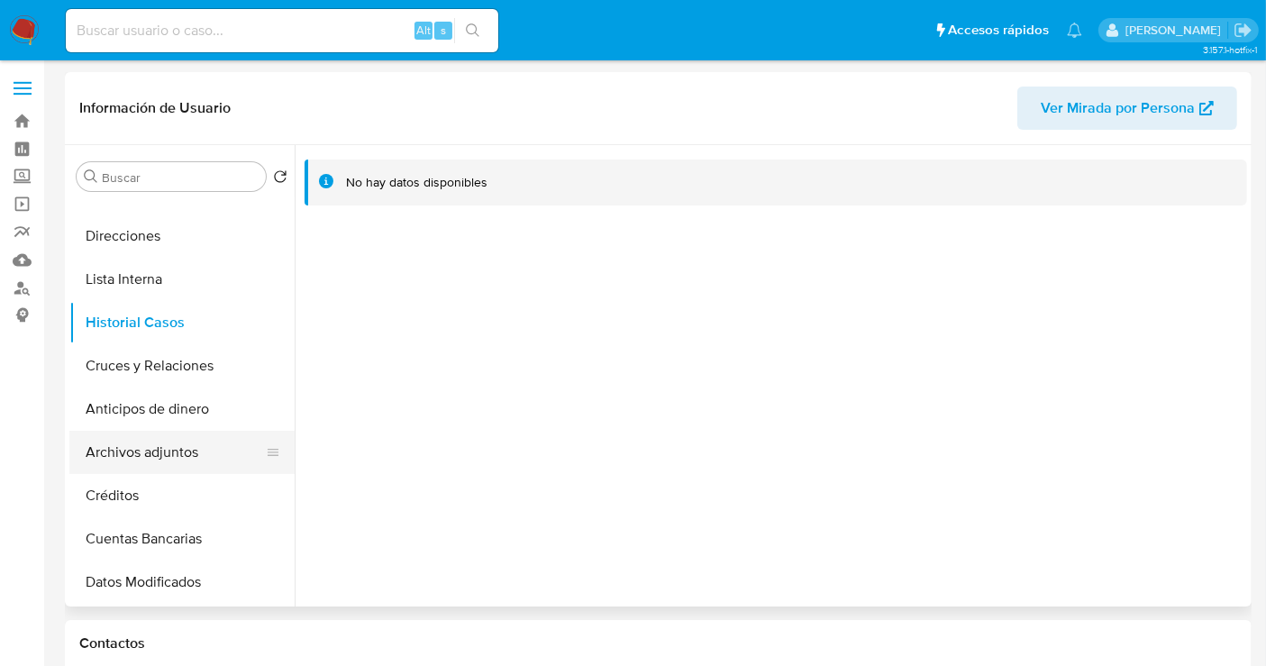
click at [141, 460] on button "Archivos adjuntos" at bounding box center [174, 452] width 211 height 43
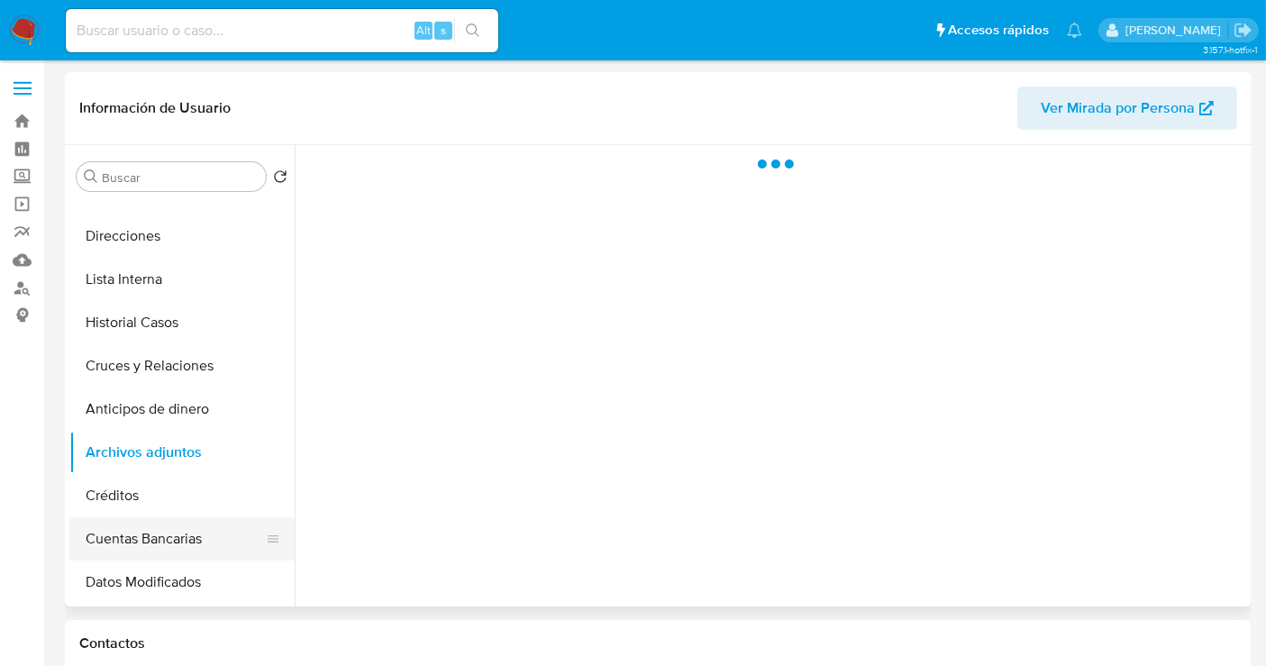
drag, startPoint x: 141, startPoint y: 460, endPoint x: 194, endPoint y: 539, distance: 95.5
click at [182, 544] on ul "KYC General Documentación Devices Geolocation Información de accesos Direccione…" at bounding box center [181, 401] width 225 height 406
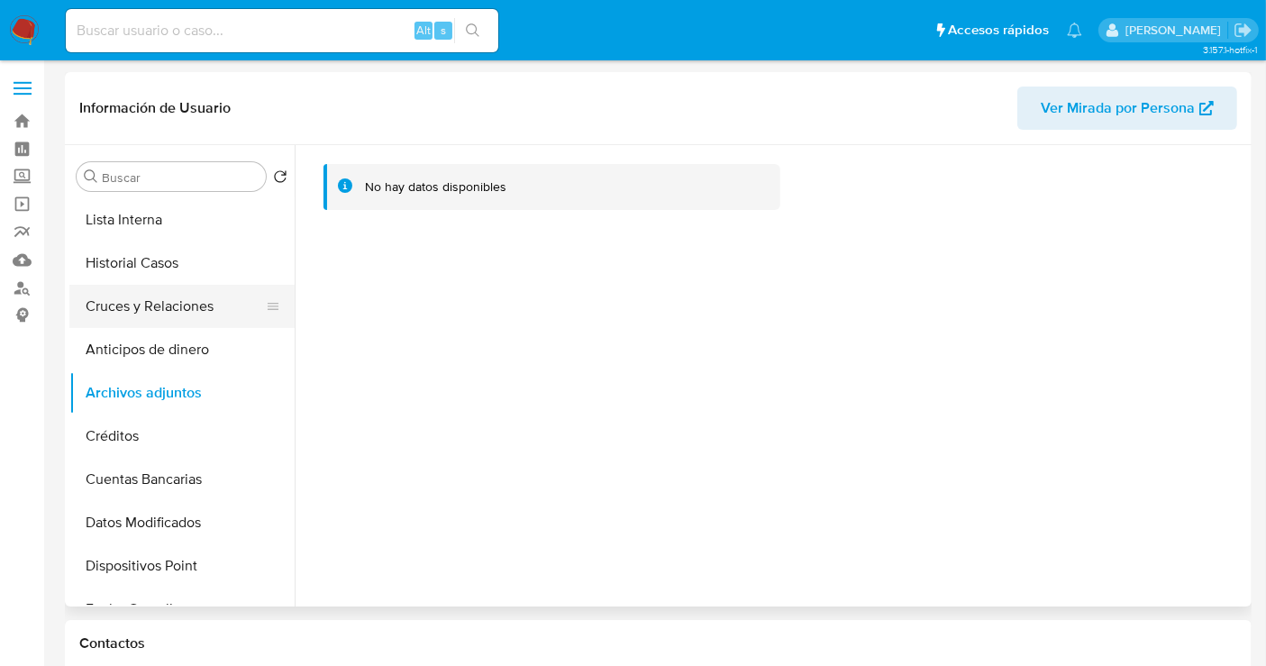
scroll to position [200, 0]
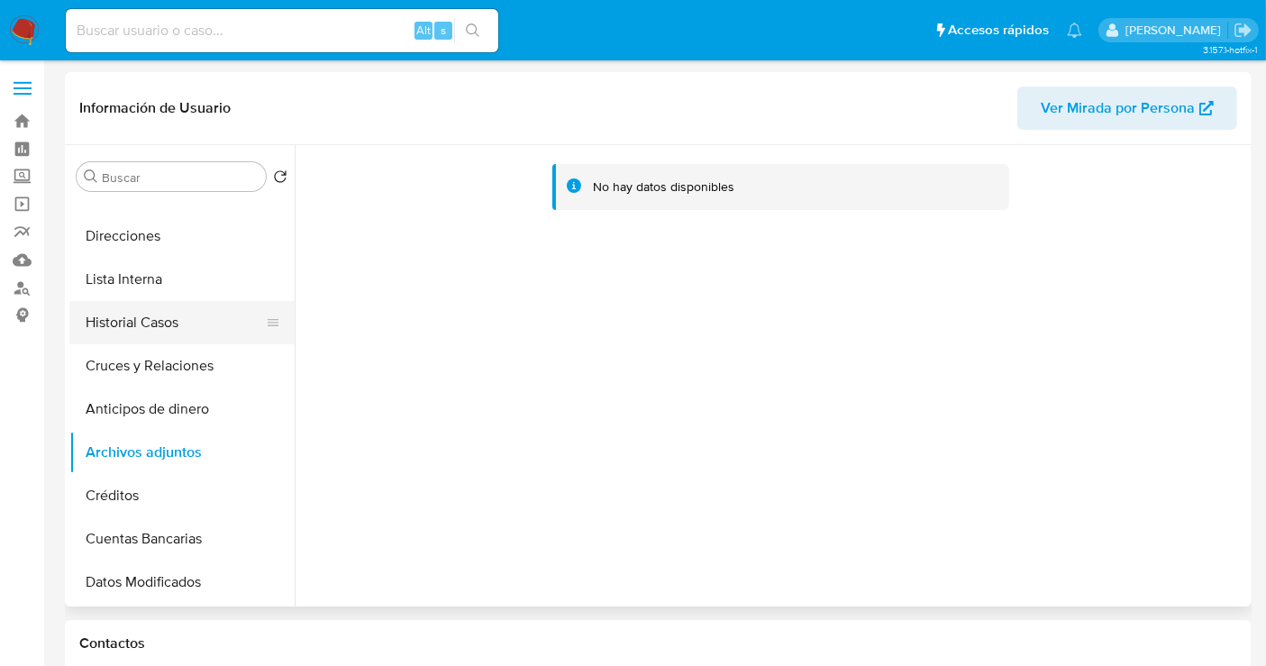
click at [139, 333] on button "Historial Casos" at bounding box center [174, 322] width 211 height 43
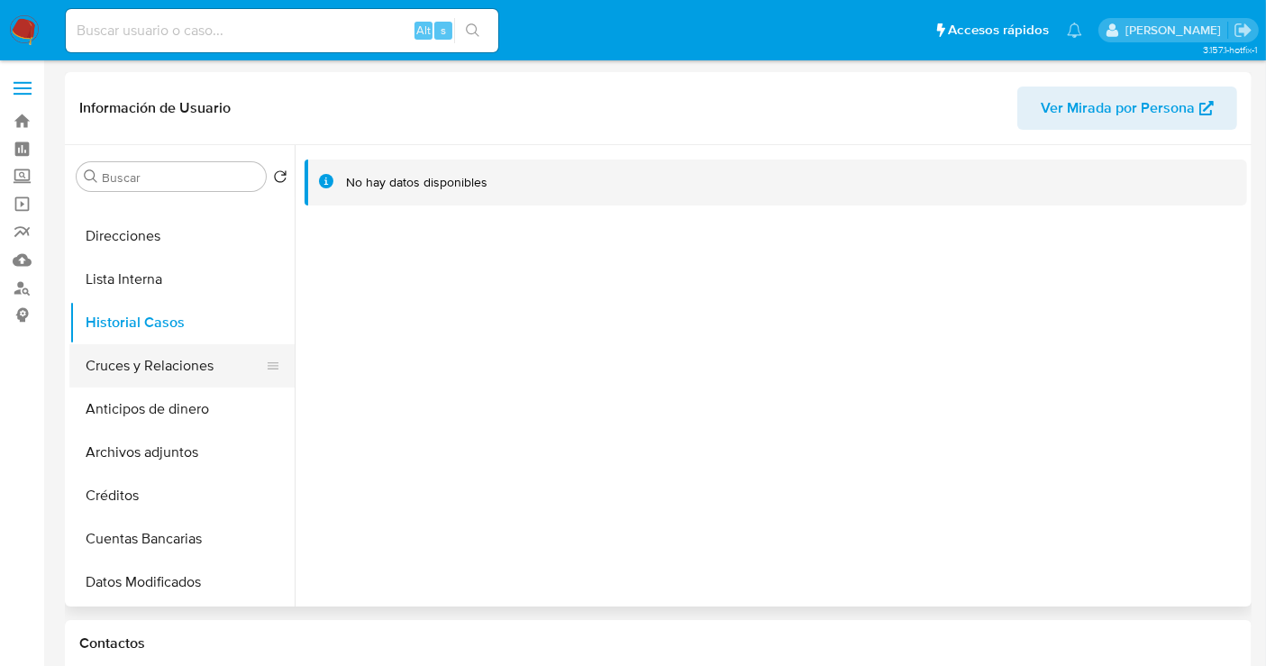
scroll to position [0, 0]
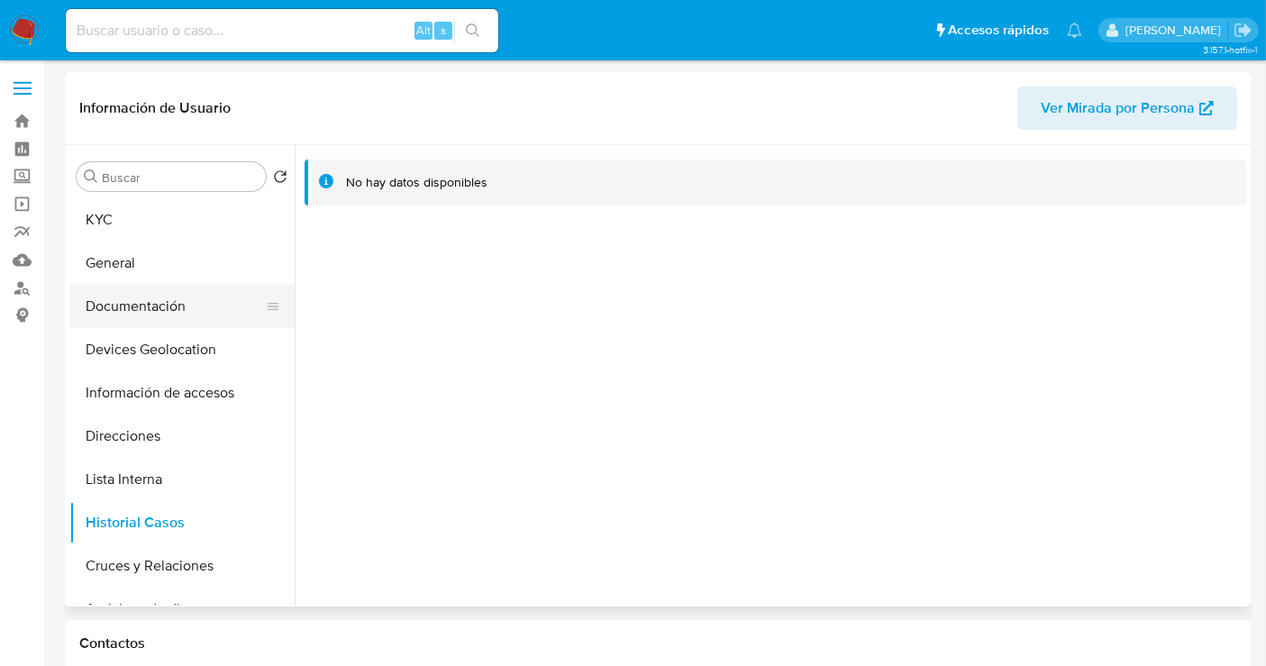
click at [136, 308] on button "Documentación" at bounding box center [174, 306] width 211 height 43
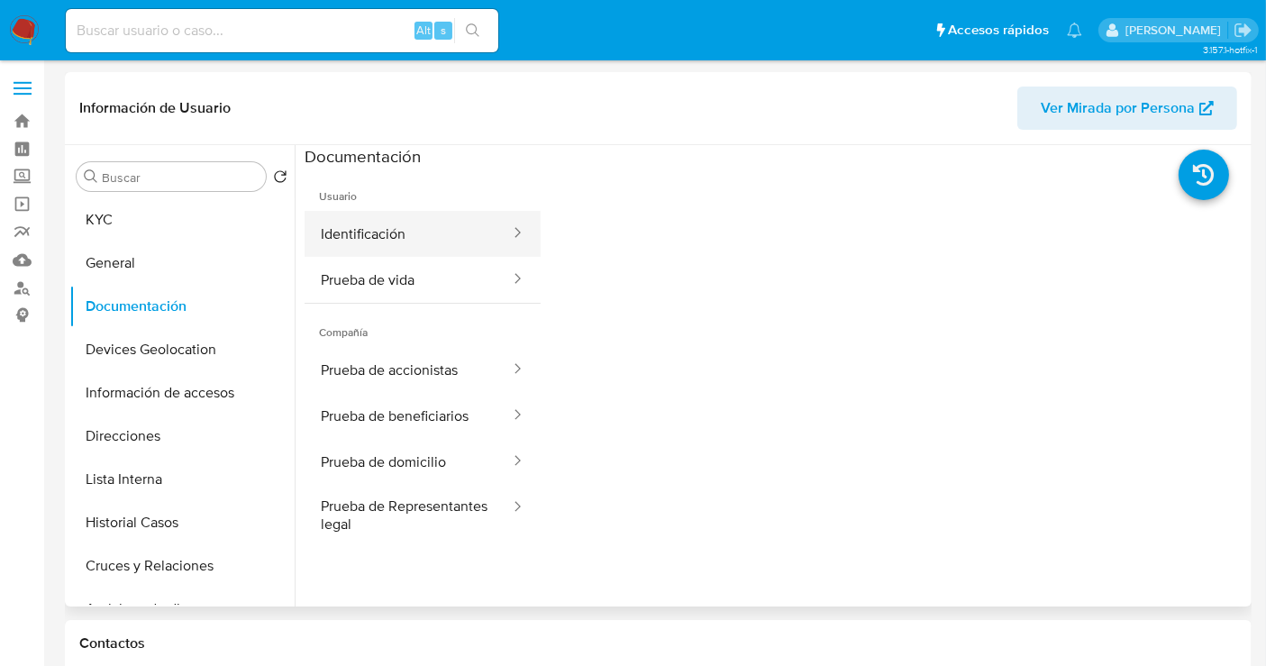
click at [387, 238] on button "Identificación" at bounding box center [408, 234] width 207 height 46
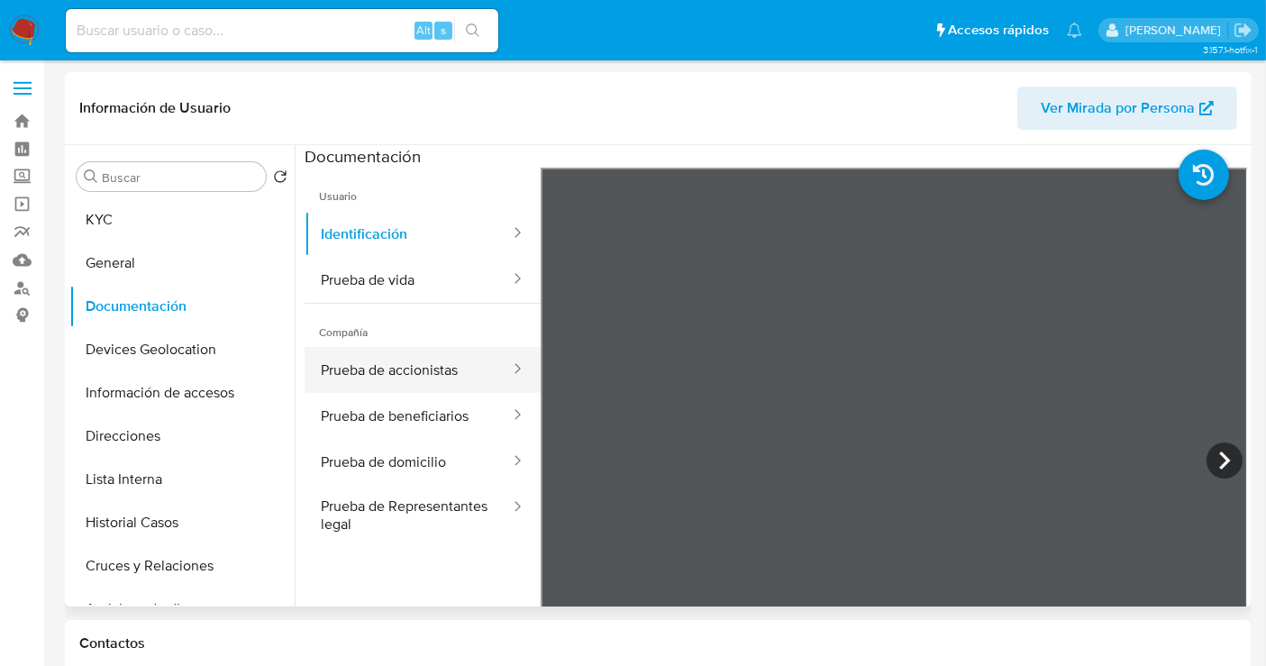
click at [402, 375] on button "Prueba de accionistas" at bounding box center [408, 370] width 207 height 46
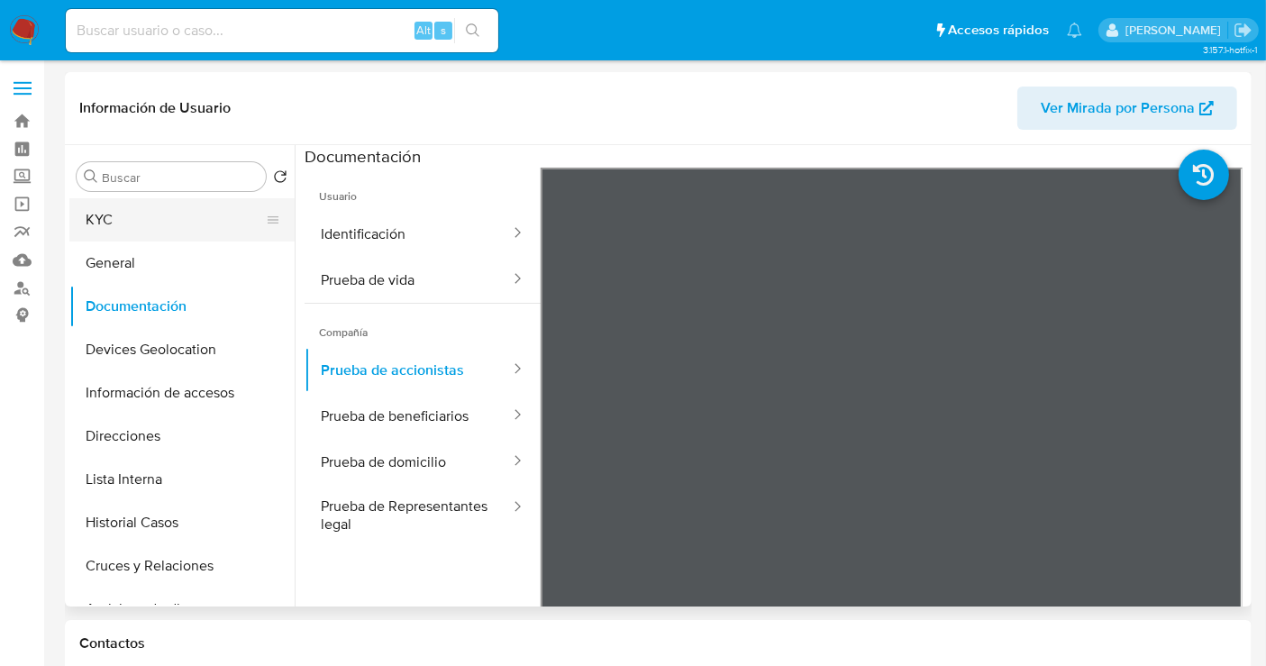
click at [124, 229] on button "KYC" at bounding box center [174, 219] width 211 height 43
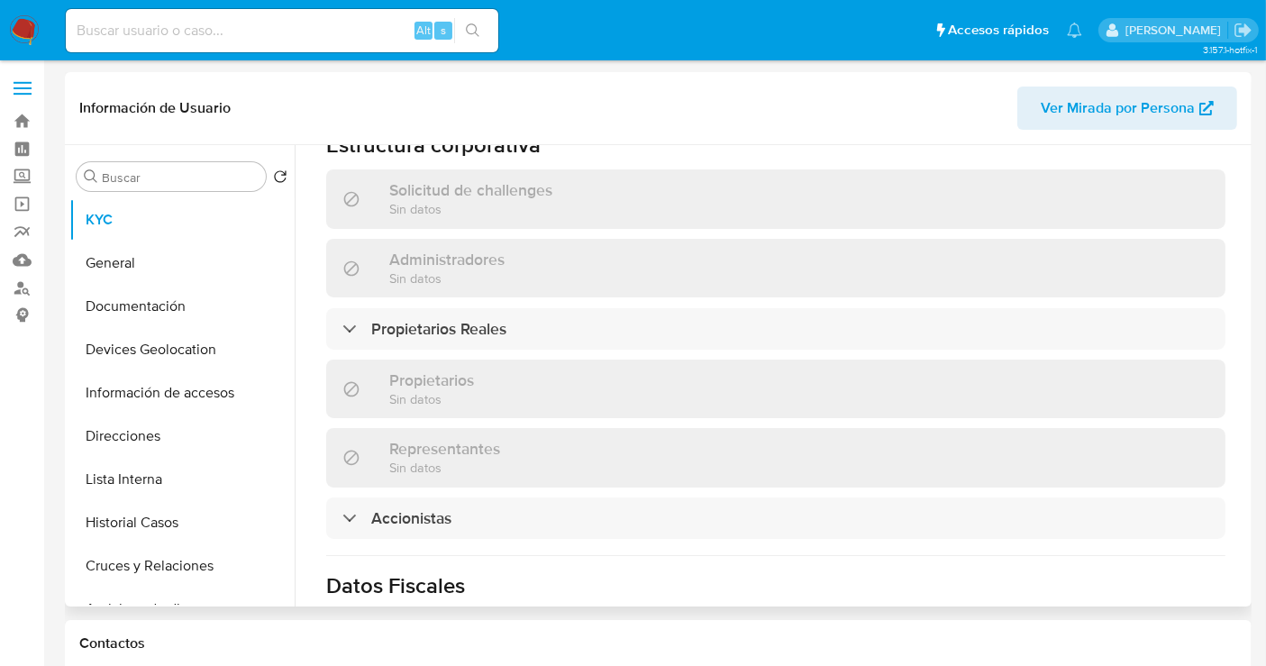
scroll to position [965, 0]
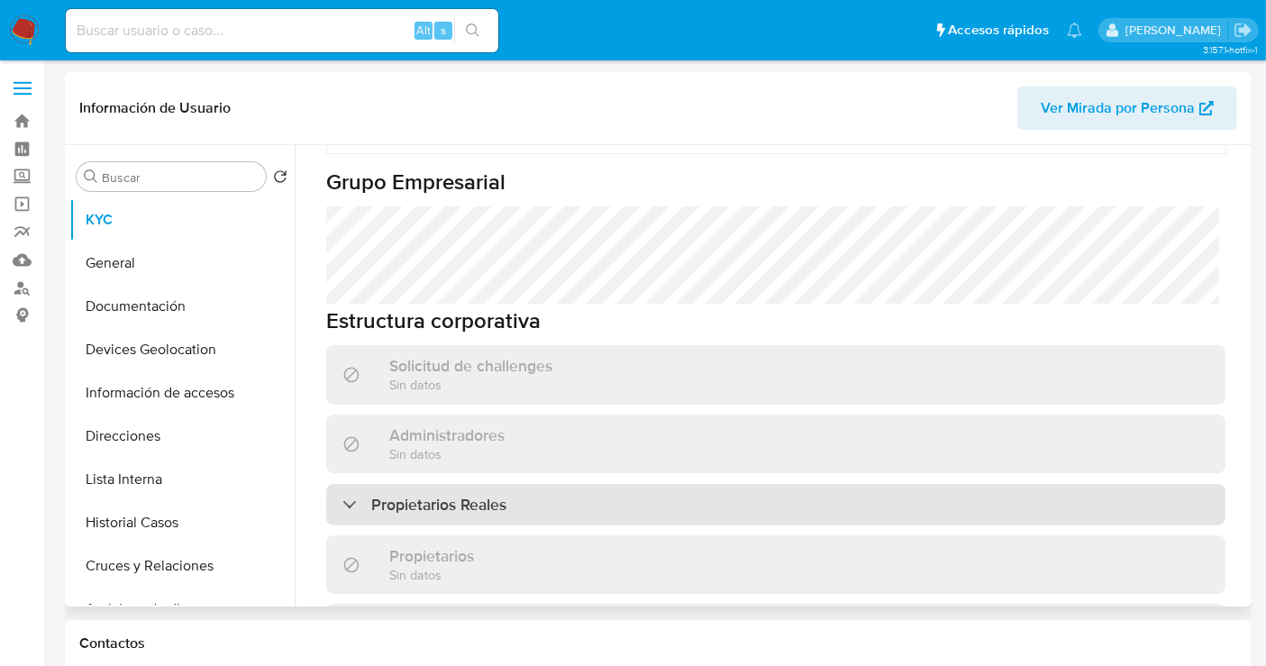
click at [445, 495] on h3 "Propietarios Reales" at bounding box center [438, 505] width 135 height 20
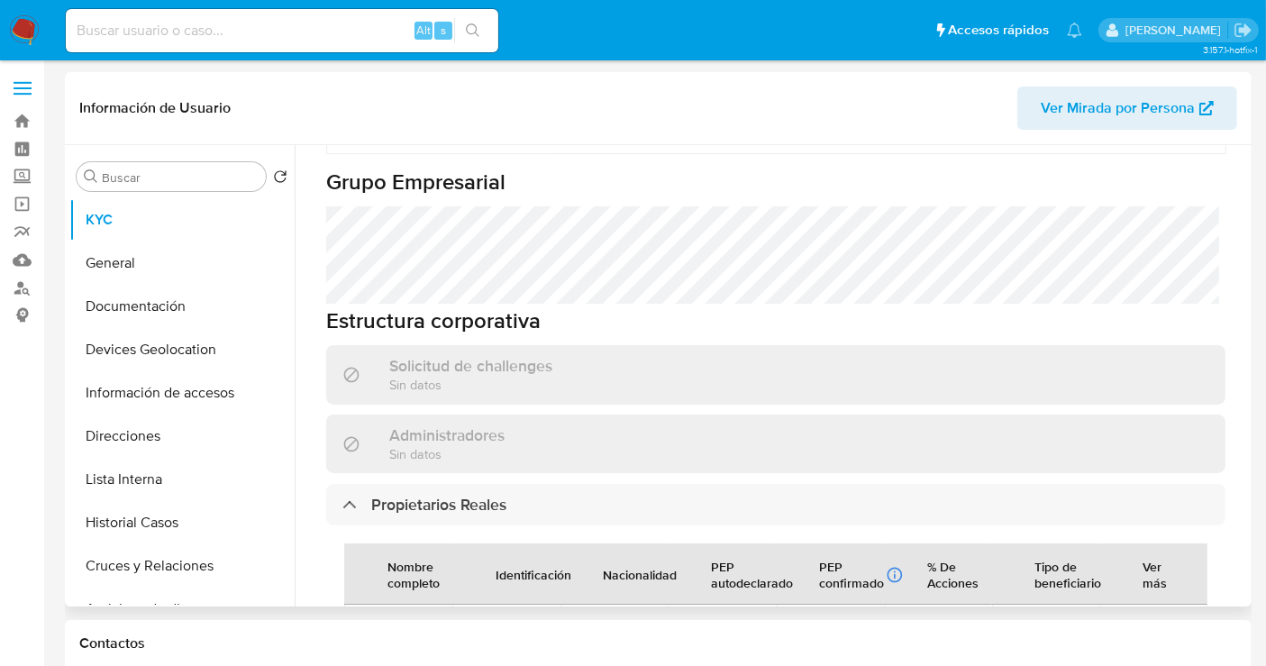
click at [411, 634] on span "JAMES RICHARD CASTRO BANALES" at bounding box center [398, 642] width 65 height 16
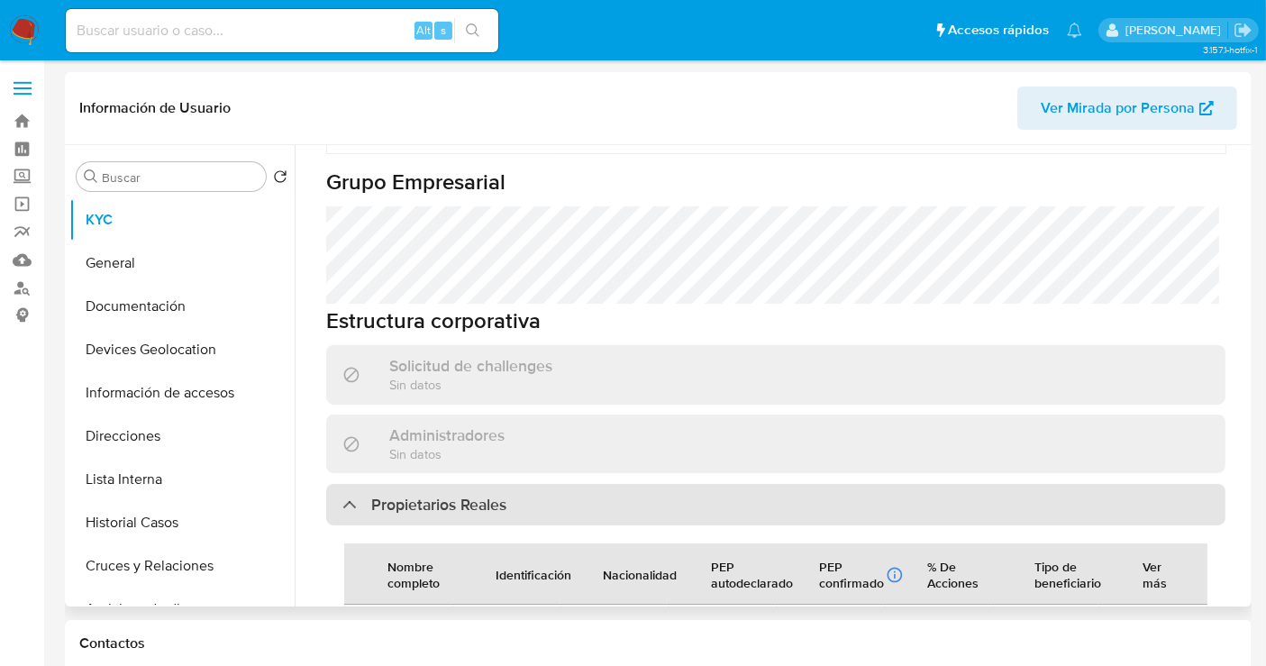
copy span "JAMES RICHARD CASTRO BANALES"
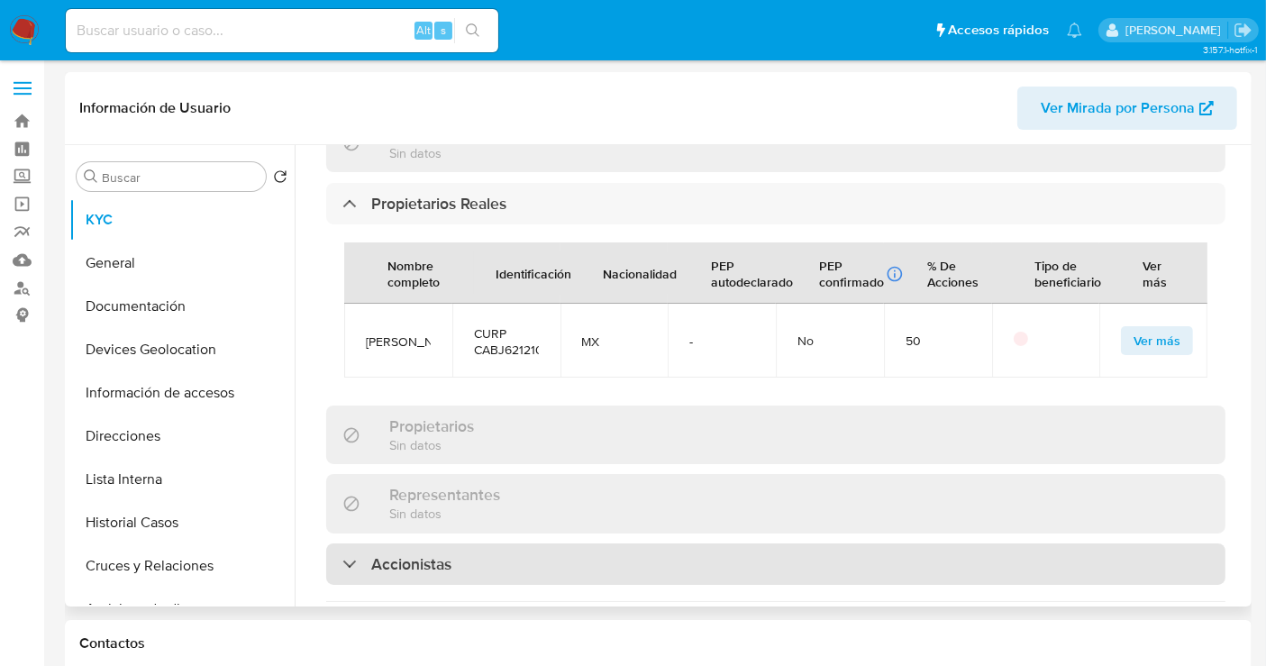
click at [434, 554] on h3 "Accionistas" at bounding box center [411, 564] width 80 height 20
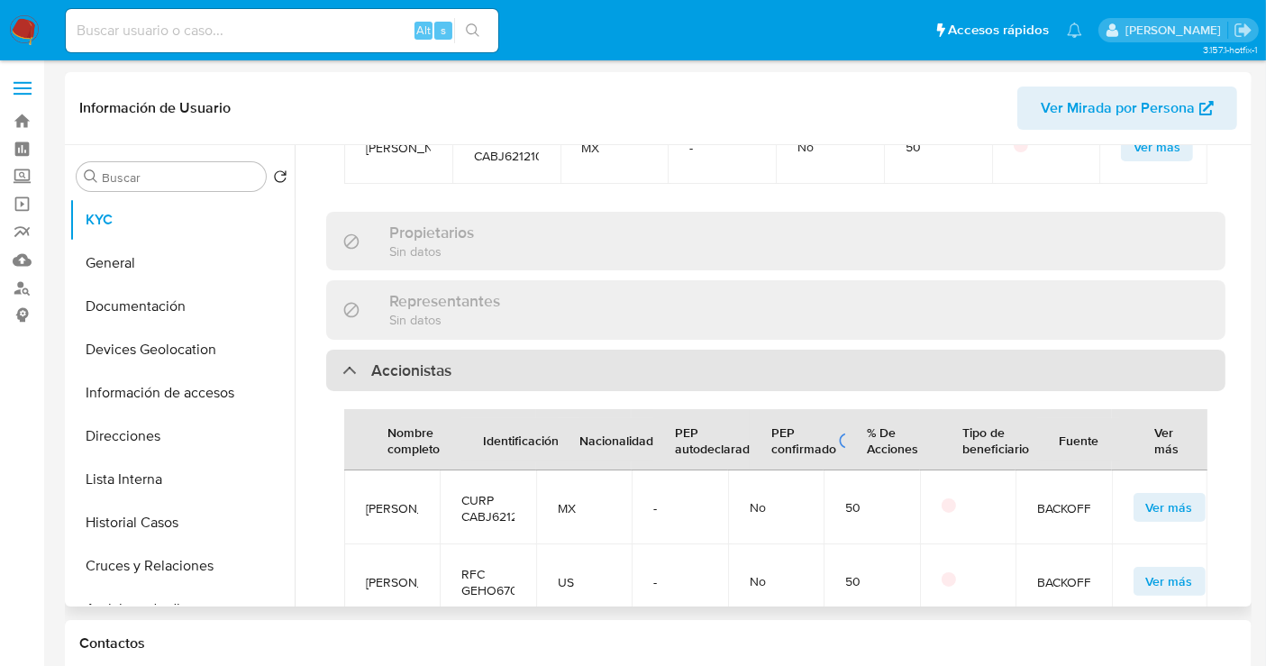
scroll to position [1466, 0]
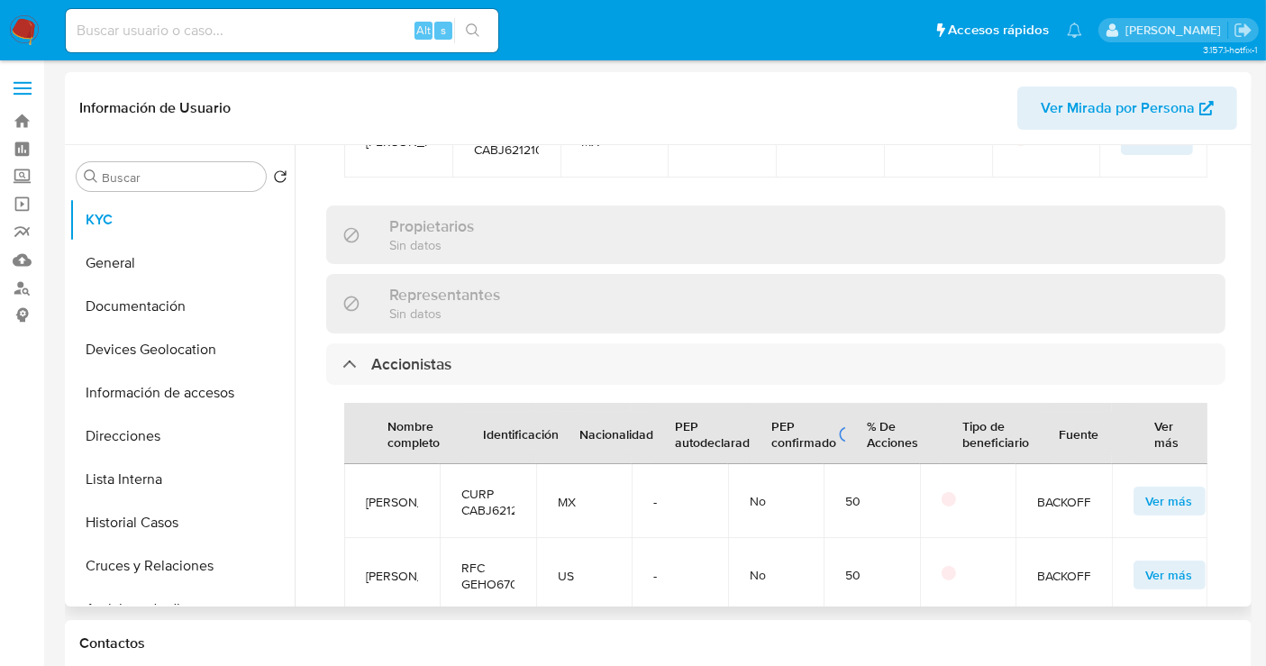
click at [405, 568] on span "HOWARD WESLEY GLEASON III" at bounding box center [392, 576] width 52 height 16
copy span "HOWARD WESLEY GLEASON III"
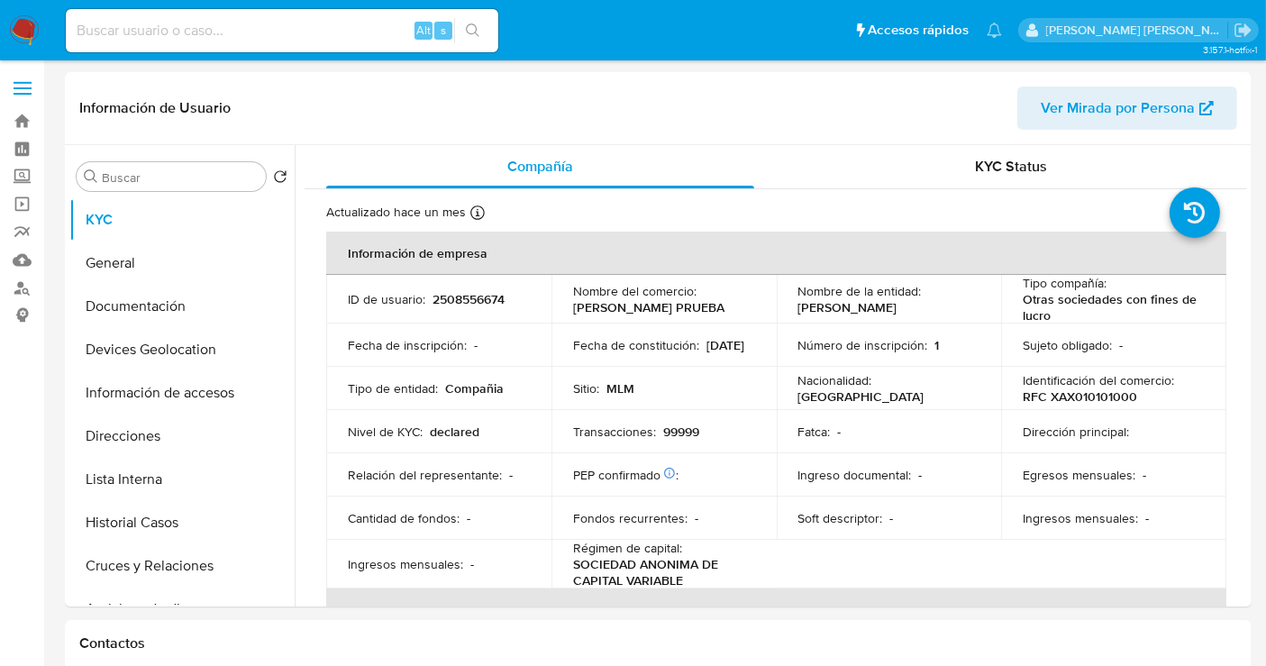
select select "10"
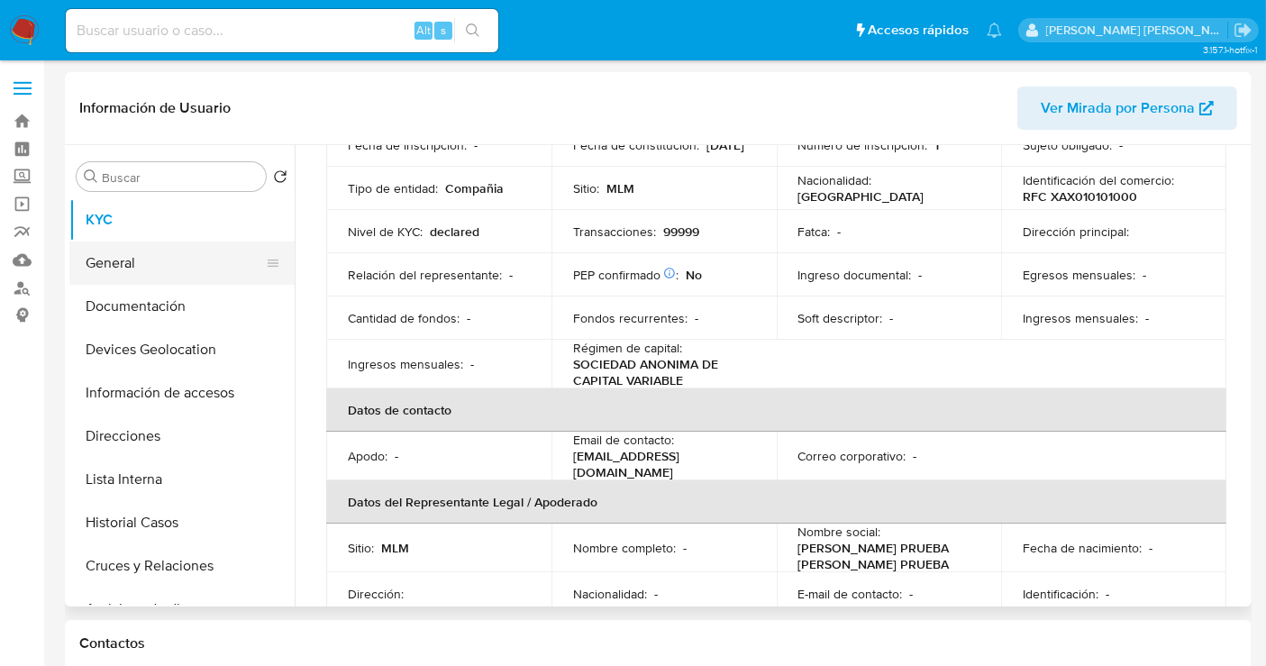
click at [122, 264] on button "General" at bounding box center [174, 263] width 211 height 43
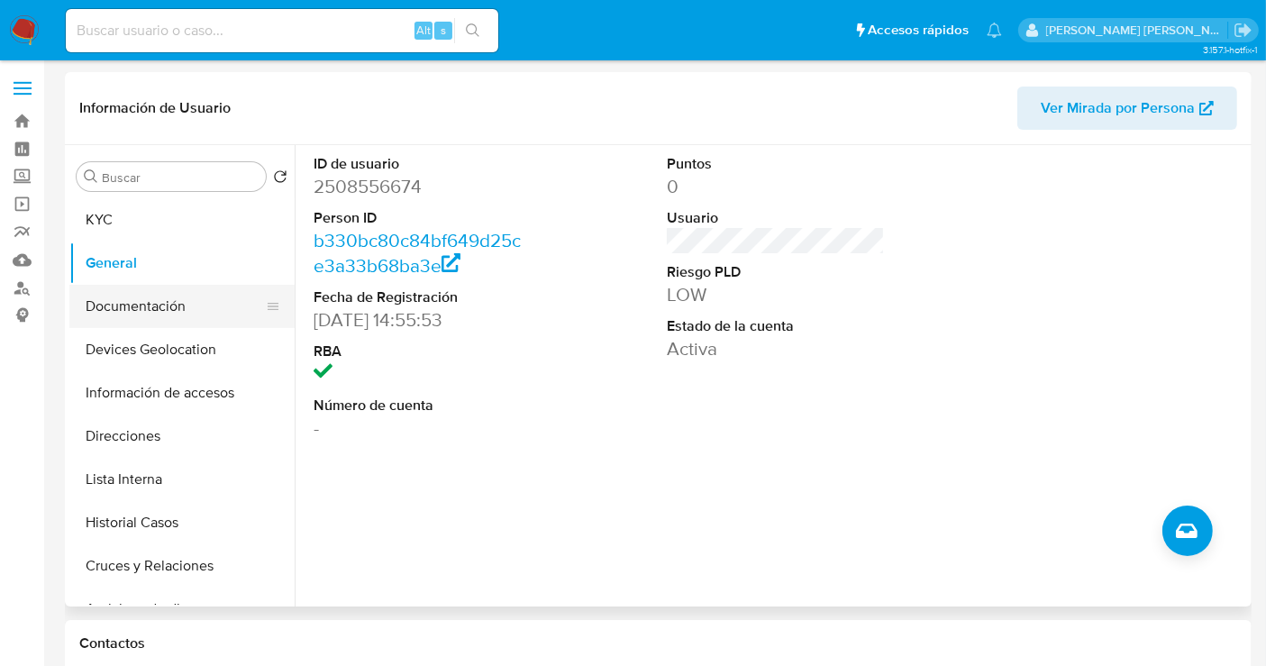
click at [143, 310] on button "Documentación" at bounding box center [174, 306] width 211 height 43
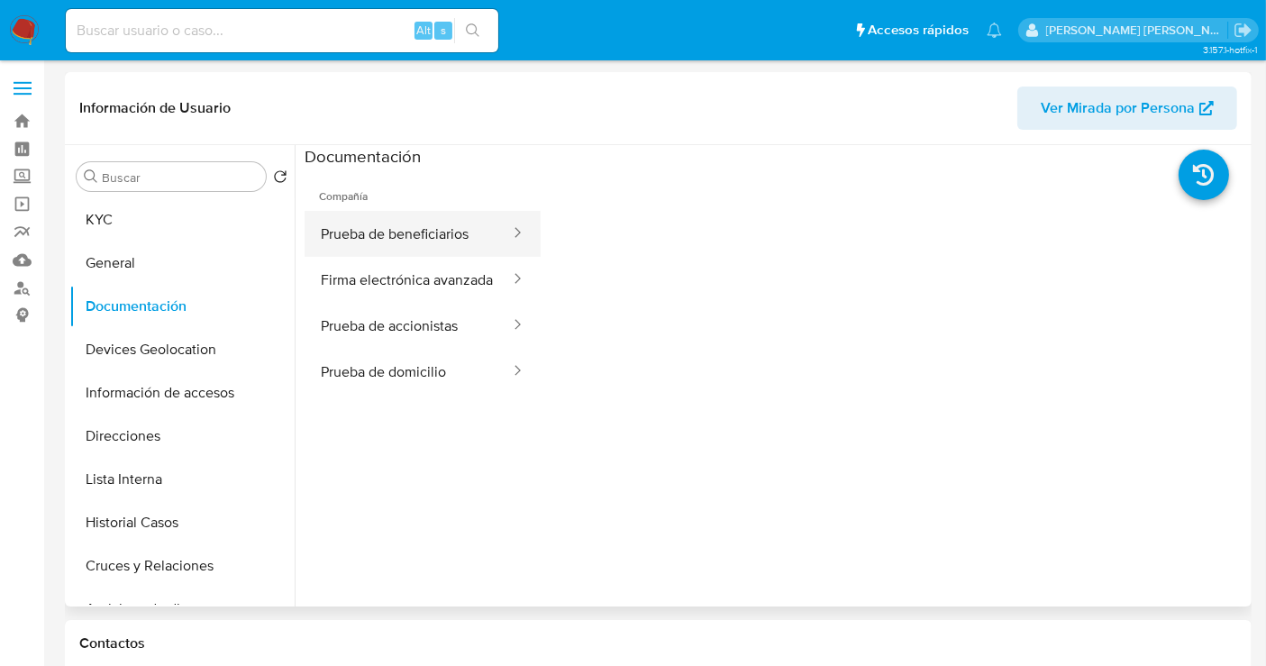
click at [435, 227] on button "Prueba de beneficiarios" at bounding box center [408, 234] width 207 height 46
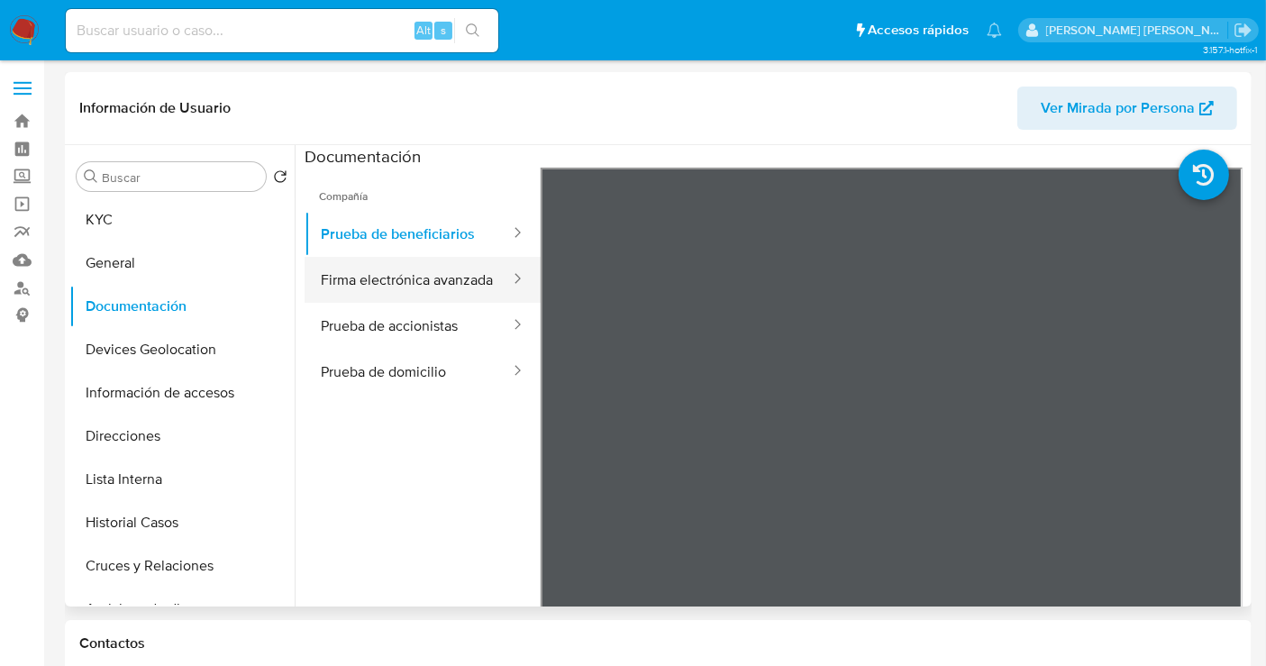
click at [428, 281] on button "Firma electrónica avanzada" at bounding box center [408, 280] width 207 height 46
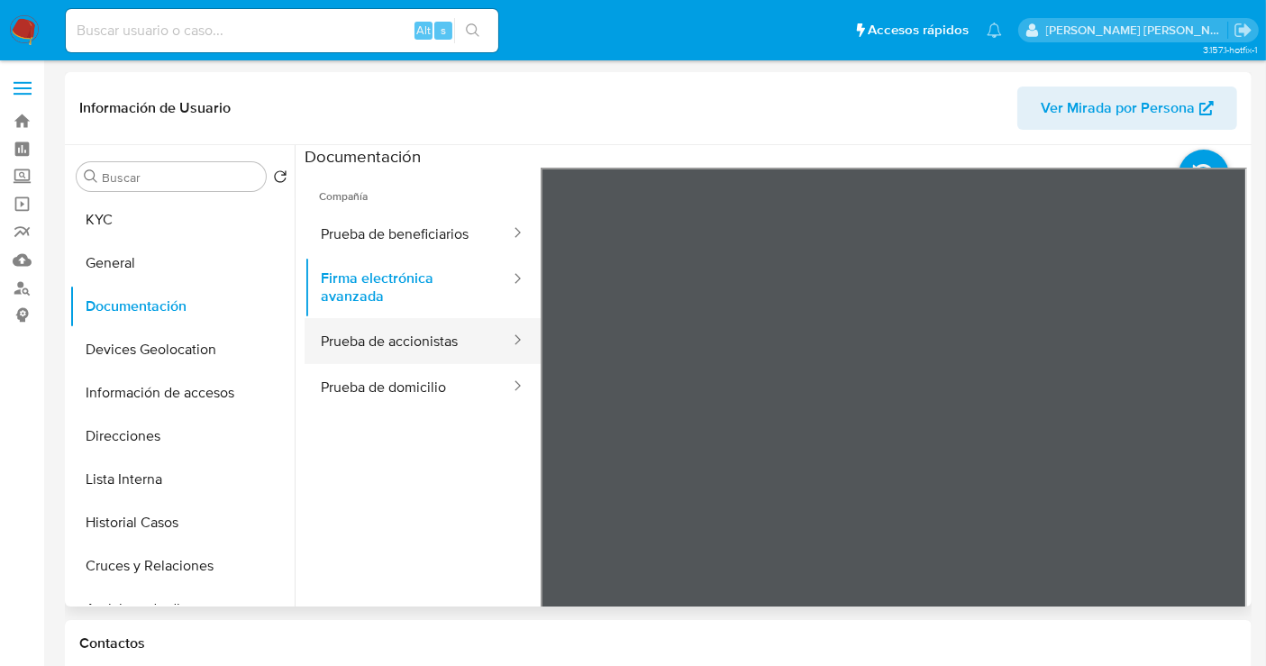
click at [420, 333] on button "Prueba de accionistas" at bounding box center [408, 341] width 207 height 46
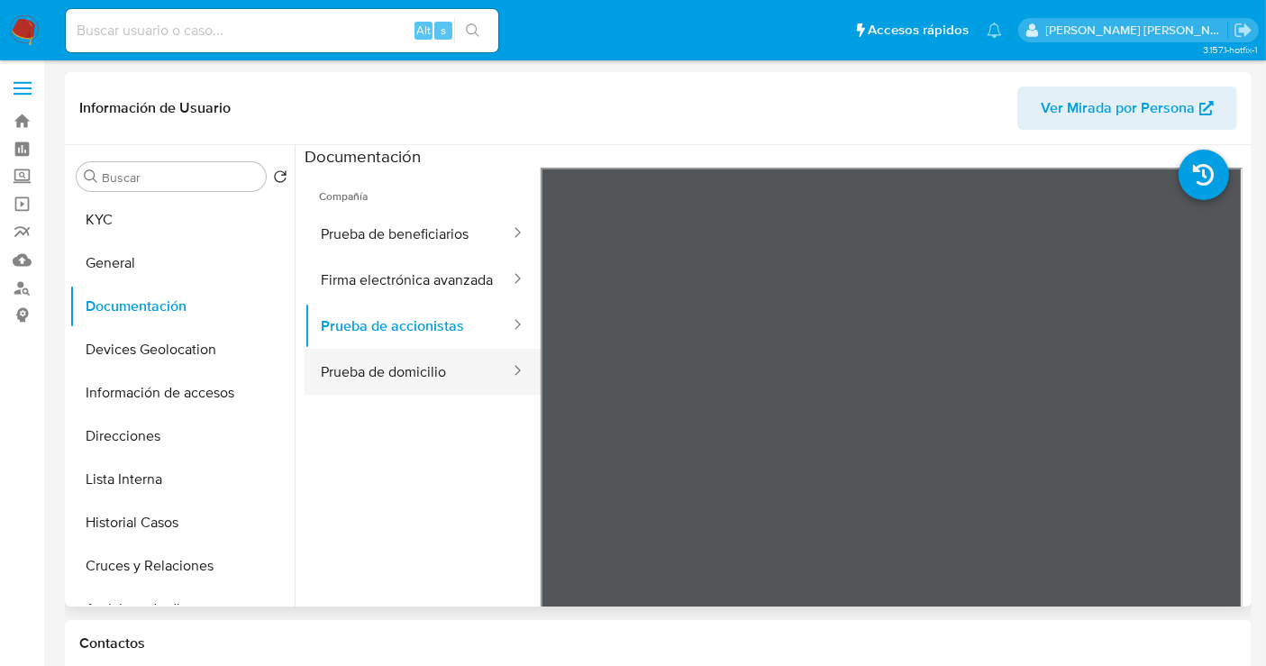
click at [404, 389] on button "Prueba de domicilio" at bounding box center [408, 372] width 207 height 46
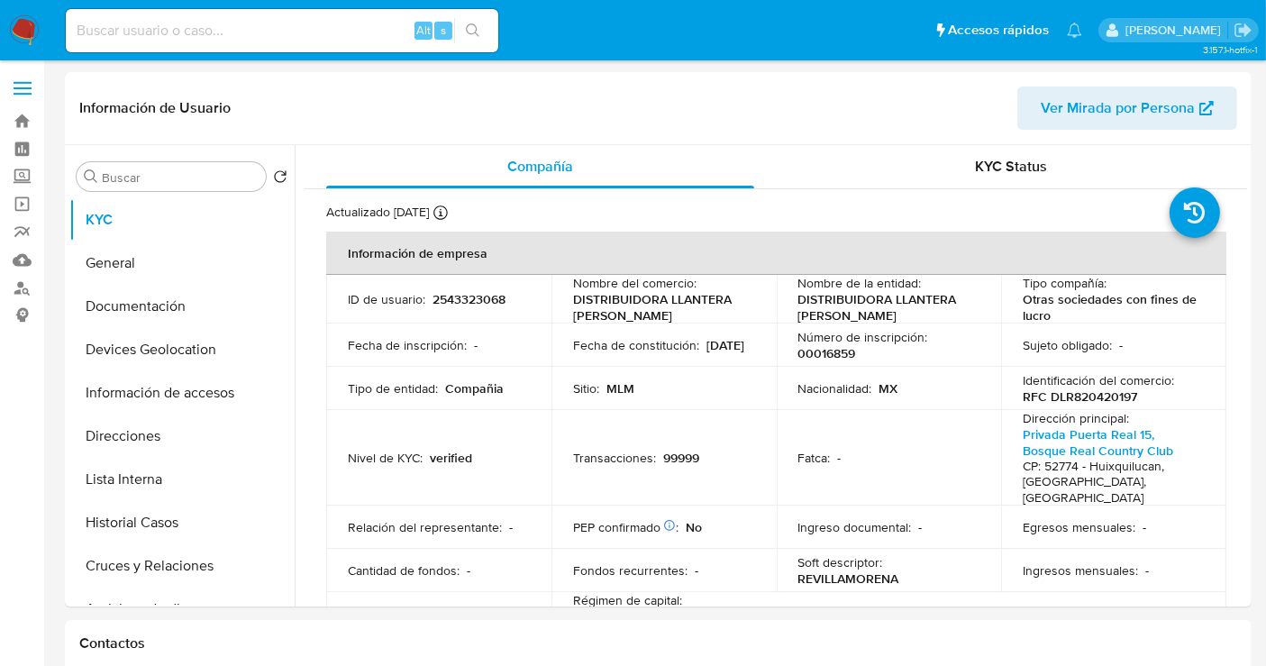
select select "10"
click at [483, 305] on p "2543323068" at bounding box center [469, 299] width 73 height 16
copy p "2543323068"
drag, startPoint x: 630, startPoint y: 312, endPoint x: 573, endPoint y: 299, distance: 58.2
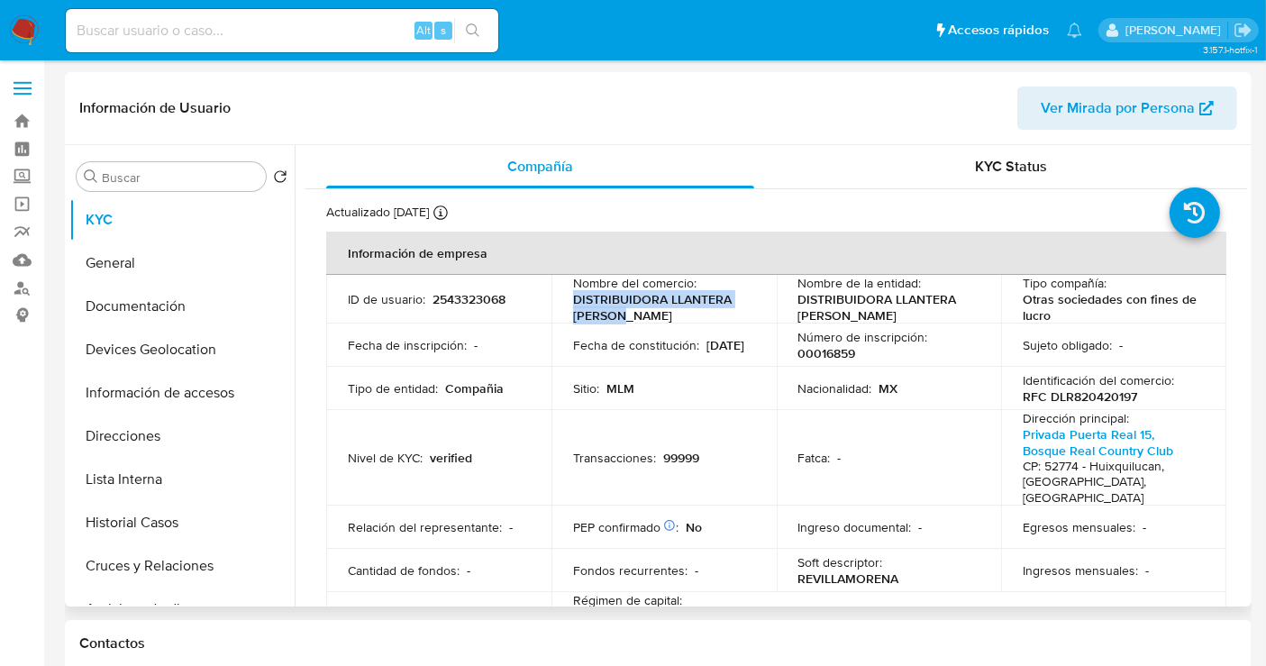
click at [573, 299] on p "DISTRIBUIDORA LLANTERA [PERSON_NAME]" at bounding box center [660, 307] width 175 height 32
copy p "DISTRIBUIDORA LLANTERA [PERSON_NAME]"
click at [137, 305] on button "Documentación" at bounding box center [174, 306] width 211 height 43
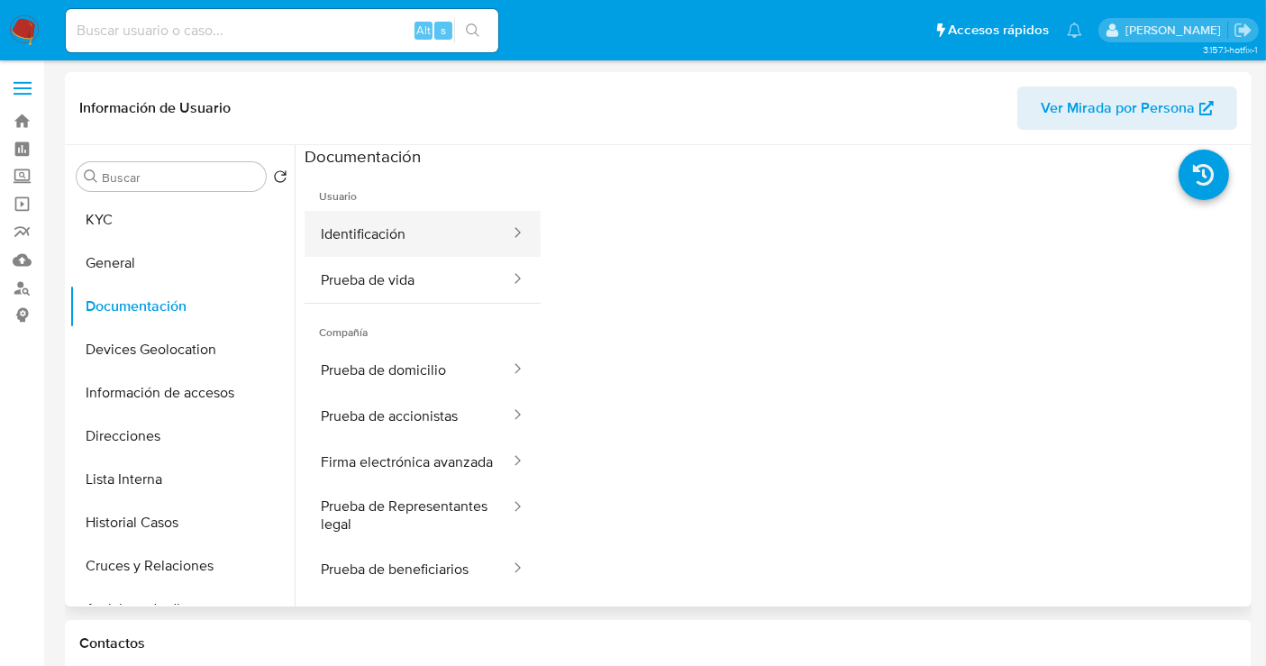
click at [434, 241] on button "Identificación" at bounding box center [408, 234] width 207 height 46
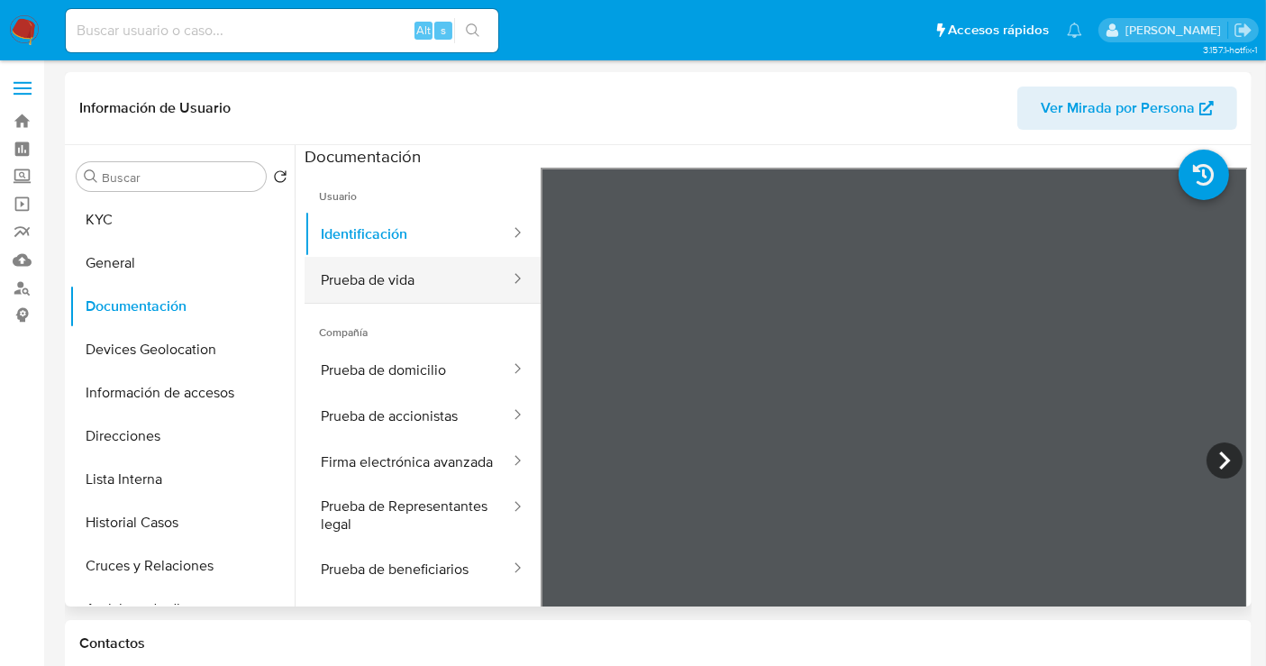
click at [373, 272] on button "Prueba de vida" at bounding box center [408, 280] width 207 height 46
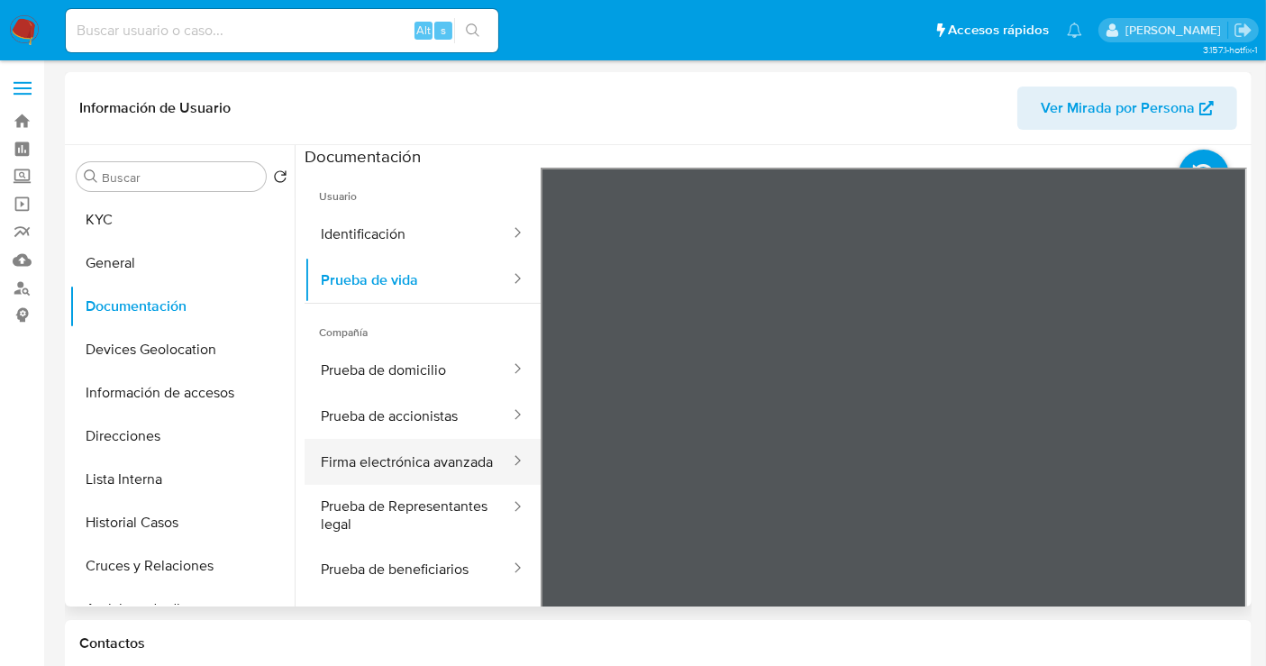
click at [373, 461] on button "Firma electrónica avanzada" at bounding box center [408, 462] width 207 height 46
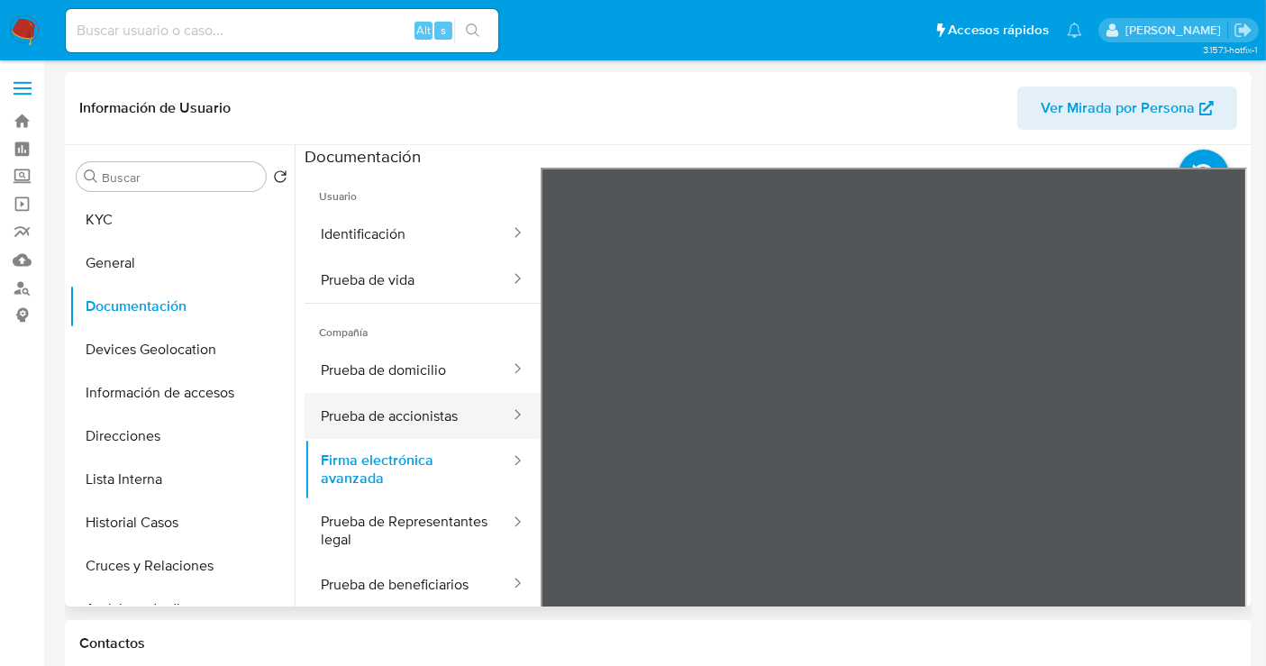
click at [357, 419] on button "Prueba de accionistas" at bounding box center [408, 416] width 207 height 46
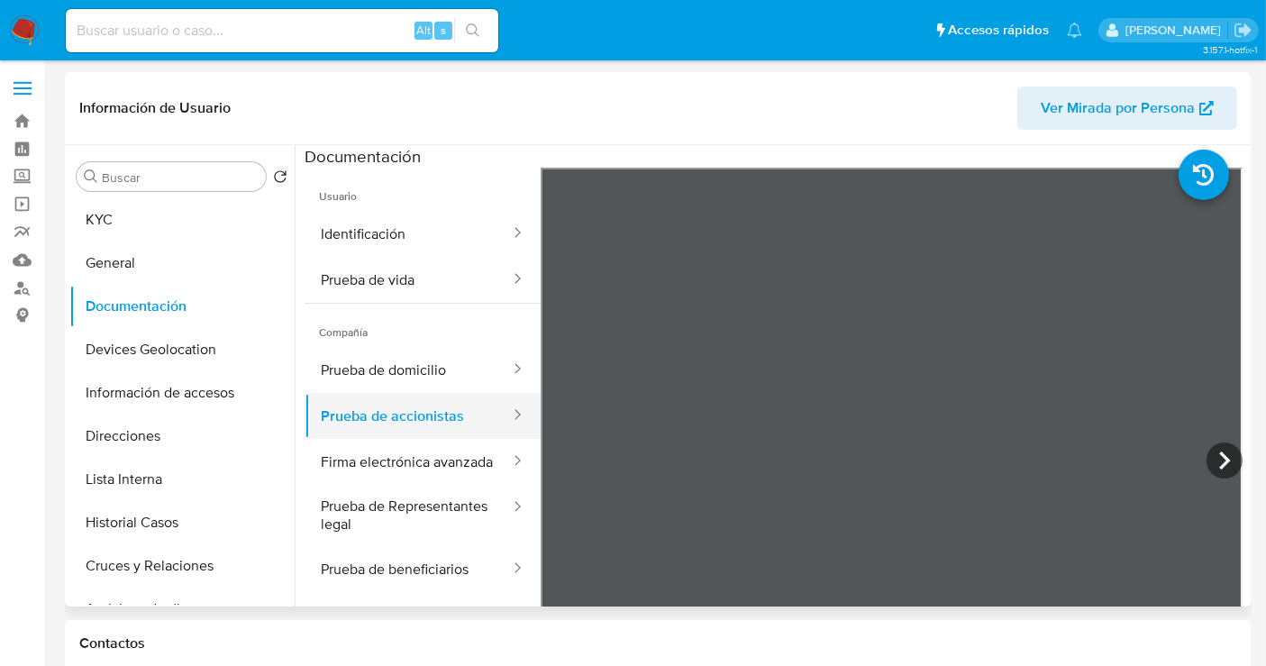
scroll to position [157, 0]
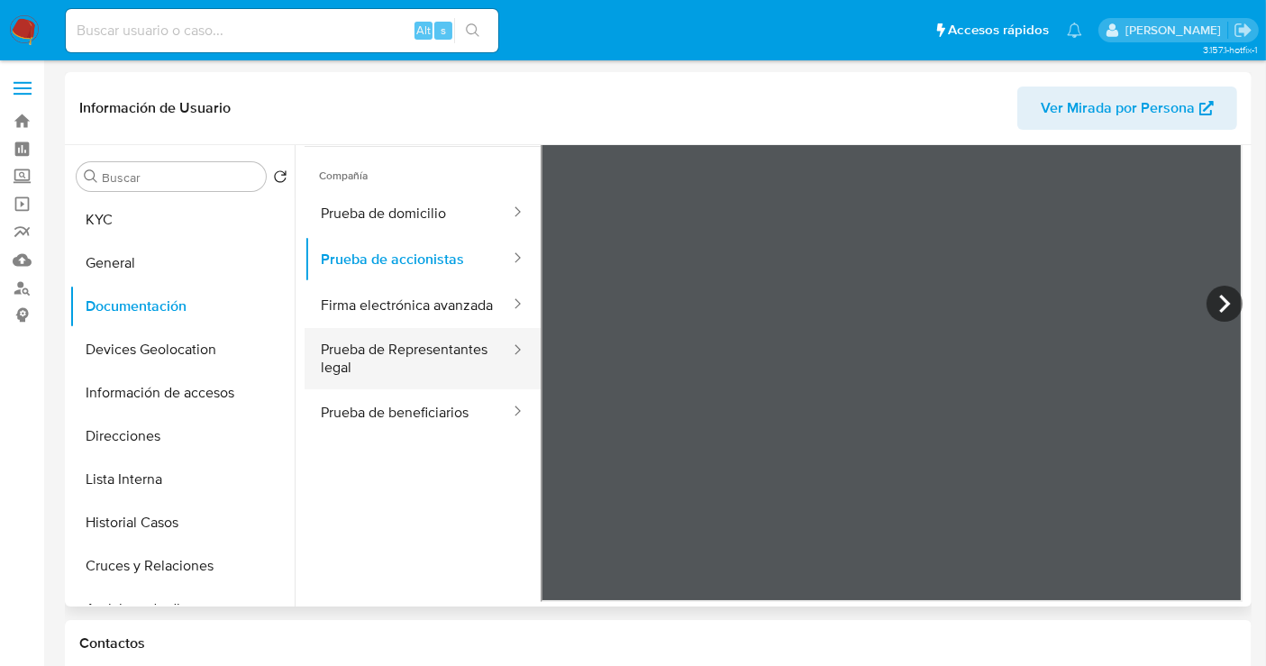
click at [359, 379] on button "Prueba de Representantes legal" at bounding box center [408, 358] width 207 height 61
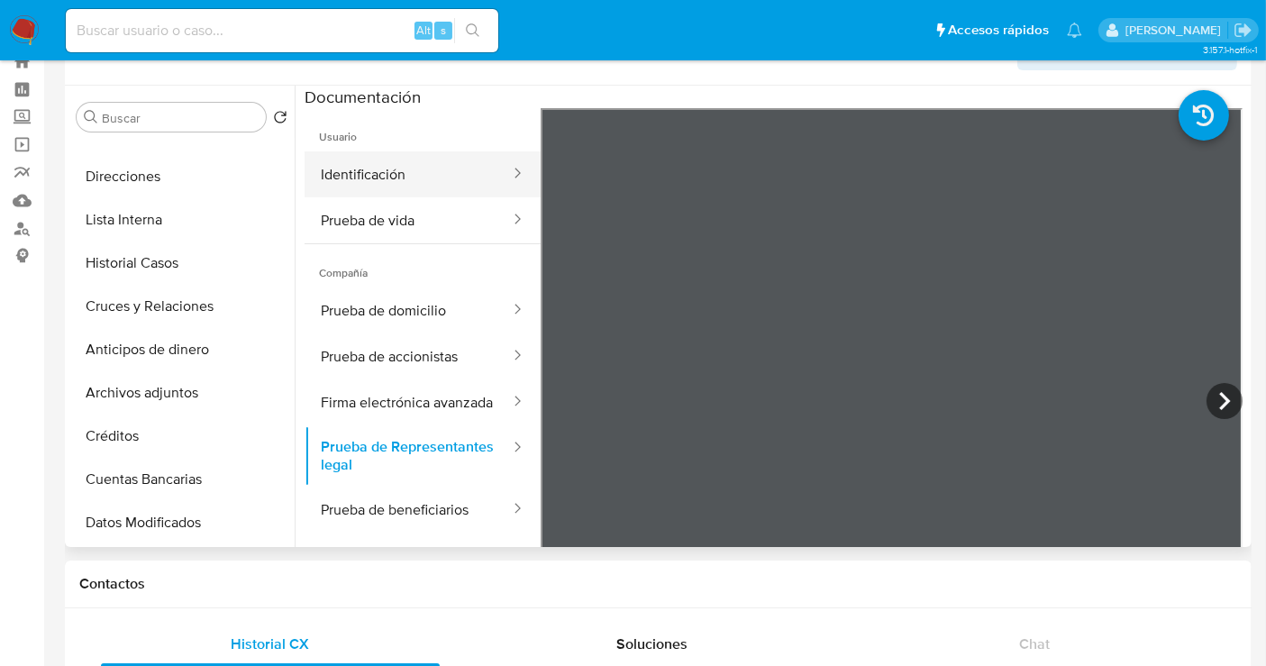
scroll to position [0, 0]
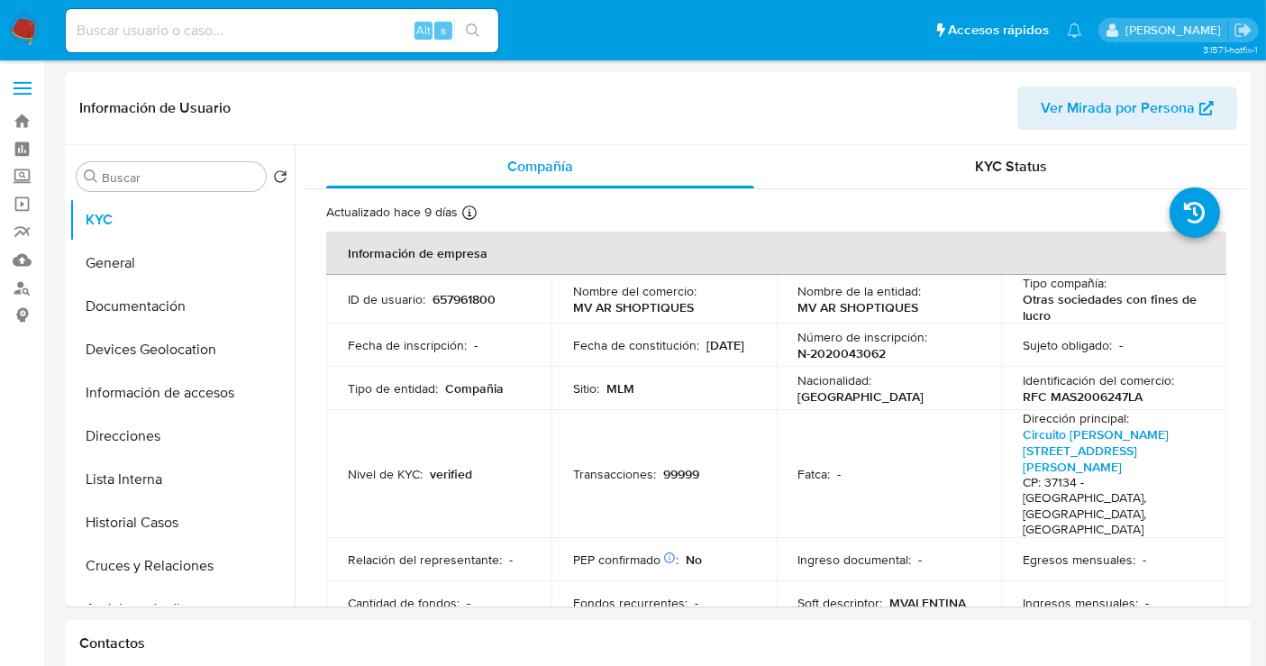
select select "10"
click at [476, 299] on p "657961800" at bounding box center [464, 299] width 63 height 16
copy p "657961800"
drag, startPoint x: 696, startPoint y: 305, endPoint x: 559, endPoint y: 312, distance: 137.2
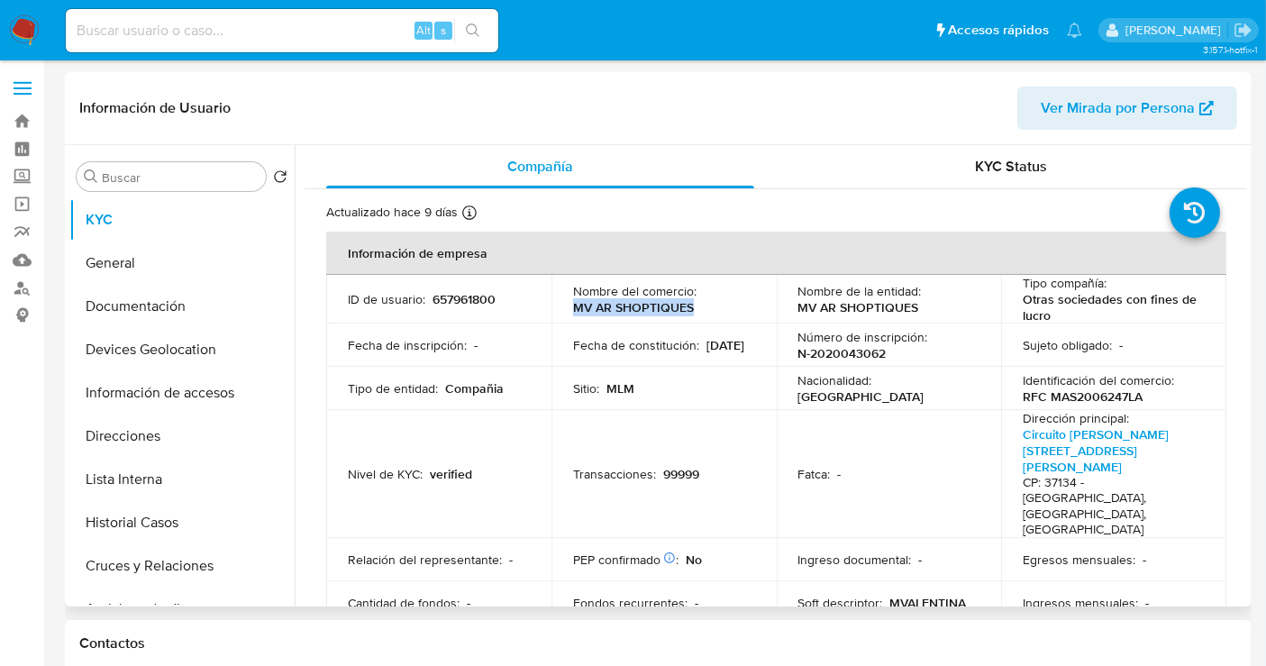
click at [559, 312] on td "Nombre del comercio : MV AR SHOPTIQUES" at bounding box center [664, 299] width 225 height 49
copy p "MV AR SHOPTIQUES"
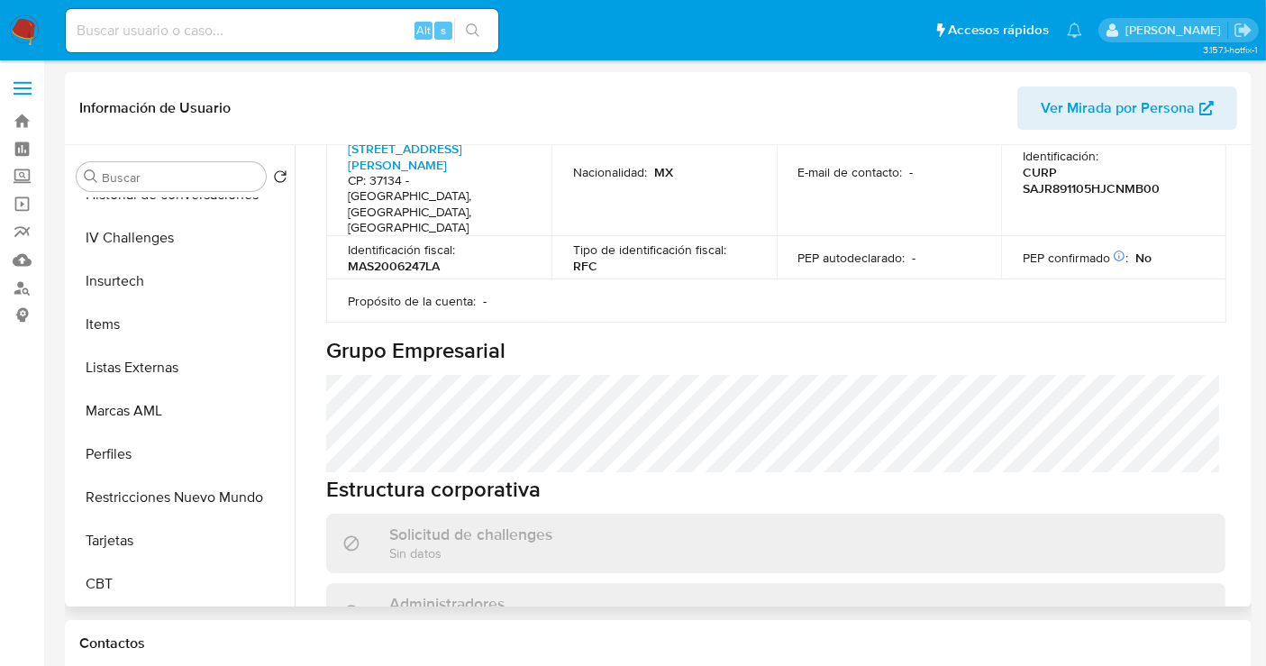
scroll to position [400, 0]
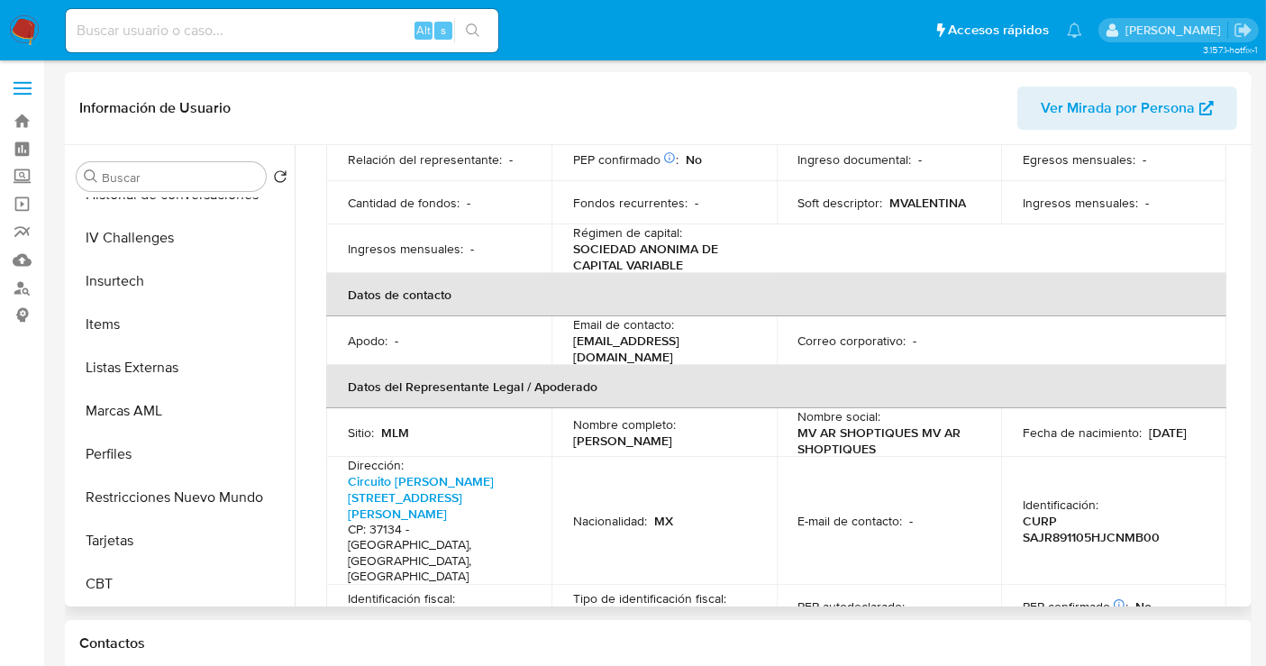
click at [392, 473] on p "Circuito Lomas Del Gran Jardin 111, Lomas Del Gran Jardin CP: 37134 - León, Gua…" at bounding box center [435, 529] width 175 height 112
click at [387, 472] on link "Circuito Lomas Del Gran Jardin 111, Lomas Del Gran Jardin" at bounding box center [421, 497] width 146 height 50
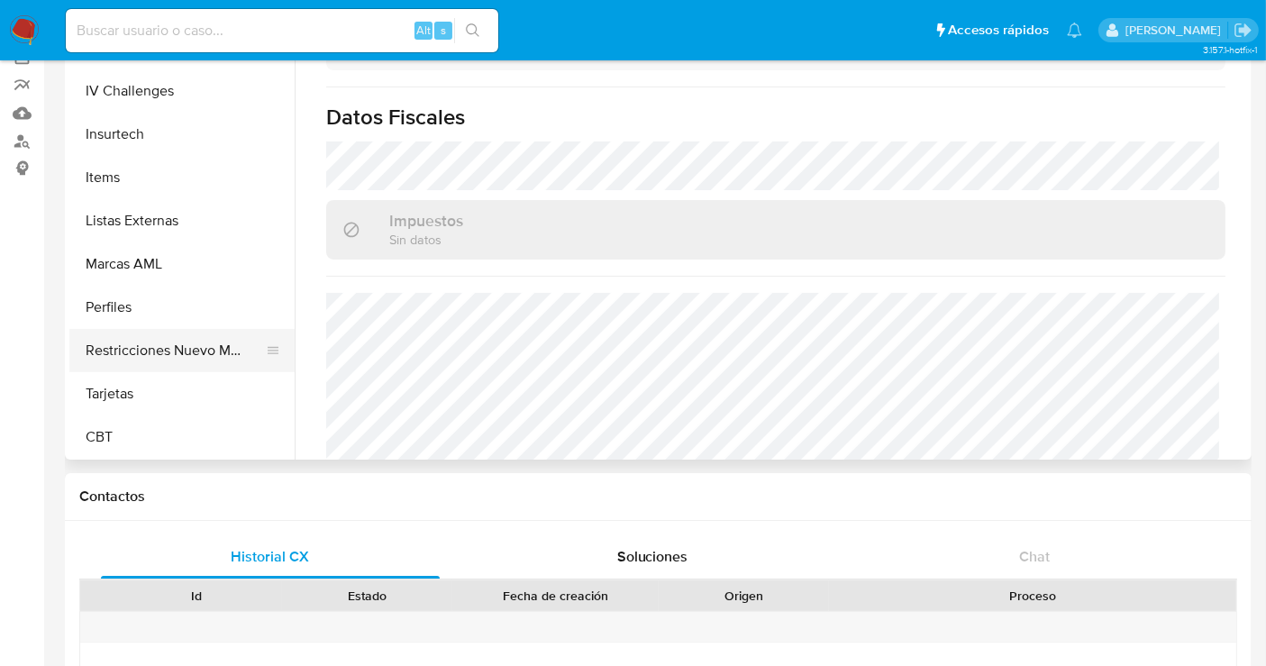
scroll to position [100, 0]
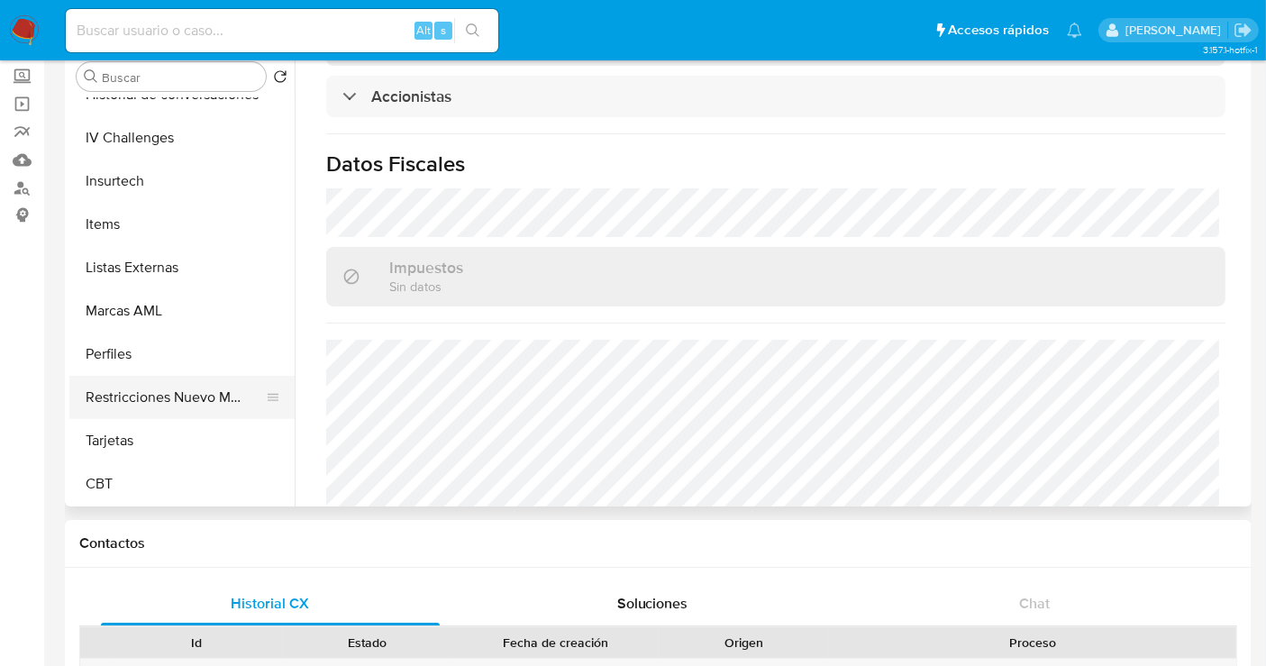
click at [143, 398] on button "Restricciones Nuevo Mundo" at bounding box center [174, 397] width 211 height 43
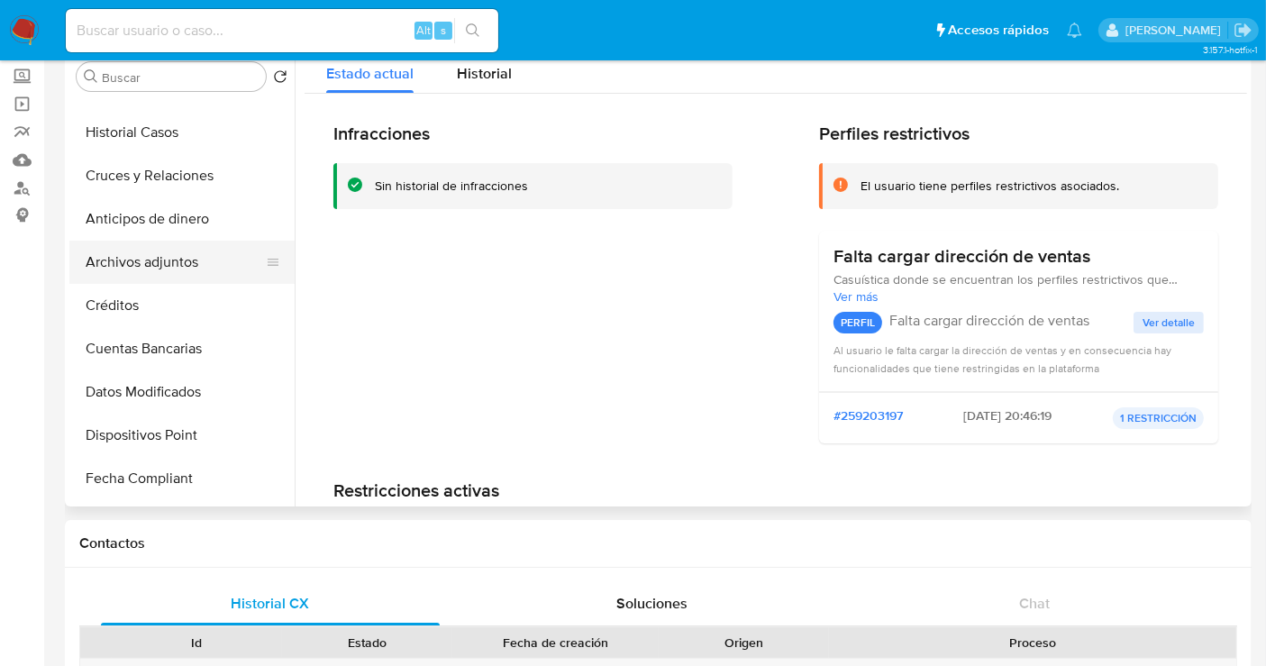
scroll to position [260, 0]
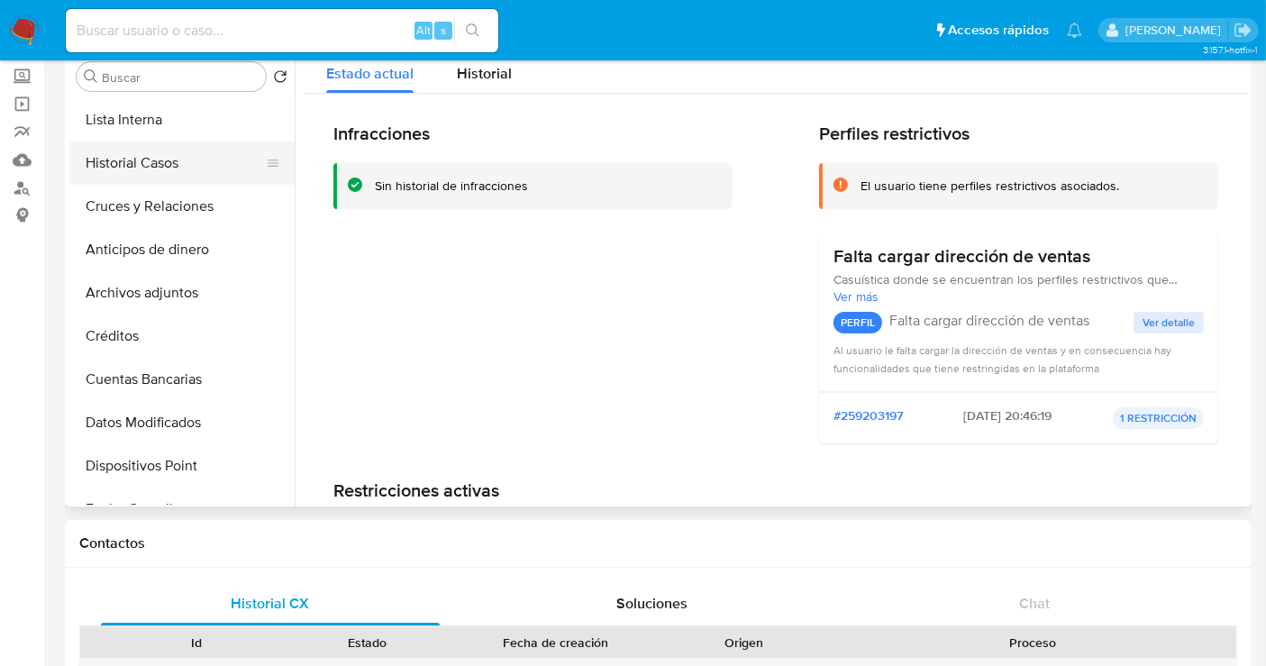
click at [110, 166] on button "Historial Casos" at bounding box center [174, 162] width 211 height 43
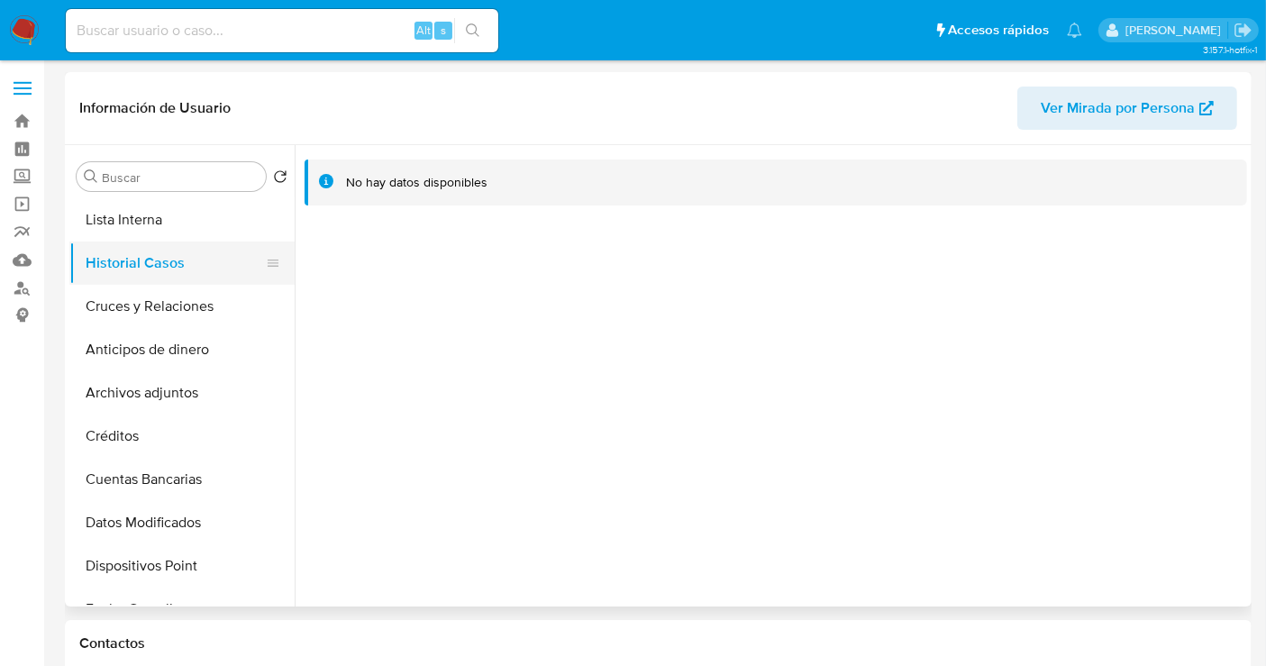
scroll to position [0, 0]
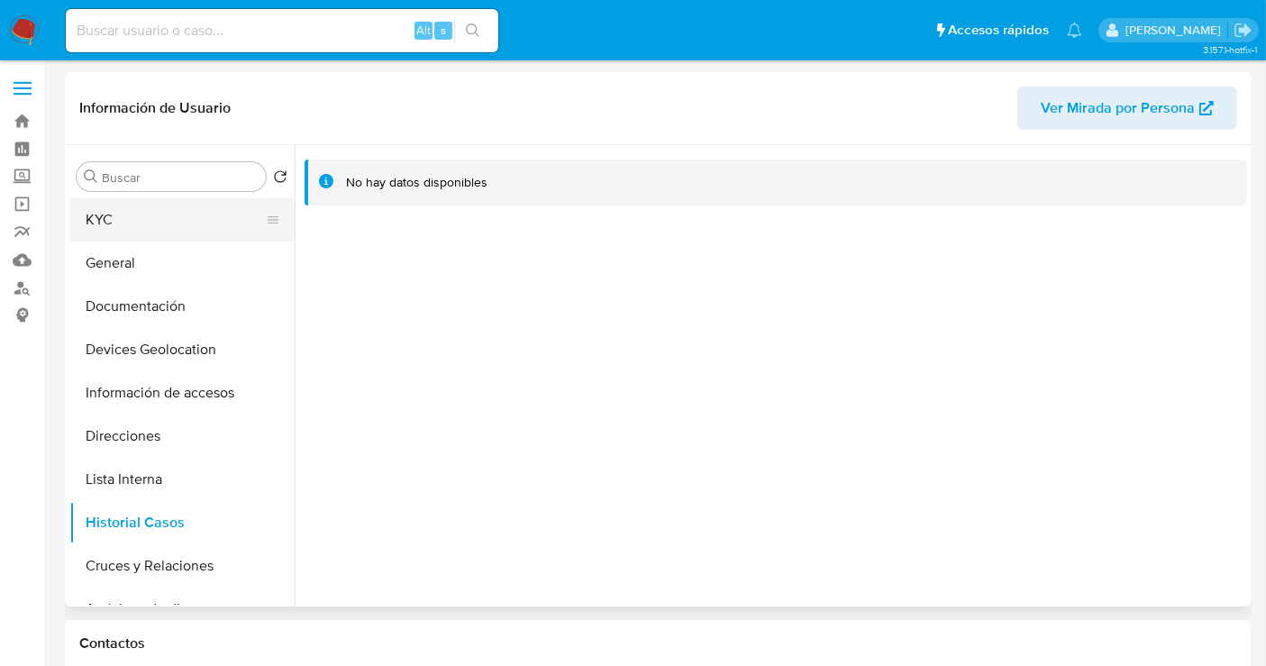
click at [120, 225] on button "KYC" at bounding box center [174, 219] width 211 height 43
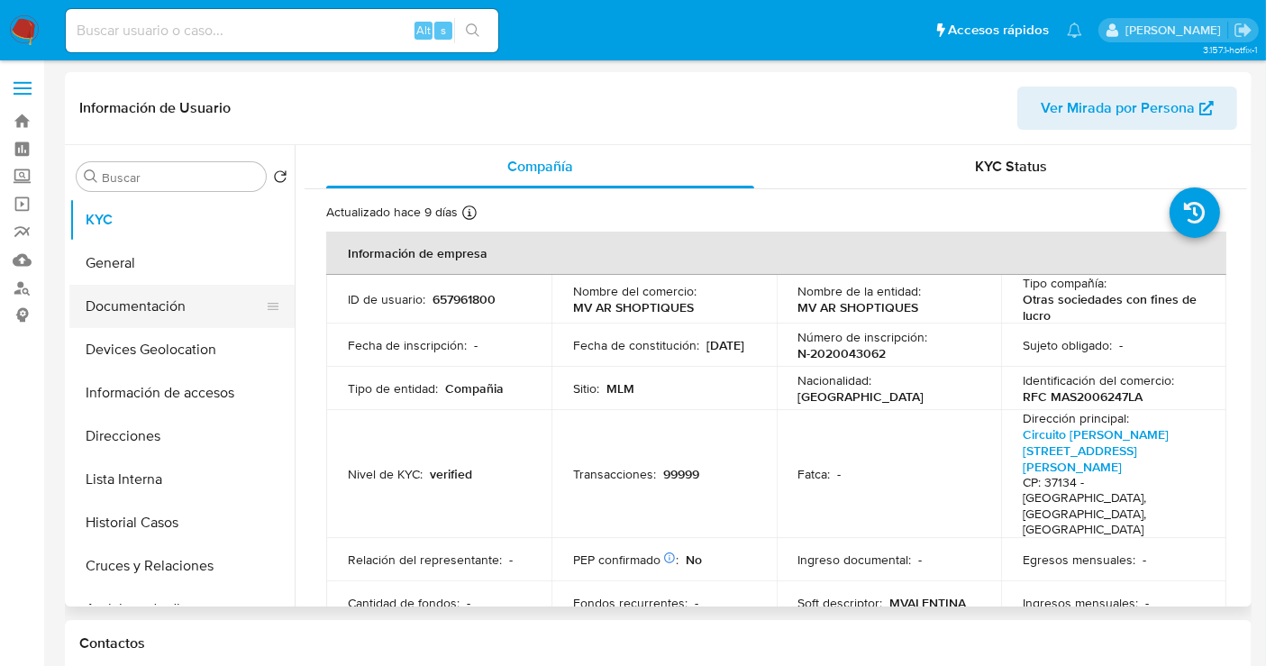
click at [154, 315] on button "Documentación" at bounding box center [174, 306] width 211 height 43
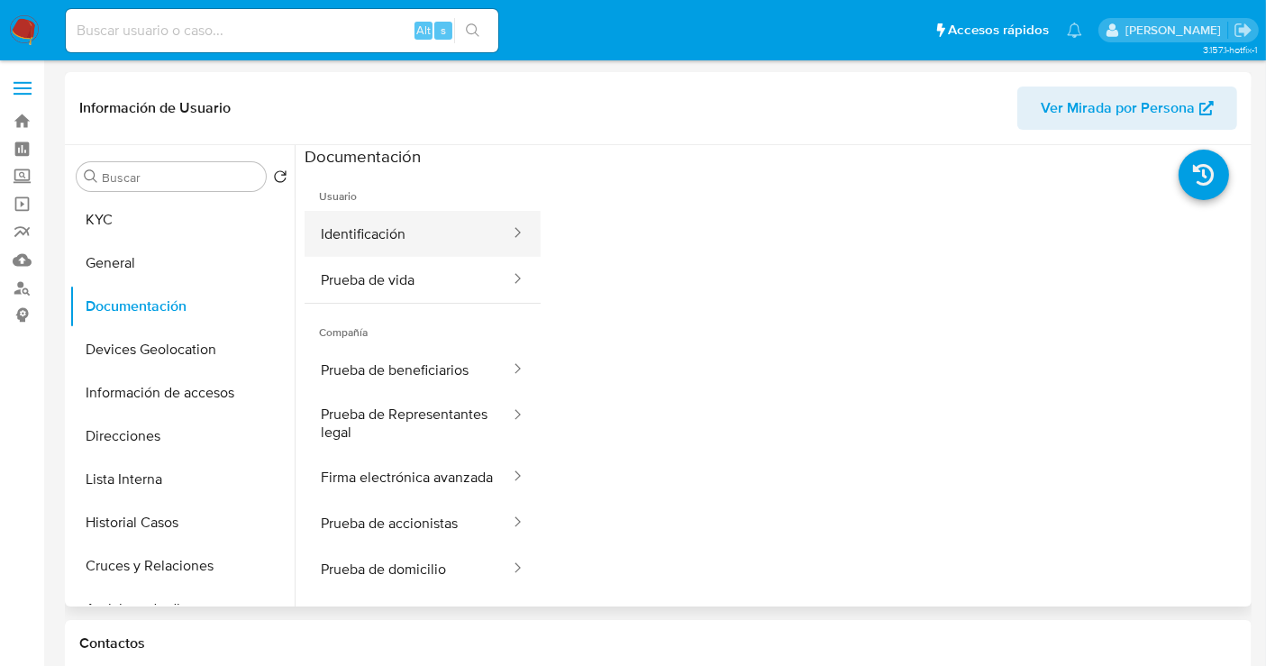
click at [388, 245] on button "Identificación" at bounding box center [408, 234] width 207 height 46
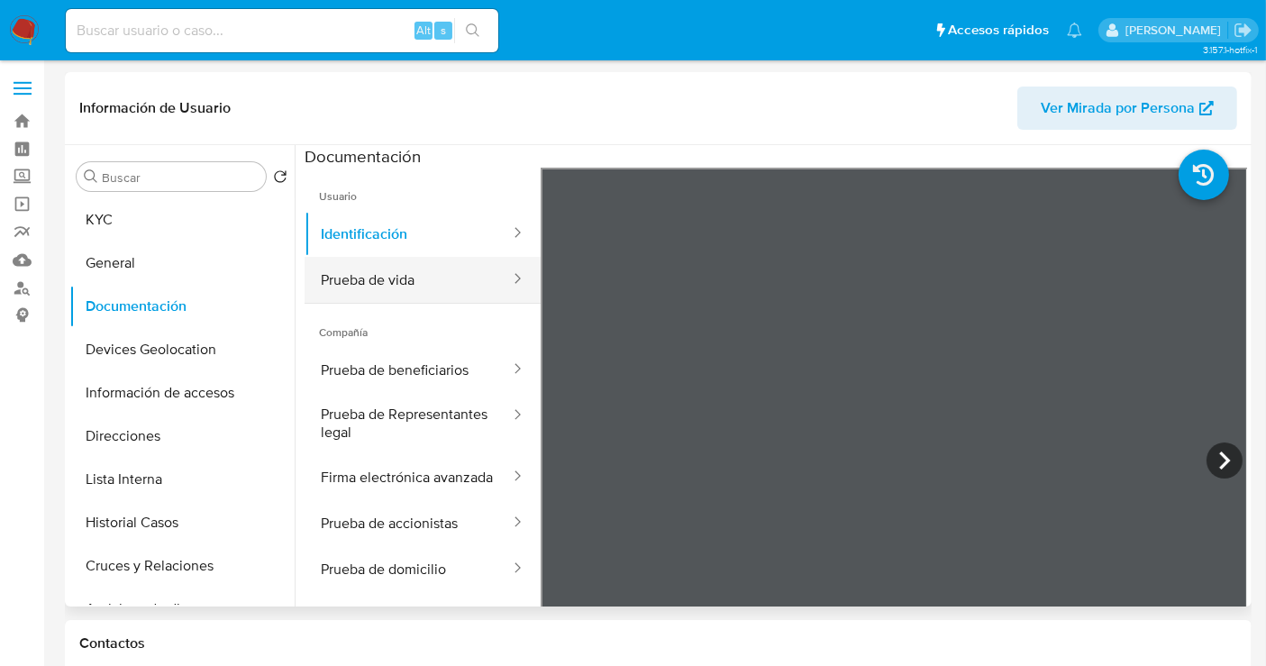
click at [358, 276] on button "Prueba de vida" at bounding box center [408, 280] width 207 height 46
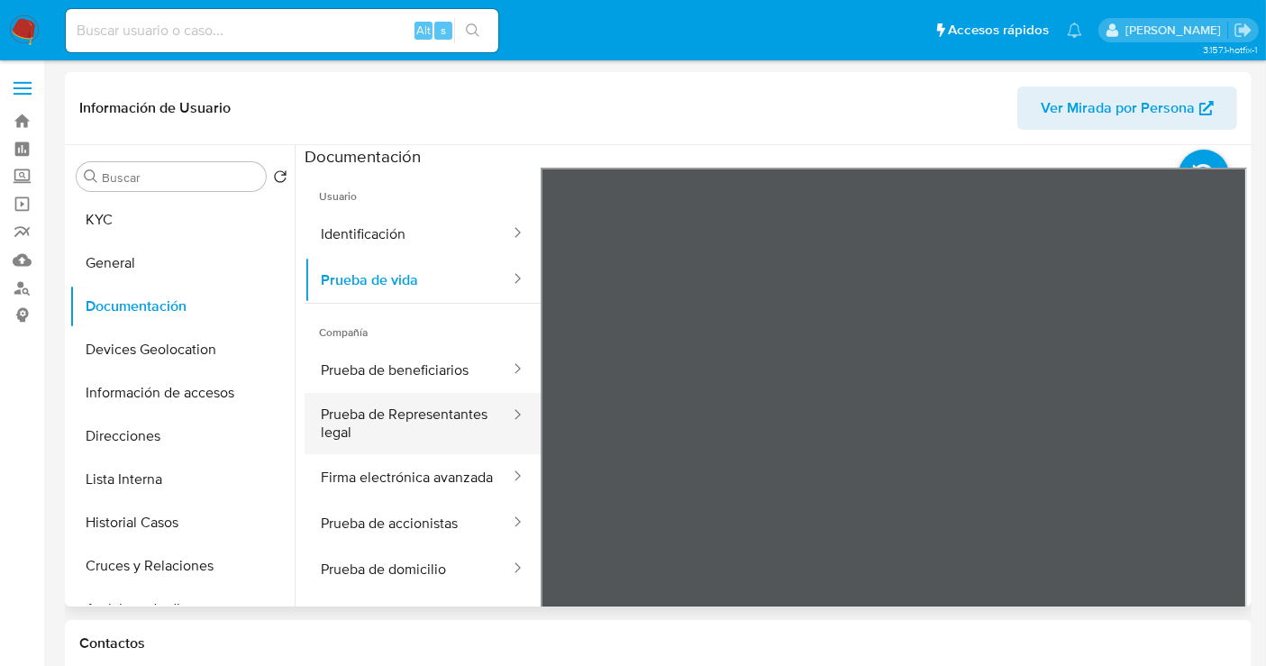
click at [388, 435] on button "Prueba de Representantes legal" at bounding box center [408, 423] width 207 height 61
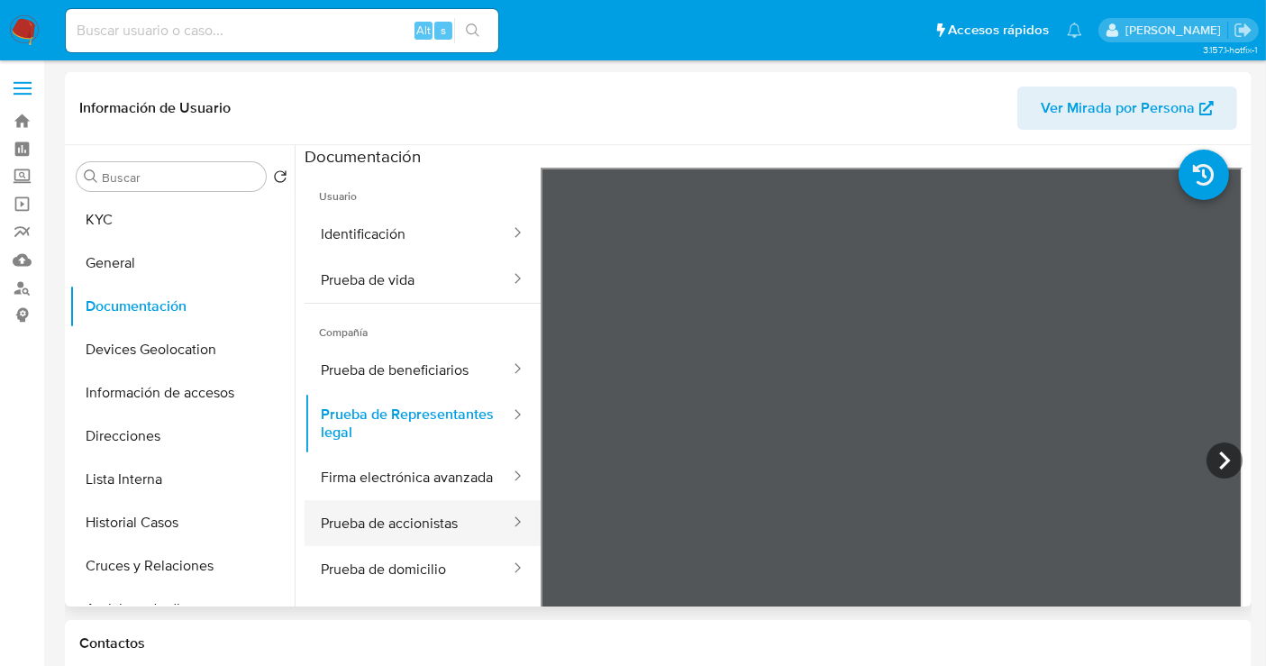
click at [383, 544] on button "Prueba de accionistas" at bounding box center [408, 523] width 207 height 46
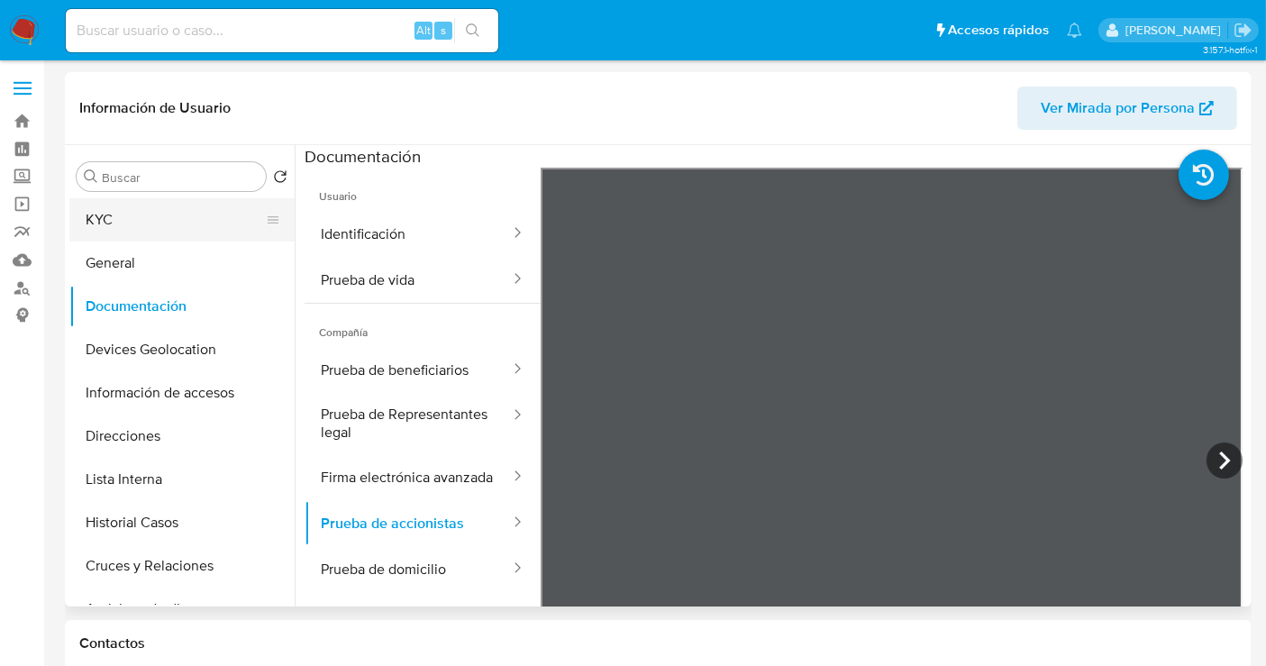
click at [101, 214] on button "KYC" at bounding box center [174, 219] width 211 height 43
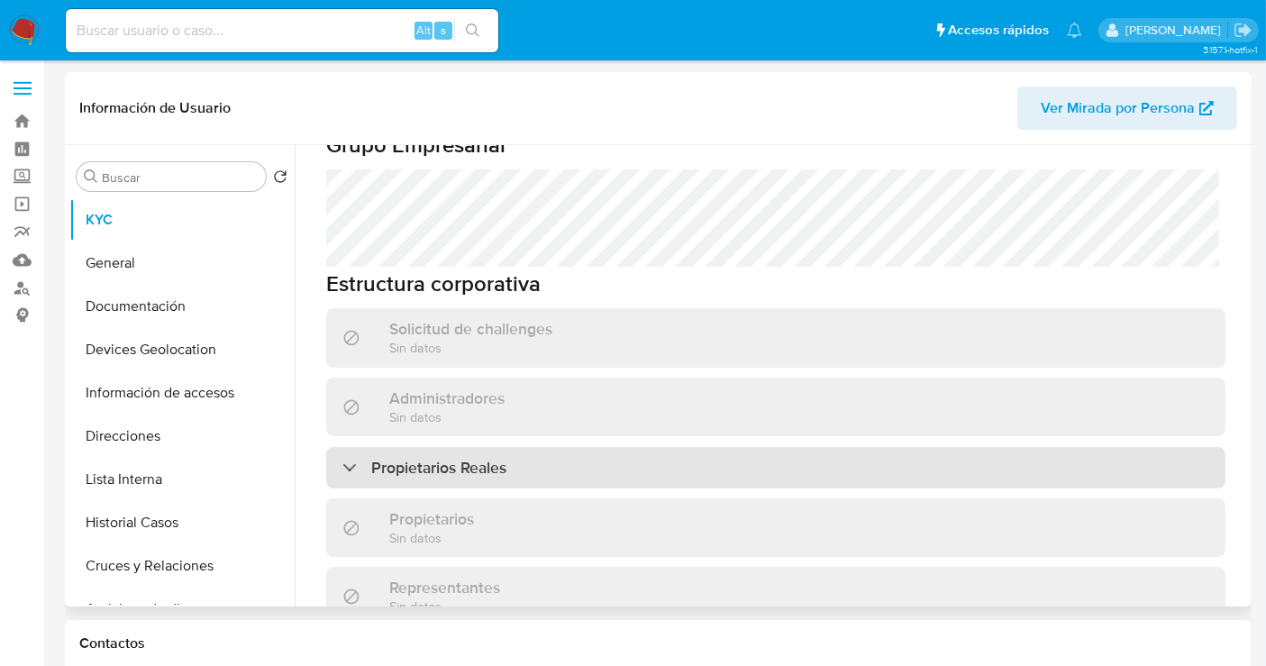
click at [487, 458] on h3 "Propietarios Reales" at bounding box center [438, 468] width 135 height 20
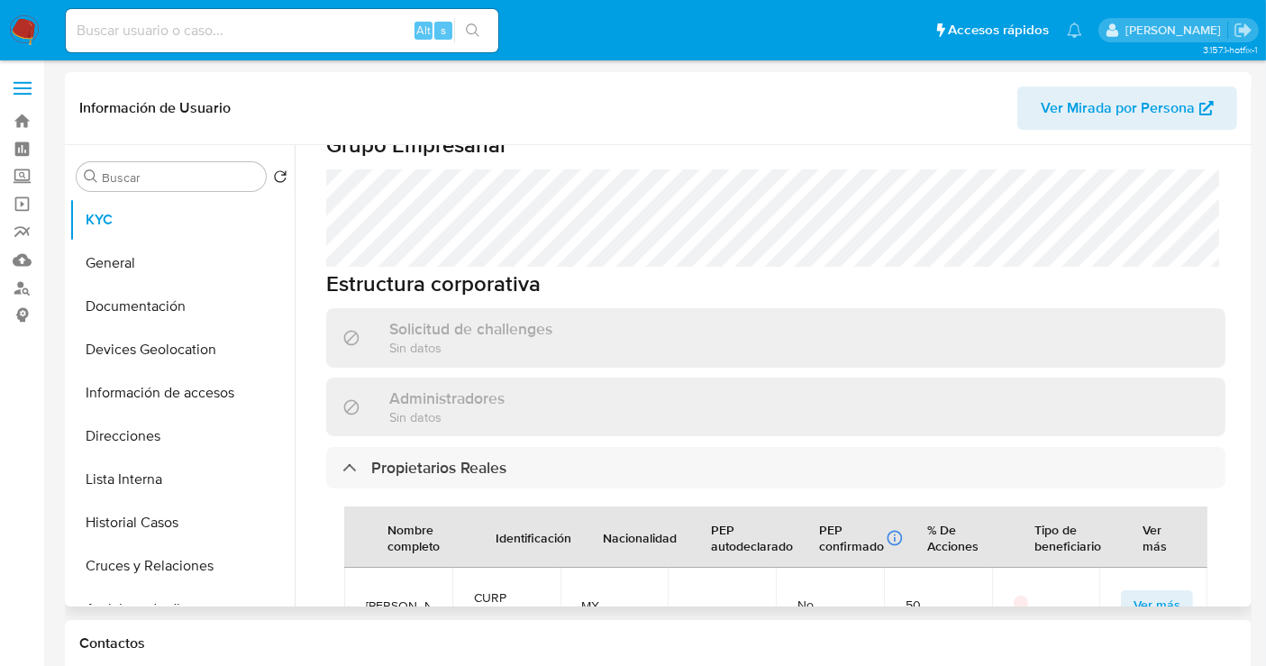
scroll to position [1155, 0]
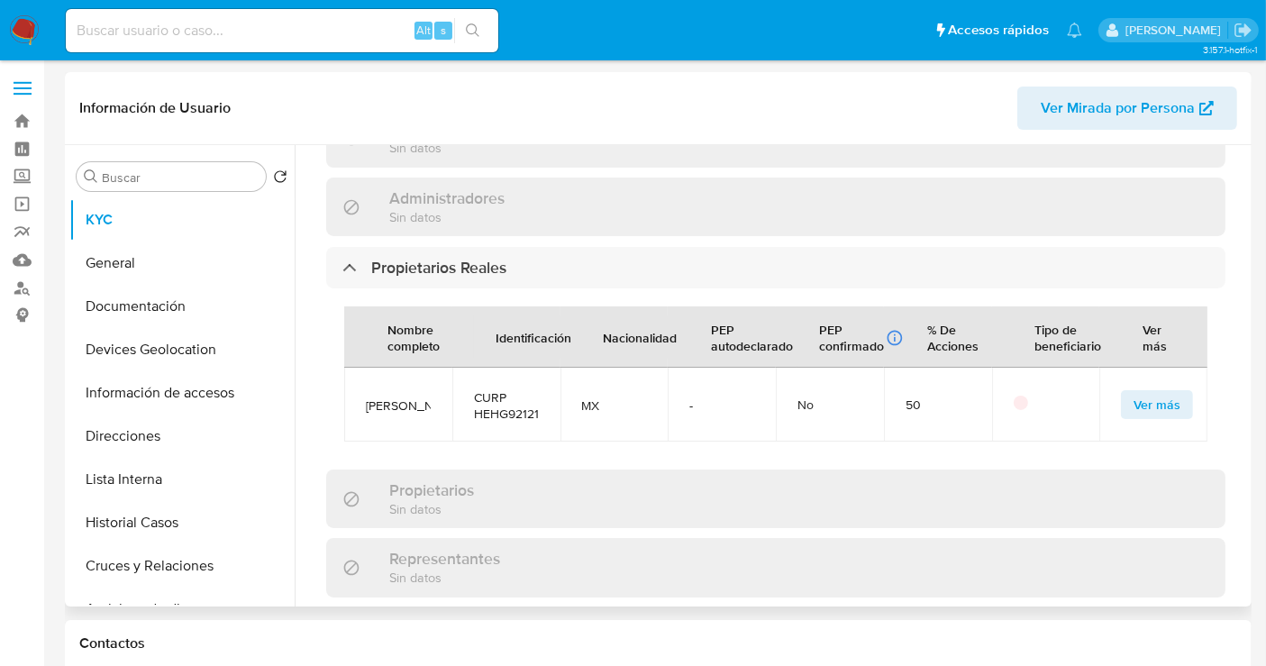
click at [394, 397] on span "GUADALUPE ALEJNDRO HERNANDEZ HERNANDEZ" at bounding box center [398, 405] width 65 height 16
copy span "GUADALUPE ALEJNDRO HERNANDEZ HERNANDEZ"
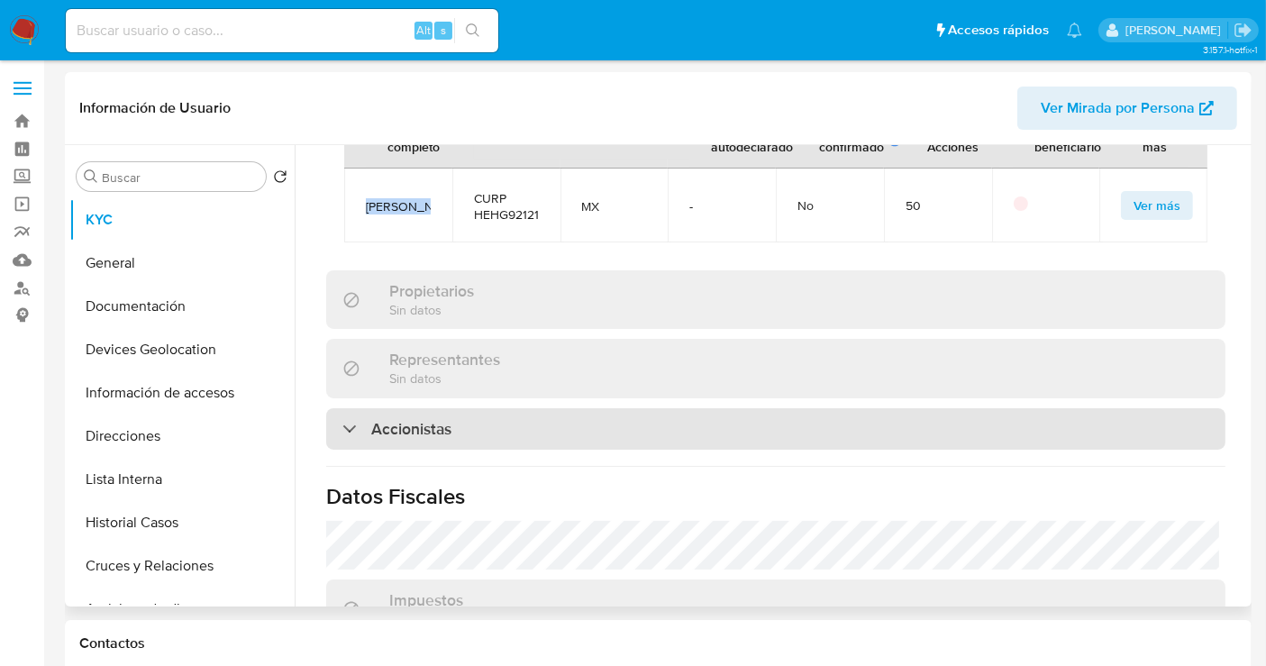
scroll to position [1355, 0]
click at [461, 407] on div "Accionistas" at bounding box center [775, 427] width 899 height 41
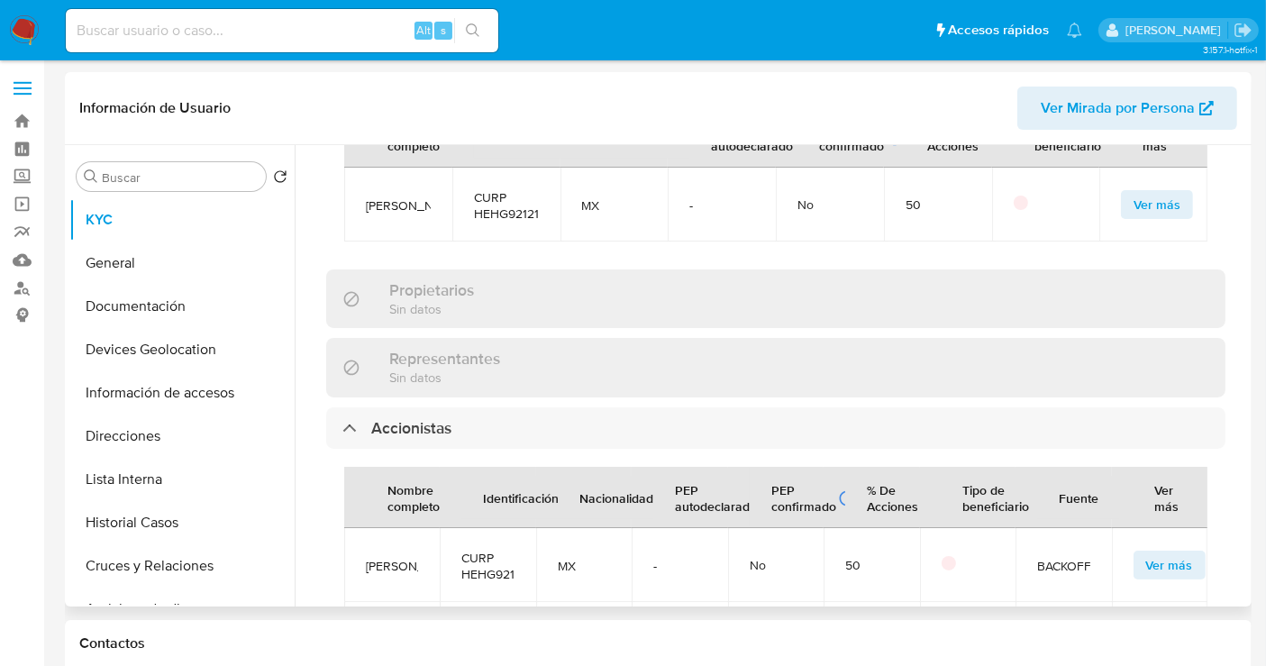
click at [391, 558] on span "GUADALUPE ALEJNDRO HERNANDEZ HERNANDEZ" at bounding box center [392, 566] width 52 height 16
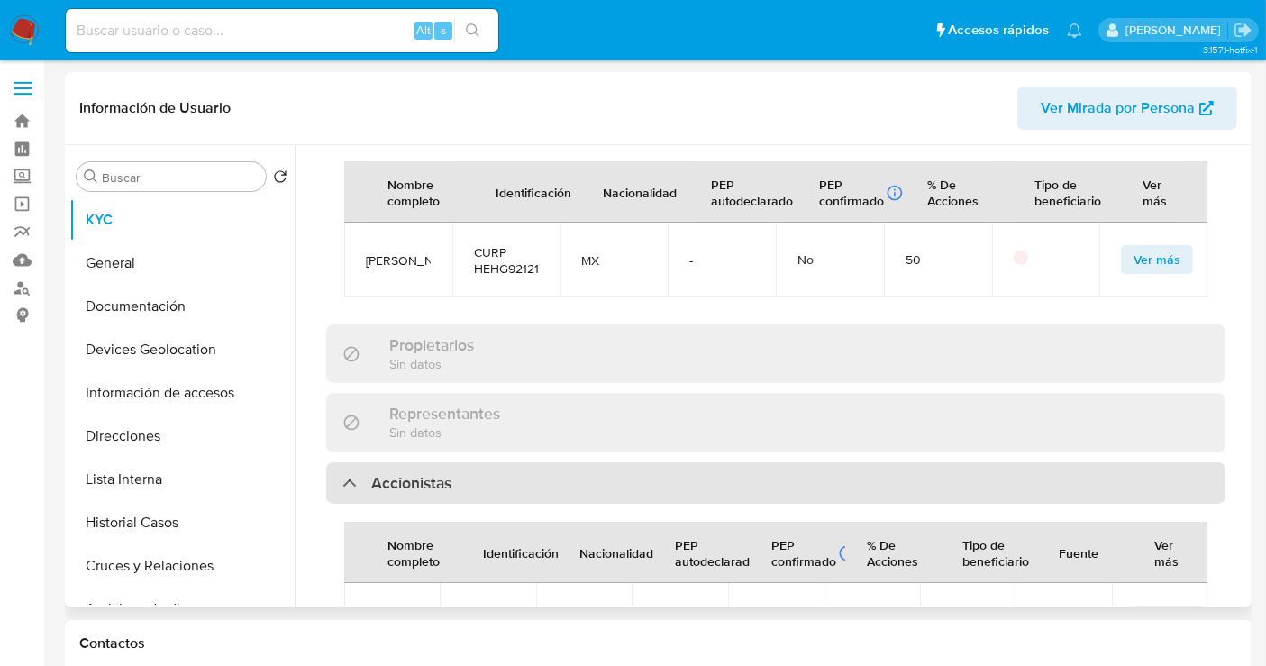
scroll to position [1255, 0]
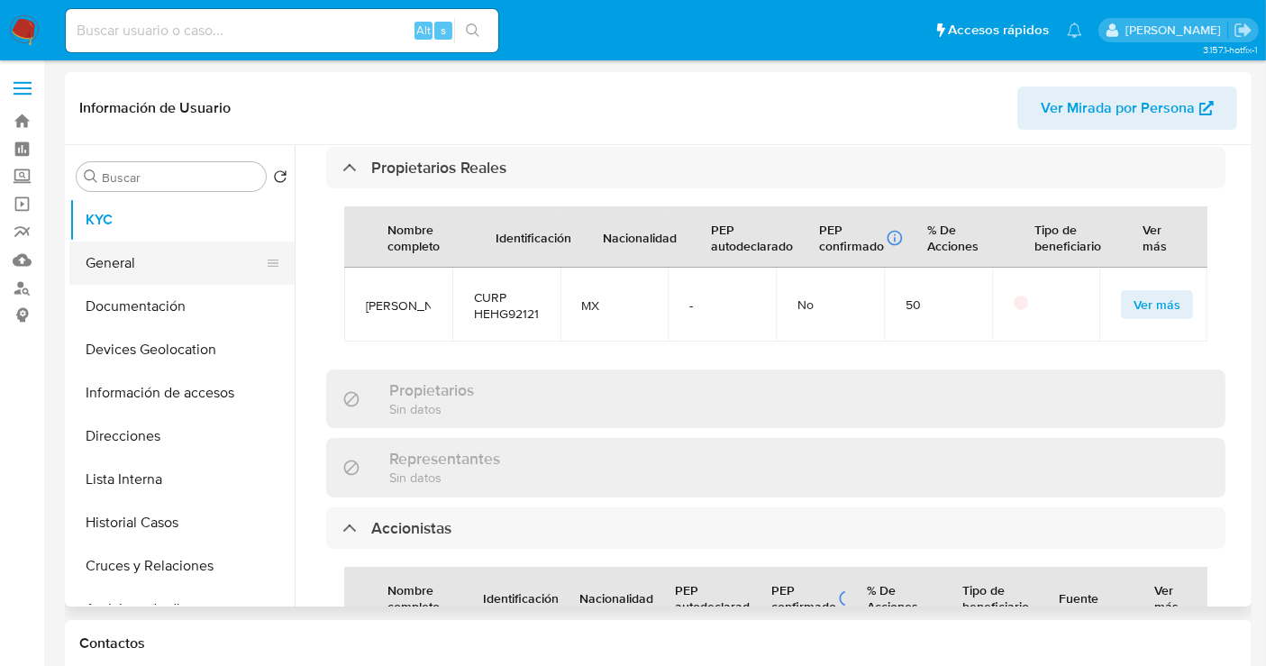
click at [136, 267] on button "General" at bounding box center [174, 263] width 211 height 43
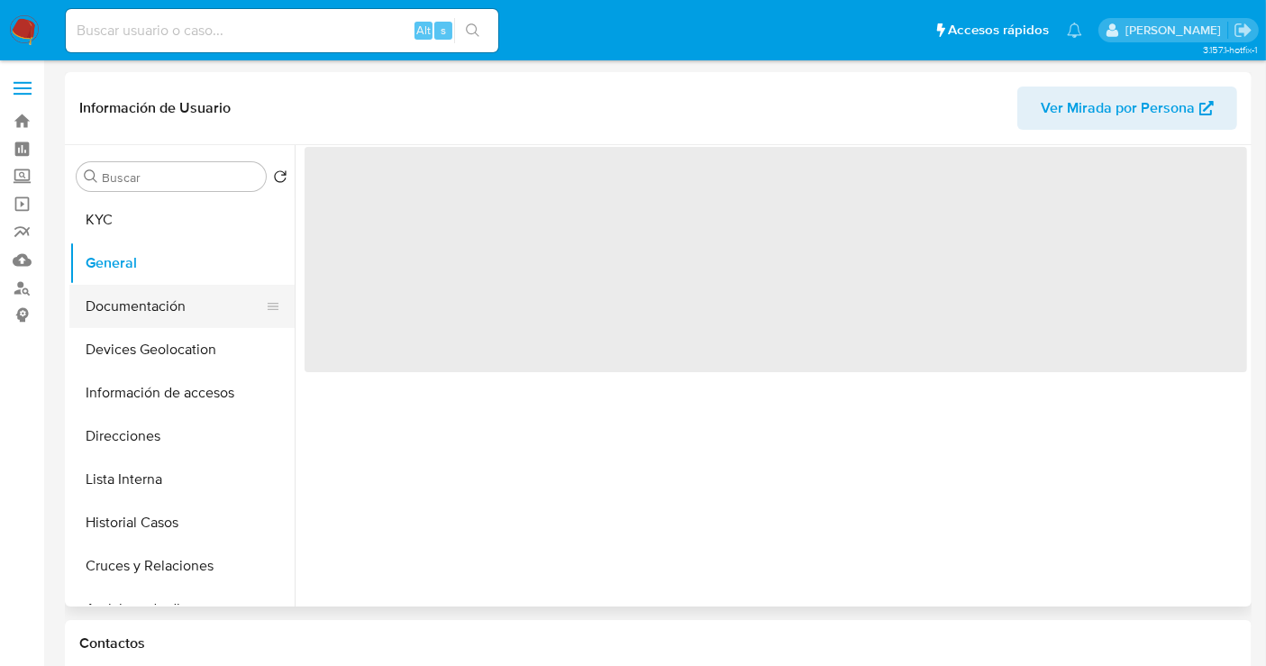
click at [154, 315] on button "Documentación" at bounding box center [174, 306] width 211 height 43
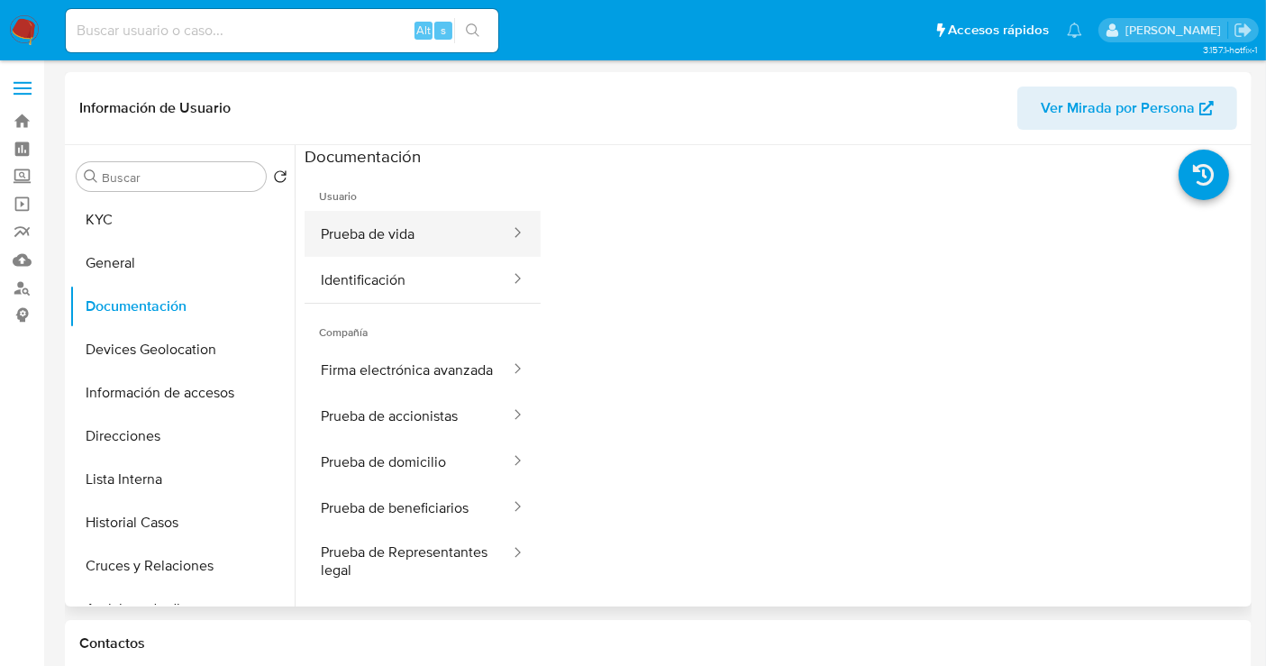
click at [411, 236] on button "Prueba de vida" at bounding box center [408, 234] width 207 height 46
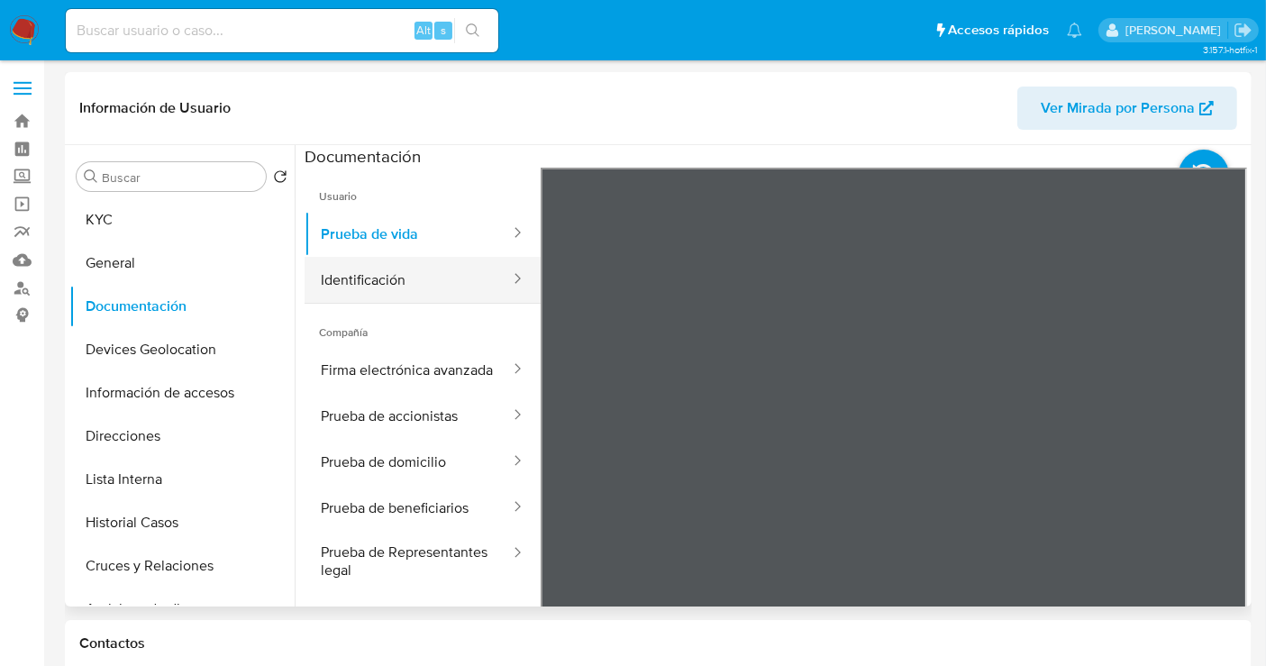
click at [377, 284] on button "Identificación" at bounding box center [408, 280] width 207 height 46
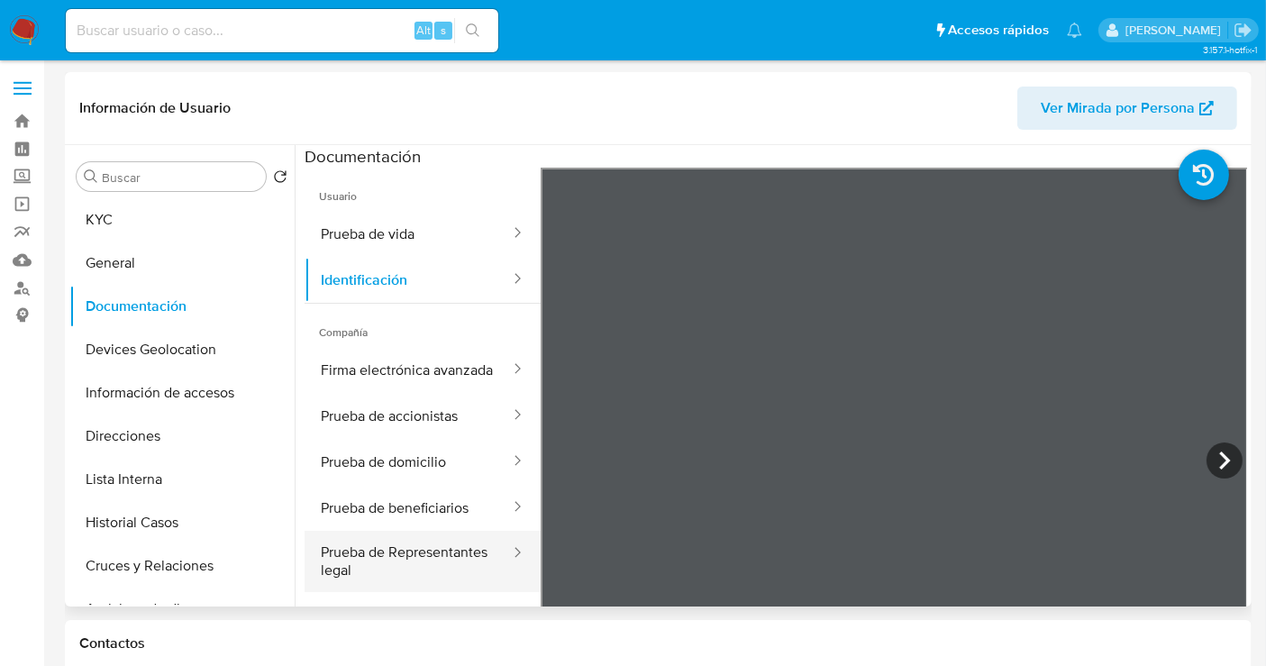
click at [375, 582] on button "Prueba de Representantes legal" at bounding box center [408, 561] width 207 height 61
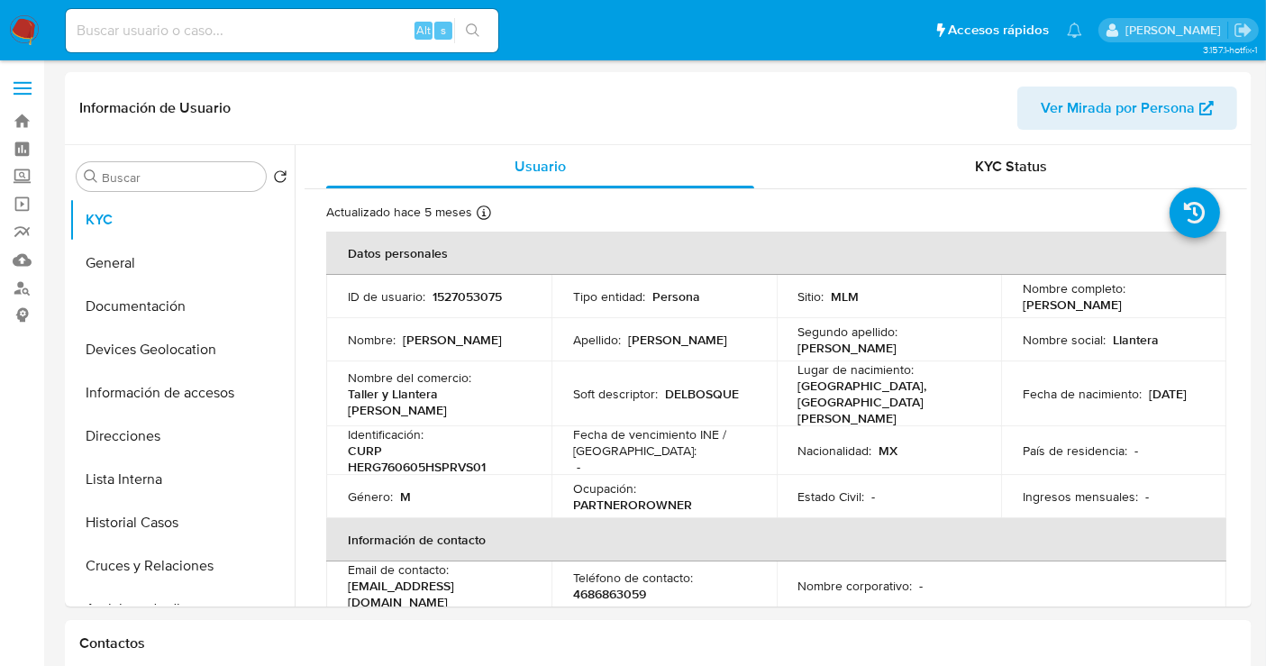
select select "10"
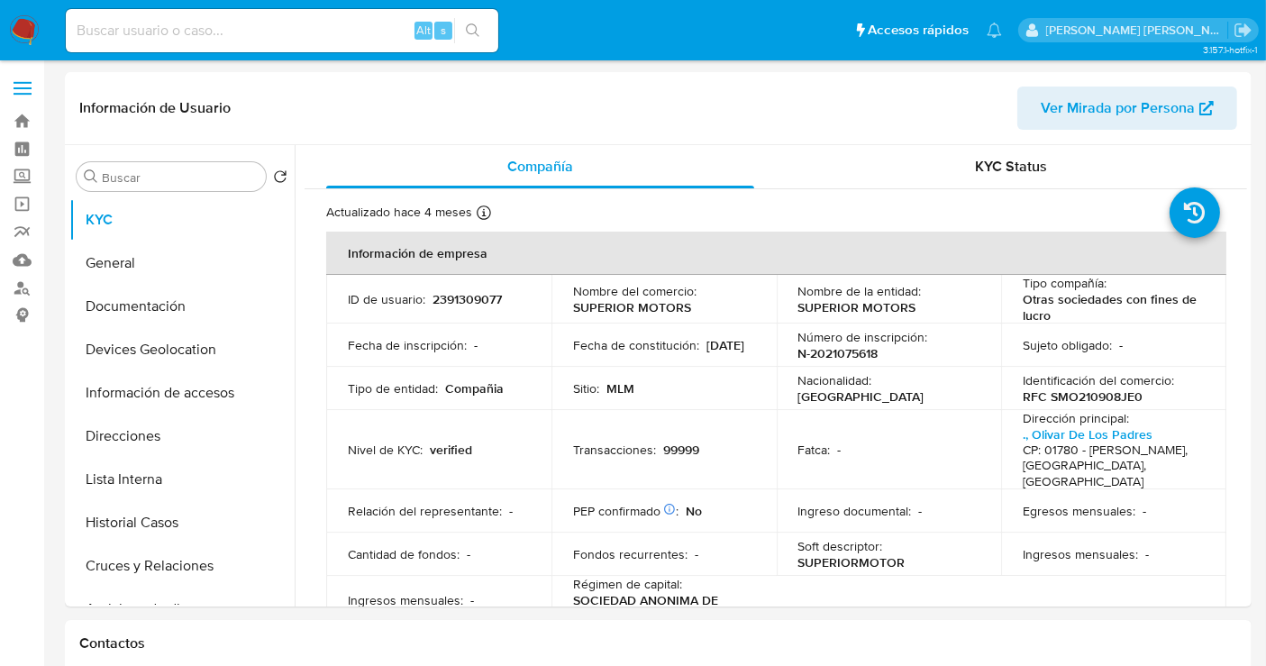
select select "10"
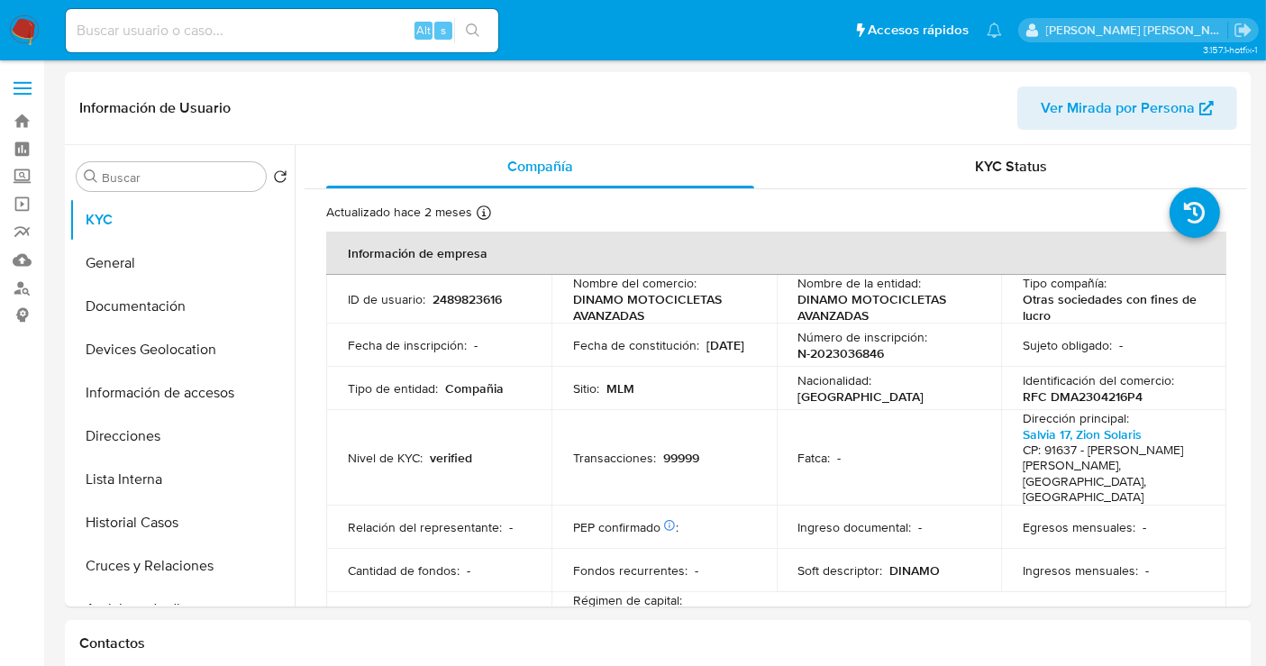
select select "10"
click at [471, 299] on p "2489823616" at bounding box center [467, 299] width 69 height 16
copy p "2489823616"
drag, startPoint x: 647, startPoint y: 317, endPoint x: 569, endPoint y: 300, distance: 80.3
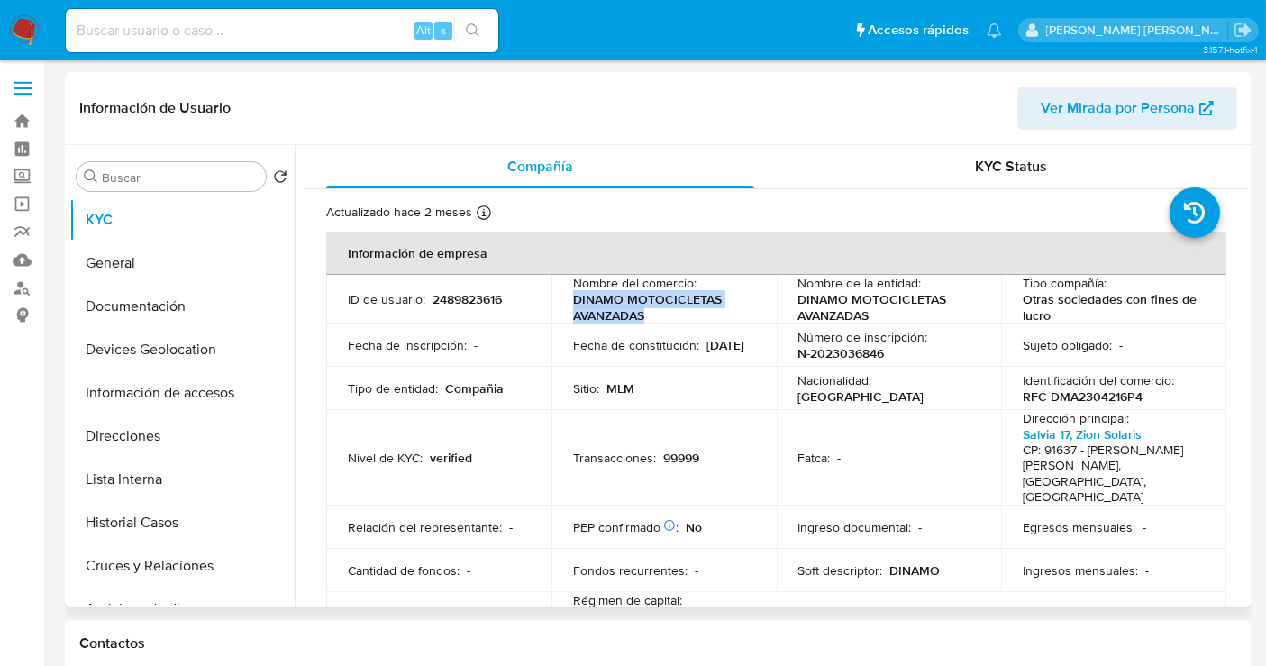
click at [569, 300] on td "Nombre del comercio : DINAMO MOTOCICLETAS AVANZADAS" at bounding box center [664, 299] width 225 height 49
copy p "DINAMO MOTOCICLETAS AVANZADAS"
click at [161, 315] on button "Documentación" at bounding box center [174, 306] width 211 height 43
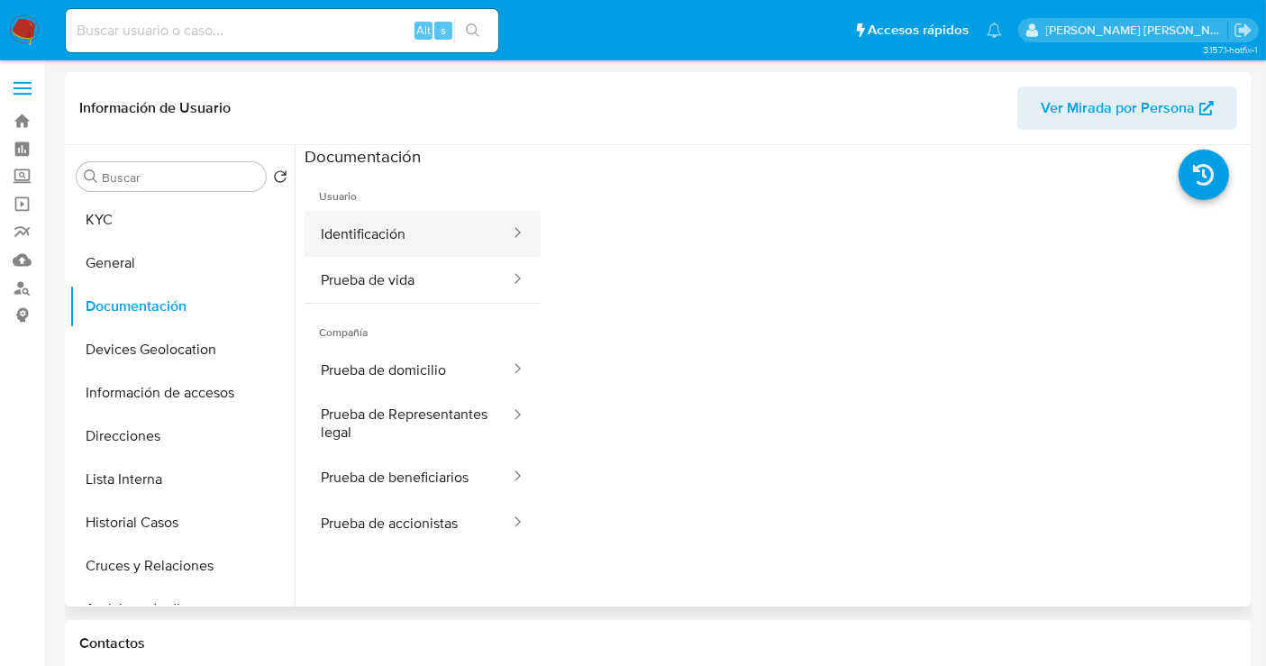
click at [422, 225] on button "Identificación" at bounding box center [408, 234] width 207 height 46
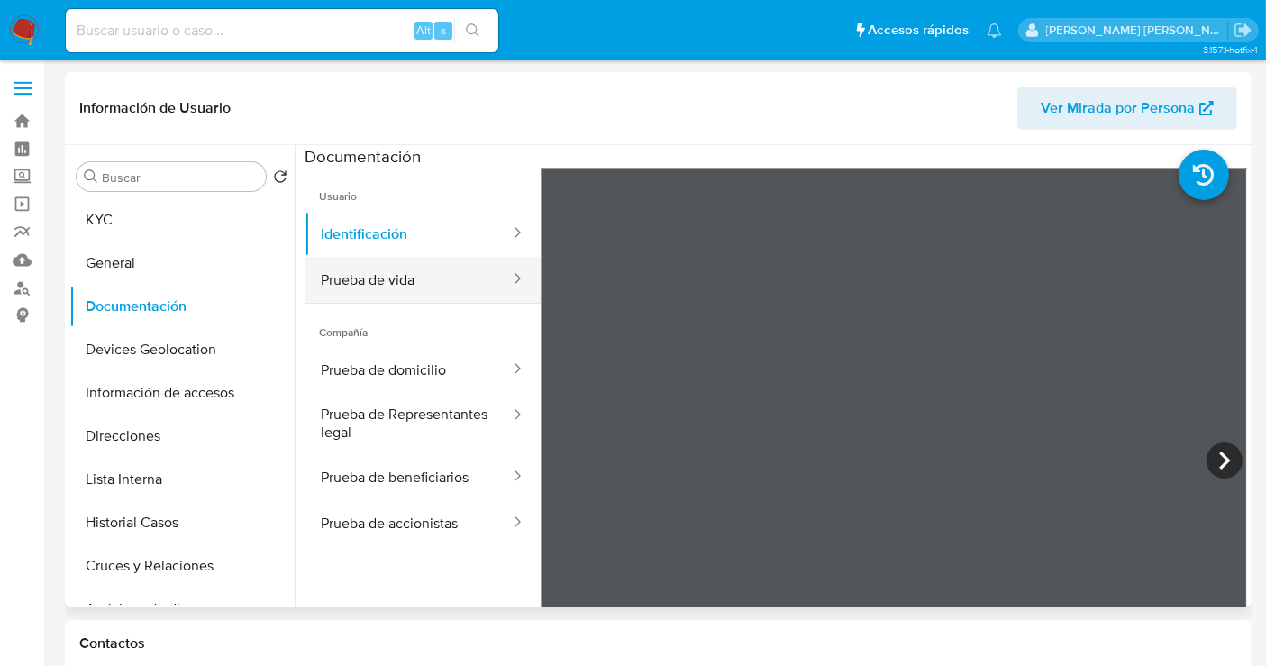
click at [361, 279] on button "Prueba de vida" at bounding box center [408, 280] width 207 height 46
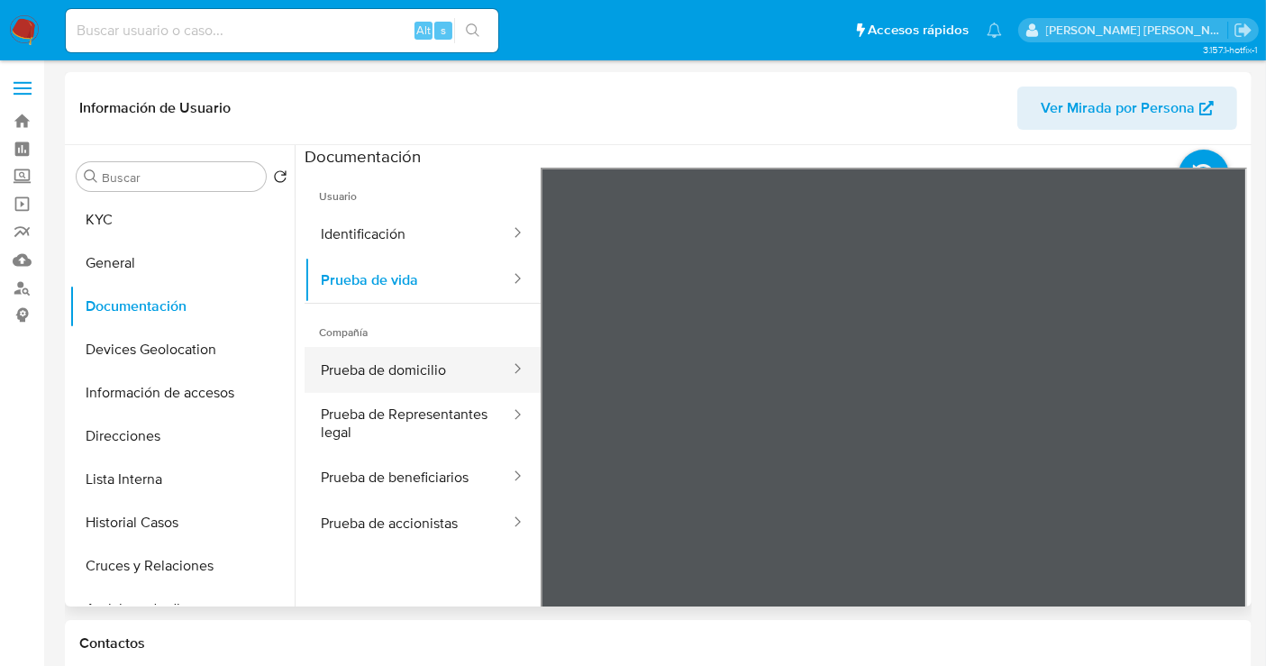
click at [415, 379] on button "Prueba de domicilio" at bounding box center [408, 370] width 207 height 46
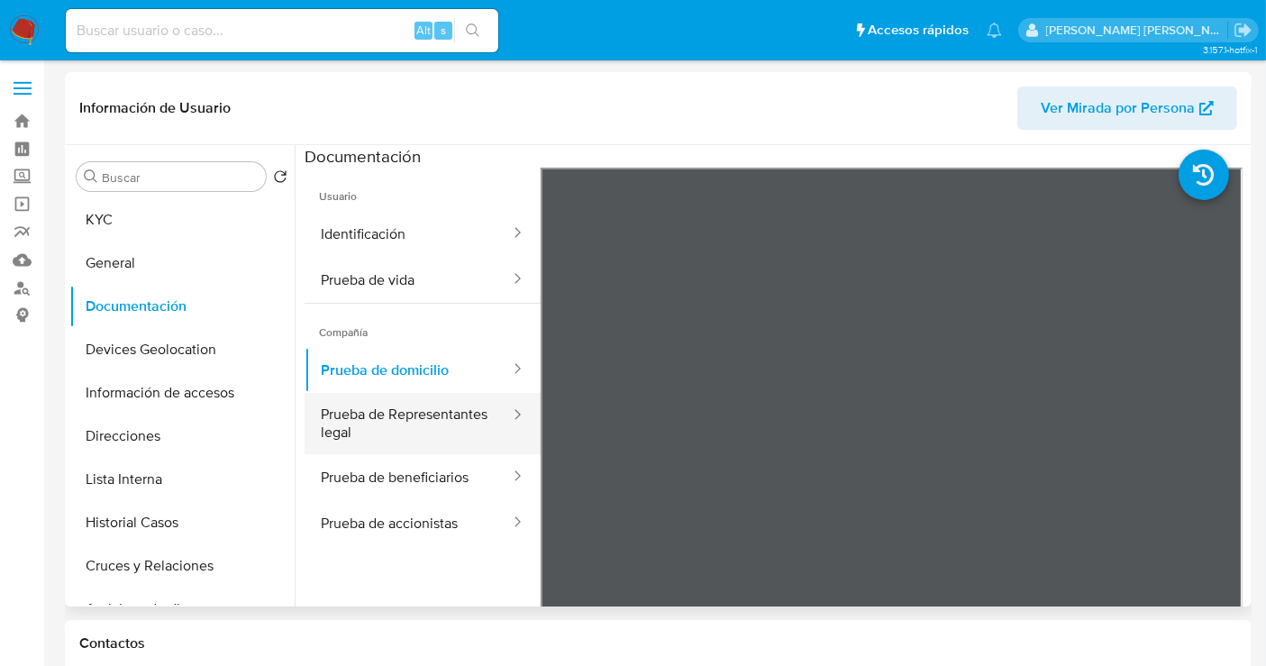
click at [388, 428] on button "Prueba de Representantes legal" at bounding box center [408, 423] width 207 height 61
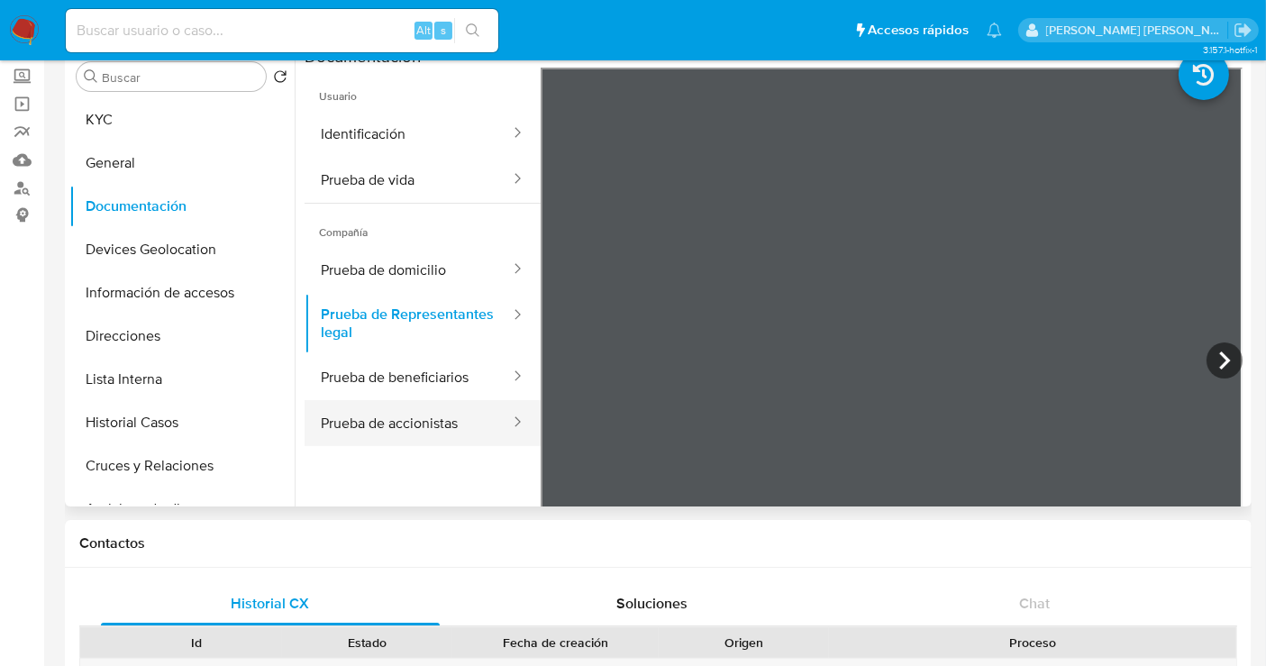
click at [375, 429] on button "Prueba de accionistas" at bounding box center [408, 423] width 207 height 46
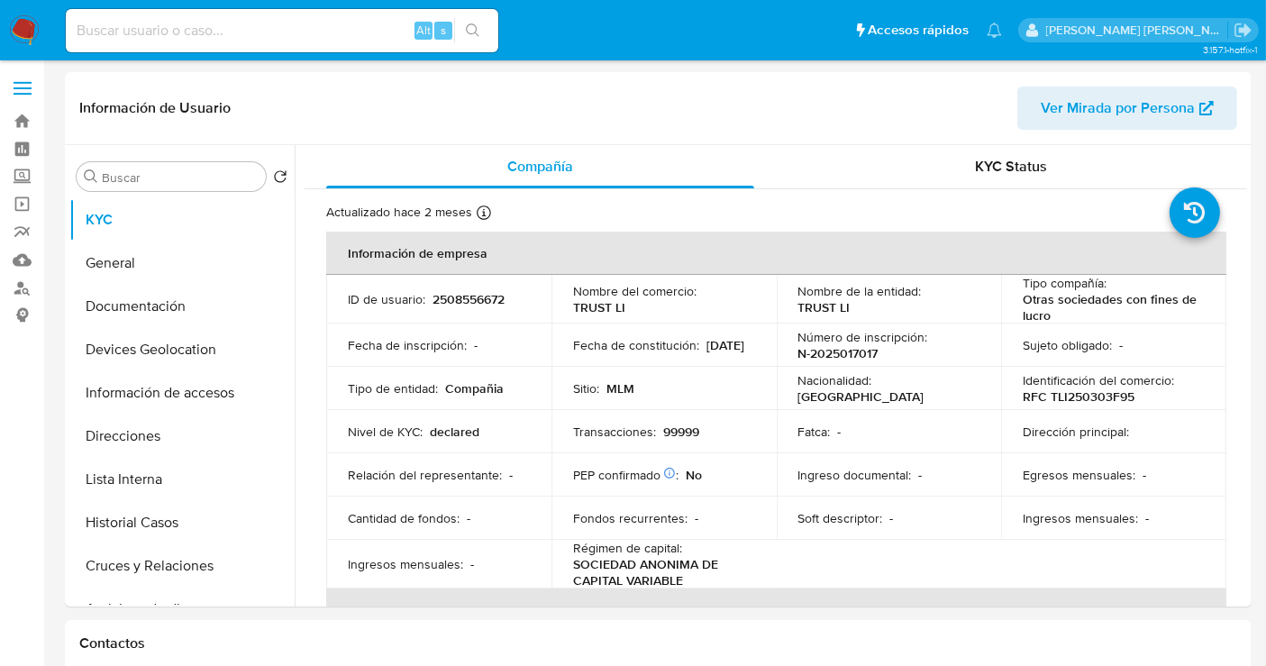
select select "10"
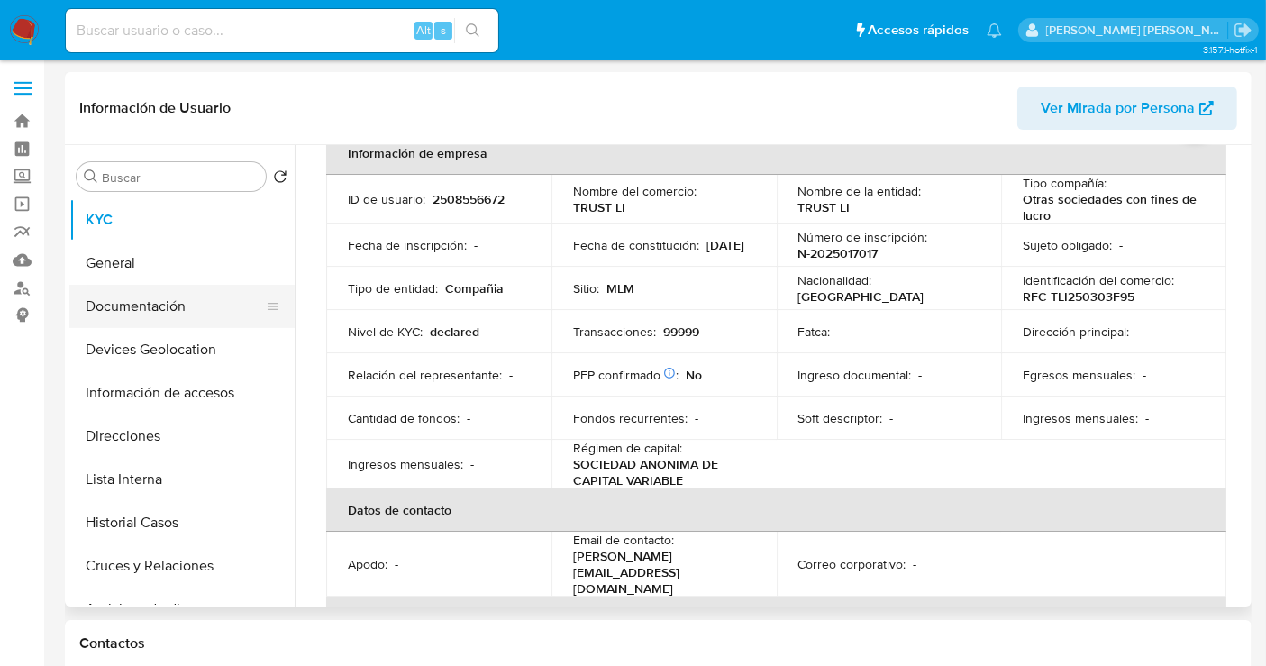
click at [135, 303] on button "Documentación" at bounding box center [174, 306] width 211 height 43
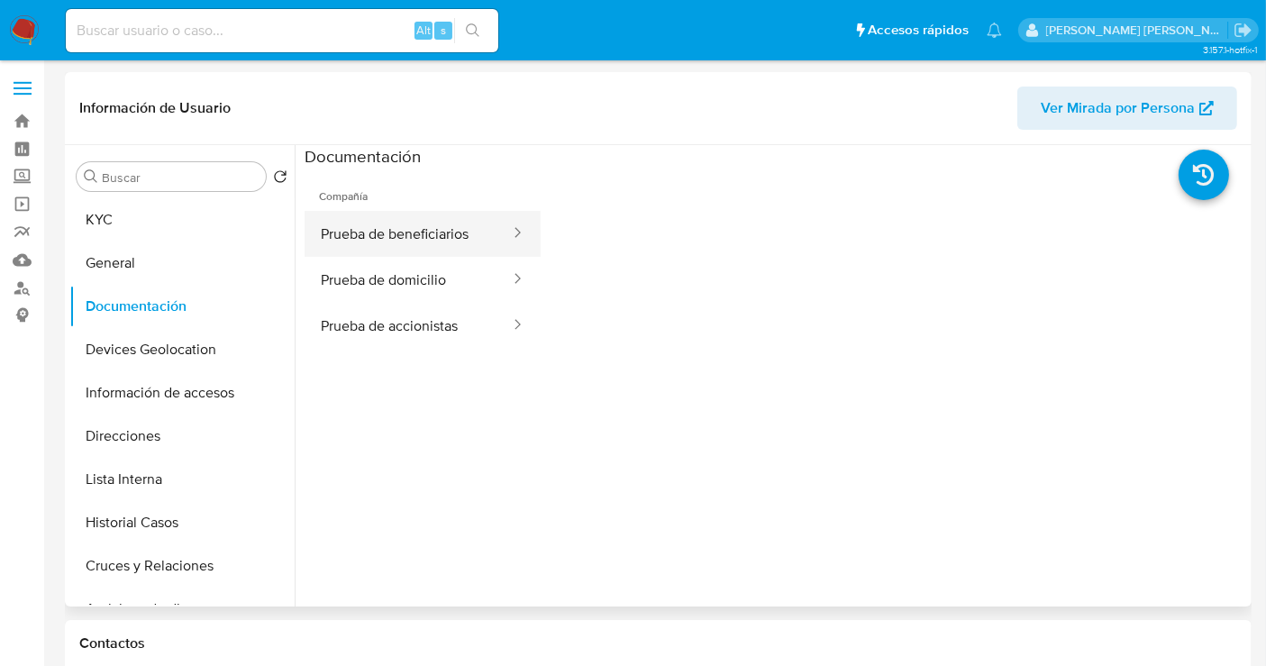
click at [378, 245] on button "Prueba de beneficiarios" at bounding box center [408, 234] width 207 height 46
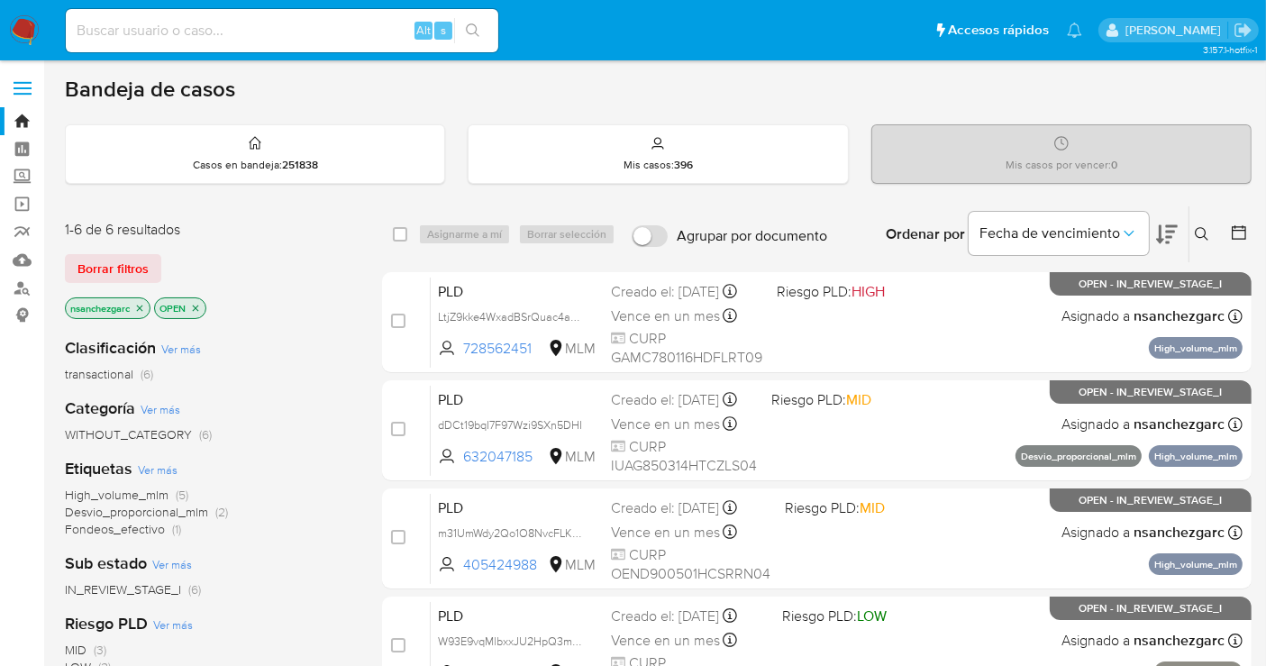
click at [24, 25] on img at bounding box center [24, 30] width 31 height 31
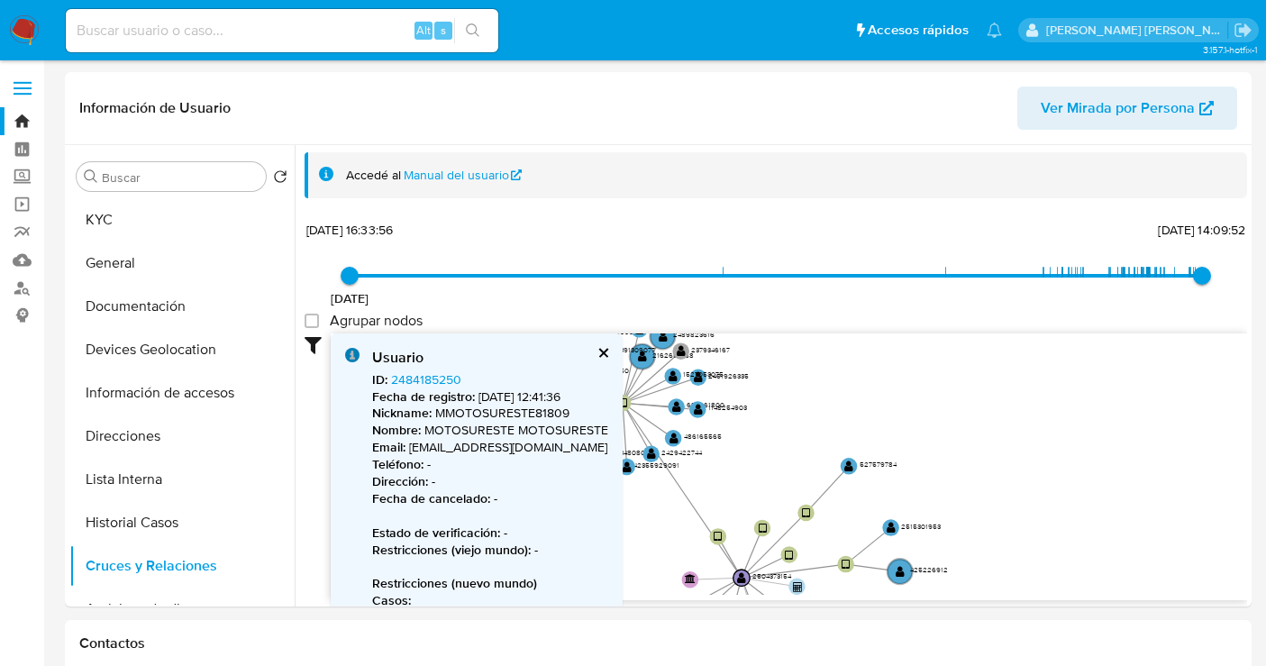
select select "10"
click at [682, 447] on text "2429422744" at bounding box center [682, 452] width 41 height 11
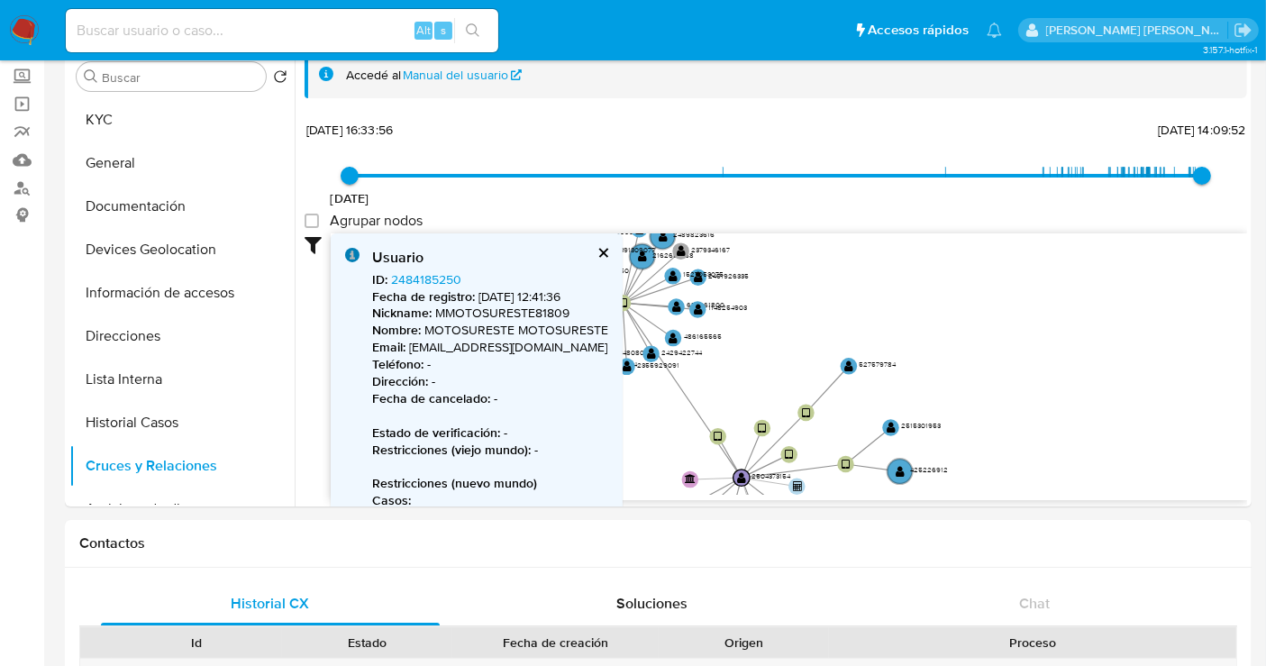
scroll to position [260, 0]
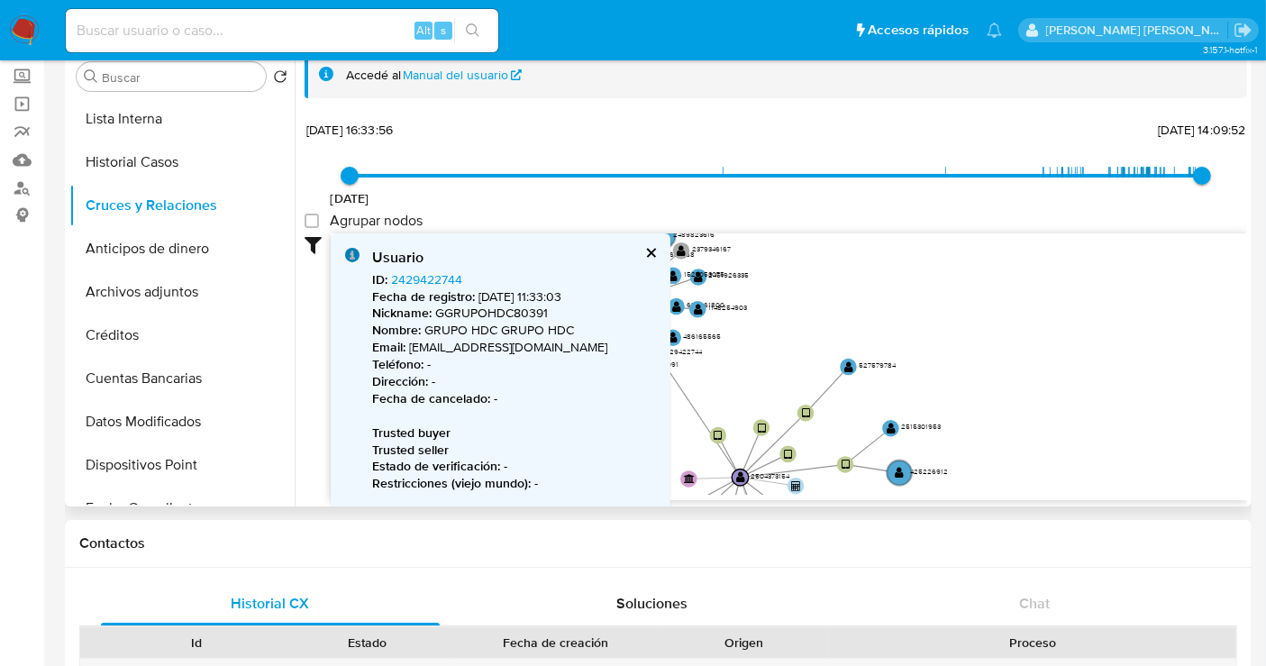
click at [645, 250] on button "cerrar" at bounding box center [650, 253] width 12 height 12
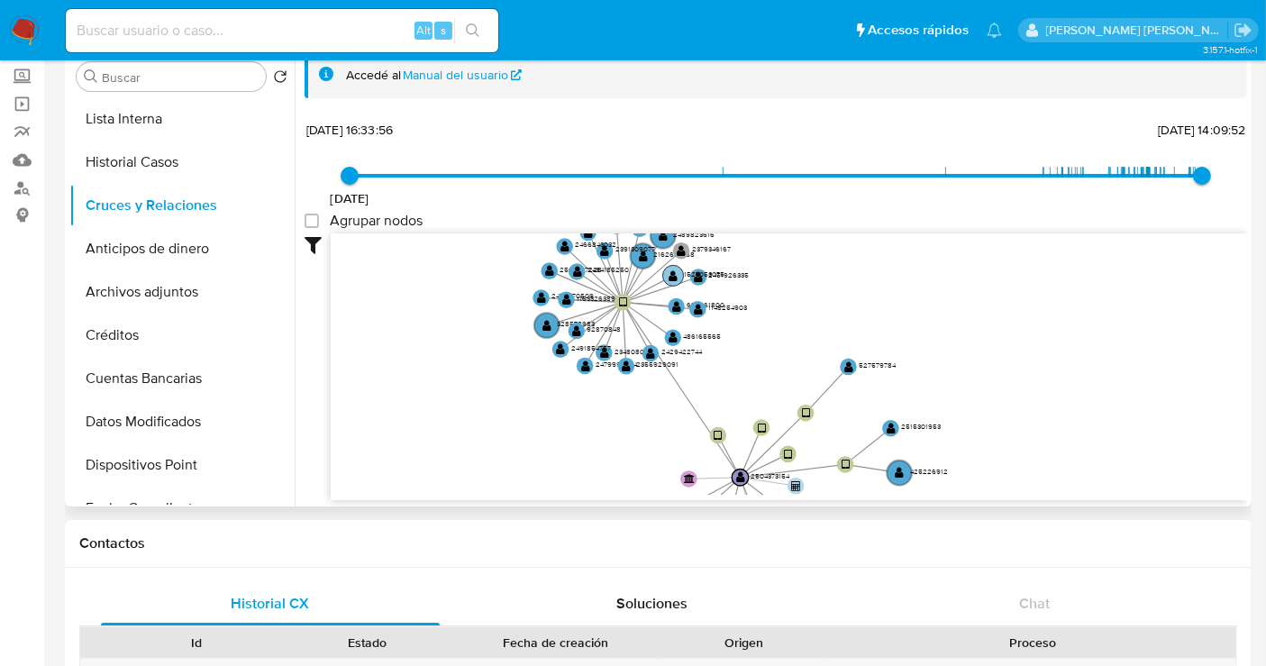
click at [721, 277] on text "1527053075" at bounding box center [704, 274] width 41 height 11
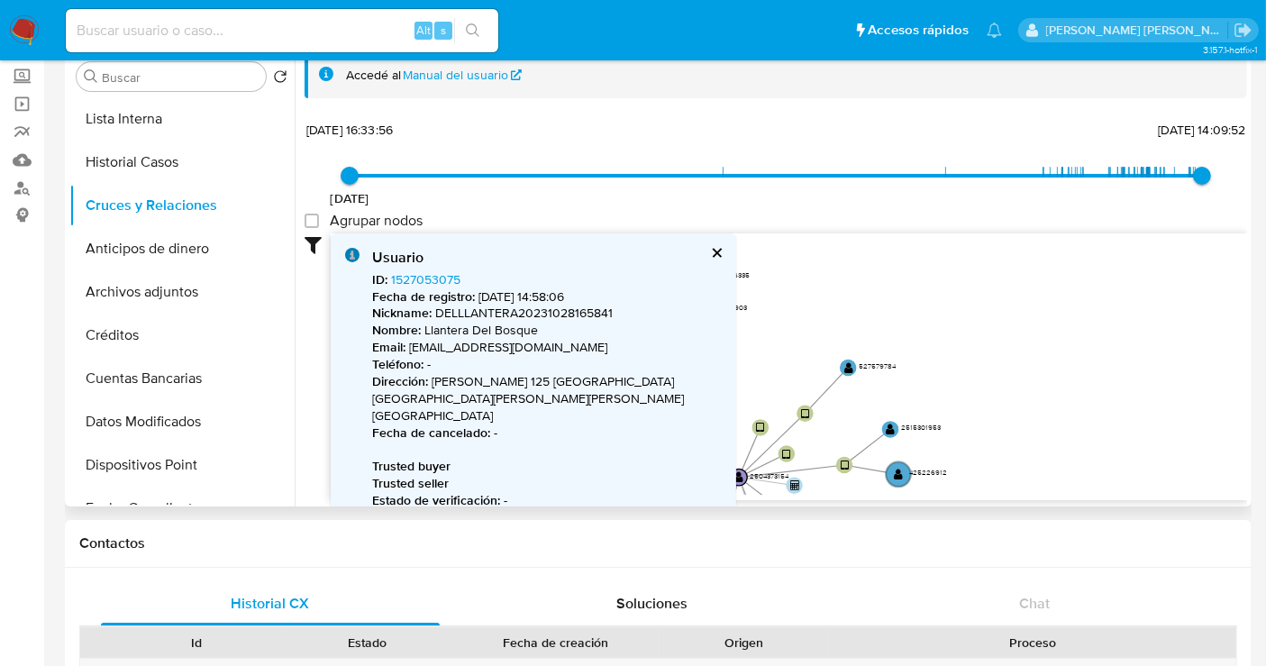
click at [716, 253] on button "cerrar" at bounding box center [716, 253] width 12 height 12
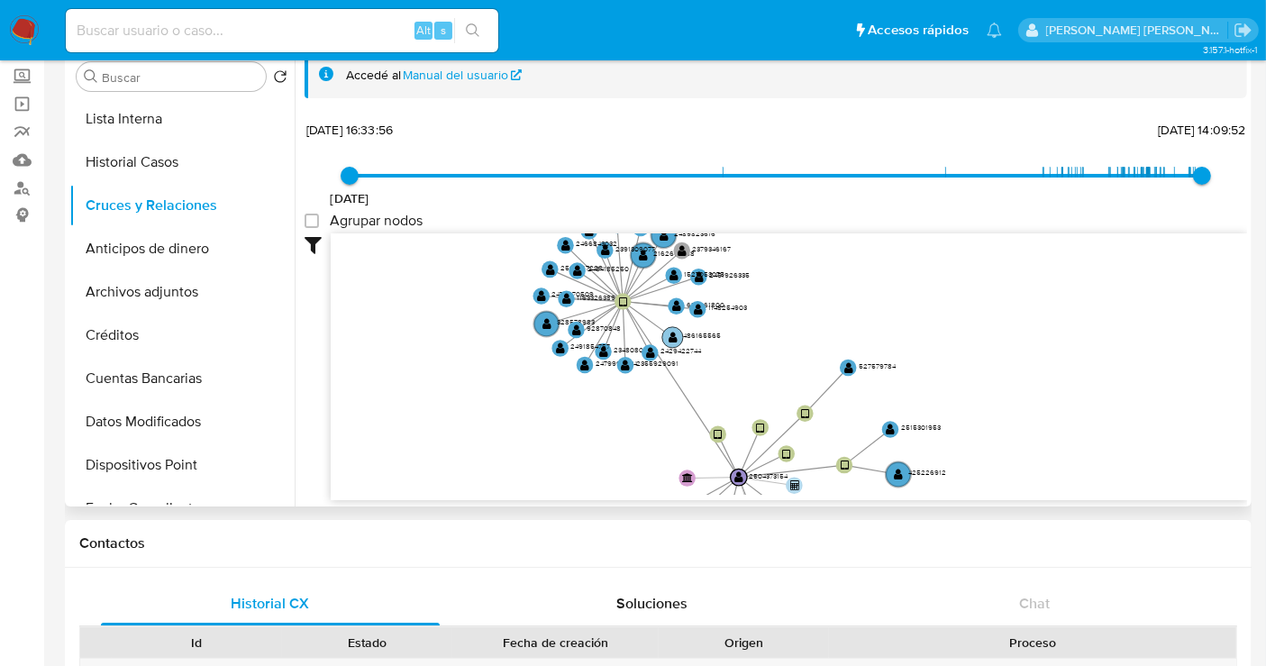
click at [702, 331] on text "486165565" at bounding box center [702, 335] width 38 height 11
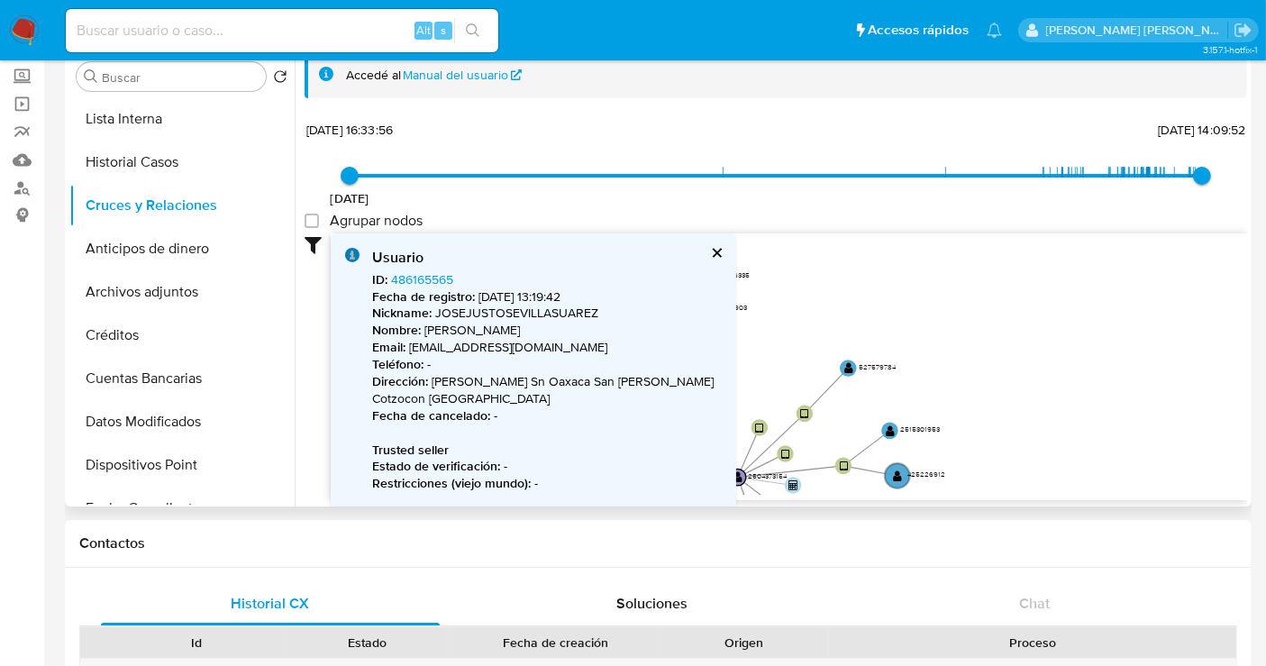
click at [718, 254] on button "cerrar" at bounding box center [716, 253] width 12 height 12
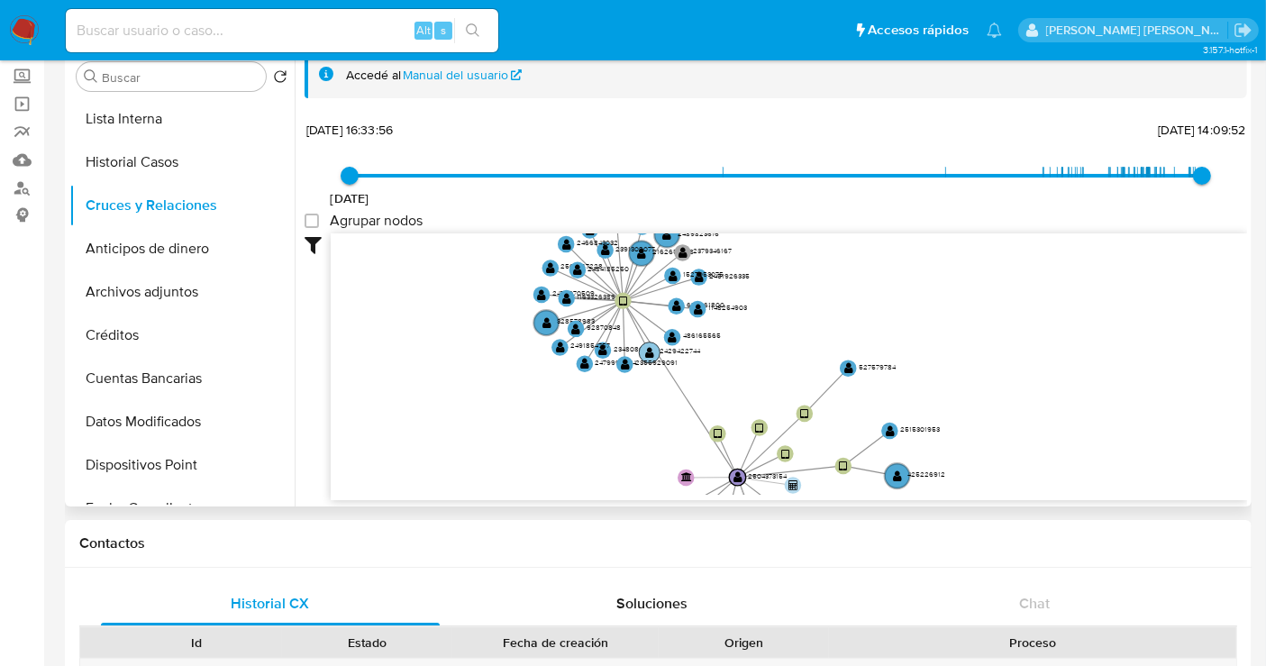
click at [678, 351] on text "2429422744" at bounding box center [680, 350] width 41 height 11
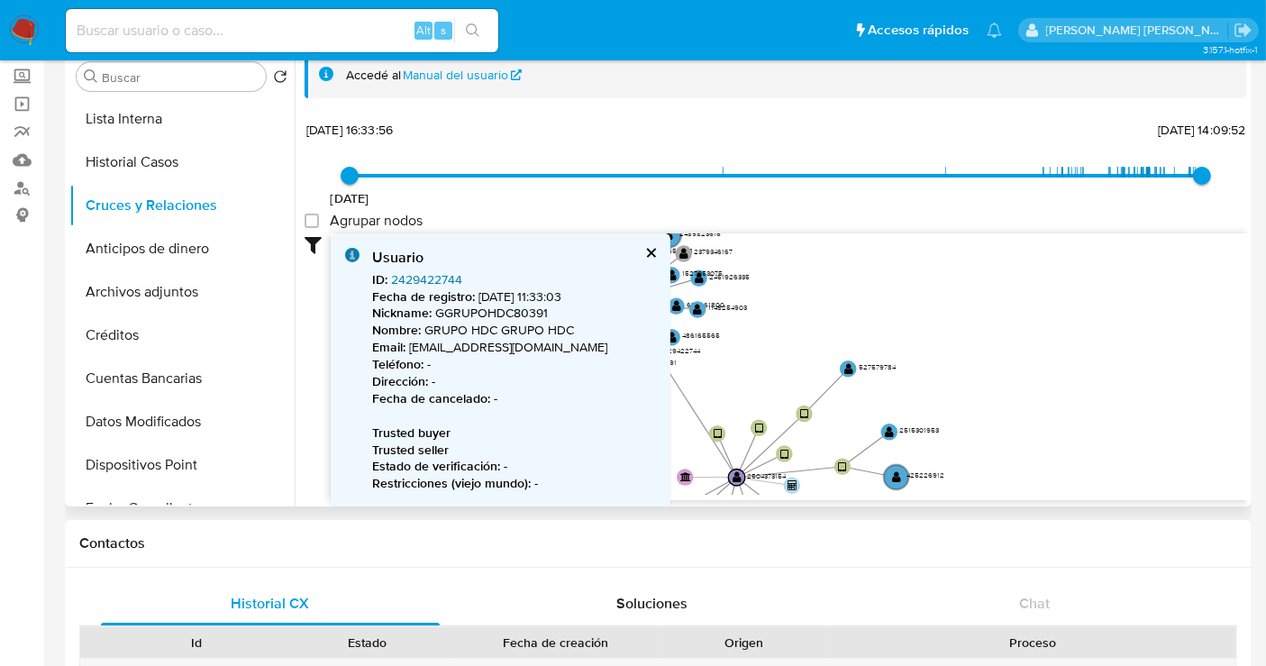
click at [424, 275] on link "2429422744" at bounding box center [426, 279] width 71 height 18
click at [644, 251] on button "cerrar" at bounding box center [650, 253] width 12 height 12
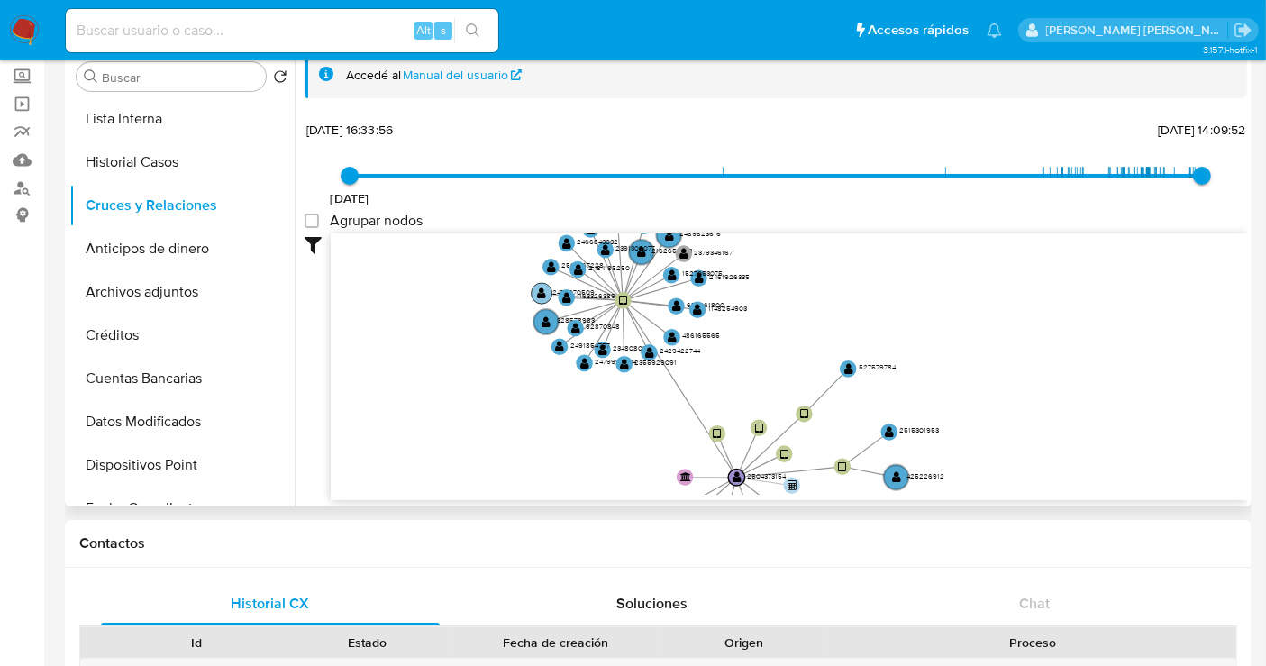
click at [580, 288] on text "2476070509" at bounding box center [573, 292] width 42 height 11
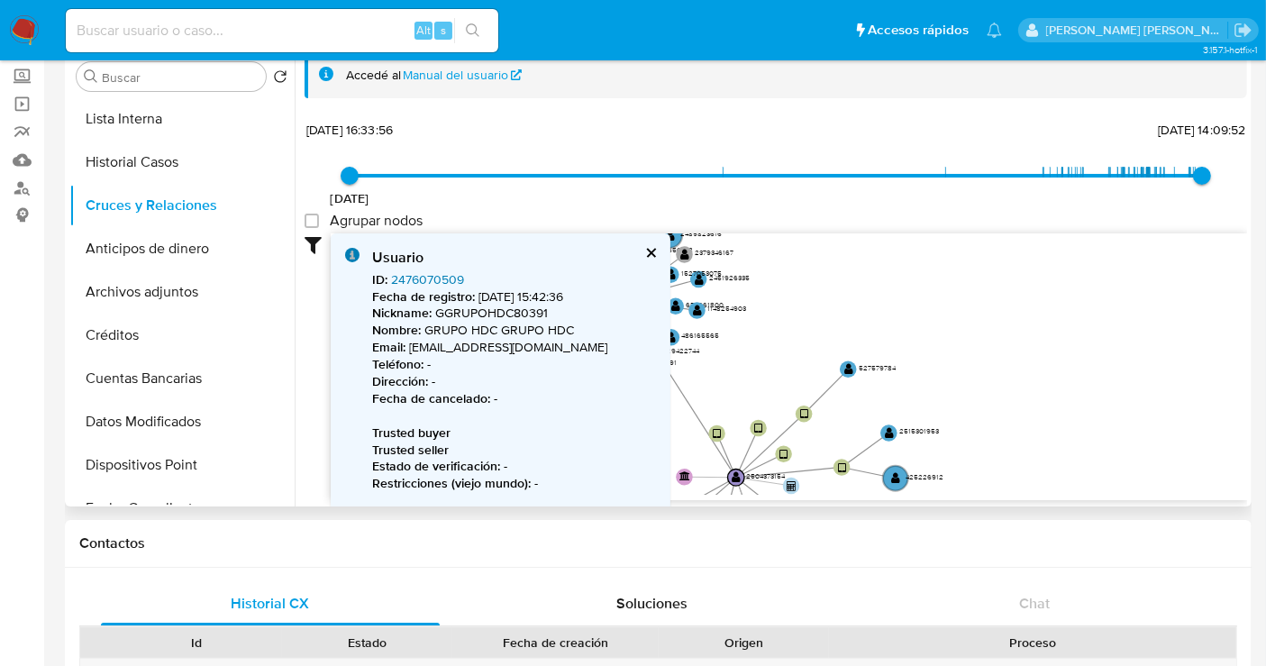
click at [423, 281] on link "2476070509" at bounding box center [427, 279] width 73 height 18
click at [22, 158] on link "Mulan" at bounding box center [107, 160] width 214 height 28
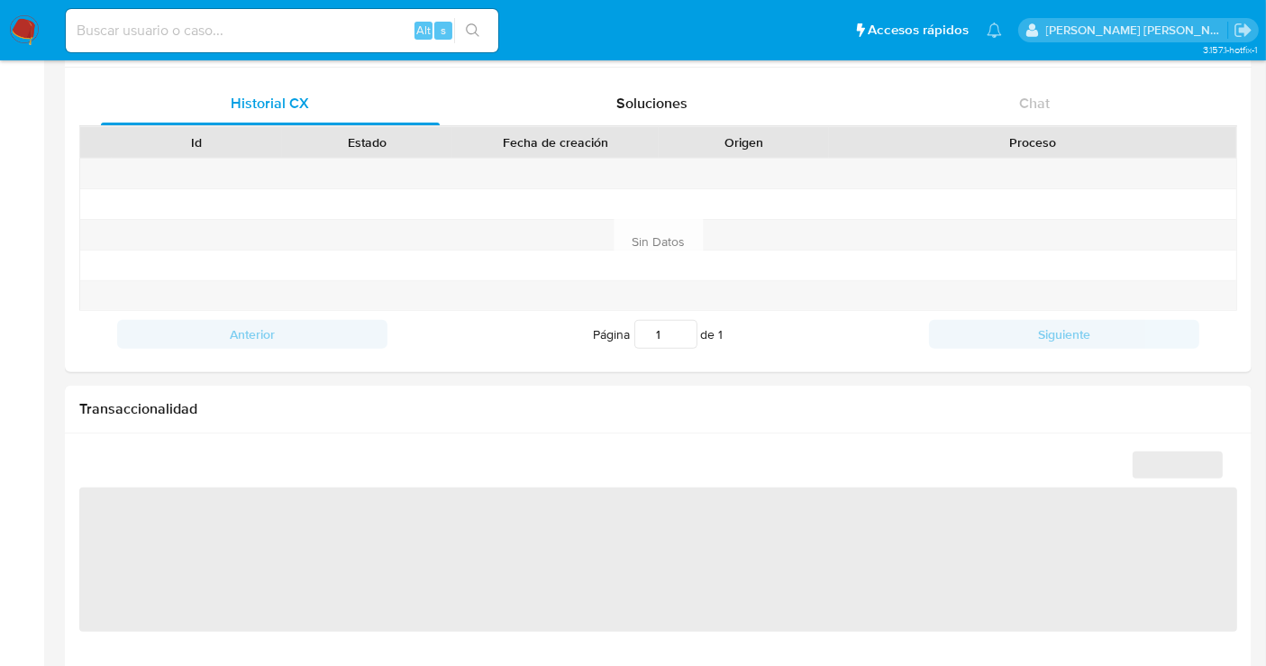
scroll to position [1101, 0]
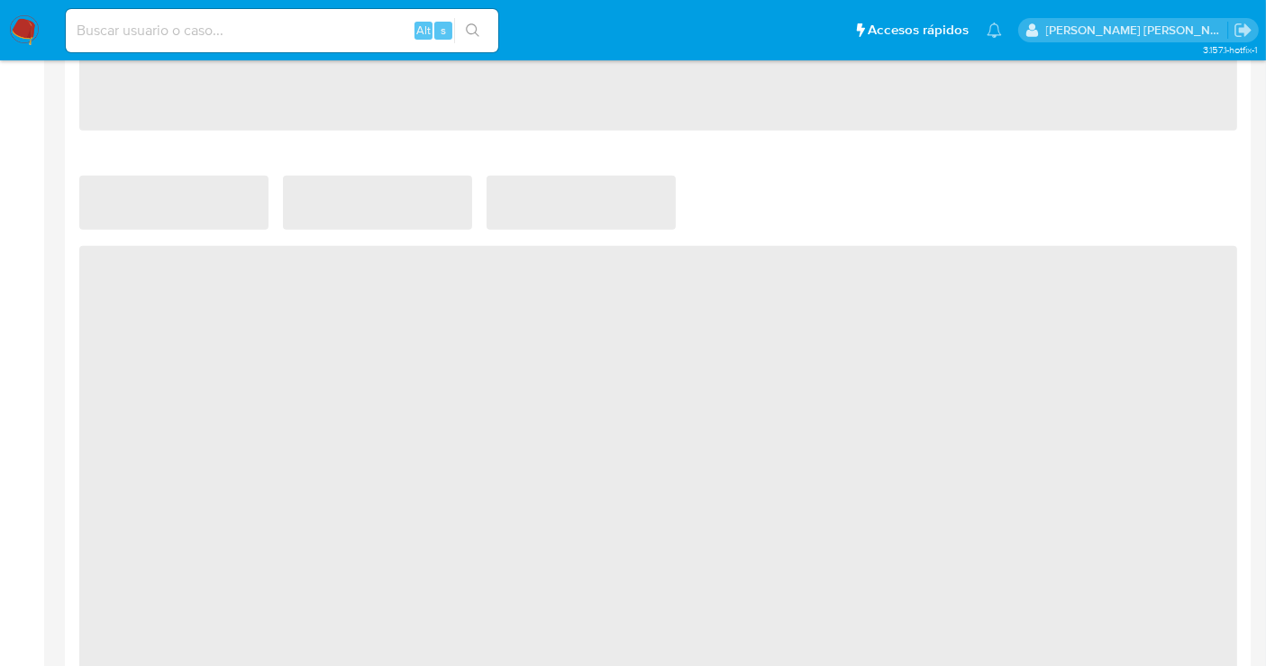
select select "10"
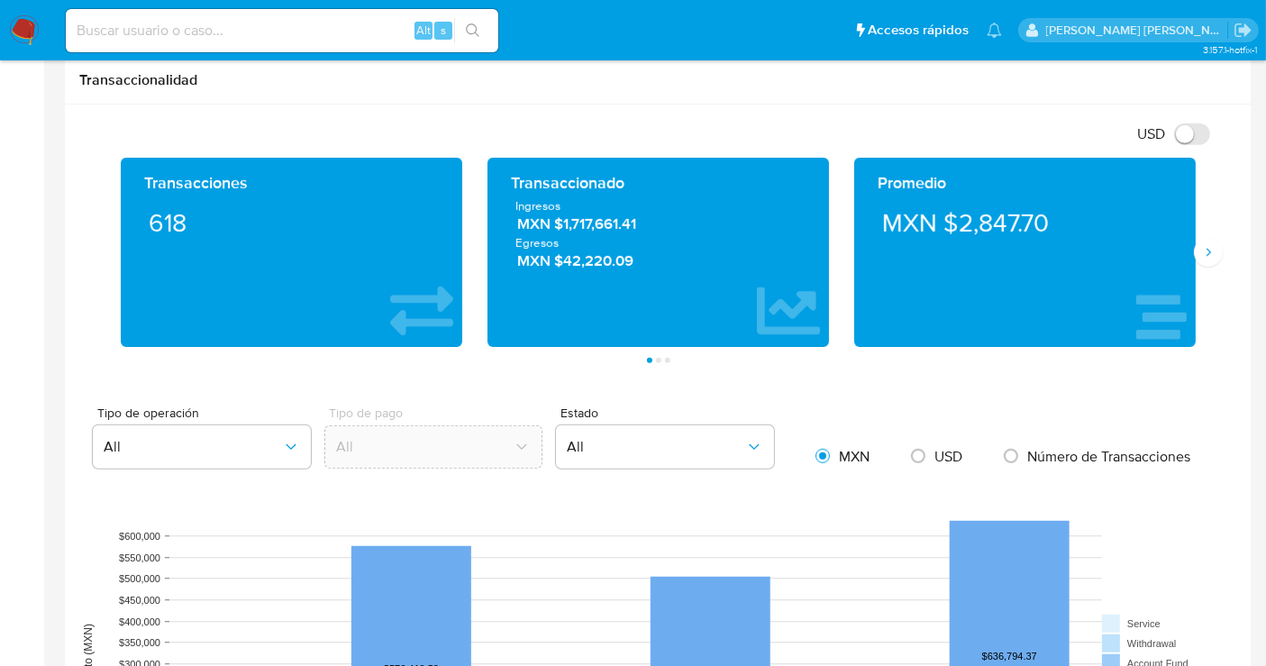
scroll to position [901, 0]
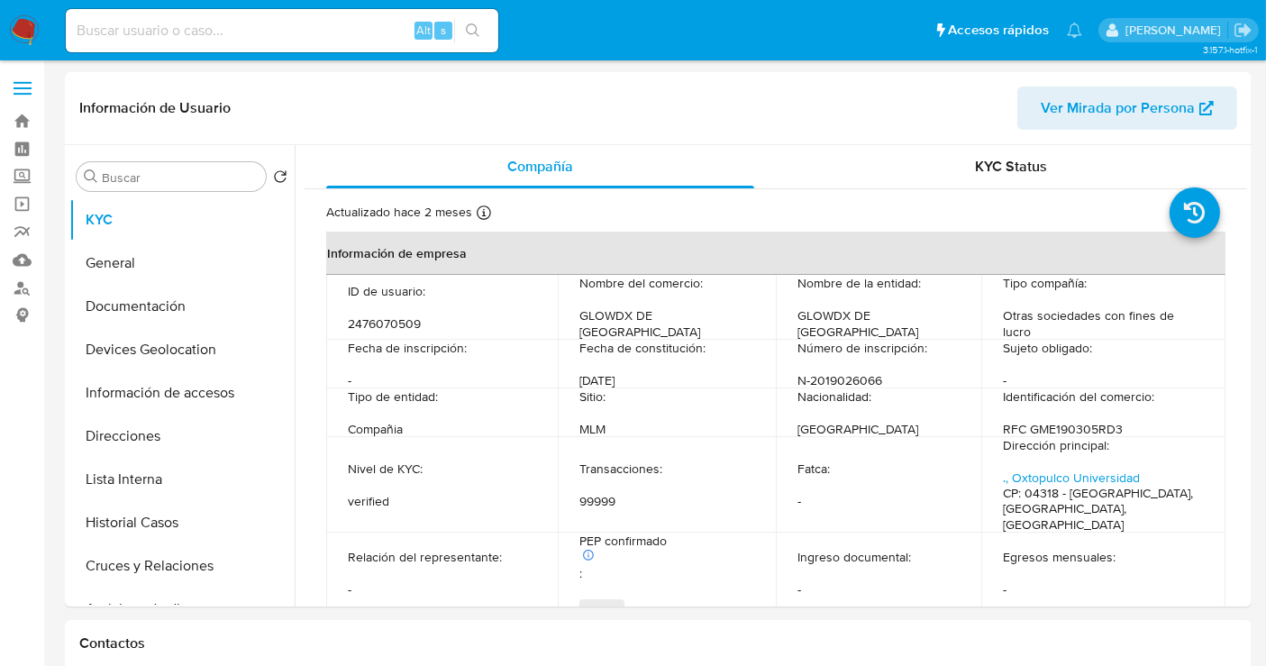
select select "10"
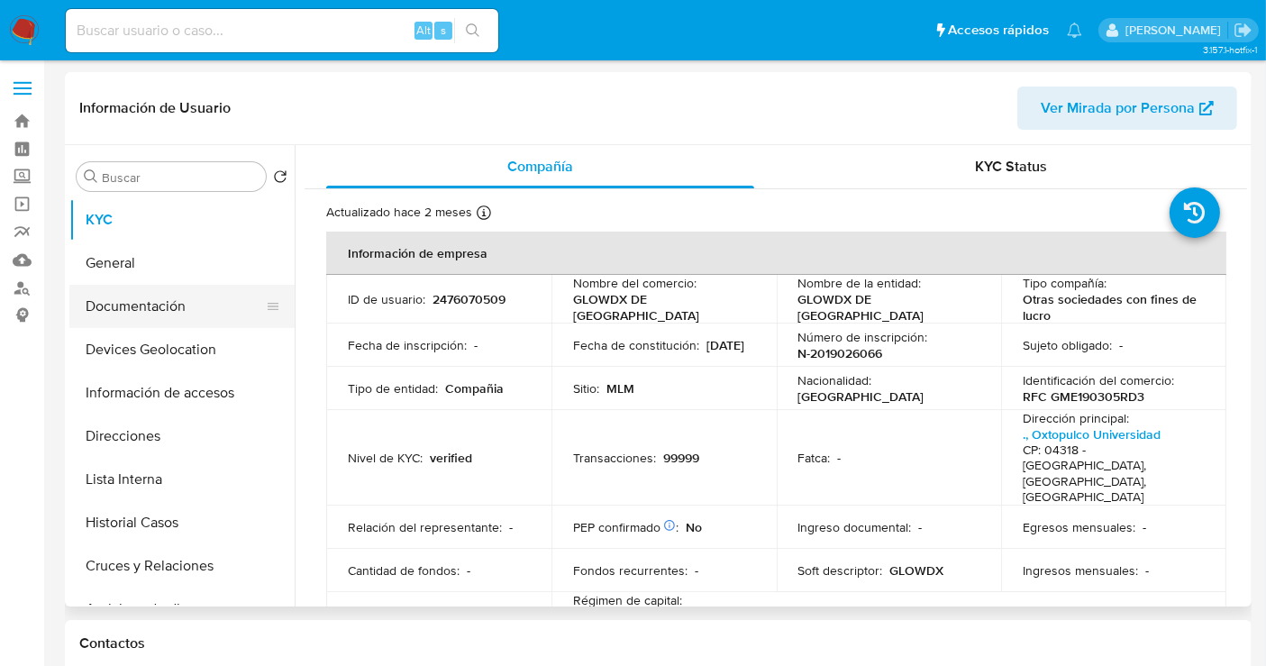
click at [149, 305] on button "Documentación" at bounding box center [174, 306] width 211 height 43
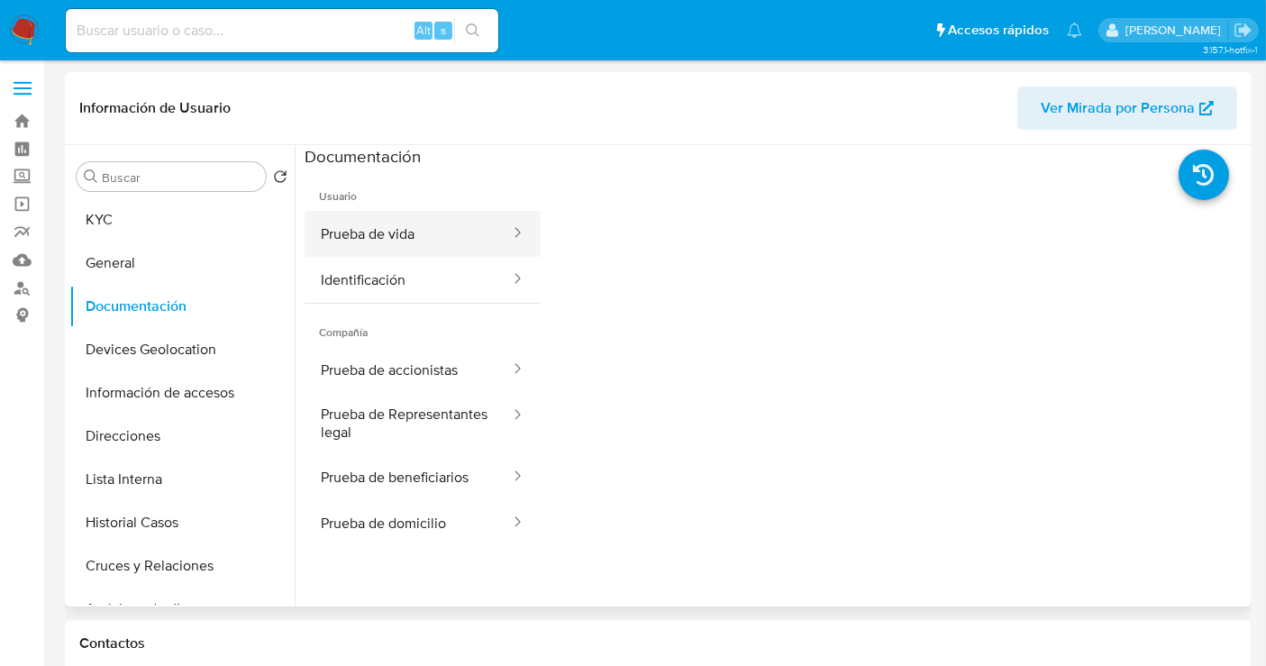
click at [398, 227] on button "Prueba de vida" at bounding box center [408, 234] width 207 height 46
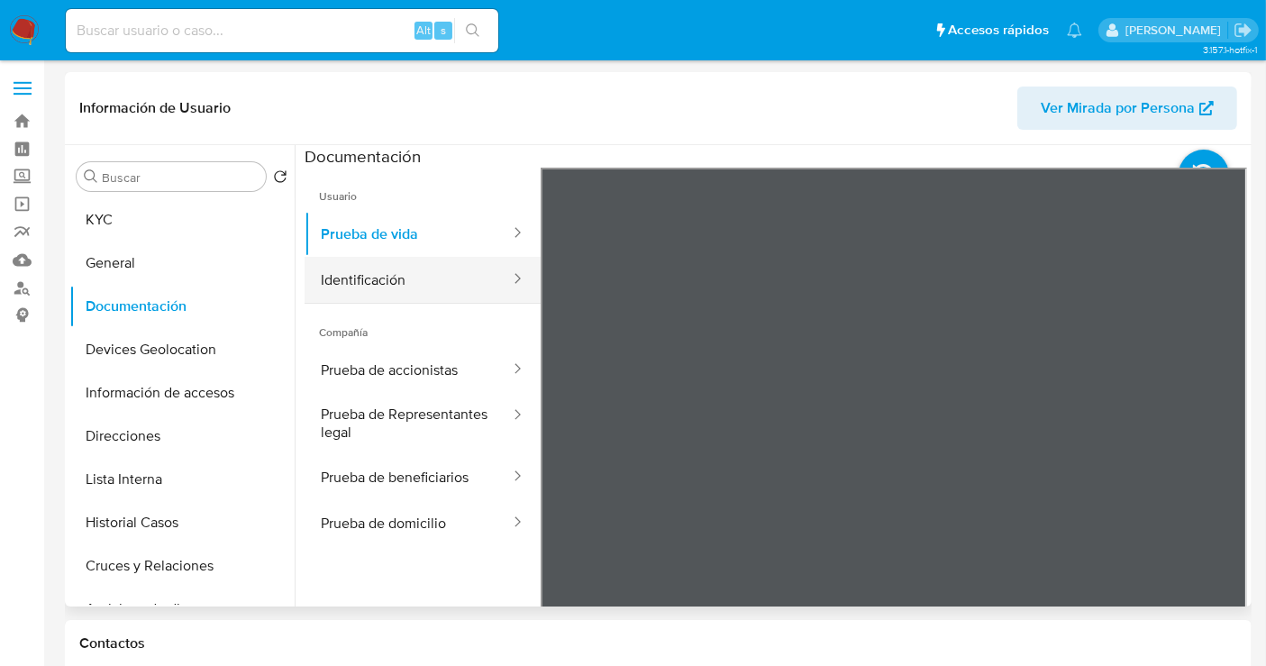
click at [342, 278] on button "Identificación" at bounding box center [408, 280] width 207 height 46
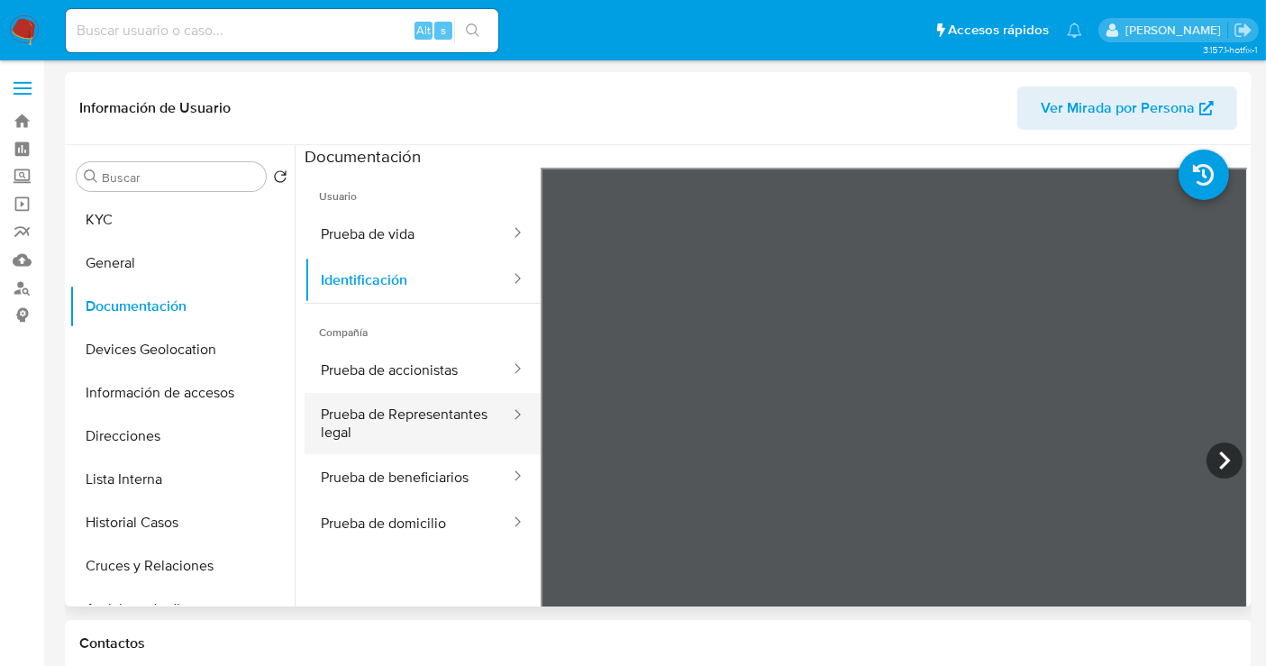
click at [372, 430] on button "Prueba de Representantes legal" at bounding box center [408, 423] width 207 height 61
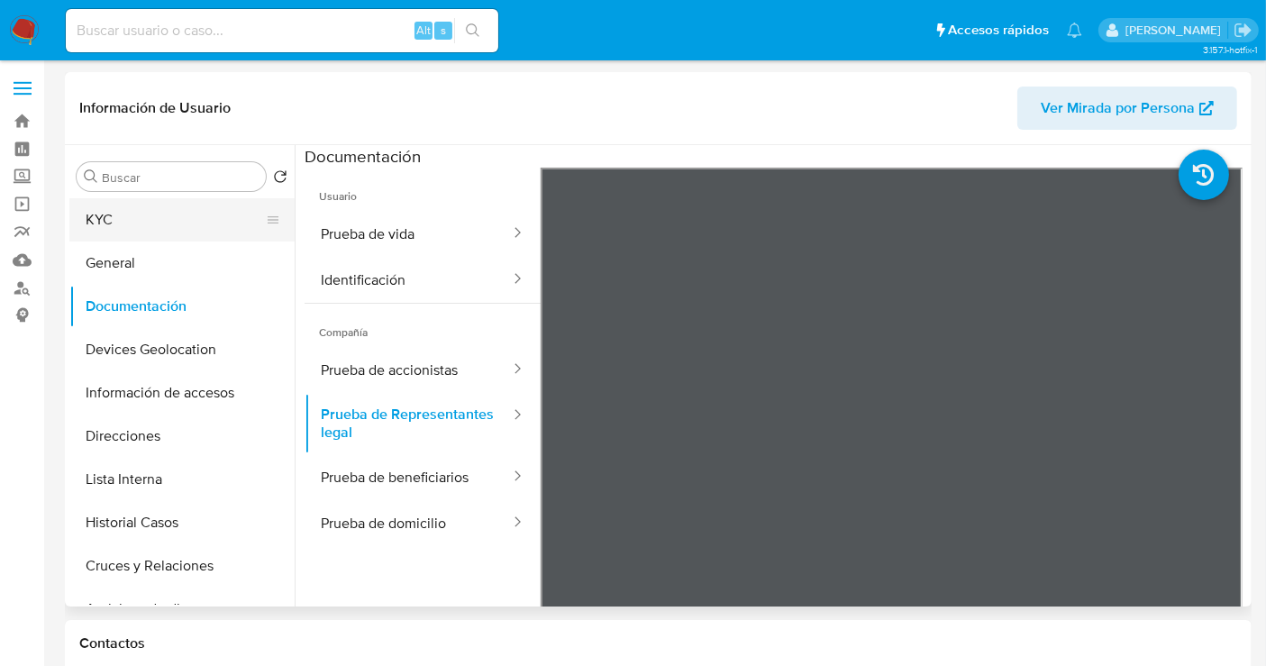
click at [121, 230] on button "KYC" at bounding box center [174, 219] width 211 height 43
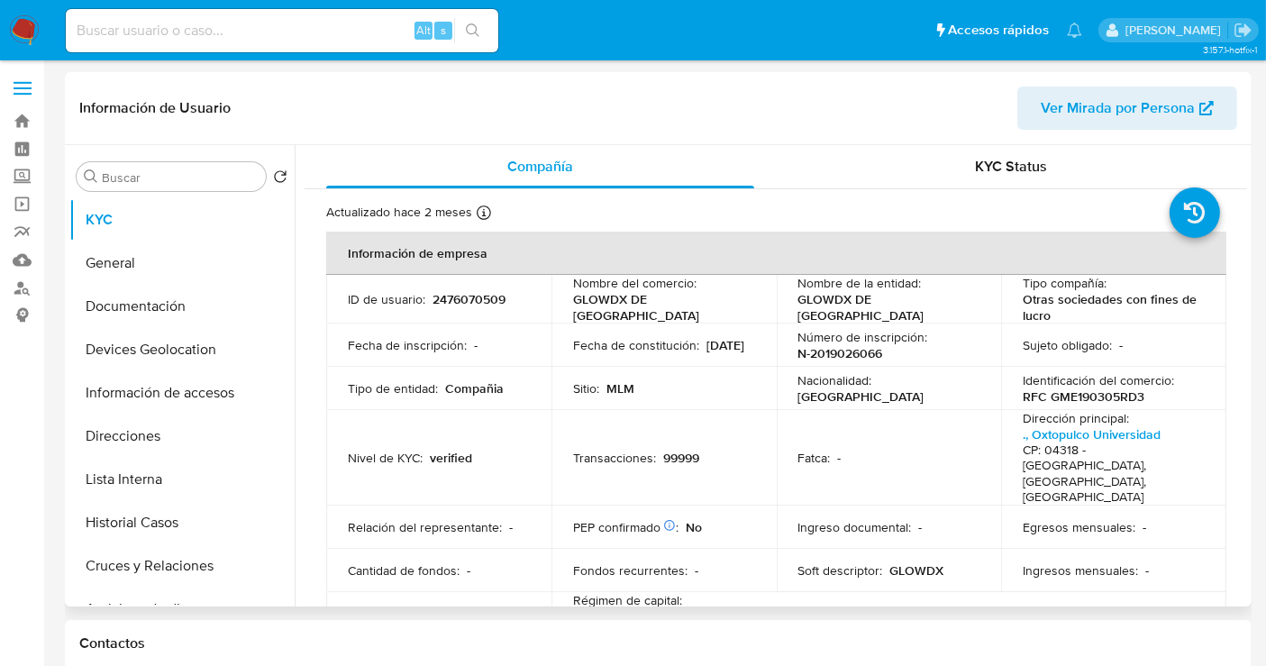
click at [452, 301] on p "2476070509" at bounding box center [469, 299] width 73 height 16
copy p "2476070509"
click at [625, 307] on p "GLOWDX DE [GEOGRAPHIC_DATA]" at bounding box center [660, 307] width 175 height 32
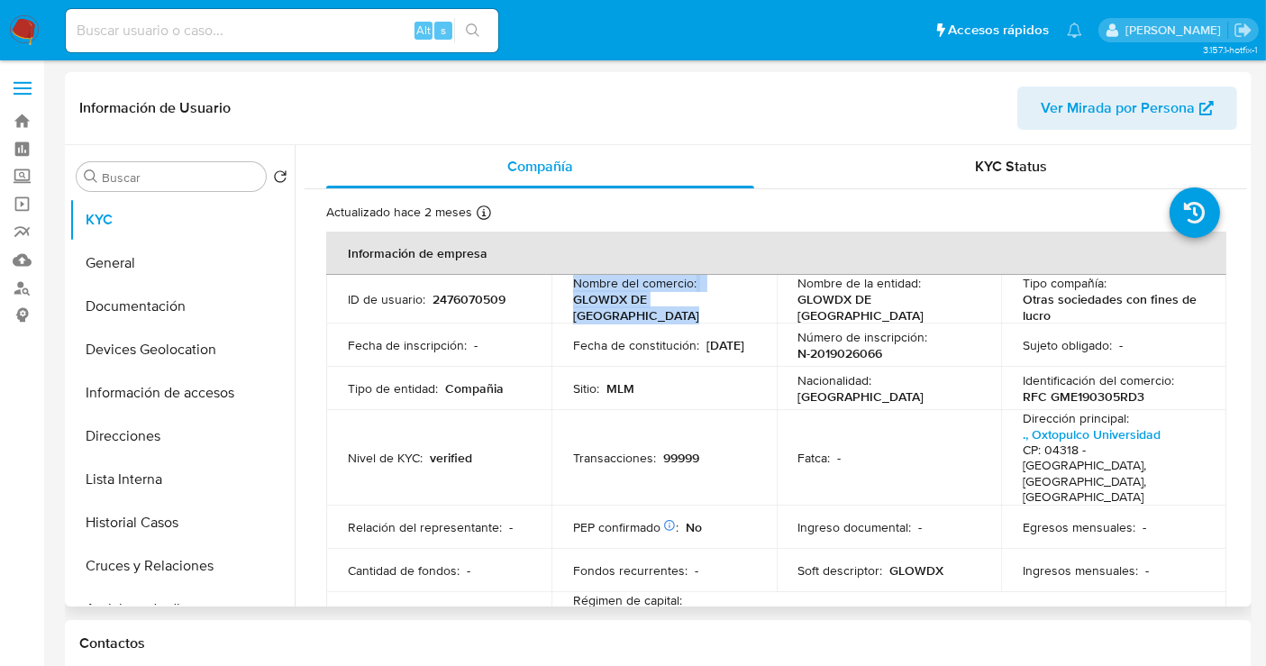
click at [625, 307] on p "GLOWDX DE [GEOGRAPHIC_DATA]" at bounding box center [660, 307] width 175 height 32
click at [702, 308] on div "Nombre del comercio : GLOWDX DE MEXICO" at bounding box center [664, 299] width 182 height 49
drag, startPoint x: 702, startPoint y: 308, endPoint x: 566, endPoint y: 307, distance: 136.1
click at [566, 307] on td "Nombre del comercio : GLOWDX DE MEXICO" at bounding box center [664, 299] width 225 height 49
copy p "GLOWDX DE MEXICO"
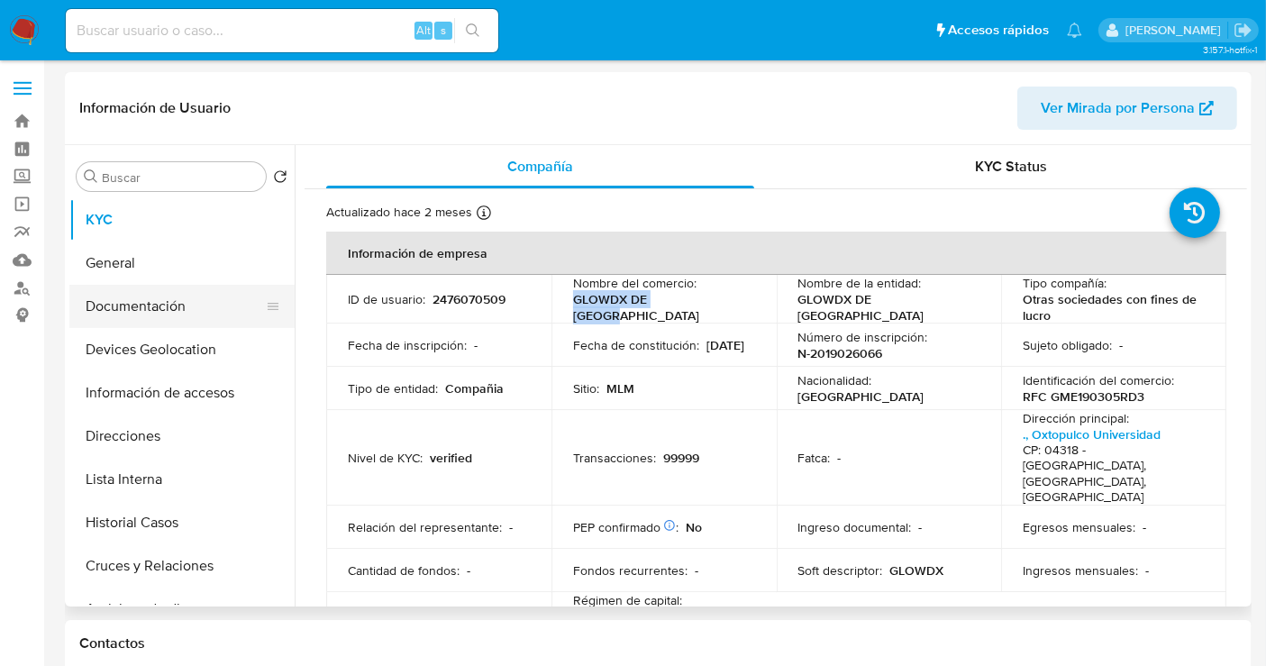
click at [139, 305] on button "Documentación" at bounding box center [174, 306] width 211 height 43
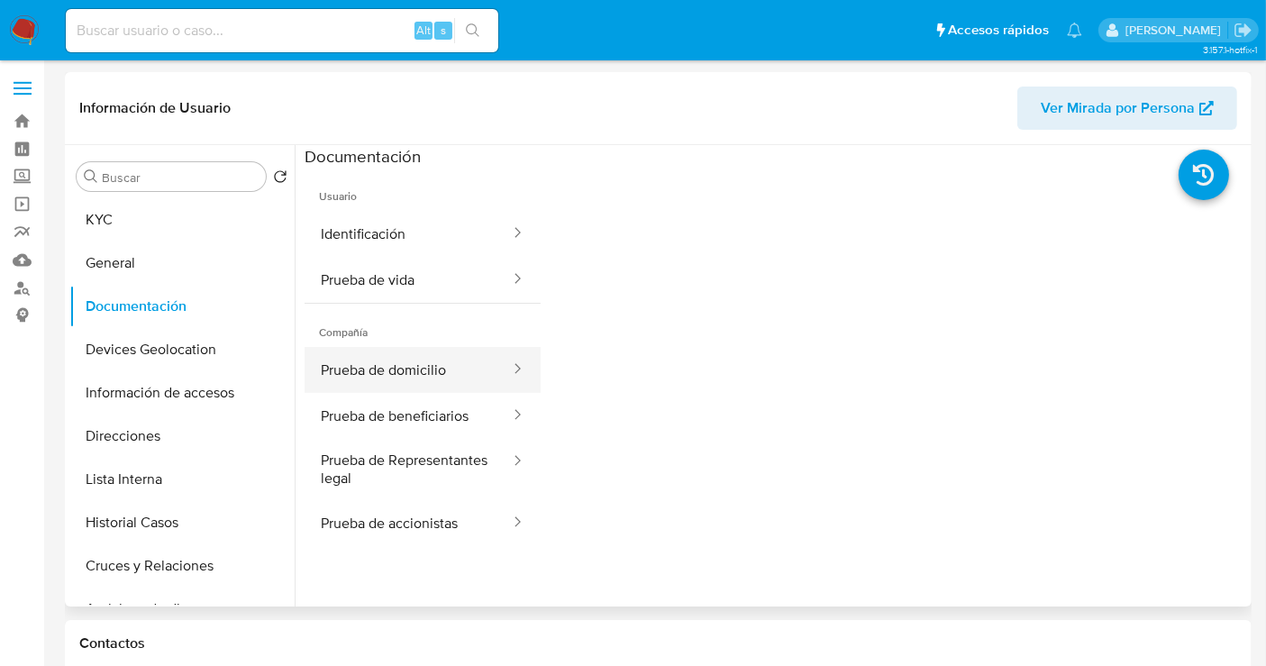
click at [394, 359] on button "Prueba de domicilio" at bounding box center [408, 370] width 207 height 46
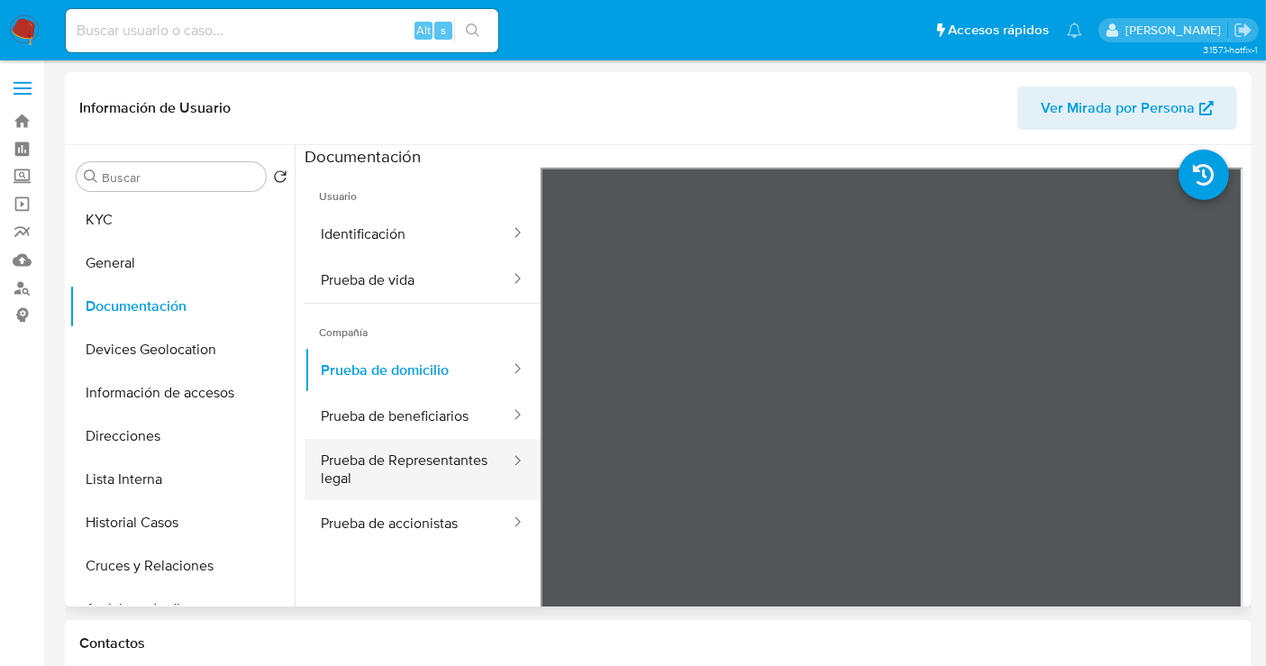
click at [409, 486] on button "Prueba de Representantes legal" at bounding box center [408, 469] width 207 height 61
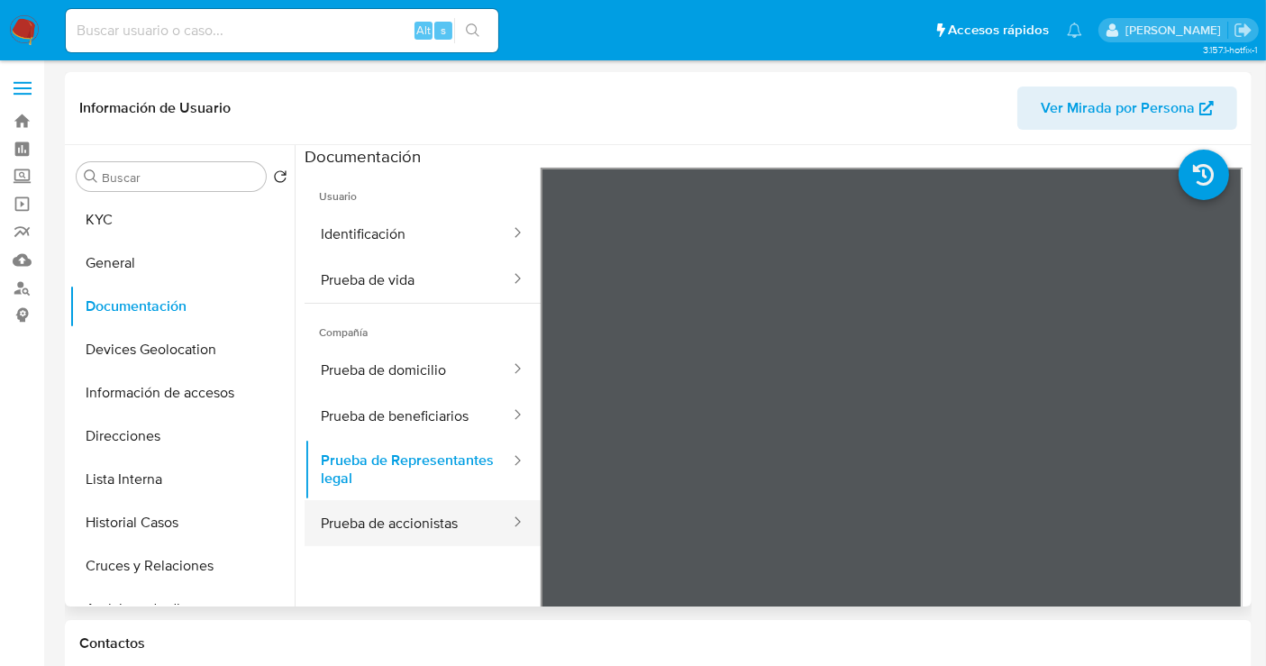
click at [392, 534] on button "Prueba de accionistas" at bounding box center [408, 523] width 207 height 46
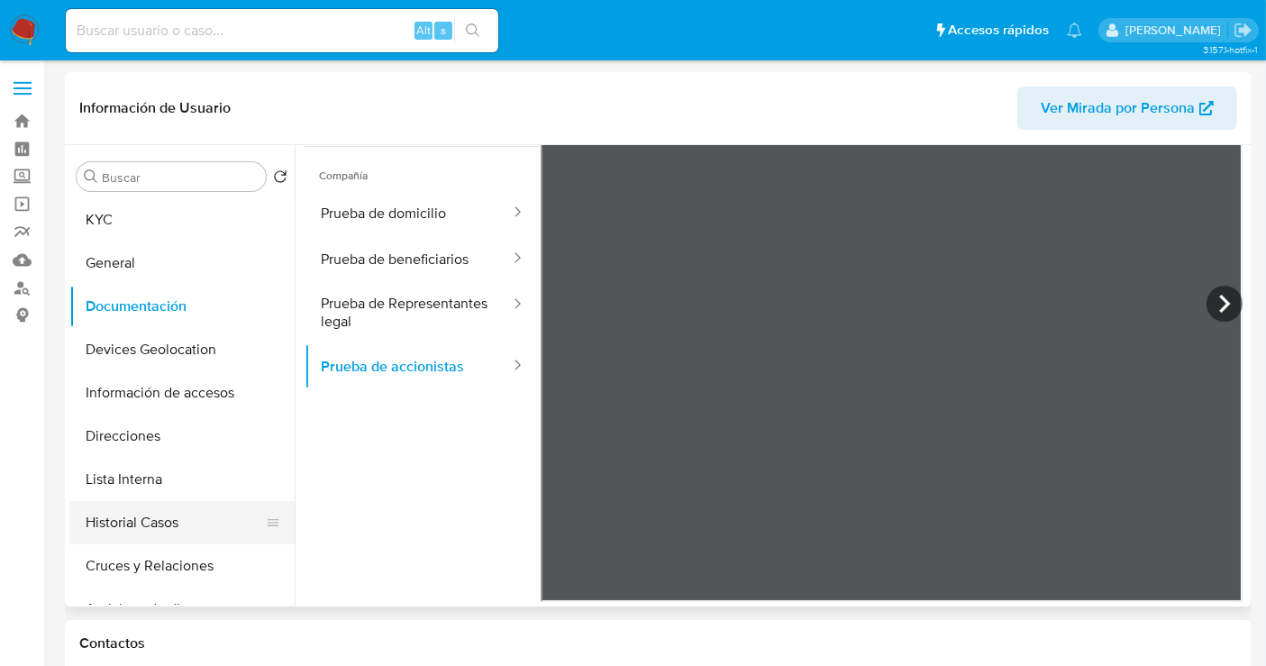
click at [118, 533] on button "Historial Casos" at bounding box center [174, 522] width 211 height 43
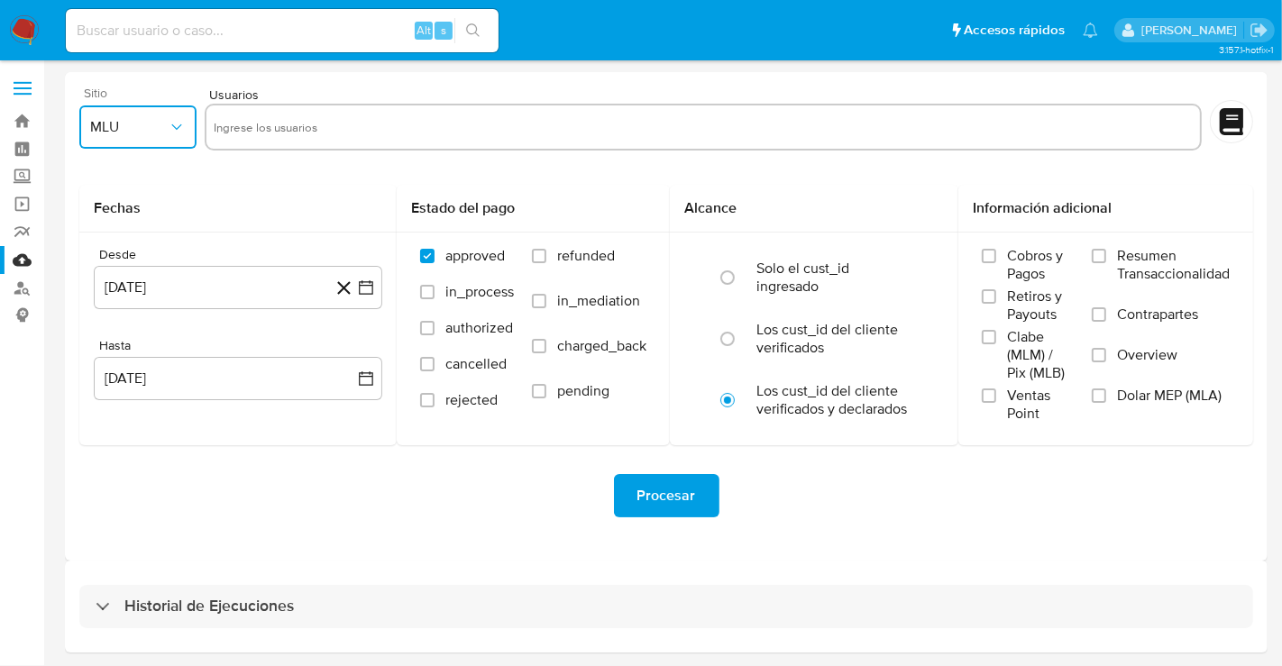
click at [154, 124] on span "MLU" at bounding box center [129, 127] width 78 height 18
click at [124, 389] on div "MLM" at bounding box center [132, 391] width 85 height 43
click at [278, 127] on input "text" at bounding box center [704, 127] width 980 height 29
type input "2162650168"
paste input "2489823616"
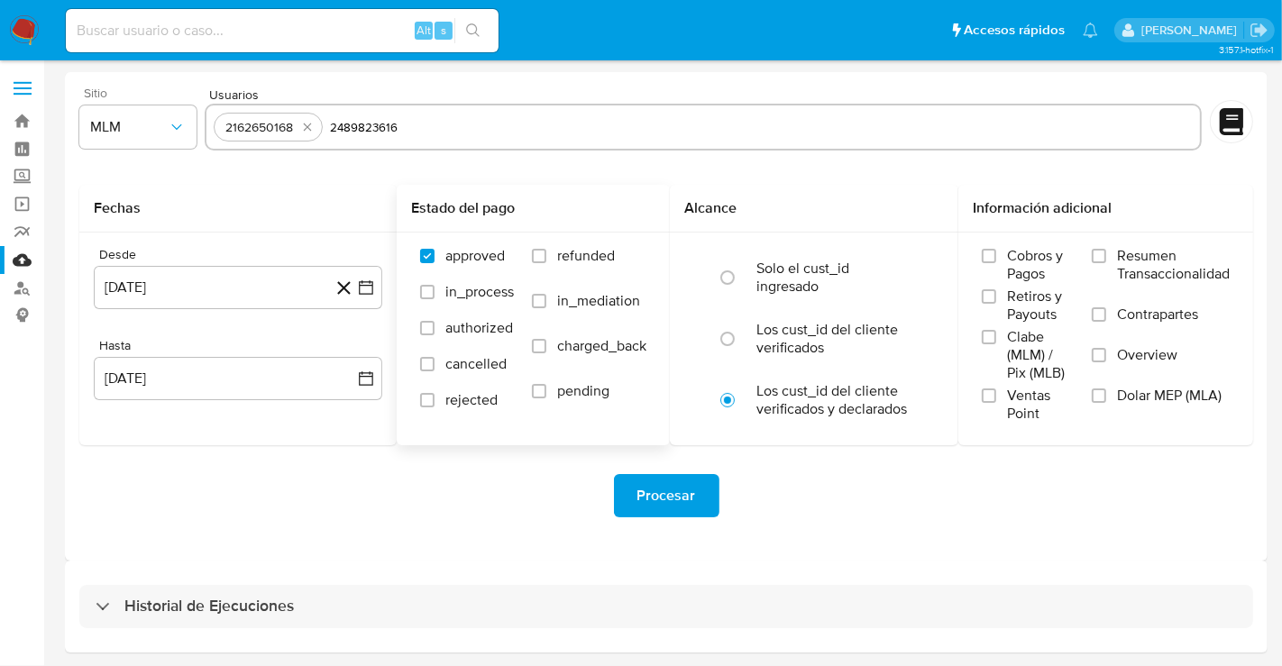
type input "2489823616"
paste input "2476070509"
type input "2476070509"
paste input "2451667299"
type input "2451667299"
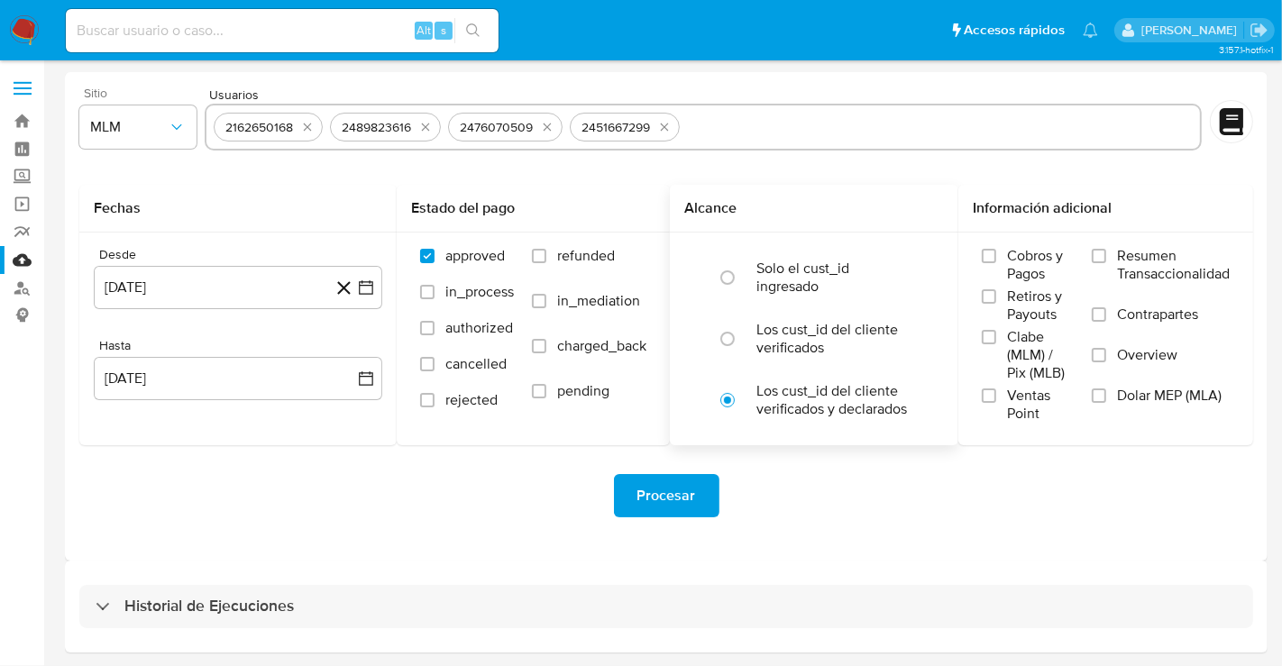
paste input "657961800"
type input "657961800"
click at [1092, 353] on input "Overview" at bounding box center [1098, 355] width 14 height 14
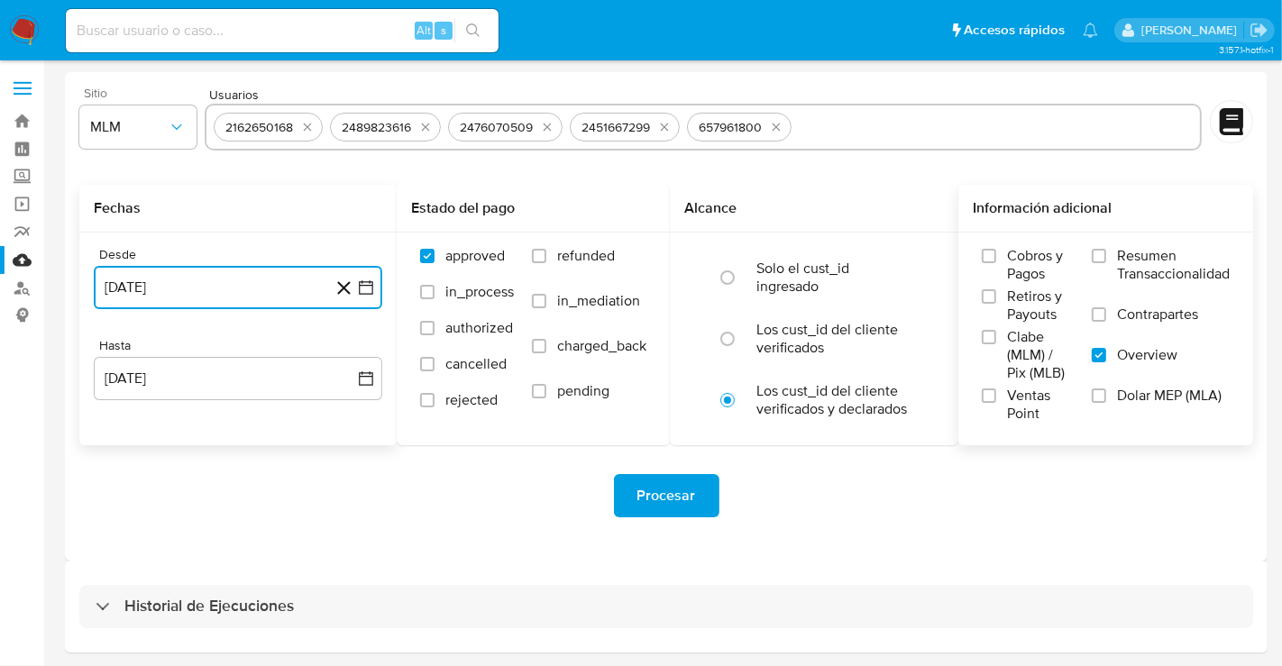
click at [275, 277] on button "28 de julio de 2024" at bounding box center [238, 287] width 288 height 43
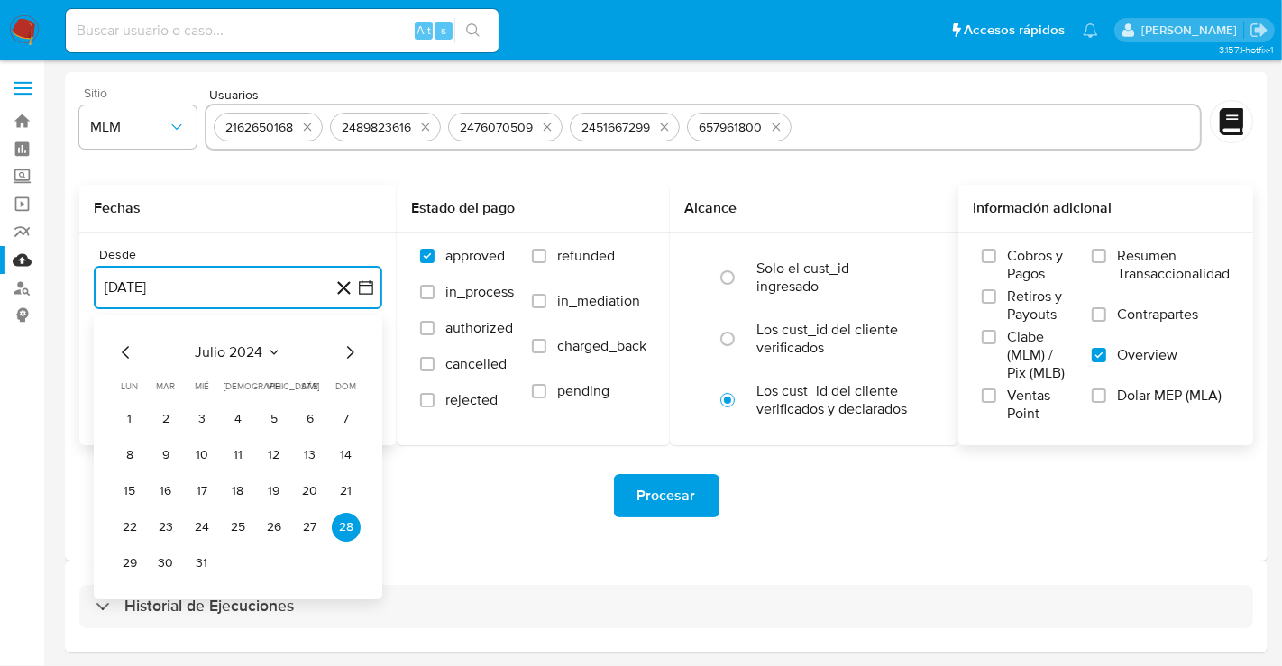
click at [347, 353] on icon "Mes siguiente" at bounding box center [350, 353] width 22 height 22
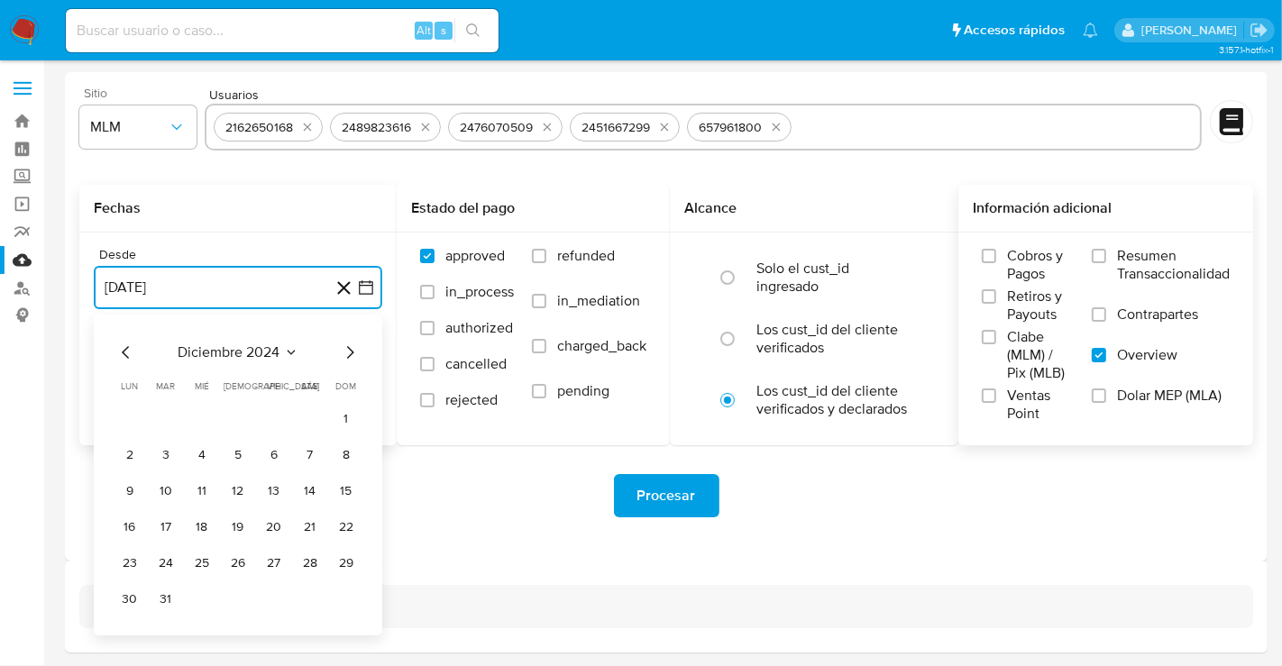
click at [347, 353] on icon "Mes siguiente" at bounding box center [350, 353] width 22 height 22
click at [125, 347] on icon "Mes anterior" at bounding box center [126, 353] width 22 height 22
click at [205, 418] on button "1" at bounding box center [201, 419] width 29 height 29
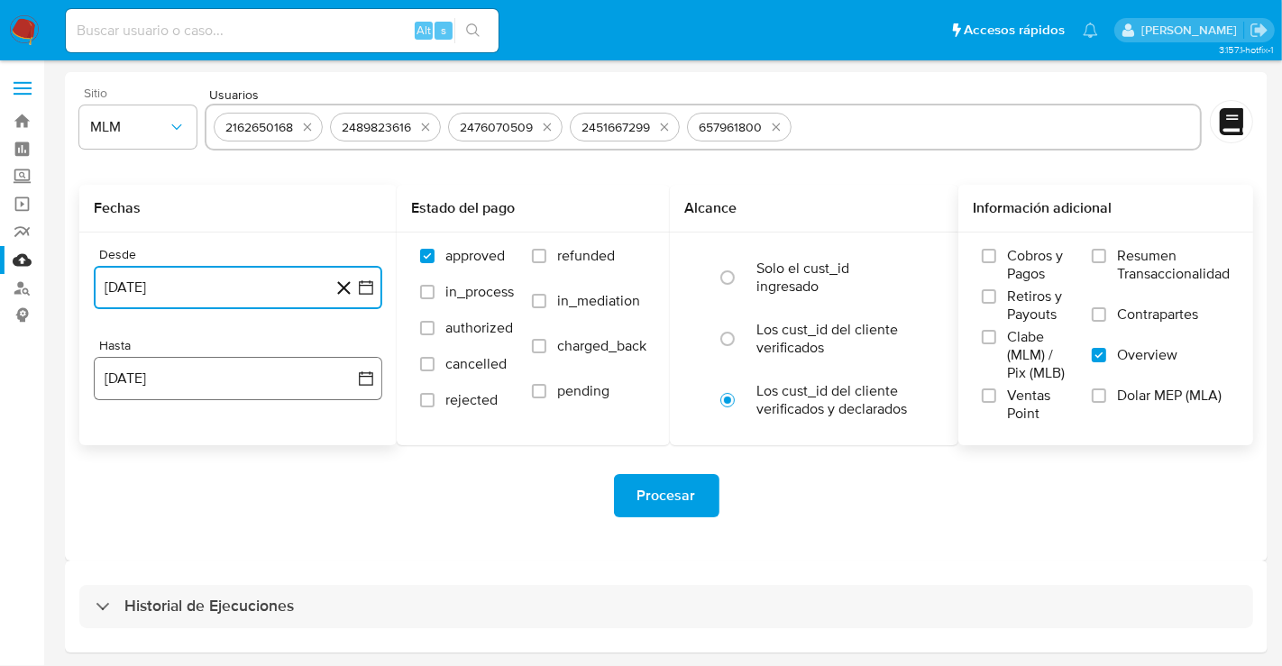
click at [214, 378] on button "28 de agosto de 2025" at bounding box center [238, 378] width 288 height 43
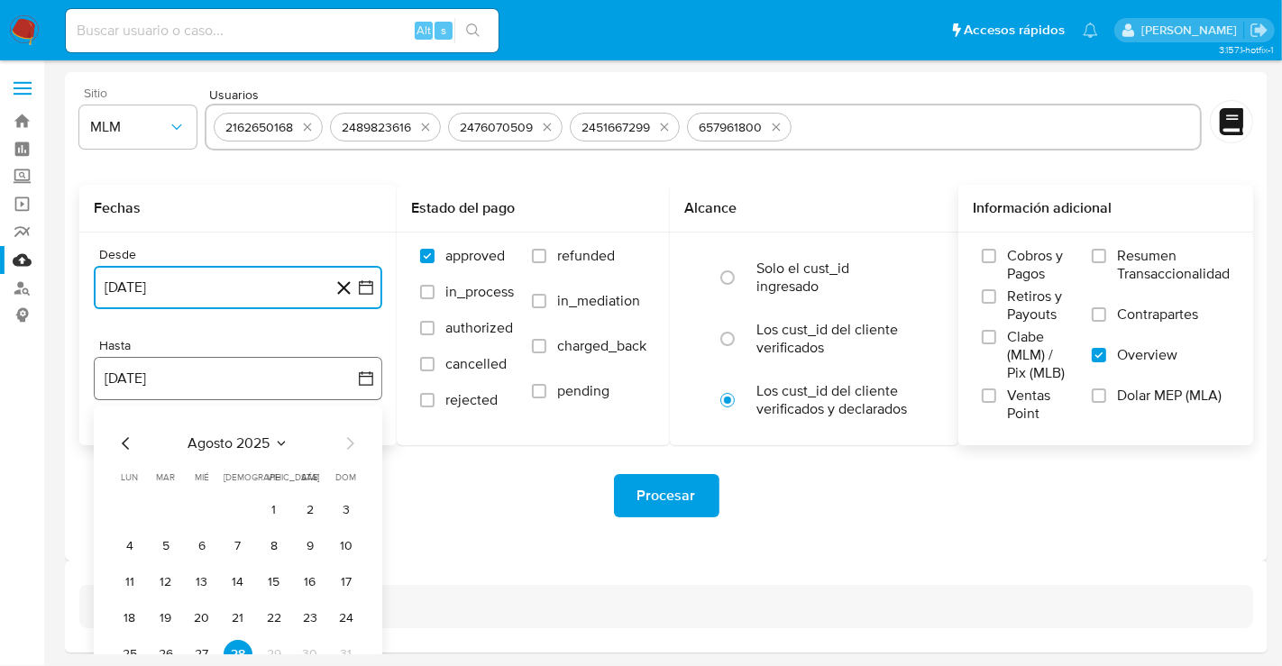
click at [214, 378] on button "28 de agosto de 2025" at bounding box center [238, 378] width 288 height 43
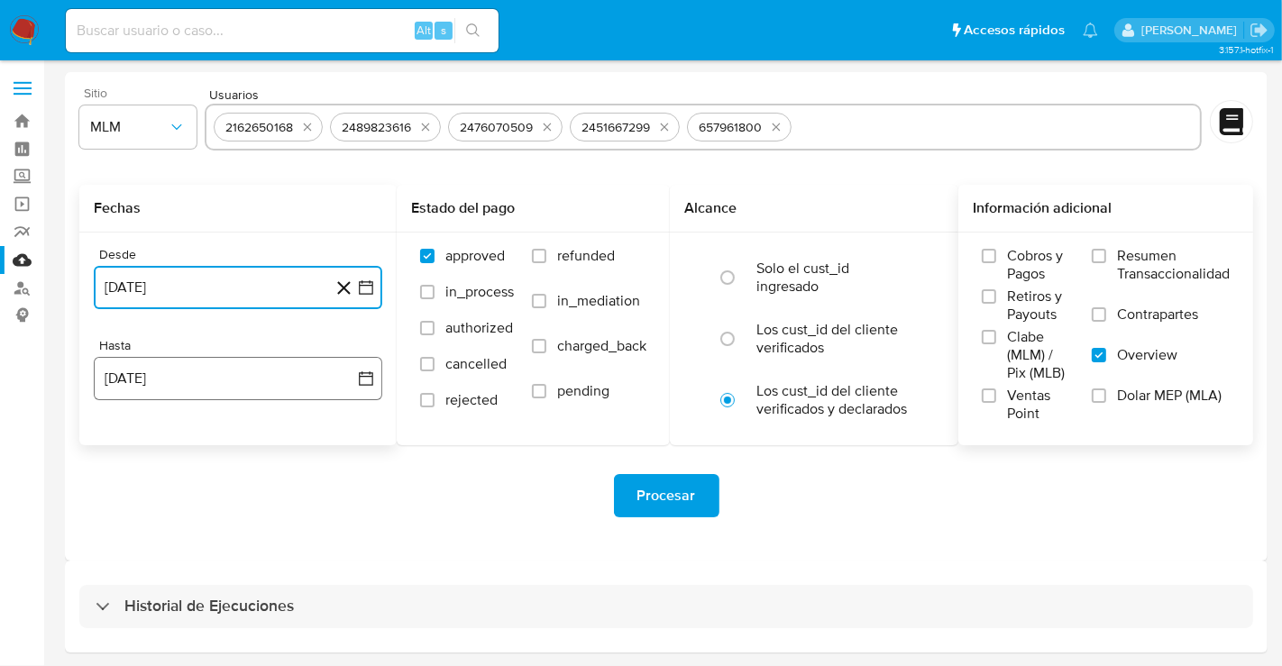
click at [214, 378] on button "28 de agosto de 2025" at bounding box center [238, 378] width 288 height 43
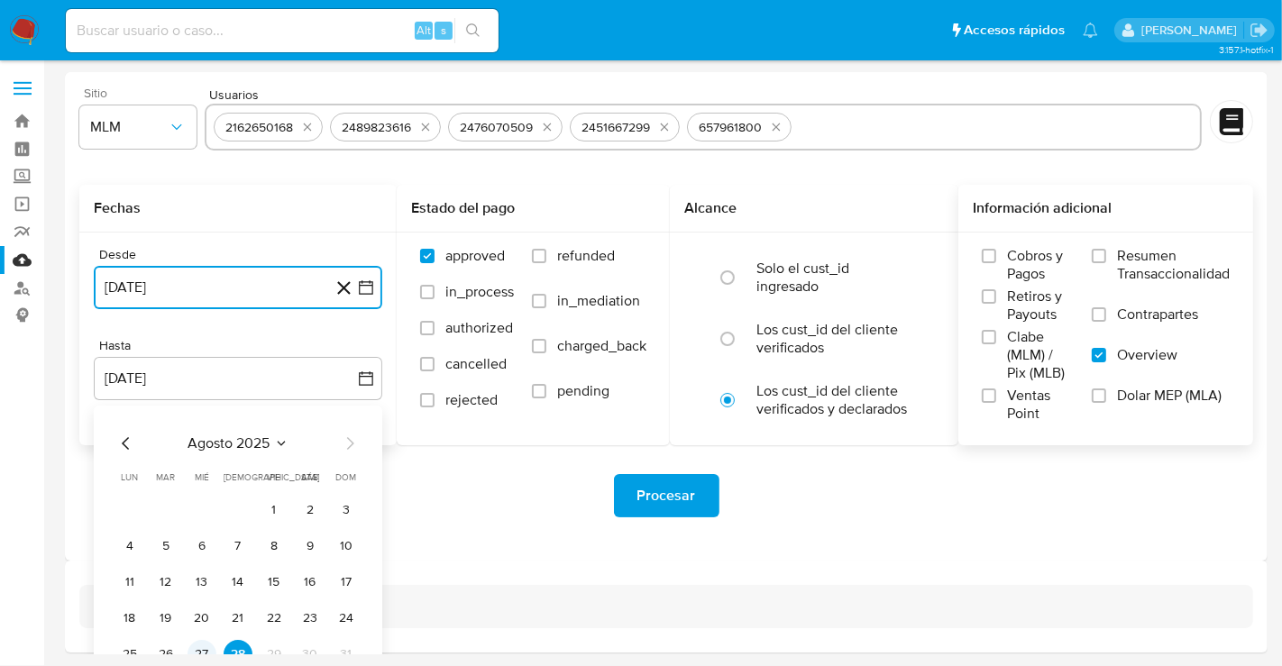
click at [198, 649] on button "27" at bounding box center [201, 654] width 29 height 29
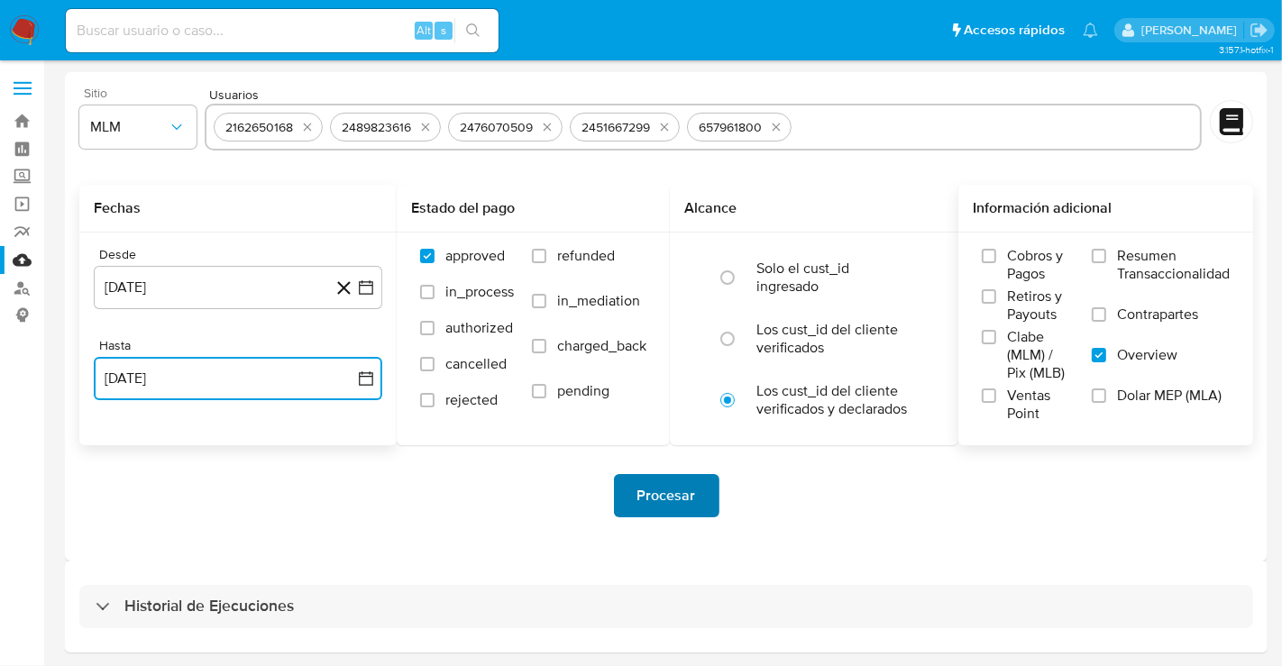
click at [651, 503] on span "Procesar" at bounding box center [666, 496] width 59 height 40
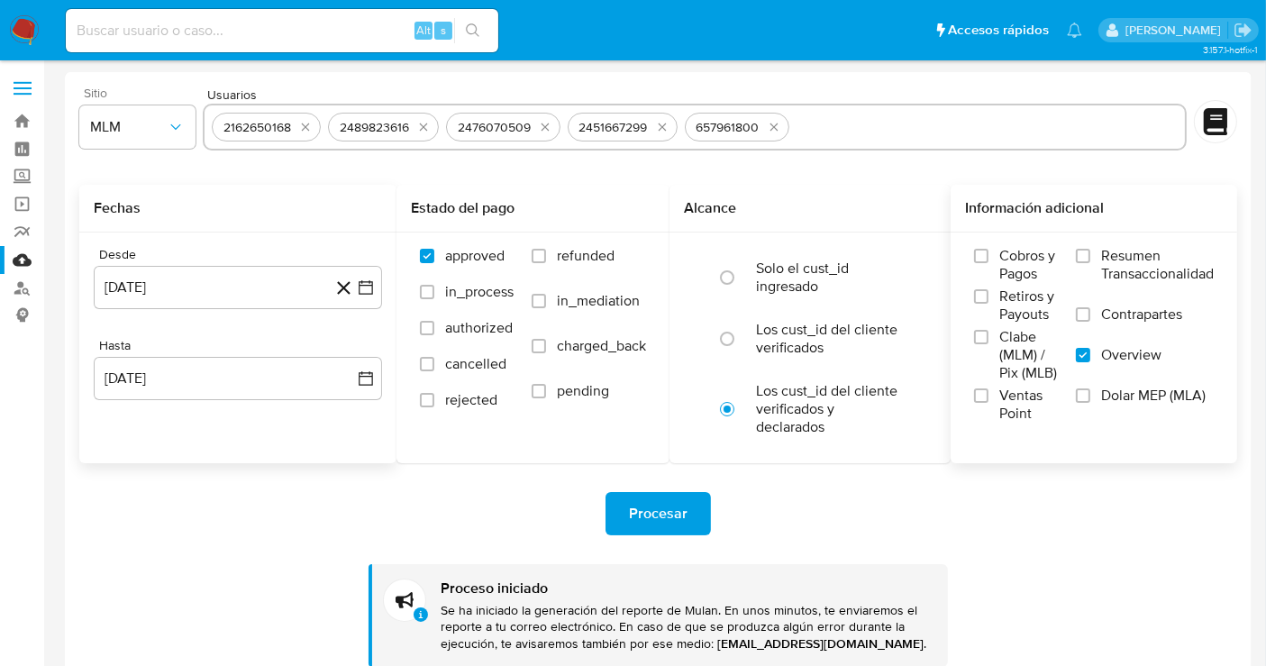
click at [289, 492] on div "Procesar" at bounding box center [658, 513] width 1158 height 43
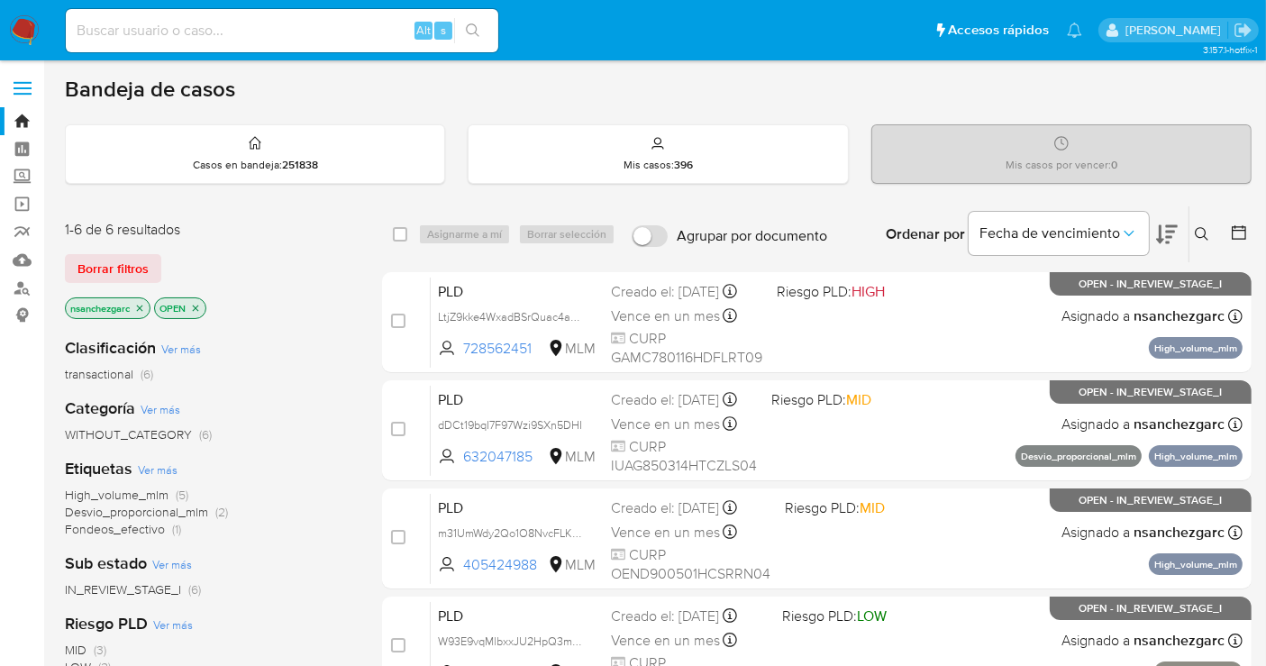
click at [1208, 230] on icon at bounding box center [1202, 234] width 14 height 14
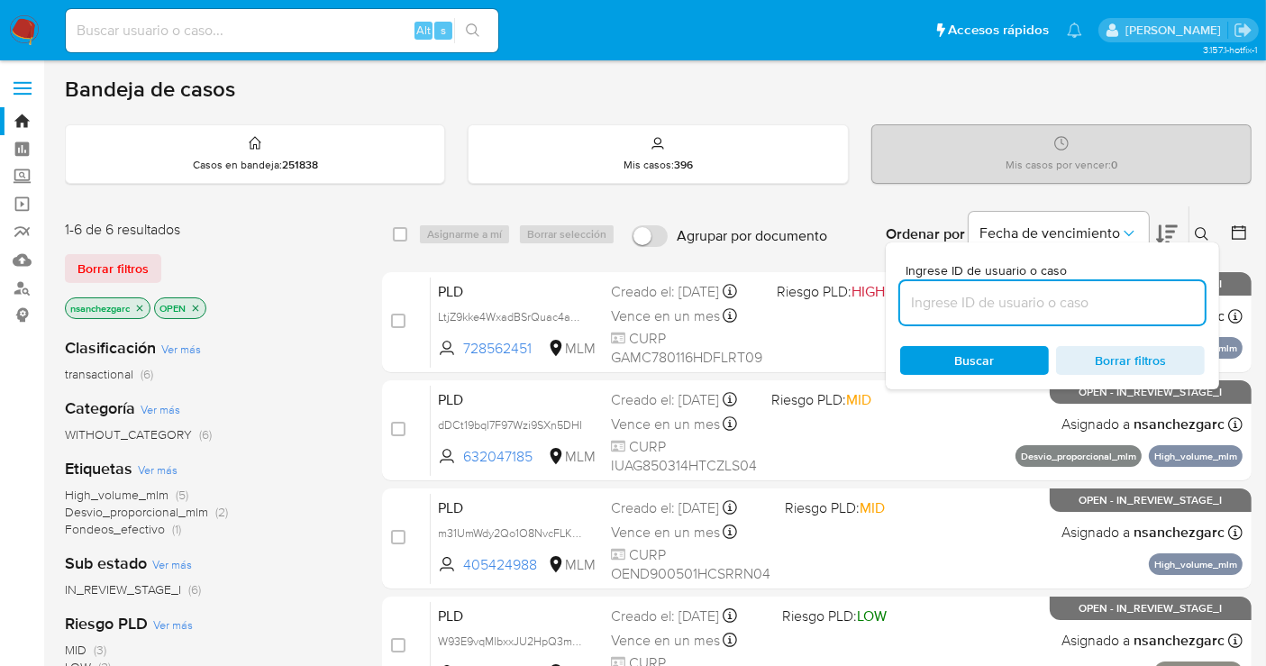
click at [932, 299] on input at bounding box center [1052, 302] width 305 height 23
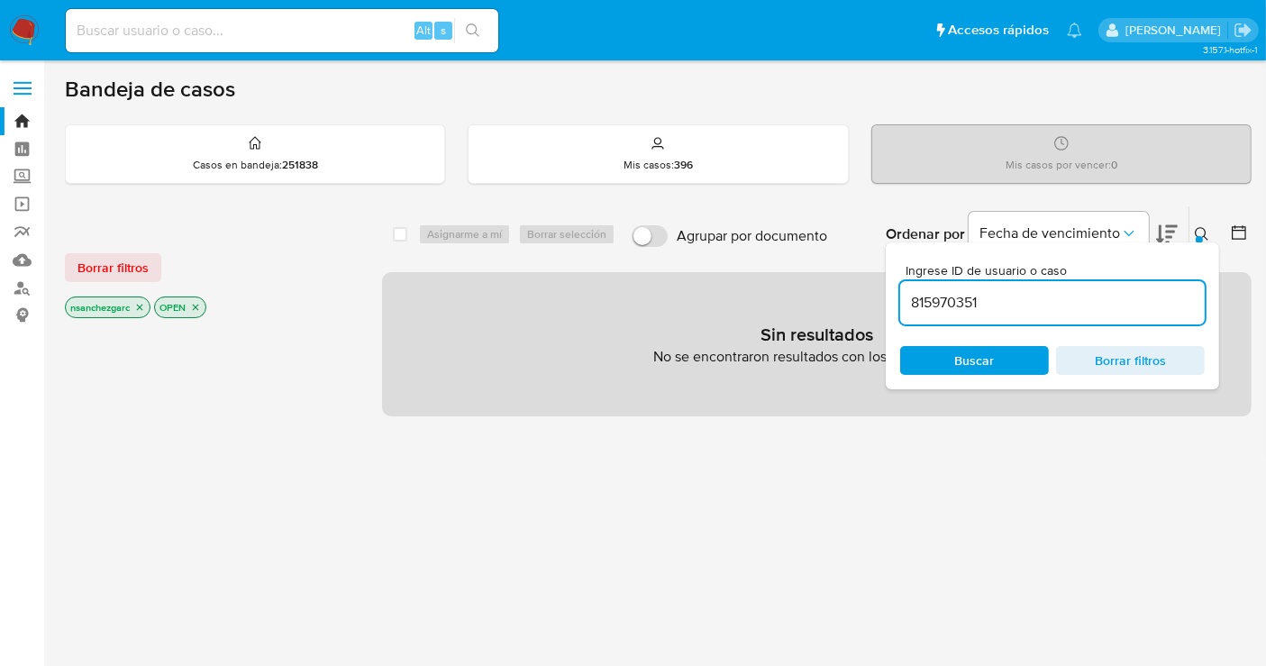
click at [140, 310] on icon "close-filter" at bounding box center [139, 307] width 11 height 11
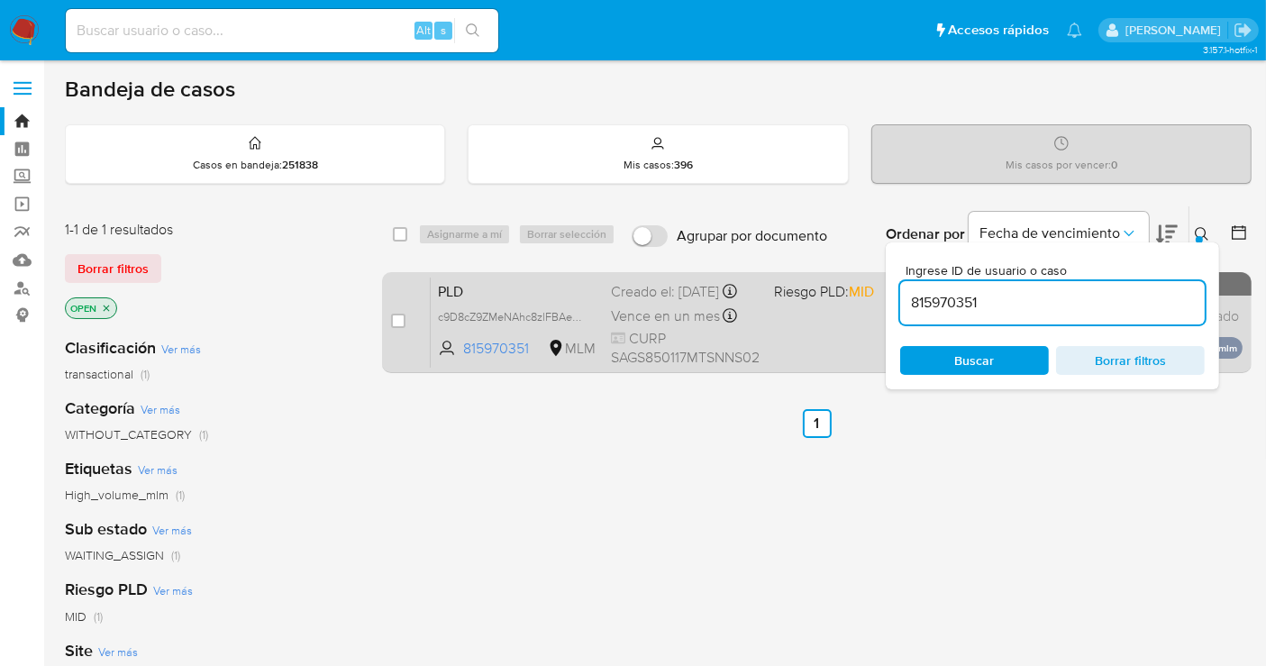
click at [636, 302] on div "Creado el: 12/08/2025 Creado el: 12/08/2025 02:12:31" at bounding box center [685, 292] width 149 height 20
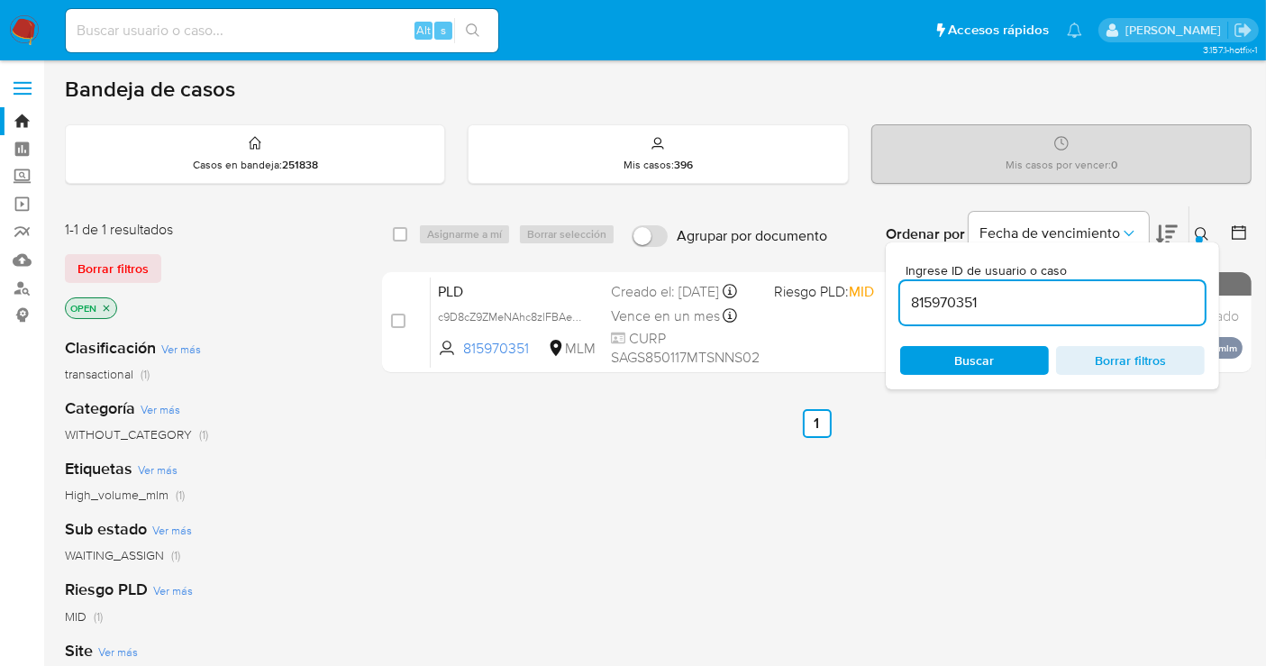
click at [952, 297] on input "815970351" at bounding box center [1052, 302] width 305 height 23
paste input "1016750992"
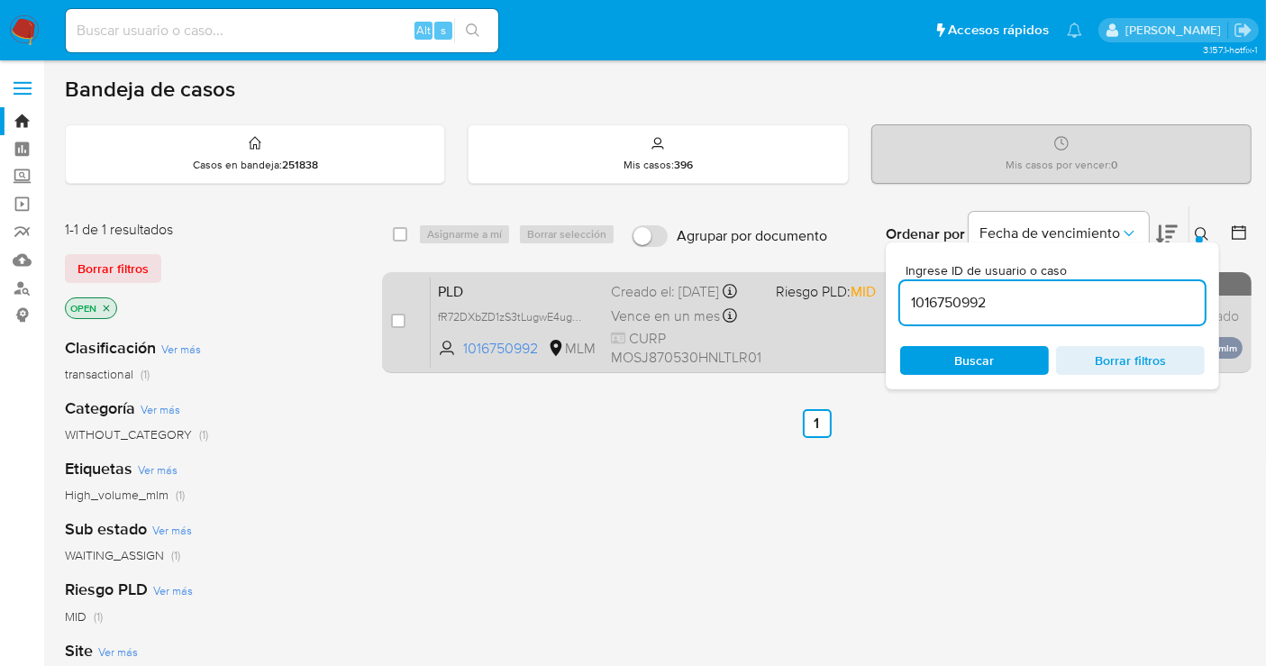
click at [667, 302] on div "Creado el: 12/08/2025 Creado el: 12/08/2025 02:12:33" at bounding box center [686, 292] width 151 height 20
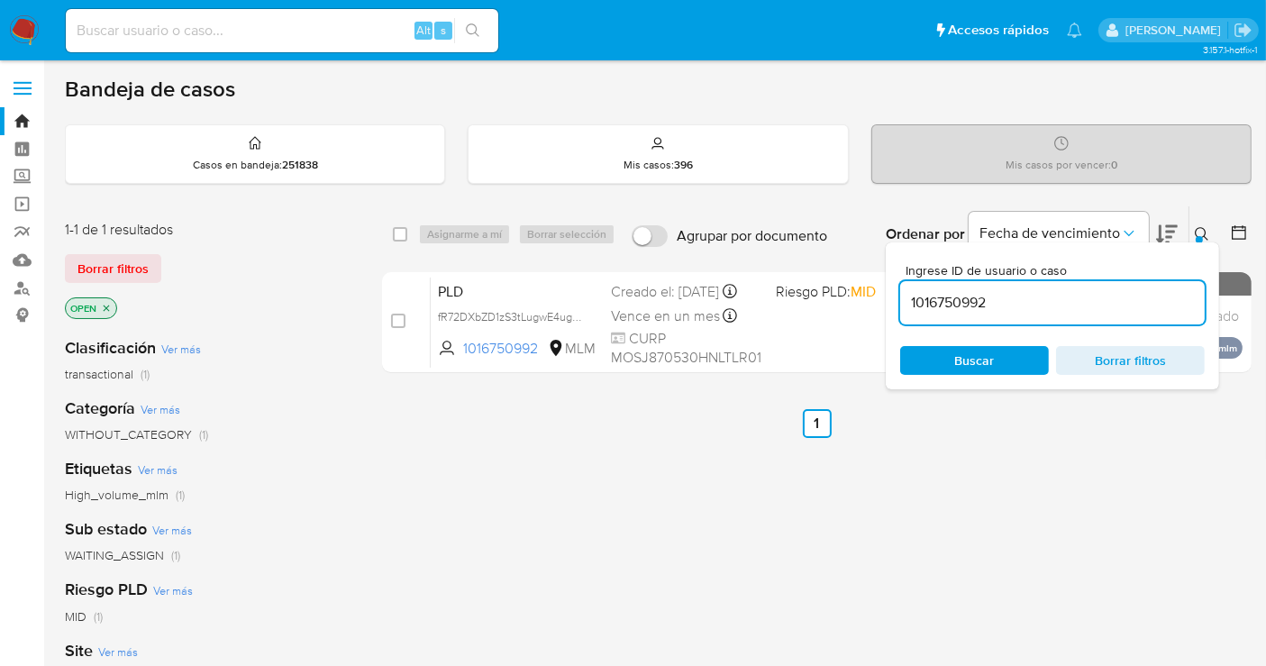
click at [954, 300] on input "1016750992" at bounding box center [1052, 302] width 305 height 23
paste input "183383600"
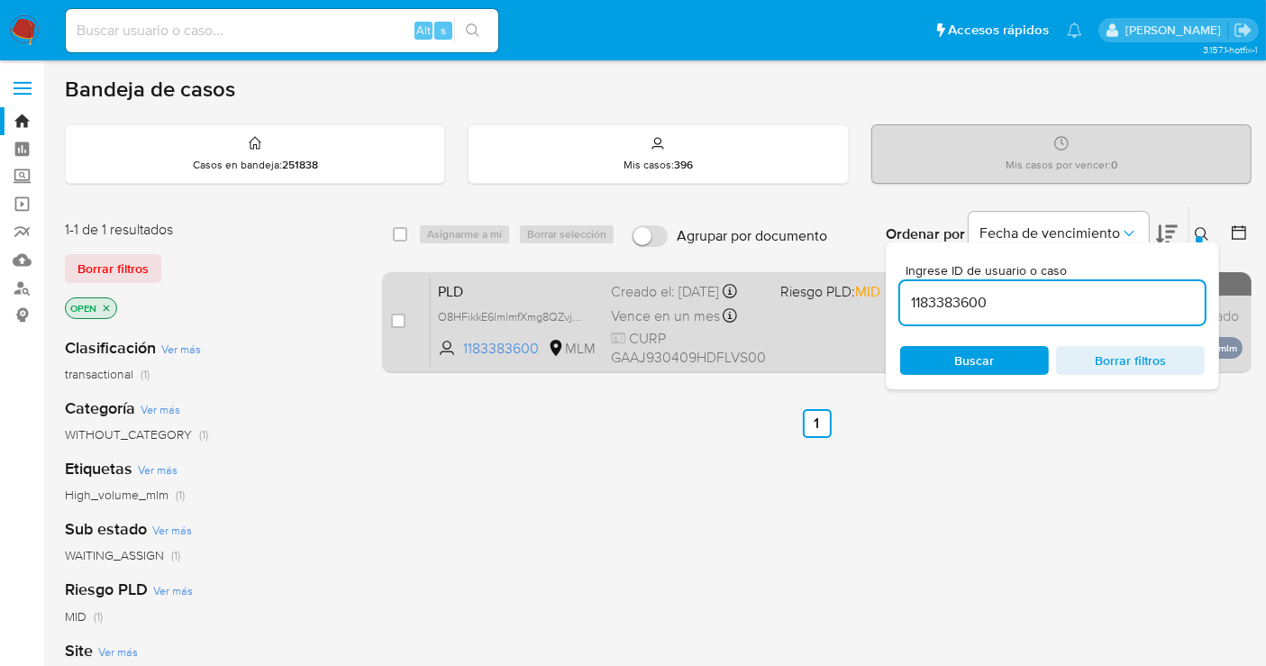
click at [626, 302] on div "Creado el: 12/08/2025 Creado el: 12/08/2025 02:12:43" at bounding box center [688, 292] width 155 height 20
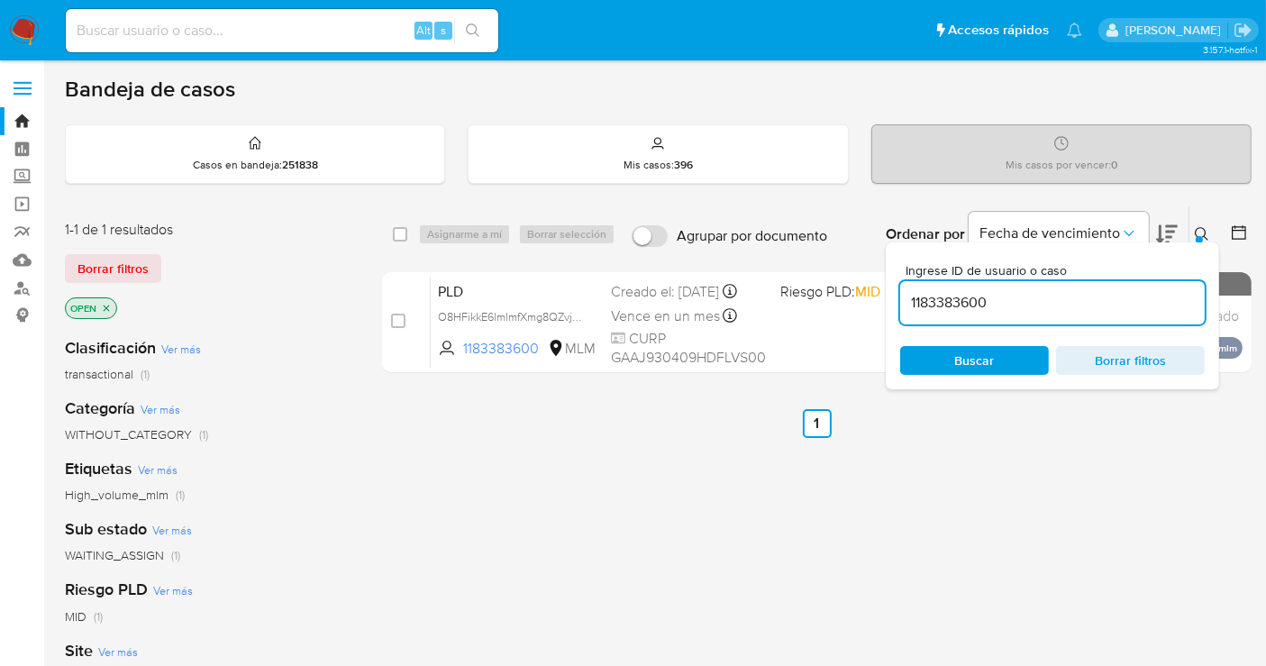
click at [964, 300] on input "1183383600" at bounding box center [1052, 302] width 305 height 23
paste input "21959375"
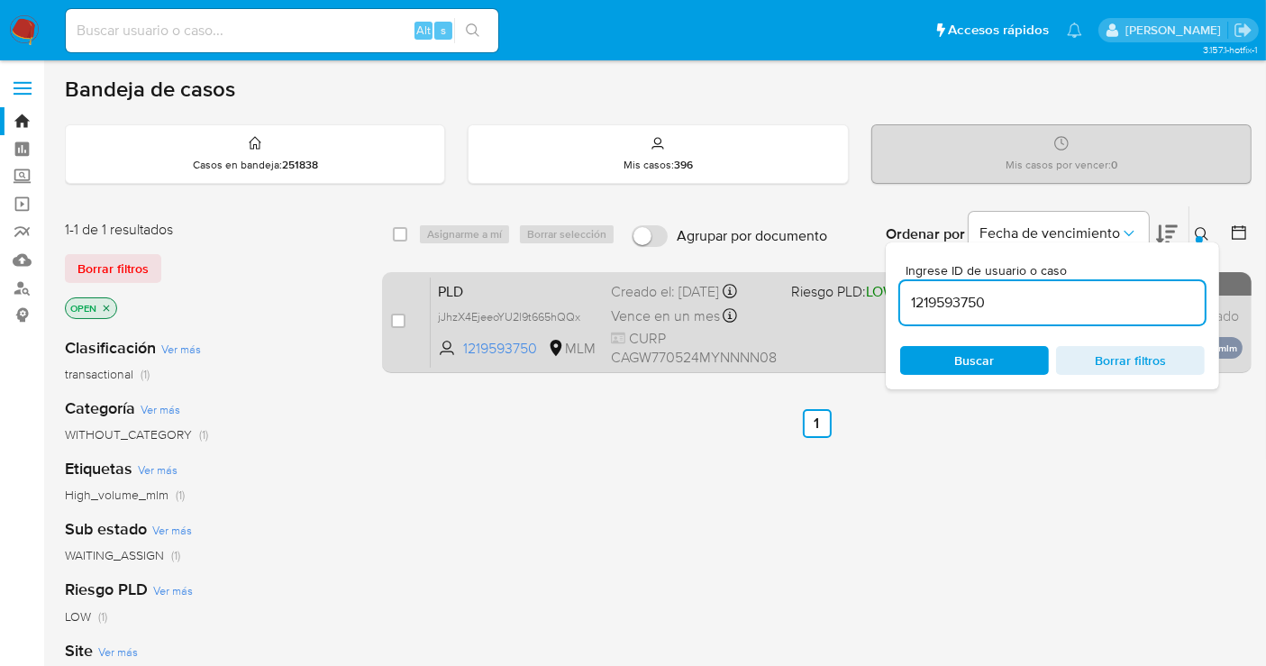
click at [651, 316] on span "Vence en un mes" at bounding box center [665, 316] width 109 height 20
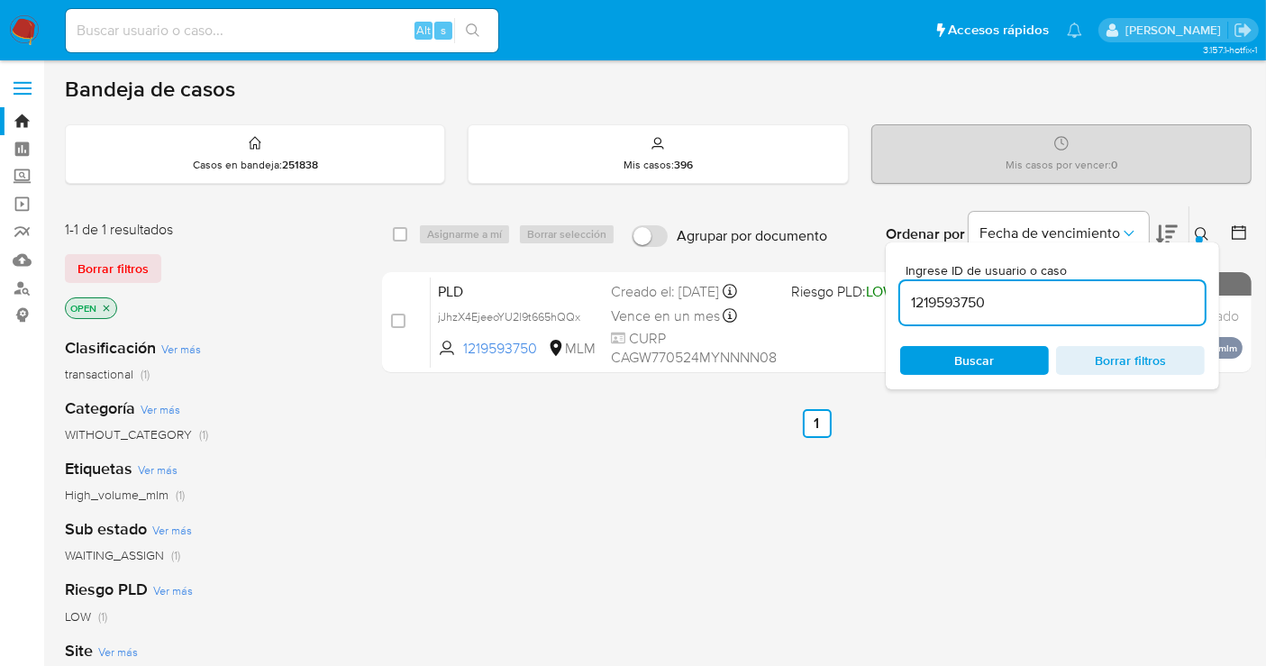
click at [957, 291] on input "1219593750" at bounding box center [1052, 302] width 305 height 23
paste input "48427662"
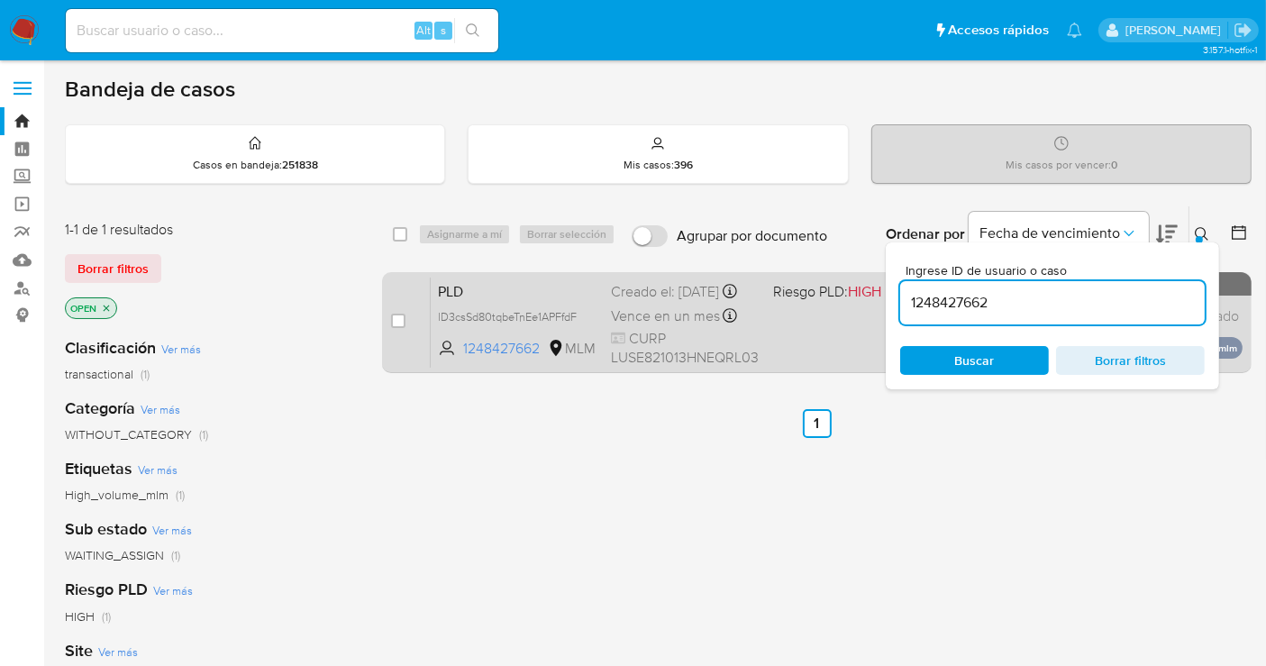
click at [702, 320] on span "Vence en un mes" at bounding box center [665, 316] width 109 height 20
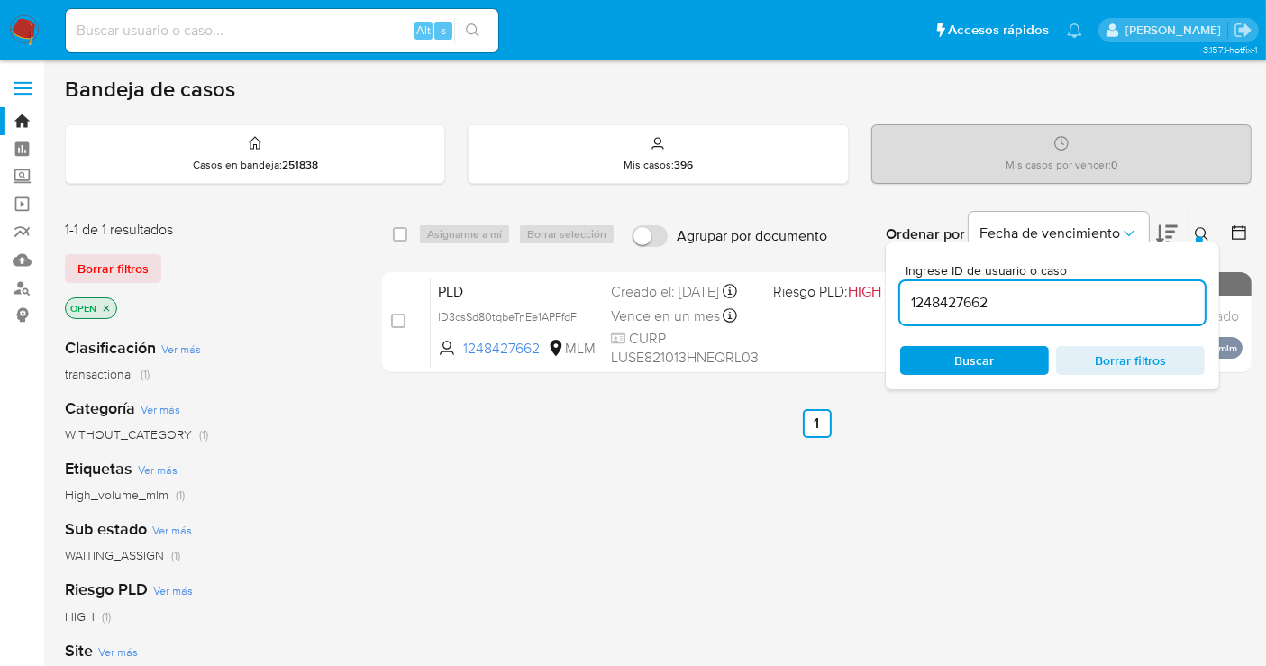
click at [950, 302] on input "1248427662" at bounding box center [1052, 302] width 305 height 23
paste input "391957368"
click at [636, 302] on div "Creado el: 12/08/2025 Creado el: 12/08/2025 02:14:27" at bounding box center [689, 292] width 156 height 20
click at [955, 294] on input "1391957368" at bounding box center [1052, 302] width 305 height 23
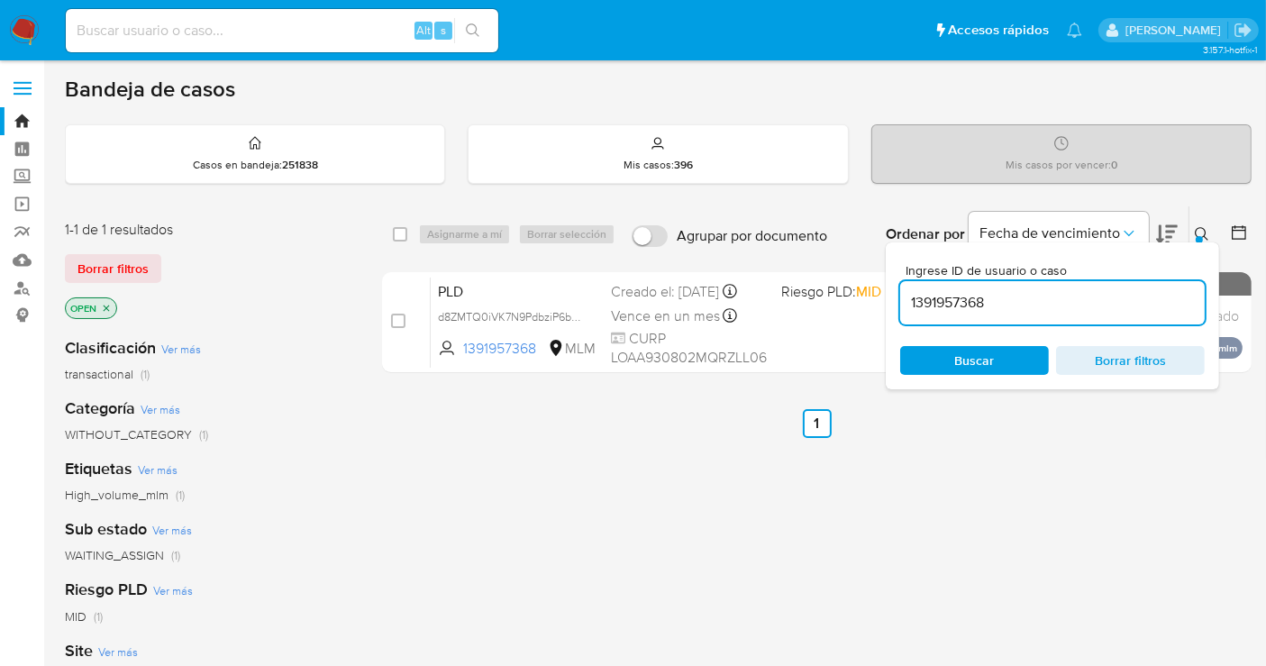
click at [955, 294] on input "1391957368" at bounding box center [1052, 302] width 305 height 23
paste input "570507995"
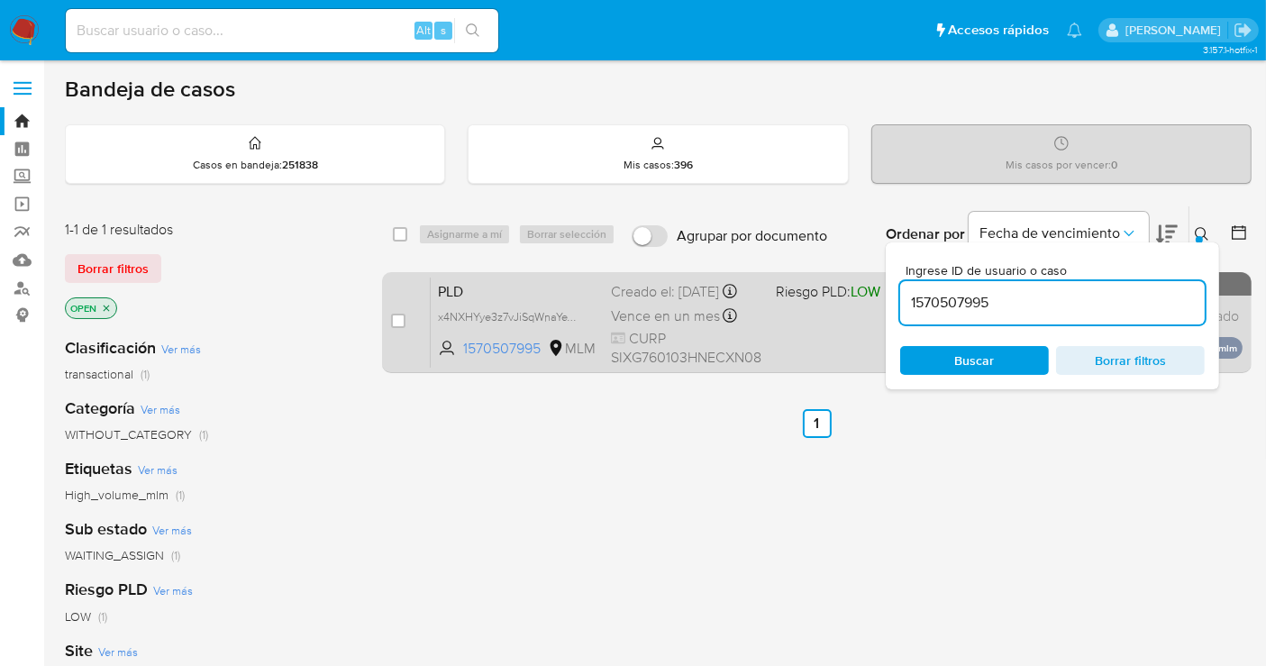
click at [631, 302] on div "Creado el: 12/08/2025 Creado el: 12/08/2025 02:08:38" at bounding box center [686, 292] width 151 height 20
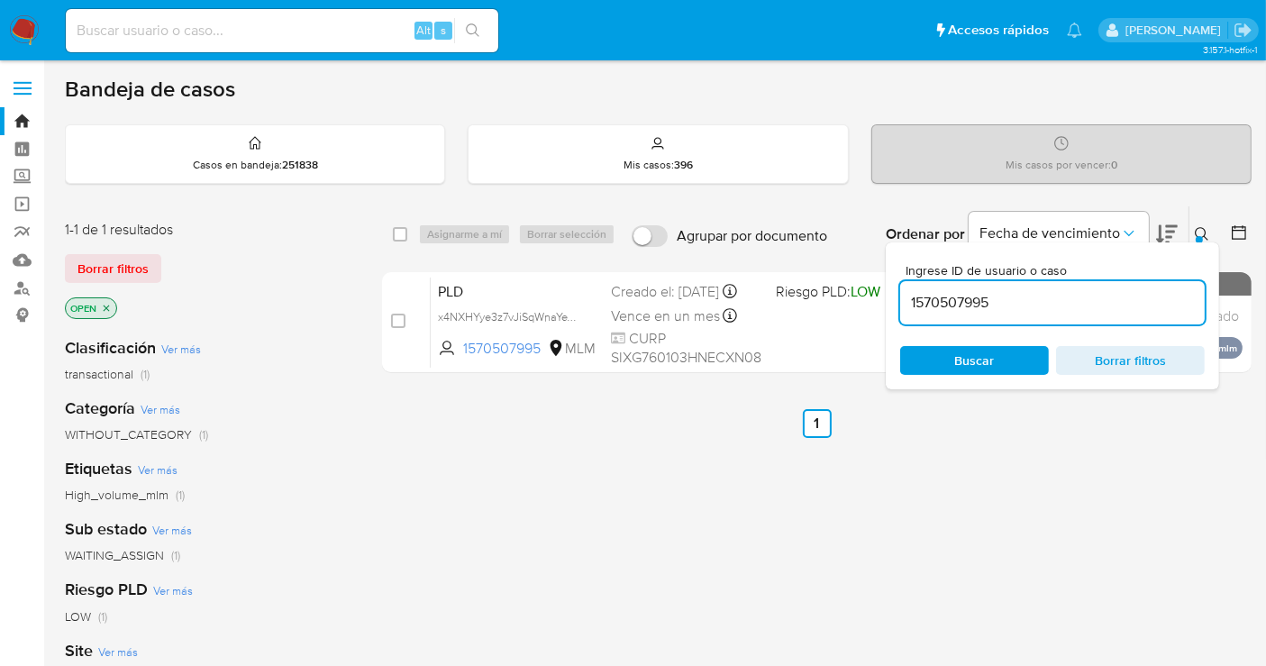
click at [950, 313] on div "1570507995" at bounding box center [1052, 302] width 305 height 43
click at [945, 311] on input "1570507995" at bounding box center [1052, 302] width 305 height 23
paste input "706661266"
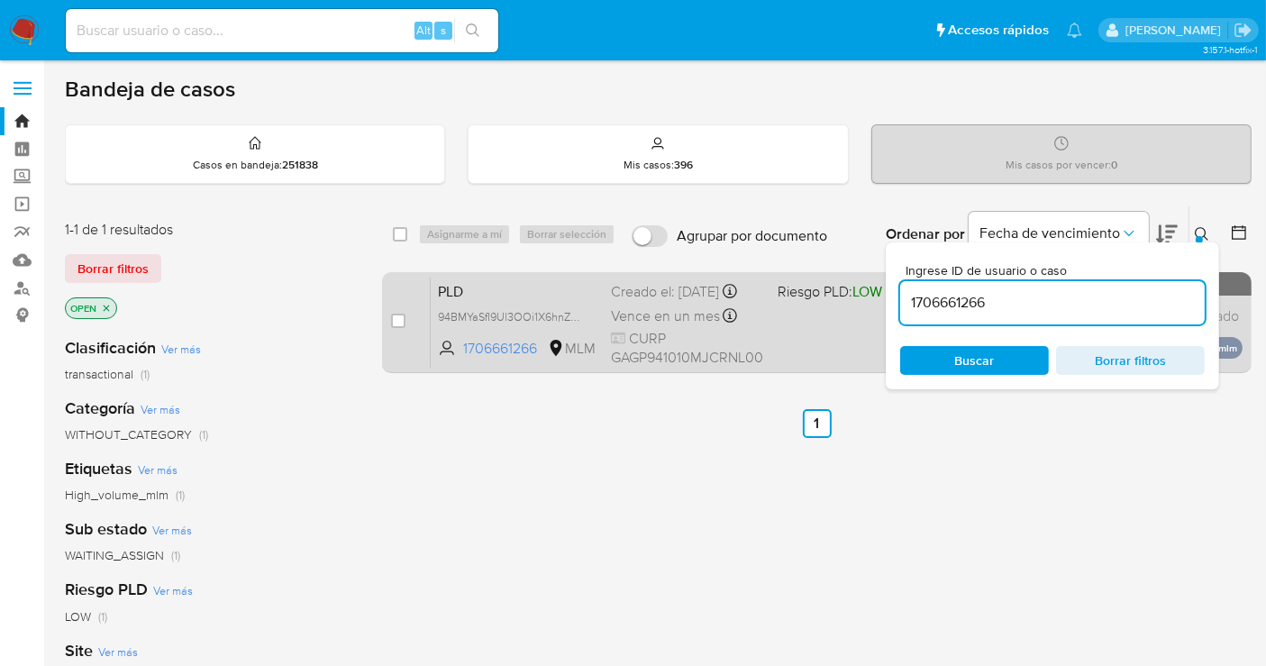
click at [645, 302] on div "Creado el: 12/08/2025 Creado el: 12/08/2025 02:03:30" at bounding box center [687, 292] width 152 height 20
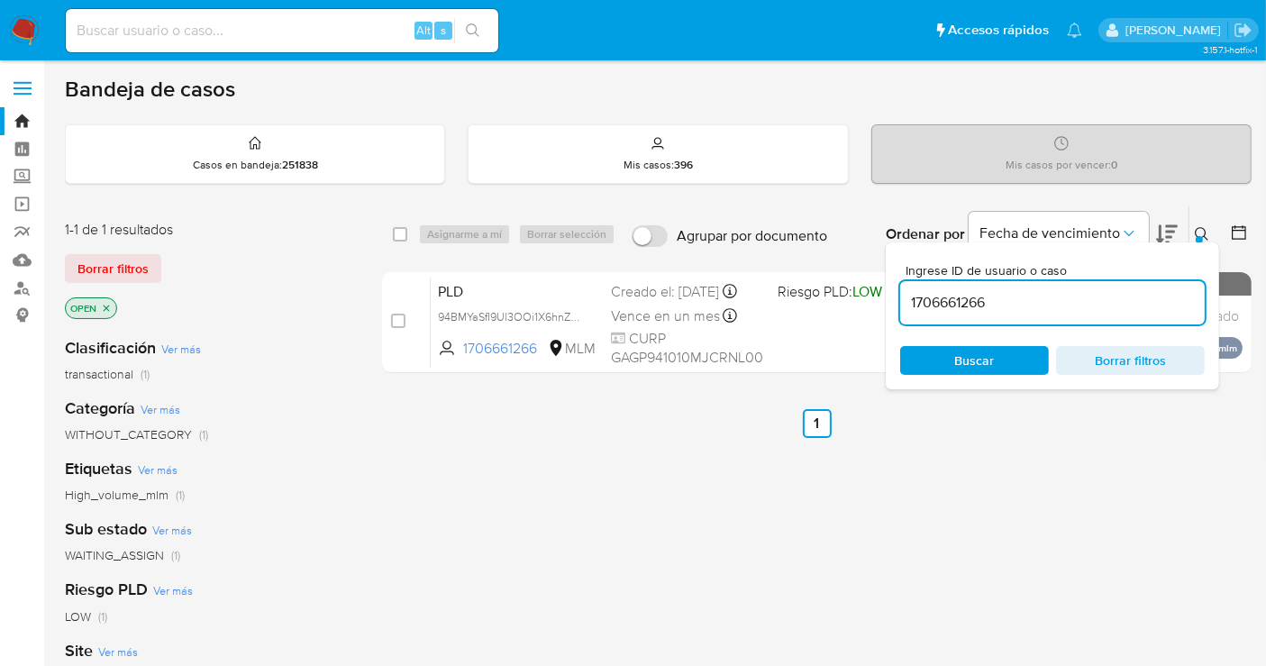
click at [952, 309] on input "1706661266" at bounding box center [1052, 302] width 305 height 23
paste input "47088119"
click at [971, 370] on div "Buscar Borrar filtros" at bounding box center [1052, 360] width 305 height 29
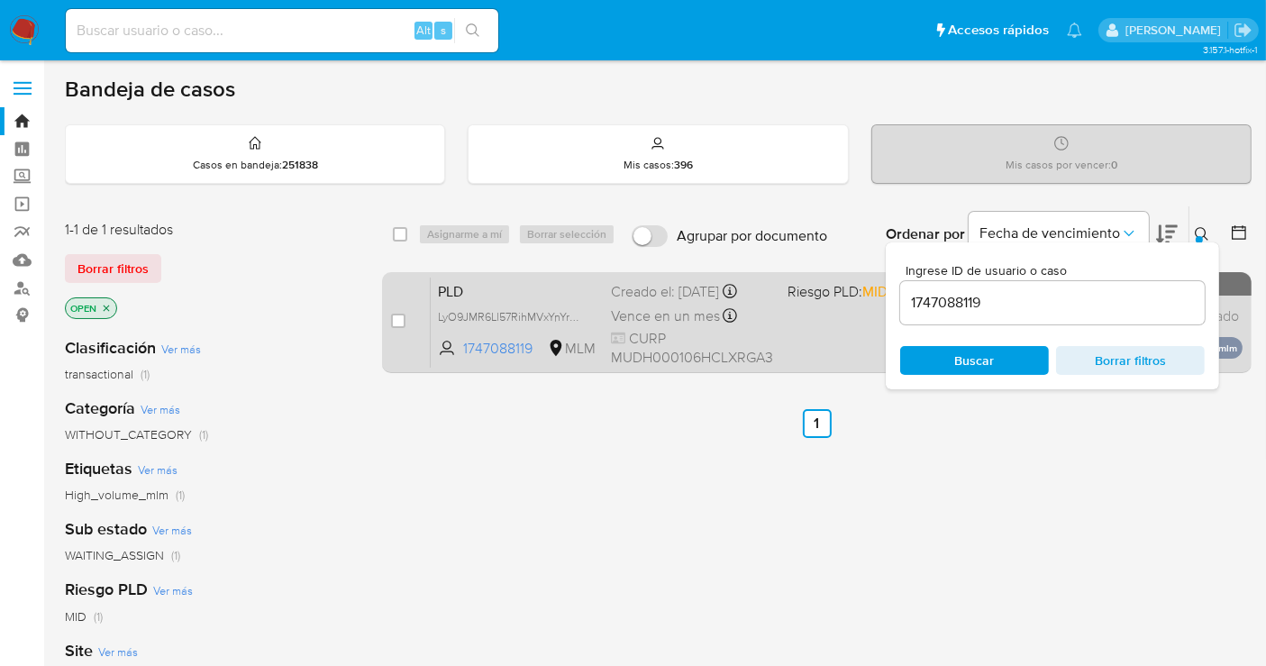
click at [649, 312] on span "Vence en un mes" at bounding box center [665, 316] width 109 height 20
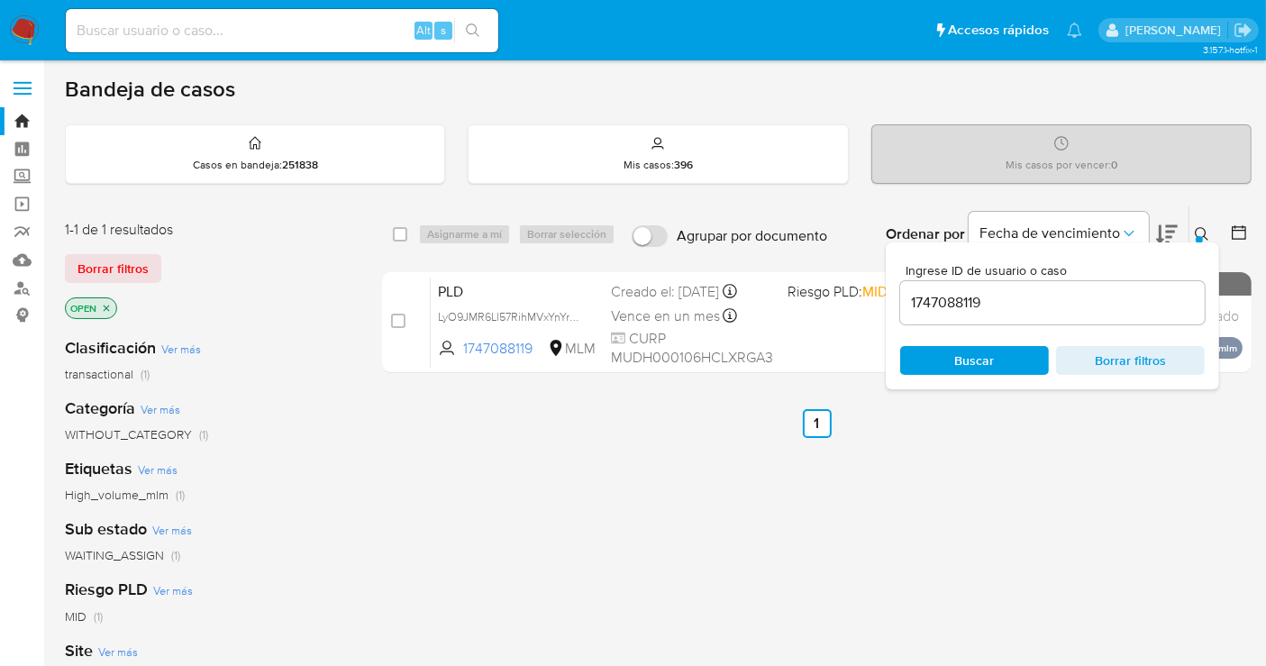
click at [965, 302] on input "1747088119" at bounding box center [1052, 302] width 305 height 23
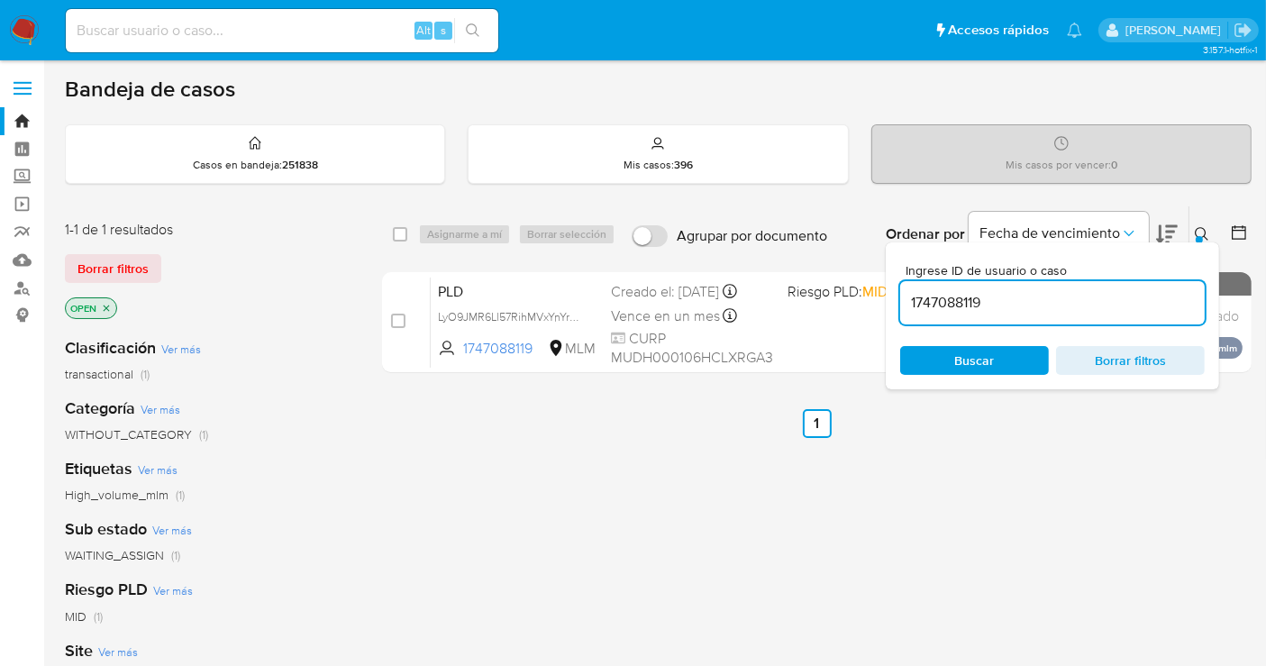
click at [965, 302] on input "1747088119" at bounding box center [1052, 302] width 305 height 23
paste input "822045277"
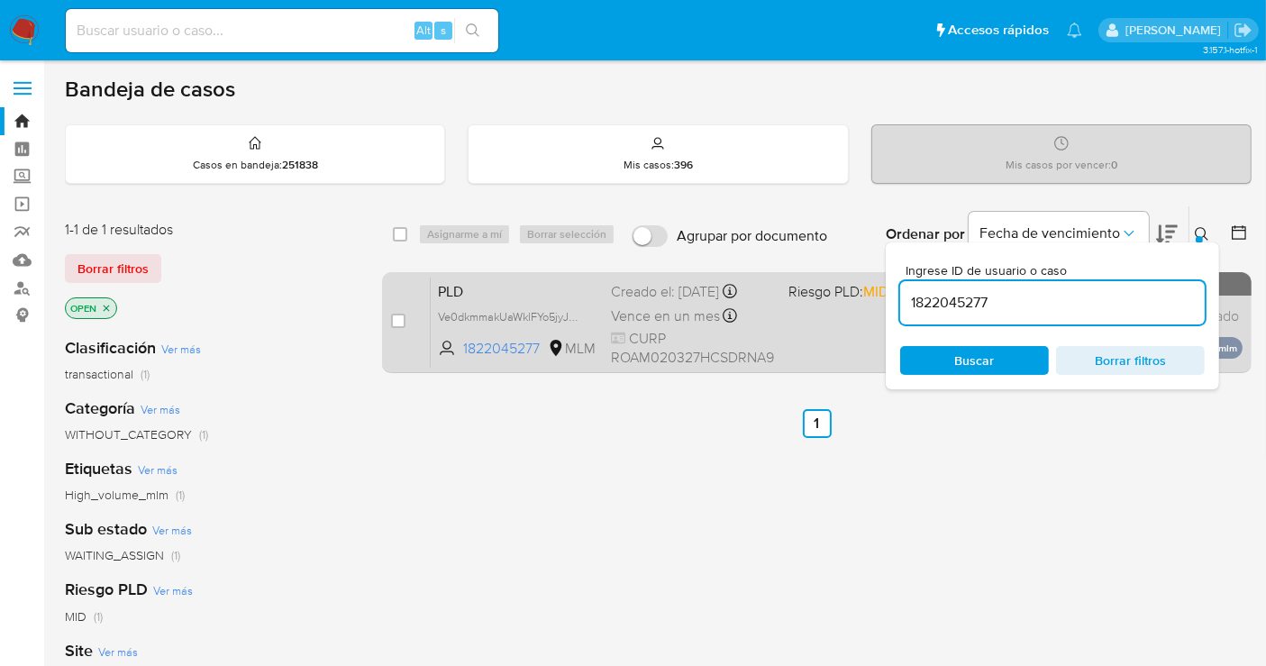
click at [683, 306] on span "Vence en un mes" at bounding box center [665, 316] width 109 height 20
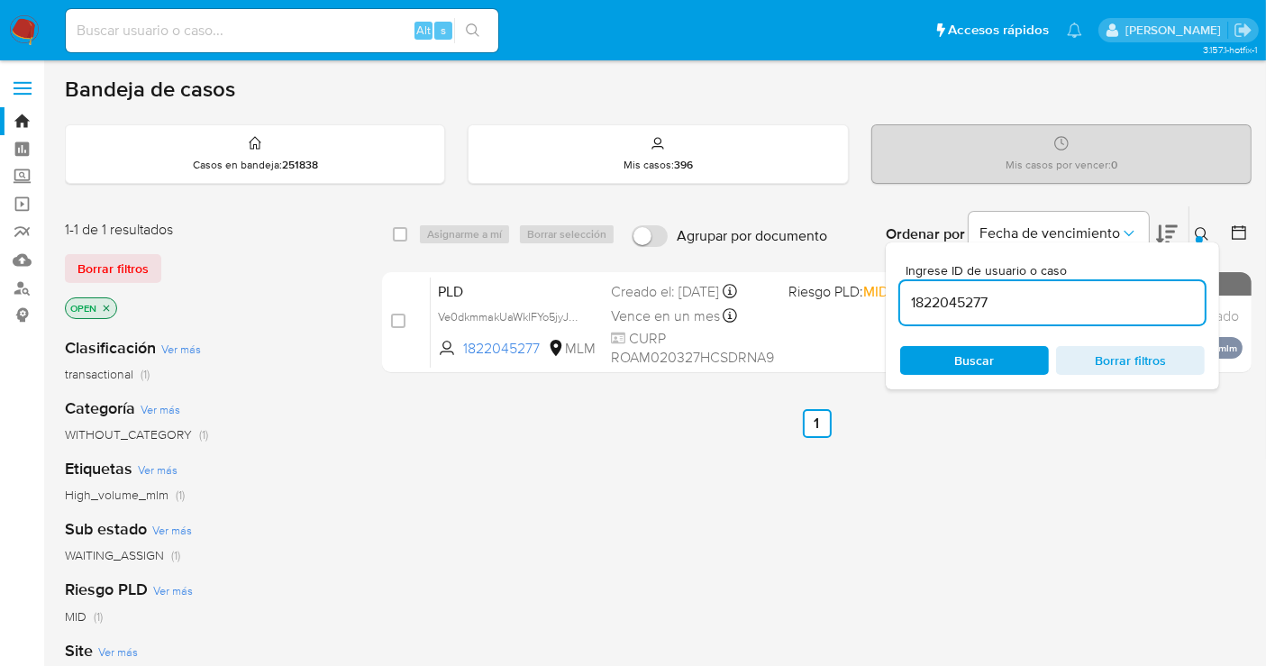
click at [954, 292] on input "1822045277" at bounding box center [1052, 302] width 305 height 23
paste input "929015725"
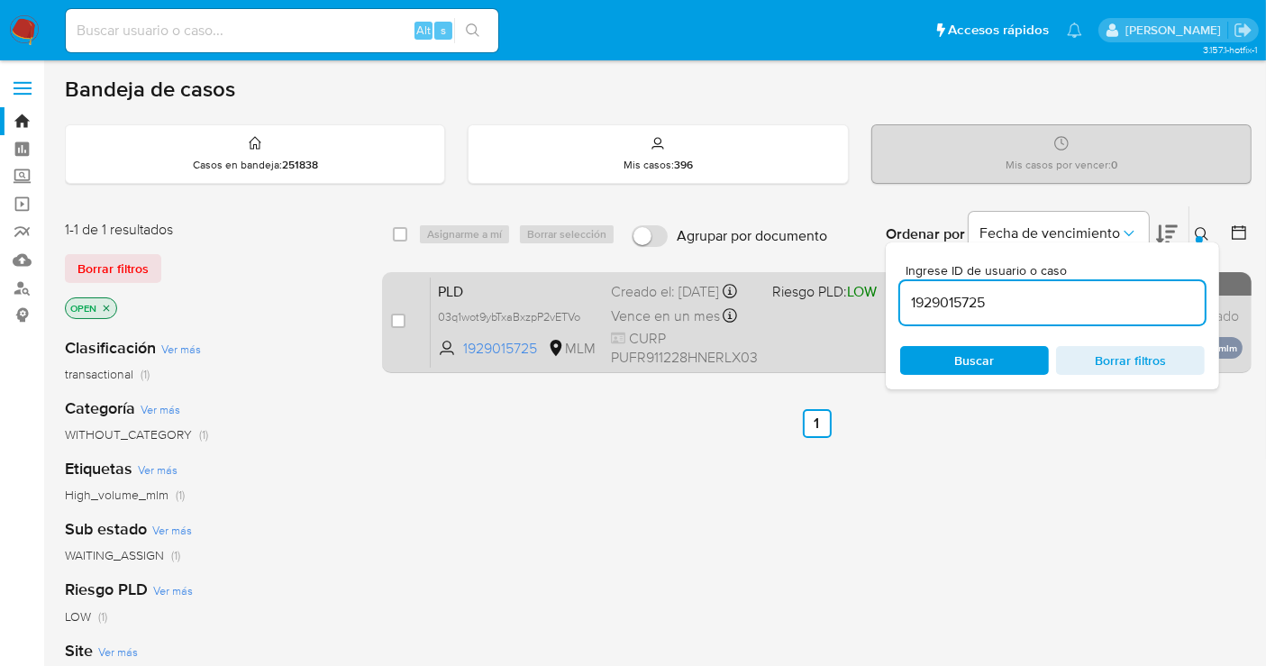
click at [658, 302] on div "Creado el: 12/08/2025 Creado el: 12/08/2025 02:06:49" at bounding box center [684, 292] width 147 height 20
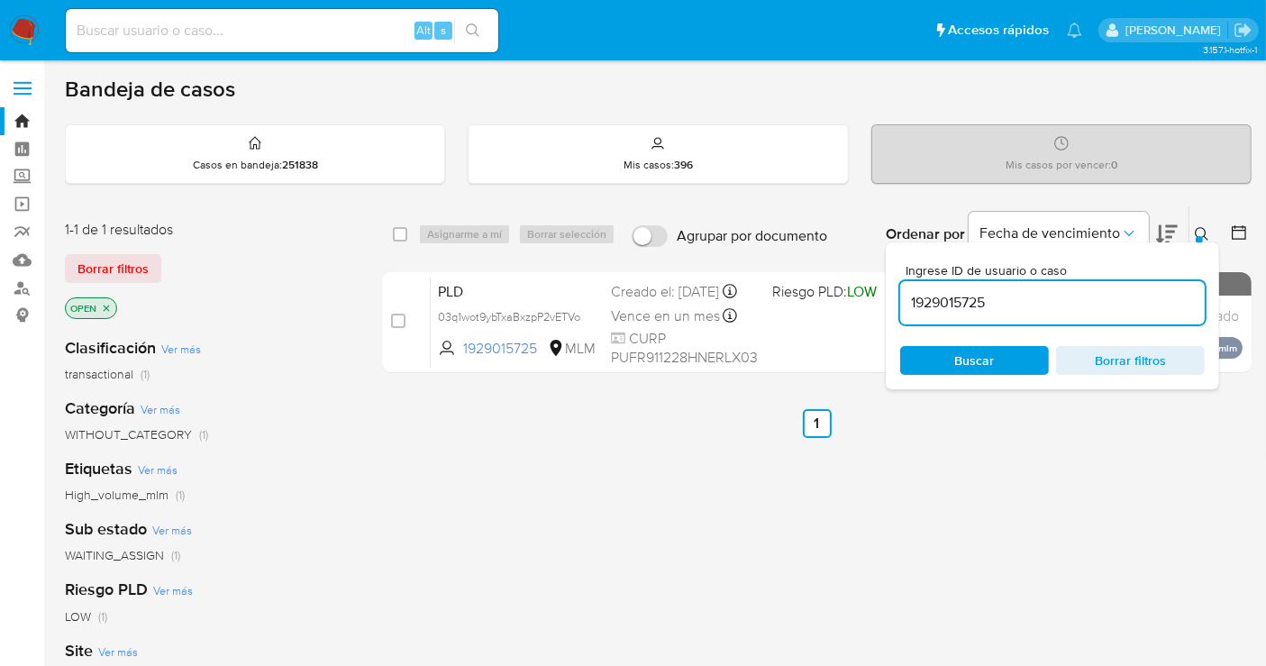
click at [964, 297] on input "1929015725" at bounding box center [1052, 302] width 305 height 23
paste input "68666007"
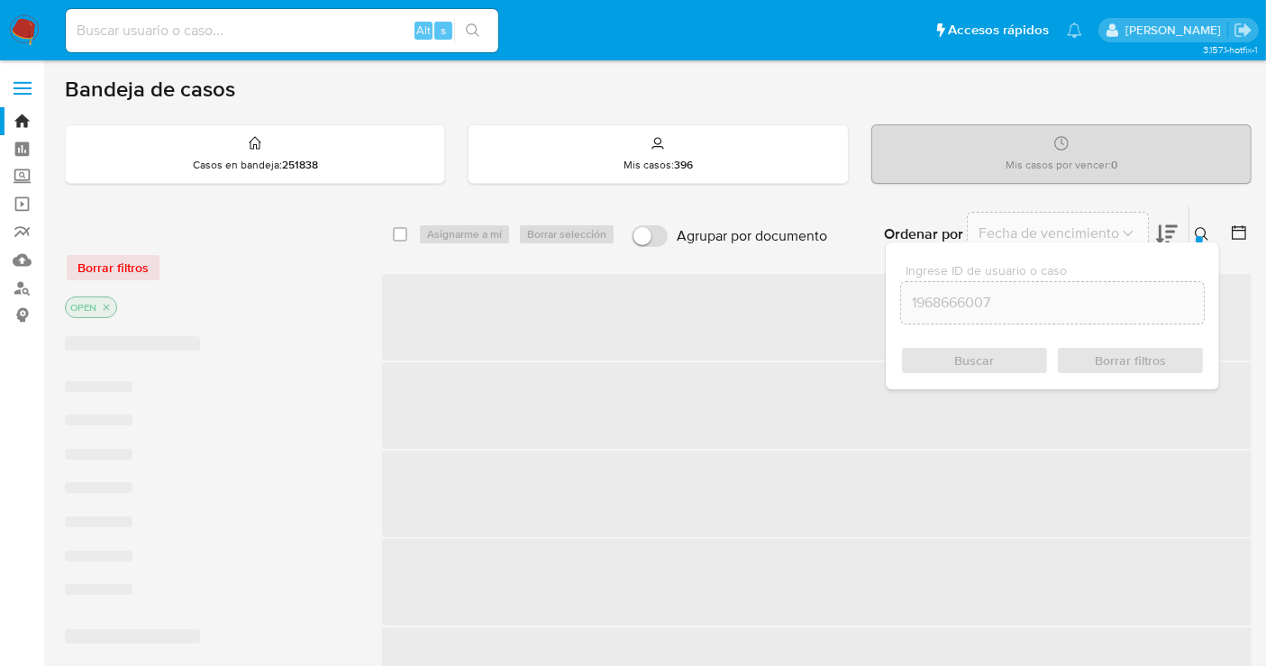
click at [977, 351] on div "Buscar Borrar filtros" at bounding box center [1052, 360] width 305 height 29
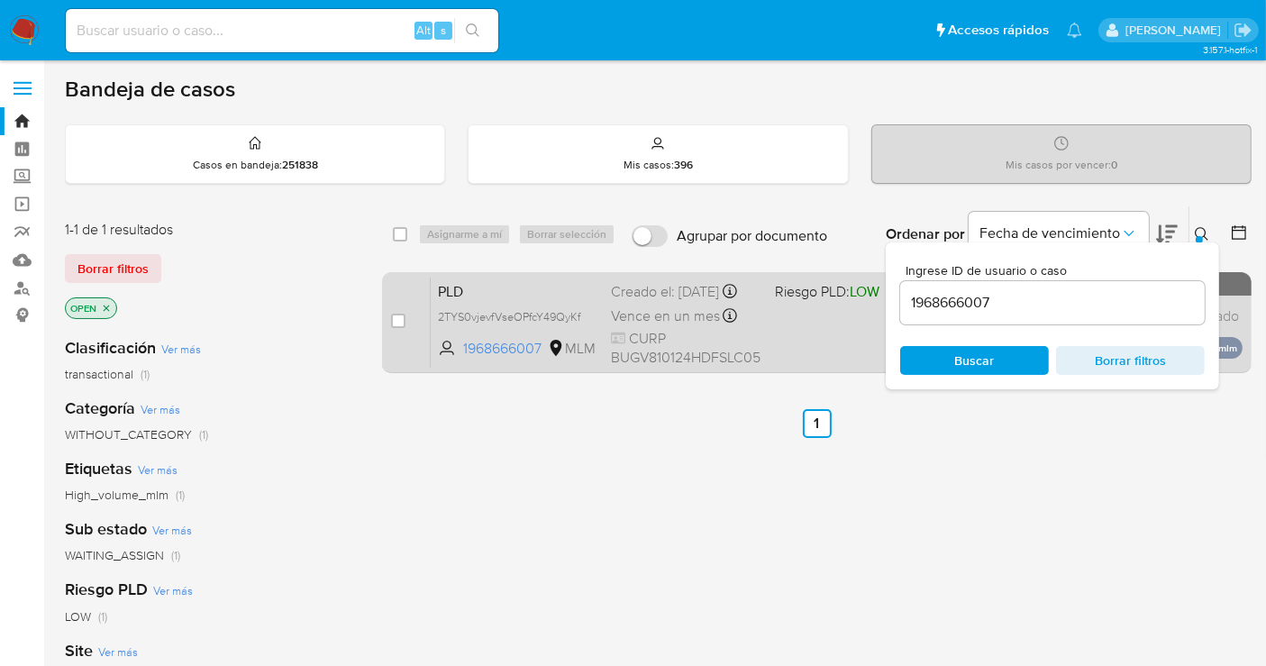
click at [677, 302] on div "Creado el: 12/08/2025 Creado el: 12/08/2025 02:13:03" at bounding box center [686, 292] width 150 height 20
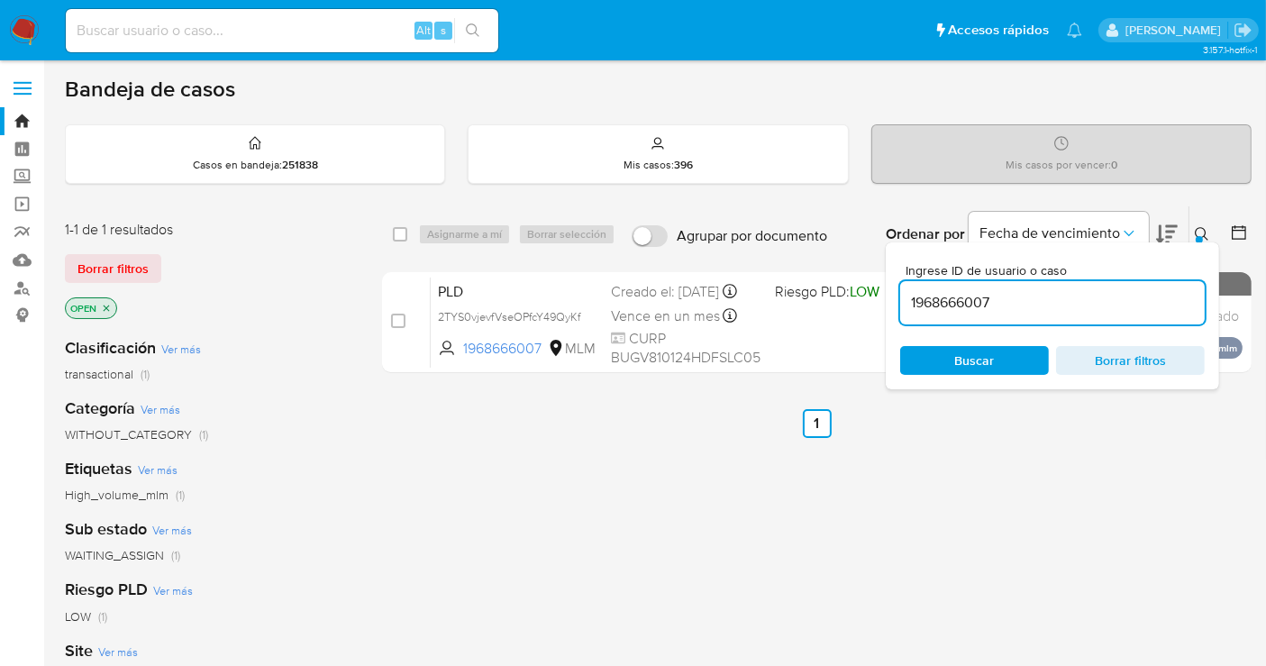
click at [963, 302] on input "1968666007" at bounding box center [1052, 302] width 305 height 23
paste input "204624228"
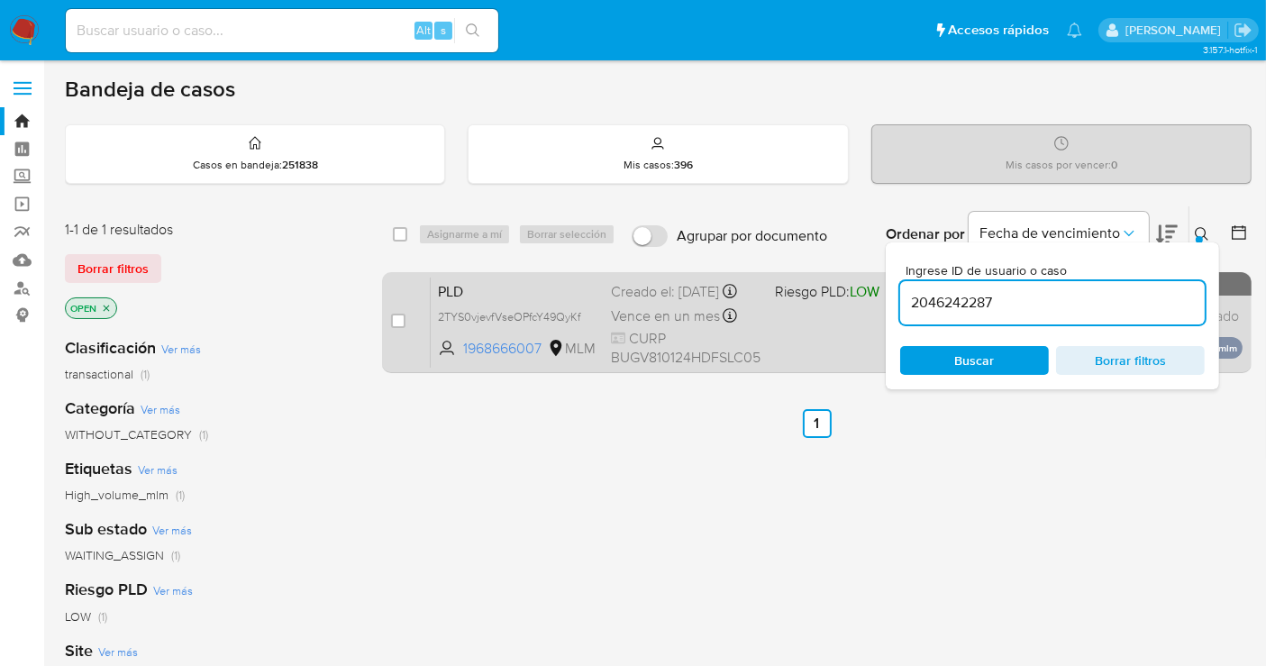
type input "2046242287"
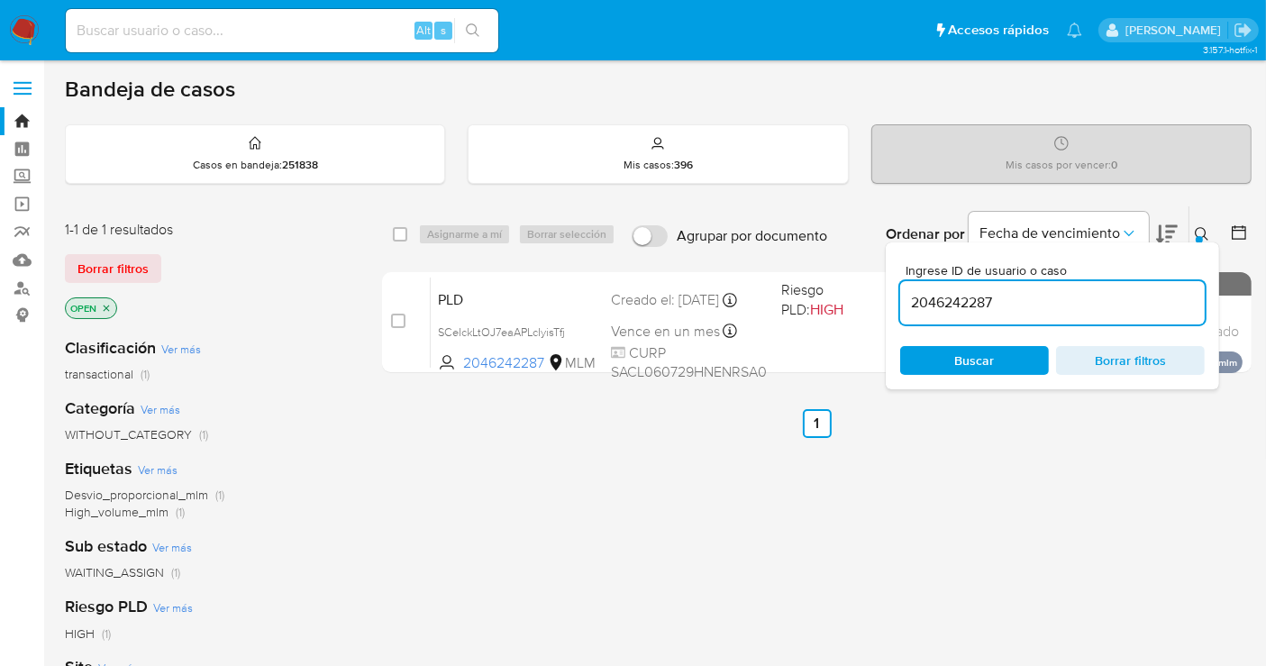
click at [659, 310] on div "Creado el: 12/08/2025 Creado el: 12/08/2025 02:06:23" at bounding box center [689, 300] width 156 height 20
click at [27, 24] on img at bounding box center [24, 30] width 31 height 31
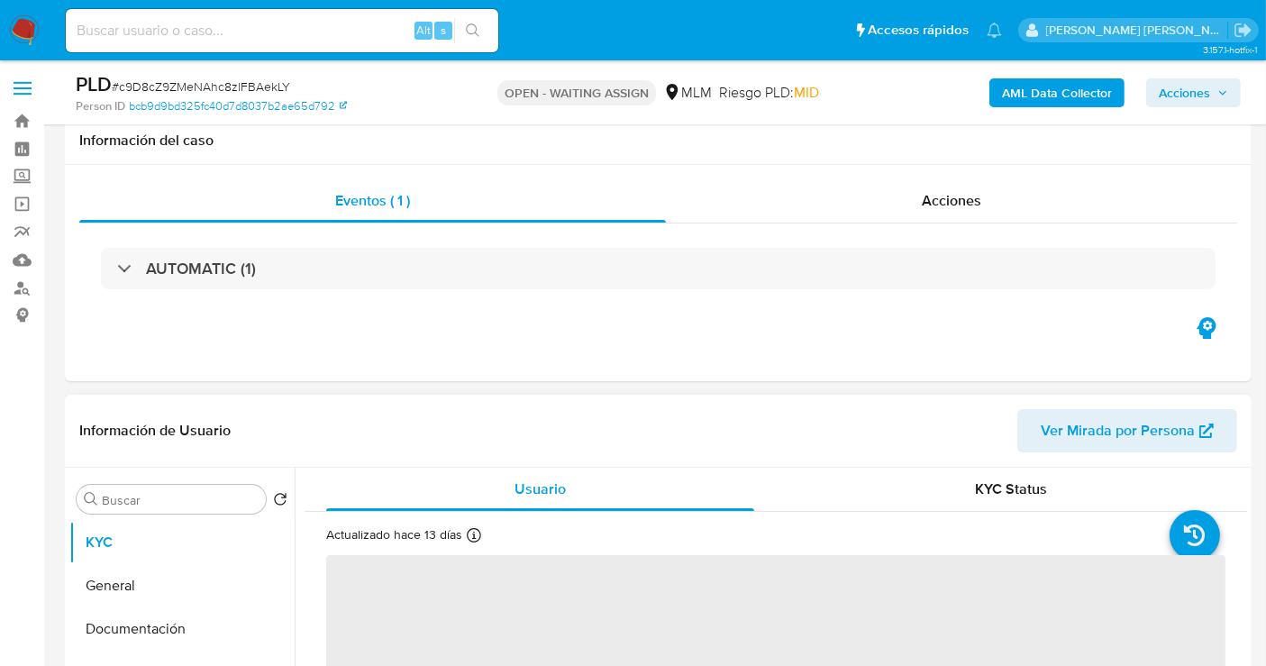
scroll to position [500, 0]
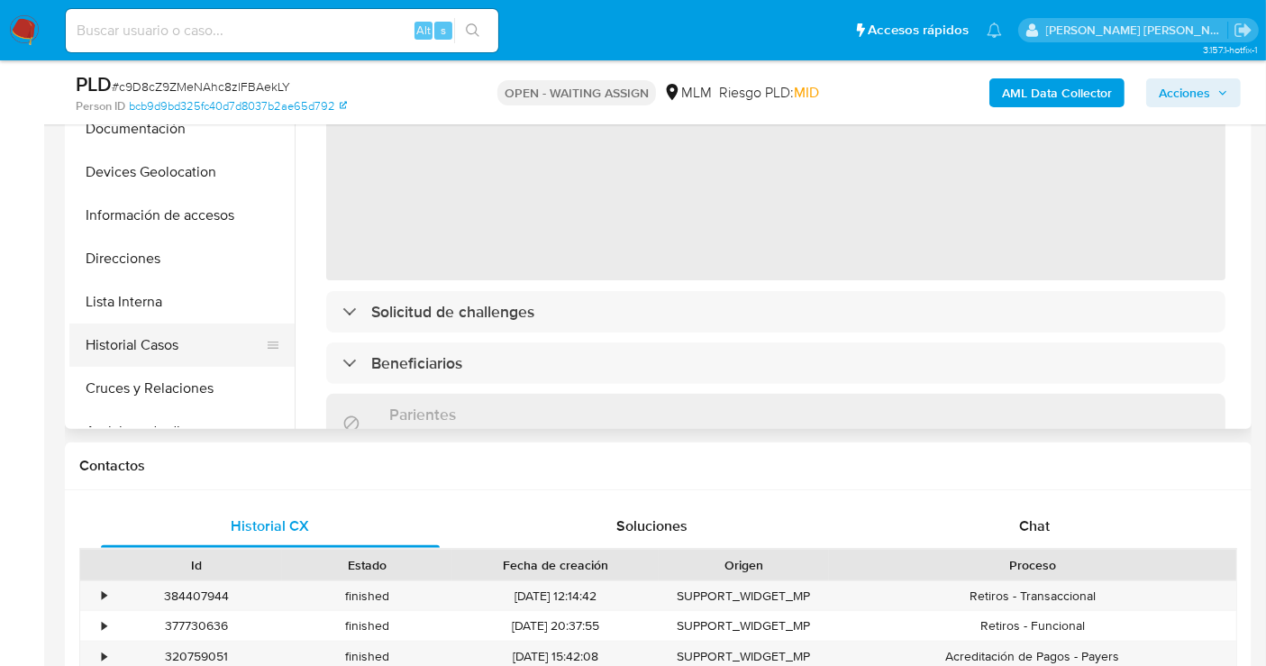
click at [147, 356] on button "Historial Casos" at bounding box center [174, 345] width 211 height 43
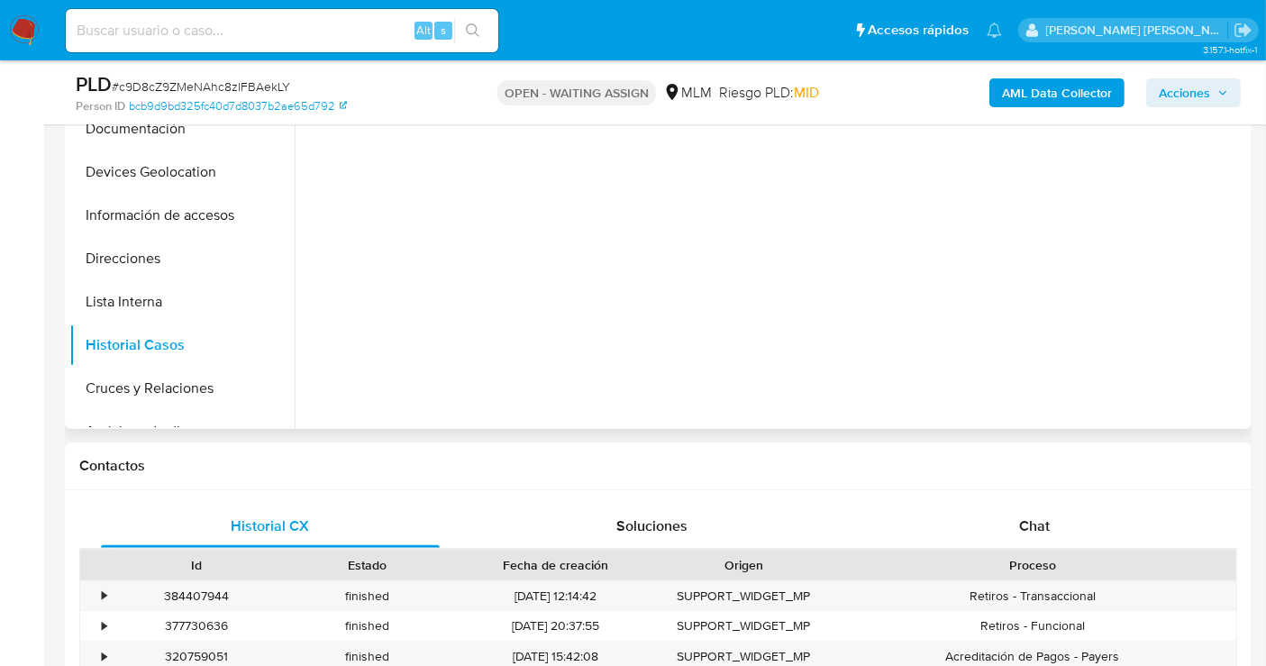
select select "10"
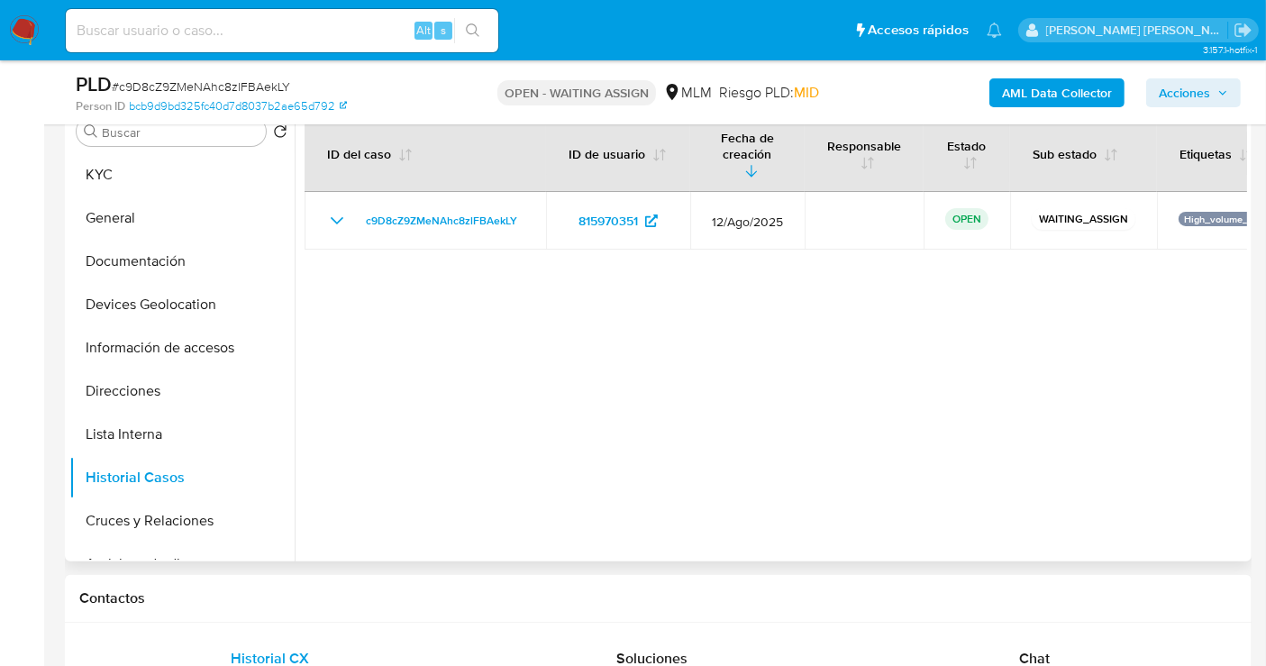
scroll to position [300, 0]
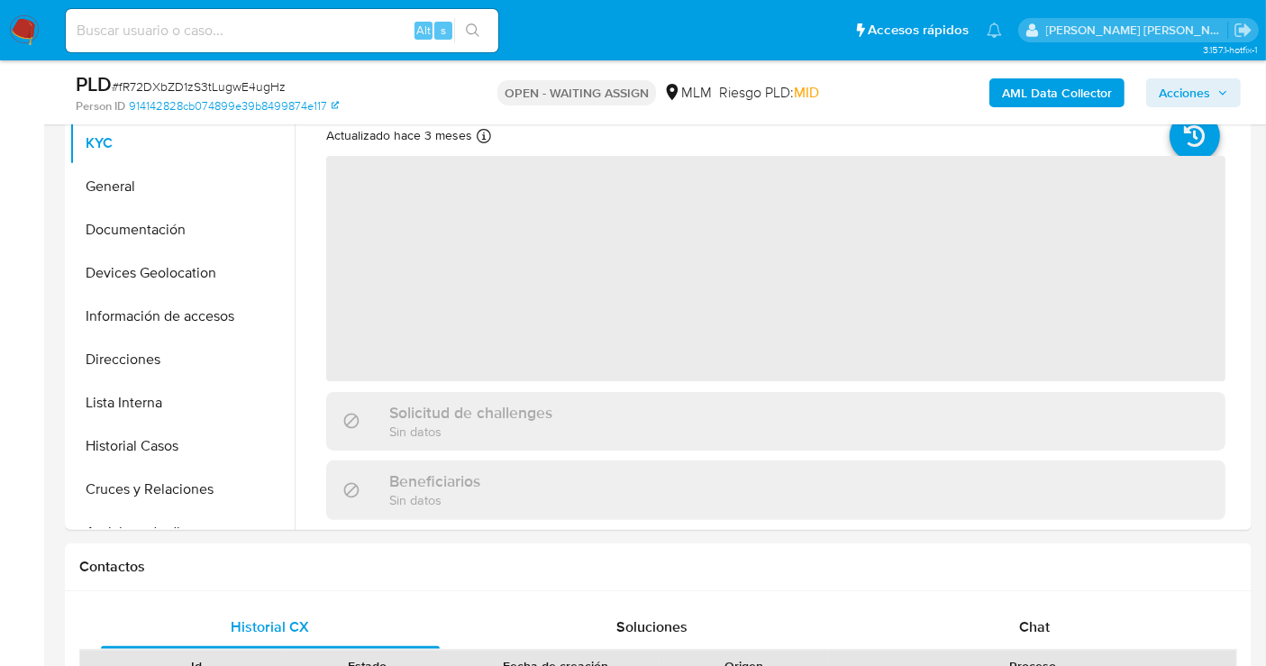
scroll to position [400, 0]
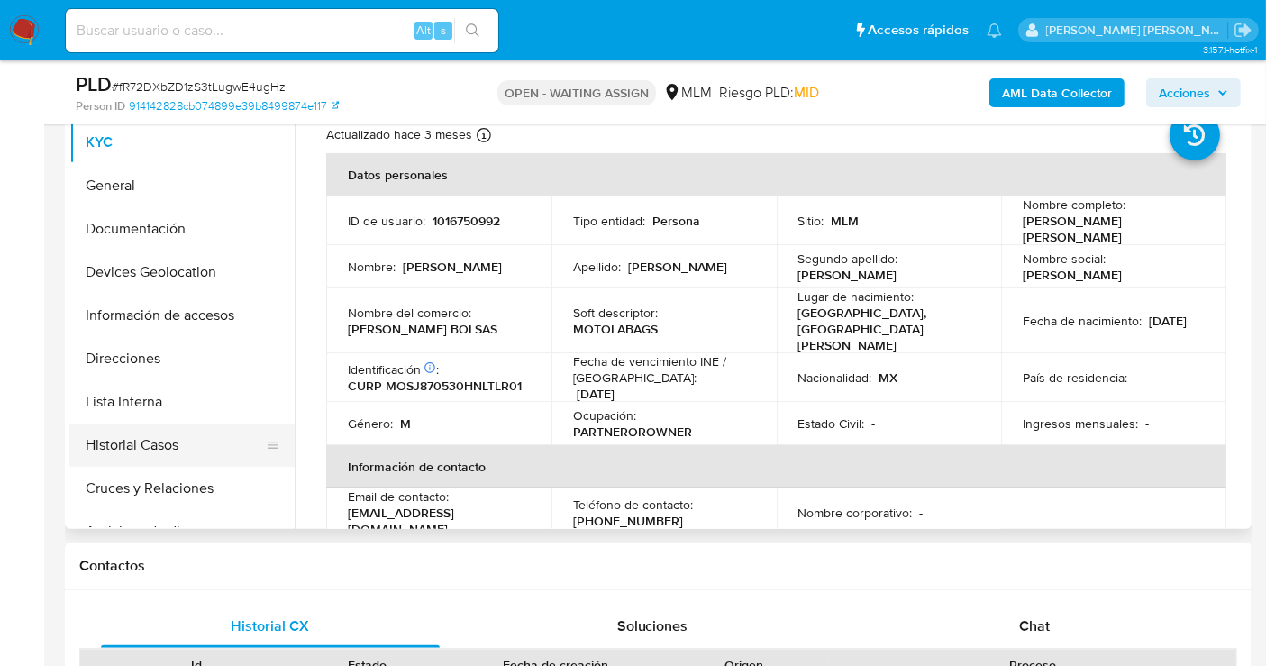
select select "10"
click at [162, 432] on button "Historial Casos" at bounding box center [174, 445] width 211 height 43
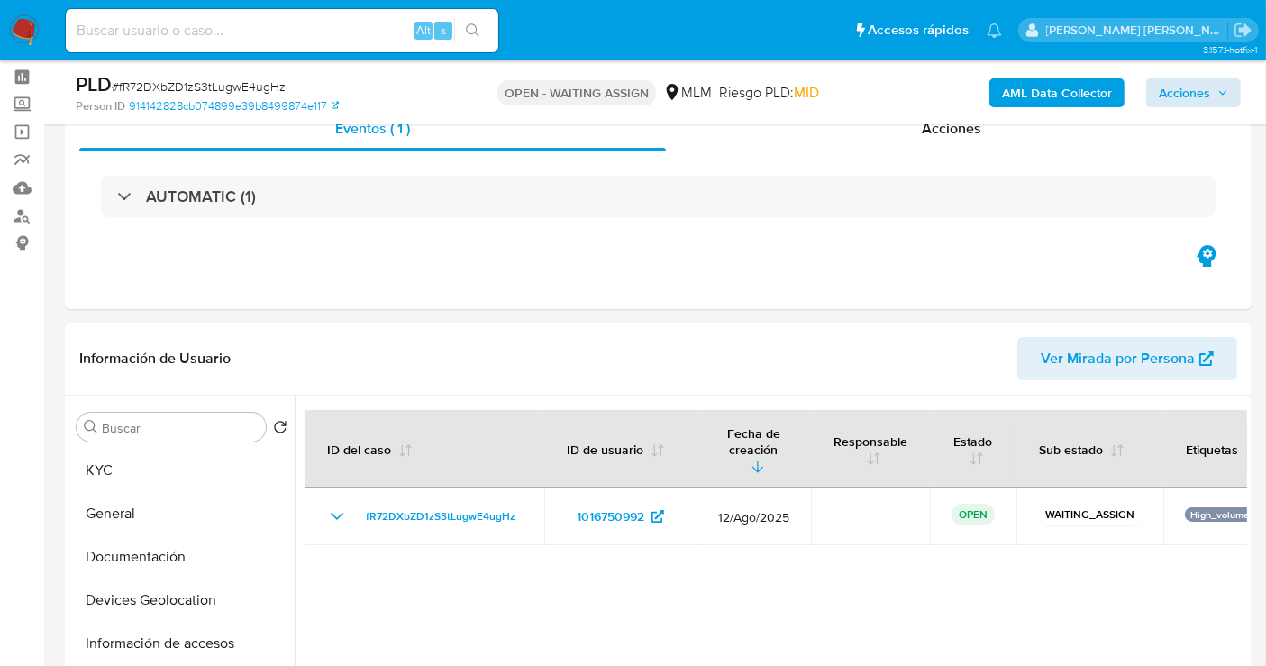
scroll to position [0, 0]
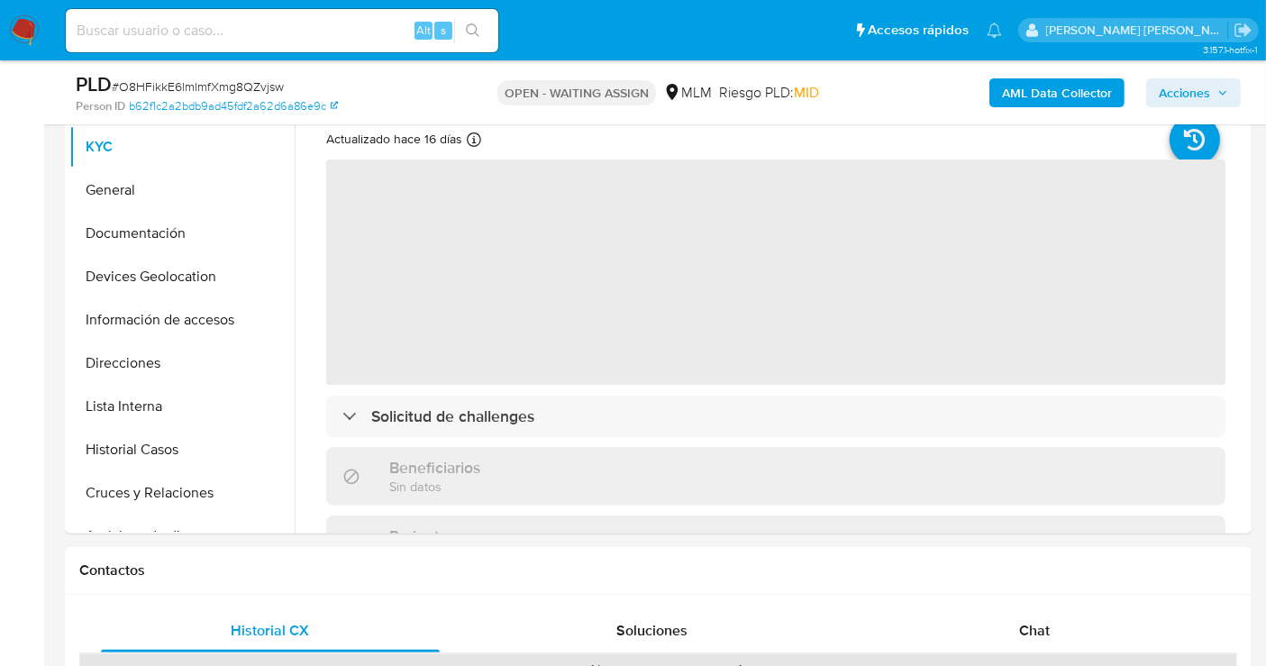
scroll to position [400, 0]
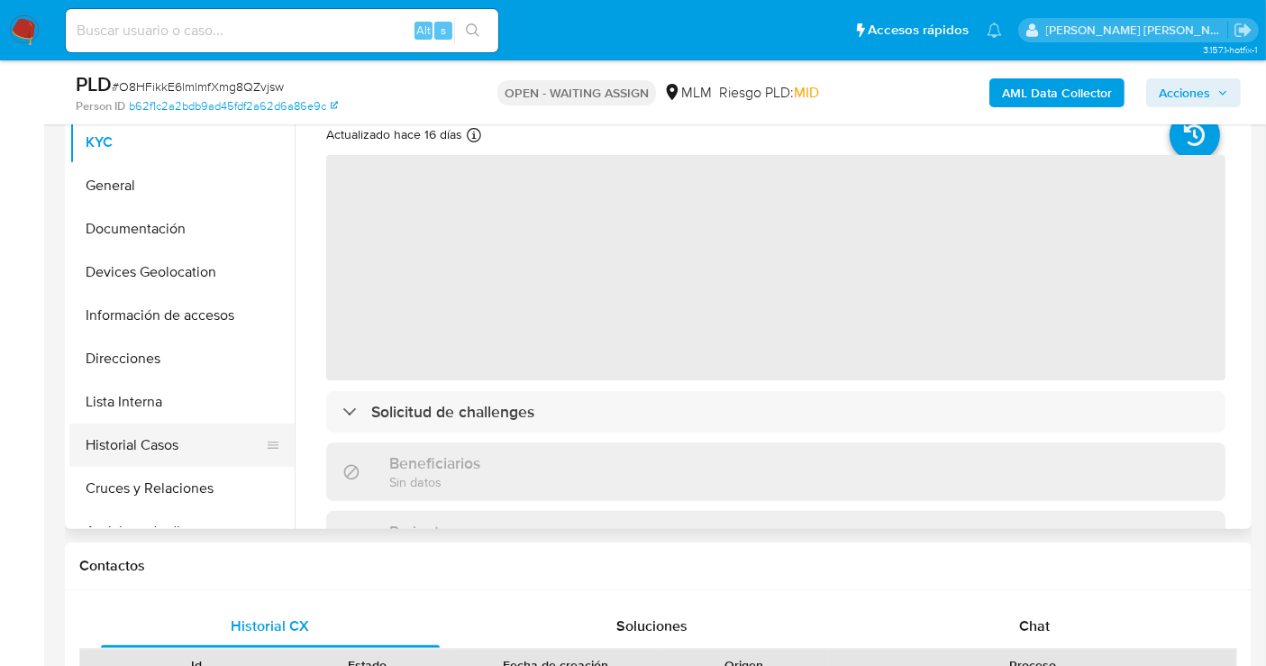
click at [142, 451] on button "Historial Casos" at bounding box center [174, 445] width 211 height 43
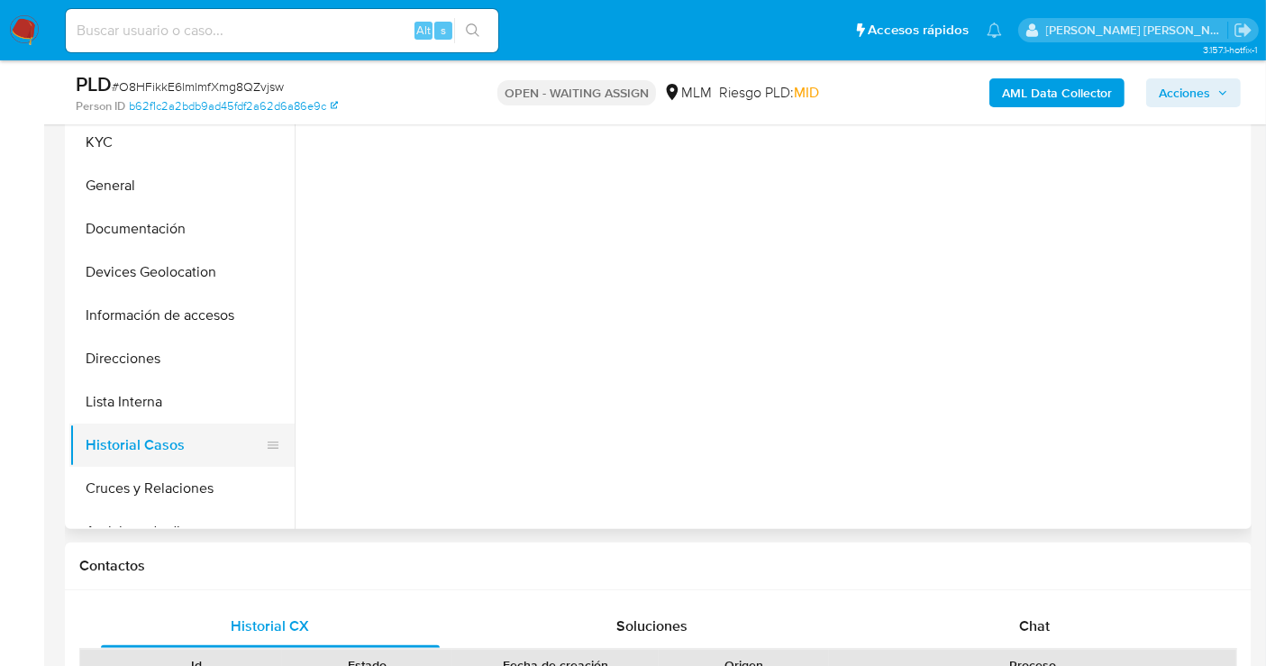
select select "10"
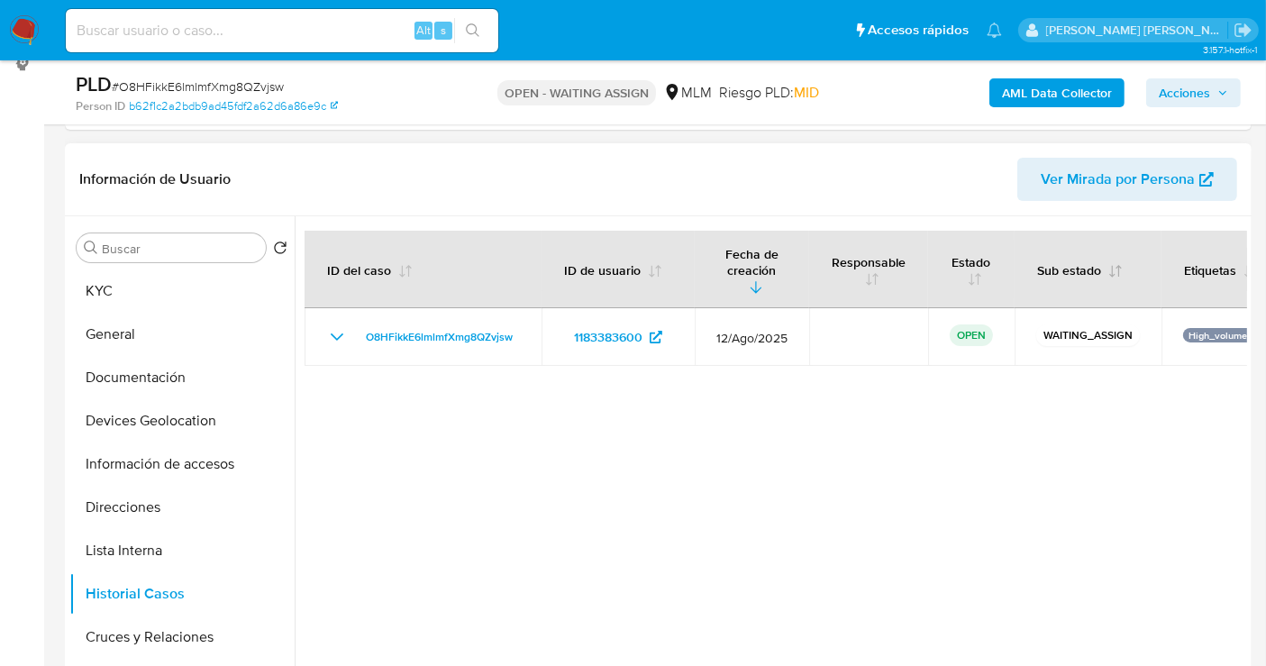
scroll to position [200, 0]
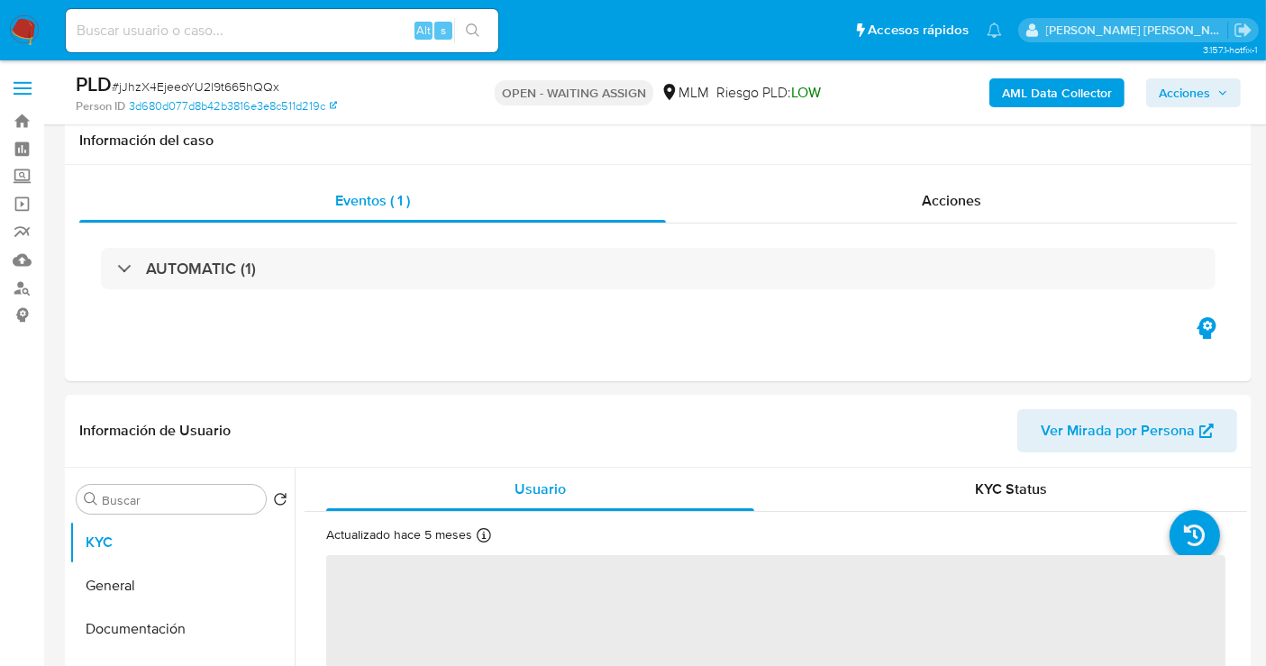
scroll to position [300, 0]
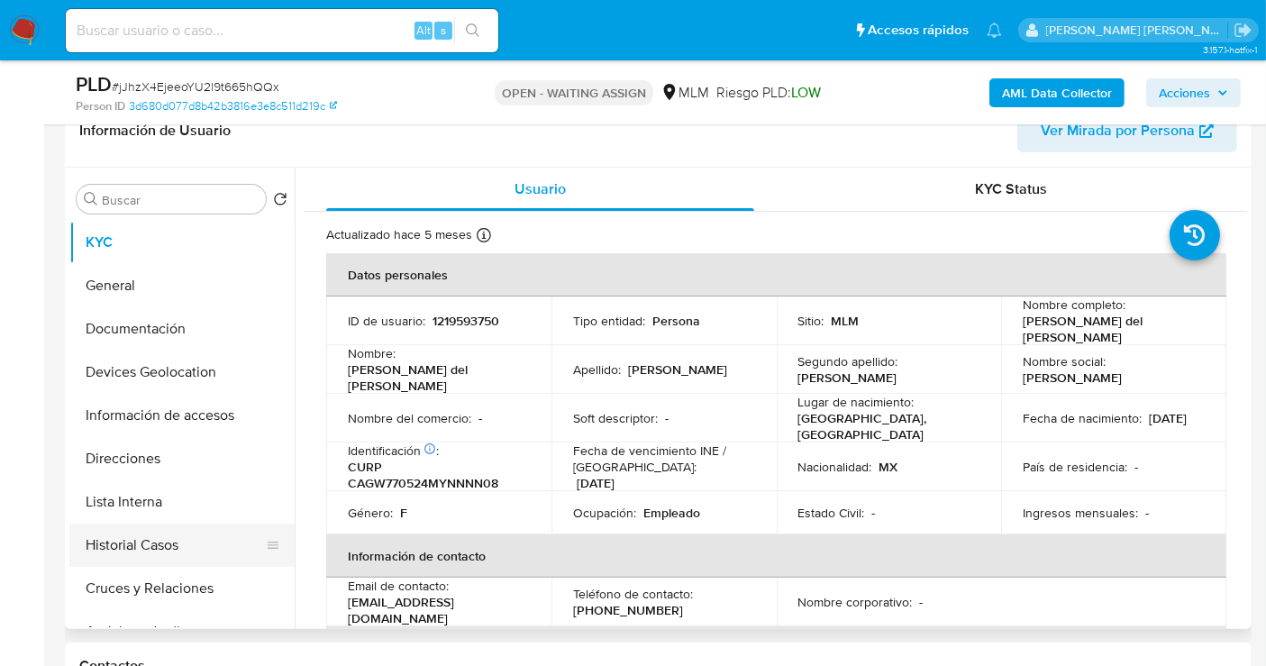
click at [138, 534] on button "Historial Casos" at bounding box center [174, 545] width 211 height 43
select select "10"
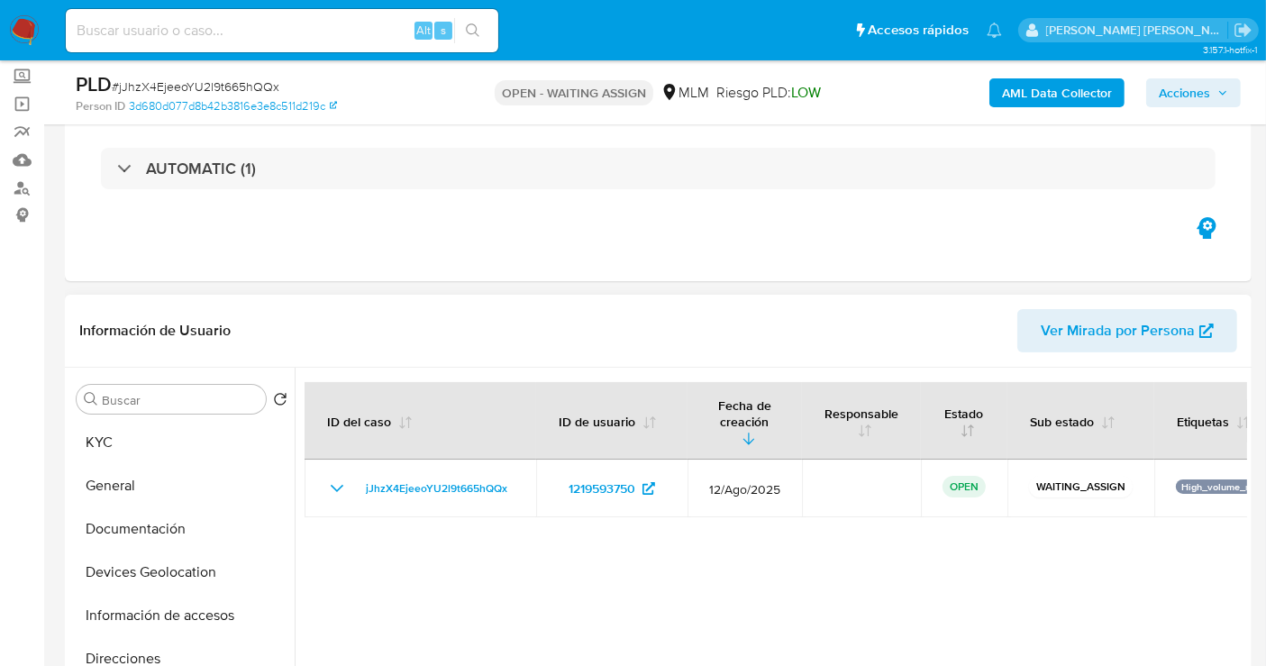
scroll to position [100, 0]
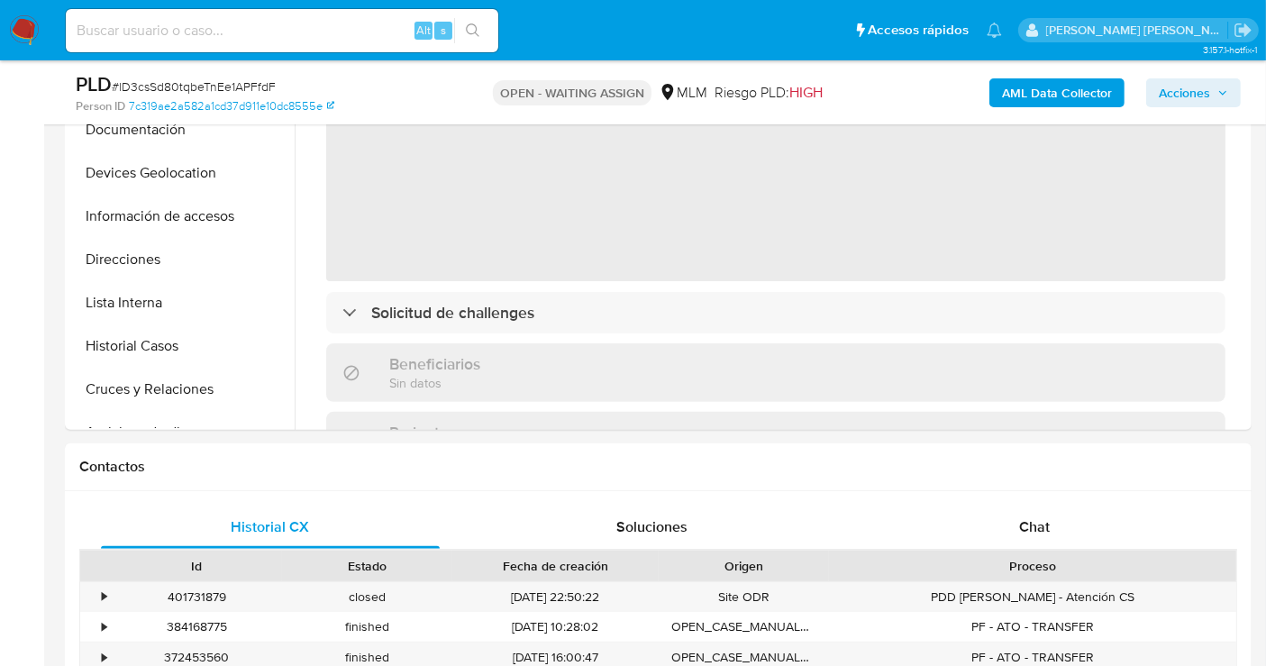
scroll to position [500, 0]
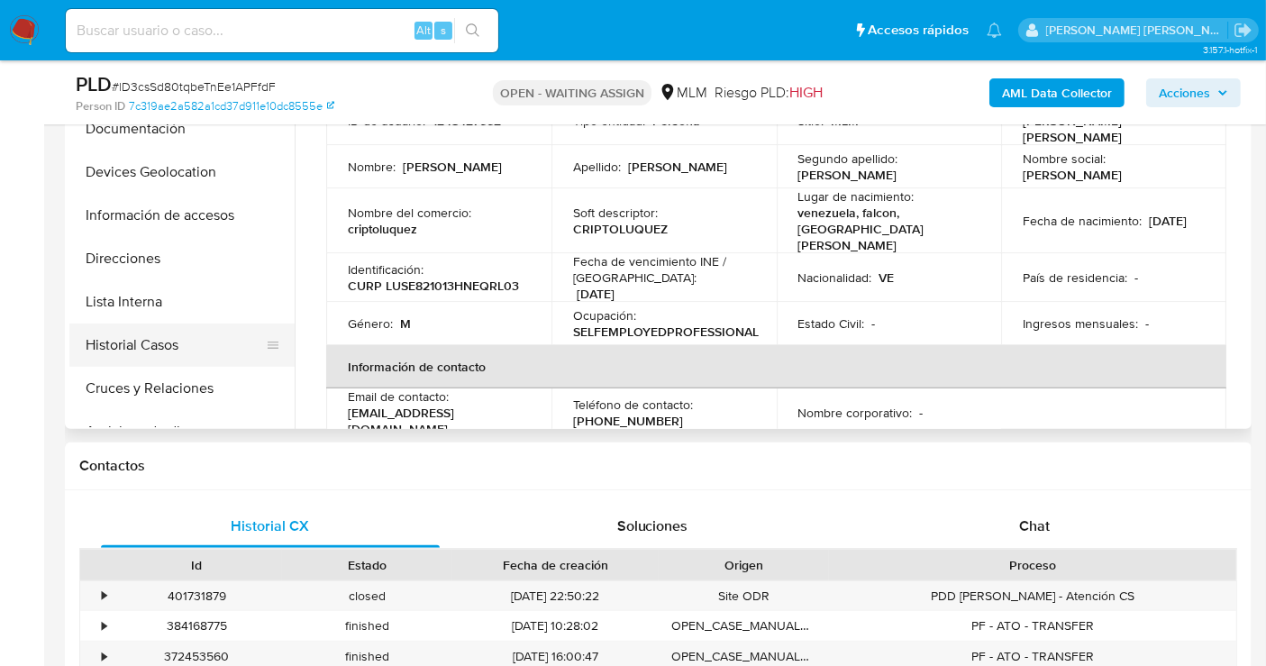
click at [139, 344] on button "Historial Casos" at bounding box center [174, 345] width 211 height 43
select select "10"
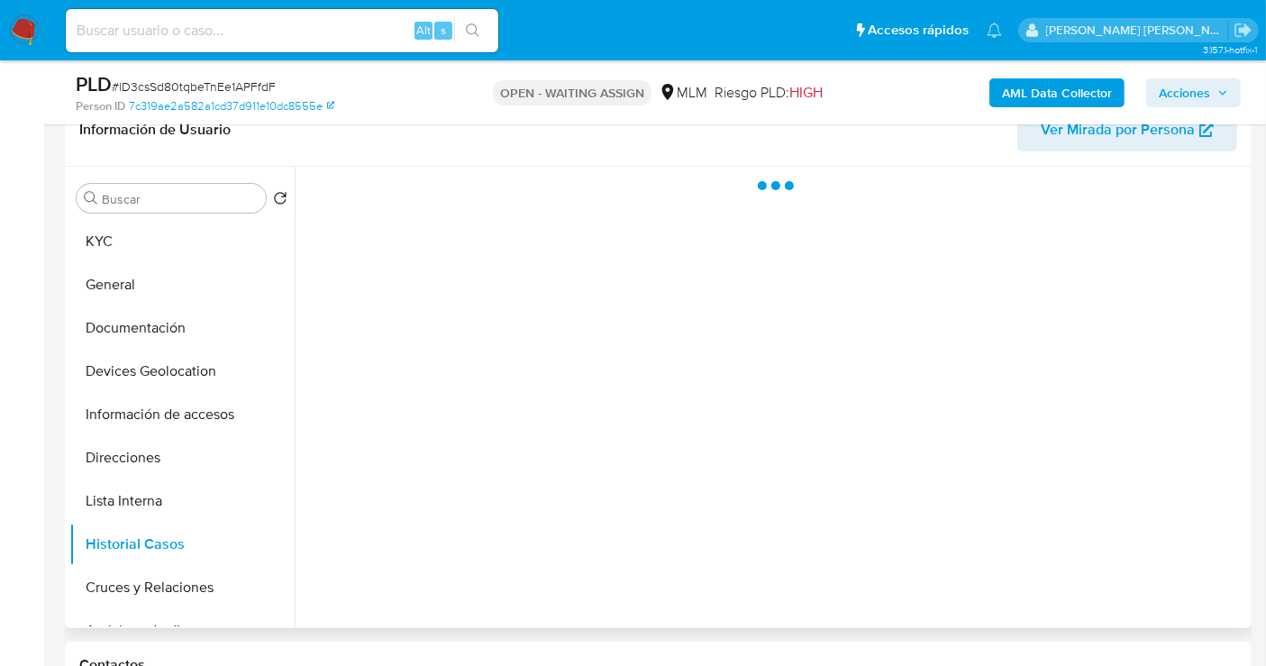
scroll to position [300, 0]
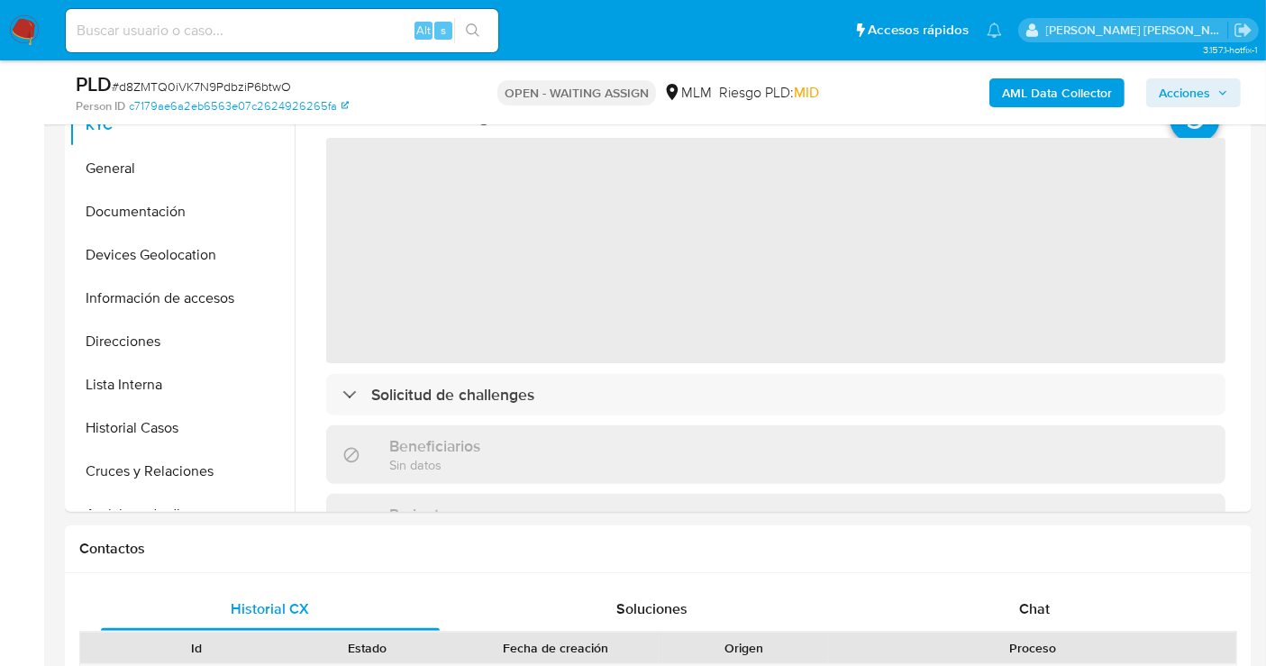
scroll to position [500, 0]
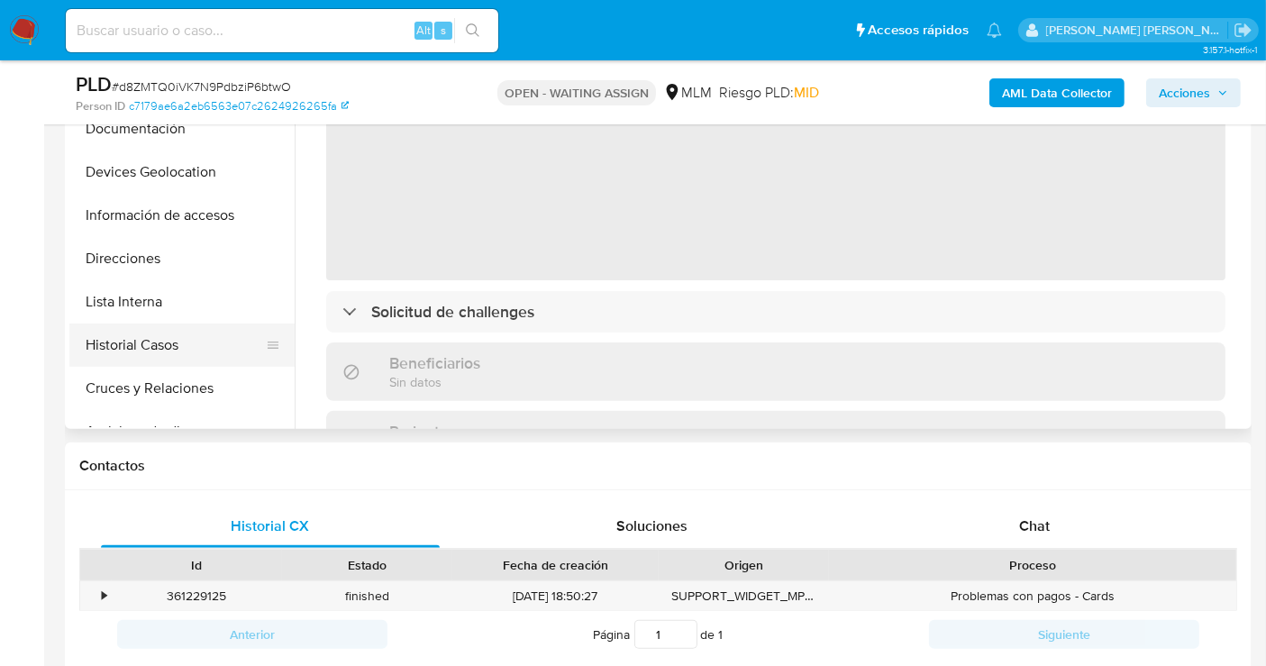
click at [136, 353] on button "Historial Casos" at bounding box center [174, 345] width 211 height 43
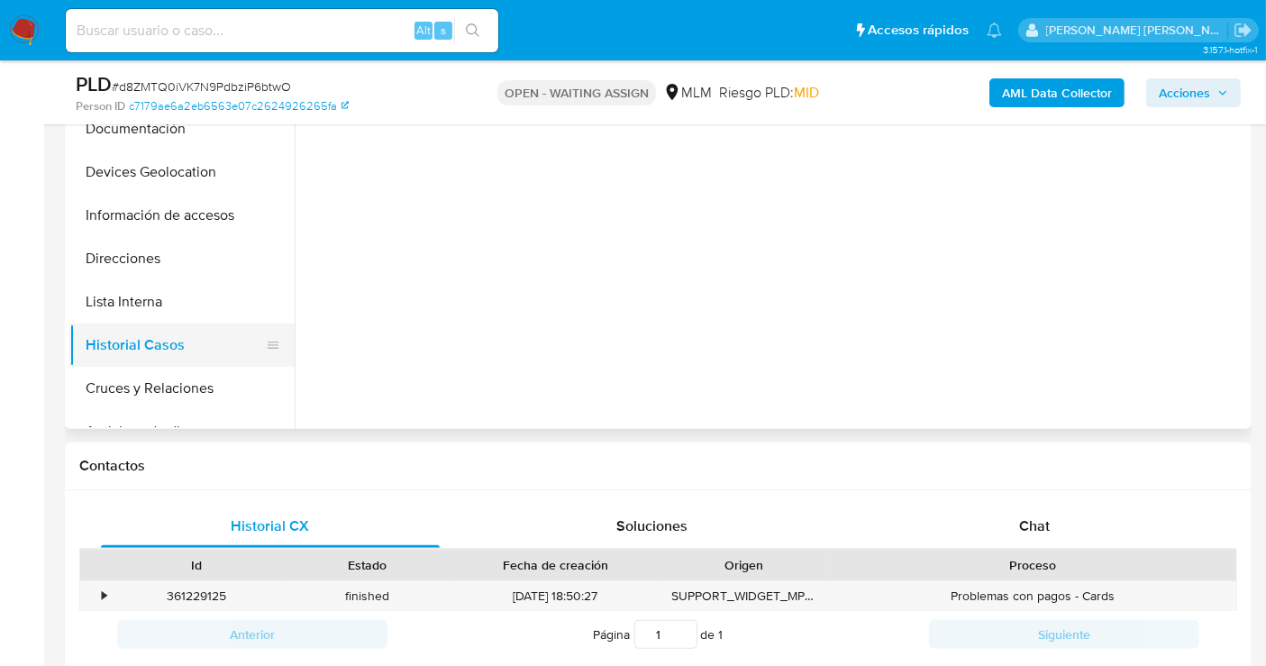
select select "10"
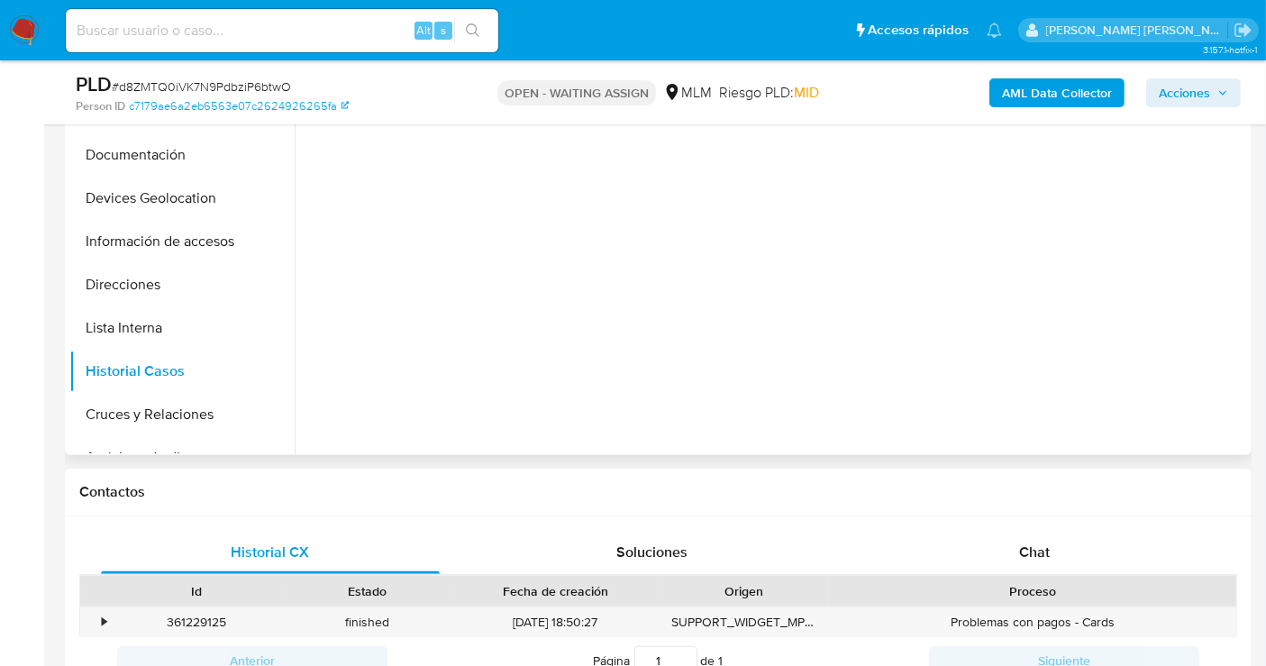
scroll to position [300, 0]
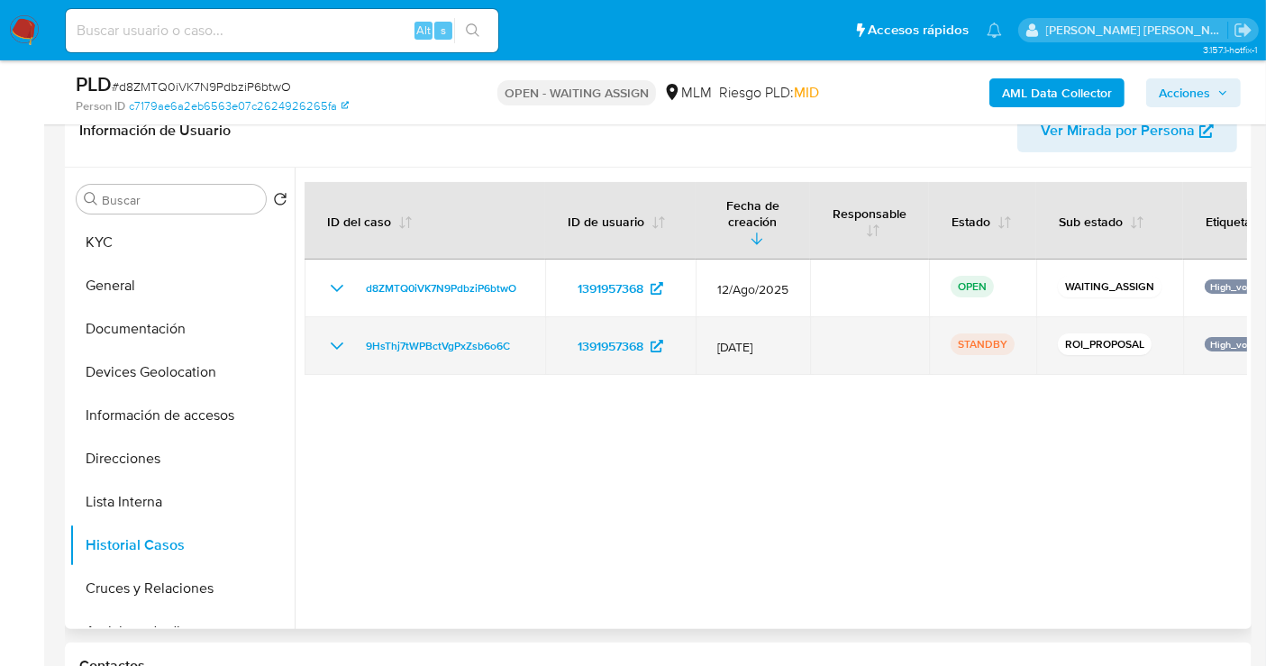
click at [339, 342] on icon "Mostrar/Ocultar" at bounding box center [337, 345] width 13 height 7
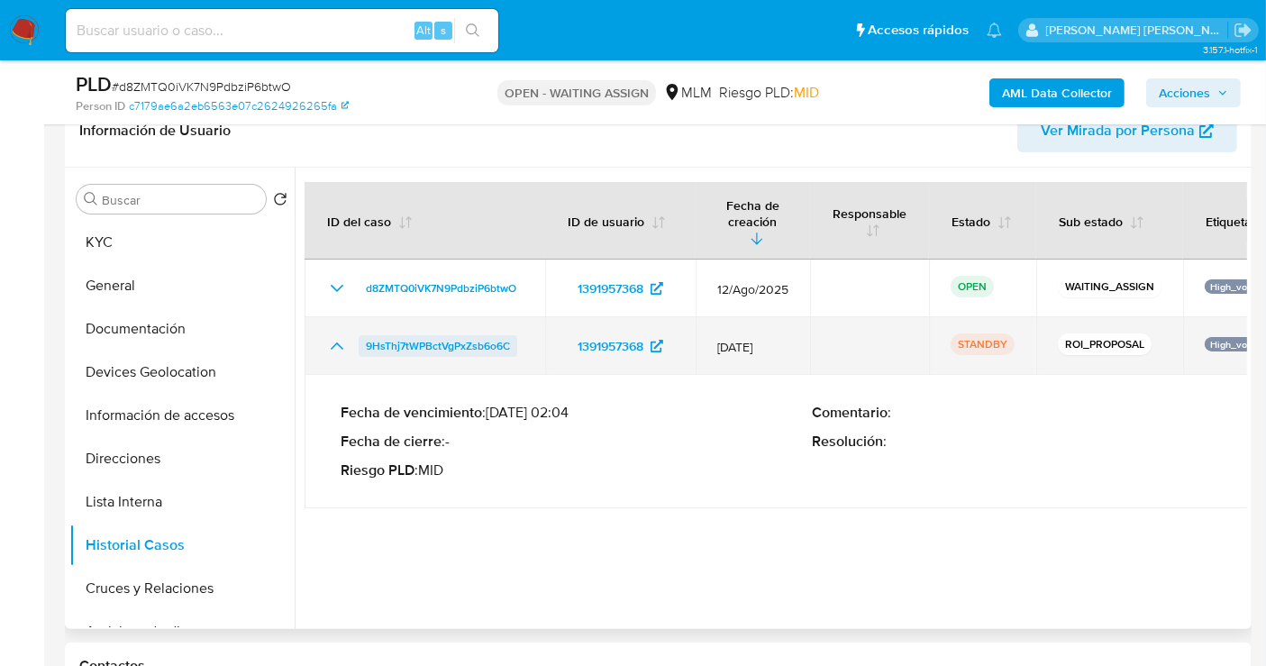
click at [452, 335] on span "9HsThj7tWPBctVgPxZsb6o6C" at bounding box center [438, 346] width 144 height 22
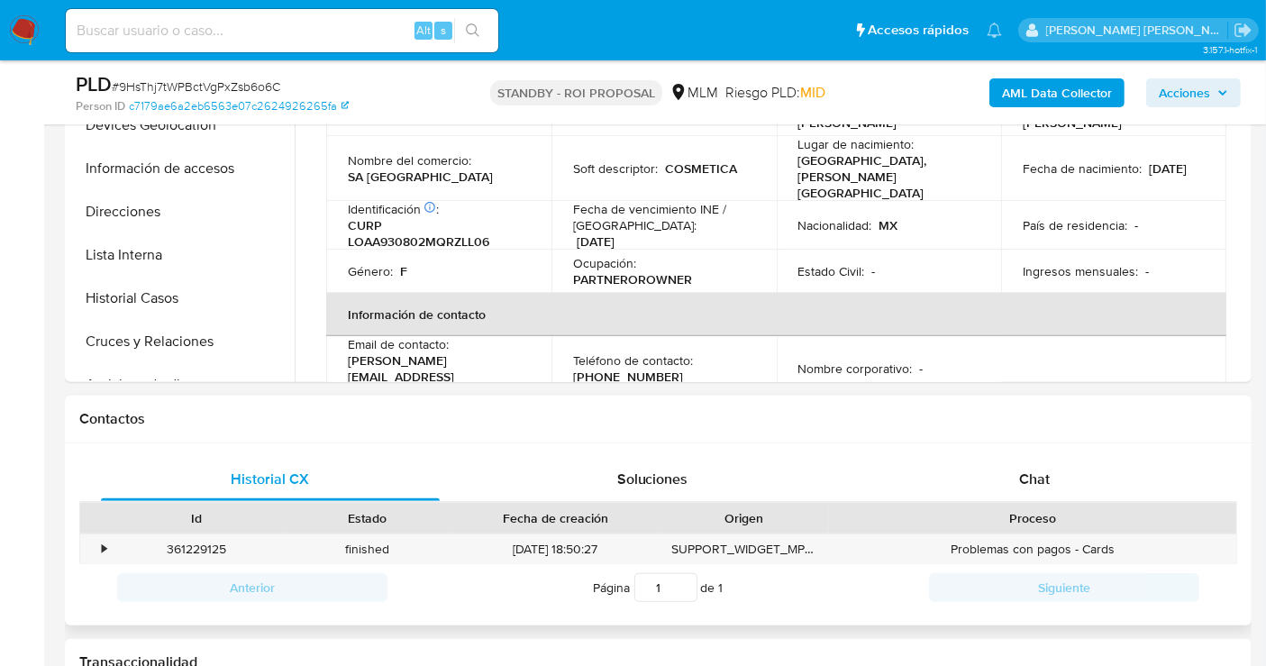
select select "10"
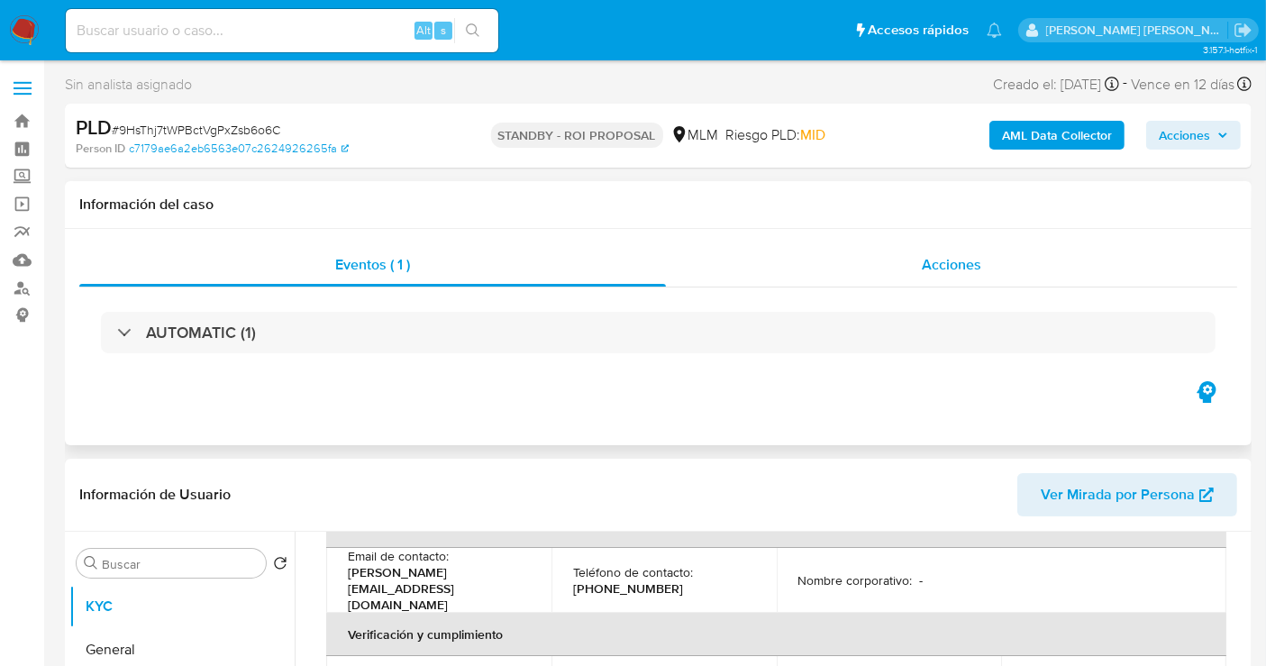
click at [946, 277] on div "Acciones" at bounding box center [951, 264] width 571 height 43
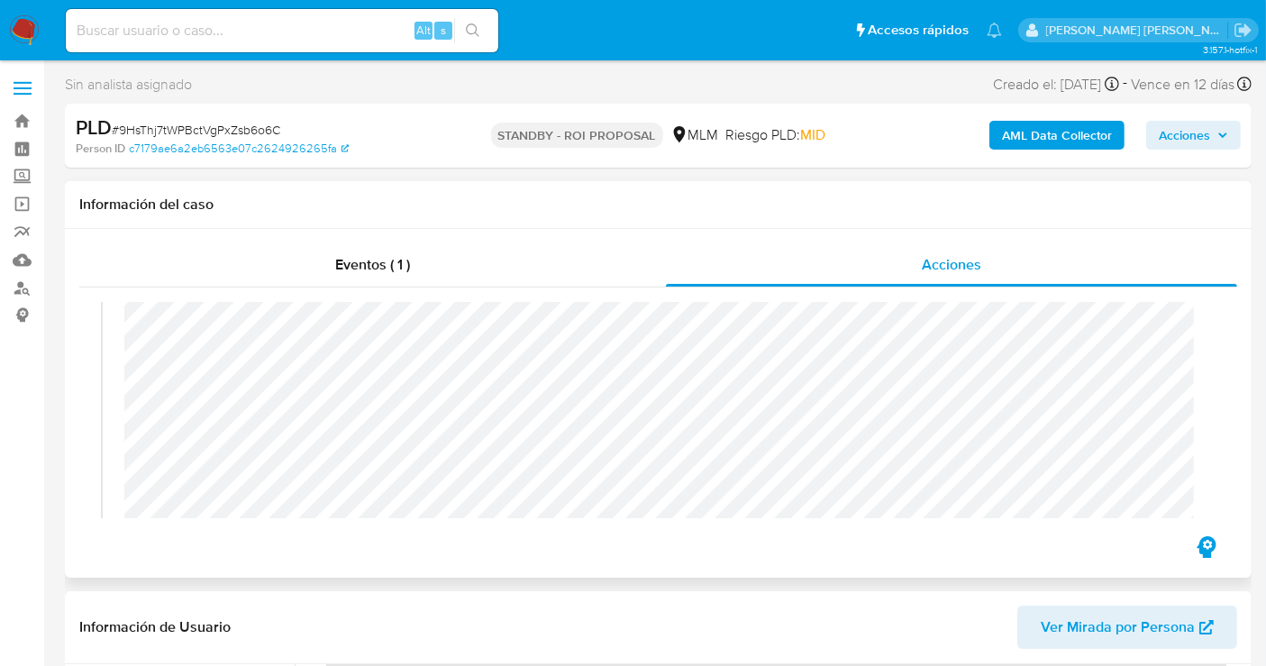
scroll to position [100, 0]
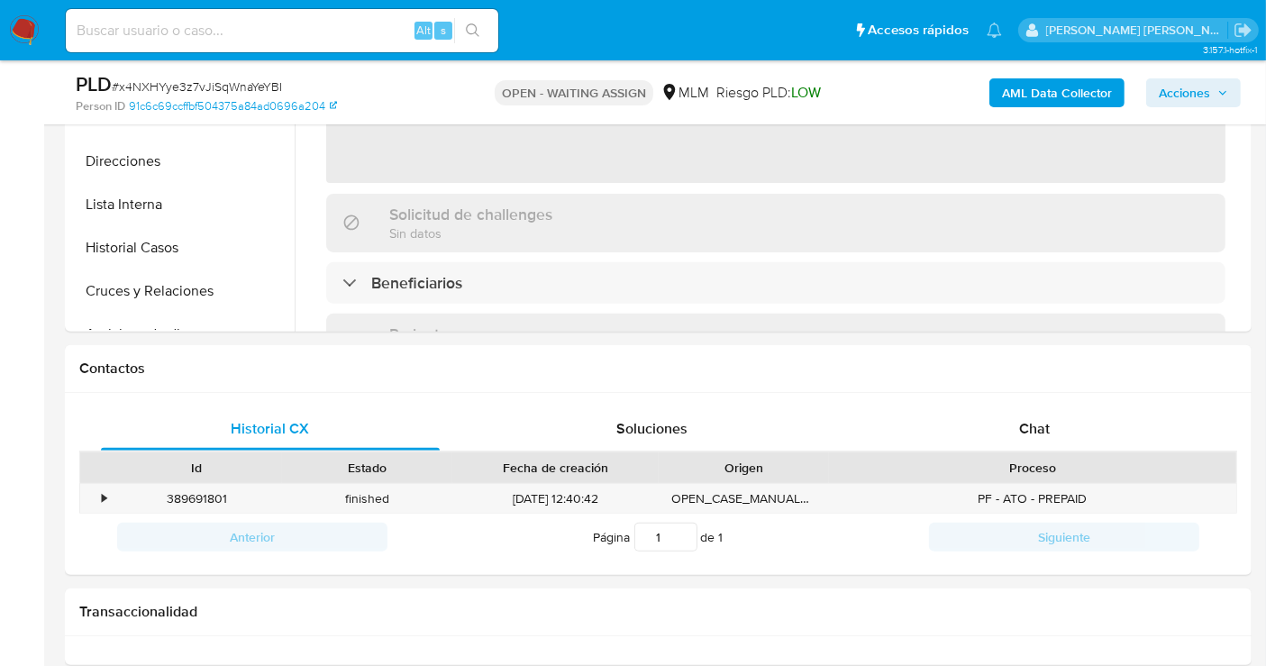
scroll to position [700, 0]
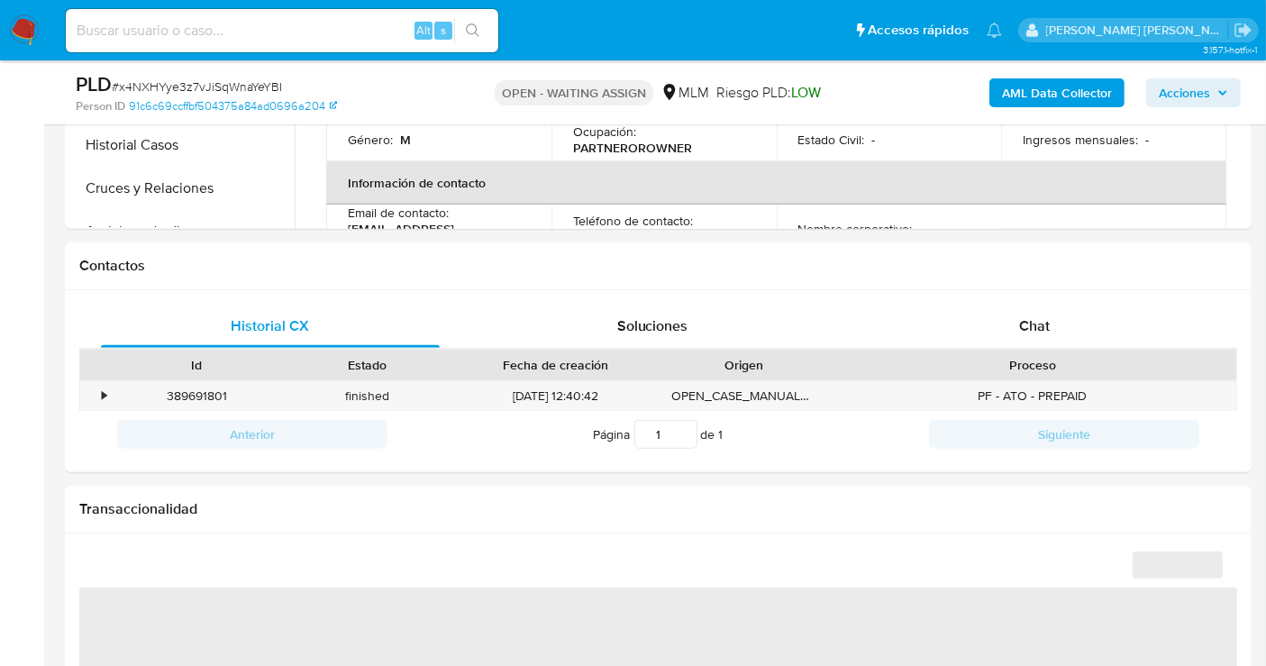
select select "10"
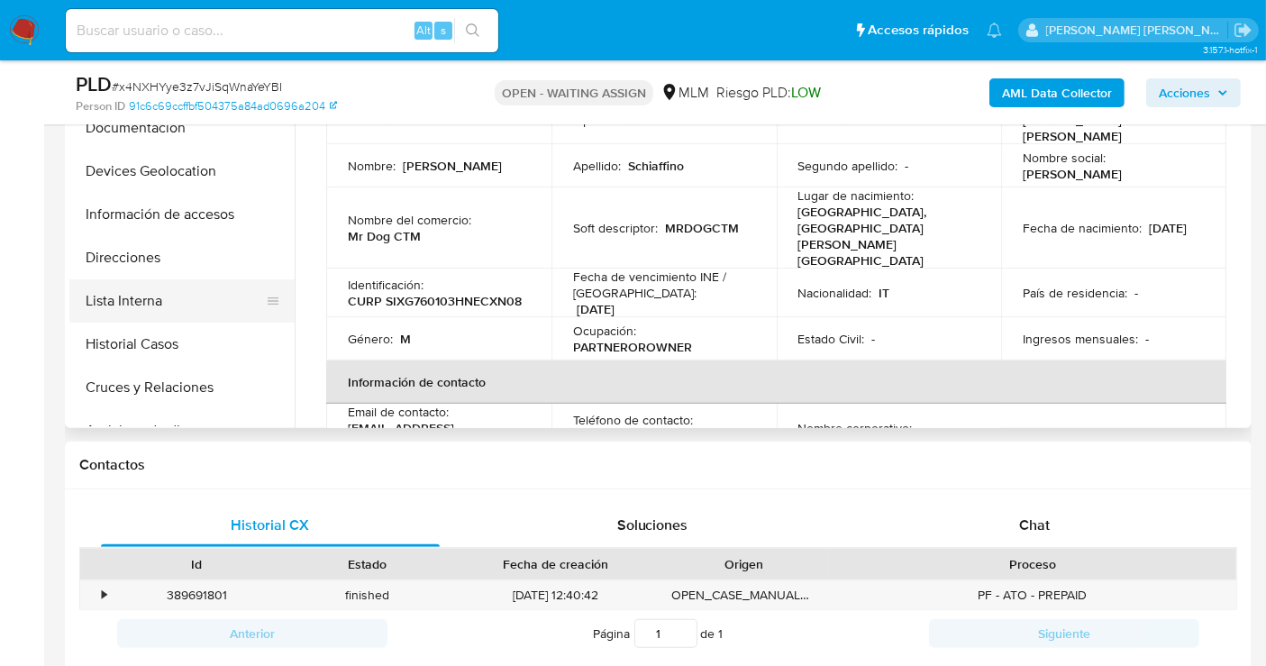
scroll to position [500, 0]
click at [156, 338] on button "Historial Casos" at bounding box center [174, 345] width 211 height 43
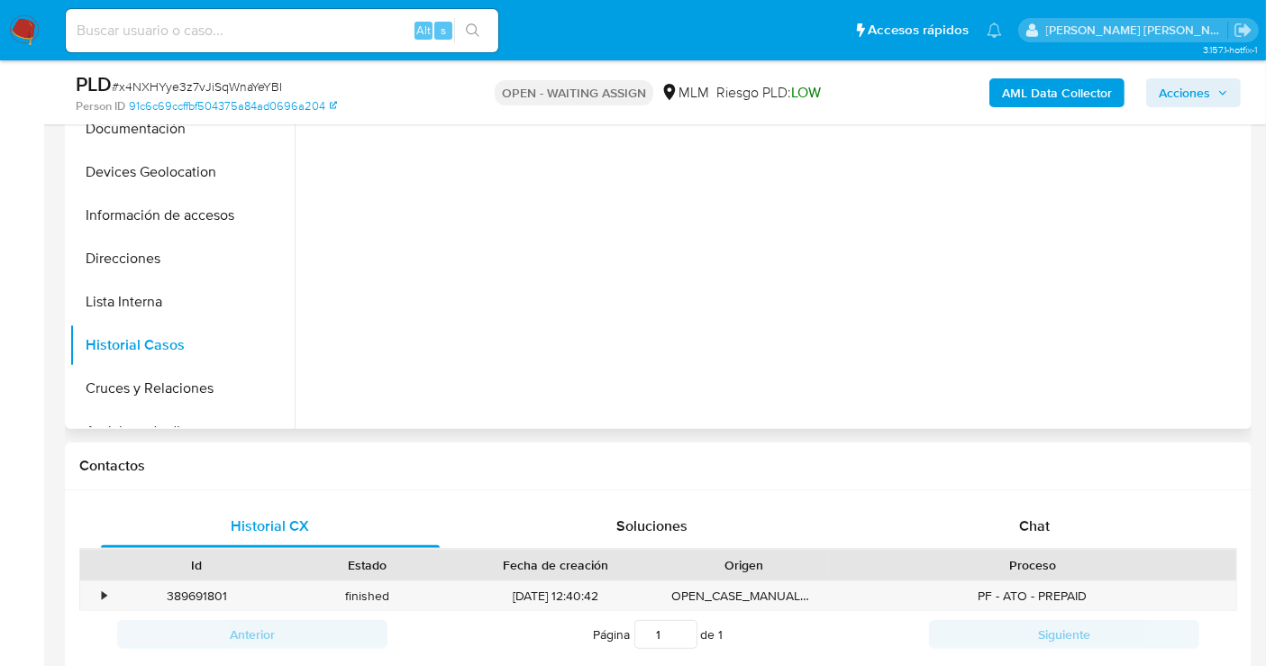
scroll to position [400, 0]
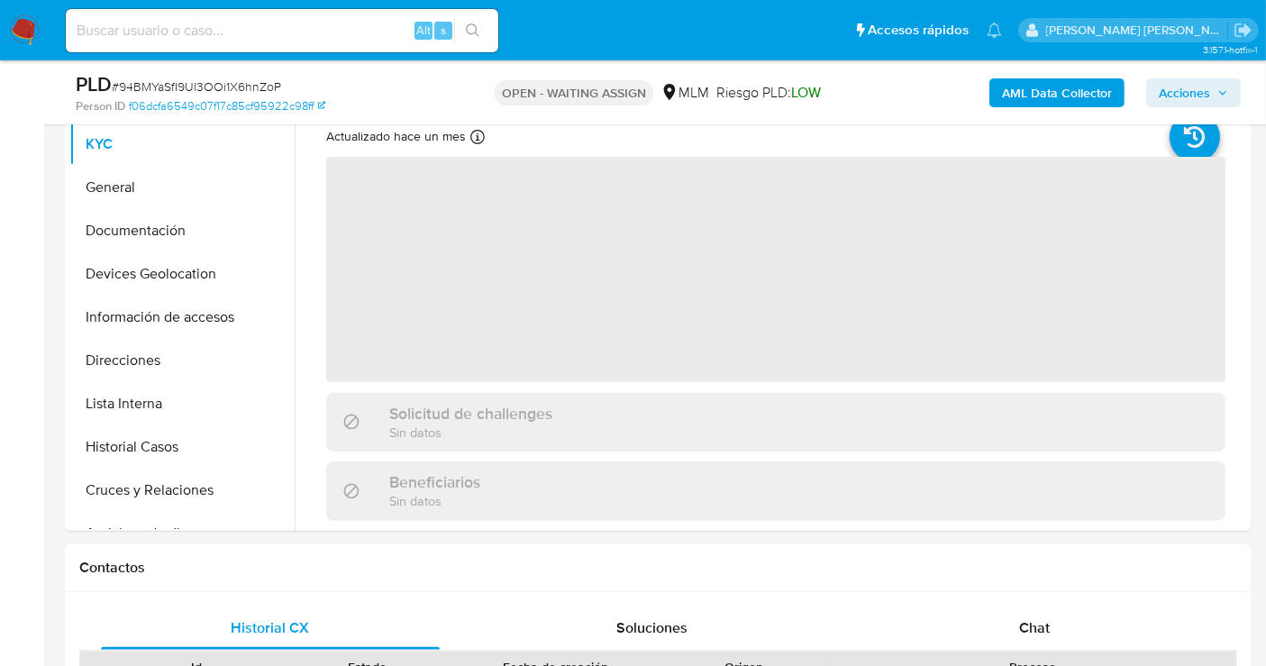
scroll to position [400, 0]
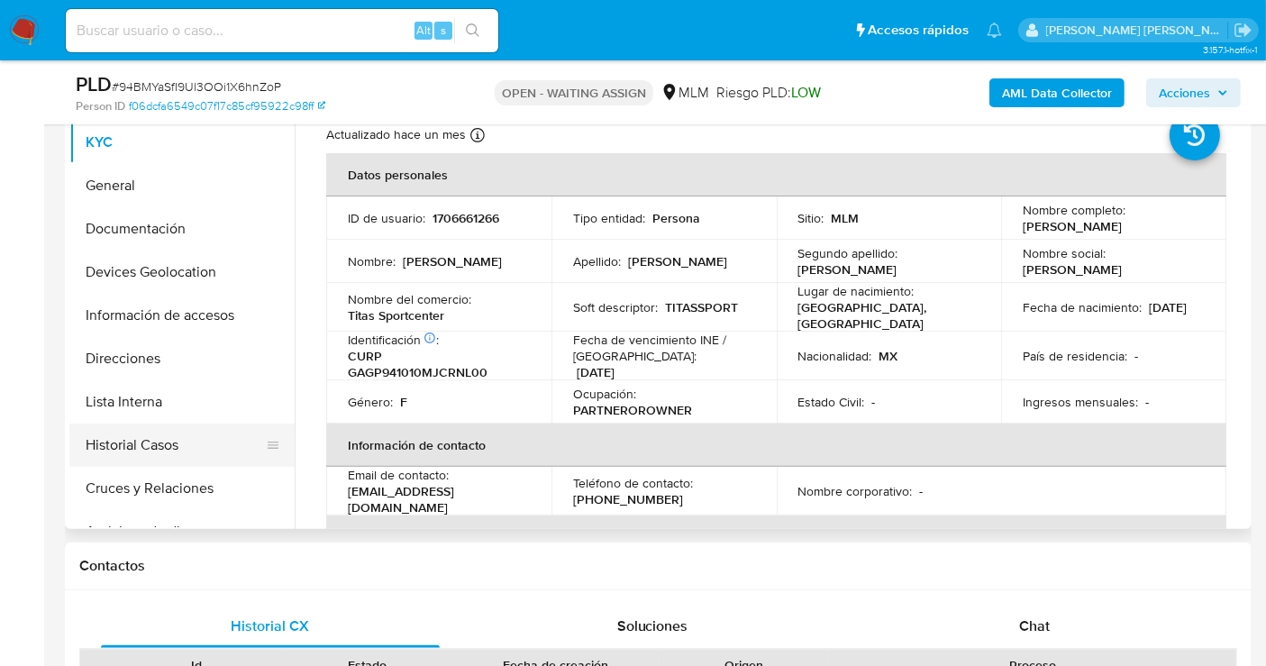
click at [146, 449] on button "Historial Casos" at bounding box center [174, 445] width 211 height 43
select select "10"
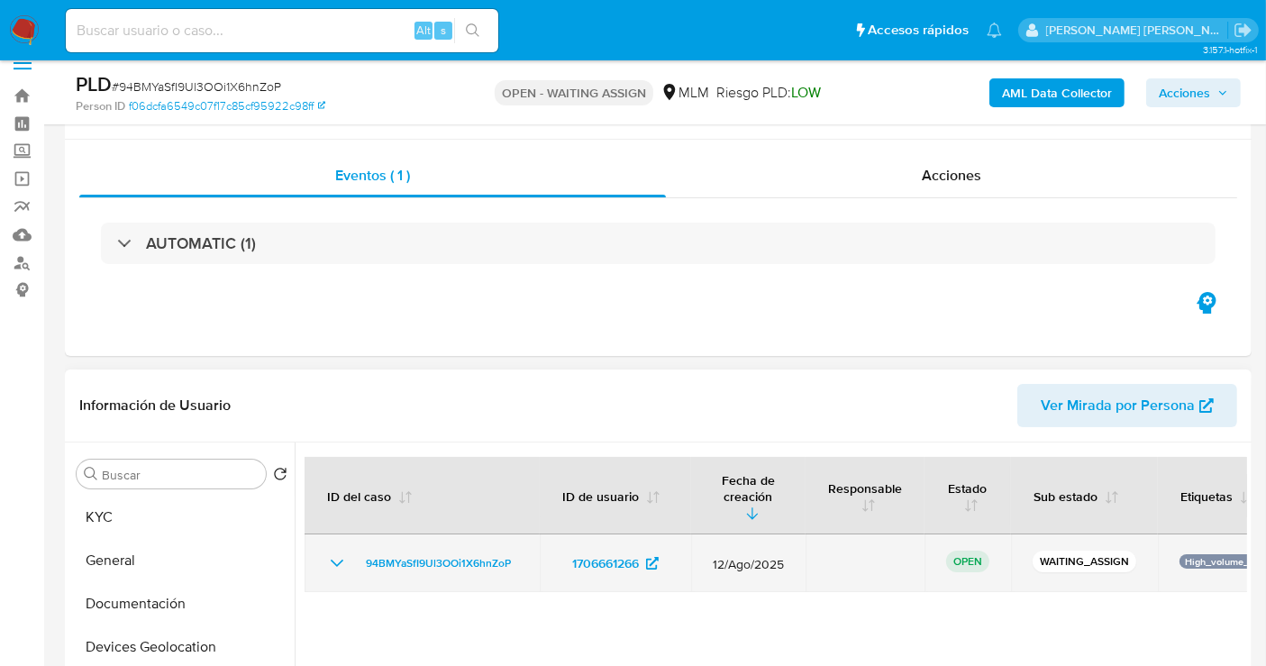
scroll to position [0, 0]
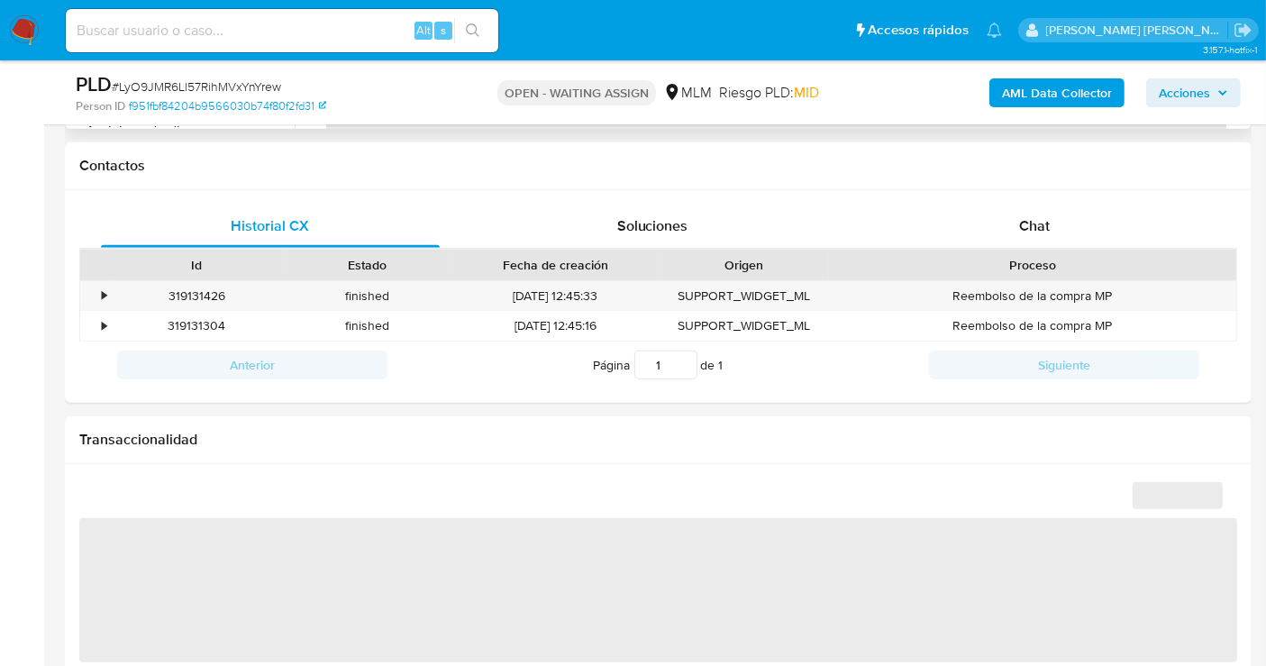
select select "10"
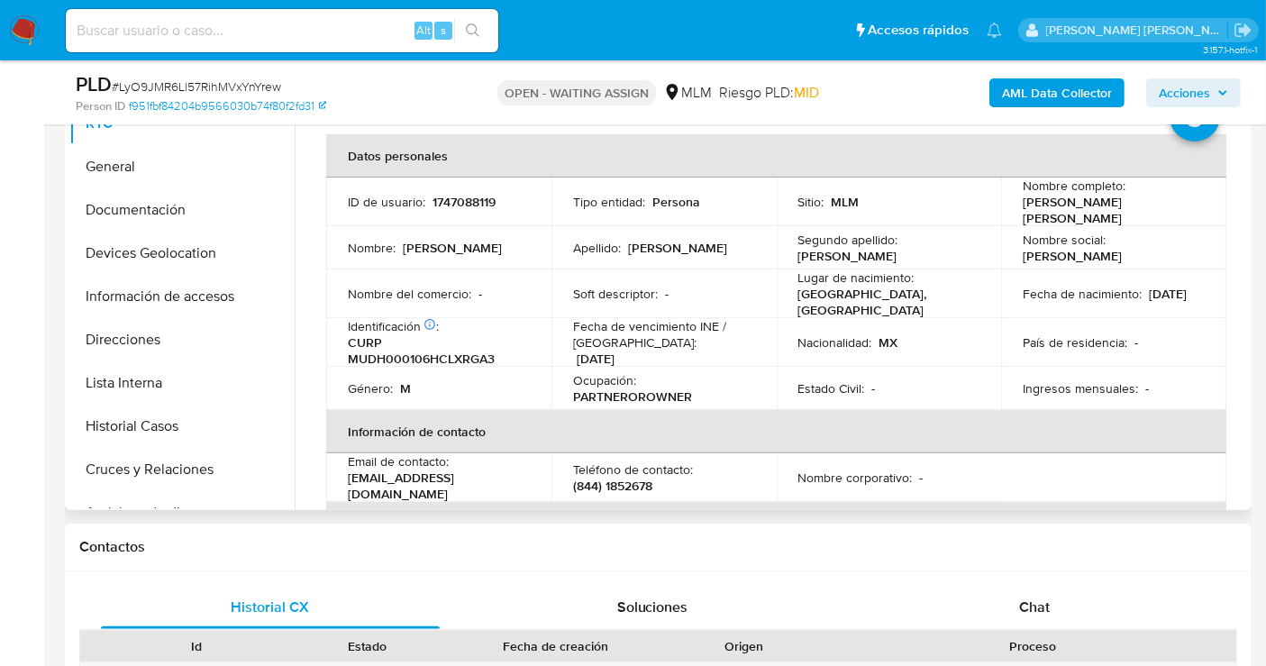
scroll to position [400, 0]
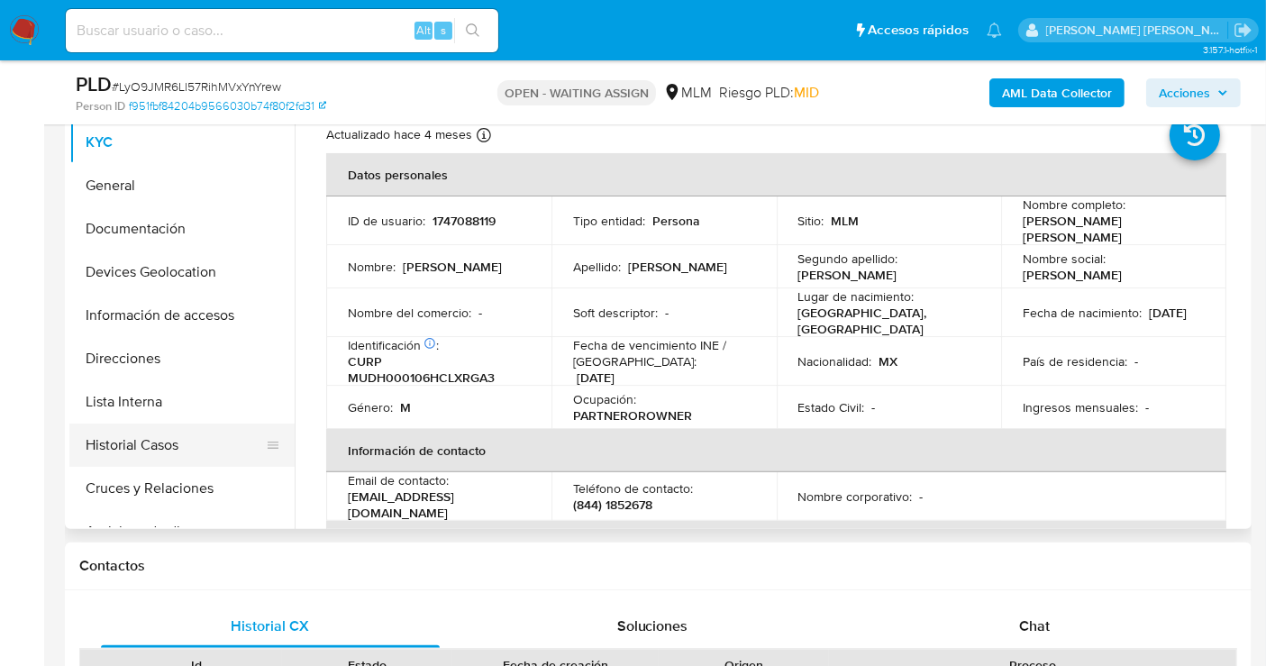
click at [162, 443] on button "Historial Casos" at bounding box center [174, 445] width 211 height 43
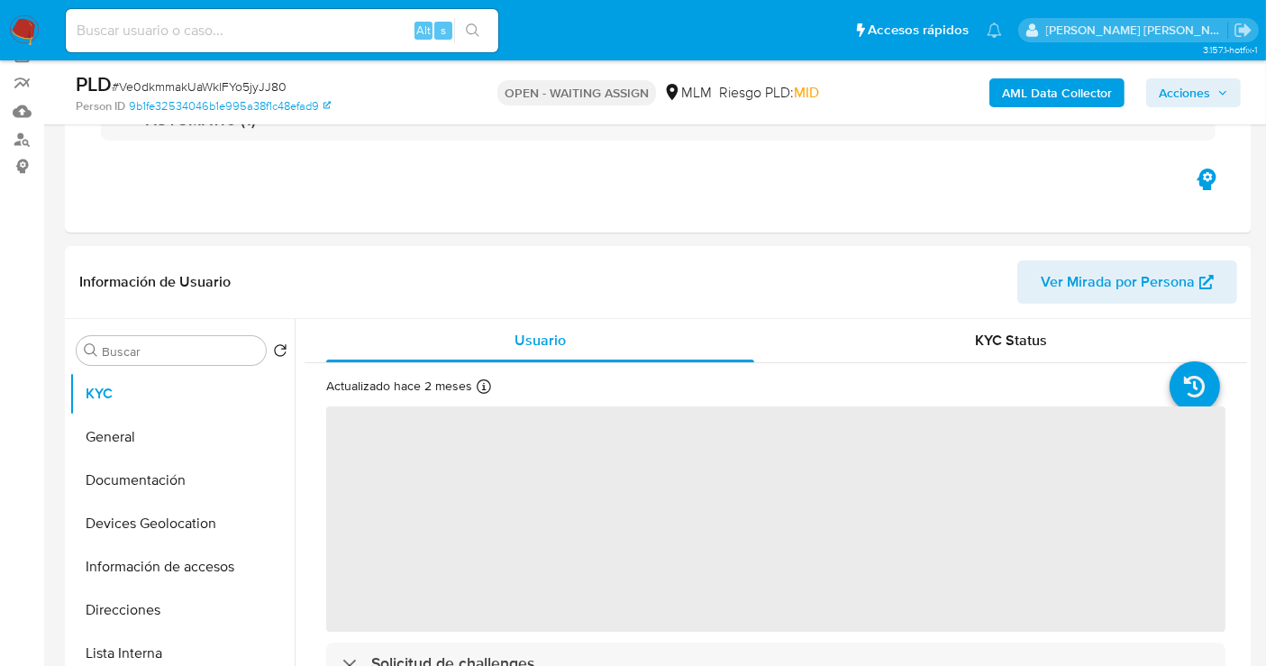
scroll to position [300, 0]
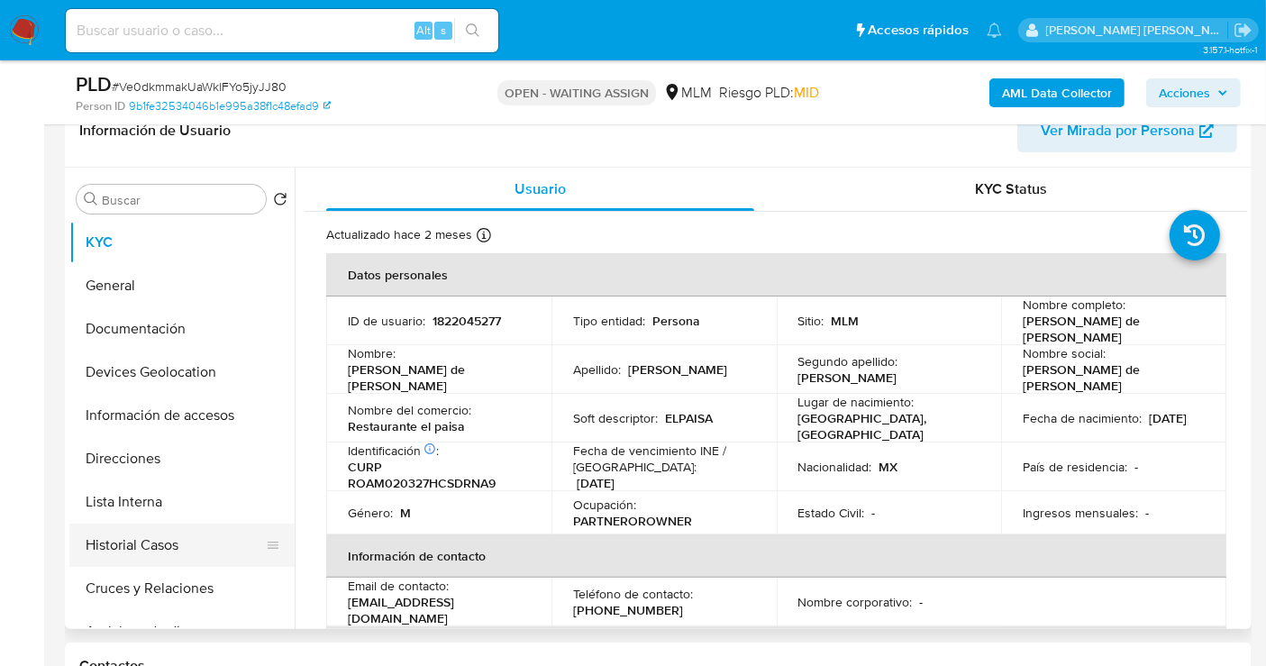
select select "10"
click at [121, 550] on button "Historial Casos" at bounding box center [174, 545] width 211 height 43
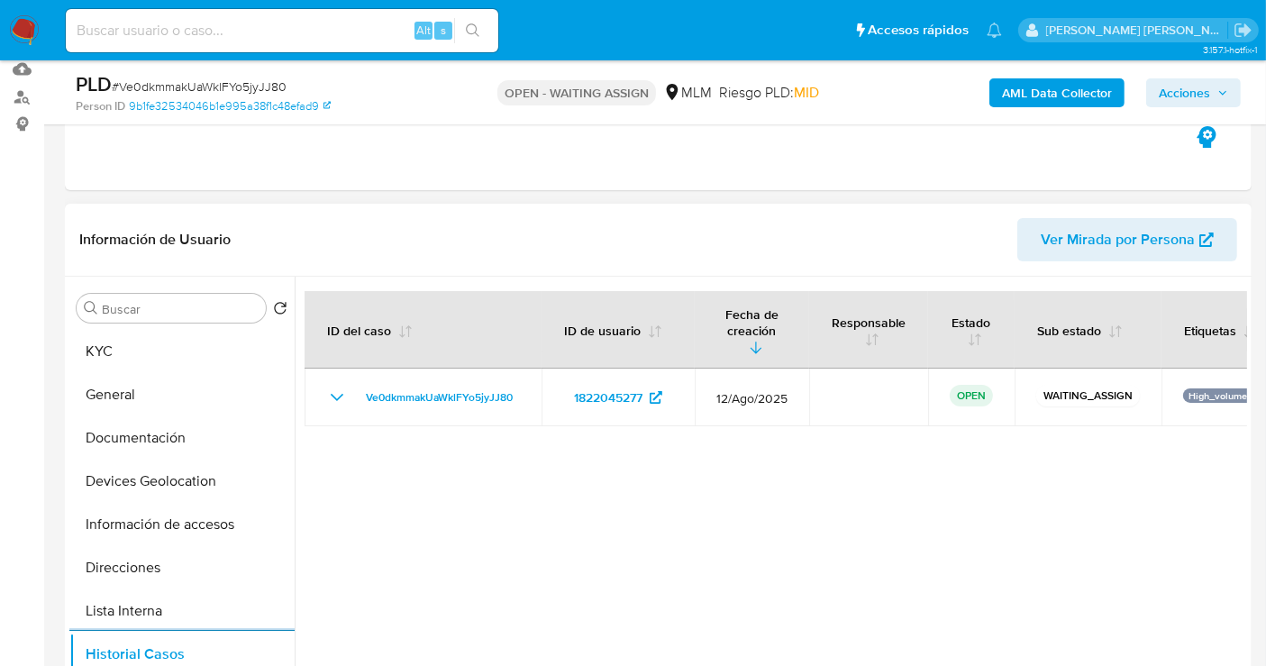
scroll to position [100, 0]
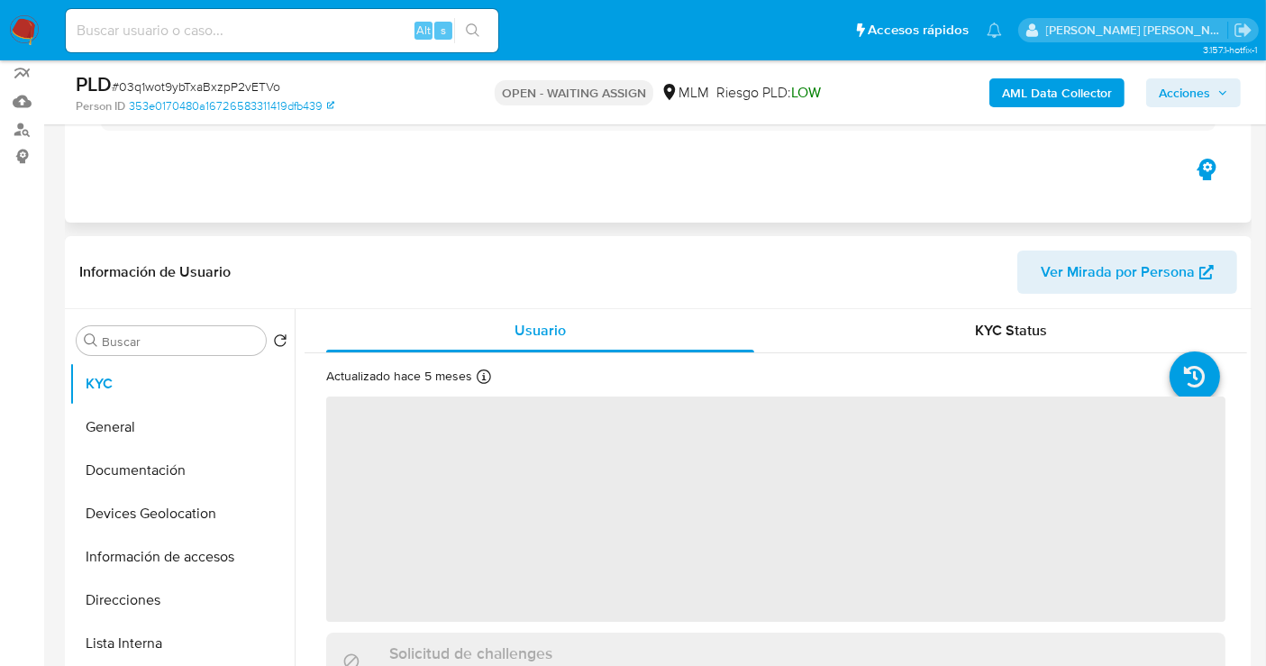
scroll to position [300, 0]
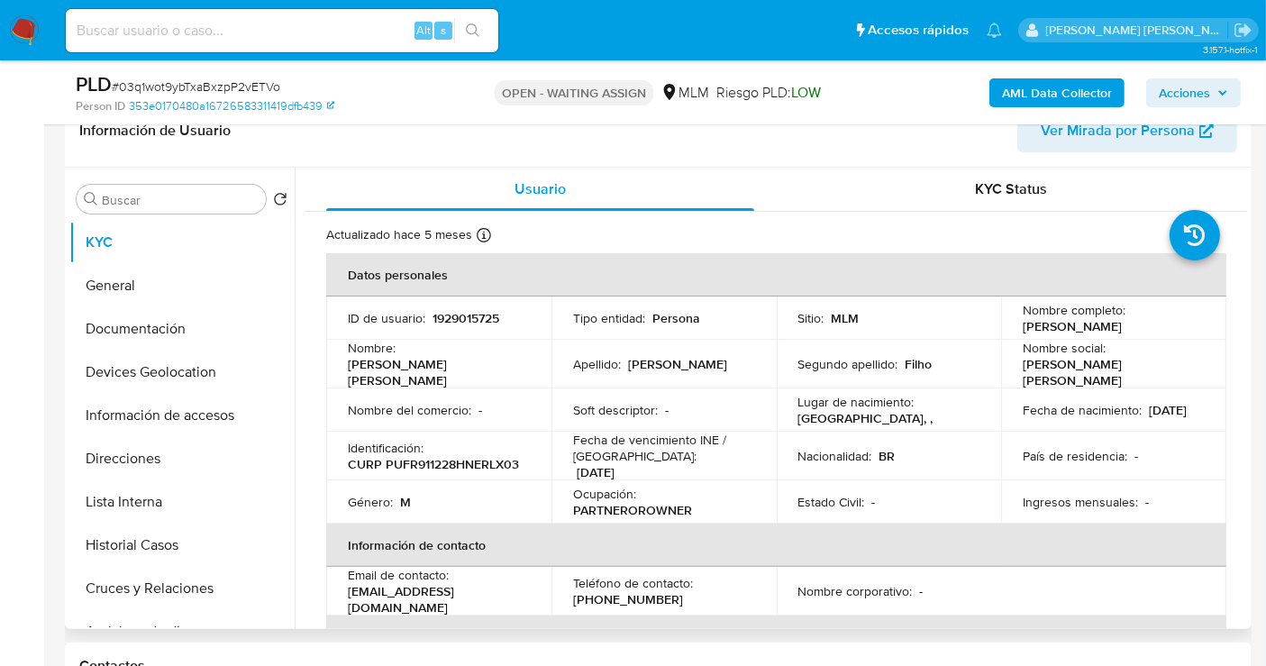
select select "10"
click at [209, 532] on button "Historial Casos" at bounding box center [174, 545] width 211 height 43
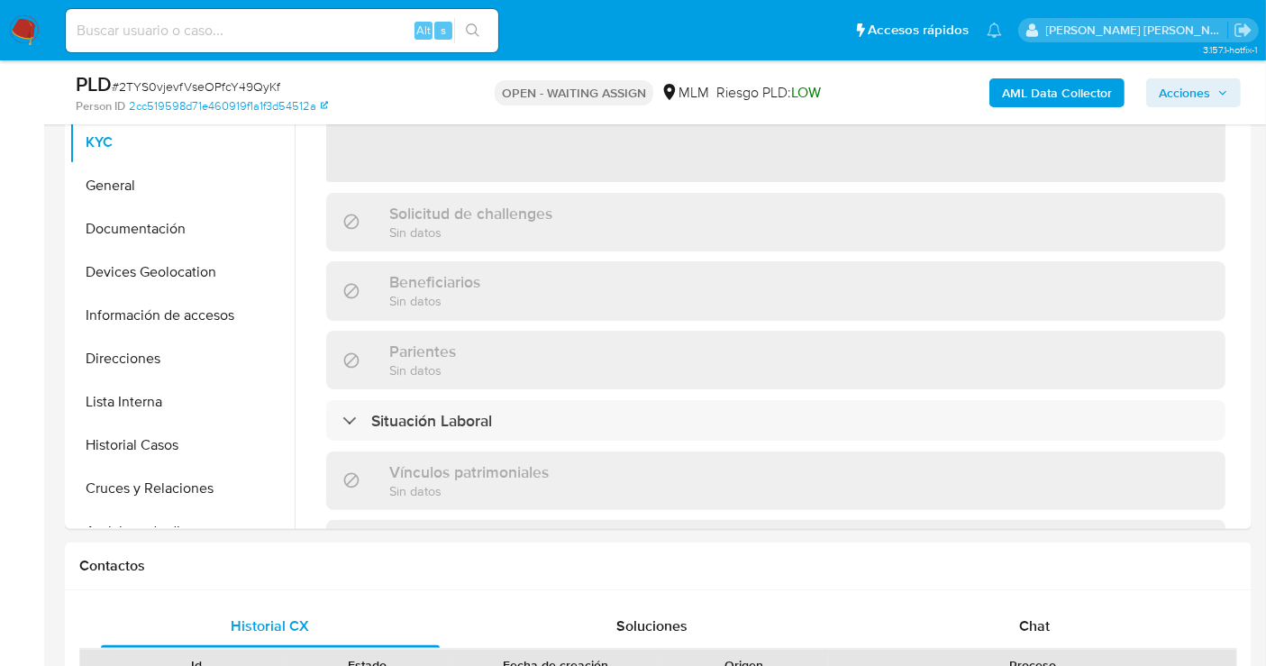
scroll to position [200, 0]
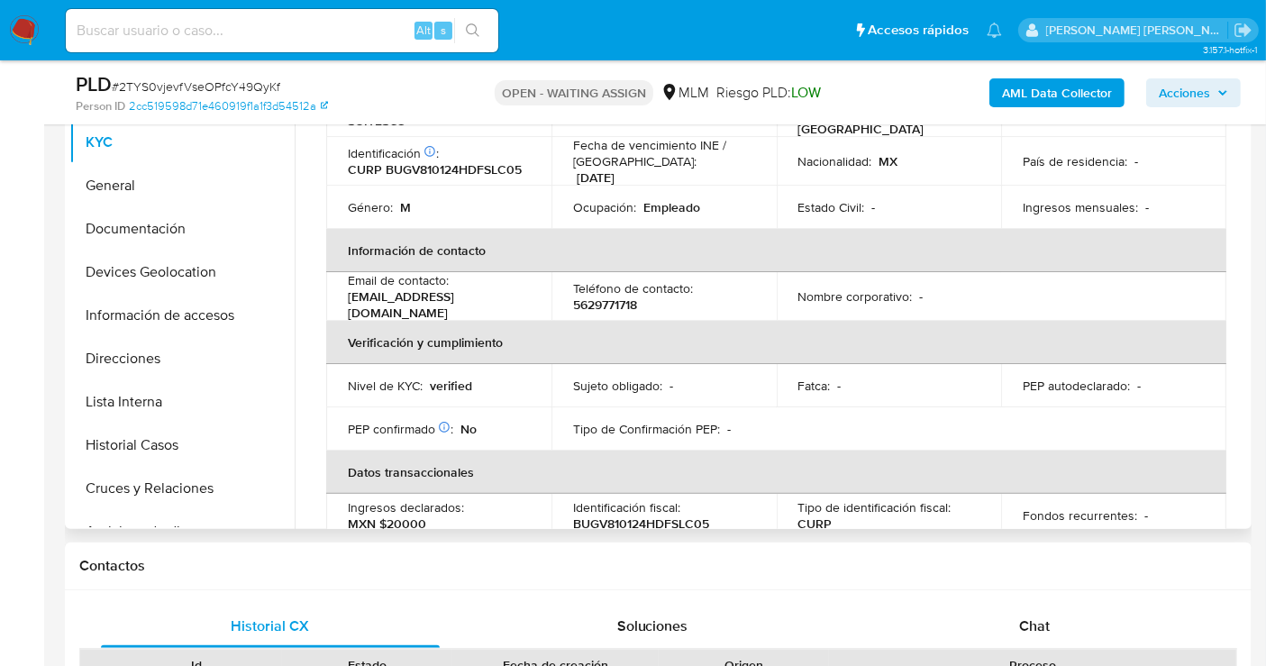
select select "10"
click at [119, 439] on button "Historial Casos" at bounding box center [174, 445] width 211 height 43
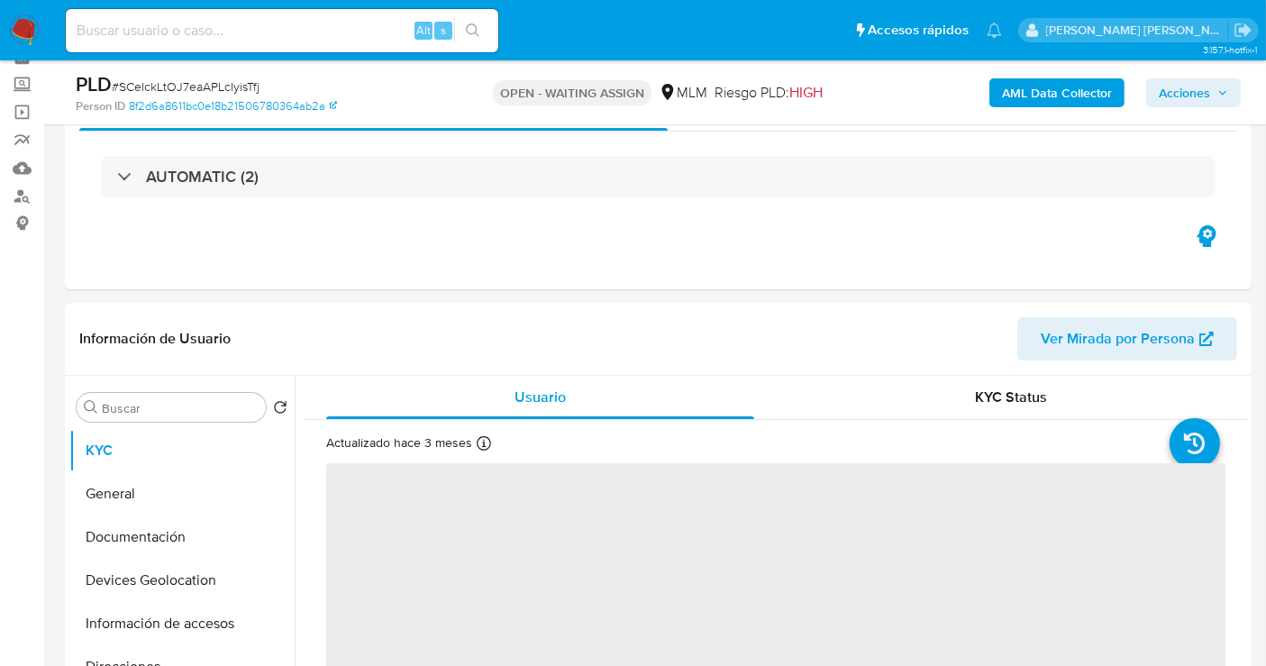
scroll to position [200, 0]
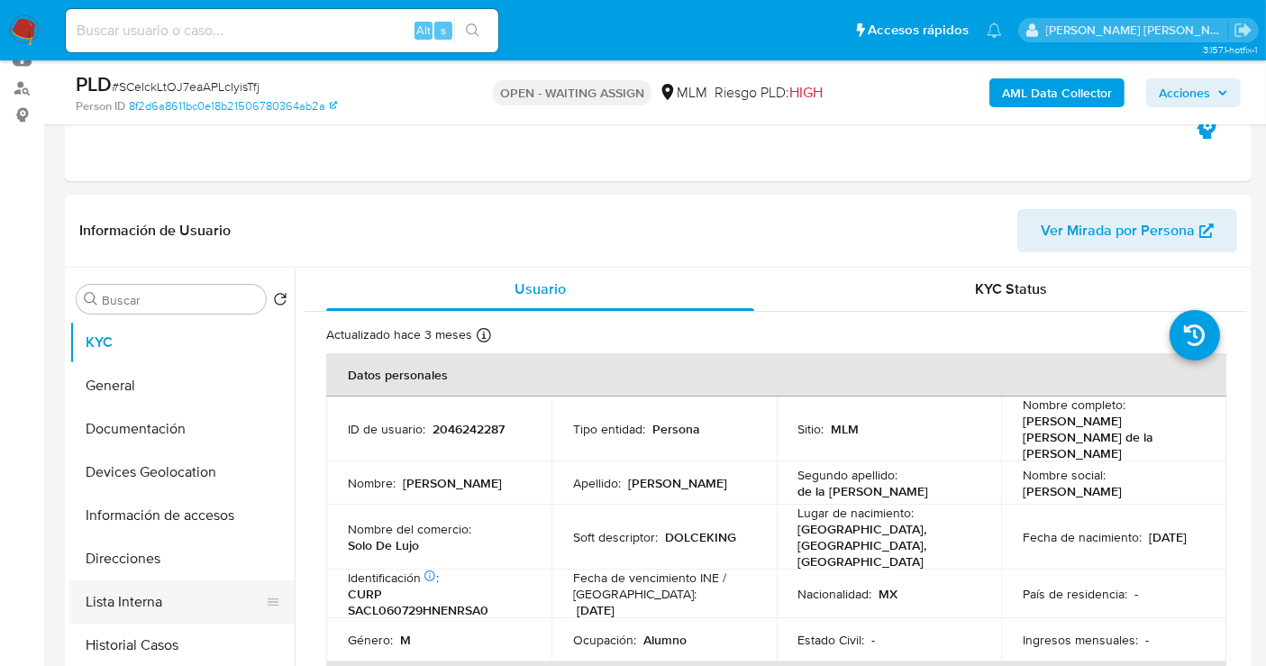
select select "10"
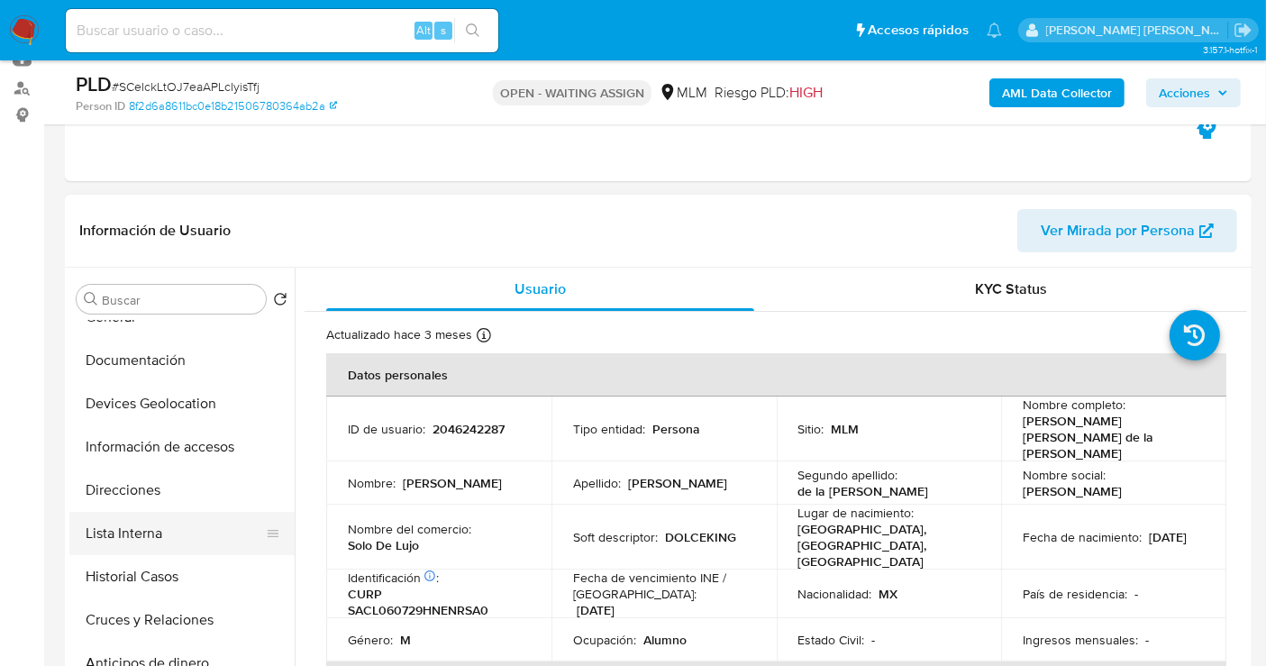
scroll to position [100, 0]
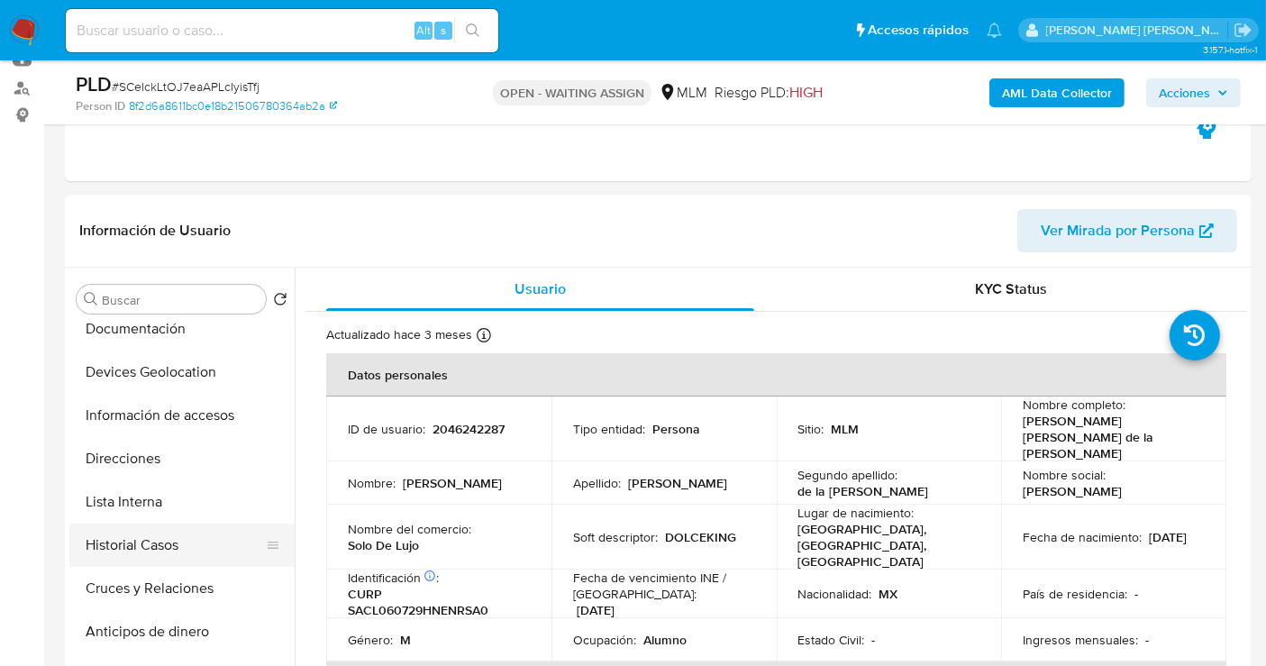
click at [133, 548] on button "Historial Casos" at bounding box center [174, 545] width 211 height 43
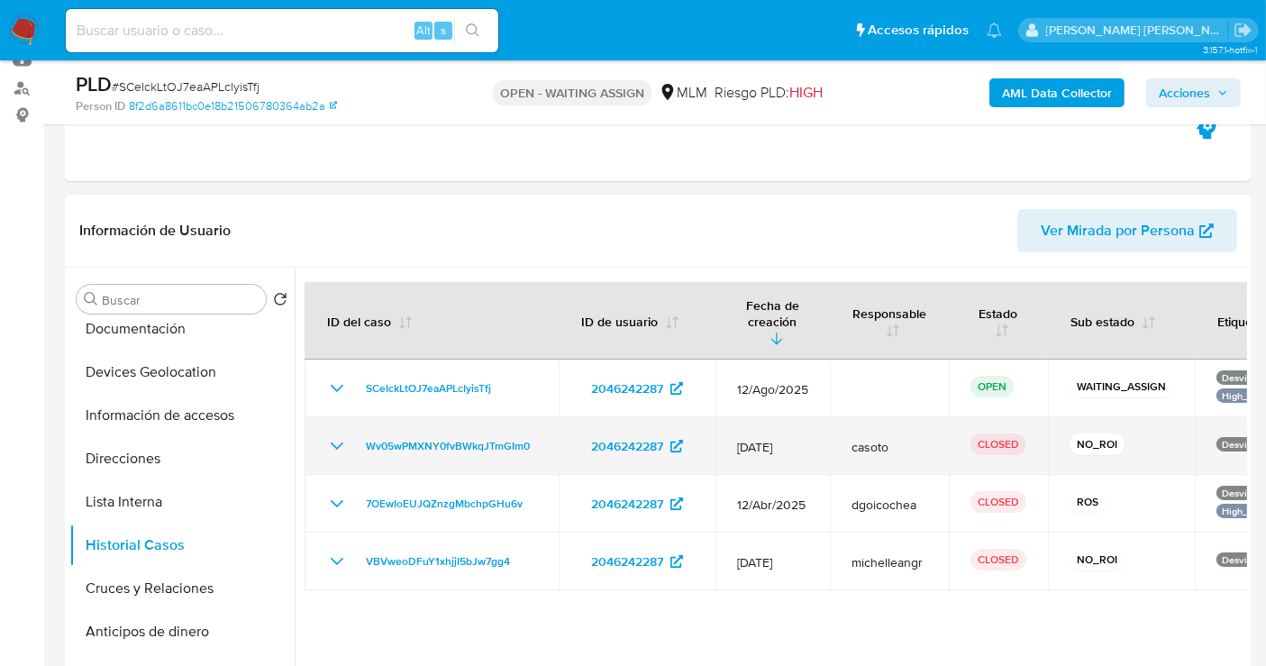
click at [334, 435] on icon "Mostrar/Ocultar" at bounding box center [337, 446] width 22 height 22
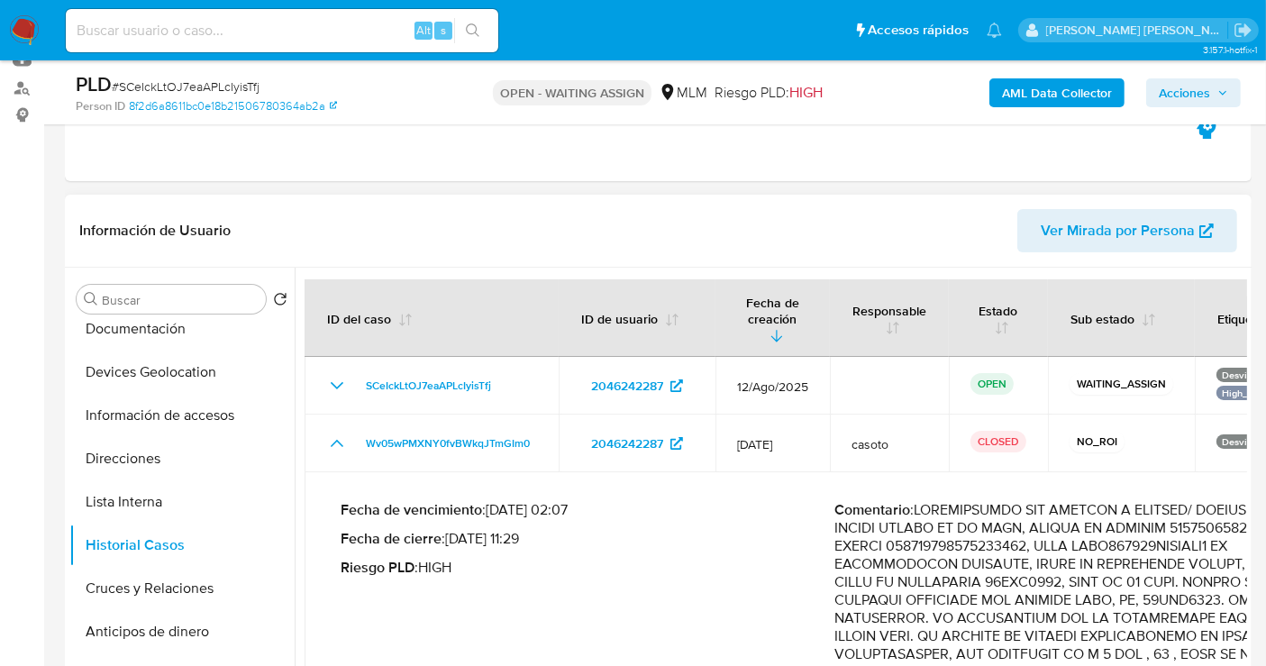
scroll to position [0, 0]
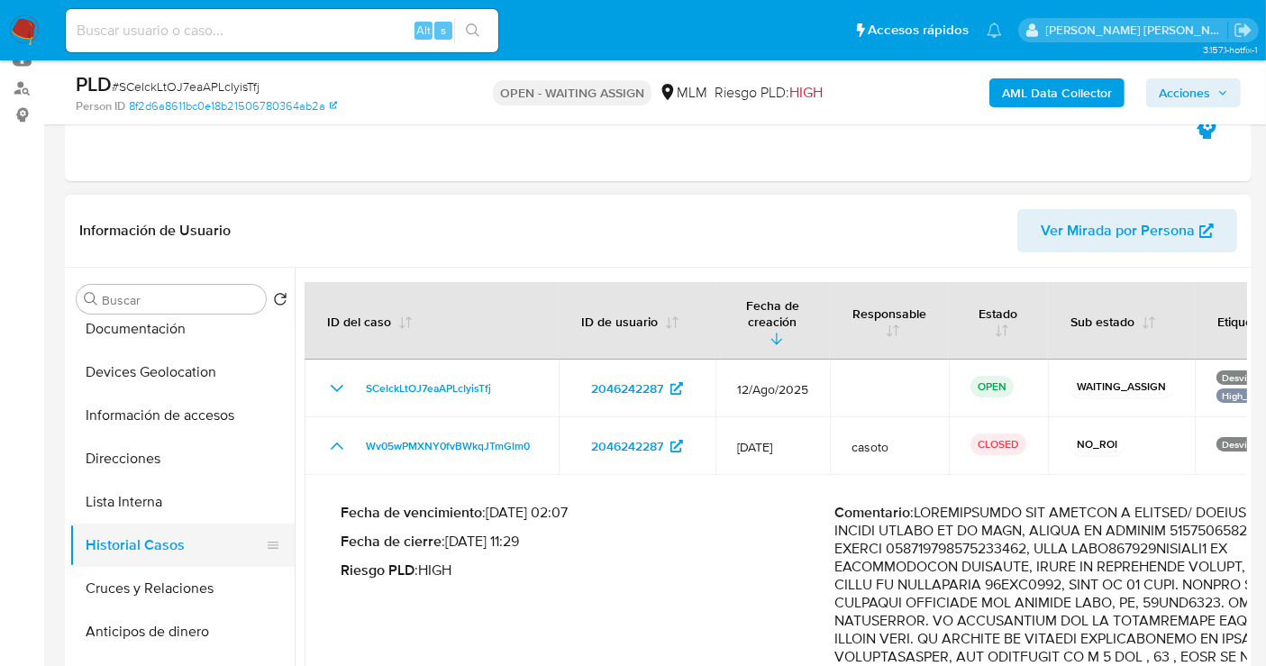
drag, startPoint x: 131, startPoint y: 506, endPoint x: 139, endPoint y: 559, distance: 53.8
click at [139, 559] on ul "KYC General Documentación Devices Geolocation Información de accesos Direccione…" at bounding box center [181, 524] width 225 height 406
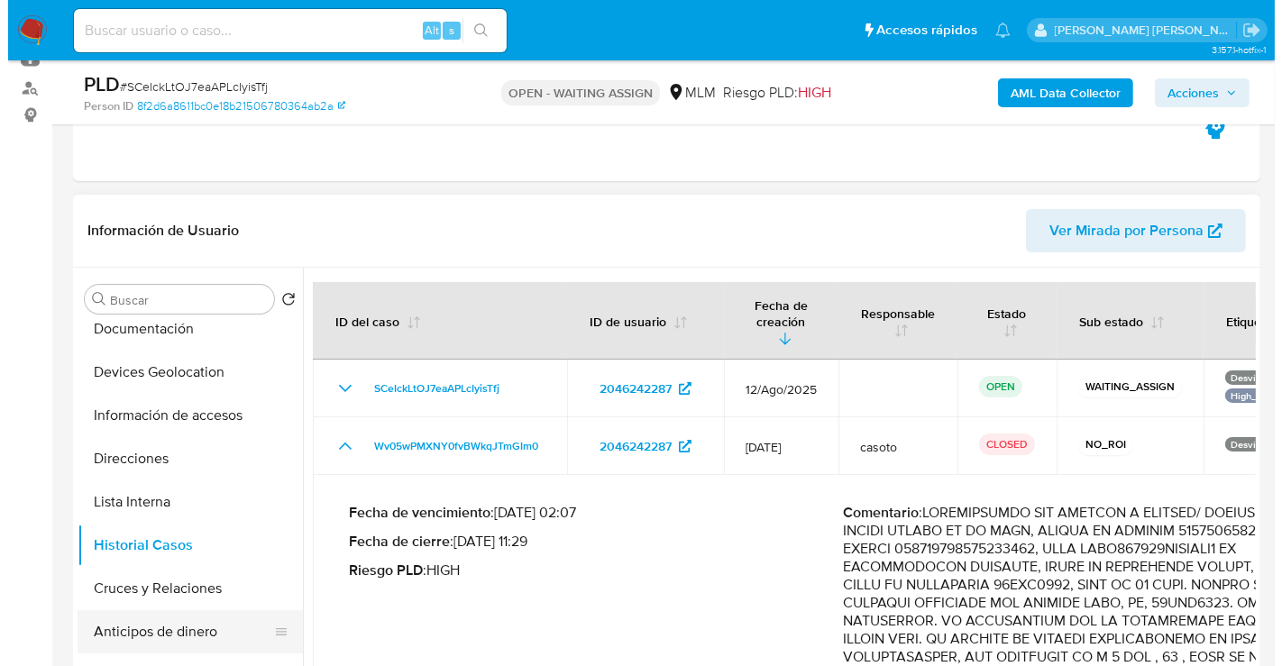
scroll to position [200, 0]
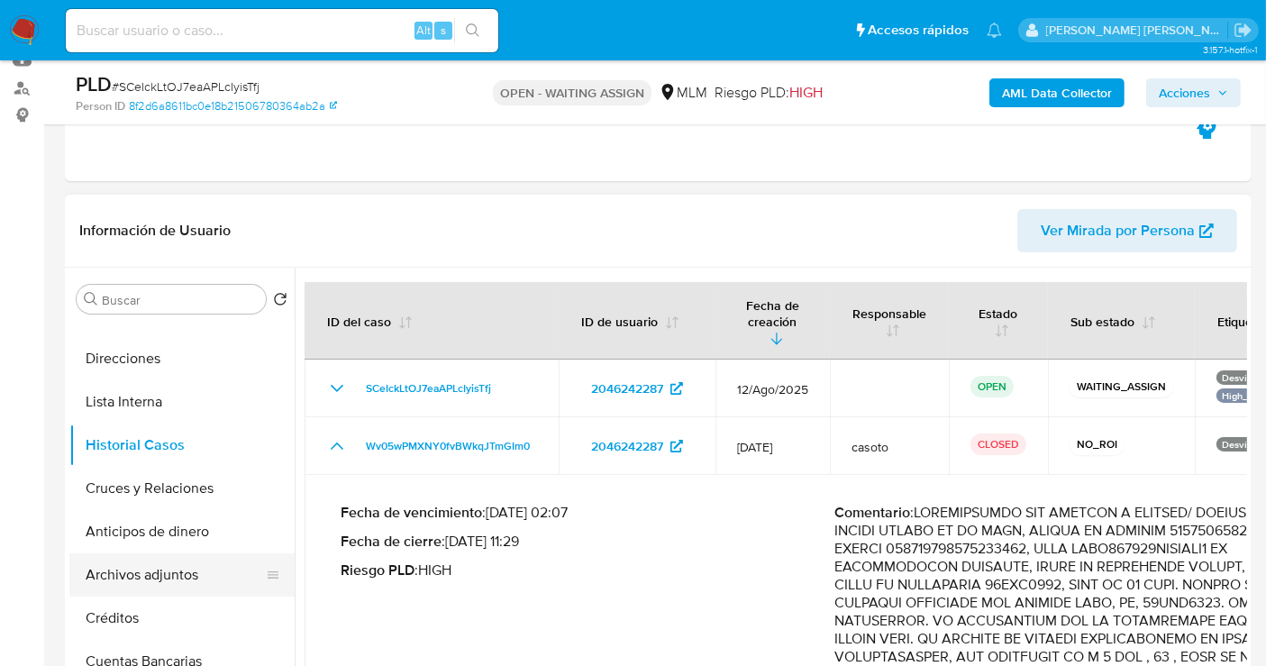
click at [151, 580] on button "Archivos adjuntos" at bounding box center [174, 574] width 211 height 43
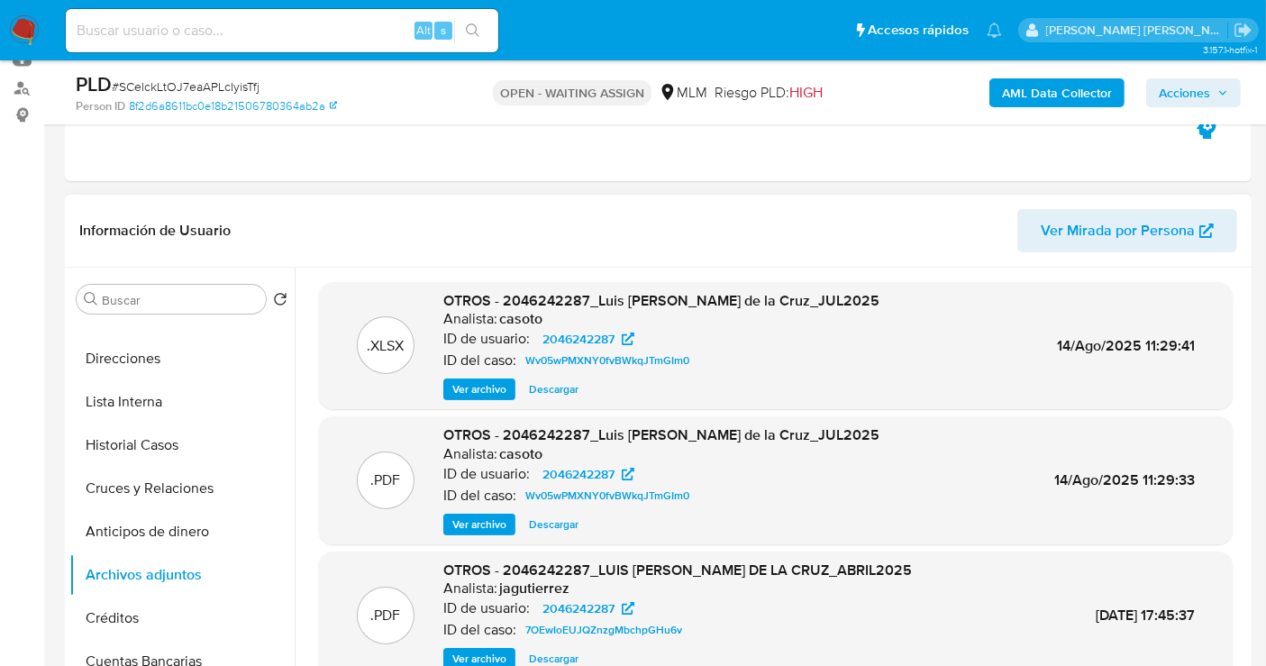
click at [488, 384] on span "Ver archivo" at bounding box center [479, 389] width 54 height 18
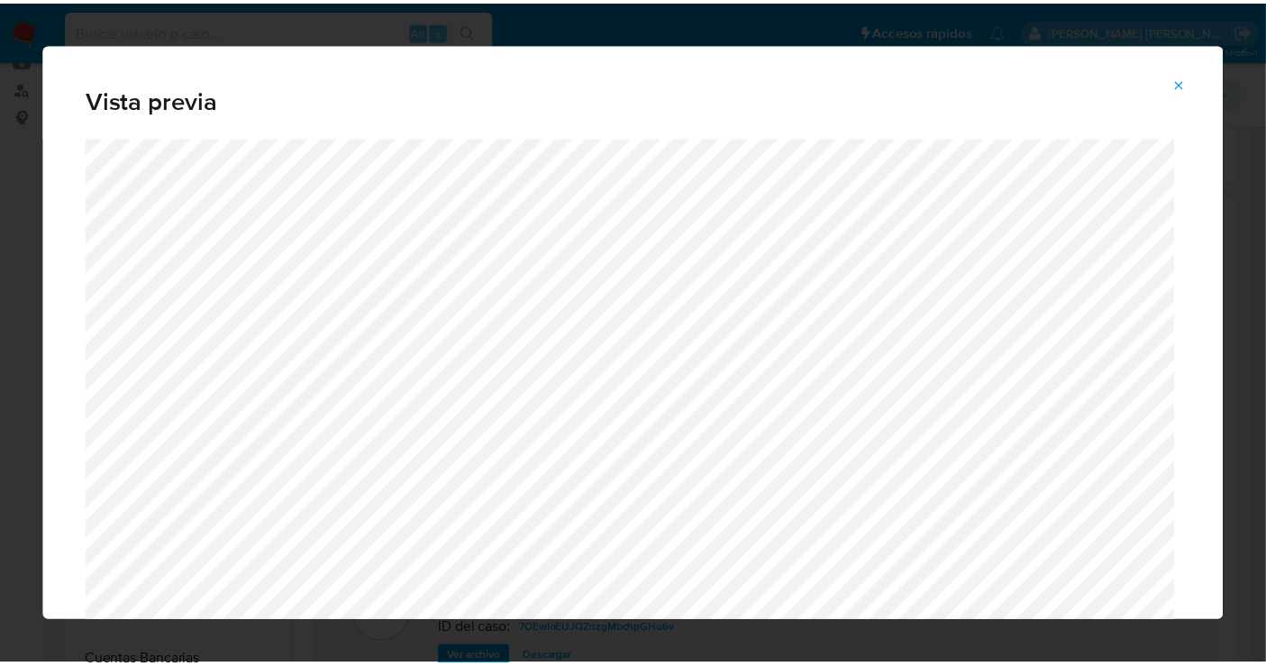
scroll to position [90, 0]
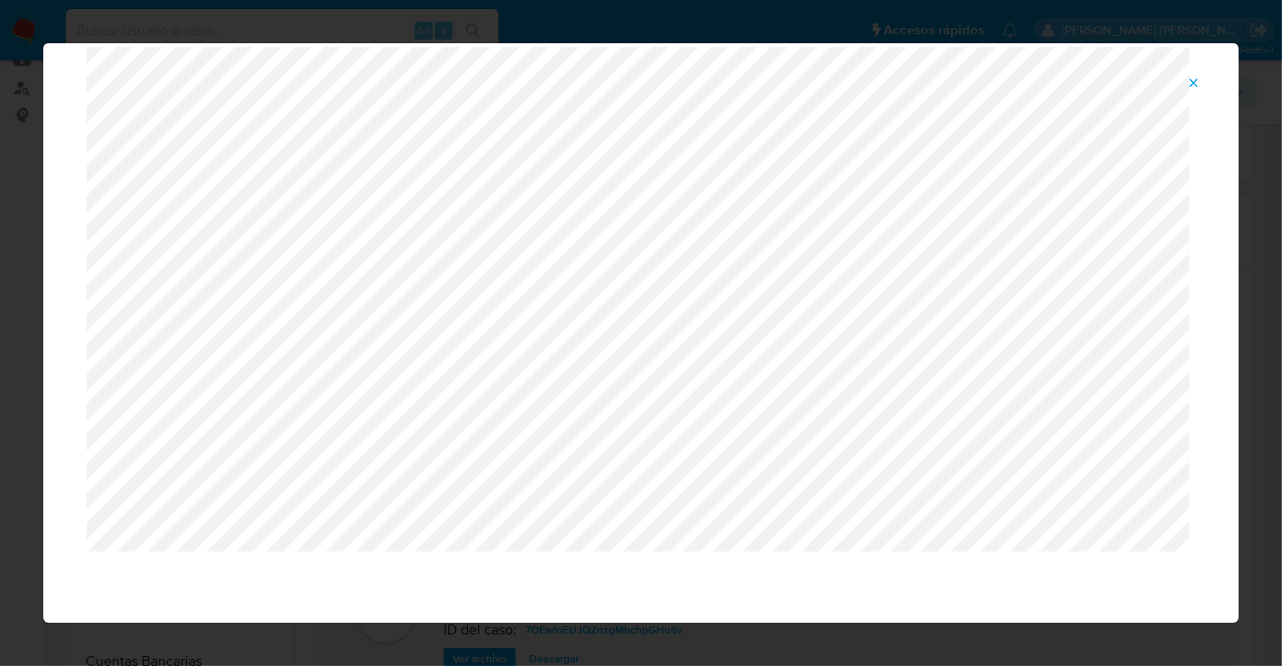
click at [1194, 83] on icon "Attachment preview" at bounding box center [1194, 82] width 8 height 8
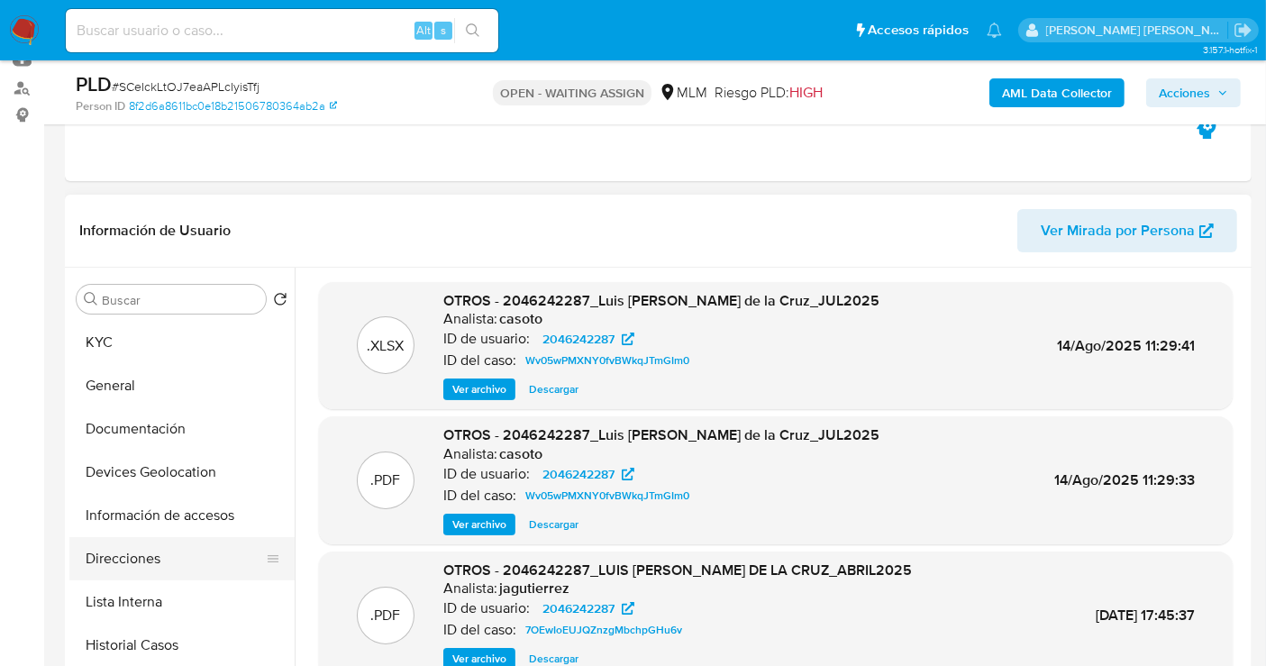
scroll to position [100, 0]
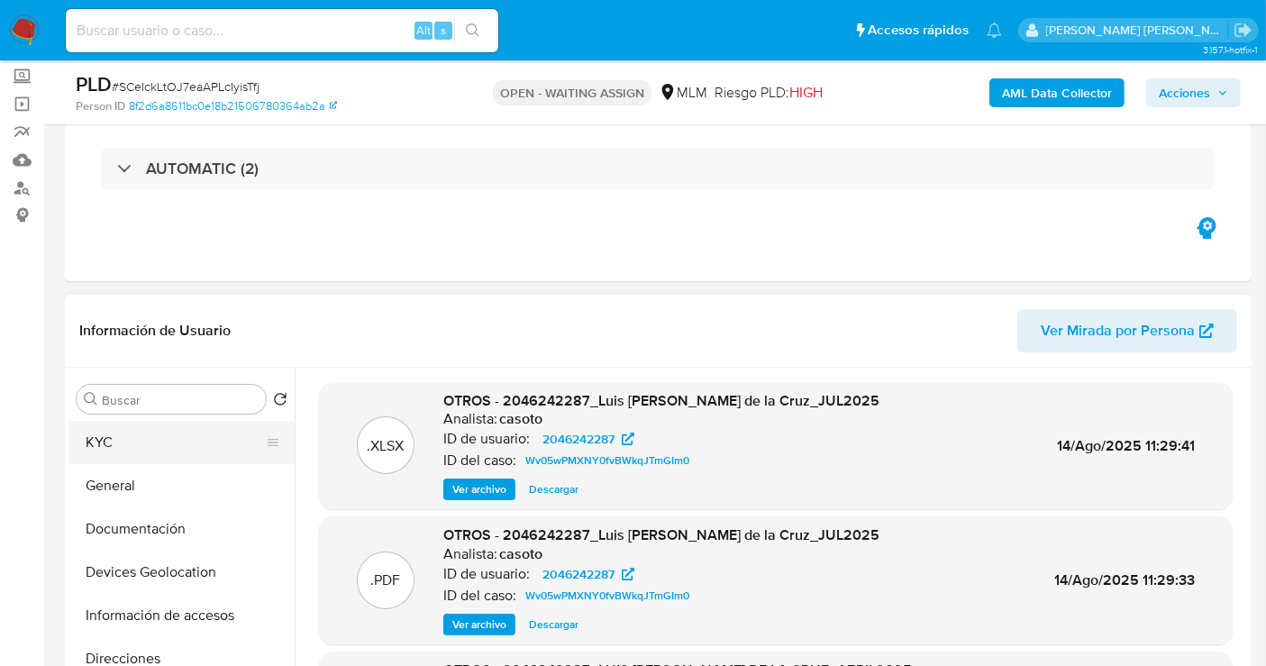
click at [133, 434] on button "KYC" at bounding box center [174, 442] width 211 height 43
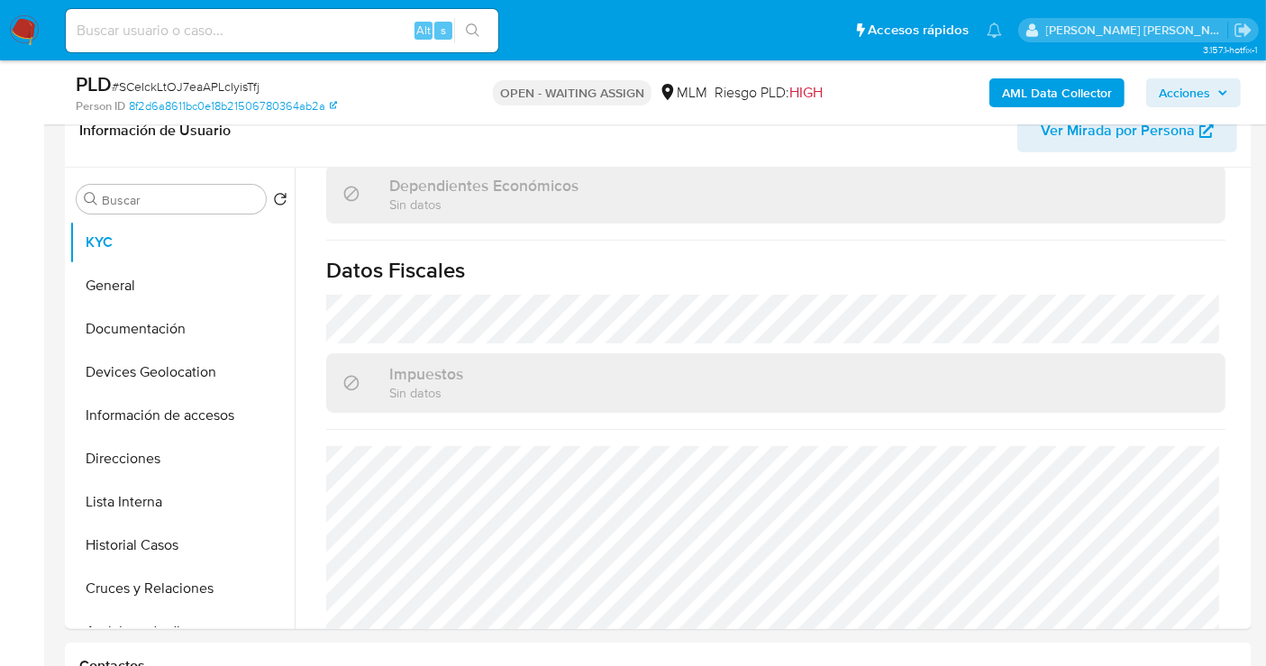
scroll to position [1119, 0]
click at [140, 545] on button "Historial Casos" at bounding box center [174, 545] width 211 height 43
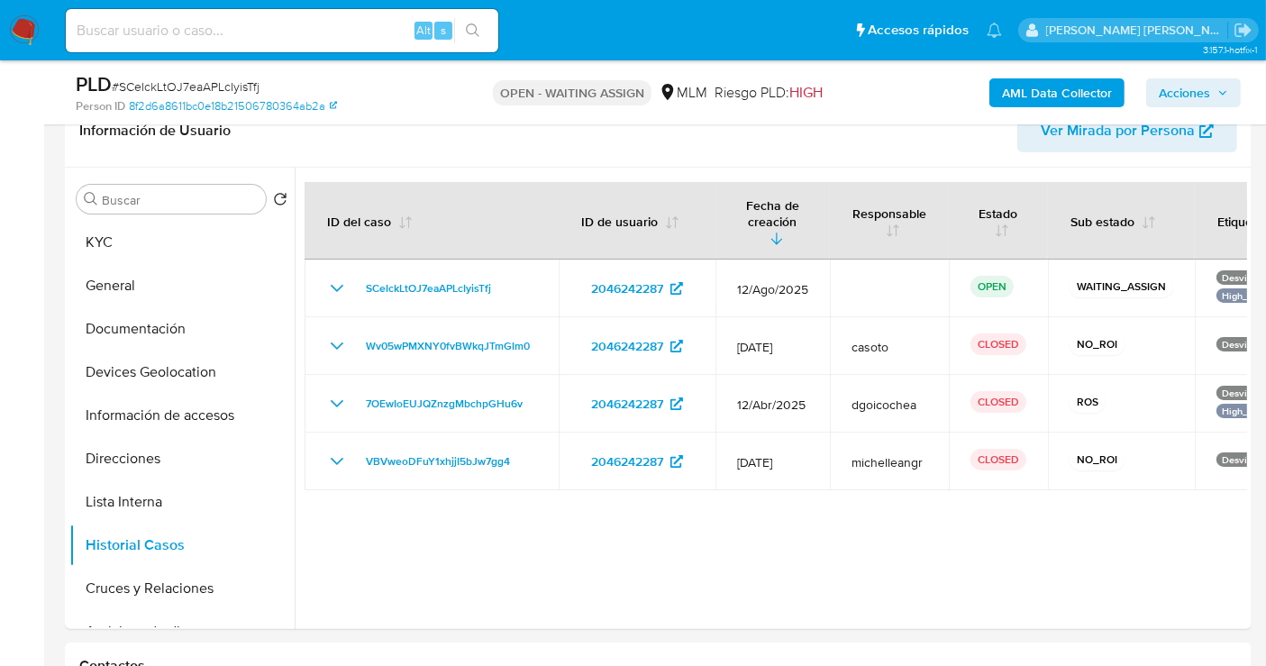
click at [556, 515] on div at bounding box center [771, 398] width 953 height 461
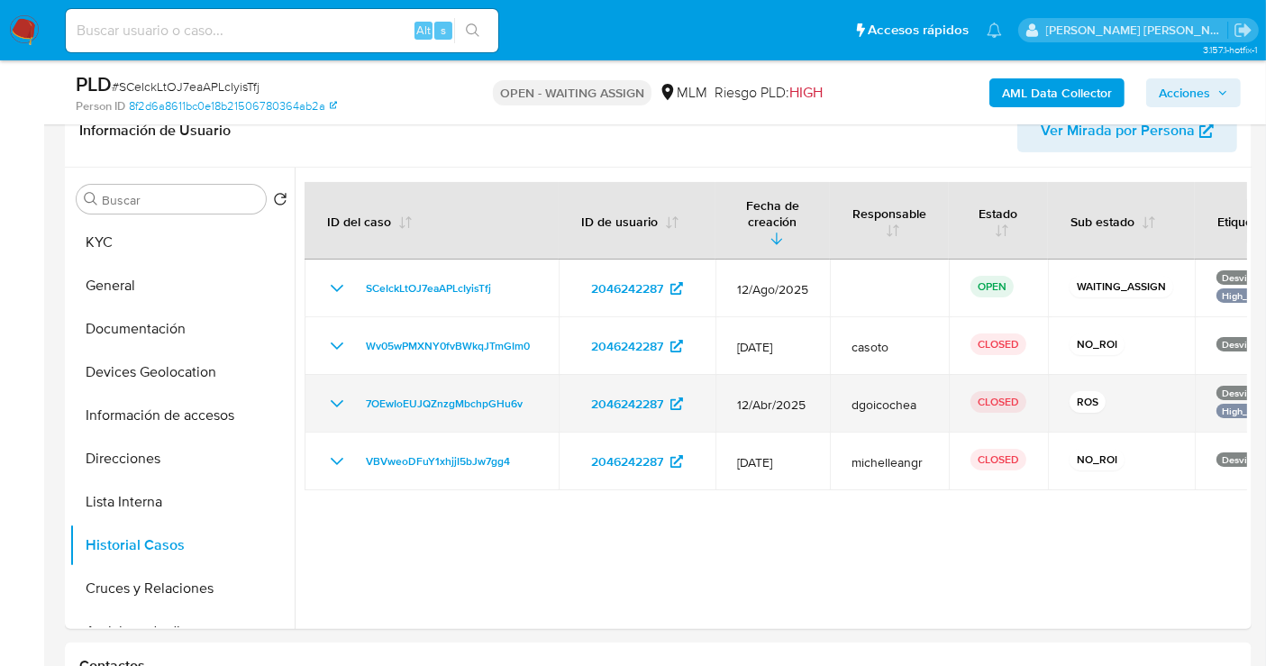
click at [335, 393] on icon "Mostrar/Ocultar" at bounding box center [337, 404] width 22 height 22
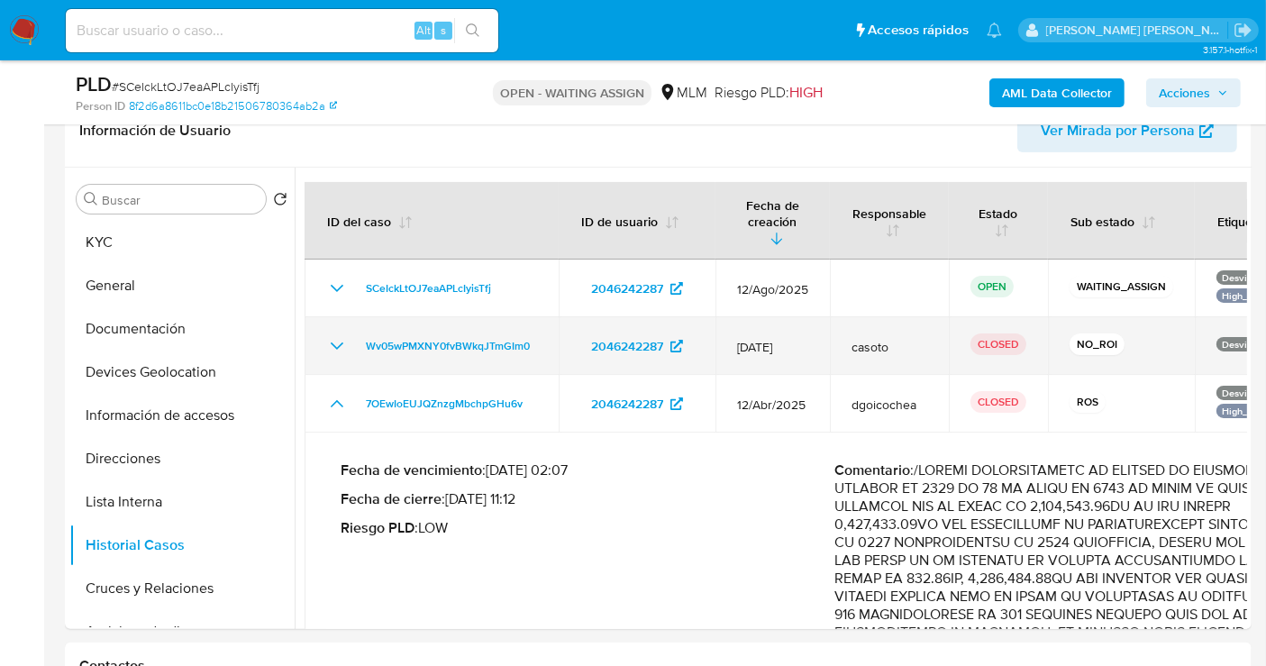
click at [342, 335] on icon "Mostrar/Ocultar" at bounding box center [337, 346] width 22 height 22
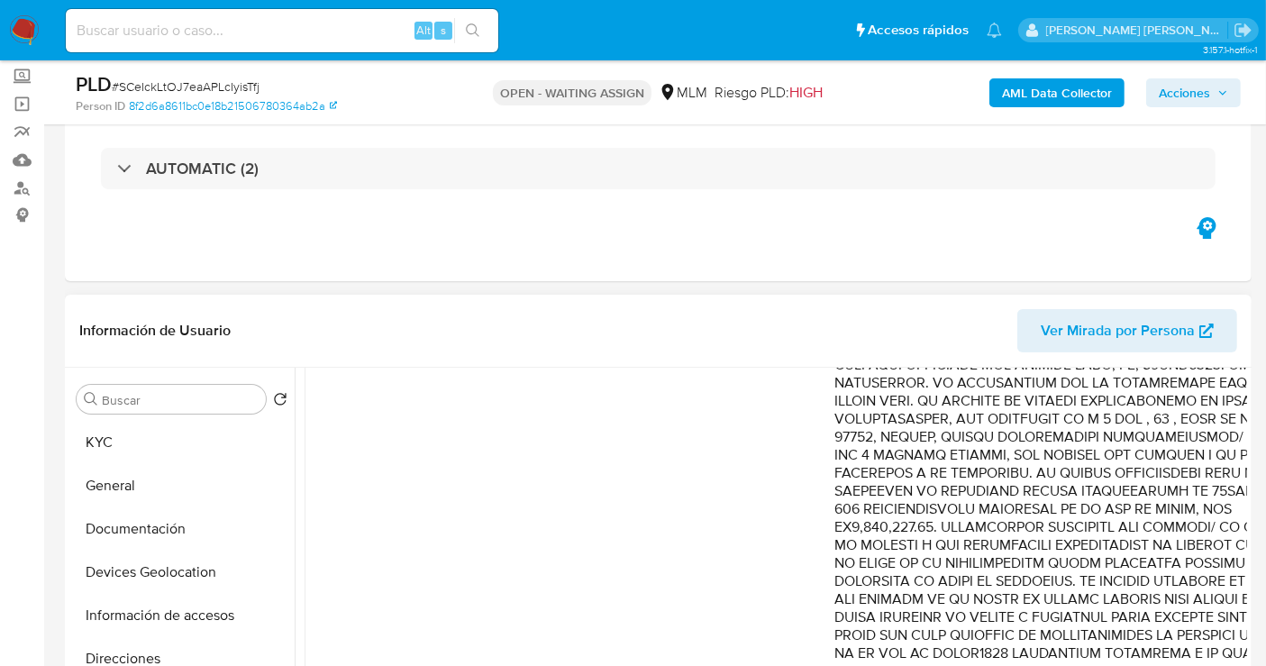
scroll to position [200, 0]
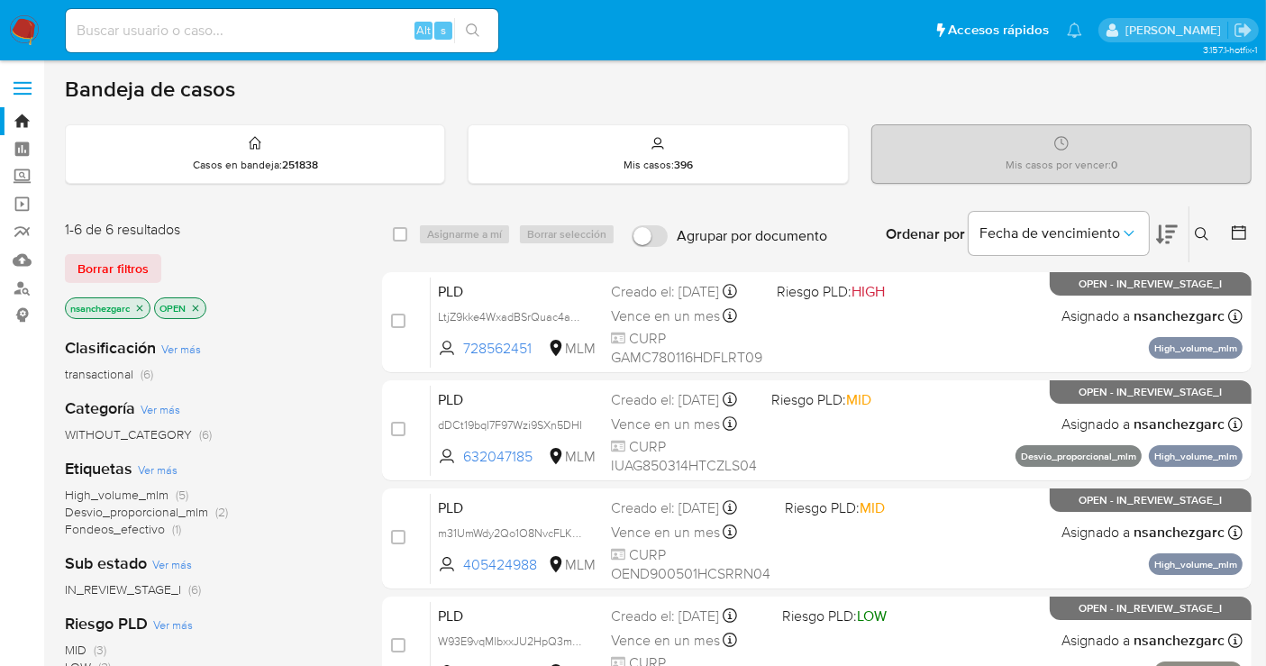
click at [1203, 230] on icon at bounding box center [1202, 234] width 14 height 14
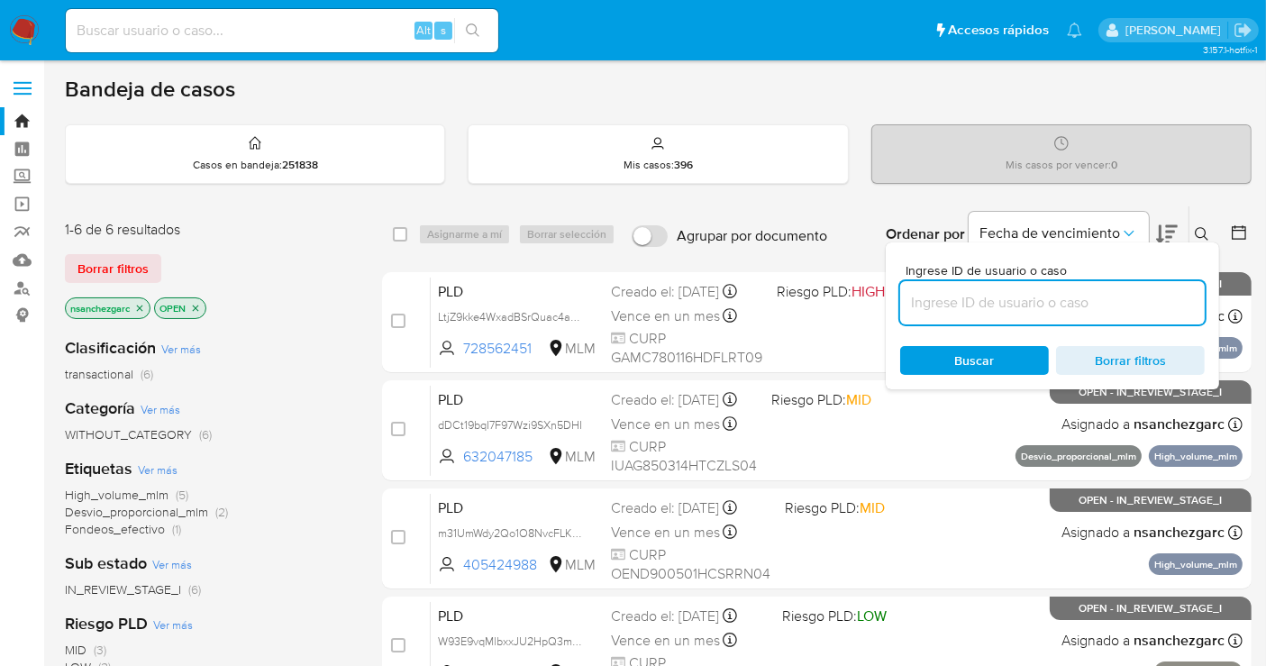
click at [996, 301] on input at bounding box center [1052, 302] width 305 height 23
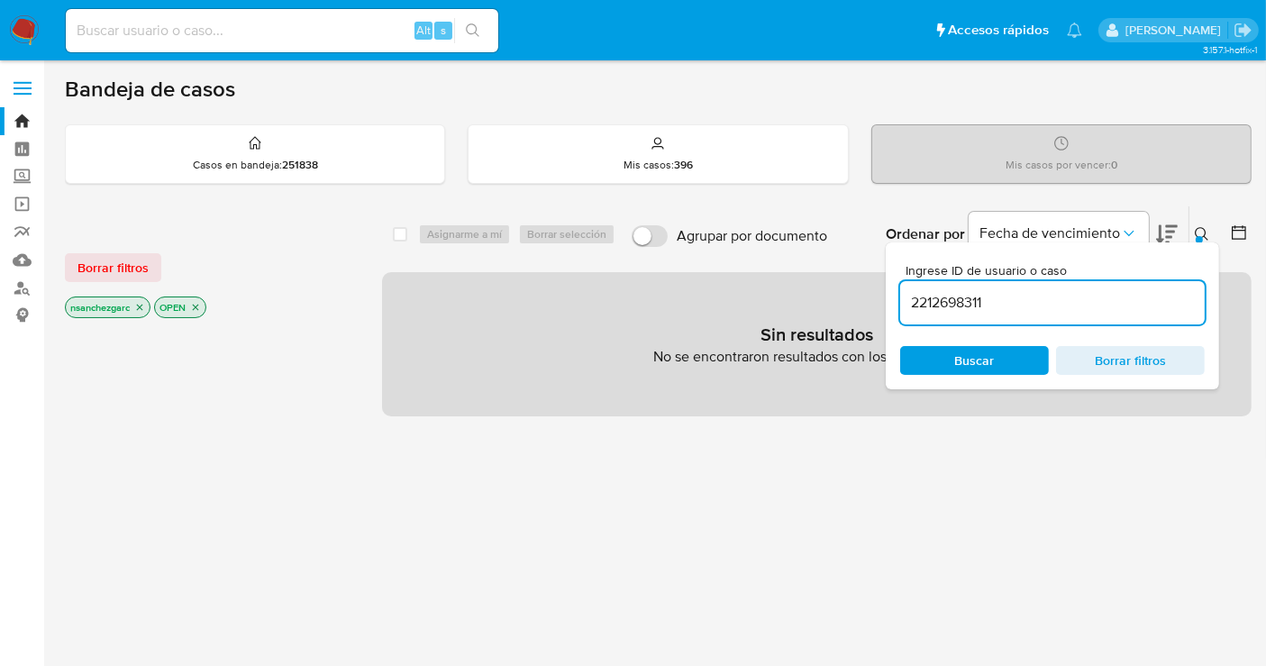
click at [142, 306] on icon "close-filter" at bounding box center [140, 308] width 6 height 6
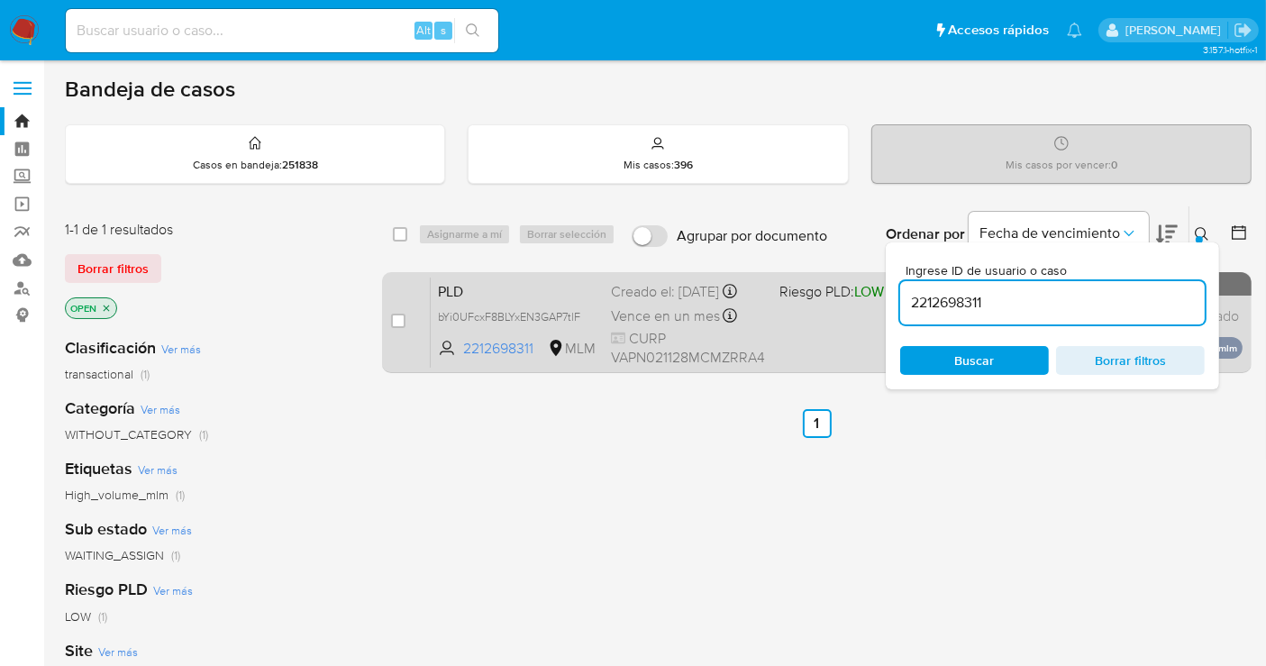
click at [646, 302] on div "Creado el: [DATE] Creado el: [DATE] 02:12:44" at bounding box center [688, 292] width 154 height 20
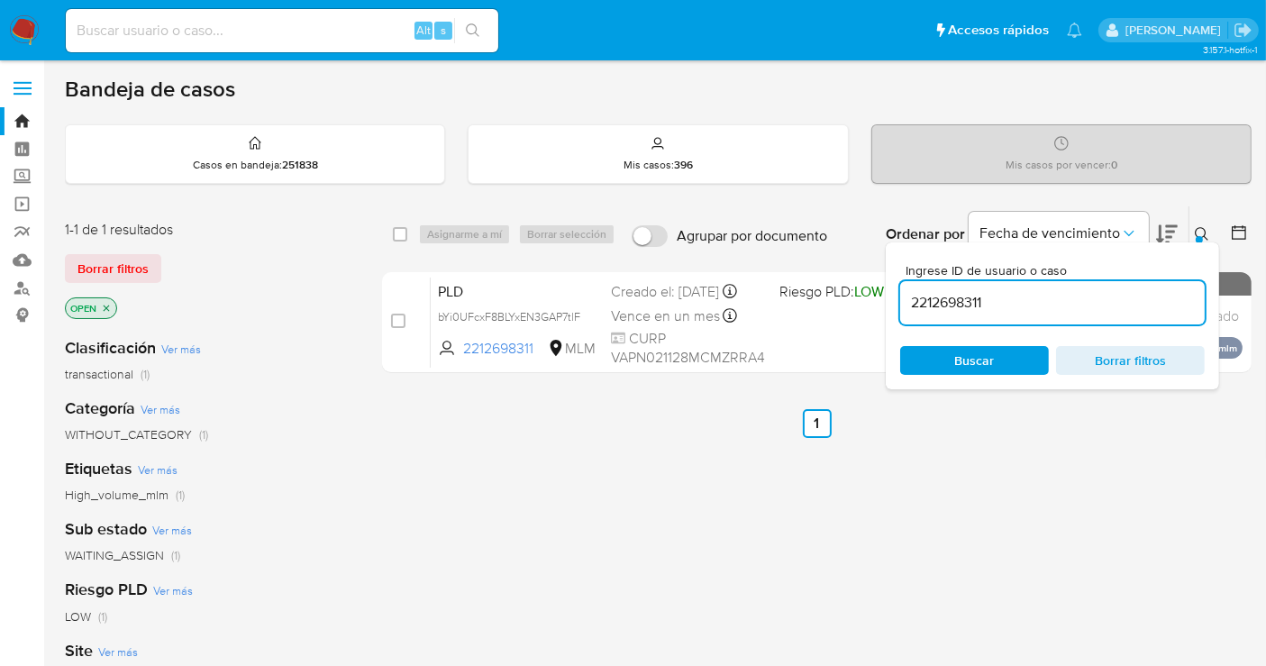
click at [963, 308] on input "2212698311" at bounding box center [1052, 302] width 305 height 23
paste input "41893136"
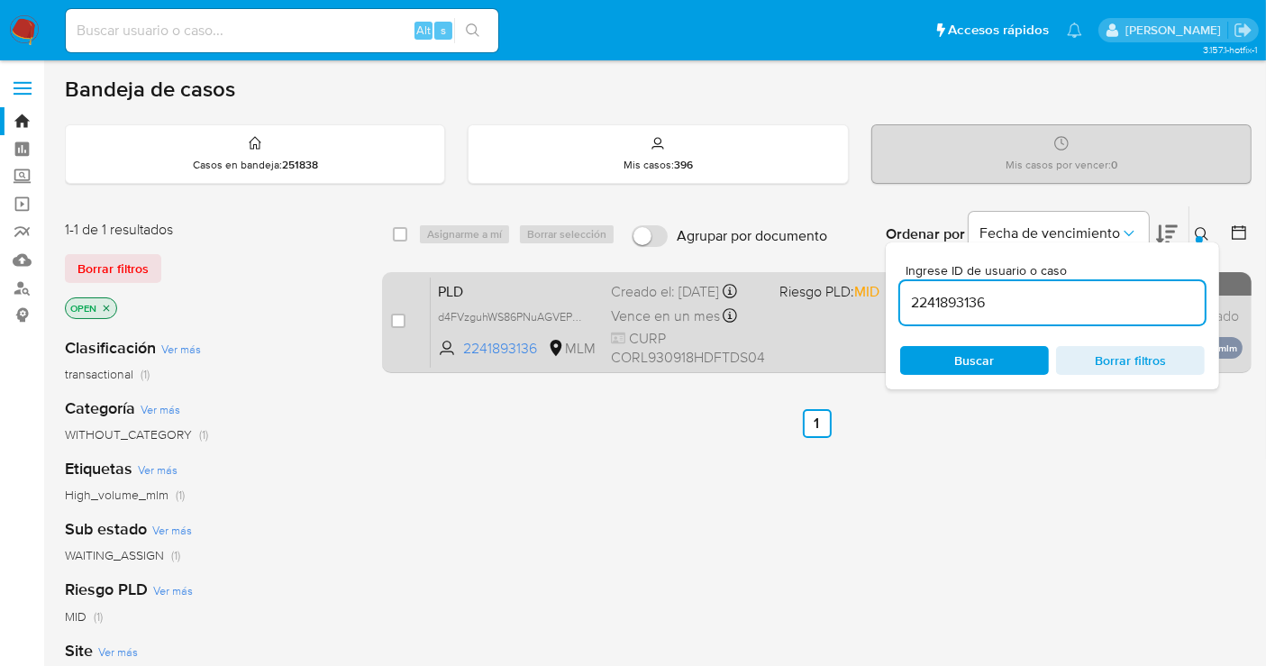
click at [656, 302] on div "Creado el: 12/08/2025 Creado el: 12/08/2025 02:09:30" at bounding box center [688, 292] width 154 height 20
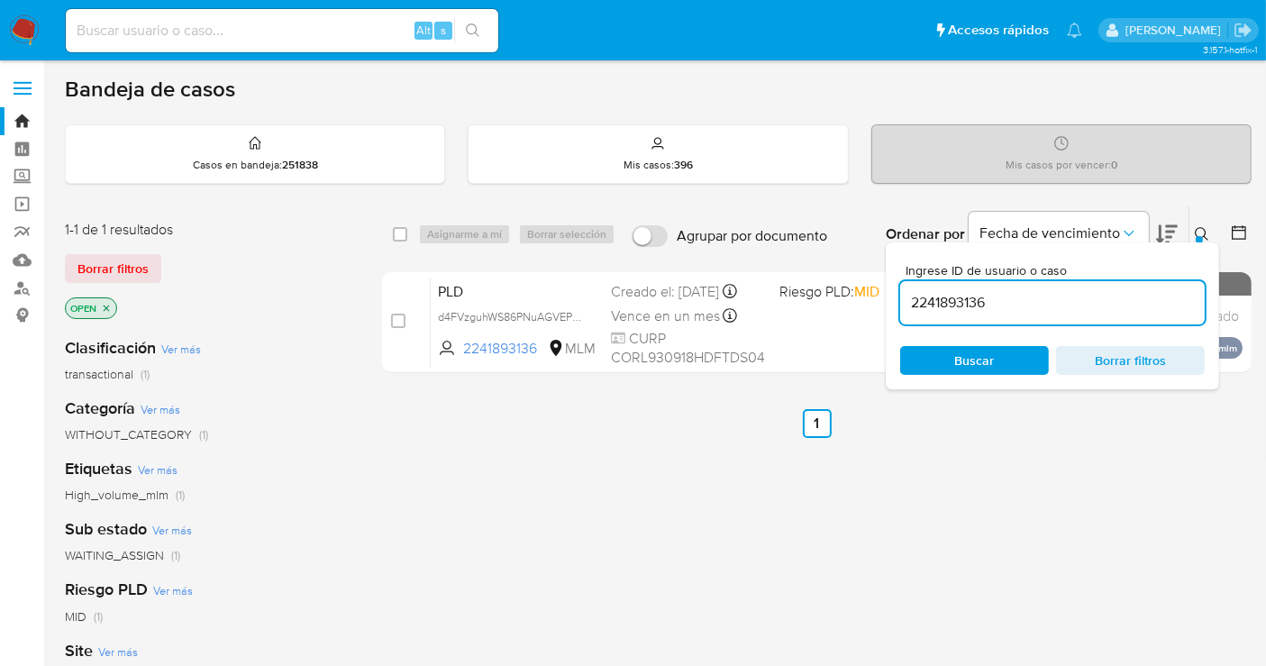
click at [953, 309] on input "2241893136" at bounding box center [1052, 302] width 305 height 23
paste input "397162521"
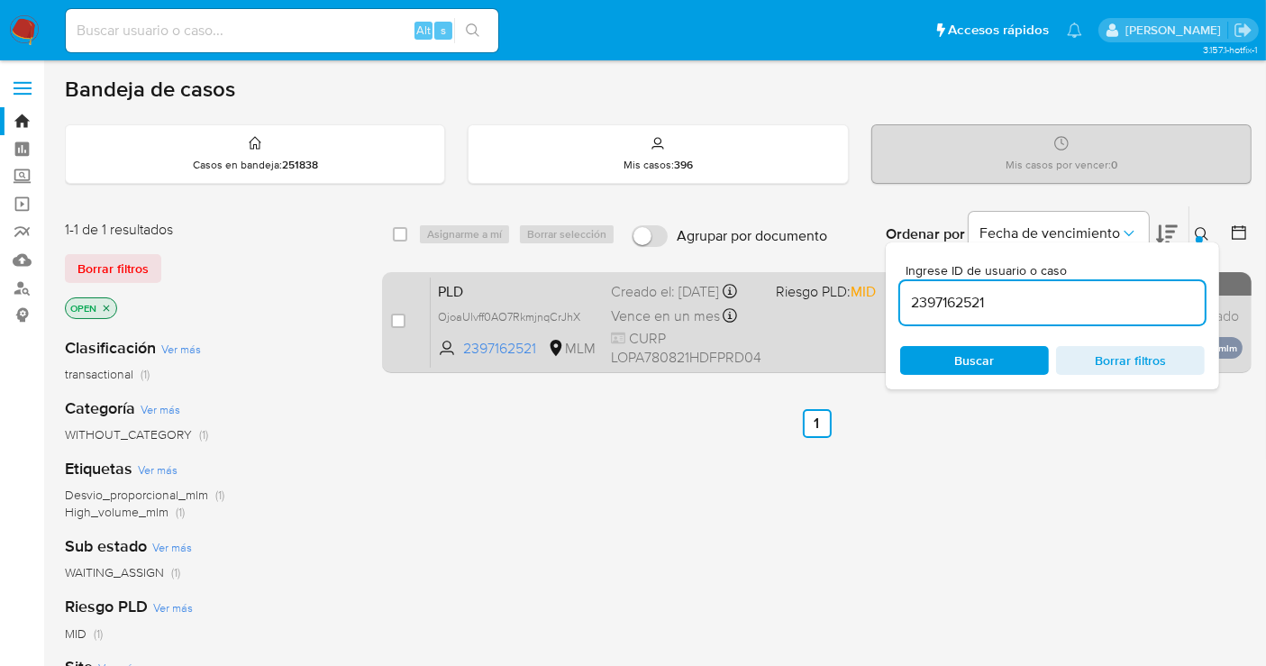
click at [678, 301] on div "Creado el: 12/08/2025 Creado el: 12/08/2025 02:03:43" at bounding box center [686, 292] width 151 height 20
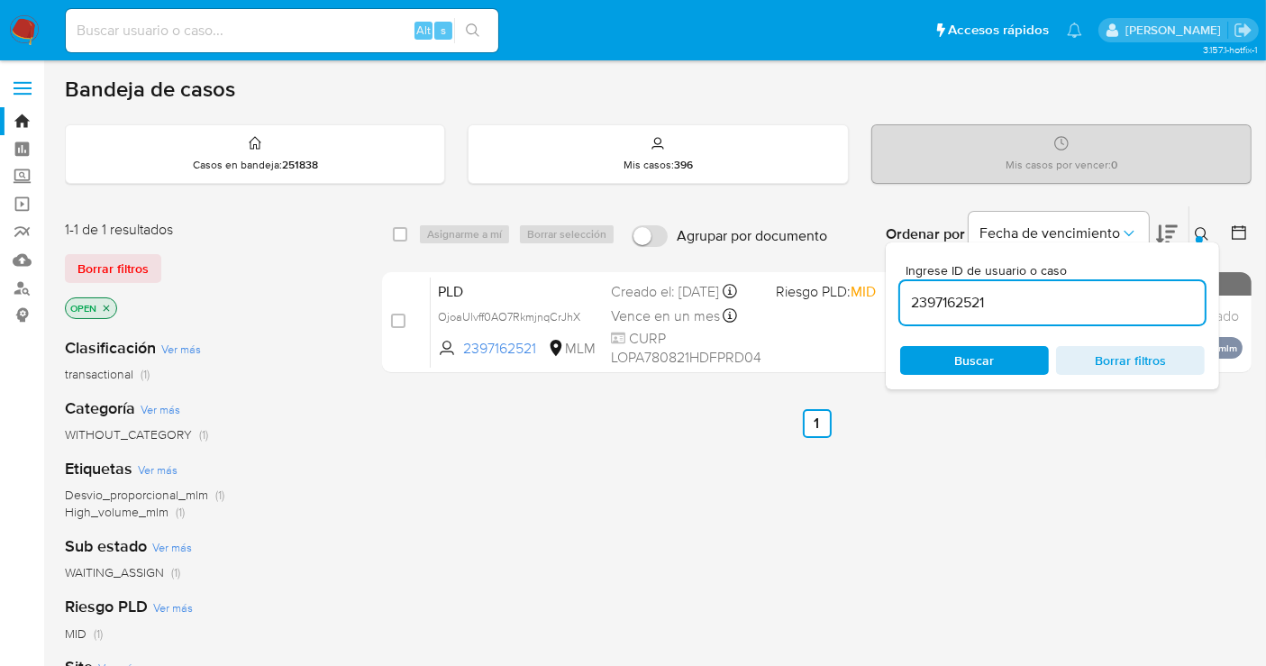
click at [974, 307] on input "2397162521" at bounding box center [1052, 302] width 305 height 23
paste input "444863672"
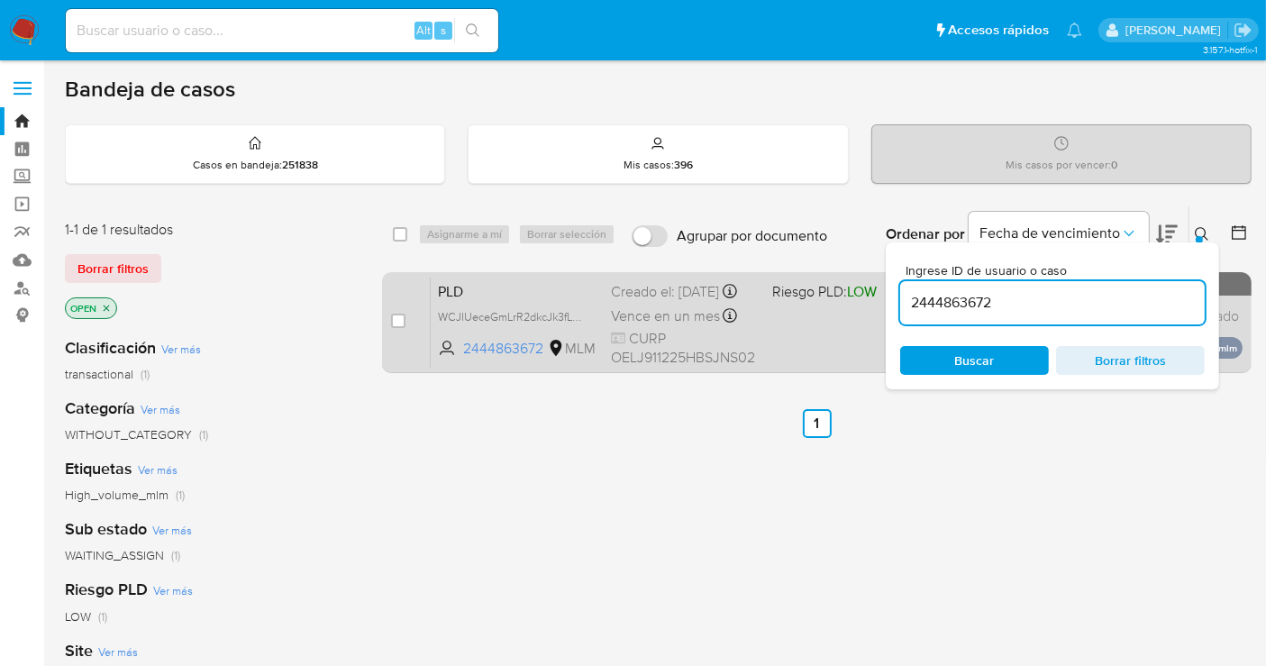
click at [643, 349] on span "CURP OELJ911225HBSJNS02" at bounding box center [684, 348] width 147 height 39
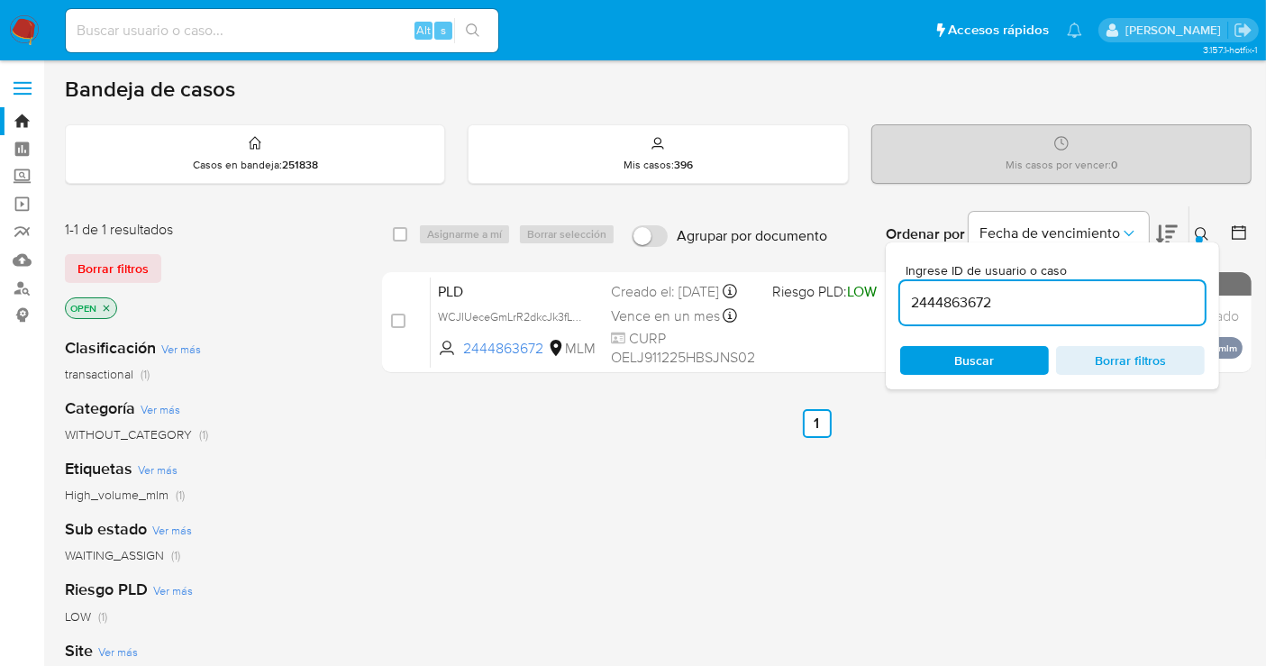
click at [942, 300] on input "2444863672" at bounding box center [1052, 302] width 305 height 23
paste input "87056847"
type input "2487056847"
click at [655, 302] on div "Creado el: 12/08/2025 02:06:40" at bounding box center [625, 298] width 151 height 18
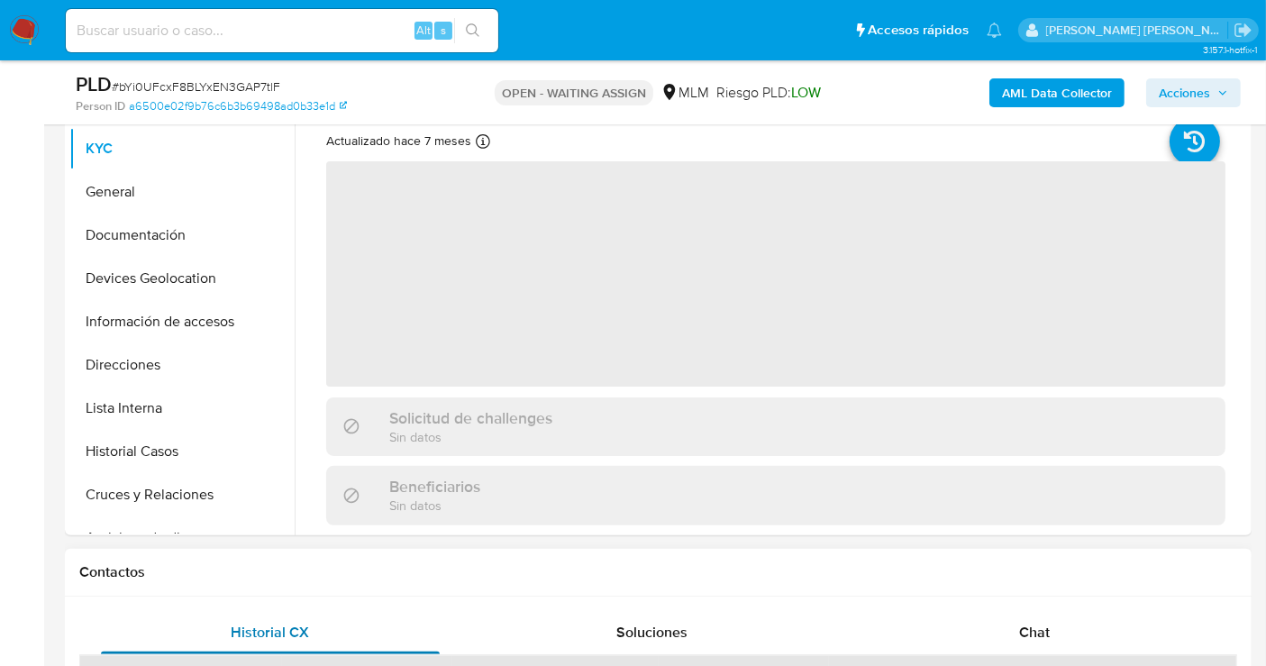
scroll to position [500, 0]
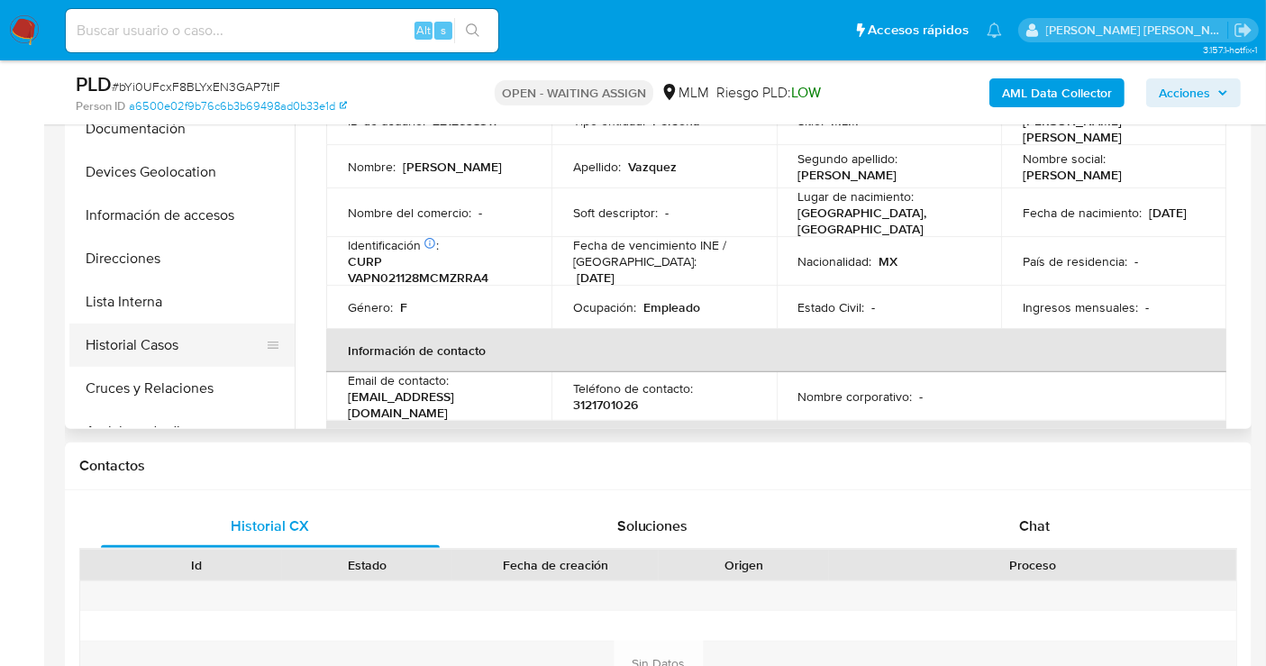
click at [145, 347] on button "Historial Casos" at bounding box center [174, 345] width 211 height 43
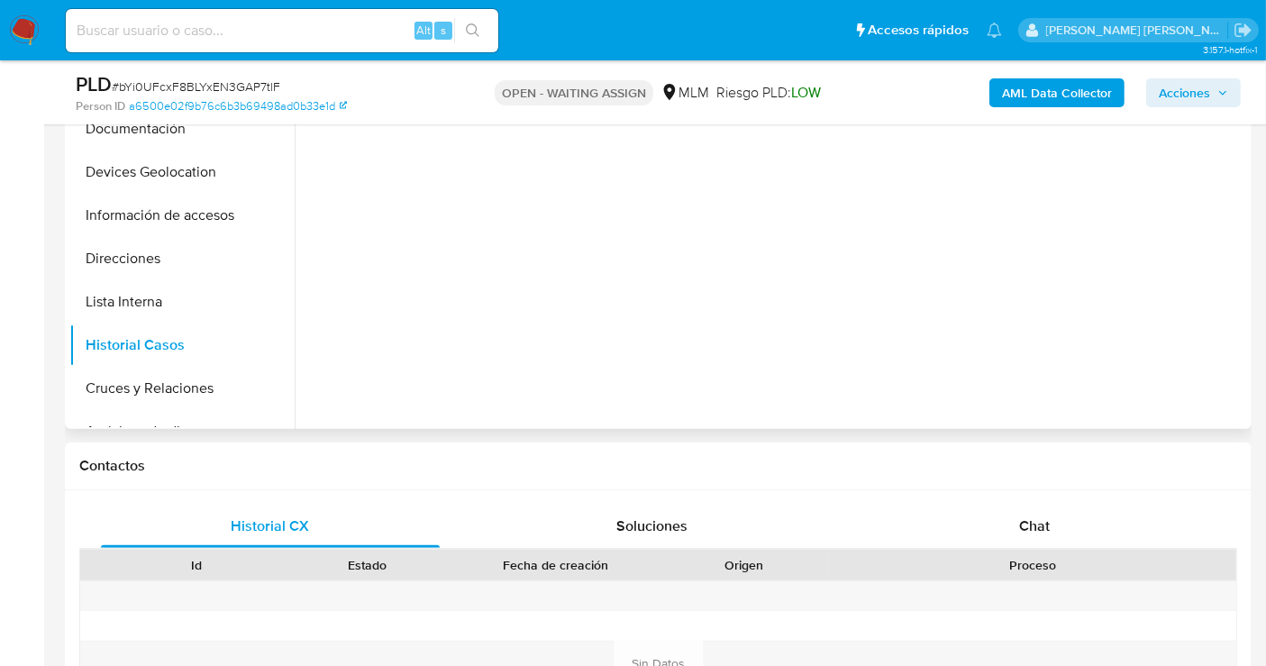
select select "10"
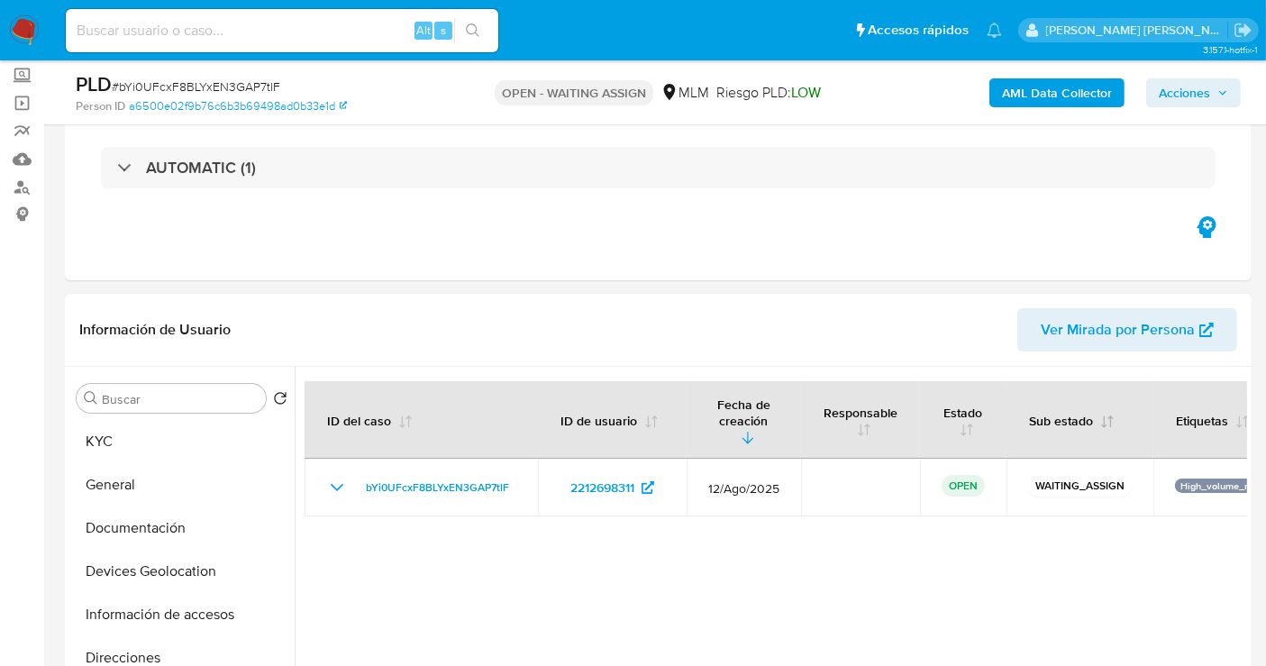
scroll to position [100, 0]
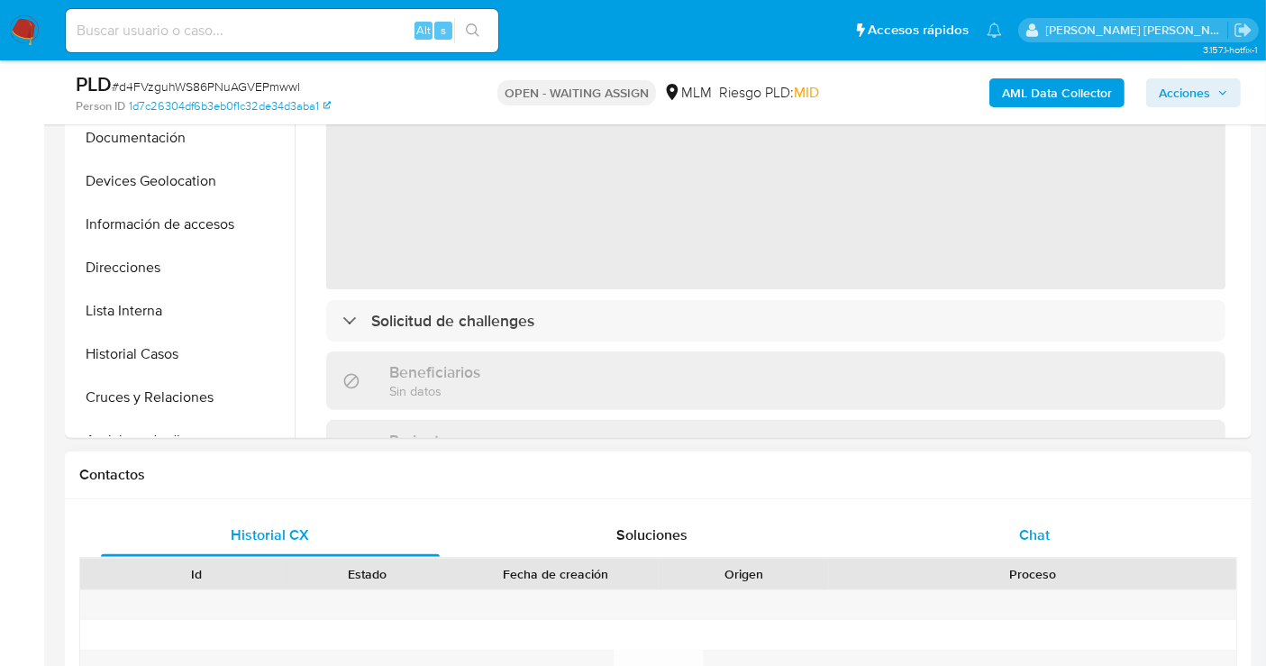
scroll to position [500, 0]
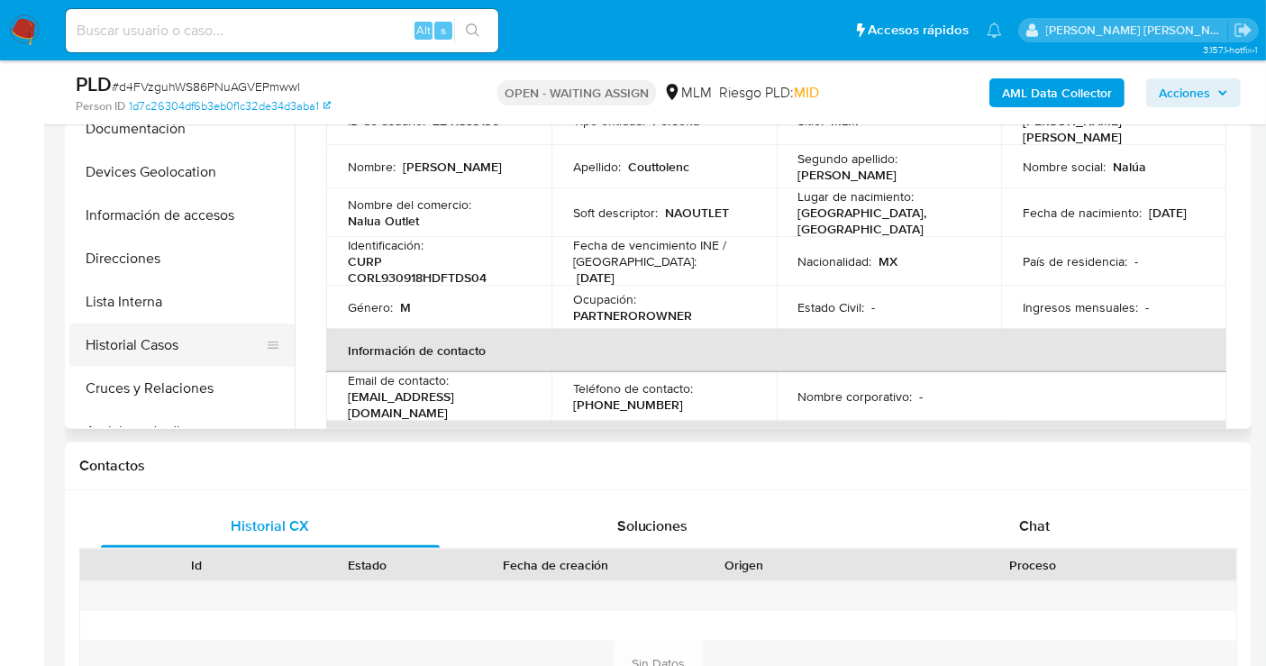
click at [104, 339] on button "Historial Casos" at bounding box center [174, 345] width 211 height 43
select select "10"
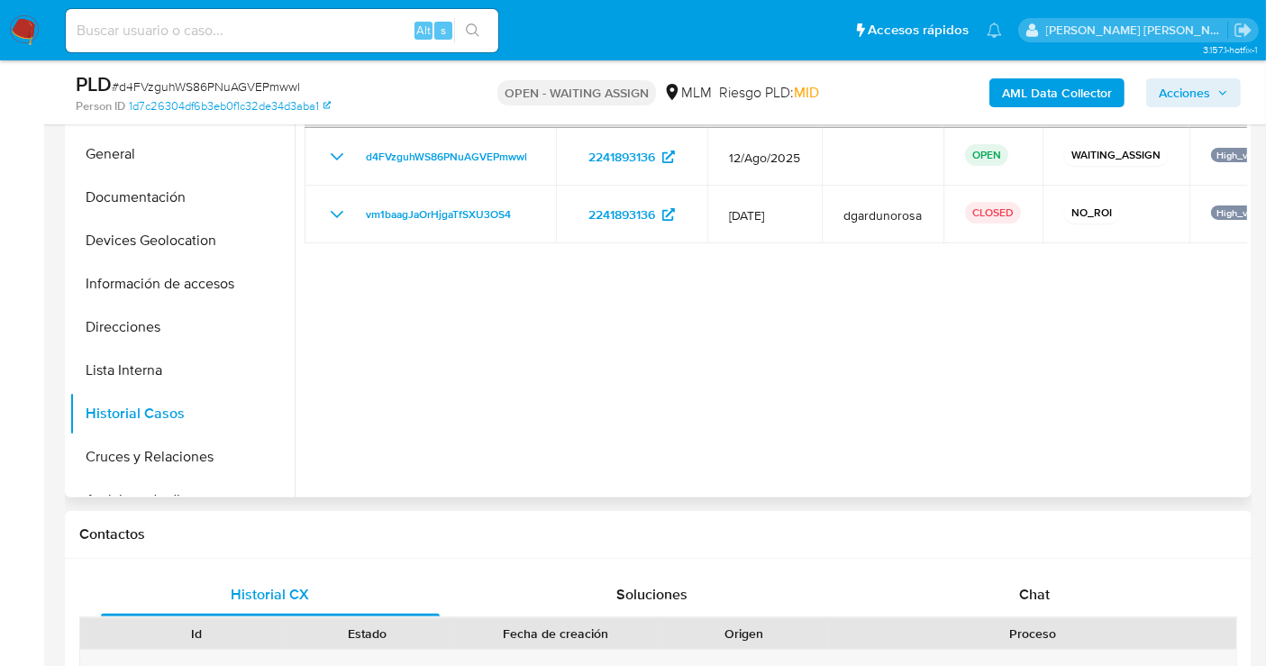
scroll to position [400, 0]
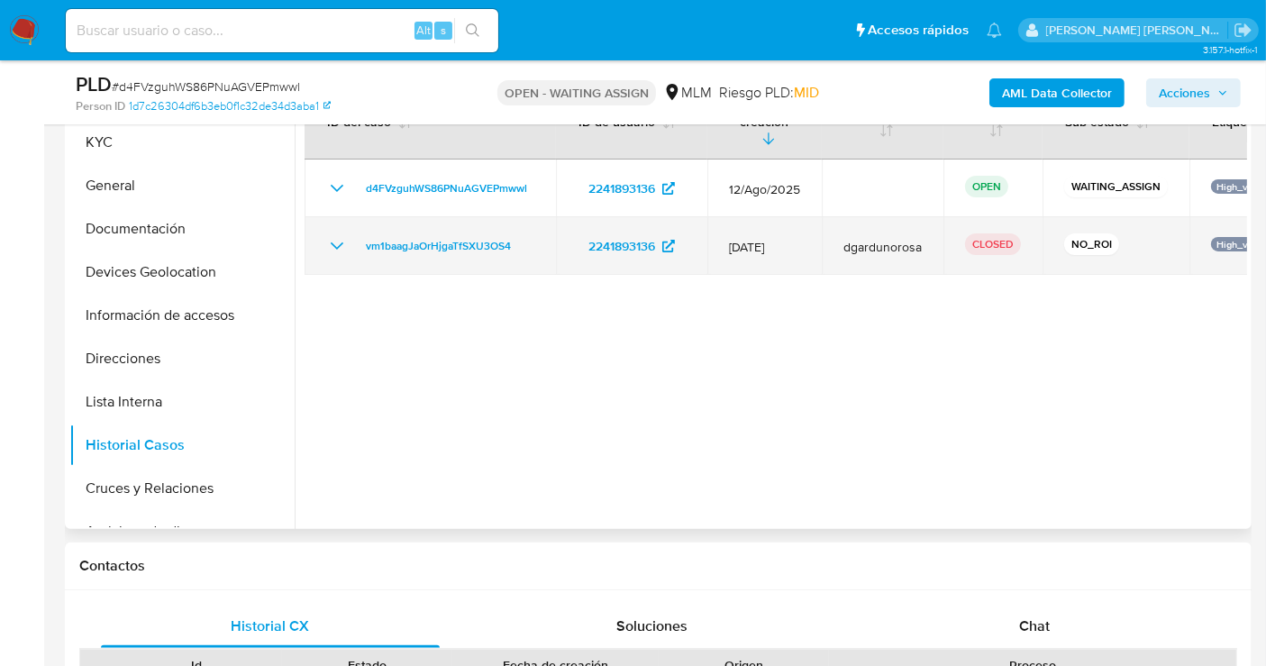
click at [337, 235] on icon "Mostrar/Ocultar" at bounding box center [337, 246] width 22 height 22
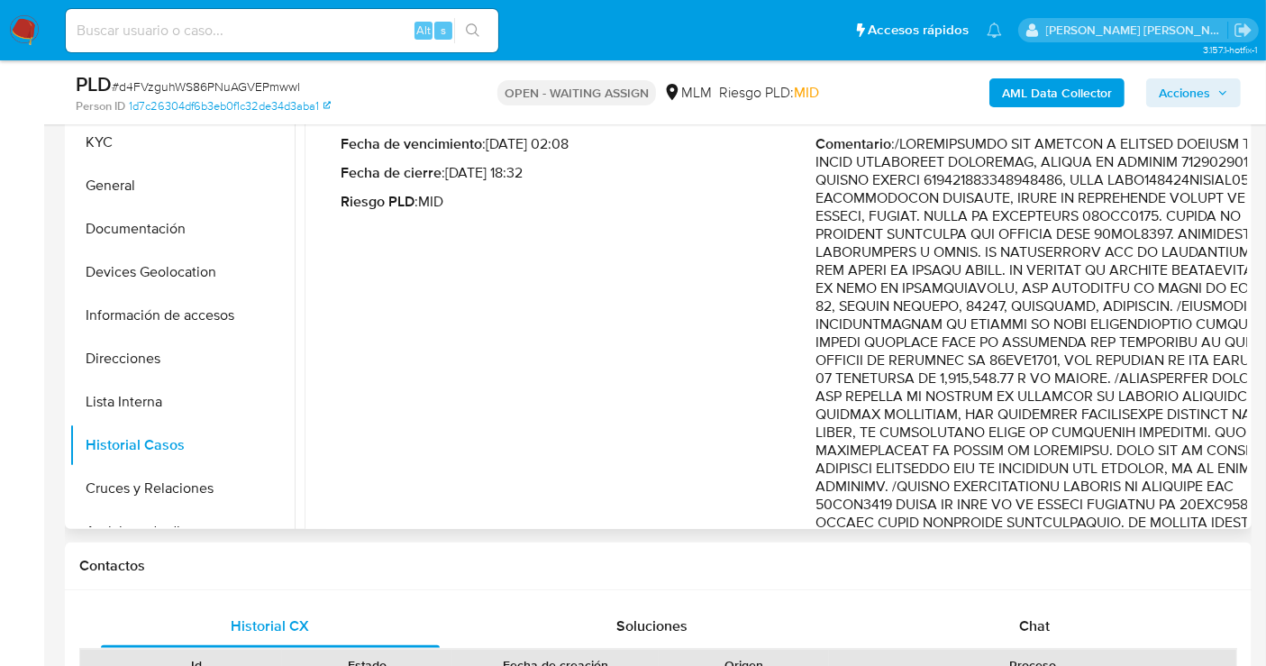
scroll to position [200, 0]
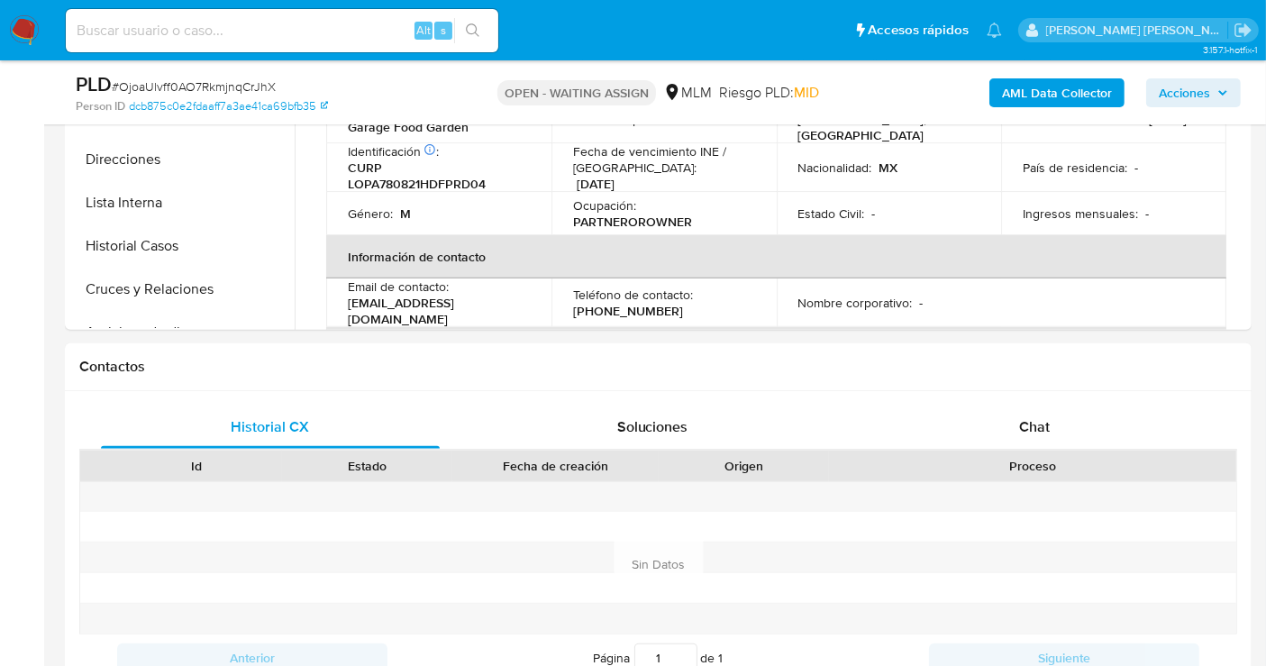
select select "10"
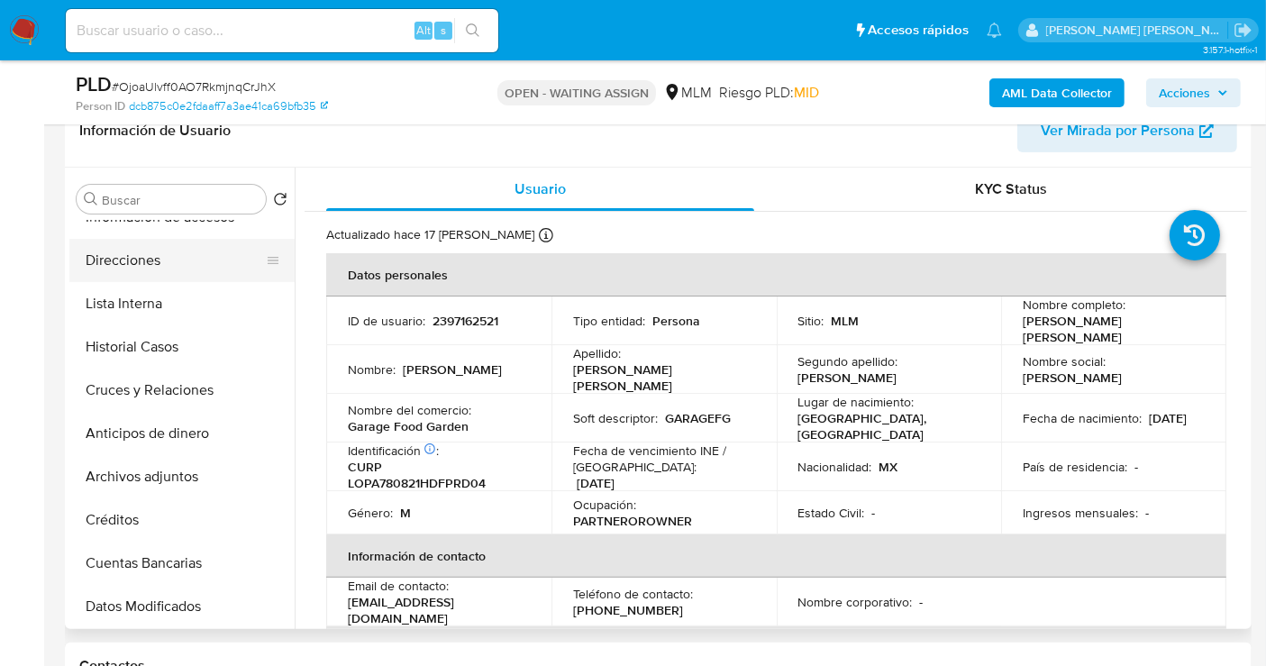
scroll to position [200, 0]
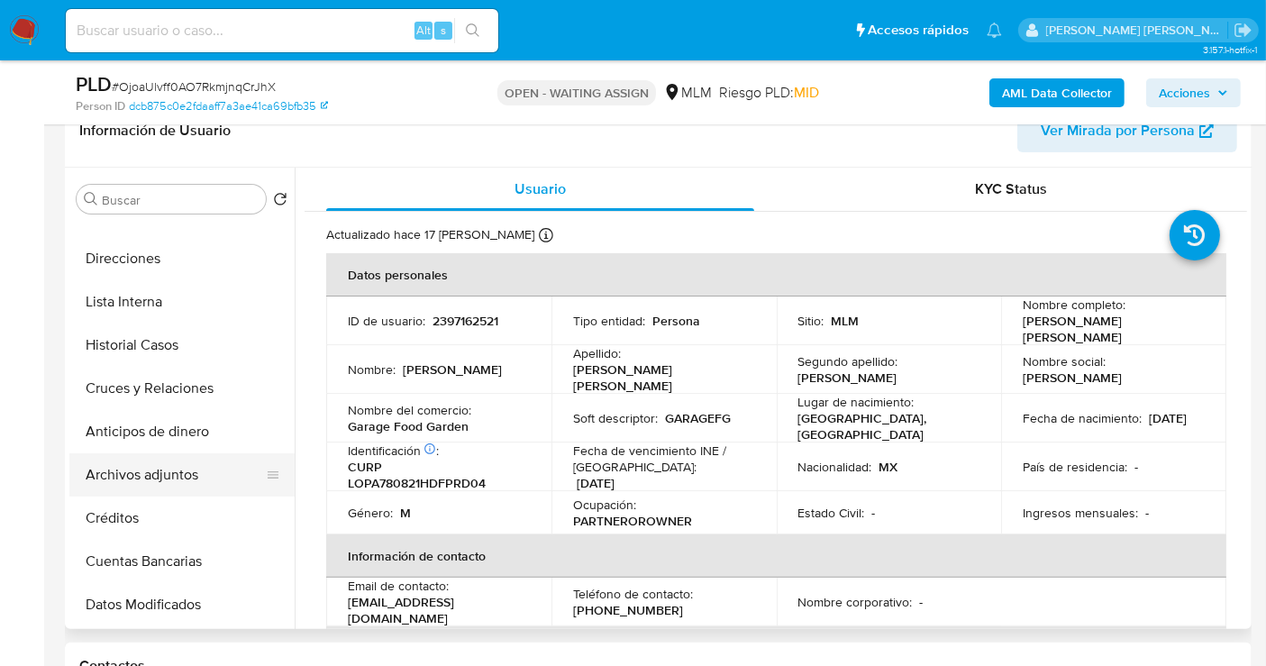
click at [153, 494] on button "Archivos adjuntos" at bounding box center [174, 474] width 211 height 43
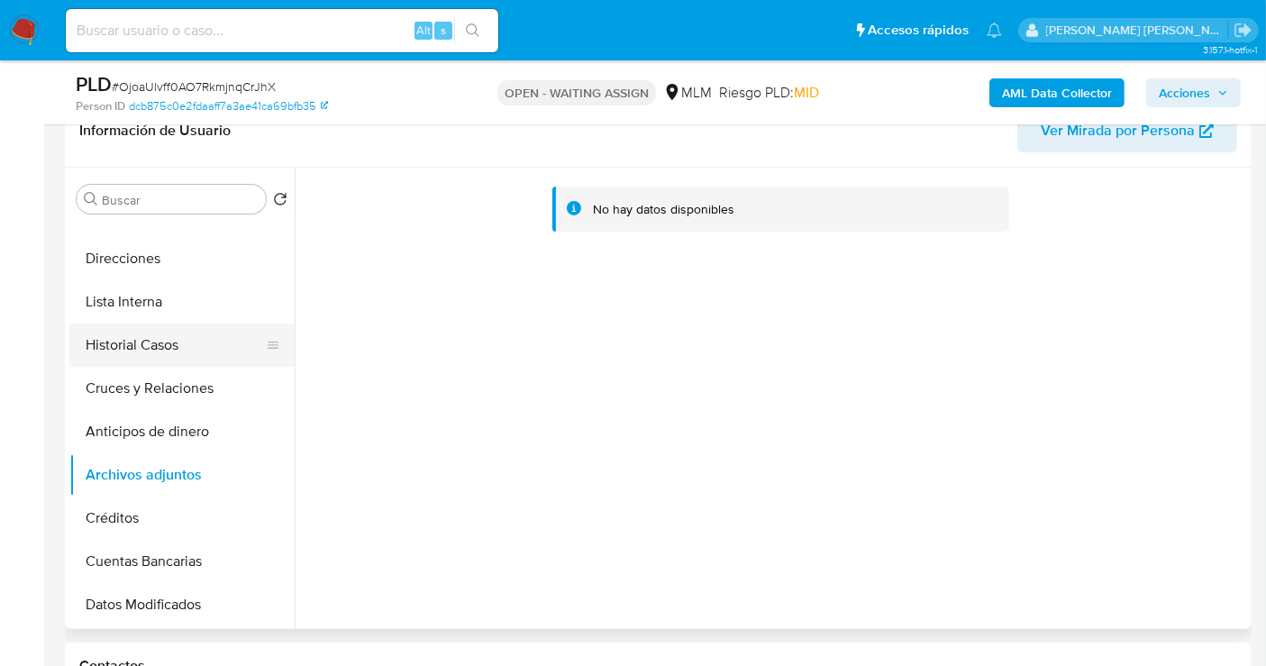
click at [113, 339] on button "Historial Casos" at bounding box center [174, 345] width 211 height 43
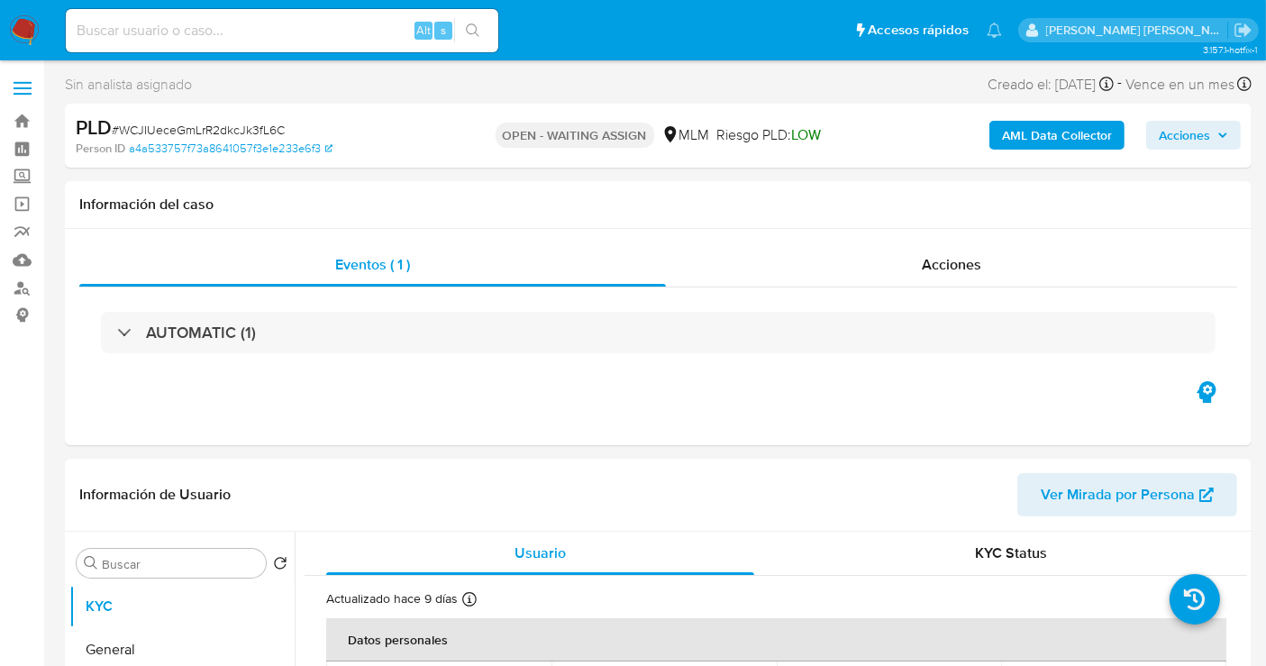
select select "10"
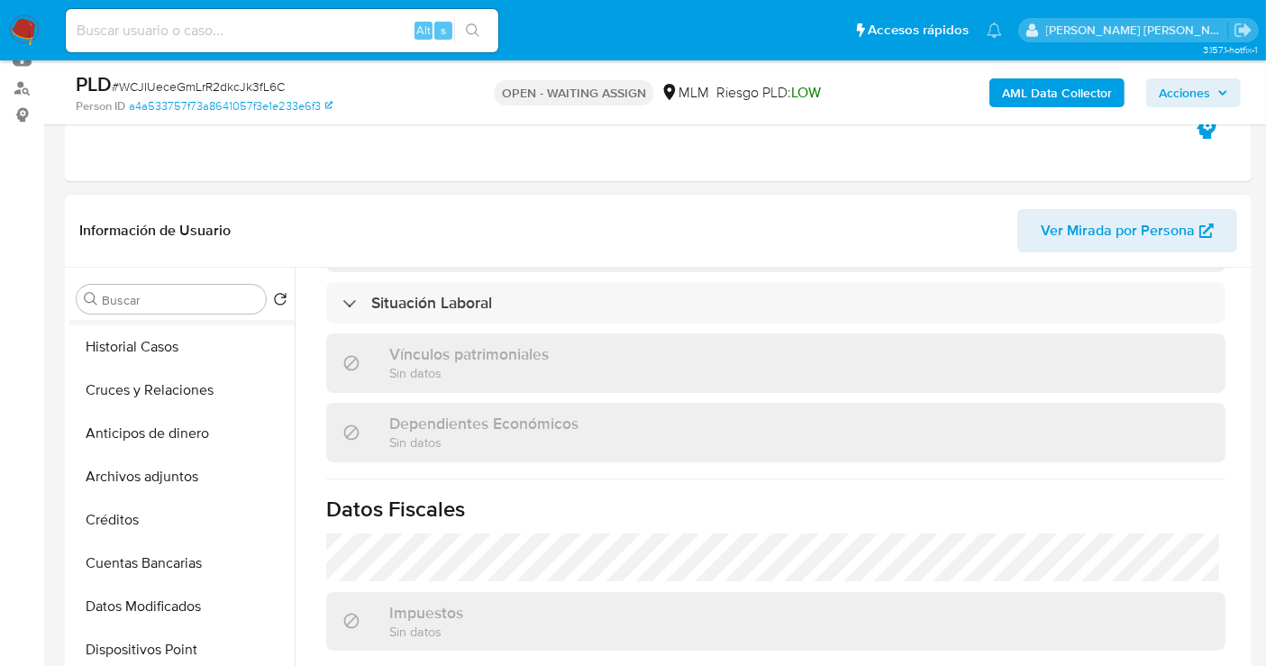
scroll to position [300, 0]
click at [122, 340] on button "Historial Casos" at bounding box center [174, 345] width 211 height 43
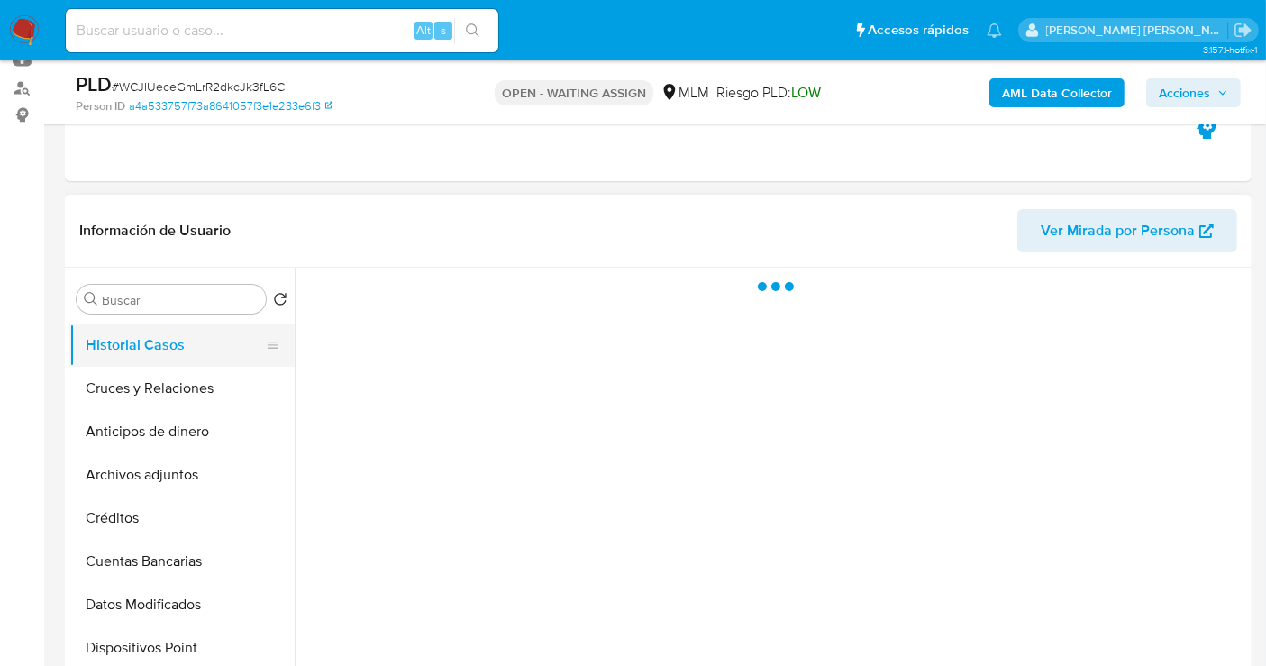
scroll to position [0, 0]
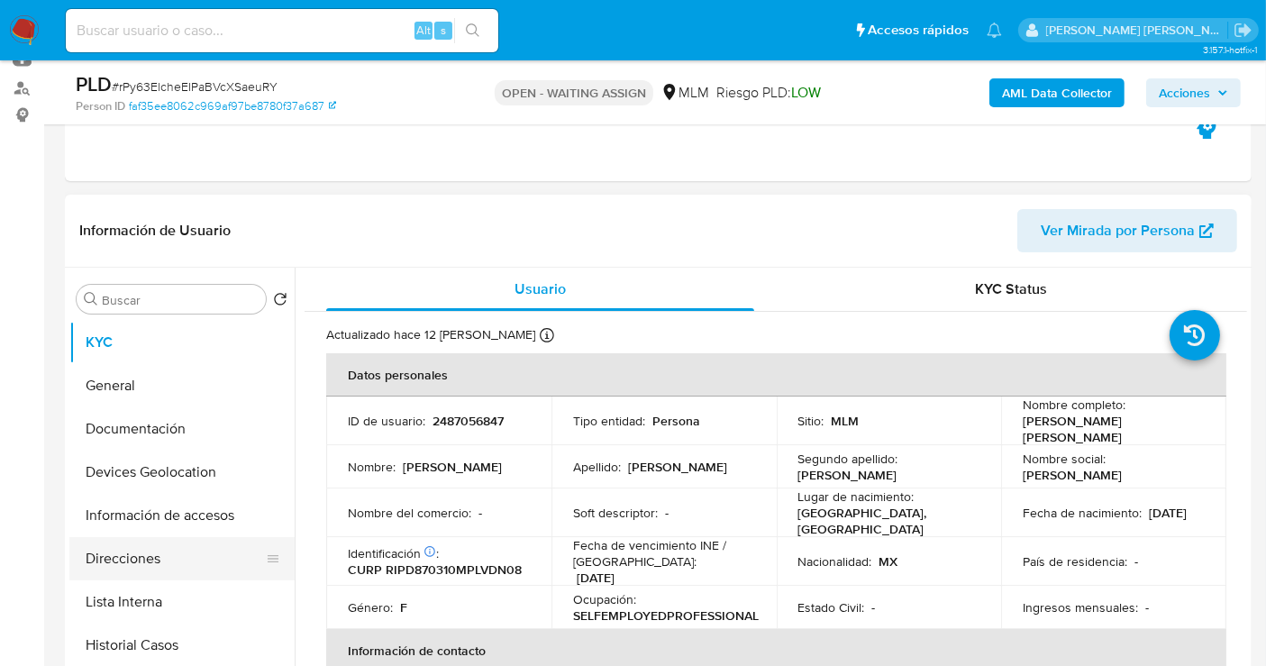
scroll to position [100, 0]
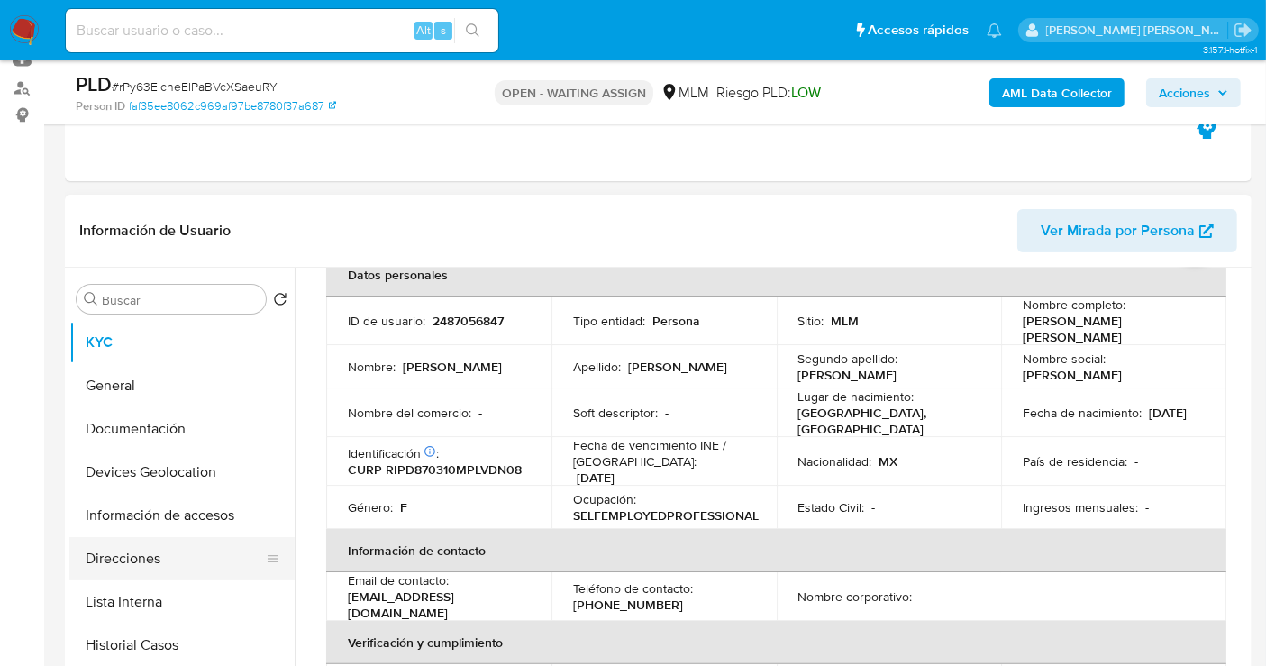
select select "10"
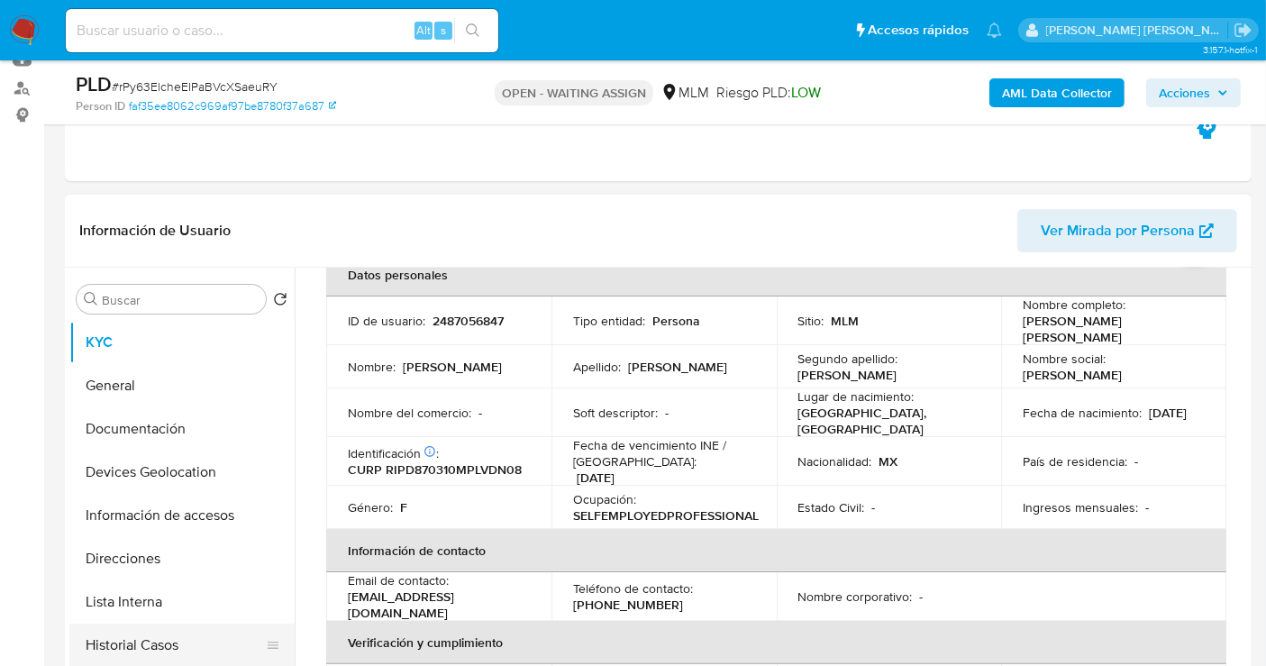
click at [143, 637] on button "Historial Casos" at bounding box center [174, 645] width 211 height 43
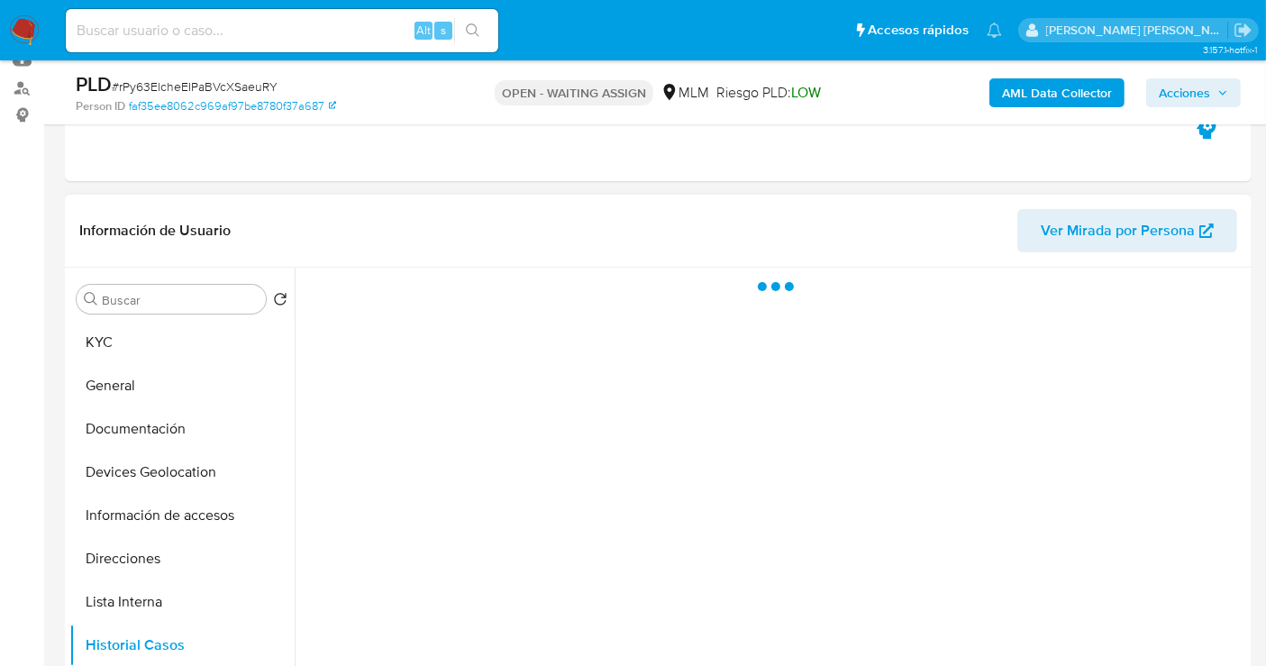
scroll to position [0, 0]
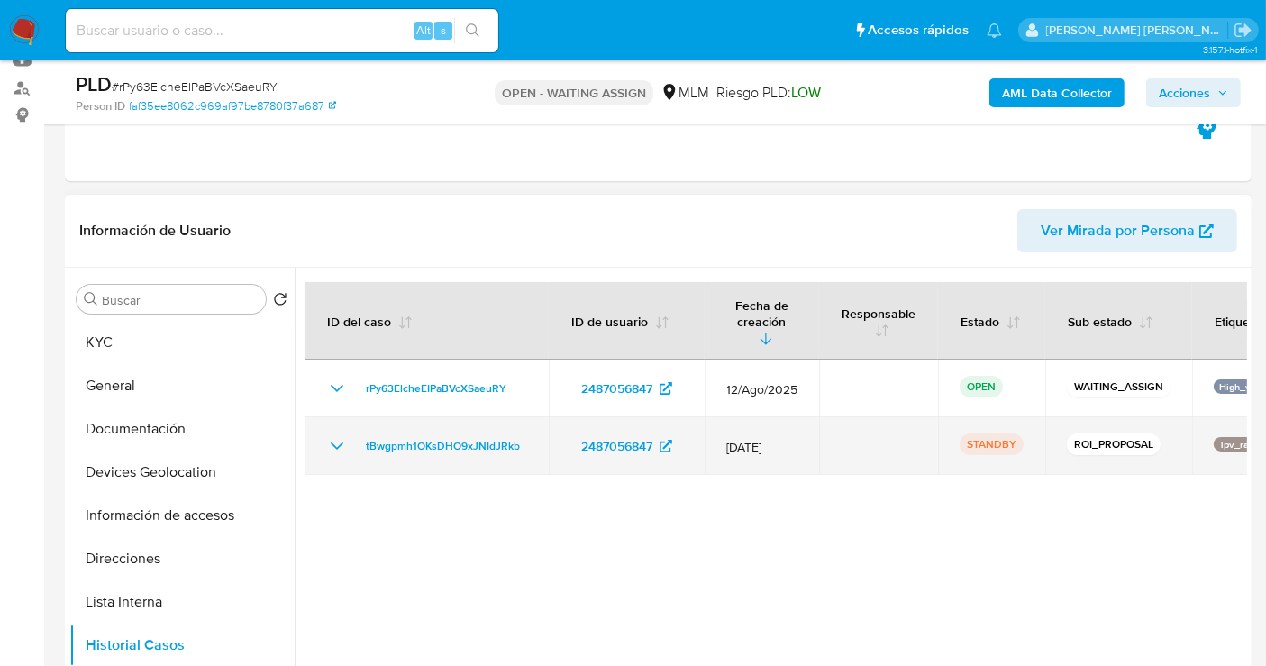
click at [341, 435] on icon "Mostrar/Ocultar" at bounding box center [337, 446] width 22 height 22
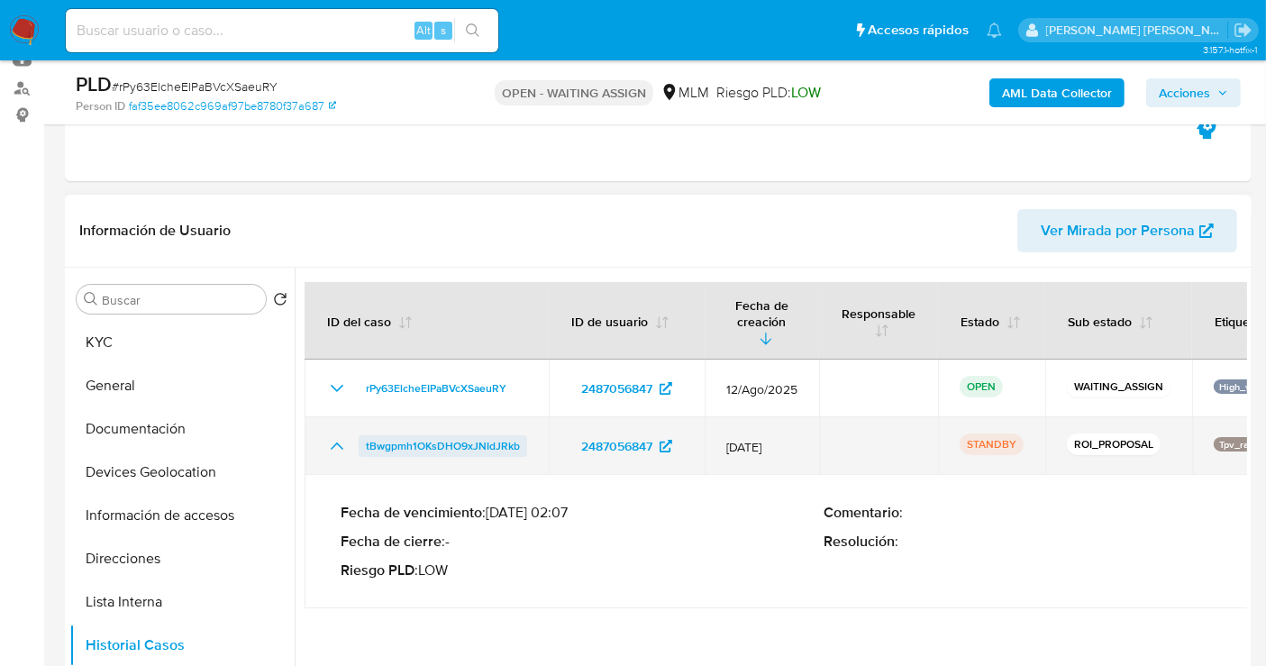
click at [445, 435] on span "tBwgpmh1OKsDHO9xJNIdJRkb" at bounding box center [443, 446] width 154 height 22
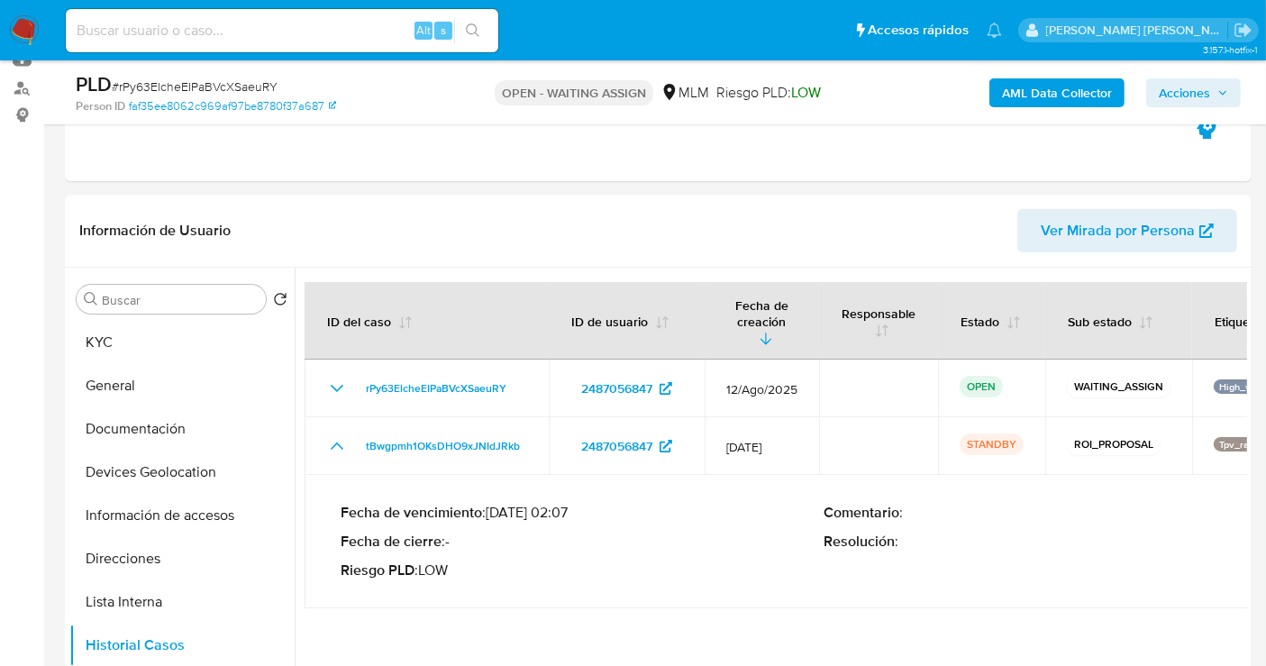
click at [275, 22] on input at bounding box center [282, 30] width 433 height 23
paste input "2537787546"
type input "2537787546"
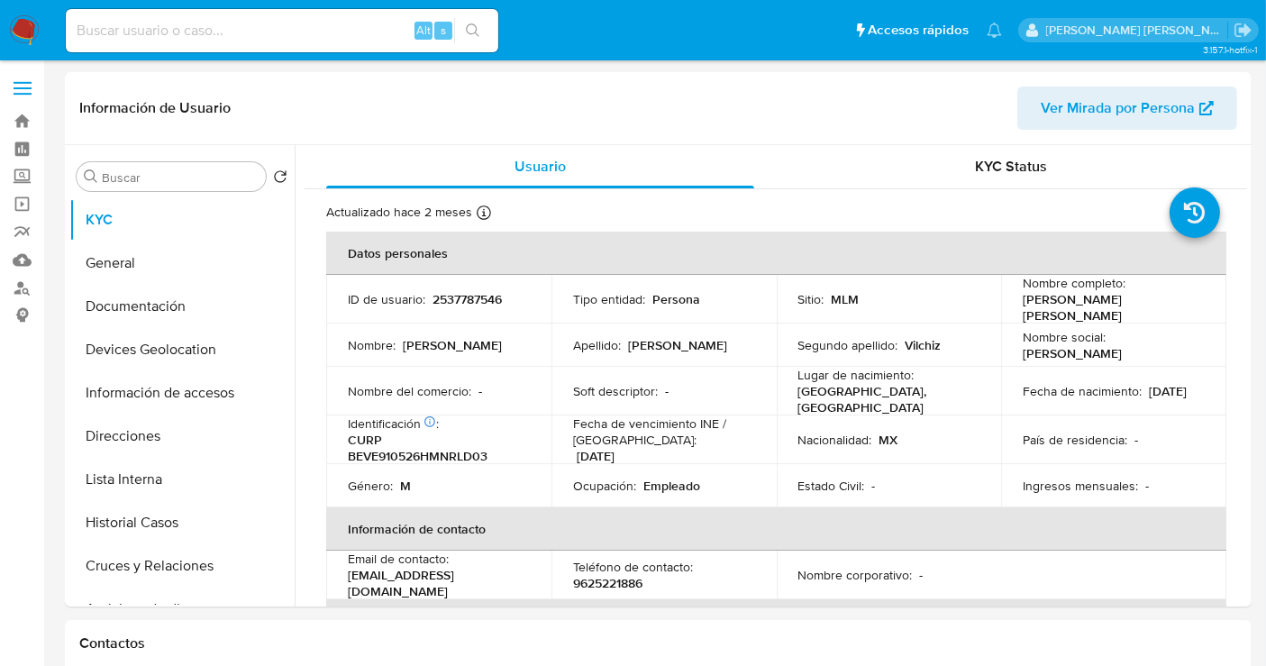
select select "10"
click at [127, 516] on button "Historial Casos" at bounding box center [174, 522] width 211 height 43
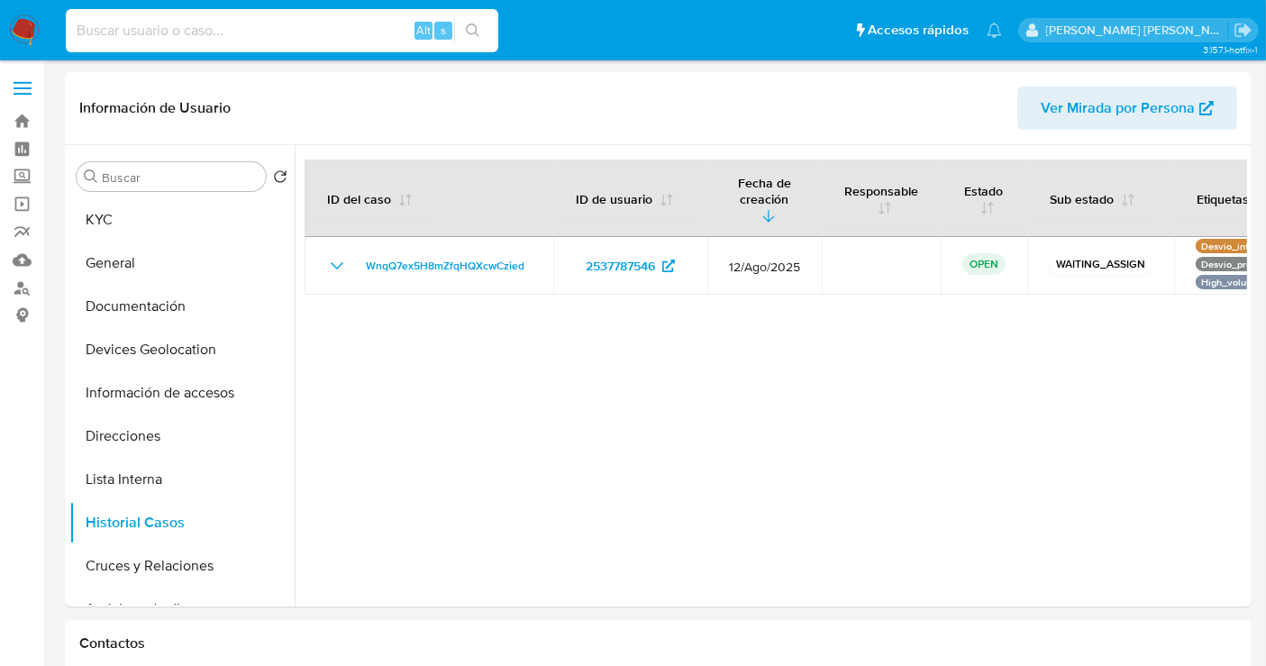
click at [149, 29] on input at bounding box center [282, 30] width 433 height 23
paste input "485614548"
type input "485614548"
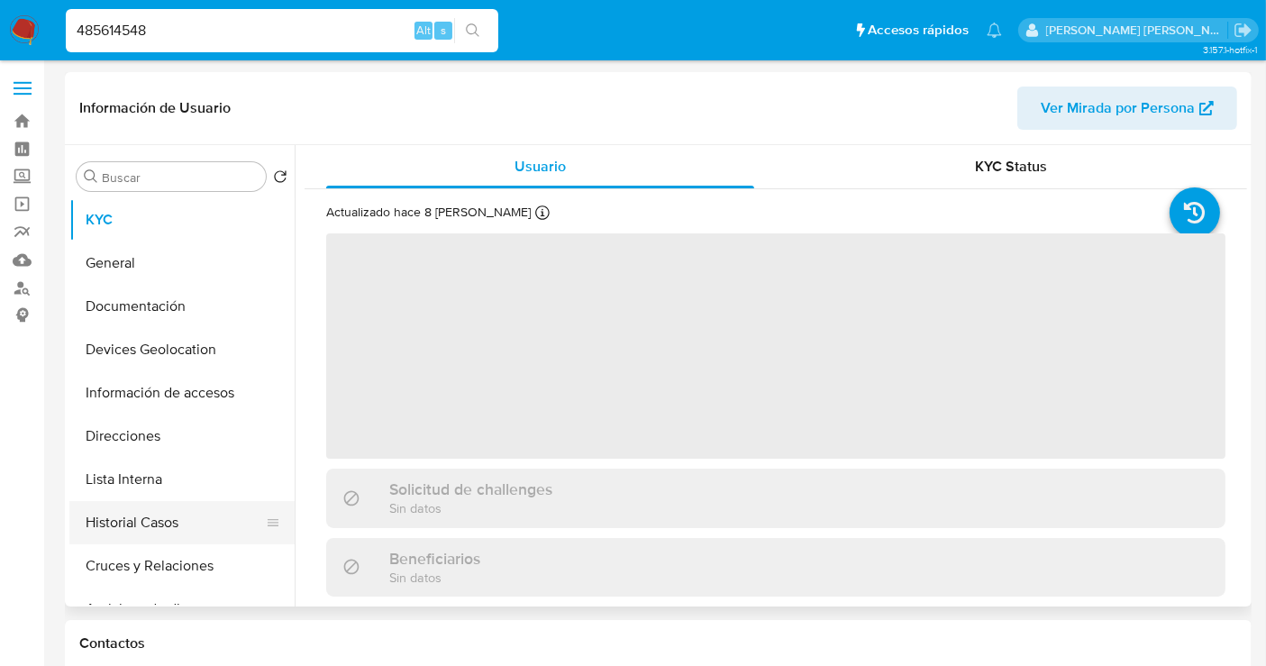
click at [122, 532] on button "Historial Casos" at bounding box center [174, 522] width 211 height 43
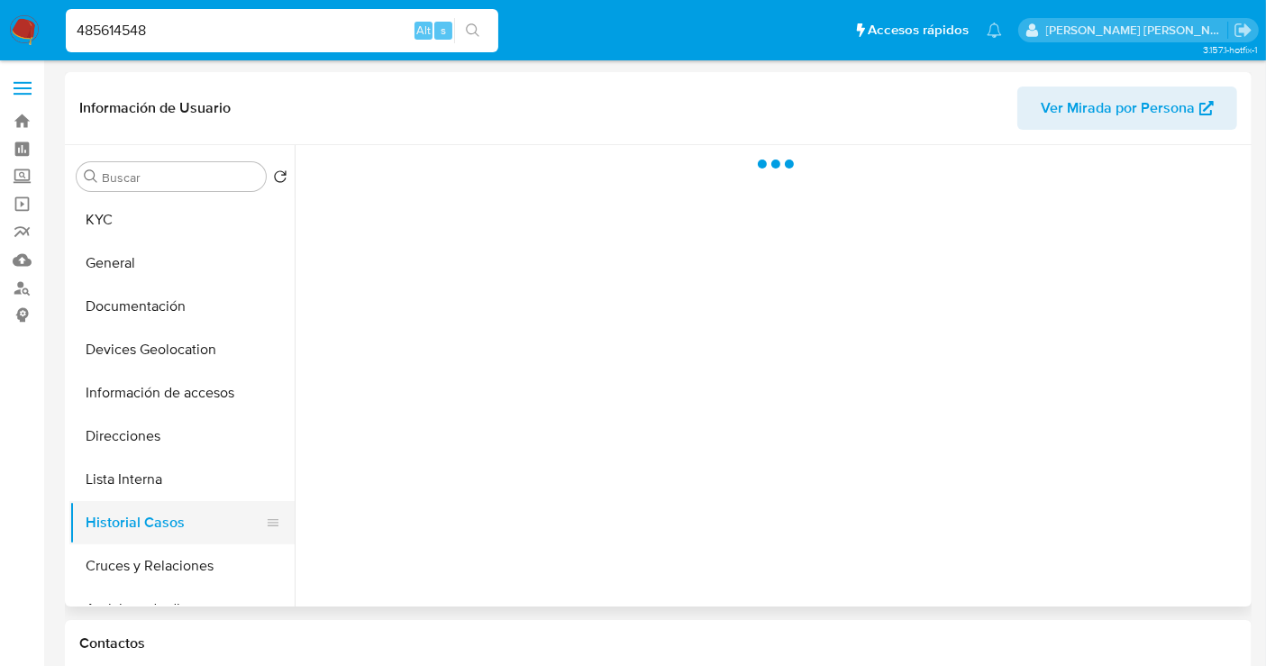
select select "10"
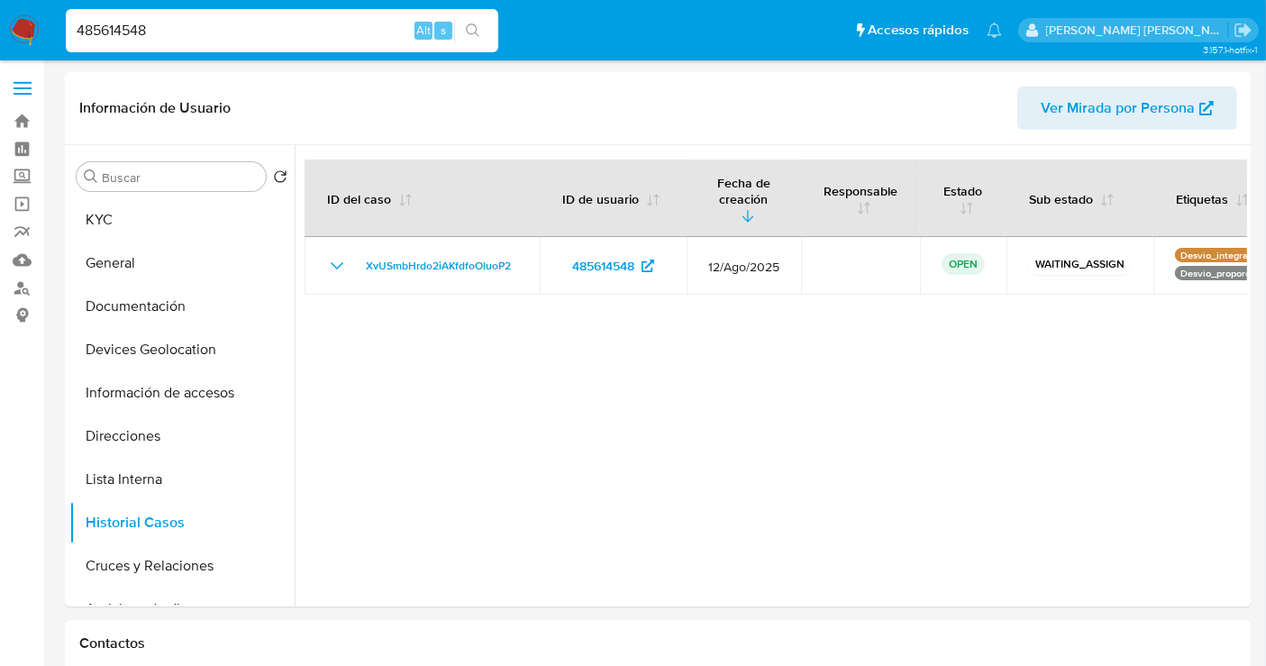
click at [86, 27] on input "485614548" at bounding box center [282, 30] width 433 height 23
paste input "2021330223"
type input "2021330223"
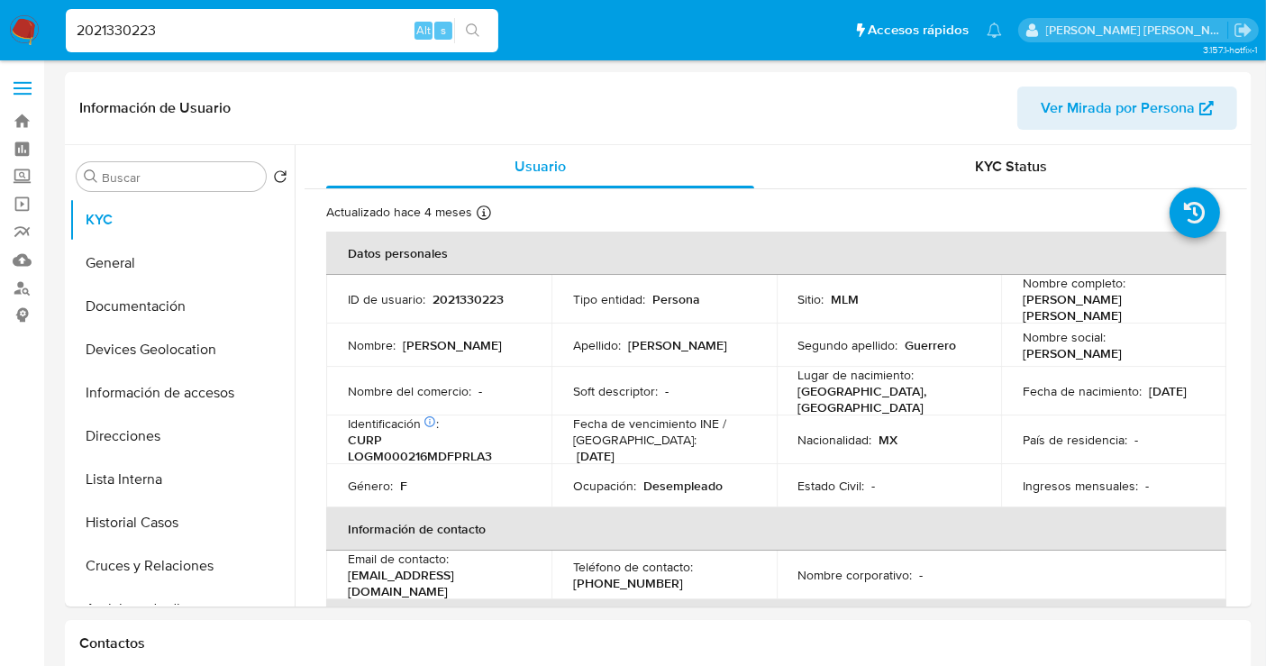
select select "10"
click at [123, 521] on button "Historial Casos" at bounding box center [174, 522] width 211 height 43
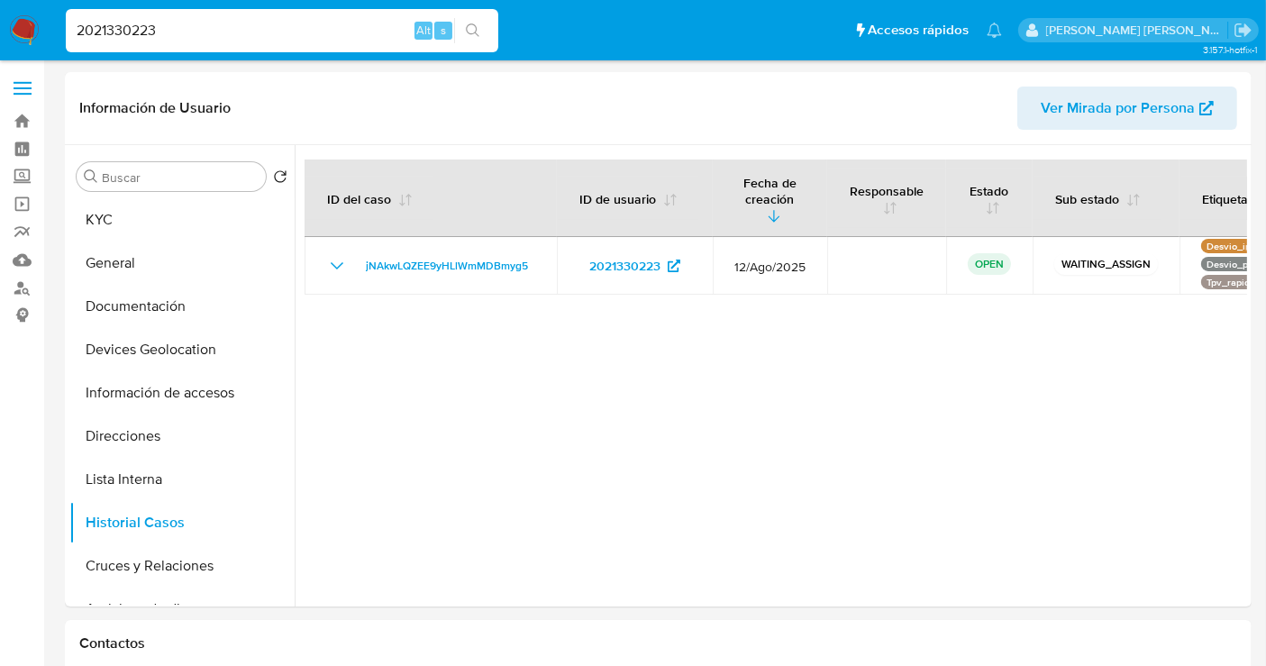
click at [128, 32] on input "2021330223" at bounding box center [282, 30] width 433 height 23
paste input "147210852"
type input "147210852"
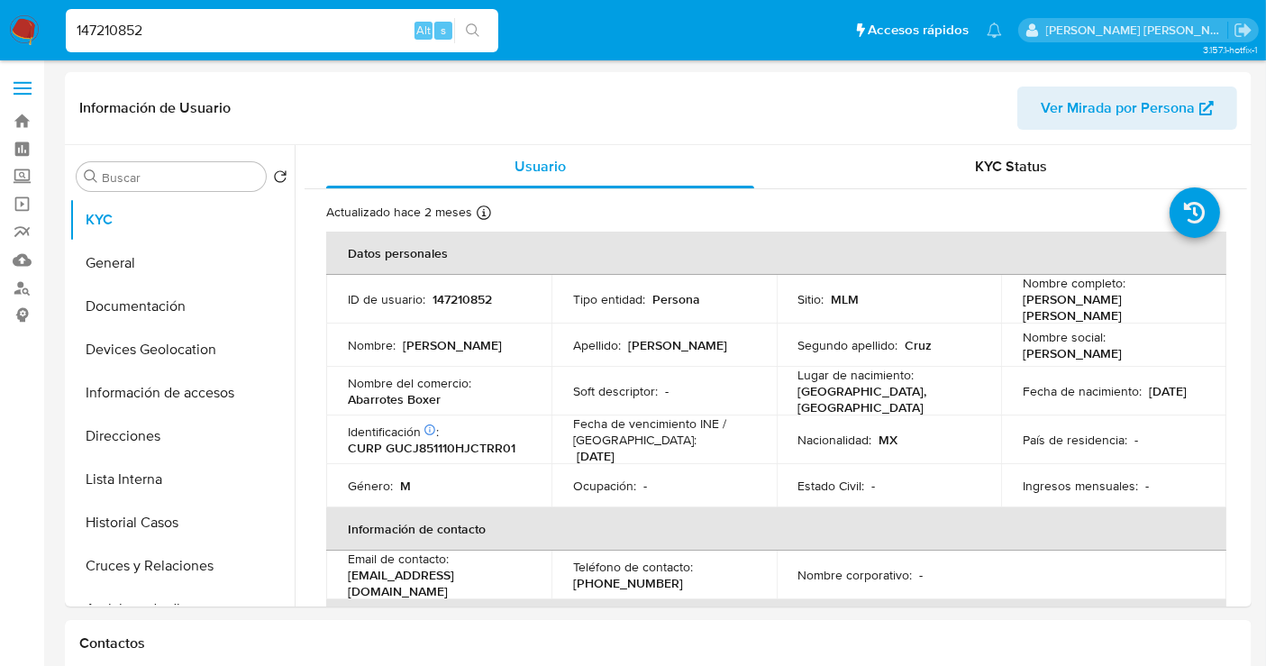
select select "10"
click at [126, 530] on button "Historial Casos" at bounding box center [174, 522] width 211 height 43
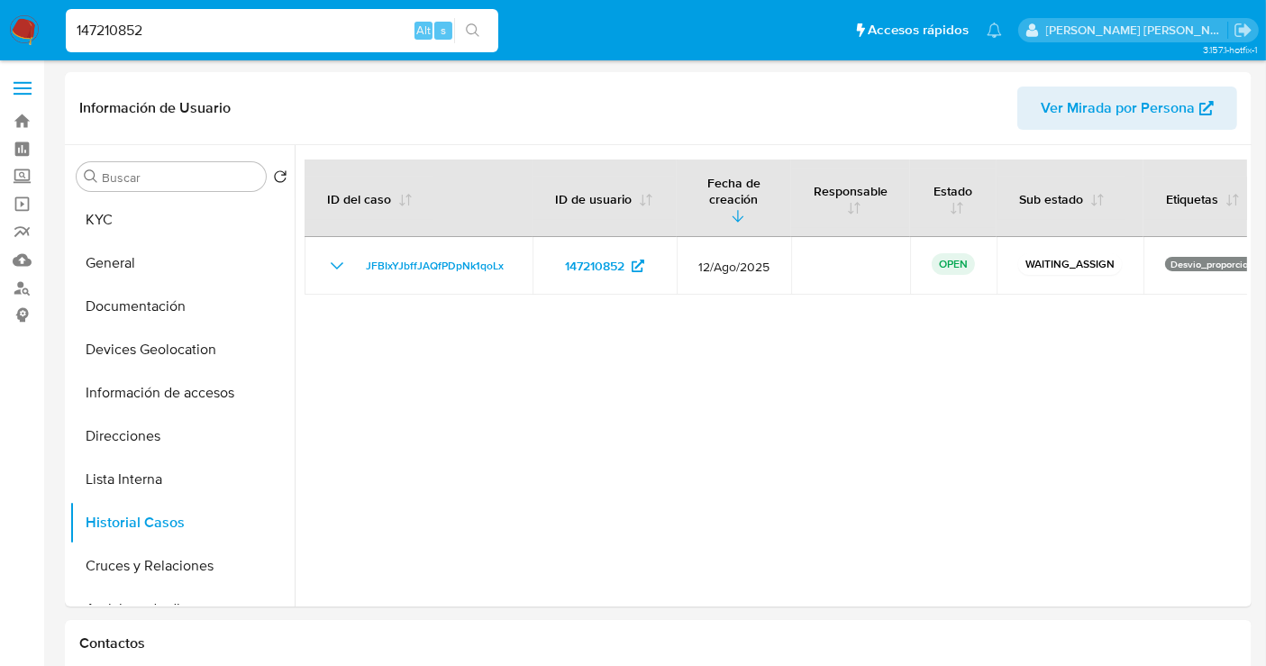
click at [136, 34] on input "147210852" at bounding box center [282, 30] width 433 height 23
paste input "68404821"
type input "168404821"
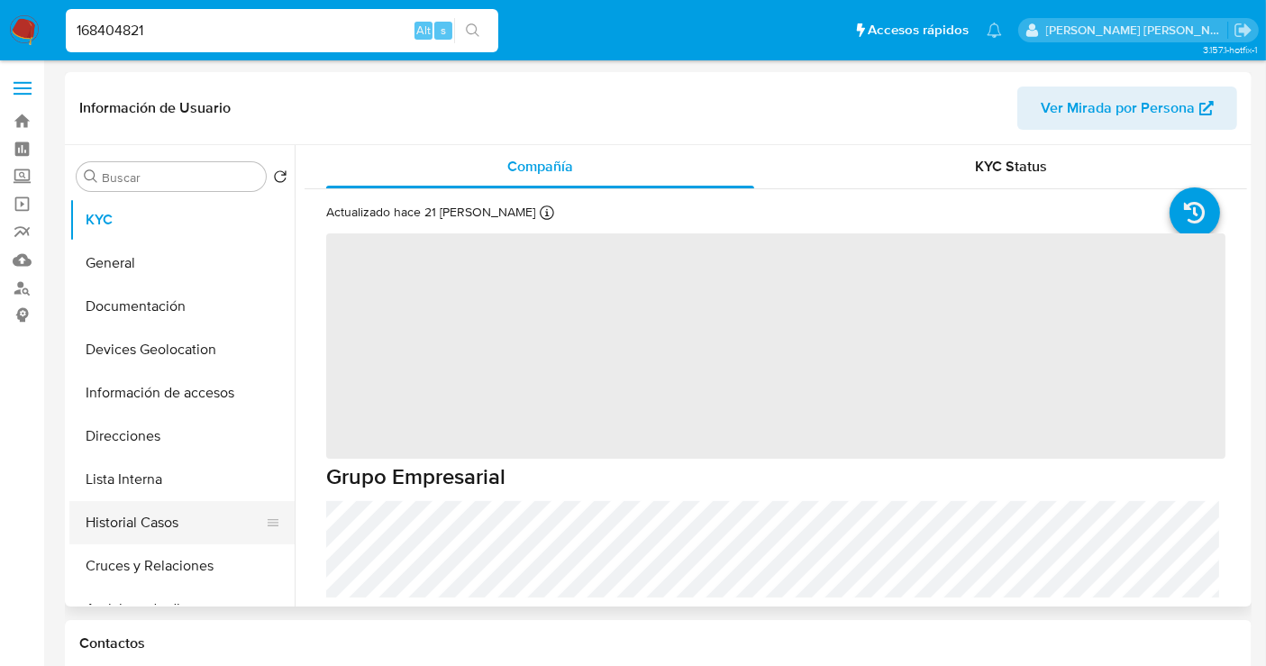
click at [104, 529] on button "Historial Casos" at bounding box center [174, 522] width 211 height 43
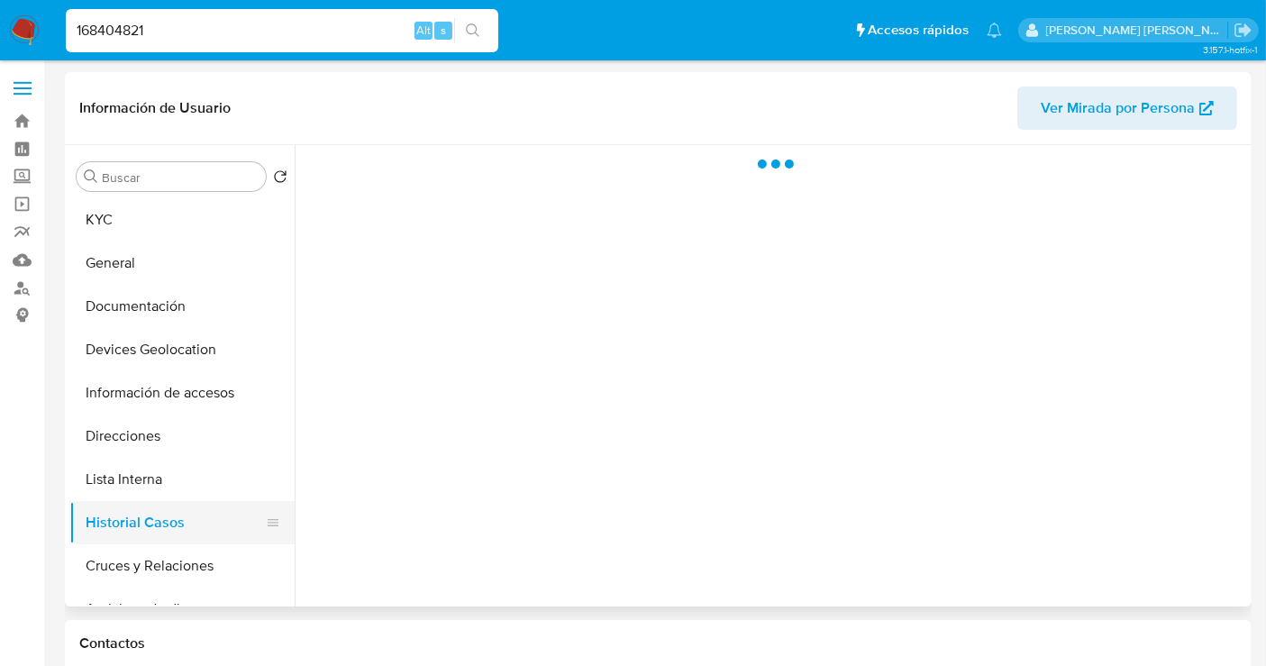
select select "10"
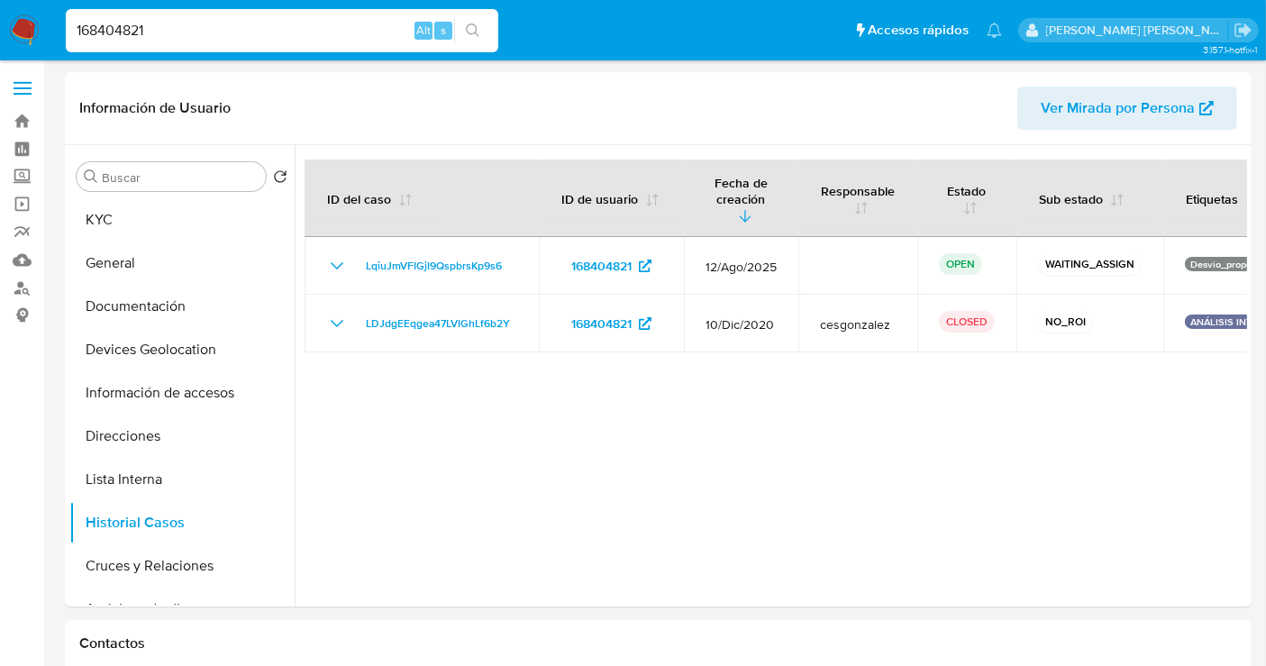
click at [133, 35] on input "168404821" at bounding box center [282, 30] width 433 height 23
paste input "7315769"
type input "173157691"
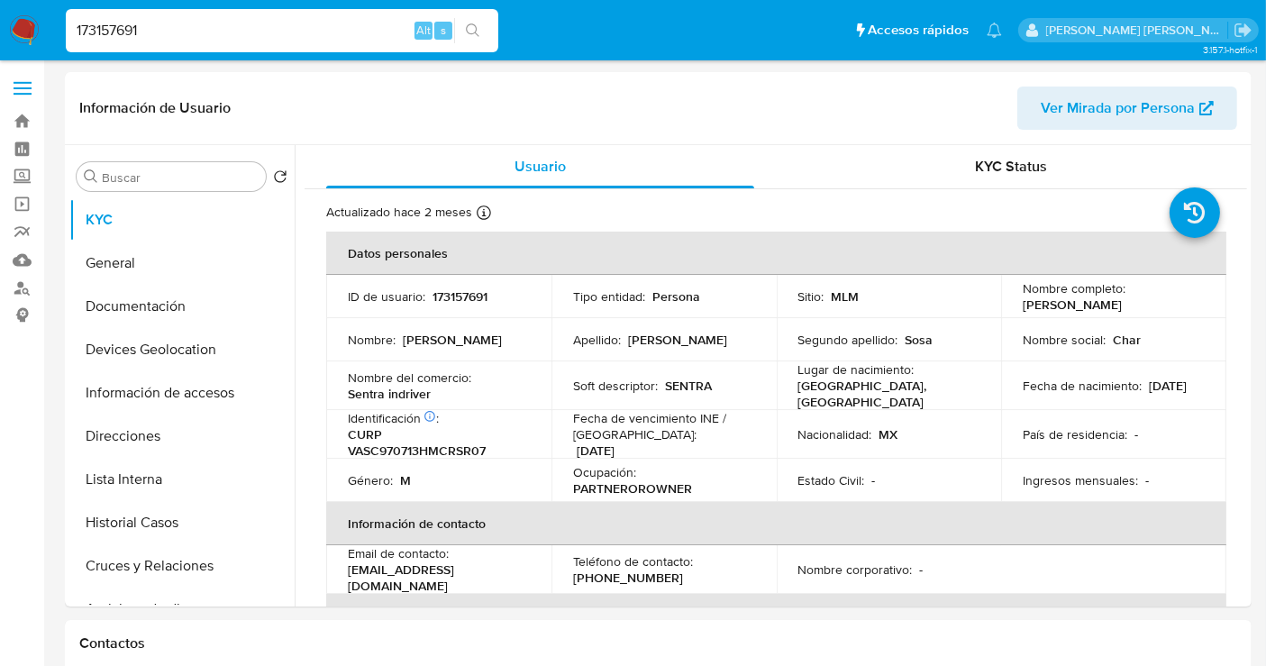
select select "10"
click at [131, 525] on button "Historial Casos" at bounding box center [174, 522] width 211 height 43
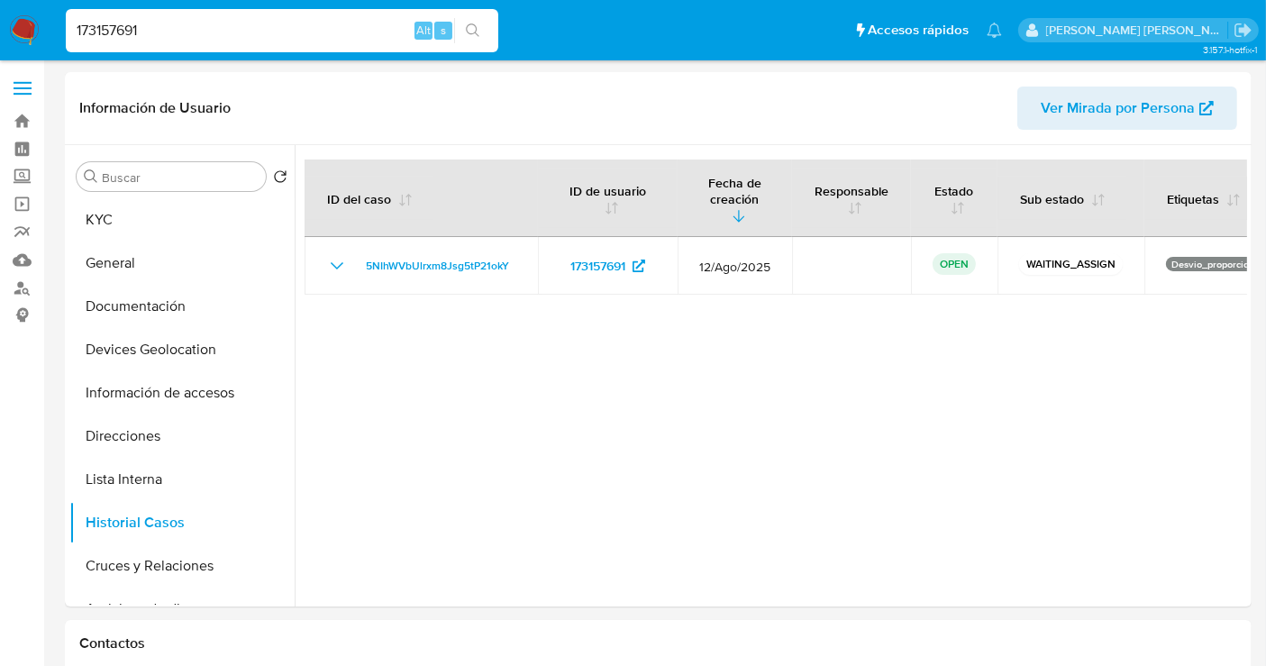
click at [113, 35] on input "173157691" at bounding box center [282, 30] width 433 height 23
paste input "80171473"
type input "180171473"
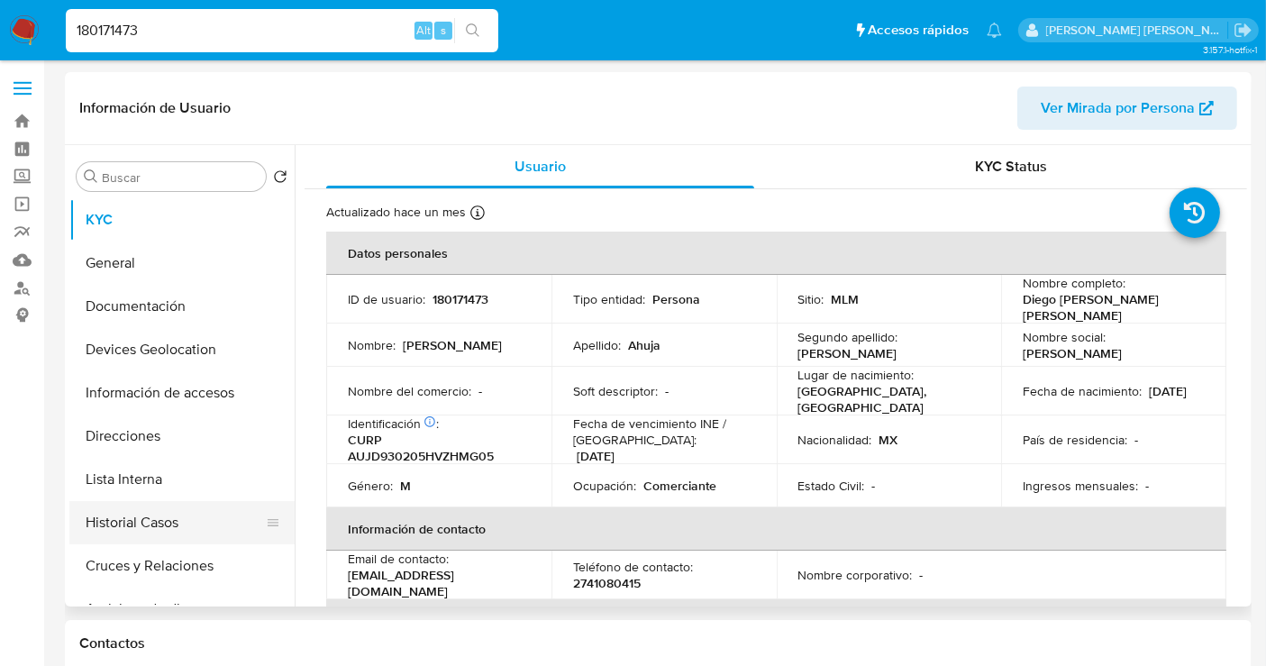
select select "10"
click at [135, 520] on button "Historial Casos" at bounding box center [174, 522] width 211 height 43
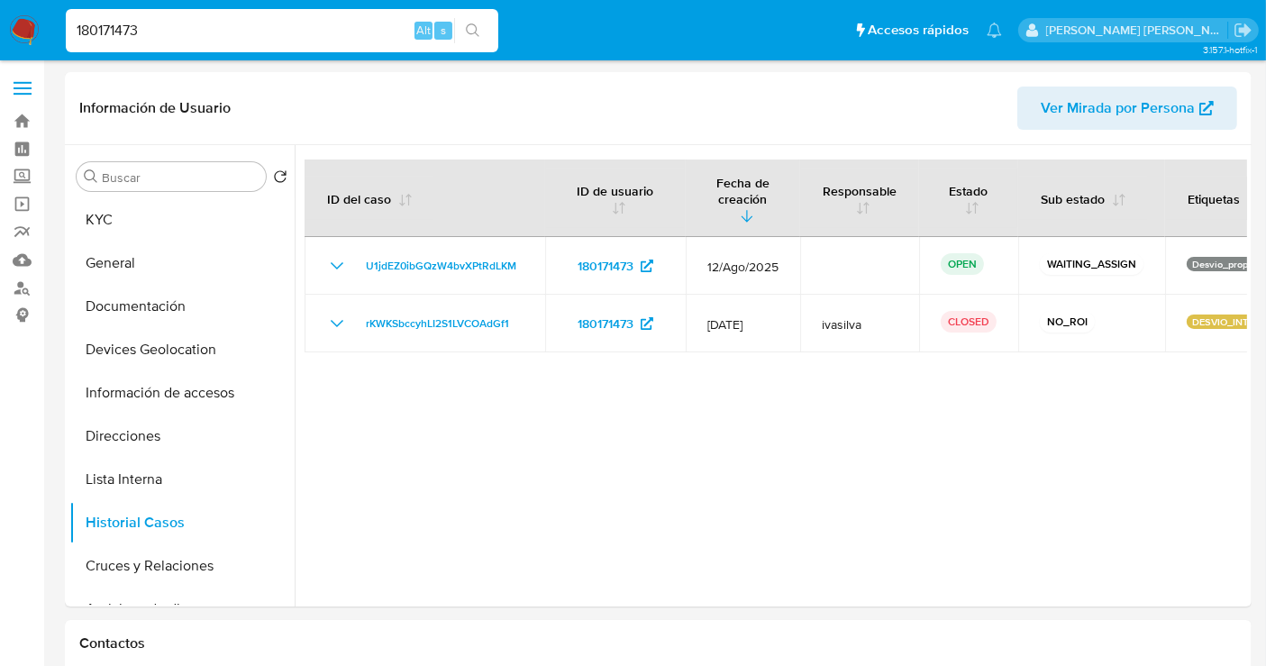
click at [106, 26] on input "180171473" at bounding box center [282, 30] width 433 height 23
paste input "211549972"
type input "211549972"
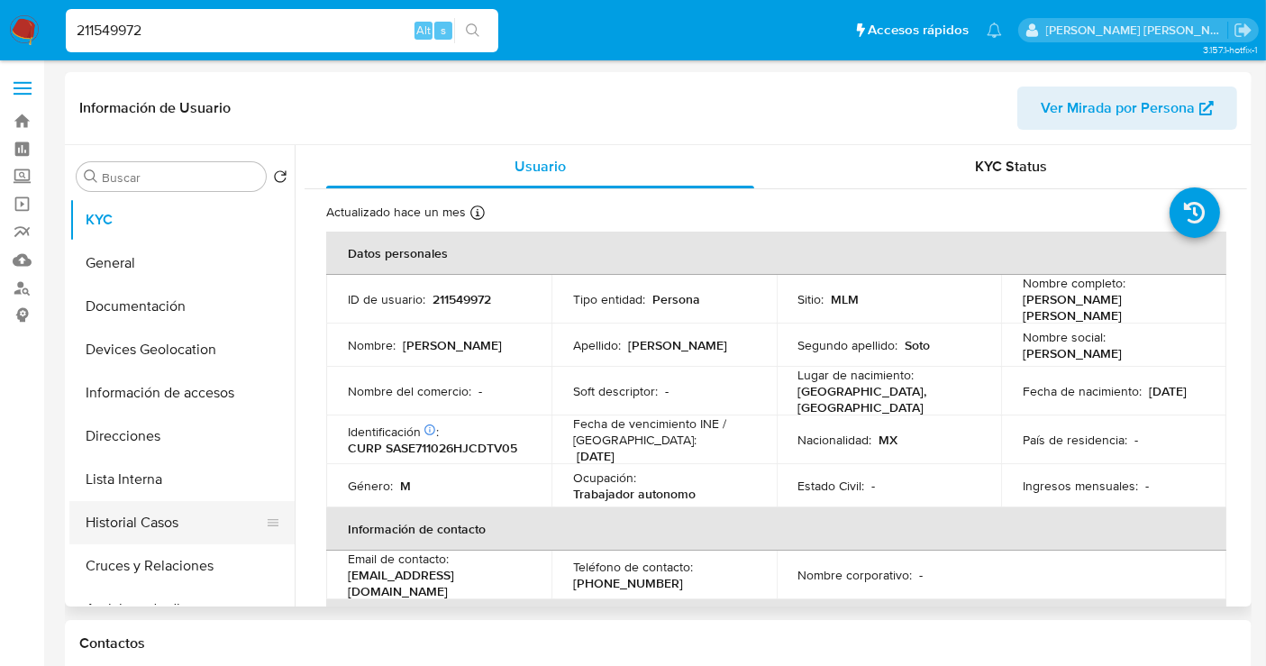
click at [152, 521] on button "Historial Casos" at bounding box center [174, 522] width 211 height 43
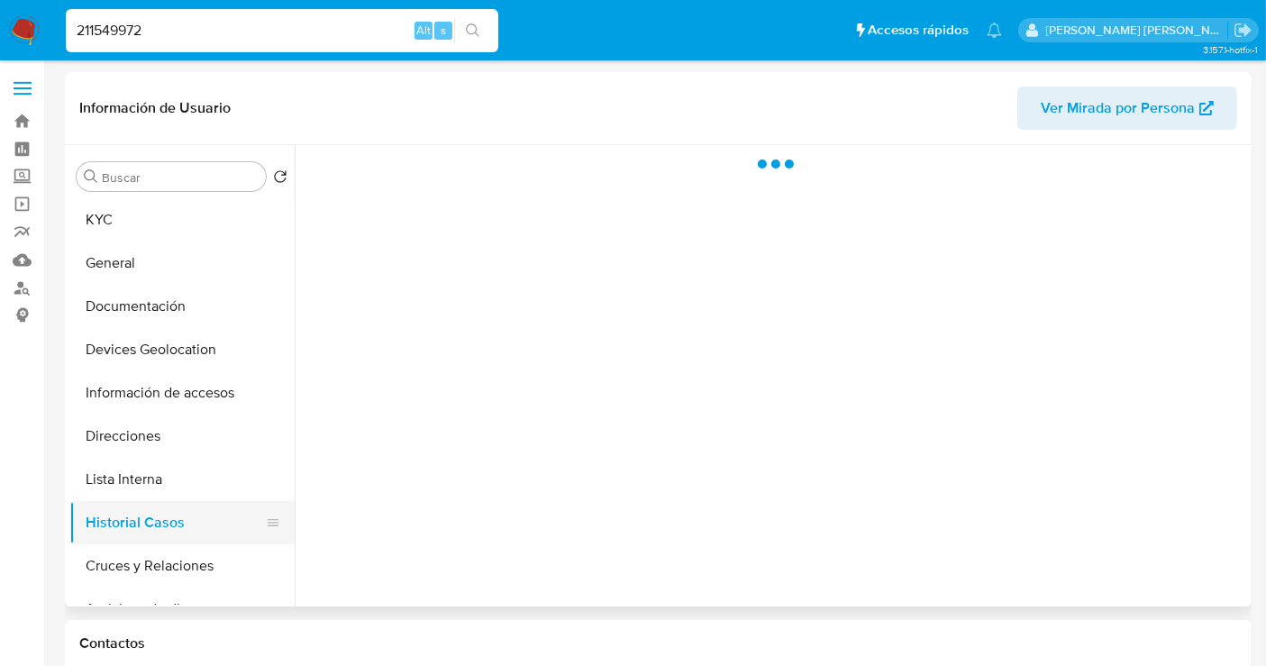
select select "10"
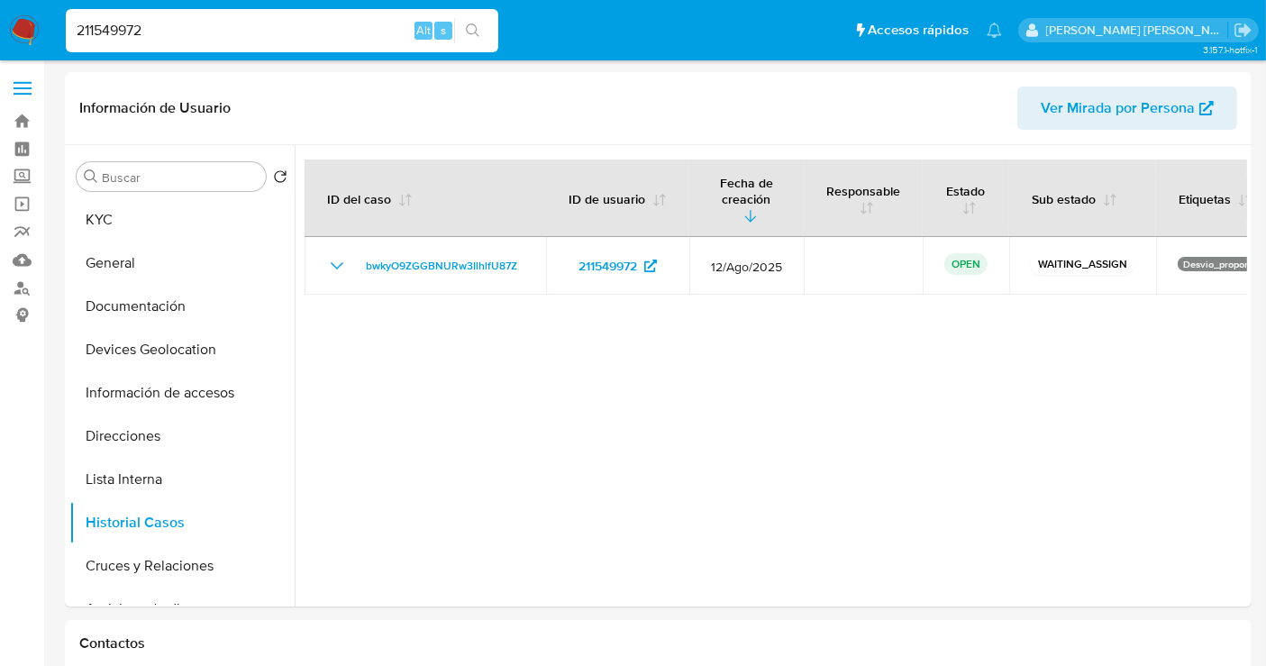
click at [126, 31] on input "211549972" at bounding box center [282, 30] width 433 height 23
paste input "23175019"
type input "223175019"
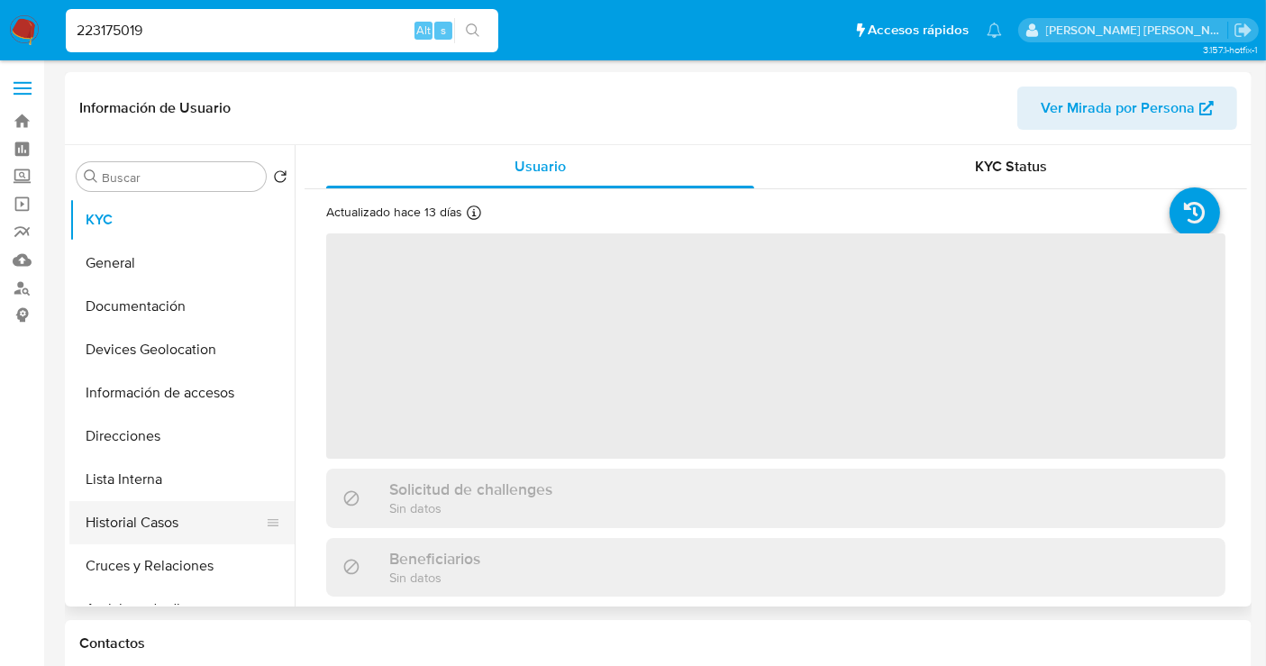
click at [116, 528] on button "Historial Casos" at bounding box center [174, 522] width 211 height 43
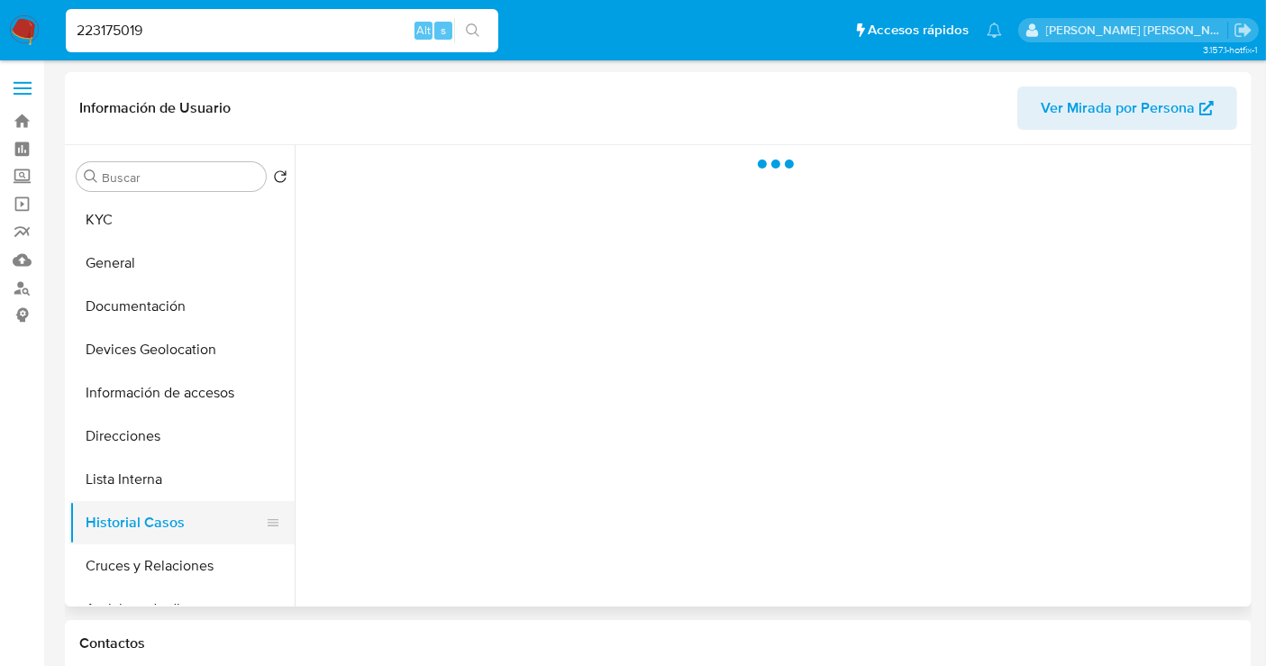
select select "10"
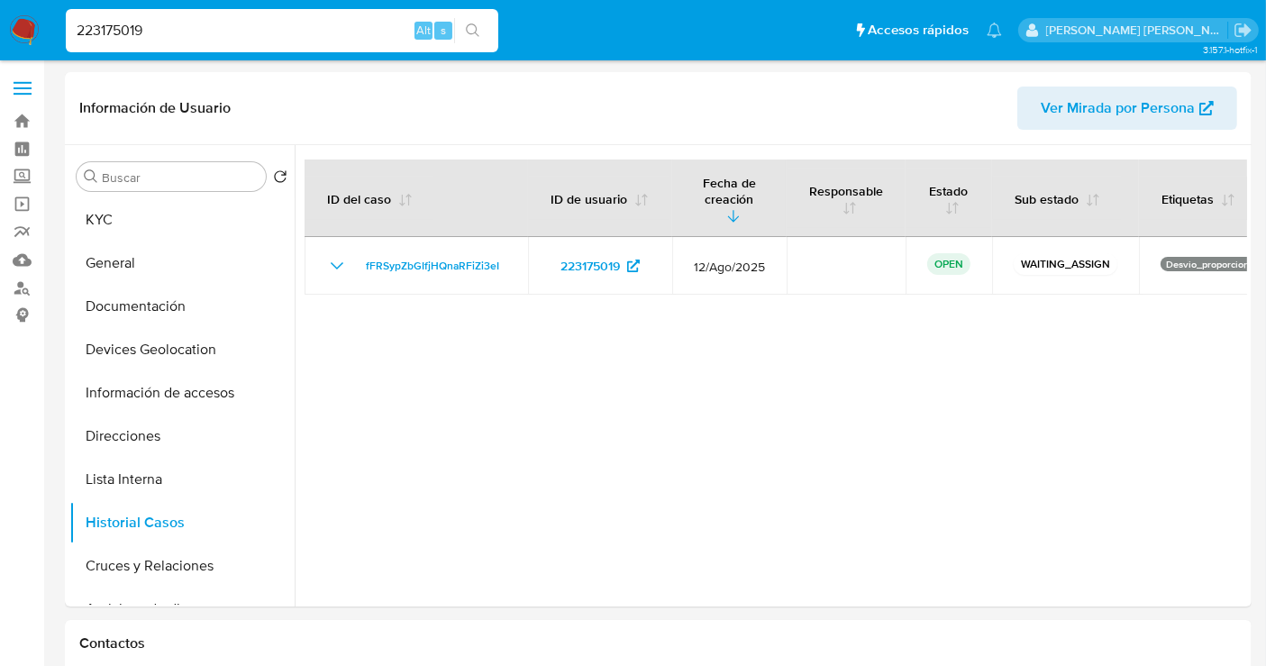
click at [115, 29] on input "223175019" at bounding box center [282, 30] width 433 height 23
paste input "59049250"
type input "259049250"
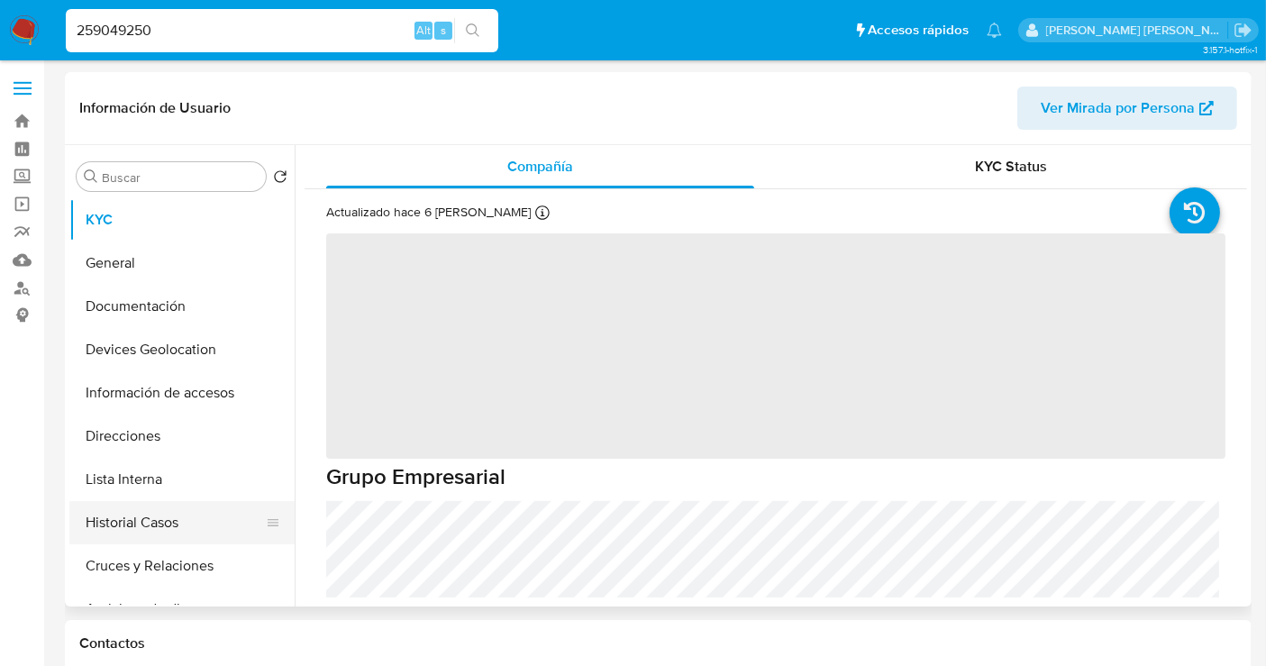
click at [135, 524] on button "Historial Casos" at bounding box center [174, 522] width 211 height 43
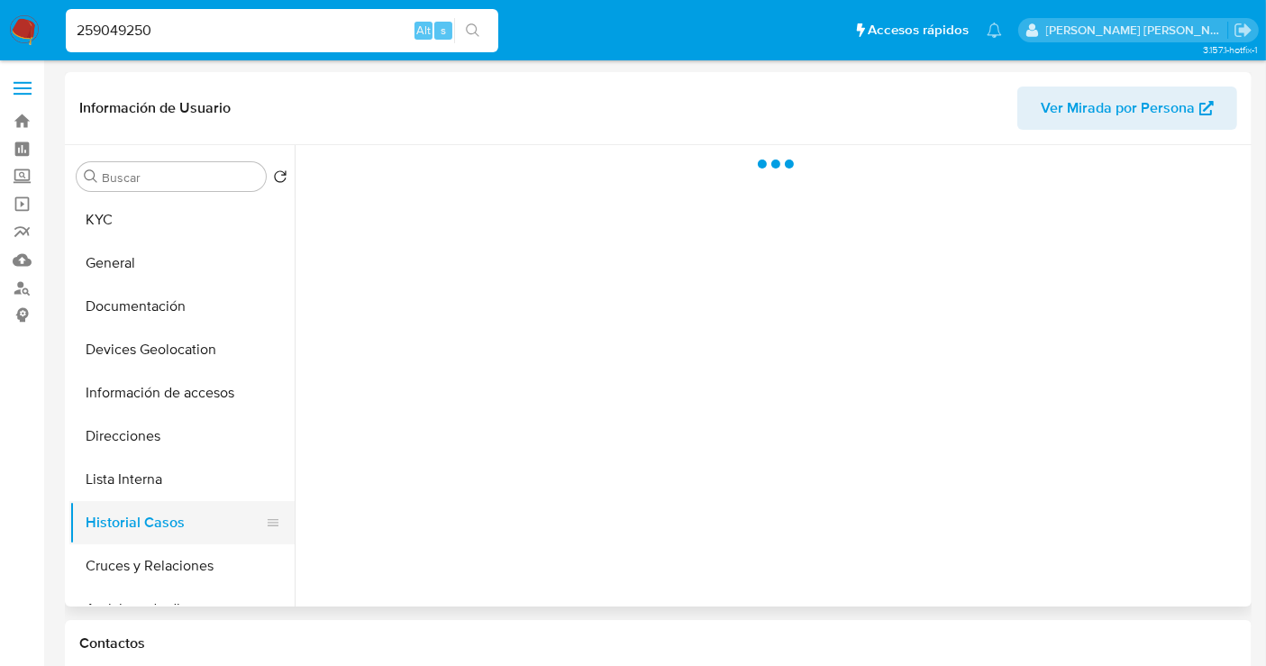
select select "10"
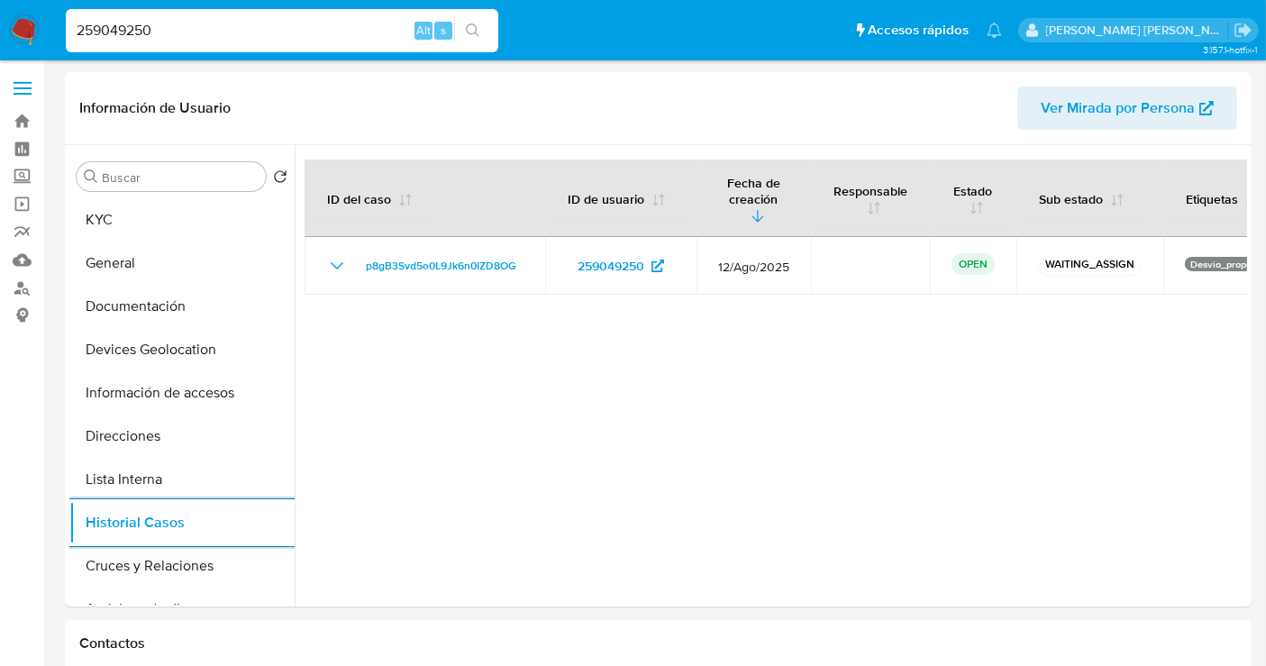
click at [151, 32] on input "259049250" at bounding box center [282, 30] width 433 height 23
paste input "300153613"
type input "300153613"
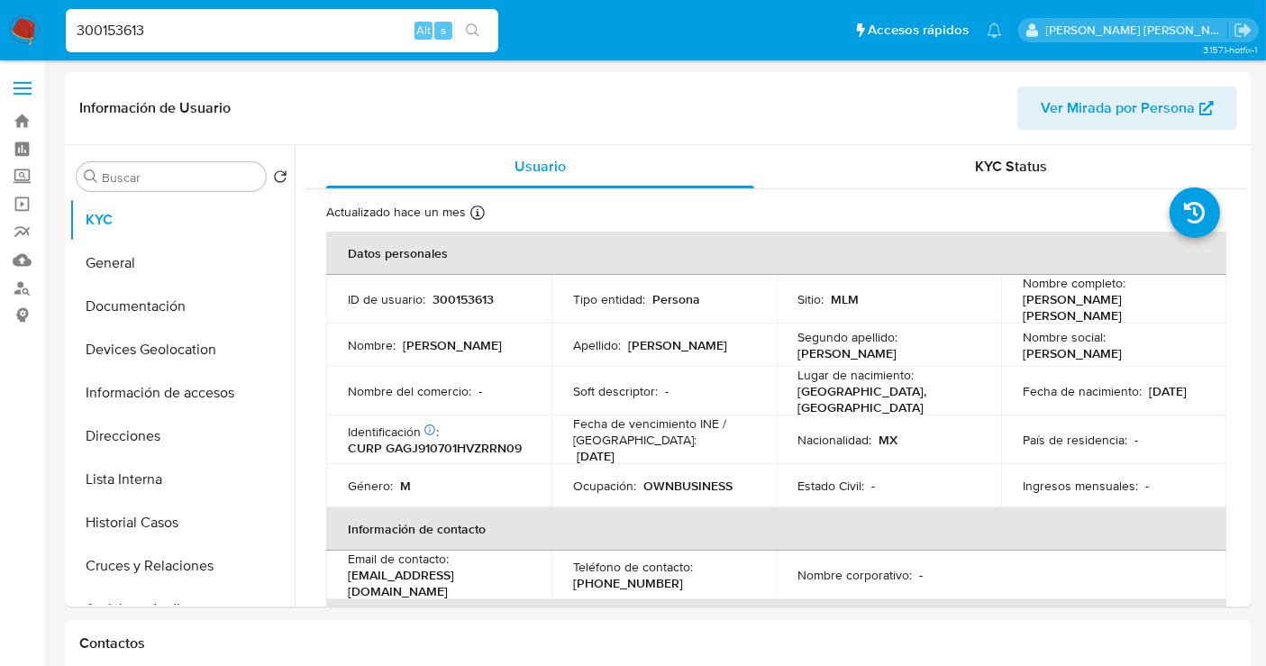
select select "10"
click at [165, 524] on button "Historial Casos" at bounding box center [174, 522] width 211 height 43
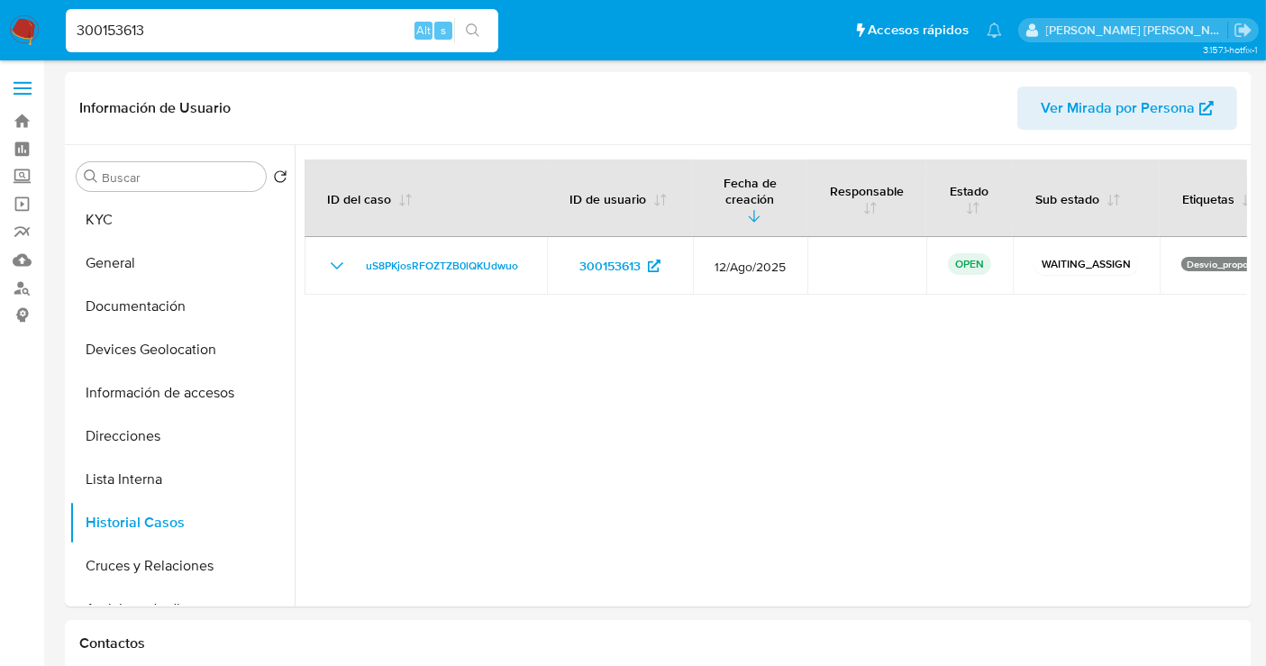
click at [114, 35] on input "300153613" at bounding box center [282, 30] width 433 height 23
paste input "560449494"
type input "560449494"
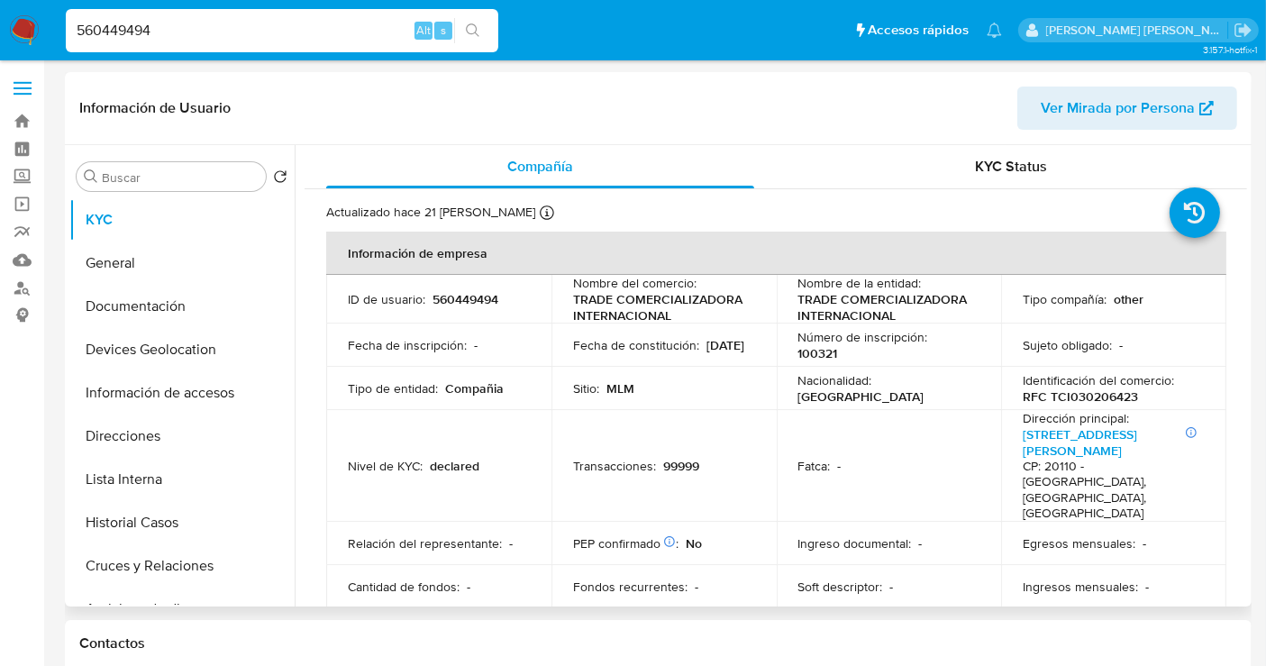
select select "10"
click at [131, 525] on button "Historial Casos" at bounding box center [174, 522] width 211 height 43
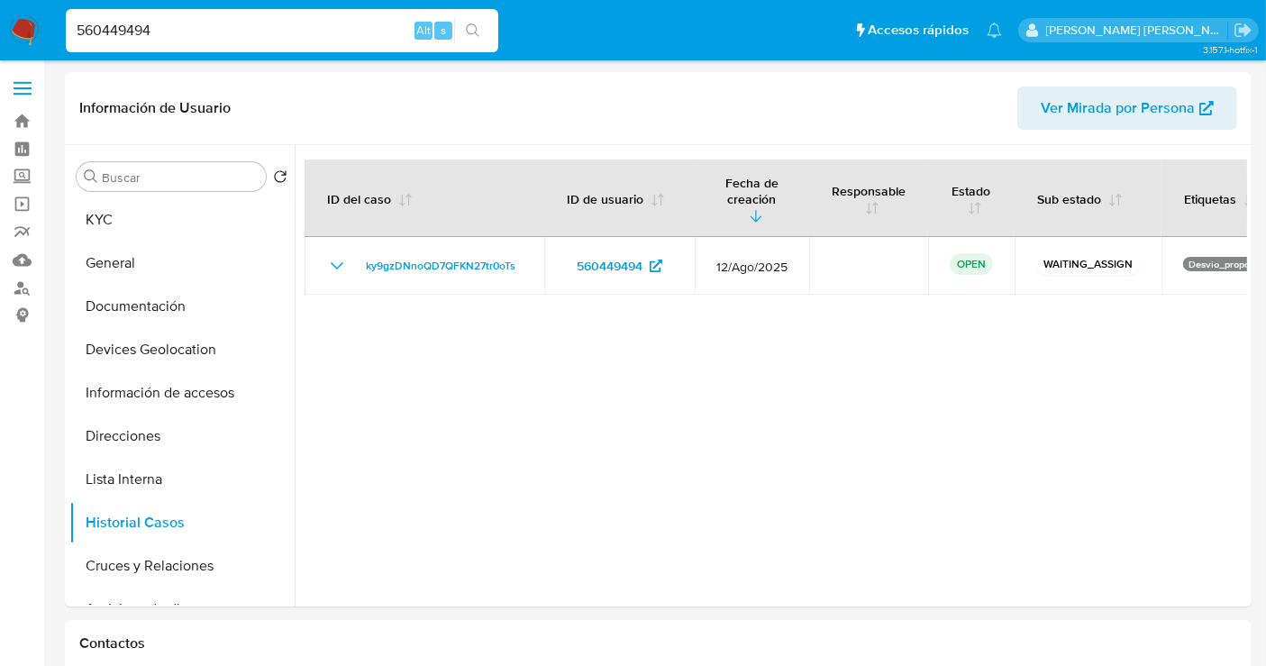
click at [95, 28] on input "560449494" at bounding box center [282, 30] width 433 height 23
paste input "613494625"
type input "613494625"
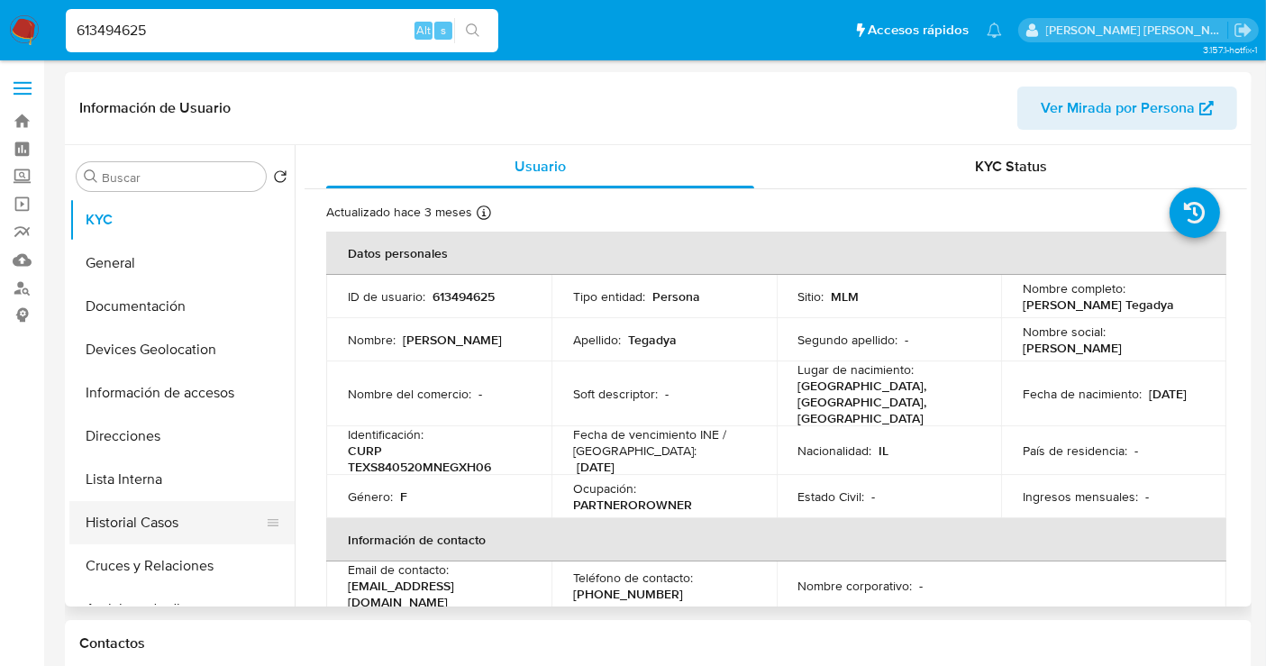
select select "10"
click at [123, 521] on button "Historial Casos" at bounding box center [174, 522] width 211 height 43
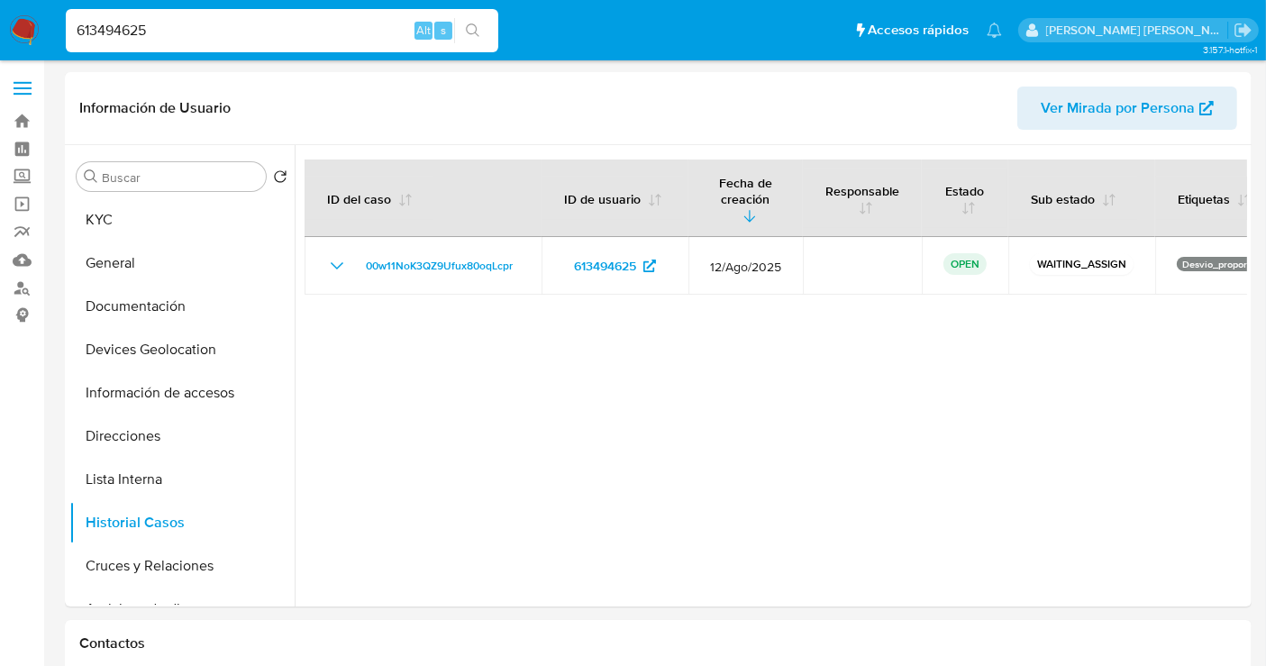
click at [139, 27] on input "613494625" at bounding box center [282, 30] width 433 height 23
paste input "39897352"
type input "639897352"
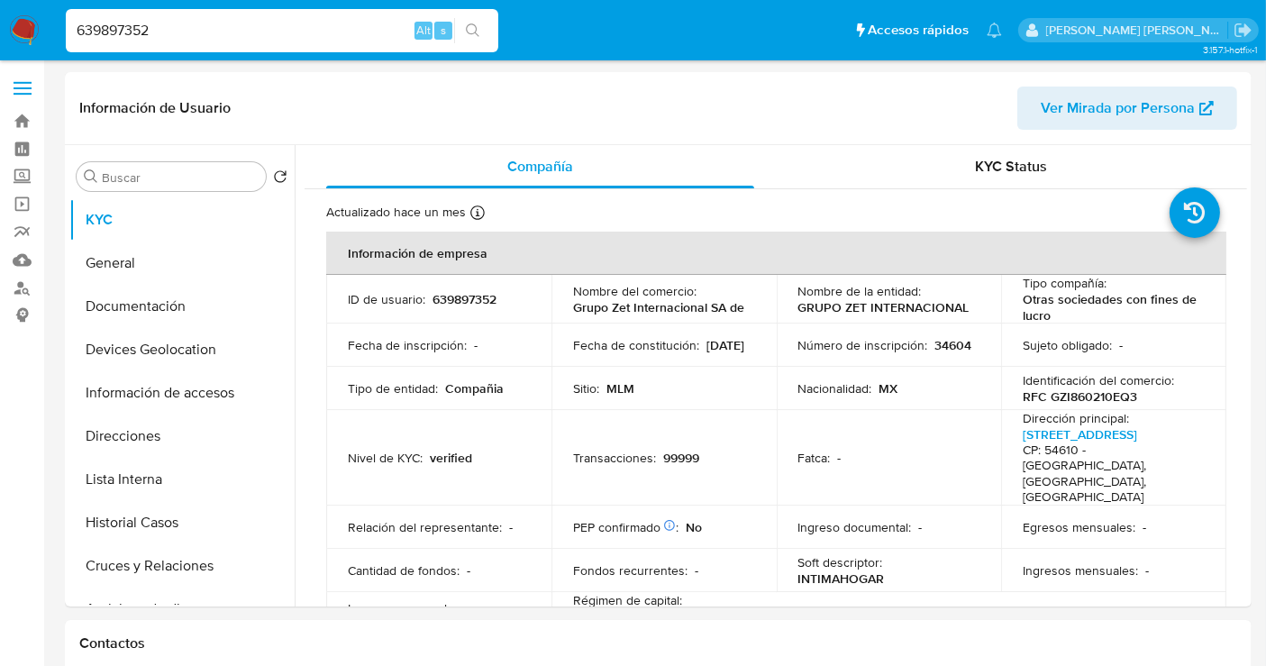
select select "10"
click at [154, 518] on button "Historial Casos" at bounding box center [174, 522] width 211 height 43
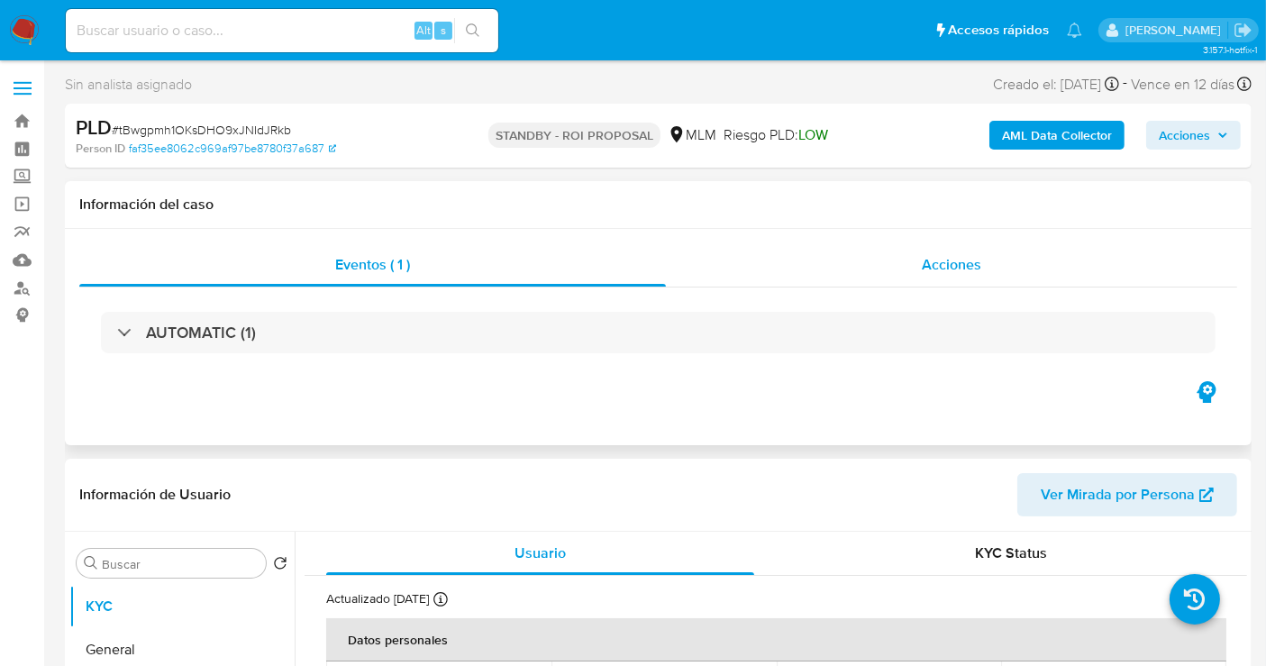
select select "10"
click at [940, 263] on span "Acciones" at bounding box center [951, 264] width 59 height 21
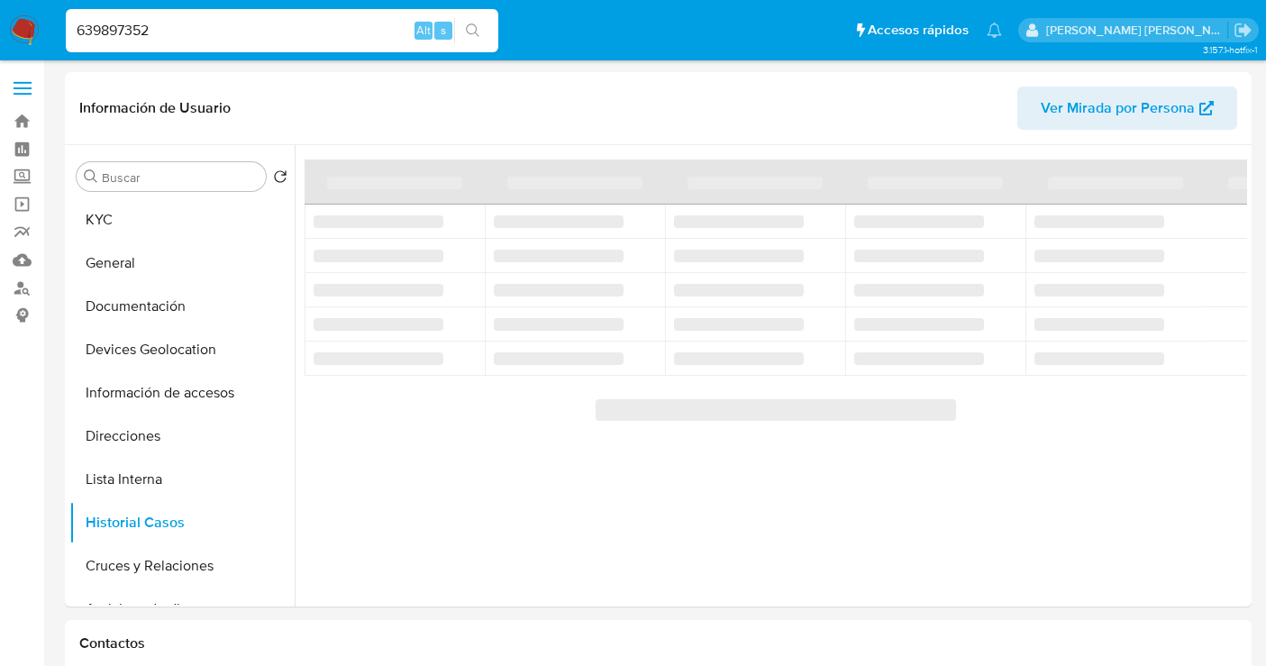
select select "10"
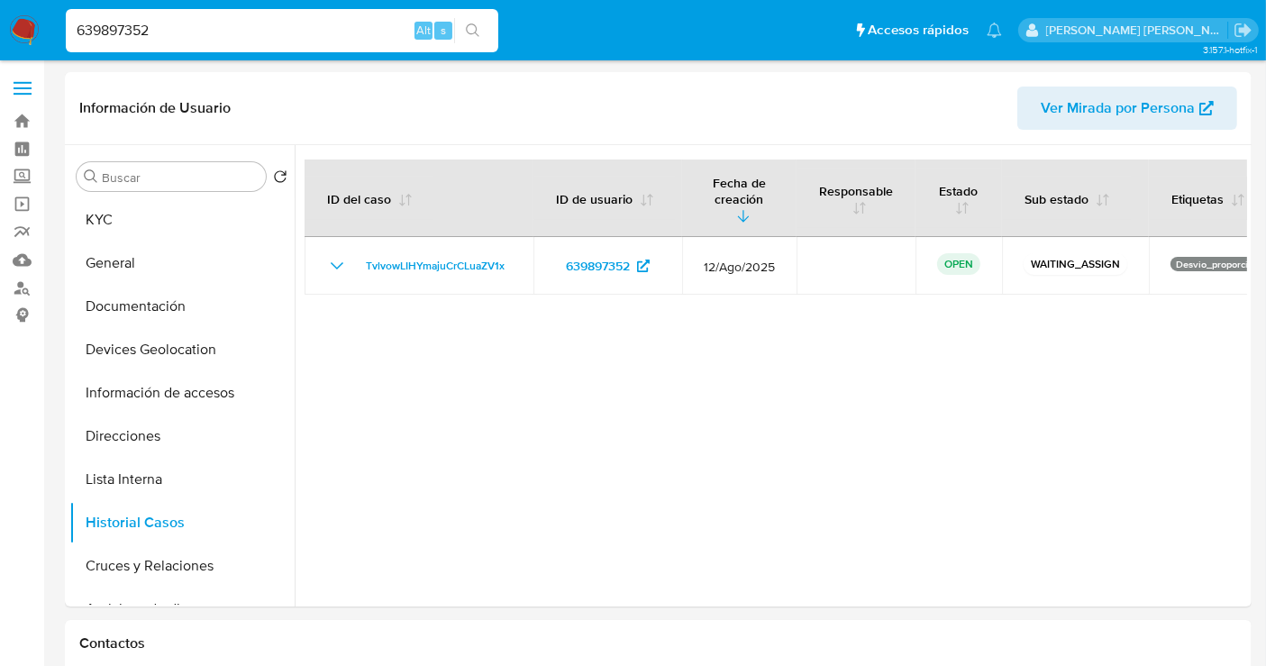
click at [132, 28] on input "639897352" at bounding box center [282, 30] width 433 height 23
paste input "751999314"
type input "751999314"
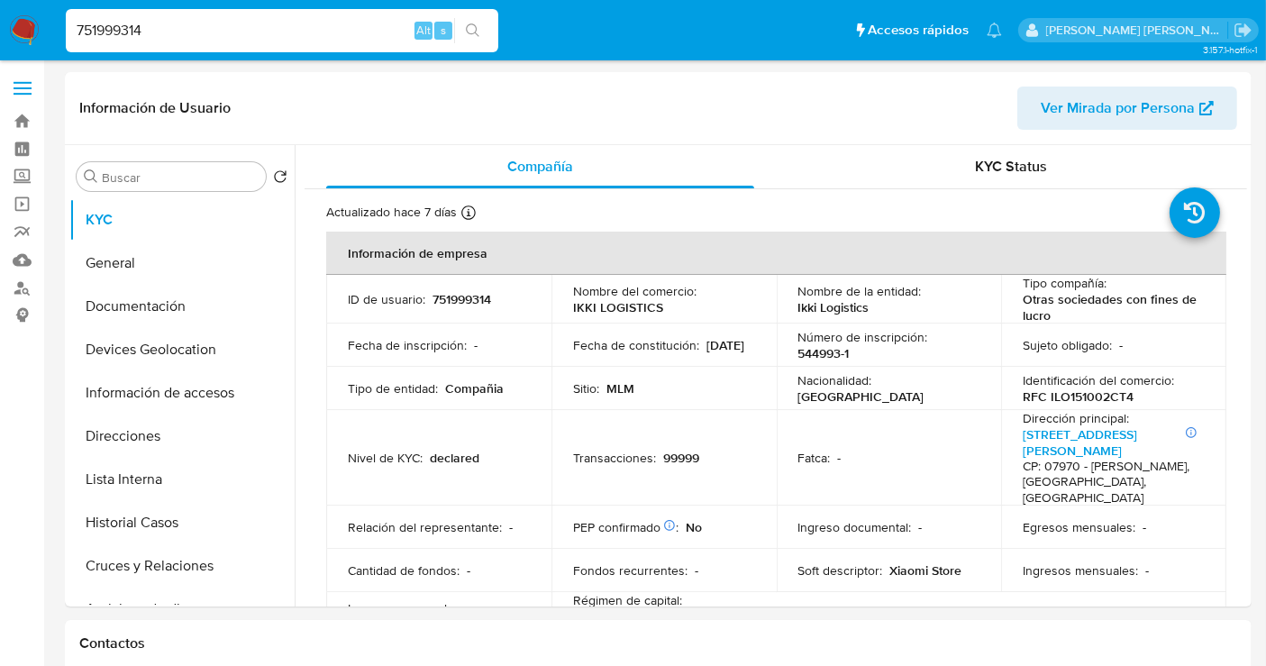
select select "10"
click at [97, 514] on button "Historial Casos" at bounding box center [174, 522] width 211 height 43
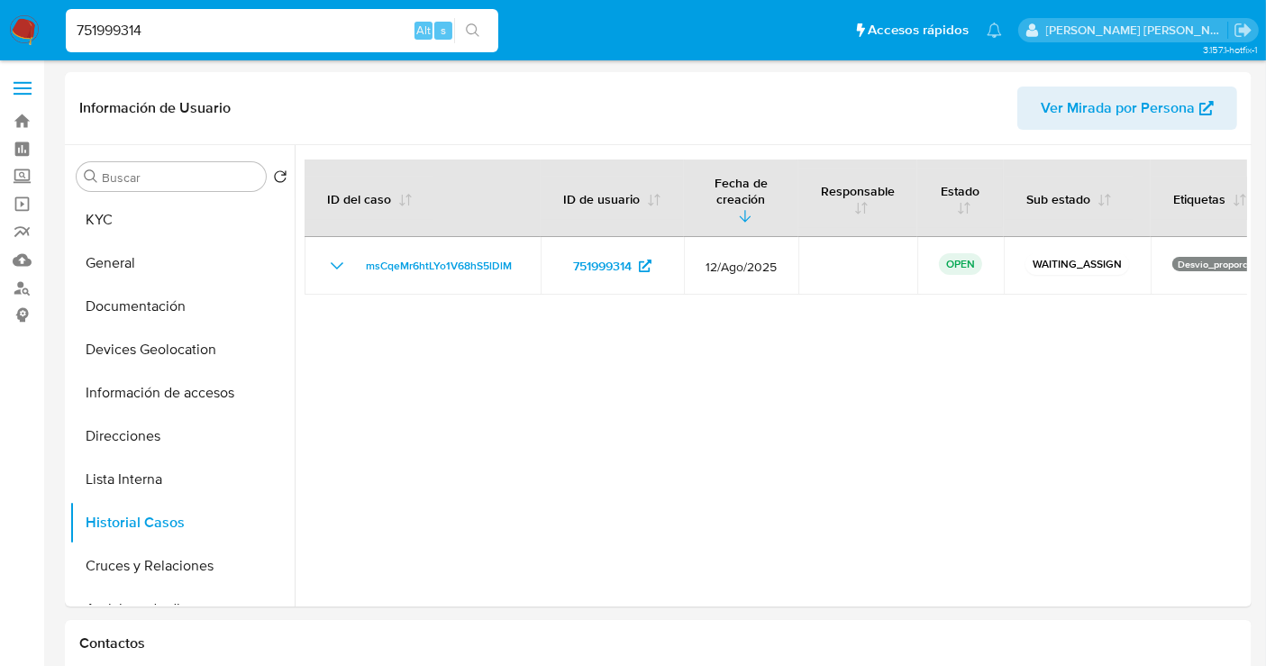
click at [123, 39] on input "751999314" at bounding box center [282, 30] width 433 height 23
paste input "1003462209"
type input "1003462209"
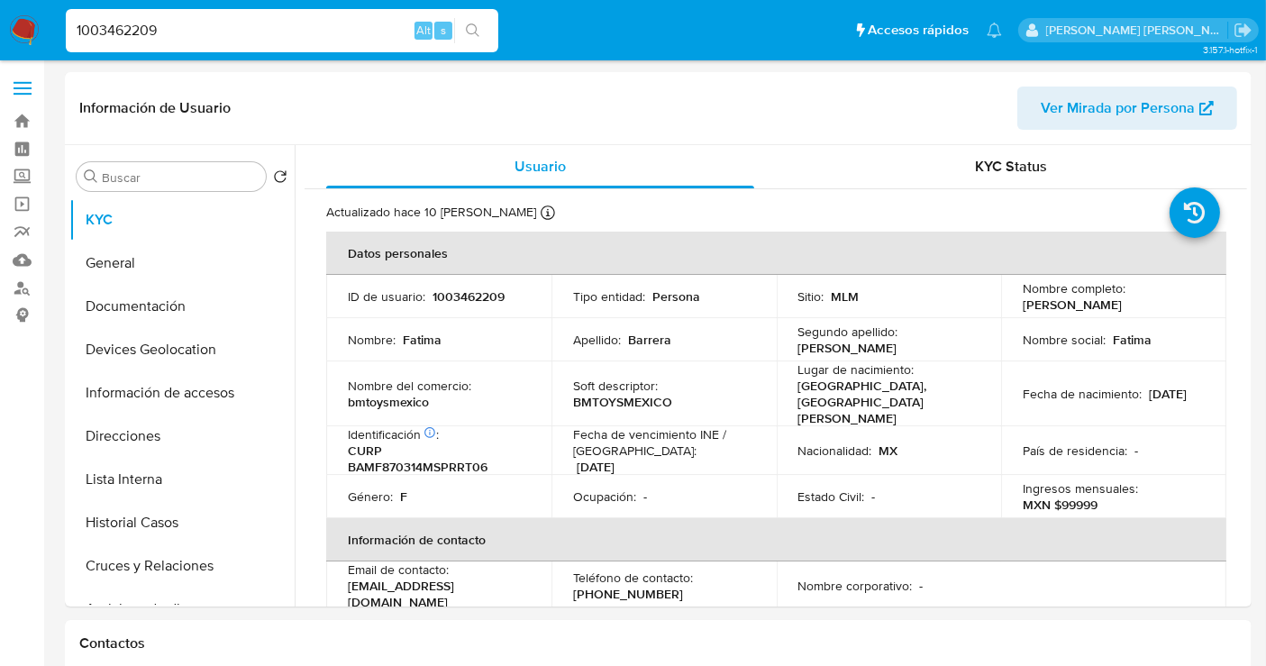
select select "10"
click at [157, 524] on button "Historial Casos" at bounding box center [174, 522] width 211 height 43
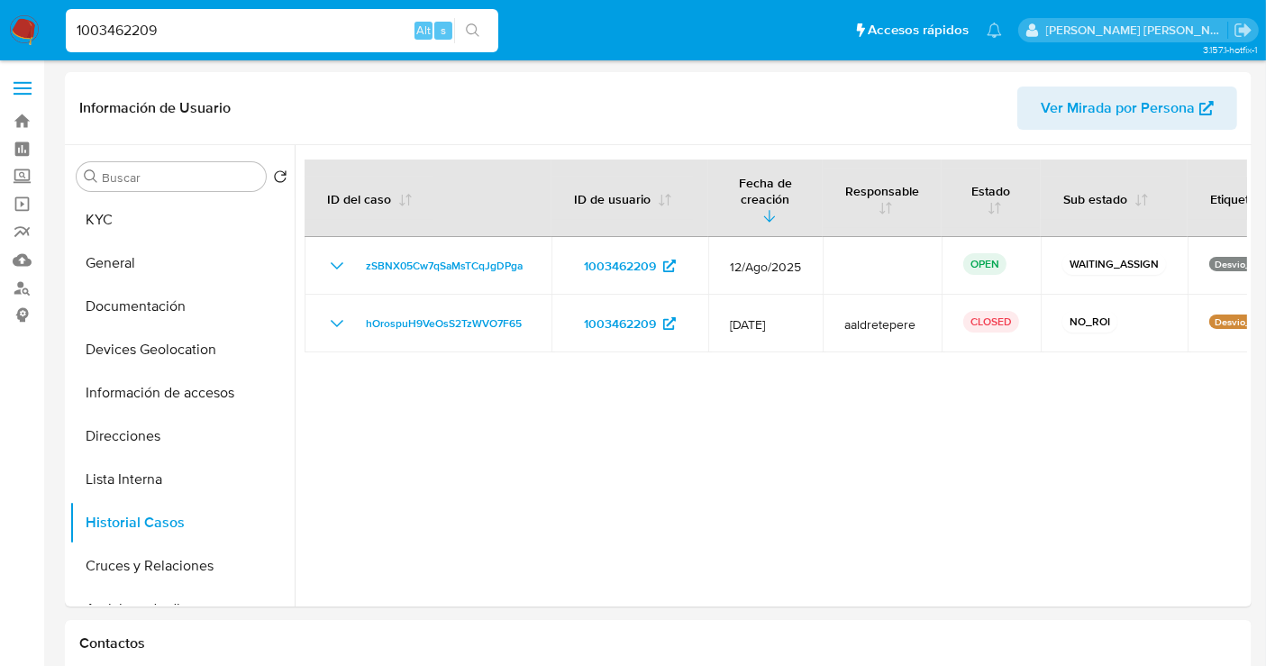
click at [119, 29] on input "1003462209" at bounding box center [282, 30] width 433 height 23
paste input "301472285"
type input "1301472285"
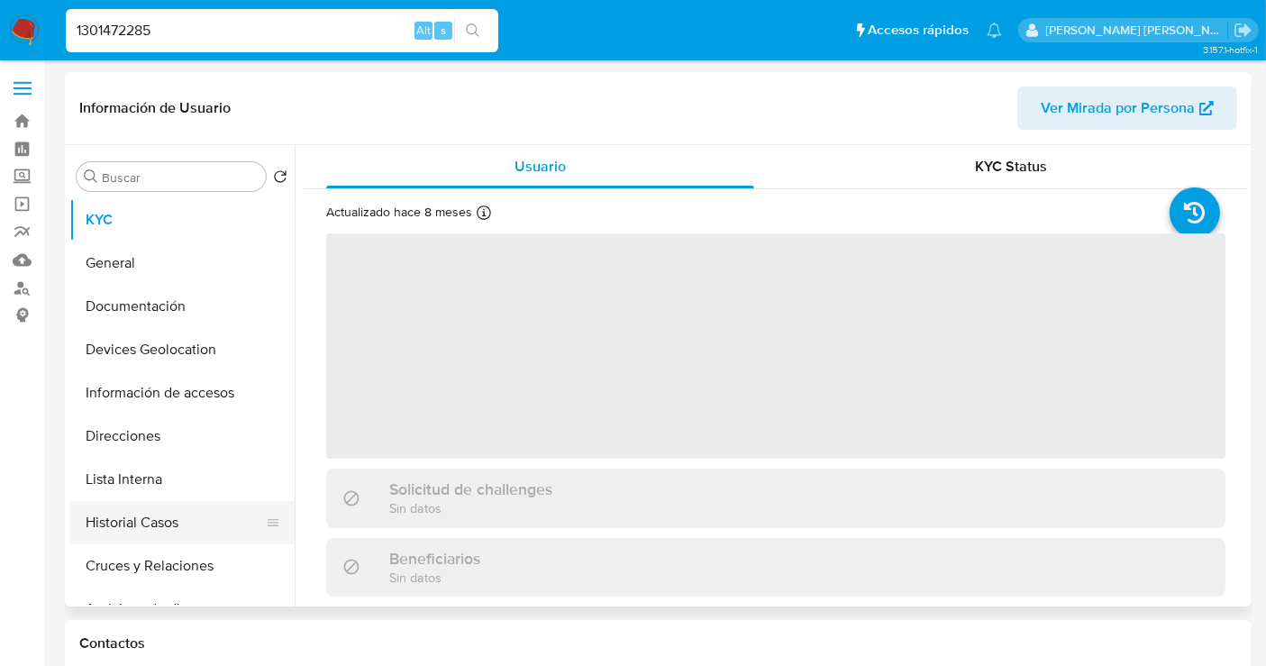
click at [139, 526] on button "Historial Casos" at bounding box center [174, 522] width 211 height 43
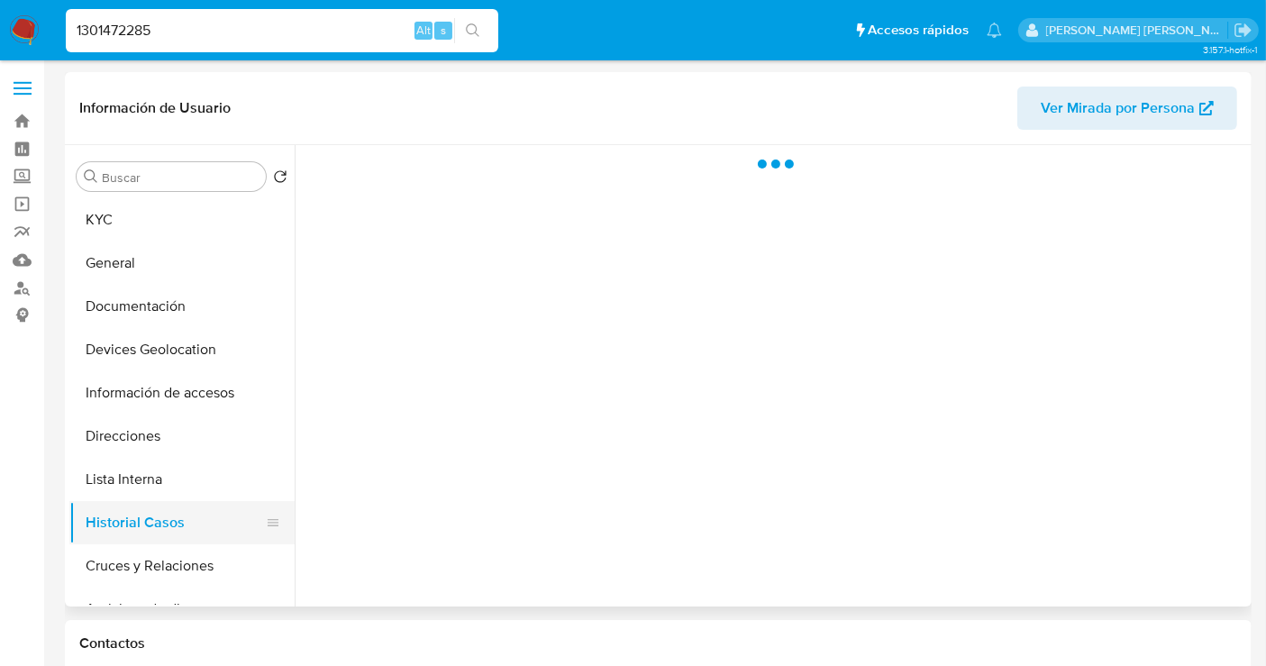
select select "10"
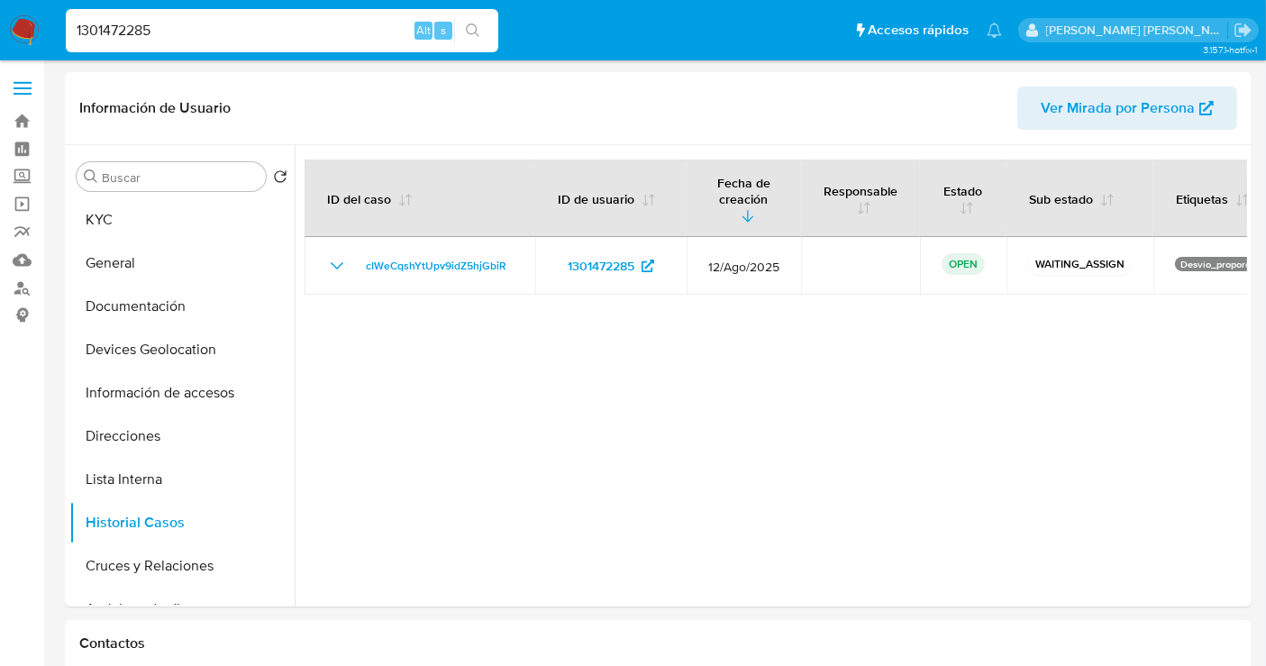
click at [139, 29] on input "1301472285" at bounding box center [282, 30] width 433 height 23
paste input "18106120"
type input "1318106120"
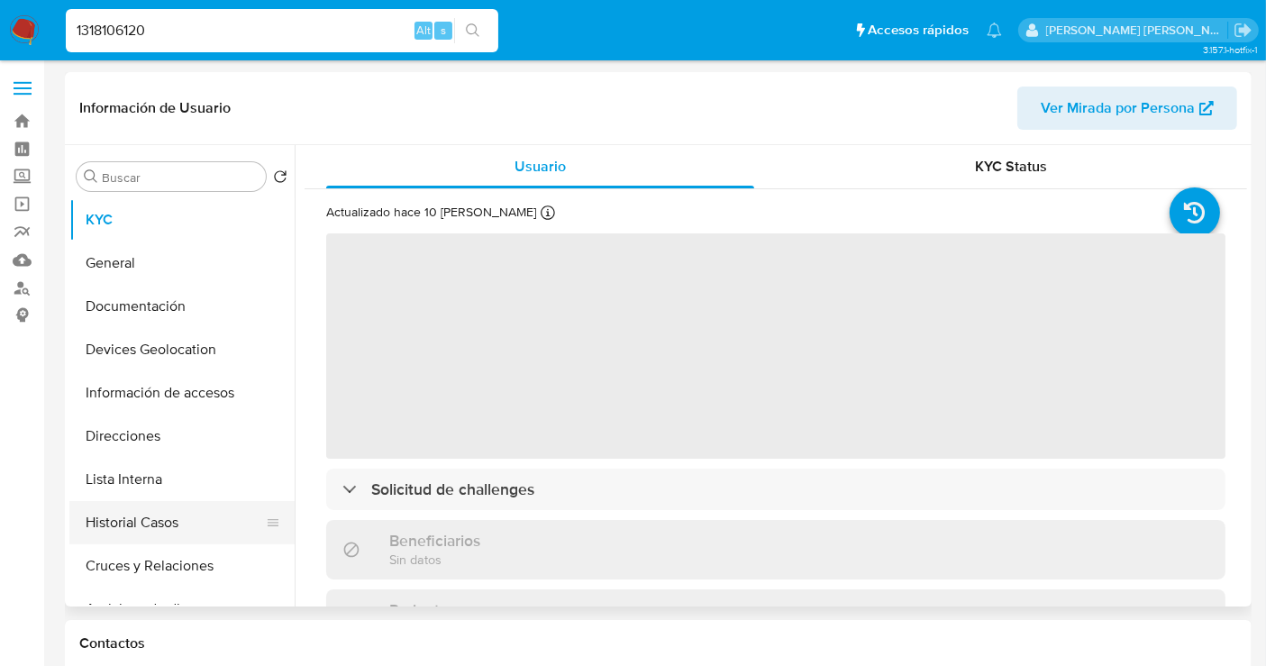
click at [144, 523] on button "Historial Casos" at bounding box center [174, 522] width 211 height 43
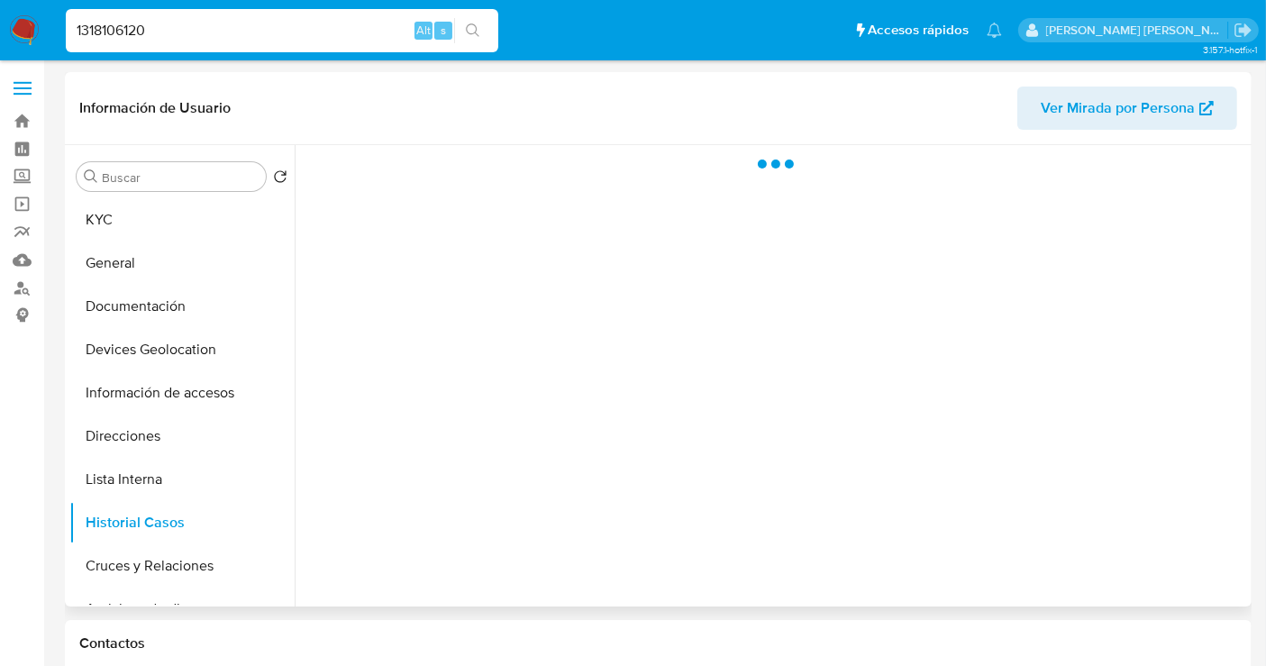
select select "10"
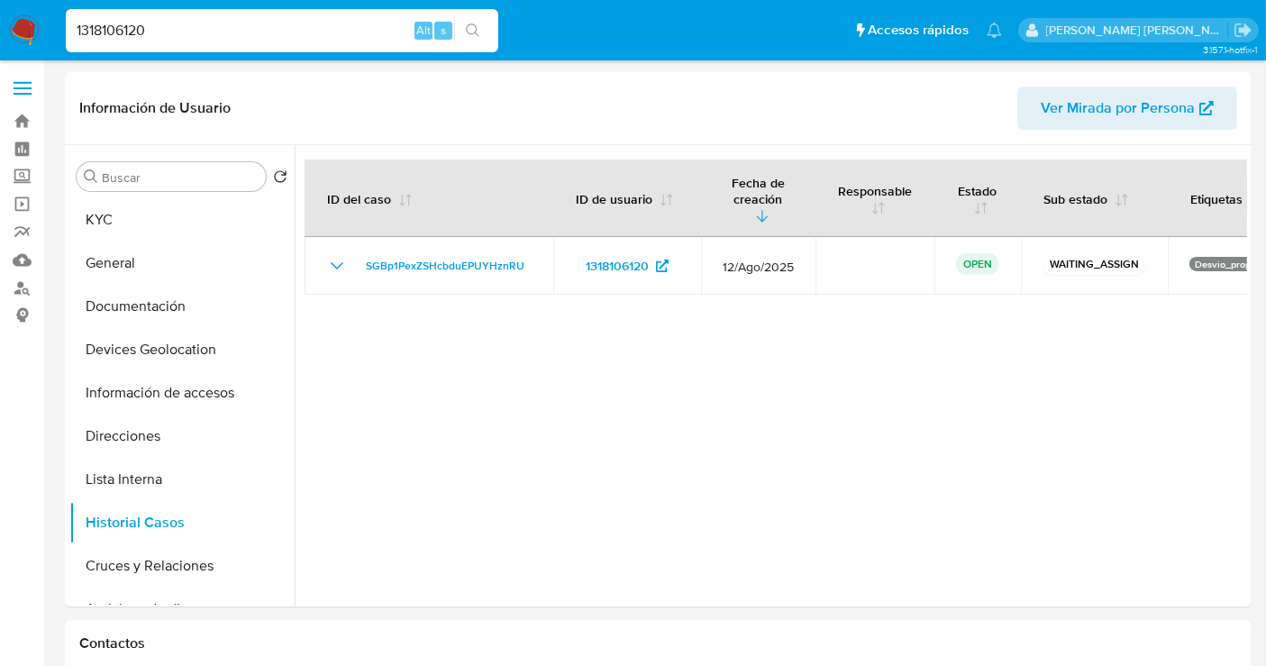
click at [112, 22] on input "1318106120" at bounding box center [282, 30] width 433 height 23
paste input "56351523"
type input "1356351523"
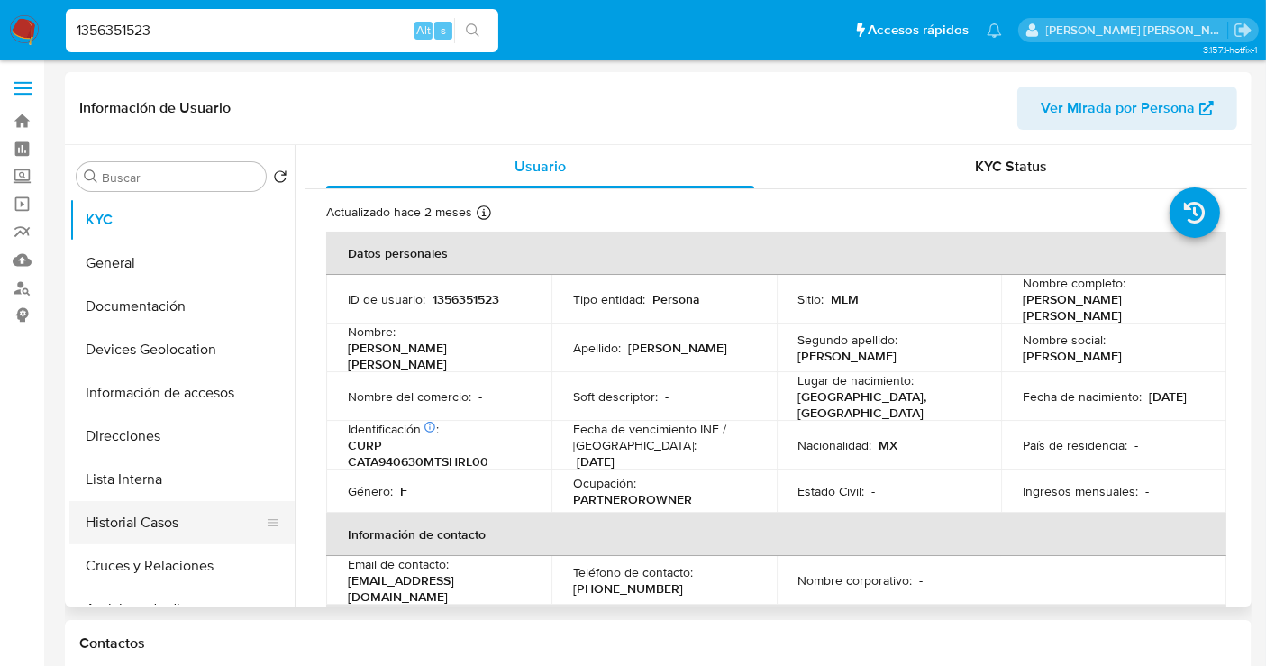
select select "10"
click at [144, 525] on button "Historial Casos" at bounding box center [174, 522] width 211 height 43
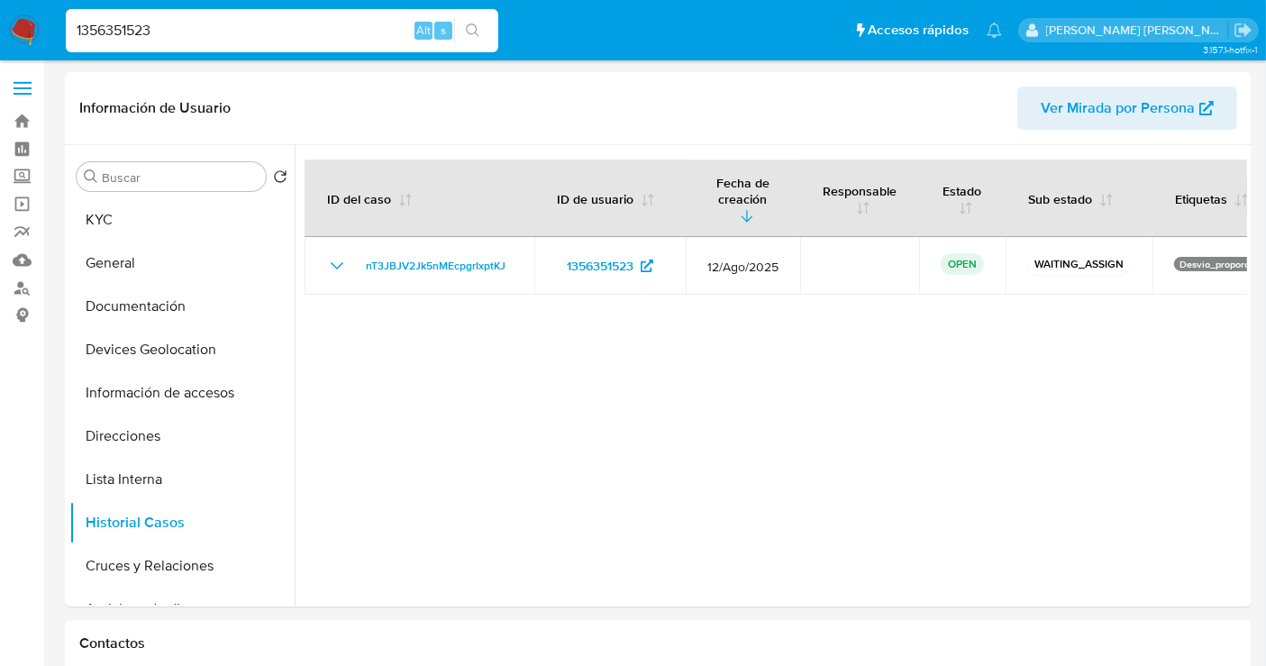
click at [136, 28] on input "1356351523" at bounding box center [282, 30] width 433 height 23
paste input "583228227"
type input "1583228227"
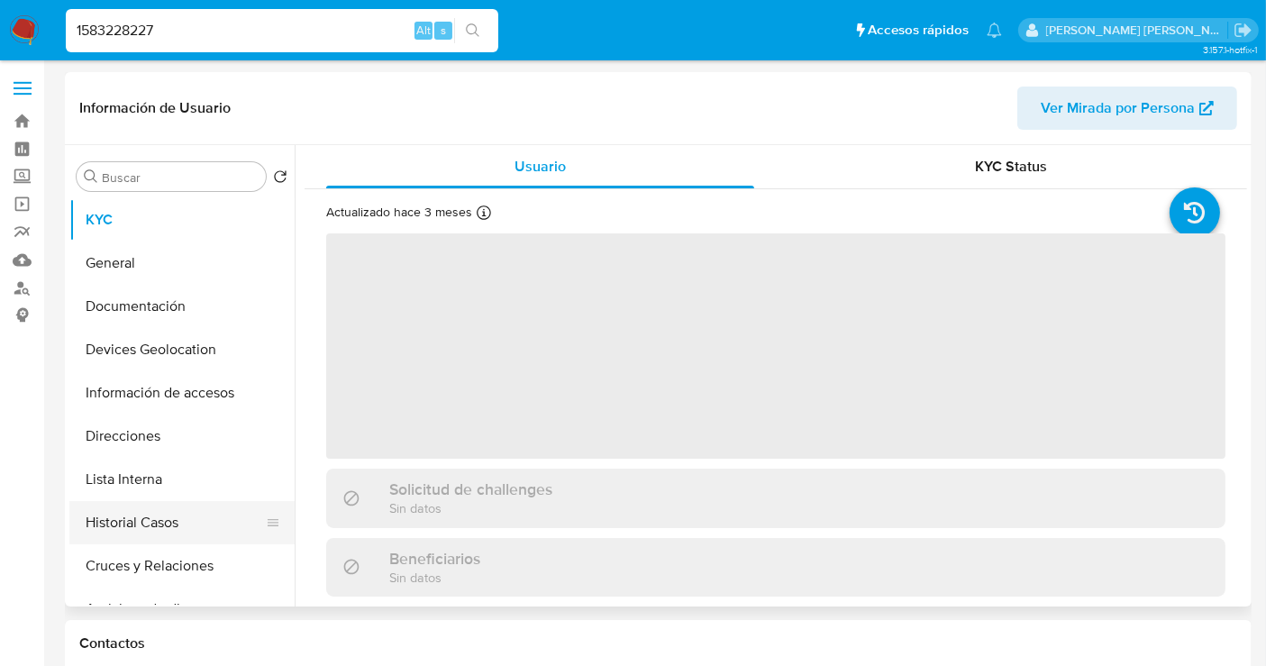
click at [144, 524] on button "Historial Casos" at bounding box center [174, 522] width 211 height 43
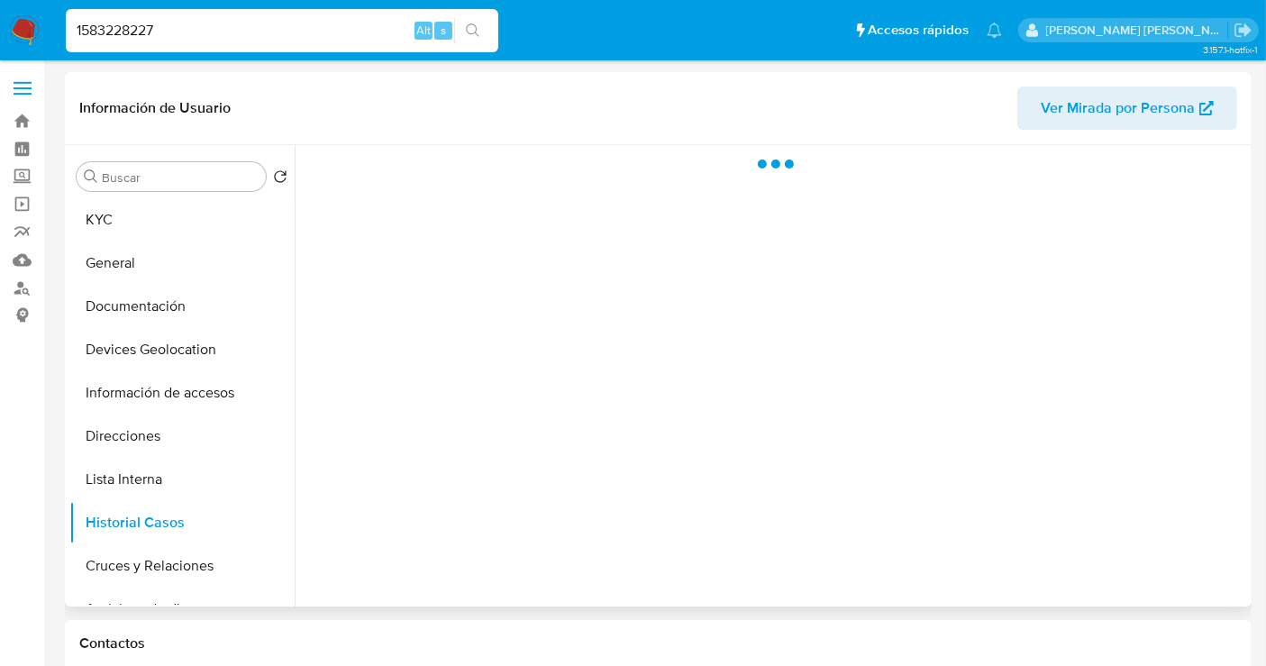
select select "10"
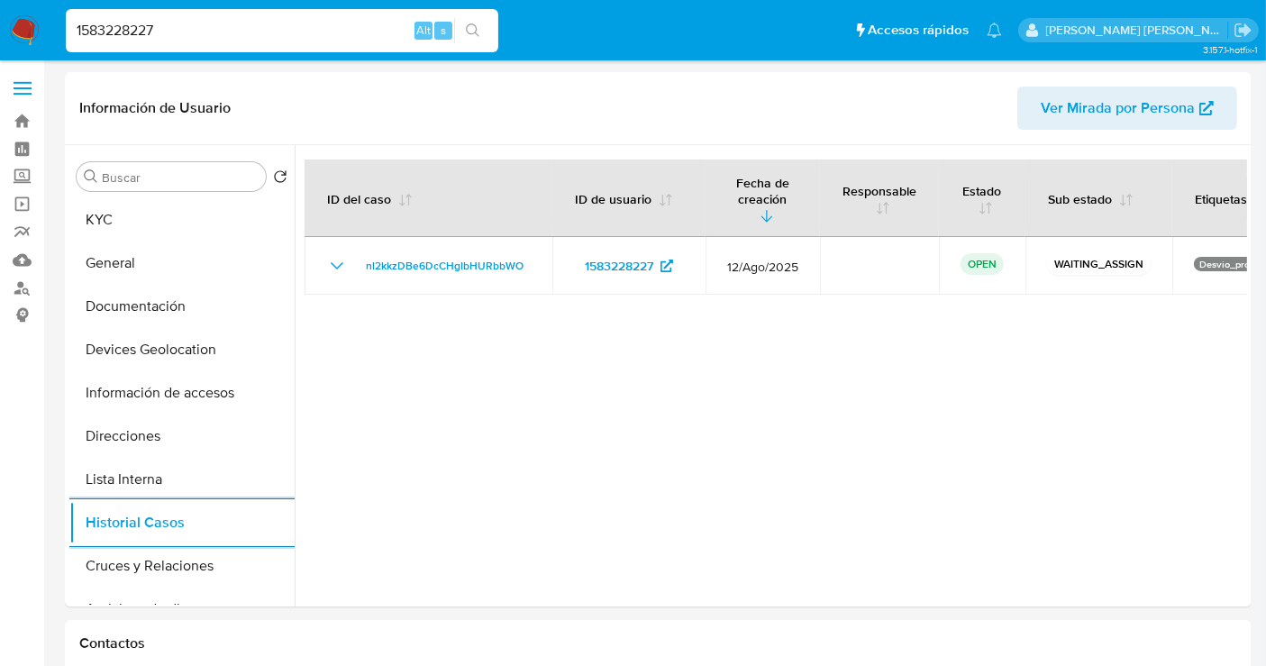
click at [151, 19] on input "1583228227" at bounding box center [282, 30] width 433 height 23
paste input "892543789"
type input "1892543789"
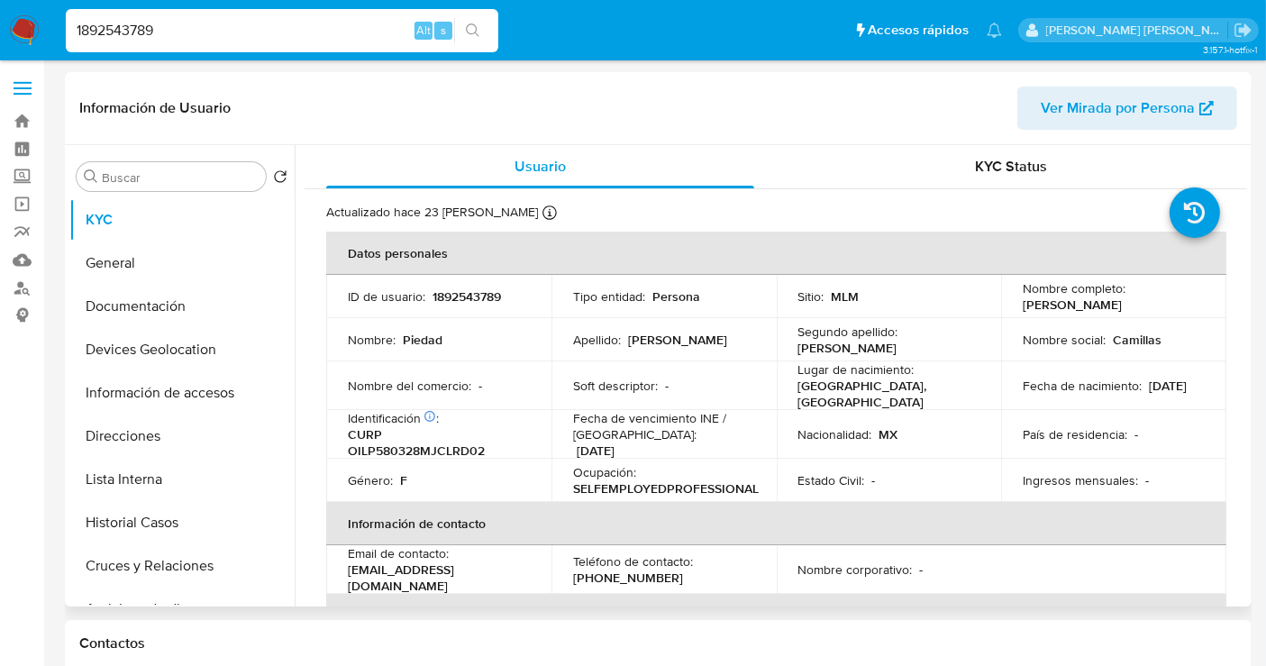
select select "10"
click at [110, 513] on button "Historial Casos" at bounding box center [174, 522] width 211 height 43
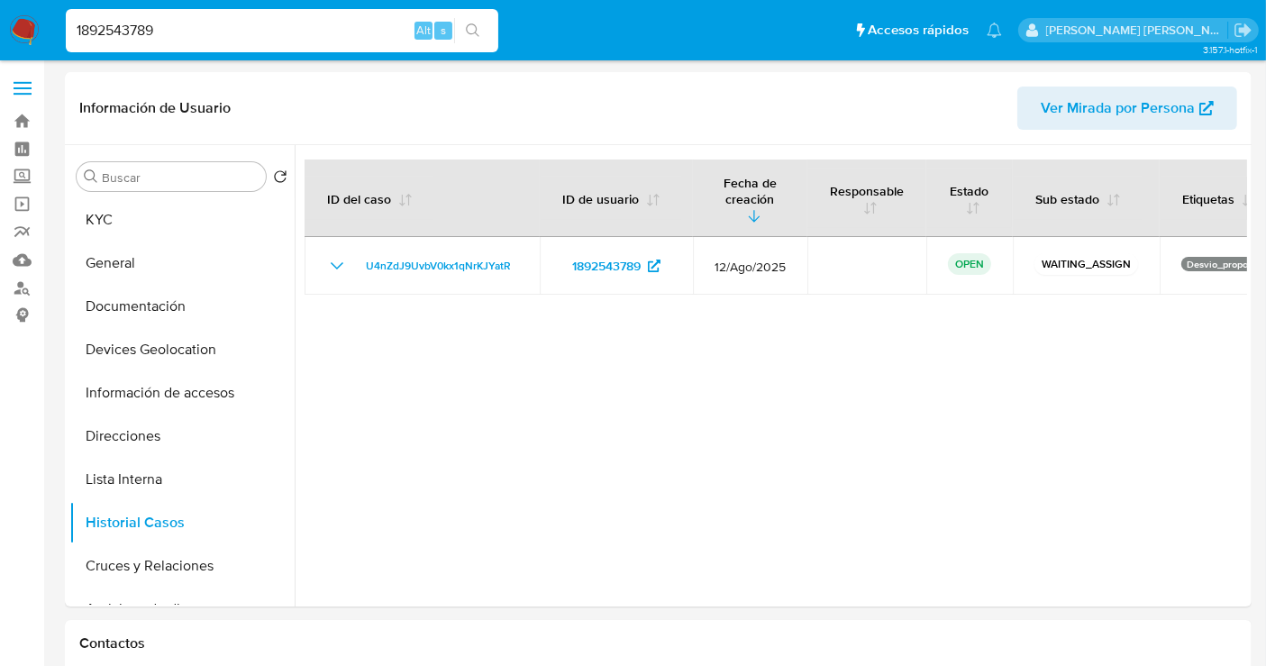
click at [122, 32] on input "1892543789" at bounding box center [282, 30] width 433 height 23
paste input "990374776"
type input "1990374776"
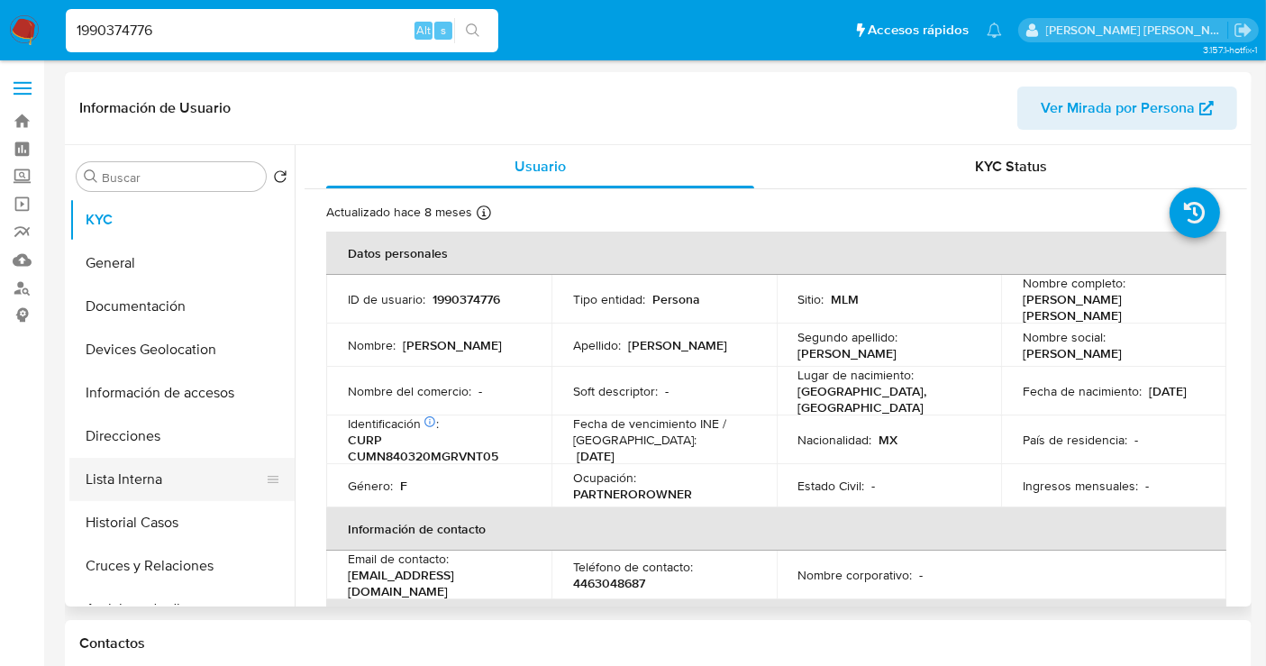
select select "10"
click at [170, 529] on button "Historial Casos" at bounding box center [174, 522] width 211 height 43
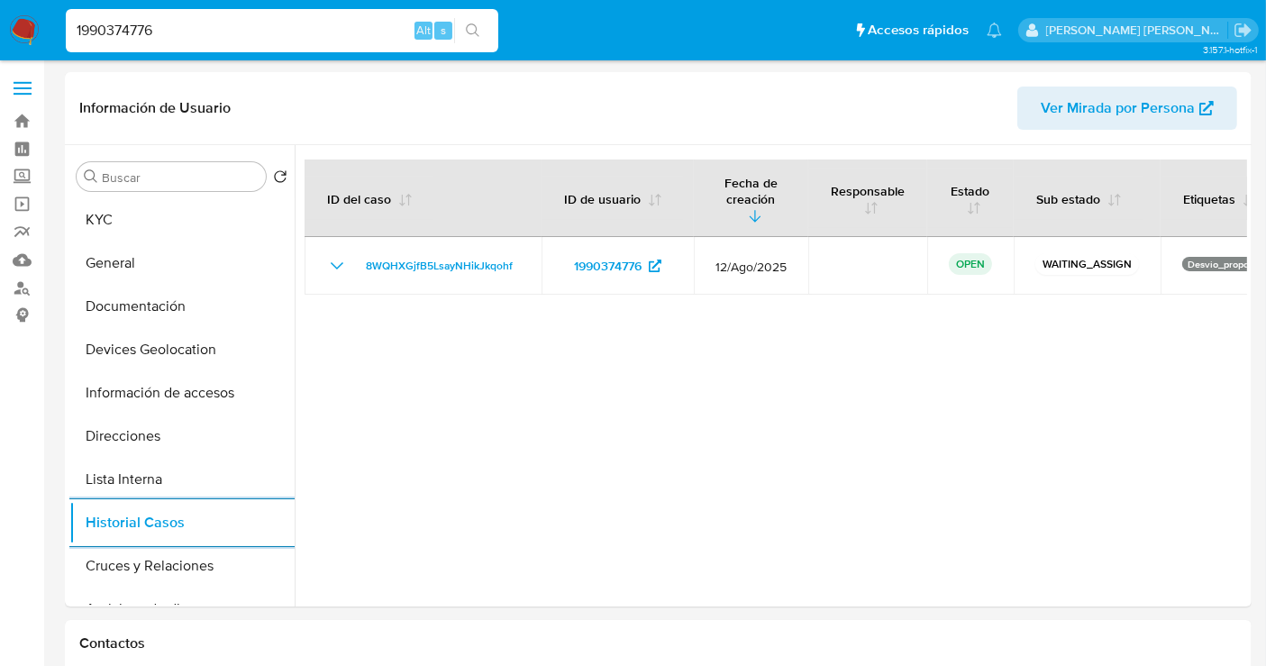
click at [108, 30] on input "1990374776" at bounding box center [282, 30] width 433 height 23
paste input "230409394"
type input "2304093946"
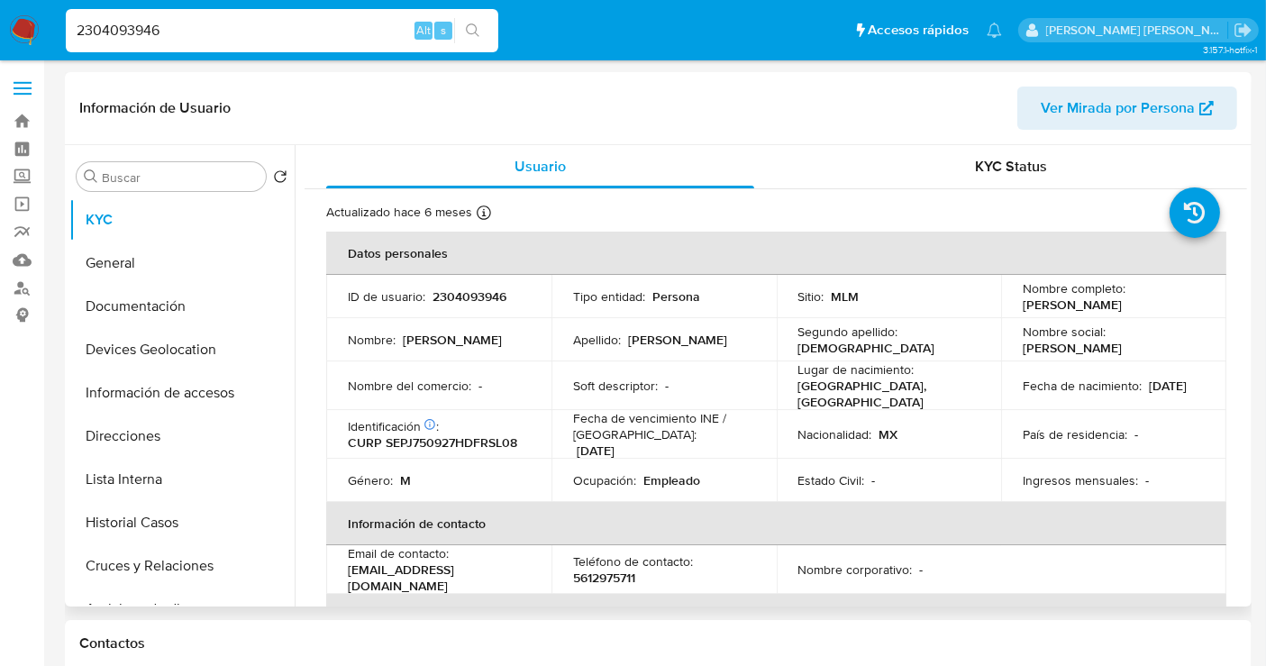
select select "10"
click at [158, 533] on button "Historial Casos" at bounding box center [174, 522] width 211 height 43
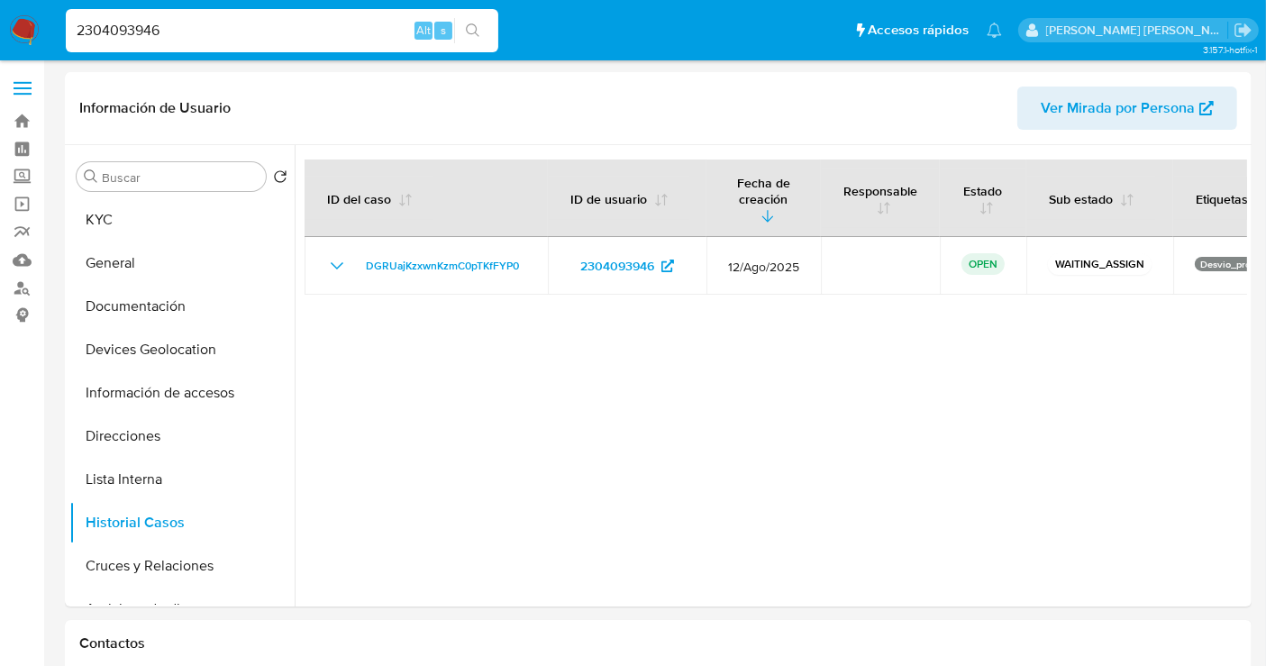
click at [129, 25] on input "2304093946" at bounding box center [282, 30] width 433 height 23
paste input "36707580"
type input "2336707580"
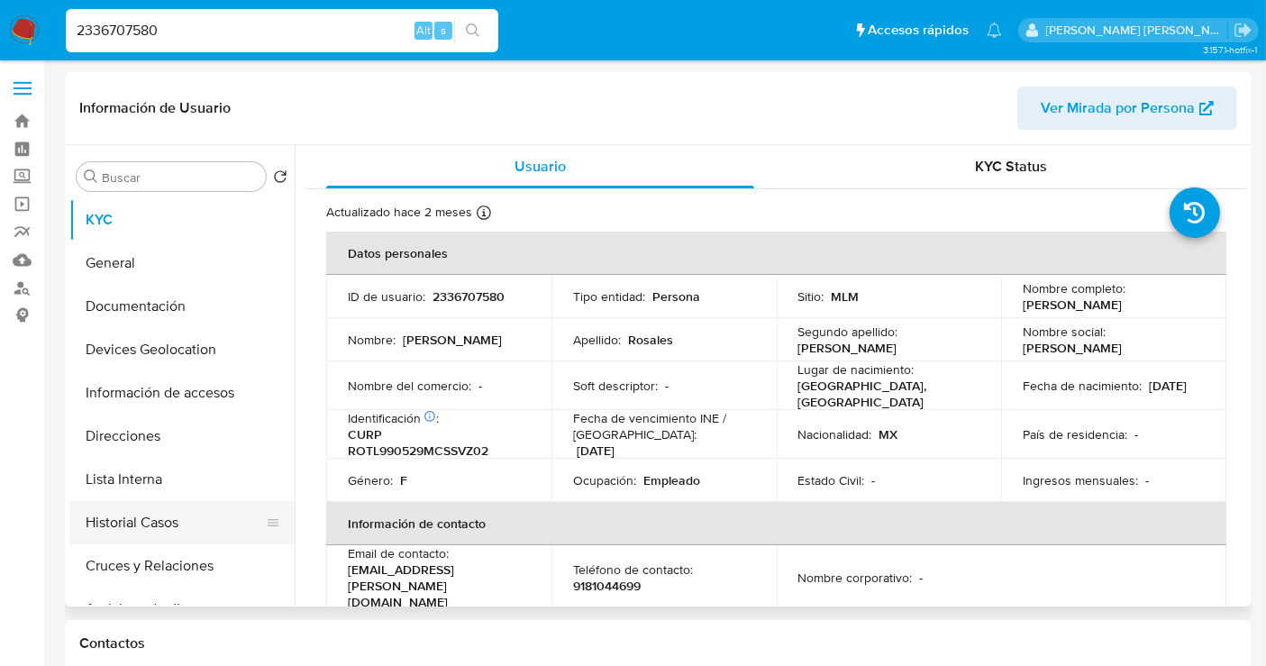
click at [153, 515] on button "Historial Casos" at bounding box center [174, 522] width 211 height 43
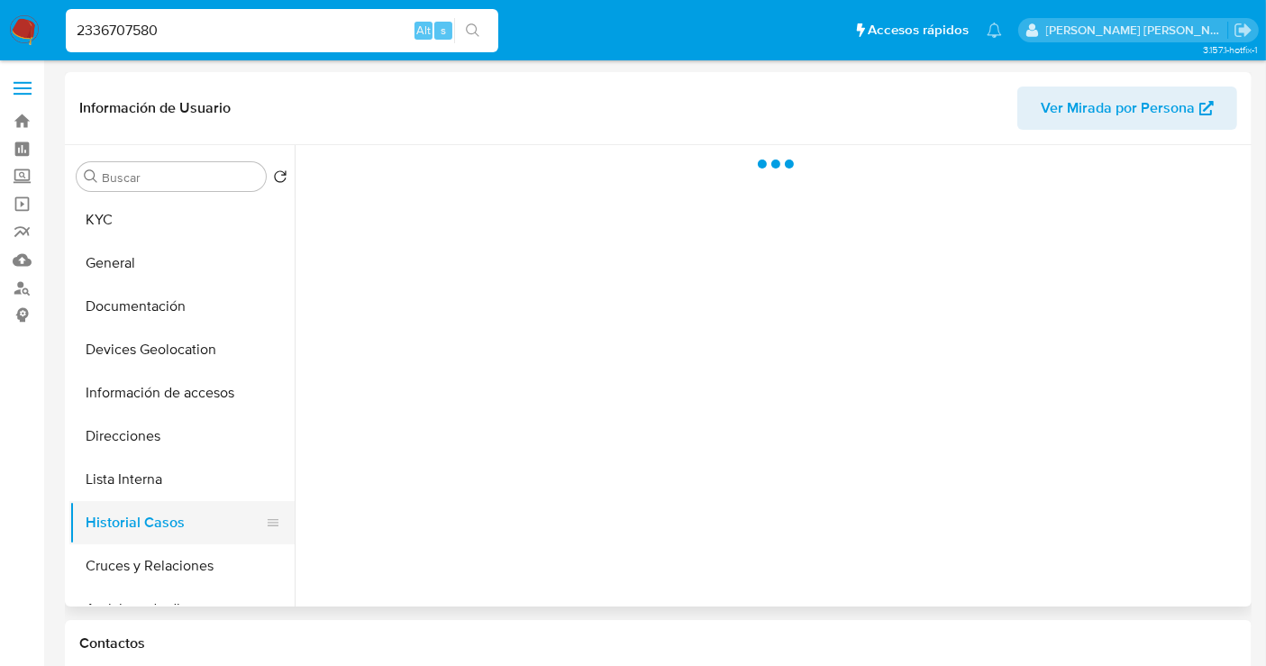
select select "10"
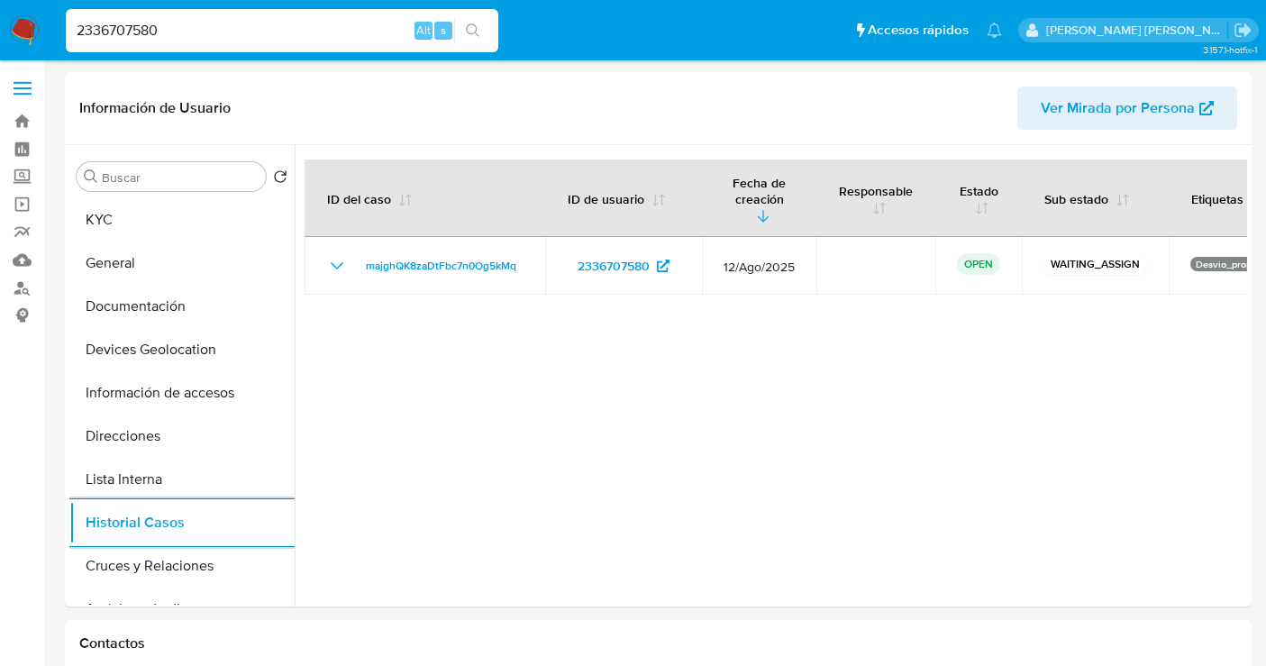
select select "10"
click at [126, 36] on input "2336707580" at bounding box center [282, 30] width 433 height 23
paste input "426339425"
type input "2426339425"
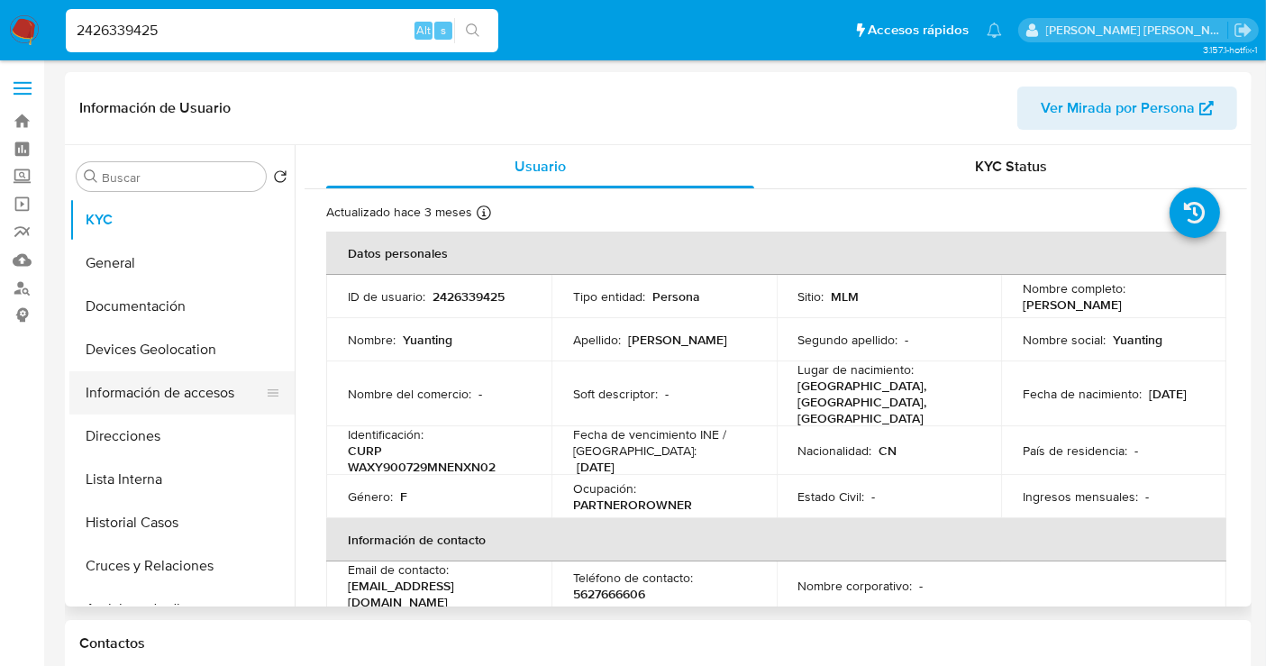
select select "10"
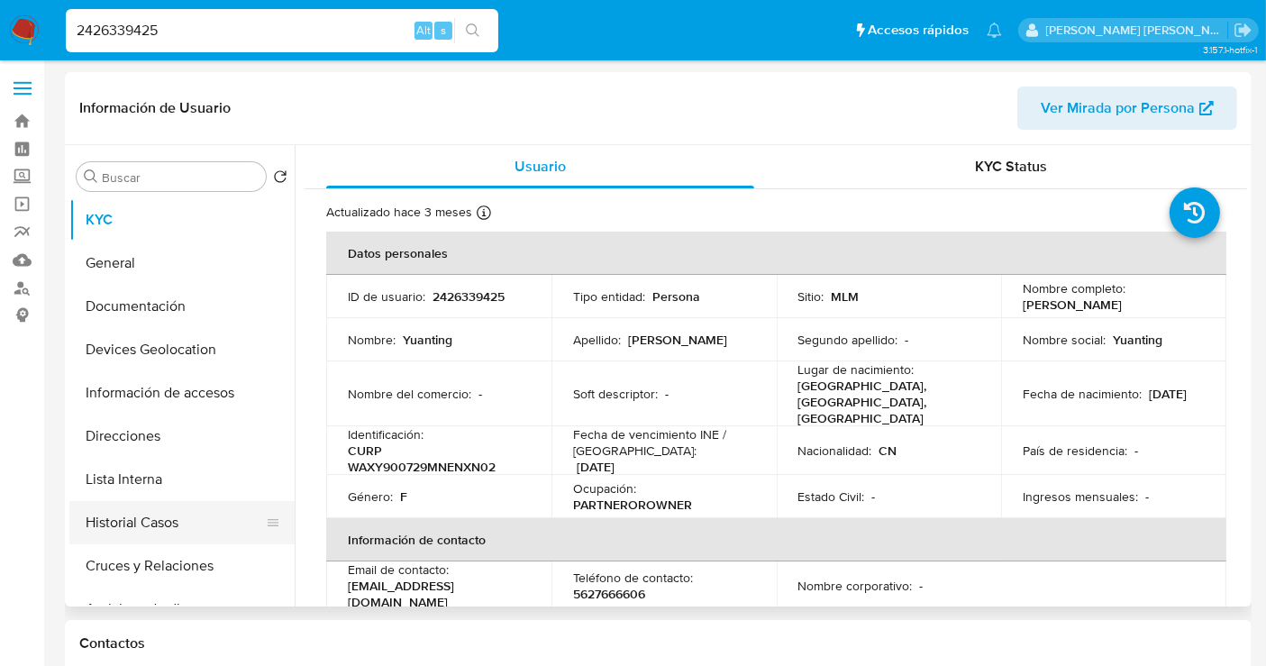
click at [160, 518] on button "Historial Casos" at bounding box center [174, 522] width 211 height 43
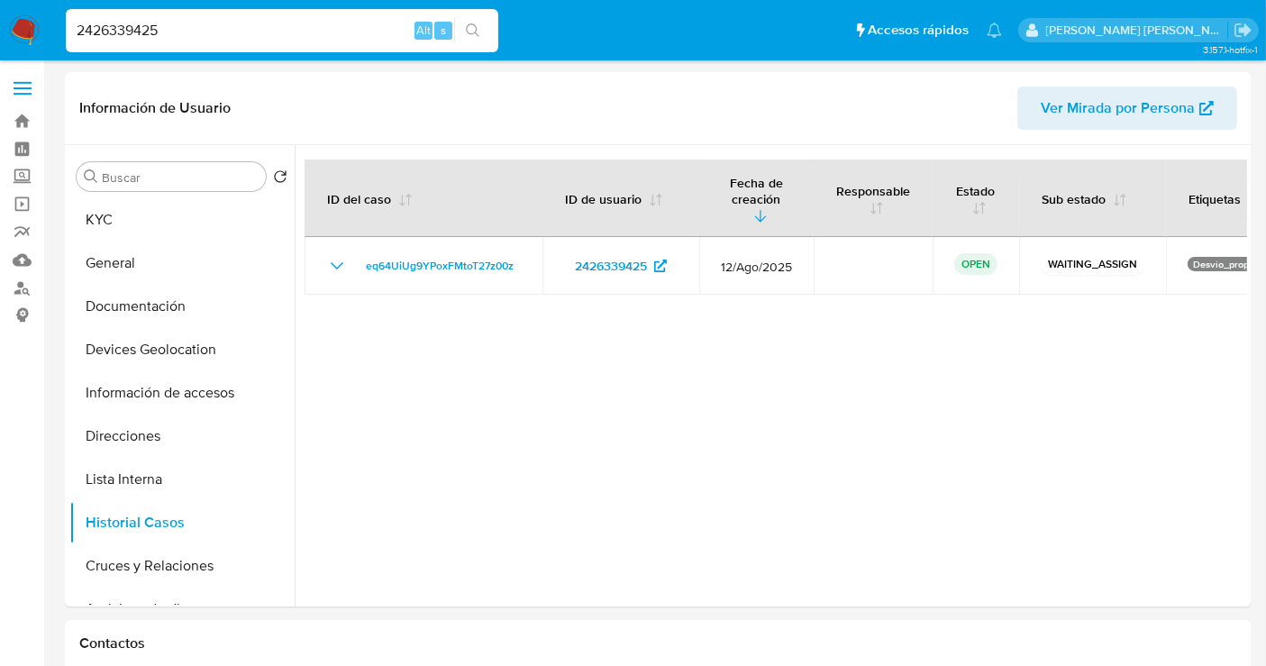
click at [130, 37] on input "2426339425" at bounding box center [282, 30] width 433 height 23
paste input "512558494"
type input "2512558494"
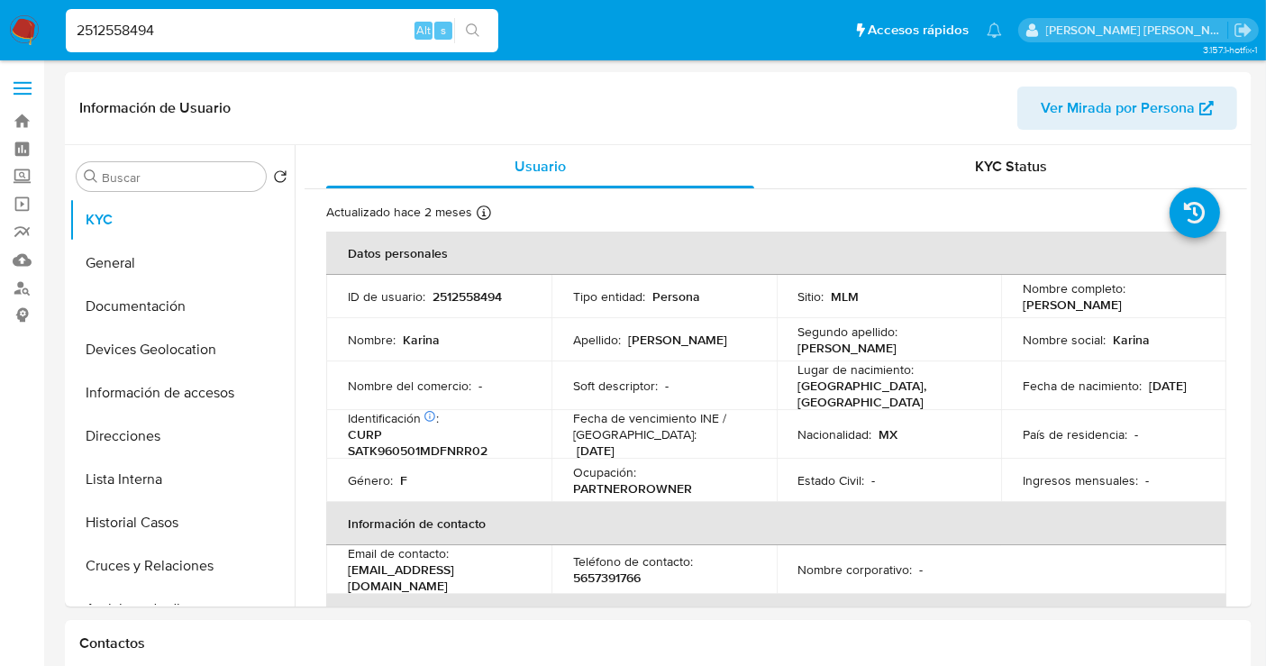
select select "10"
click at [126, 518] on button "Historial Casos" at bounding box center [174, 522] width 211 height 43
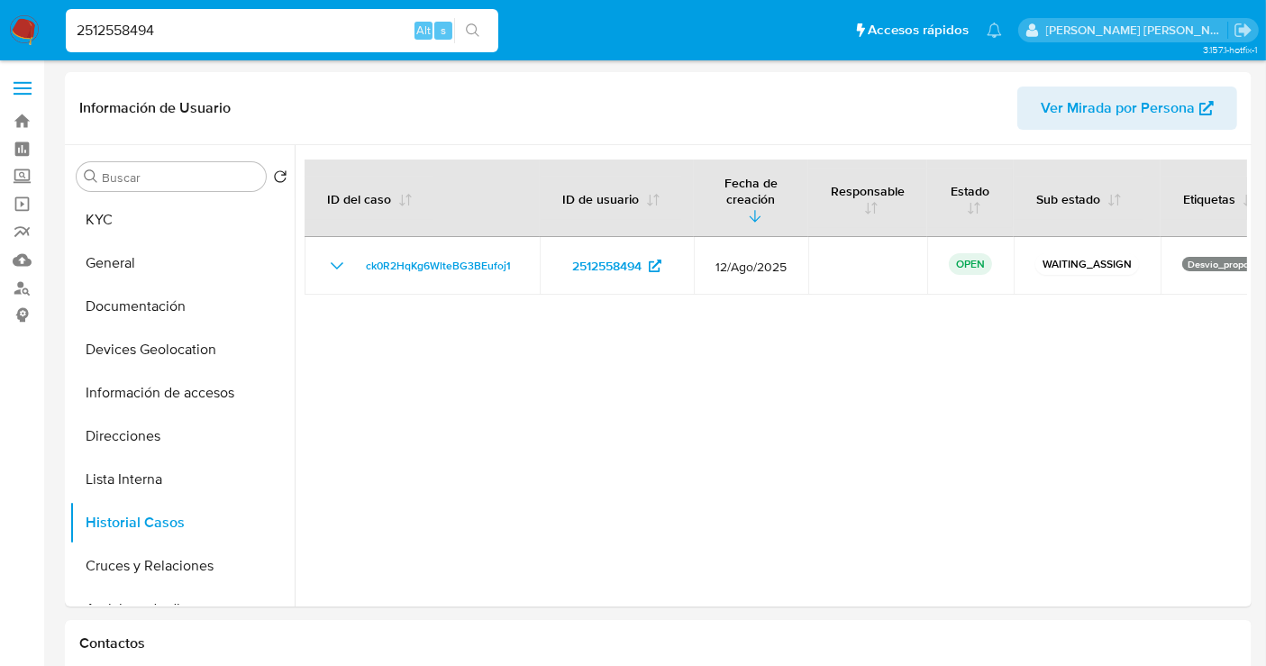
click at [121, 36] on input "2512558494" at bounding box center [282, 30] width 433 height 23
paste input "1174215882"
type input "1174215882"
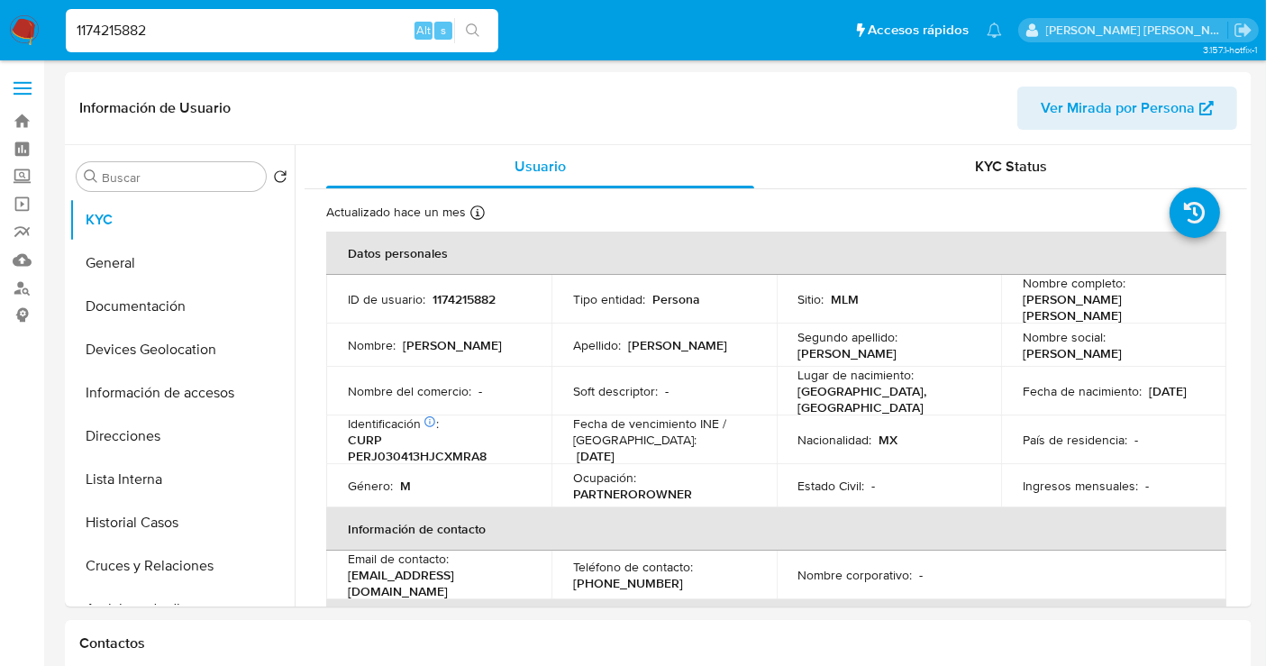
select select "10"
click at [113, 516] on button "Historial Casos" at bounding box center [174, 522] width 211 height 43
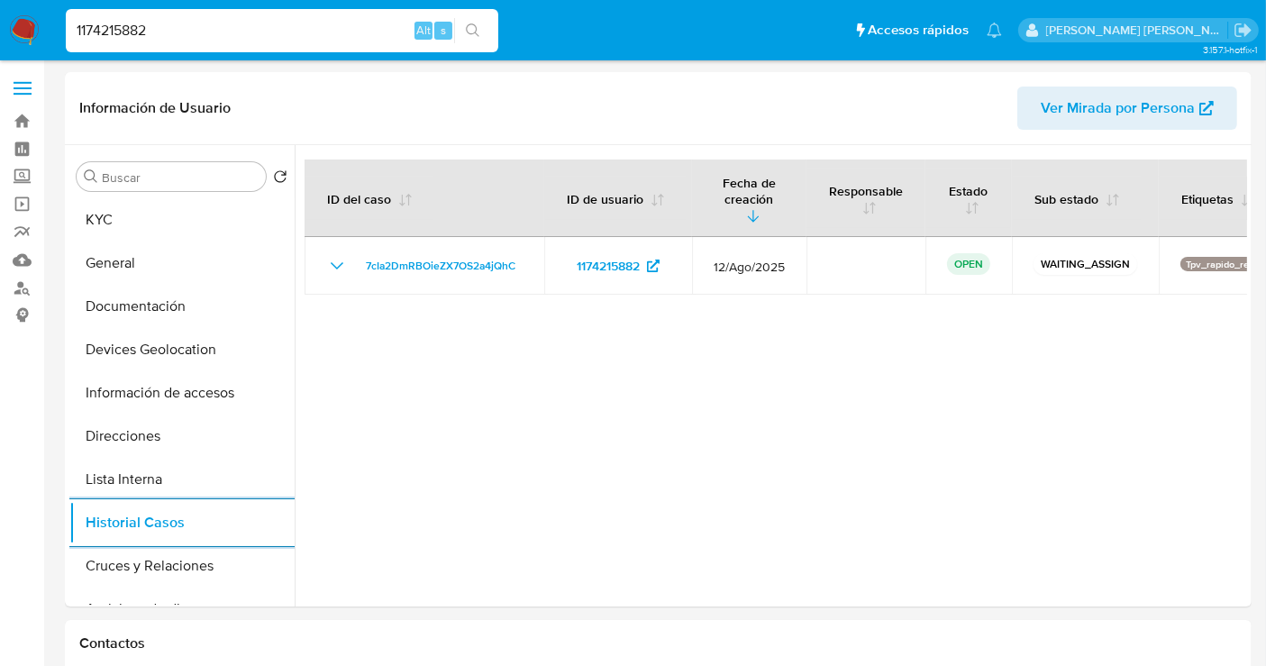
click at [113, 38] on input "1174215882" at bounding box center [282, 30] width 433 height 23
paste input "2564012004"
type input "2564012004"
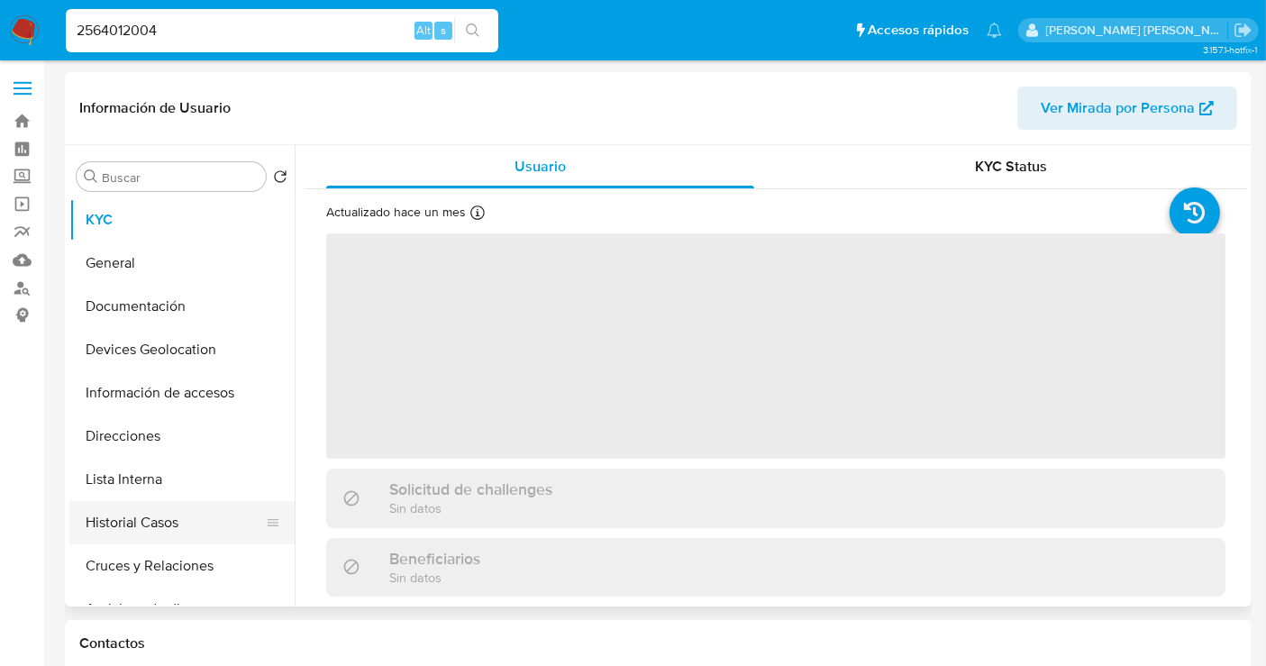
click at [132, 531] on button "Historial Casos" at bounding box center [174, 522] width 211 height 43
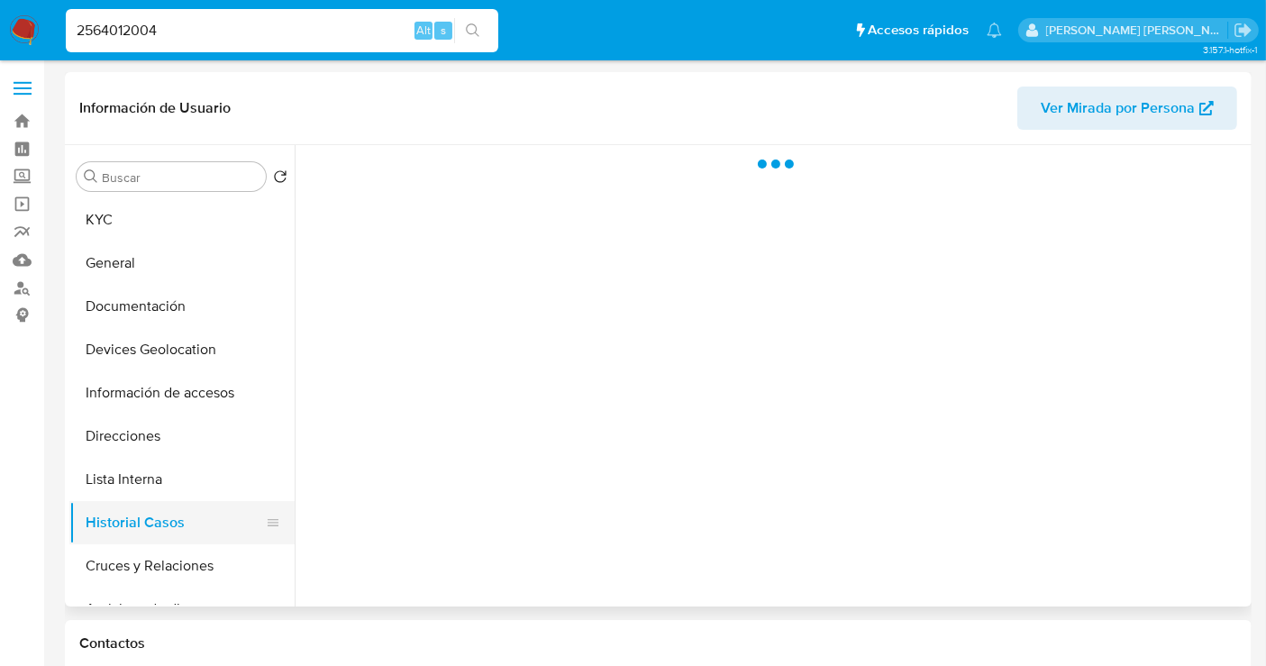
select select "10"
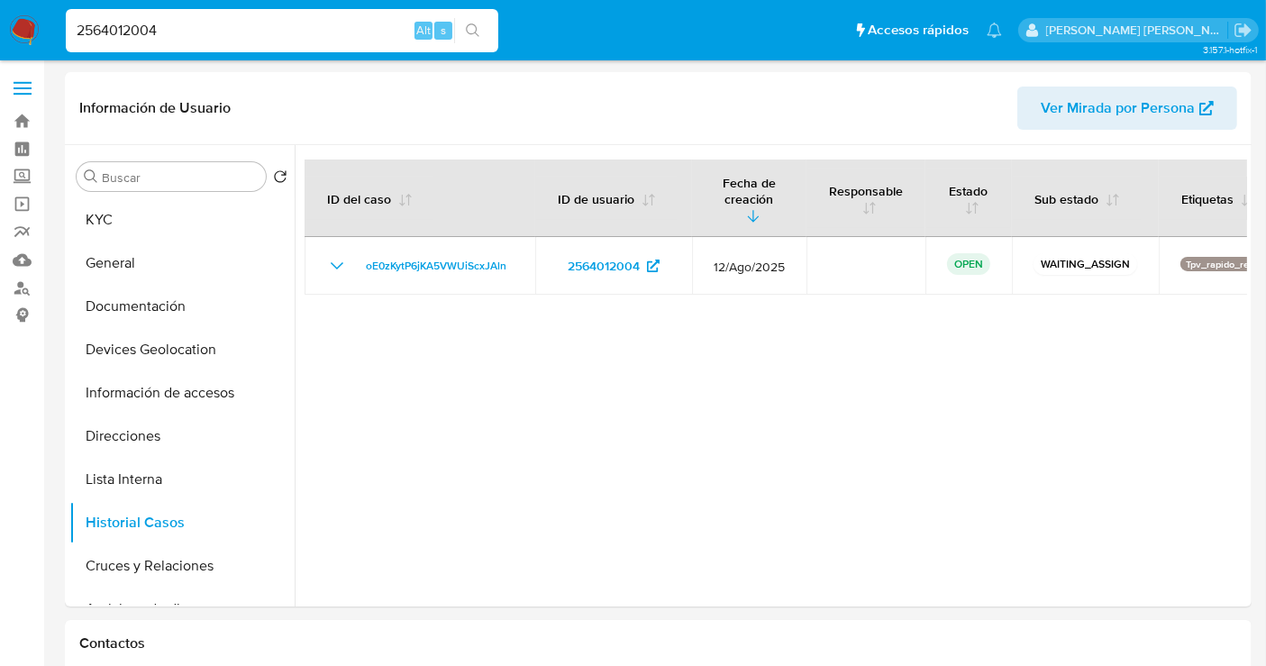
click at [109, 34] on input "2564012004" at bounding box center [282, 30] width 433 height 23
paste input "567659852"
type input "567659852"
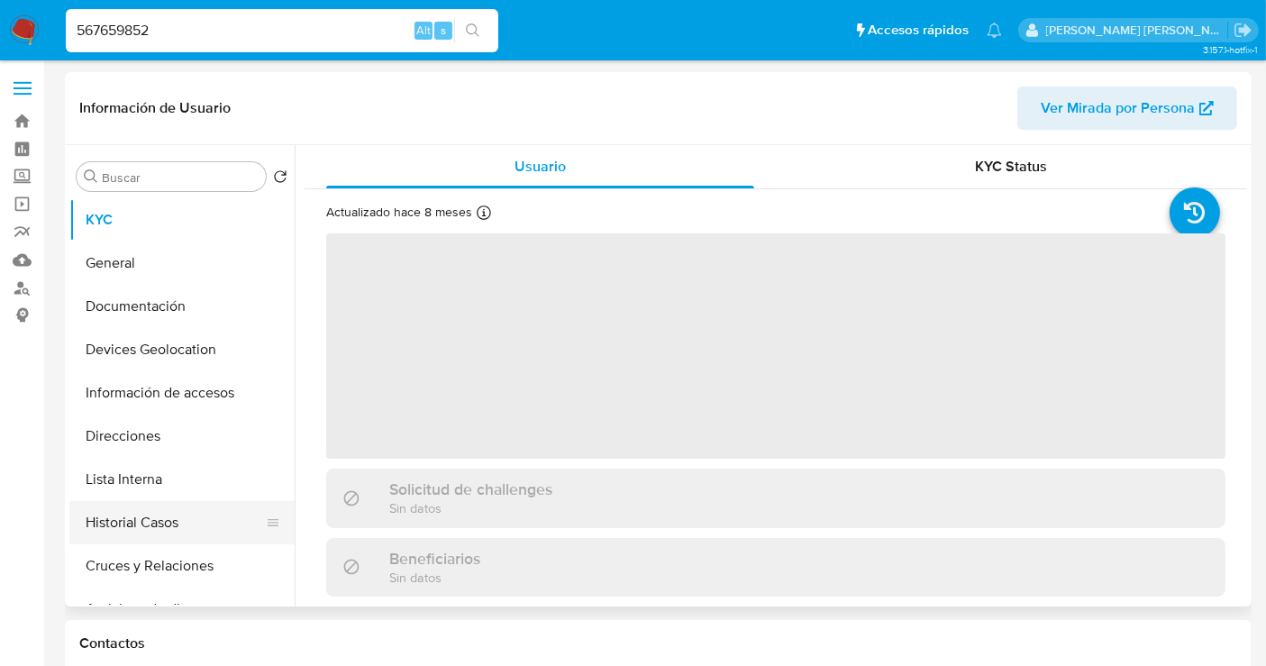
click at [115, 529] on button "Historial Casos" at bounding box center [174, 522] width 211 height 43
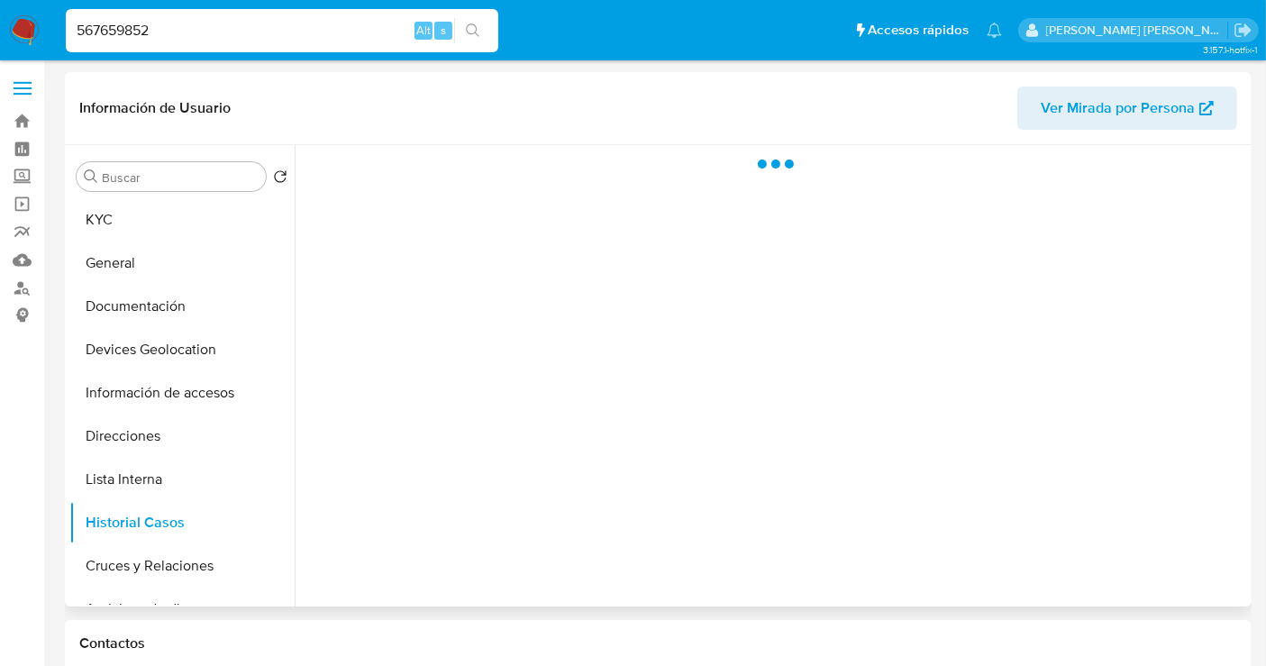
select select "10"
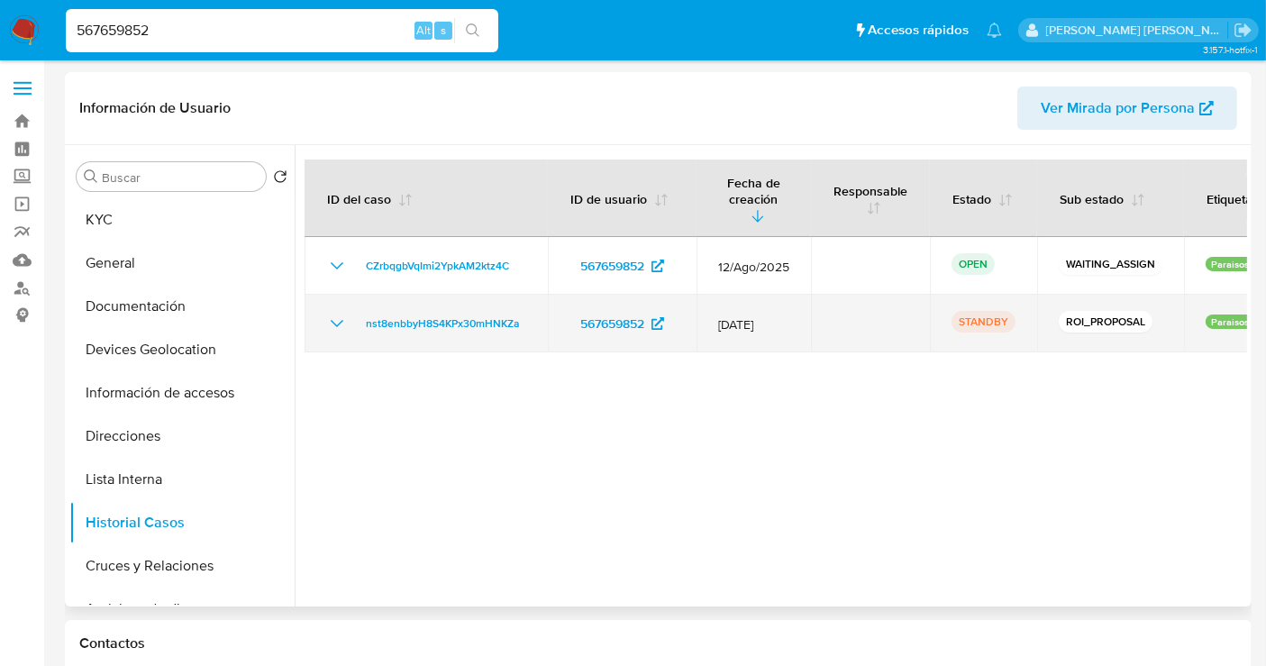
click at [338, 313] on icon "Mostrar/Ocultar" at bounding box center [337, 324] width 22 height 22
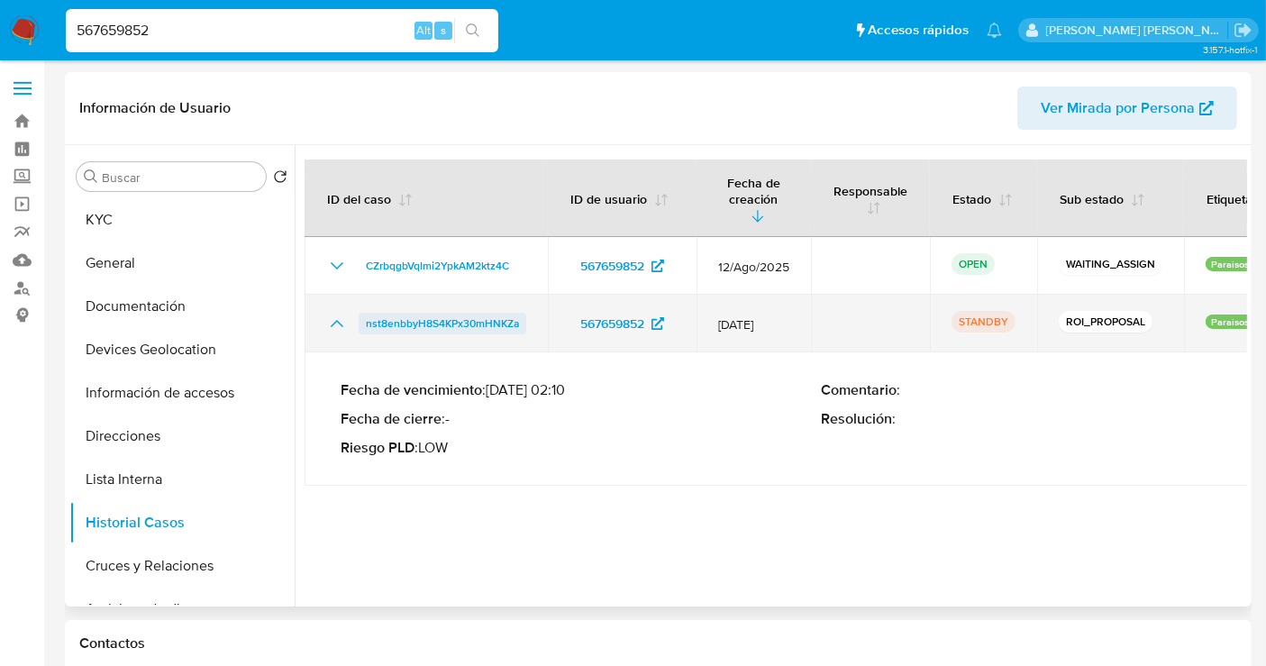
click at [482, 313] on span "nst8enbbyH8S4KPx30mHNKZa" at bounding box center [442, 324] width 153 height 22
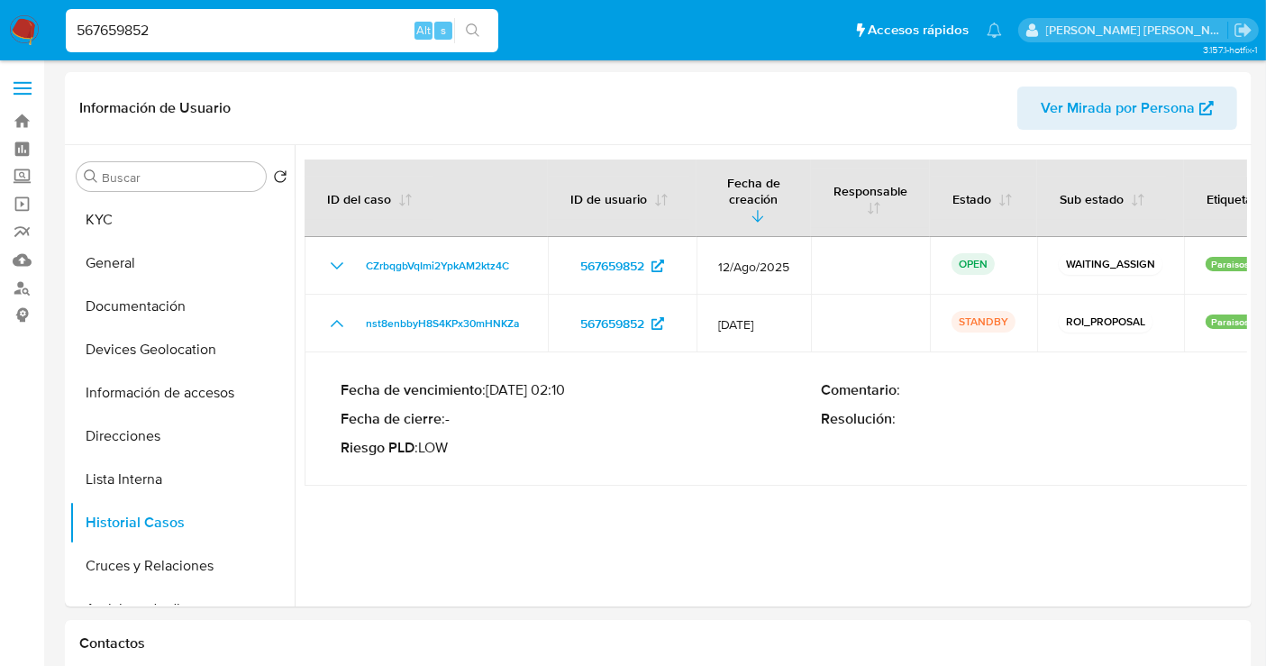
click at [137, 27] on input "567659852" at bounding box center [282, 30] width 433 height 23
paste input "468879559"
type input "468879559"
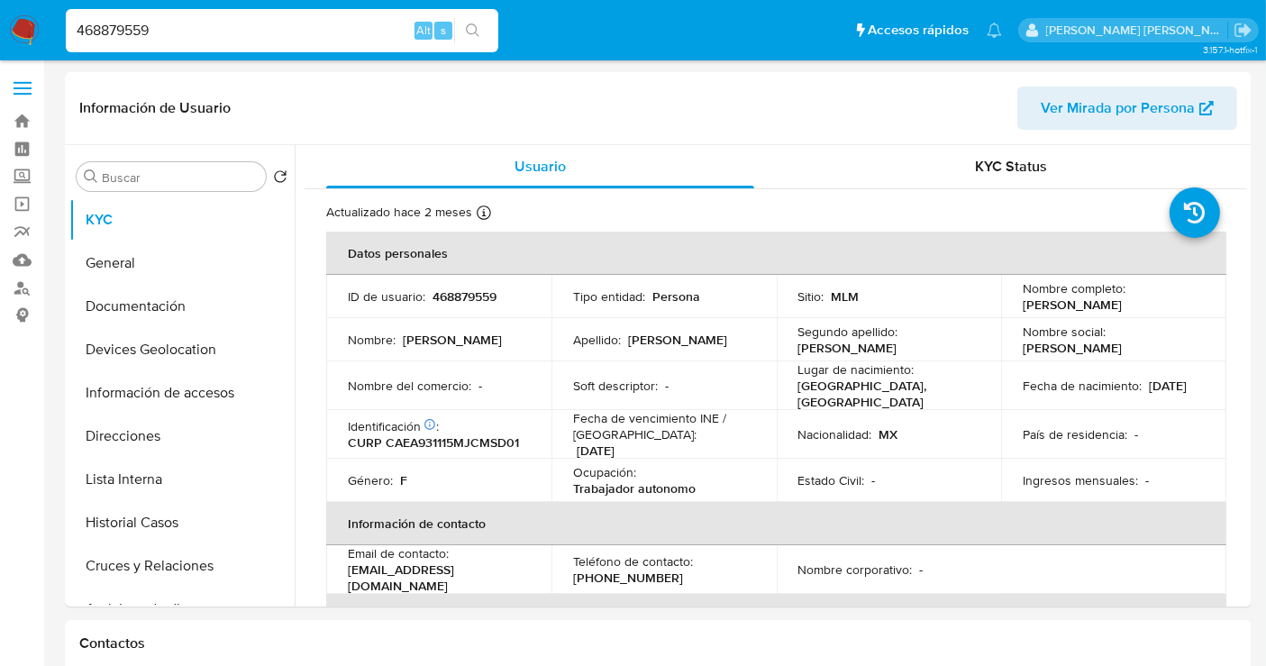
select select "10"
click at [141, 527] on button "Historial Casos" at bounding box center [174, 522] width 211 height 43
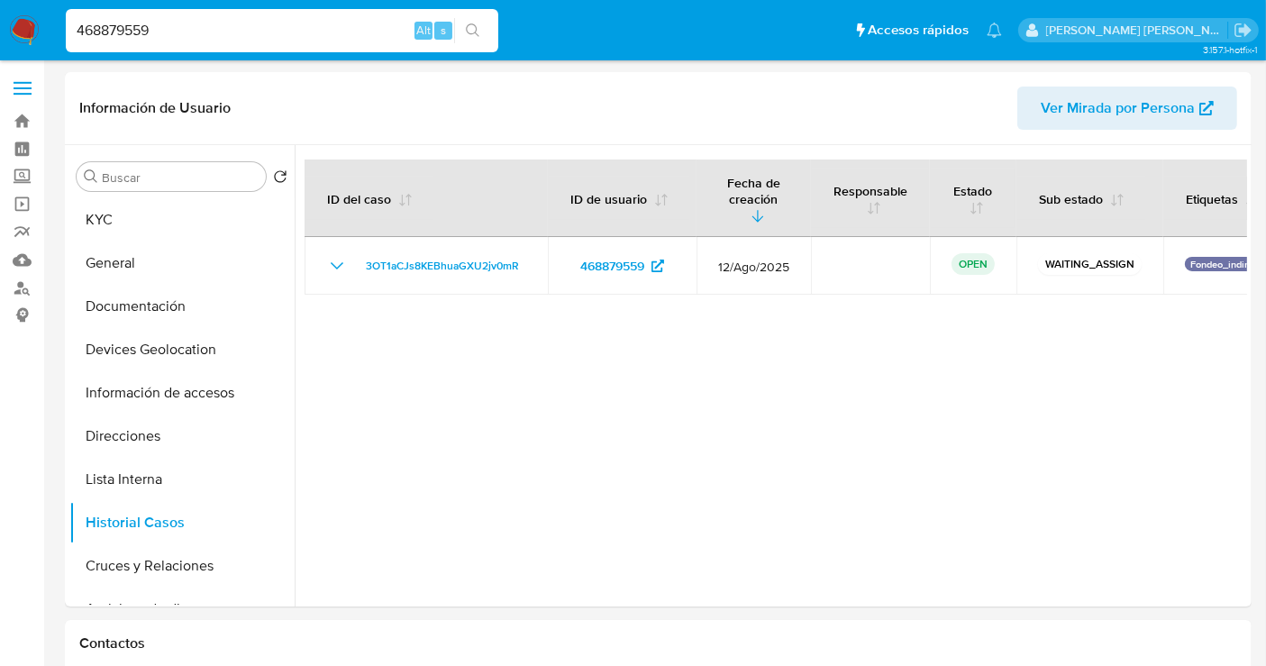
click at [125, 37] on input "468879559" at bounding box center [282, 30] width 433 height 23
paste input "2384985084"
type input "2384985084"
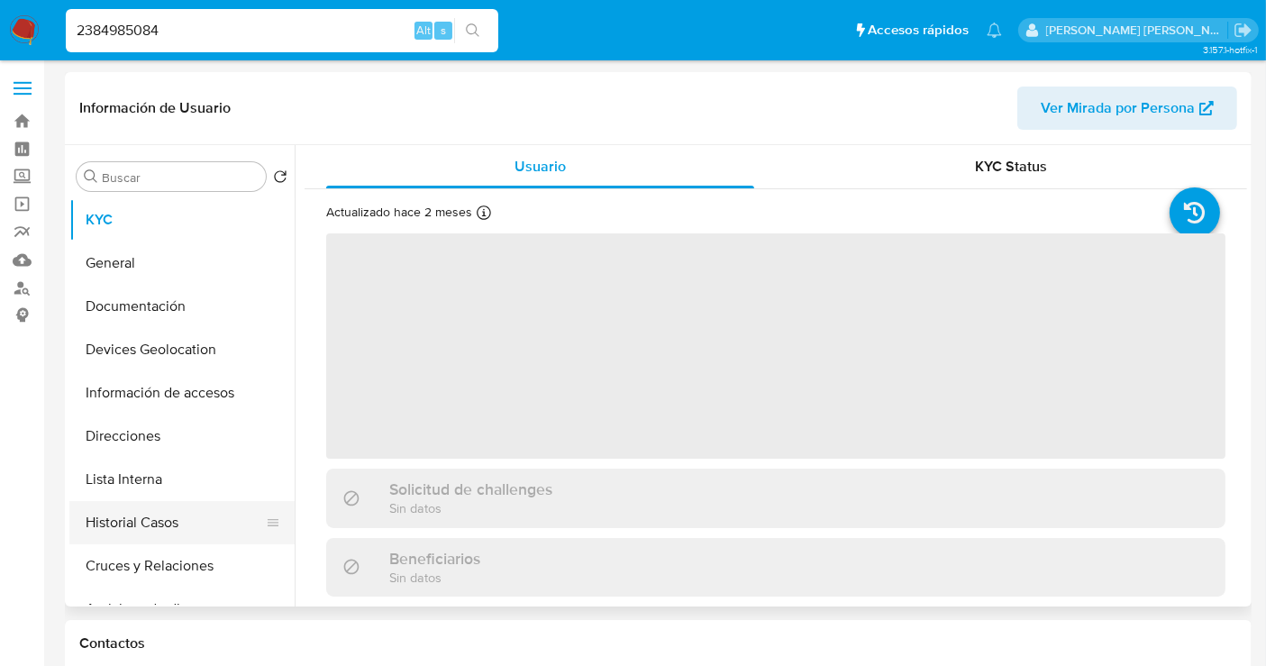
click at [148, 535] on button "Historial Casos" at bounding box center [174, 522] width 211 height 43
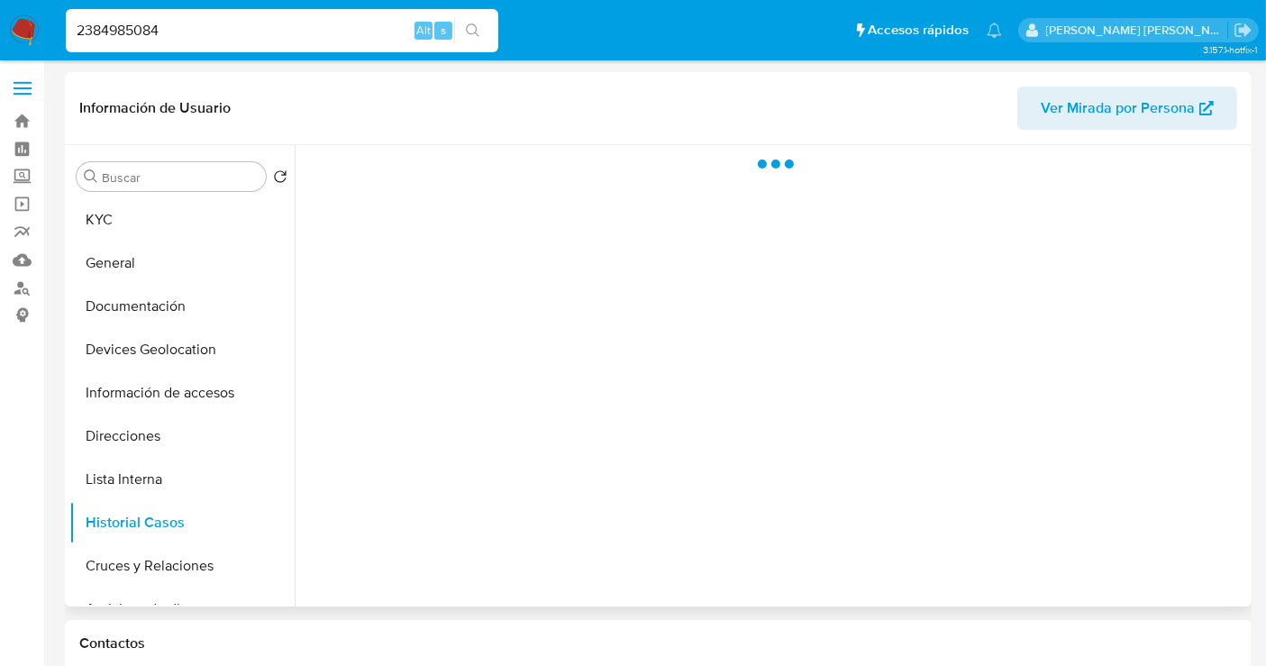
select select "10"
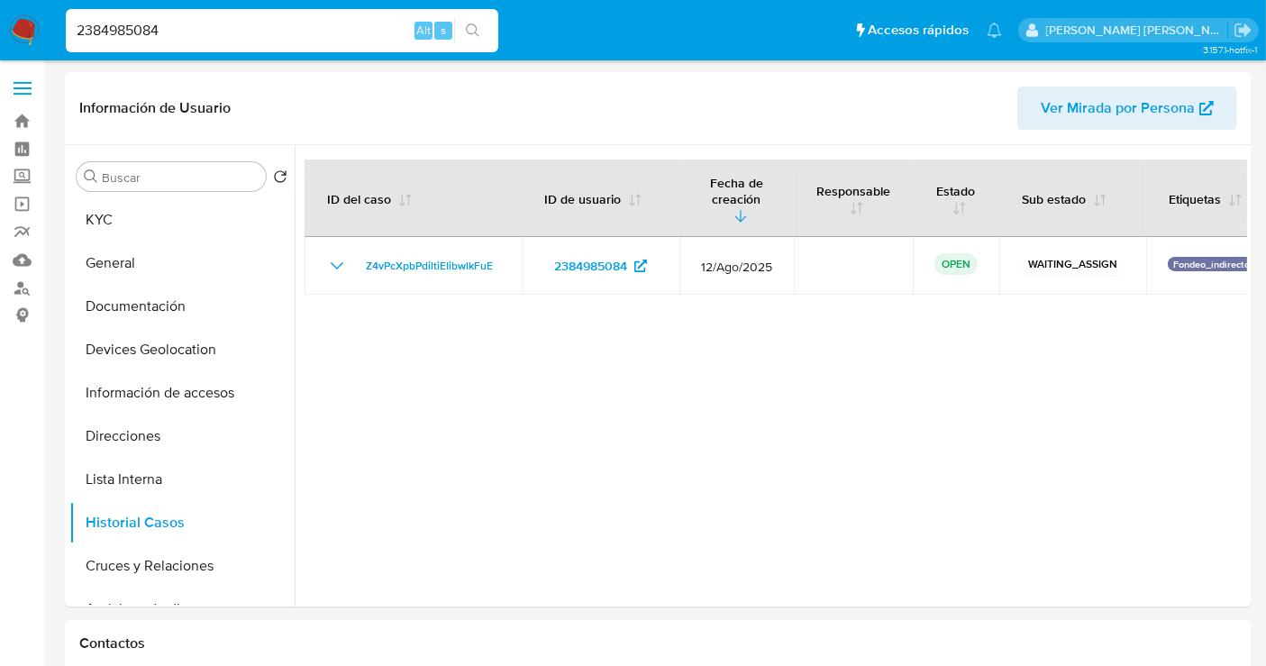
click at [113, 34] on input "2384985084" at bounding box center [282, 30] width 433 height 23
paste input "1171609190"
type input "1171609190"
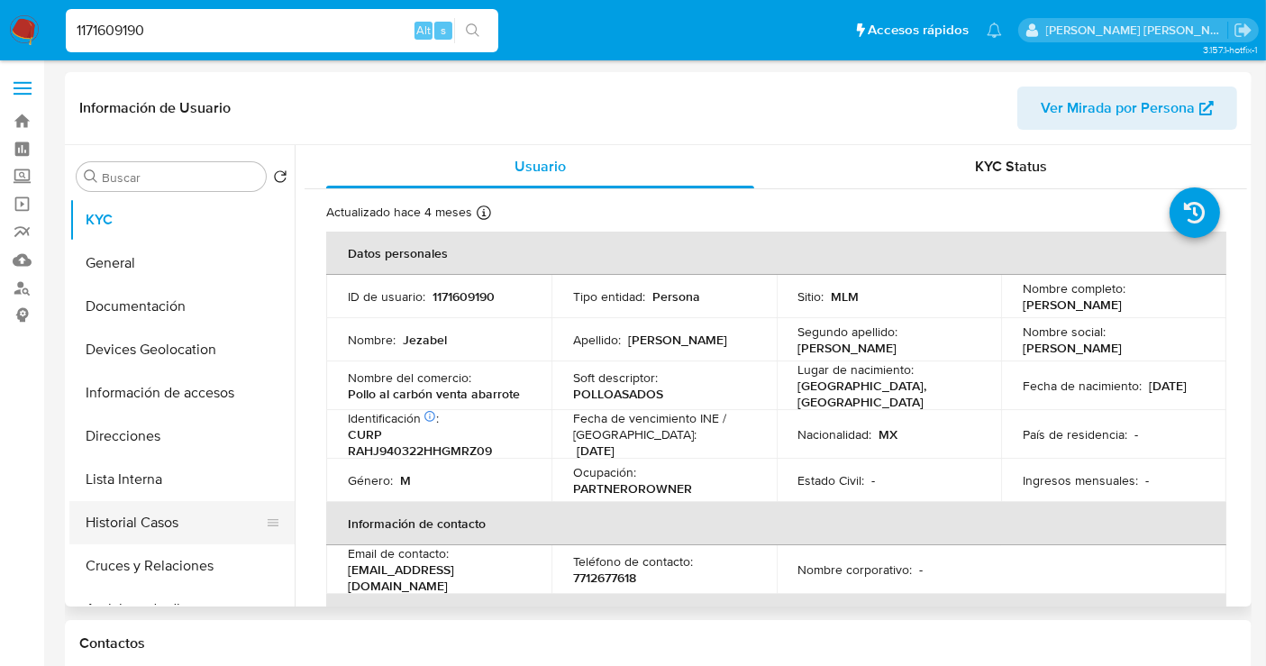
click at [150, 520] on button "Historial Casos" at bounding box center [174, 522] width 211 height 43
select select "10"
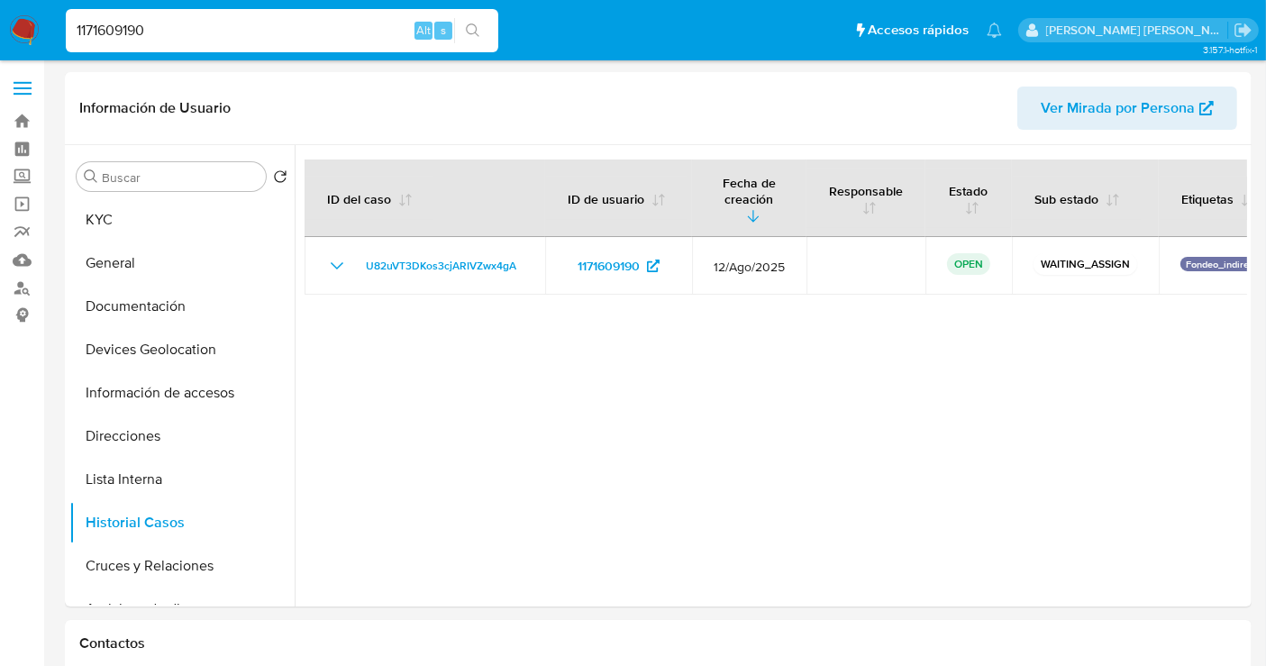
click at [108, 32] on input "1171609190" at bounding box center [282, 30] width 433 height 23
paste input "39453104"
type input "39453104"
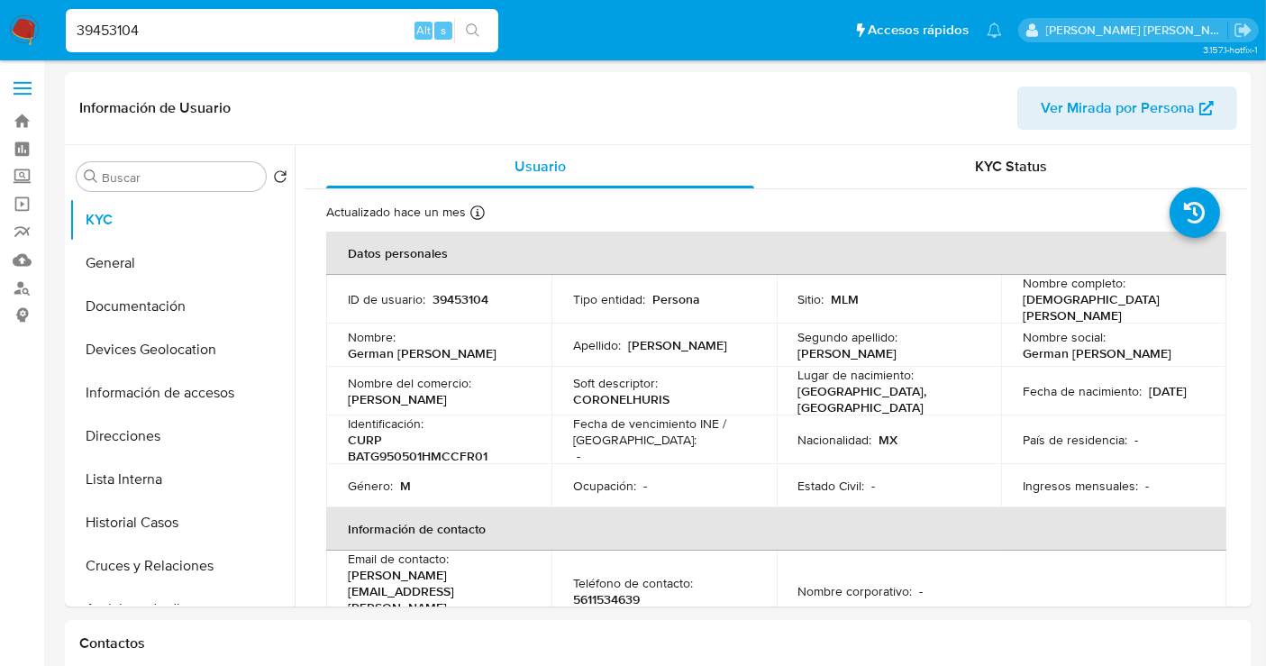
select select "10"
click at [132, 514] on button "Historial Casos" at bounding box center [174, 522] width 211 height 43
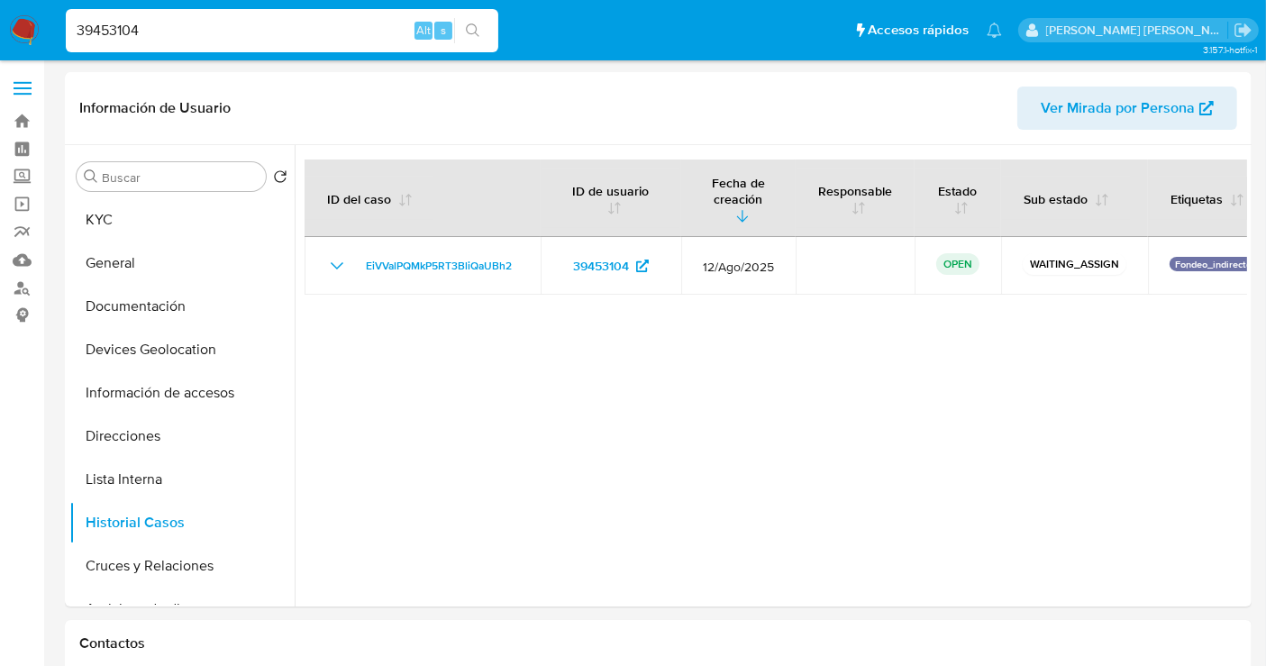
click at [121, 28] on input "39453104" at bounding box center [282, 30] width 433 height 23
paste input "1702652920"
type input "1702652920"
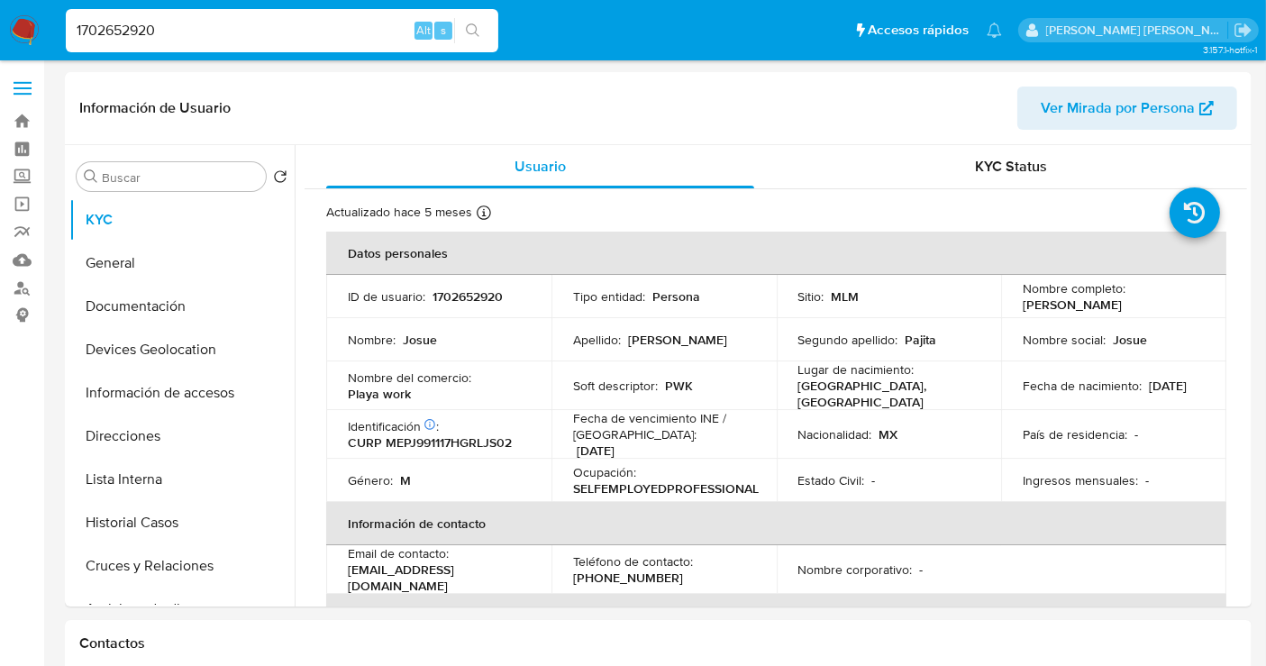
select select "10"
click at [123, 37] on input "1702652920" at bounding box center [282, 30] width 433 height 23
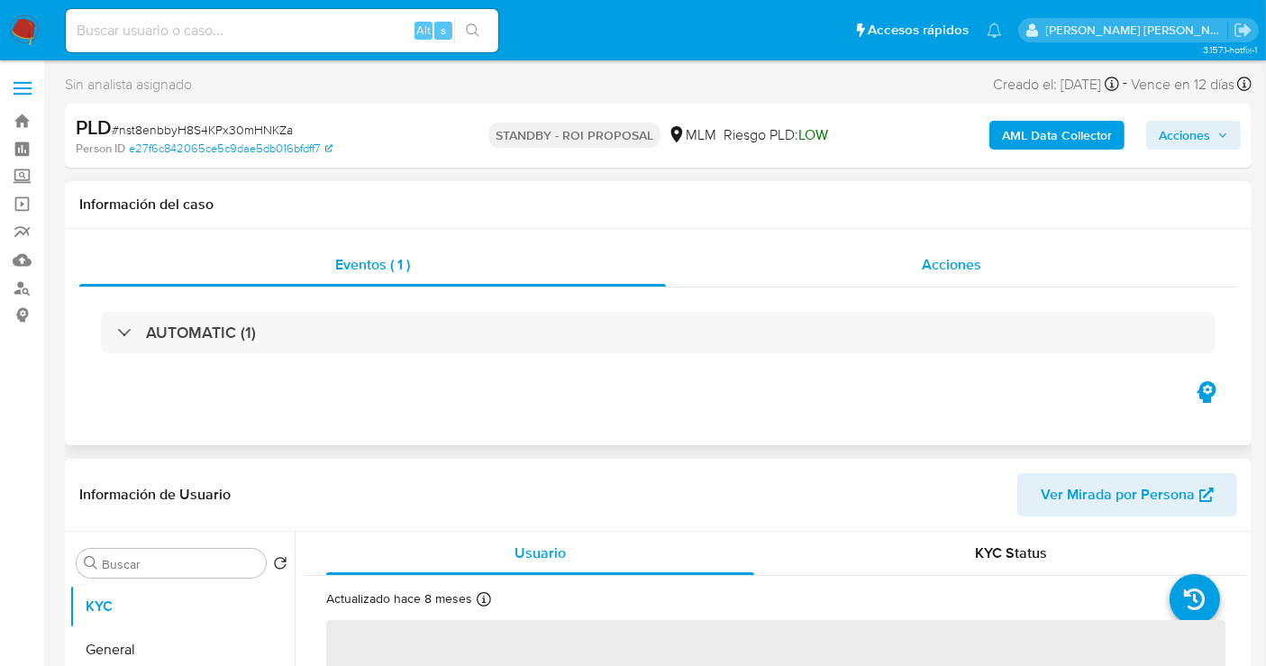
click at [930, 271] on span "Acciones" at bounding box center [951, 264] width 59 height 21
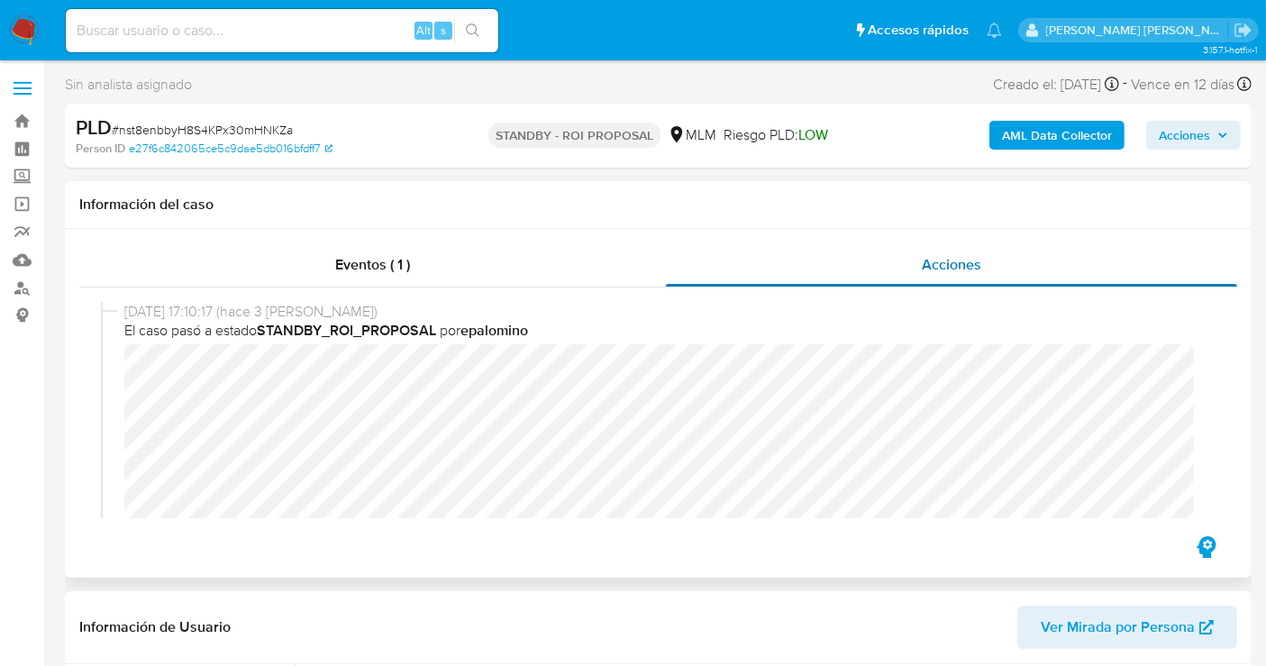
select select "10"
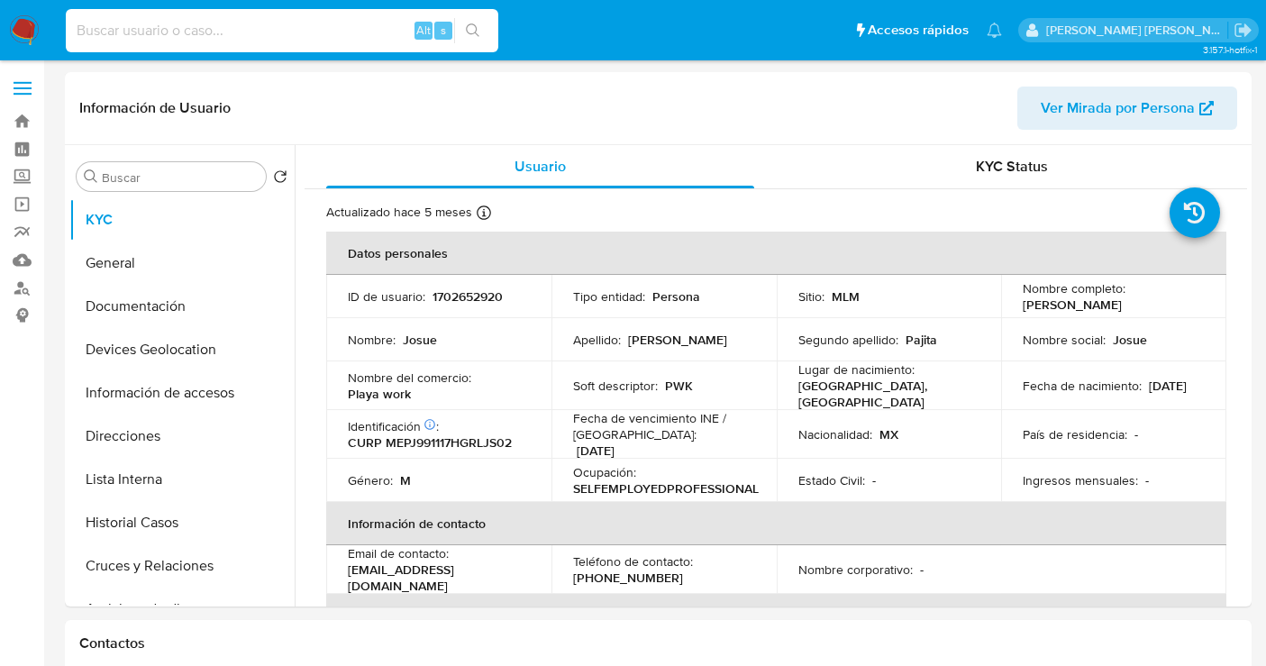
select select "10"
paste input "2564314630"
type input "2564314630"
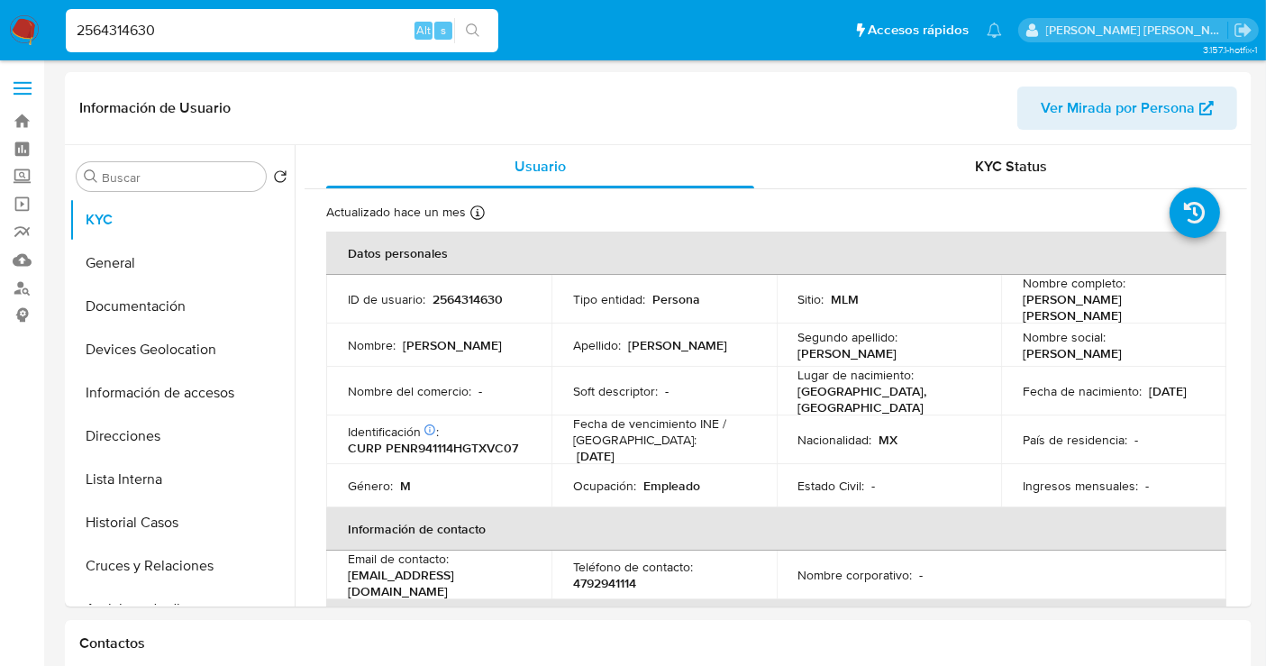
select select "10"
click at [118, 524] on button "Historial Casos" at bounding box center [174, 522] width 211 height 43
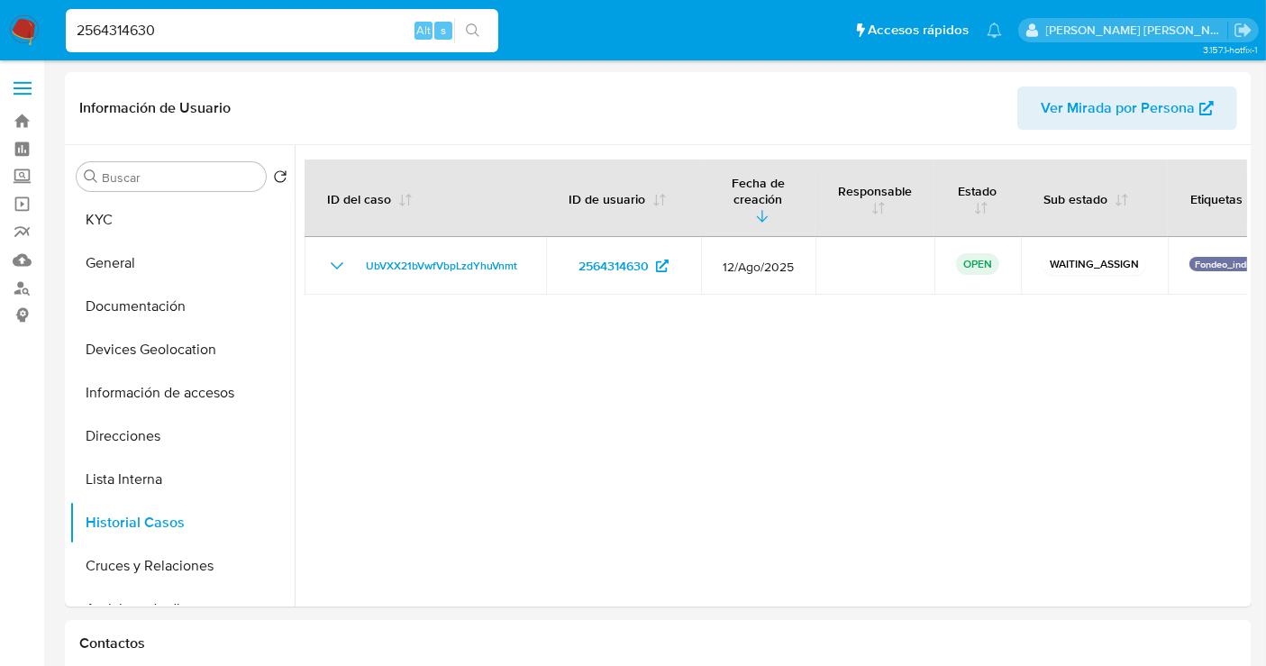
click at [118, 36] on input "2564314630" at bounding box center [282, 30] width 433 height 23
paste input "388766083"
type input "2388766083"
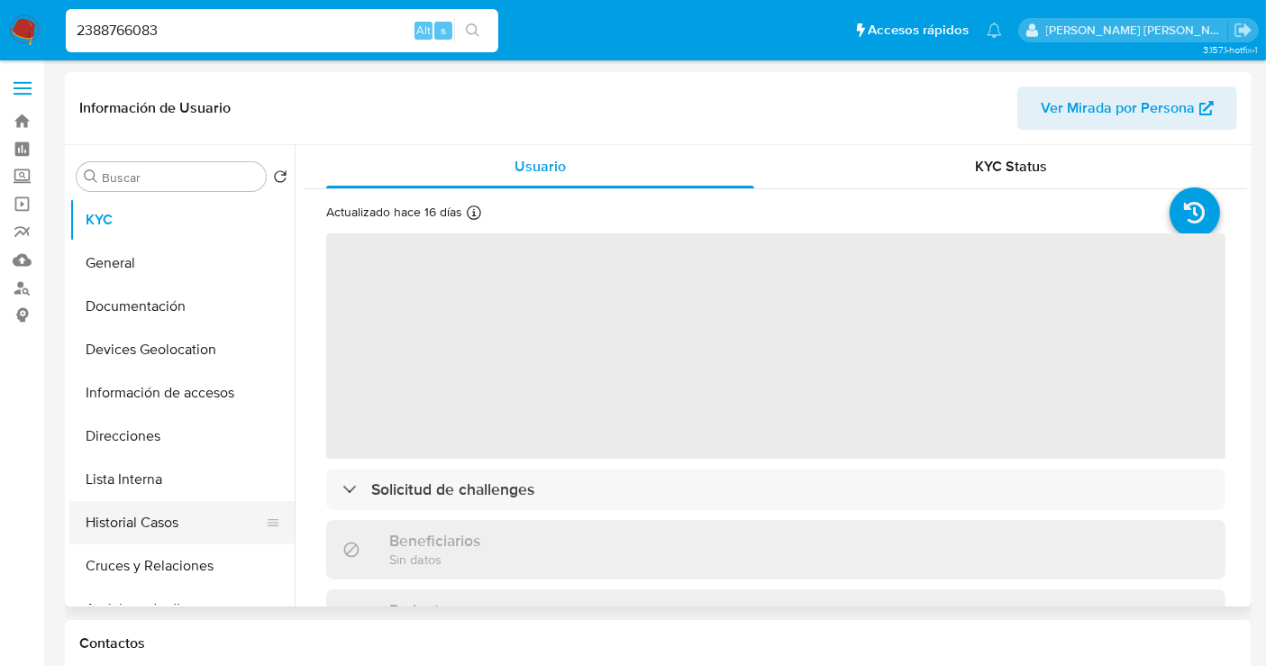
click at [132, 525] on button "Historial Casos" at bounding box center [174, 522] width 211 height 43
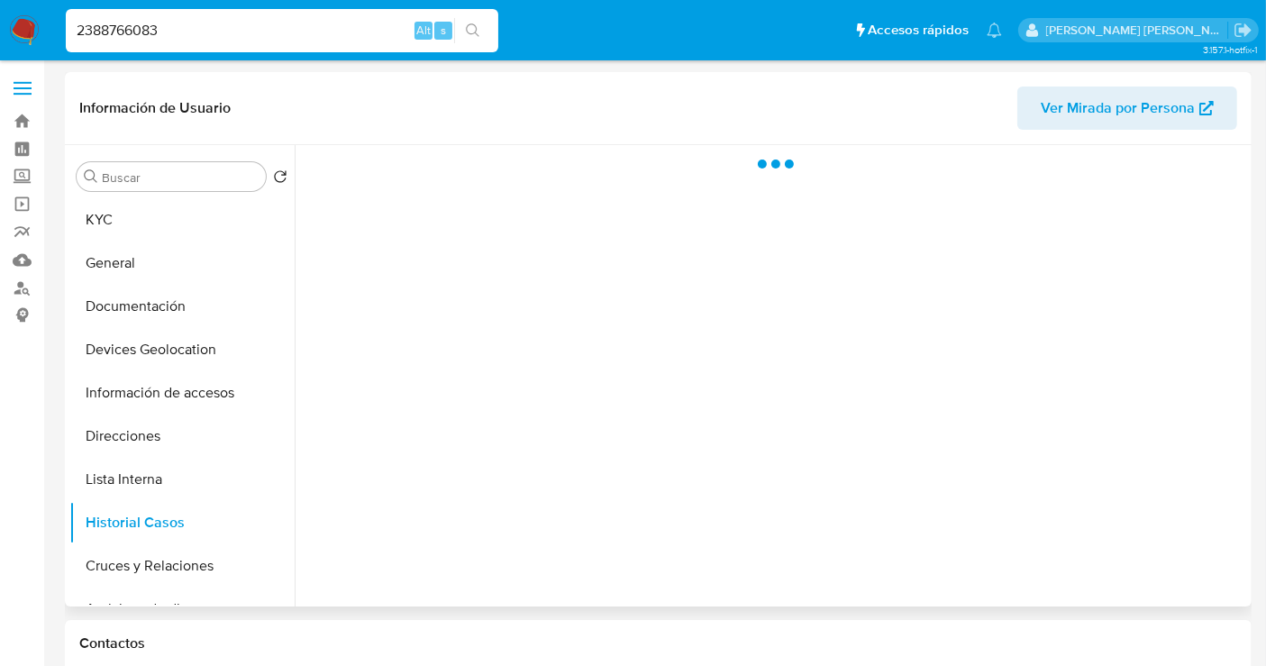
select select "10"
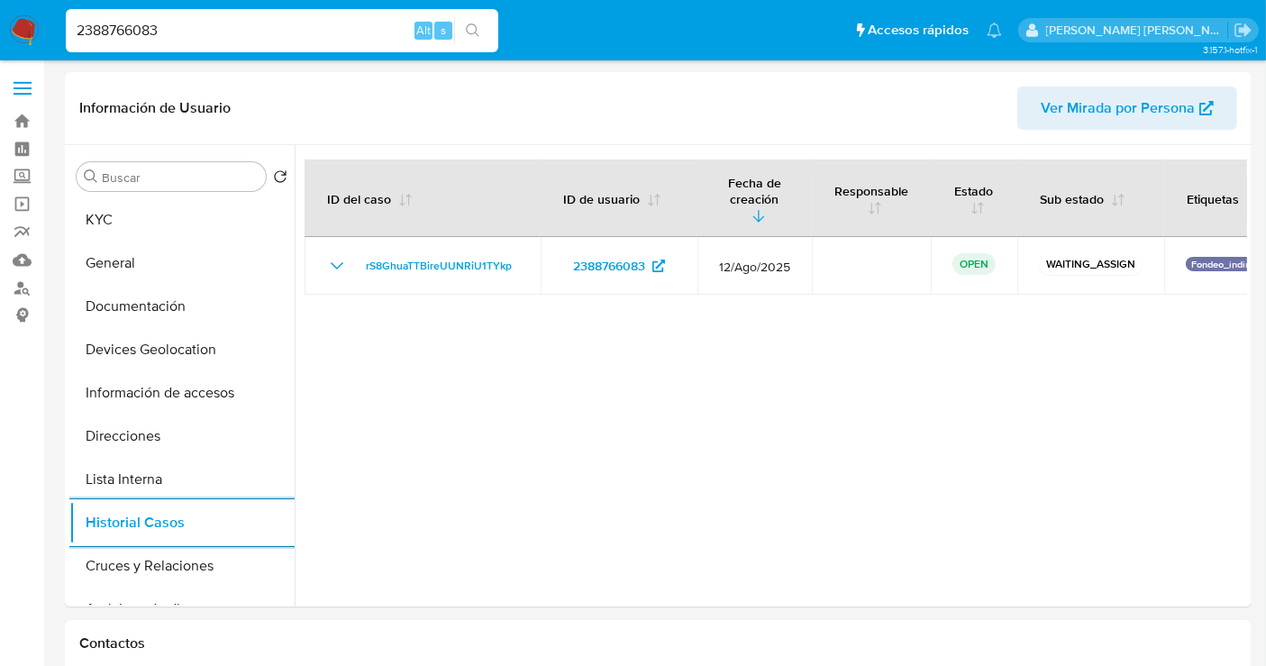
click at [122, 39] on input "2388766083" at bounding box center [282, 30] width 433 height 23
paste input "328606016"
type input "328606016"
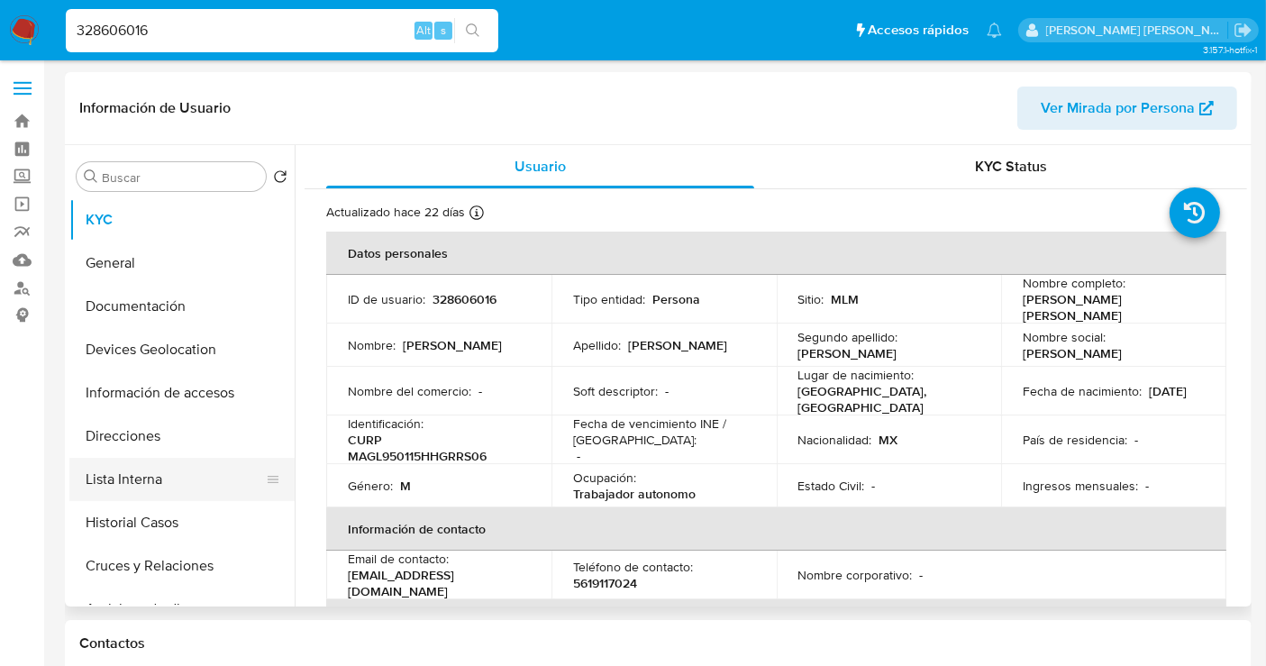
select select "10"
click at [160, 520] on button "Historial Casos" at bounding box center [174, 522] width 211 height 43
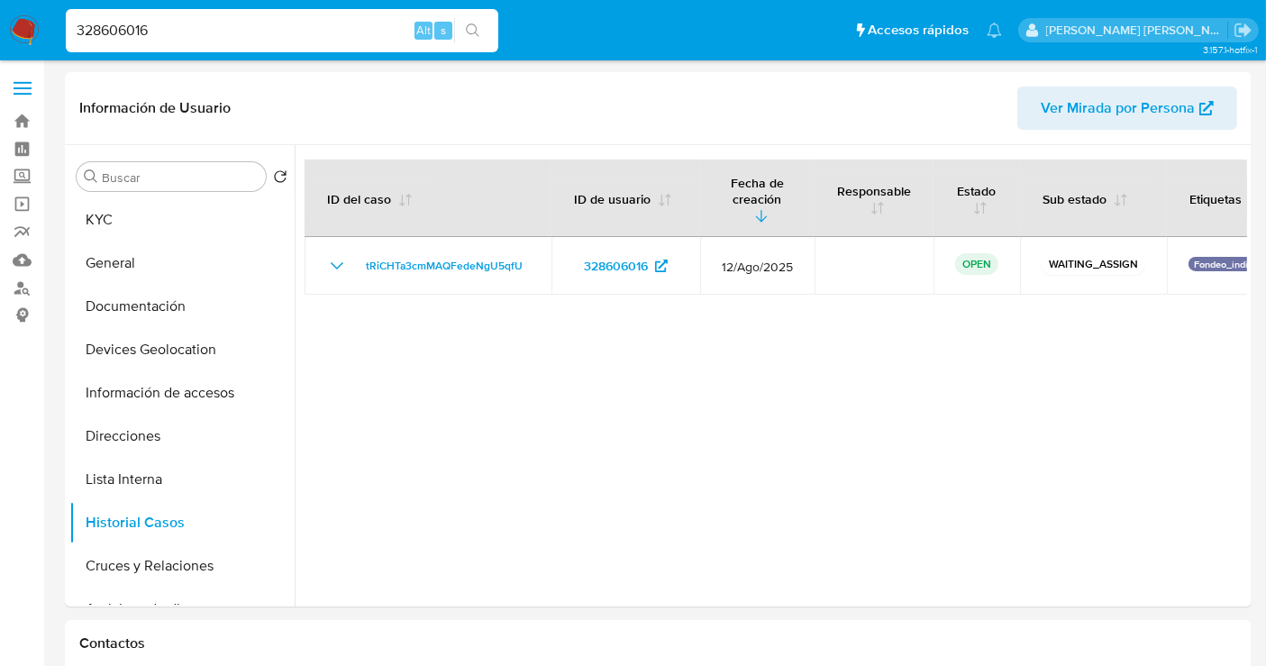
click at [101, 29] on input "328606016" at bounding box center [282, 30] width 433 height 23
paste input "2205044904"
type input "2205044904"
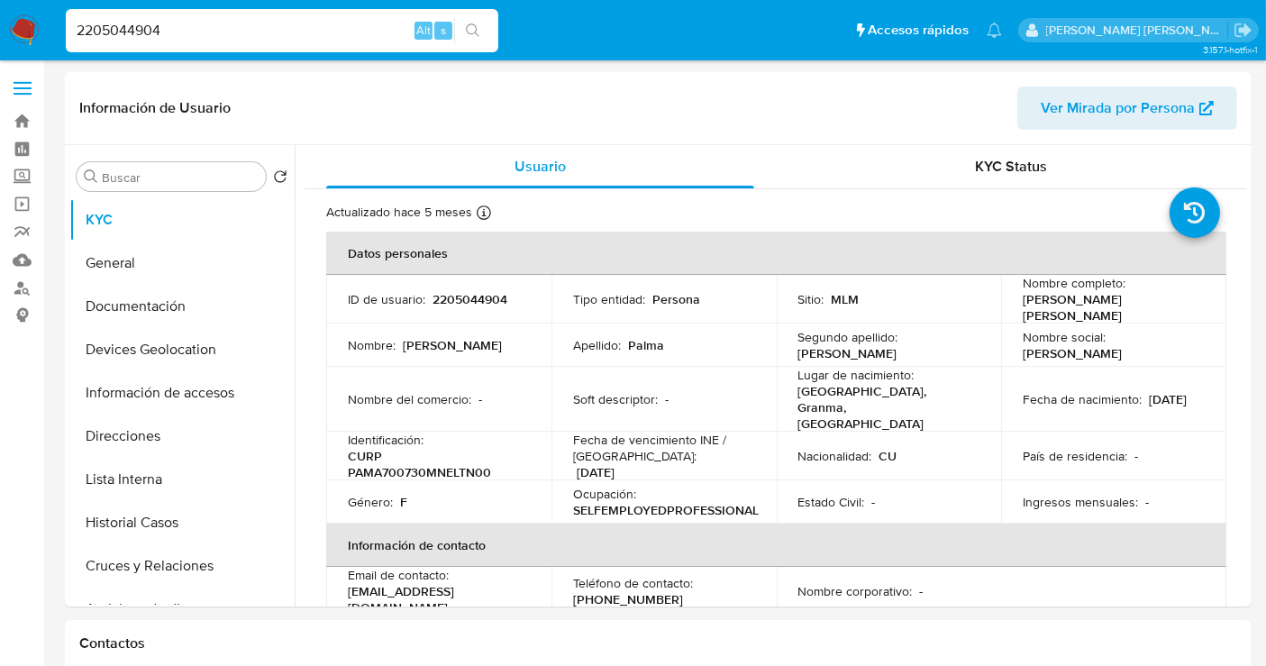
select select "10"
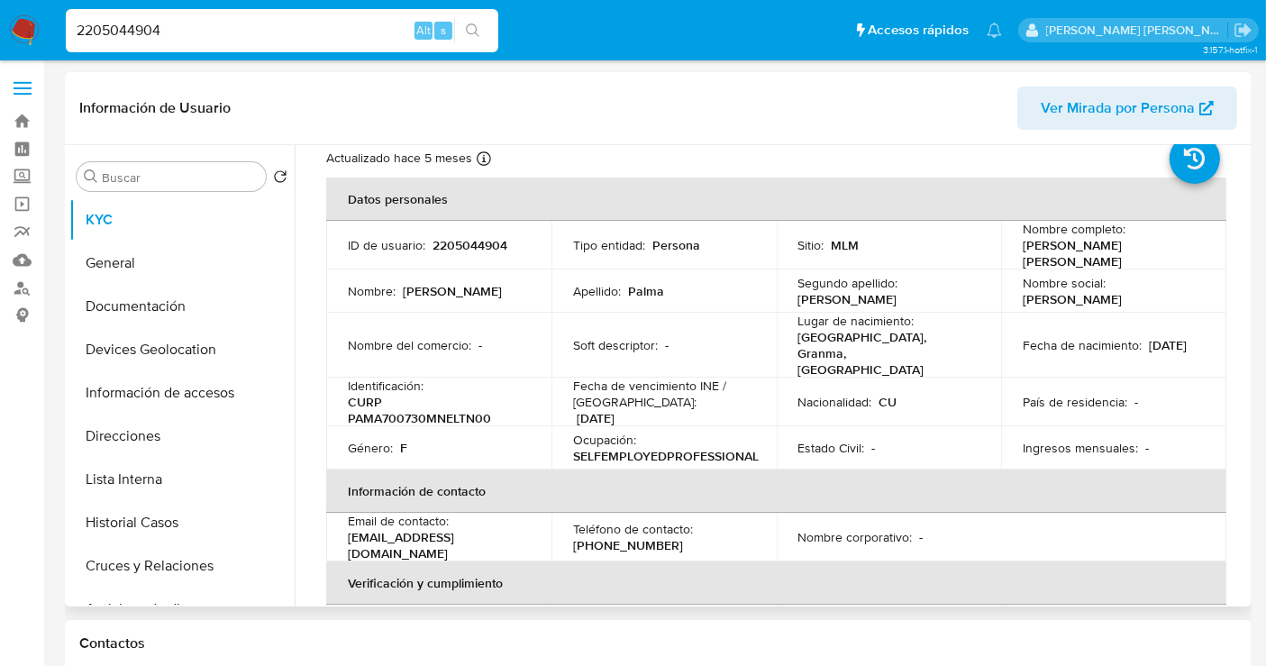
scroll to position [100, 0]
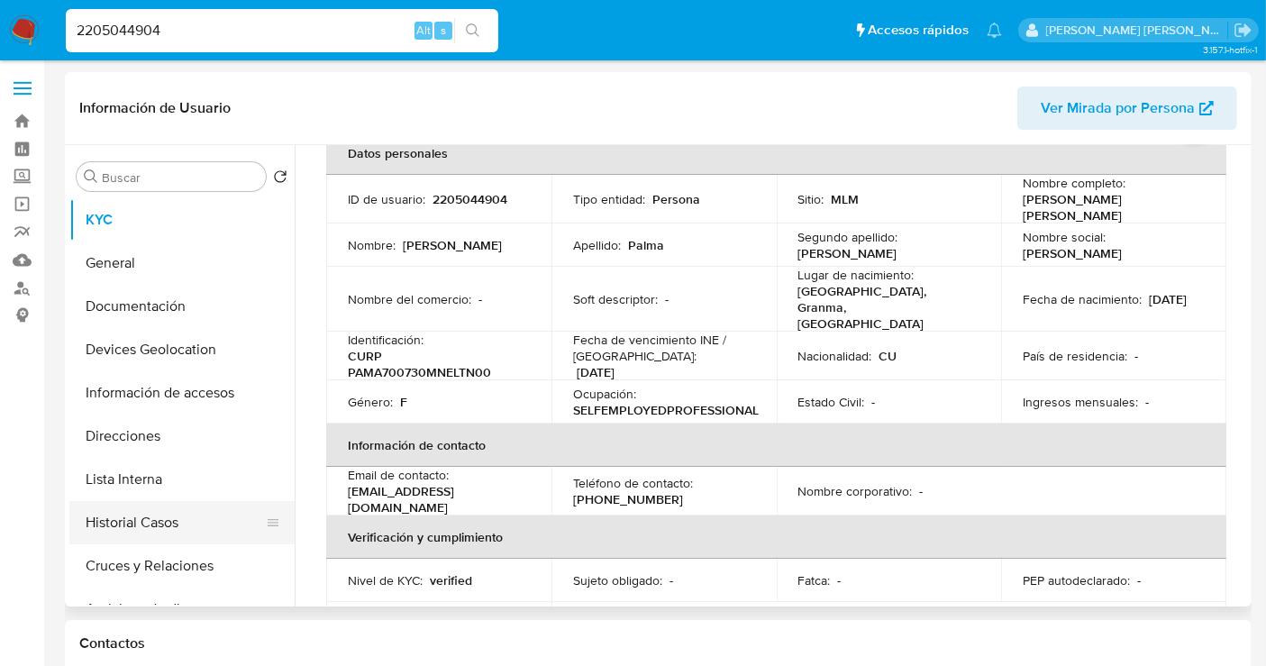
click at [128, 513] on button "Historial Casos" at bounding box center [174, 522] width 211 height 43
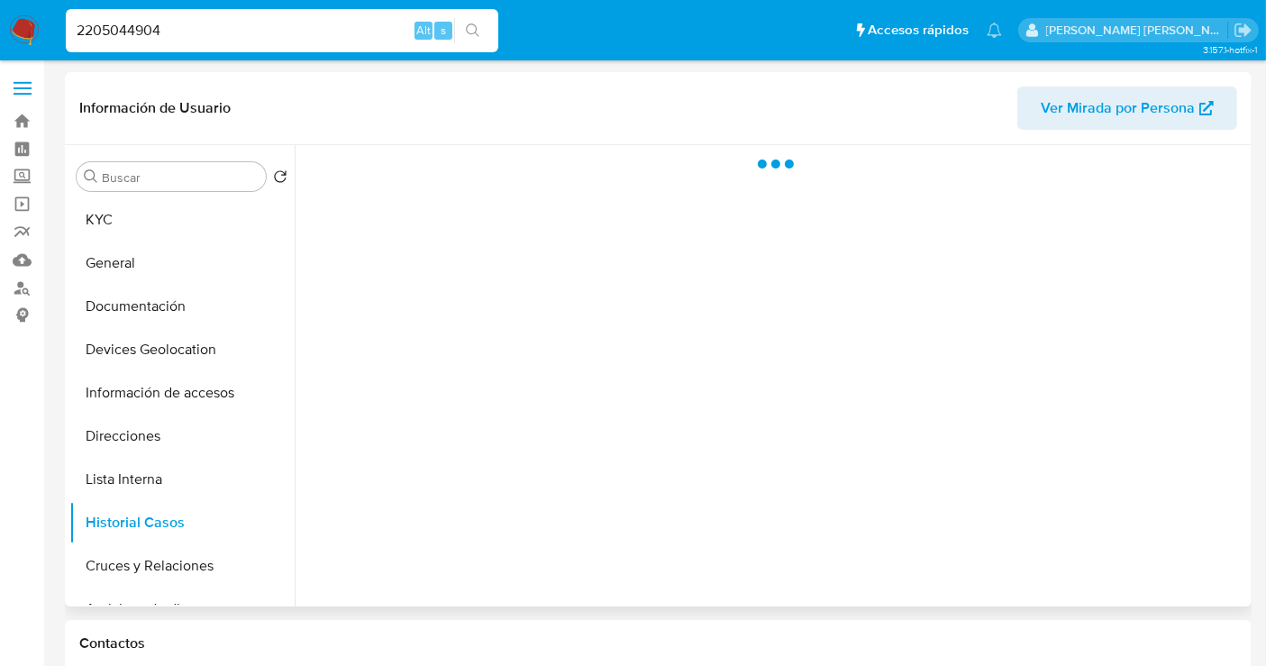
scroll to position [0, 0]
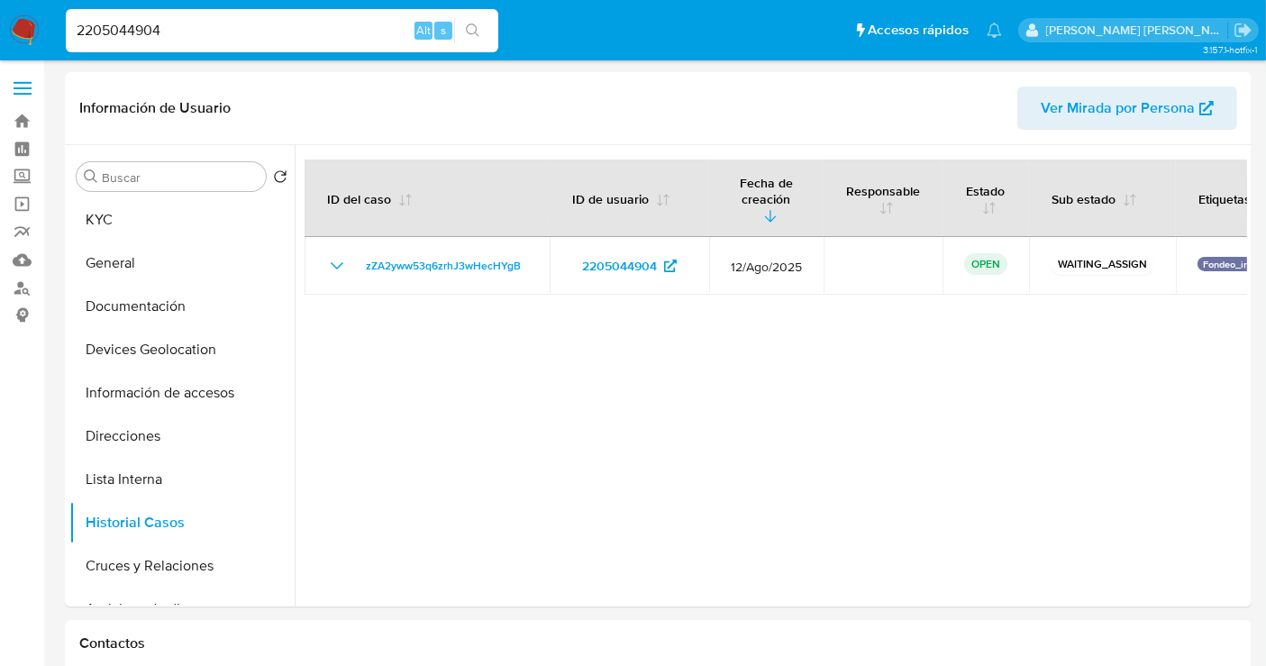
click at [128, 29] on input "2205044904" at bounding box center [282, 30] width 433 height 23
paste input "1208776138"
type input "1208776138"
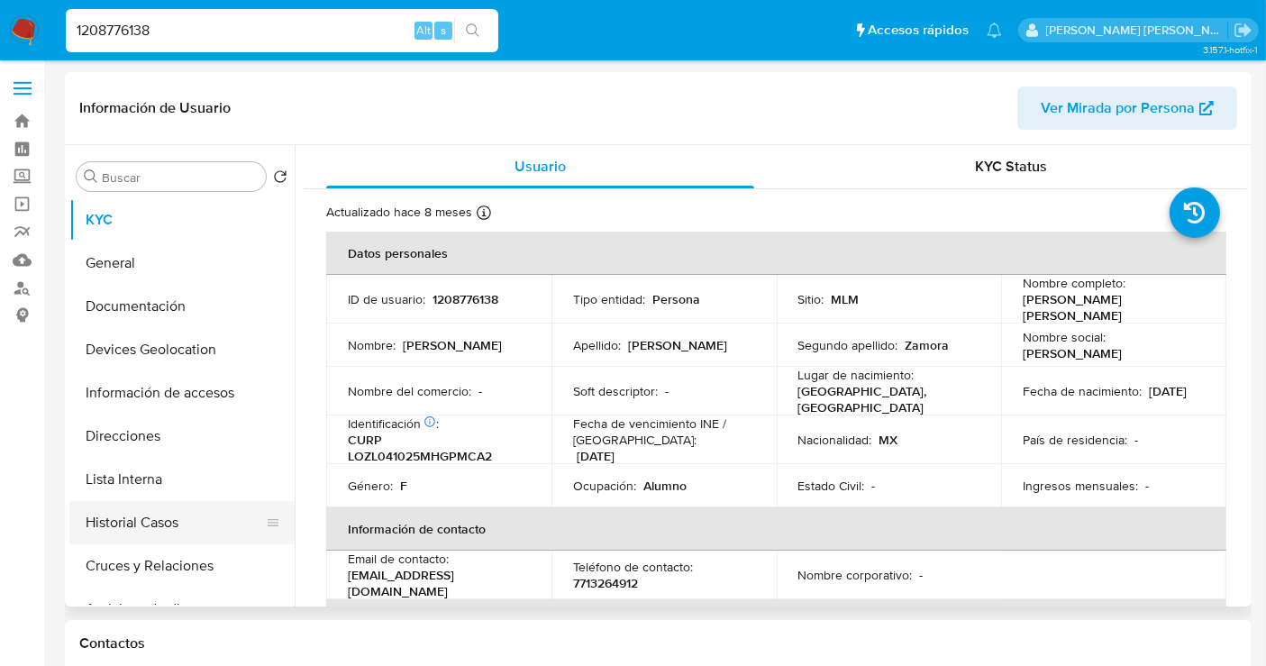
select select "10"
click at [138, 525] on button "Historial Casos" at bounding box center [174, 522] width 211 height 43
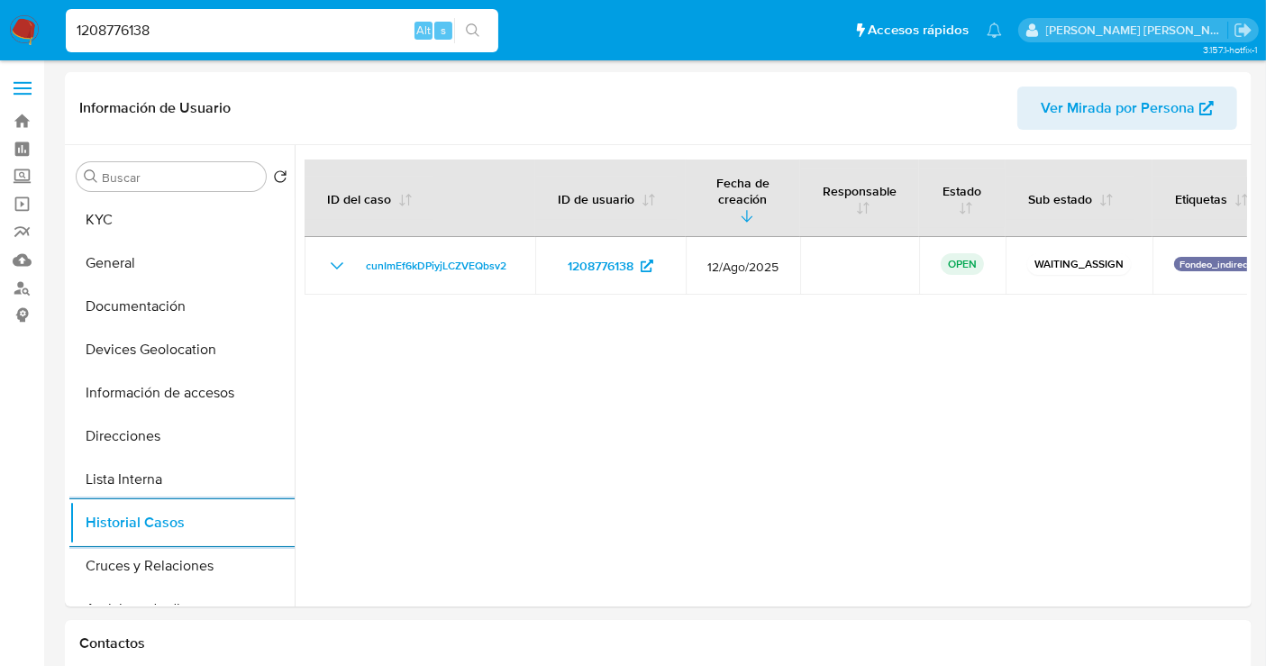
click at [148, 26] on input "1208776138" at bounding box center [282, 30] width 433 height 23
paste input "60238070"
type input "160238070"
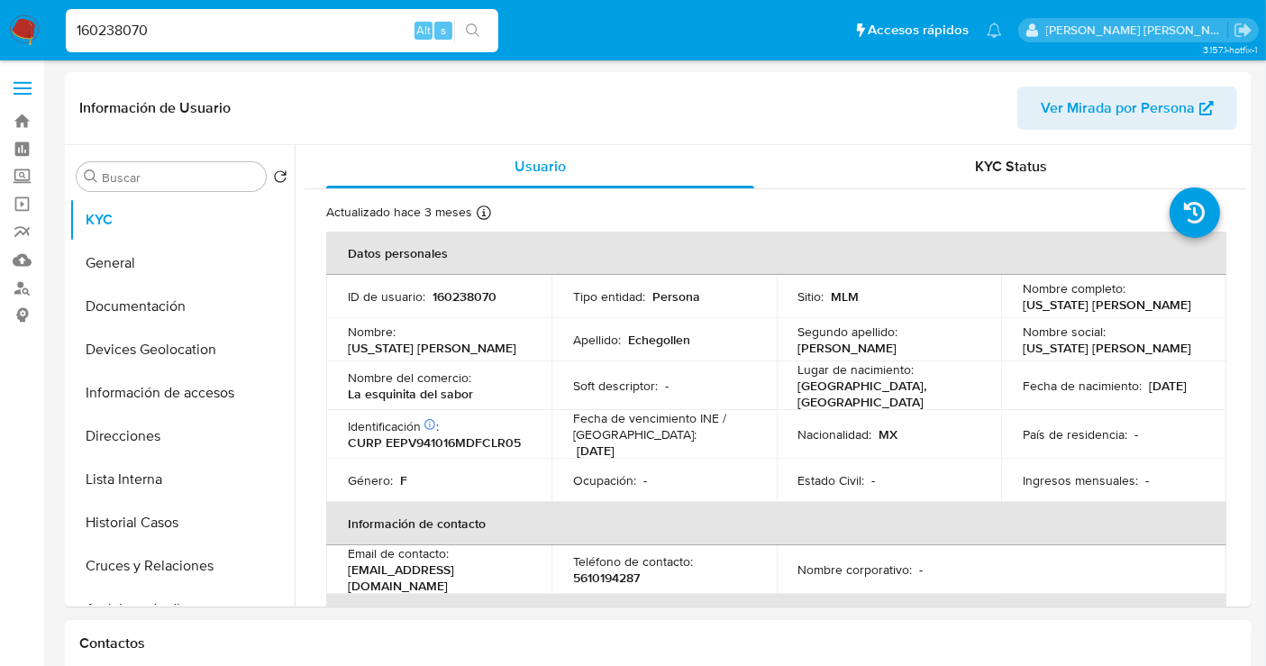
select select "10"
click at [158, 522] on button "Historial Casos" at bounding box center [174, 522] width 211 height 43
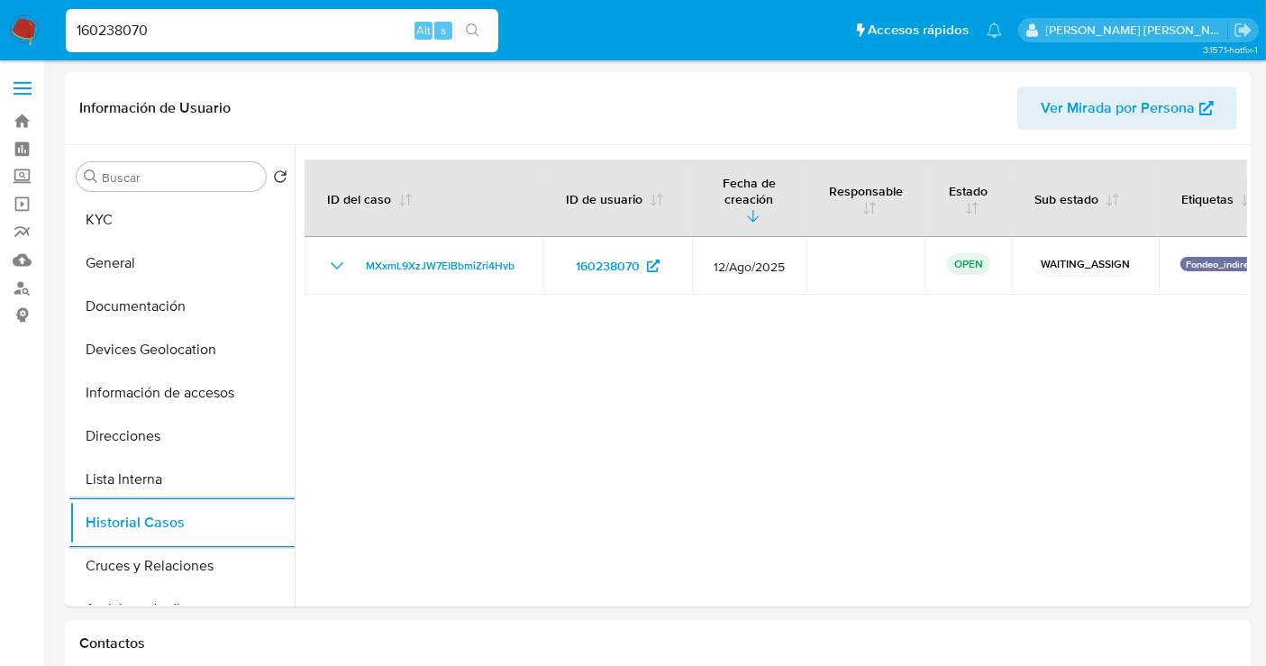
click at [126, 27] on input "160238070" at bounding box center [282, 30] width 433 height 23
paste input "330043154"
type input "330043154"
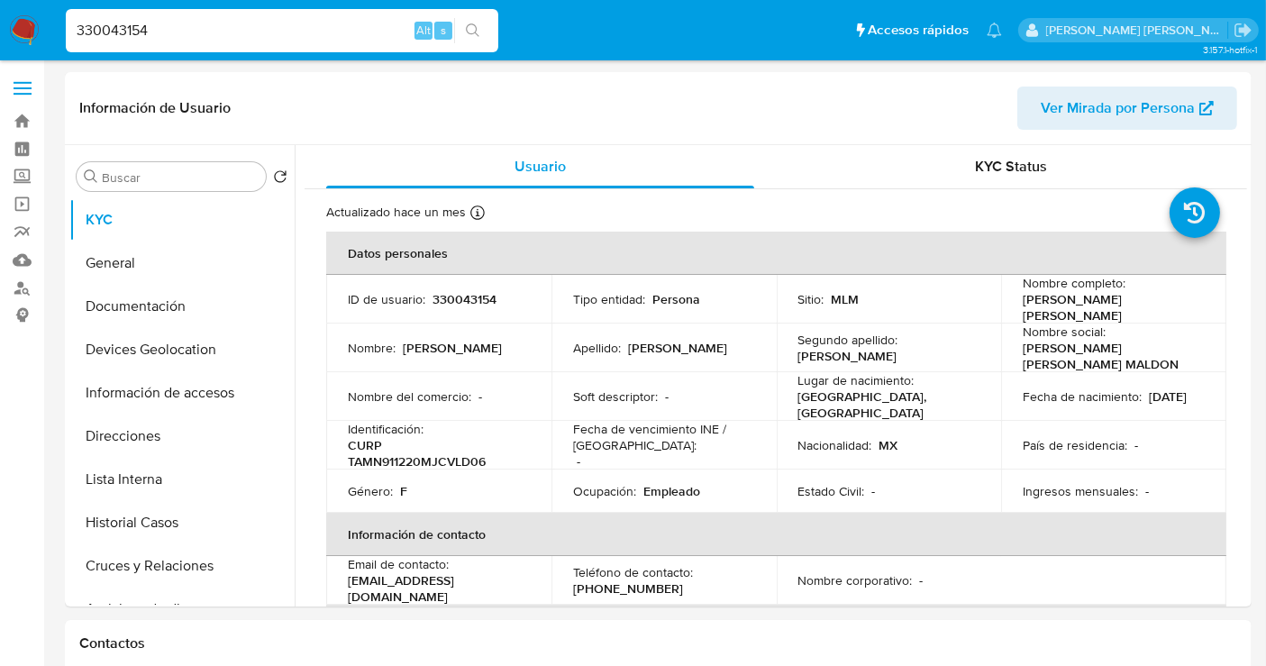
select select "10"
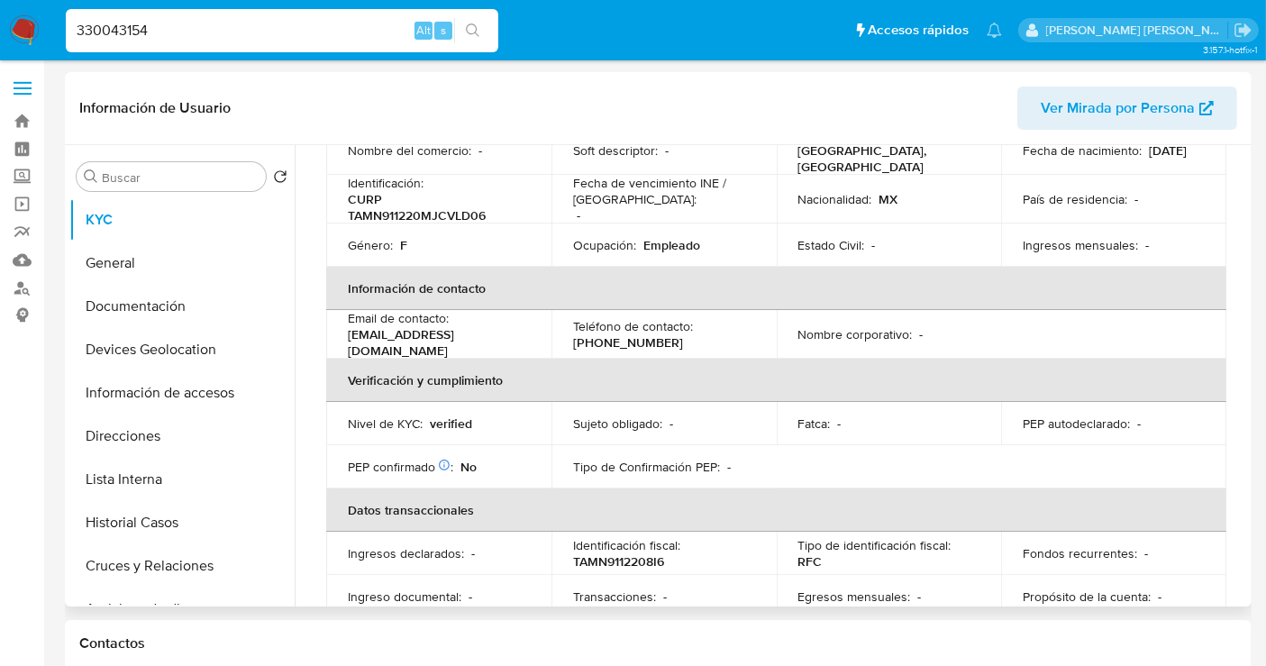
scroll to position [300, 0]
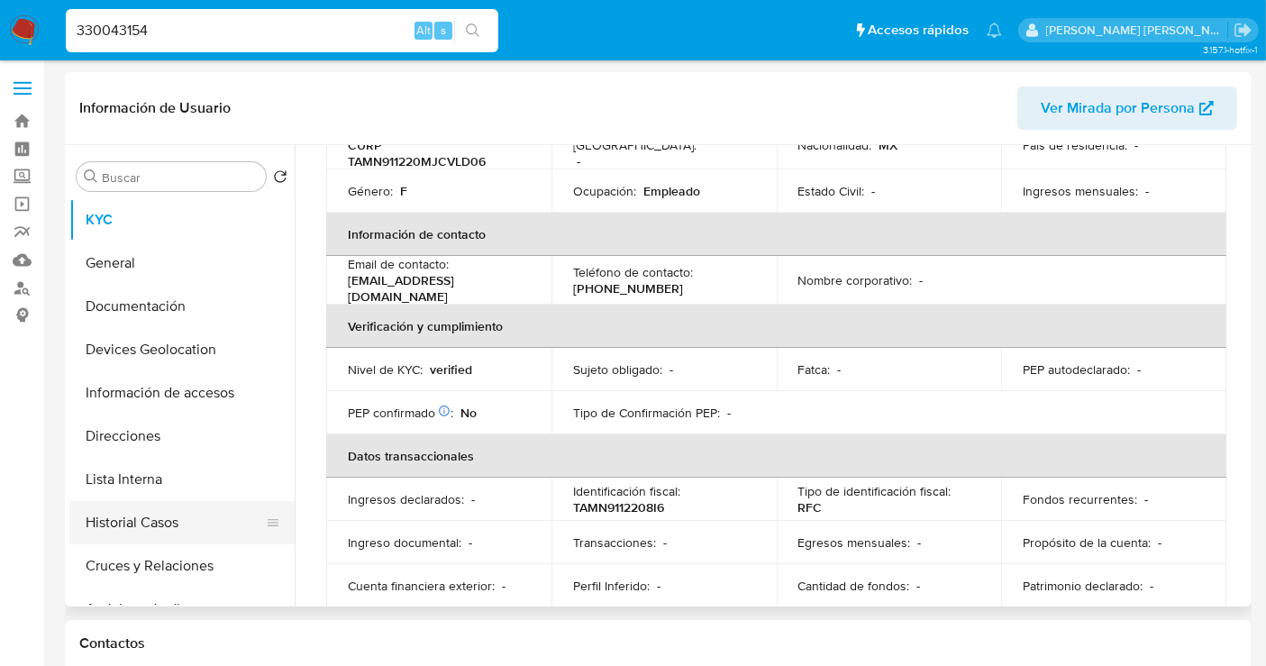
click at [151, 521] on button "Historial Casos" at bounding box center [174, 522] width 211 height 43
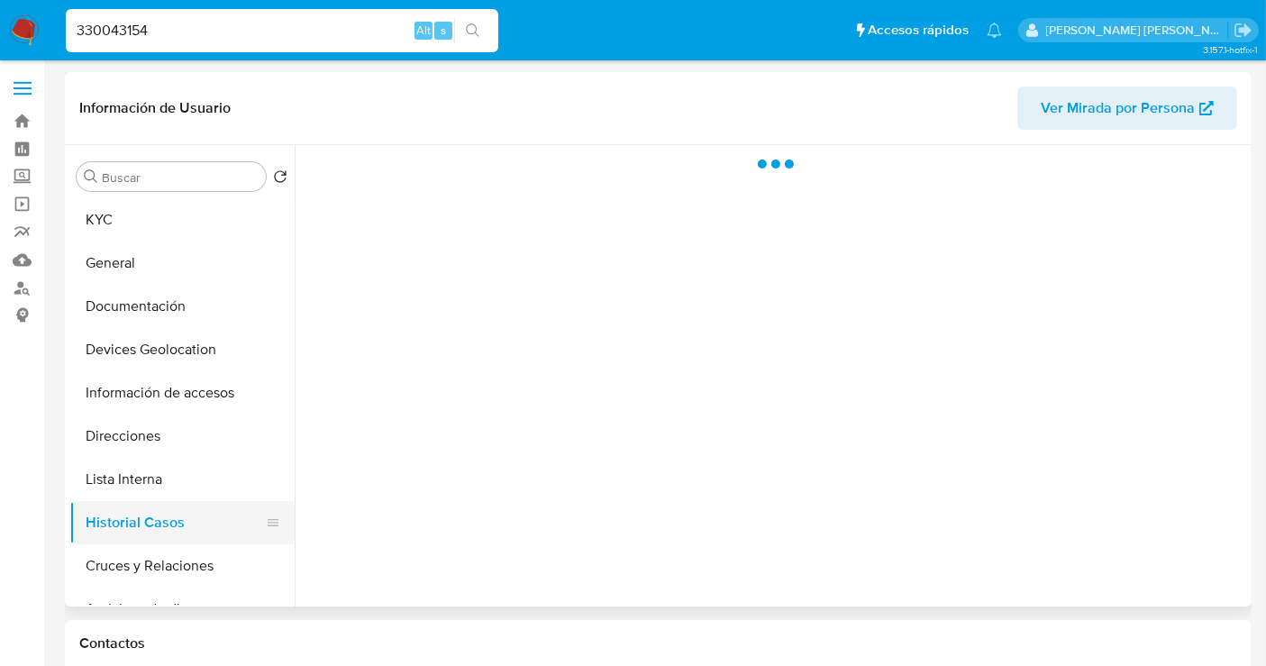
scroll to position [0, 0]
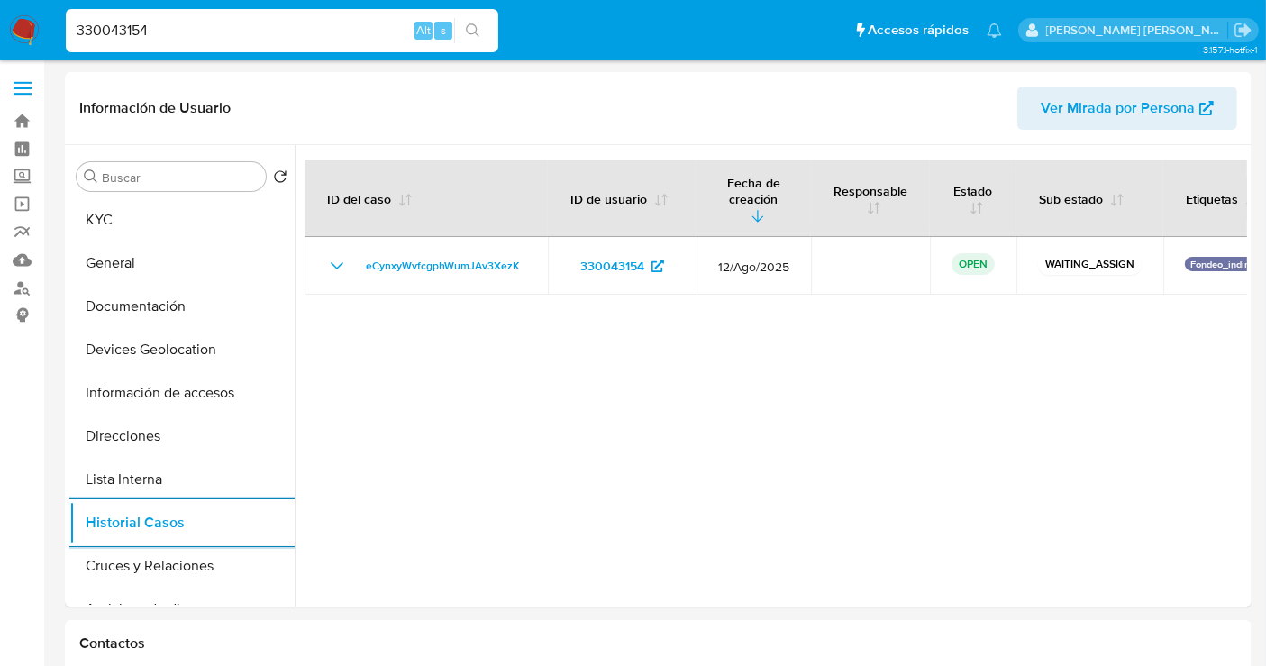
click at [131, 29] on input "330043154" at bounding box center [282, 30] width 433 height 23
paste input "96995037"
type input "396995037"
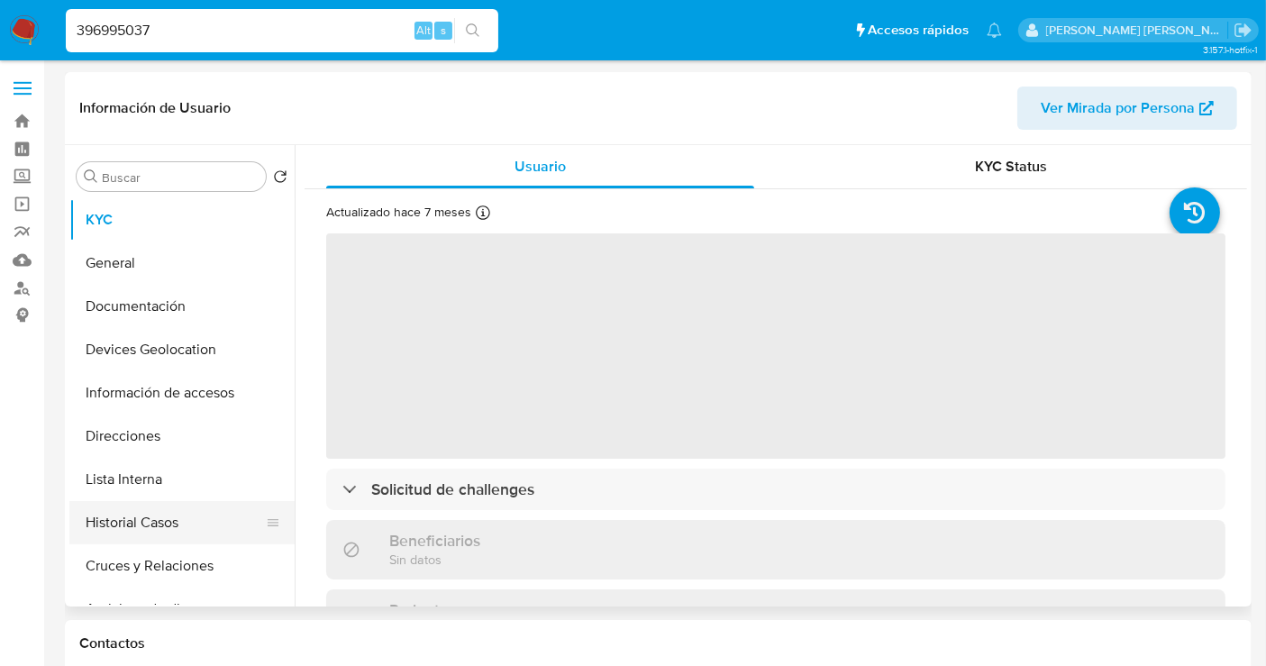
click at [132, 516] on button "Historial Casos" at bounding box center [174, 522] width 211 height 43
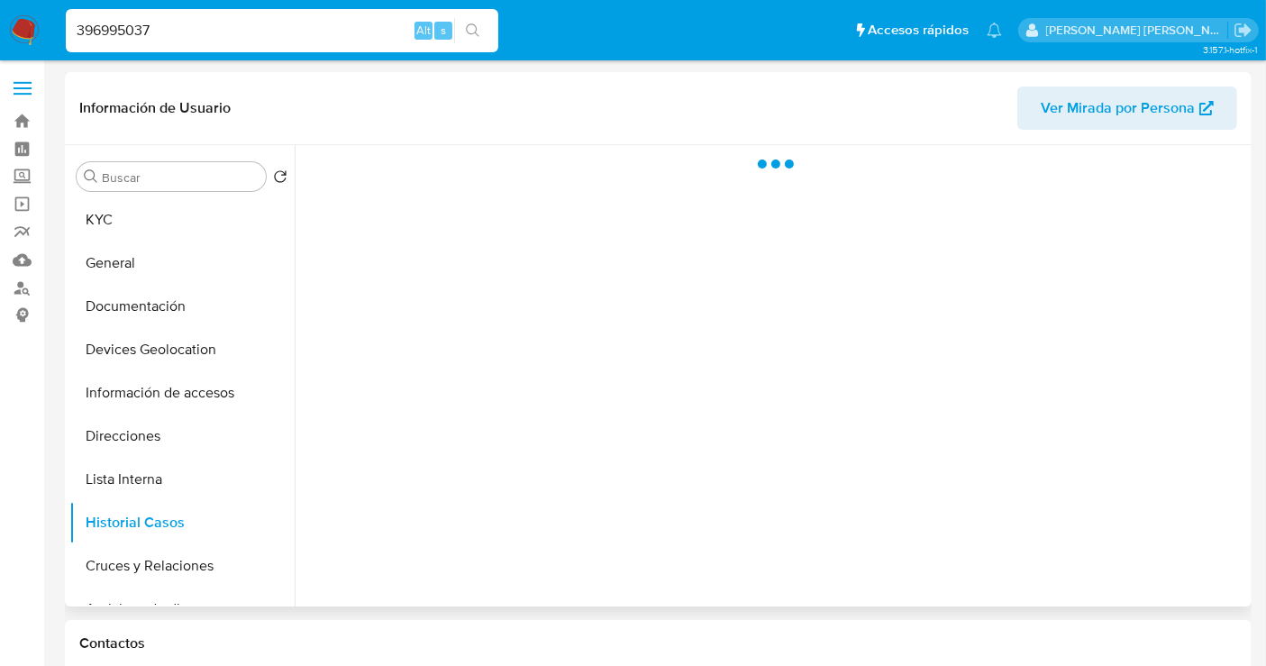
select select "10"
